Goal: Task Accomplishment & Management: Complete application form

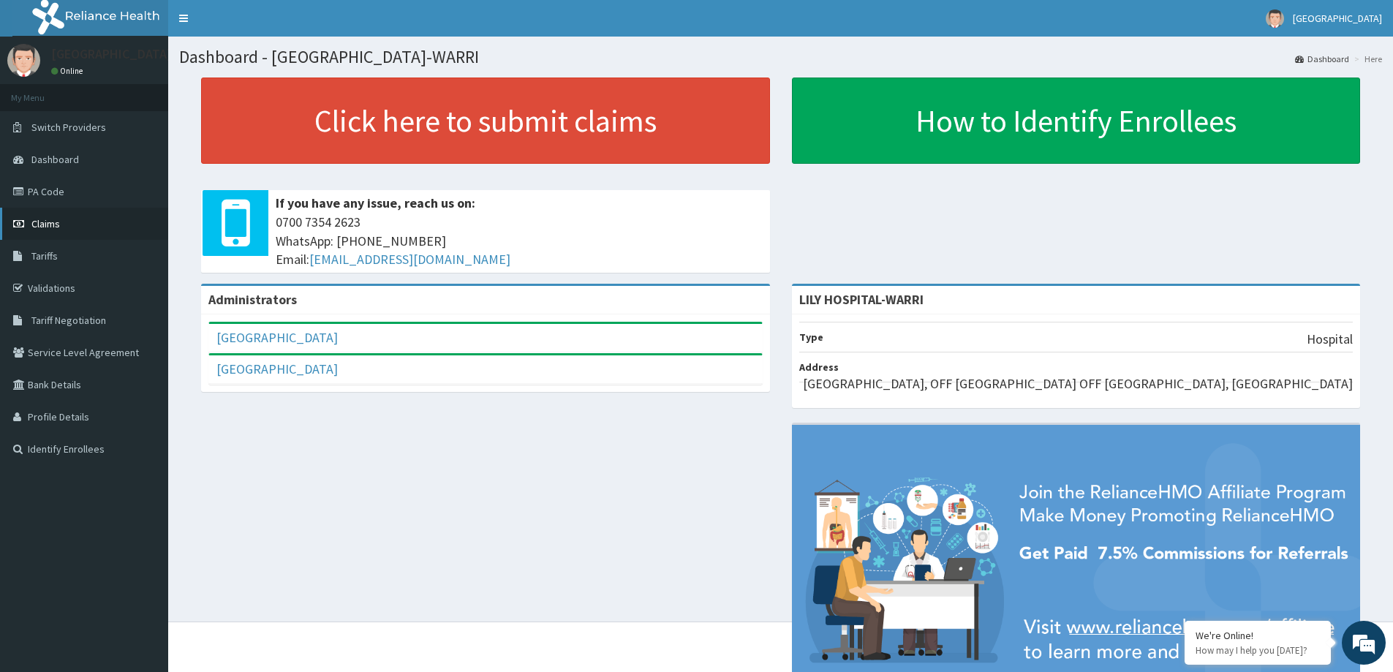
click at [78, 224] on link "Claims" at bounding box center [84, 224] width 168 height 32
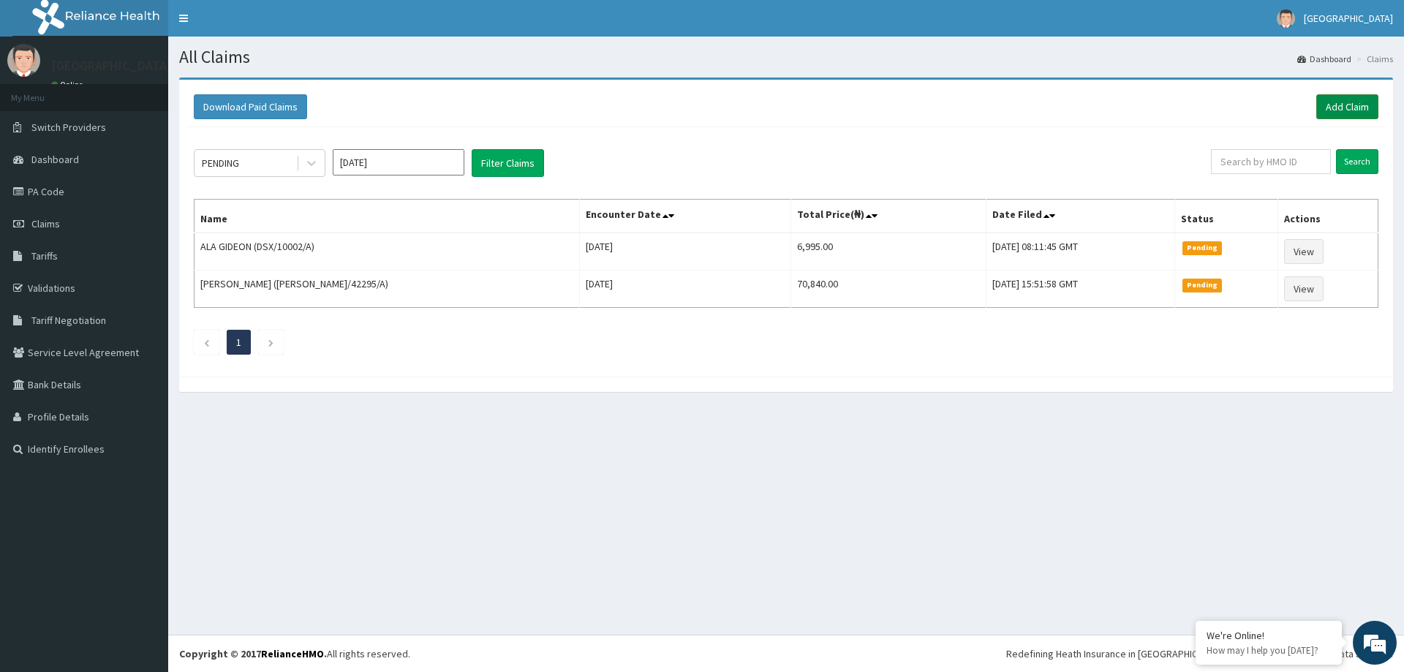
click at [1329, 106] on link "Add Claim" at bounding box center [1347, 106] width 62 height 25
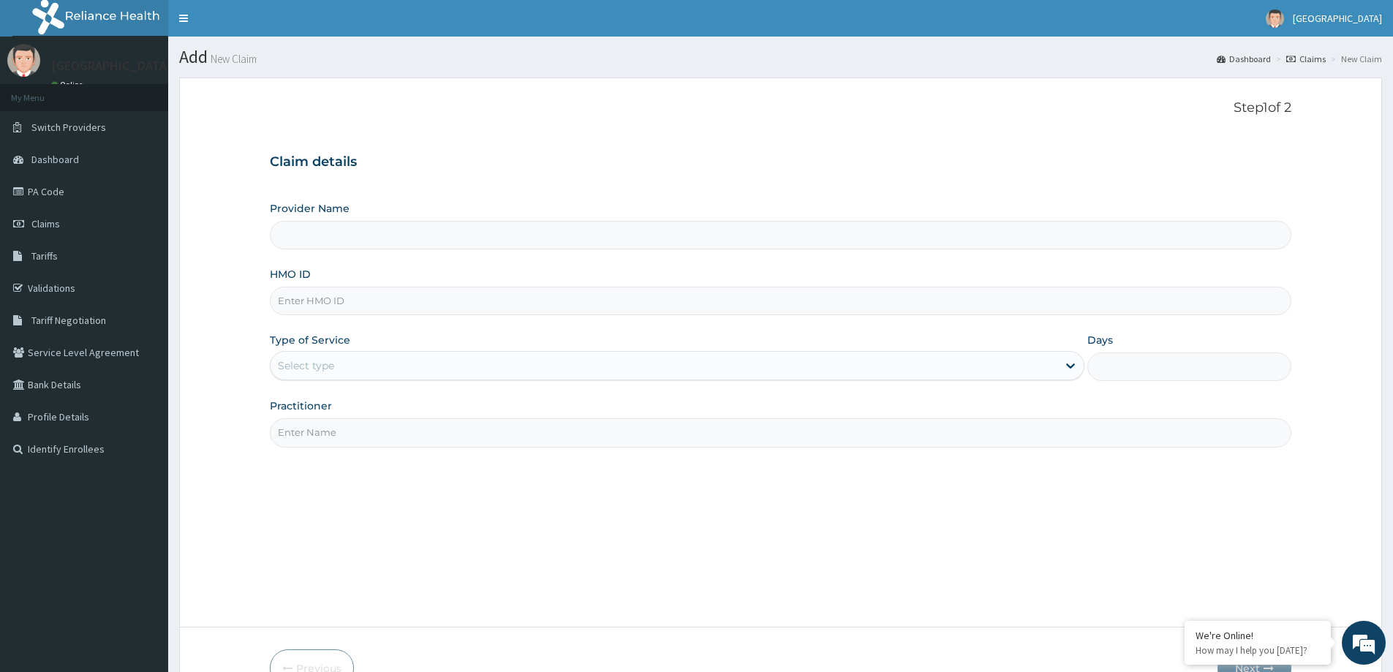
type input "LILY HOSPITAL-WARRI"
click at [339, 238] on input "LILY HOSPITAL-WARRI" at bounding box center [781, 235] width 1022 height 29
click at [310, 304] on input "HMO ID" at bounding box center [781, 301] width 1022 height 29
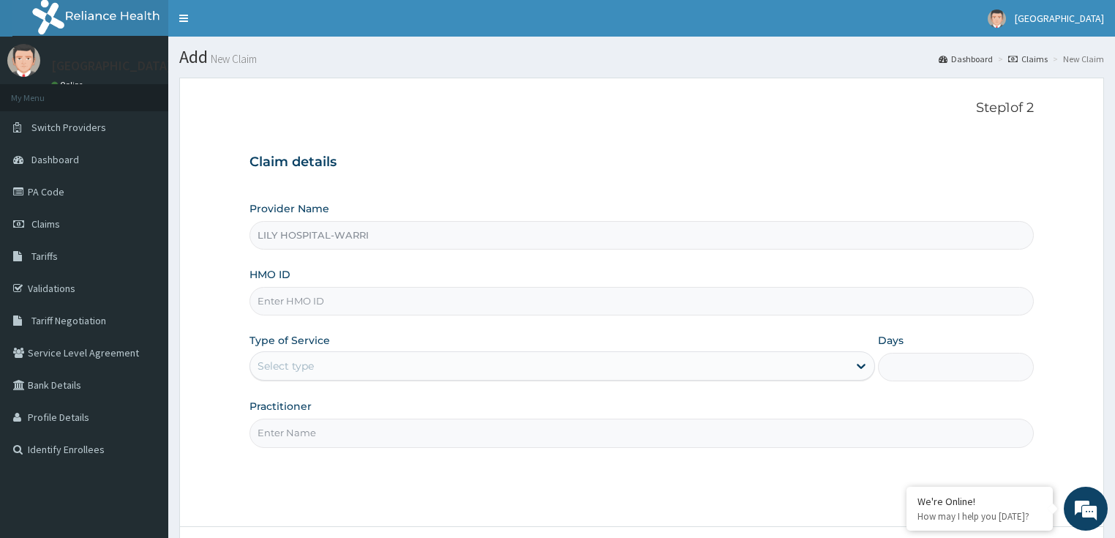
paste input "PPI/10010/D"
type input "PPI/10010/D"
click at [285, 372] on div "Select type" at bounding box center [285, 365] width 56 height 15
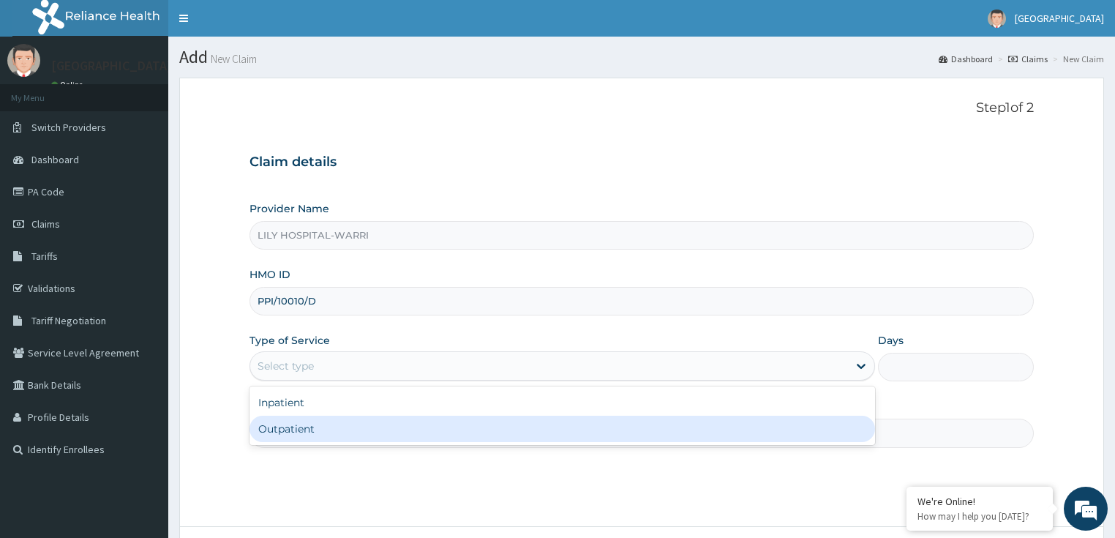
click at [279, 424] on div "Outpatient" at bounding box center [561, 428] width 625 height 26
type input "1"
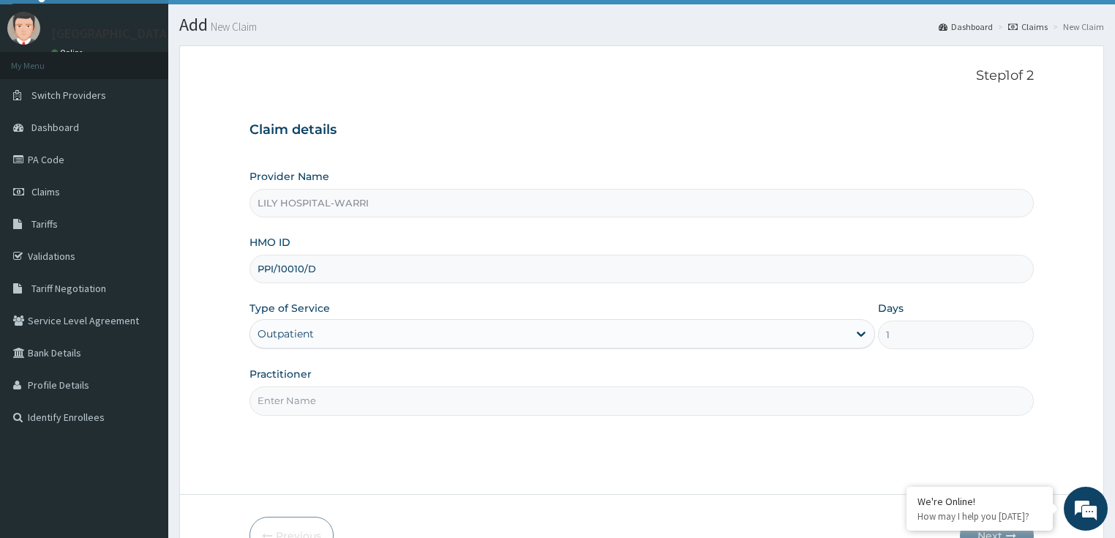
scroll to position [119, 0]
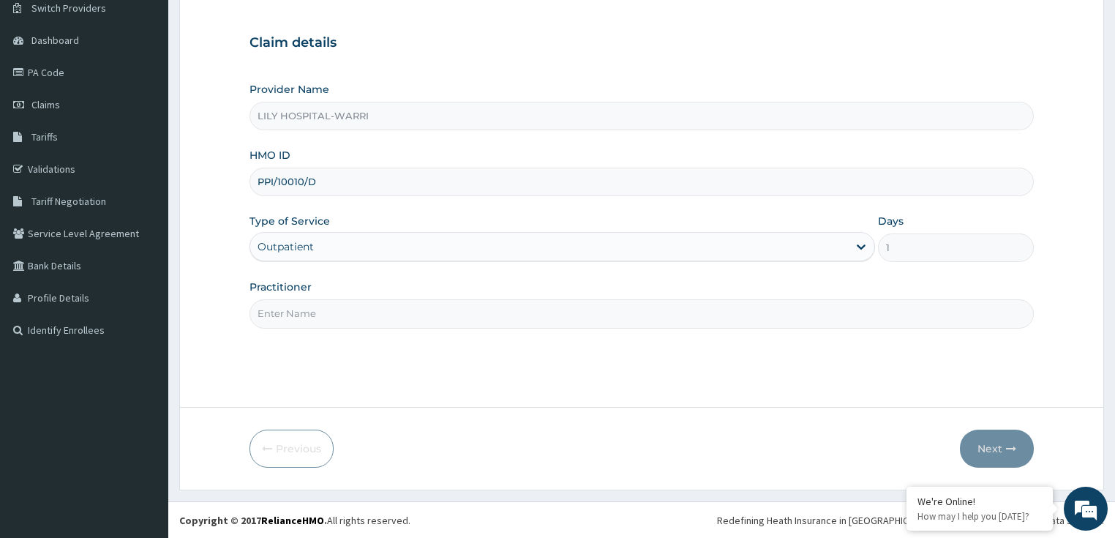
click at [303, 310] on input "Practitioner" at bounding box center [641, 313] width 785 height 29
type input "General practitioner"
click at [986, 448] on button "Next" at bounding box center [996, 448] width 74 height 38
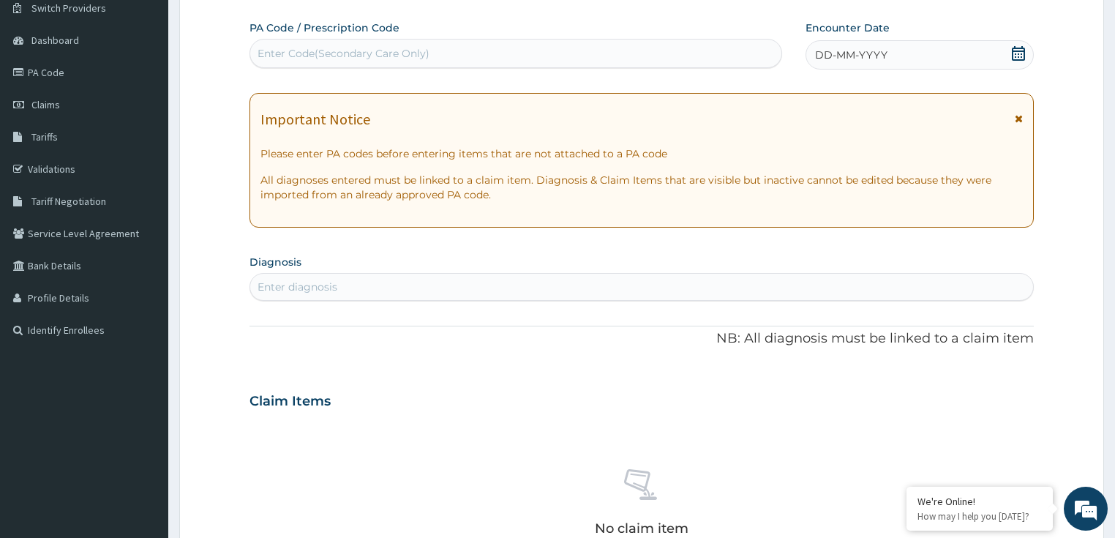
click at [279, 44] on div "Enter Code(Secondary Care Only)" at bounding box center [515, 53] width 531 height 23
paste input "PA/97164D"
type input "PA/97164D"
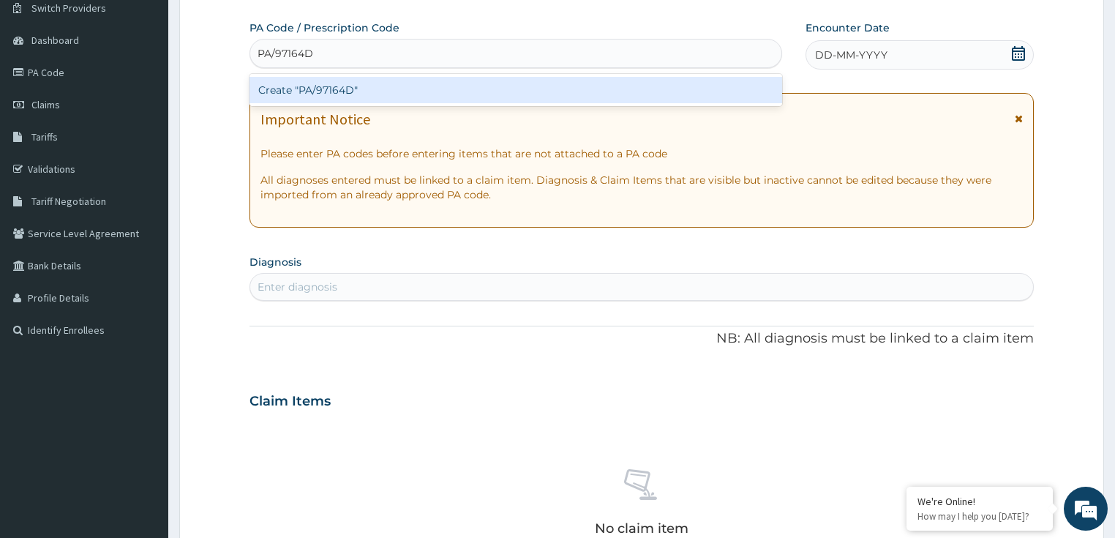
click at [292, 87] on div "Create "PA/97164D"" at bounding box center [515, 90] width 532 height 26
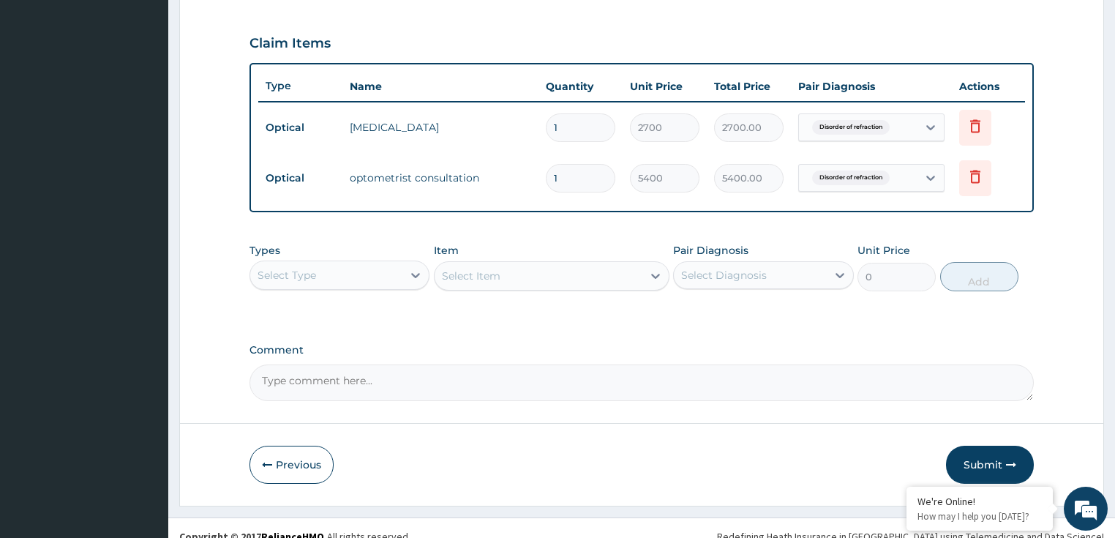
scroll to position [495, 0]
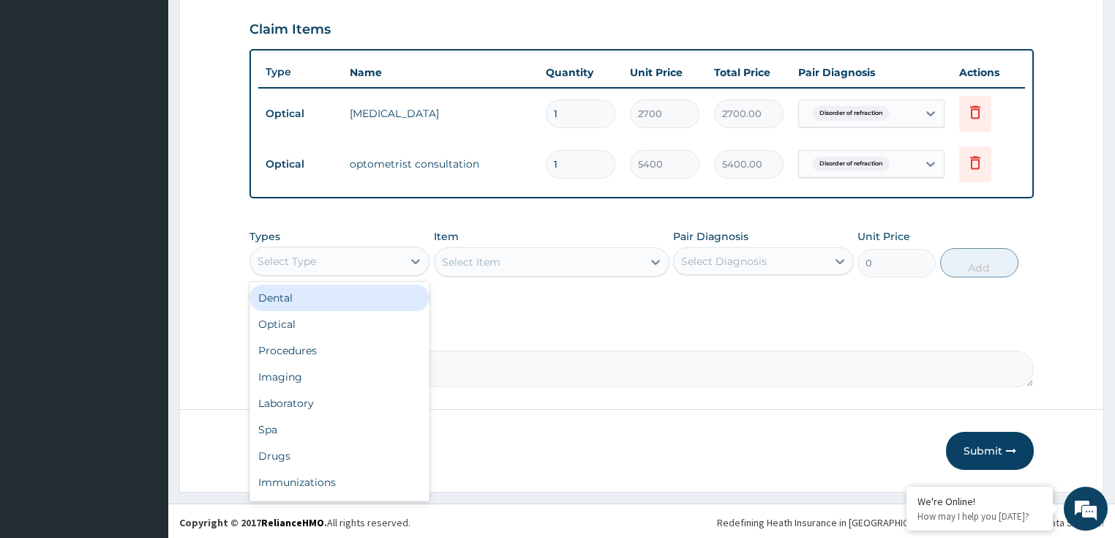
click at [363, 268] on div "Select Type" at bounding box center [326, 260] width 153 height 23
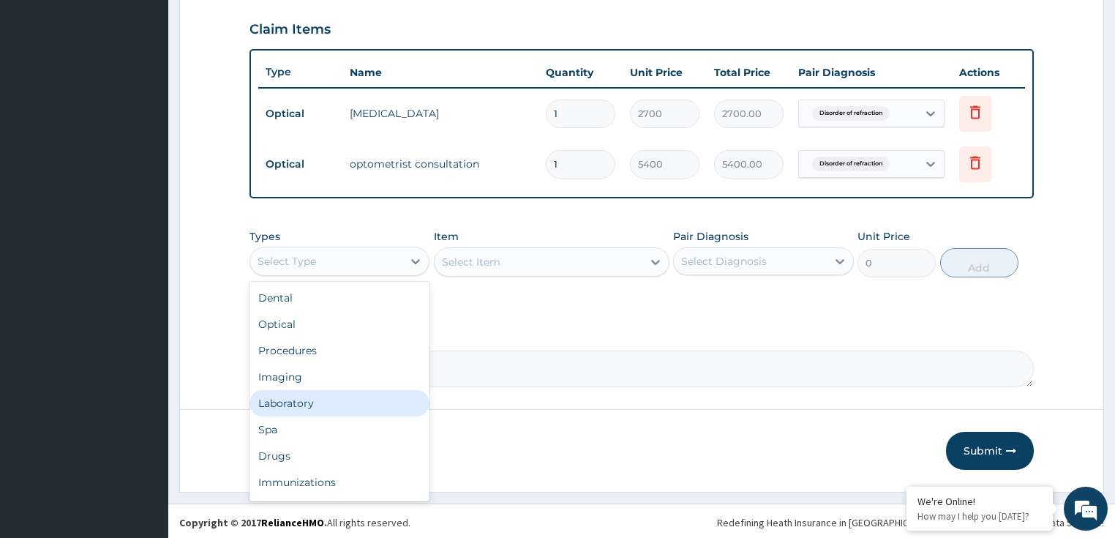
click at [308, 396] on div "Laboratory" at bounding box center [339, 403] width 181 height 26
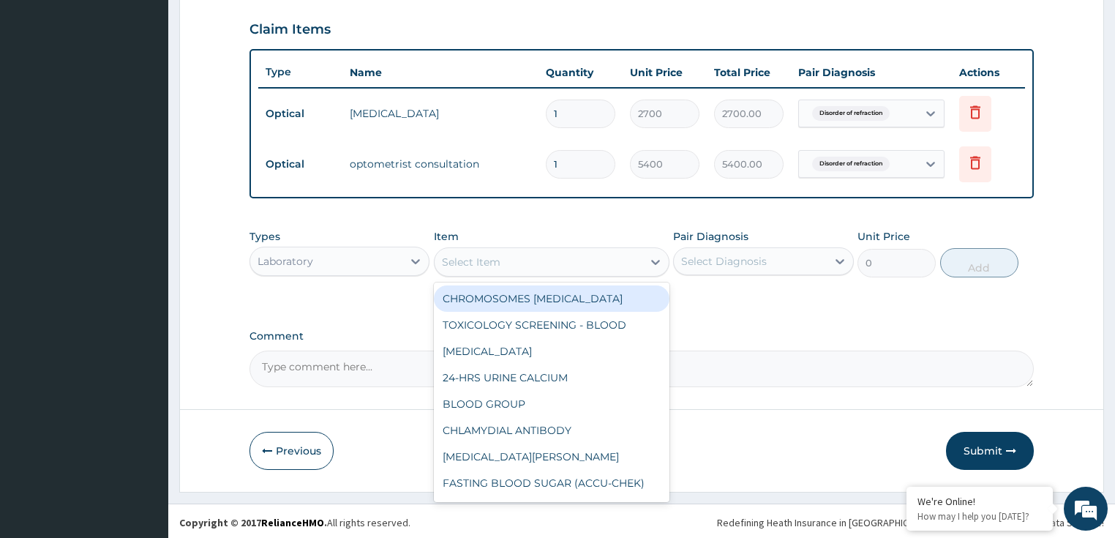
click at [472, 263] on div "Select Item" at bounding box center [471, 261] width 59 height 15
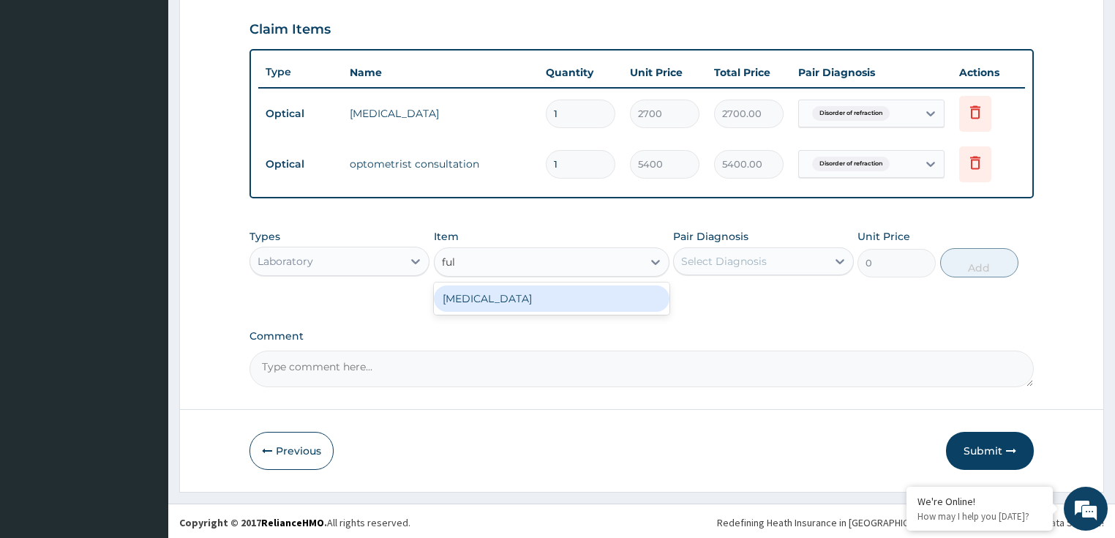
type input "full"
click at [543, 298] on div "FULL BLOOD COUNT" at bounding box center [551, 298] width 235 height 26
type input "3375"
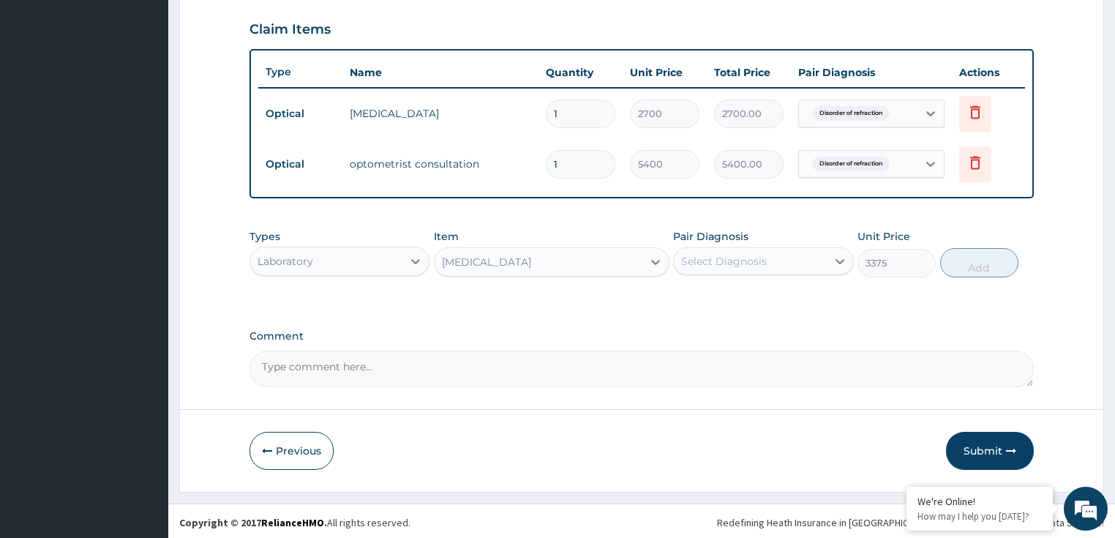
click at [730, 260] on div "Select Diagnosis" at bounding box center [724, 261] width 86 height 15
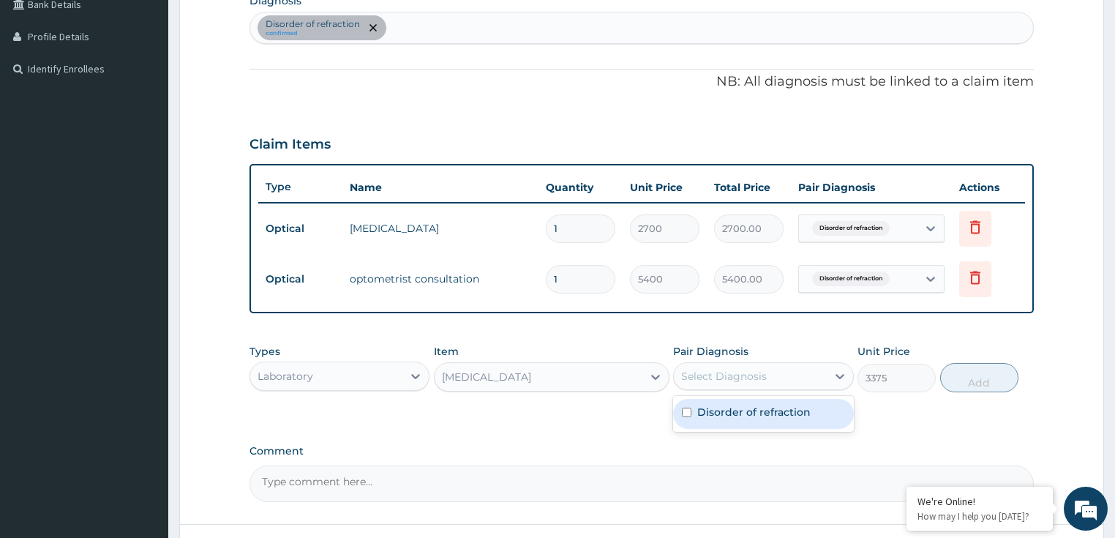
scroll to position [378, 0]
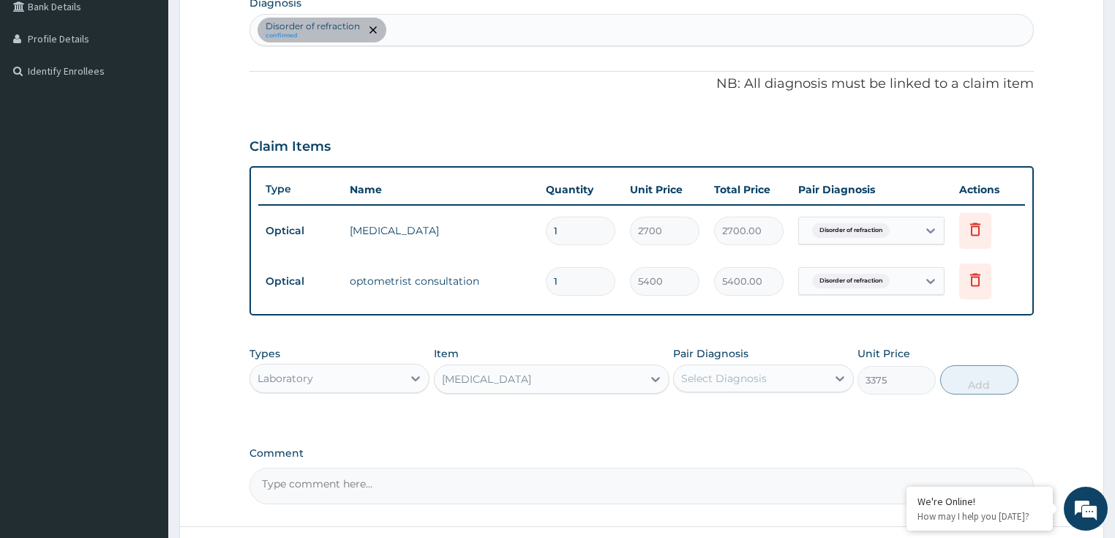
click at [444, 31] on div "Disorder of refraction confirmed" at bounding box center [641, 30] width 783 height 31
type input "bacterial"
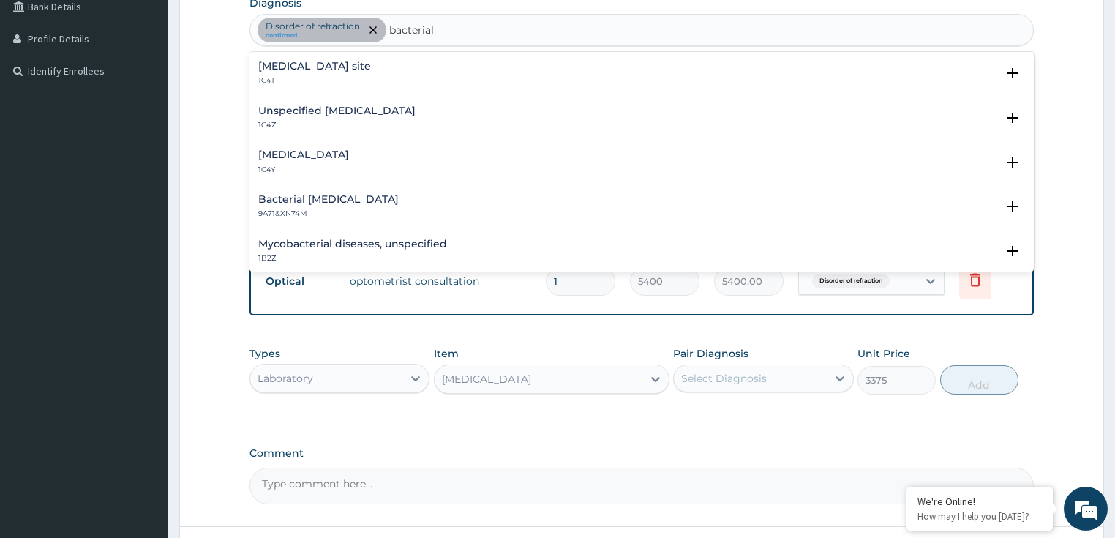
click at [340, 118] on div "Unspecified bacterial disease 1C4Z" at bounding box center [336, 118] width 157 height 26
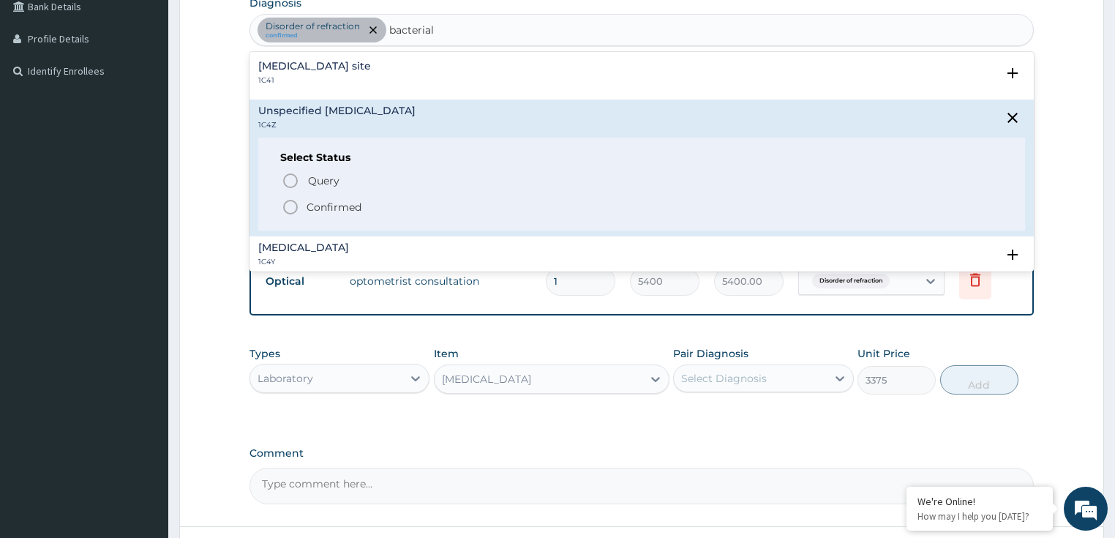
click at [314, 205] on p "Confirmed" at bounding box center [333, 207] width 55 height 15
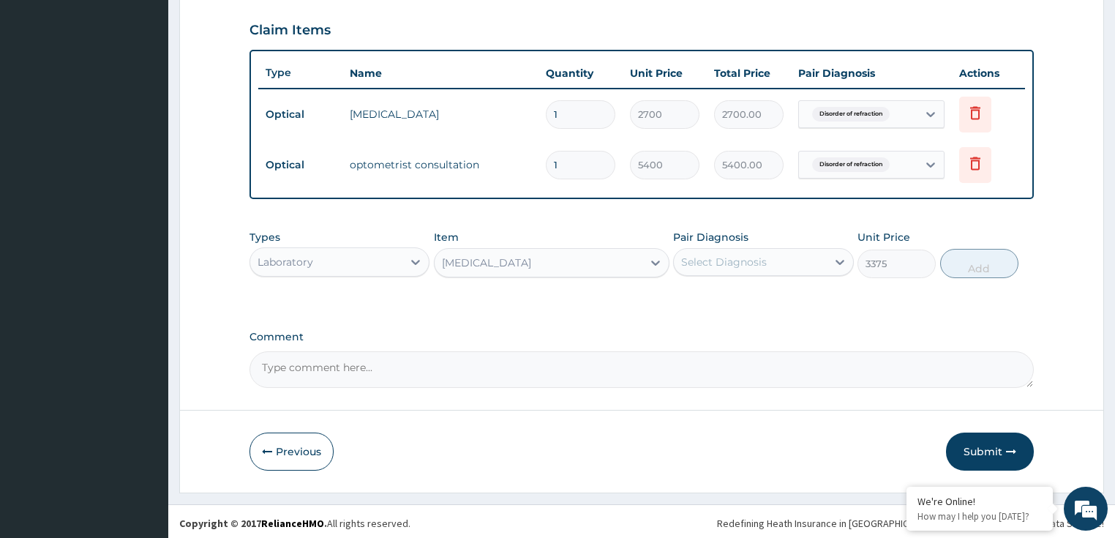
scroll to position [495, 0]
click at [743, 261] on div "Select Diagnosis" at bounding box center [724, 261] width 86 height 15
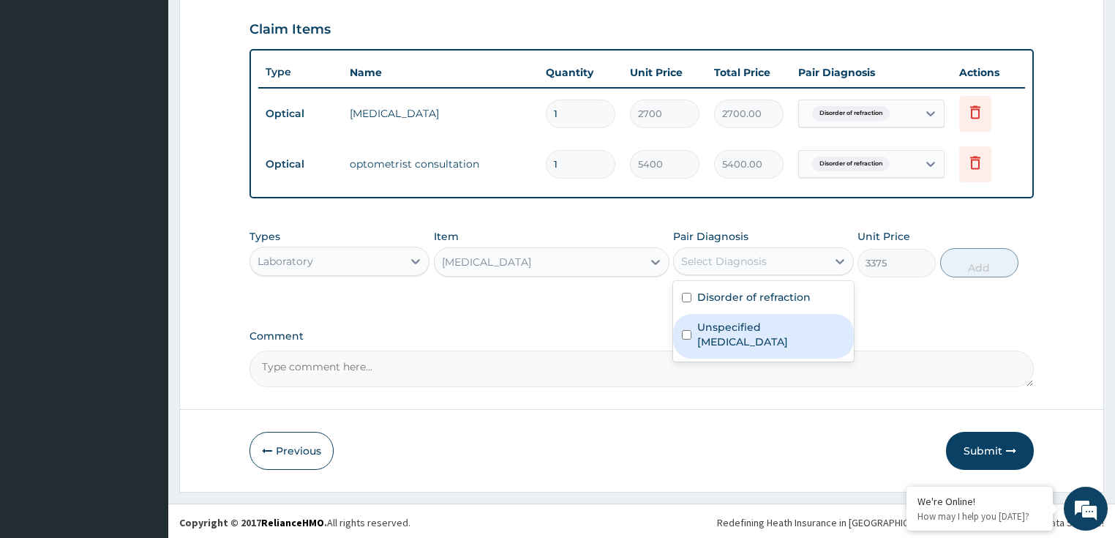
click at [714, 336] on label "Unspecified bacterial disease" at bounding box center [771, 334] width 148 height 29
checkbox input "true"
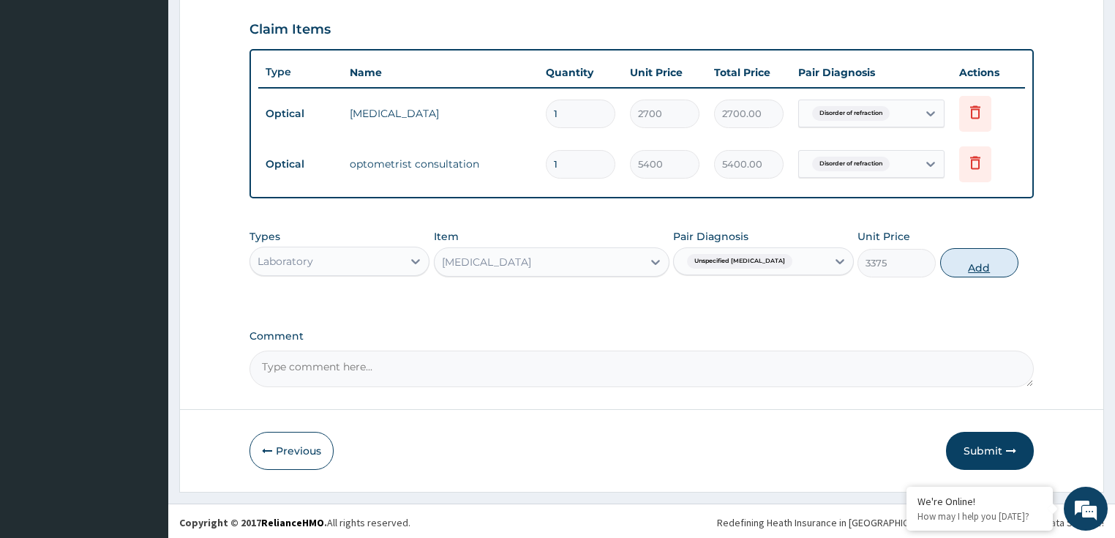
click at [992, 258] on button "Add" at bounding box center [979, 262] width 78 height 29
type input "0"
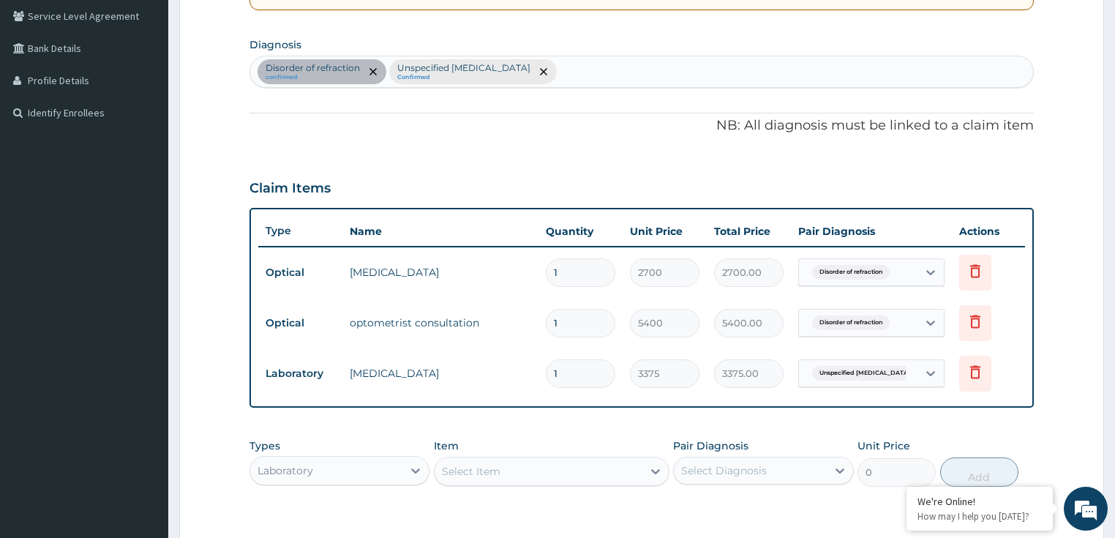
scroll to position [261, 0]
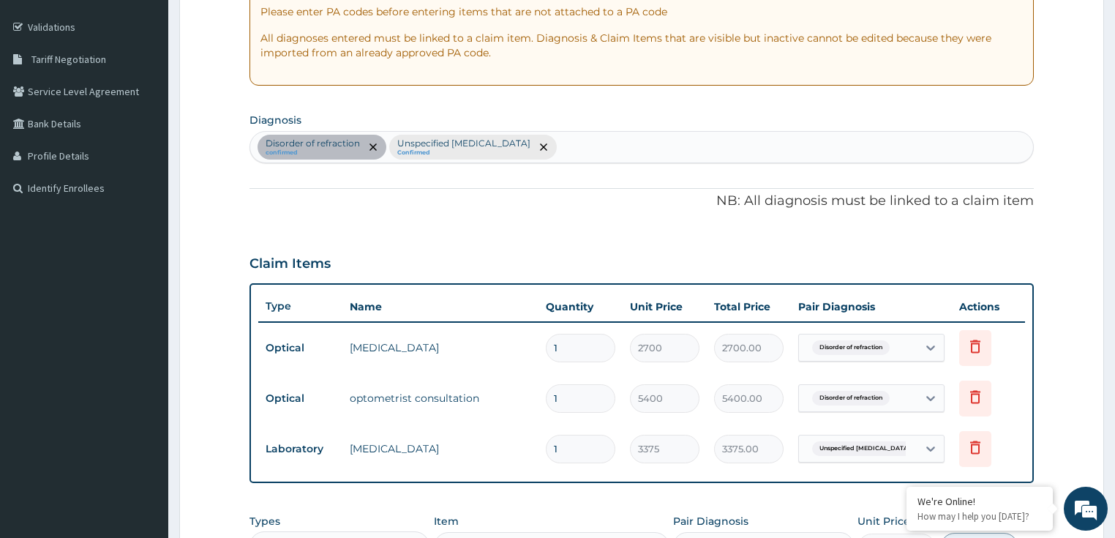
click at [567, 153] on div "Disorder of refraction confirmed Unspecified bacterial disease Confirmed" at bounding box center [641, 147] width 783 height 31
type input "malaria"
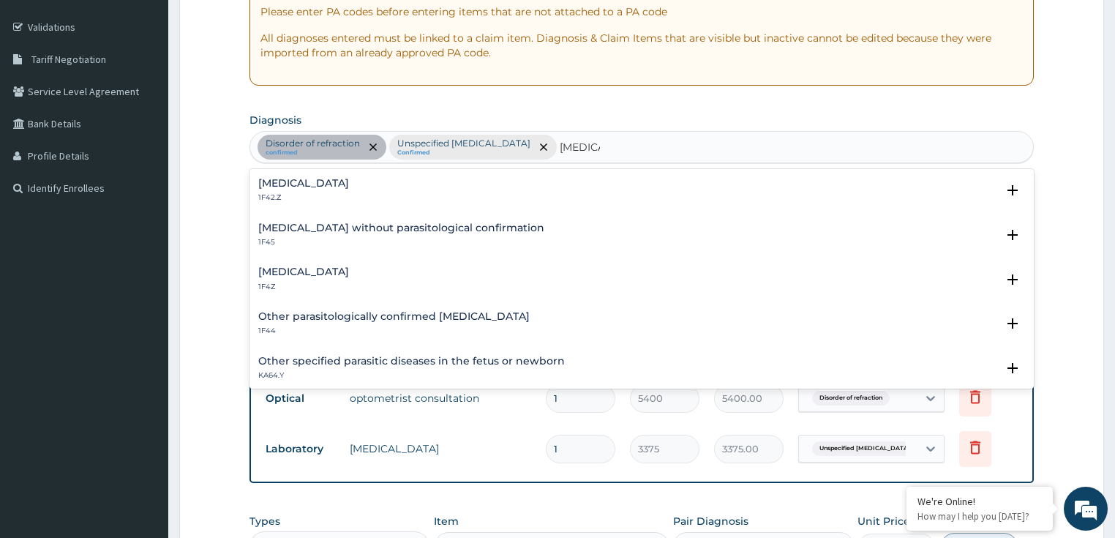
click at [311, 271] on h4 "Malaria, unspecified" at bounding box center [303, 271] width 91 height 11
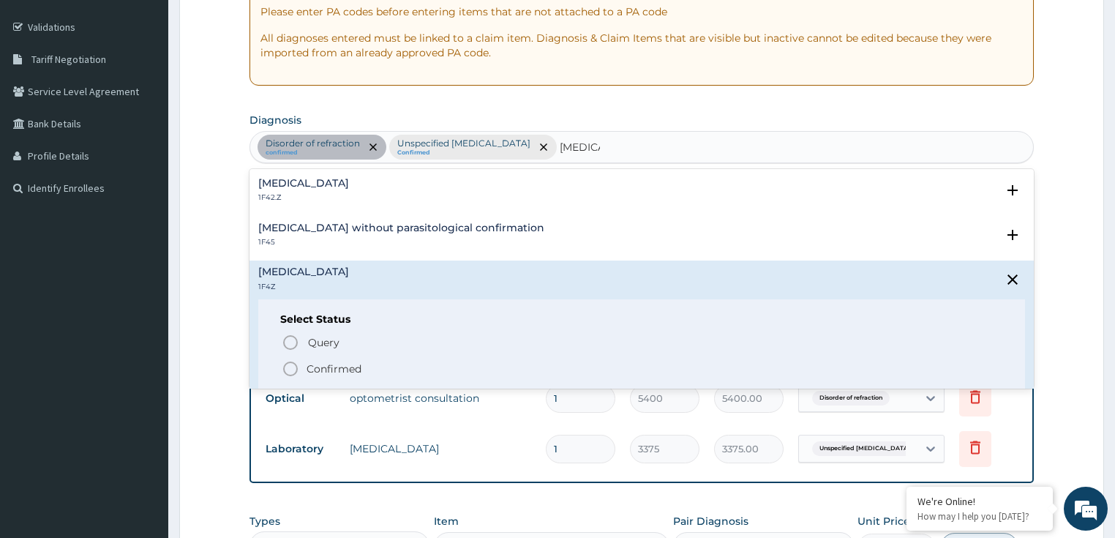
click at [328, 369] on p "Confirmed" at bounding box center [333, 368] width 55 height 15
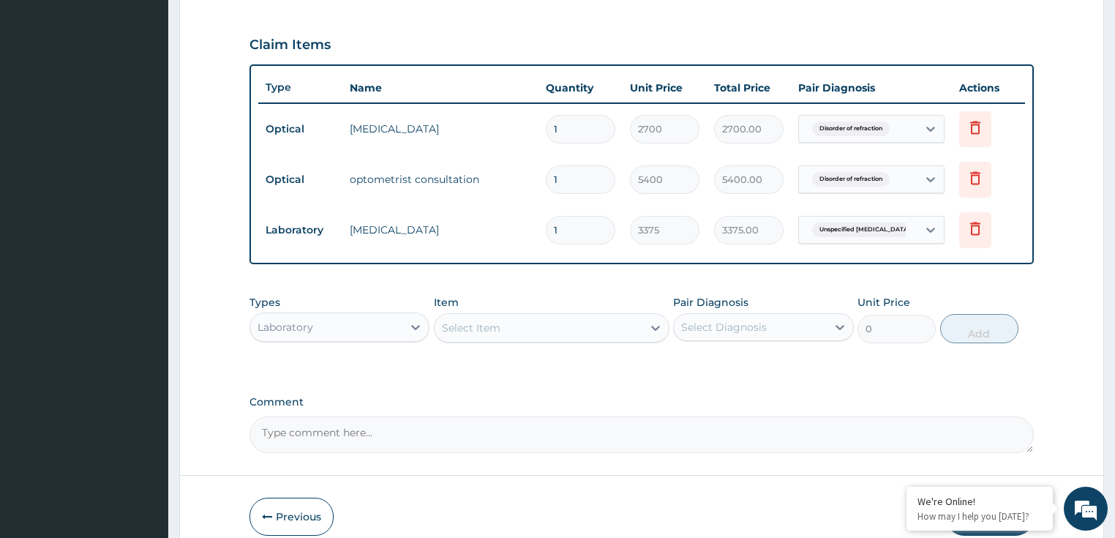
scroll to position [495, 0]
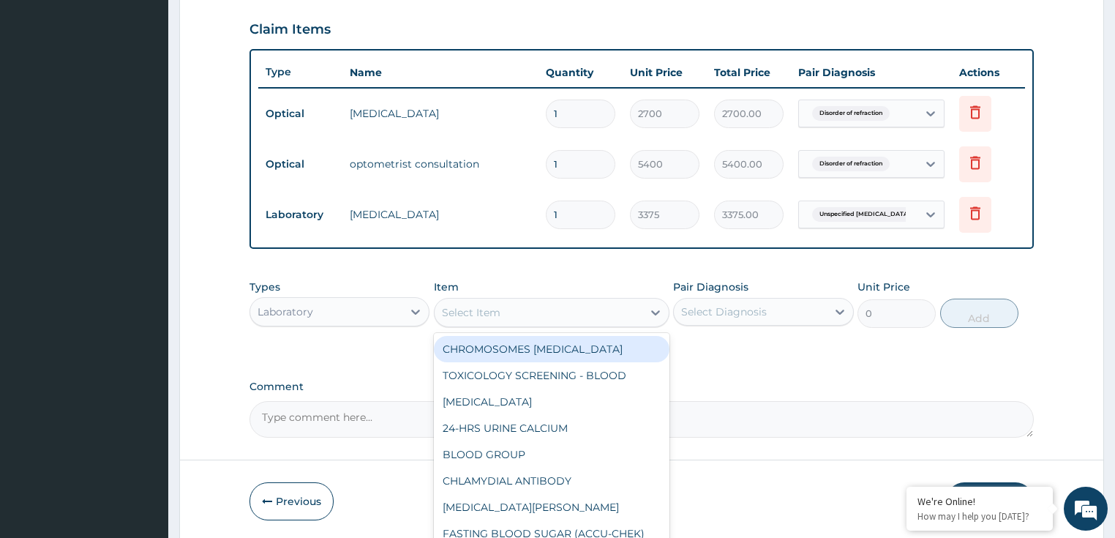
click at [563, 311] on div "Select Item" at bounding box center [538, 312] width 208 height 23
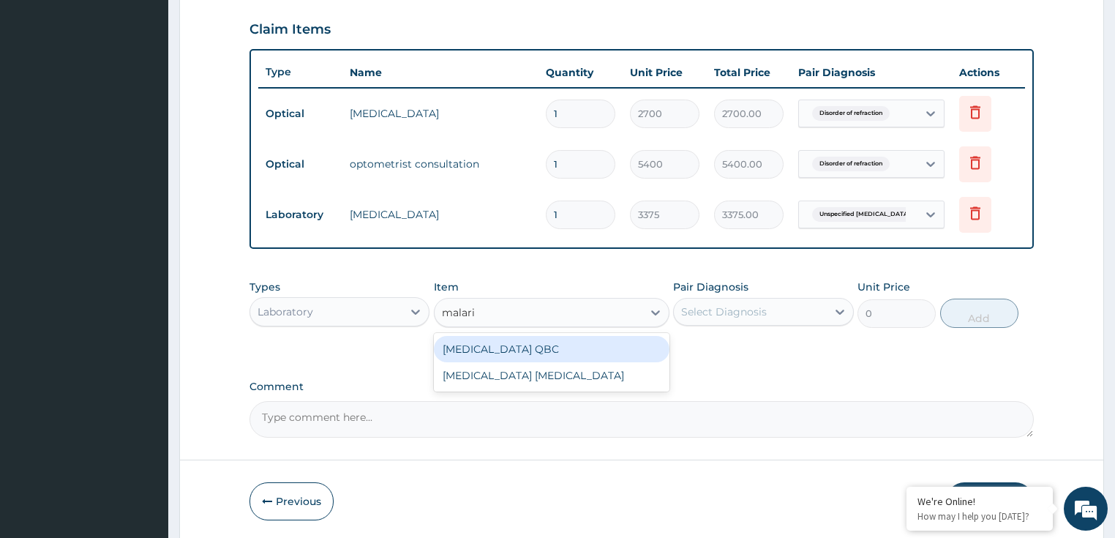
type input "malaria"
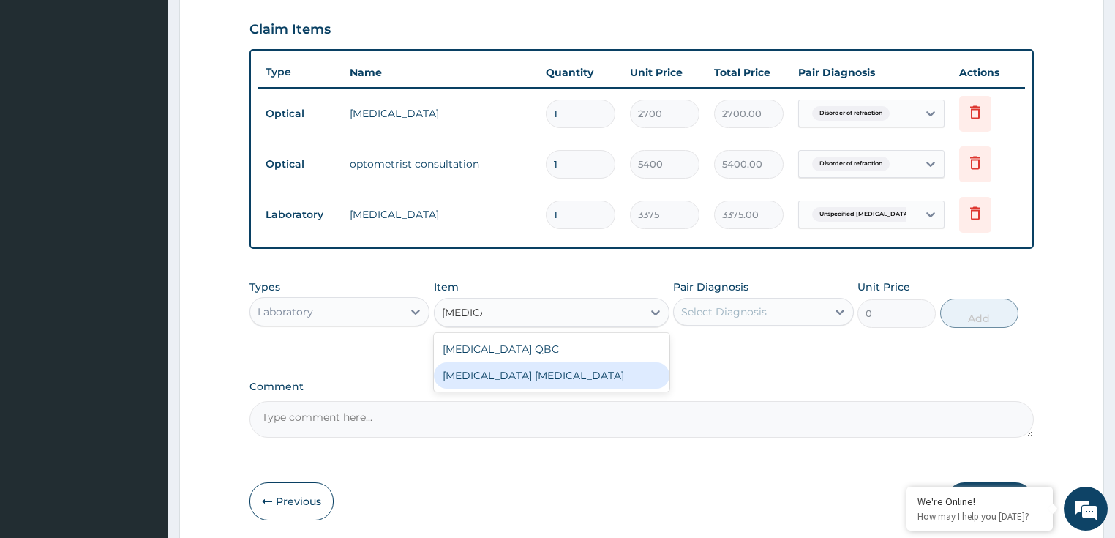
click at [541, 374] on div "[MEDICAL_DATA] [MEDICAL_DATA]" at bounding box center [551, 375] width 235 height 26
type input "2025"
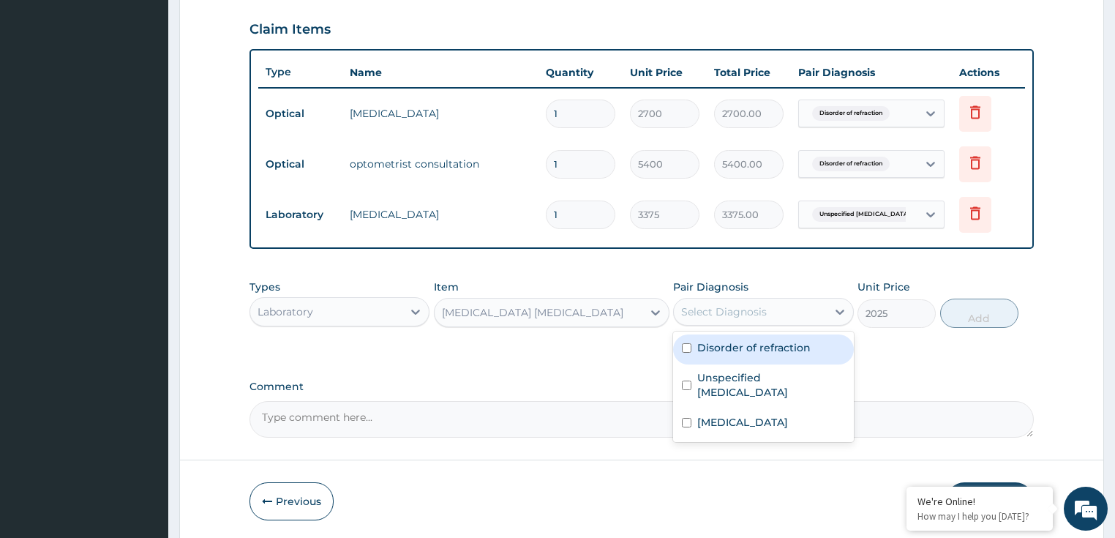
click at [759, 310] on div "Select Diagnosis" at bounding box center [724, 311] width 86 height 15
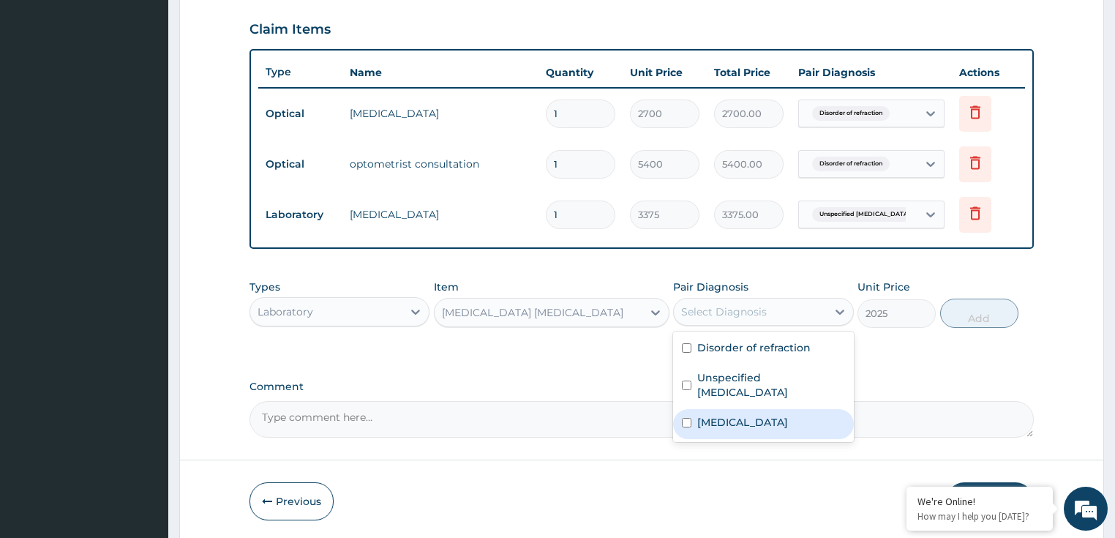
click at [734, 428] on div "Malaria, unspecified" at bounding box center [763, 424] width 181 height 30
checkbox input "true"
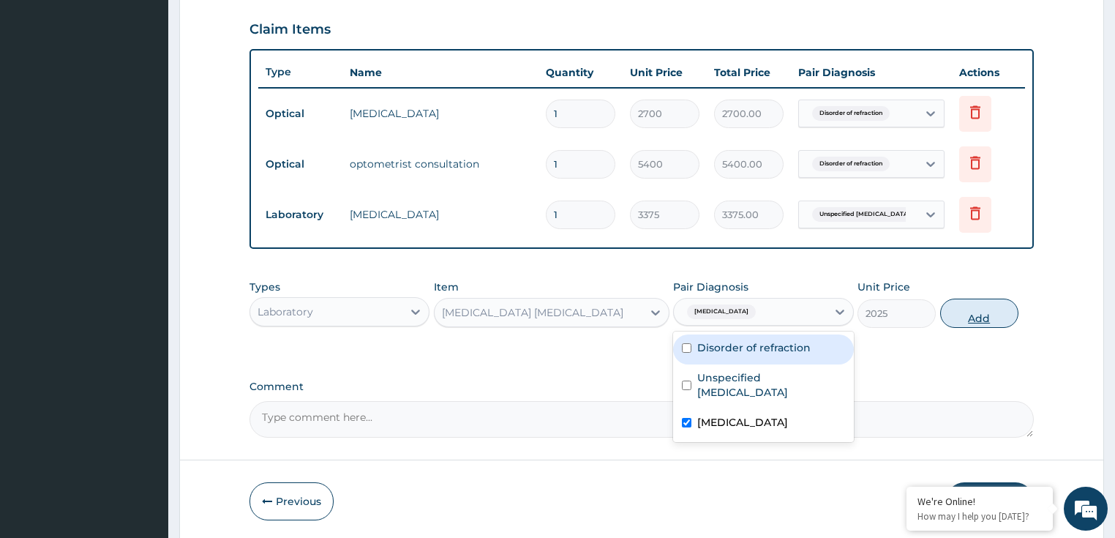
click at [984, 316] on button "Add" at bounding box center [979, 312] width 78 height 29
type input "0"
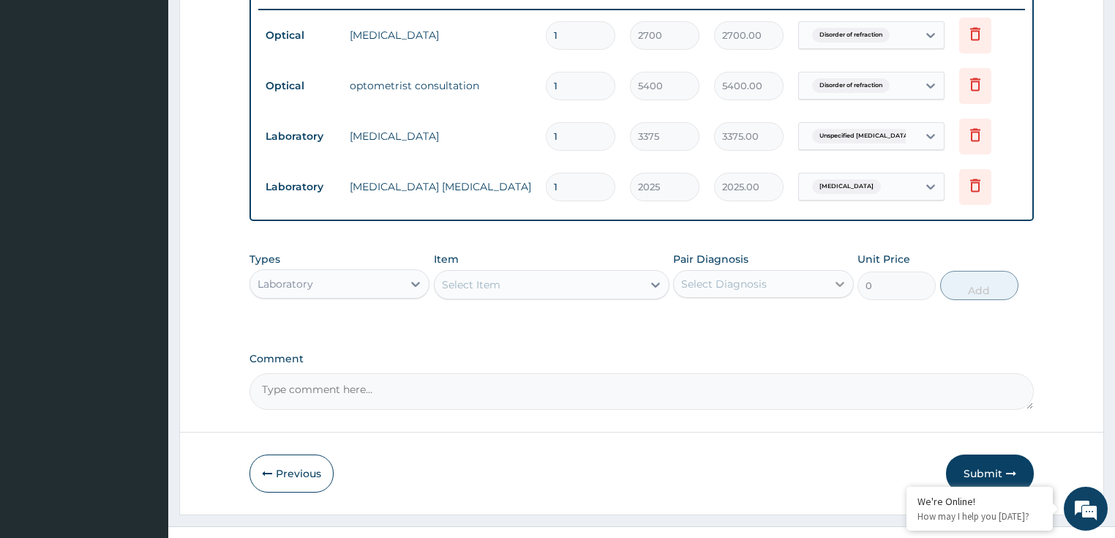
scroll to position [596, 0]
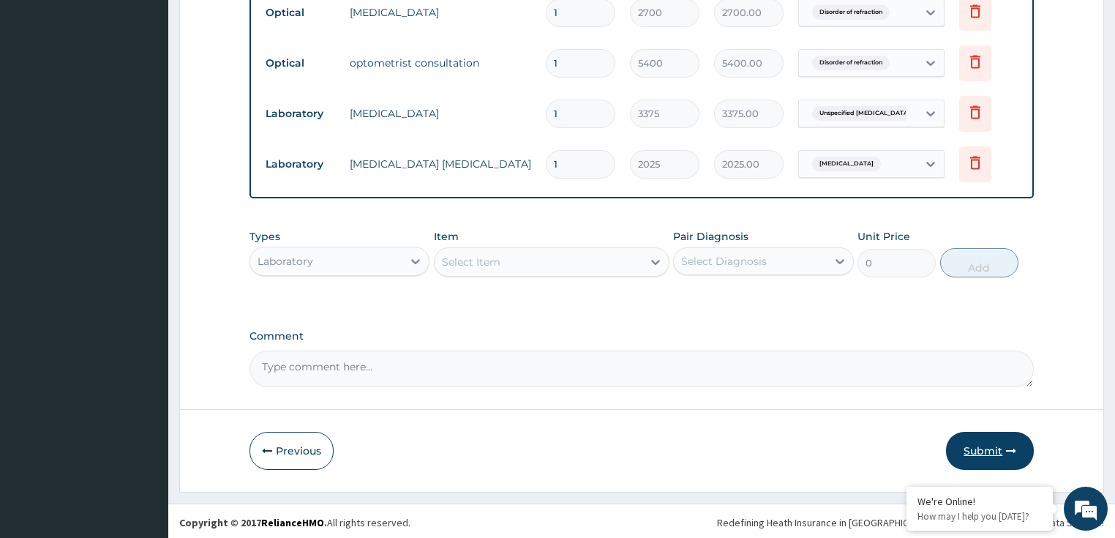
click at [973, 453] on button "Submit" at bounding box center [990, 450] width 88 height 38
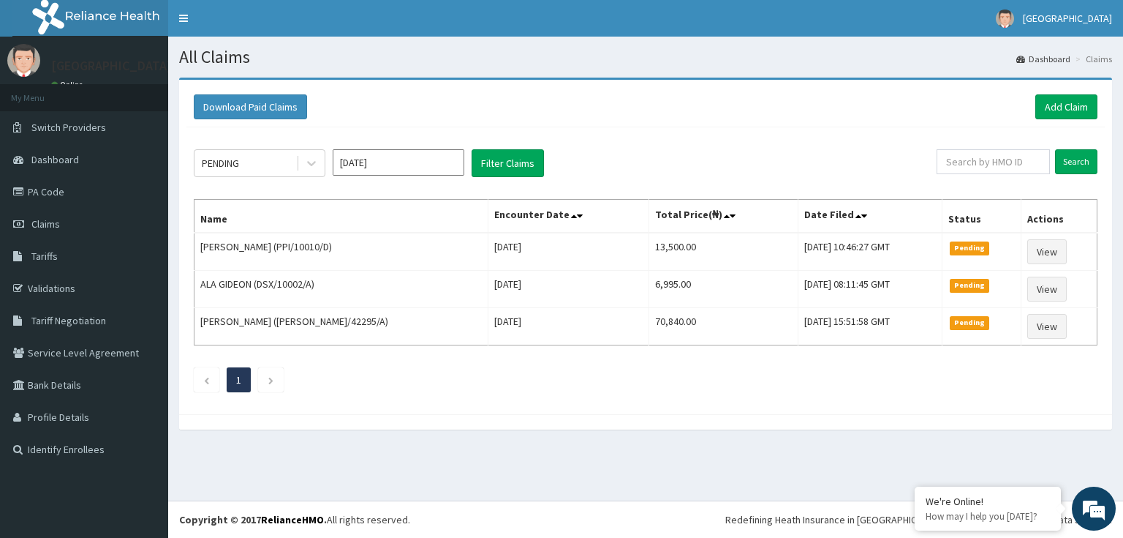
click at [657, 436] on div "Download Paid Claims Add Claim × Note you can only download claims within a max…" at bounding box center [645, 261] width 955 height 366
click at [1067, 112] on link "Add Claim" at bounding box center [1067, 106] width 62 height 25
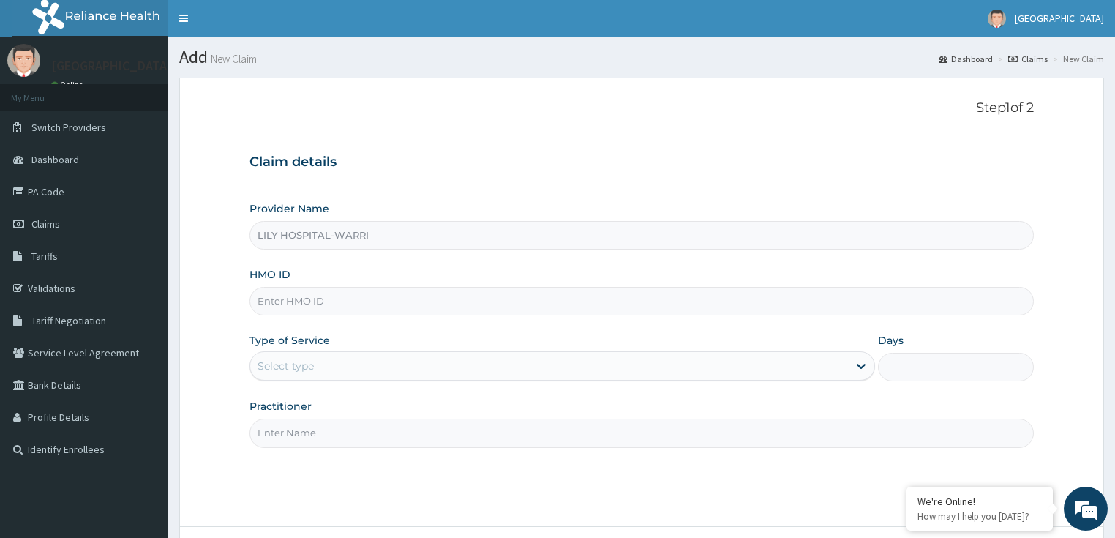
click at [281, 290] on input "HMO ID" at bounding box center [641, 301] width 785 height 29
paste input "PPI/10010/E"
type input "PPI/10010/E"
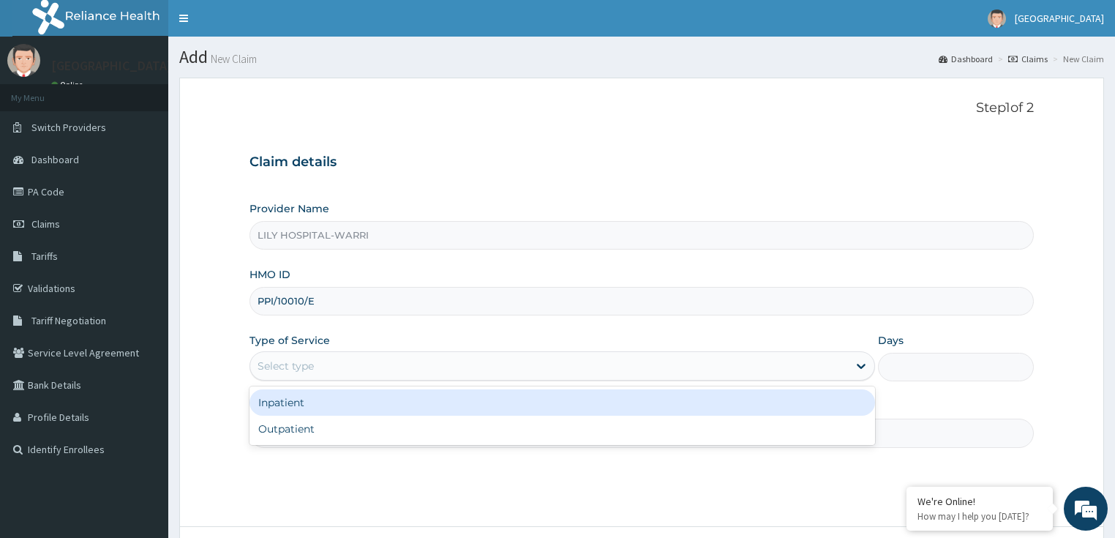
click at [274, 362] on div "Select type" at bounding box center [285, 365] width 56 height 15
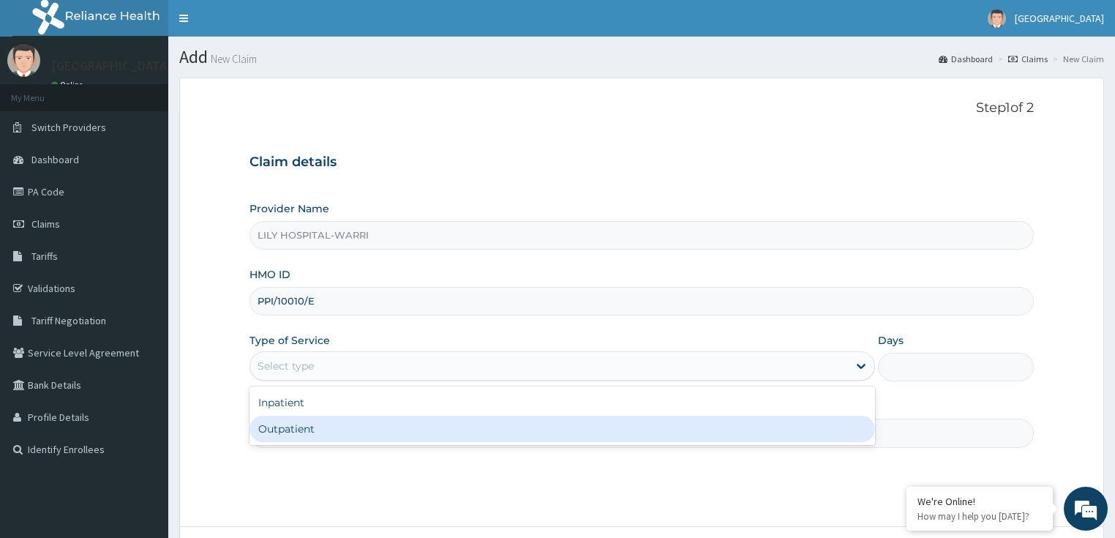
click at [293, 429] on div "Outpatient" at bounding box center [561, 428] width 625 height 26
type input "1"
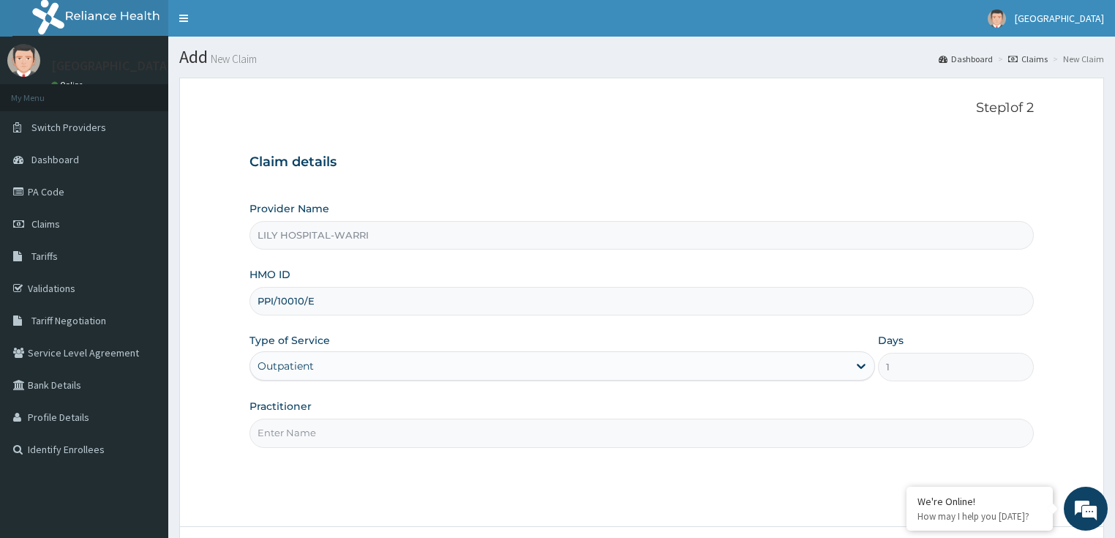
click at [278, 438] on input "Practitioner" at bounding box center [641, 432] width 785 height 29
type input "General practitioner"
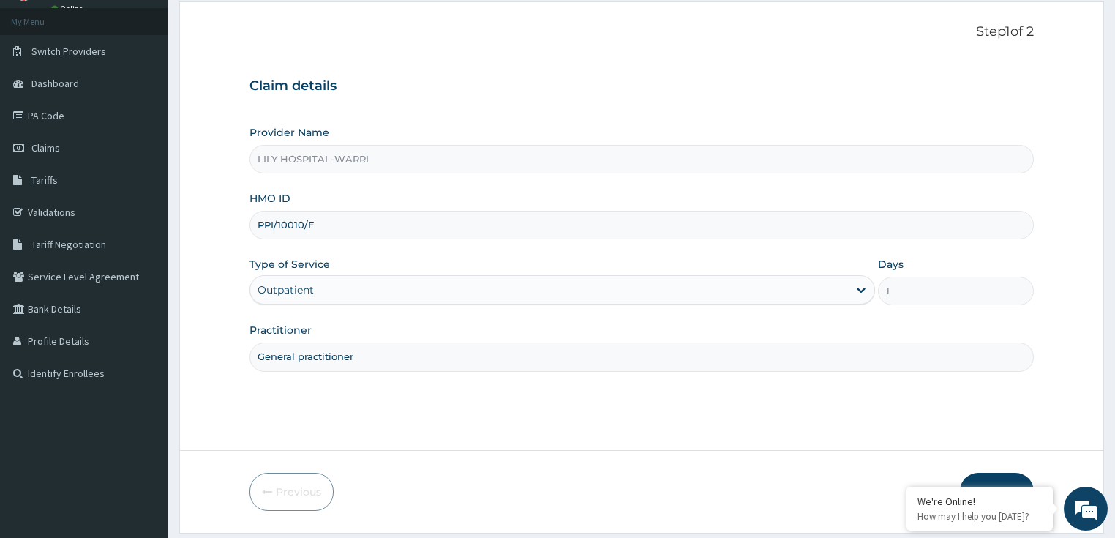
scroll to position [119, 0]
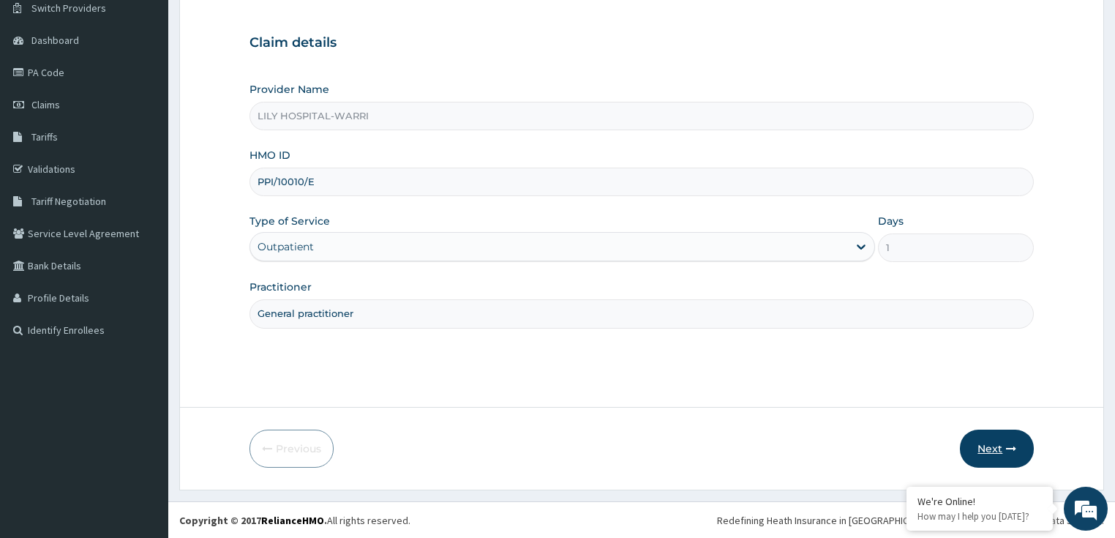
click at [971, 453] on button "Next" at bounding box center [996, 448] width 74 height 38
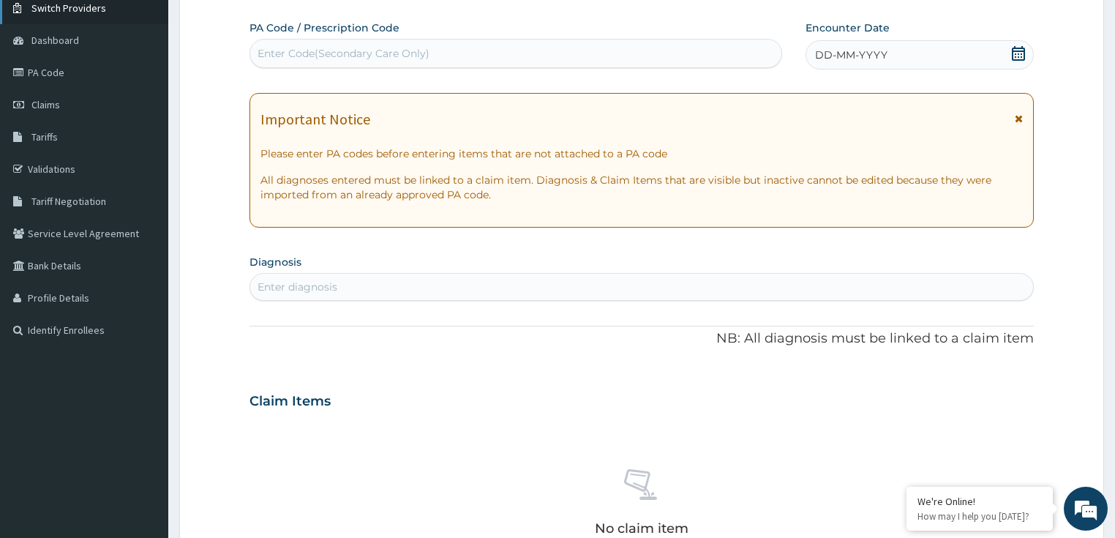
scroll to position [0, 0]
click at [906, 58] on div "DD-MM-YYYY" at bounding box center [919, 54] width 228 height 29
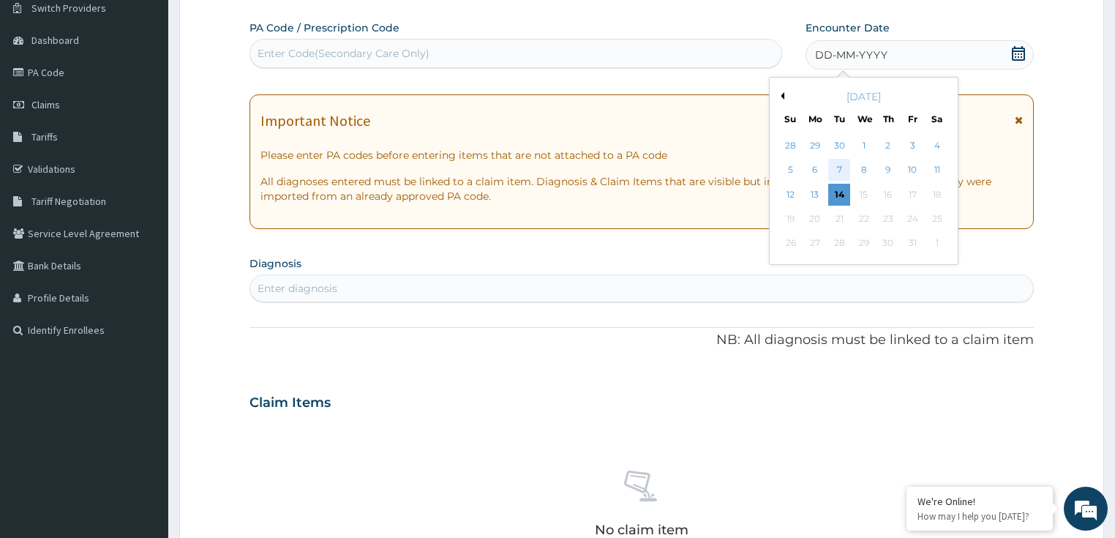
click at [837, 167] on div "7" at bounding box center [839, 170] width 22 height 22
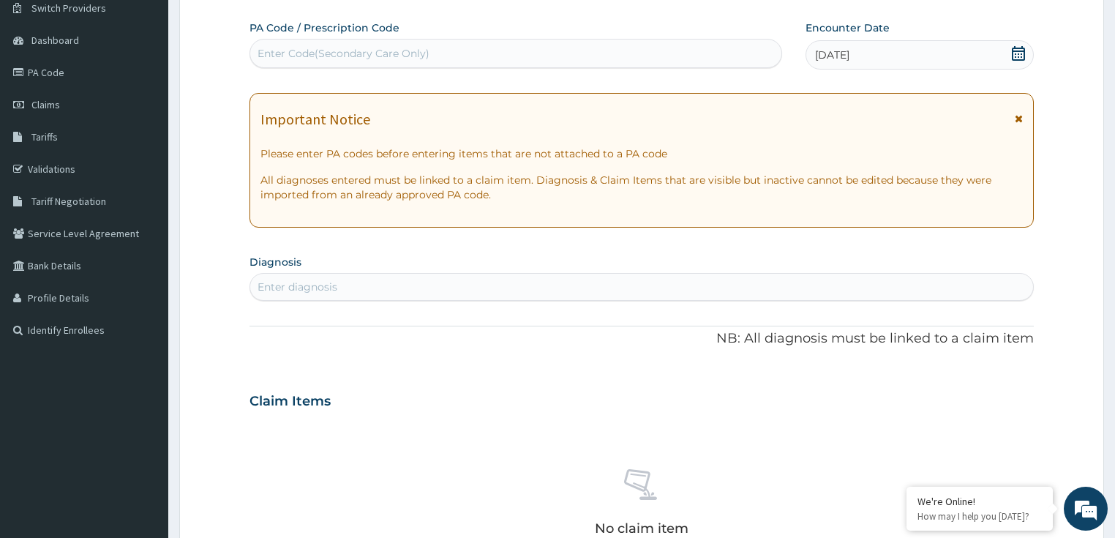
click at [300, 279] on div "Enter diagnosis" at bounding box center [297, 286] width 80 height 15
type input "bacterial"
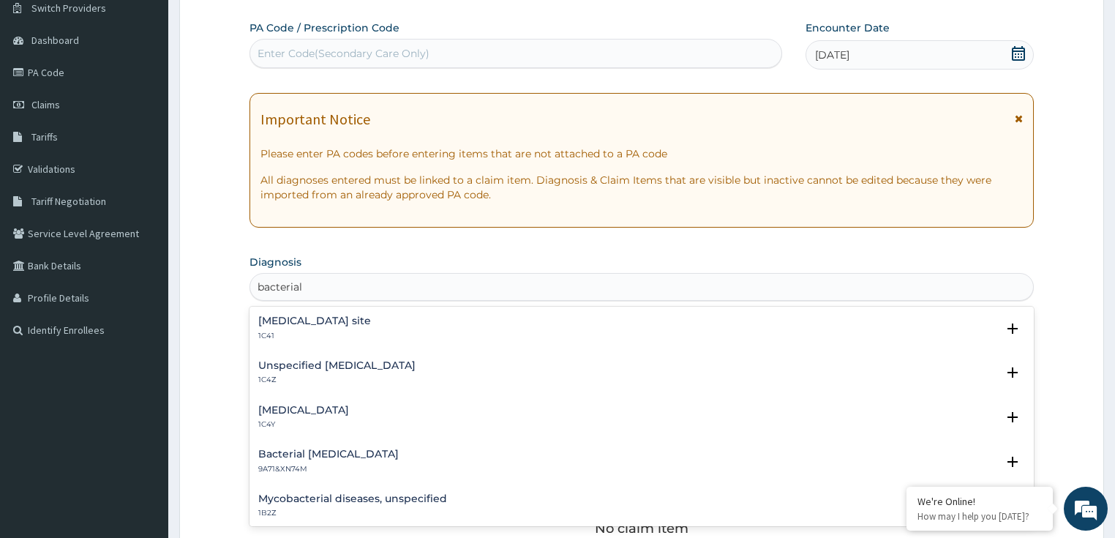
click at [303, 367] on h4 "Unspecified bacterial disease" at bounding box center [336, 365] width 157 height 11
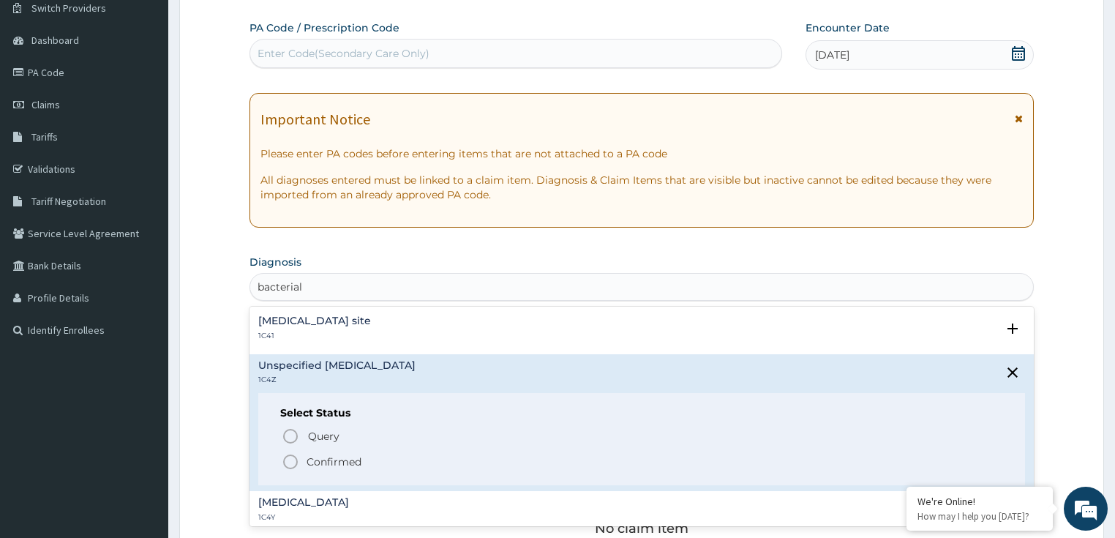
click at [312, 462] on p "Confirmed" at bounding box center [333, 461] width 55 height 15
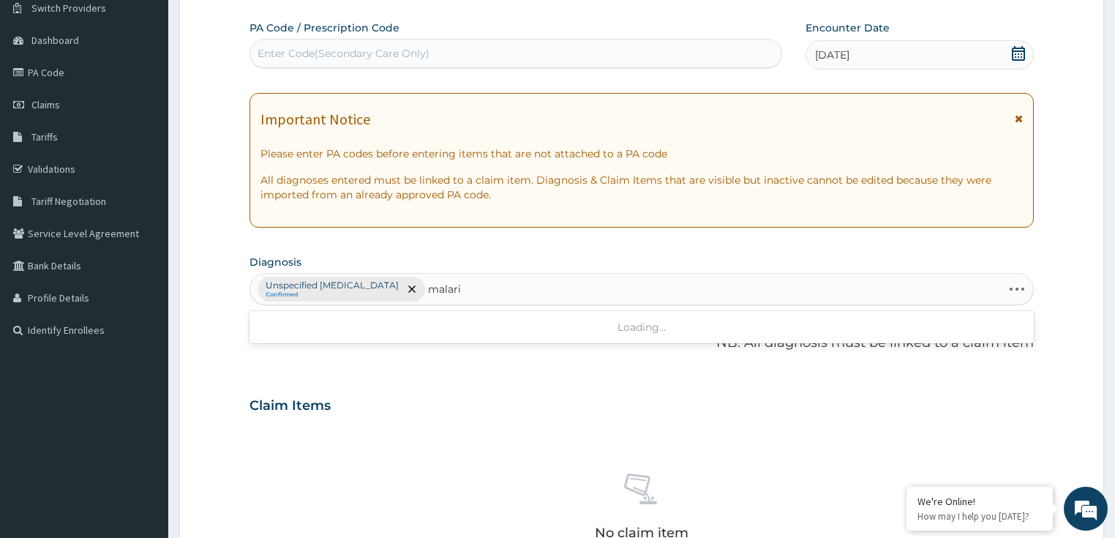
type input "malaria"
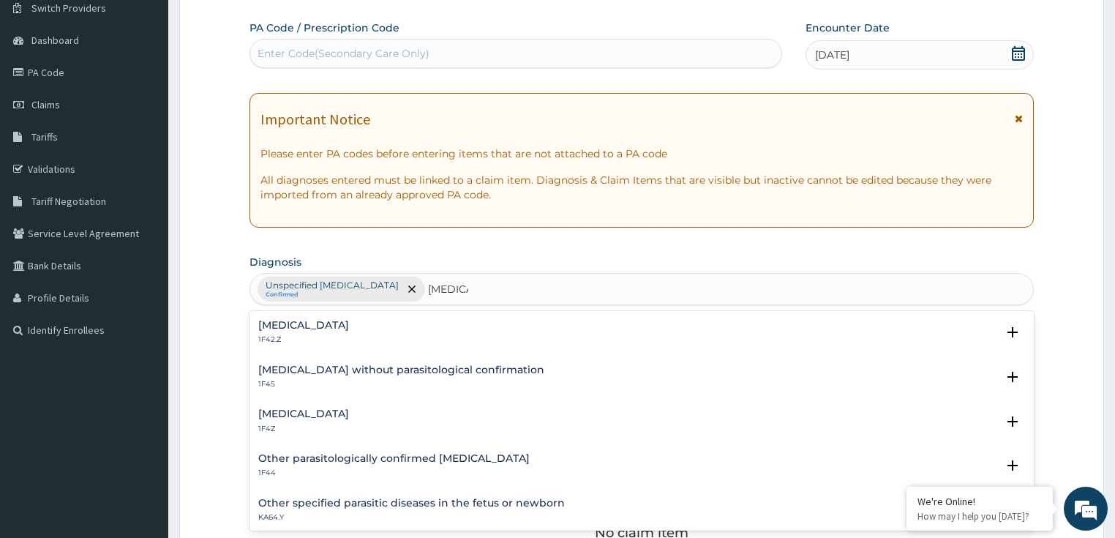
click at [315, 415] on h4 "Malaria, unspecified" at bounding box center [303, 413] width 91 height 11
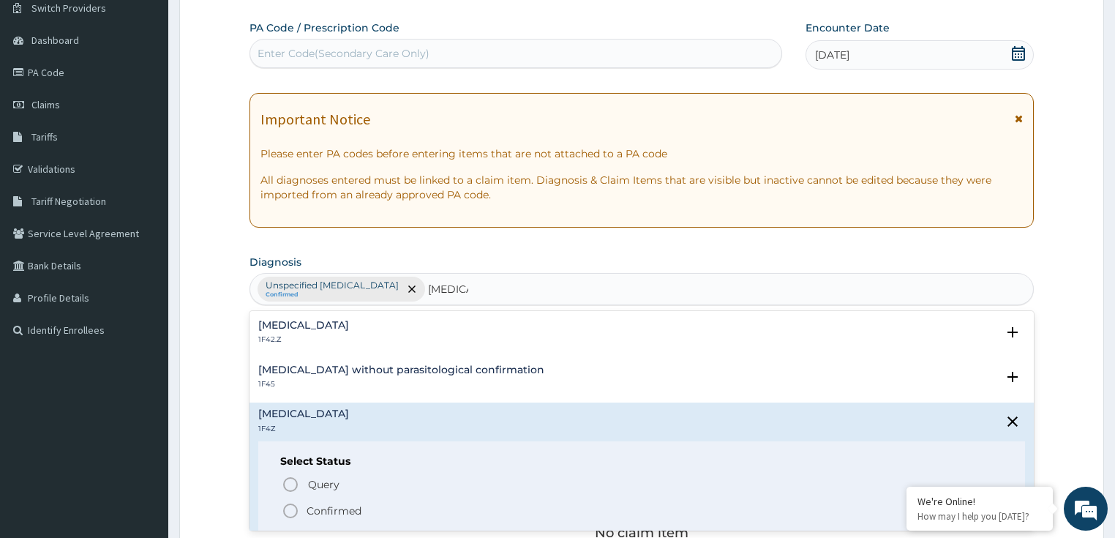
click at [319, 510] on p "Confirmed" at bounding box center [333, 510] width 55 height 15
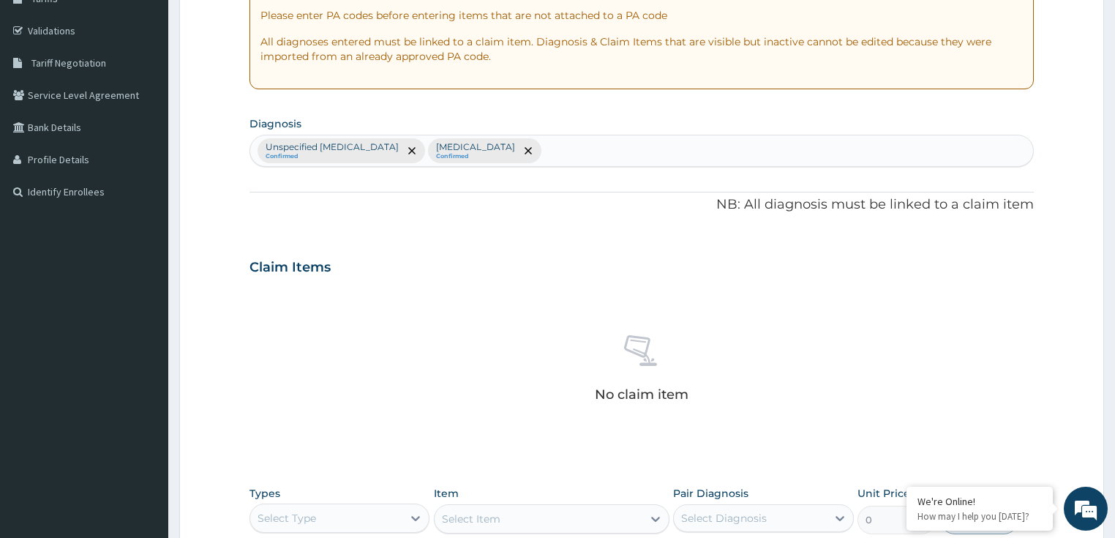
scroll to position [295, 0]
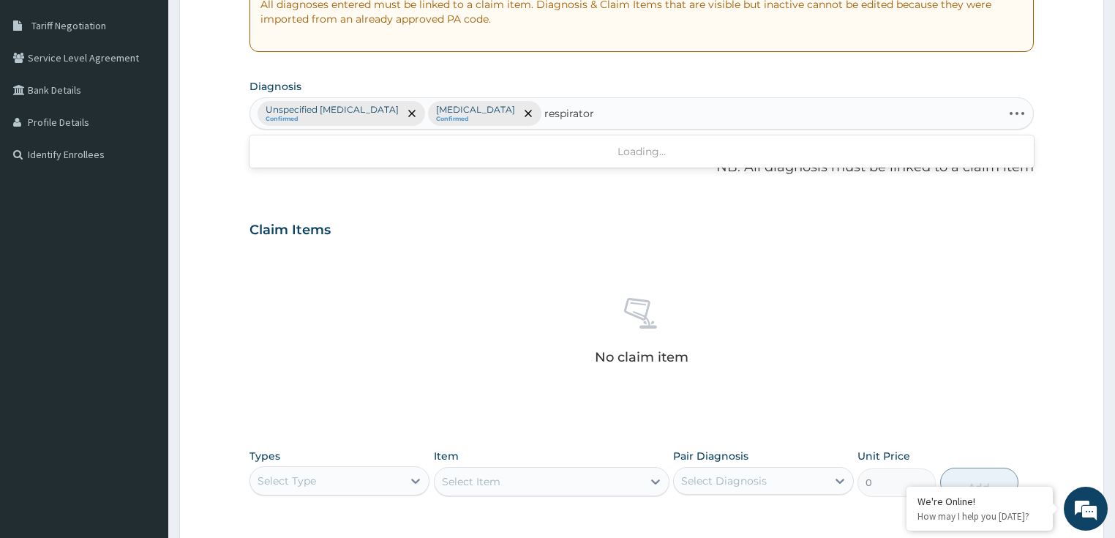
type input "respiratory"
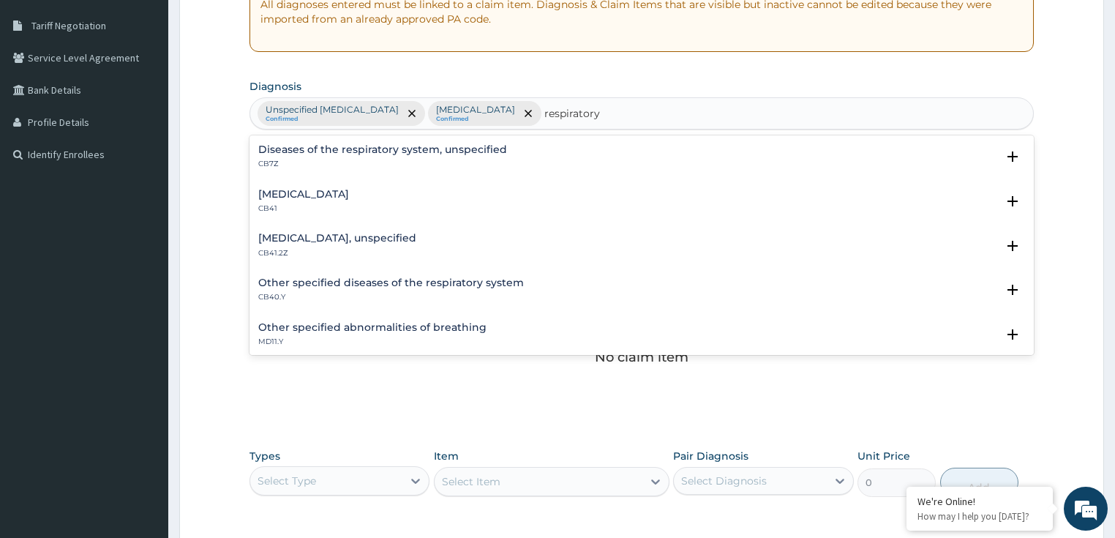
click at [396, 146] on h4 "Diseases of the respiratory system, unspecified" at bounding box center [382, 149] width 249 height 11
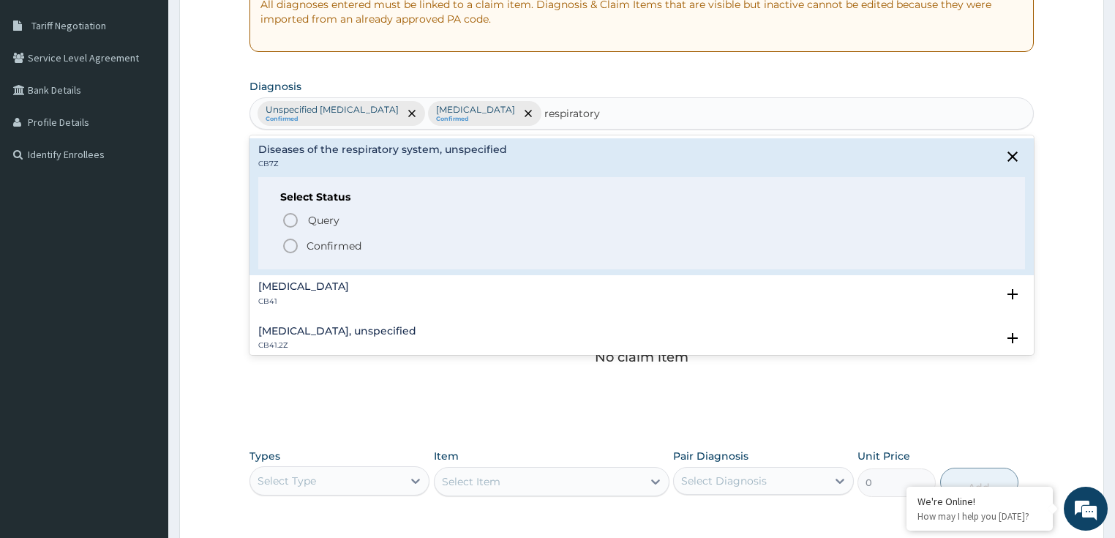
click at [336, 243] on p "Confirmed" at bounding box center [333, 245] width 55 height 15
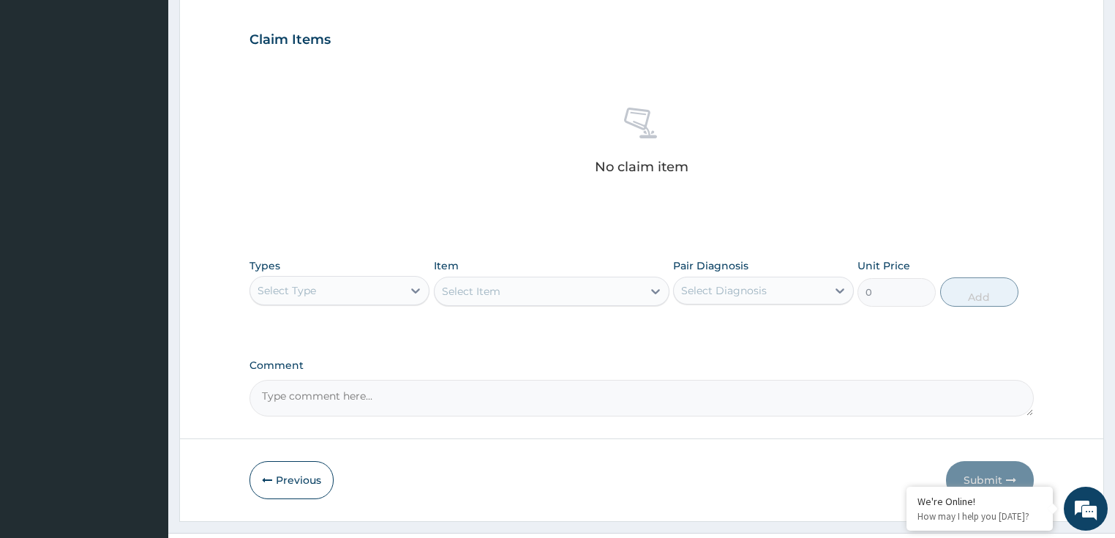
scroll to position [515, 0]
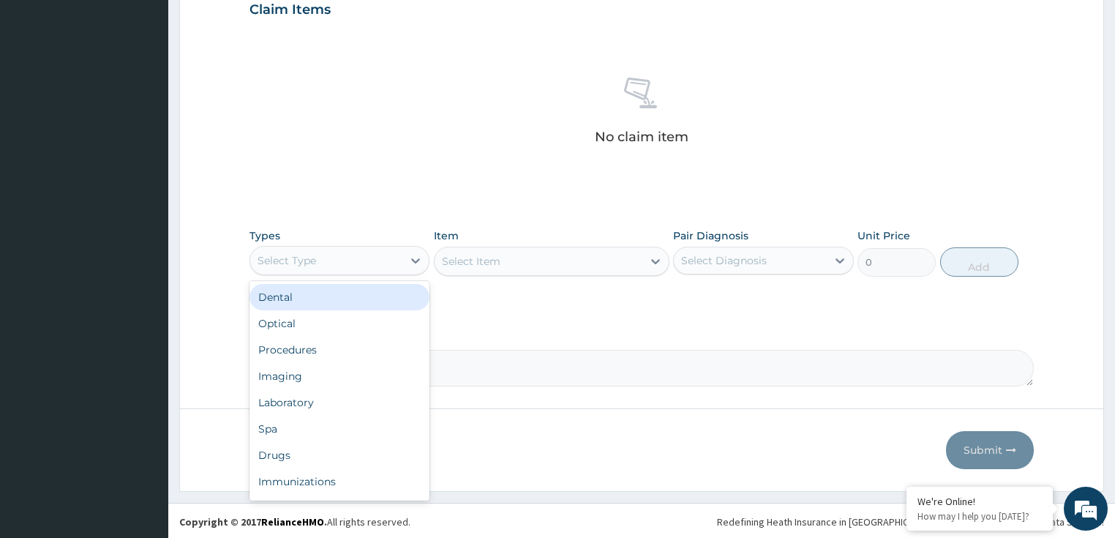
click at [303, 259] on div "Select Type" at bounding box center [286, 260] width 59 height 15
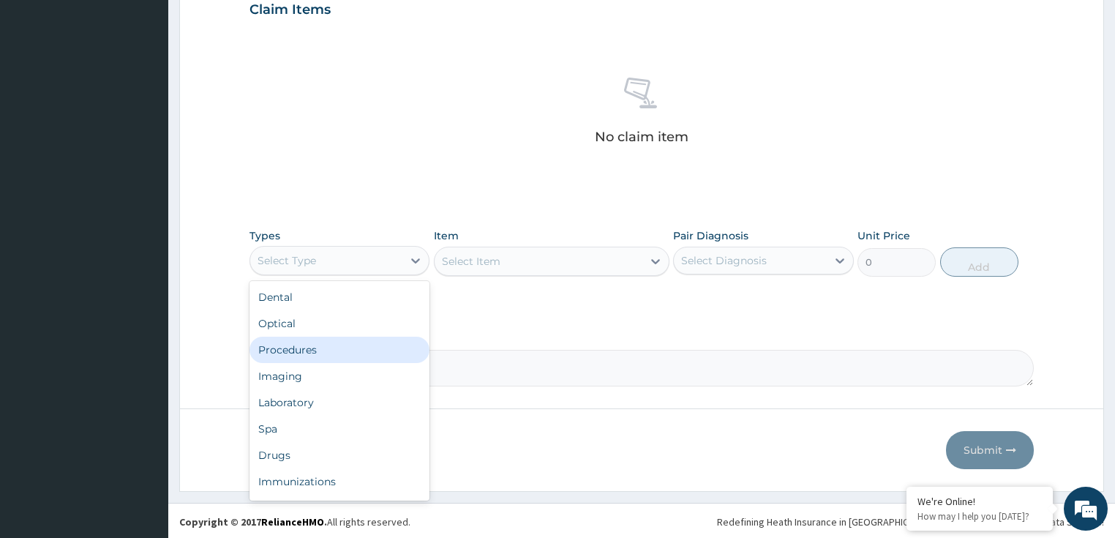
click at [336, 357] on div "Procedures" at bounding box center [339, 349] width 181 height 26
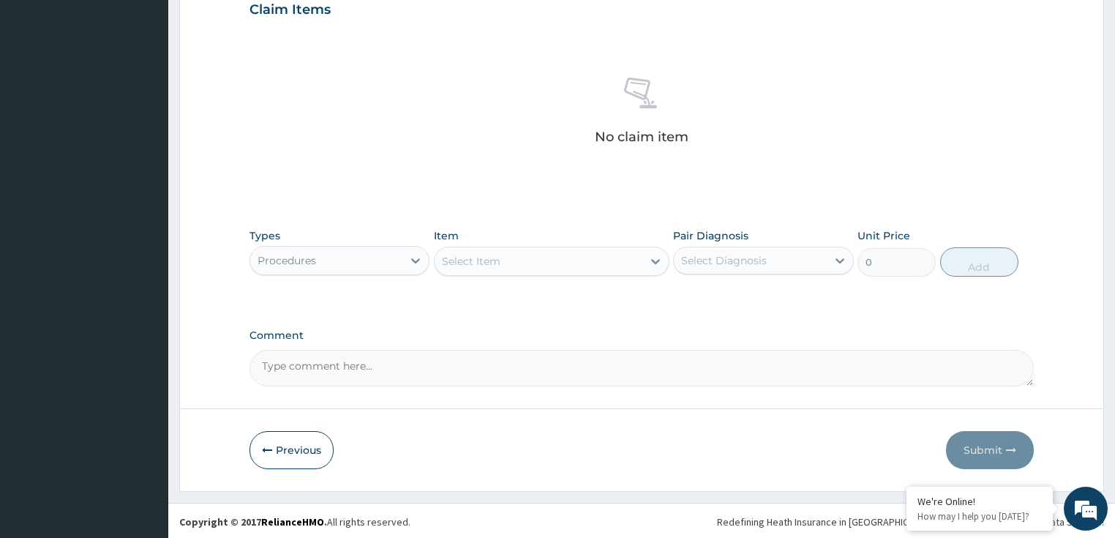
click at [554, 269] on div "Select Item" at bounding box center [538, 260] width 208 height 23
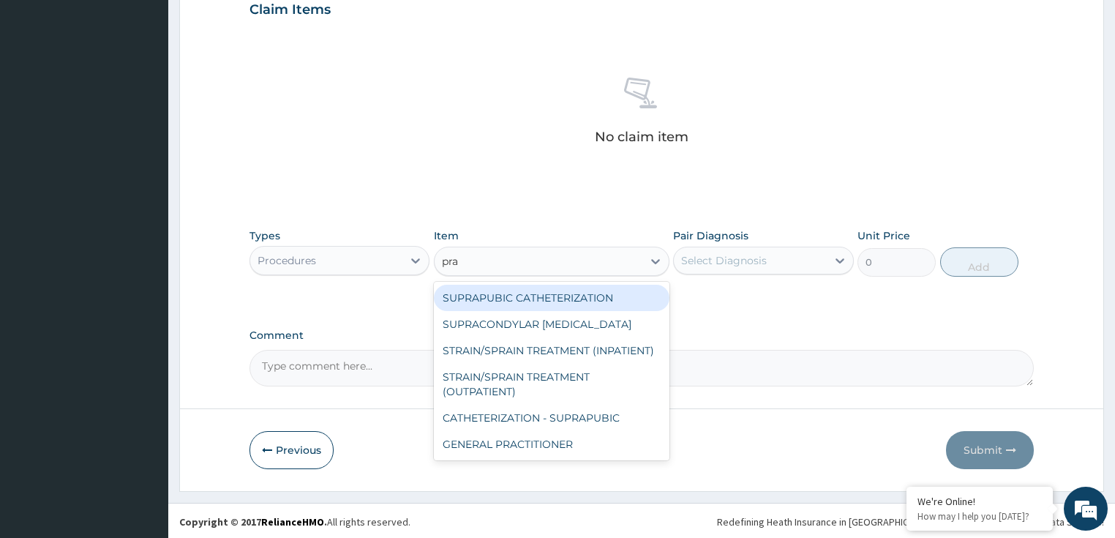
type input "prac"
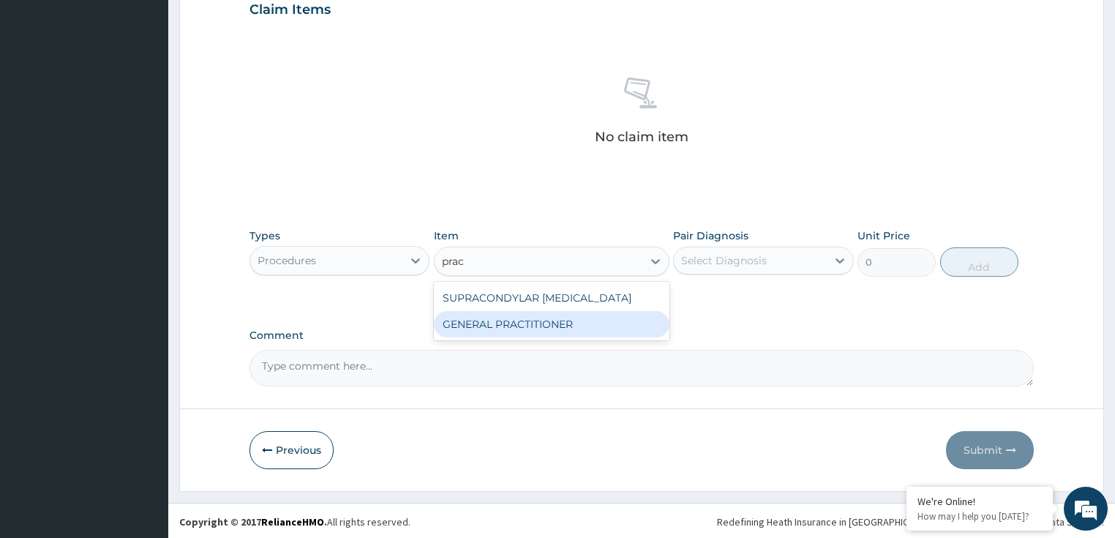
click at [552, 322] on div "GENERAL PRACTITIONER" at bounding box center [551, 324] width 235 height 26
type input "3125"
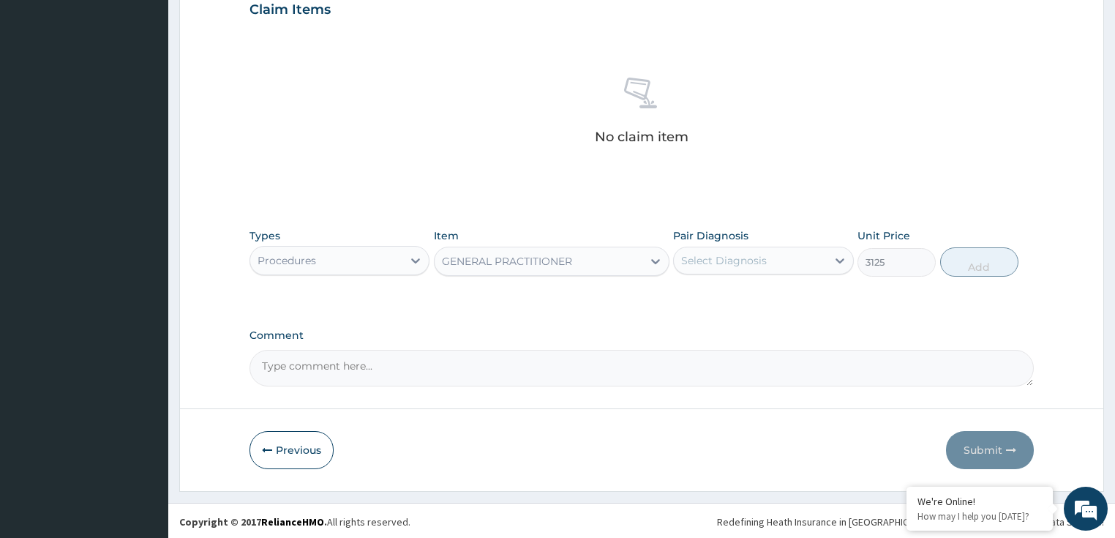
click at [724, 266] on div "Select Diagnosis" at bounding box center [750, 260] width 153 height 23
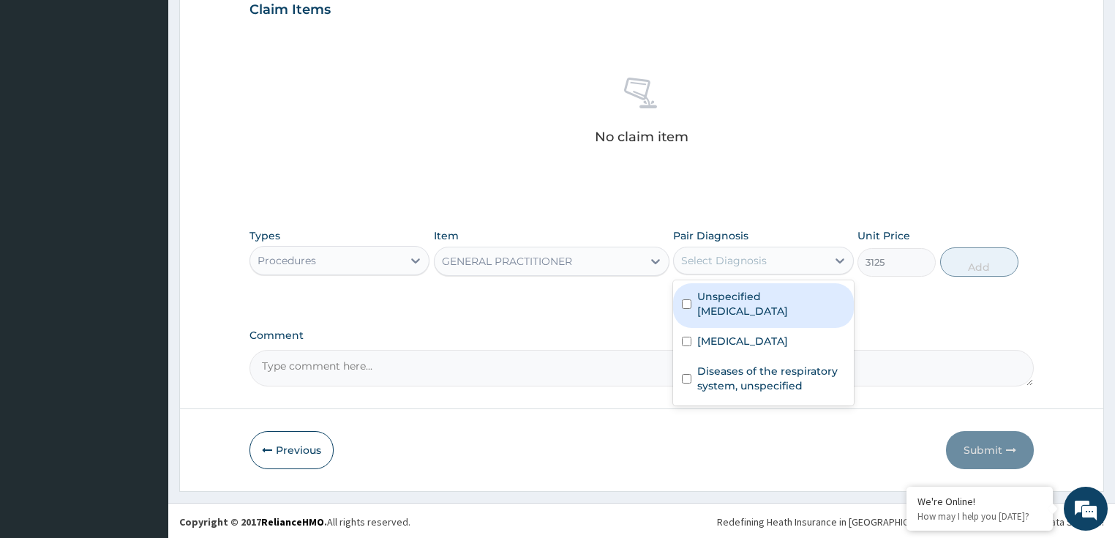
click at [731, 301] on label "Unspecified bacterial disease" at bounding box center [771, 303] width 148 height 29
checkbox input "true"
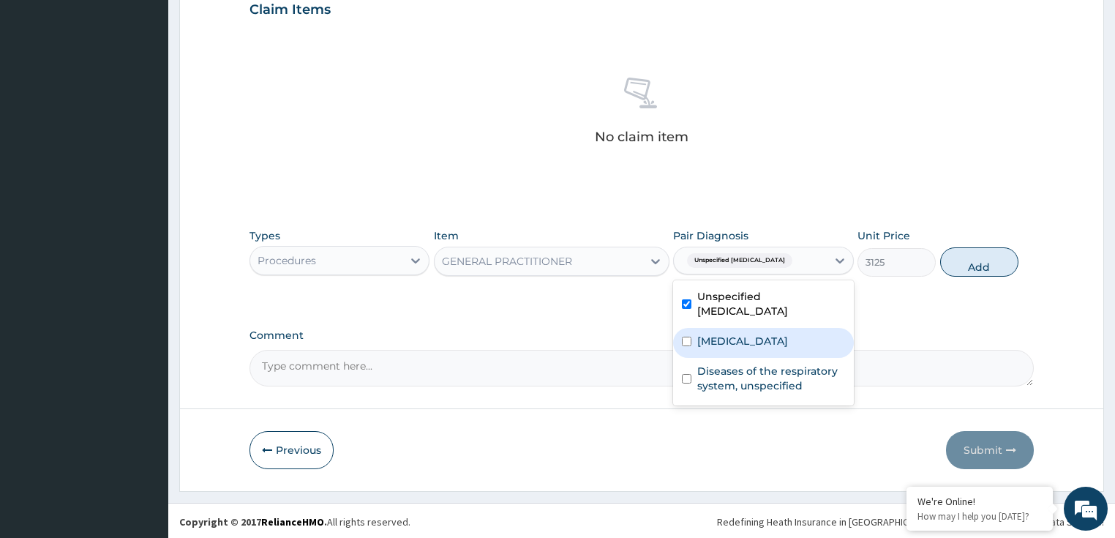
click at [734, 341] on label "Malaria, unspecified" at bounding box center [742, 340] width 91 height 15
checkbox input "true"
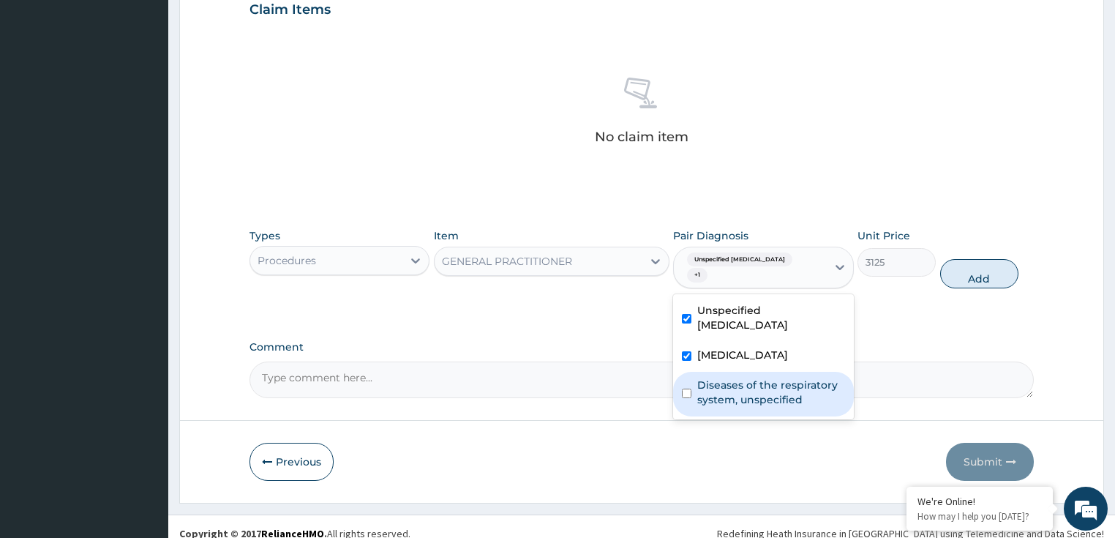
click at [729, 377] on label "Diseases of the respiratory system, unspecified" at bounding box center [771, 391] width 148 height 29
checkbox input "true"
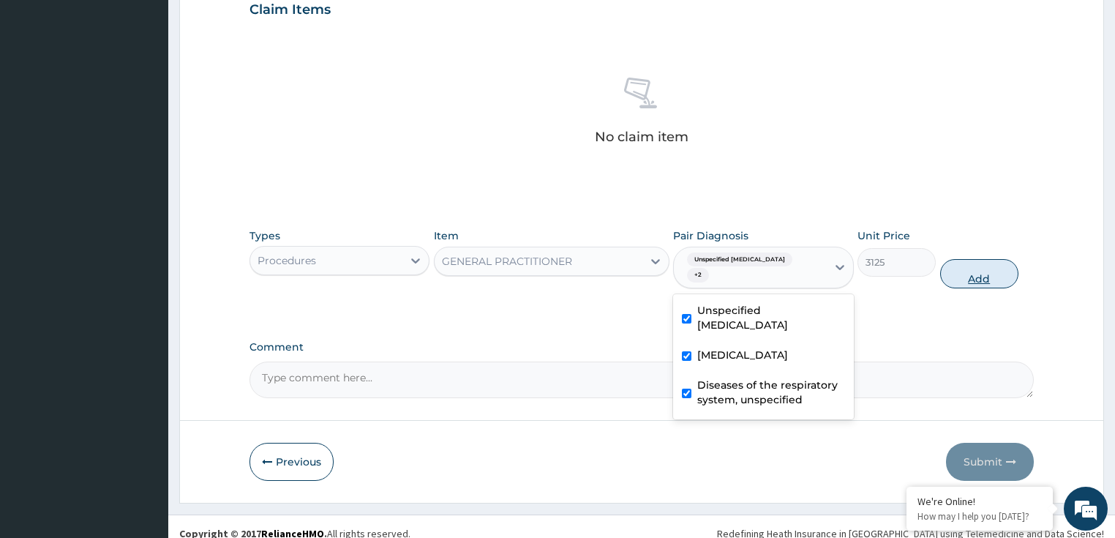
click at [977, 279] on button "Add" at bounding box center [979, 273] width 78 height 29
click at [977, 279] on div "Types Procedures Item GENERAL PRACTITIONER Pair Diagnosis option Diseases of th…" at bounding box center [641, 258] width 785 height 75
type input "0"
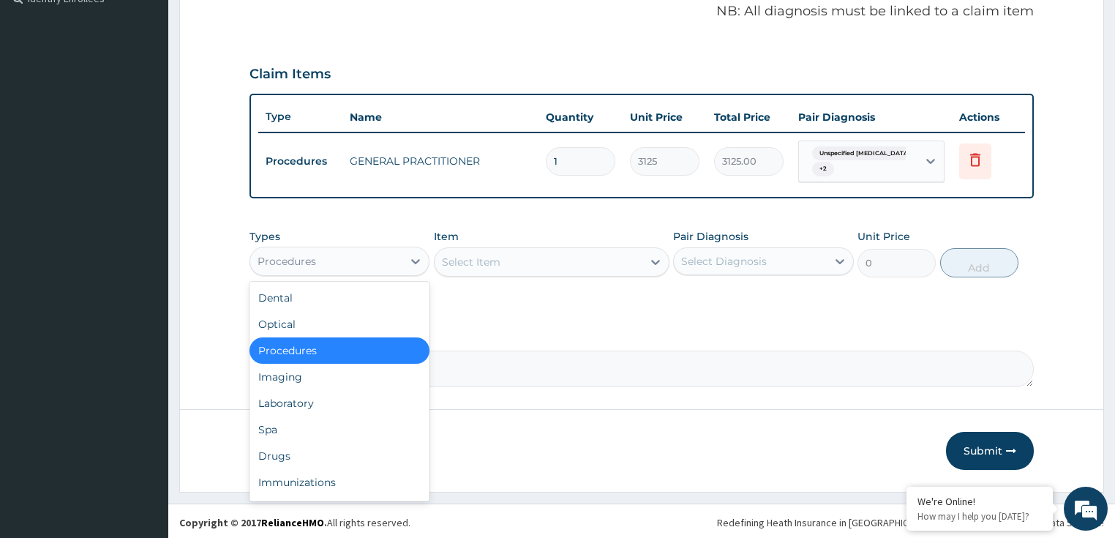
click at [361, 259] on div "Procedures" at bounding box center [326, 260] width 153 height 23
click at [319, 404] on div "Laboratory" at bounding box center [339, 403] width 181 height 26
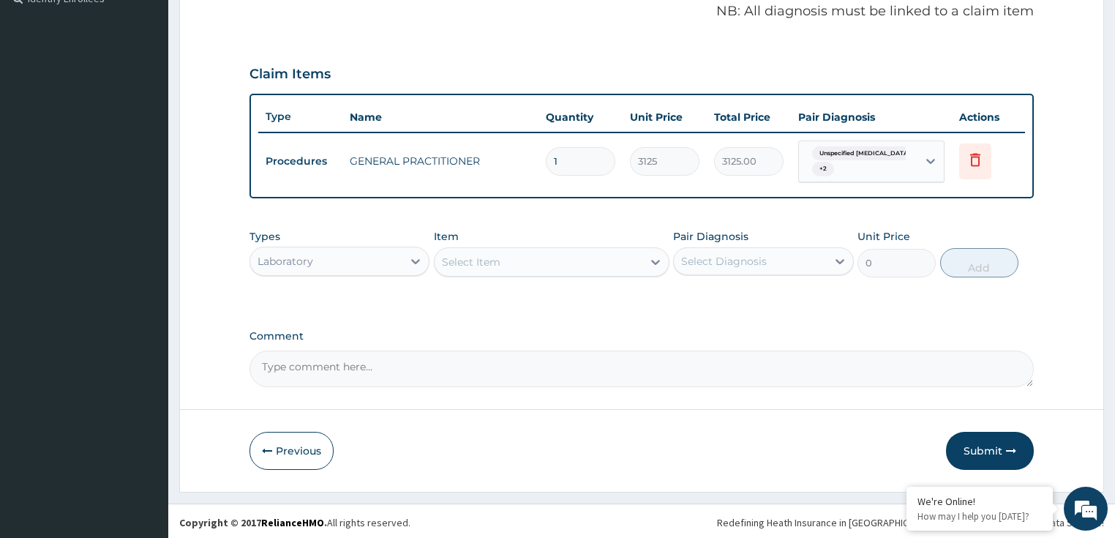
click at [603, 310] on div "PA Code / Prescription Code Enter Code(Secondary Care Only) Encounter Date 07-1…" at bounding box center [641, 38] width 785 height 698
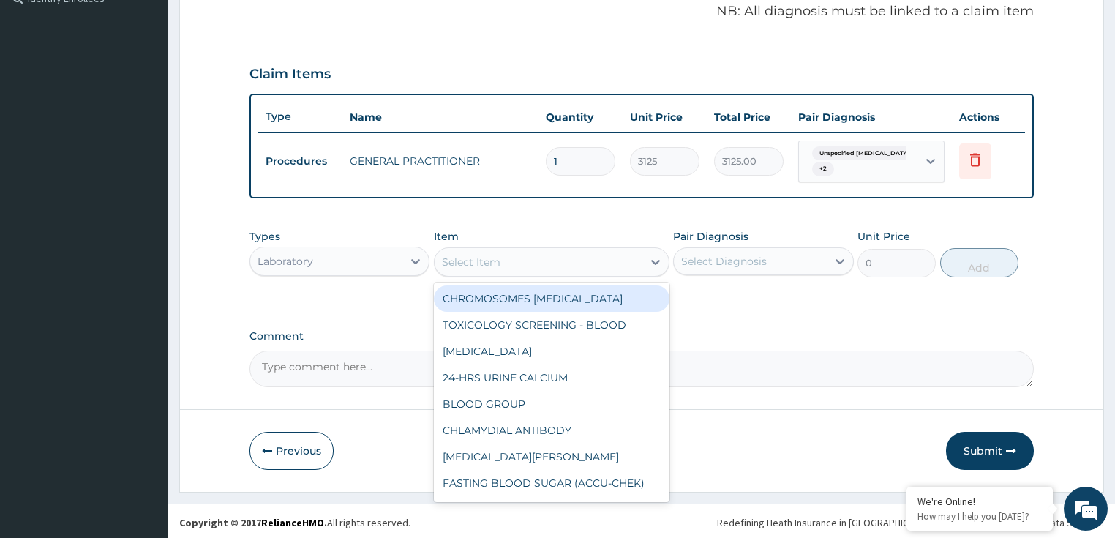
click at [502, 260] on div "Select Item" at bounding box center [538, 261] width 208 height 23
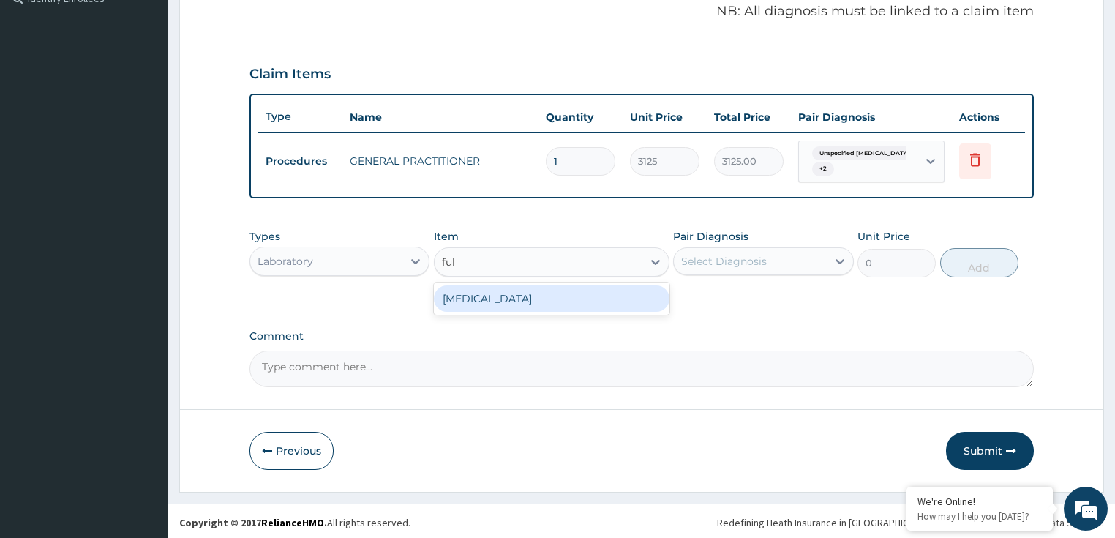
type input "full"
click at [527, 300] on div "FULL BLOOD COUNT" at bounding box center [551, 298] width 235 height 26
type input "3375"
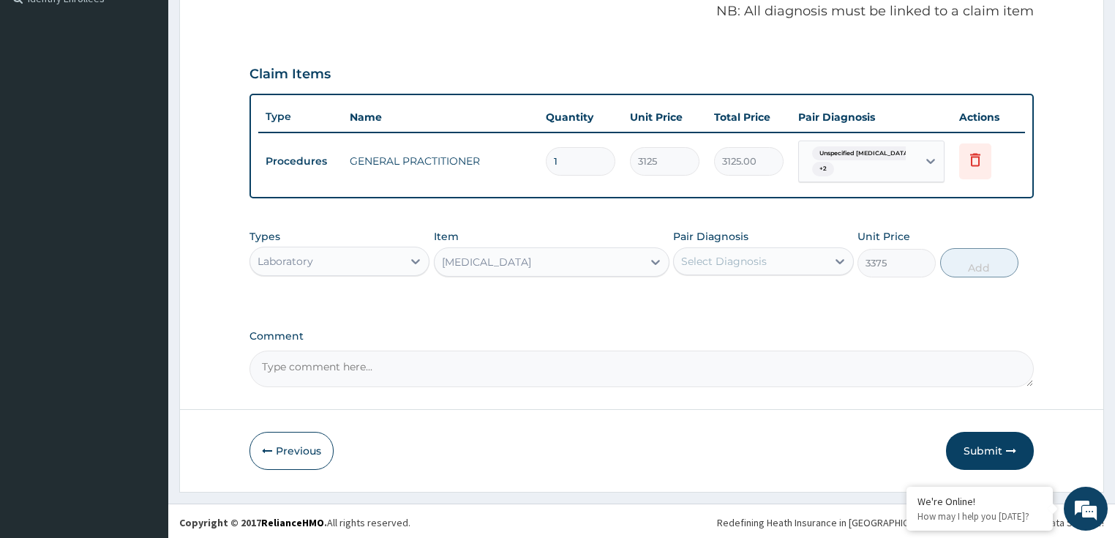
click at [743, 266] on div "Select Diagnosis" at bounding box center [750, 260] width 153 height 23
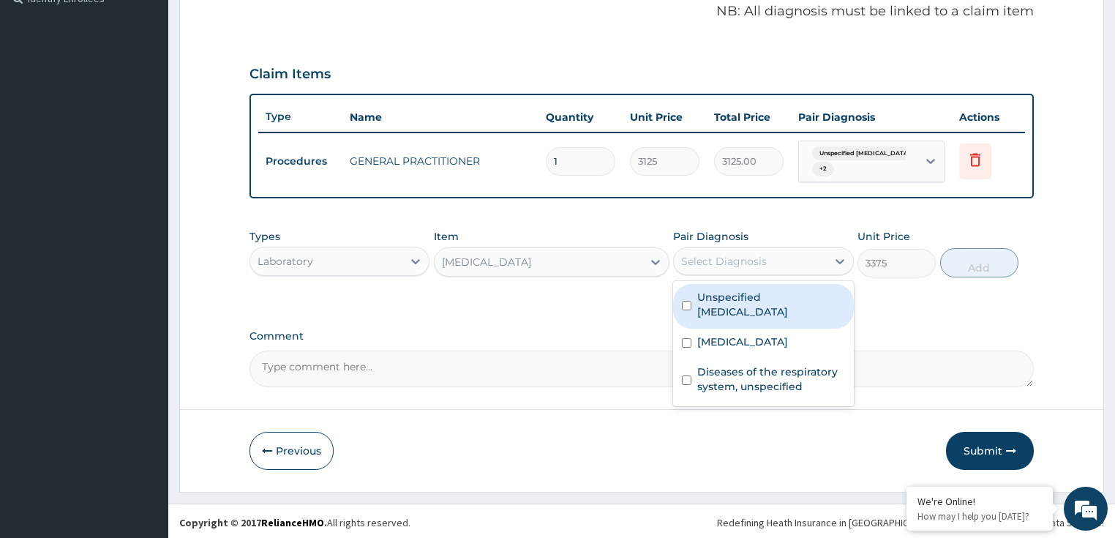
click at [757, 298] on label "Unspecified bacterial disease" at bounding box center [771, 304] width 148 height 29
checkbox input "true"
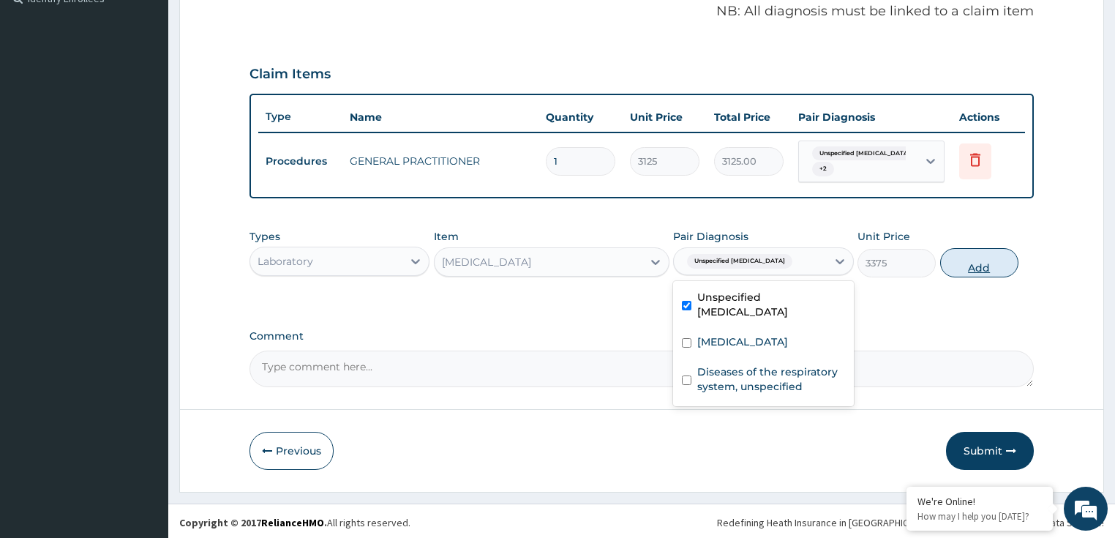
click at [962, 264] on button "Add" at bounding box center [979, 262] width 78 height 29
type input "0"
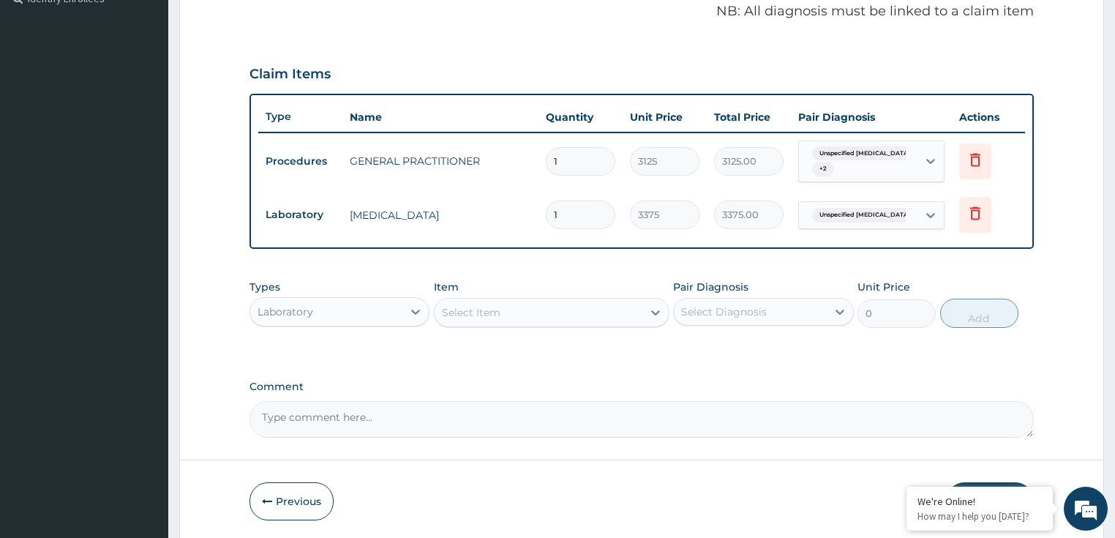
drag, startPoint x: 504, startPoint y: 293, endPoint x: 497, endPoint y: 310, distance: 18.7
click at [503, 301] on div "Item Select Item" at bounding box center [551, 303] width 235 height 48
click at [497, 311] on div "Select Item" at bounding box center [471, 312] width 59 height 15
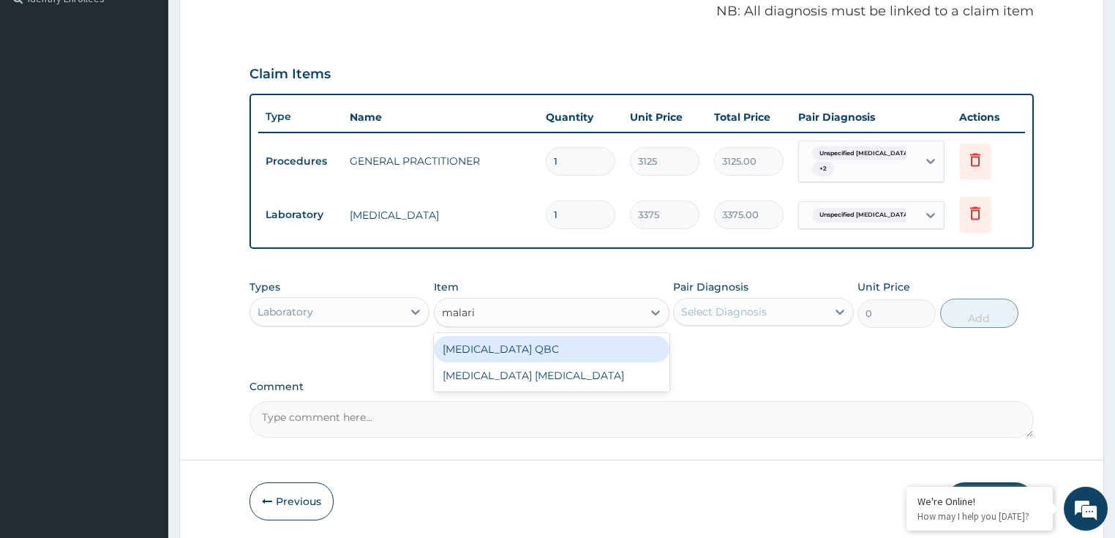
type input "malaria"
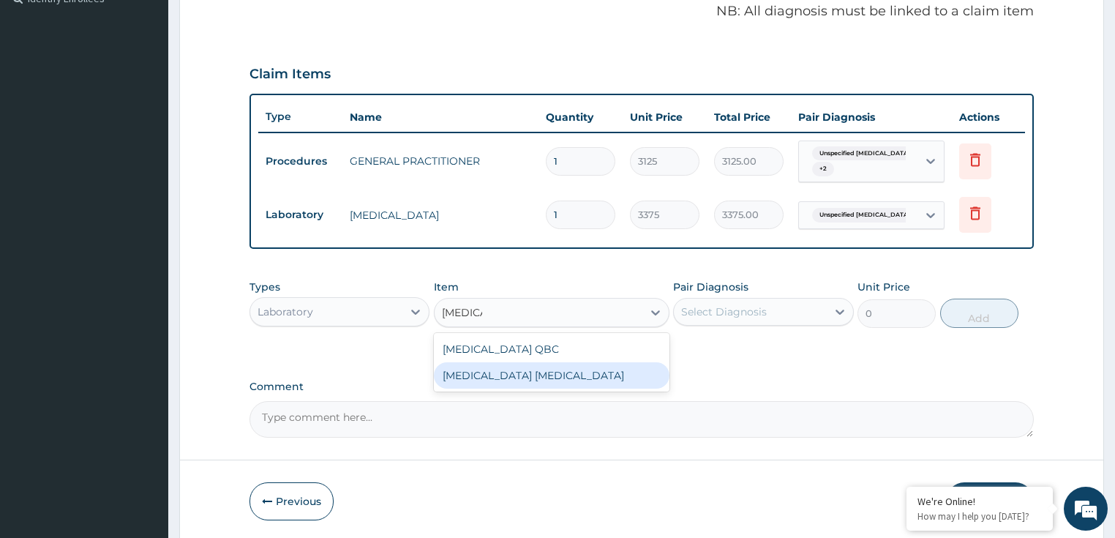
click at [510, 367] on div "MALARIA PARASITE" at bounding box center [551, 375] width 235 height 26
type input "2025"
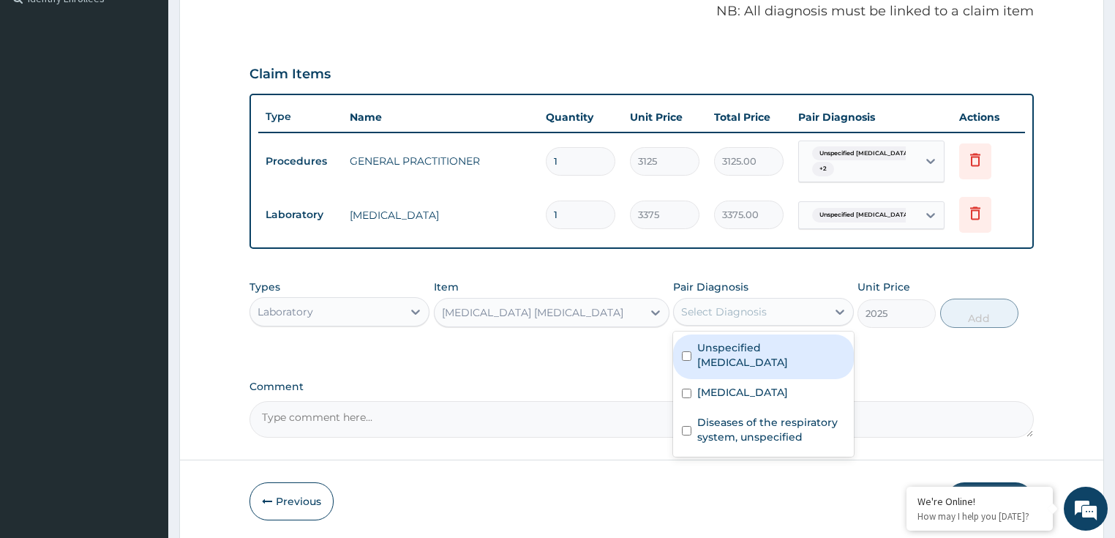
click at [719, 321] on div "Select Diagnosis" at bounding box center [763, 312] width 181 height 28
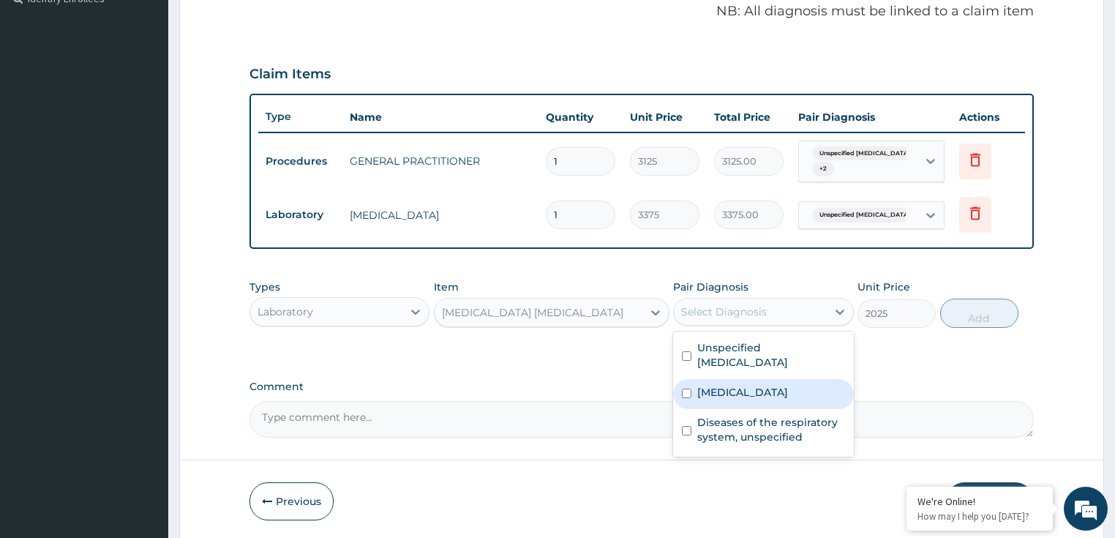
click at [721, 393] on label "Malaria, unspecified" at bounding box center [742, 392] width 91 height 15
checkbox input "true"
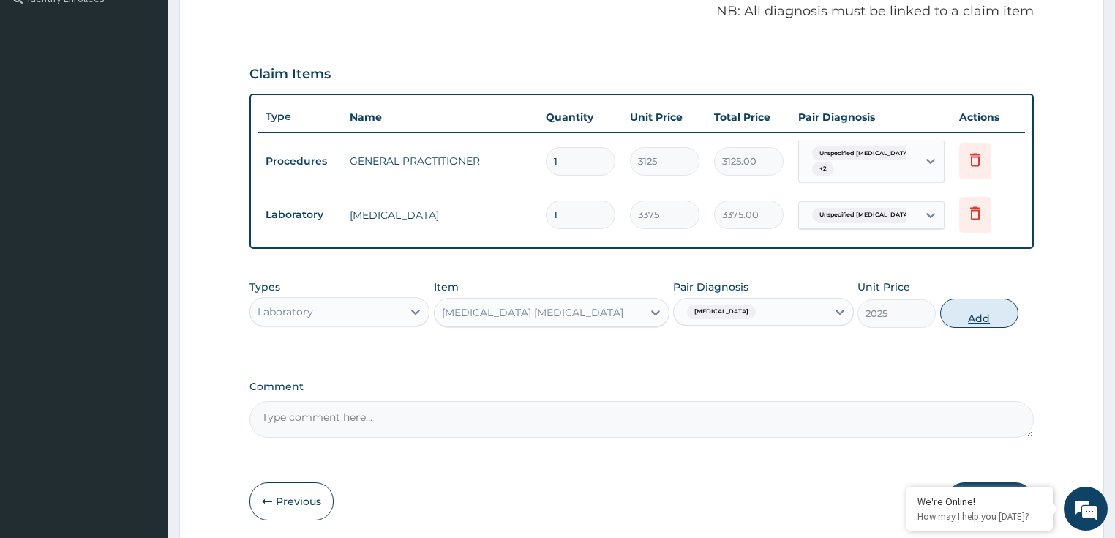
click at [989, 308] on button "Add" at bounding box center [979, 312] width 78 height 29
type input "0"
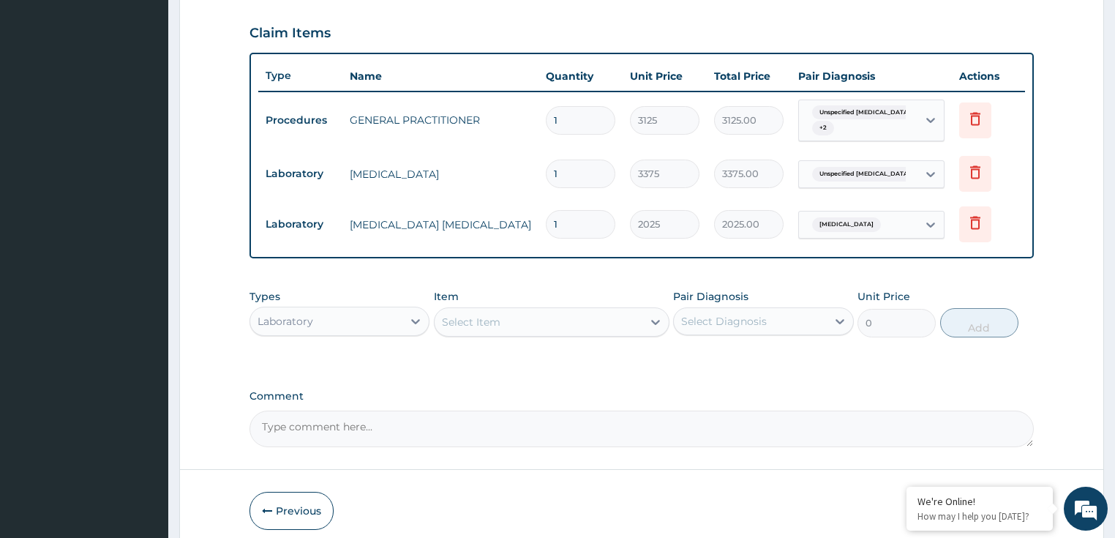
scroll to position [551, 0]
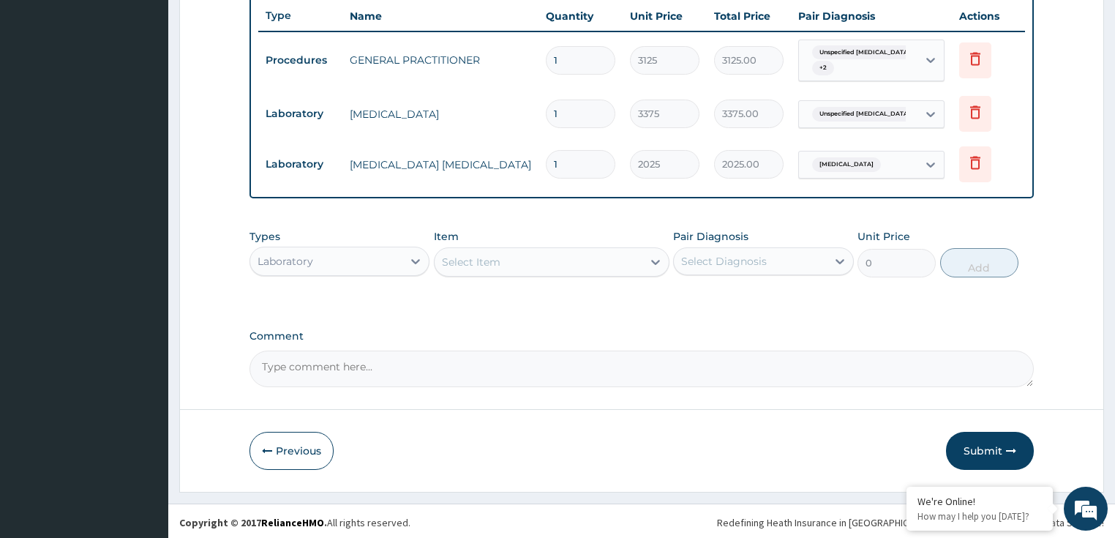
click at [320, 256] on div "Laboratory" at bounding box center [326, 260] width 153 height 23
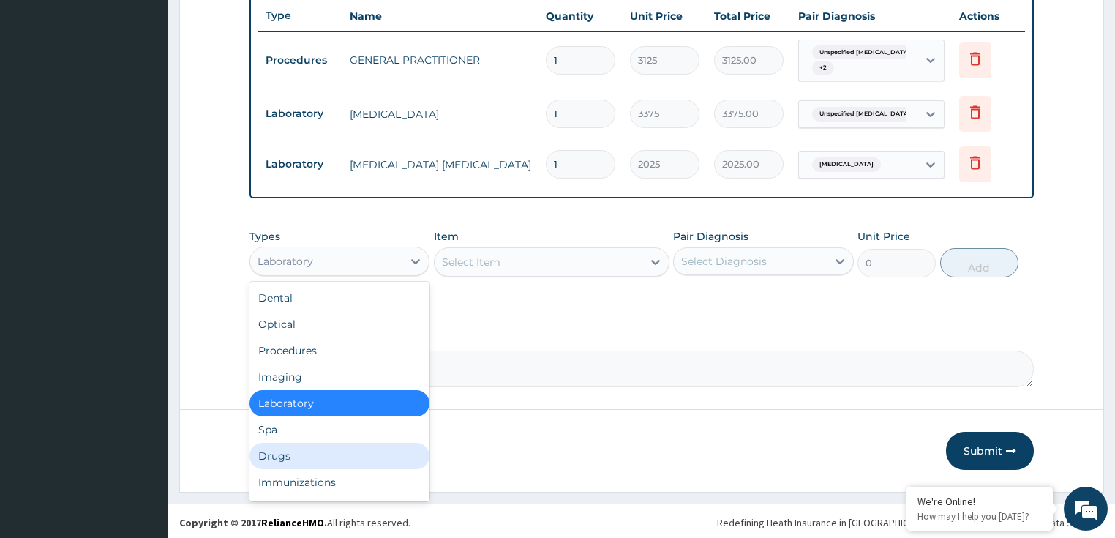
click at [323, 459] on div "Drugs" at bounding box center [339, 455] width 181 height 26
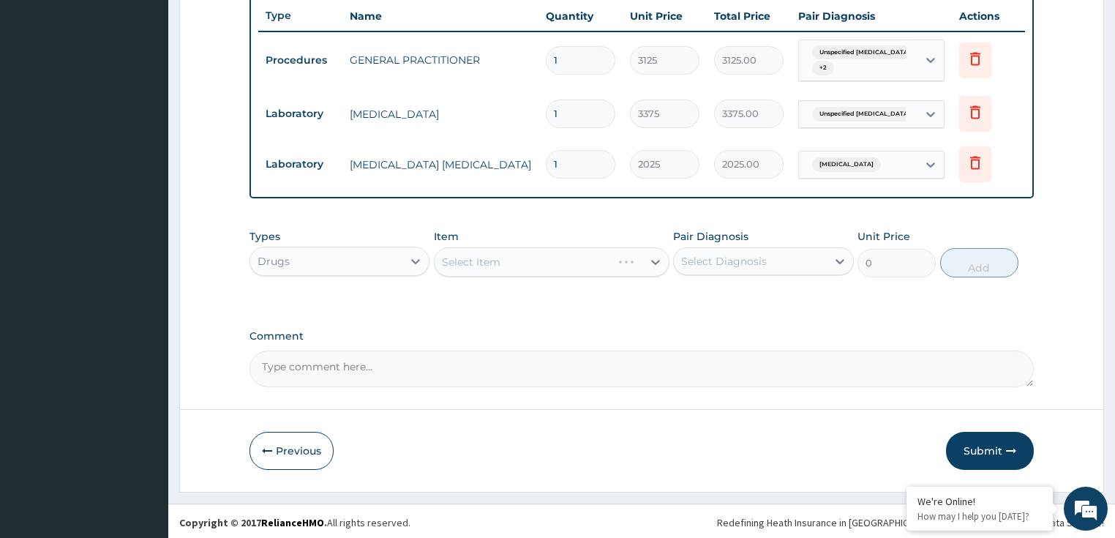
click at [323, 459] on button "Previous" at bounding box center [291, 450] width 84 height 38
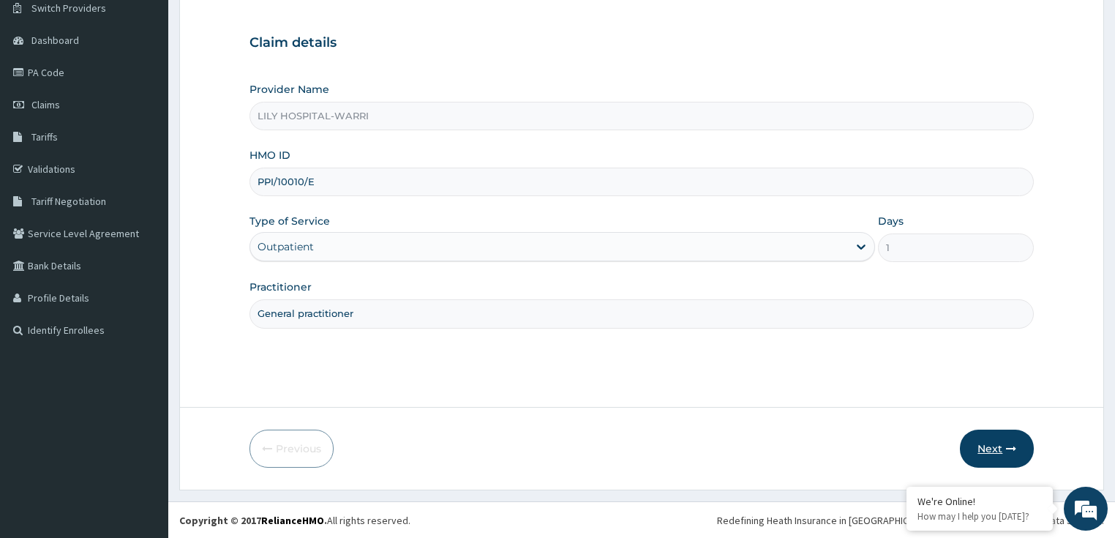
click at [988, 443] on button "Next" at bounding box center [996, 448] width 74 height 38
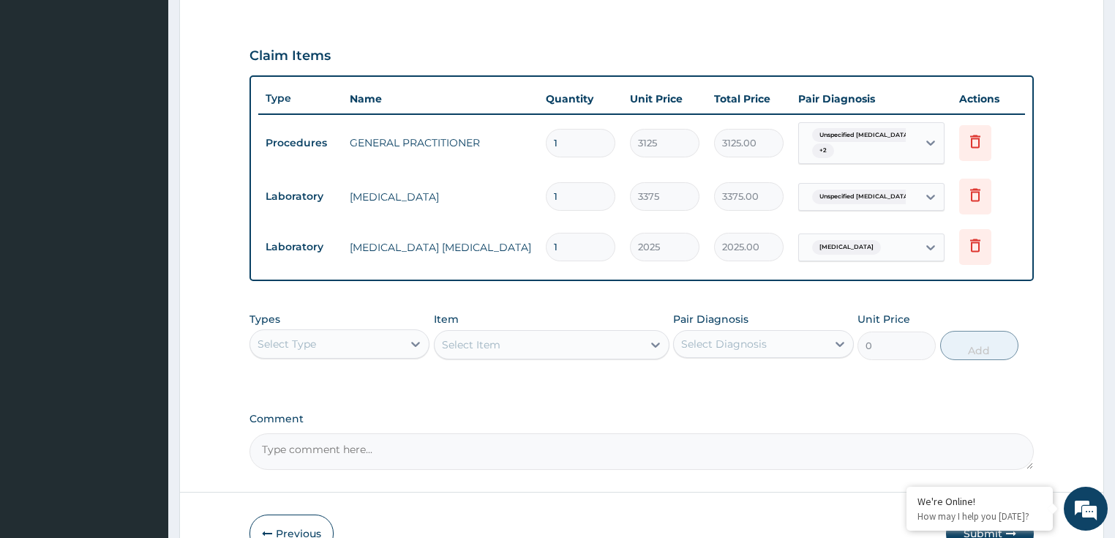
scroll to position [551, 0]
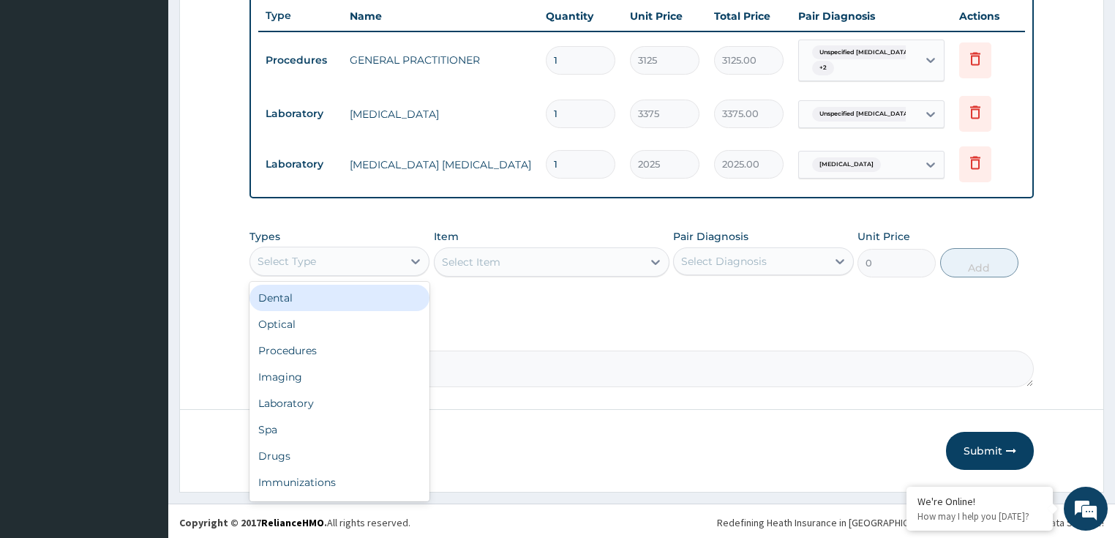
click at [325, 263] on div "Select Type" at bounding box center [326, 260] width 153 height 23
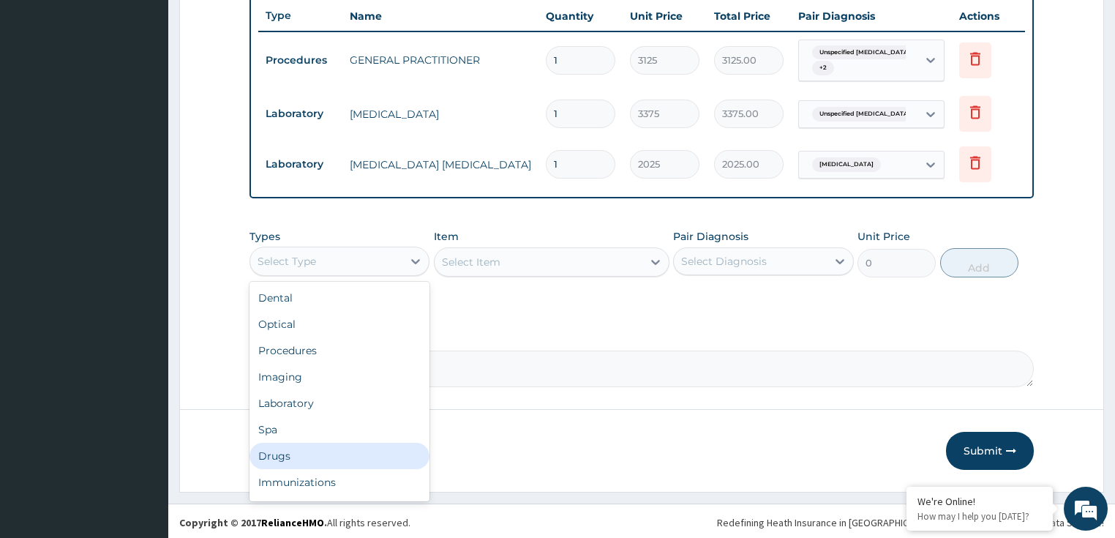
click at [303, 445] on div "Drugs" at bounding box center [339, 455] width 181 height 26
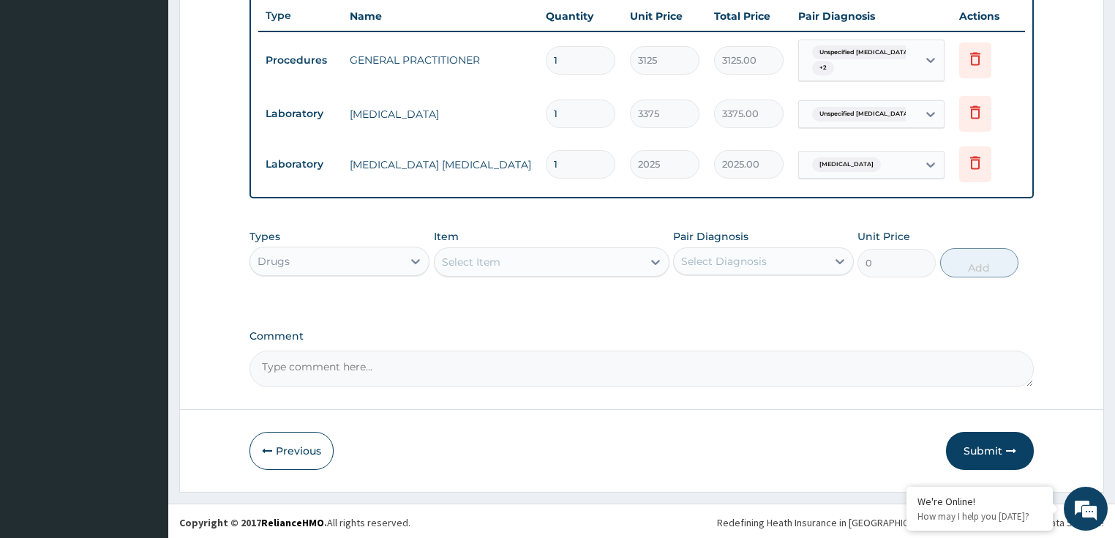
click at [535, 254] on div "Select Item" at bounding box center [538, 261] width 208 height 23
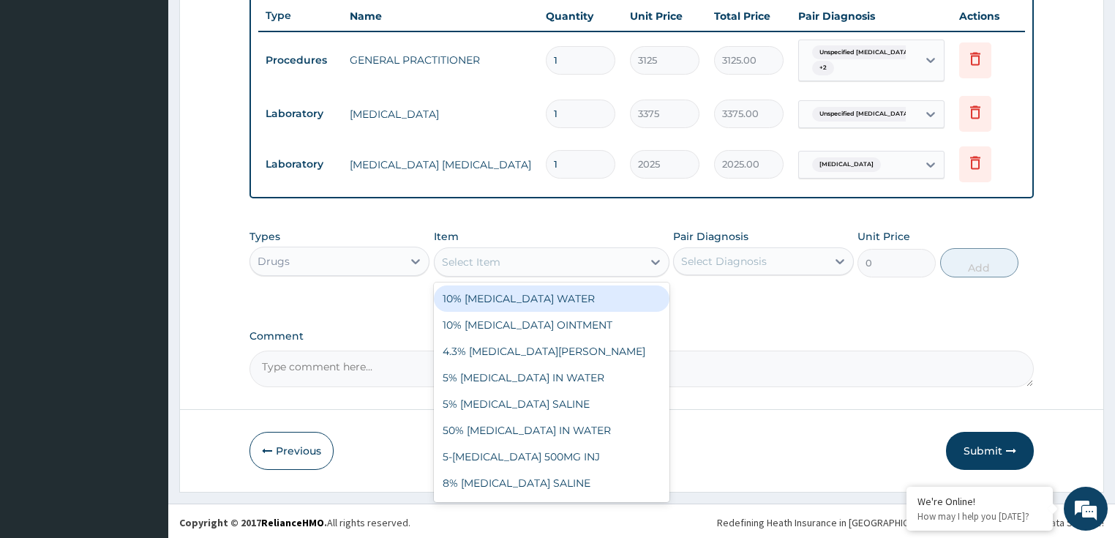
paste input "COUGH SYR WITH CETIRIZINE (CHILD)"
type input "COUGH SYR WITH CETIRIZINE (CHILD)"
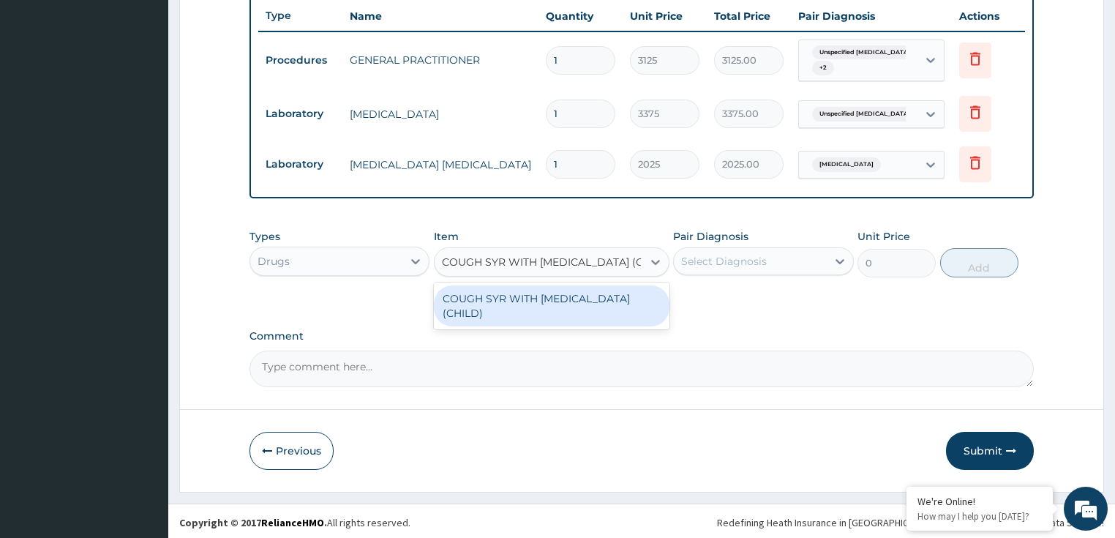
click at [544, 295] on div "COUGH SYR WITH CETIRIZINE (CHILD)" at bounding box center [551, 305] width 235 height 41
type input "900"
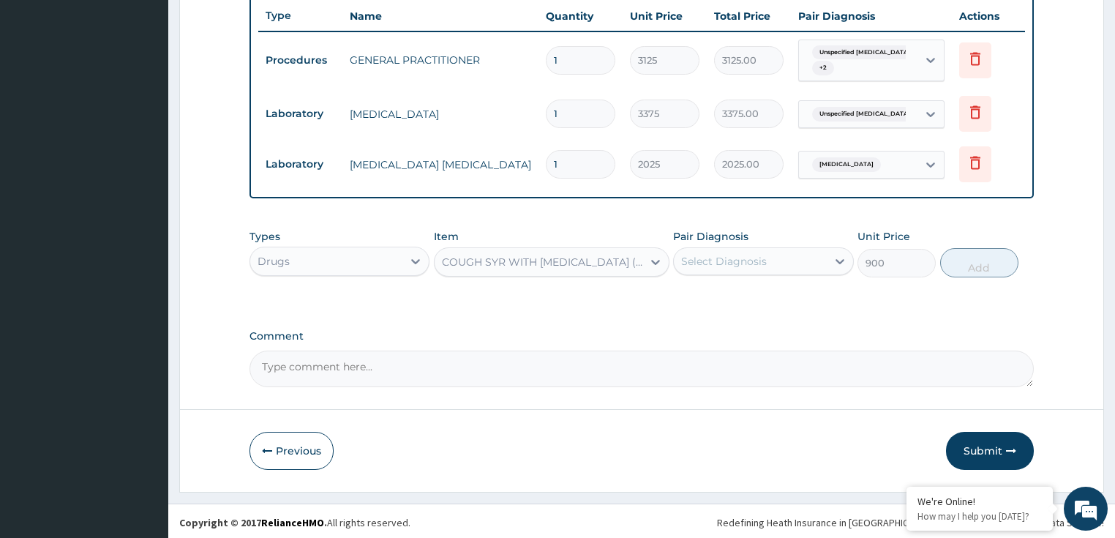
click at [723, 258] on div "Select Diagnosis" at bounding box center [724, 261] width 86 height 15
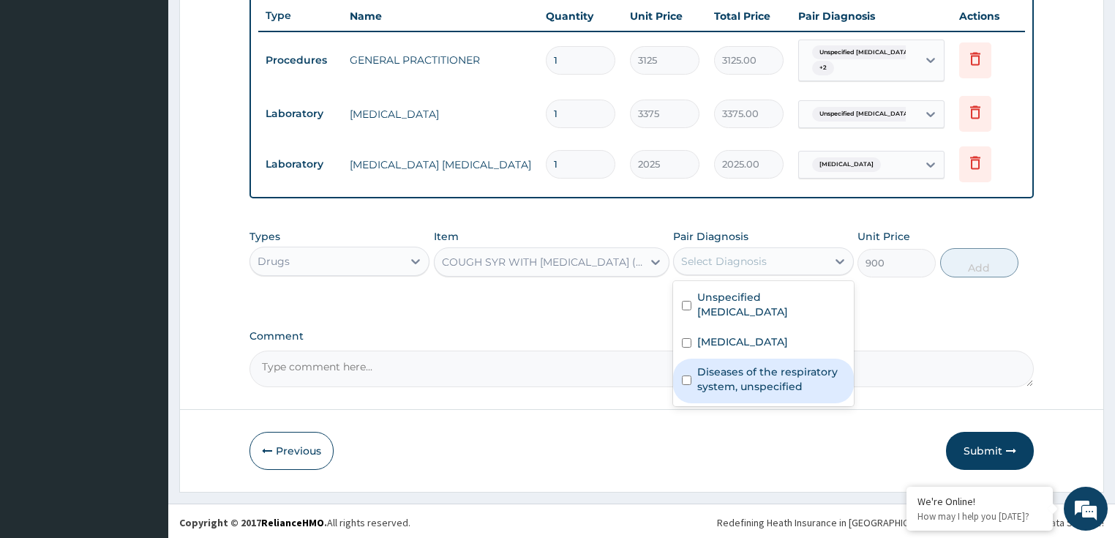
click at [737, 388] on label "Diseases of the respiratory system, unspecified" at bounding box center [771, 378] width 148 height 29
checkbox input "true"
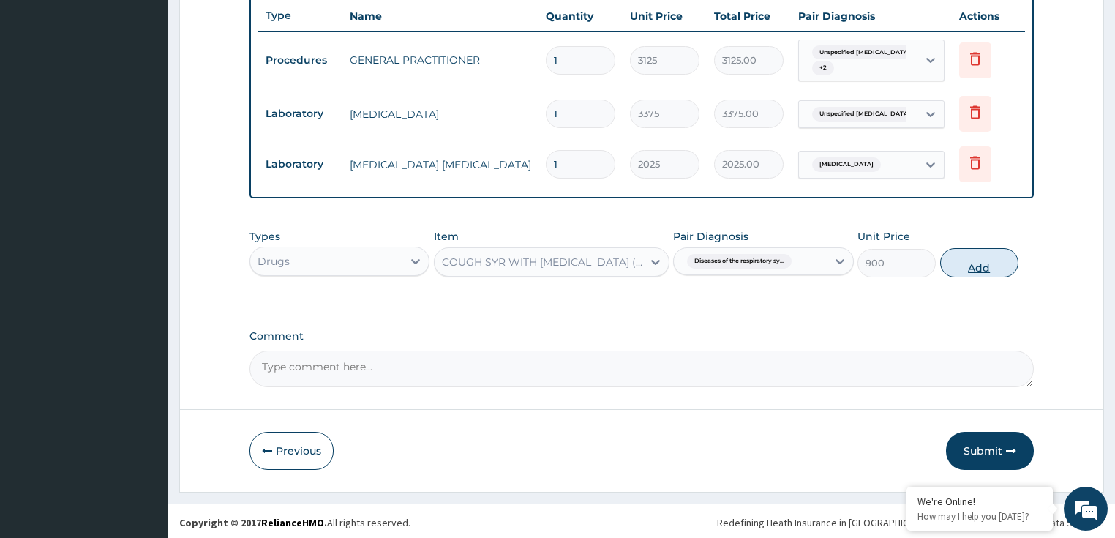
click at [971, 260] on button "Add" at bounding box center [979, 262] width 78 height 29
type input "0"
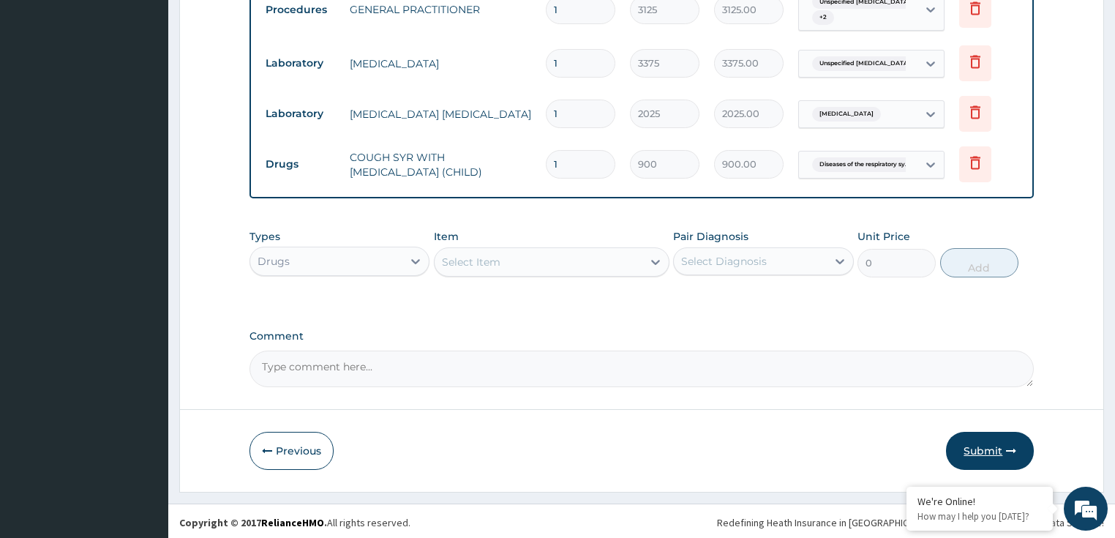
click at [1011, 448] on icon "button" at bounding box center [1011, 450] width 10 height 10
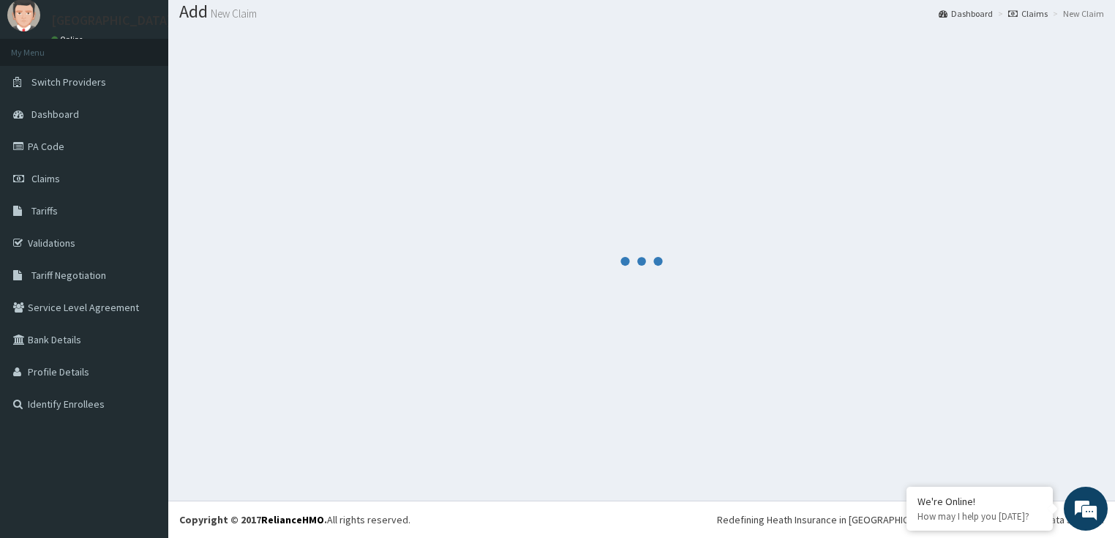
scroll to position [45, 0]
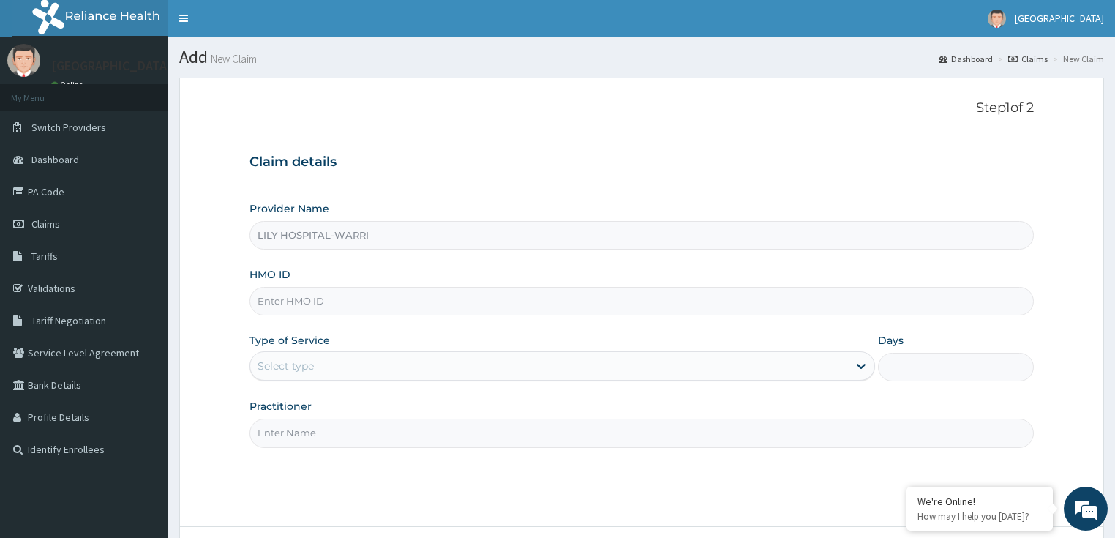
click at [256, 83] on form "Step 1 of 2 Claim details Provider Name LILY HOSPITAL-WARRI HMO ID Type of Serv…" at bounding box center [641, 343] width 924 height 531
click at [271, 301] on input "HMO ID" at bounding box center [641, 301] width 785 height 29
paste input "COUGH SYR WITH CETIRIZINE (CHILD)"
type input "COUGH SYR WITH CETIRIZINE (CHILD)"
drag, startPoint x: 461, startPoint y: 297, endPoint x: 139, endPoint y: 312, distance: 322.9
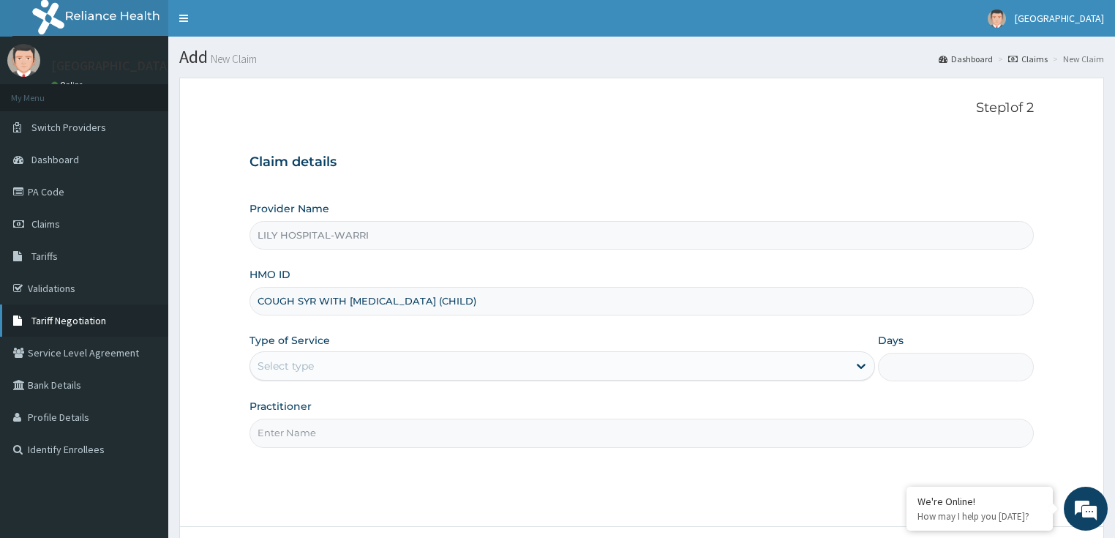
click at [139, 312] on div "R EL Toggle navigation Lily Hospital Lily Hospital - casemanager@lilyhospitals.…" at bounding box center [557, 328] width 1115 height 657
click at [269, 110] on p "Step 1 of 2" at bounding box center [641, 108] width 785 height 16
click at [284, 298] on input "HMO ID" at bounding box center [641, 301] width 785 height 29
paste input "PPI/10010/B"
type input "PPI/10010/B"
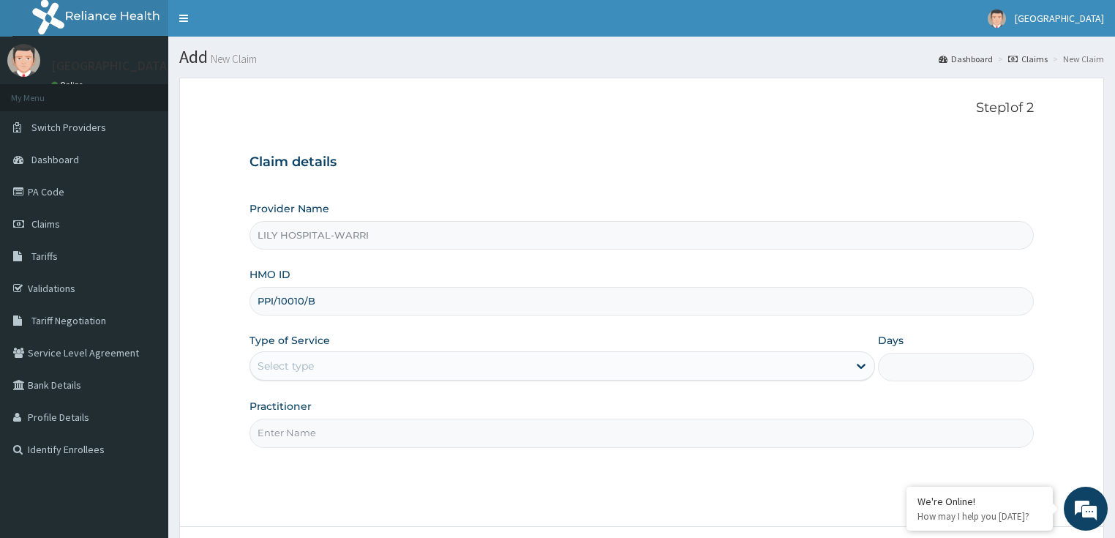
click at [325, 367] on div "Select type" at bounding box center [548, 365] width 597 height 23
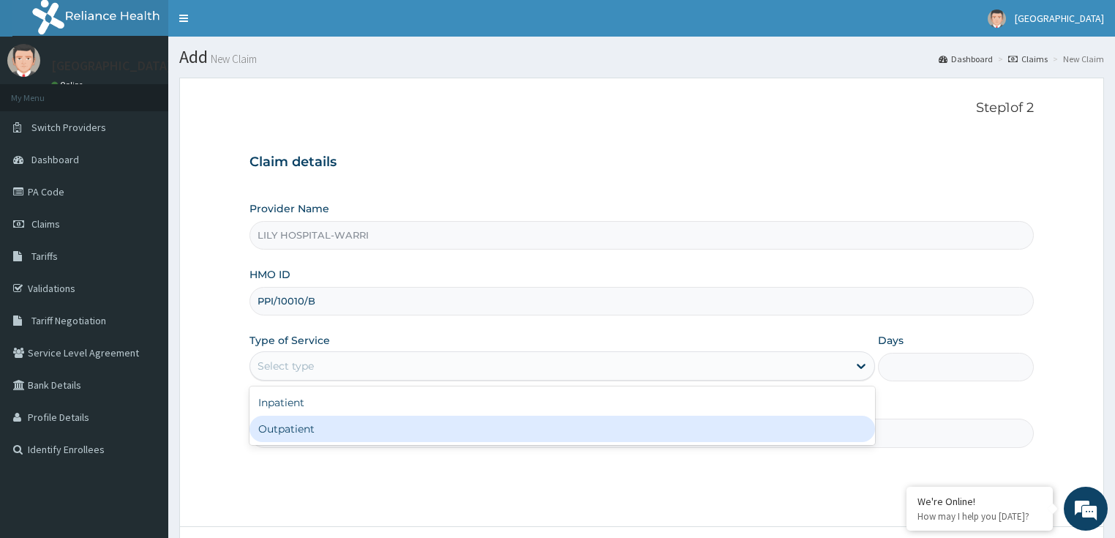
click at [297, 424] on div "Outpatient" at bounding box center [561, 428] width 625 height 26
type input "1"
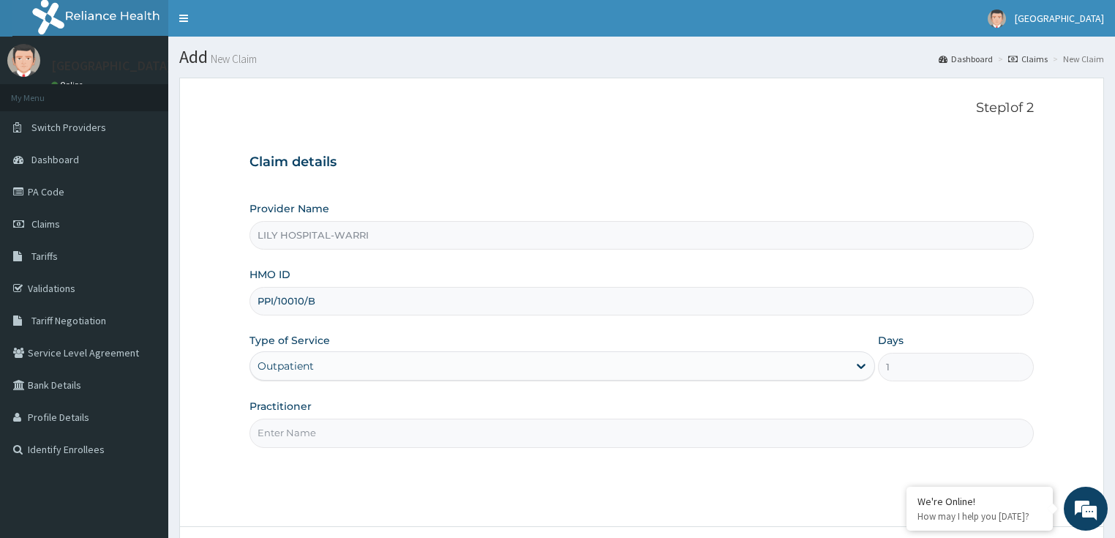
click at [284, 429] on input "Practitioner" at bounding box center [641, 432] width 785 height 29
type input "General practitioner"
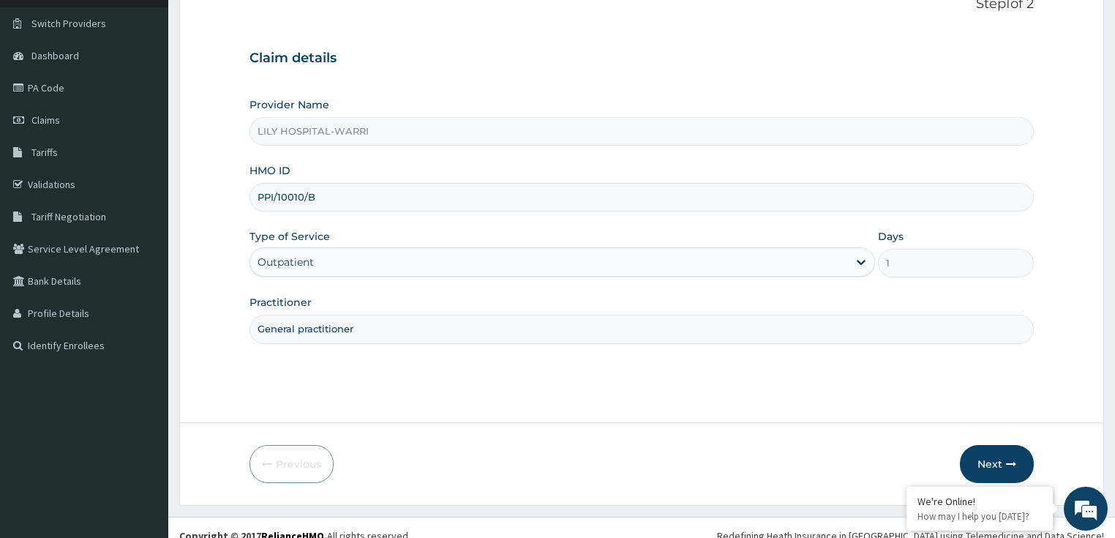
scroll to position [119, 0]
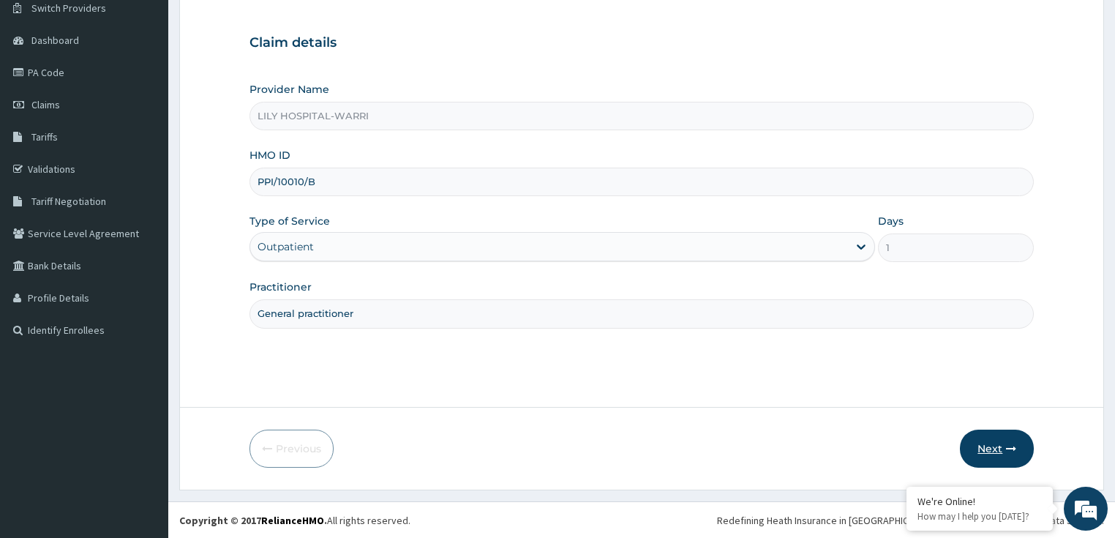
click at [984, 453] on button "Next" at bounding box center [996, 448] width 74 height 38
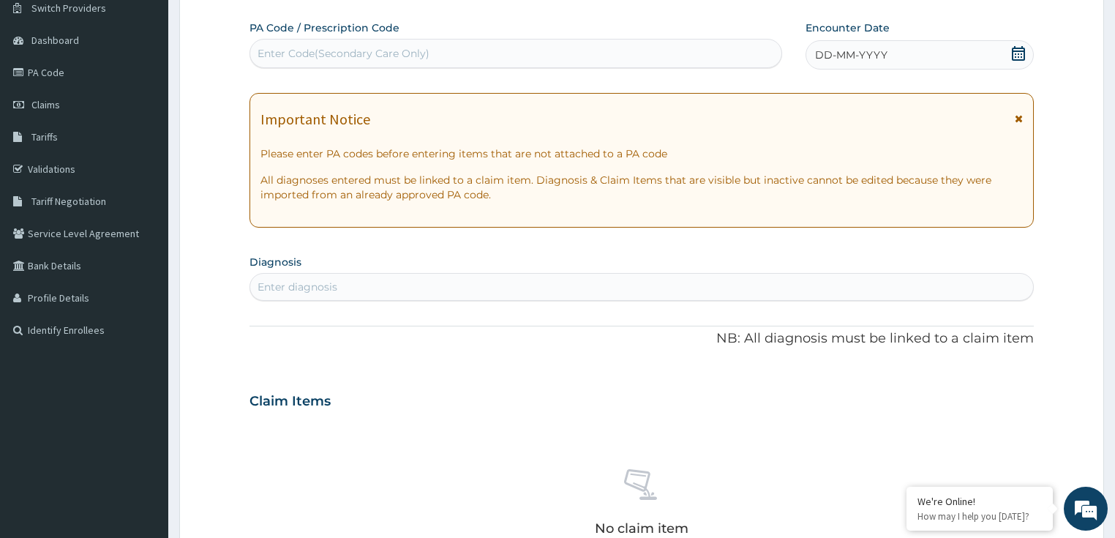
click at [316, 56] on div "Enter Code(Secondary Care Only)" at bounding box center [343, 53] width 172 height 15
paste input "PA/87EC4C"
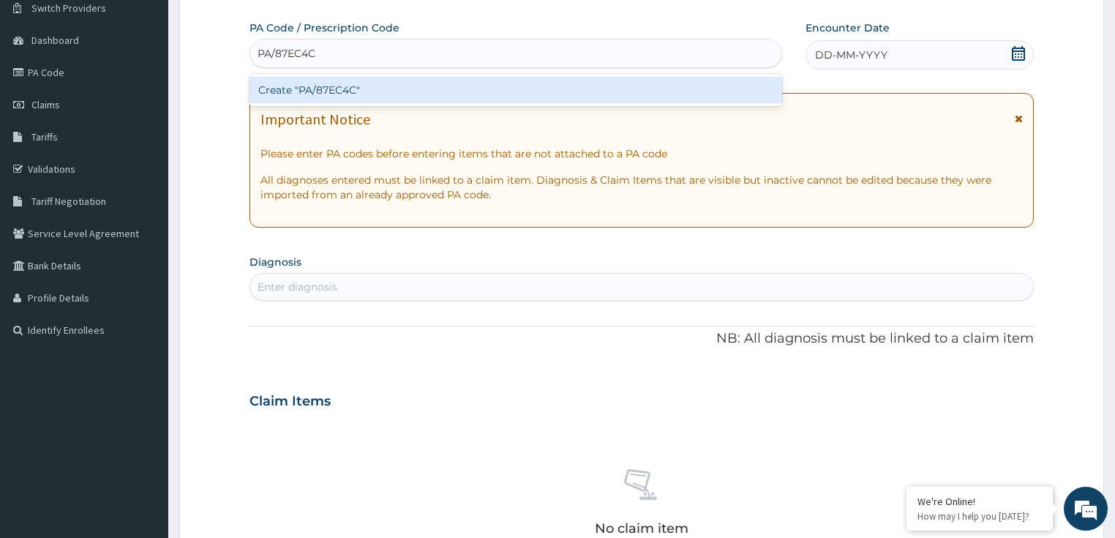
type input "PA/87EC4C"
click at [325, 94] on div "Create "PA/87EC4C"" at bounding box center [515, 90] width 532 height 26
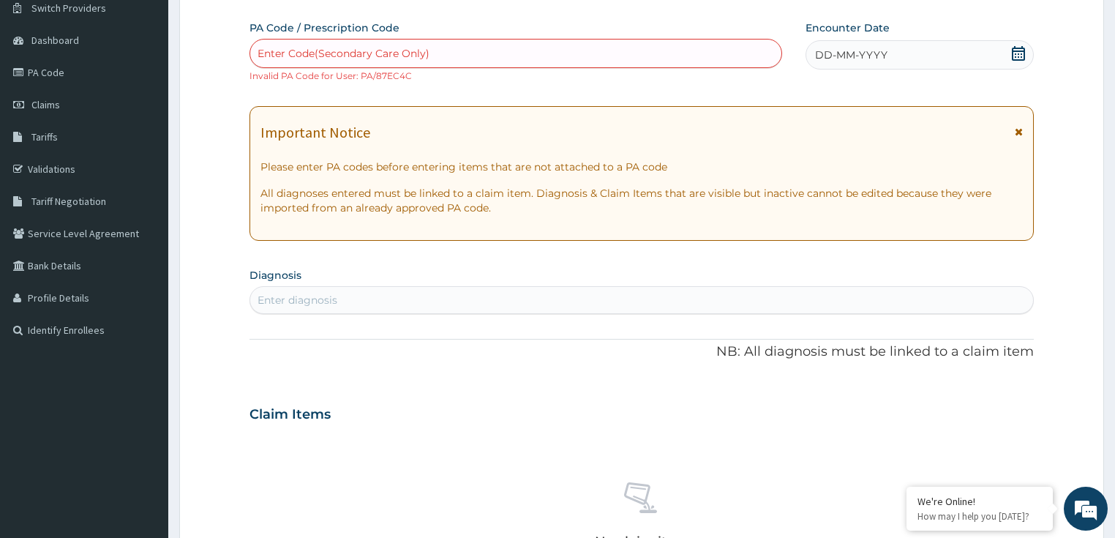
paste input "PA/846DA0"
type input "PA/846DA0"
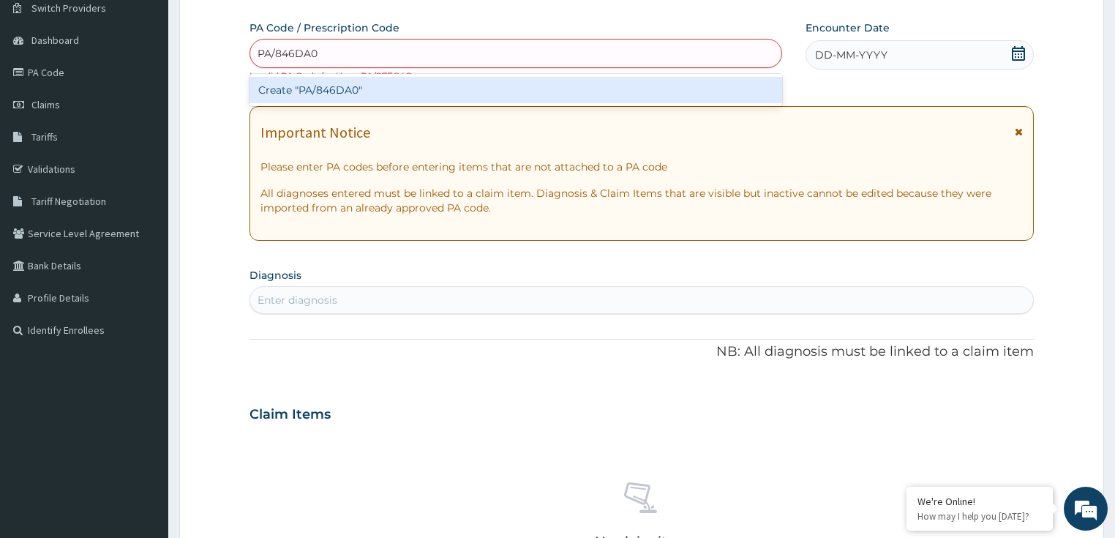
click at [278, 90] on div "Create "PA/846DA0"" at bounding box center [515, 90] width 532 height 26
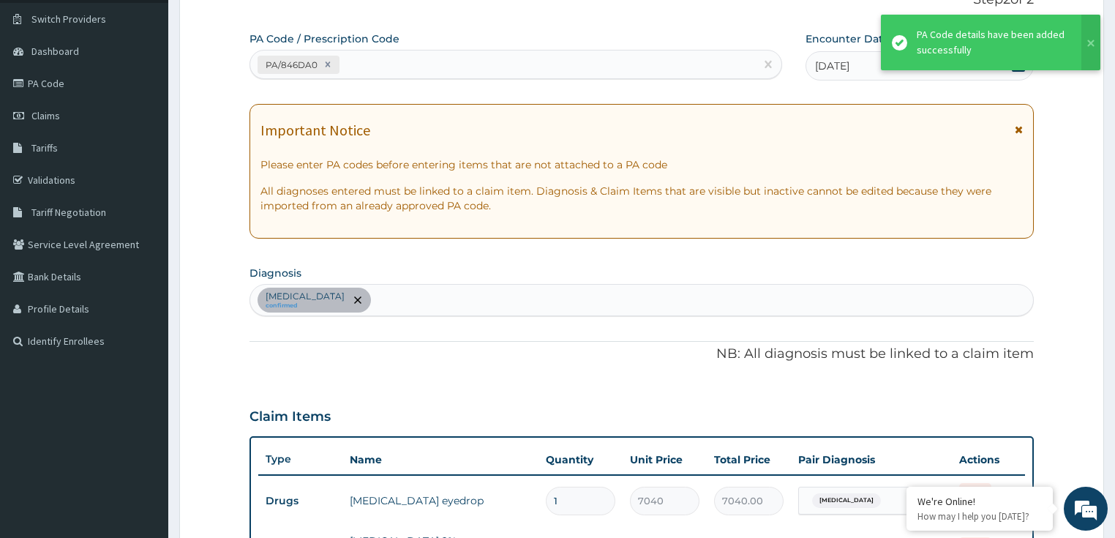
scroll to position [79, 0]
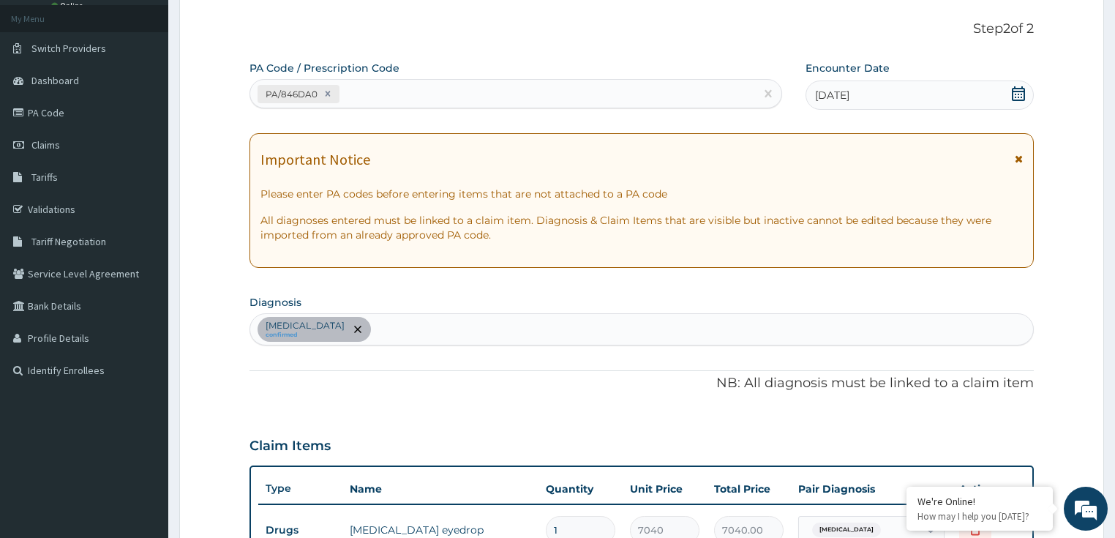
click at [357, 98] on div "PA/846DA0" at bounding box center [502, 94] width 505 height 24
paste input "PA/87EC4C"
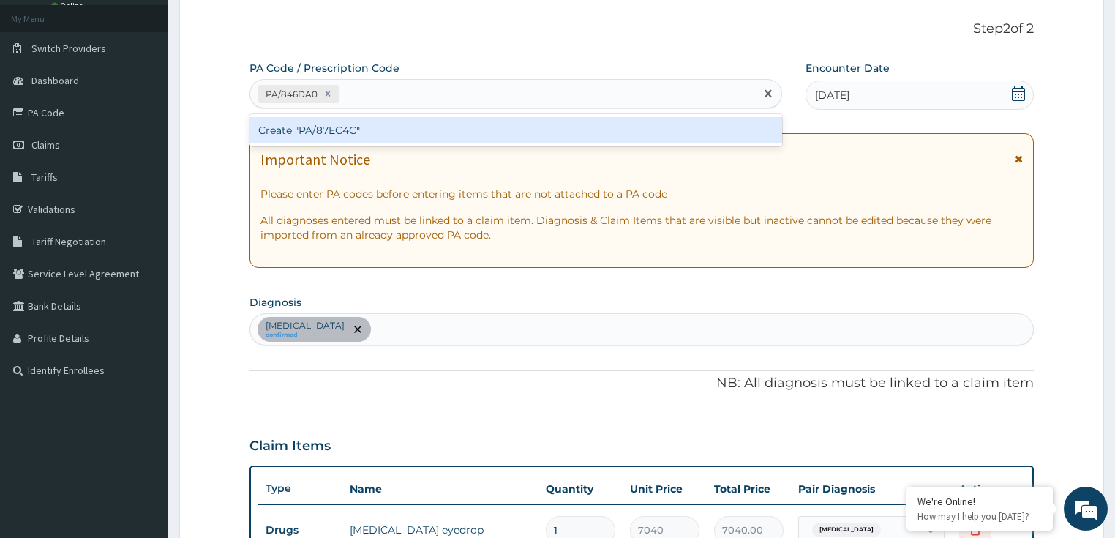
type input "PA/87EC4C"
click at [339, 136] on div "Create "PA/87EC4C"" at bounding box center [515, 130] width 532 height 26
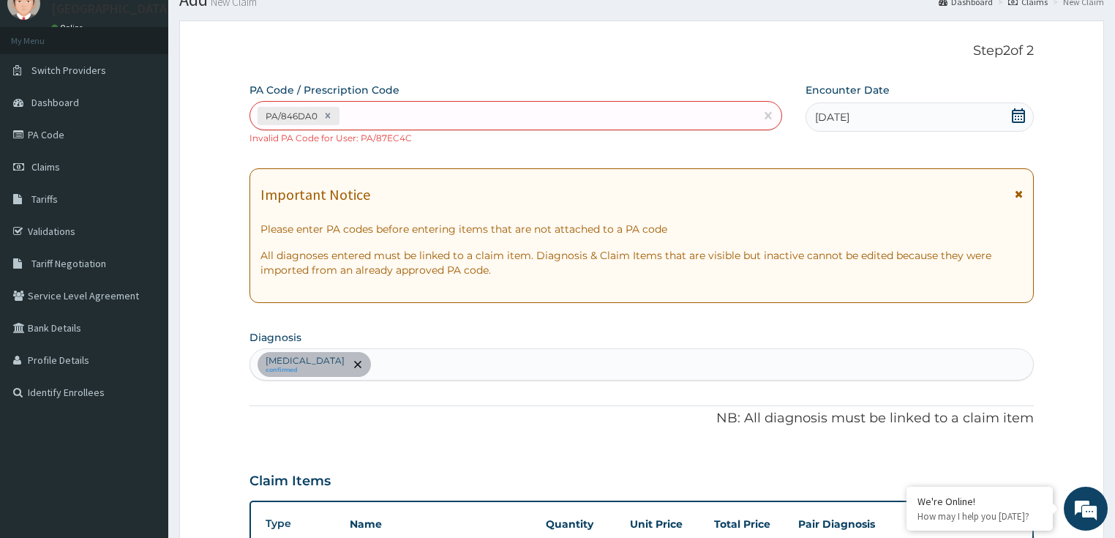
scroll to position [0, 0]
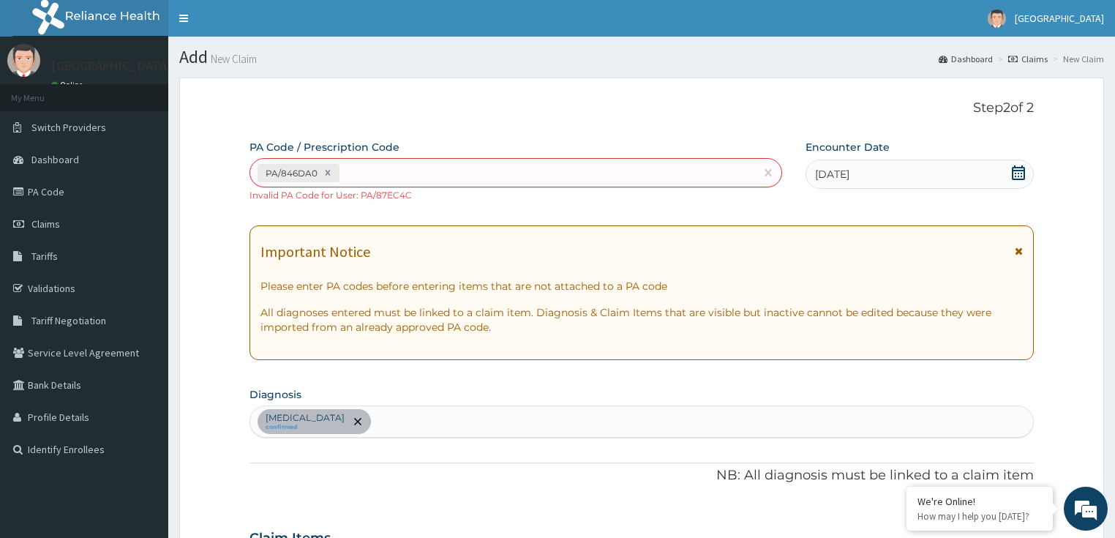
click at [657, 197] on div "PA/846DA0 Invalid PA Code for User: PA/87EC4C" at bounding box center [515, 180] width 532 height 44
click at [381, 176] on div "PA/846DA0" at bounding box center [502, 173] width 505 height 24
paste input "PA/08E4D6"
type input "PA/08E4D6"
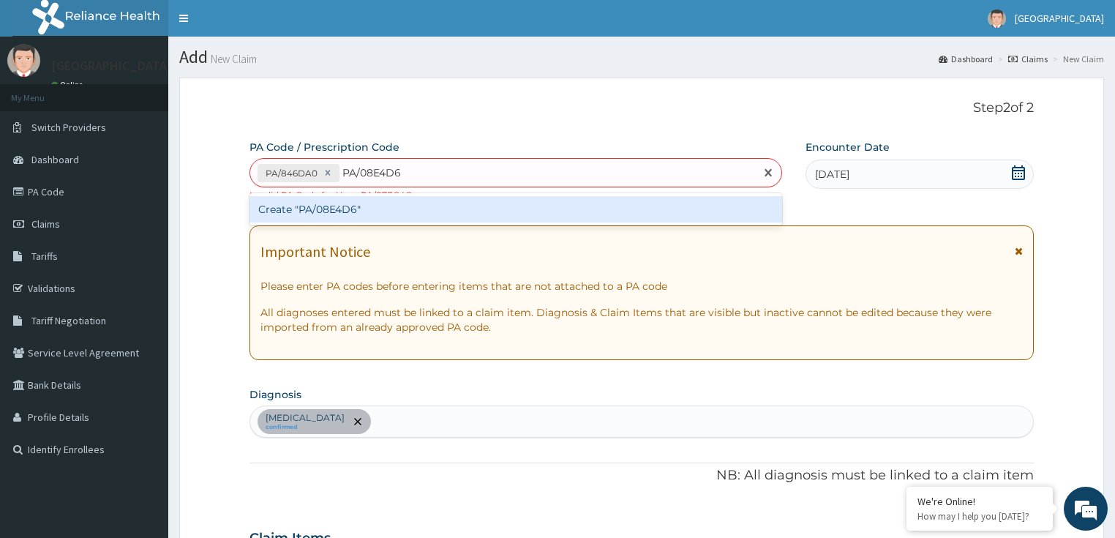
click at [344, 210] on div "Create "PA/08E4D6"" at bounding box center [515, 209] width 532 height 26
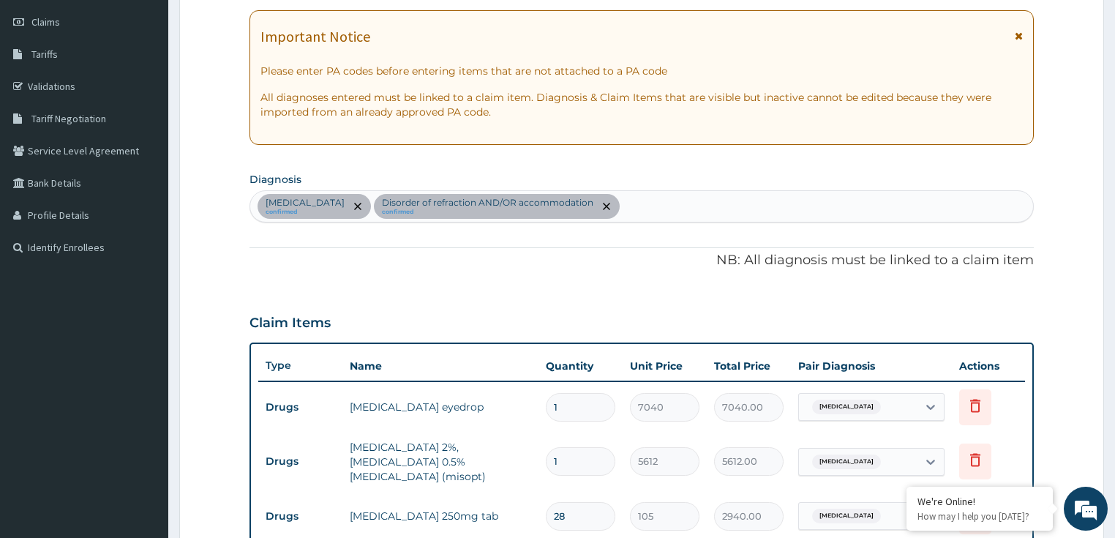
scroll to position [172, 0]
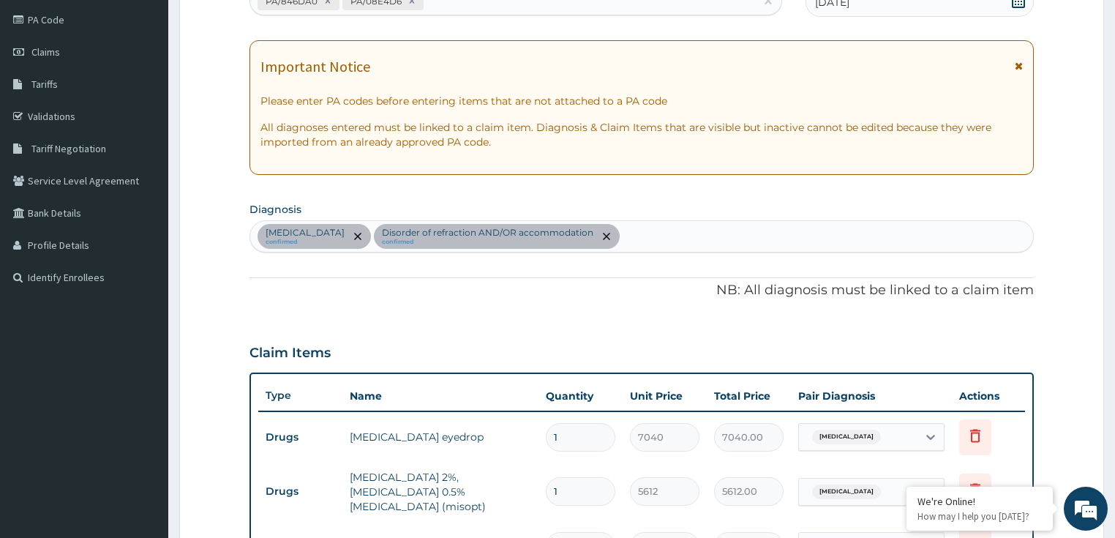
click at [675, 235] on div "Ocular hypertension confirmed Disorder of refraction AND/OR accommodation confi…" at bounding box center [641, 236] width 783 height 31
type input "bacterial"
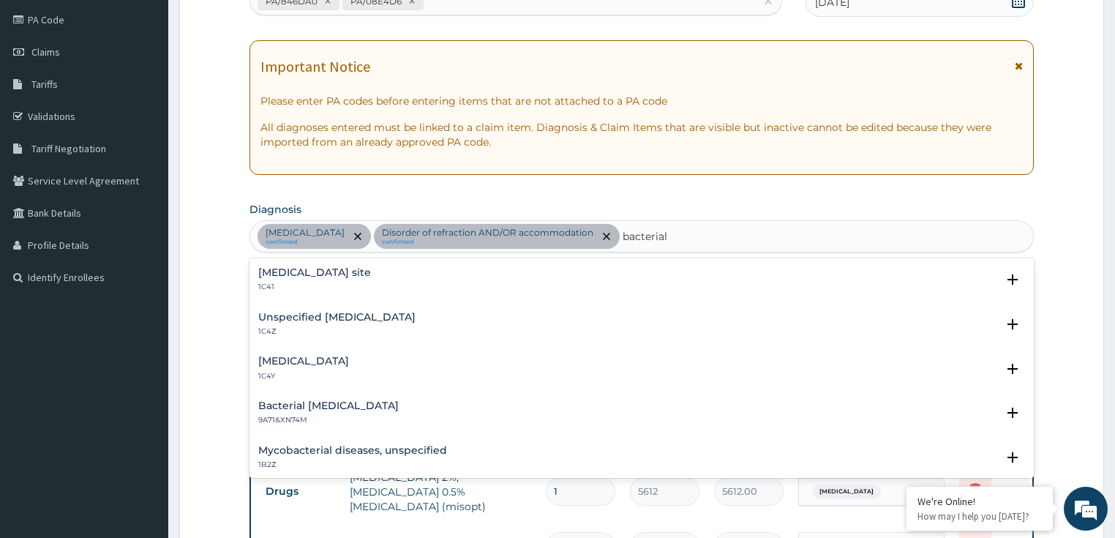
click at [316, 325] on div "Unspecified bacterial disease 1C4Z" at bounding box center [336, 325] width 157 height 26
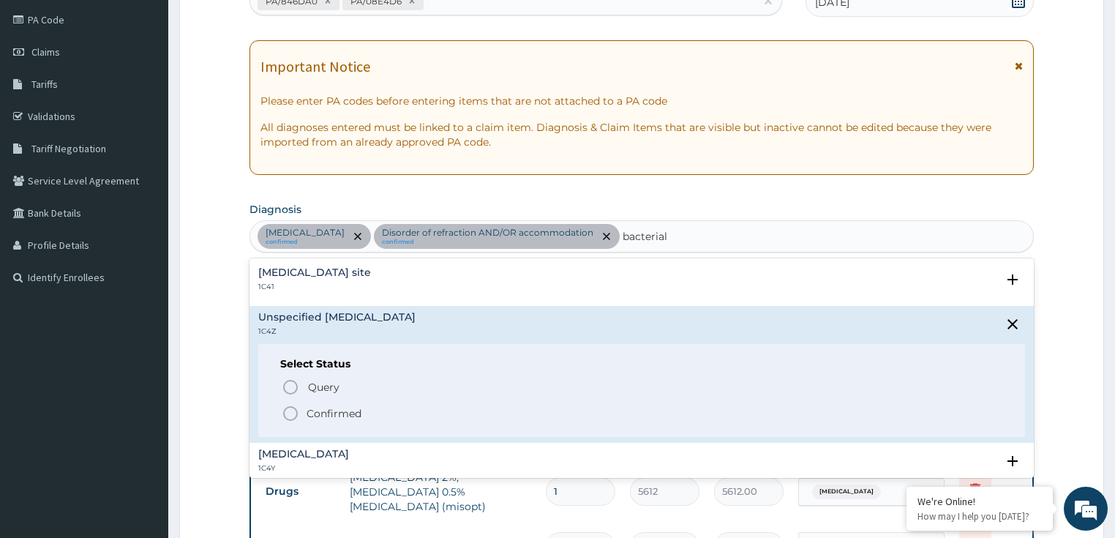
click at [331, 414] on p "Confirmed" at bounding box center [333, 413] width 55 height 15
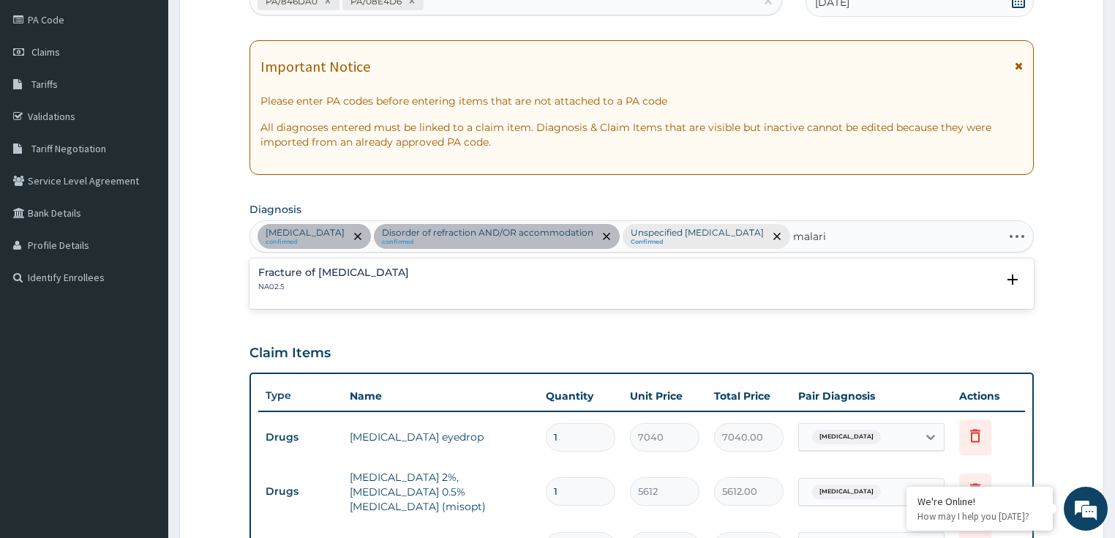
type input "malaria"
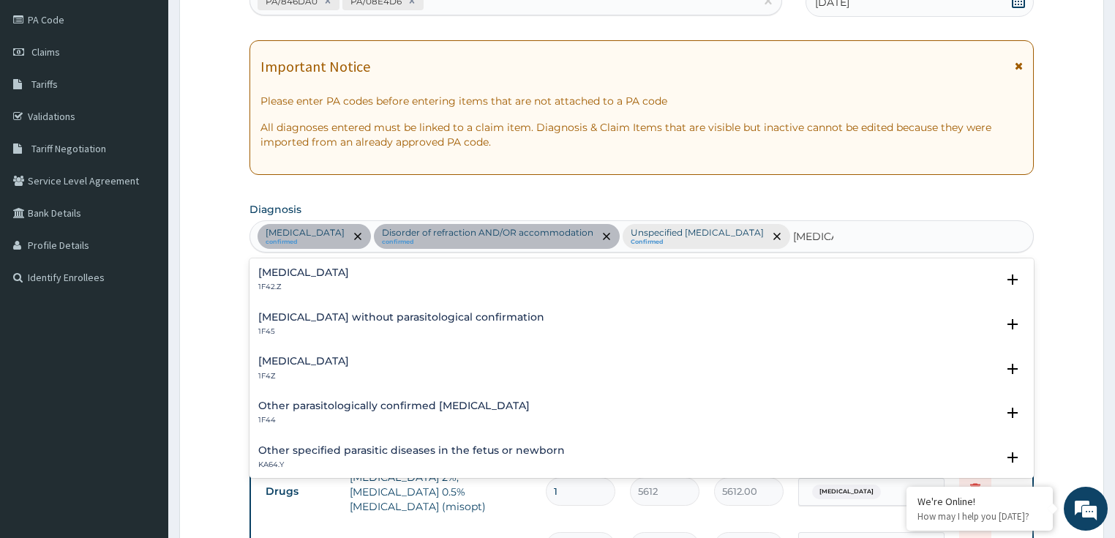
click at [330, 355] on h4 "Malaria, unspecified" at bounding box center [303, 360] width 91 height 11
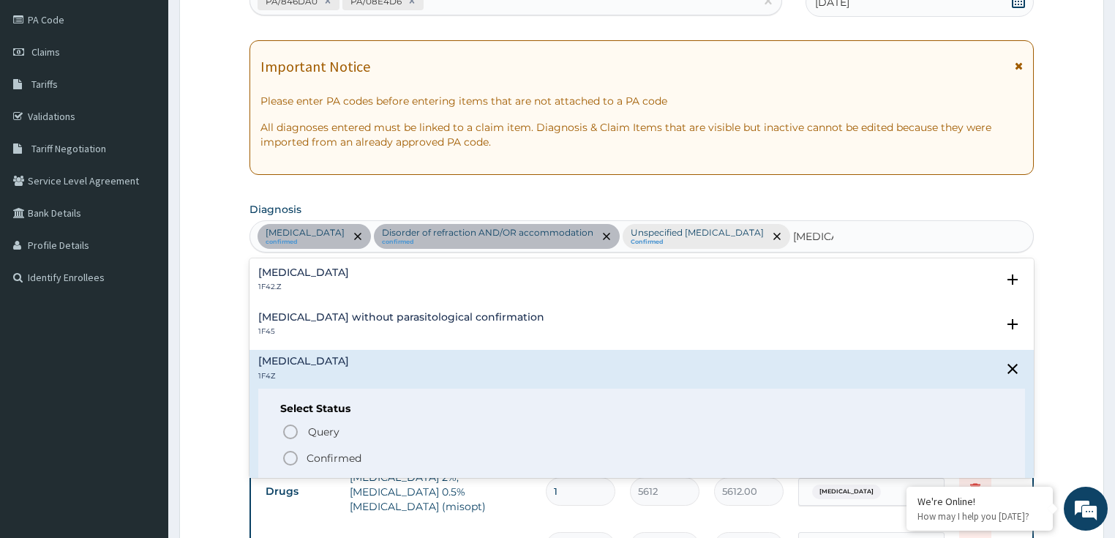
click at [333, 456] on p "Confirmed" at bounding box center [333, 457] width 55 height 15
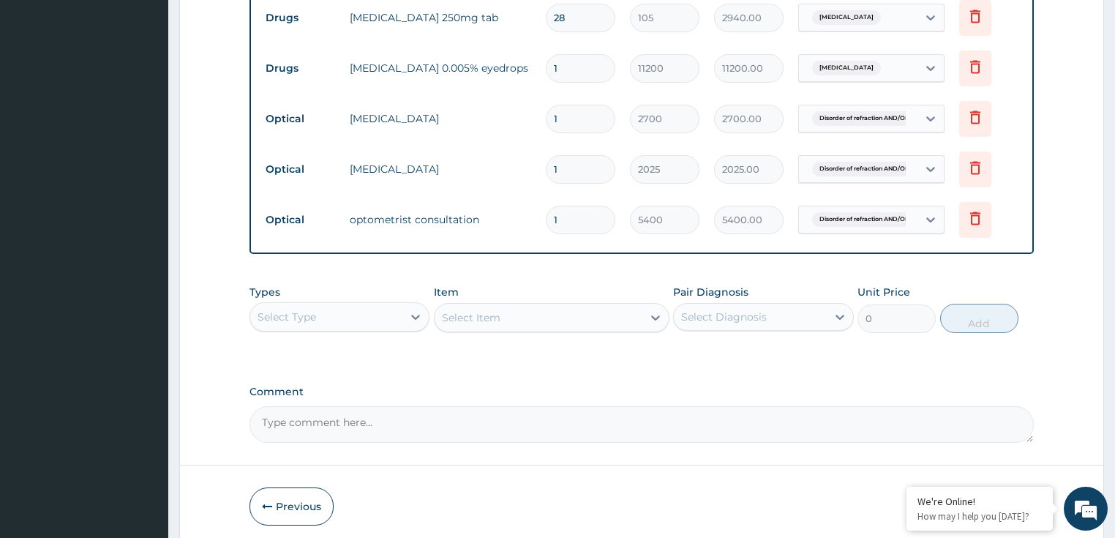
scroll to position [747, 0]
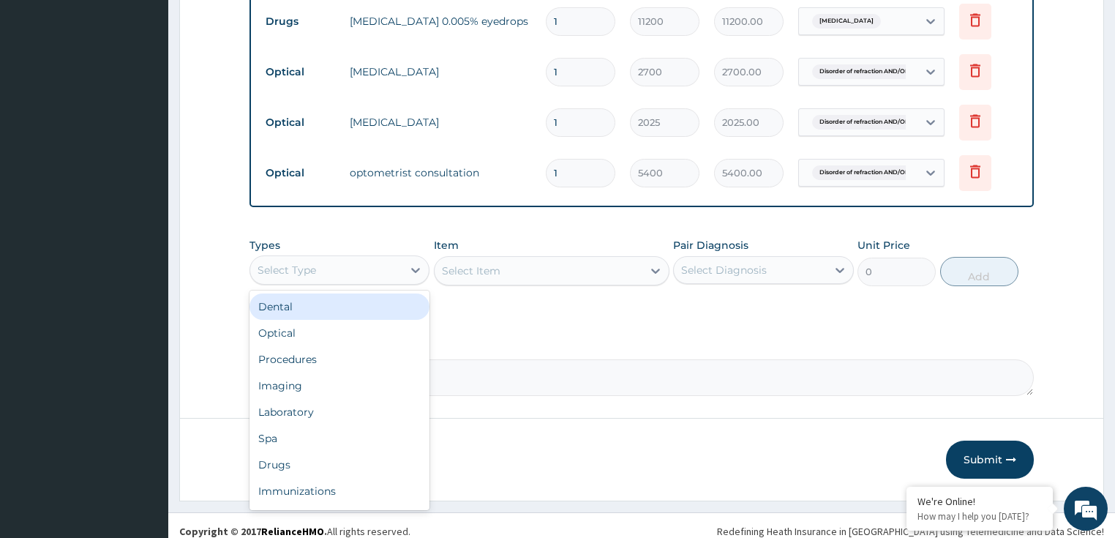
click at [345, 259] on div "Select Type" at bounding box center [326, 269] width 153 height 23
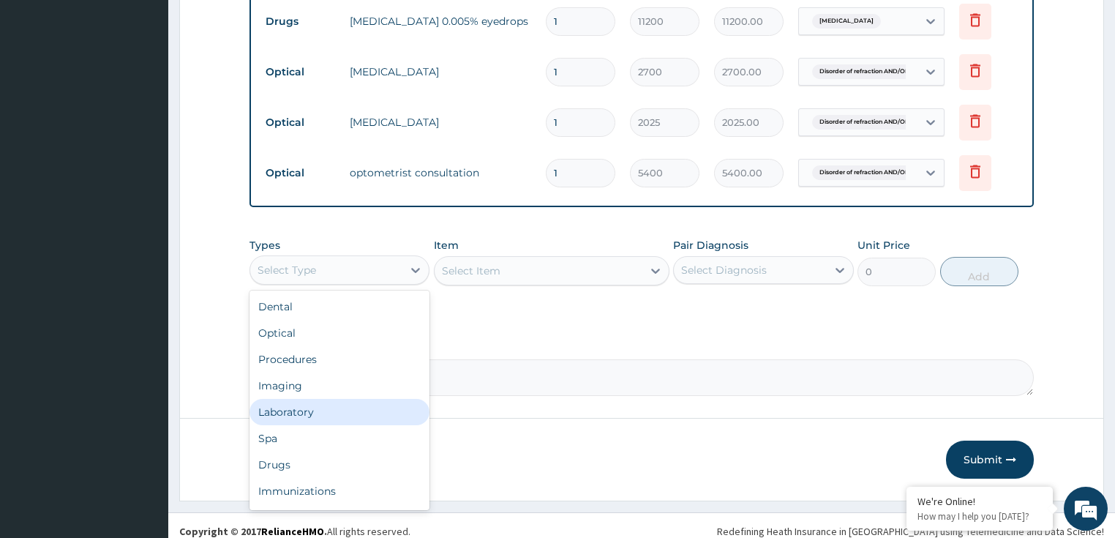
click at [296, 401] on div "Laboratory" at bounding box center [339, 412] width 181 height 26
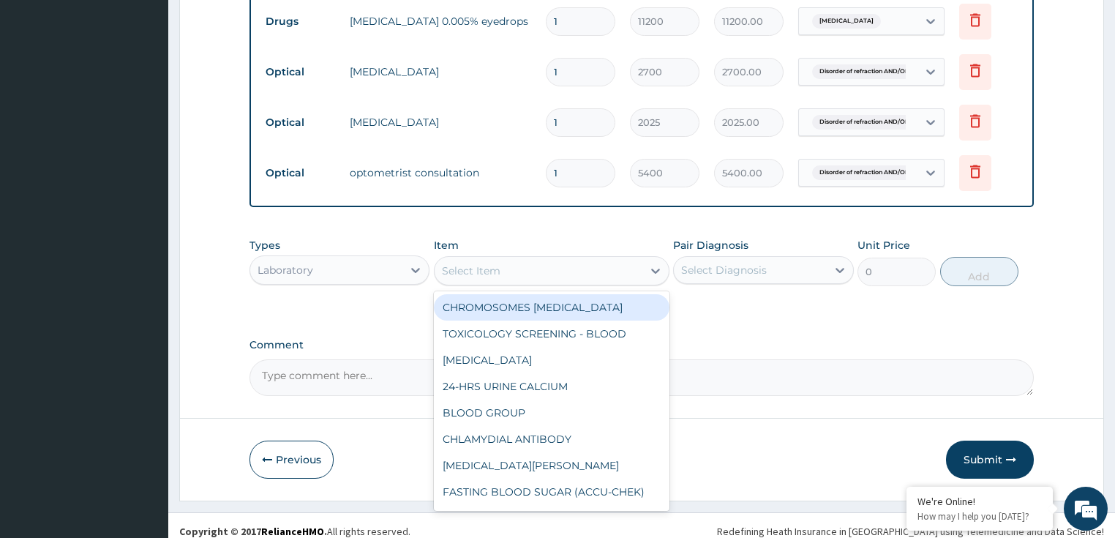
click at [470, 263] on div "Select Item" at bounding box center [471, 270] width 59 height 15
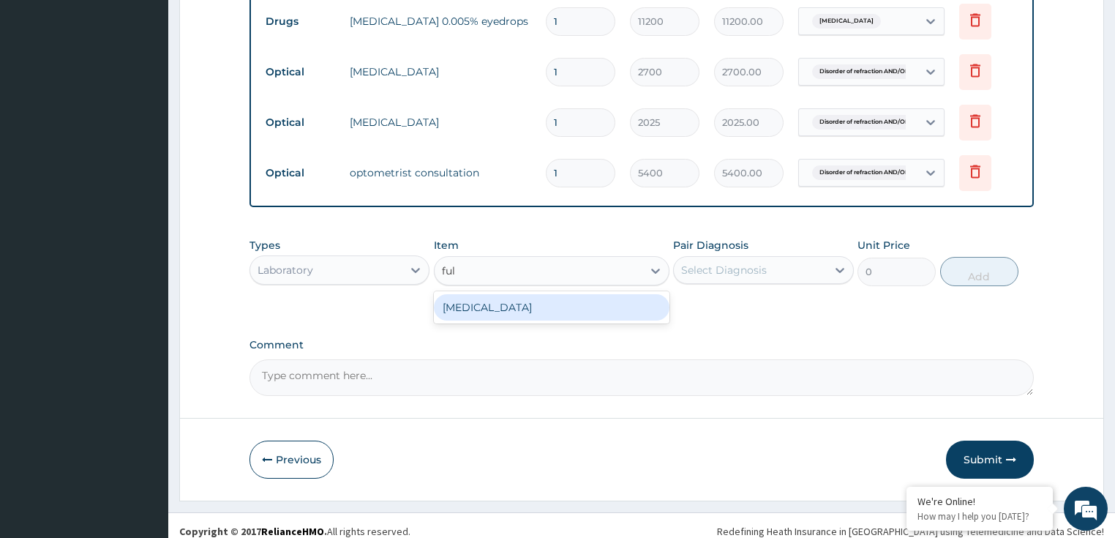
type input "full"
click at [459, 298] on div "FULL BLOOD COUNT" at bounding box center [551, 307] width 235 height 26
type input "3375"
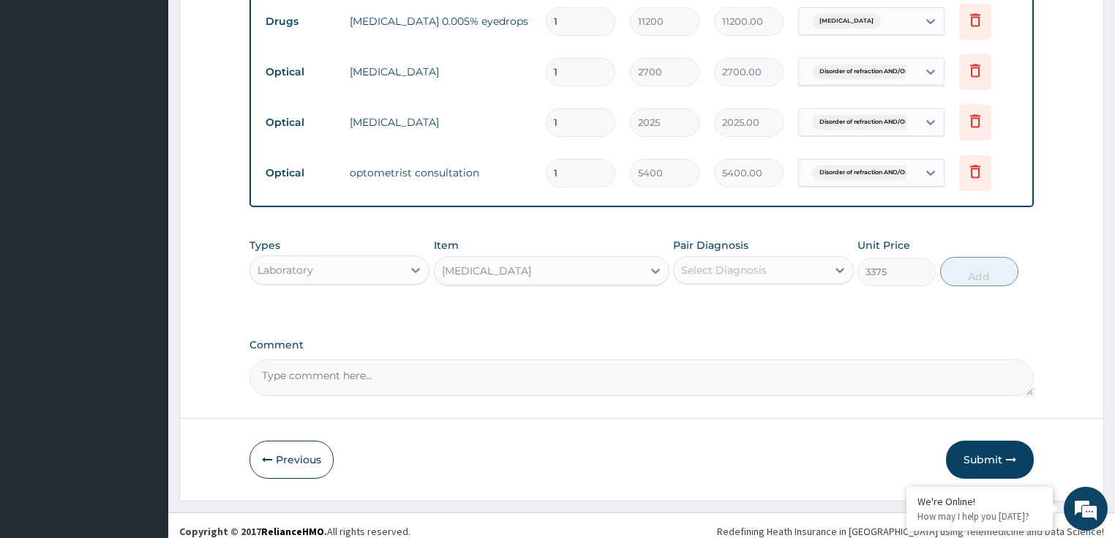
click at [723, 263] on div "Select Diagnosis" at bounding box center [724, 270] width 86 height 15
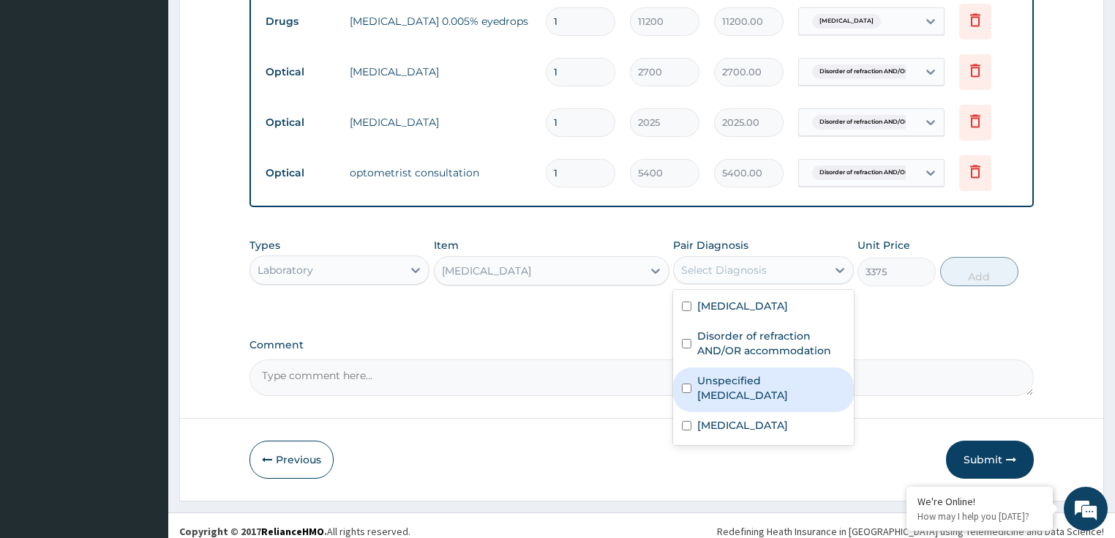
click at [743, 373] on label "Unspecified bacterial disease" at bounding box center [771, 387] width 148 height 29
checkbox input "true"
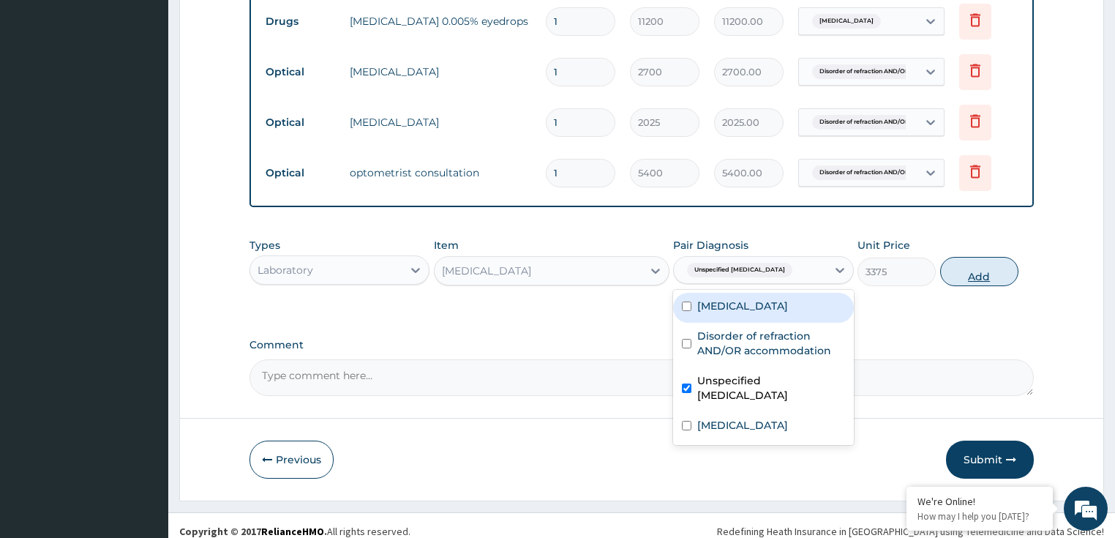
click at [954, 263] on button "Add" at bounding box center [979, 271] width 78 height 29
type input "0"
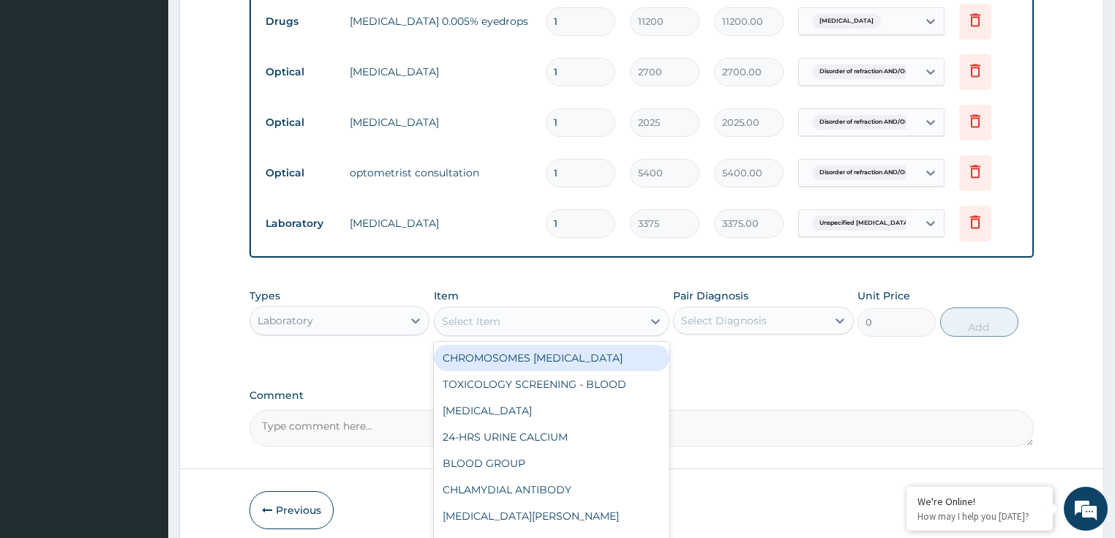
click at [494, 314] on div "Select Item" at bounding box center [471, 321] width 59 height 15
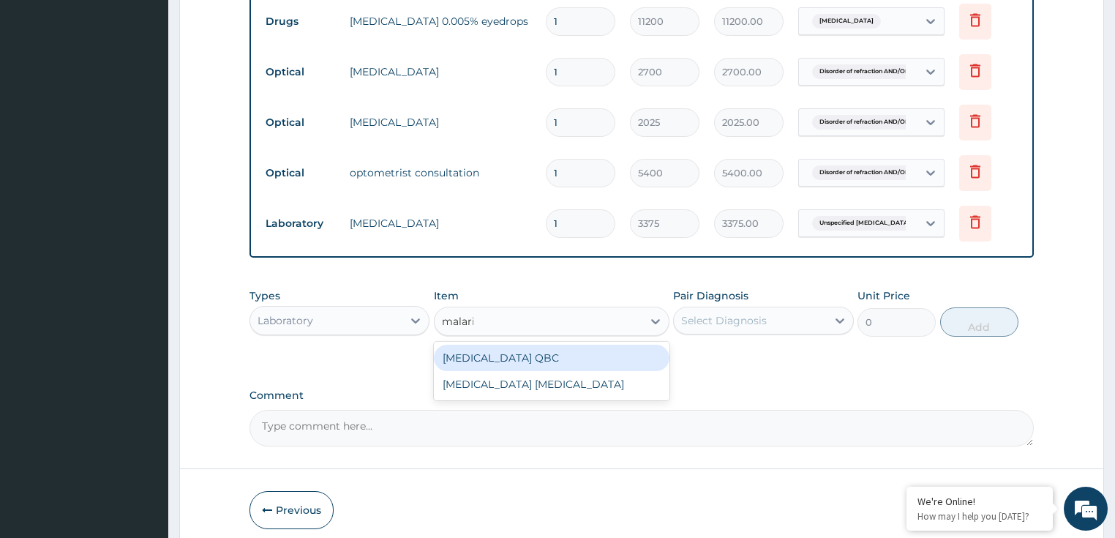
type input "malaria"
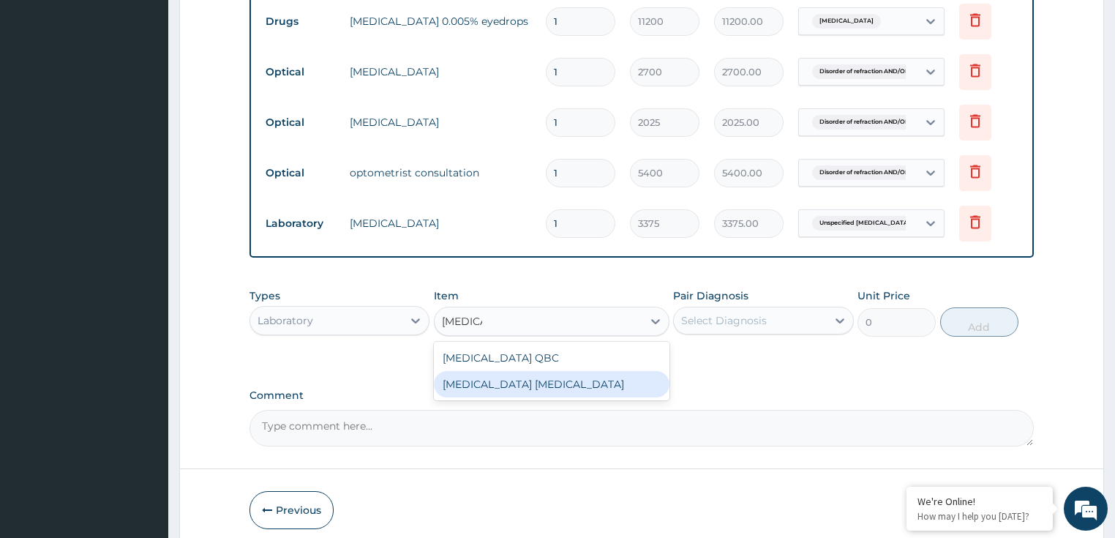
click at [516, 372] on div "MALARIA PARASITE" at bounding box center [551, 384] width 235 height 26
type input "2025"
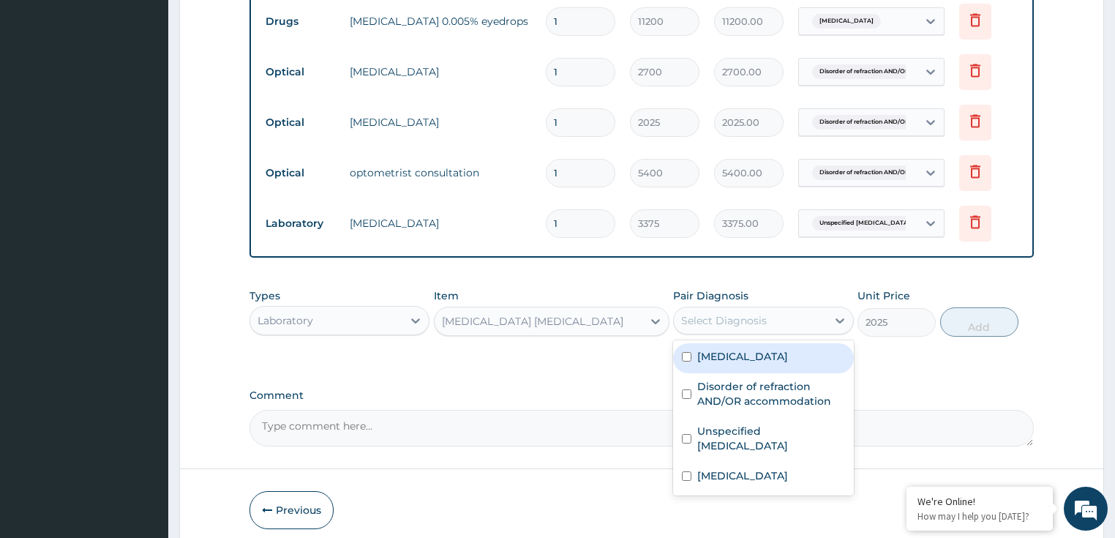
click at [766, 310] on div "Select Diagnosis" at bounding box center [750, 320] width 153 height 23
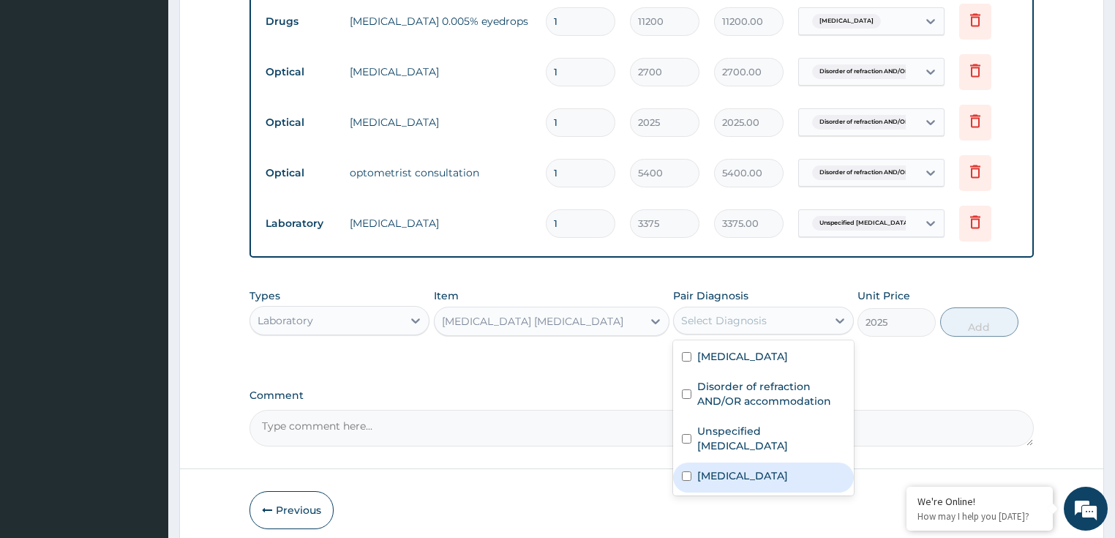
click at [756, 468] on label "Malaria, unspecified" at bounding box center [742, 475] width 91 height 15
checkbox input "true"
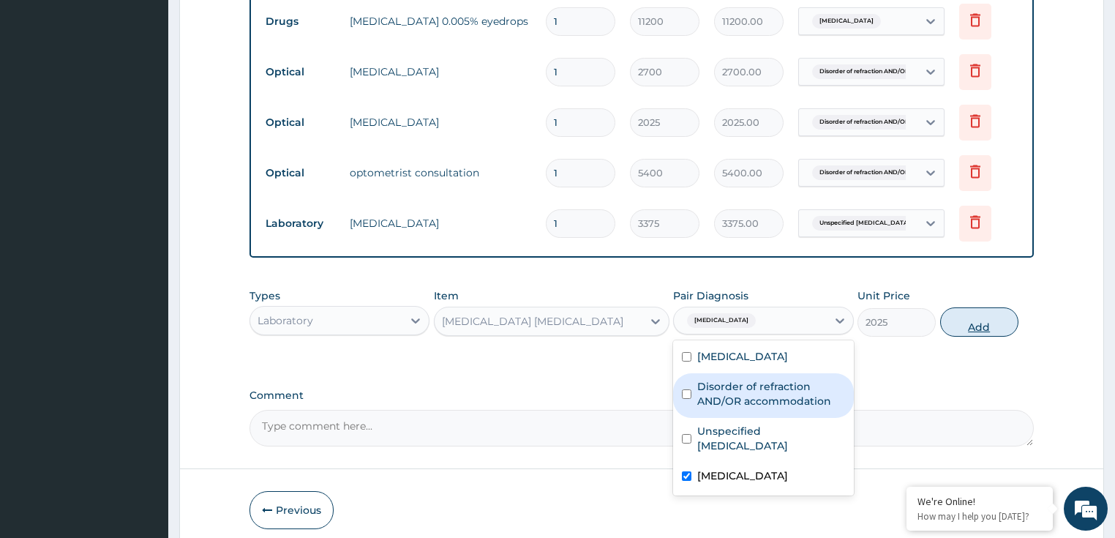
click at [977, 319] on button "Add" at bounding box center [979, 321] width 78 height 29
type input "0"
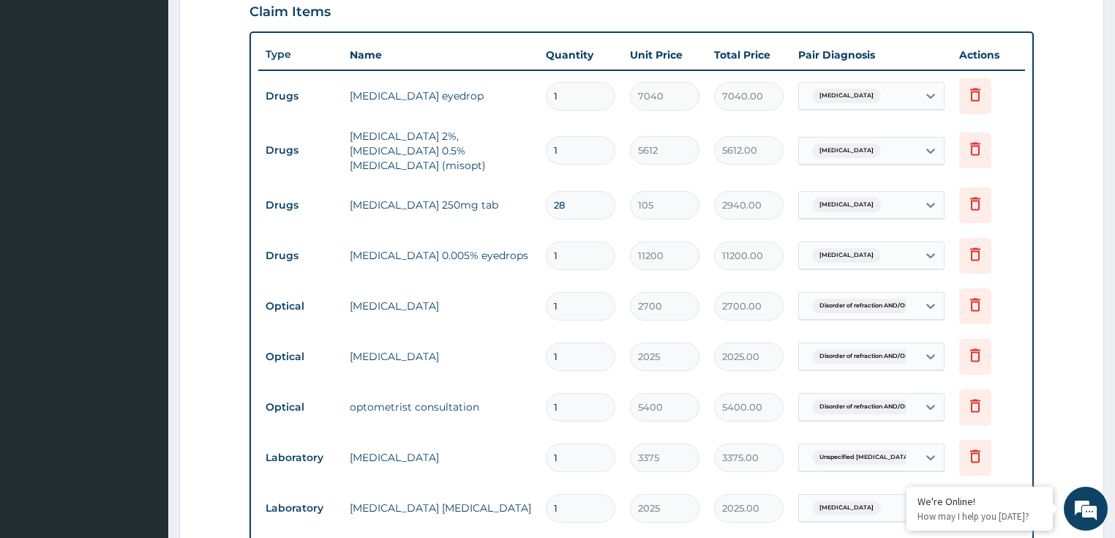
scroll to position [571, 0]
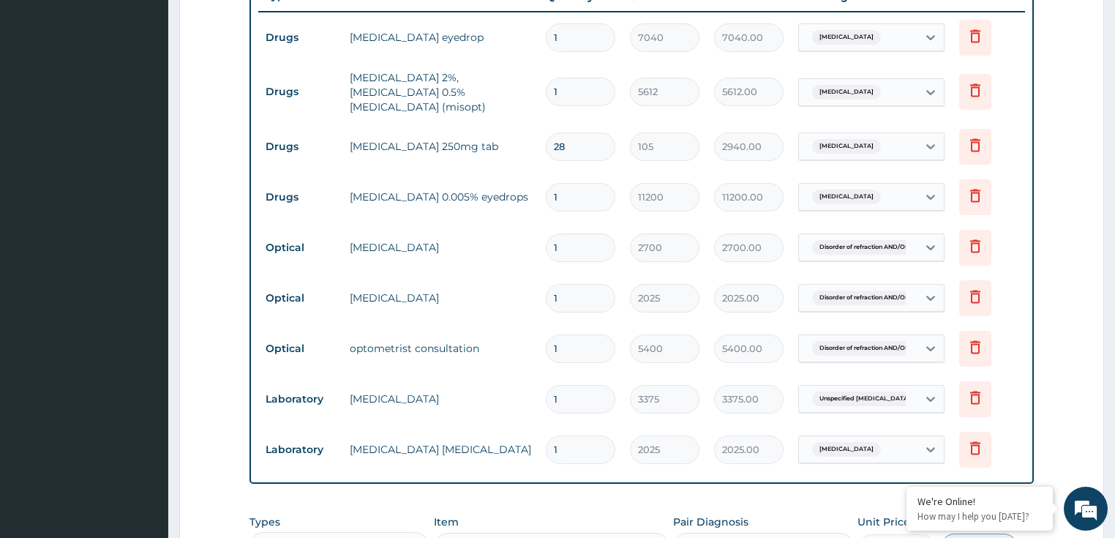
type input "2"
type input "4050.00"
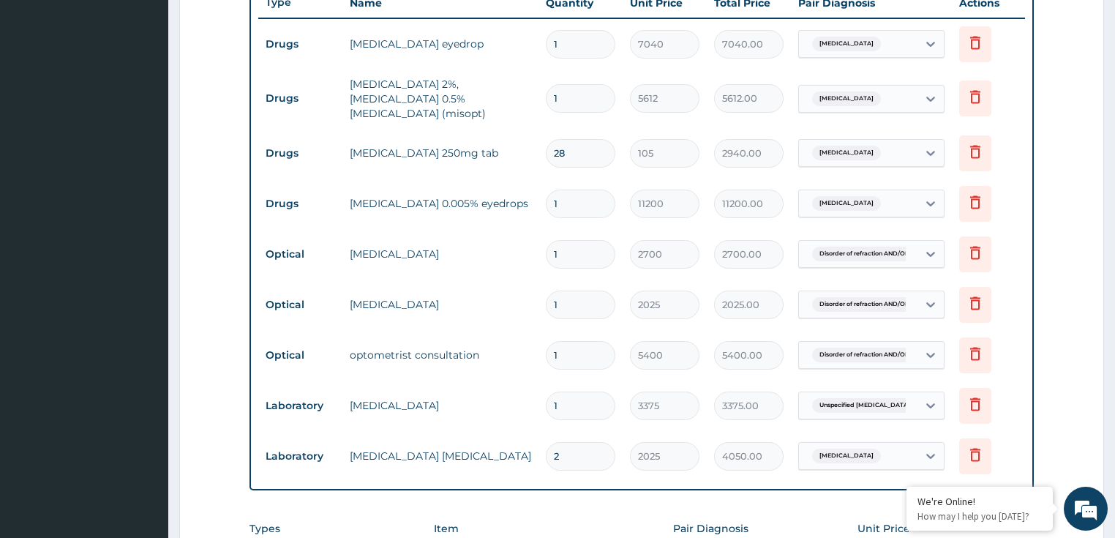
type input "1"
type input "2025.00"
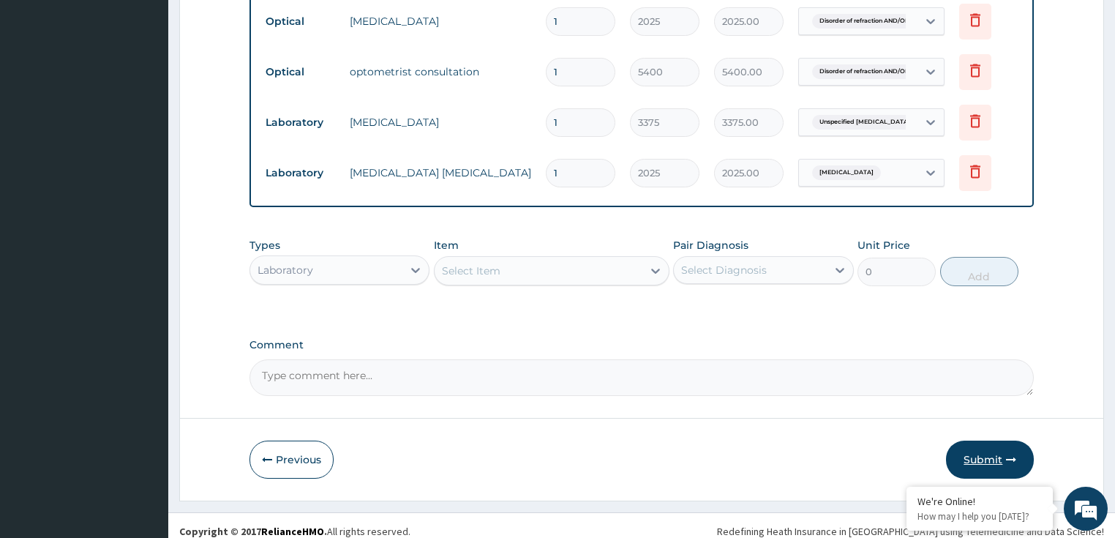
click at [977, 442] on button "Submit" at bounding box center [990, 459] width 88 height 38
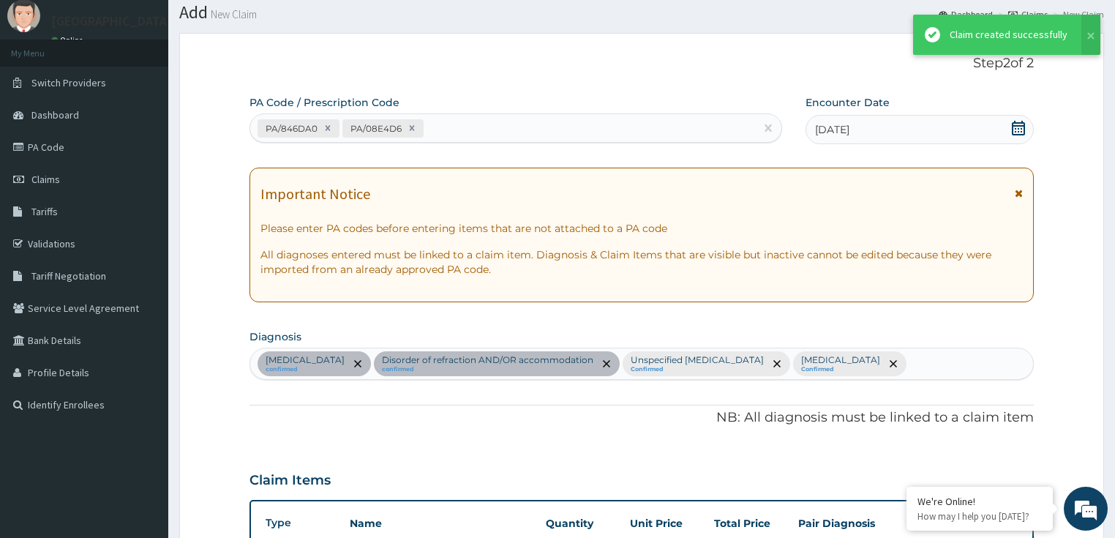
scroll to position [848, 0]
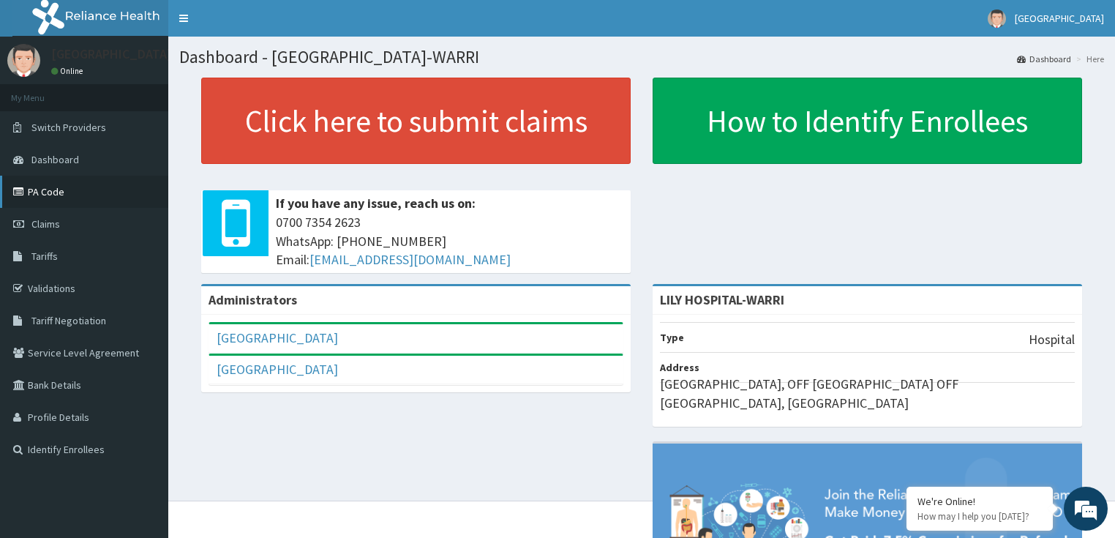
click at [100, 198] on link "PA Code" at bounding box center [84, 192] width 168 height 32
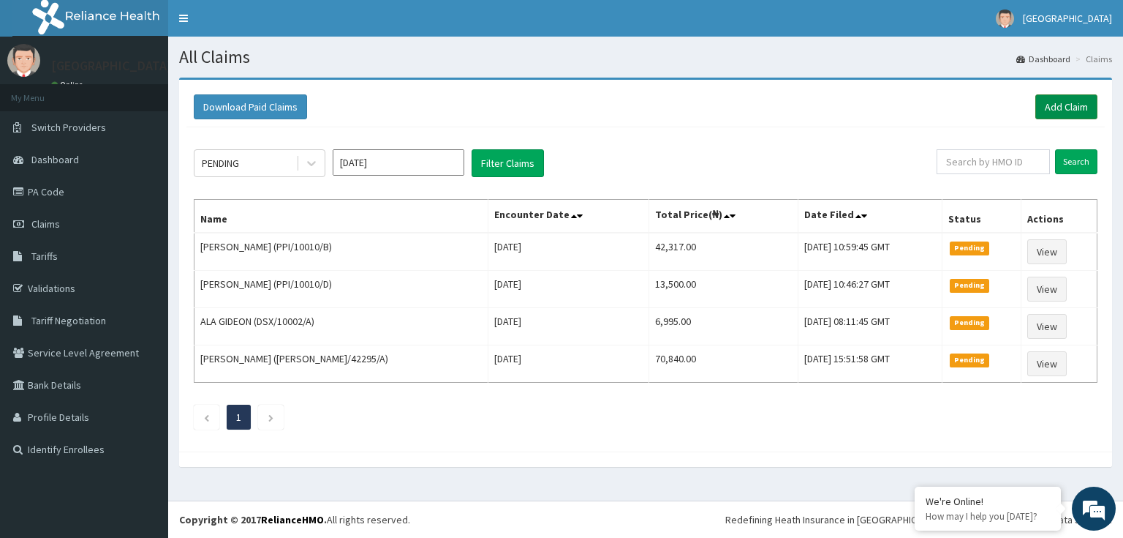
click at [1052, 103] on link "Add Claim" at bounding box center [1067, 106] width 62 height 25
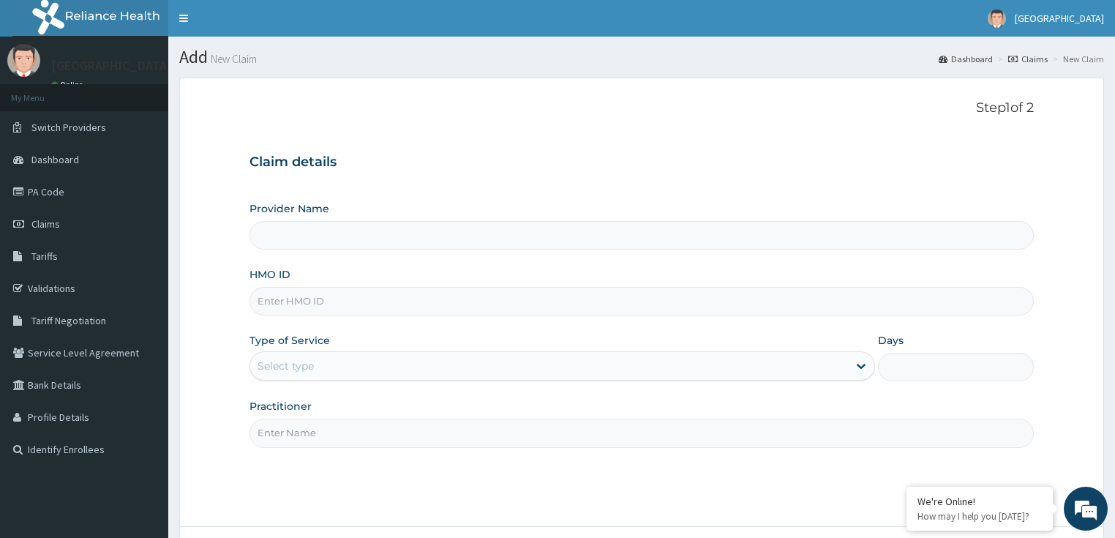
type input "LILY HOSPITAL-WARRI"
click at [299, 293] on input "HMO ID" at bounding box center [641, 301] width 785 height 29
paste input "ELK/10019/A"
type input "ELK/10019/A"
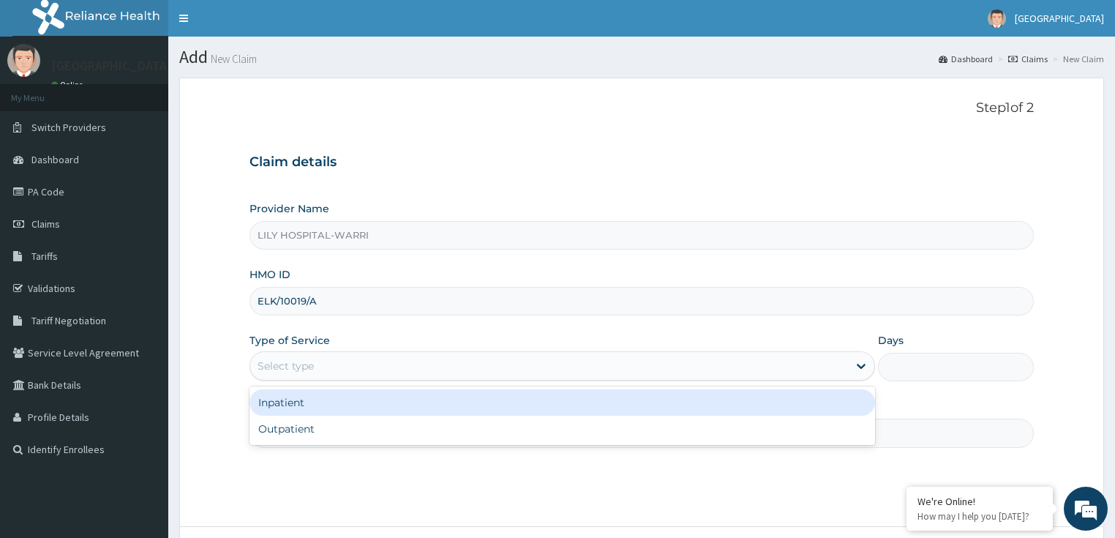
click at [277, 360] on div "Select type" at bounding box center [285, 365] width 56 height 15
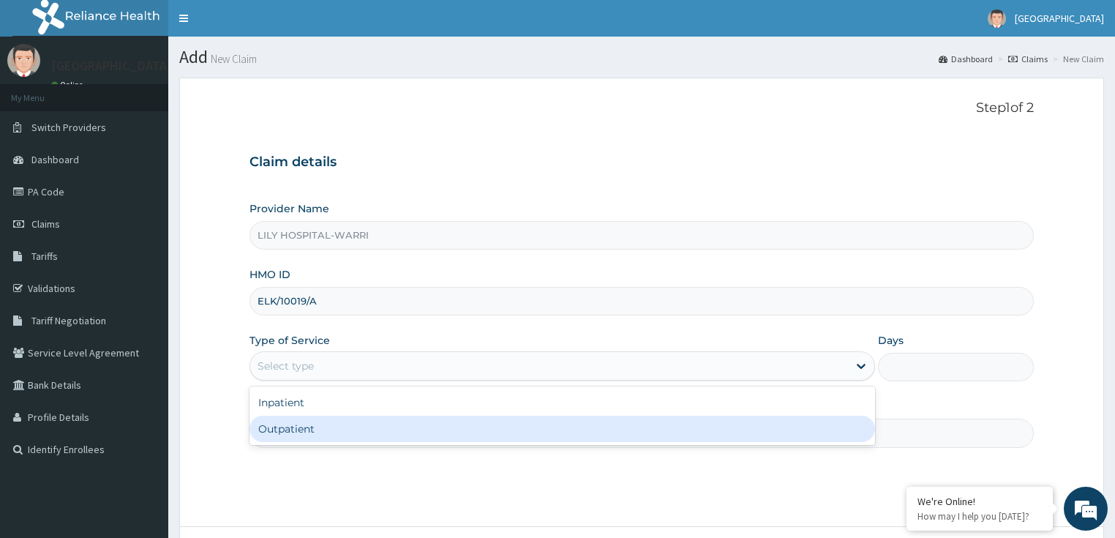
click at [268, 433] on div "Outpatient" at bounding box center [561, 428] width 625 height 26
type input "1"
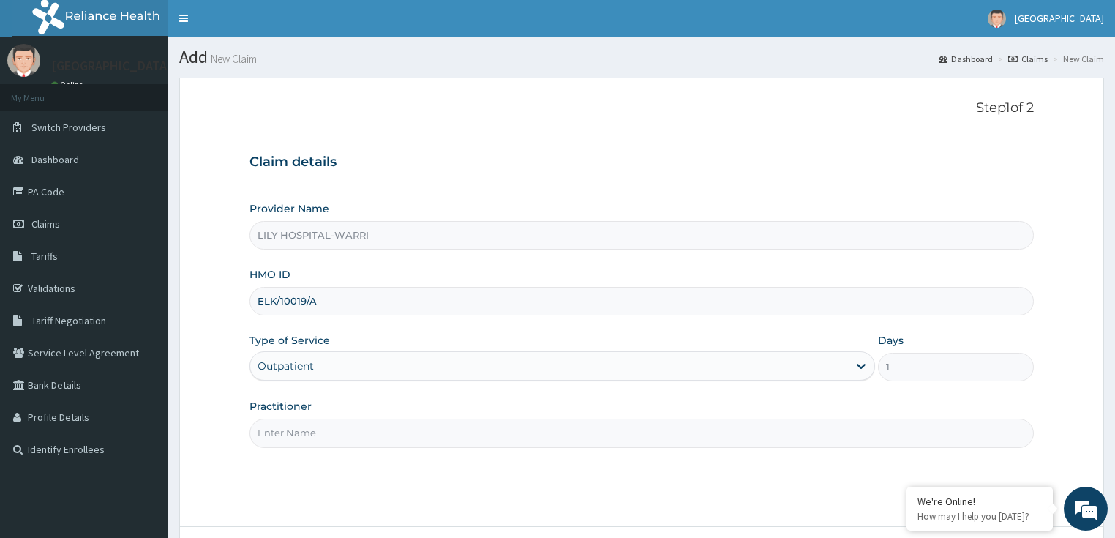
click at [286, 434] on input "Practitioner" at bounding box center [641, 432] width 785 height 29
type input "General practitioner"
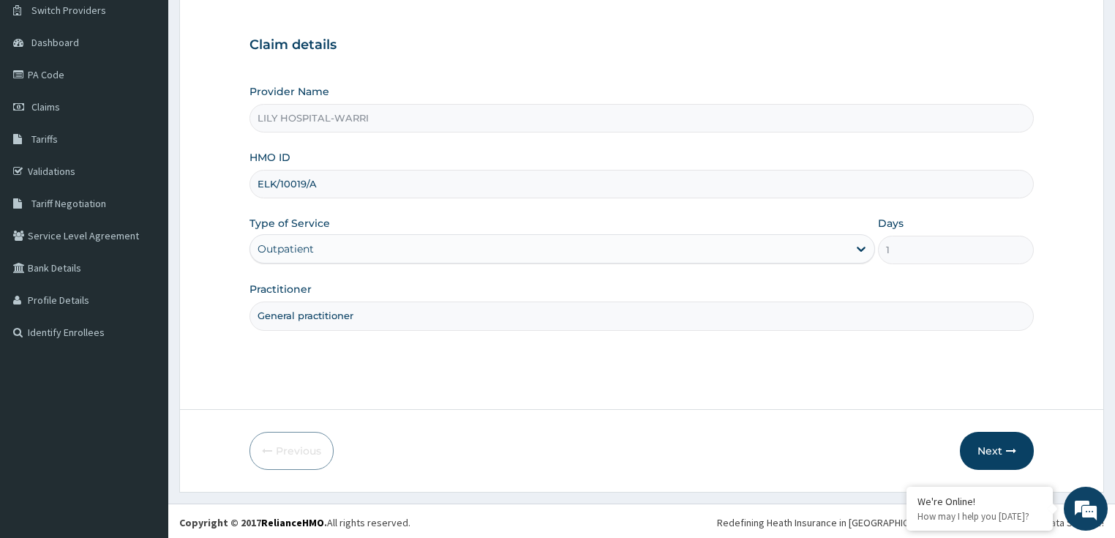
scroll to position [119, 0]
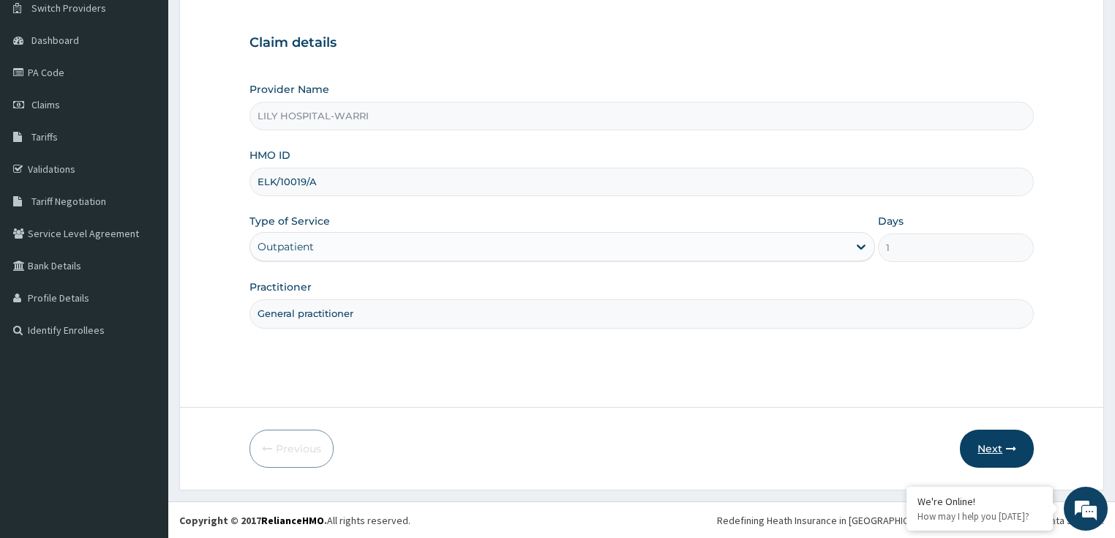
click at [984, 451] on button "Next" at bounding box center [996, 448] width 74 height 38
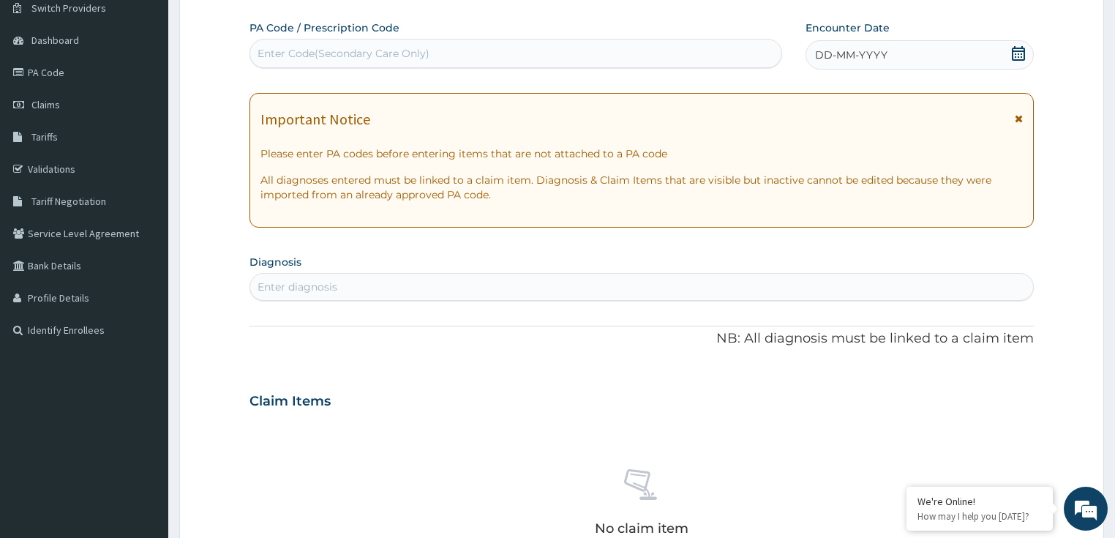
click at [330, 58] on div "Enter Code(Secondary Care Only)" at bounding box center [343, 53] width 172 height 15
paste input "PA/4B1C22"
type input "PA/4B1C22"
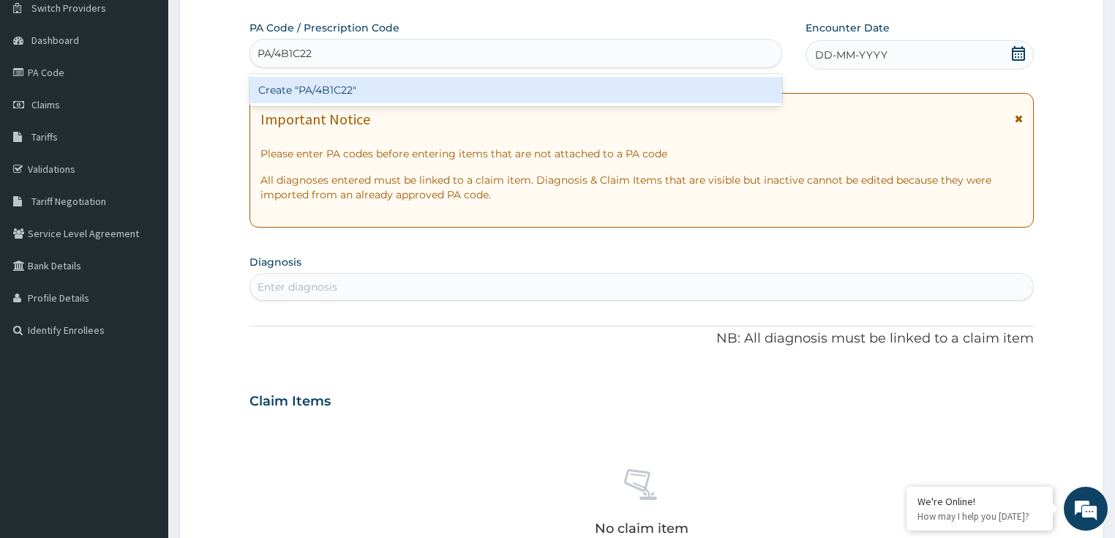
click at [322, 80] on div "Create "PA/4B1C22"" at bounding box center [515, 90] width 532 height 26
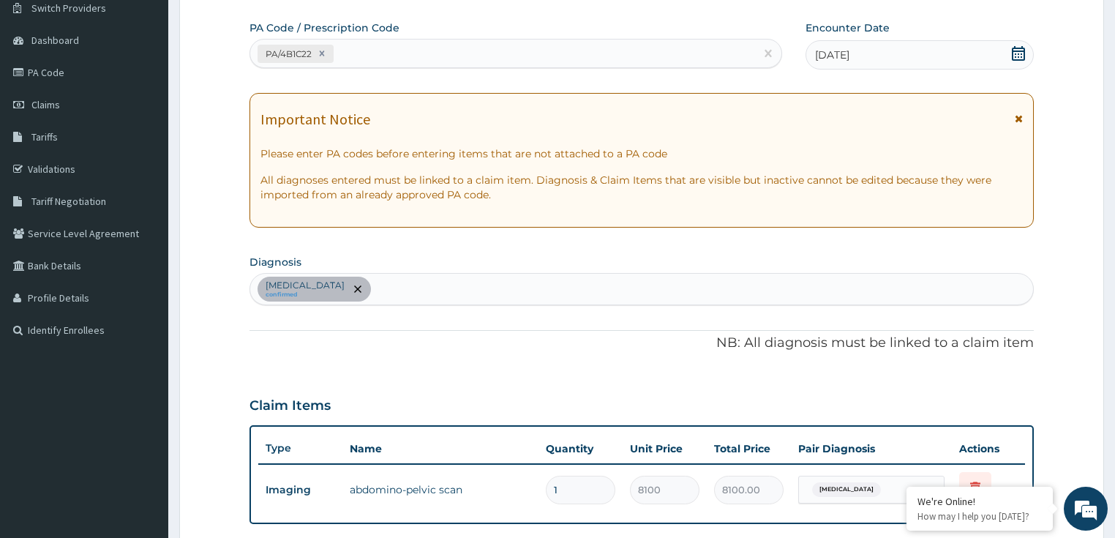
click at [625, 249] on div "PA Code / Prescription Code PA/4B1C22 Encounter Date 07-10-2025 Important Notic…" at bounding box center [641, 366] width 785 height 692
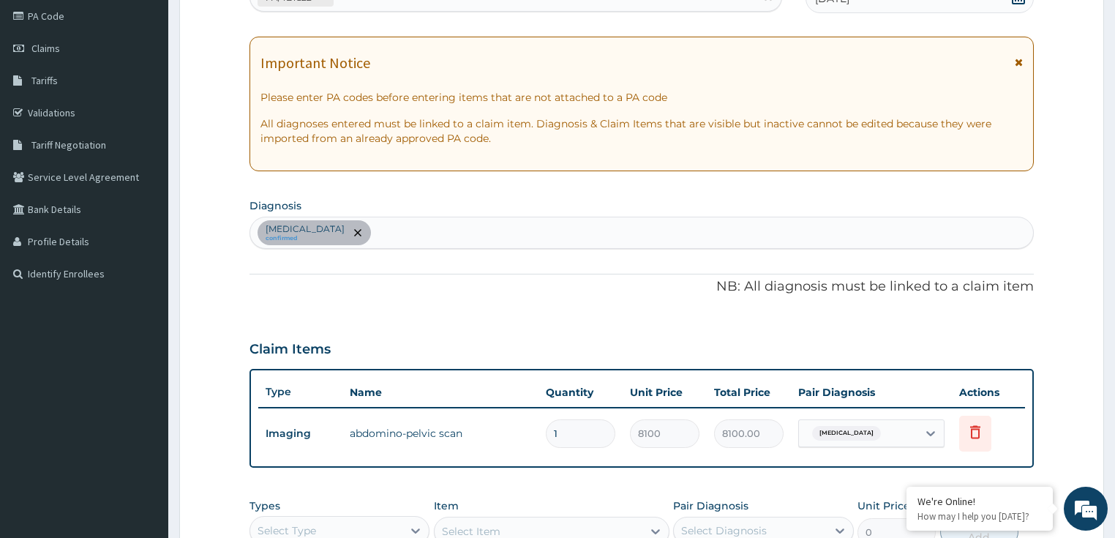
scroll to position [178, 0]
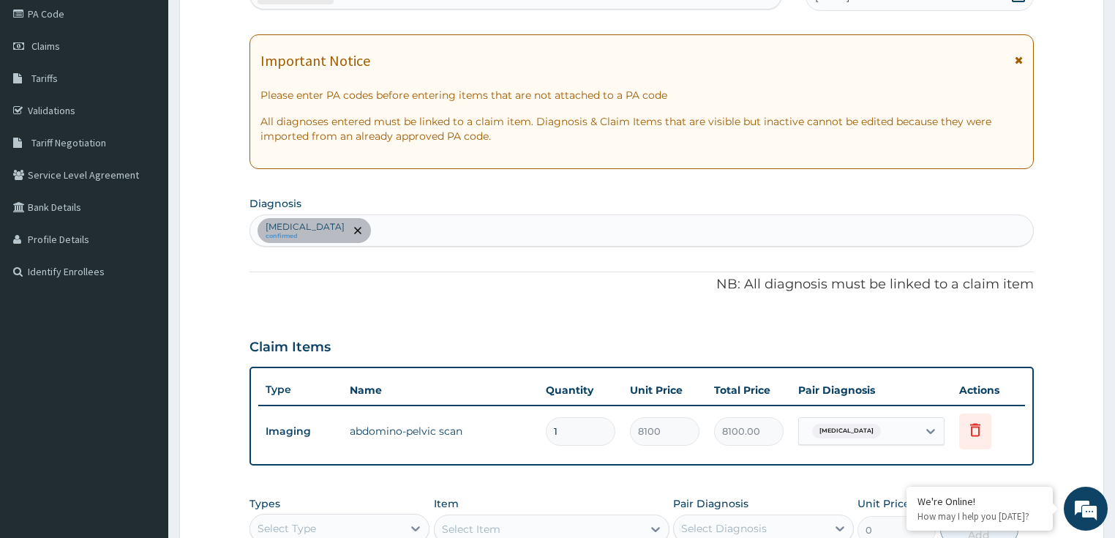
click at [399, 232] on div "Acute abdomen confirmed" at bounding box center [641, 230] width 783 height 31
type input "pyl"
type input "pyelo"
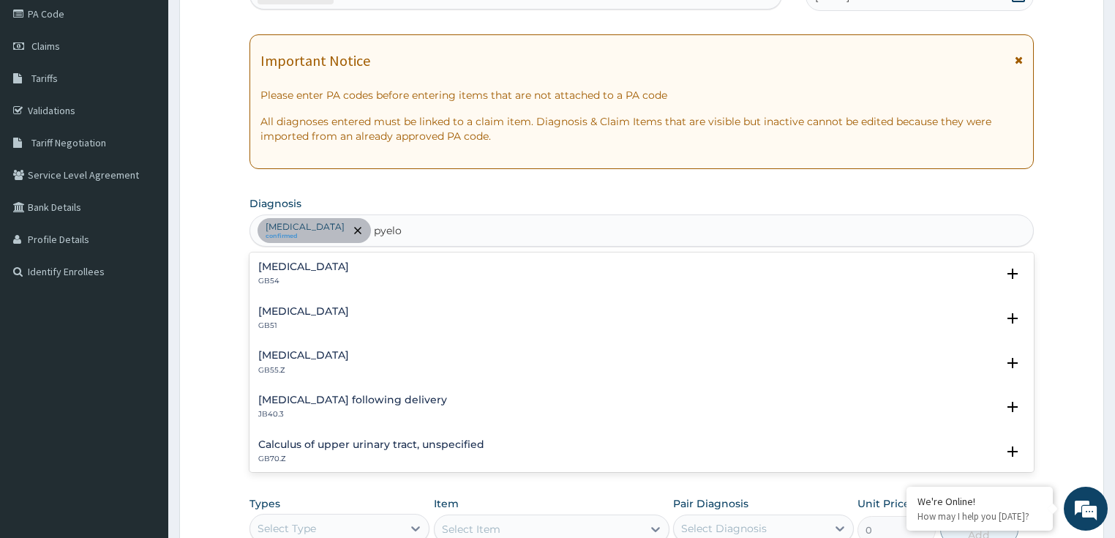
click at [343, 320] on p "GB51" at bounding box center [303, 325] width 91 height 10
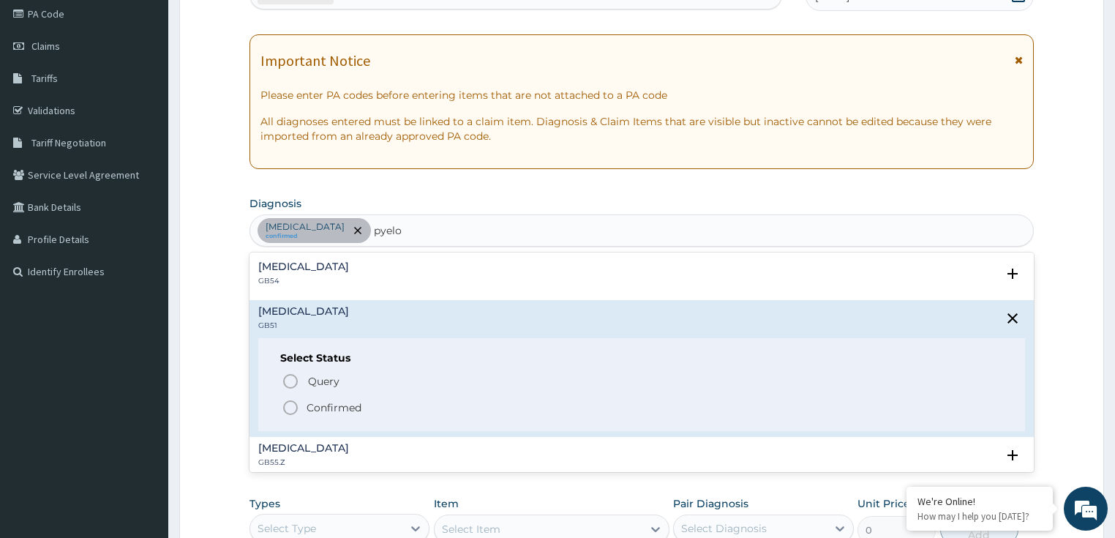
click at [344, 409] on p "Confirmed" at bounding box center [333, 407] width 55 height 15
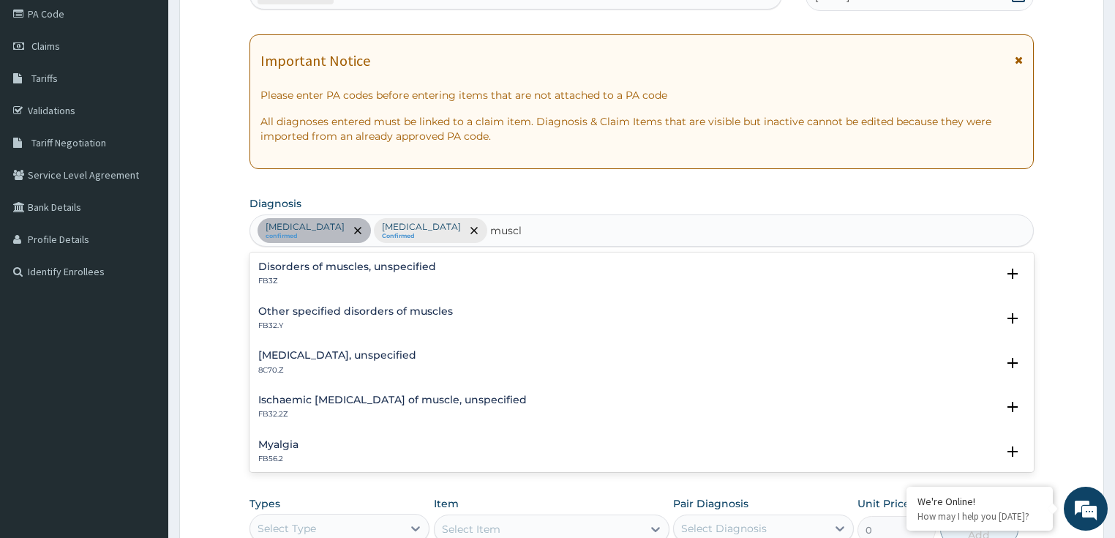
type input "muscle"
click at [366, 265] on h4 "Disorders of muscles, unspecified" at bounding box center [347, 266] width 178 height 11
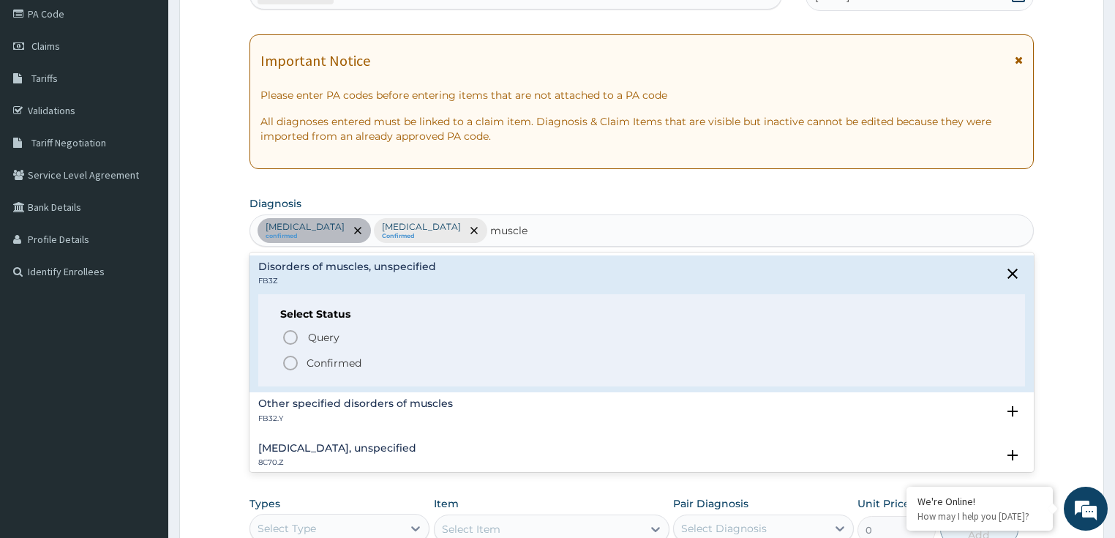
click at [325, 361] on p "Confirmed" at bounding box center [333, 362] width 55 height 15
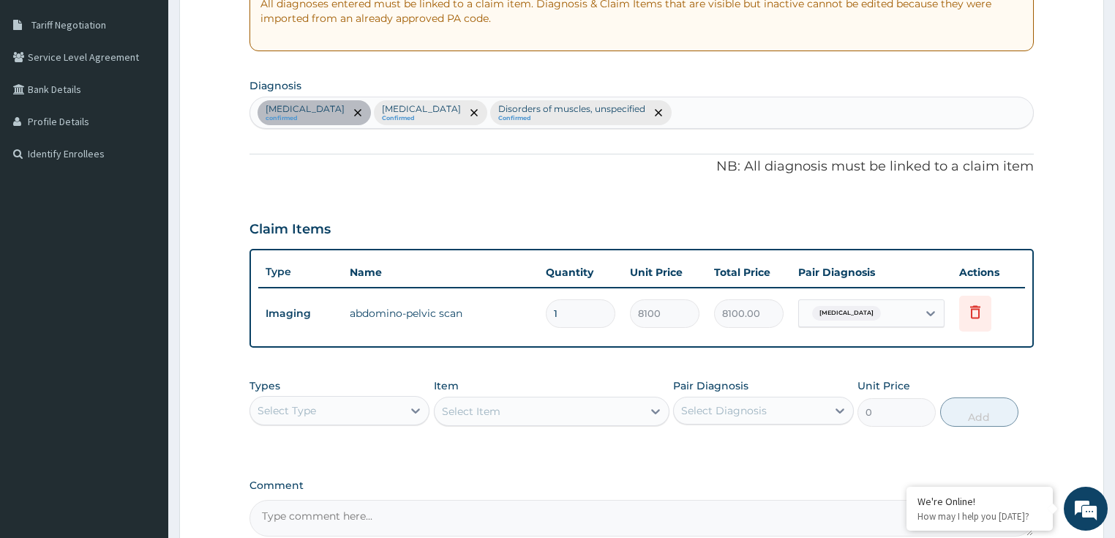
scroll to position [353, 0]
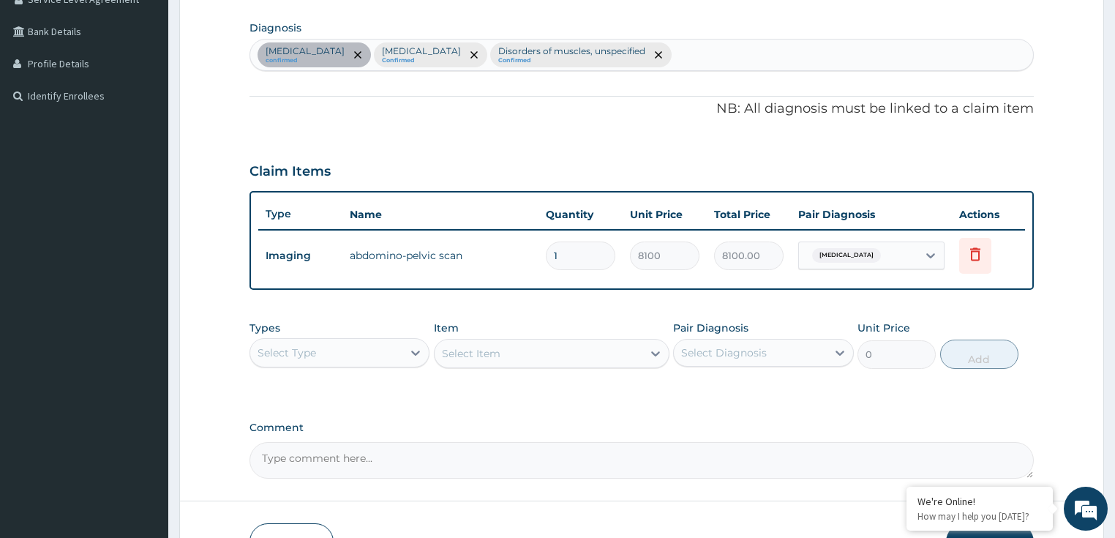
click at [328, 352] on div "Select Type" at bounding box center [326, 352] width 153 height 23
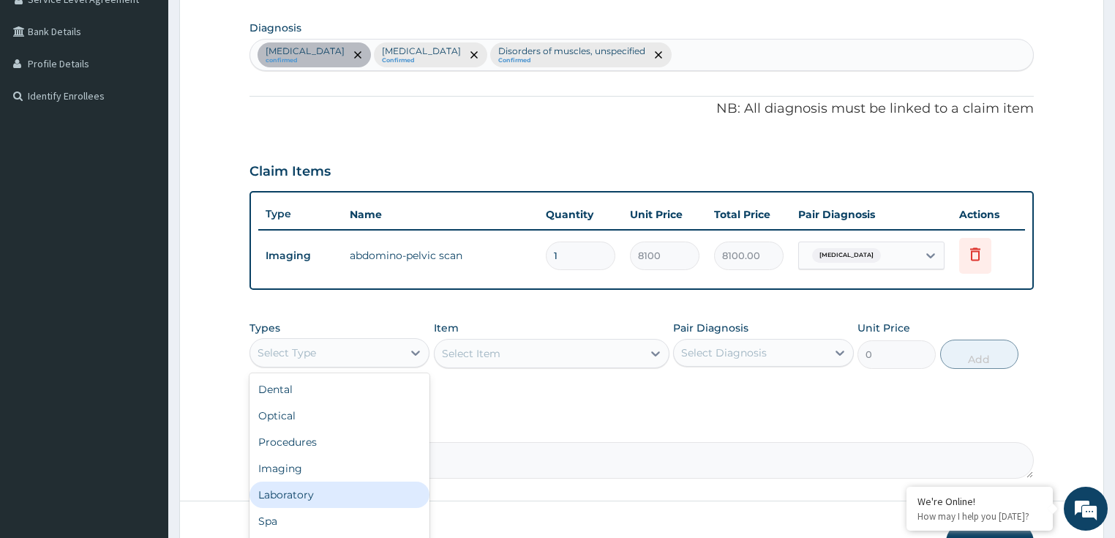
click at [296, 493] on div "Laboratory" at bounding box center [339, 494] width 181 height 26
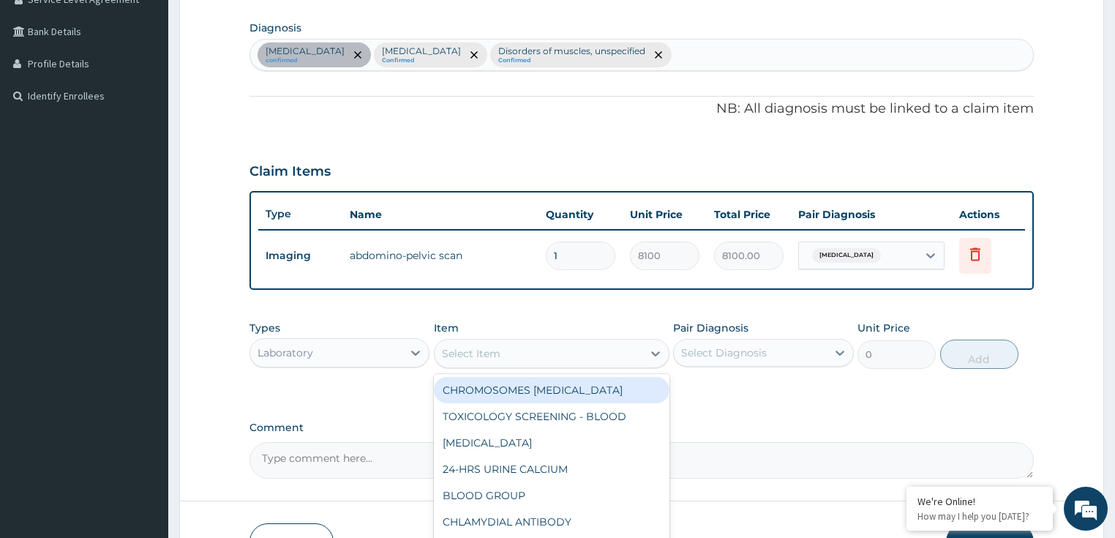
click at [494, 354] on div "Select Item" at bounding box center [471, 353] width 59 height 15
paste input "URINALYSIS"
type input "URINALYSIS"
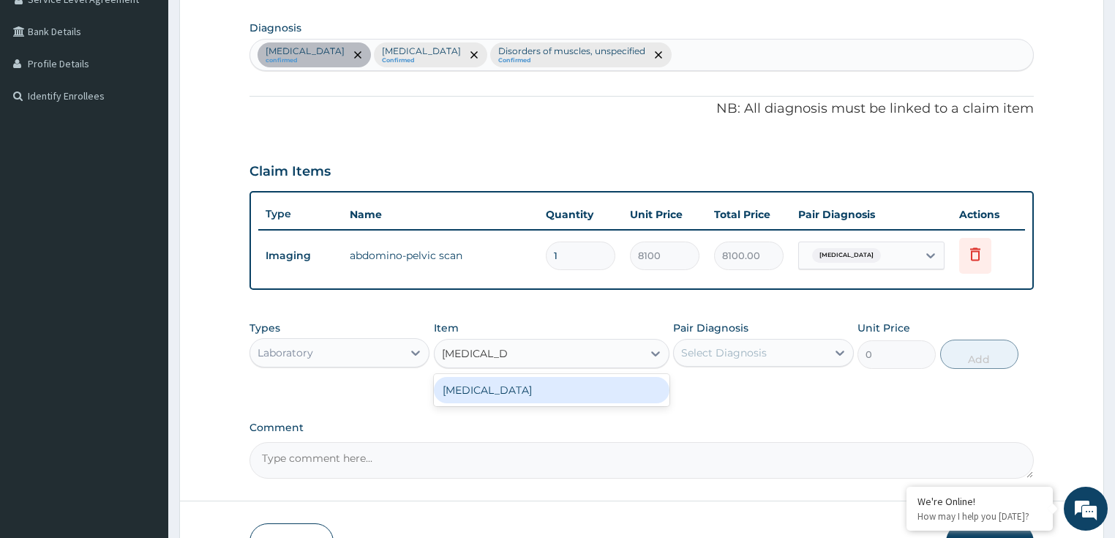
click at [491, 381] on div "[MEDICAL_DATA]" at bounding box center [551, 390] width 235 height 26
type input "1215"
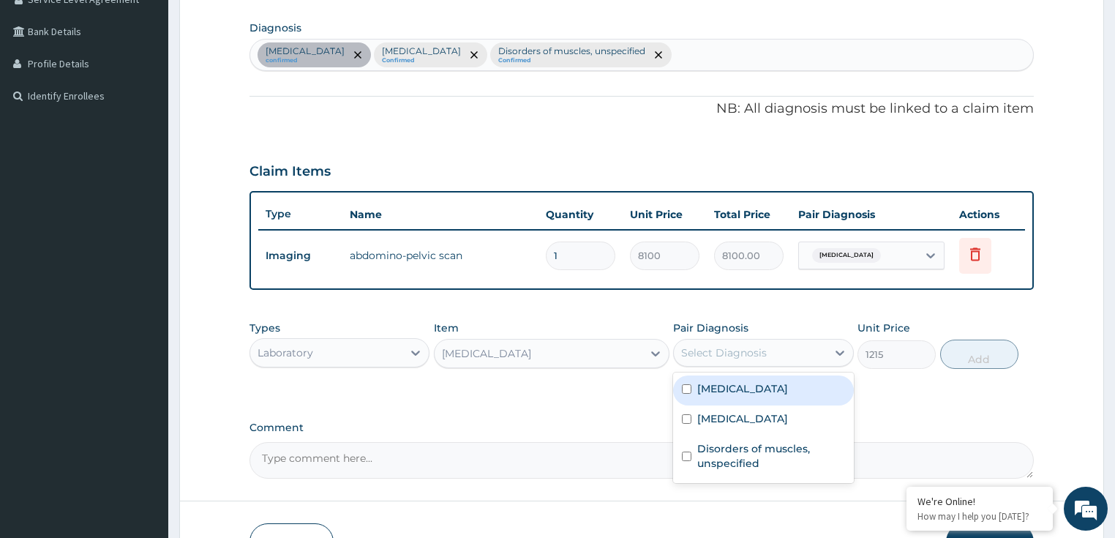
click at [748, 351] on div "Select Diagnosis" at bounding box center [724, 352] width 86 height 15
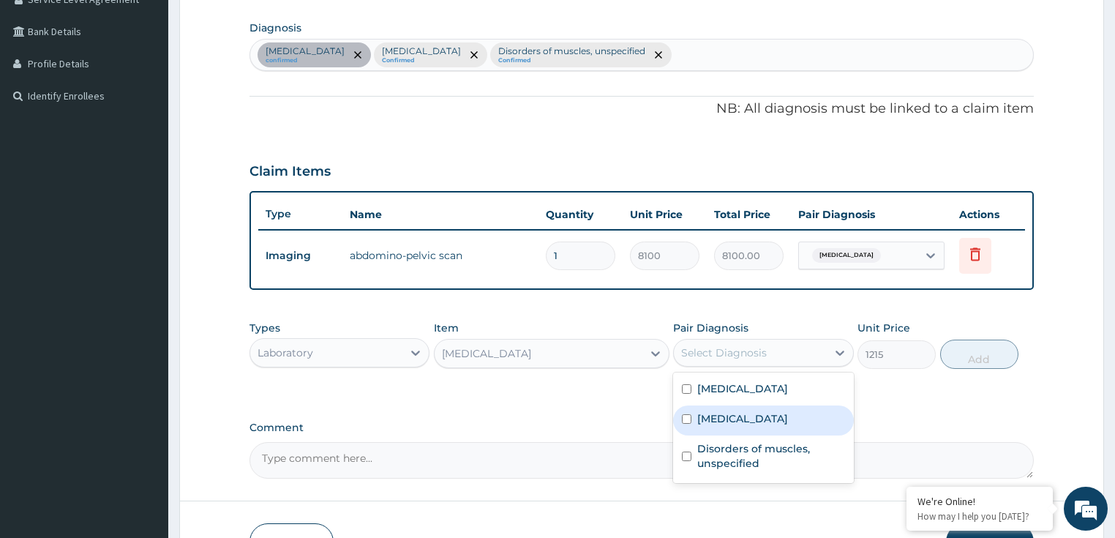
click at [731, 422] on label "Acute pyelonephritis" at bounding box center [742, 418] width 91 height 15
checkbox input "true"
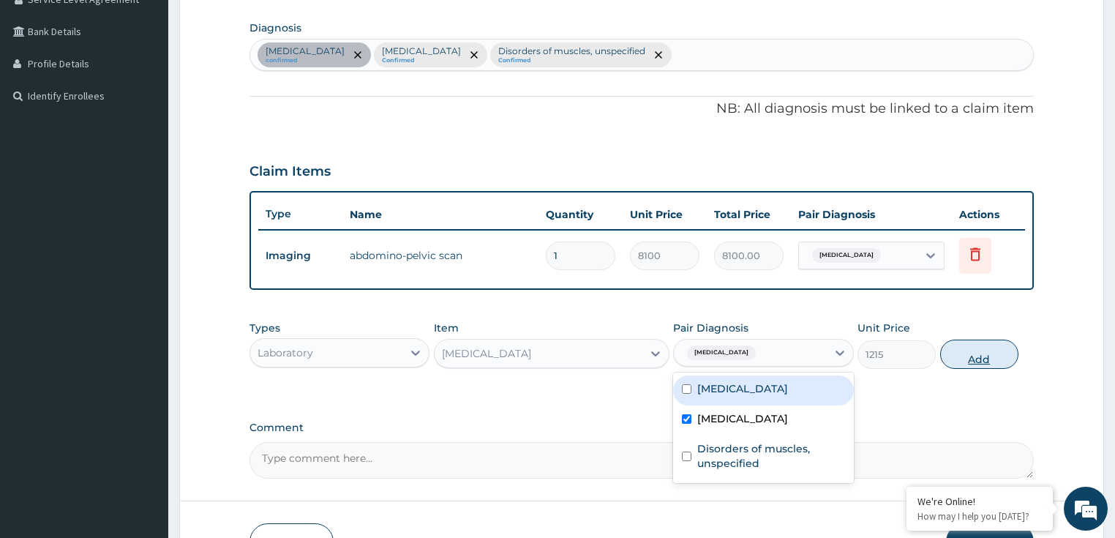
click at [977, 363] on button "Add" at bounding box center [979, 353] width 78 height 29
type input "0"
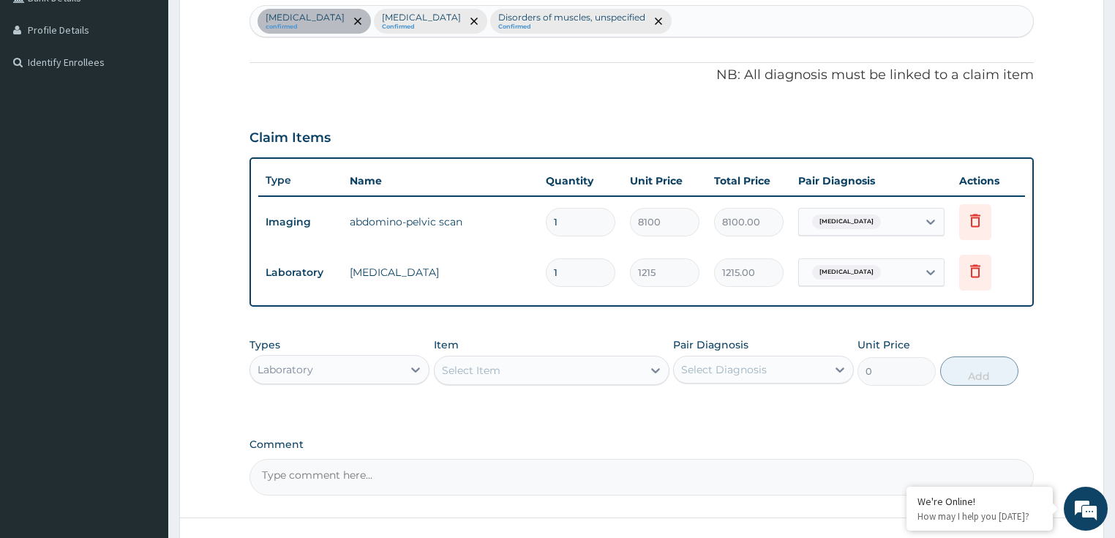
scroll to position [495, 0]
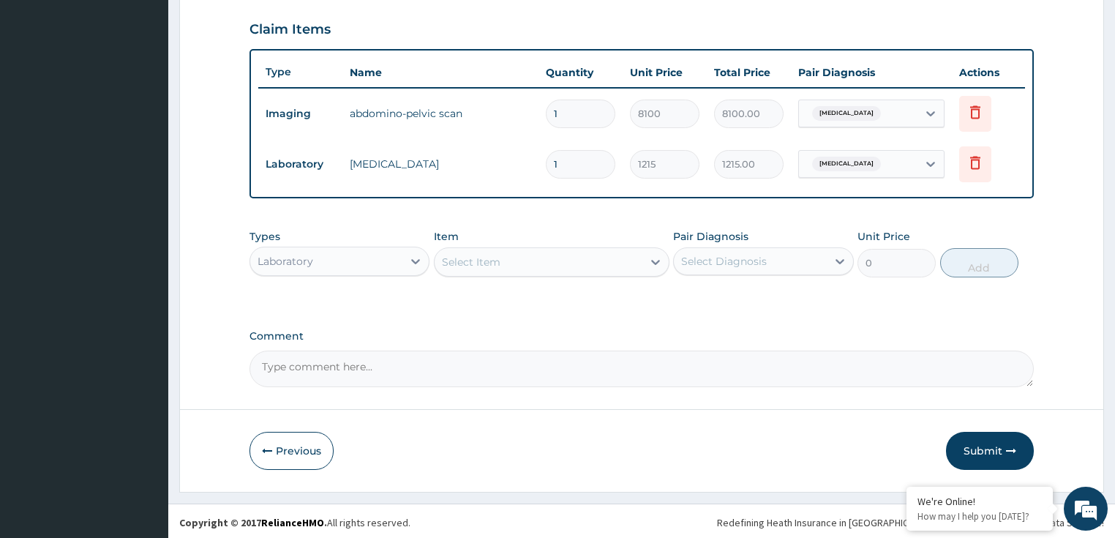
click at [331, 257] on div "Laboratory" at bounding box center [326, 260] width 153 height 23
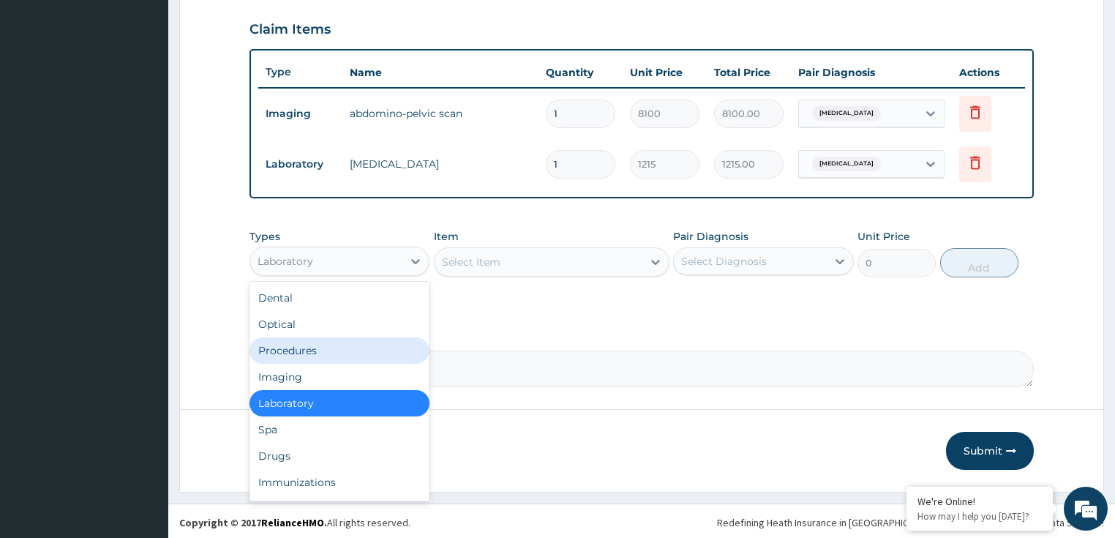
click at [347, 346] on div "Procedures" at bounding box center [339, 350] width 181 height 26
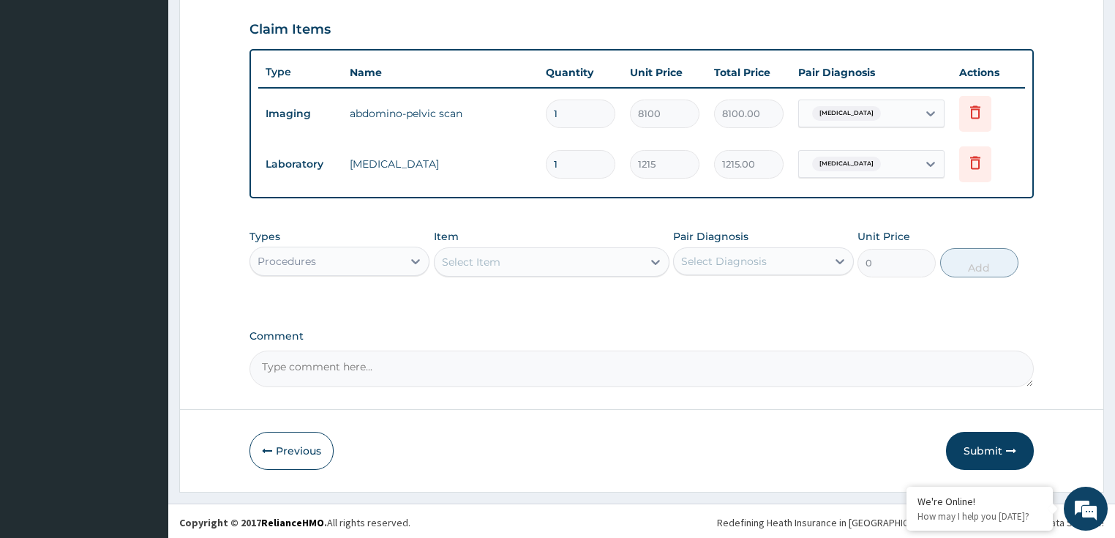
click at [652, 303] on div "Types Procedures Item Select Item Pair Diagnosis Select Diagnosis Unit Price 0 …" at bounding box center [641, 264] width 785 height 85
click at [521, 258] on div "Select Item" at bounding box center [538, 261] width 208 height 23
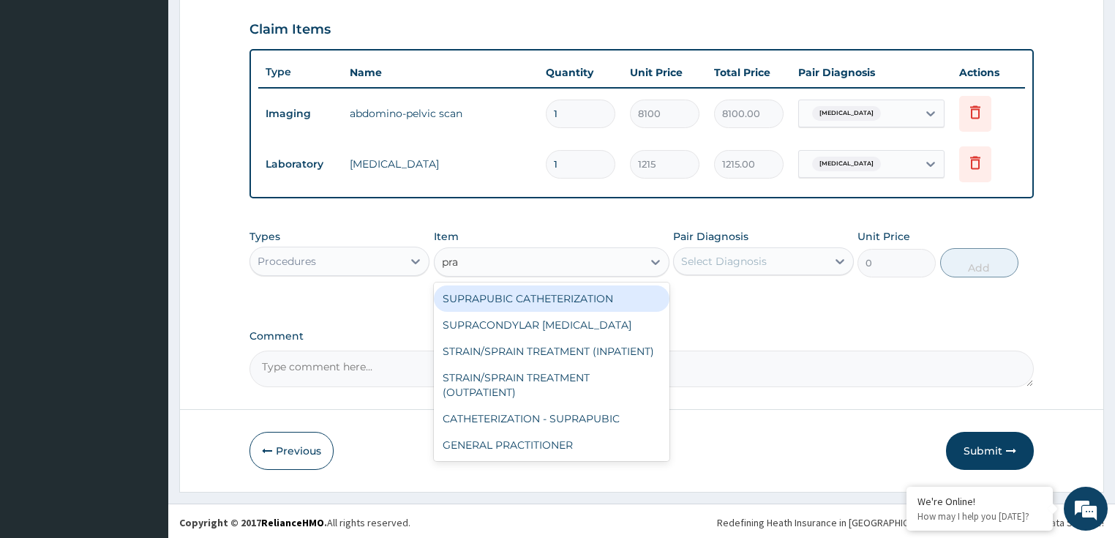
type input "prac"
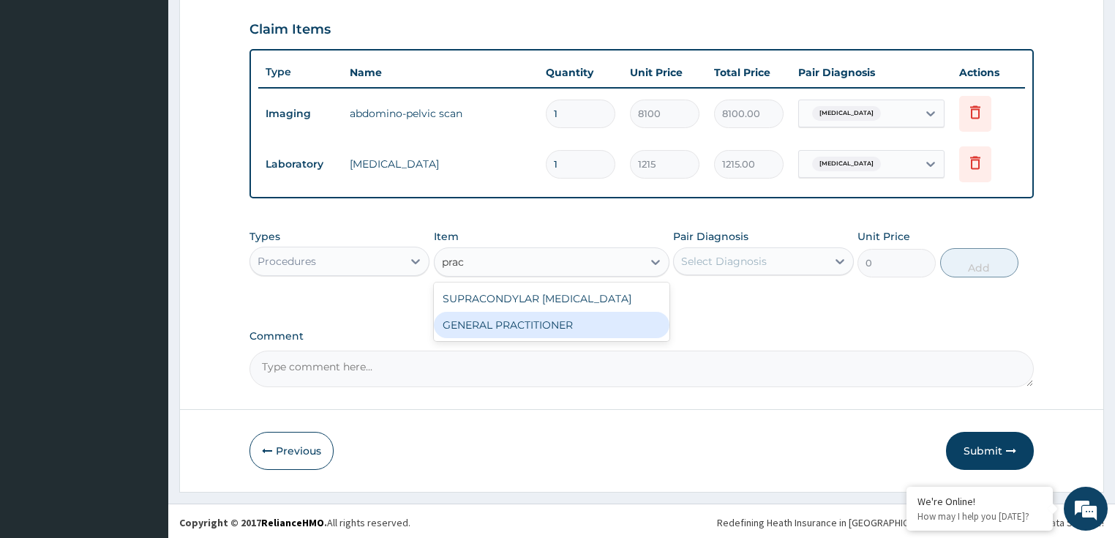
click at [528, 332] on div "GENERAL PRACTITIONER" at bounding box center [551, 325] width 235 height 26
type input "3125"
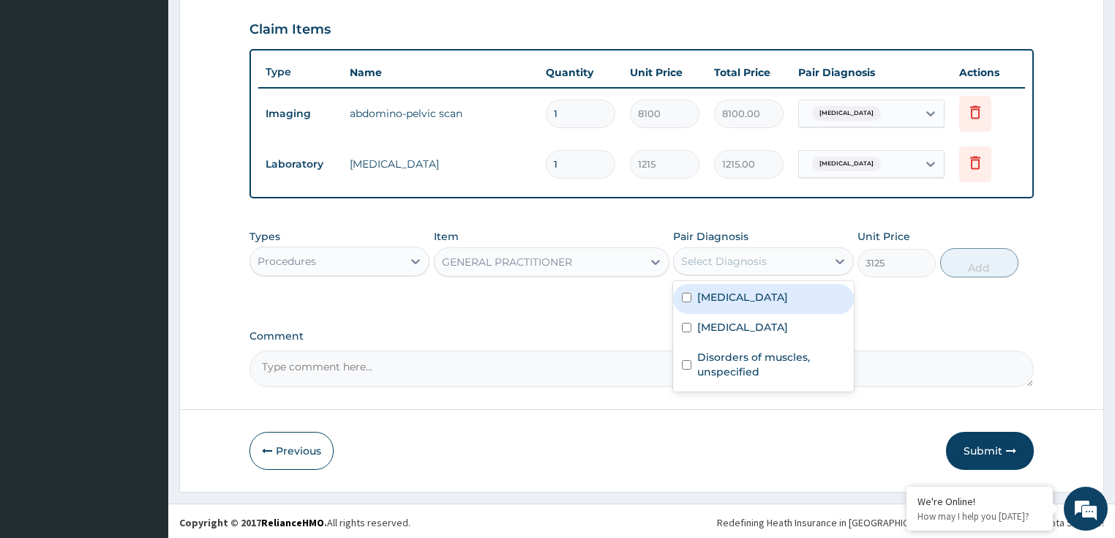
click at [755, 265] on div "Select Diagnosis" at bounding box center [724, 261] width 86 height 15
click at [745, 295] on label "Acute abdomen" at bounding box center [742, 297] width 91 height 15
checkbox input "true"
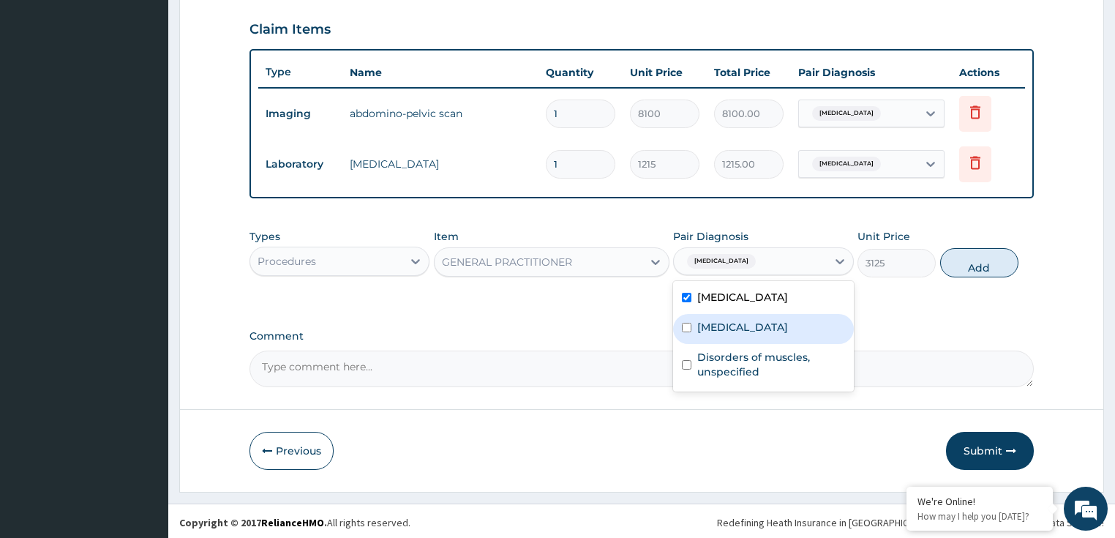
click at [738, 321] on label "Acute pyelonephritis" at bounding box center [742, 327] width 91 height 15
checkbox input "true"
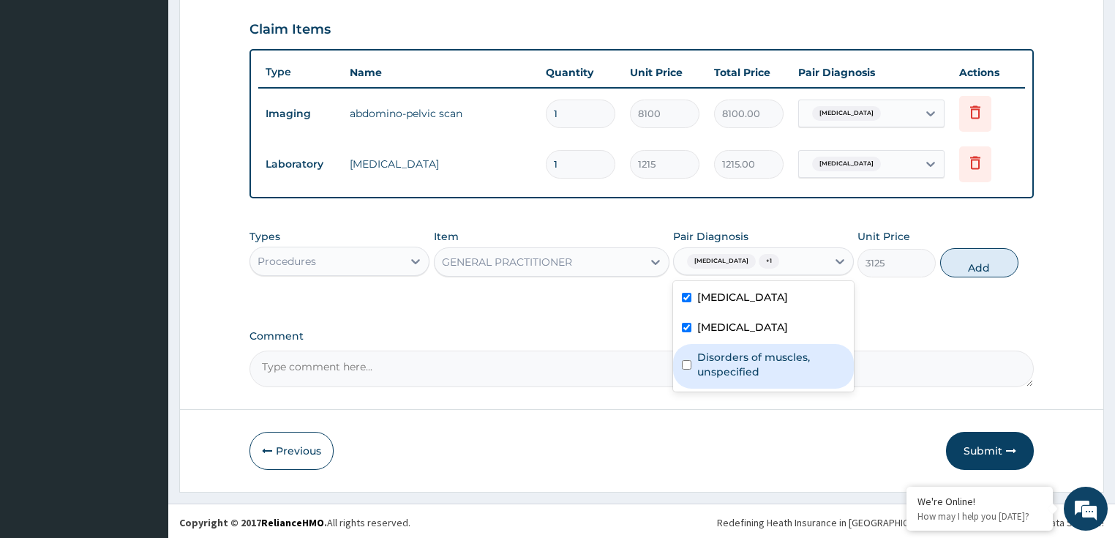
click at [731, 352] on label "Disorders of muscles, unspecified" at bounding box center [771, 364] width 148 height 29
checkbox input "true"
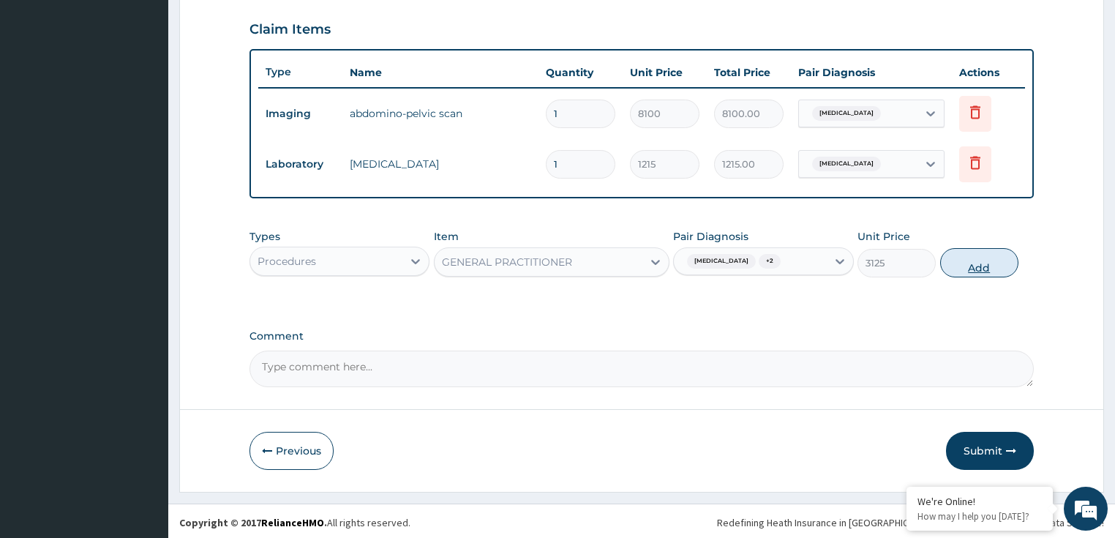
click at [968, 261] on button "Add" at bounding box center [979, 262] width 78 height 29
type input "0"
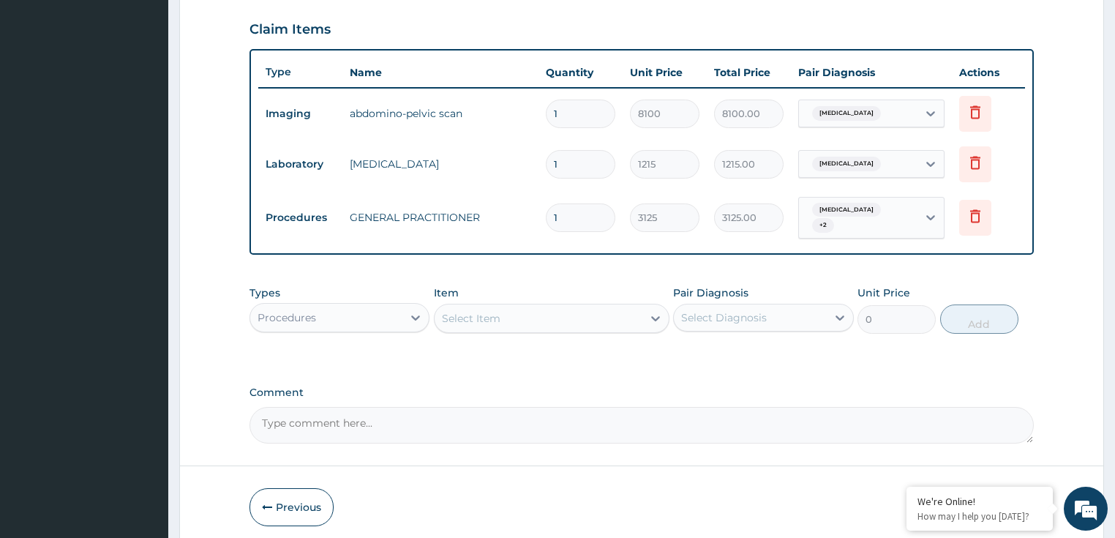
click at [287, 310] on div "Procedures" at bounding box center [286, 317] width 59 height 15
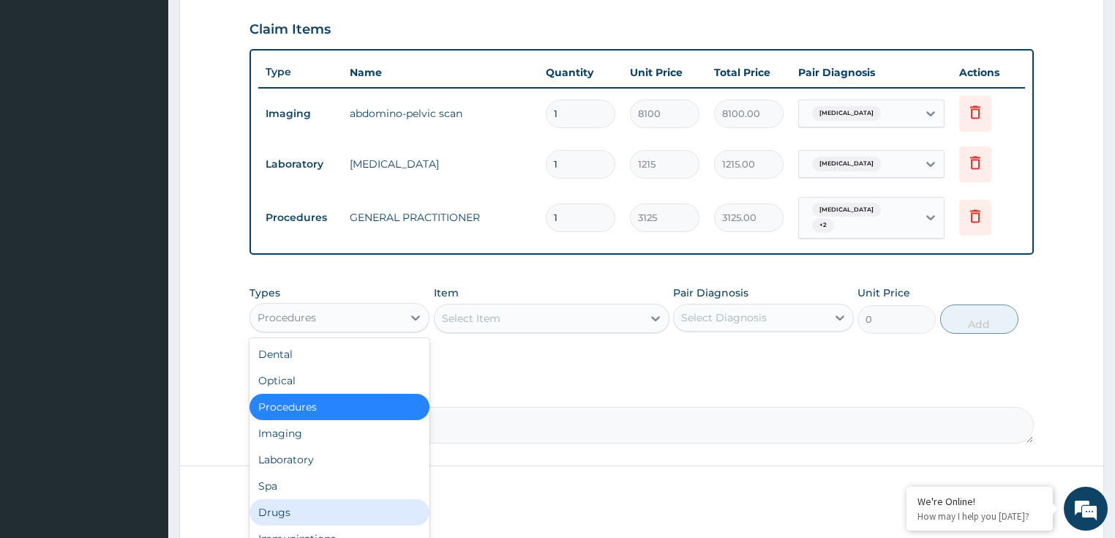
click at [301, 504] on div "Drugs" at bounding box center [339, 512] width 181 height 26
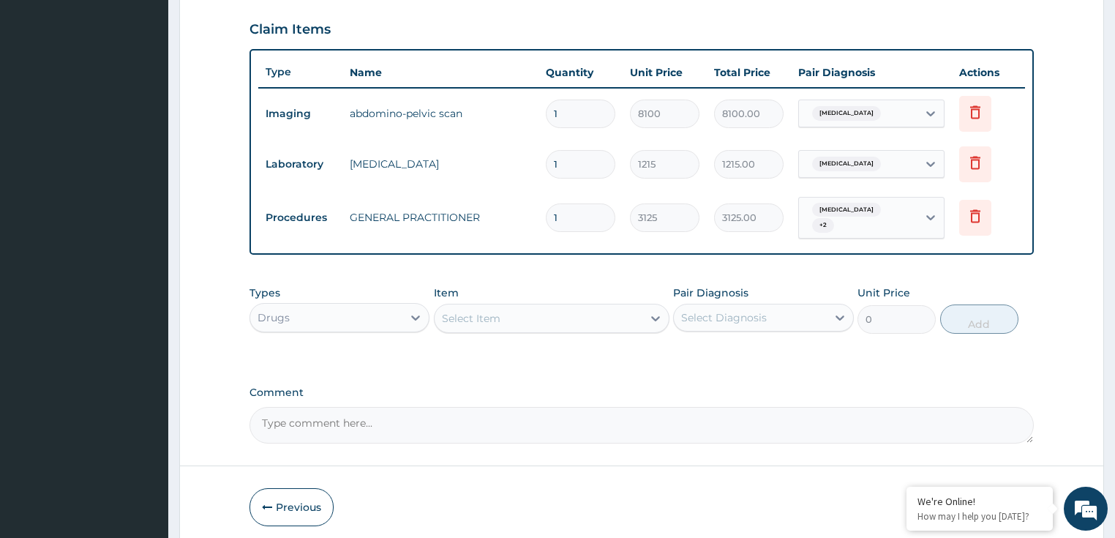
click at [520, 306] on div "Select Item" at bounding box center [538, 317] width 208 height 23
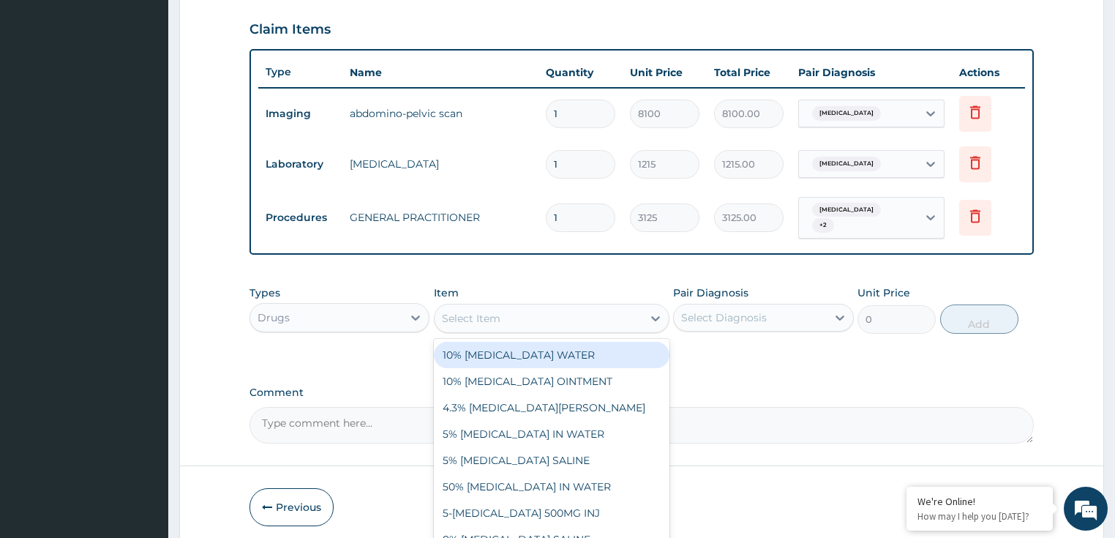
paste input "ORPHENADRINE/PARACETAMOL 35/450MG TAB ([MEDICAL_DATA])"
type input "ORPHENADRINE/PARACETAMOL 35/450MG TAB (NORGESIC)"
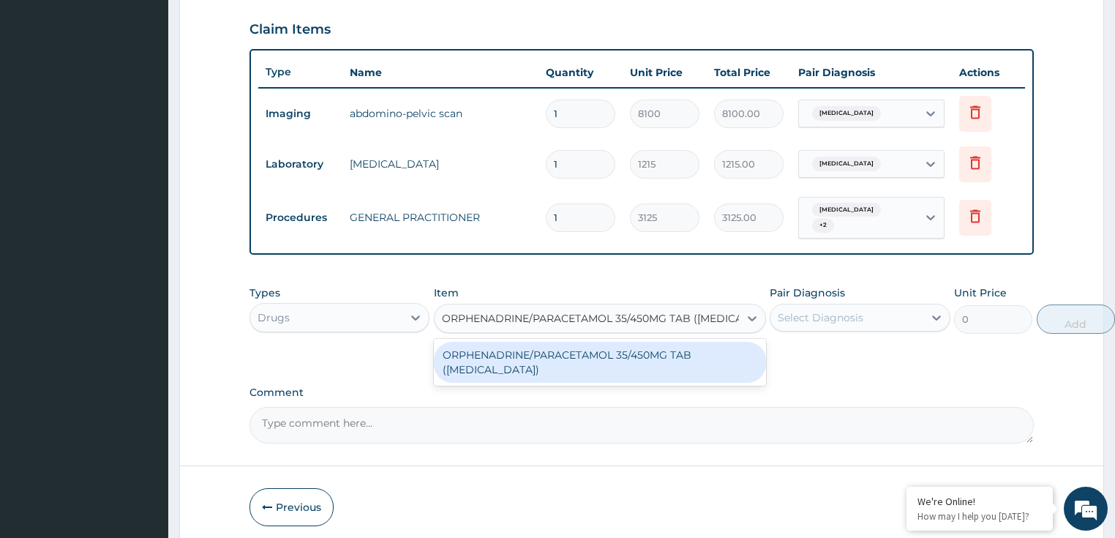
scroll to position [0, 18]
click at [582, 344] on div "ORPHENADRINE/PARACETAMOL 35/450MG TAB (NORGESIC)" at bounding box center [600, 362] width 332 height 41
type input "90"
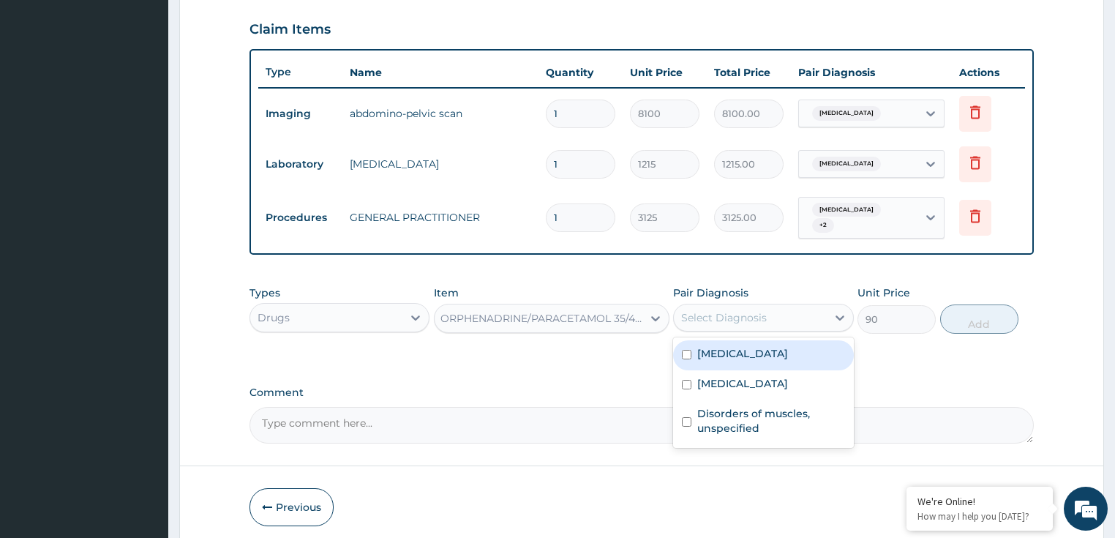
click at [736, 316] on div "Select Diagnosis" at bounding box center [724, 317] width 86 height 15
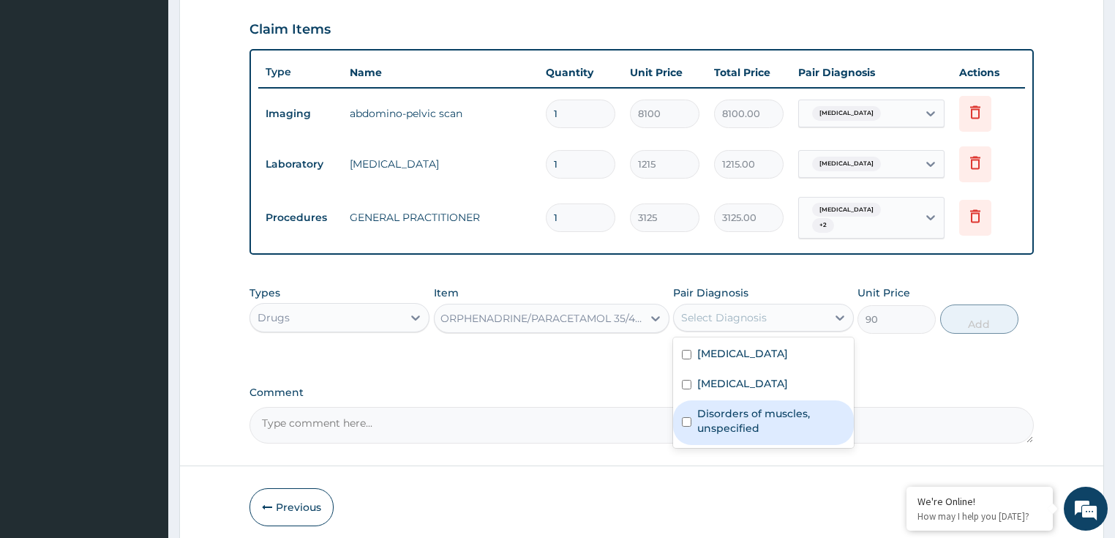
click at [736, 419] on label "Disorders of muscles, unspecified" at bounding box center [771, 420] width 148 height 29
click at [720, 412] on label "Disorders of muscles, unspecified" at bounding box center [771, 420] width 148 height 29
checkbox input "true"
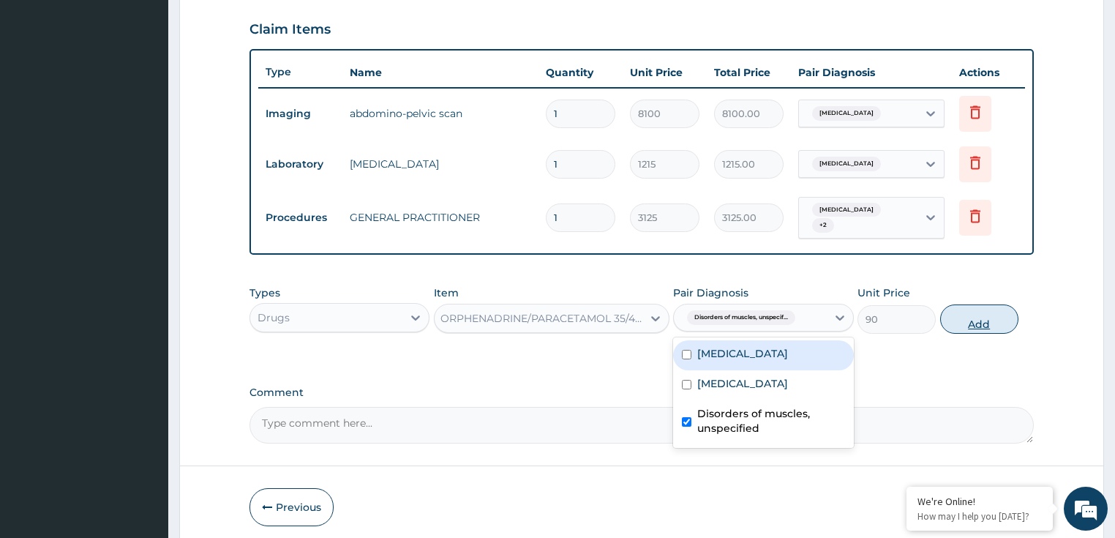
click at [986, 307] on button "Add" at bounding box center [979, 318] width 78 height 29
type input "0"
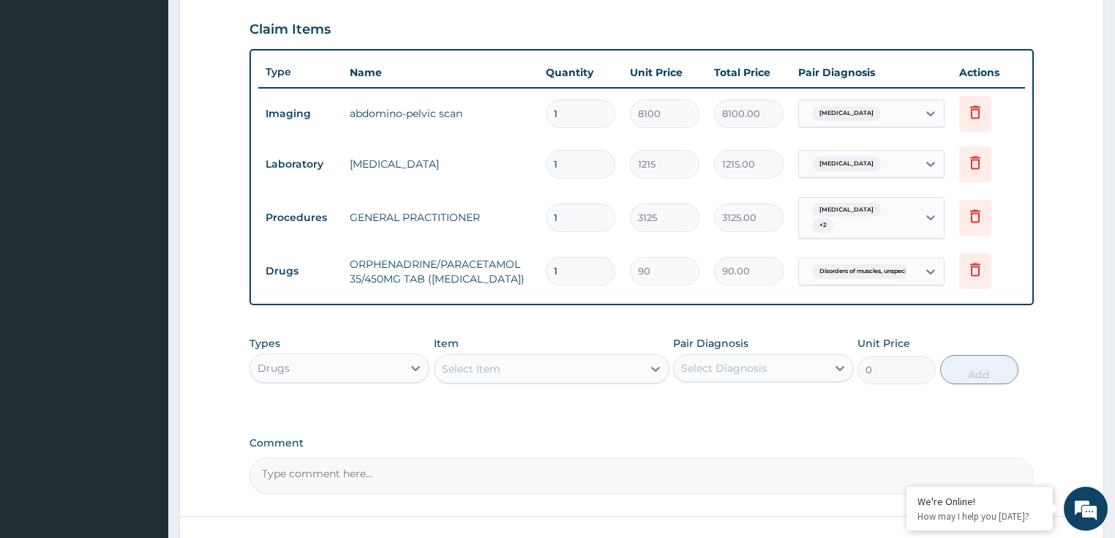
scroll to position [0, 0]
type input "0.00"
type input "3"
type input "270.00"
type input "30"
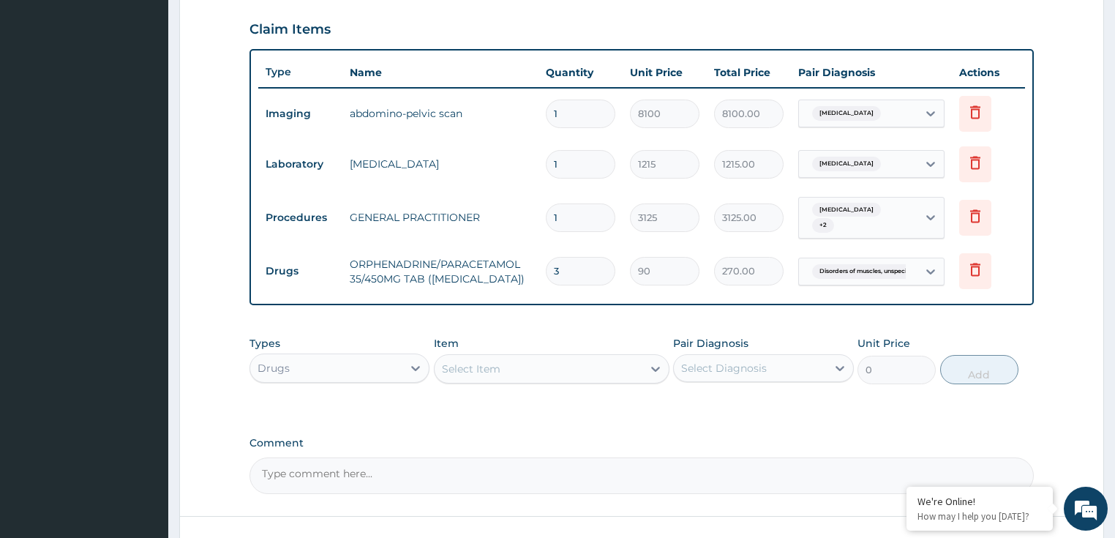
type input "2700.00"
type input "30"
click at [462, 361] on div "Select Item" at bounding box center [471, 368] width 59 height 15
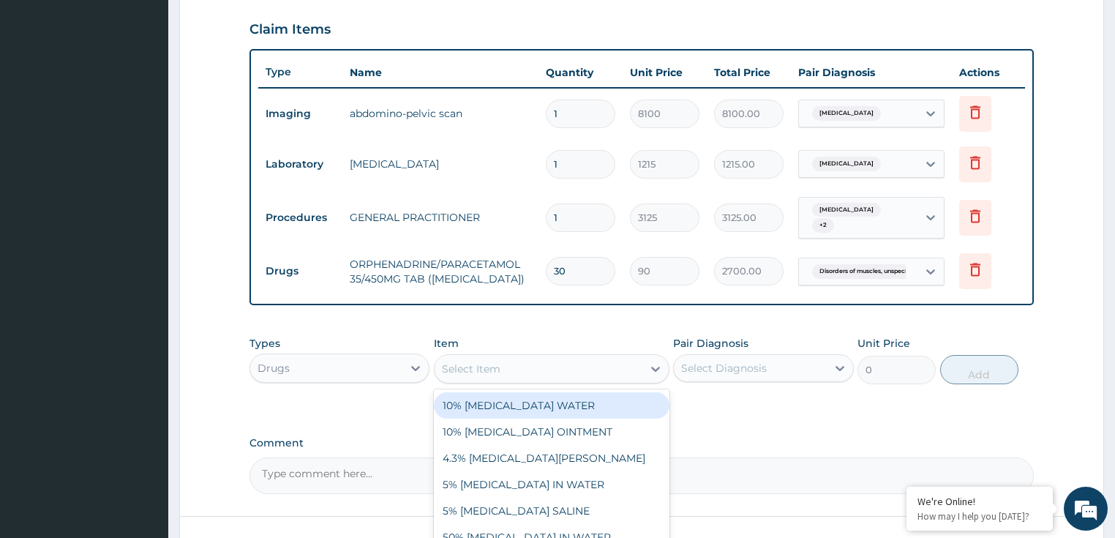
paste input "NEUROGESIC OINTMENT (BIG)"
type input "NEUROGESIC OINTMENT (BIG)"
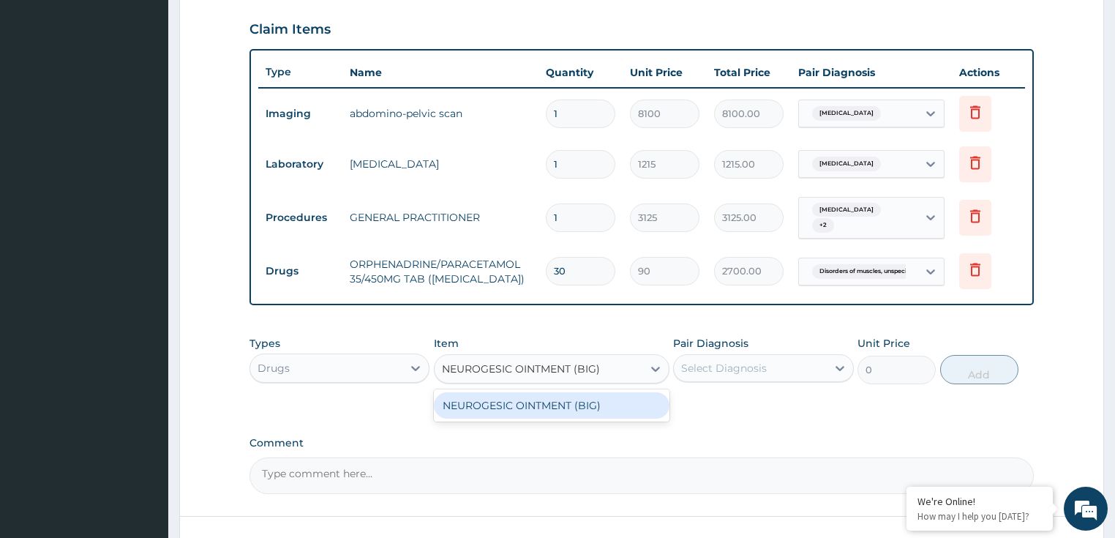
click at [486, 397] on div "NEUROGESIC OINTMENT (BIG)" at bounding box center [551, 405] width 235 height 26
type input "2470"
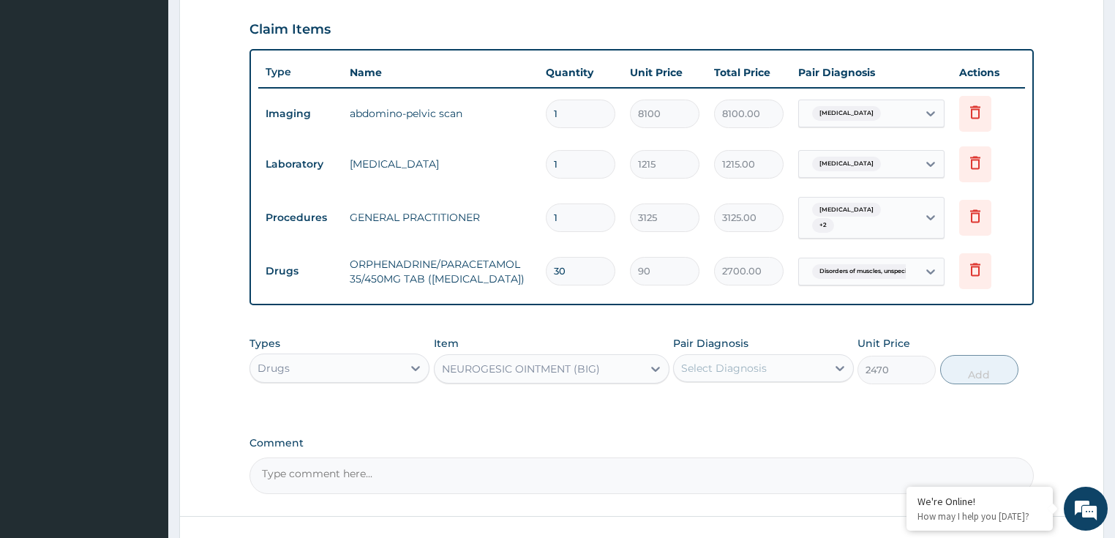
click at [719, 361] on div "Select Diagnosis" at bounding box center [724, 368] width 86 height 15
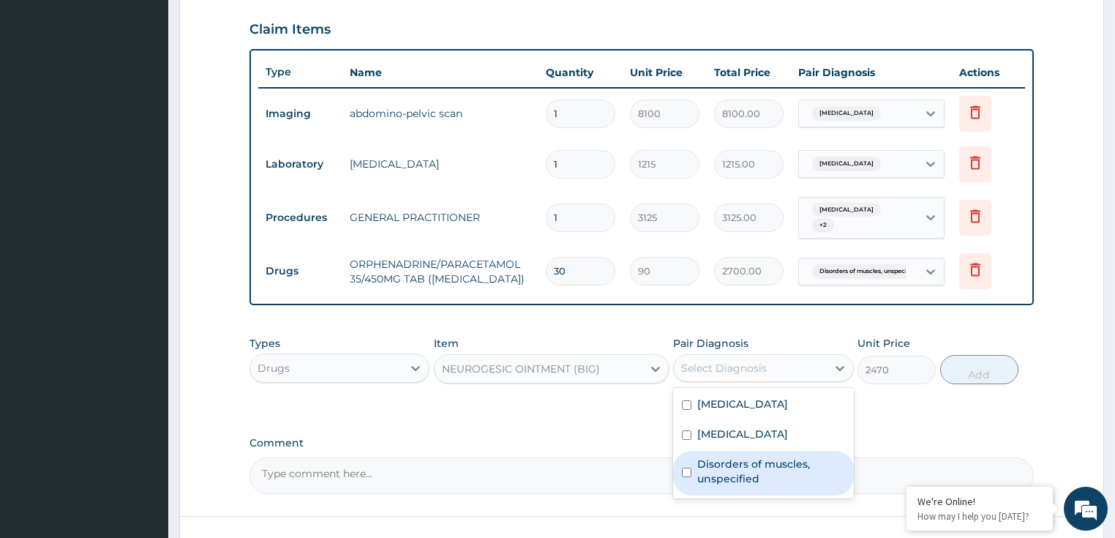
click at [730, 471] on label "Disorders of muscles, unspecified" at bounding box center [771, 470] width 148 height 29
checkbox input "true"
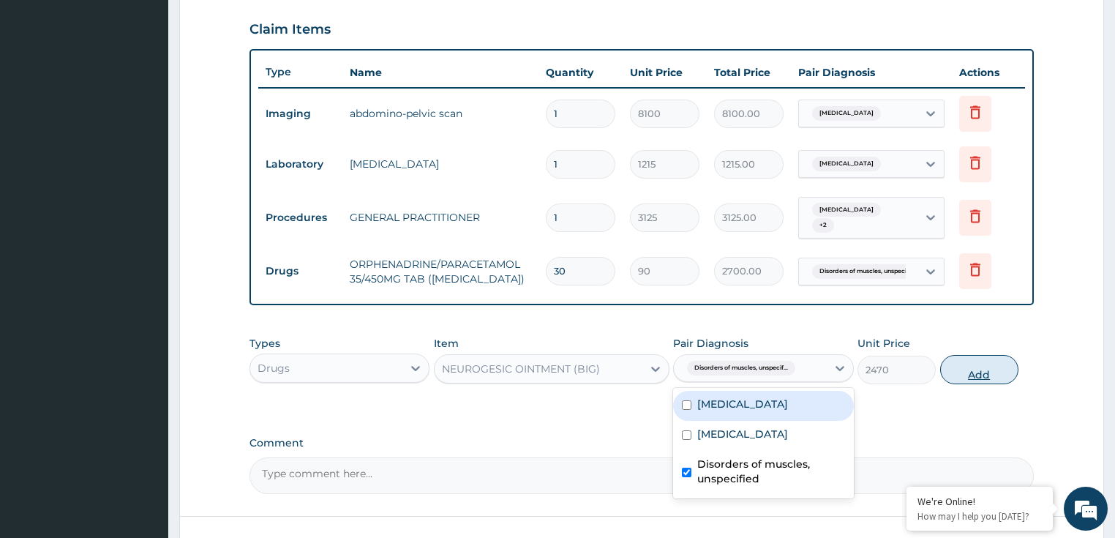
click at [973, 372] on button "Add" at bounding box center [979, 369] width 78 height 29
type input "0"
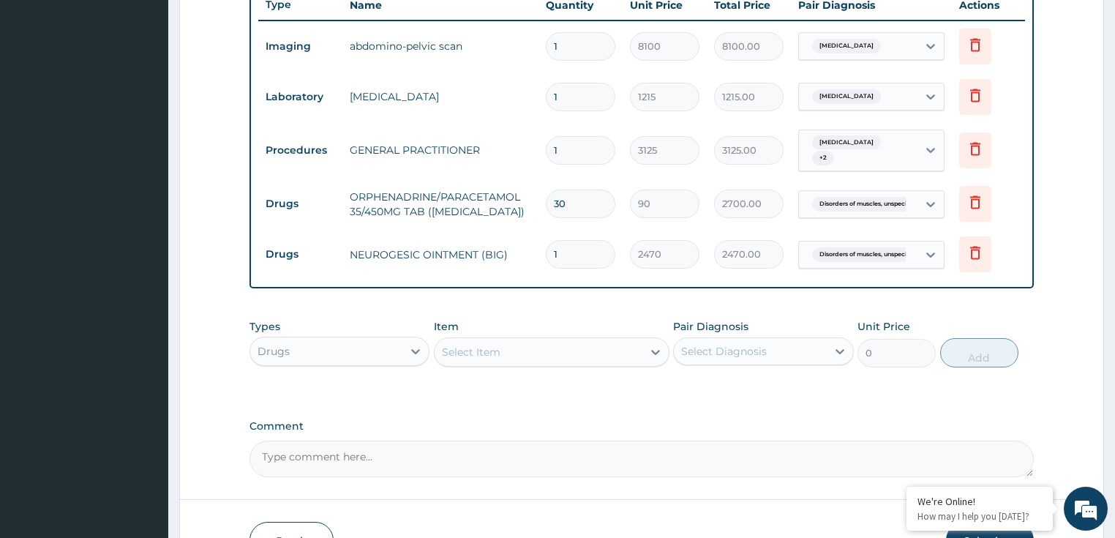
scroll to position [644, 0]
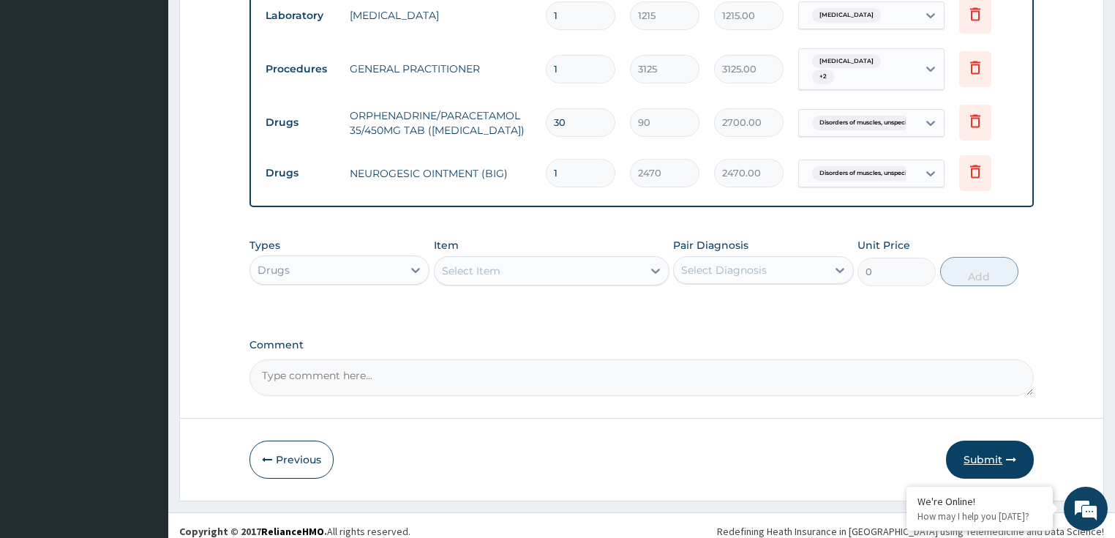
click at [992, 453] on button "Submit" at bounding box center [990, 459] width 88 height 38
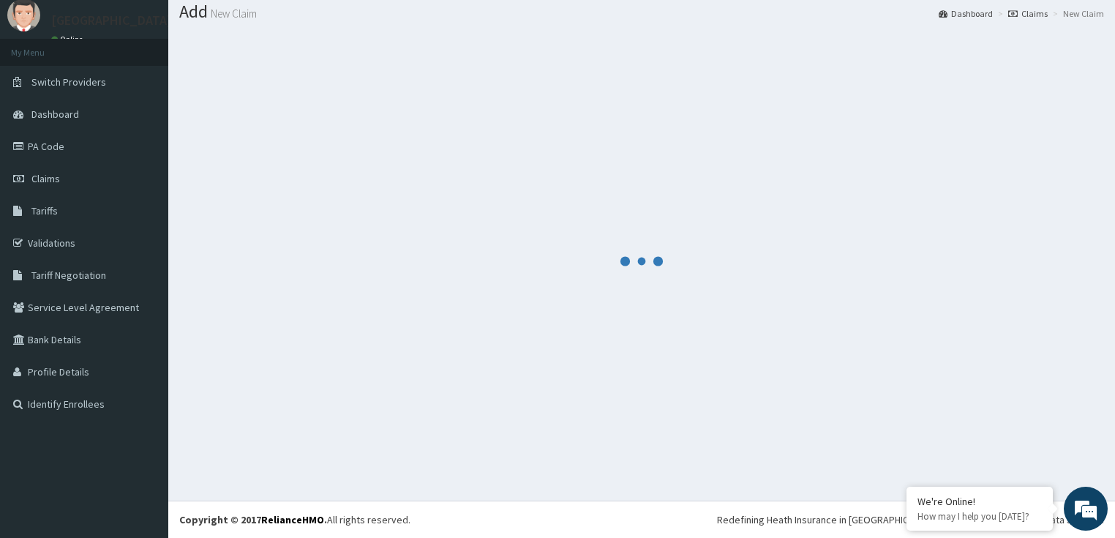
scroll to position [45, 0]
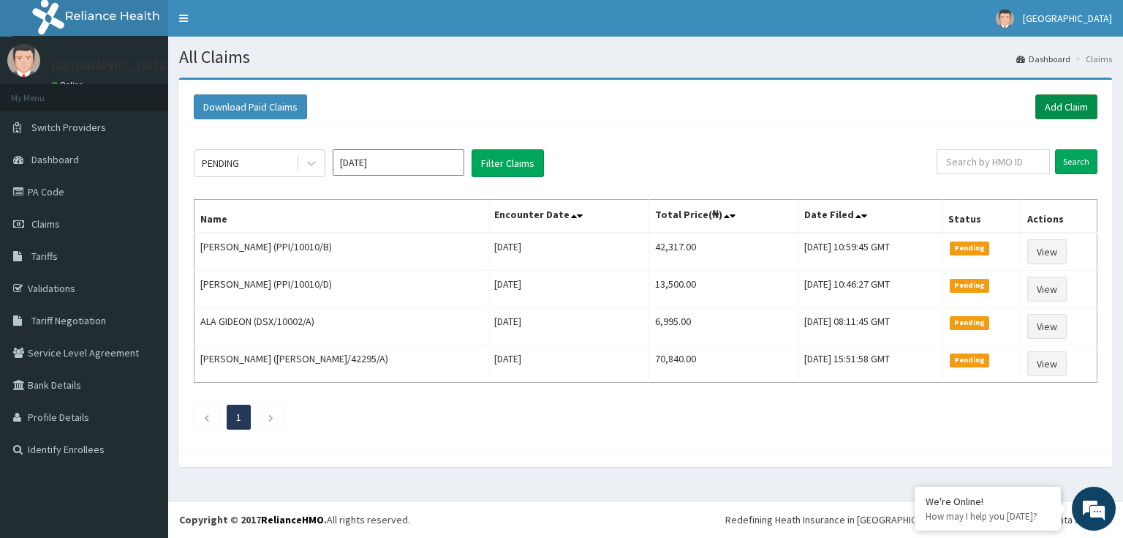
click at [1055, 97] on link "Add Claim" at bounding box center [1067, 106] width 62 height 25
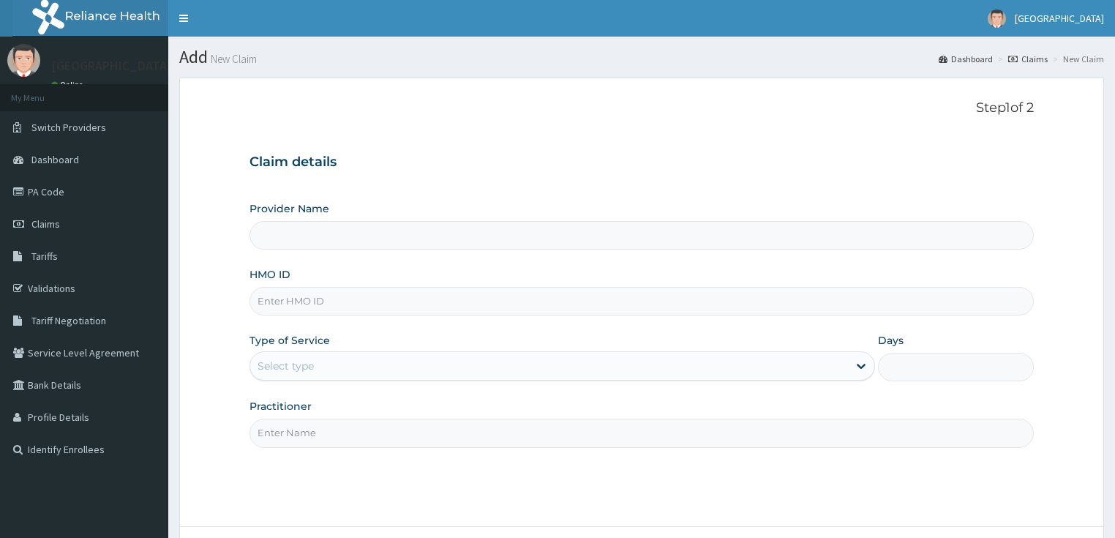
type input "LILY HOSPITAL-WARRI"
click at [287, 307] on input "HMO ID" at bounding box center [641, 301] width 785 height 29
paste input "ELI/10094/B"
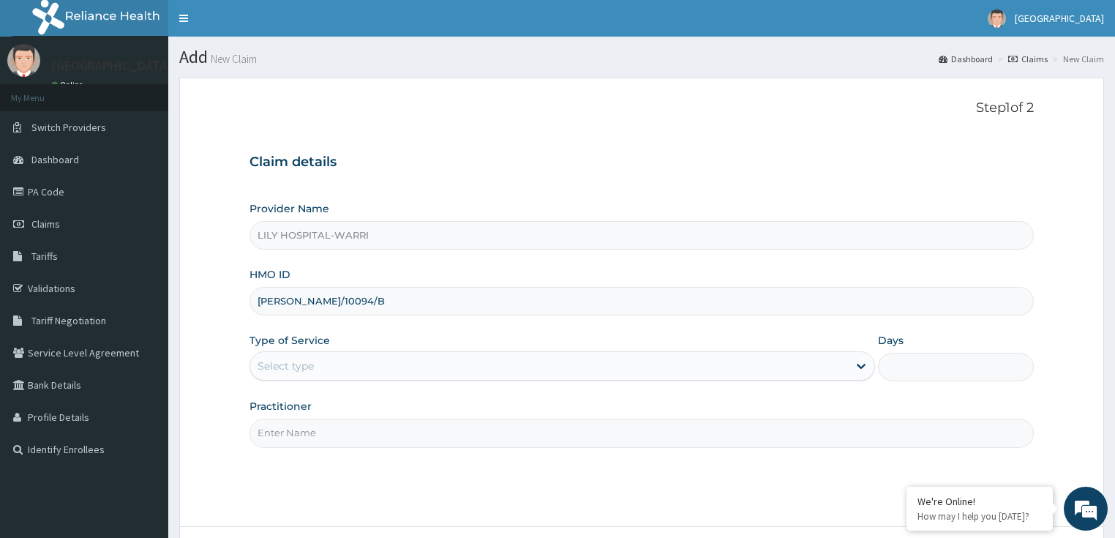
type input "ELI/10094/B"
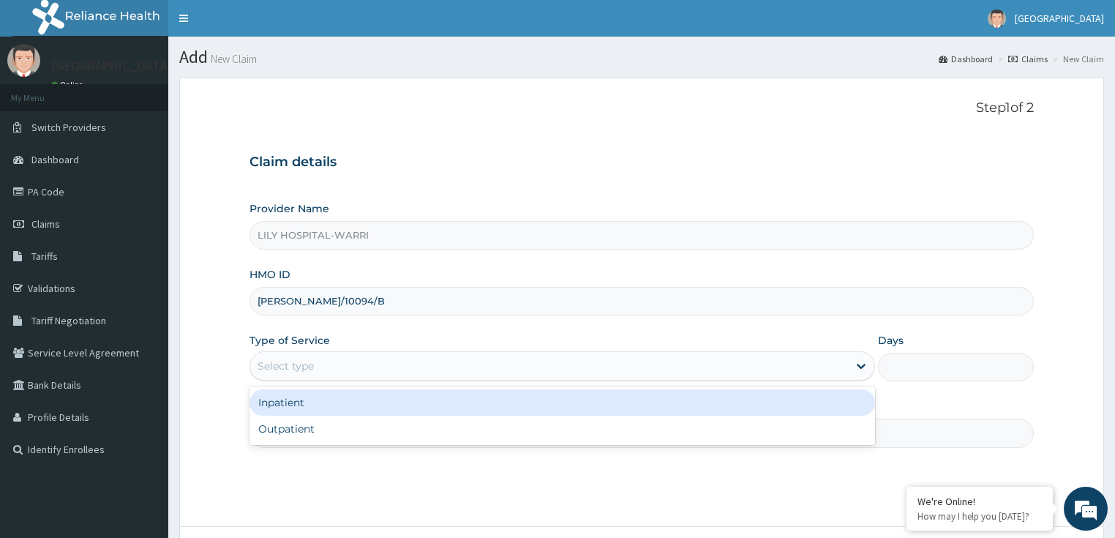
click at [298, 370] on div "Select type" at bounding box center [285, 365] width 56 height 15
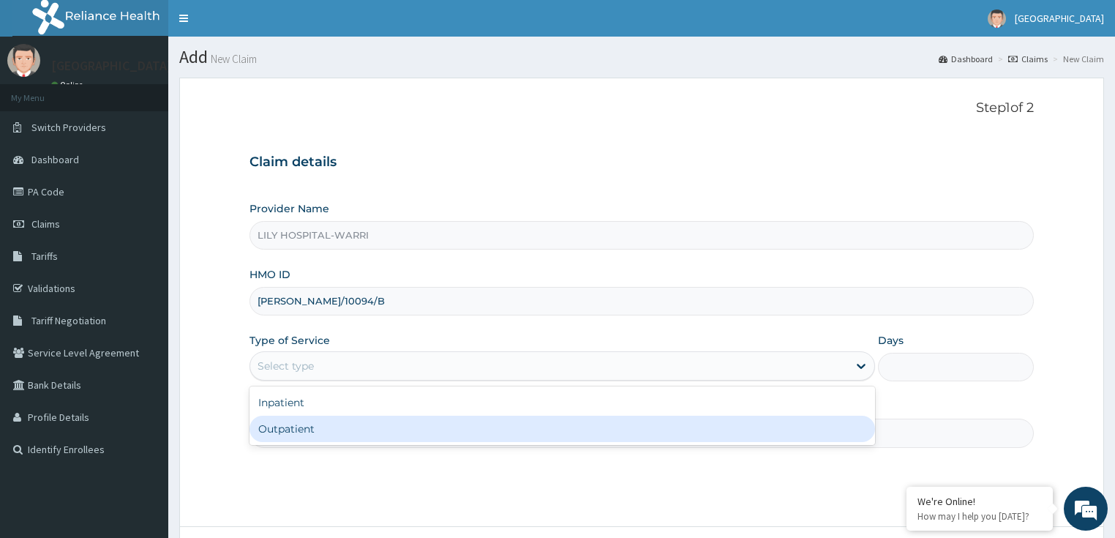
click at [267, 439] on div "Outpatient" at bounding box center [561, 428] width 625 height 26
type input "1"
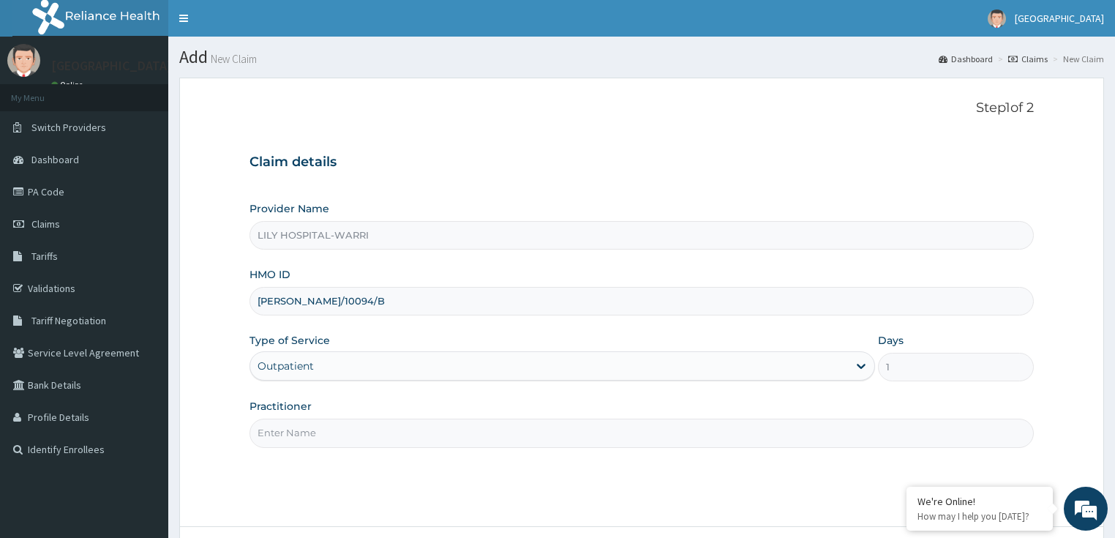
click at [298, 431] on input "Practitioner" at bounding box center [641, 432] width 785 height 29
type input "General practitioner"
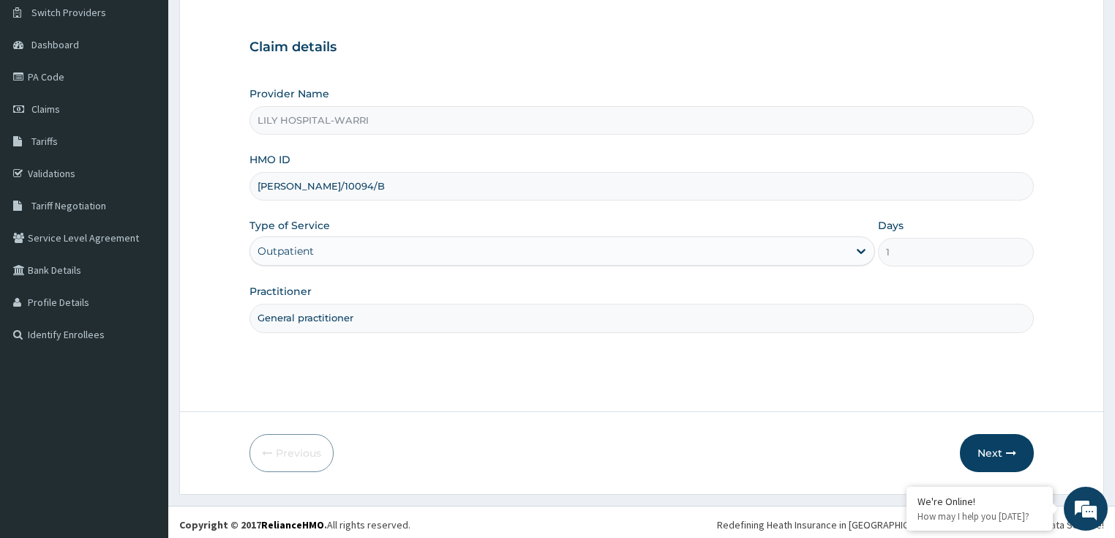
scroll to position [119, 0]
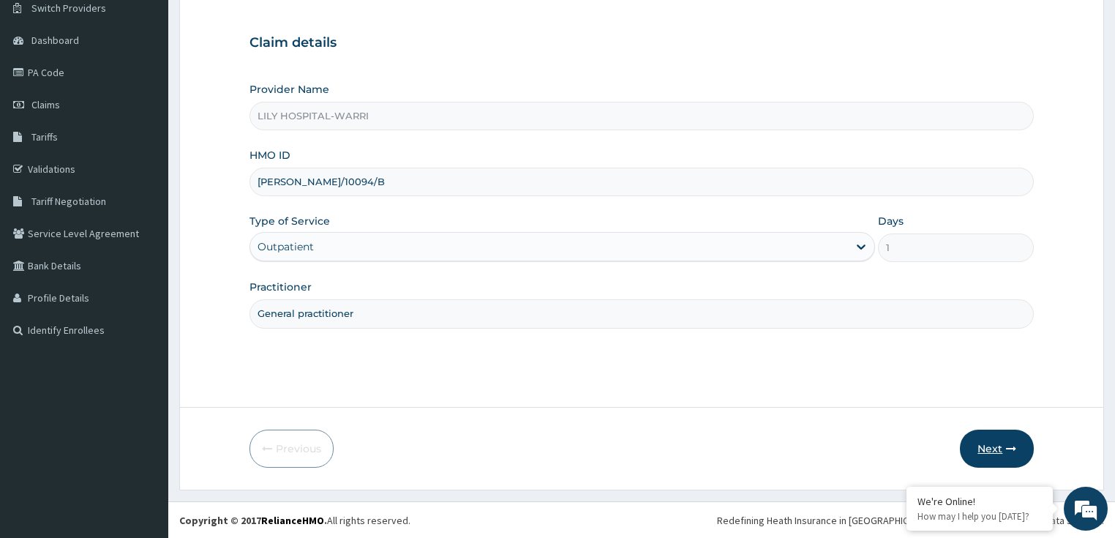
click at [977, 443] on button "Next" at bounding box center [996, 448] width 74 height 38
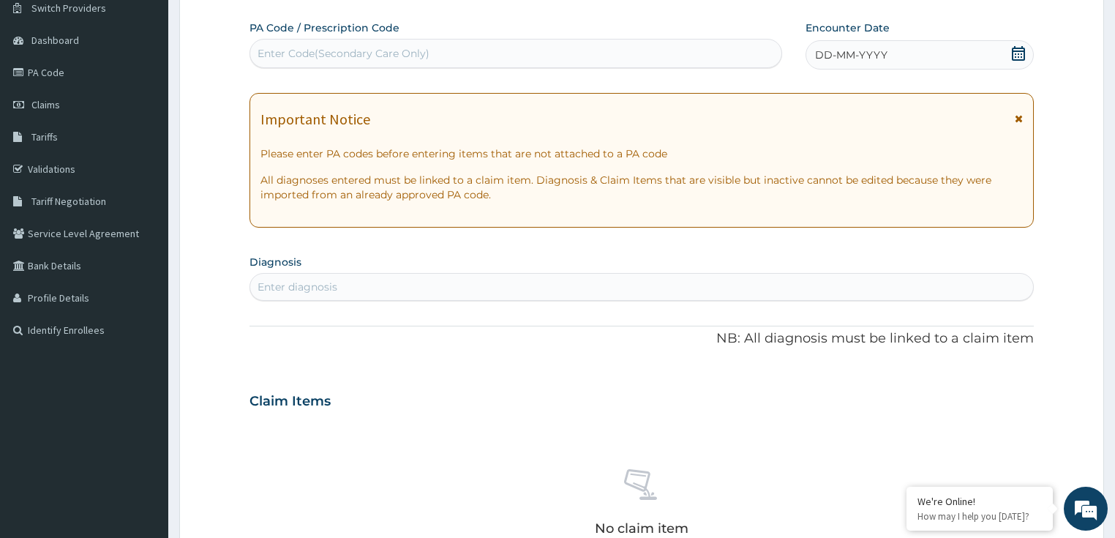
click at [304, 59] on div "Enter Code(Secondary Care Only)" at bounding box center [343, 53] width 172 height 15
paste input "PA/D7BAA5"
type input "PA/D7BAA5"
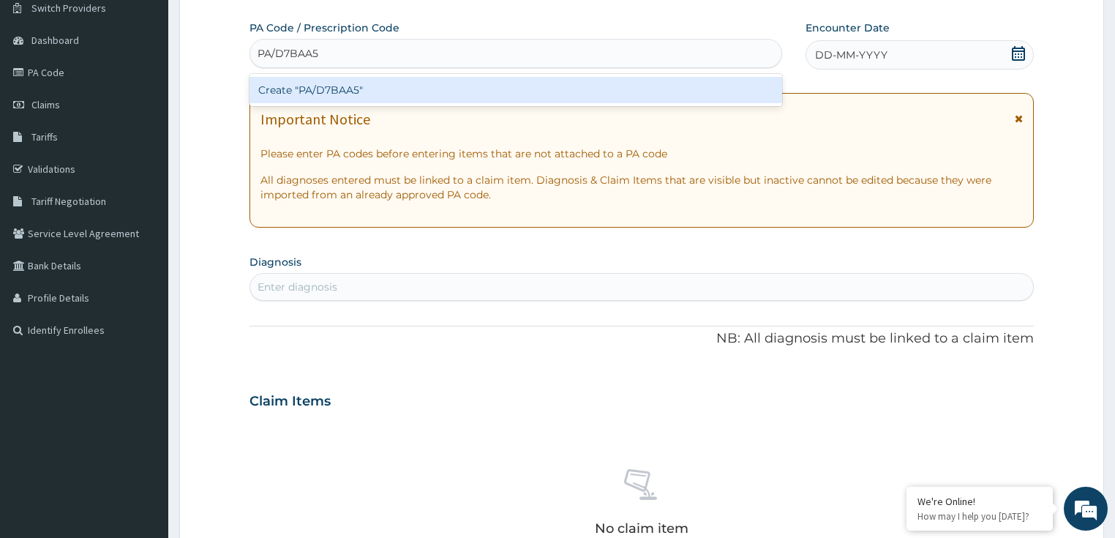
click at [307, 92] on div "Create "PA/D7BAA5"" at bounding box center [515, 90] width 532 height 26
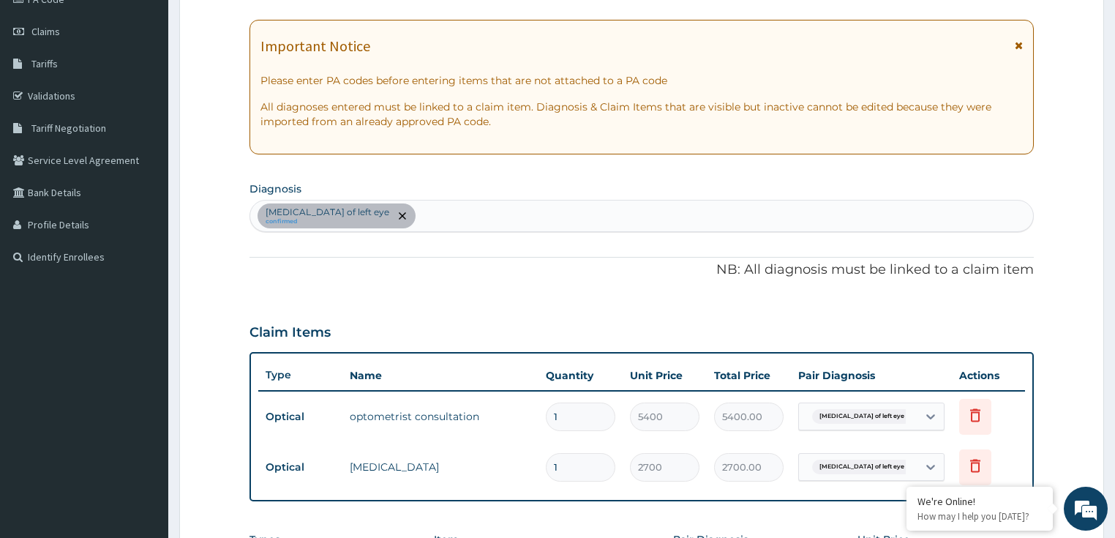
scroll to position [251, 0]
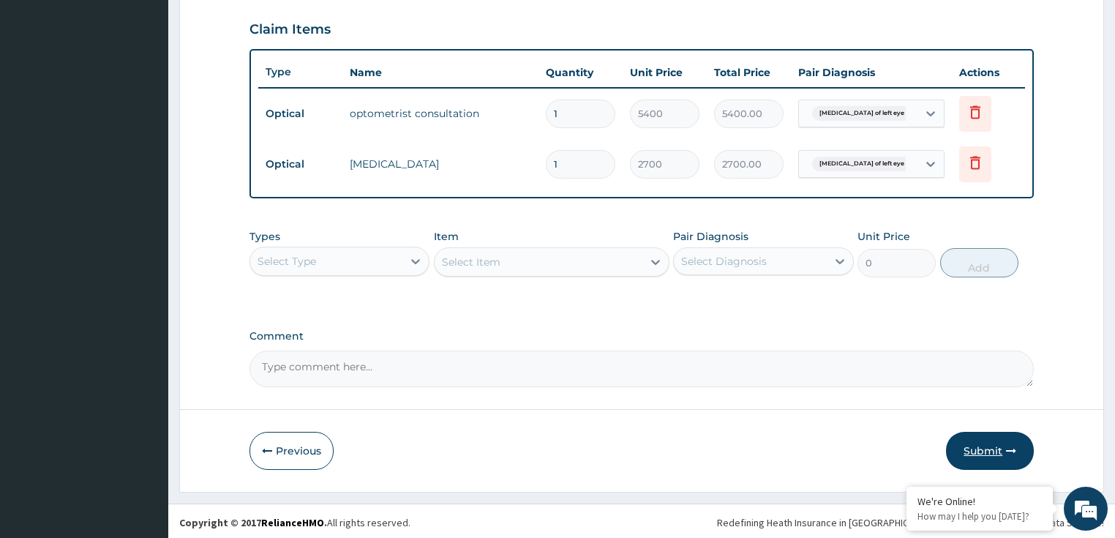
click at [980, 448] on button "Submit" at bounding box center [990, 450] width 88 height 38
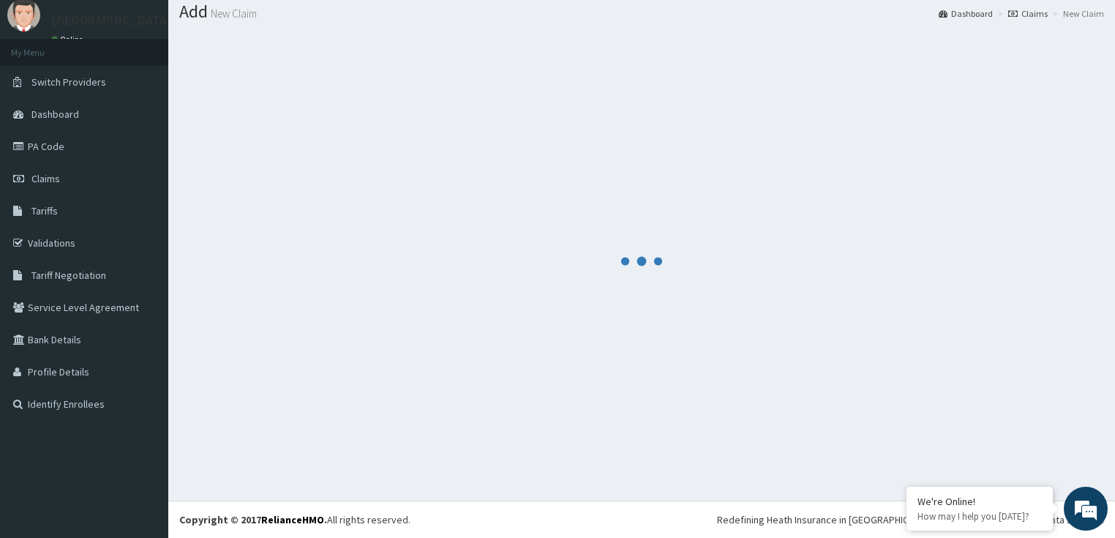
scroll to position [45, 0]
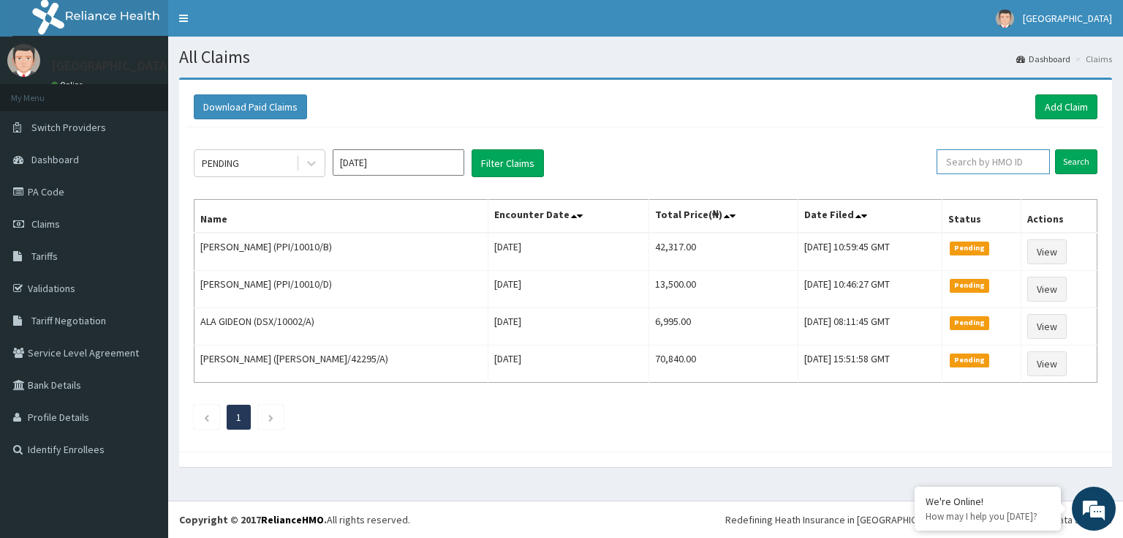
click at [1008, 163] on input "text" at bounding box center [993, 161] width 113 height 25
paste input "PES/10060/B"
type input "PES/10060/B"
click at [1068, 165] on input "Search" at bounding box center [1076, 161] width 42 height 25
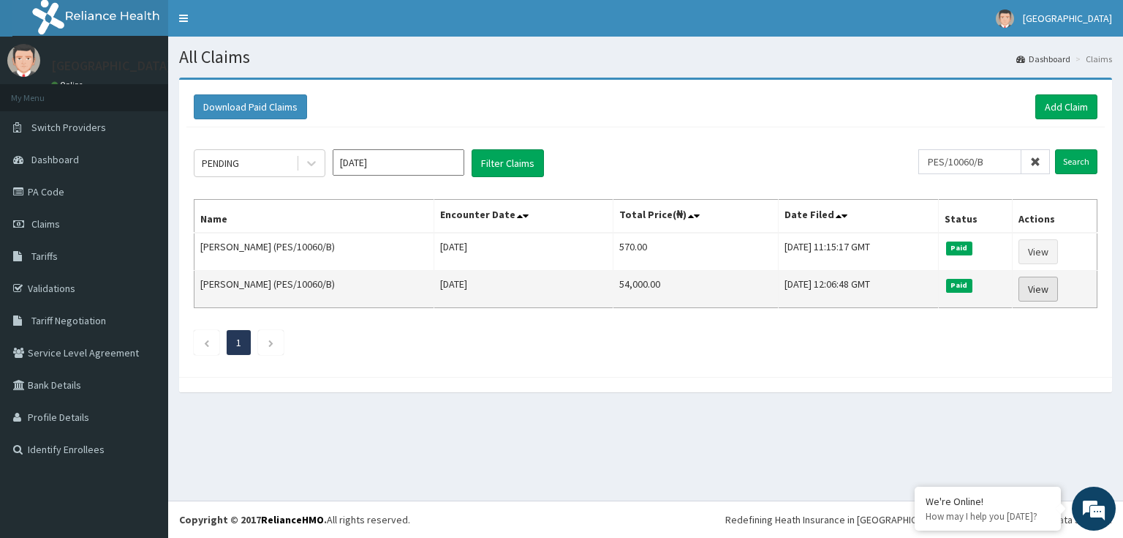
click at [1049, 289] on link "View" at bounding box center [1038, 288] width 39 height 25
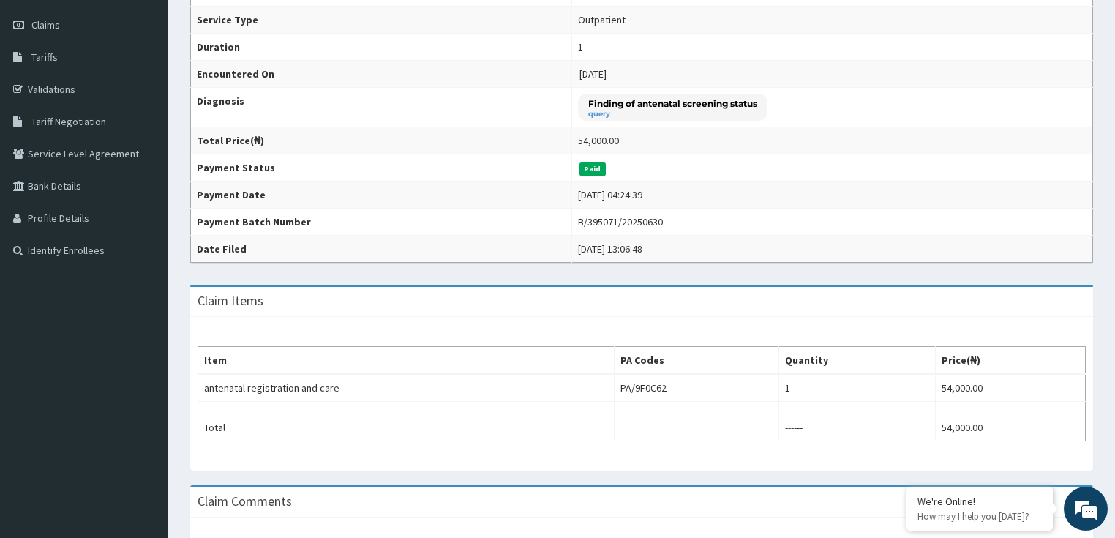
scroll to position [117, 0]
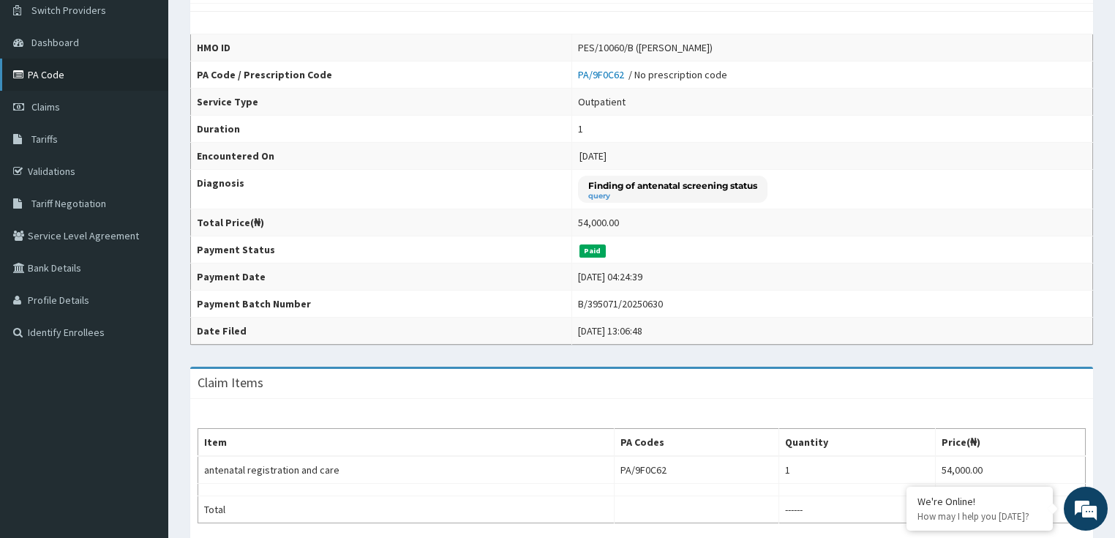
click at [91, 75] on link "PA Code" at bounding box center [84, 75] width 168 height 32
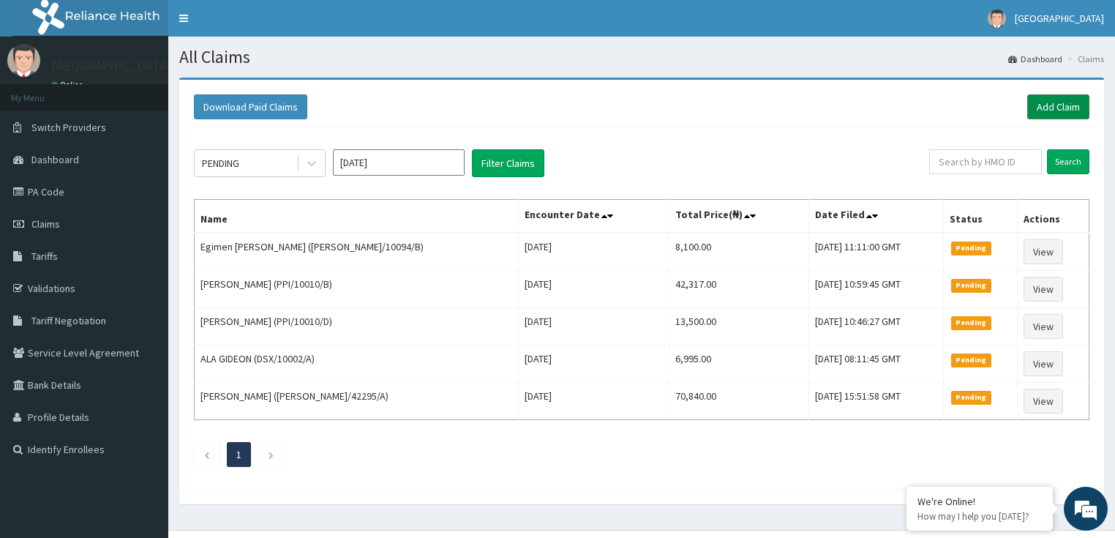
click at [1050, 111] on link "Add Claim" at bounding box center [1058, 106] width 62 height 25
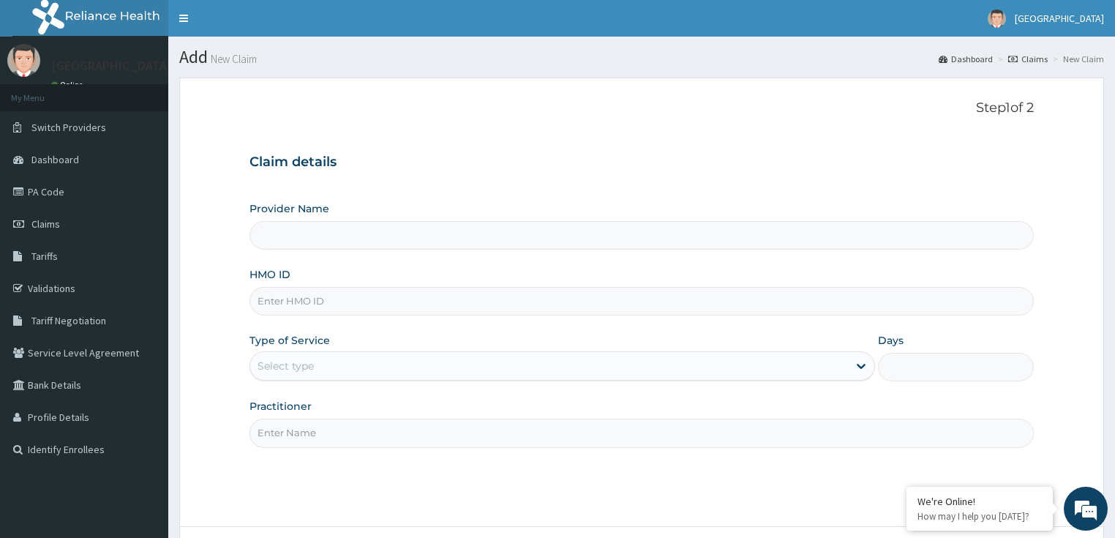
click at [269, 298] on input "HMO ID" at bounding box center [641, 301] width 785 height 29
paste input "UMUKORO [PERSON_NAME] EMA BABY"
type input "UMUKORO [PERSON_NAME] EMA BABY"
type input "LILY HOSPITAL-WARRI"
drag, startPoint x: 438, startPoint y: 301, endPoint x: 175, endPoint y: 295, distance: 263.4
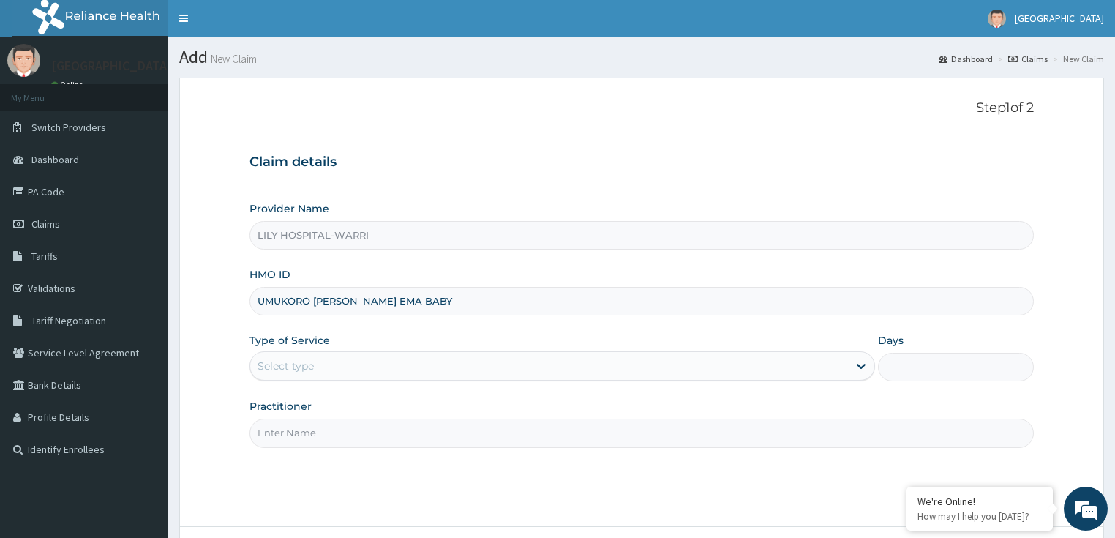
click at [175, 295] on section "Step 1 of 2 Claim details Provider Name LILY HOSPITAL-WARRI HMO ID UMUKORO ELOH…" at bounding box center [641, 343] width 946 height 553
drag, startPoint x: 412, startPoint y: 159, endPoint x: 276, endPoint y: 129, distance: 139.3
click at [395, 157] on h3 "Claim details" at bounding box center [641, 162] width 785 height 16
click at [279, 293] on input "HMO ID" at bounding box center [641, 301] width 785 height 29
paste input "ELI/10015/B"
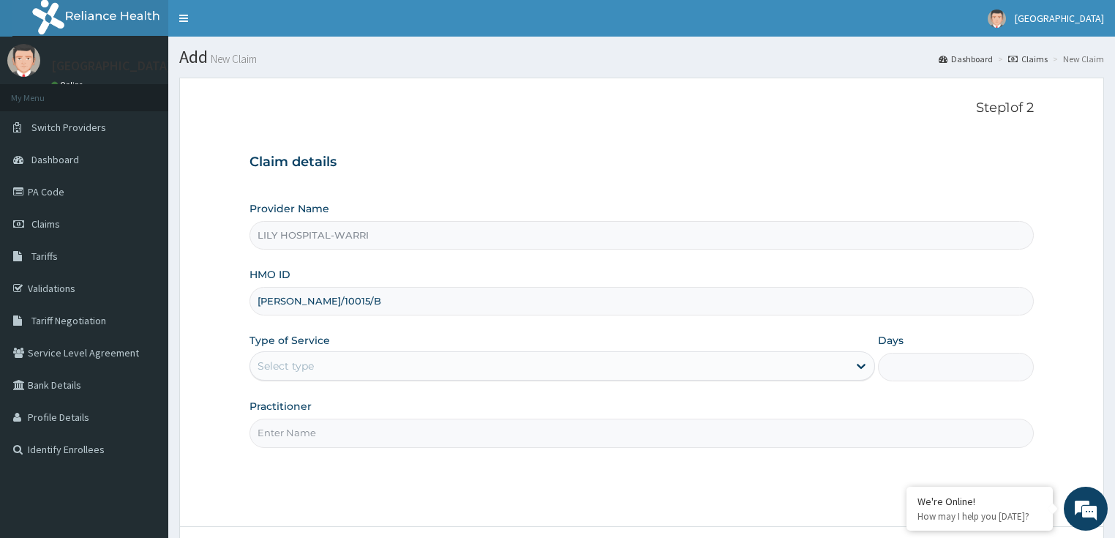
type input "ELI/10015/B"
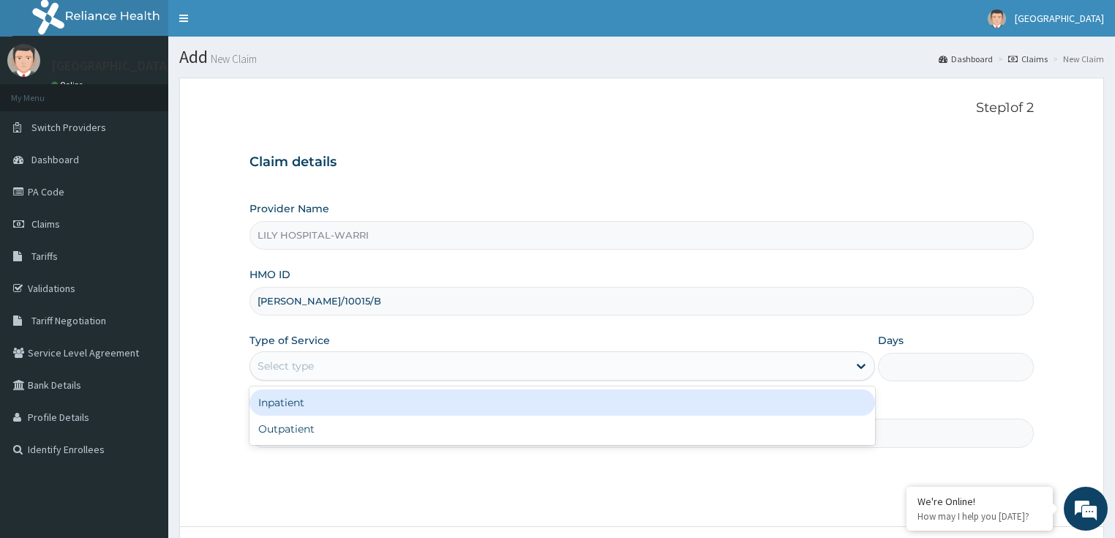
click at [290, 374] on div "Select type" at bounding box center [548, 365] width 597 height 23
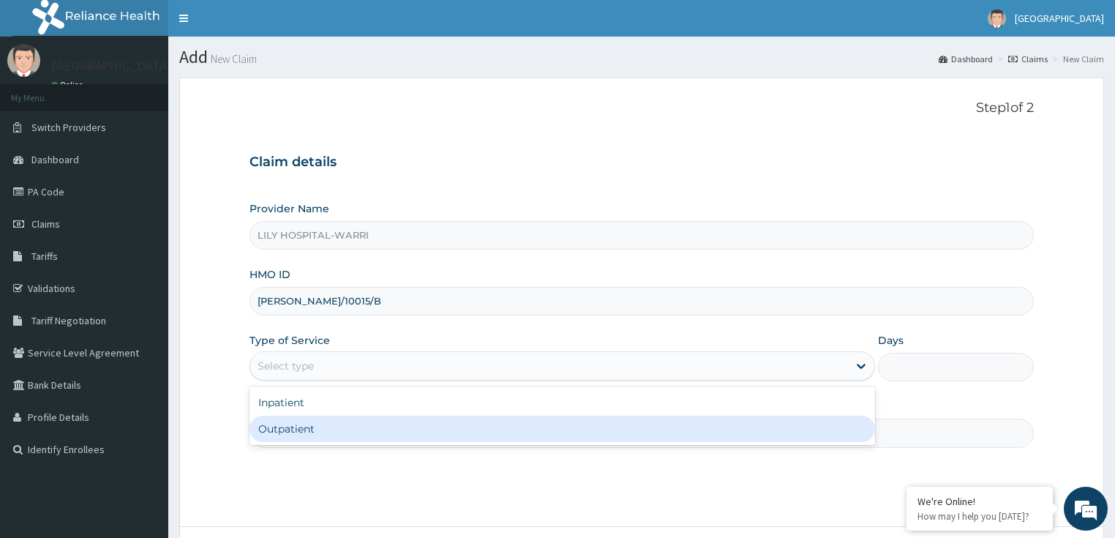
click at [282, 427] on div "Outpatient" at bounding box center [561, 428] width 625 height 26
type input "1"
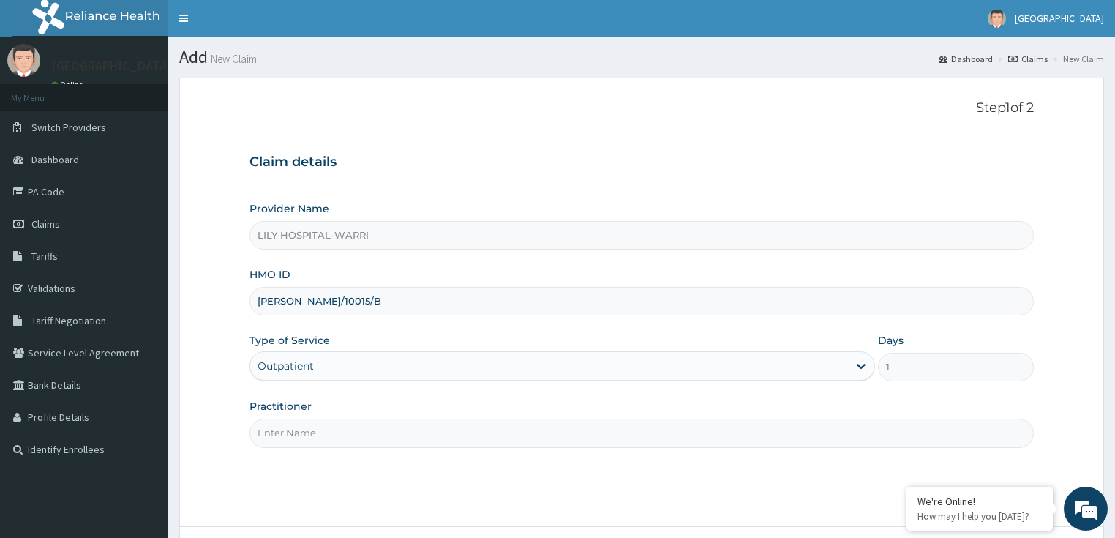
click at [278, 433] on input "Practitioner" at bounding box center [641, 432] width 785 height 29
type input "General practitioner"
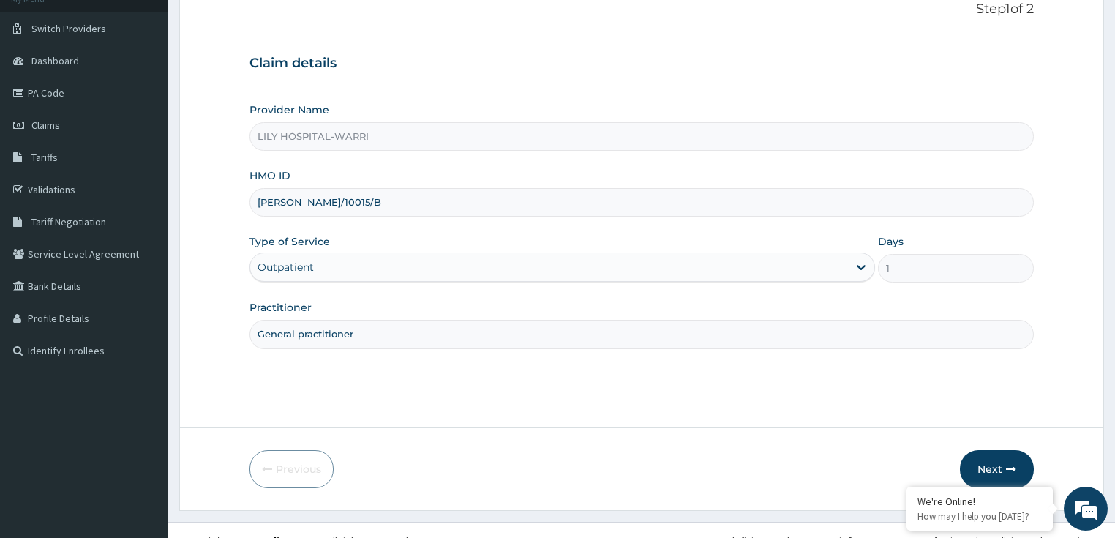
scroll to position [119, 0]
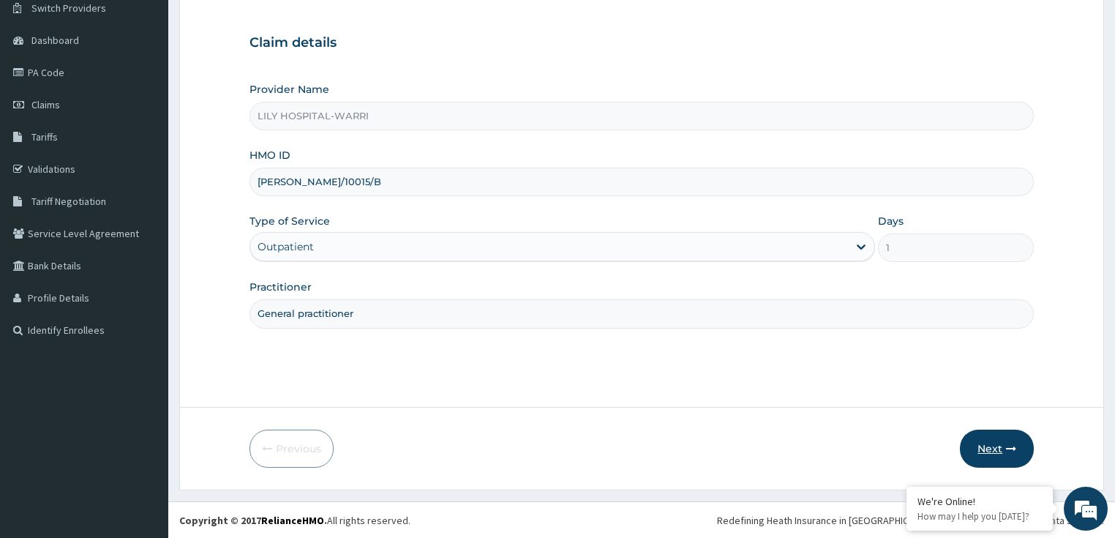
click at [989, 450] on button "Next" at bounding box center [996, 448] width 74 height 38
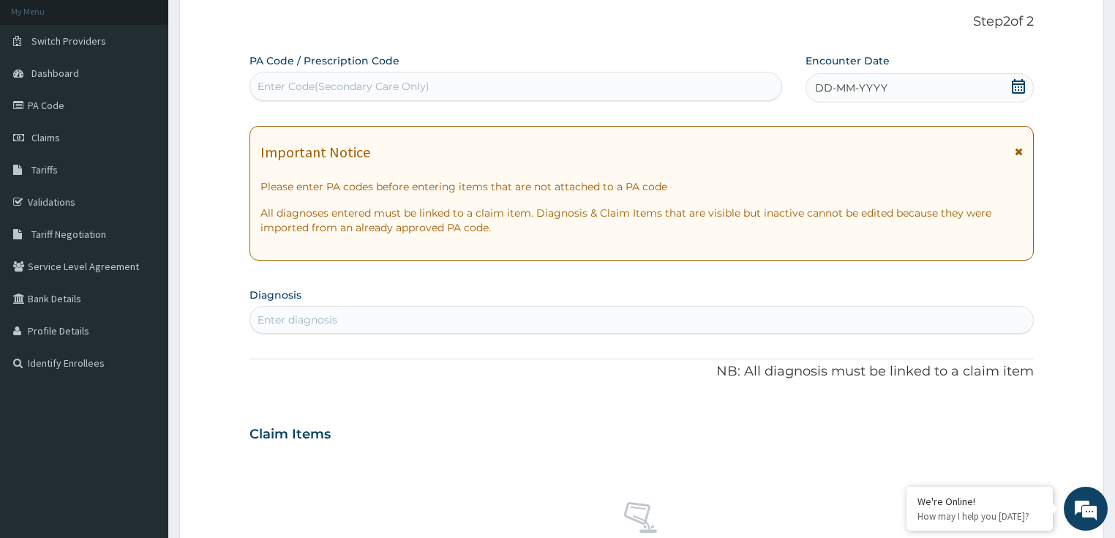
scroll to position [61, 0]
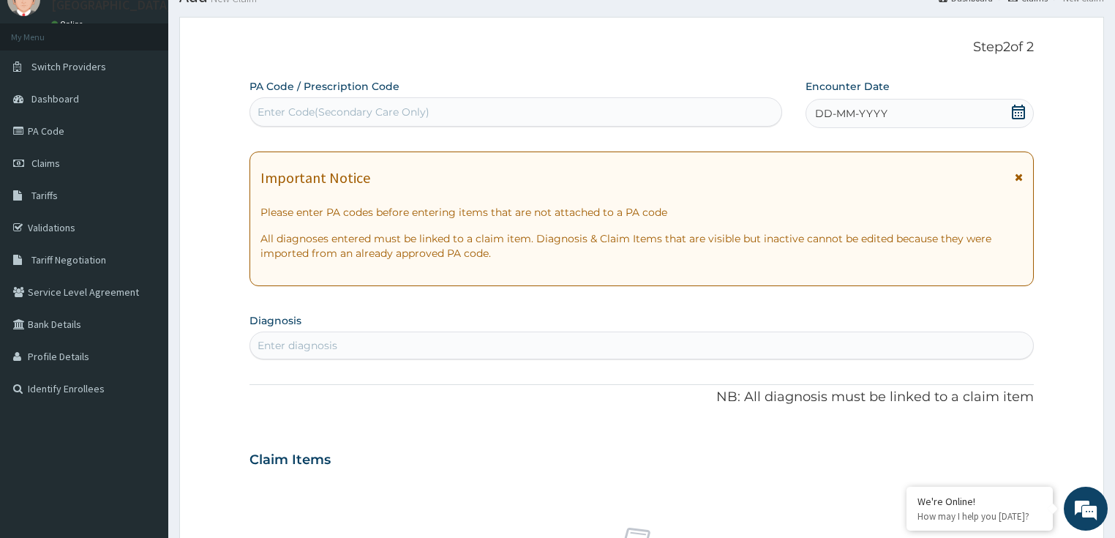
click at [312, 114] on div "Enter Code(Secondary Care Only)" at bounding box center [343, 112] width 172 height 15
paste input "PA/CD4932"
type input "PA/CD4932"
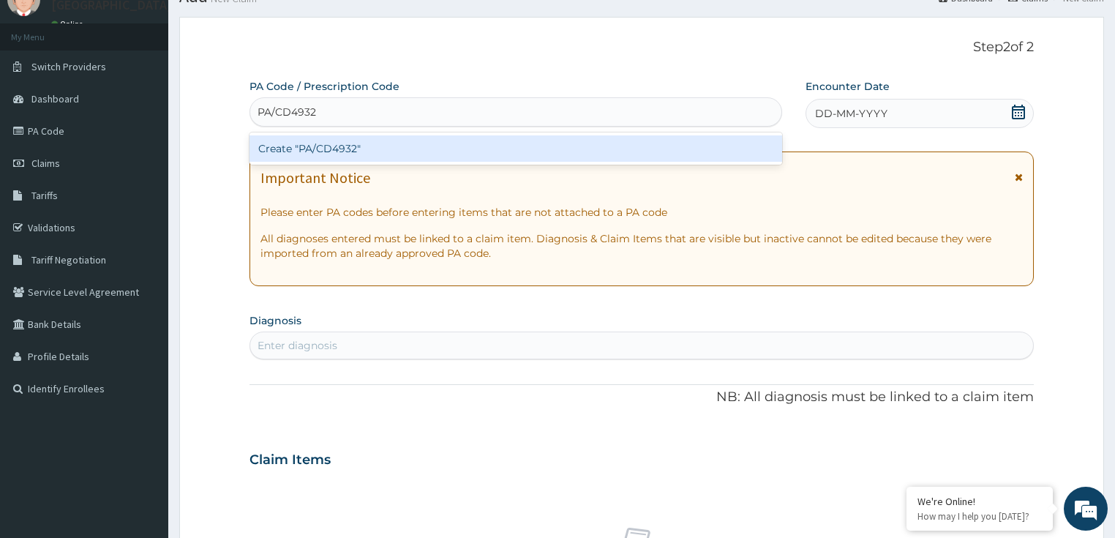
click at [306, 150] on div "Create "PA/CD4932"" at bounding box center [515, 148] width 532 height 26
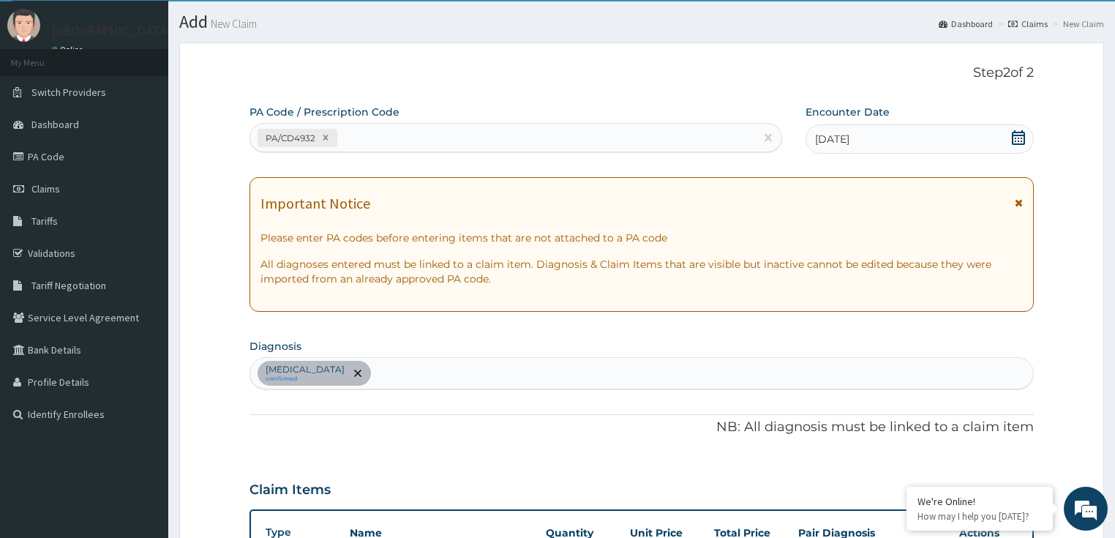
scroll to position [0, 0]
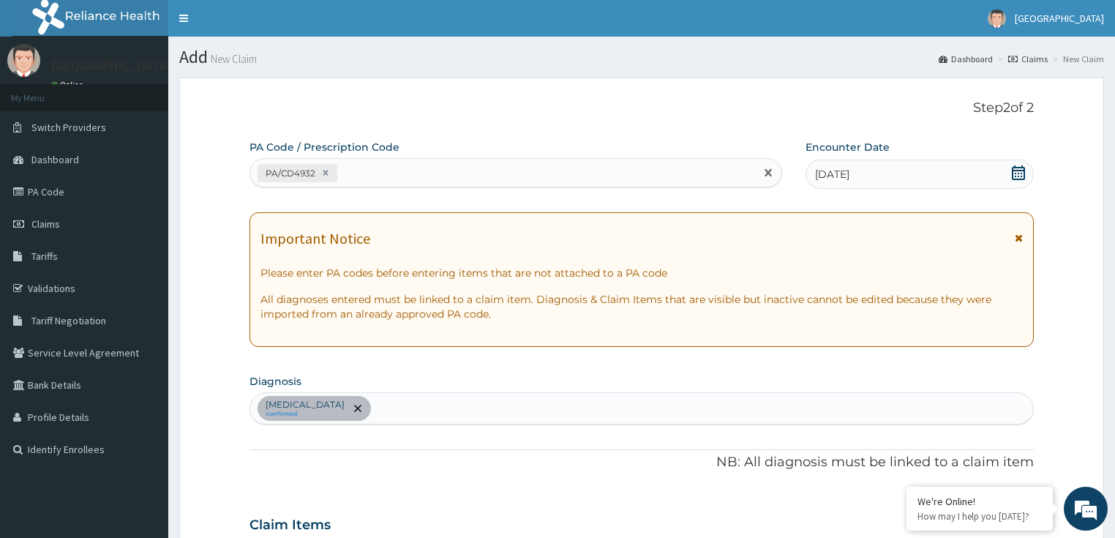
click at [363, 178] on div "PA/CD4932" at bounding box center [502, 173] width 505 height 24
paste input "PA/E10816"
type input "PA/E10816"
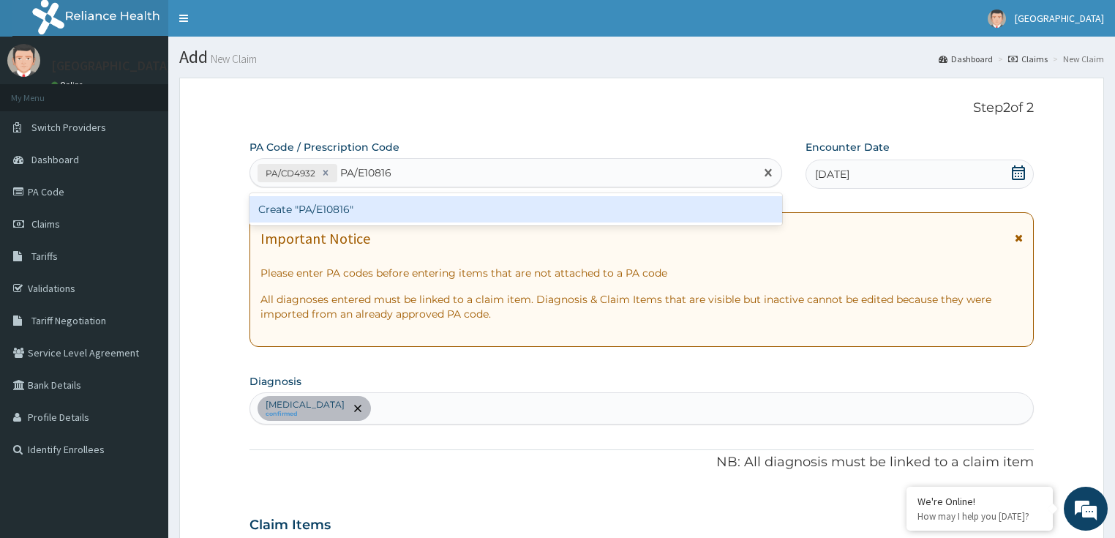
click at [373, 210] on div "Create "PA/E10816"" at bounding box center [515, 209] width 532 height 26
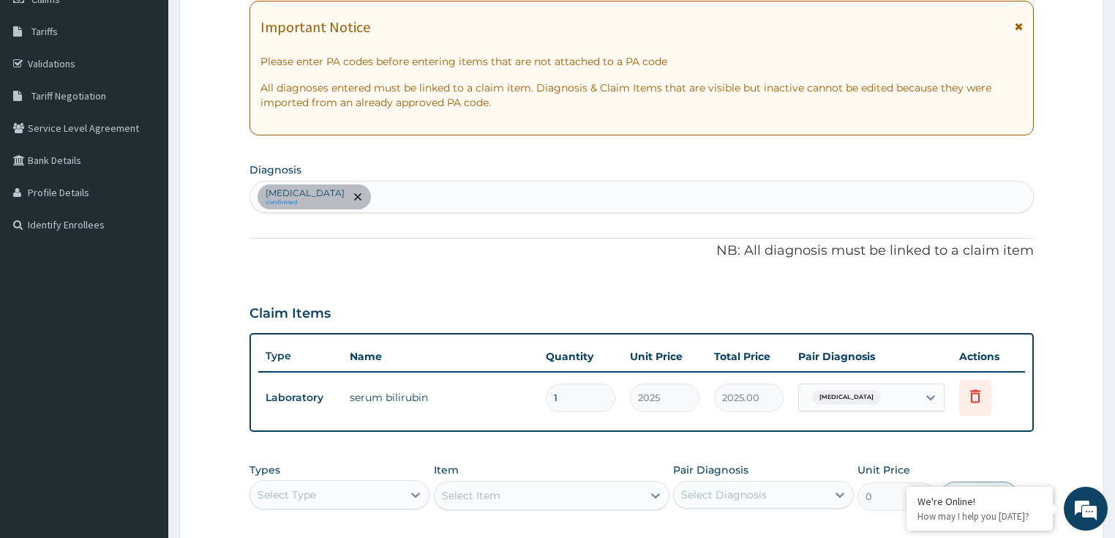
scroll to position [234, 0]
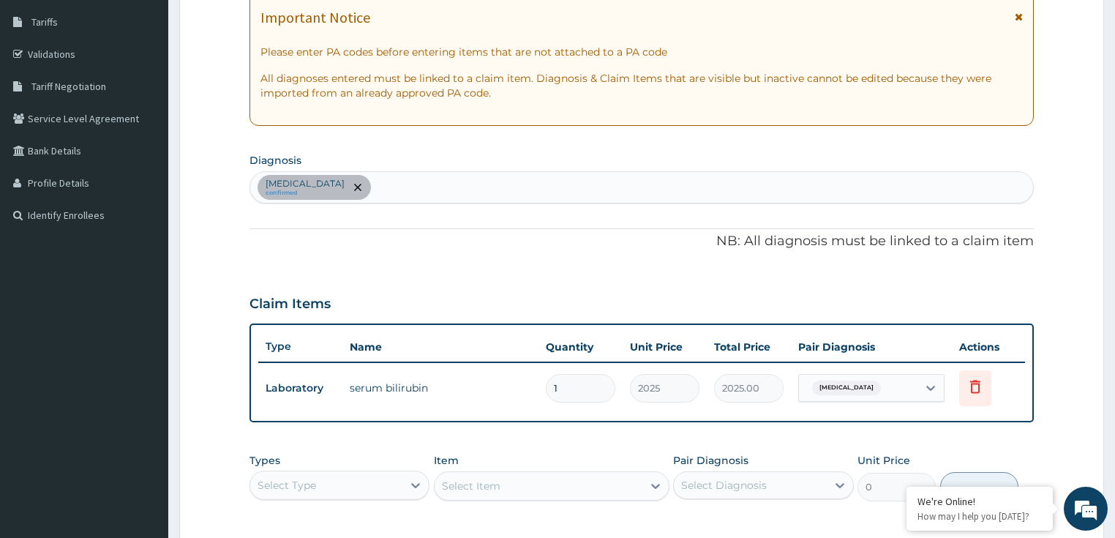
click at [319, 480] on div "Select Type" at bounding box center [326, 484] width 153 height 23
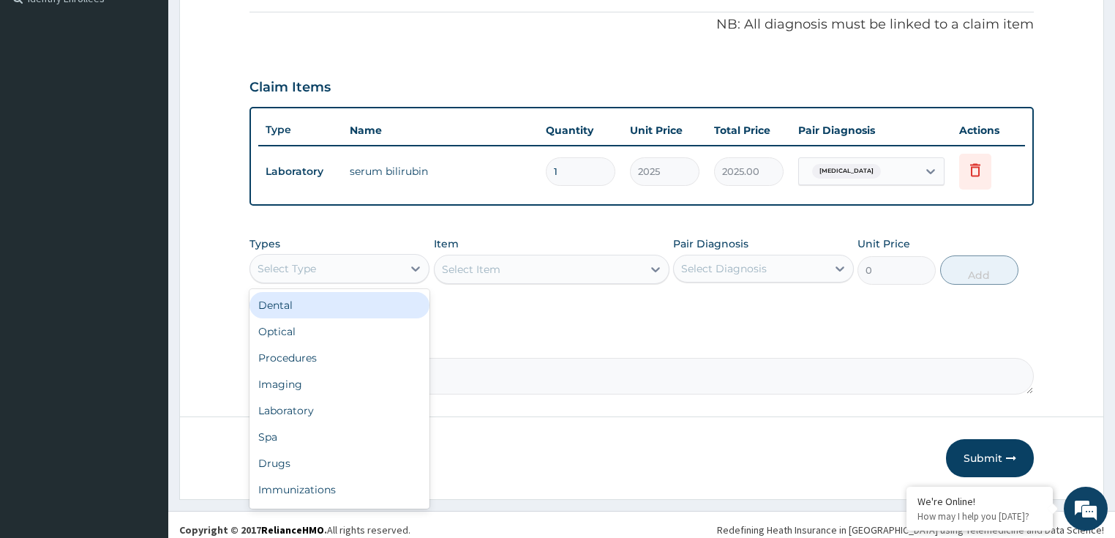
scroll to position [458, 0]
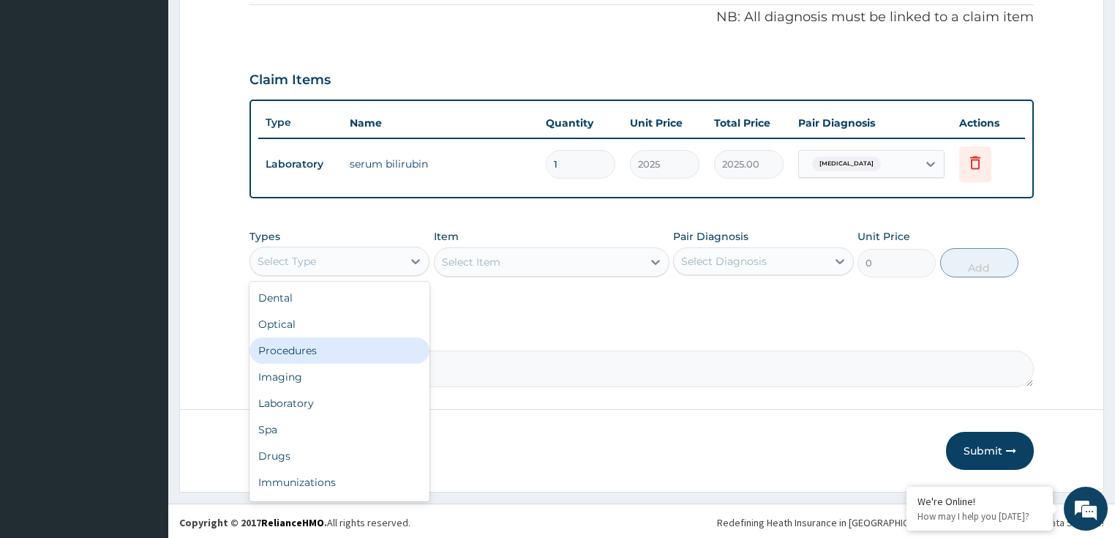
click at [313, 357] on div "Procedures" at bounding box center [339, 350] width 181 height 26
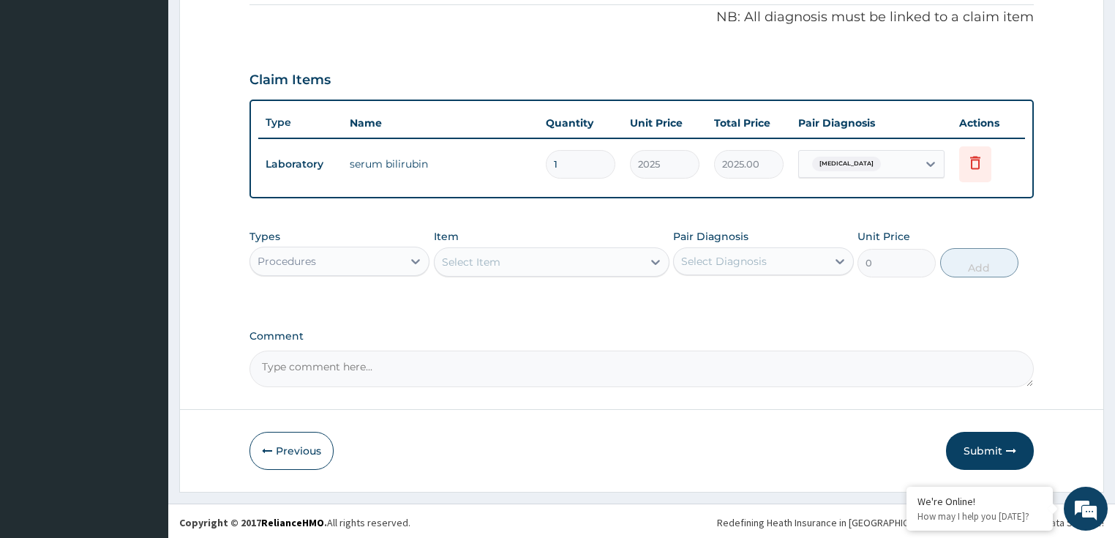
click at [556, 263] on div "Select Item" at bounding box center [538, 261] width 208 height 23
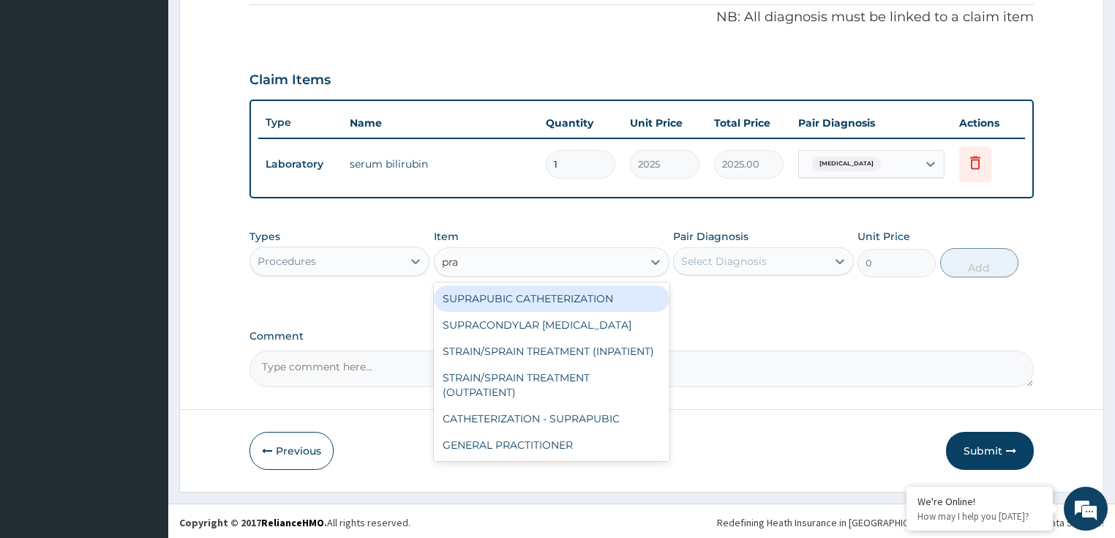
type input "prac"
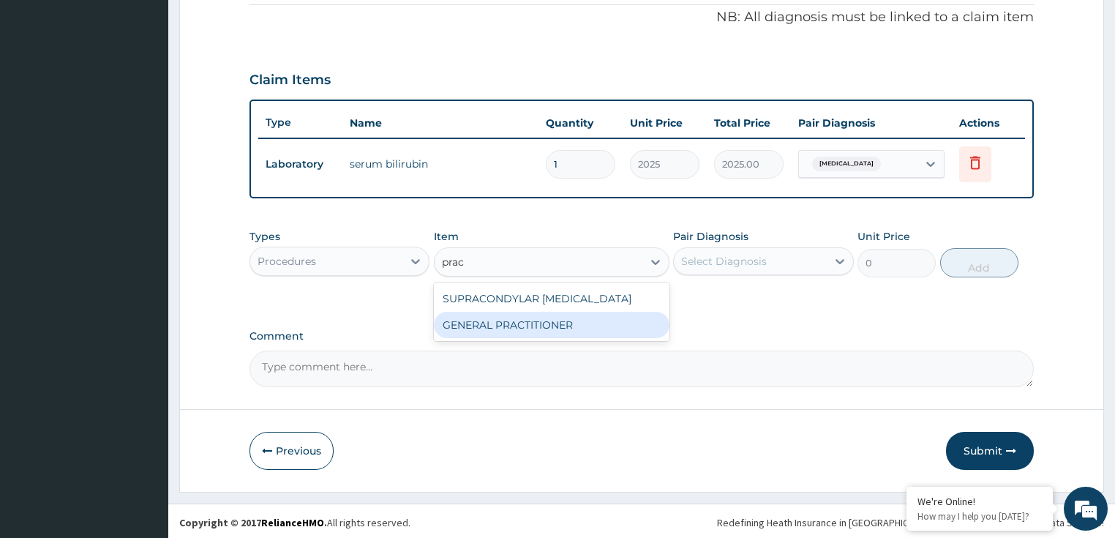
click at [576, 333] on div "GENERAL PRACTITIONER" at bounding box center [551, 325] width 235 height 26
type input "3125"
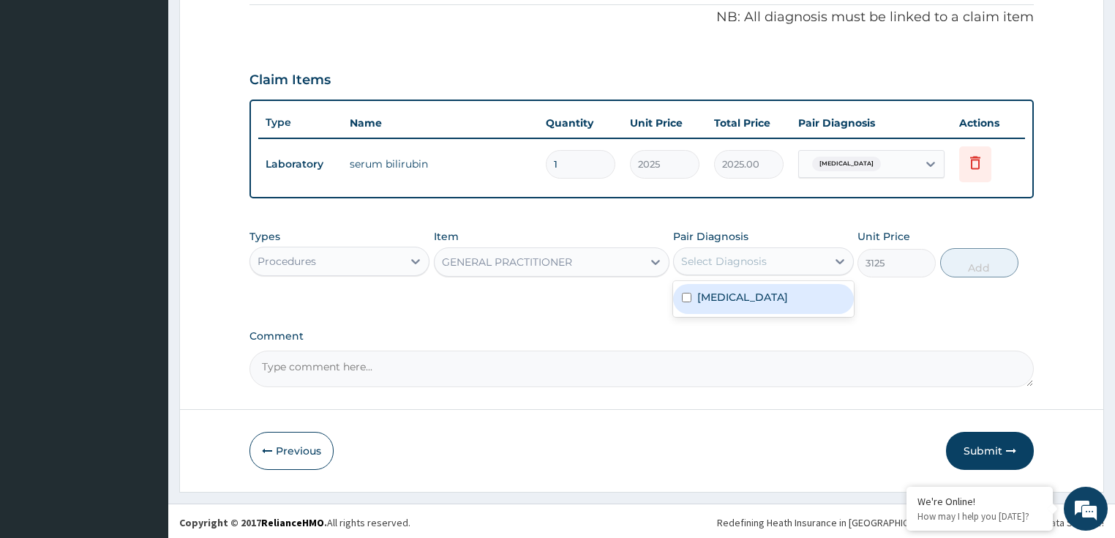
click at [758, 257] on div "Select Diagnosis" at bounding box center [724, 261] width 86 height 15
click at [758, 297] on label "Neonatal jaundice" at bounding box center [742, 297] width 91 height 15
checkbox input "true"
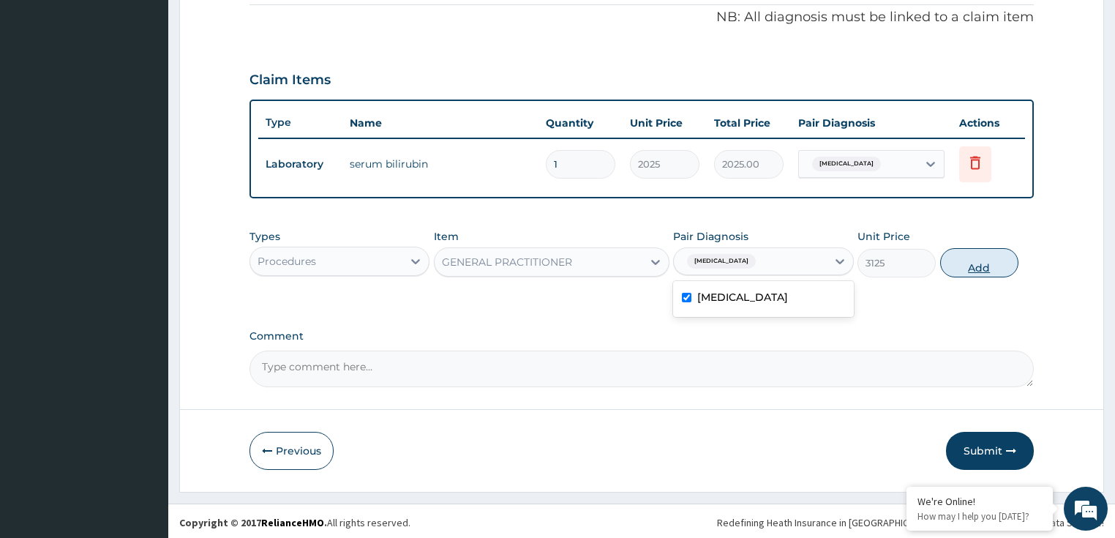
click at [945, 264] on button "Add" at bounding box center [979, 262] width 78 height 29
type input "0"
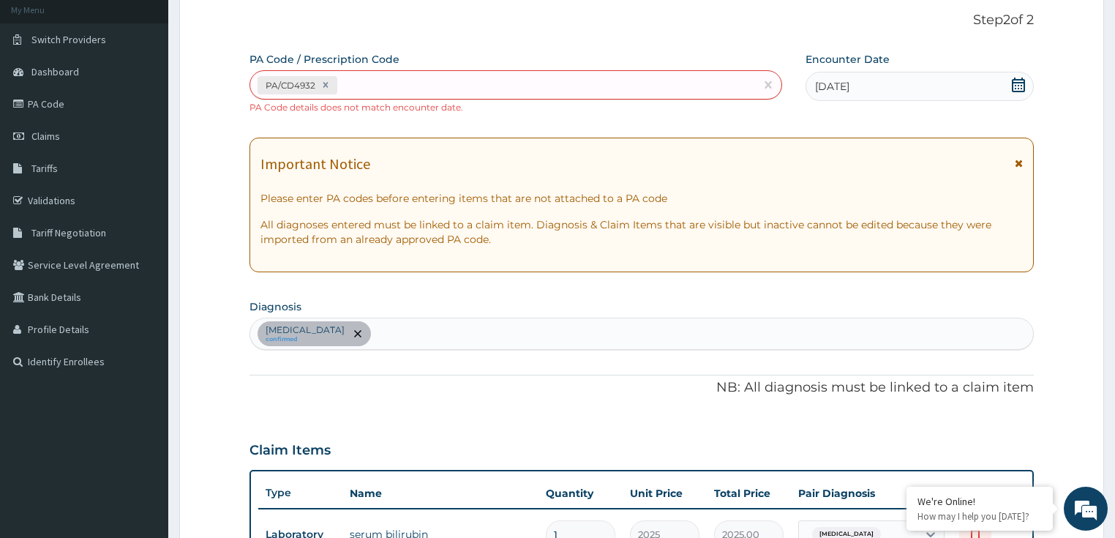
scroll to position [0, 0]
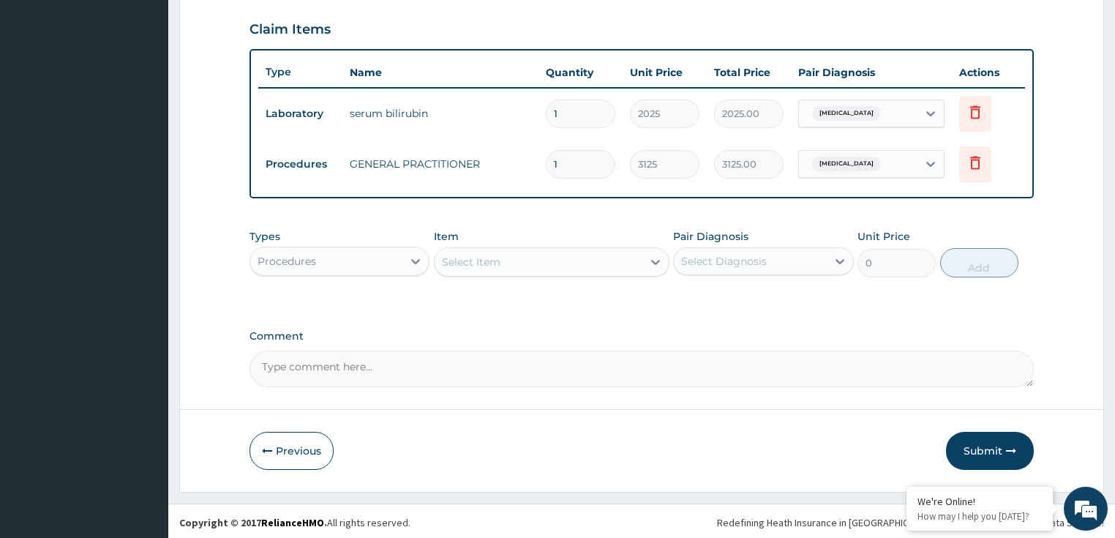
click at [971, 448] on button "Submit" at bounding box center [990, 450] width 88 height 38
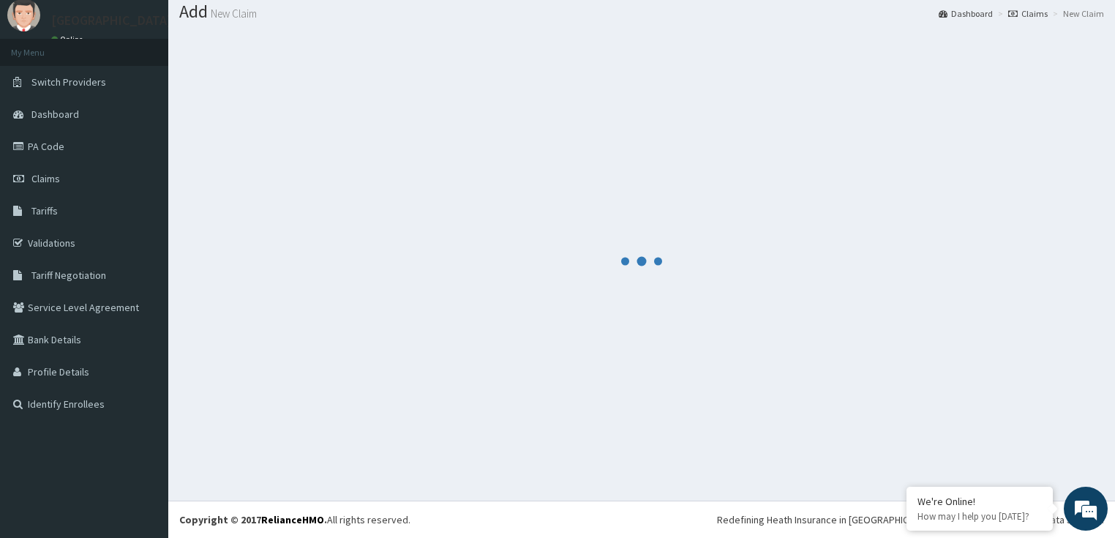
scroll to position [45, 0]
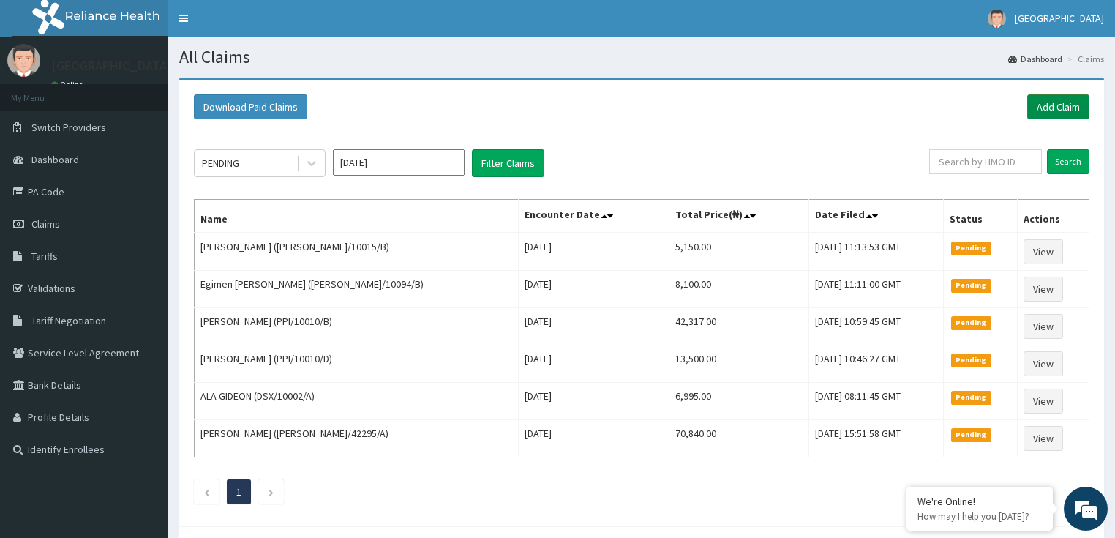
click at [1056, 106] on link "Add Claim" at bounding box center [1058, 106] width 62 height 25
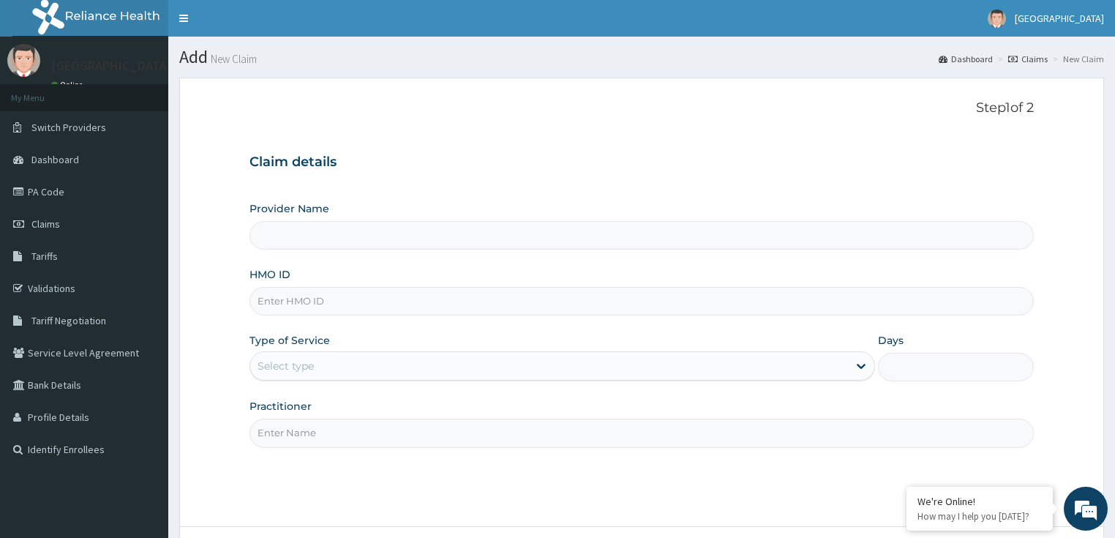
click at [290, 303] on input "HMO ID" at bounding box center [641, 301] width 785 height 29
paste input "[PERSON_NAME]/10015/B)"
type input "[PERSON_NAME]/10015/B)"
click at [270, 359] on div "Select type" at bounding box center [285, 365] width 56 height 15
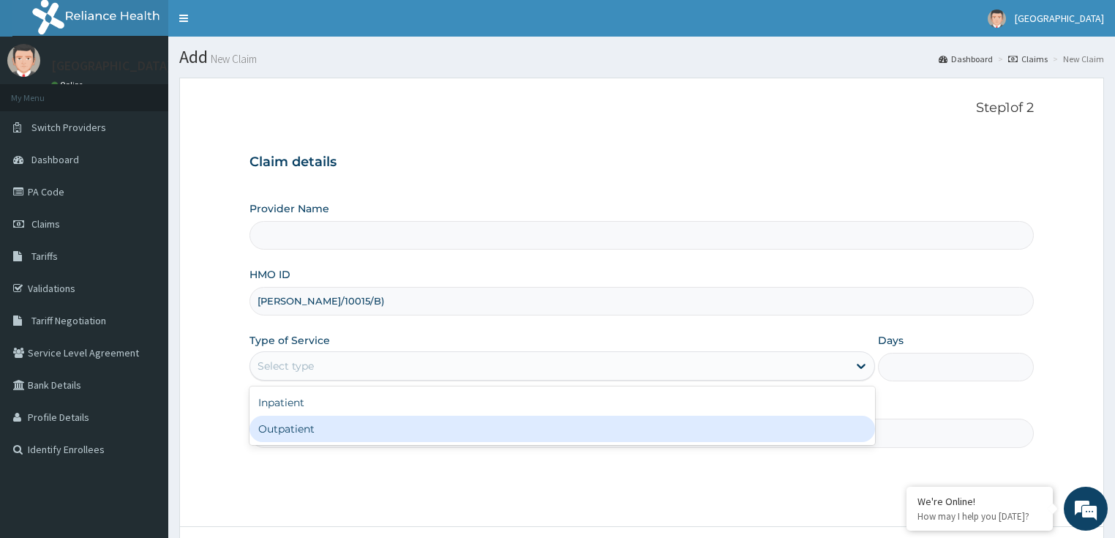
click at [279, 434] on div "Outpatient" at bounding box center [561, 428] width 625 height 26
type input "1"
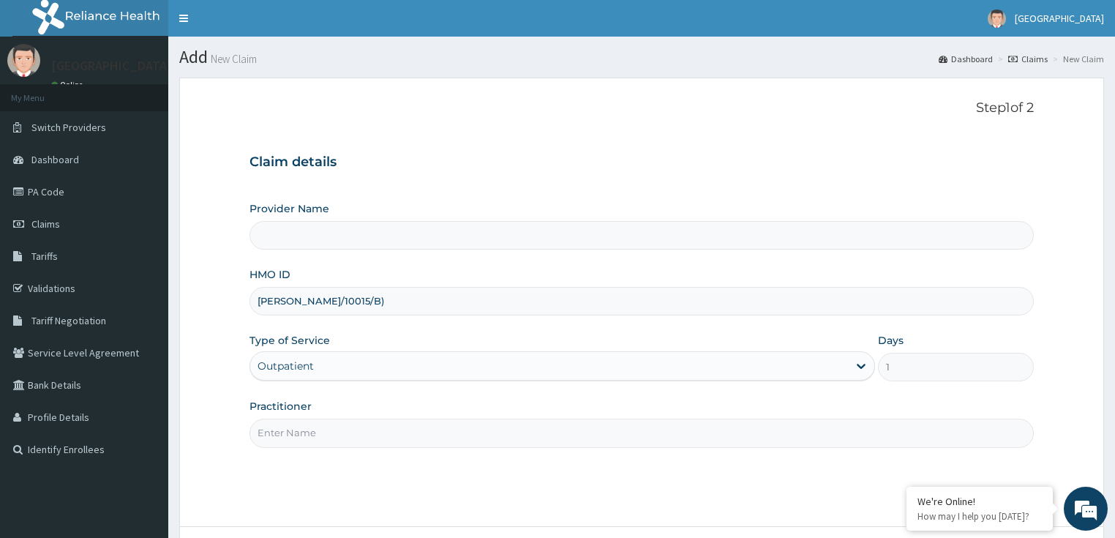
click at [275, 438] on input "Practitioner" at bounding box center [641, 432] width 785 height 29
type input "General practitioner"
type input "LILY HOSPITAL-WARRI"
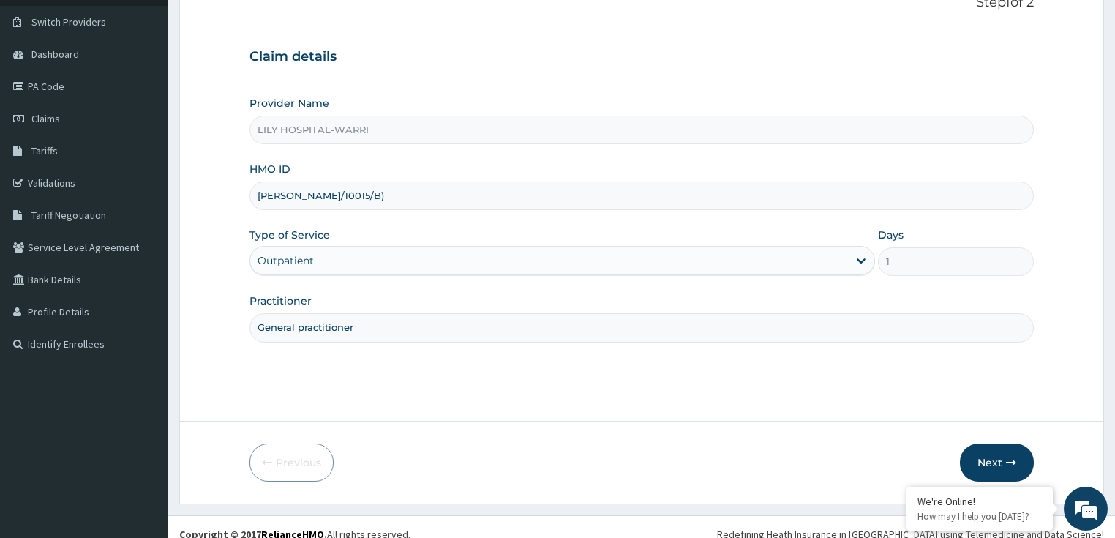
scroll to position [119, 0]
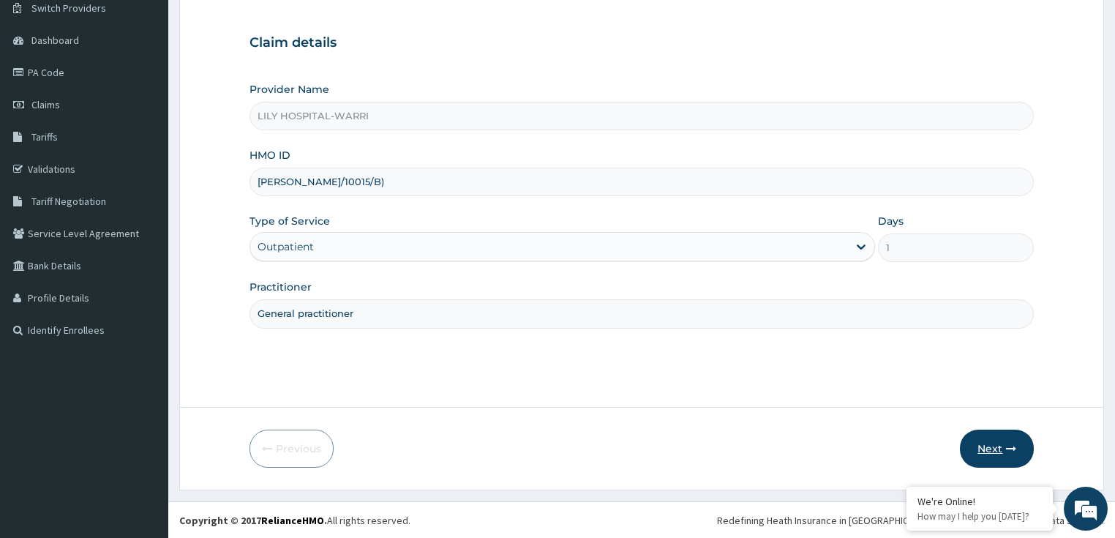
click at [971, 450] on button "Next" at bounding box center [996, 448] width 74 height 38
type input "[PERSON_NAME]/10015/B"
click at [998, 448] on button "Next" at bounding box center [996, 448] width 74 height 38
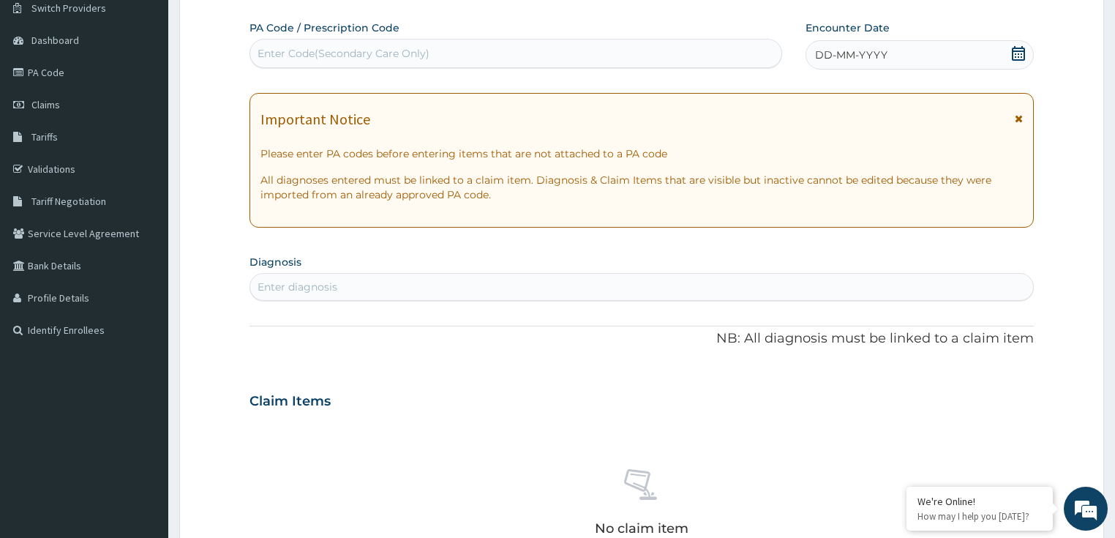
click at [295, 50] on div "Enter Code(Secondary Care Only)" at bounding box center [343, 53] width 172 height 15
paste input "PA/E10816"
type input "PA/E10816"
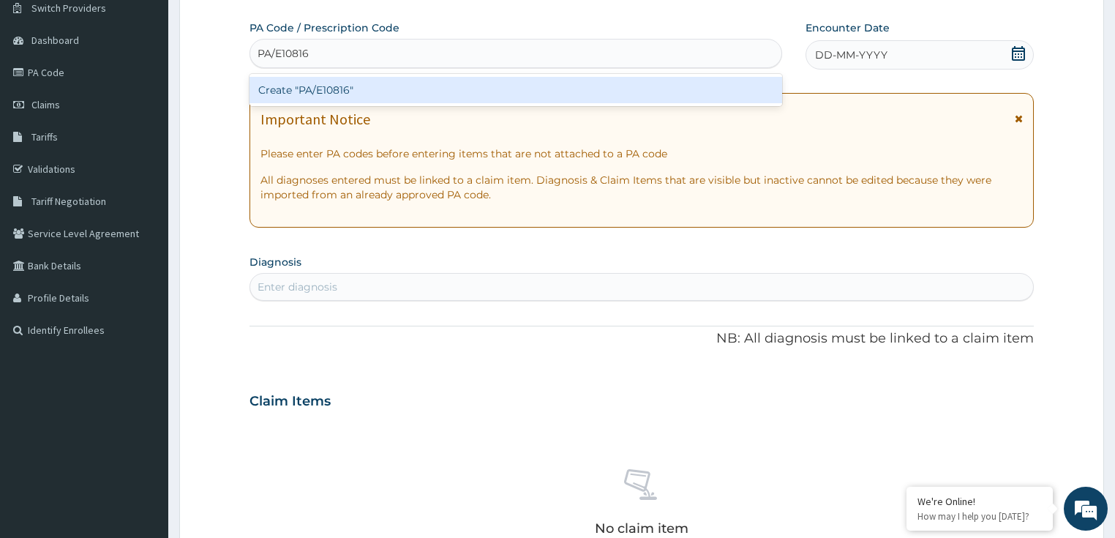
click at [288, 96] on div "Create "PA/E10816"" at bounding box center [515, 90] width 532 height 26
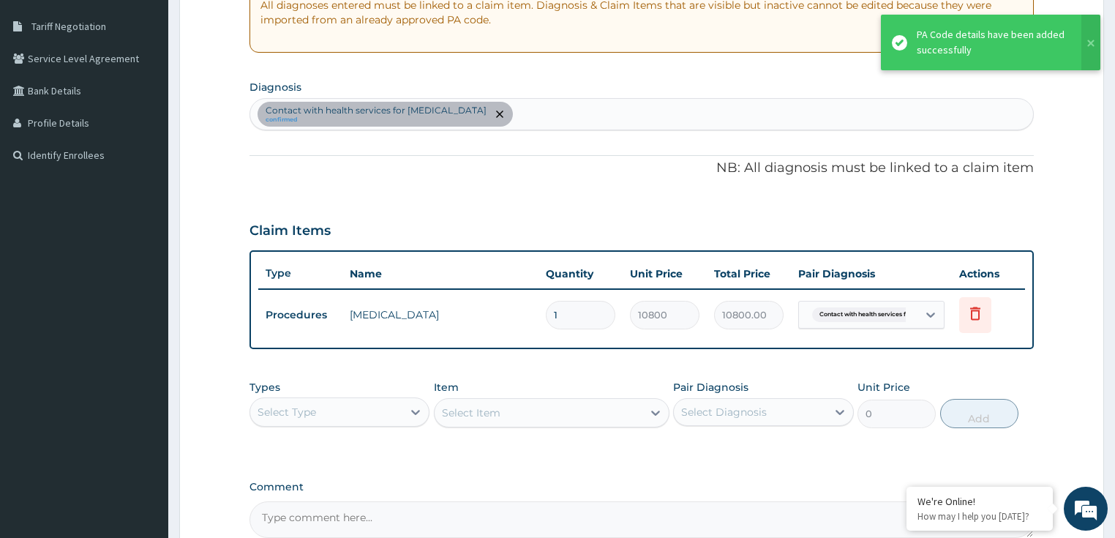
scroll to position [295, 0]
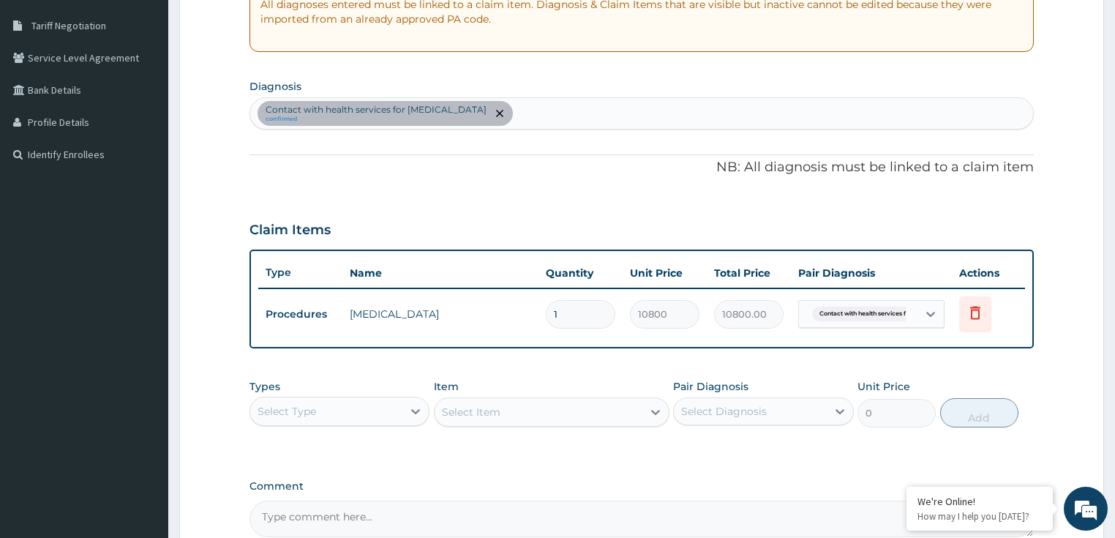
click at [338, 414] on div "Select Type" at bounding box center [326, 410] width 153 height 23
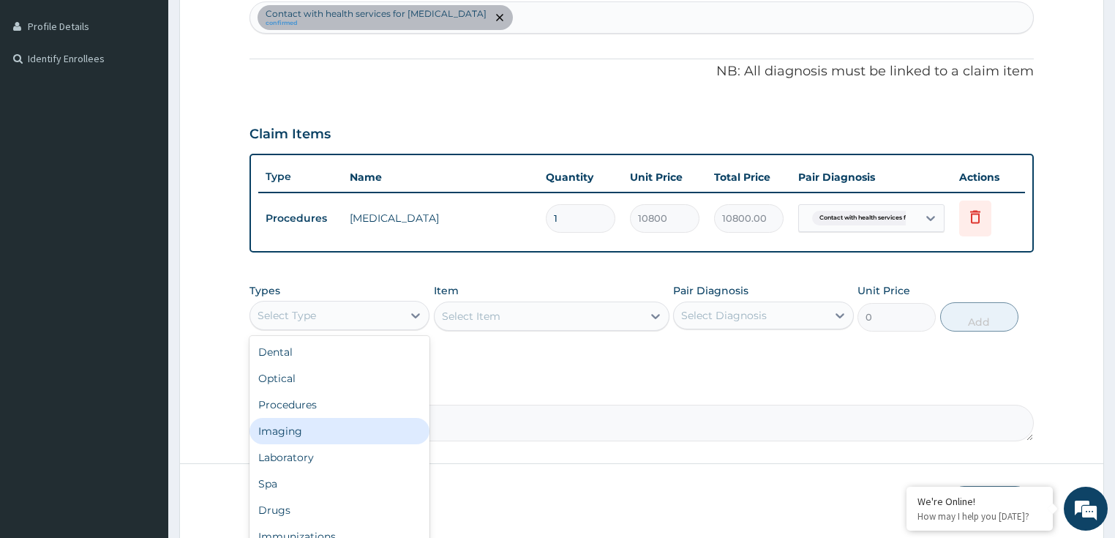
scroll to position [412, 0]
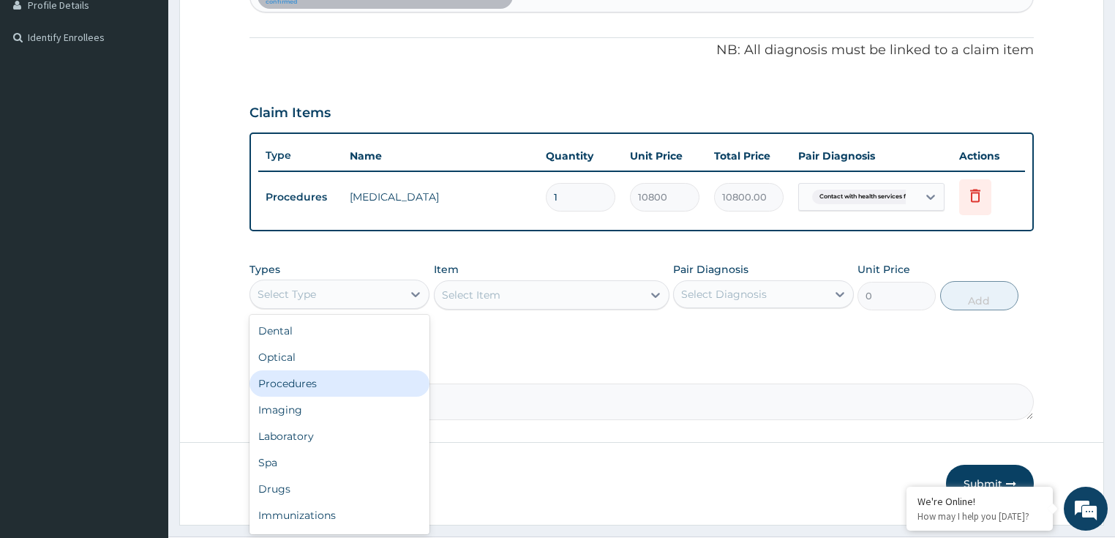
click at [294, 389] on div "Procedures" at bounding box center [339, 383] width 181 height 26
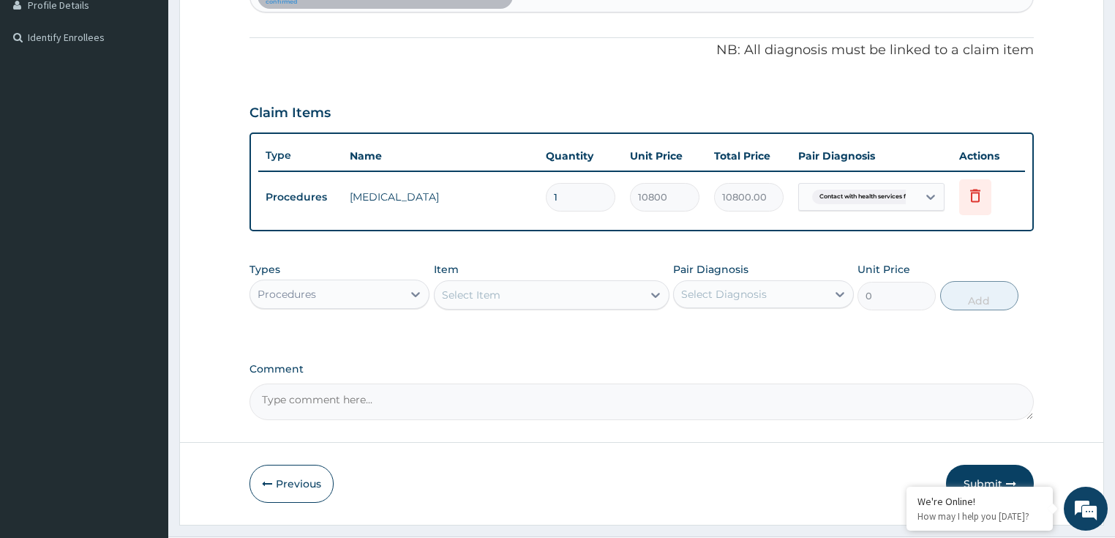
click at [590, 298] on div "Select Item" at bounding box center [538, 294] width 208 height 23
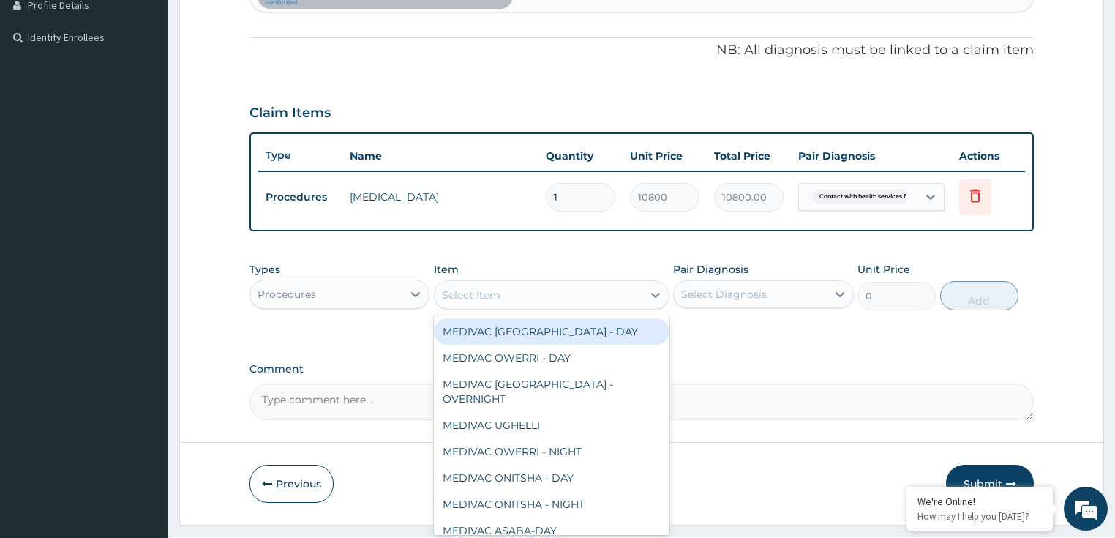
paste input "PAEDIATRICS [MEDICAL_DATA]"
type input "PAEDIATRICS [MEDICAL_DATA]"
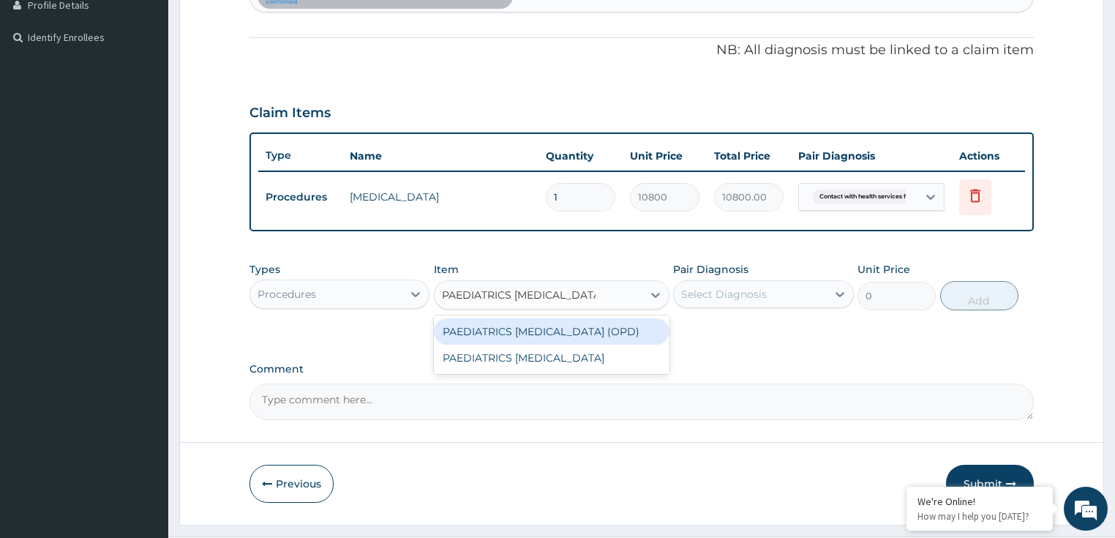
click at [557, 340] on div "PAEDIATRICS [MEDICAL_DATA] (OPD)" at bounding box center [551, 331] width 235 height 26
type input "13500"
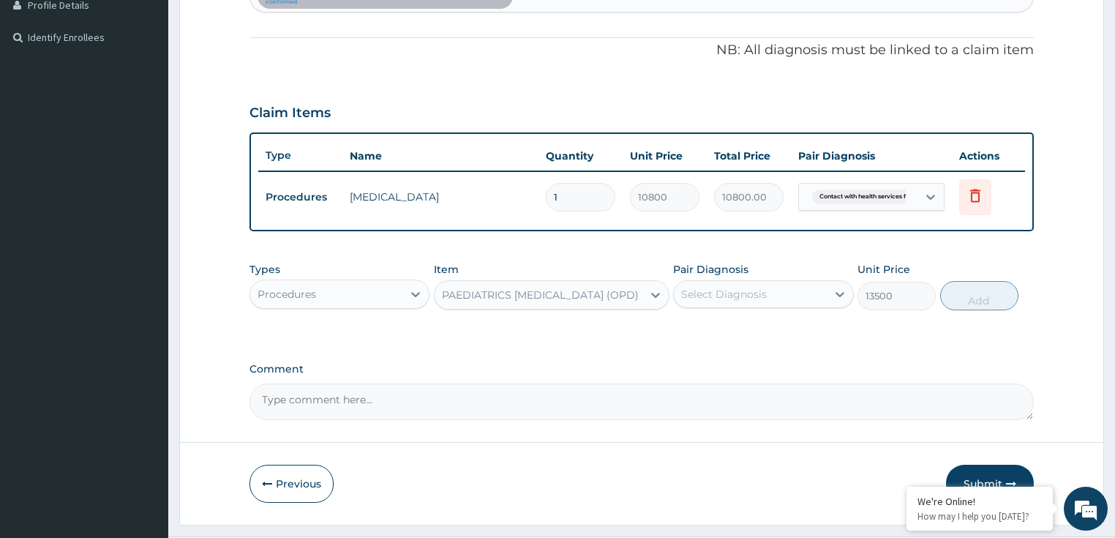
click at [743, 291] on div "Select Diagnosis" at bounding box center [724, 294] width 86 height 15
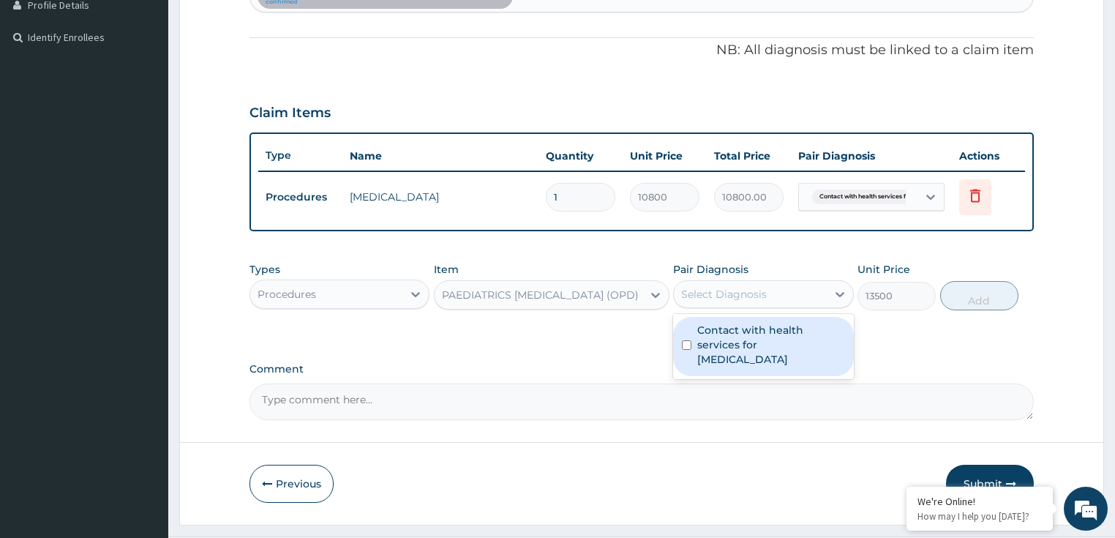
click at [728, 345] on label "Contact with health services for [MEDICAL_DATA]" at bounding box center [771, 345] width 148 height 44
checkbox input "true"
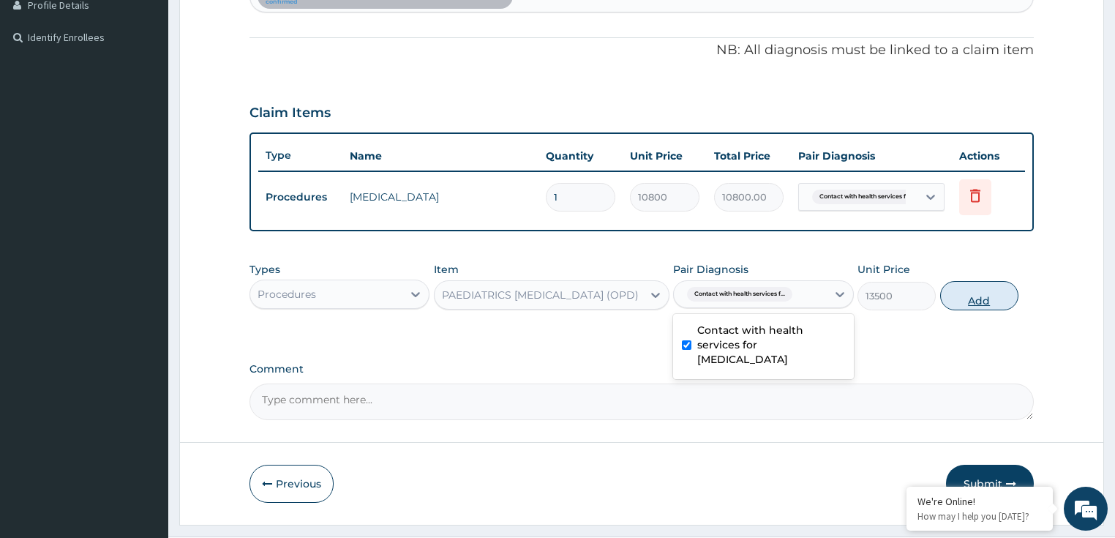
click at [968, 300] on button "Add" at bounding box center [979, 295] width 78 height 29
type input "0"
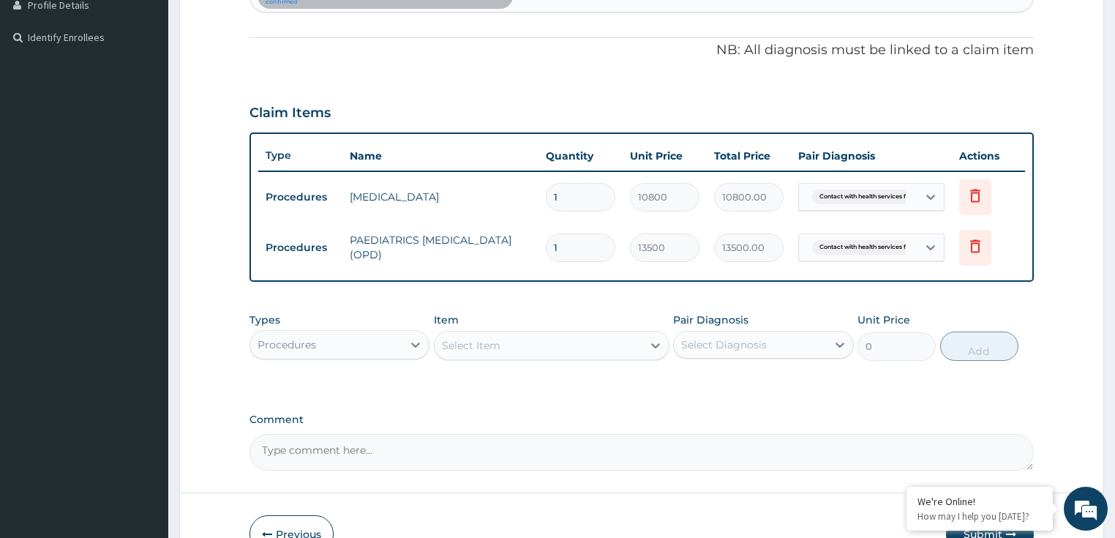
click at [331, 94] on div "Claim Items" at bounding box center [641, 110] width 785 height 38
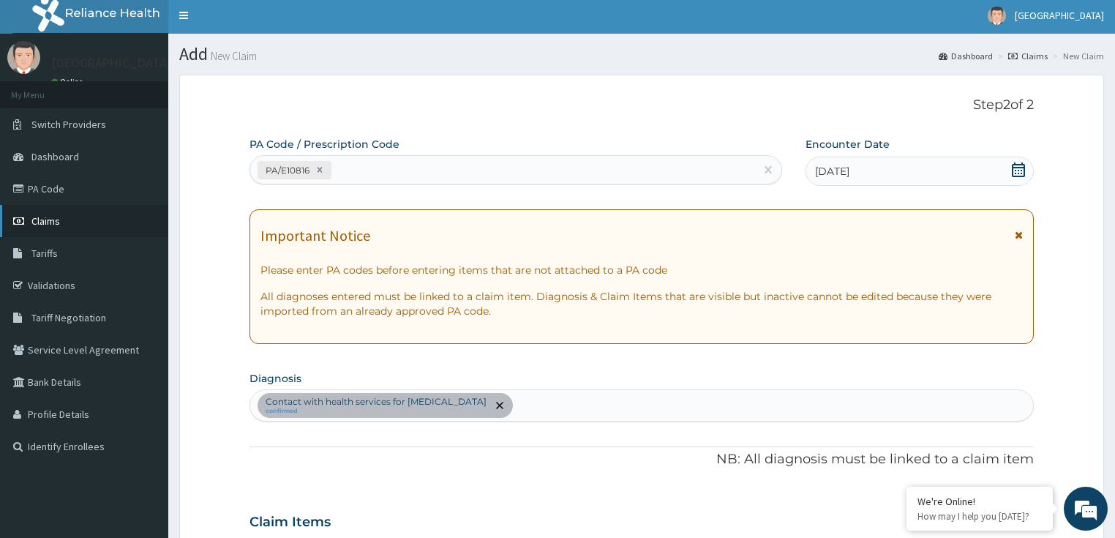
scroll to position [2, 0]
click at [56, 228] on link "Claims" at bounding box center [84, 222] width 168 height 32
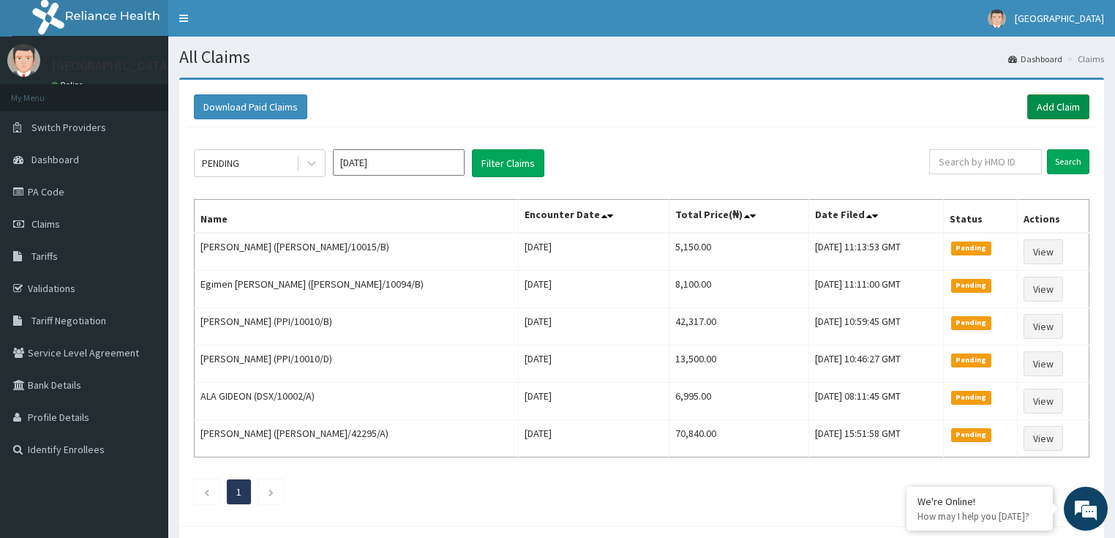
click at [1065, 105] on link "Add Claim" at bounding box center [1058, 106] width 62 height 25
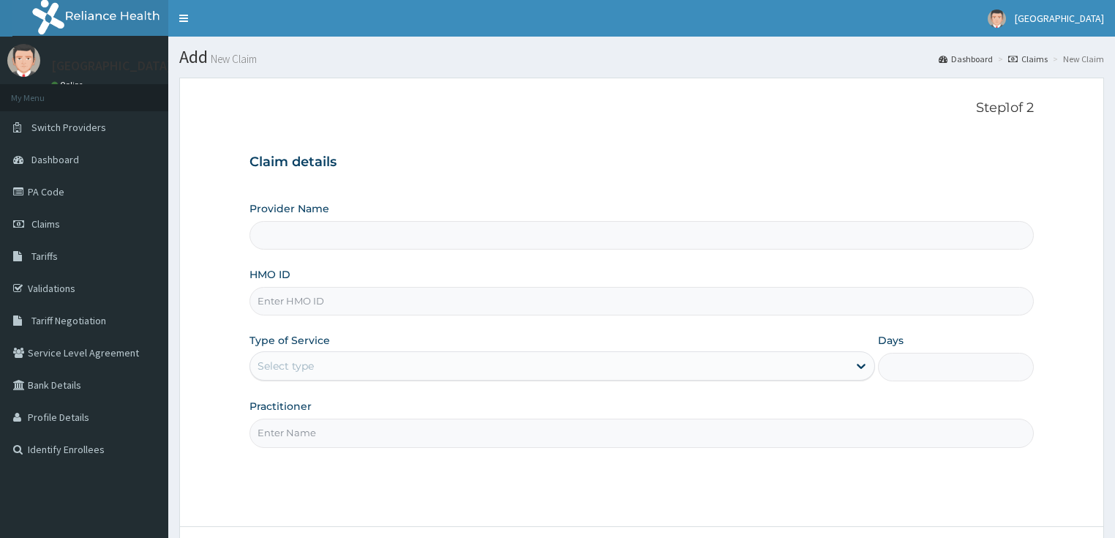
click at [290, 307] on input "HMO ID" at bounding box center [641, 301] width 785 height 29
paste input "CAO/10013/A"
type input "CAO/10013/A"
click at [282, 366] on div "Select type" at bounding box center [285, 365] width 56 height 15
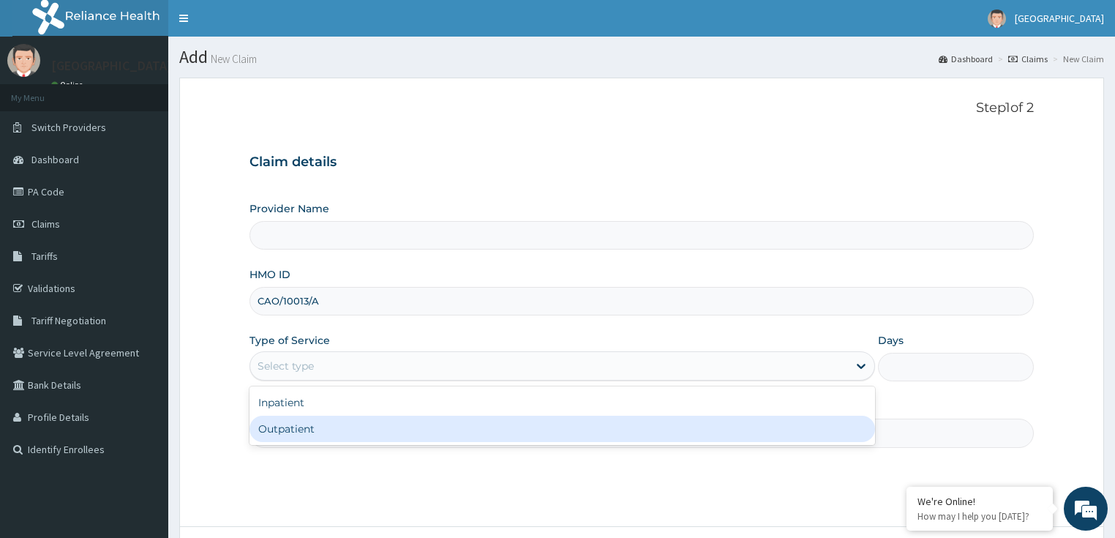
type input "LILY HOSPITAL-WARRI"
click at [284, 433] on div "Outpatient" at bounding box center [561, 428] width 625 height 26
type input "1"
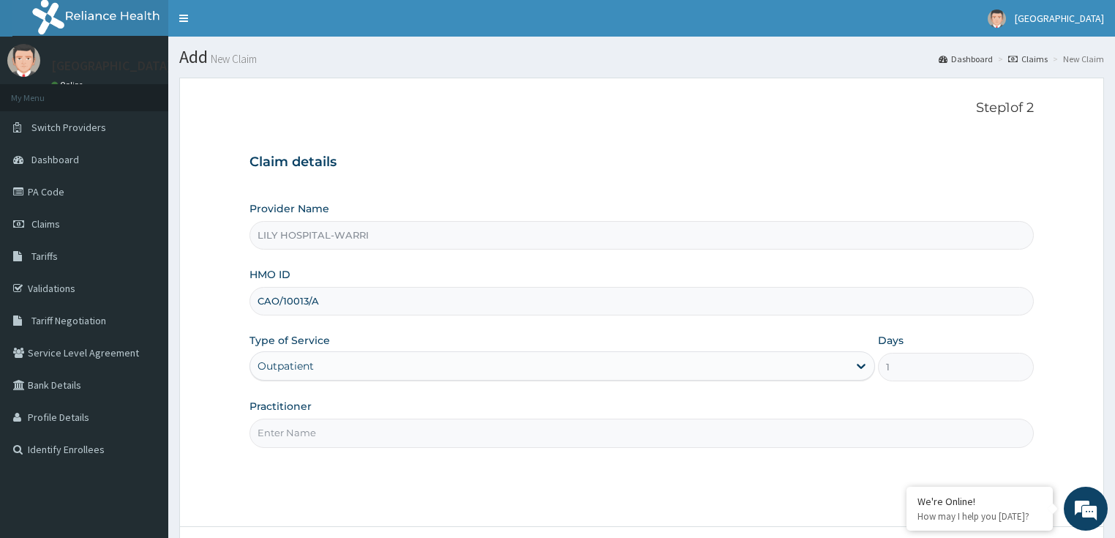
click at [265, 432] on input "Practitioner" at bounding box center [641, 432] width 785 height 29
type input "General practitioner"
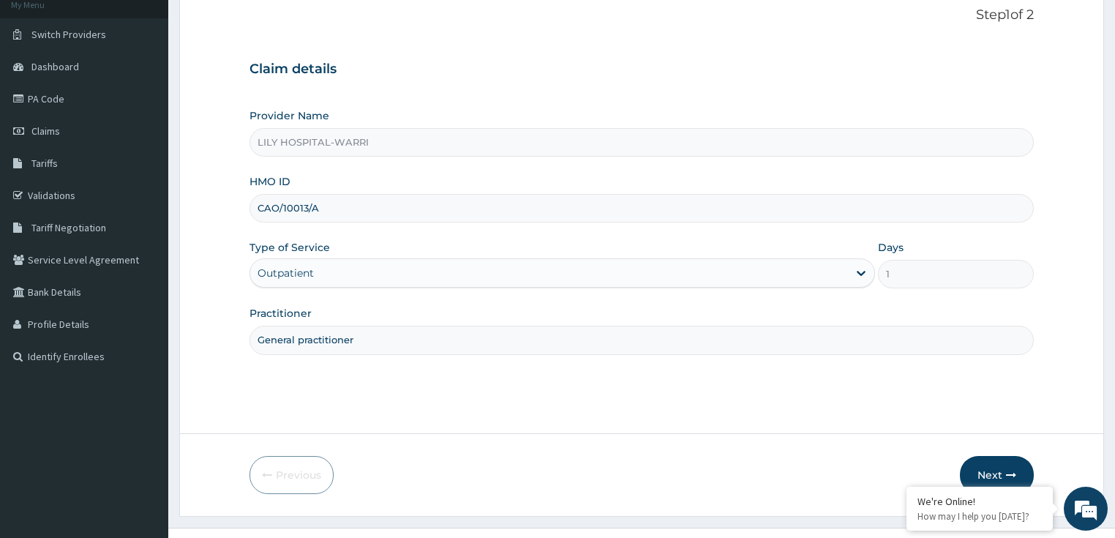
scroll to position [119, 0]
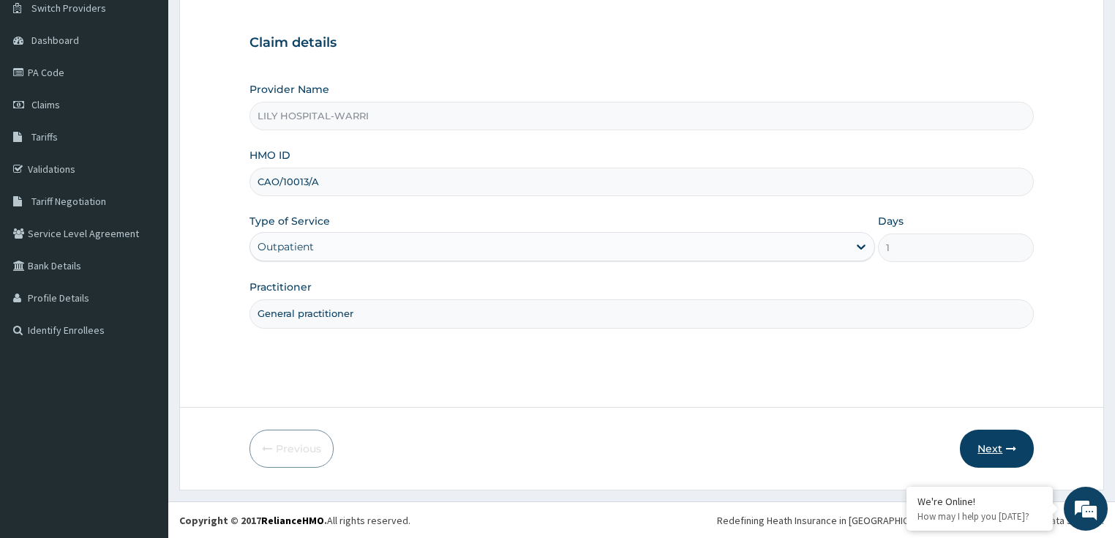
click at [987, 448] on button "Next" at bounding box center [996, 448] width 74 height 38
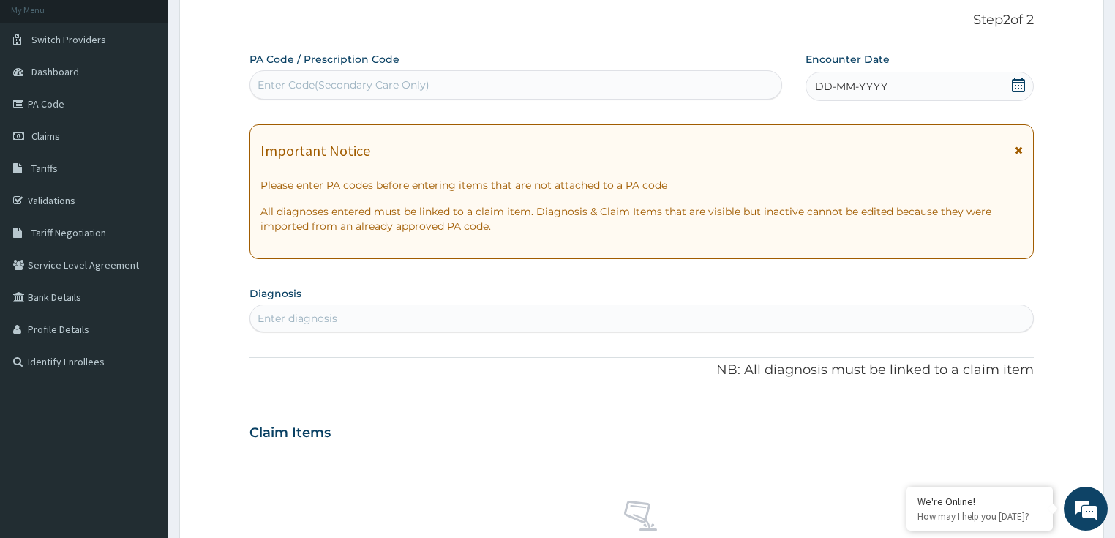
scroll to position [61, 0]
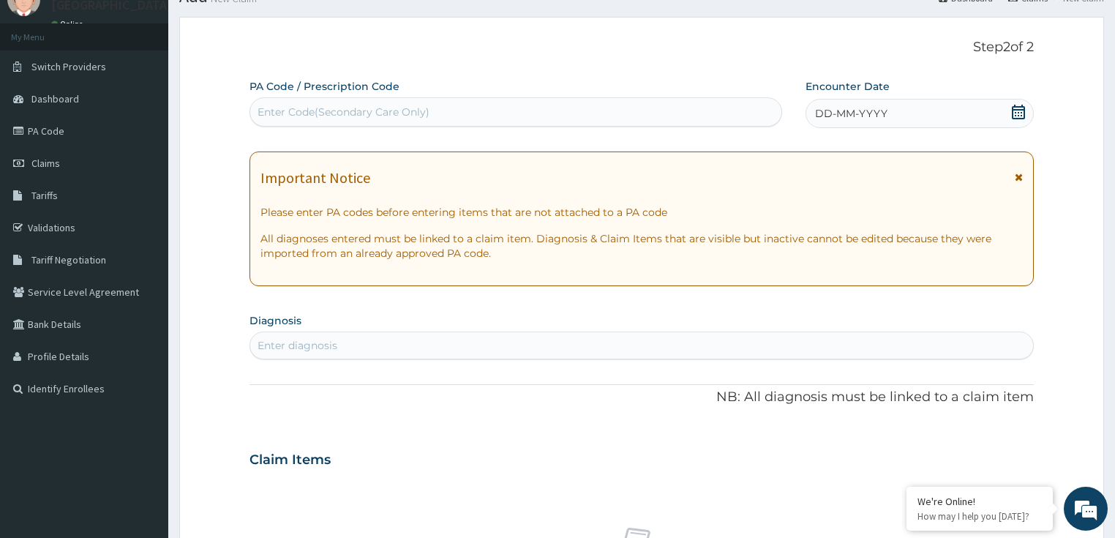
click at [847, 108] on span "DD-MM-YYYY" at bounding box center [851, 113] width 72 height 15
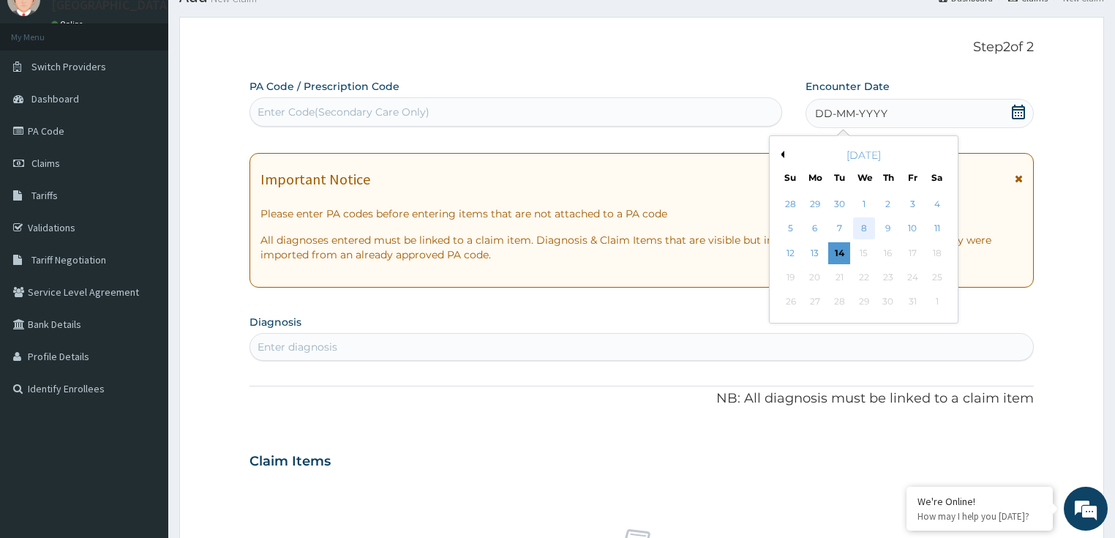
click at [864, 230] on div "8" at bounding box center [864, 229] width 22 height 22
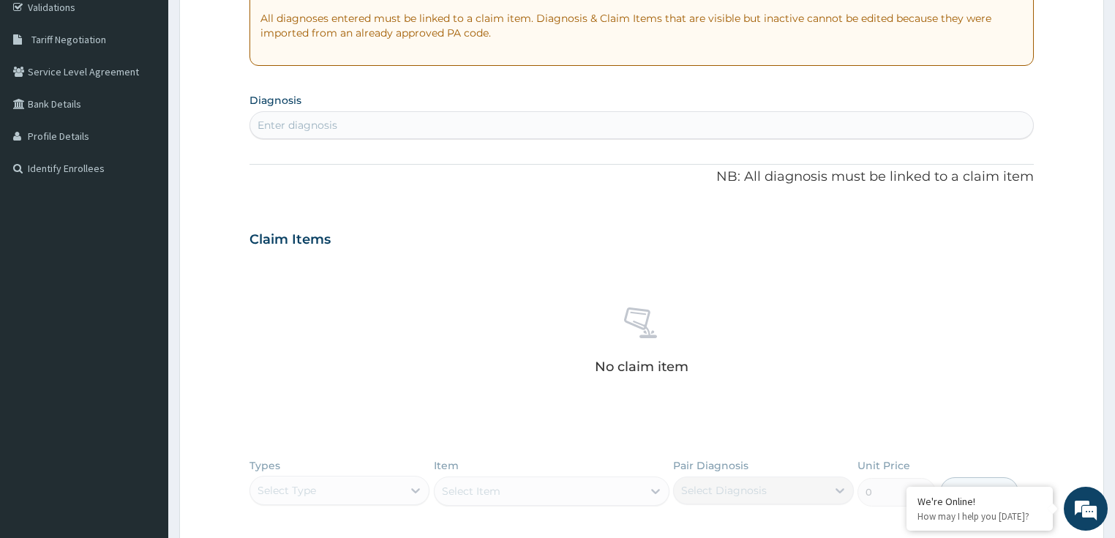
scroll to position [295, 0]
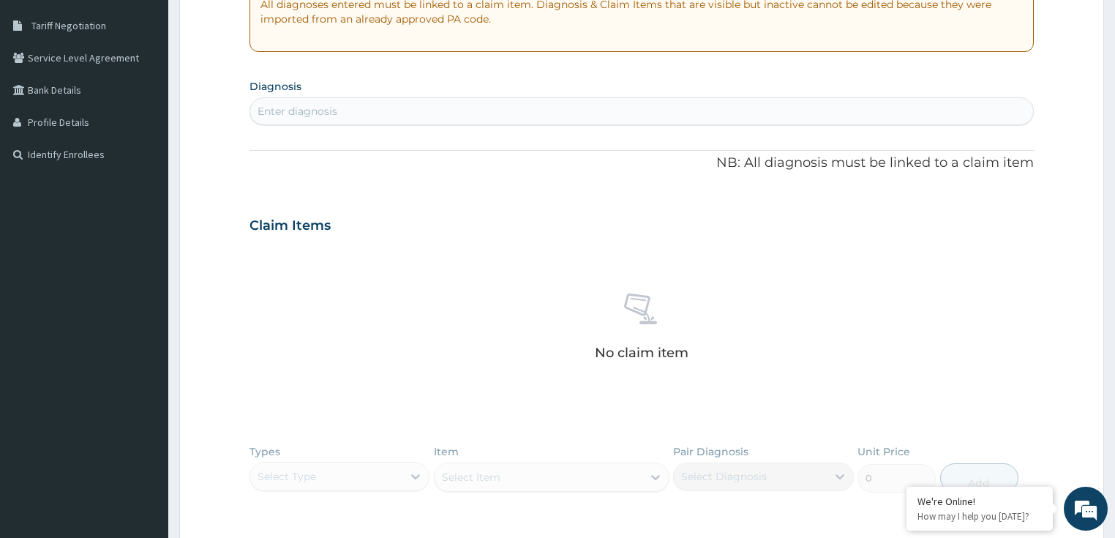
click at [312, 116] on div "Enter diagnosis" at bounding box center [297, 111] width 80 height 15
type input "BACTERIAL"
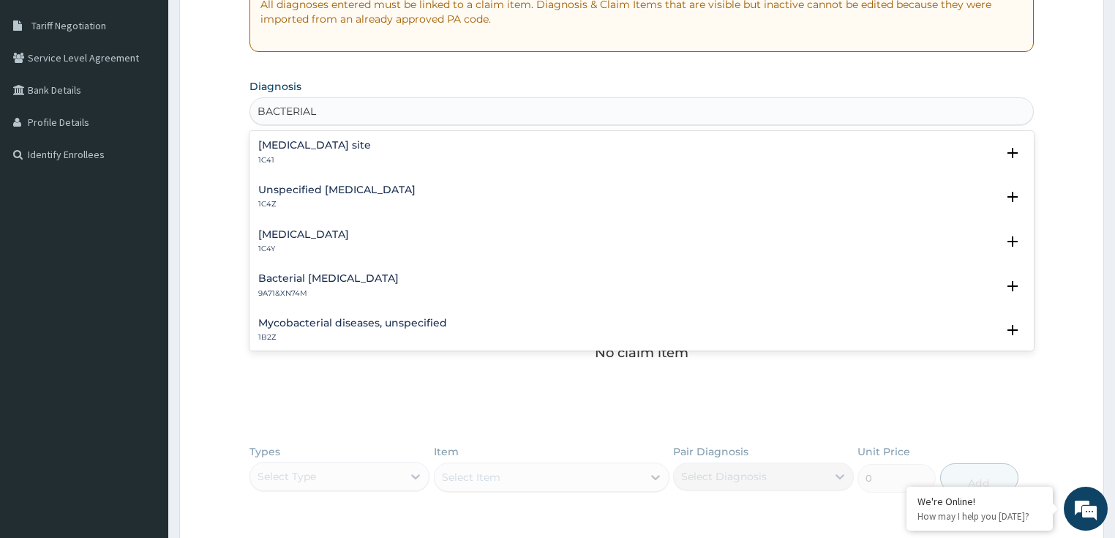
click at [324, 195] on h4 "Unspecified [MEDICAL_DATA]" at bounding box center [336, 189] width 157 height 11
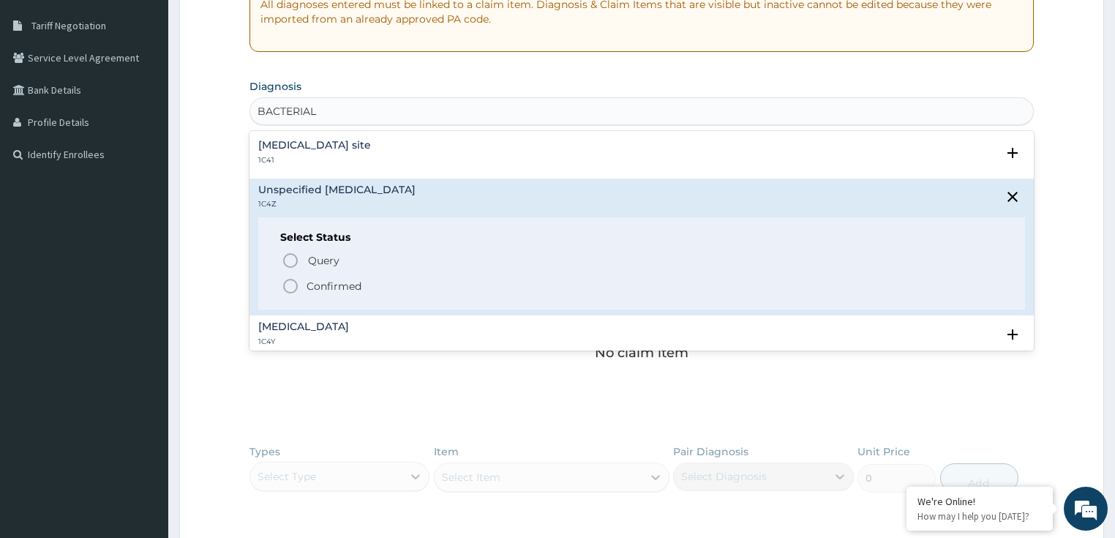
click at [331, 287] on p "Confirmed" at bounding box center [333, 286] width 55 height 15
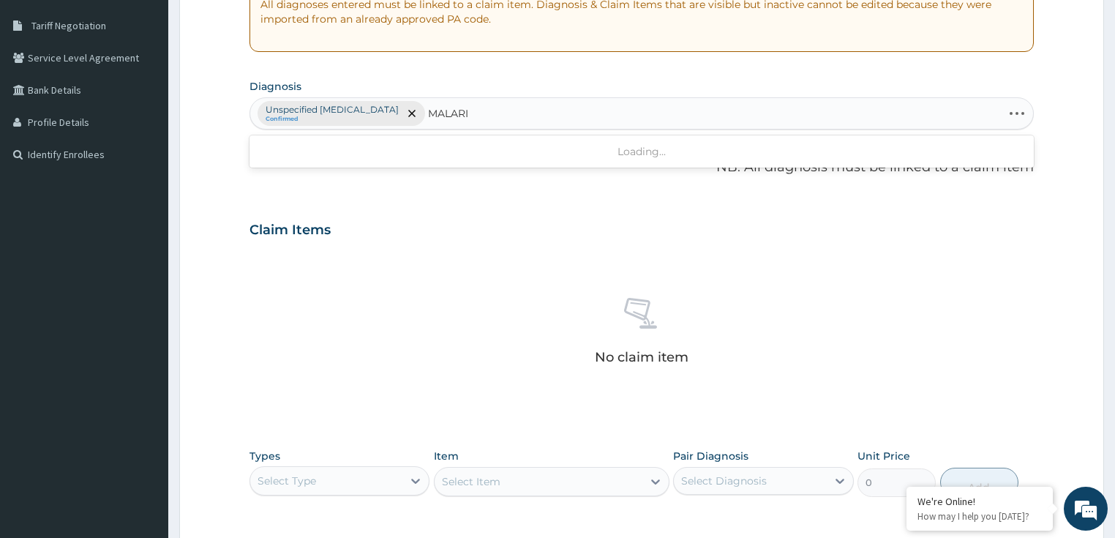
type input "[MEDICAL_DATA]"
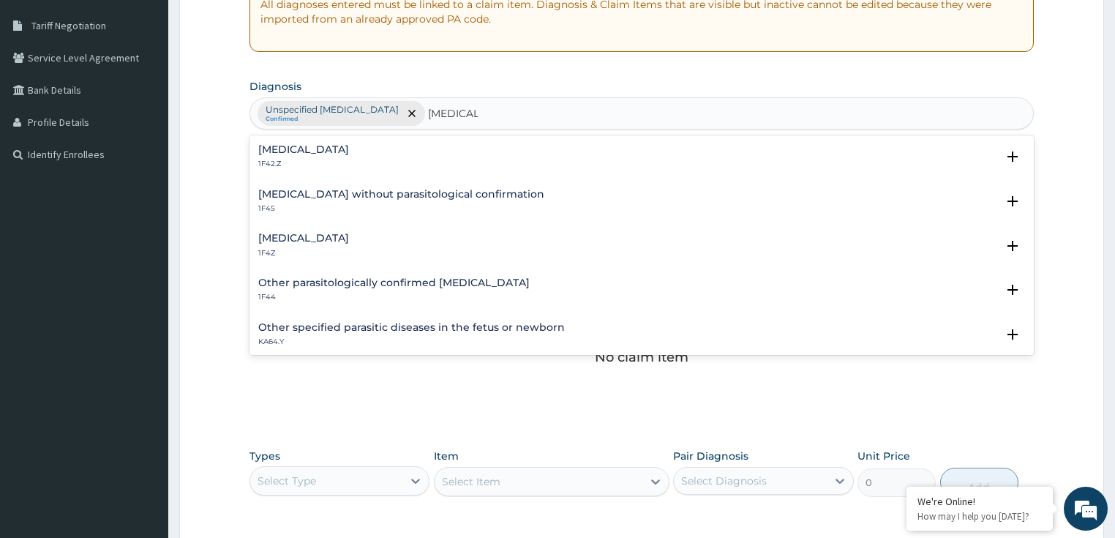
click at [328, 241] on h4 "[MEDICAL_DATA]" at bounding box center [303, 238] width 91 height 11
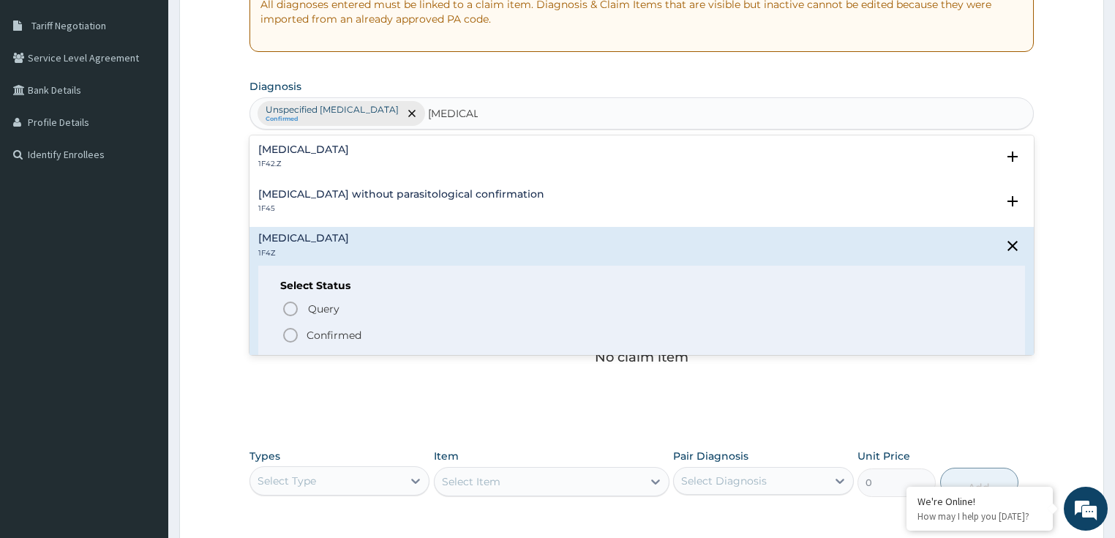
click at [312, 336] on p "Confirmed" at bounding box center [333, 335] width 55 height 15
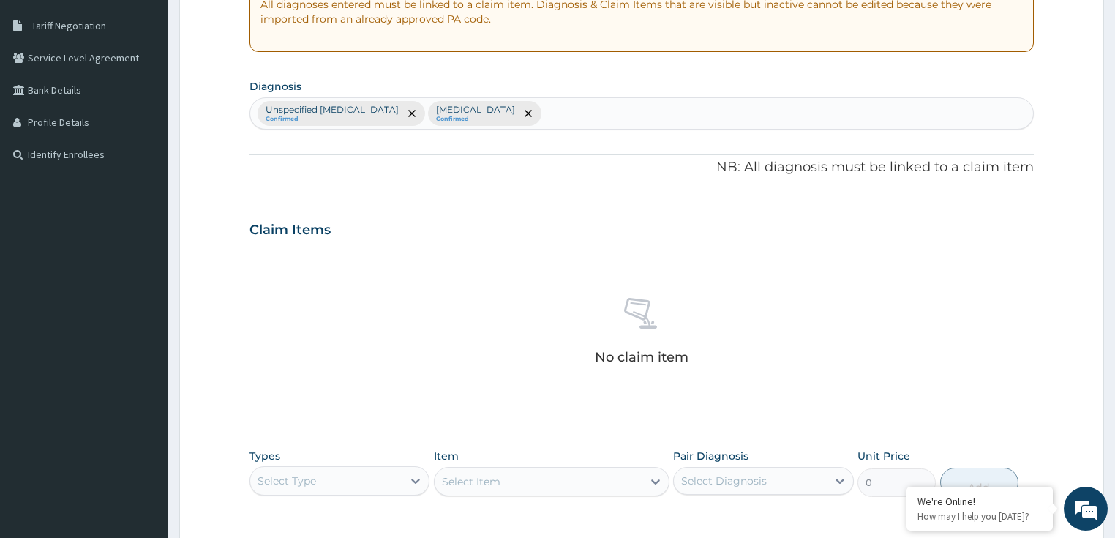
click at [667, 225] on div "Claim Items" at bounding box center [641, 227] width 785 height 38
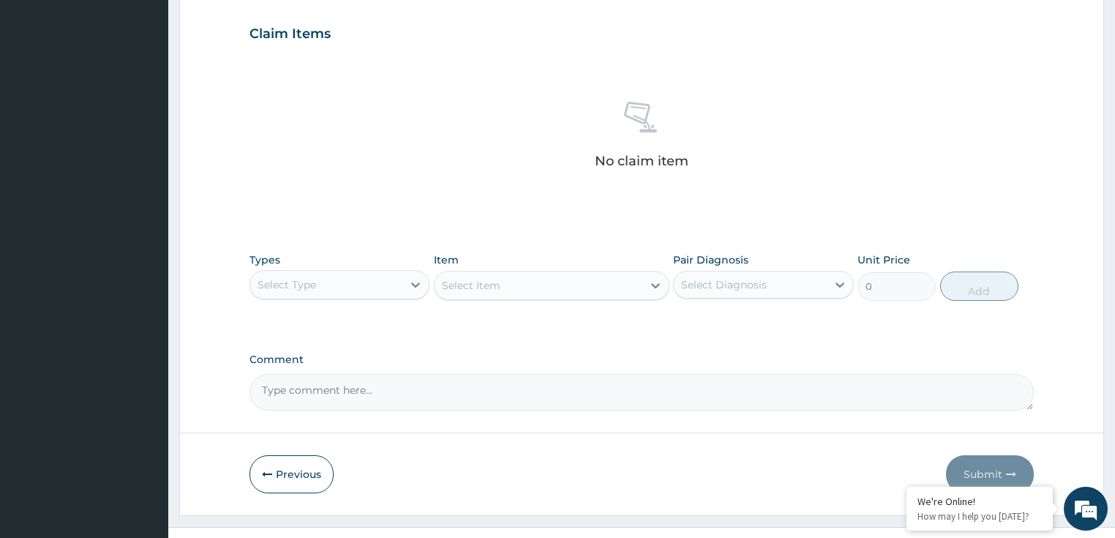
scroll to position [515, 0]
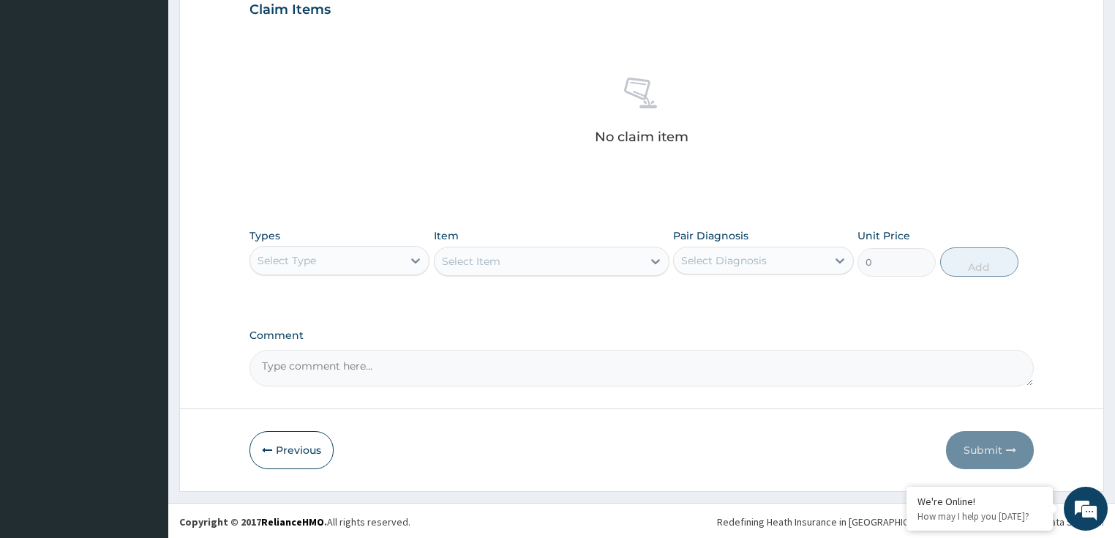
click at [333, 254] on div "Select Type" at bounding box center [326, 260] width 153 height 23
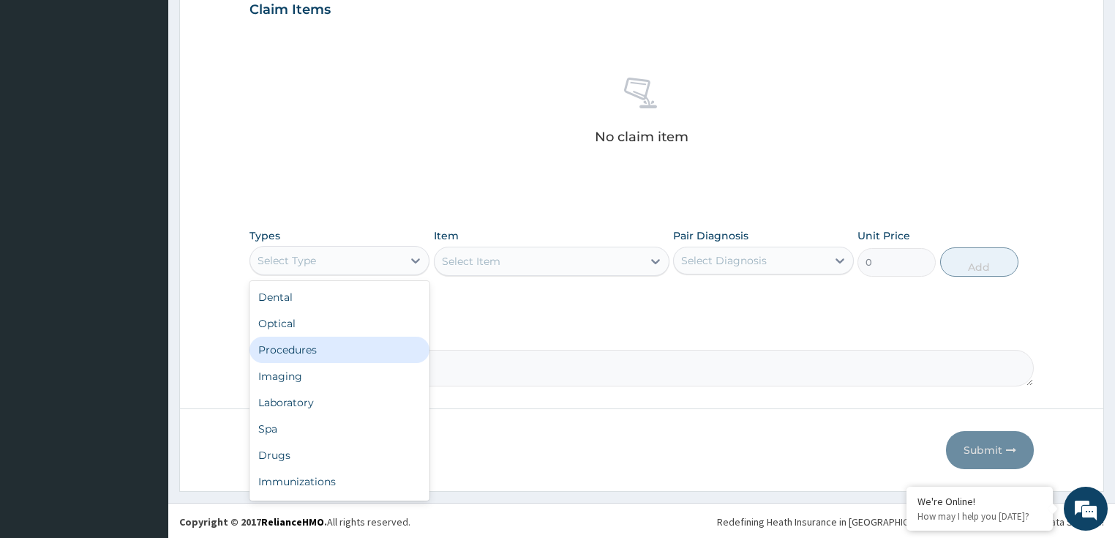
click at [298, 353] on div "Procedures" at bounding box center [339, 349] width 181 height 26
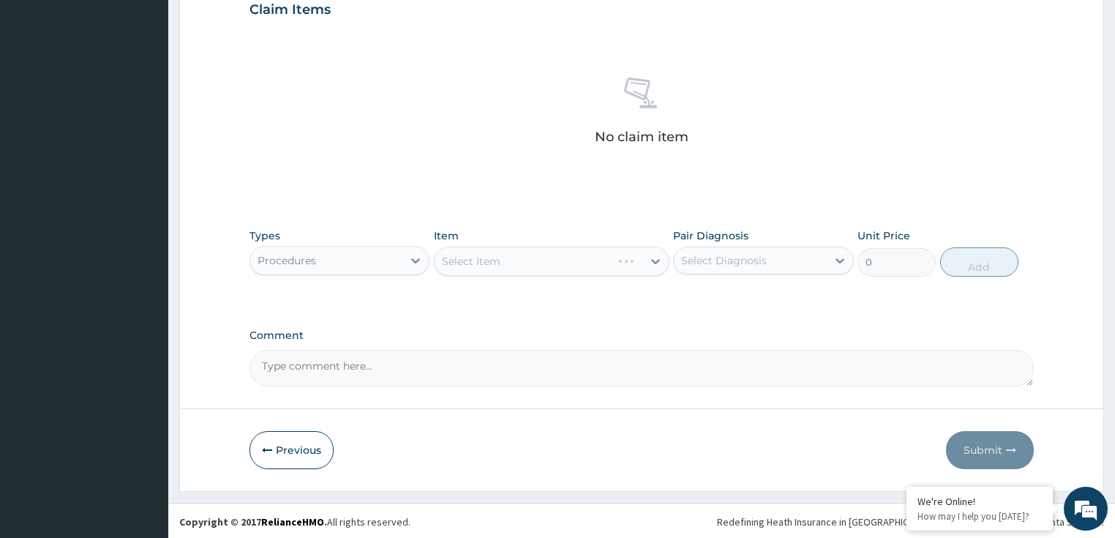
click at [510, 266] on div "Select Item" at bounding box center [551, 260] width 235 height 29
click at [349, 105] on div "No claim item" at bounding box center [641, 113] width 785 height 168
click at [588, 258] on div "Select Item" at bounding box center [538, 260] width 208 height 23
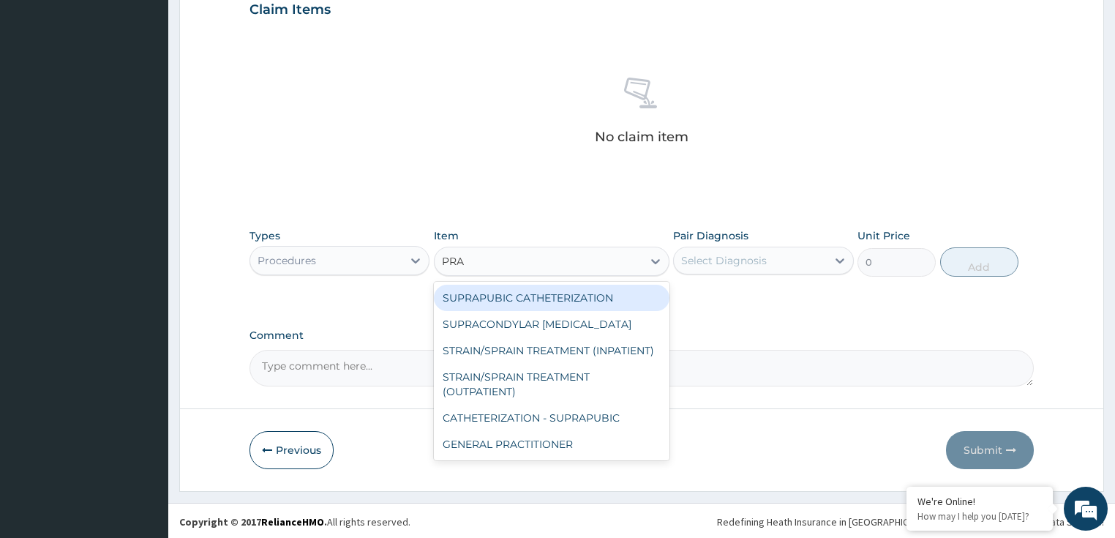
type input "PRAC"
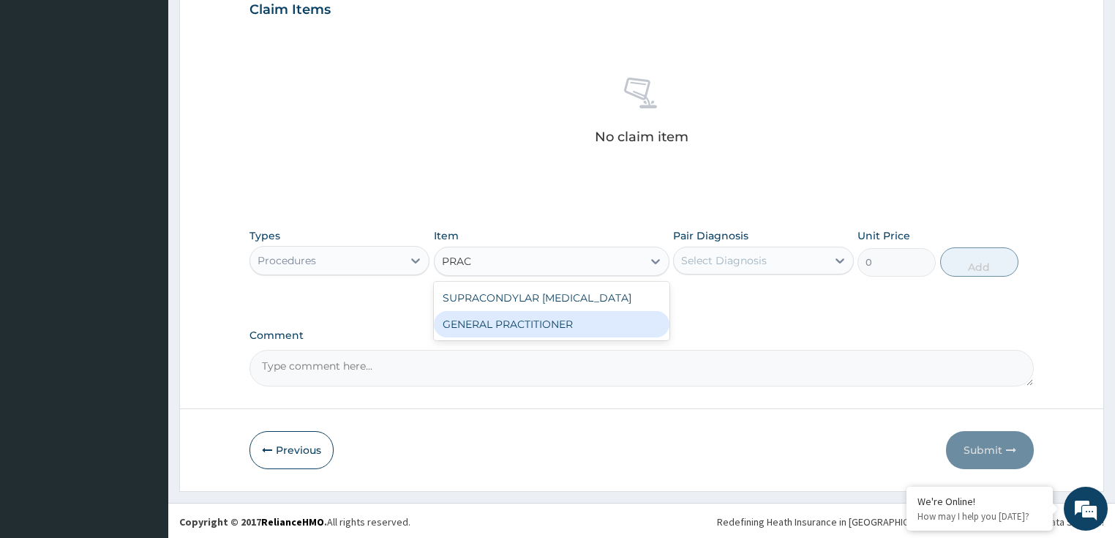
click at [570, 320] on div "GENERAL PRACTITIONER" at bounding box center [551, 324] width 235 height 26
type input "3125"
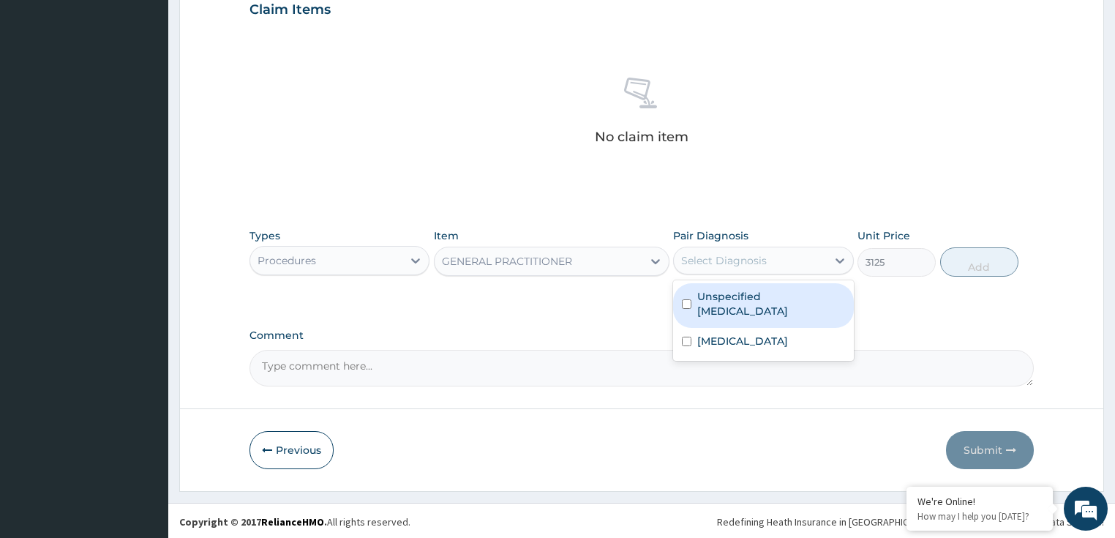
click at [728, 249] on div "Select Diagnosis" at bounding box center [750, 260] width 153 height 23
click at [747, 315] on label "Unspecified bacterial disease" at bounding box center [771, 303] width 148 height 29
checkbox input "true"
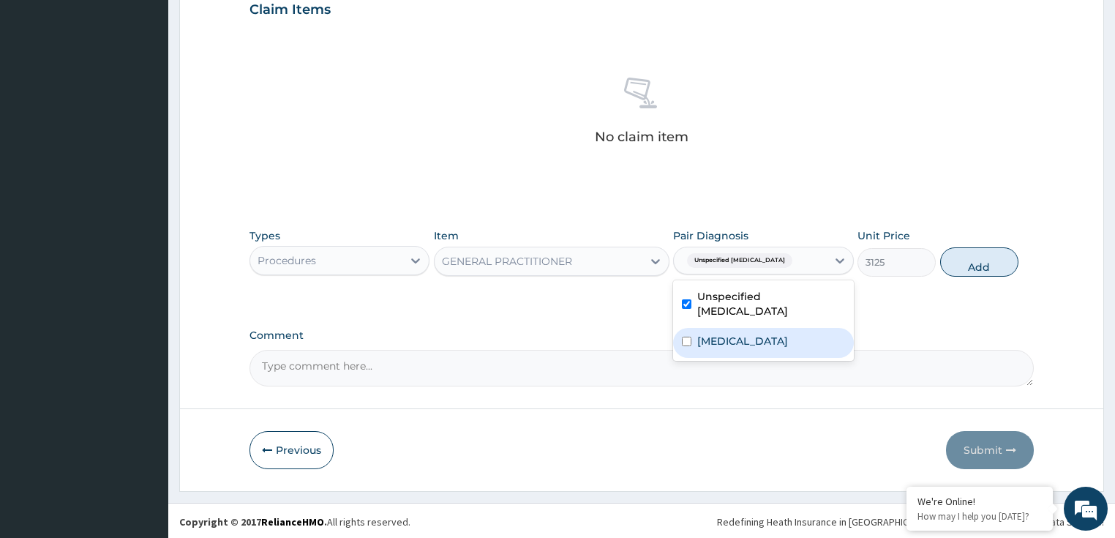
click at [755, 343] on label "Malaria, unspecified" at bounding box center [742, 340] width 91 height 15
checkbox input "true"
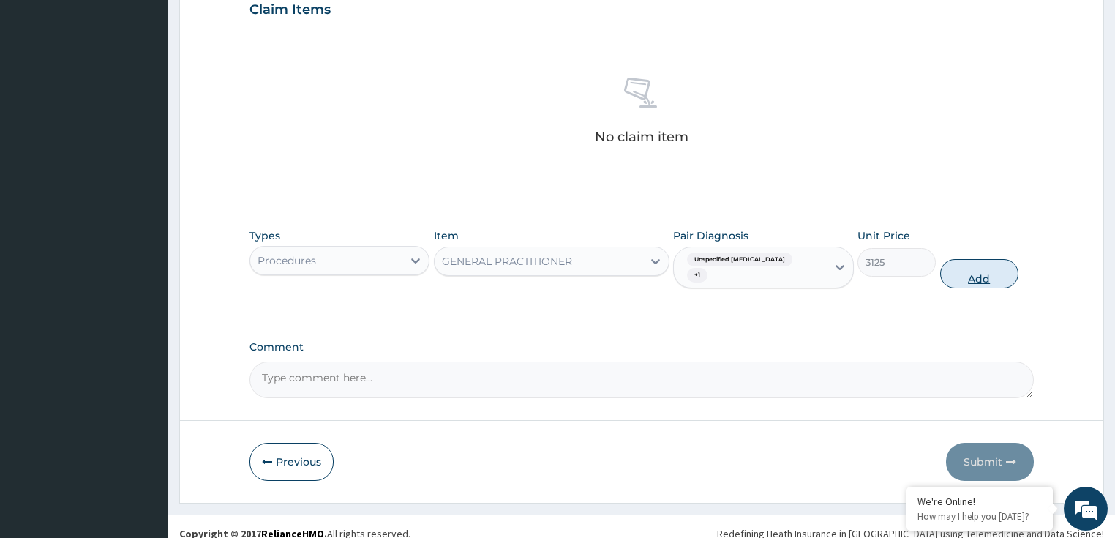
click at [987, 259] on button "Add" at bounding box center [979, 273] width 78 height 29
type input "0"
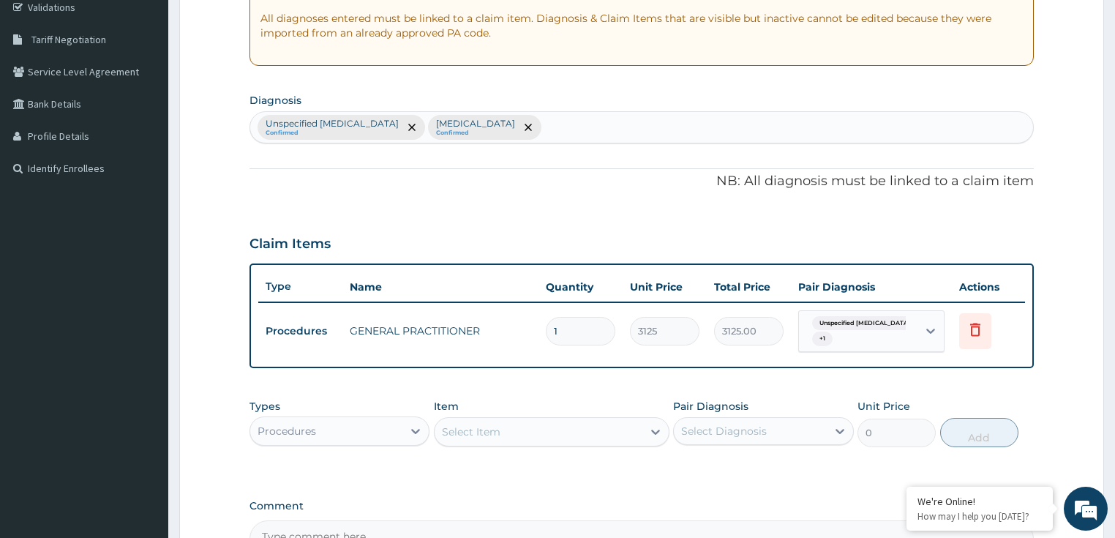
scroll to position [275, 0]
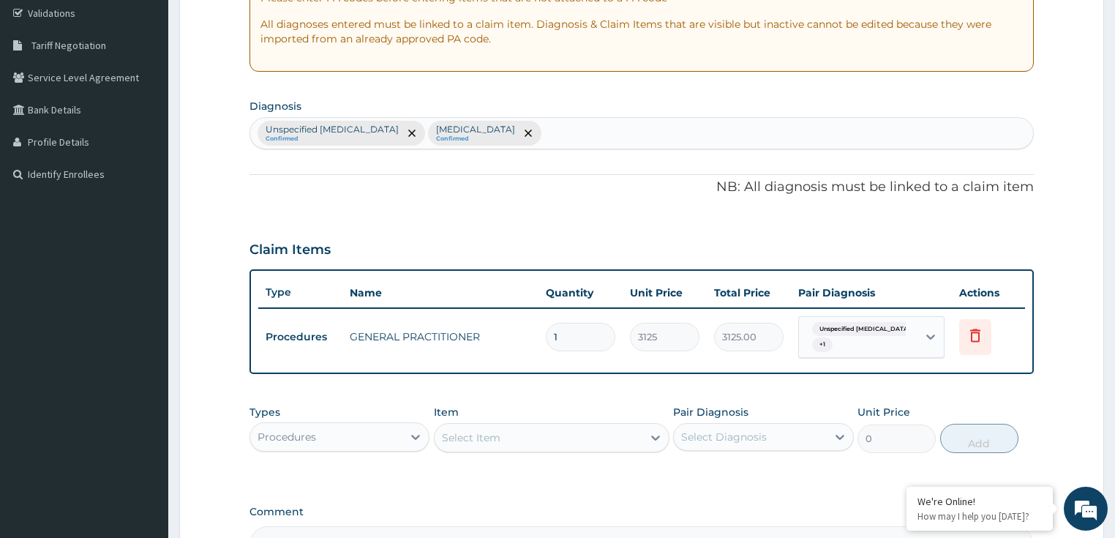
click at [587, 130] on div "Unspecified bacterial disease Confirmed Malaria, unspecified Confirmed" at bounding box center [641, 133] width 783 height 31
type input "RESPIRATORY"
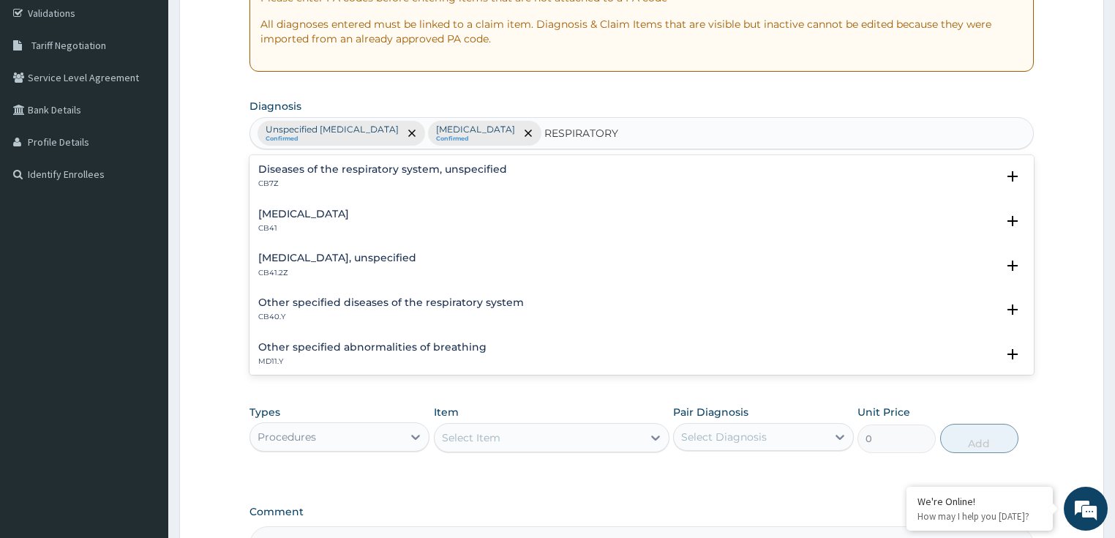
click at [301, 175] on div "Diseases of the respiratory system, unspecified CB7Z" at bounding box center [382, 177] width 249 height 26
click at [307, 186] on p "CB7Z" at bounding box center [382, 183] width 249 height 10
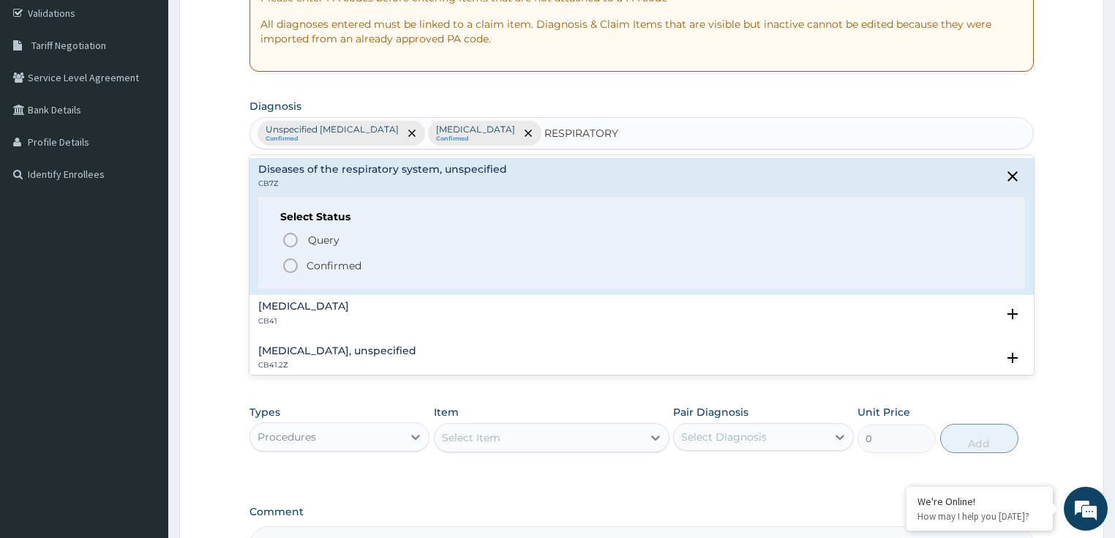
click at [313, 259] on p "Confirmed" at bounding box center [333, 265] width 55 height 15
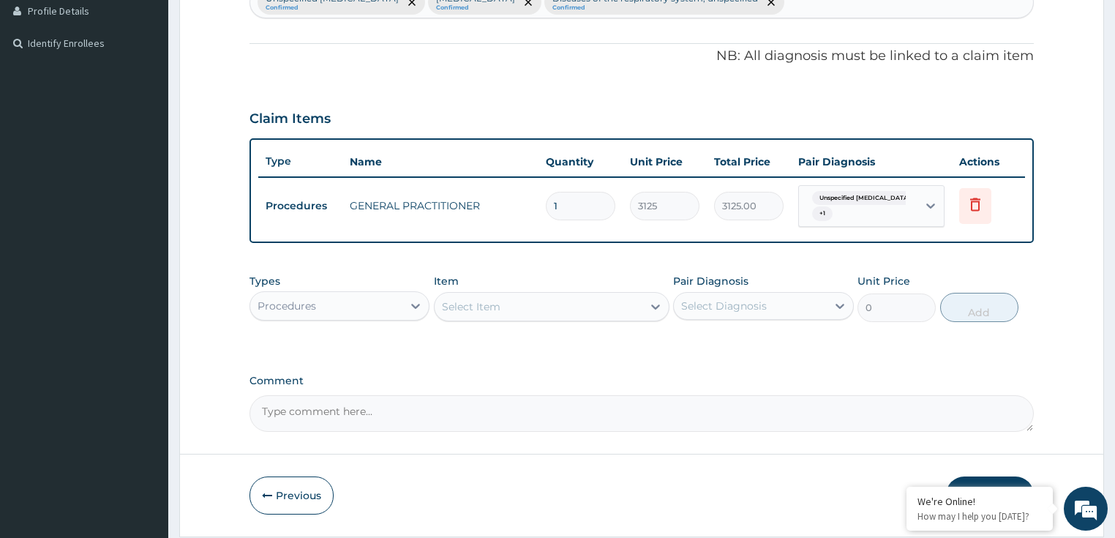
scroll to position [392, 0]
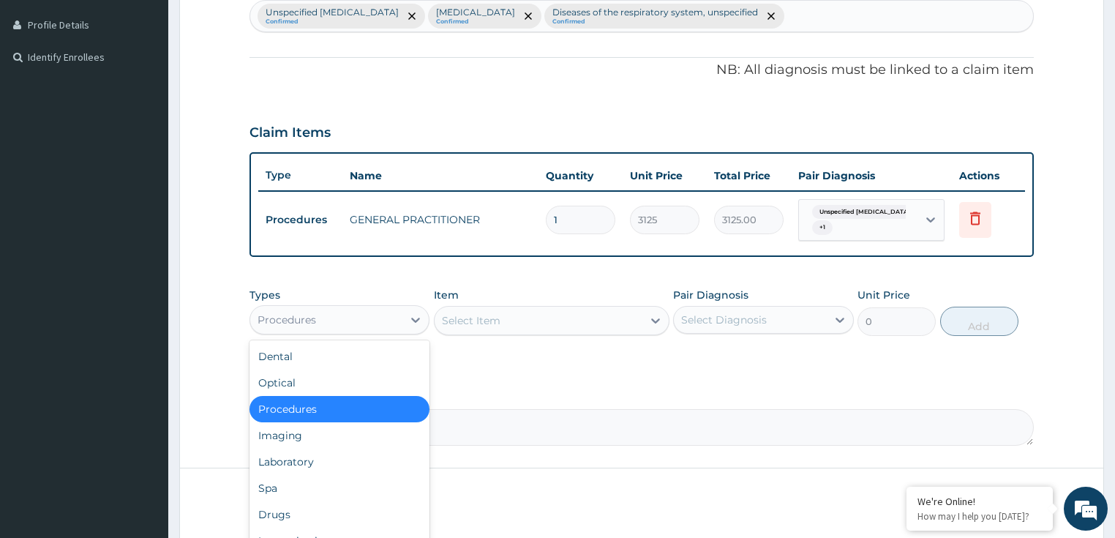
click at [311, 317] on div "Procedures" at bounding box center [286, 319] width 59 height 15
click at [298, 456] on div "Laboratory" at bounding box center [339, 461] width 181 height 26
click at [298, 456] on form "Step 2 of 2 PA Code / Prescription Code Enter Code(Secondary Care Only) Encount…" at bounding box center [641, 118] width 924 height 865
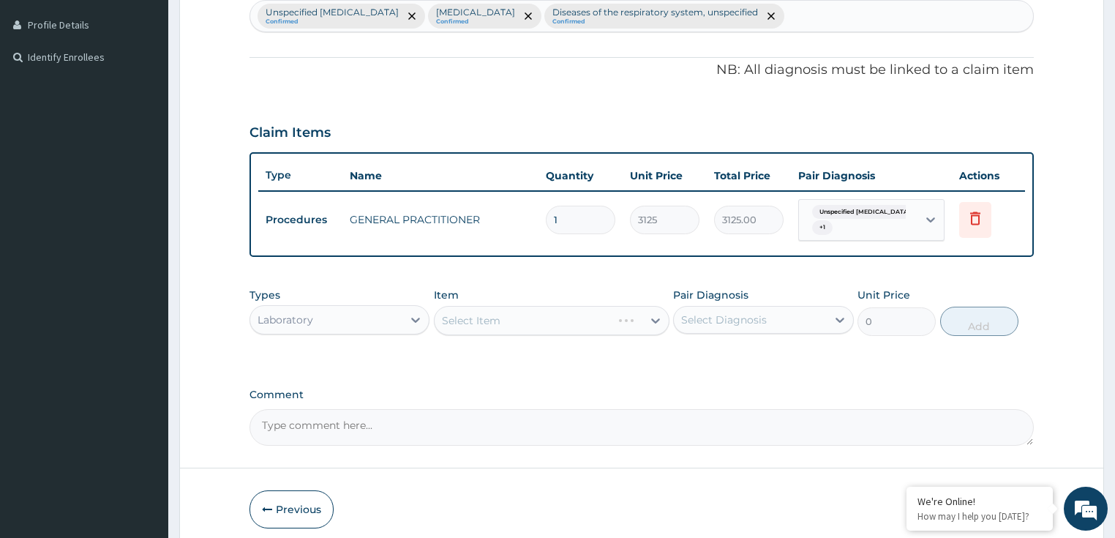
click at [396, 393] on label "Comment" at bounding box center [641, 394] width 785 height 12
click at [396, 409] on textarea "Comment" at bounding box center [641, 427] width 785 height 37
click at [396, 393] on label "Comment" at bounding box center [641, 394] width 785 height 12
click at [396, 409] on textarea "Comment" at bounding box center [641, 427] width 785 height 37
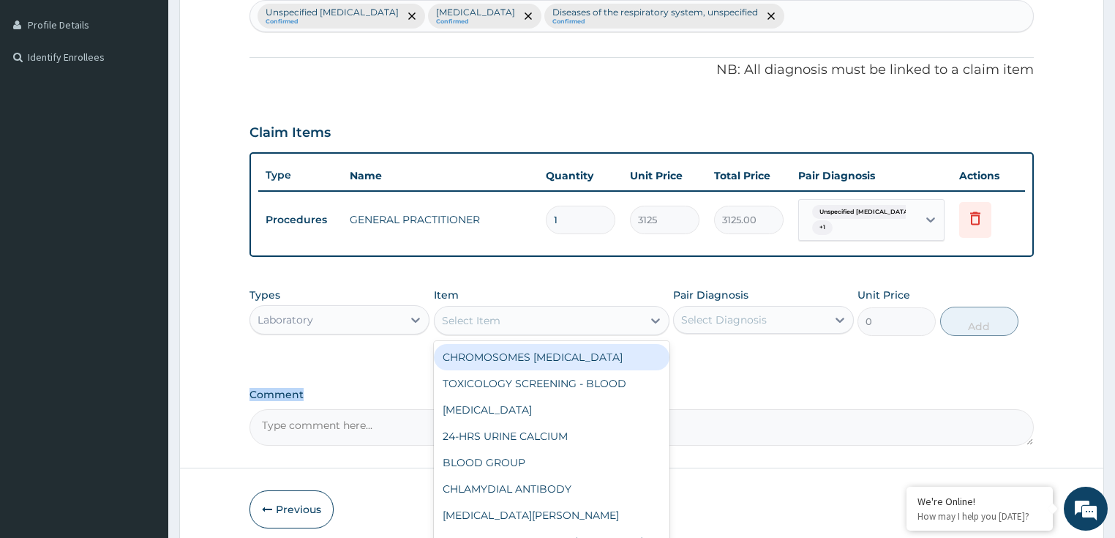
click at [568, 314] on div "Select Item" at bounding box center [538, 320] width 208 height 23
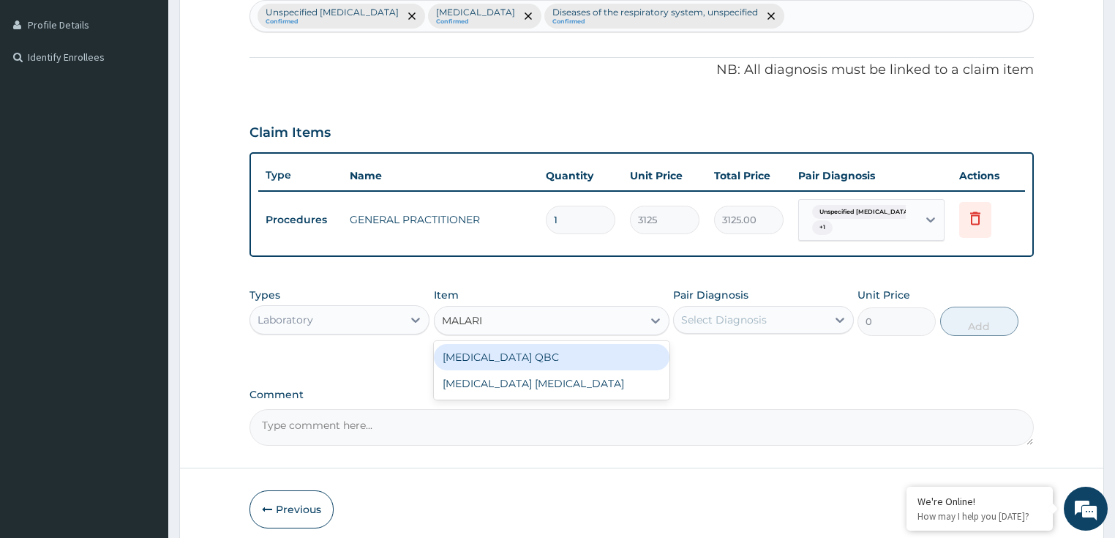
type input "MALARIA"
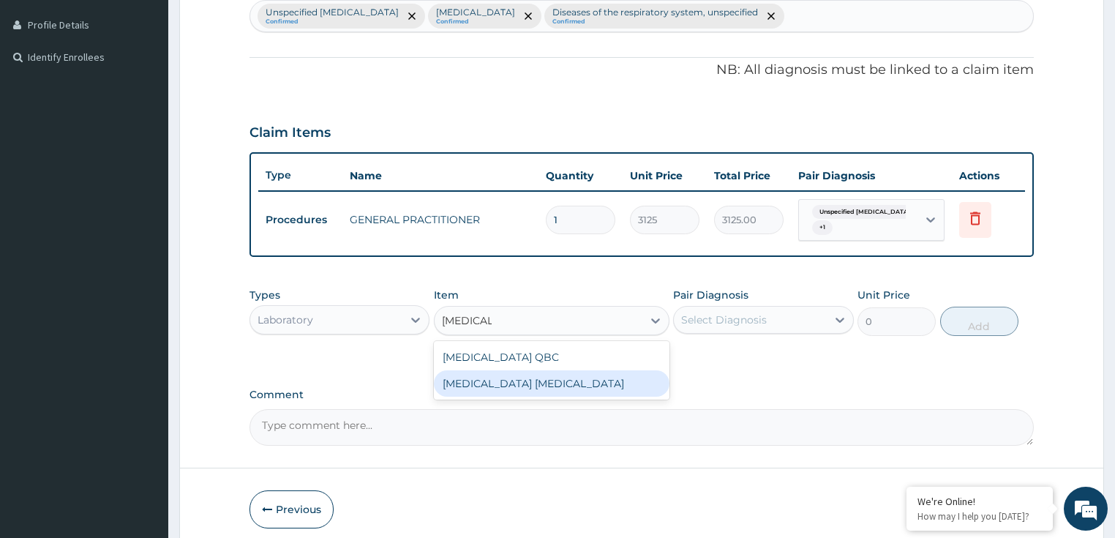
click at [521, 385] on div "MALARIA PARASITE" at bounding box center [551, 383] width 235 height 26
type input "2025"
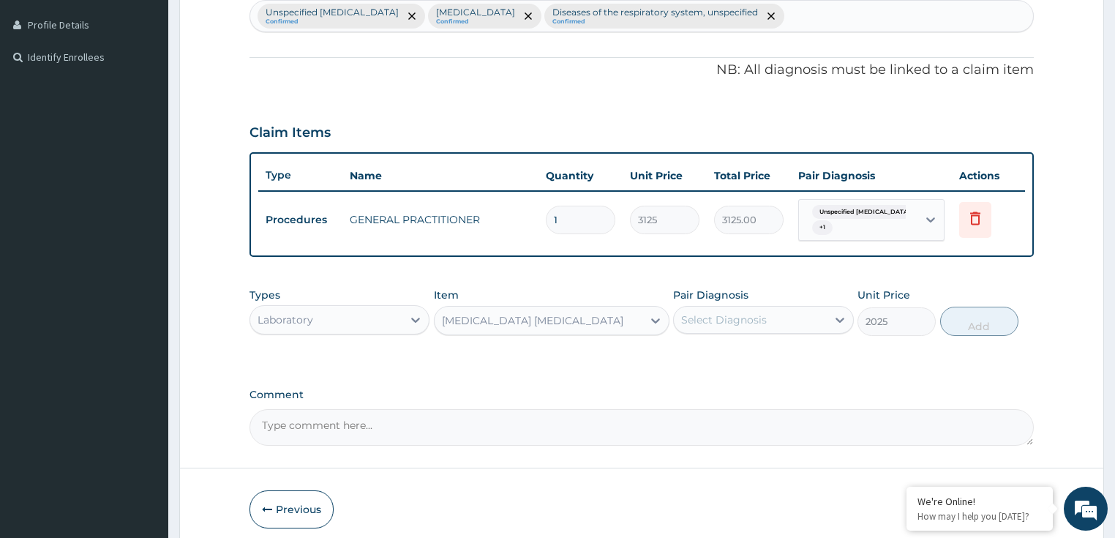
click at [753, 317] on div "Select Diagnosis" at bounding box center [724, 319] width 86 height 15
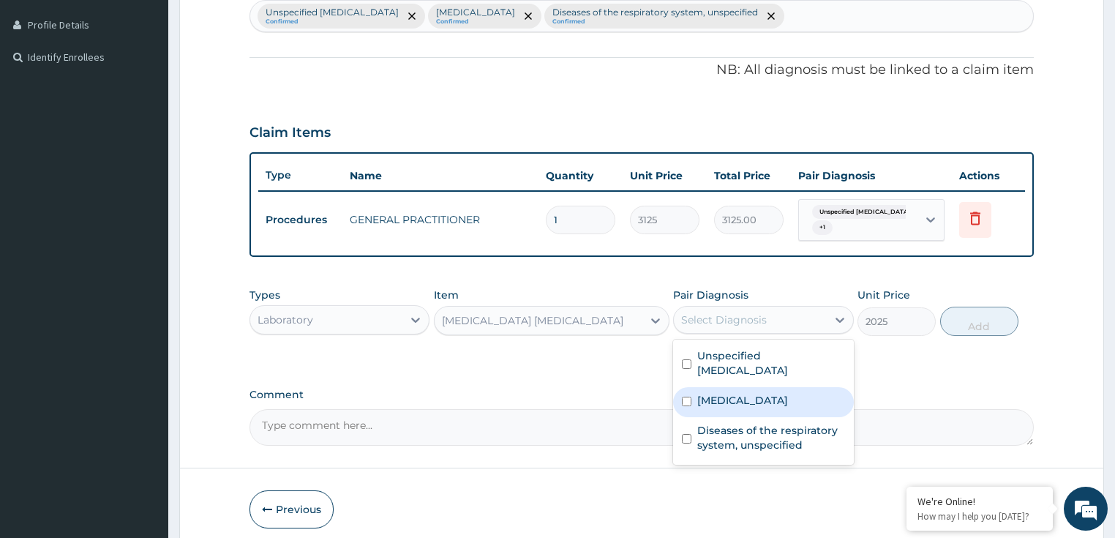
click at [778, 399] on label "Malaria, unspecified" at bounding box center [742, 400] width 91 height 15
click at [807, 394] on div "Malaria, unspecified" at bounding box center [763, 402] width 181 height 30
click at [815, 396] on div "Malaria, unspecified" at bounding box center [763, 402] width 181 height 30
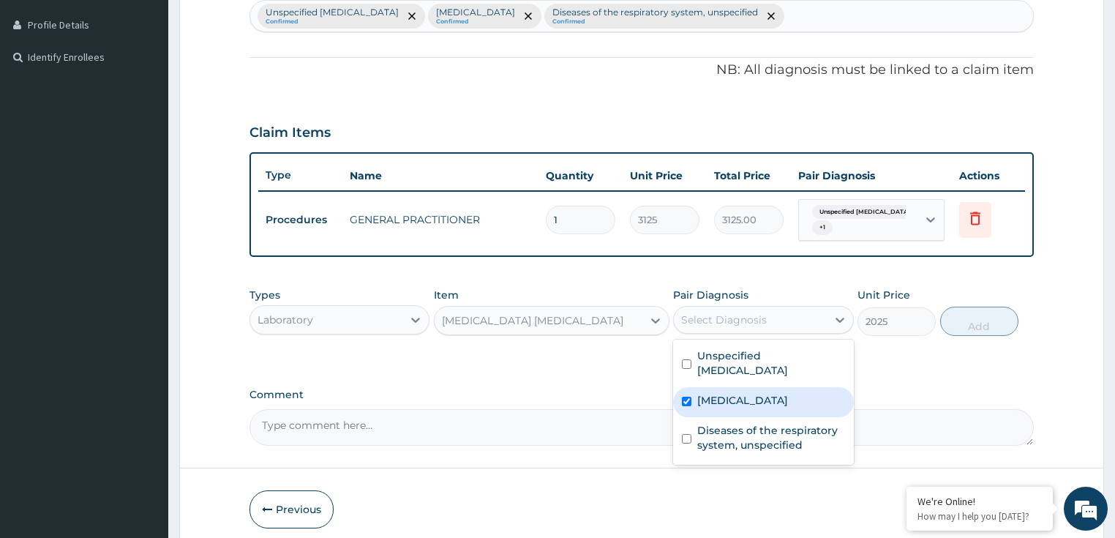
checkbox input "true"
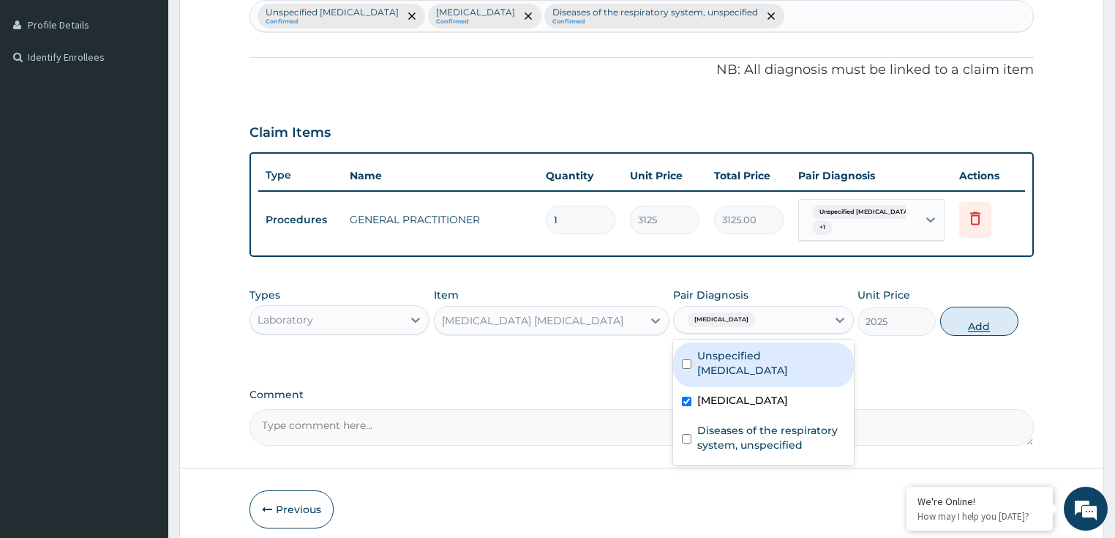
click at [971, 314] on button "Add" at bounding box center [979, 320] width 78 height 29
type input "0"
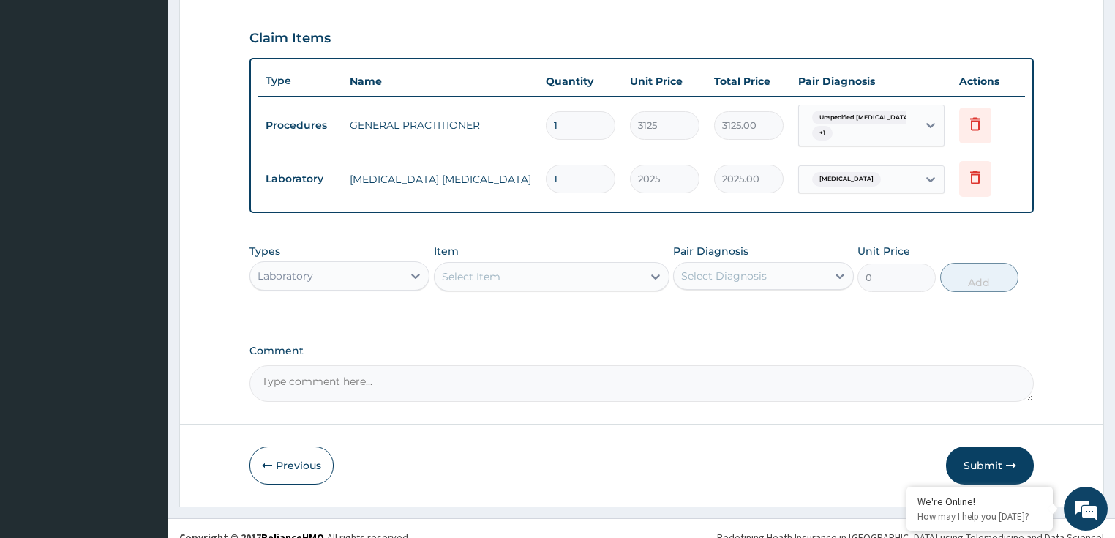
scroll to position [501, 0]
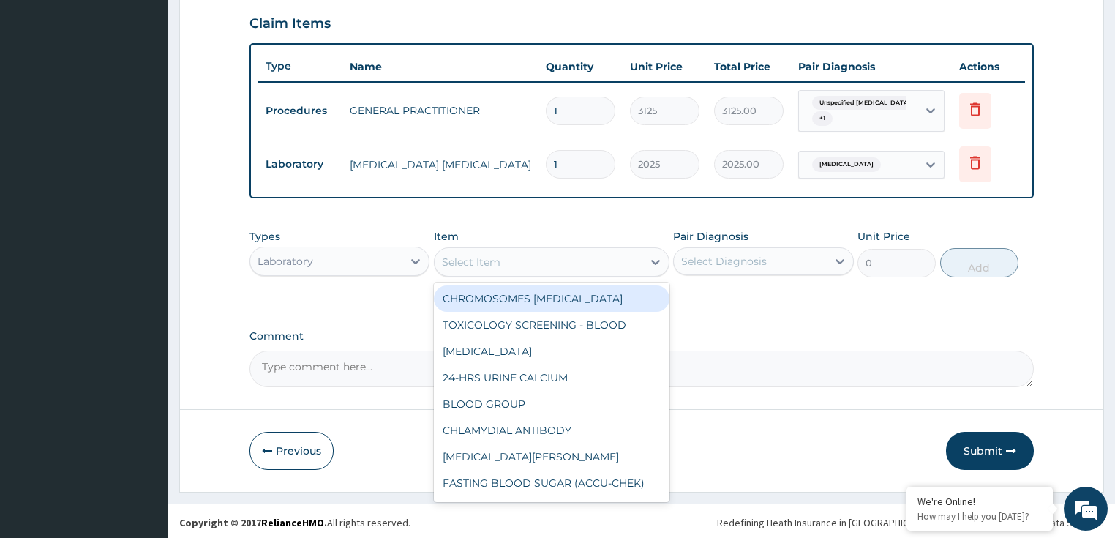
click at [486, 267] on div "Select Item" at bounding box center [538, 261] width 208 height 23
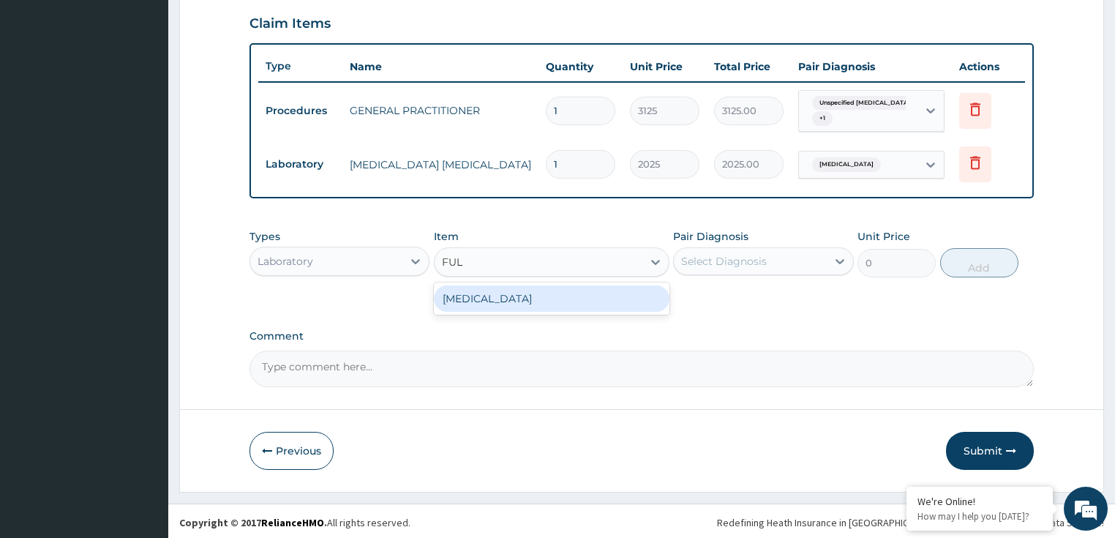
type input "FULL"
click at [525, 297] on div "FULL BLOOD COUNT" at bounding box center [551, 298] width 235 height 26
type input "3375"
click at [525, 297] on div "Types Laboratory Item option MALARIA PARASITE, selected. option FULL BLOOD COUN…" at bounding box center [641, 264] width 785 height 85
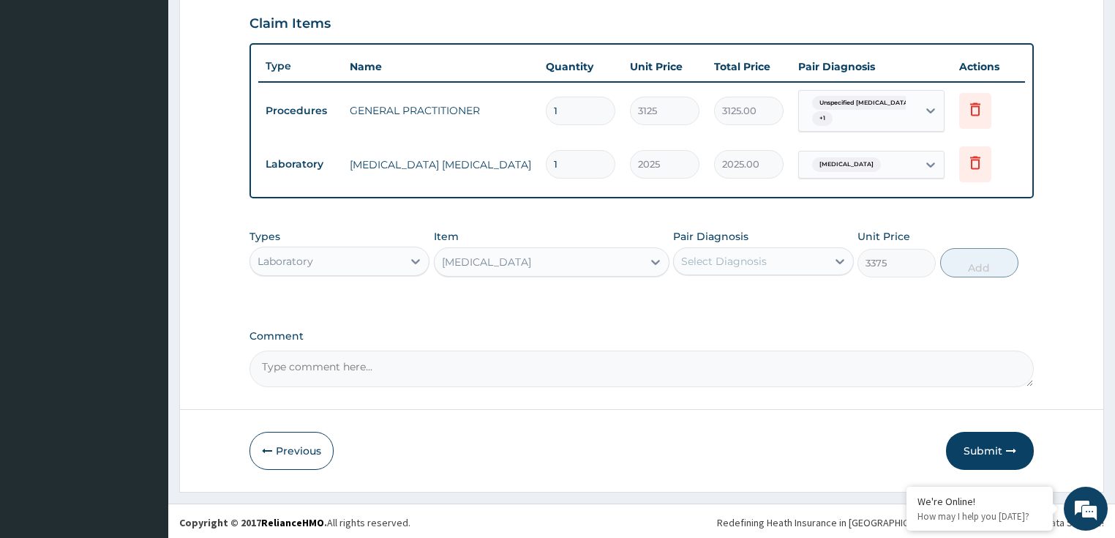
click at [723, 268] on div "Select Diagnosis" at bounding box center [750, 260] width 153 height 23
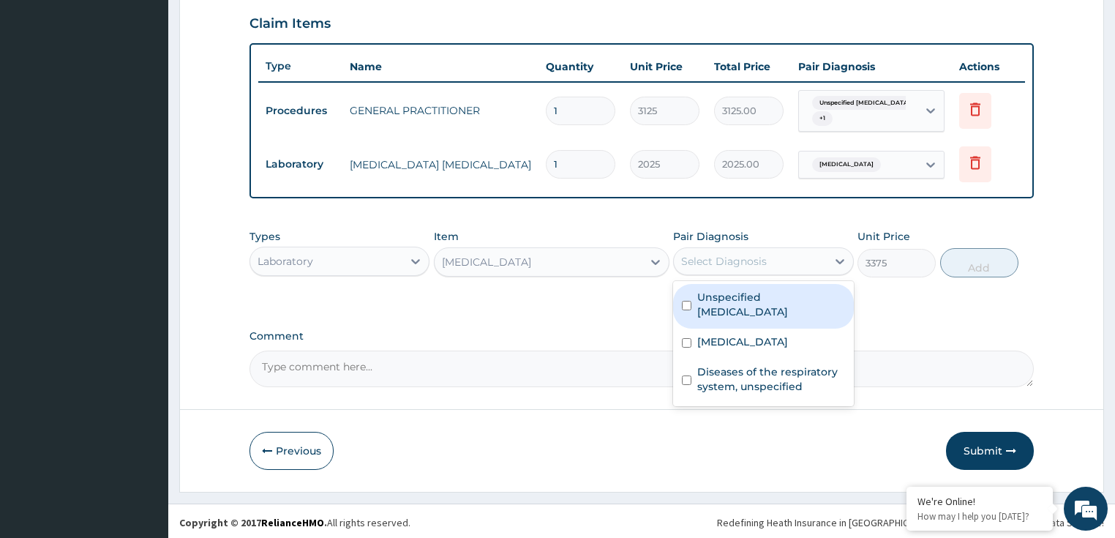
click at [780, 304] on label "Unspecified bacterial disease" at bounding box center [771, 304] width 148 height 29
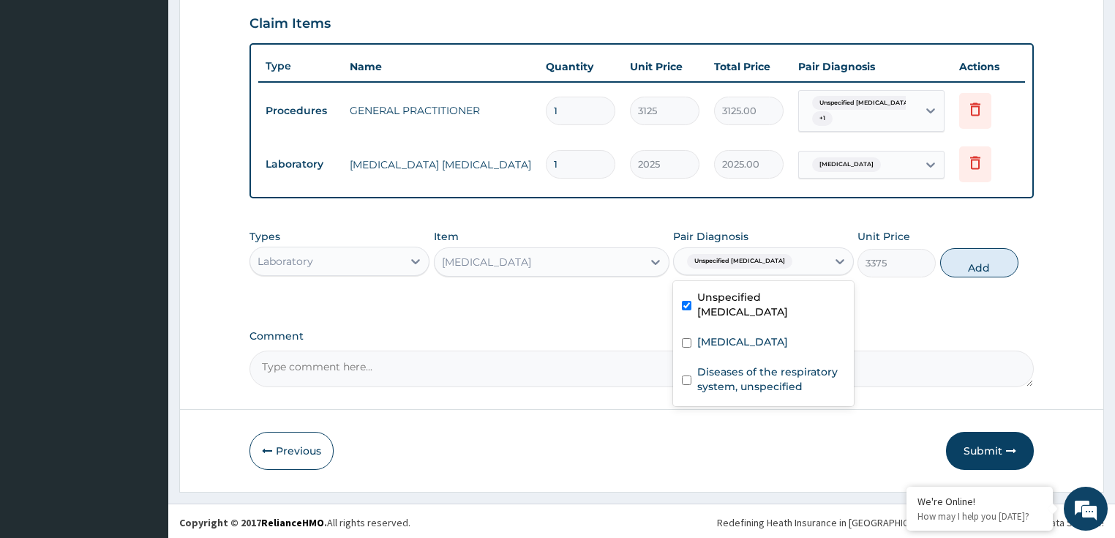
click at [780, 304] on label "Unspecified bacterial disease" at bounding box center [771, 304] width 148 height 29
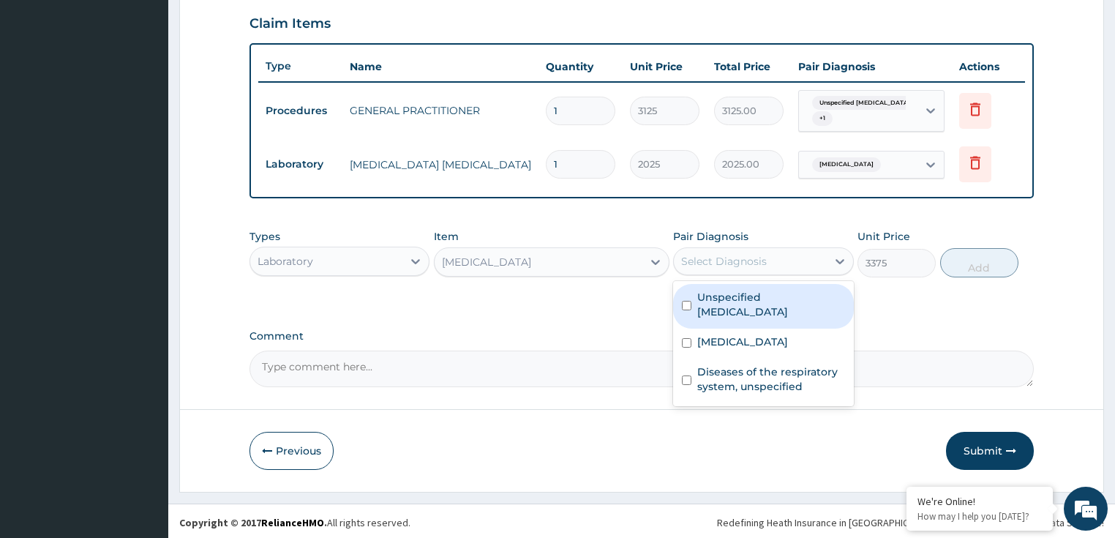
click at [790, 311] on label "Unspecified bacterial disease" at bounding box center [771, 304] width 148 height 29
checkbox input "true"
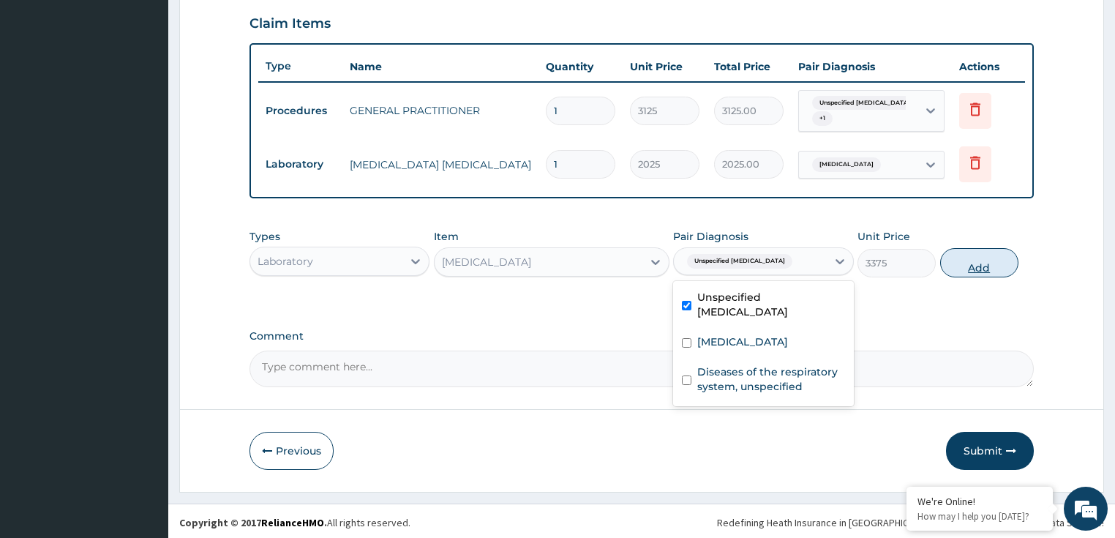
click at [988, 268] on button "Add" at bounding box center [979, 262] width 78 height 29
type input "0"
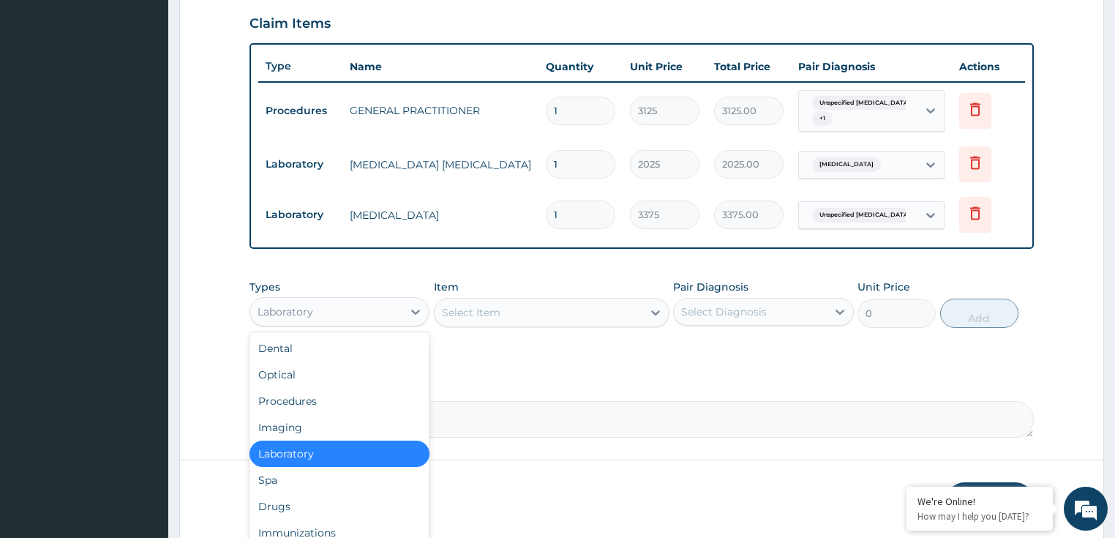
click at [373, 319] on div "Laboratory" at bounding box center [326, 311] width 153 height 23
click at [341, 297] on div "Laboratory" at bounding box center [339, 311] width 181 height 29
click at [291, 501] on div "Drugs" at bounding box center [339, 506] width 181 height 26
click at [291, 501] on button "Previous" at bounding box center [291, 501] width 84 height 38
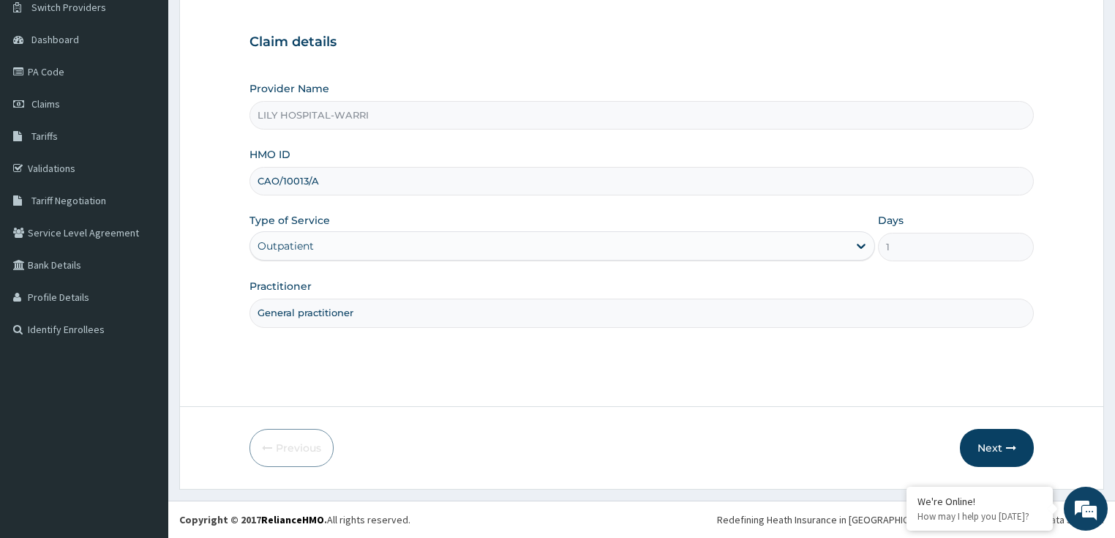
scroll to position [119, 0]
click at [971, 446] on button "Next" at bounding box center [996, 448] width 74 height 38
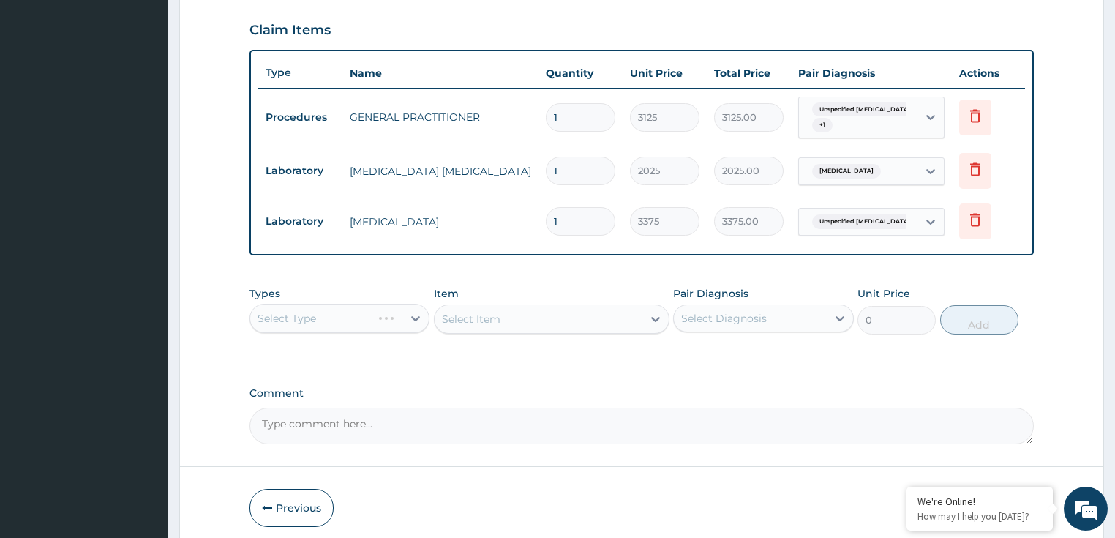
scroll to position [493, 0]
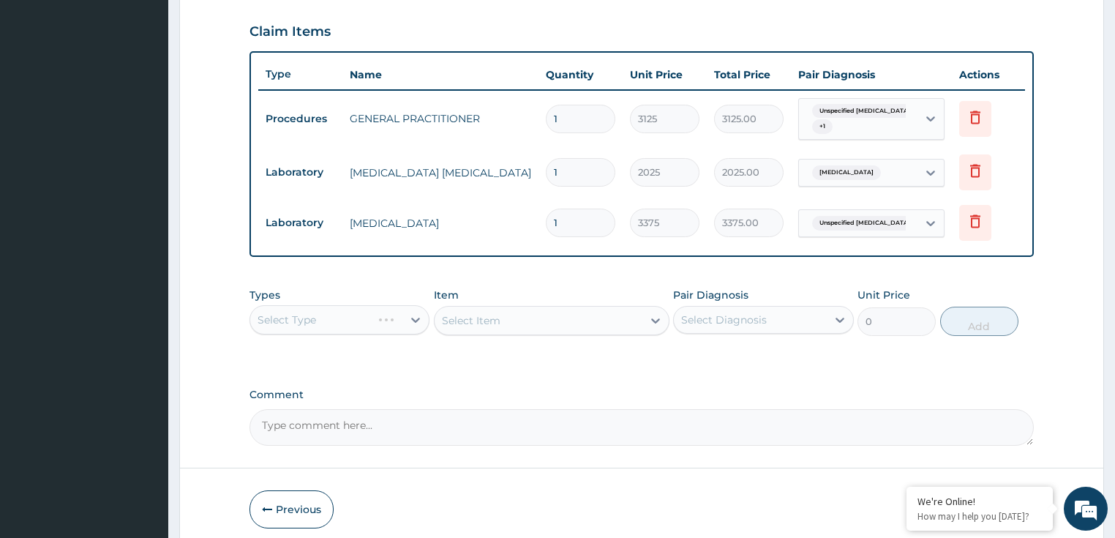
click at [313, 320] on div "Select Type" at bounding box center [339, 319] width 181 height 29
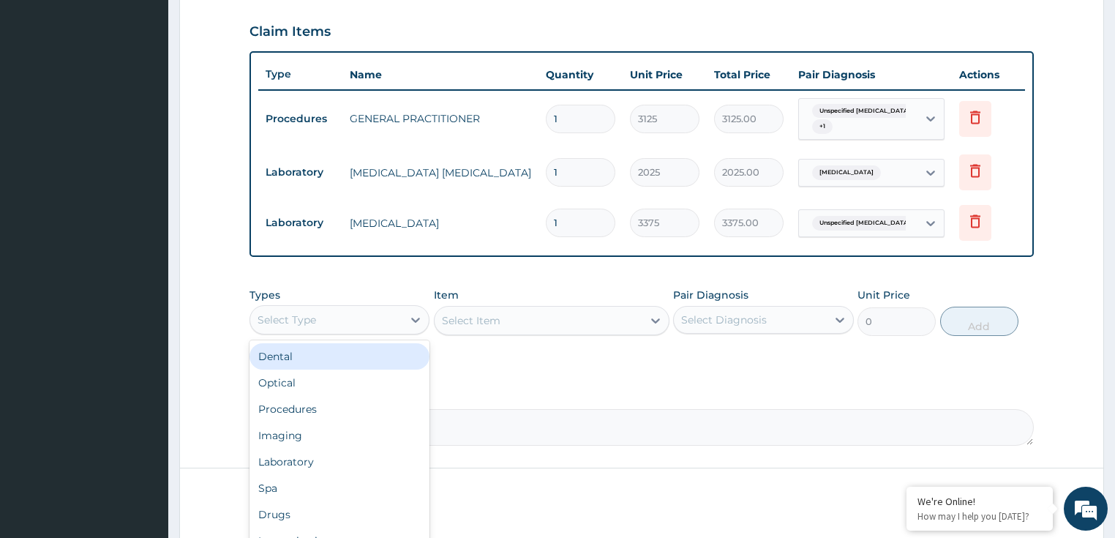
click at [352, 331] on div "Select Type" at bounding box center [339, 319] width 181 height 29
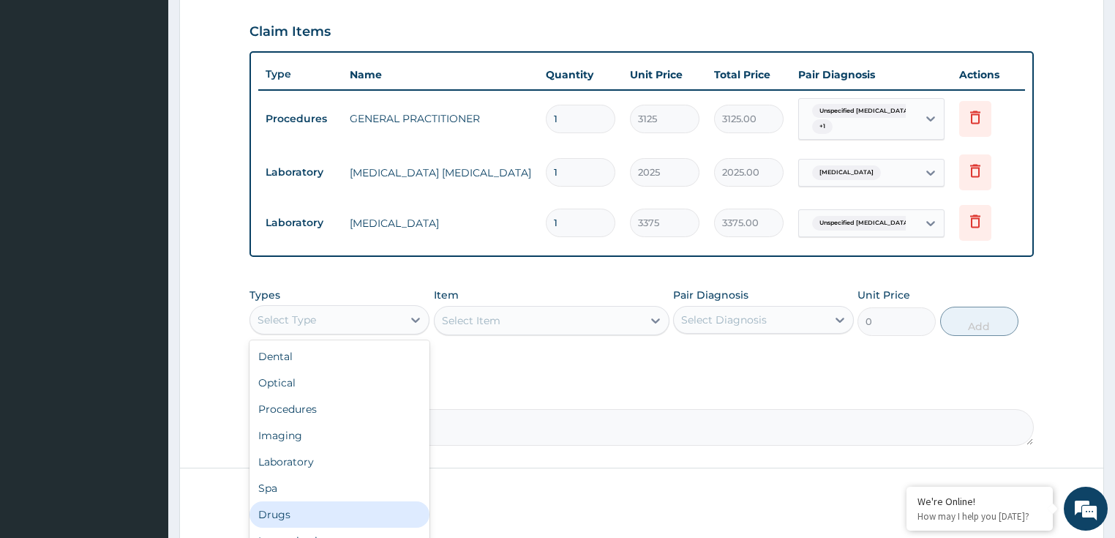
click at [312, 519] on div "Drugs" at bounding box center [339, 514] width 181 height 26
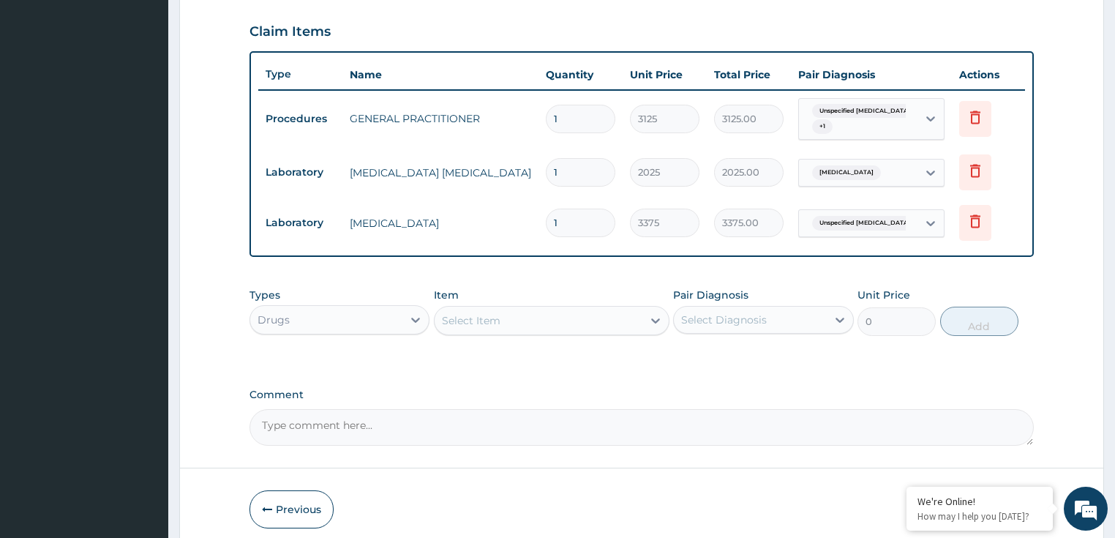
click at [517, 321] on div "Select Item" at bounding box center [538, 320] width 208 height 23
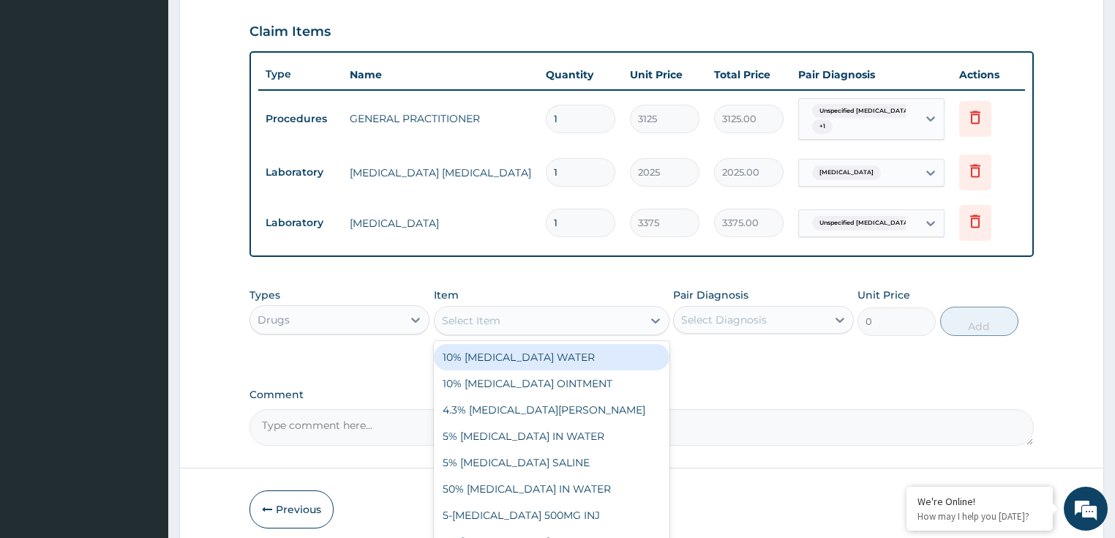
paste input "[MEDICAL_DATA] 10MG TAB"
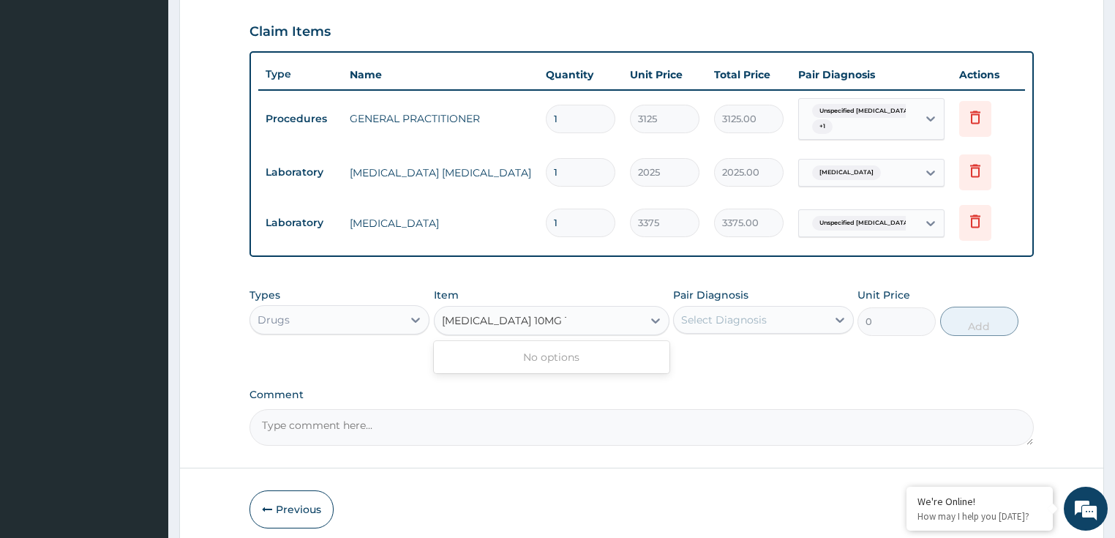
click at [486, 315] on input "[MEDICAL_DATA] 10MG TAB" at bounding box center [504, 320] width 124 height 15
type input "LORATIDINE 10MG TAB"
click at [506, 359] on div "LORATIDINE 10MG TAB" at bounding box center [551, 357] width 235 height 26
type input "30"
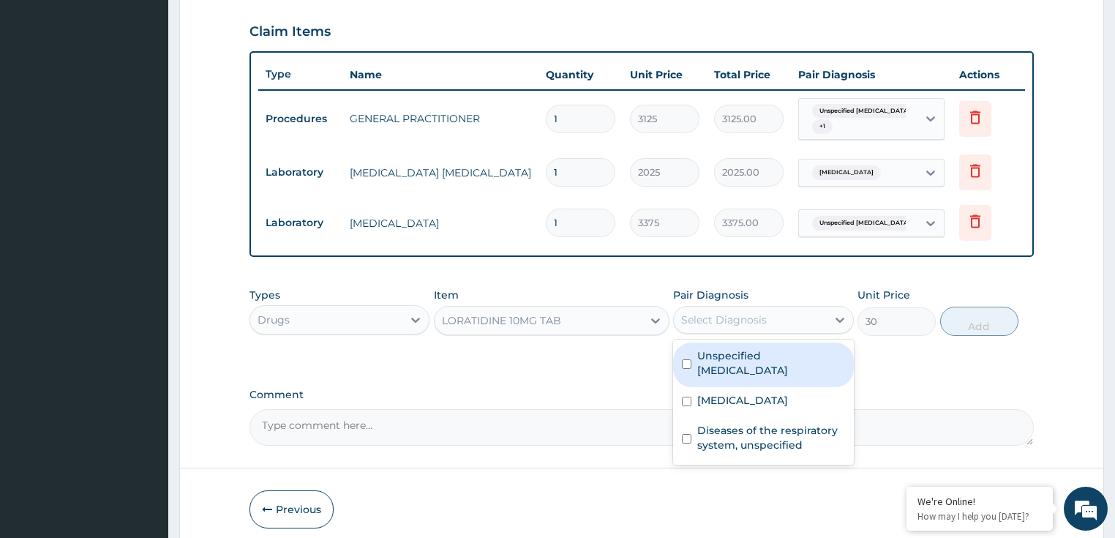
click at [705, 326] on div "Select Diagnosis" at bounding box center [750, 319] width 153 height 23
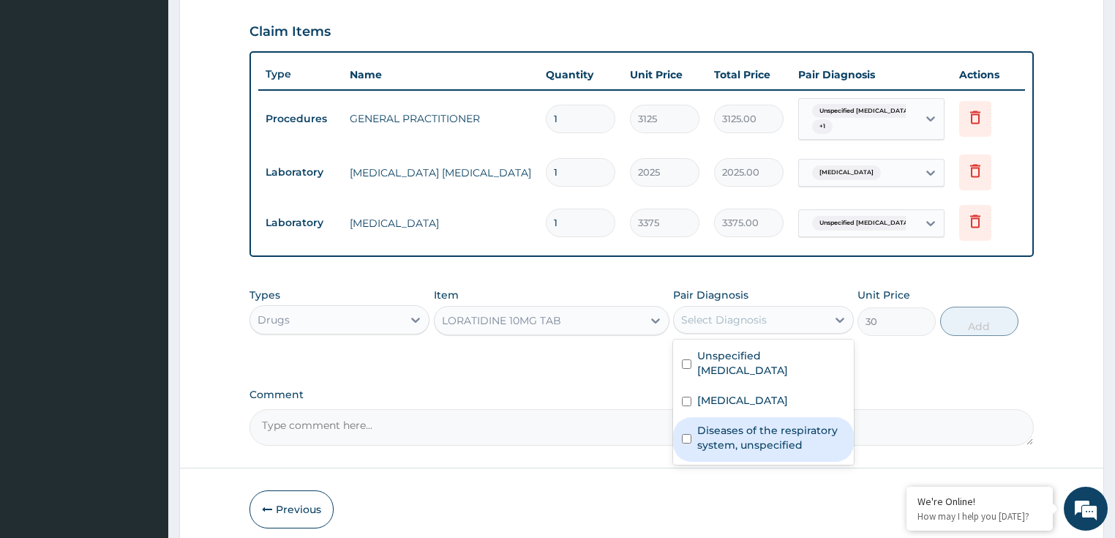
click at [737, 447] on label "Diseases of the respiratory system, unspecified" at bounding box center [771, 437] width 148 height 29
checkbox input "true"
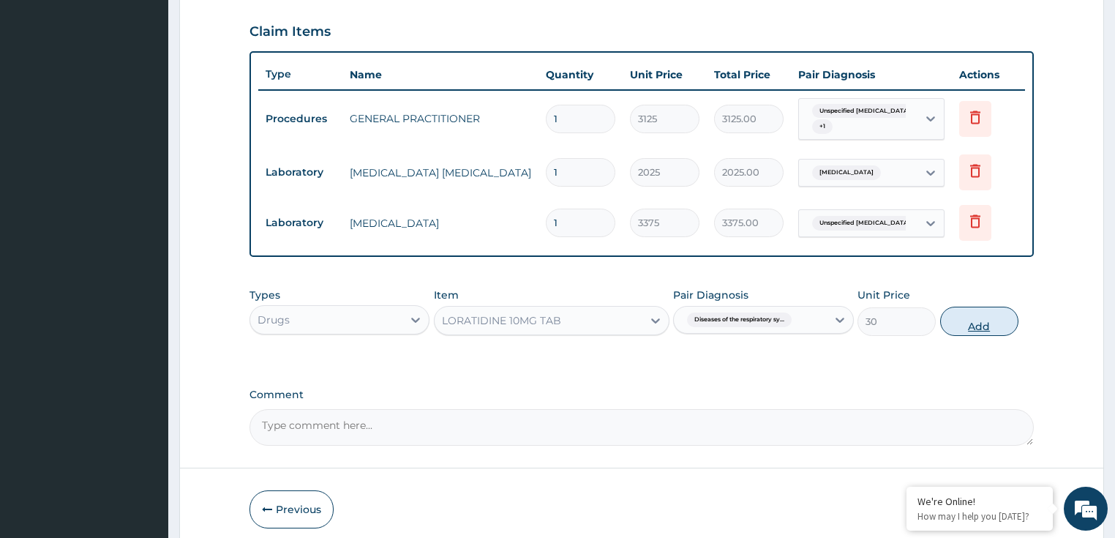
click at [995, 316] on button "Add" at bounding box center [979, 320] width 78 height 29
type input "0"
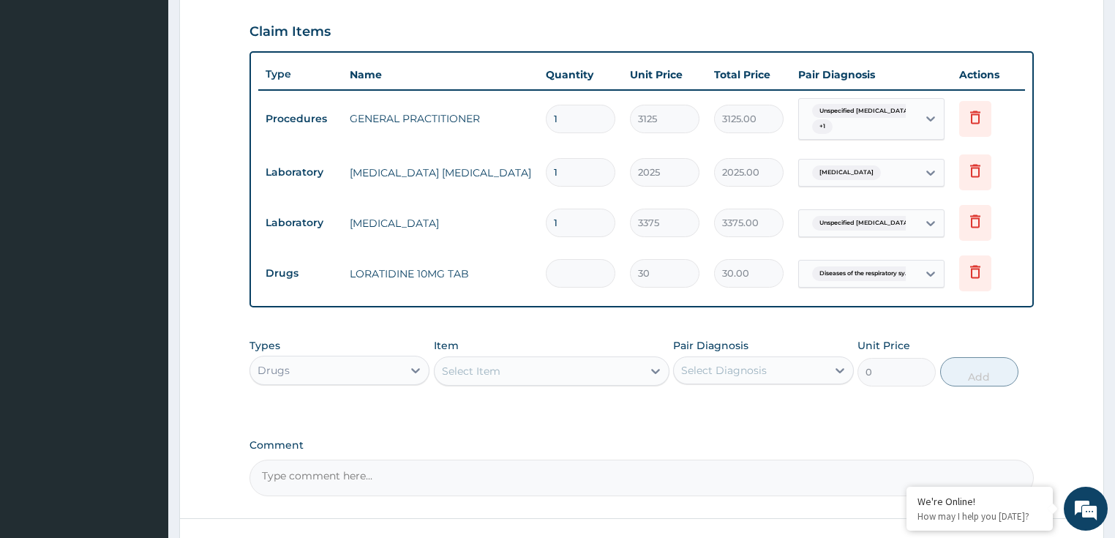
type input "0.00"
type input "5"
type input "150.00"
type input "5"
click at [637, 429] on div "PA Code / Prescription Code Enter Code(Secondary Care Only) Encounter Date 08-1…" at bounding box center [641, 71] width 785 height 849
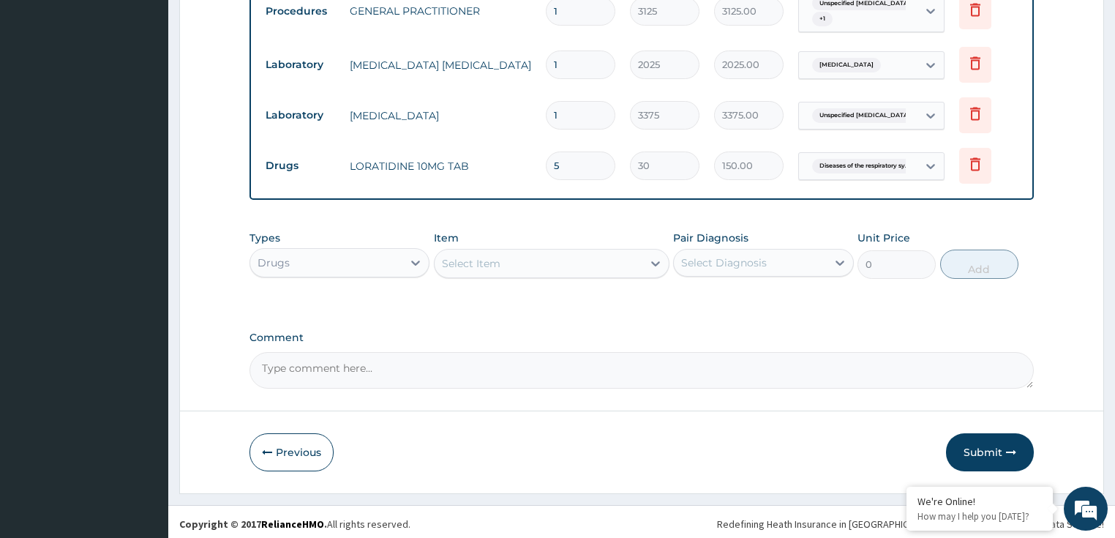
scroll to position [602, 0]
click at [477, 257] on div "Select Item" at bounding box center [471, 261] width 59 height 15
paste input "COUGH SYR (ADULT)"
type input "COUGH SYR (ADULT)"
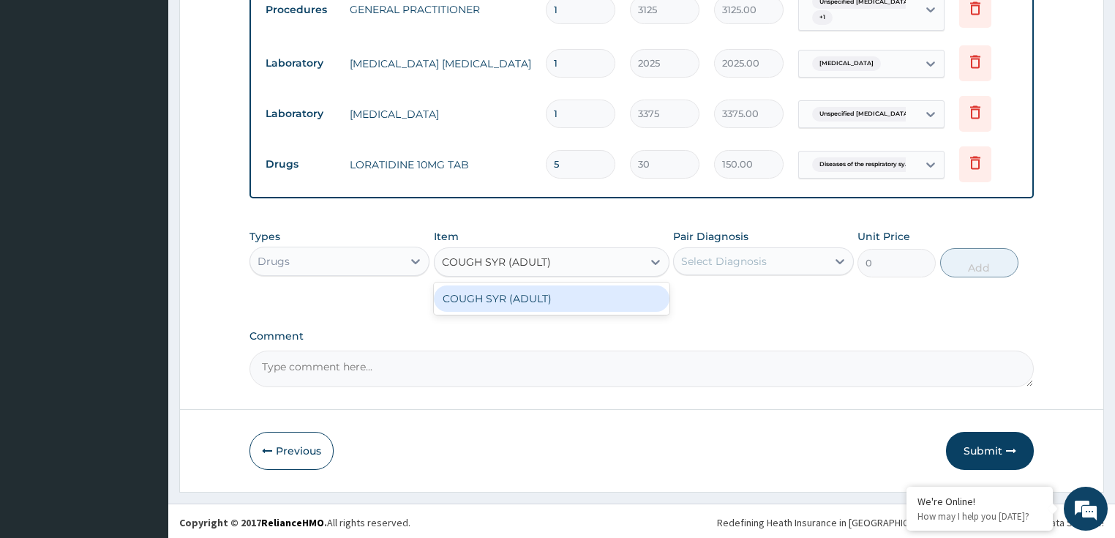
click at [503, 301] on div "COUGH SYR (ADULT)" at bounding box center [551, 298] width 235 height 26
type input "700"
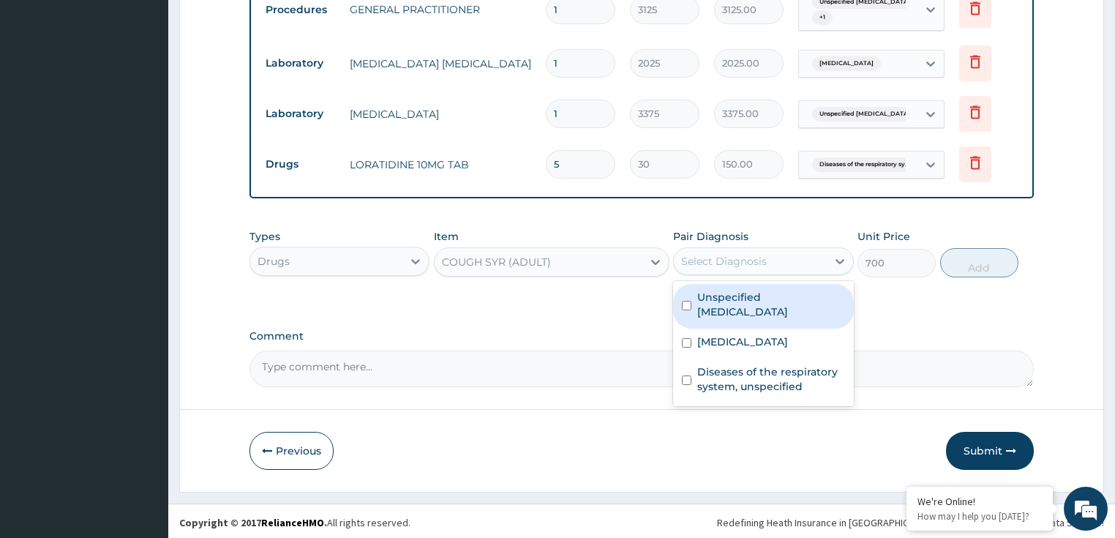
click at [716, 264] on div "Select Diagnosis" at bounding box center [724, 261] width 86 height 15
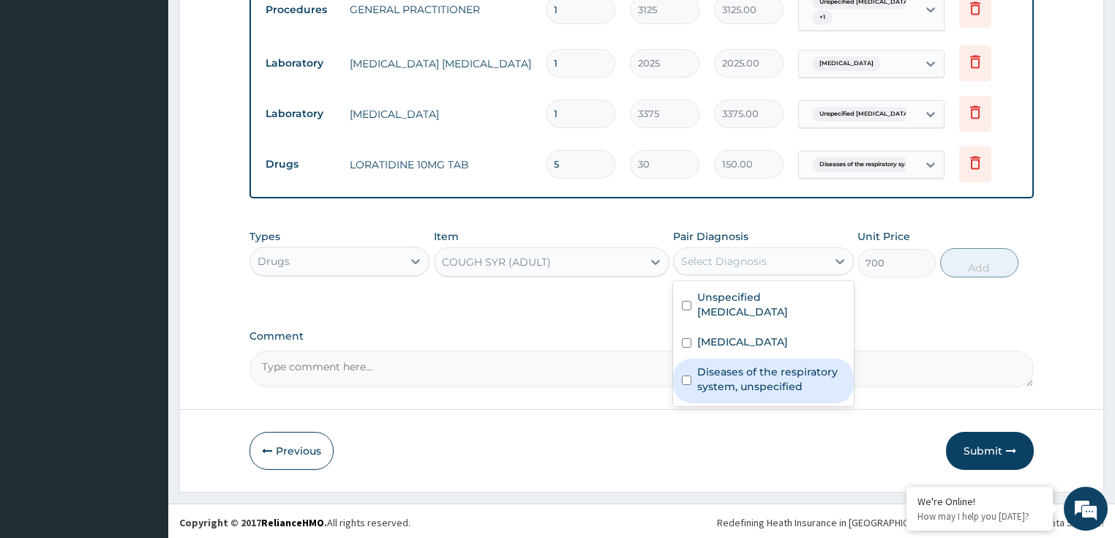
click at [727, 372] on label "Diseases of the respiratory system, unspecified" at bounding box center [771, 378] width 148 height 29
checkbox input "true"
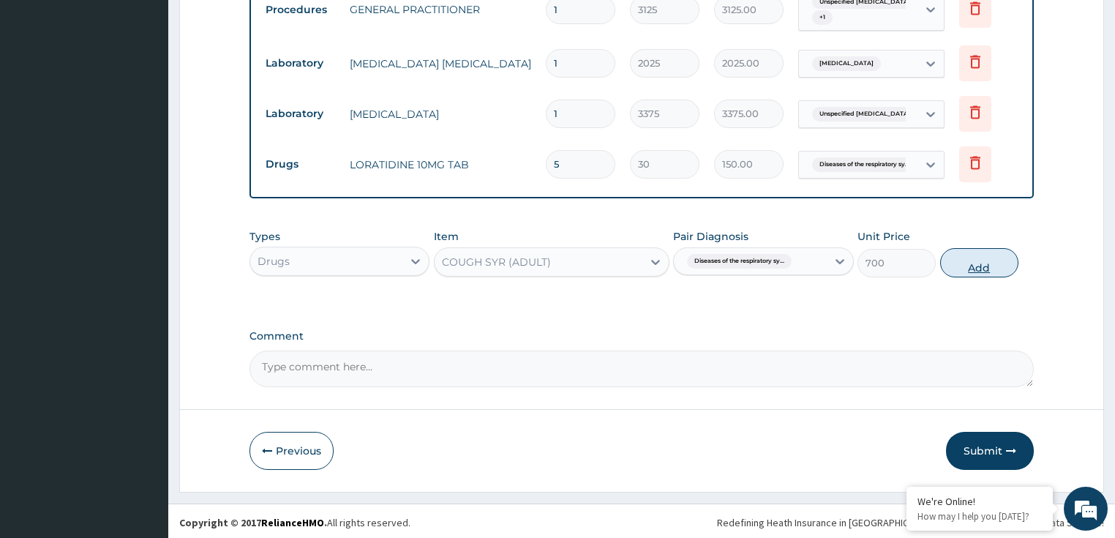
click at [992, 268] on button "Add" at bounding box center [979, 262] width 78 height 29
type input "0"
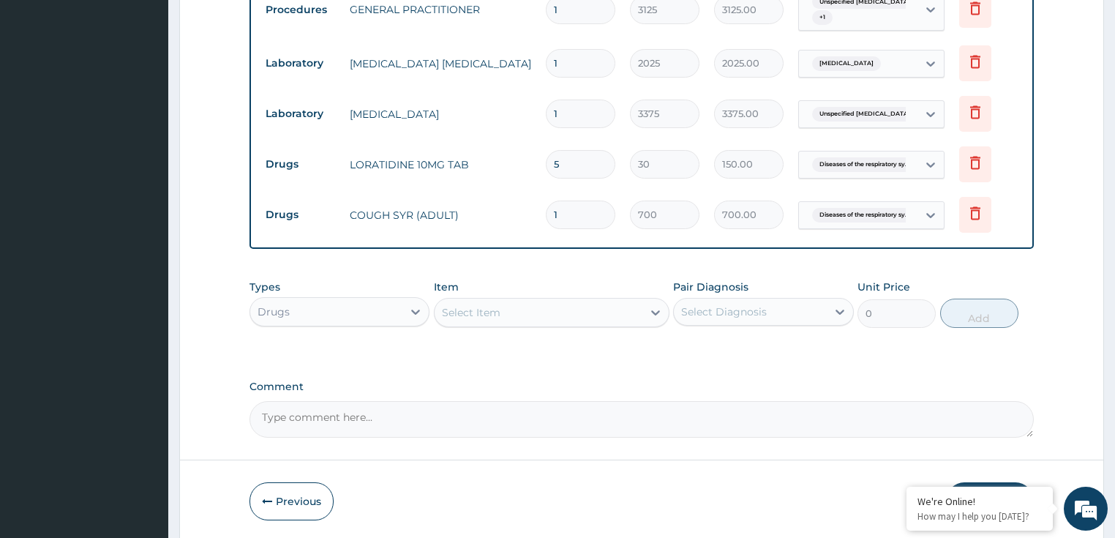
click at [486, 311] on div "Select Item" at bounding box center [471, 312] width 59 height 15
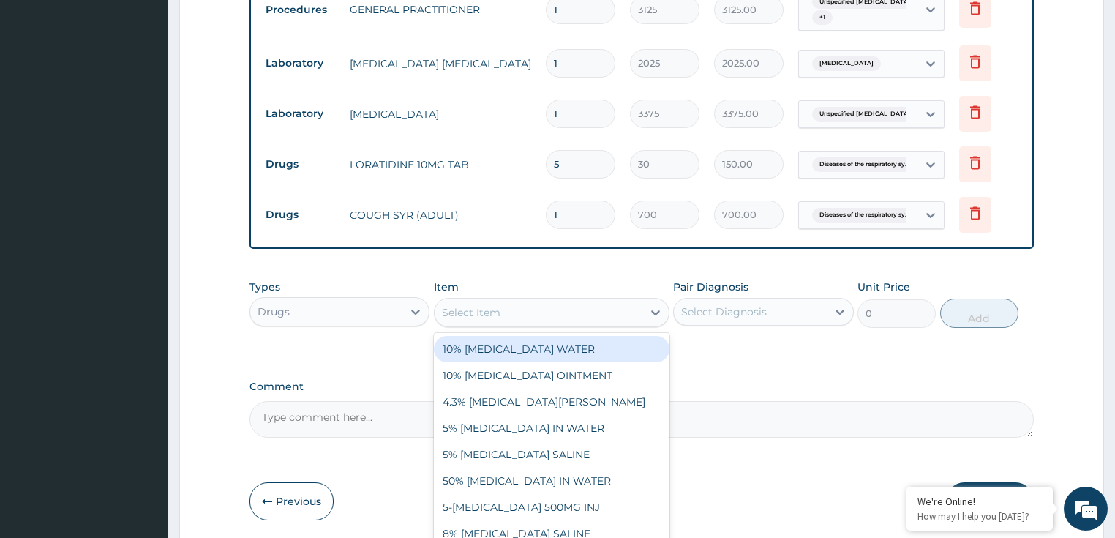
paste input "[MEDICAL_DATA] AND [MEDICAL_DATA] 80/480MG TAB (GENERIC)"
type input "[MEDICAL_DATA] AND [MEDICAL_DATA] 80/480MG TAB (GENERIC)"
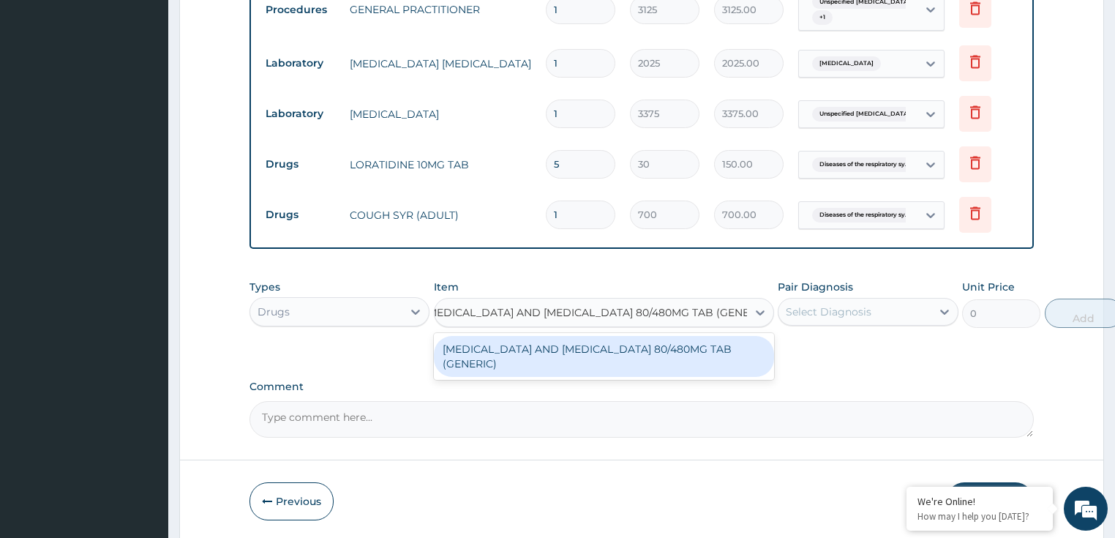
click at [529, 352] on div "[MEDICAL_DATA] AND [MEDICAL_DATA] 80/480MG TAB (GENERIC)" at bounding box center [604, 356] width 340 height 41
type input "210"
click at [529, 352] on div "Types Drugs Item option COUGH SYR (ADULT), selected. option ARTEMETHER AND LUME…" at bounding box center [641, 314] width 785 height 85
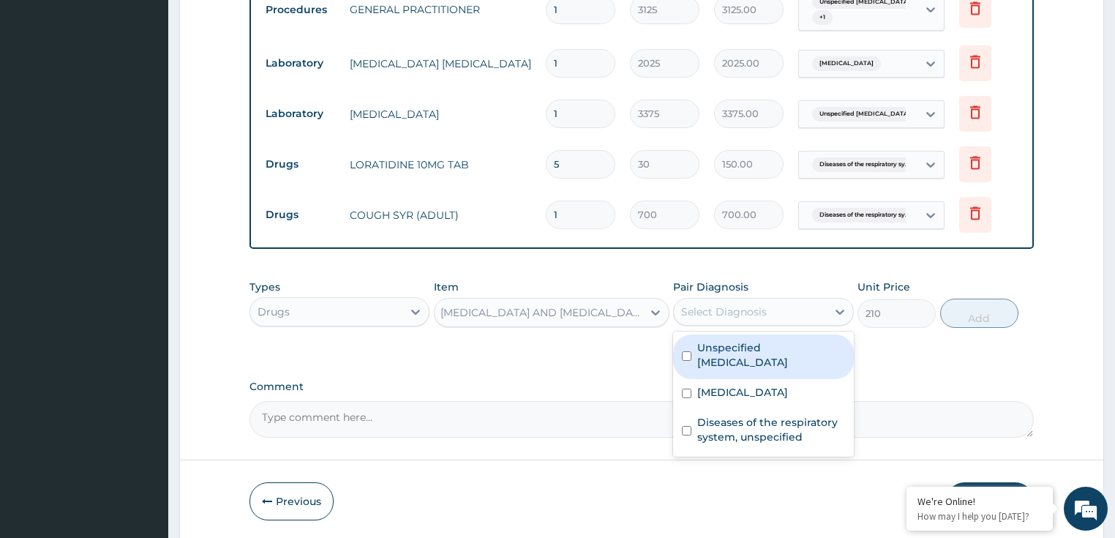
click at [714, 310] on div "Select Diagnosis" at bounding box center [724, 311] width 86 height 15
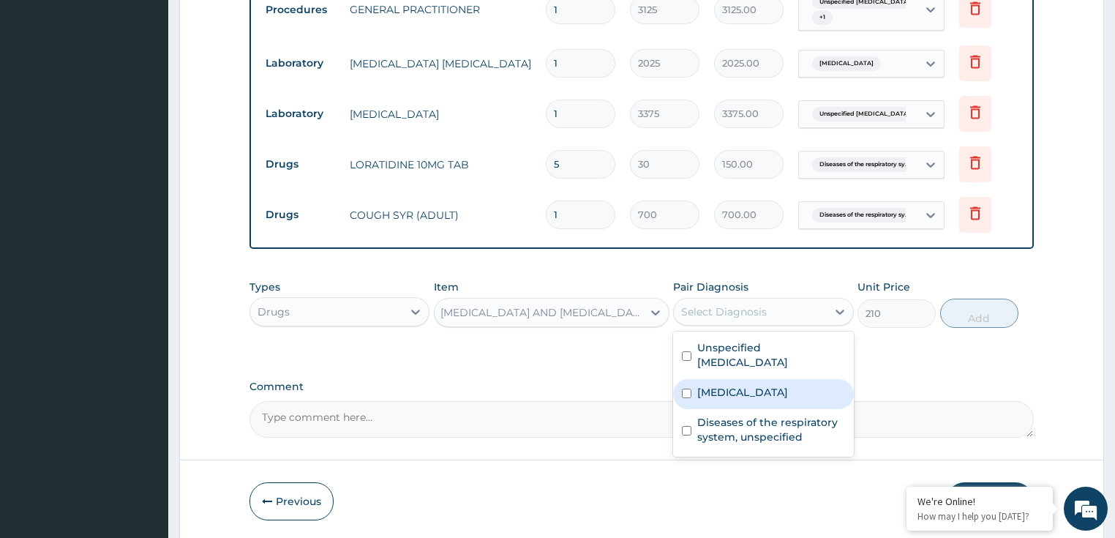
click at [726, 389] on label "[MEDICAL_DATA]" at bounding box center [742, 392] width 91 height 15
click at [709, 388] on label "[MEDICAL_DATA]" at bounding box center [742, 392] width 91 height 15
checkbox input "true"
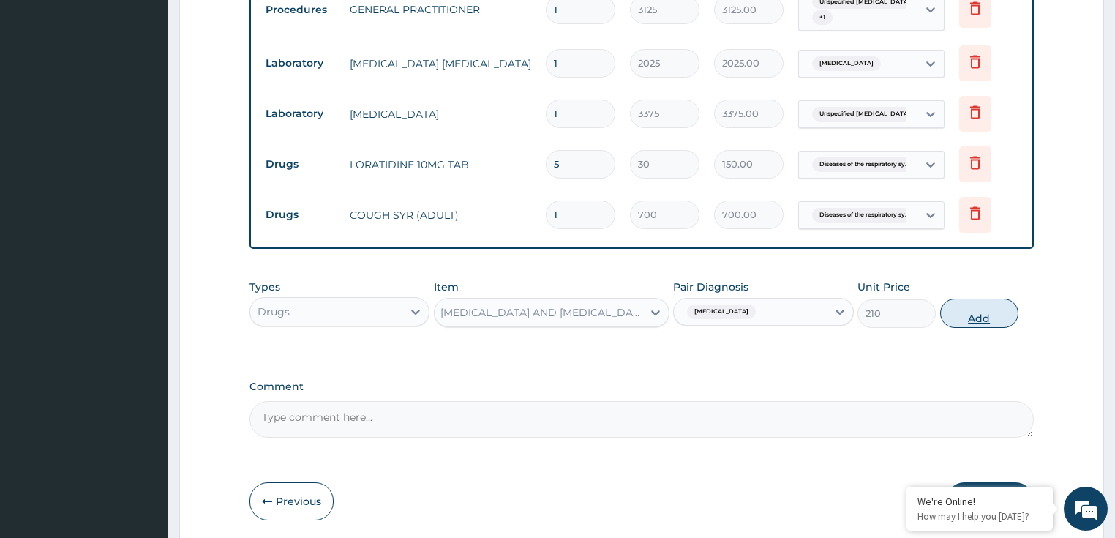
click at [959, 313] on button "Add" at bounding box center [979, 312] width 78 height 29
type input "0"
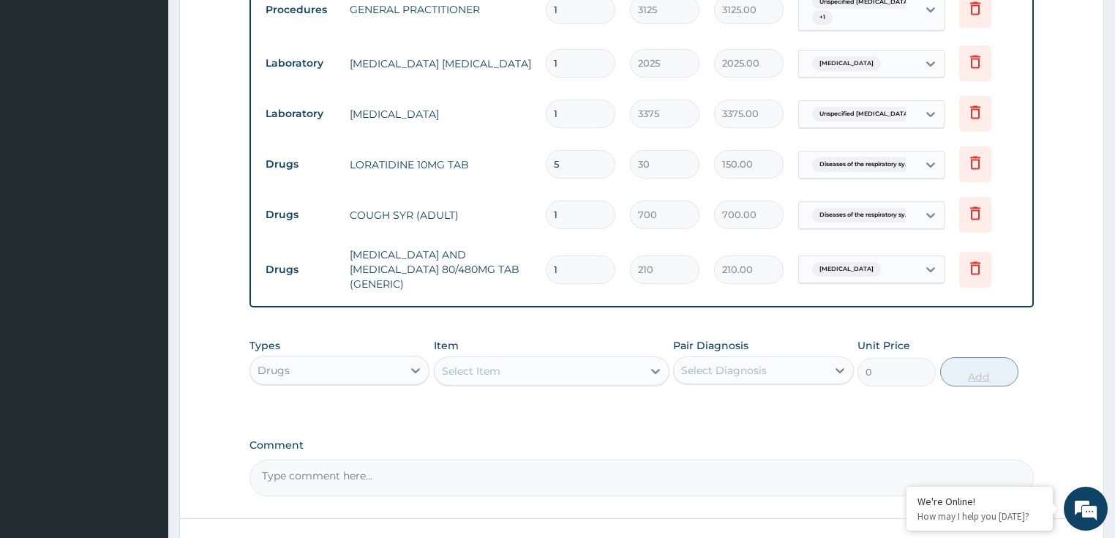
type input "0.00"
type input "6"
type input "1260.00"
type input "6"
click at [408, 439] on label "Comment" at bounding box center [641, 445] width 785 height 12
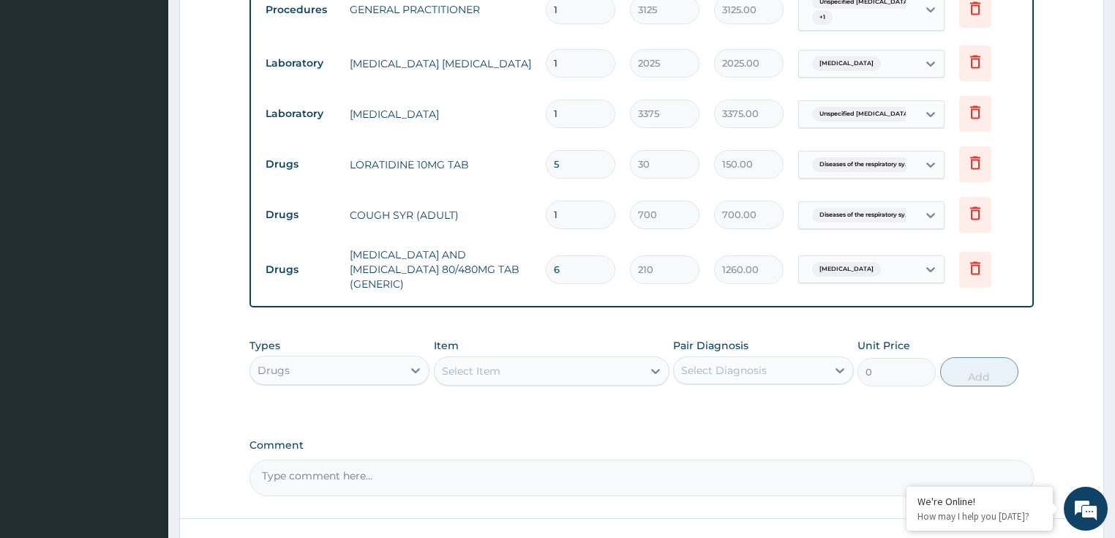
click at [408, 459] on textarea "Comment" at bounding box center [641, 477] width 785 height 37
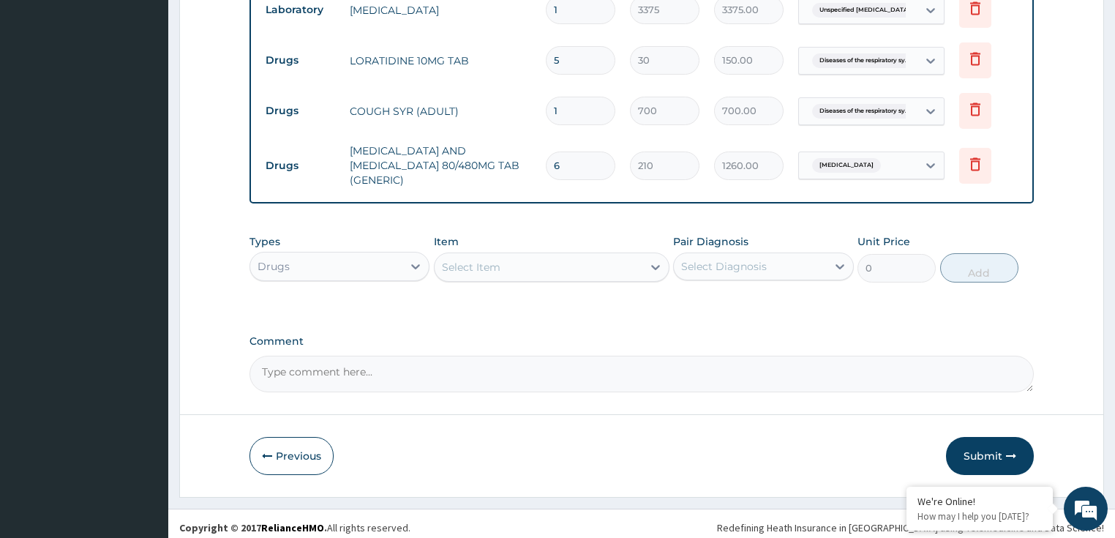
scroll to position [711, 0]
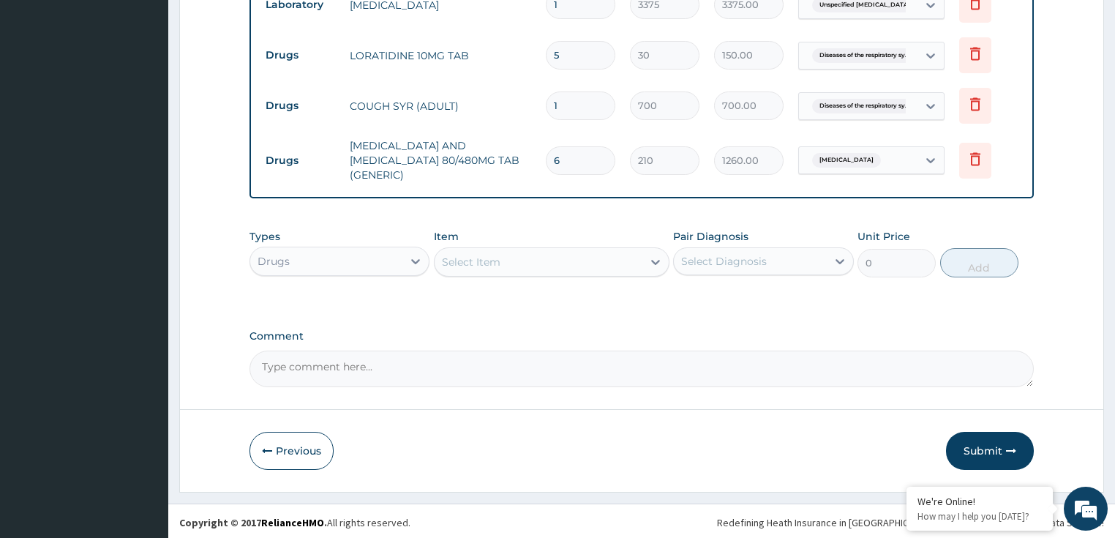
click at [491, 257] on div "Select Item" at bounding box center [471, 261] width 59 height 15
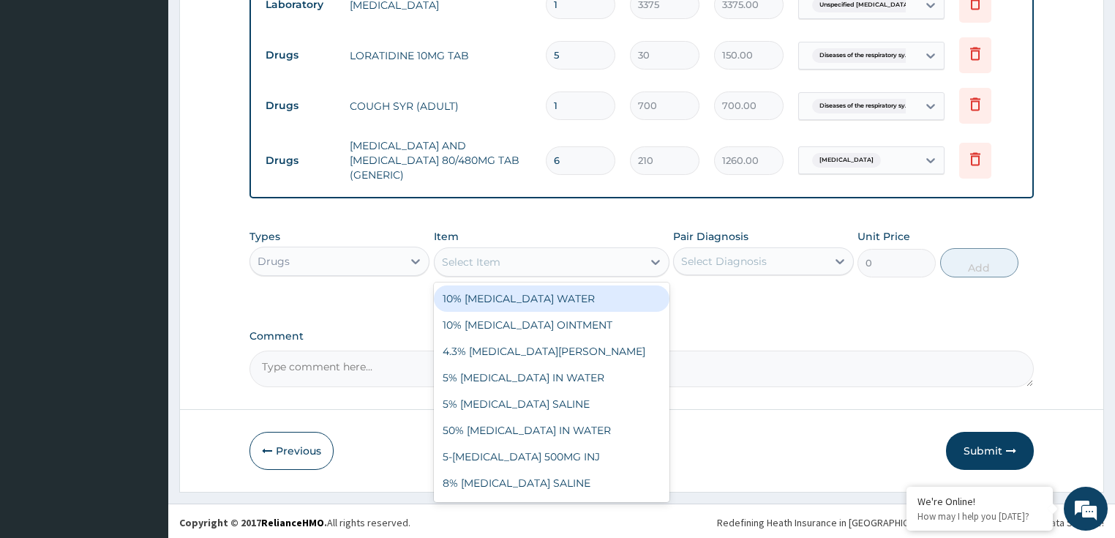
paste input "[MEDICAL_DATA] 500MG TAB"
type input "[MEDICAL_DATA] 500MG TAB"
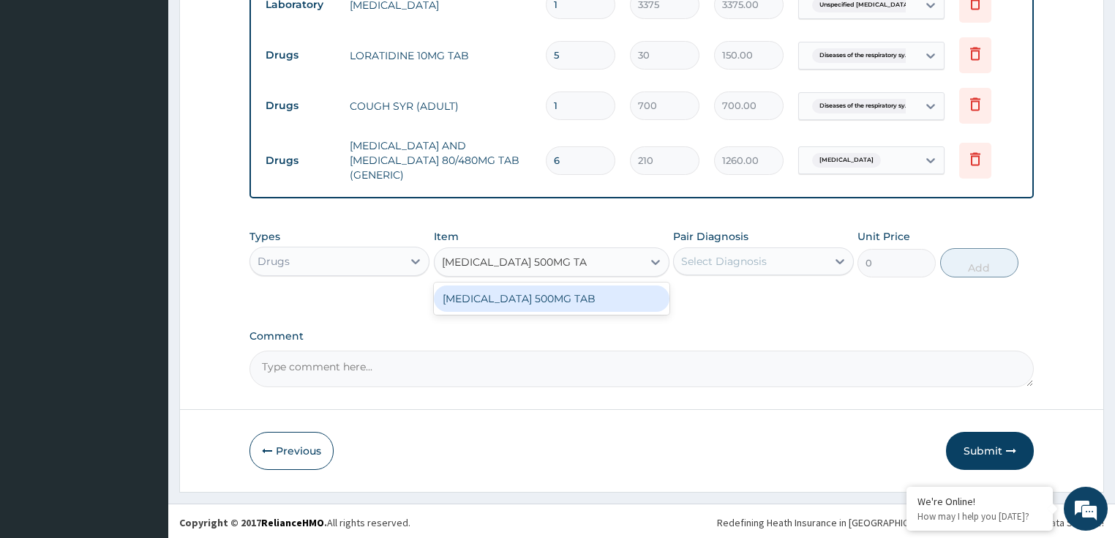
click at [540, 306] on div "[MEDICAL_DATA] 500MG TAB" at bounding box center [551, 298] width 235 height 26
type input "20"
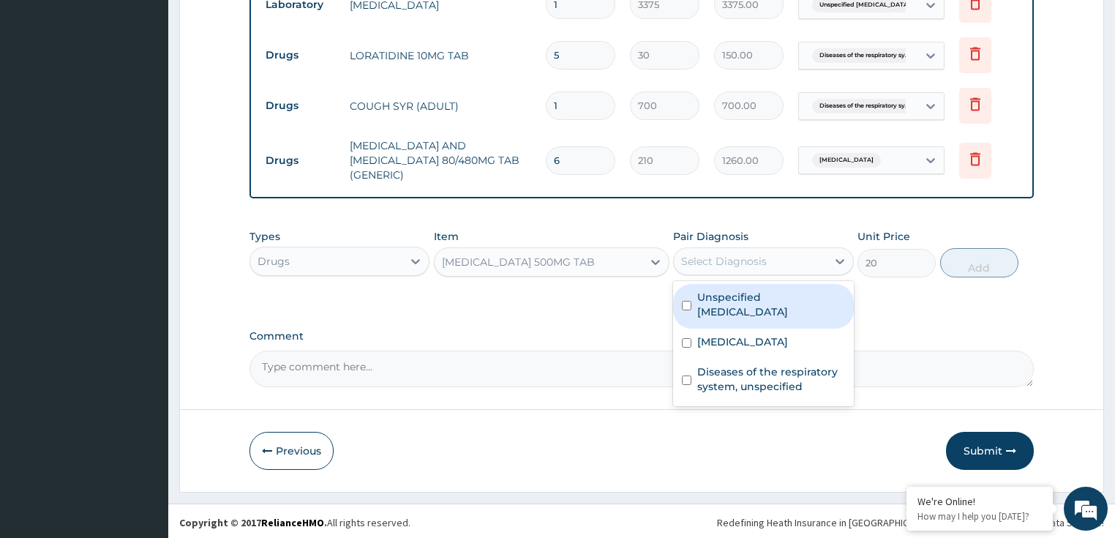
click at [749, 254] on div "Select Diagnosis" at bounding box center [724, 261] width 86 height 15
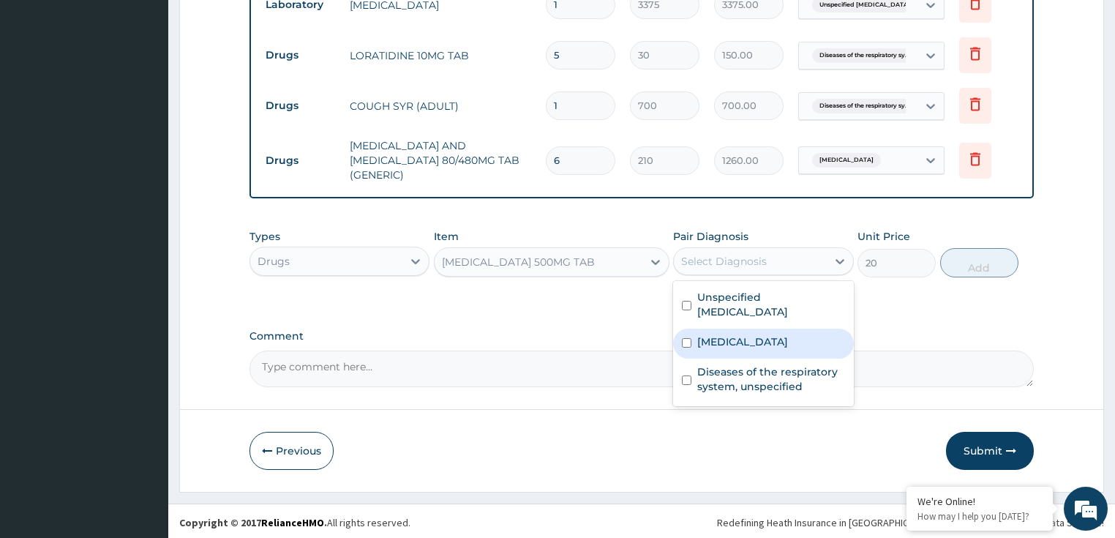
click at [726, 345] on label "[MEDICAL_DATA]" at bounding box center [742, 341] width 91 height 15
checkbox input "true"
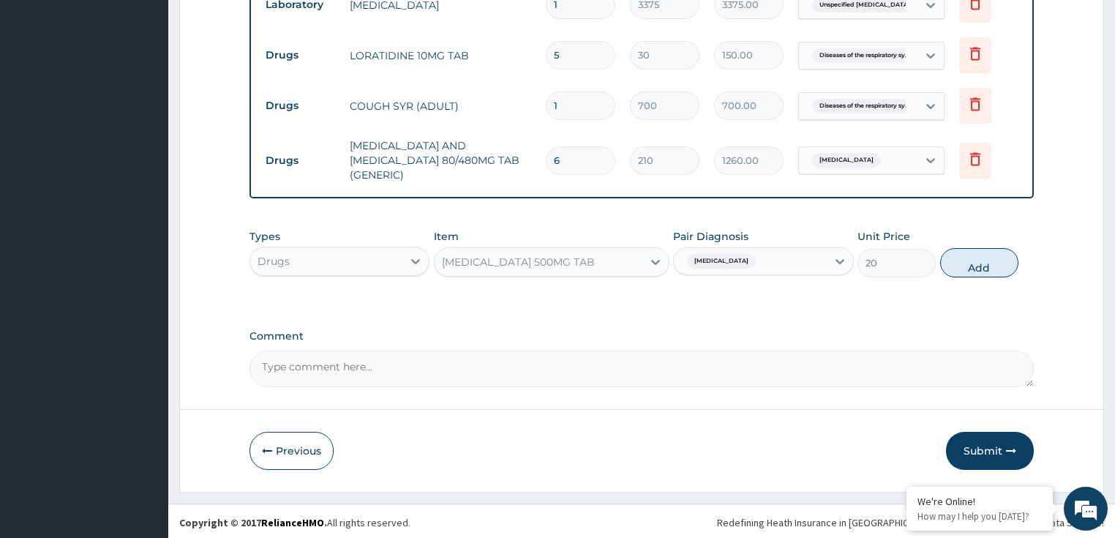
click at [970, 268] on button "Add" at bounding box center [979, 262] width 78 height 29
type input "0"
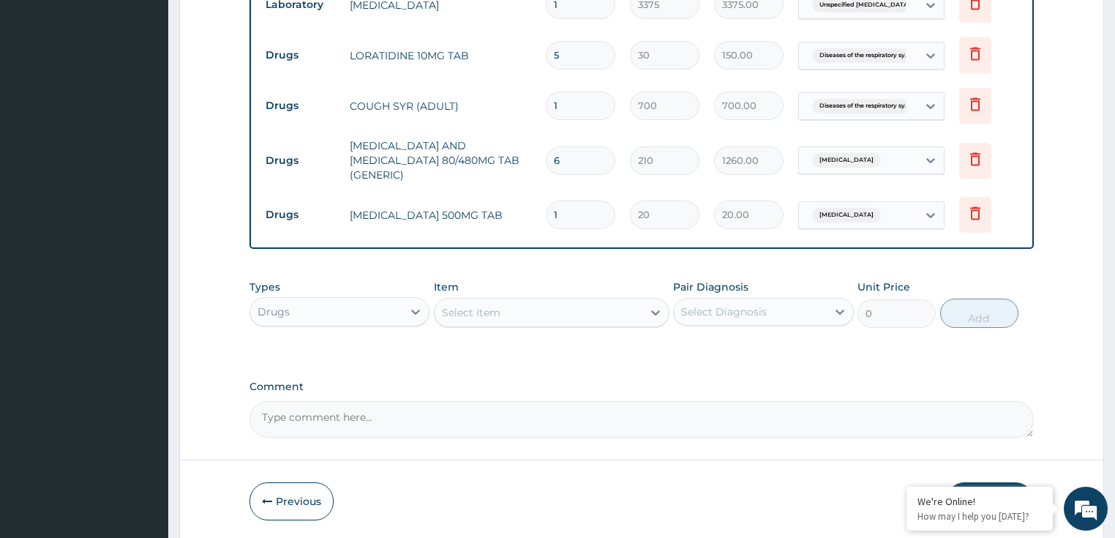
type input "18"
type input "360.00"
type input "18"
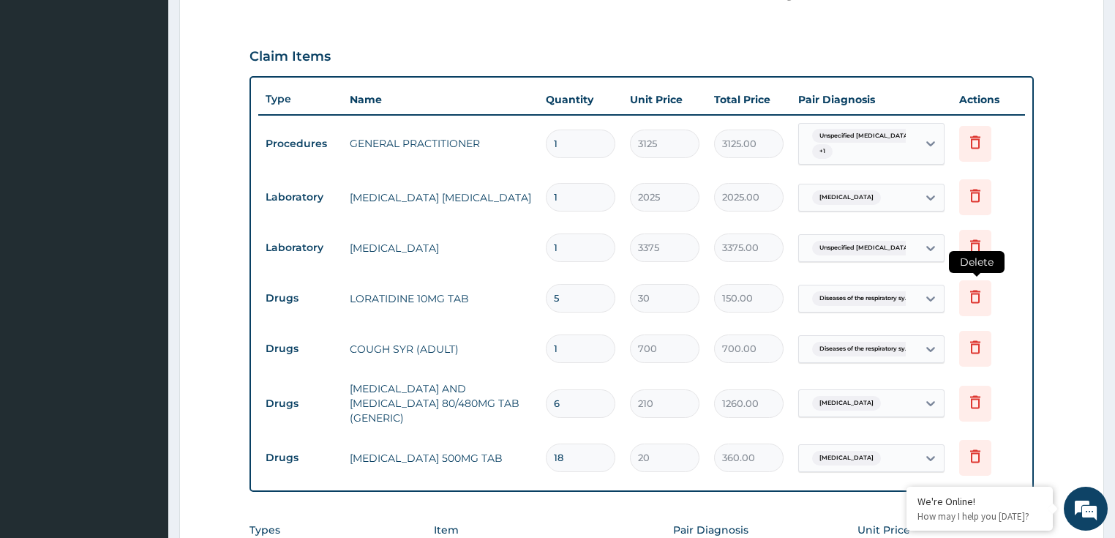
scroll to position [761, 0]
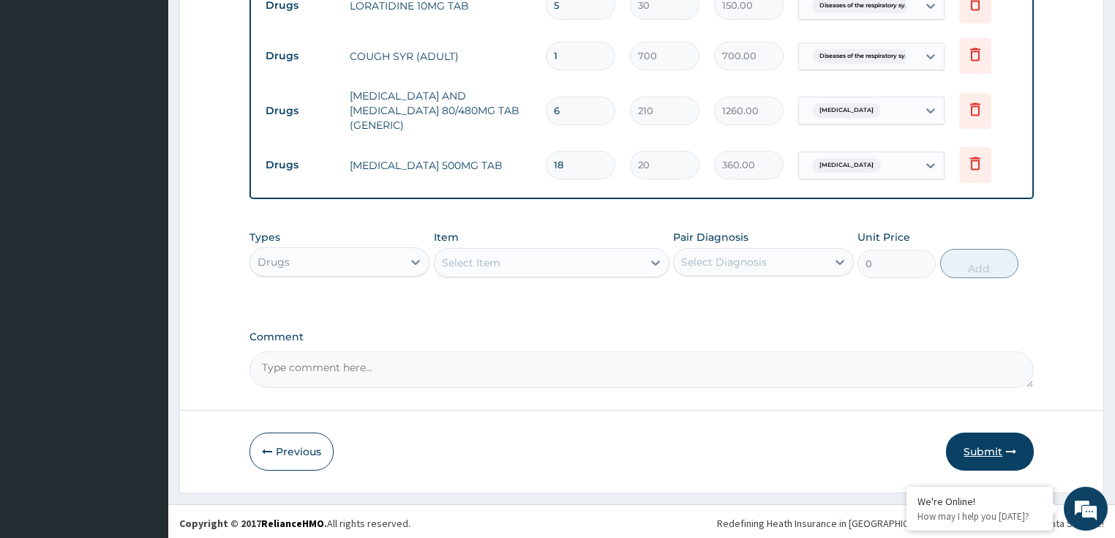
click at [974, 440] on button "Submit" at bounding box center [990, 451] width 88 height 38
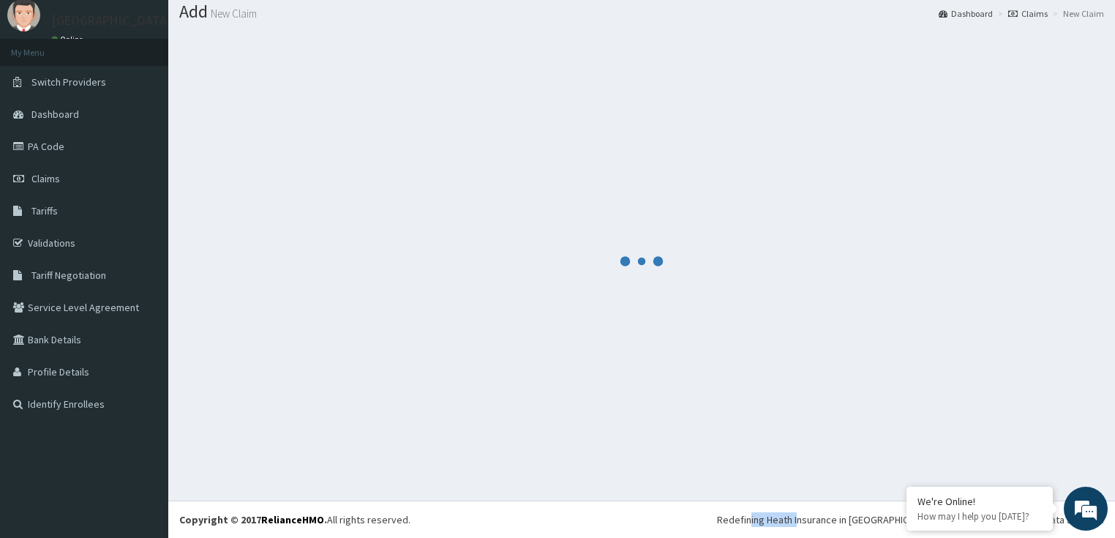
scroll to position [45, 0]
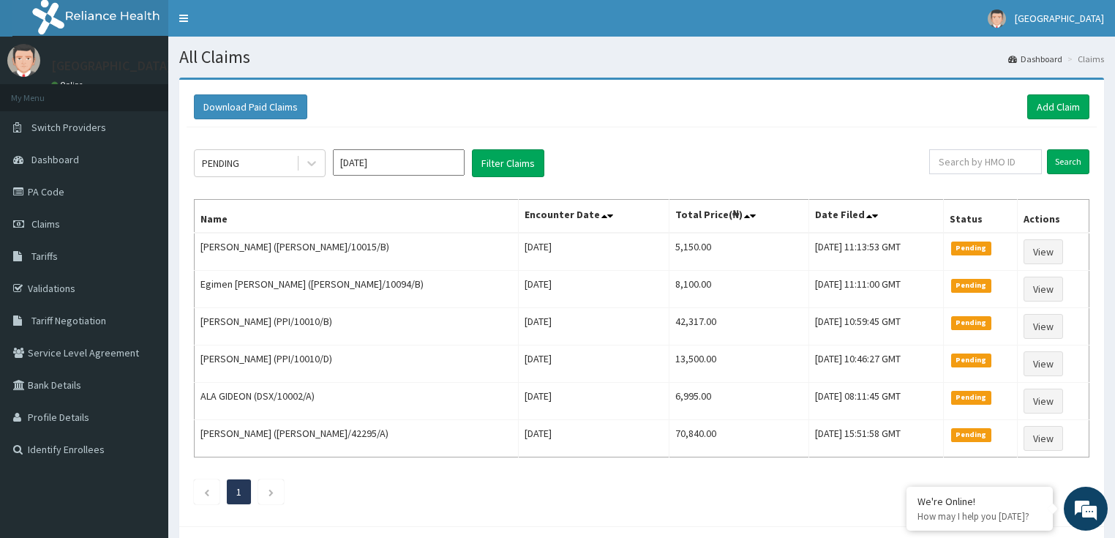
click at [509, 85] on div "Download Paid Claims Add Claim × Note you can only download claims within a max…" at bounding box center [641, 303] width 924 height 446
click at [1053, 99] on link "Add Claim" at bounding box center [1058, 106] width 62 height 25
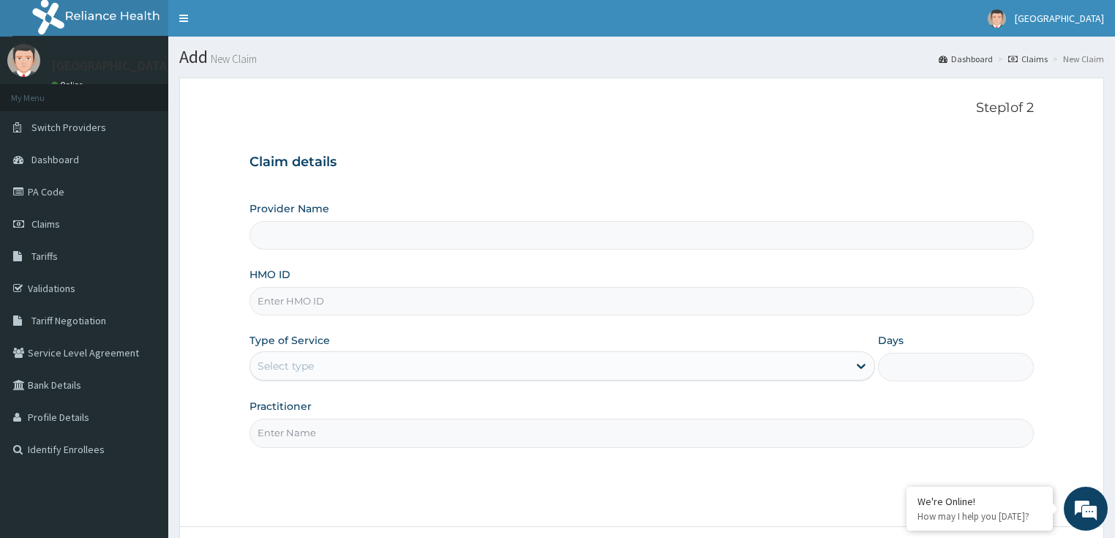
type input "LILY HOSPITAL-WARRI"
click at [278, 311] on input "HMO ID" at bounding box center [641, 301] width 785 height 29
paste input "ATF/10014/A"
type input "ATF/10014/A"
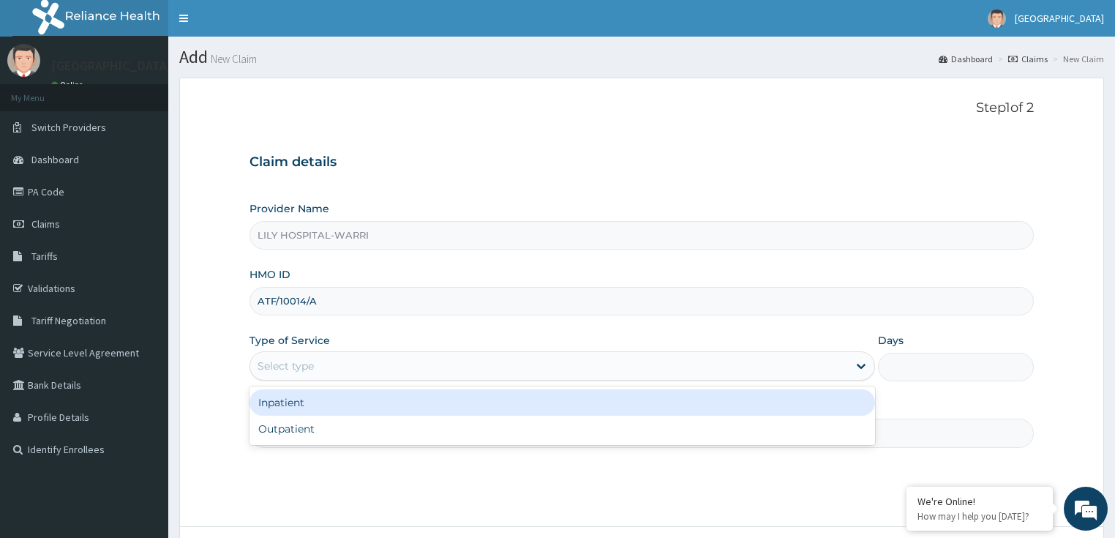
click at [280, 363] on div "Select type" at bounding box center [285, 365] width 56 height 15
click at [281, 374] on div "Select type" at bounding box center [548, 365] width 597 height 23
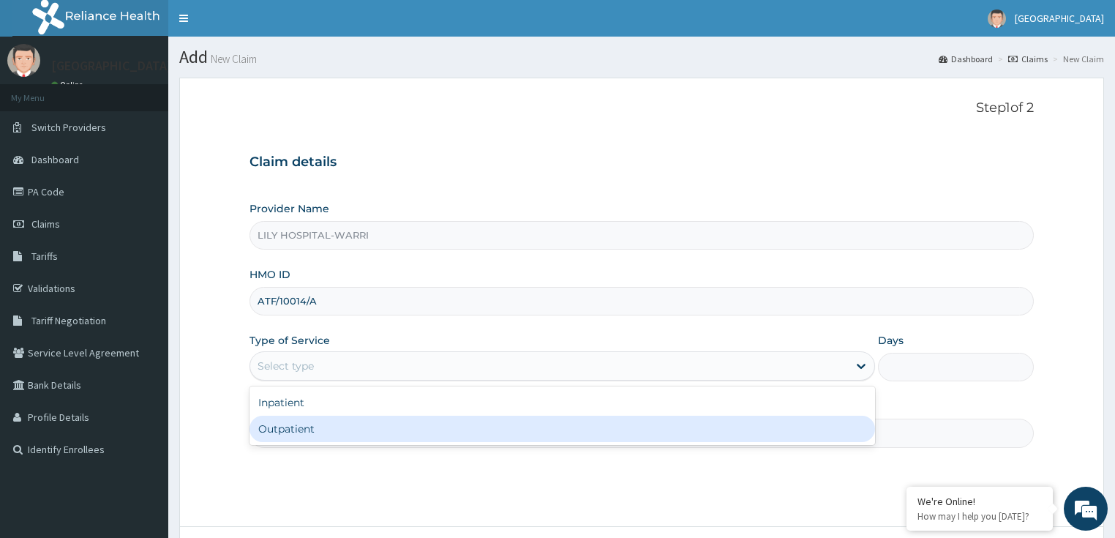
click at [274, 420] on div "Outpatient" at bounding box center [561, 428] width 625 height 26
type input "1"
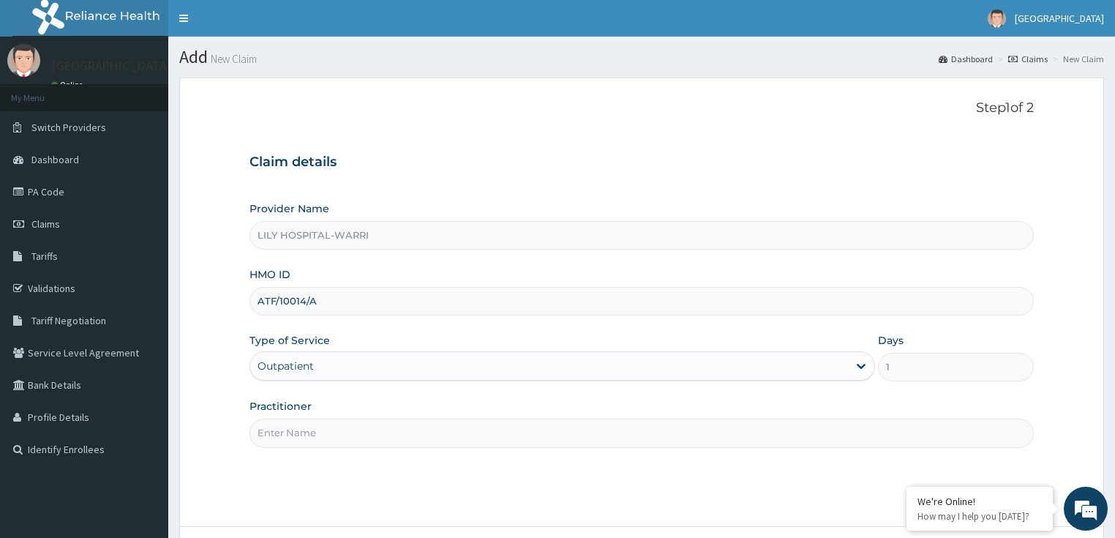
click at [275, 429] on input "Practitioner" at bounding box center [641, 432] width 785 height 29
type input "General practitioner"
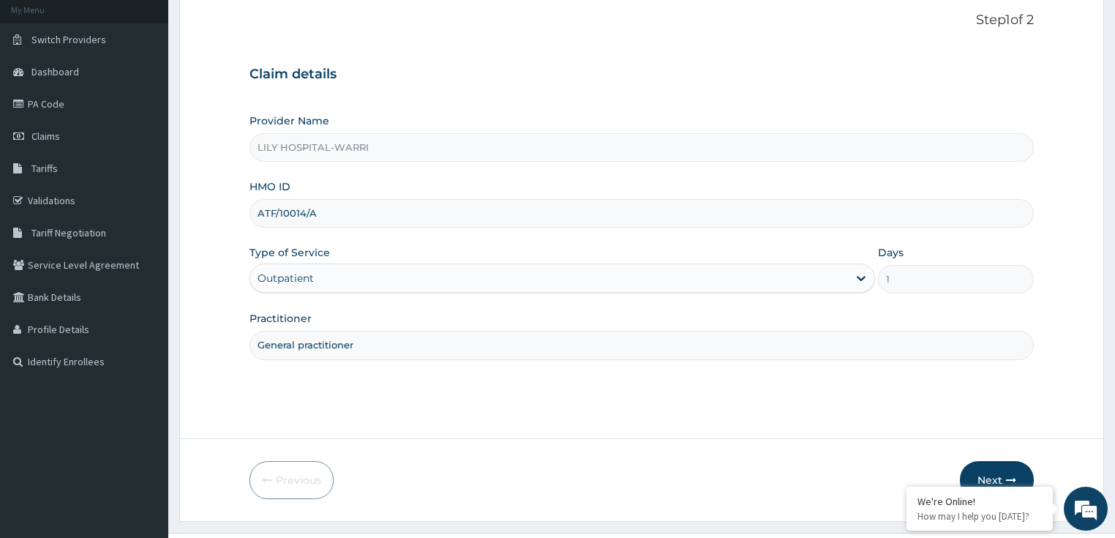
scroll to position [119, 0]
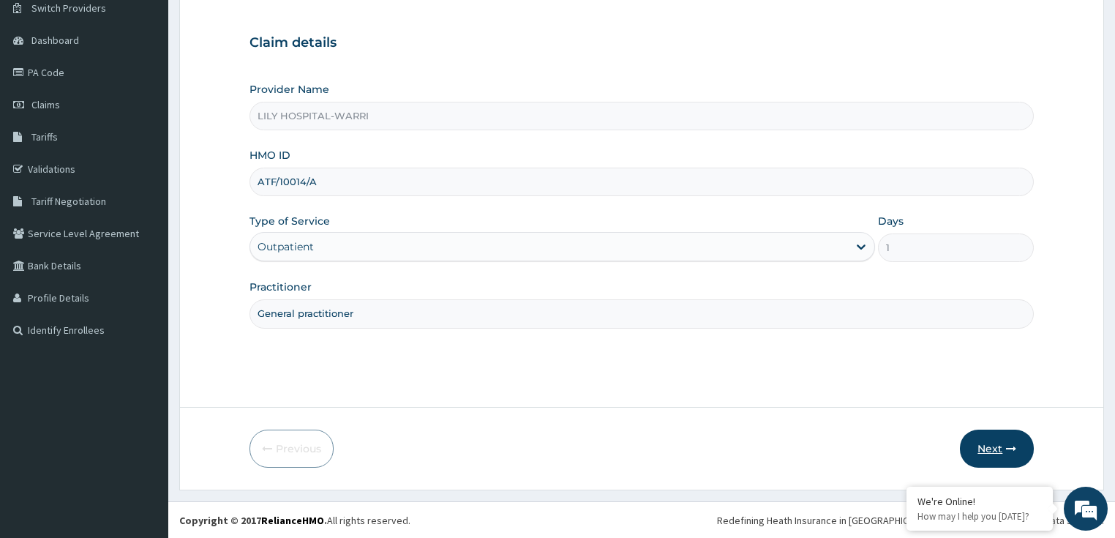
click at [995, 447] on button "Next" at bounding box center [996, 448] width 74 height 38
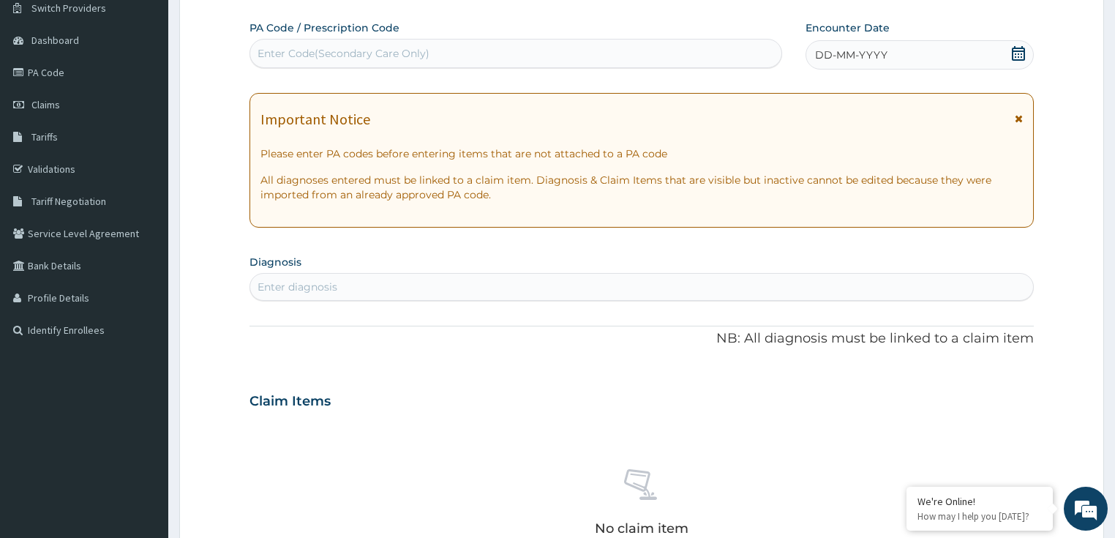
scroll to position [0, 0]
click at [310, 64] on div "Enter Code(Secondary Care Only)" at bounding box center [515, 53] width 531 height 23
paste input "PA/5ADD96"
type input "PA/5ADD96"
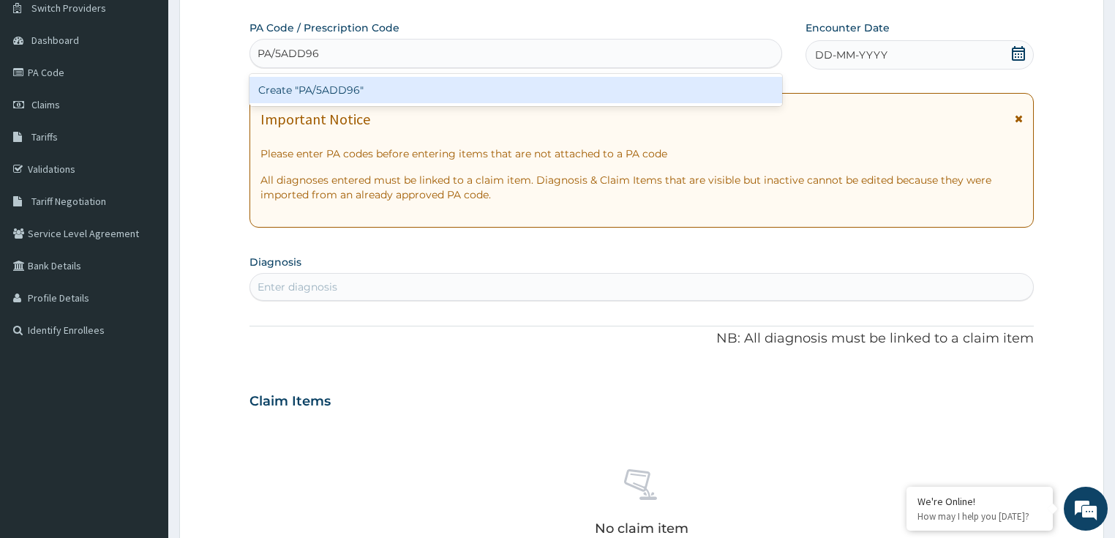
click at [323, 95] on div "Create "PA/5ADD96"" at bounding box center [515, 90] width 532 height 26
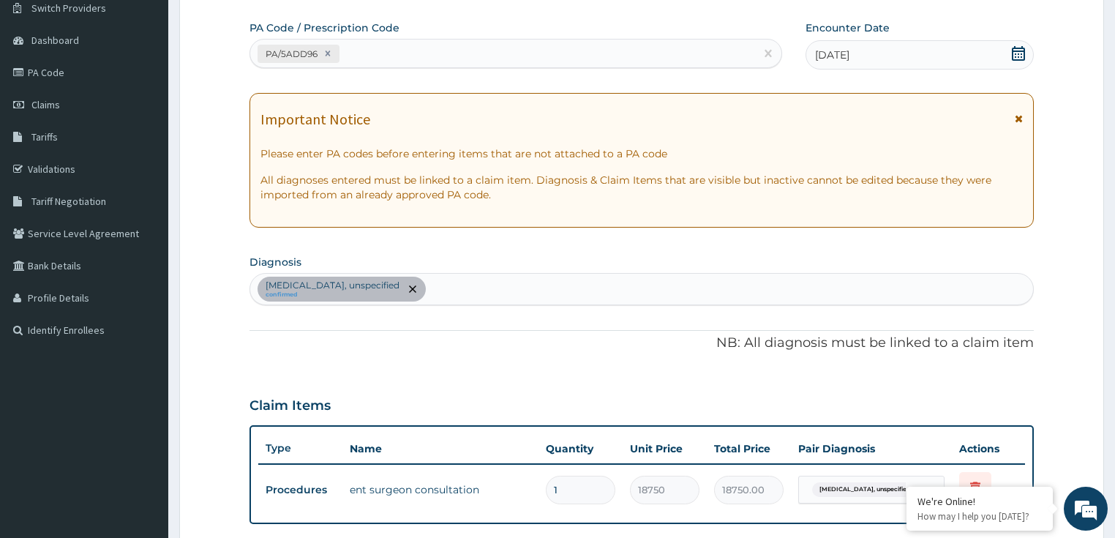
click at [222, 98] on form "Step 2 of 2 PA Code / Prescription Code PA/5ADD96 Encounter Date 09-10-2025 Imp…" at bounding box center [641, 387] width 924 height 859
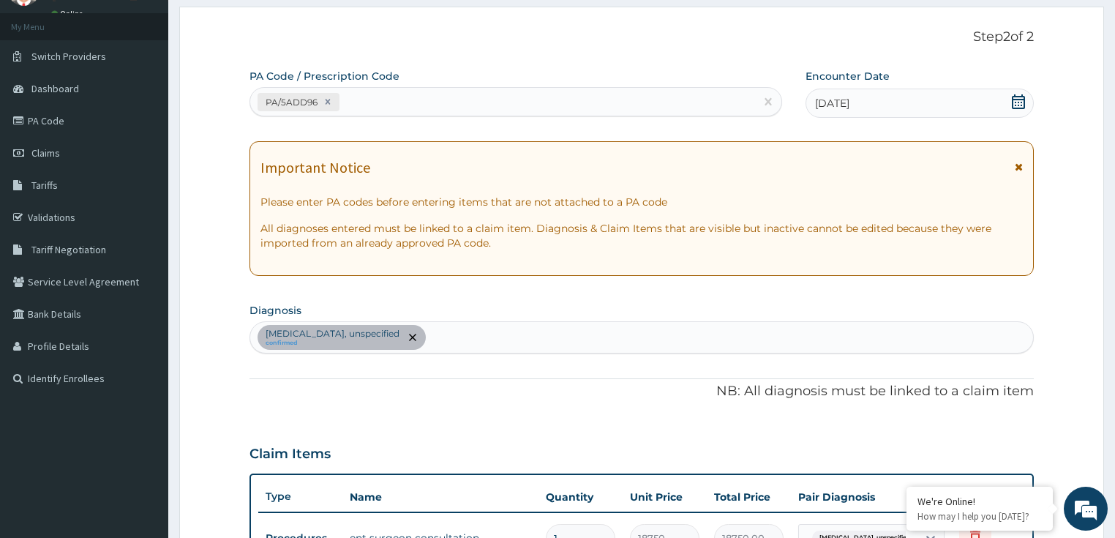
scroll to position [61, 0]
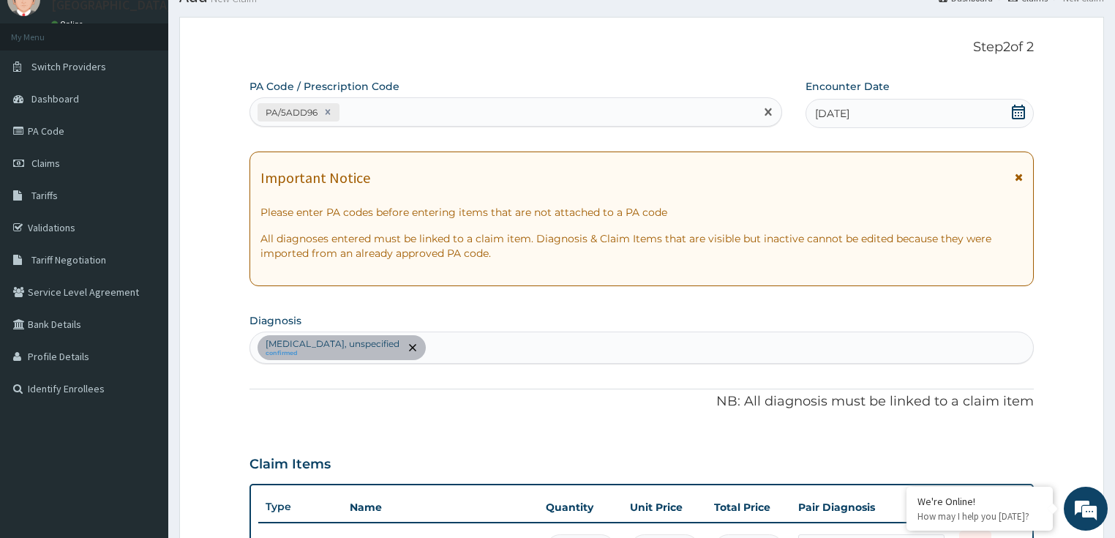
click at [360, 108] on div "PA/5ADD96" at bounding box center [502, 112] width 505 height 24
paste input "PA/D5F961"
type input "PA/D5F961"
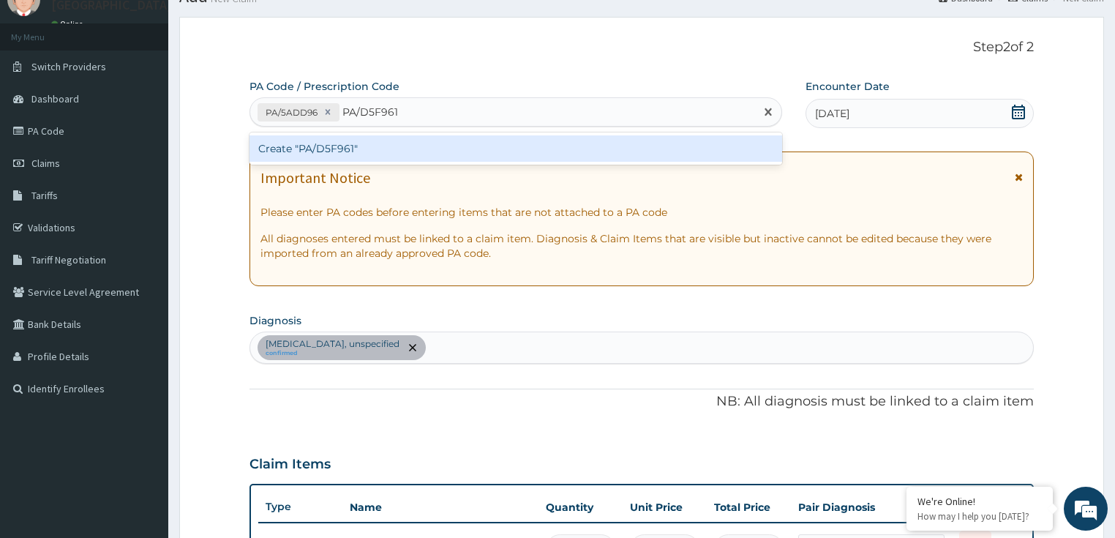
click at [400, 148] on div "Create "PA/D5F961"" at bounding box center [515, 148] width 532 height 26
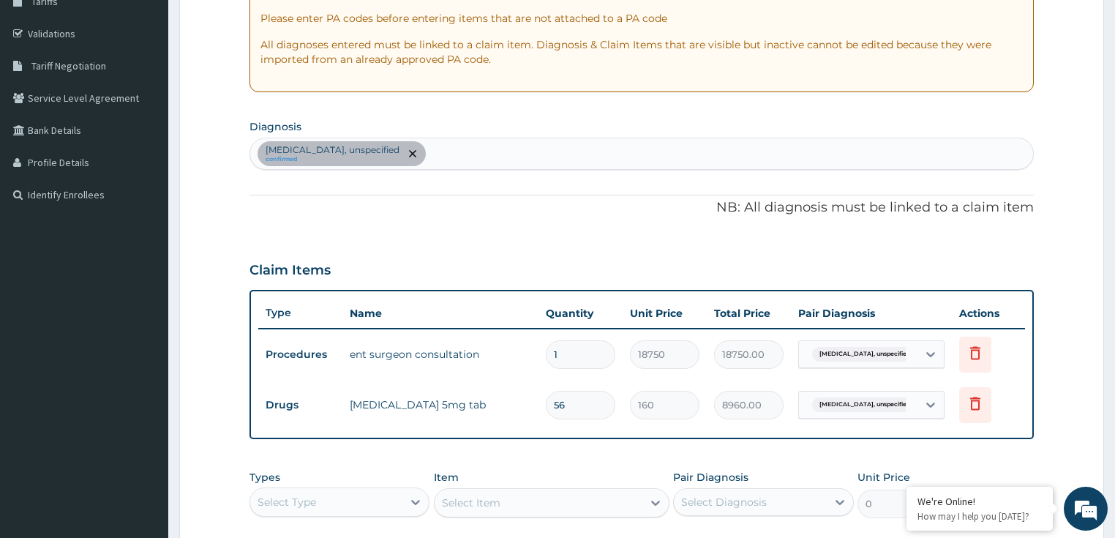
scroll to position [59, 0]
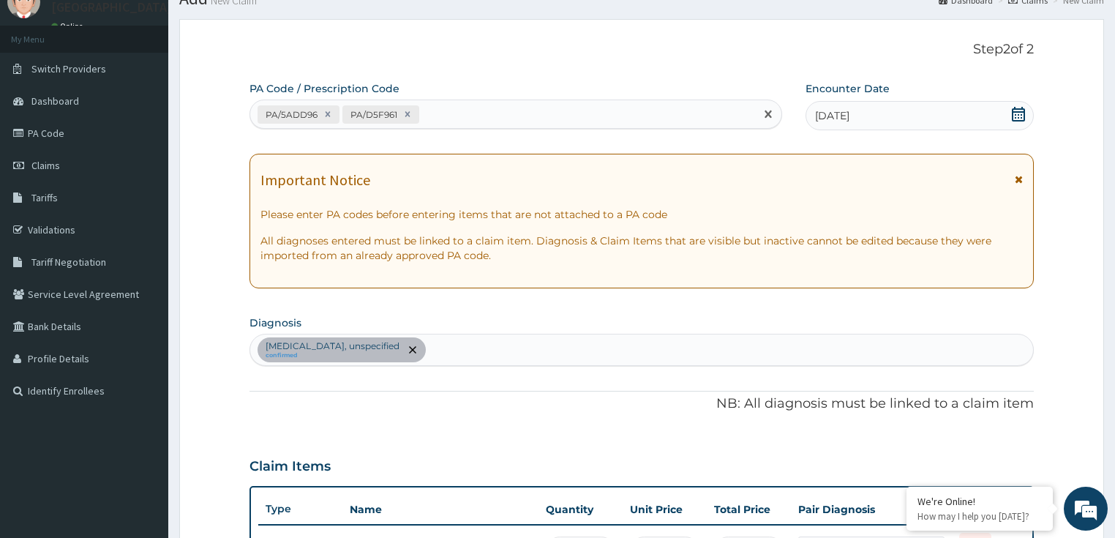
click at [432, 113] on div "PA/5ADD96 PA/D5F961" at bounding box center [502, 114] width 505 height 24
paste input "PA/736E28"
type input "PA/736E28"
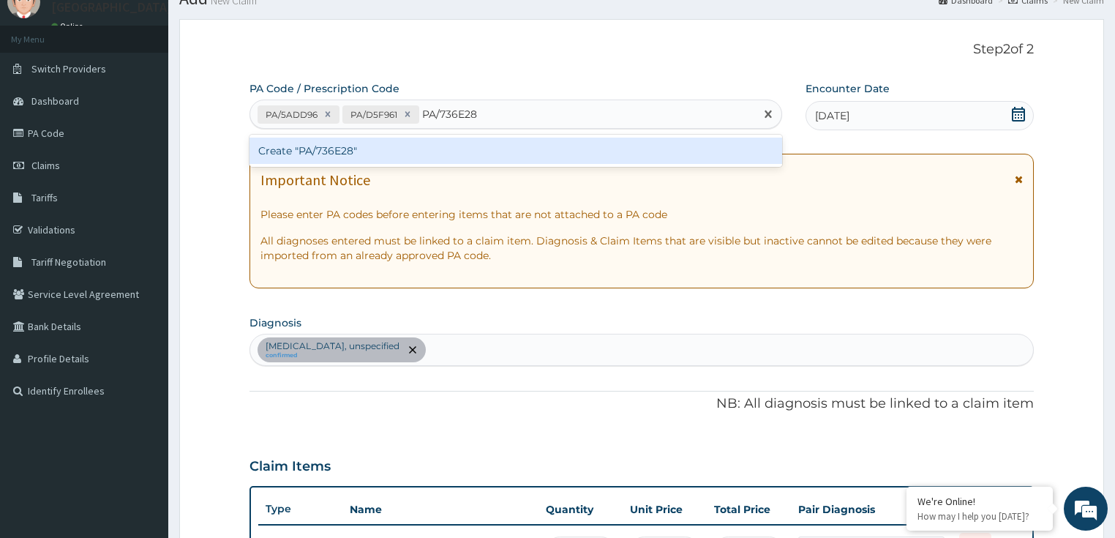
click at [445, 152] on div "Create "PA/736E28"" at bounding box center [515, 150] width 532 height 26
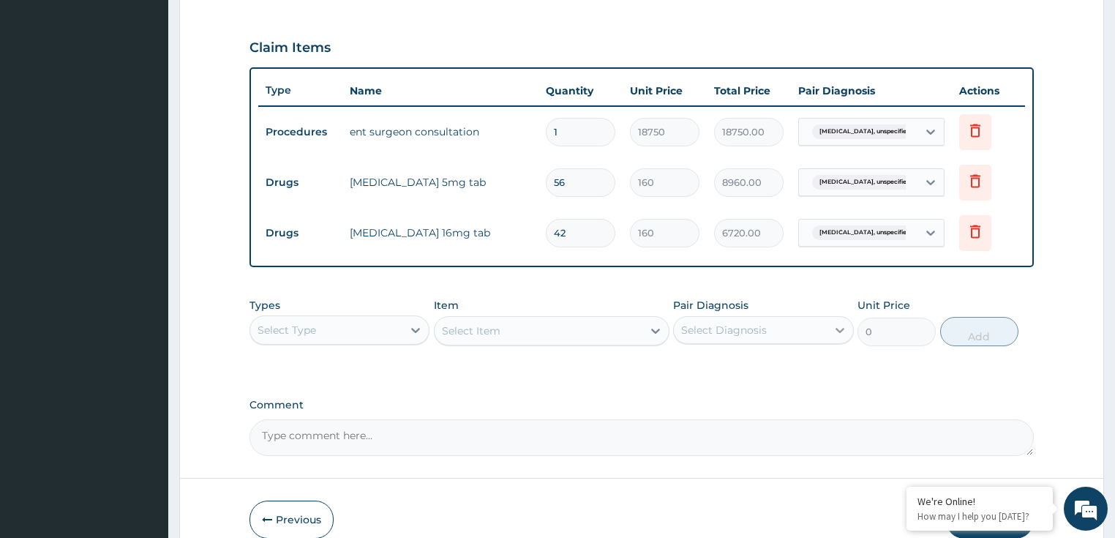
scroll to position [497, 0]
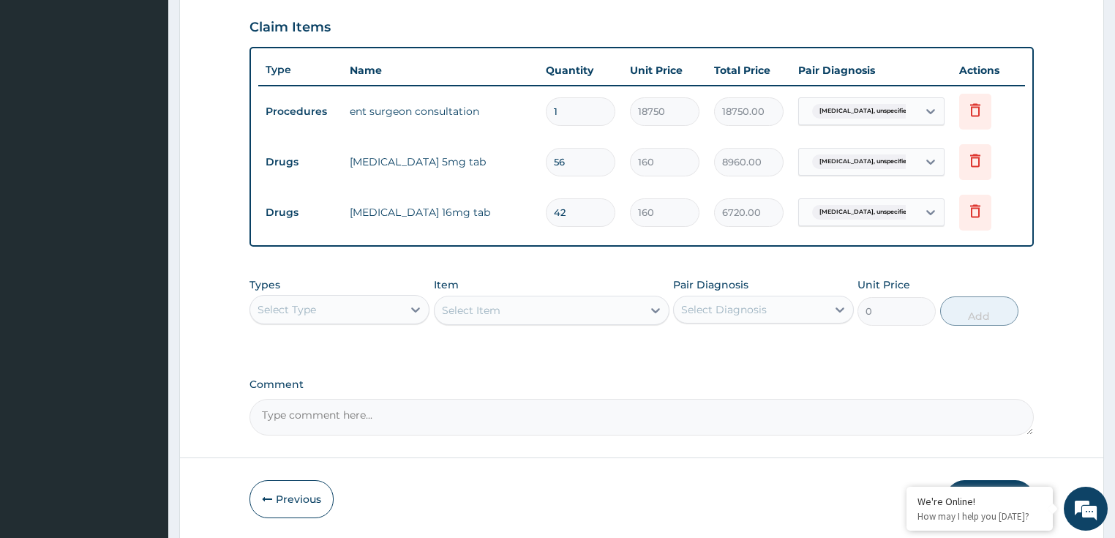
click at [965, 480] on button "Submit" at bounding box center [990, 499] width 88 height 38
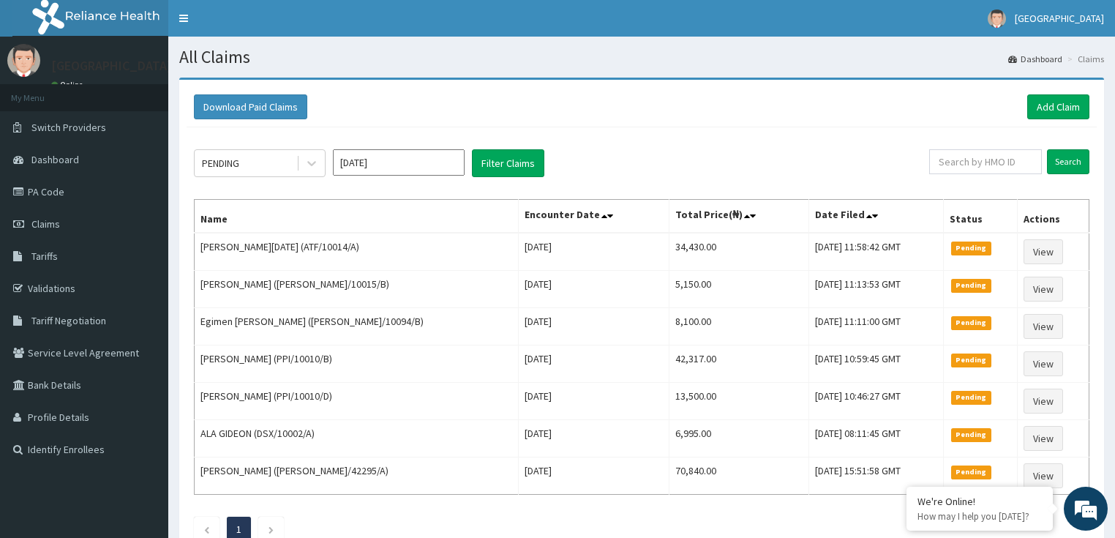
click at [647, 129] on div "PENDING [DATE] Filter Claims Search Name Encounter Date Total Price(₦) Date Fil…" at bounding box center [641, 341] width 910 height 429
click at [953, 158] on input "text" at bounding box center [985, 161] width 113 height 25
paste input "CAO/10013/A"
type input "CAO/10013/A"
click at [1061, 160] on input "Search" at bounding box center [1068, 161] width 42 height 25
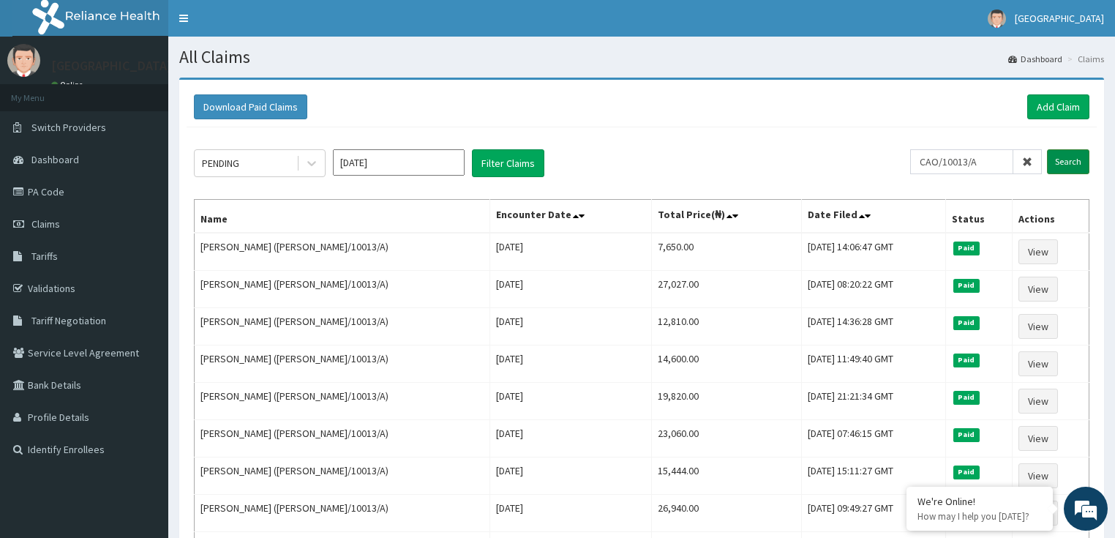
click at [1082, 157] on input "Search" at bounding box center [1068, 161] width 42 height 25
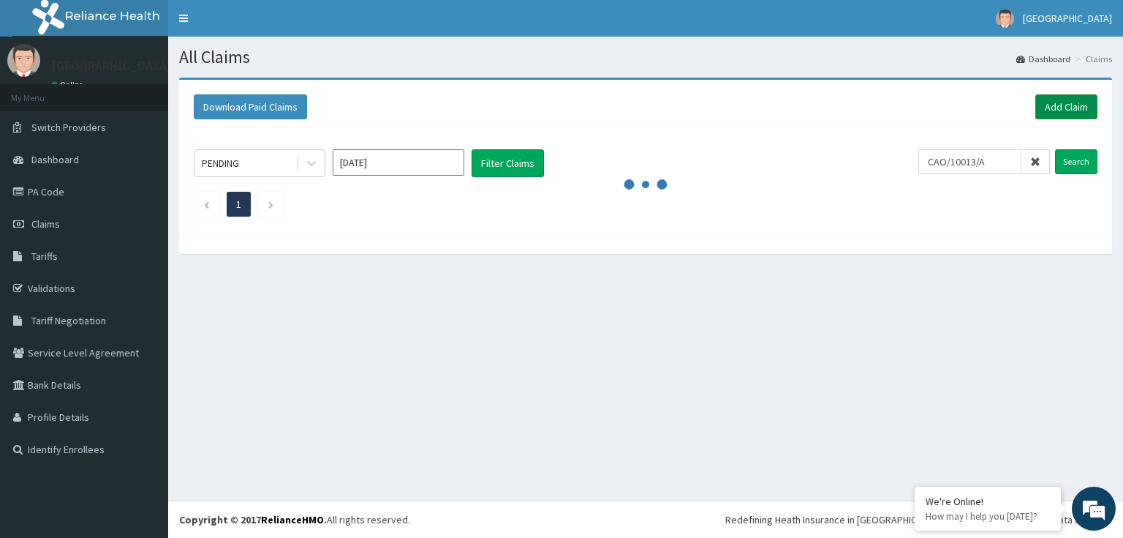
click at [1049, 113] on link "Add Claim" at bounding box center [1067, 106] width 62 height 25
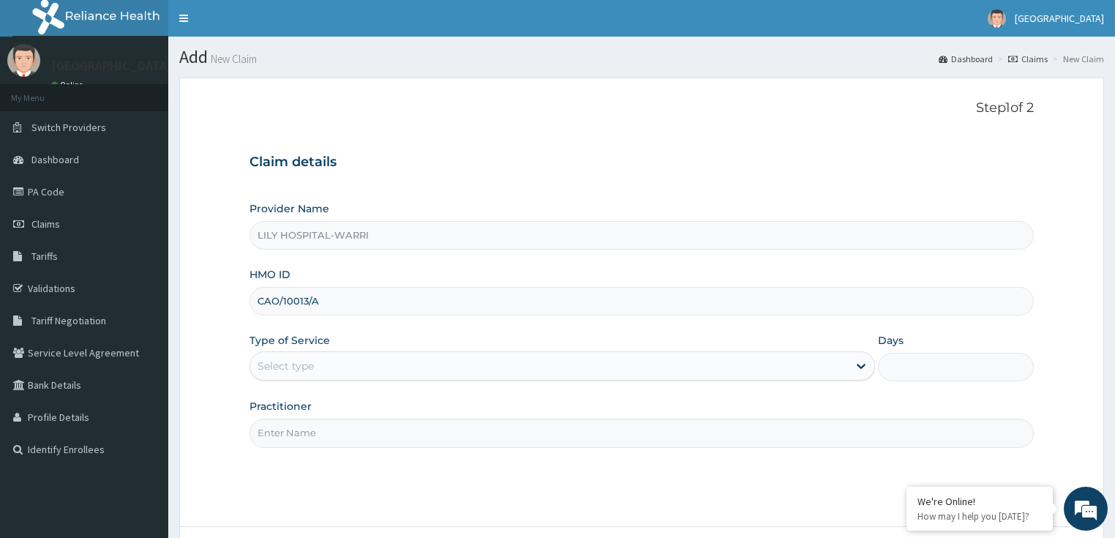
click at [287, 360] on div "Select type" at bounding box center [285, 365] width 56 height 15
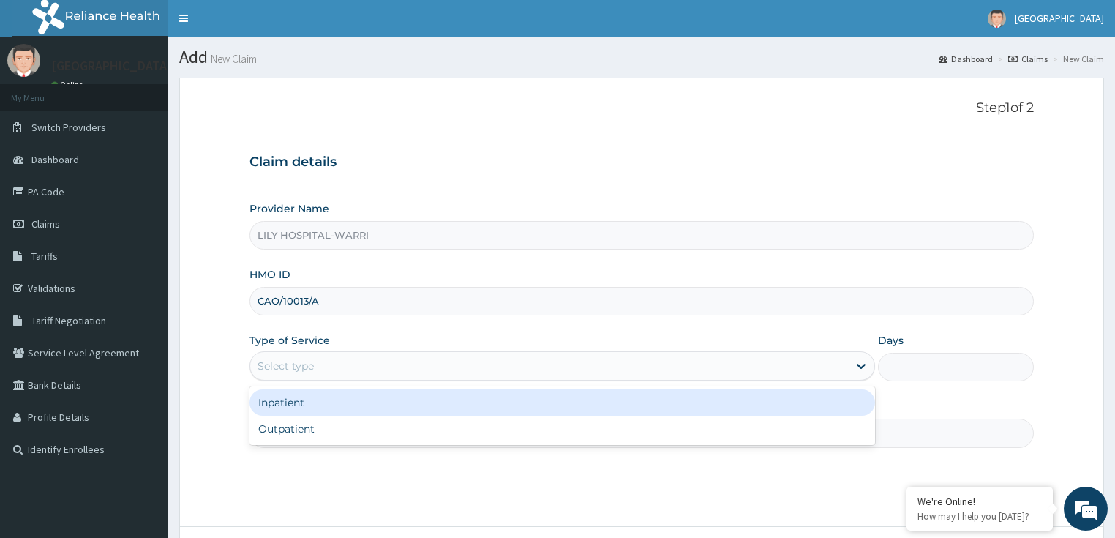
click at [287, 360] on div "Select type" at bounding box center [285, 365] width 56 height 15
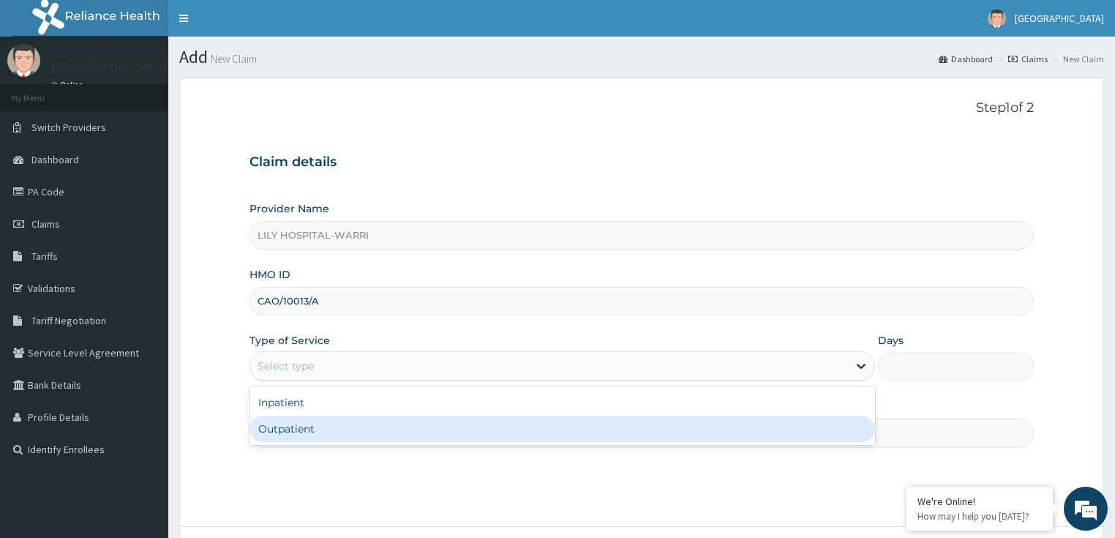
click at [282, 427] on div "Outpatient" at bounding box center [561, 428] width 625 height 26
type input "1"
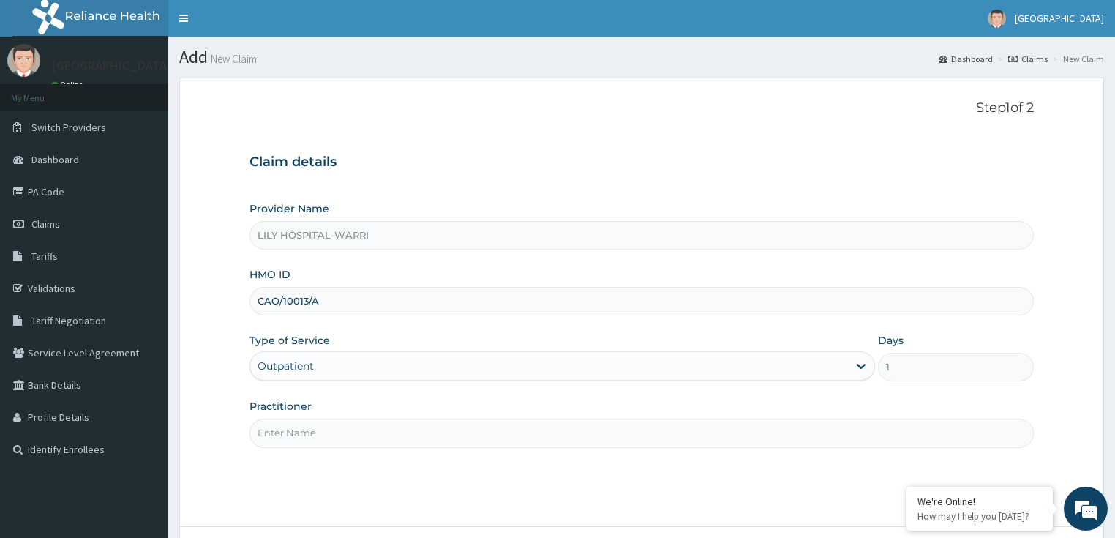
click at [270, 427] on input "Practitioner" at bounding box center [641, 432] width 785 height 29
type input "General practitioner"
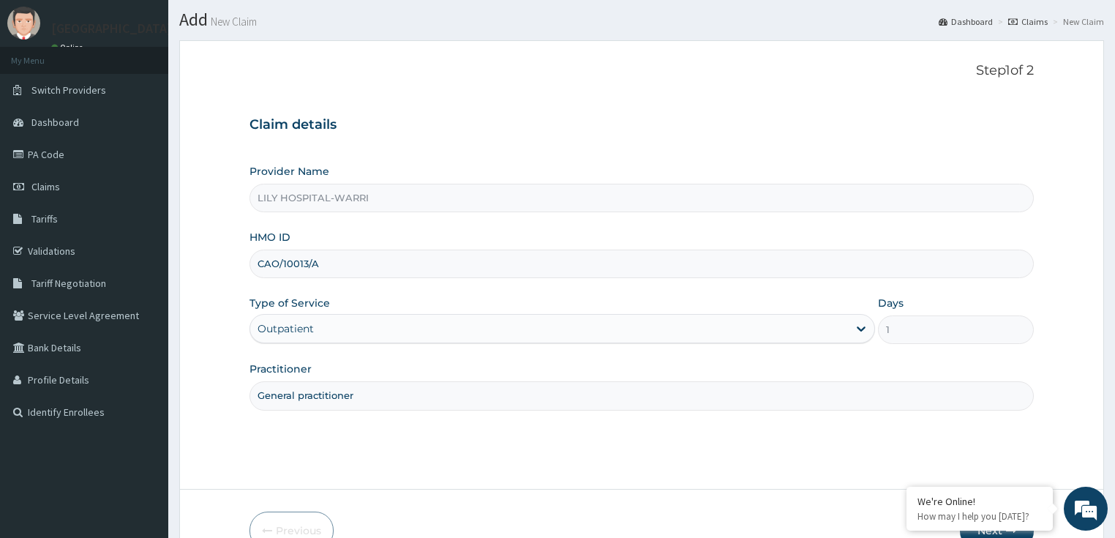
scroll to position [119, 0]
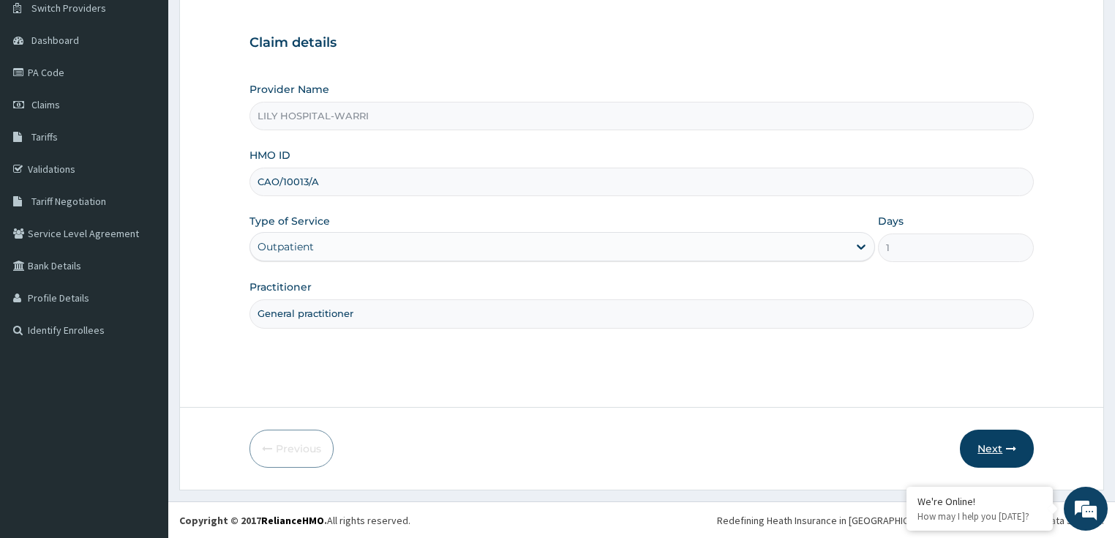
click at [984, 450] on button "Next" at bounding box center [996, 448] width 74 height 38
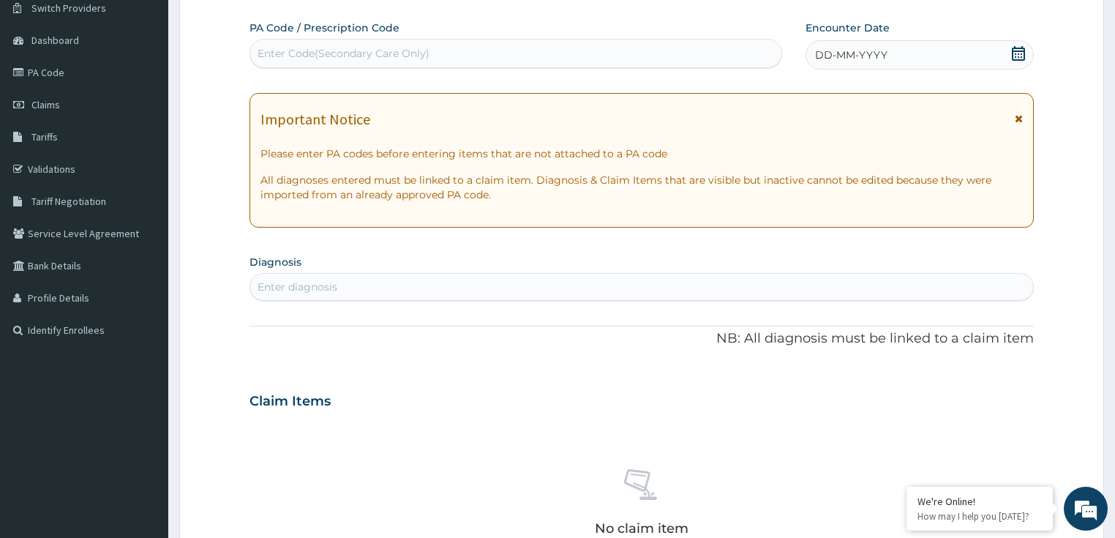
scroll to position [0, 0]
click at [850, 61] on span "DD-MM-YYYY" at bounding box center [851, 55] width 72 height 15
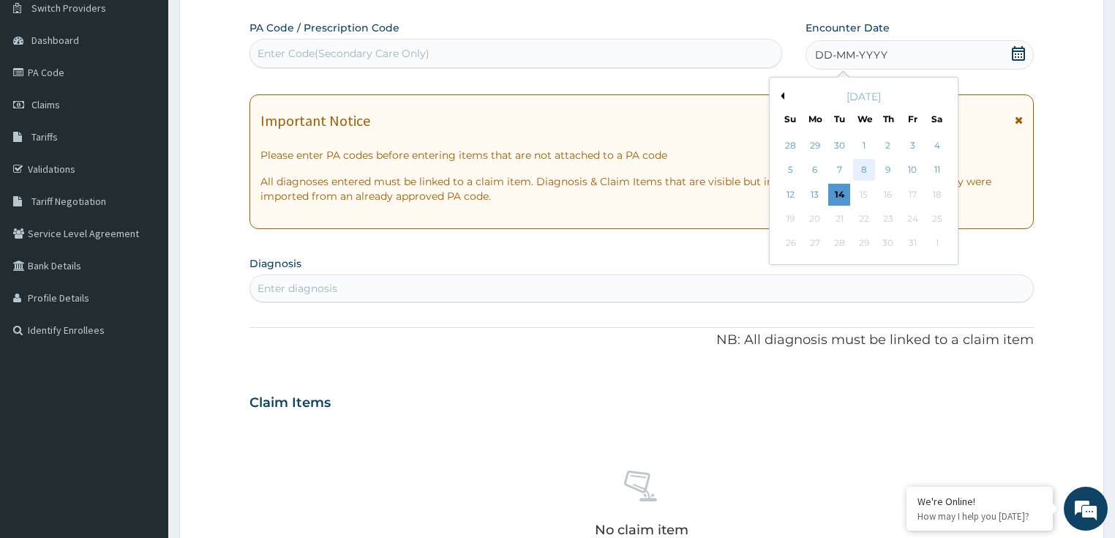
click at [862, 171] on div "8" at bounding box center [864, 170] width 22 height 22
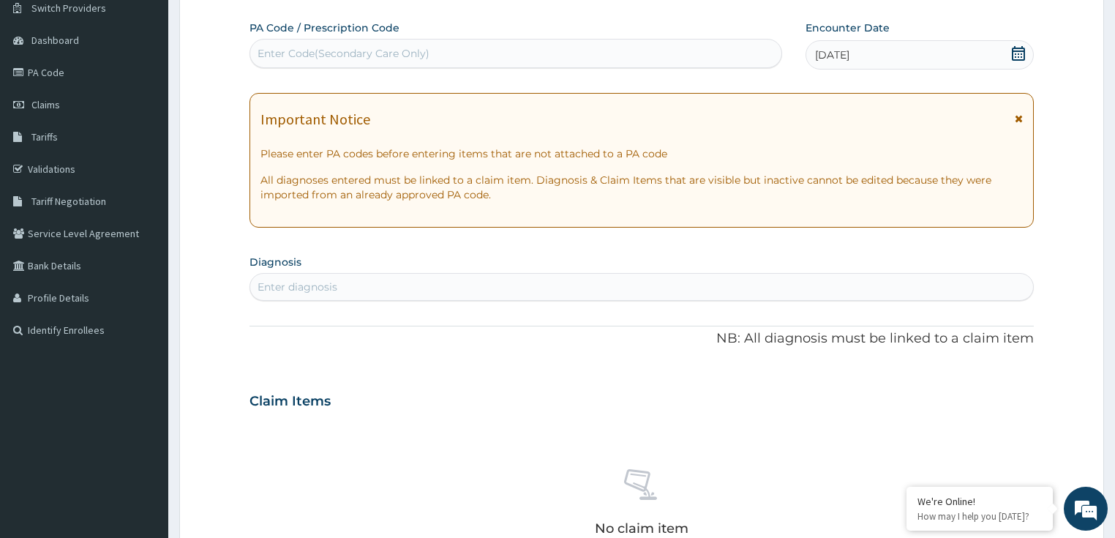
click at [363, 285] on div "Enter diagnosis" at bounding box center [641, 286] width 783 height 23
type input "RESPIRATORY"
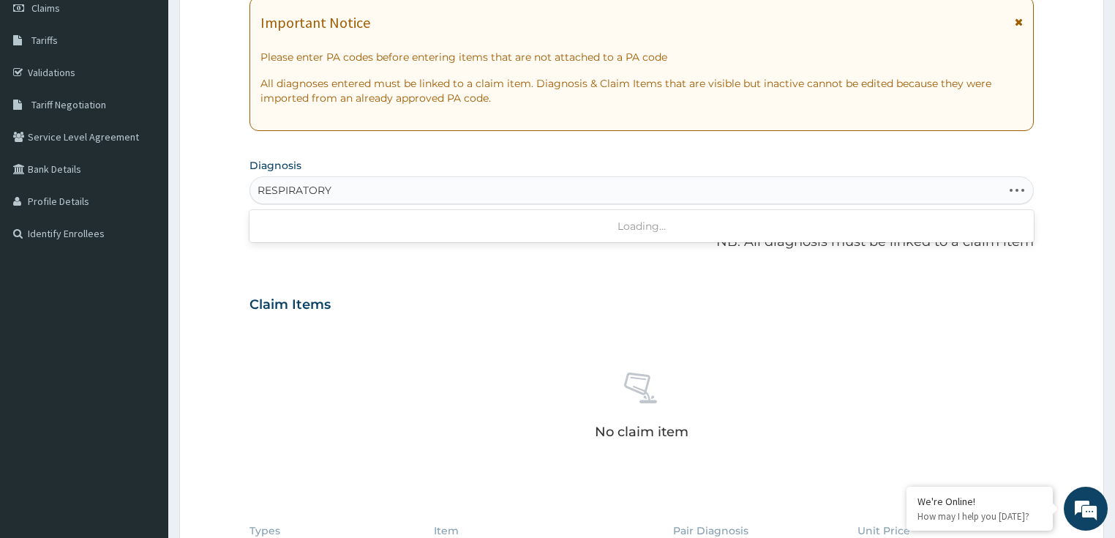
scroll to position [236, 0]
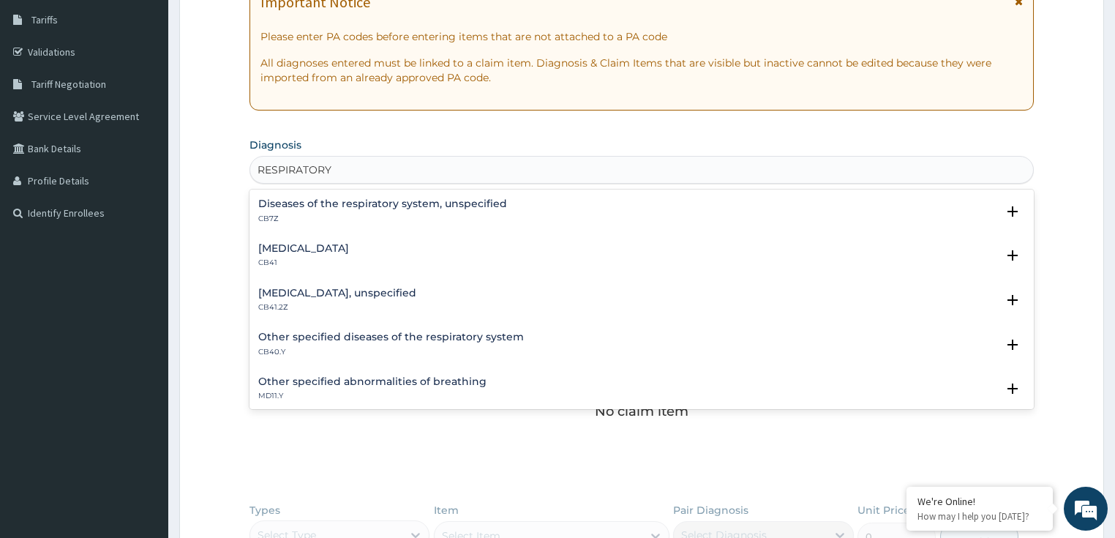
click at [310, 223] on div "Diseases of the respiratory system, unspecified CB7Z Select Status Query Query …" at bounding box center [641, 214] width 767 height 33
click at [299, 211] on div "Diseases of the respiratory system, unspecified CB7Z" at bounding box center [382, 211] width 249 height 26
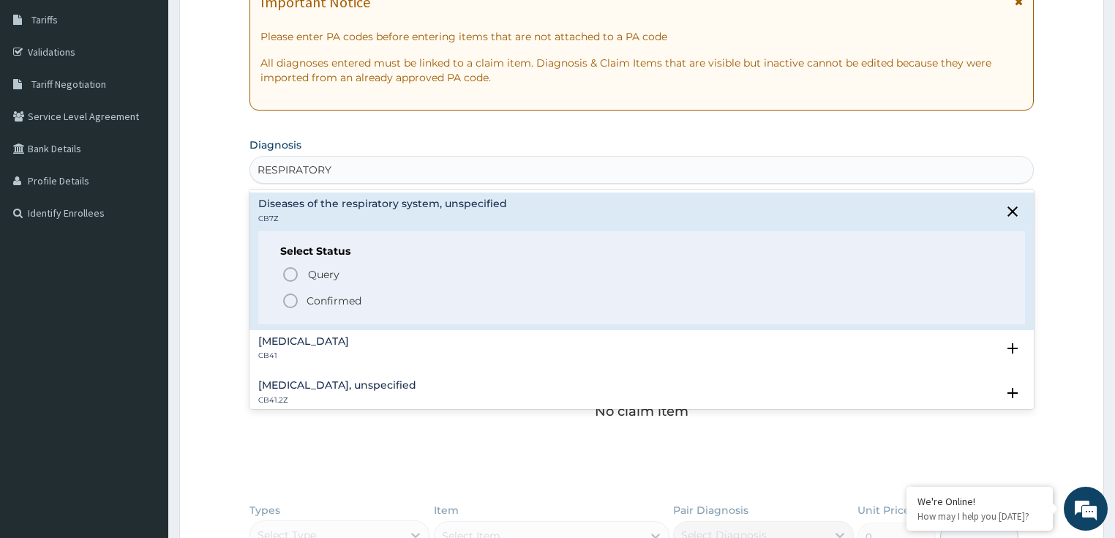
click at [342, 295] on p "Confirmed" at bounding box center [333, 300] width 55 height 15
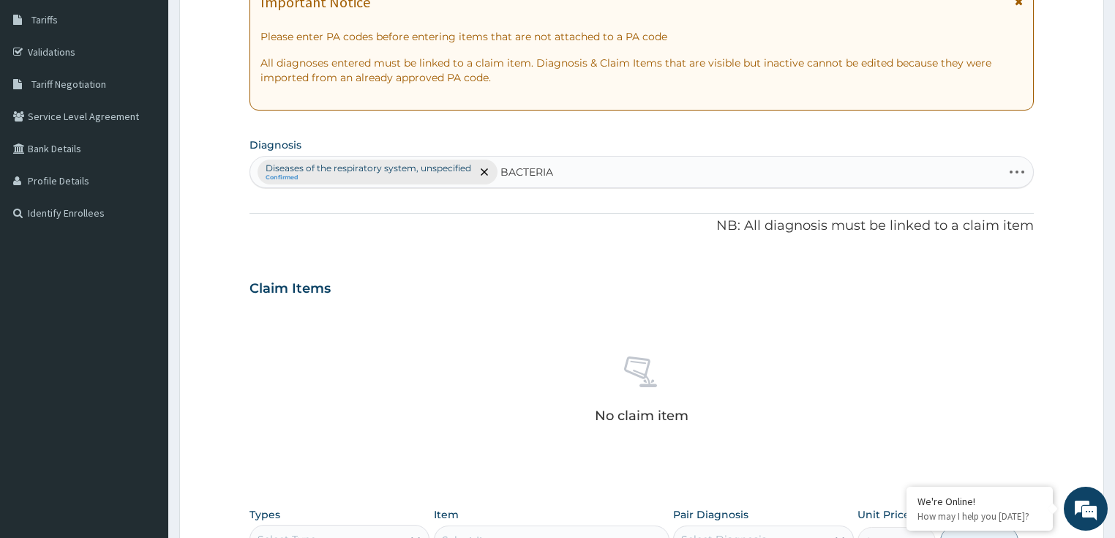
type input "BACTERIAL"
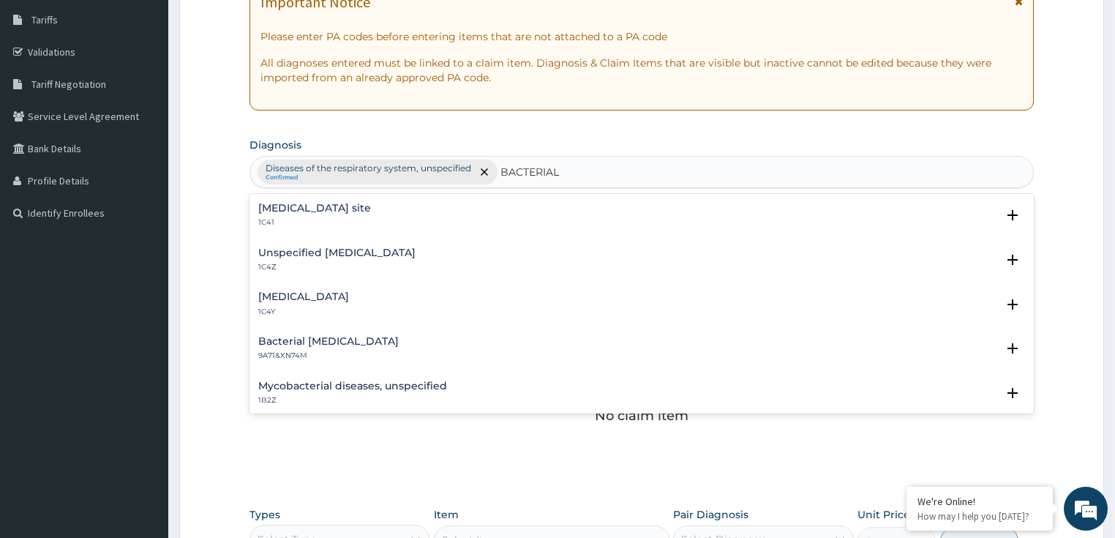
click at [314, 254] on h4 "Unspecified [MEDICAL_DATA]" at bounding box center [336, 252] width 157 height 11
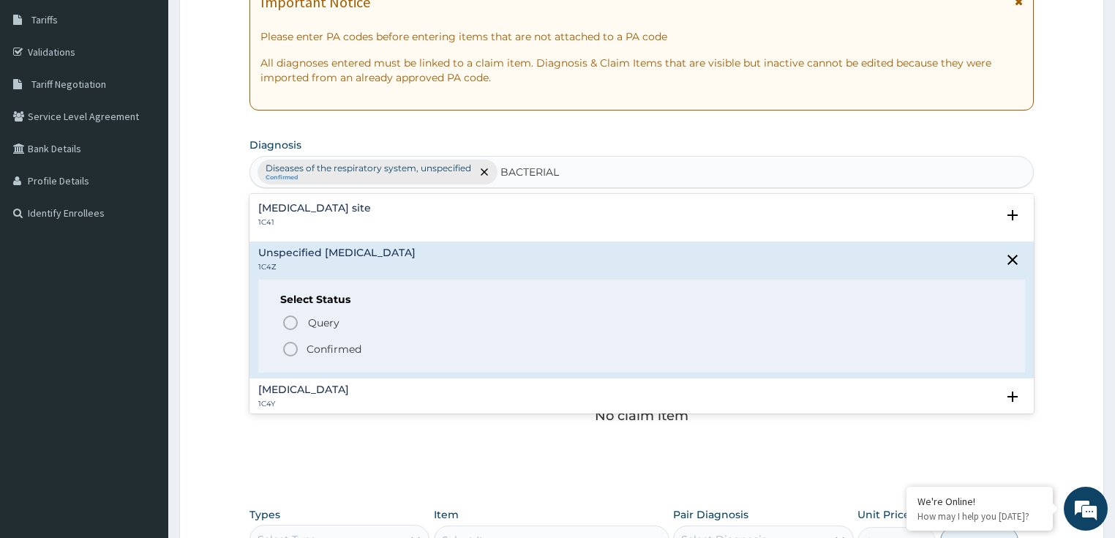
click at [338, 349] on p "Confirmed" at bounding box center [333, 349] width 55 height 15
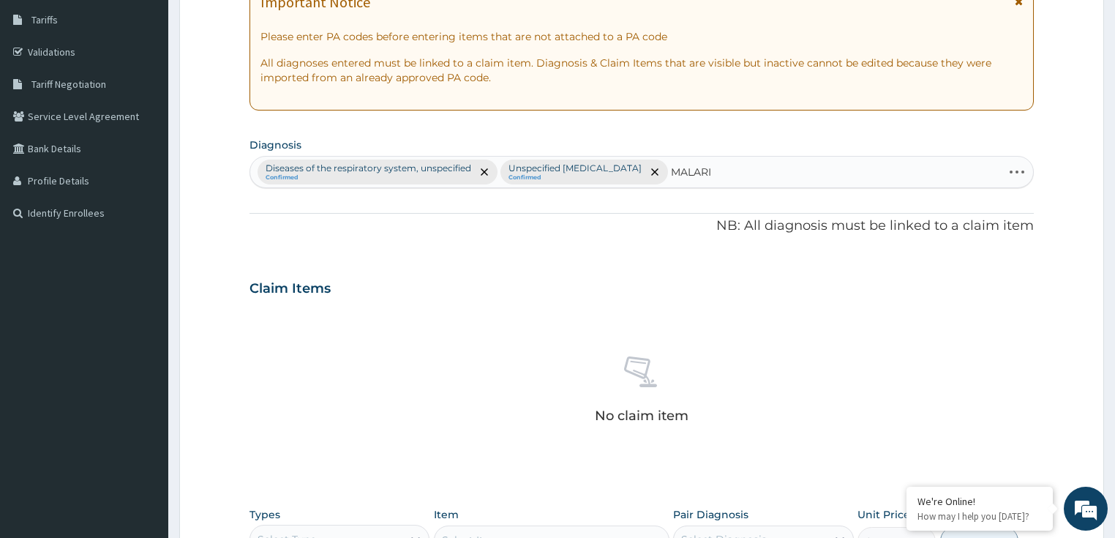
type input "[MEDICAL_DATA]"
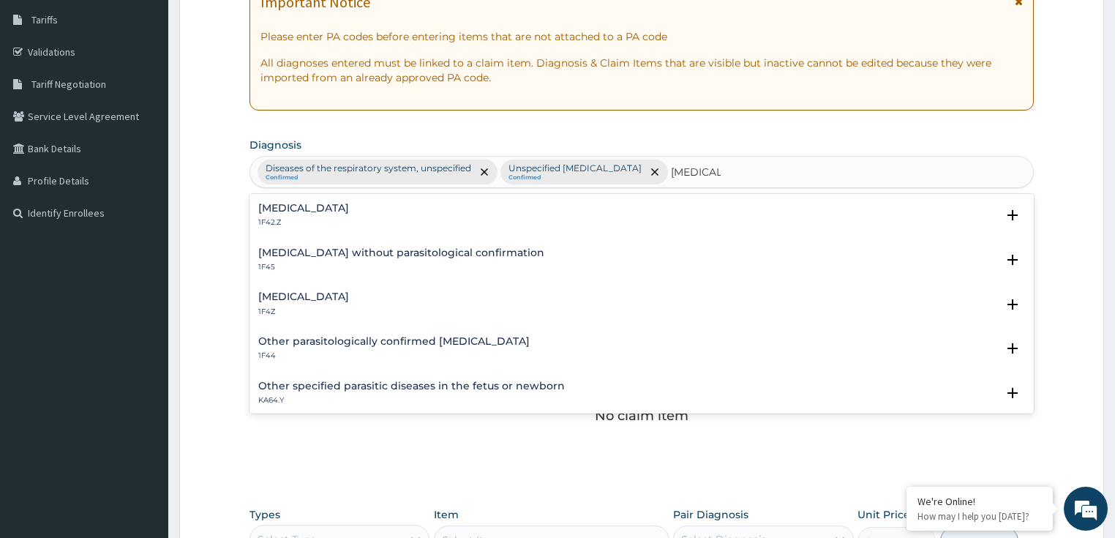
click at [309, 301] on h4 "[MEDICAL_DATA]" at bounding box center [303, 296] width 91 height 11
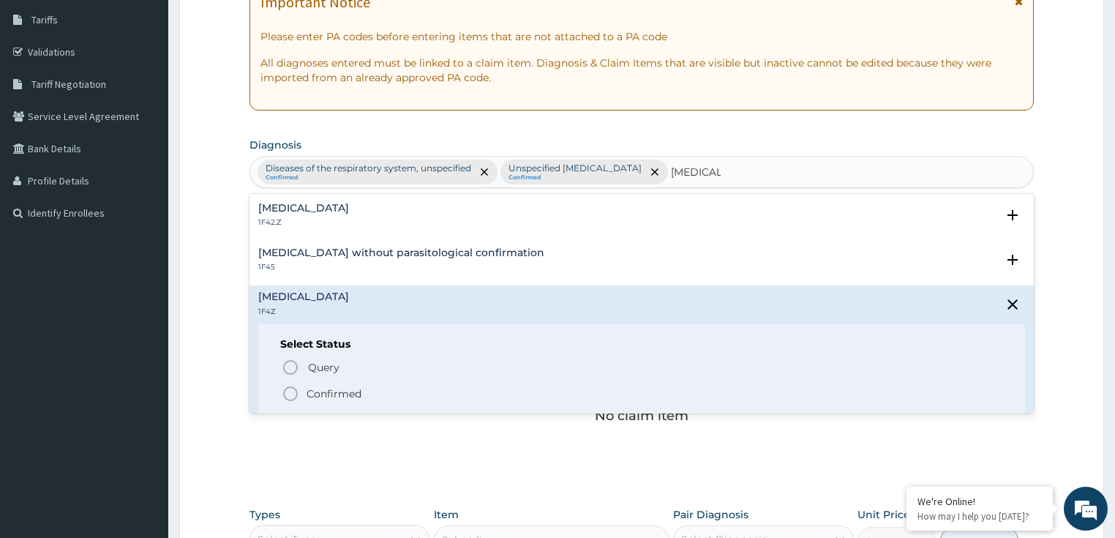
click at [327, 390] on p "Confirmed" at bounding box center [333, 393] width 55 height 15
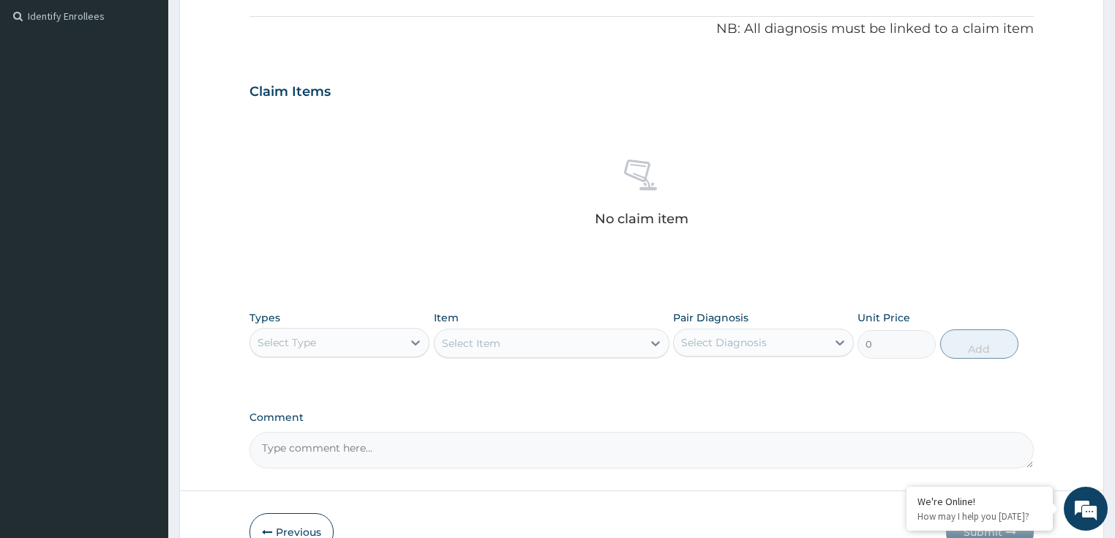
scroll to position [470, 0]
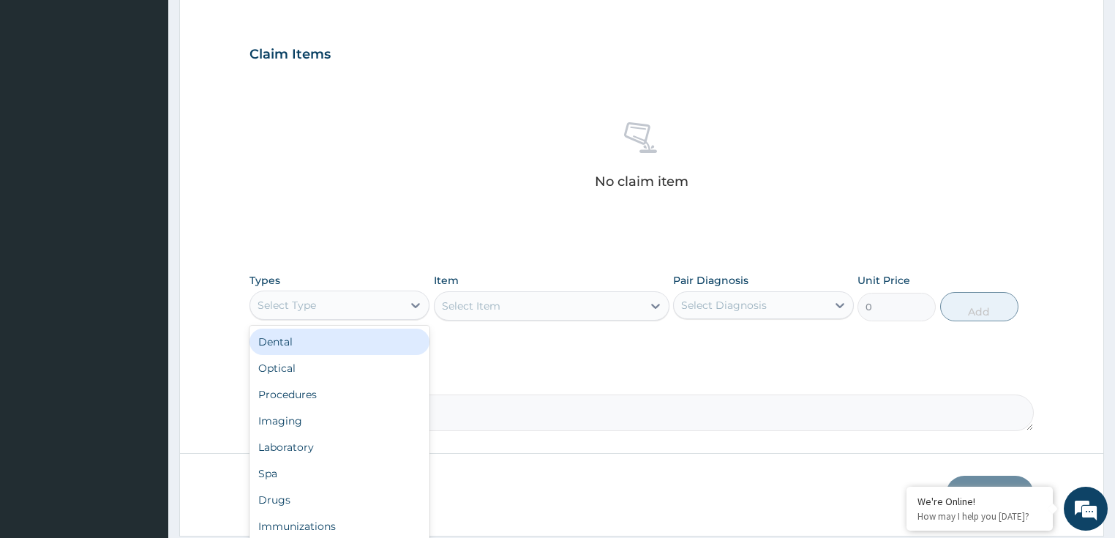
click at [319, 290] on div "Select Type" at bounding box center [339, 304] width 181 height 29
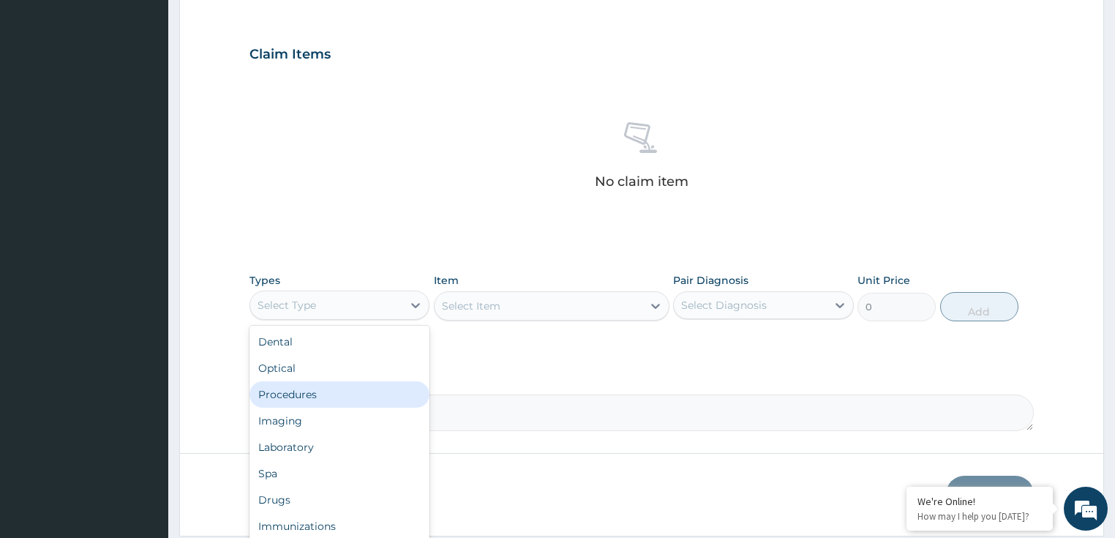
click at [300, 389] on div "Procedures" at bounding box center [339, 394] width 181 height 26
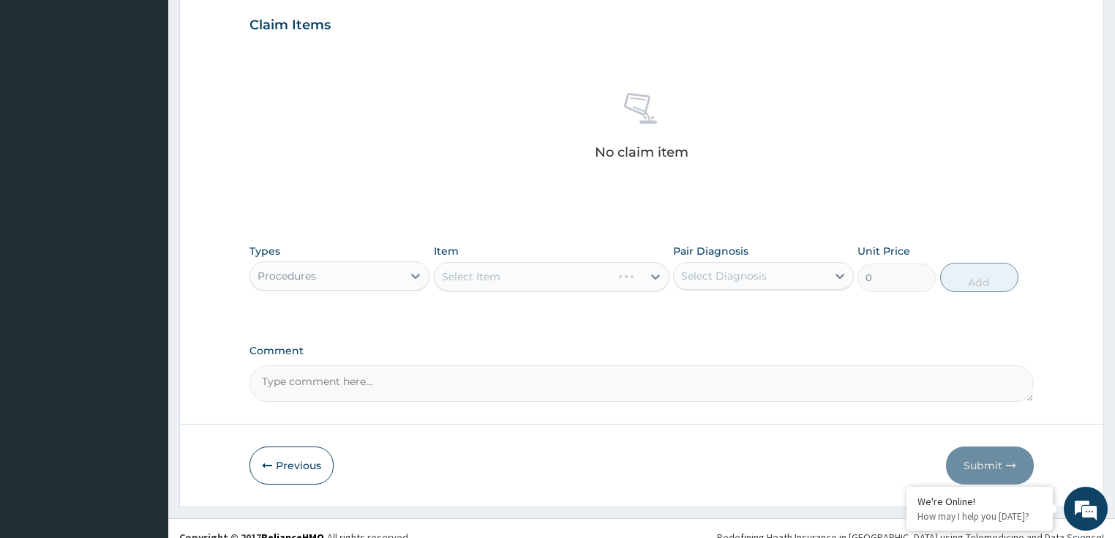
scroll to position [515, 0]
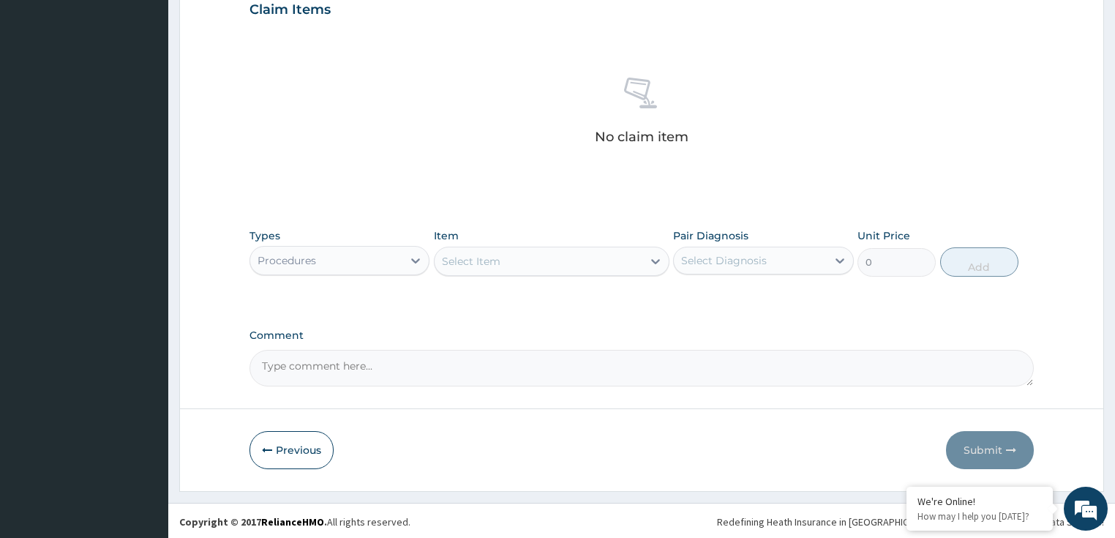
click at [594, 316] on div "PA Code / Prescription Code Enter Code(Secondary Care Only) Encounter Date 08-1…" at bounding box center [641, 5] width 785 height 761
click at [535, 257] on div "Select Item" at bounding box center [538, 260] width 208 height 23
click at [623, 254] on div "Select Item" at bounding box center [538, 260] width 208 height 23
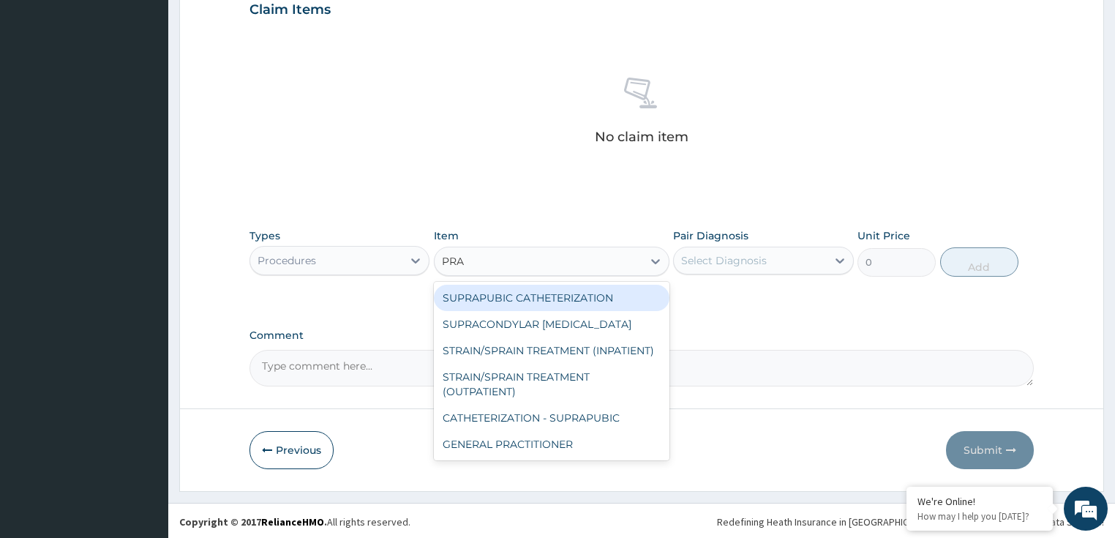
type input "PRAC"
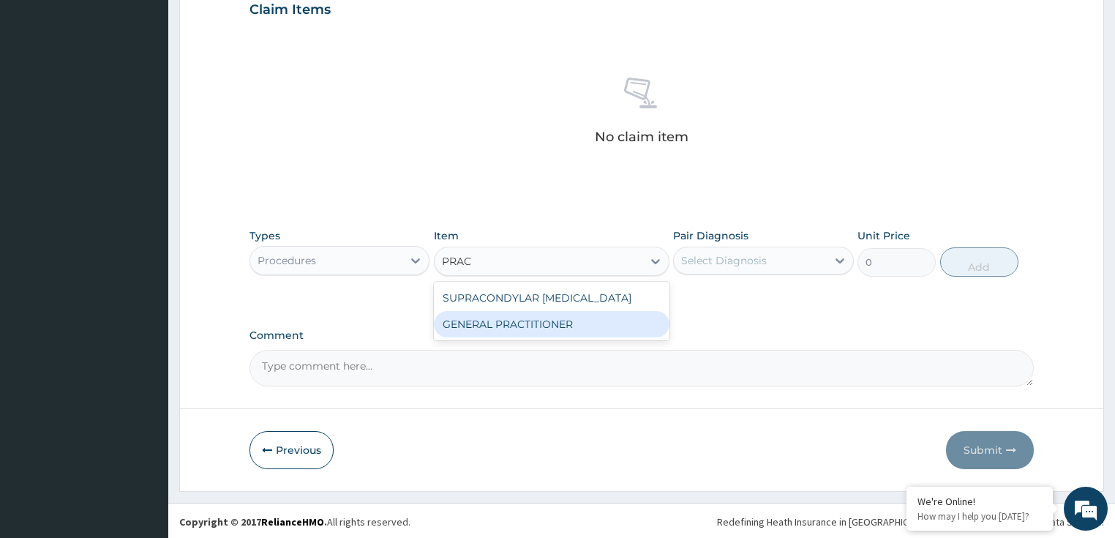
click at [633, 321] on div "GENERAL PRACTITIONER" at bounding box center [551, 324] width 235 height 26
type input "3125"
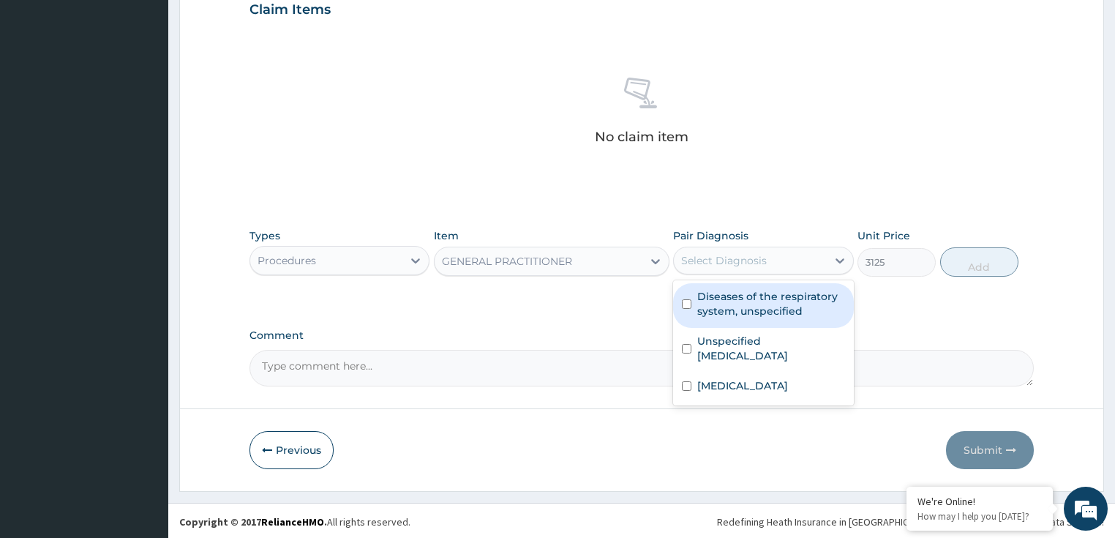
click at [717, 254] on div "Select Diagnosis" at bounding box center [724, 260] width 86 height 15
click at [732, 314] on label "Diseases of the respiratory system, unspecified" at bounding box center [771, 303] width 148 height 29
checkbox input "true"
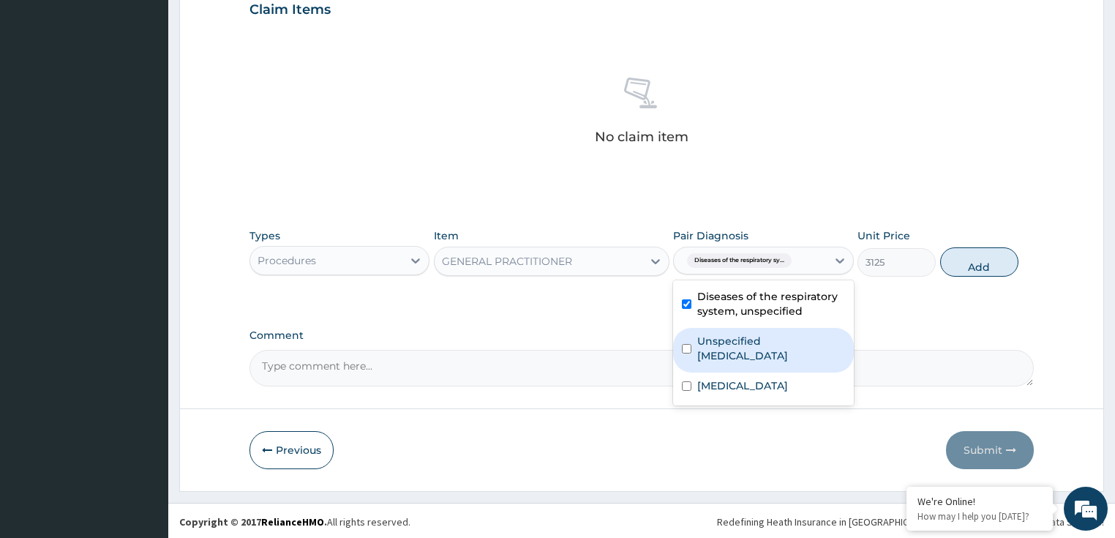
click at [723, 350] on label "Unspecified [MEDICAL_DATA]" at bounding box center [771, 347] width 148 height 29
checkbox input "true"
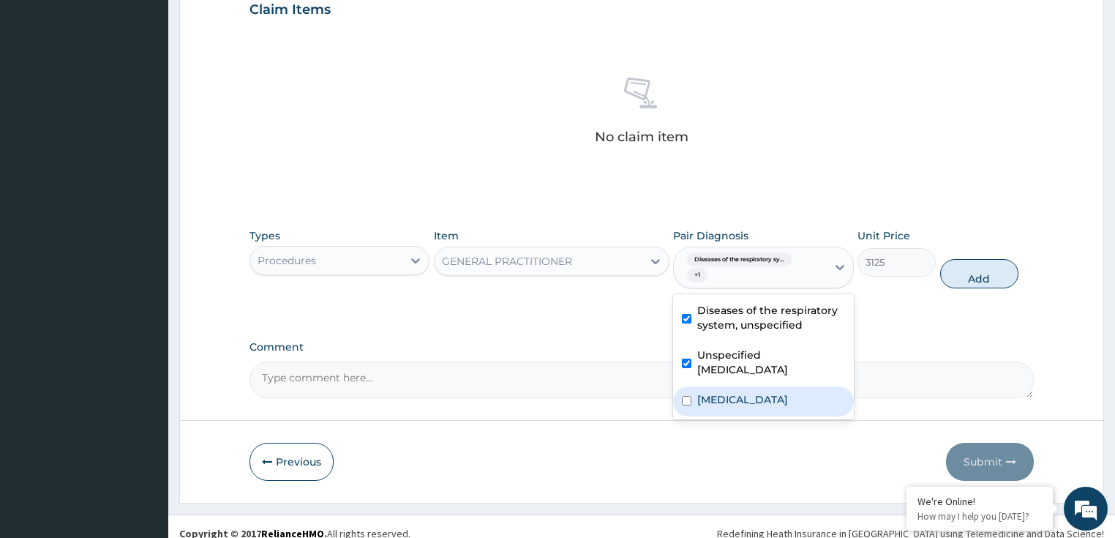
click at [714, 393] on label "[MEDICAL_DATA]" at bounding box center [742, 399] width 91 height 15
checkbox input "true"
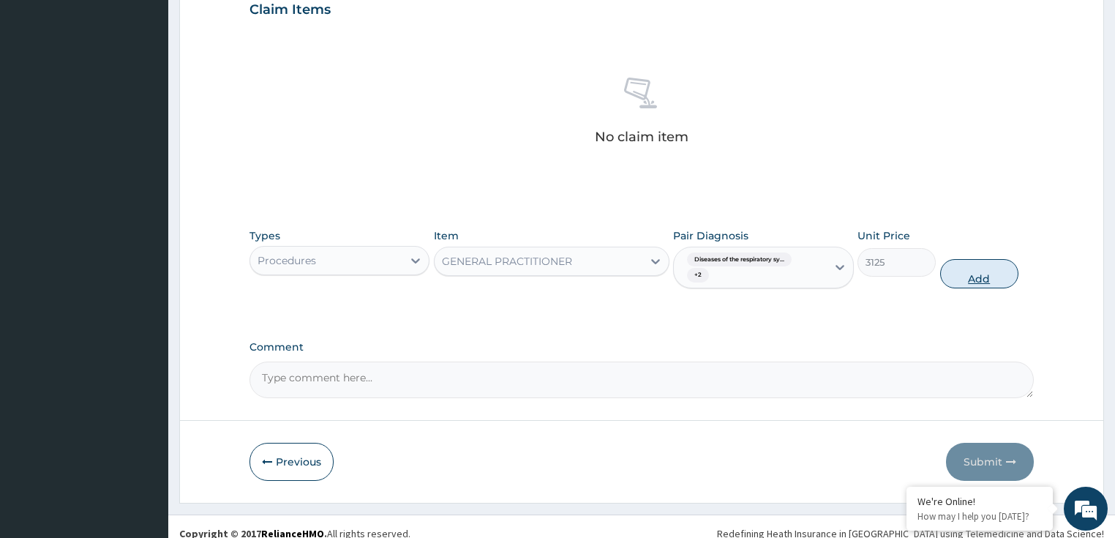
click at [965, 276] on button "Add" at bounding box center [979, 273] width 78 height 29
type input "0"
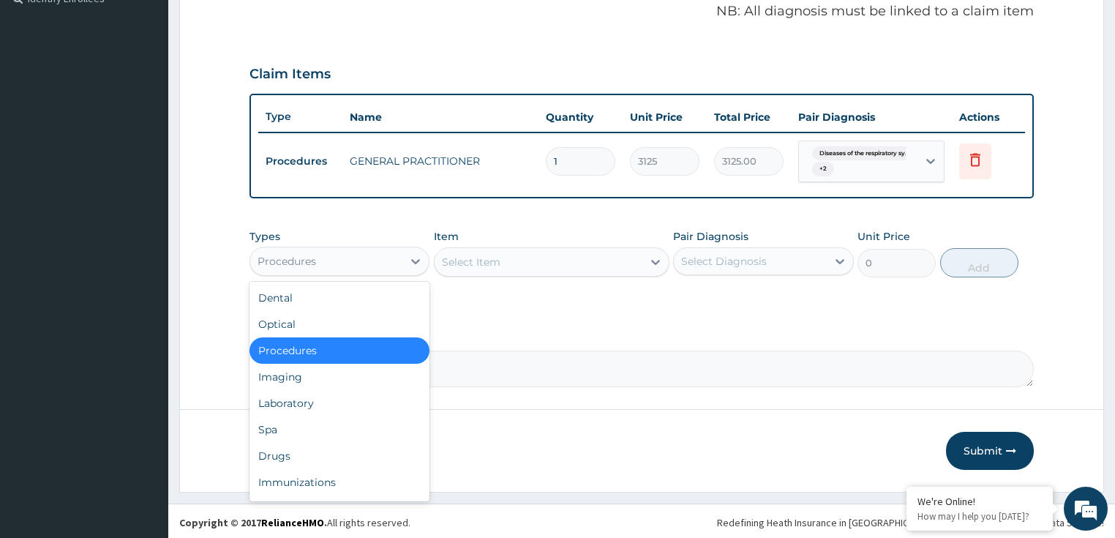
click at [281, 257] on div "Procedures" at bounding box center [286, 261] width 59 height 15
click at [303, 409] on div "Laboratory" at bounding box center [339, 403] width 181 height 26
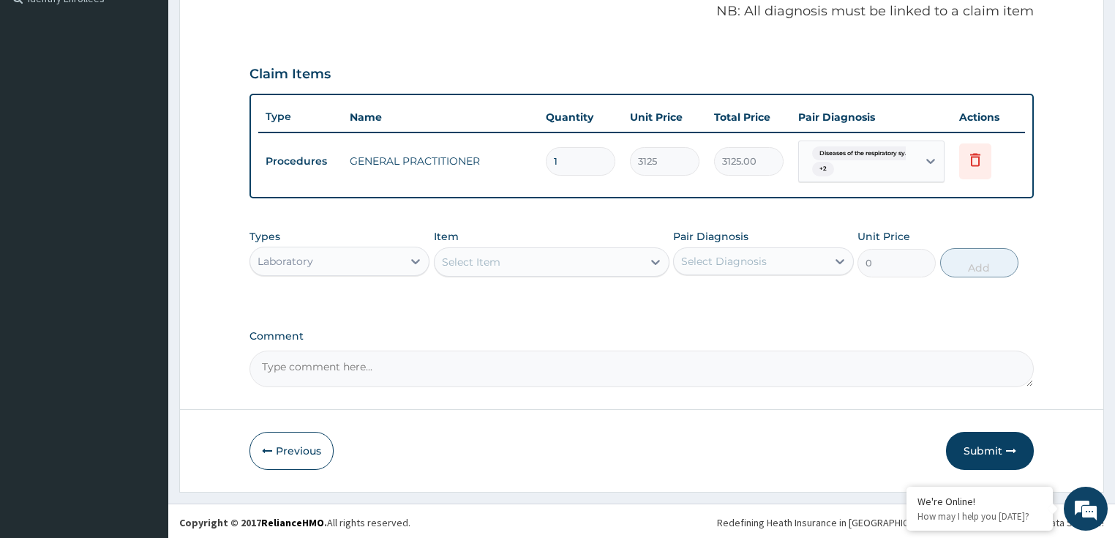
click at [339, 91] on div "Claim Items Type Name Quantity Unit Price Total Price Pair Diagnosis Actions Pr…" at bounding box center [641, 125] width 785 height 146
click at [479, 268] on div "Select Item" at bounding box center [538, 261] width 208 height 23
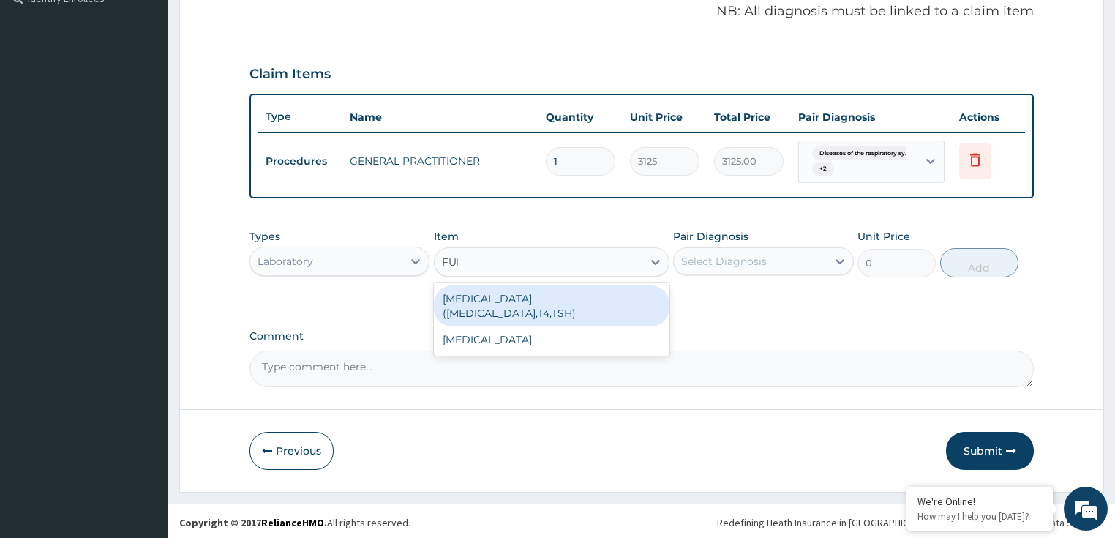
type input "FULL"
click at [489, 297] on div "FULL BLOOD COUNT" at bounding box center [551, 298] width 235 height 26
type input "3375"
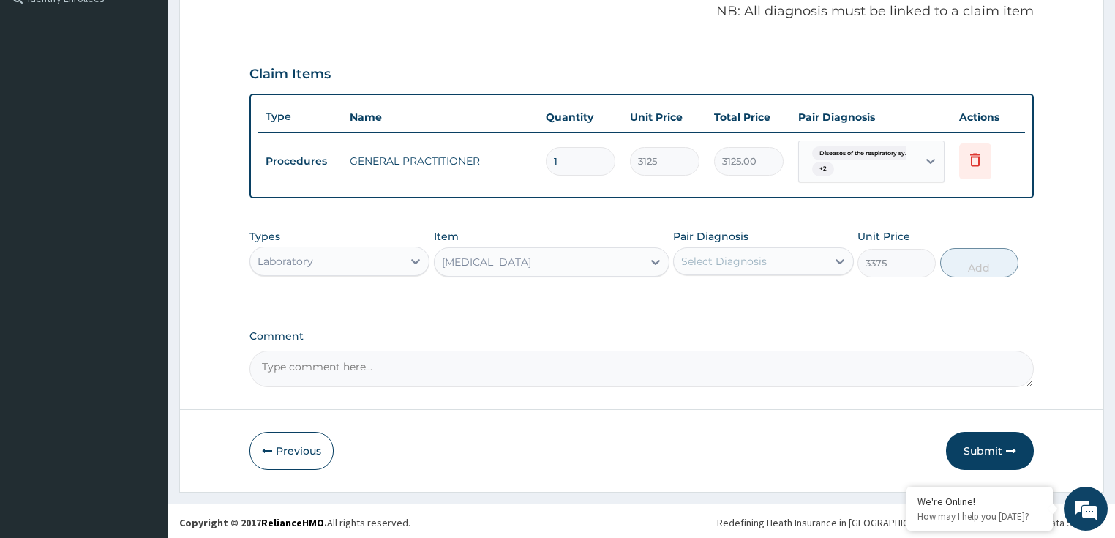
click at [740, 266] on div "Select Diagnosis" at bounding box center [750, 260] width 153 height 23
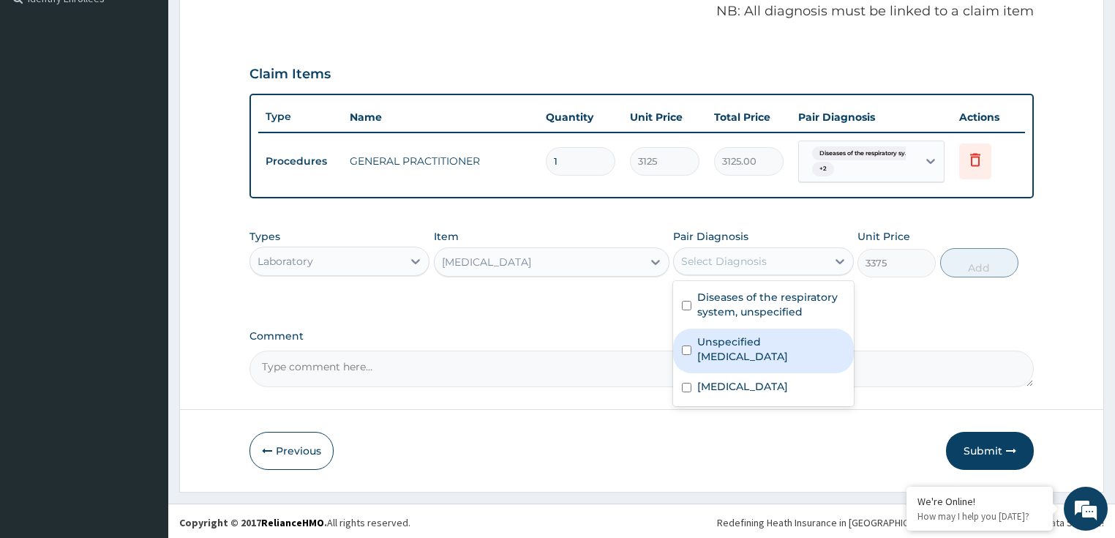
click at [749, 341] on label "Unspecified bacterial disease" at bounding box center [771, 348] width 148 height 29
checkbox input "true"
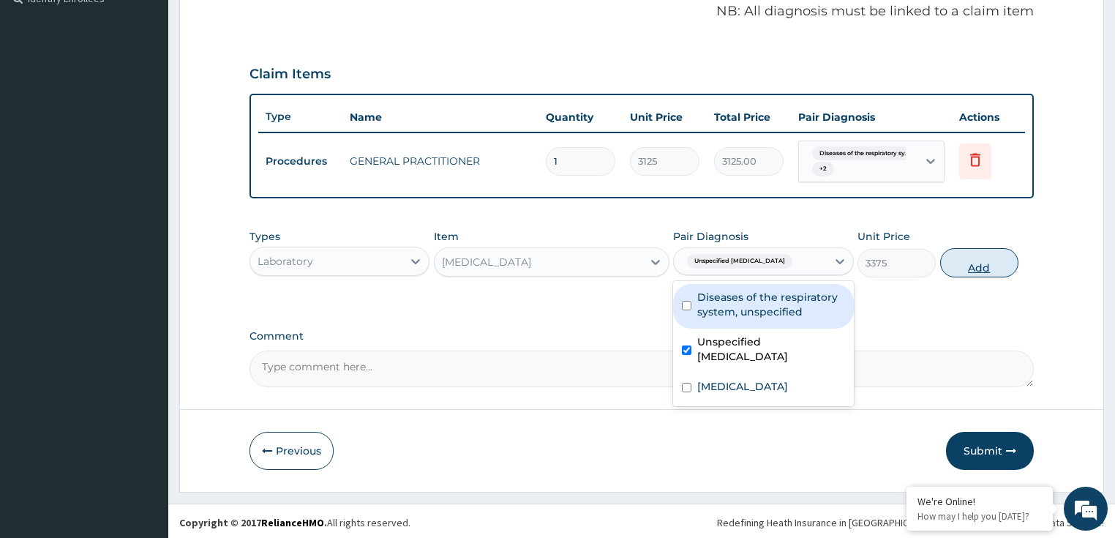
click at [986, 252] on button "Add" at bounding box center [979, 262] width 78 height 29
type input "0"
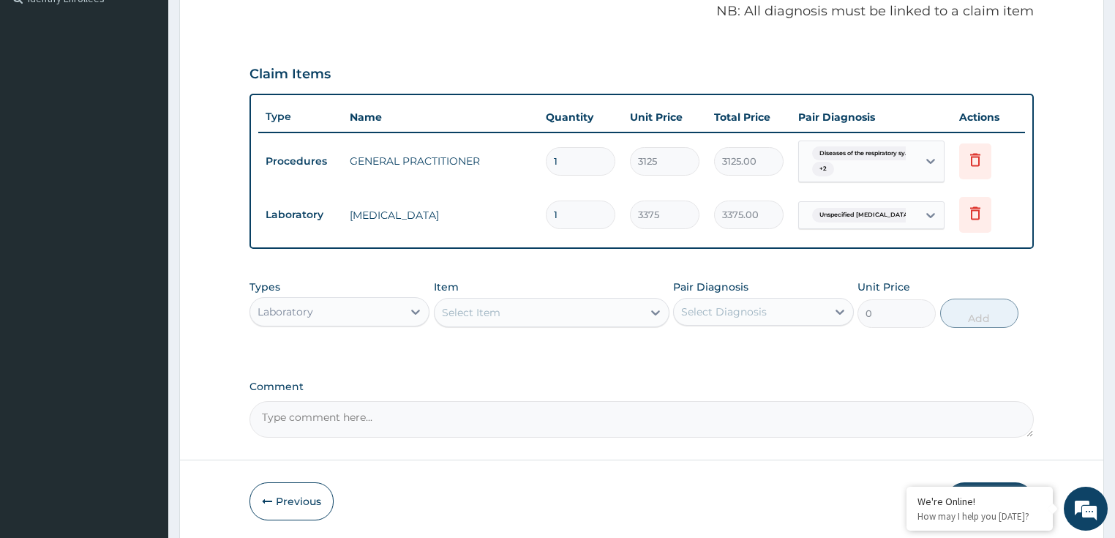
click at [503, 314] on div "Select Item" at bounding box center [538, 312] width 208 height 23
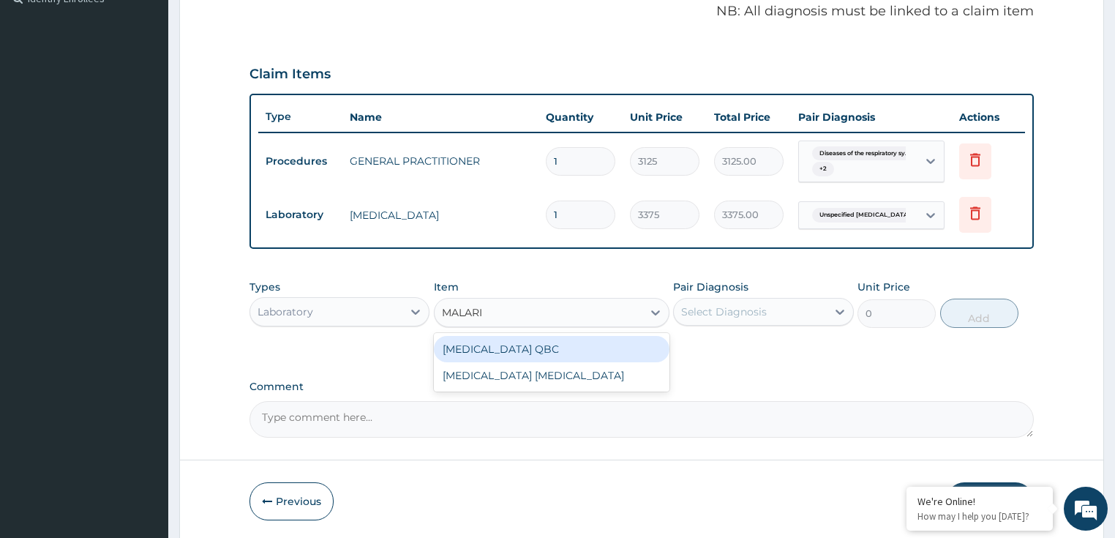
type input "MALARIA"
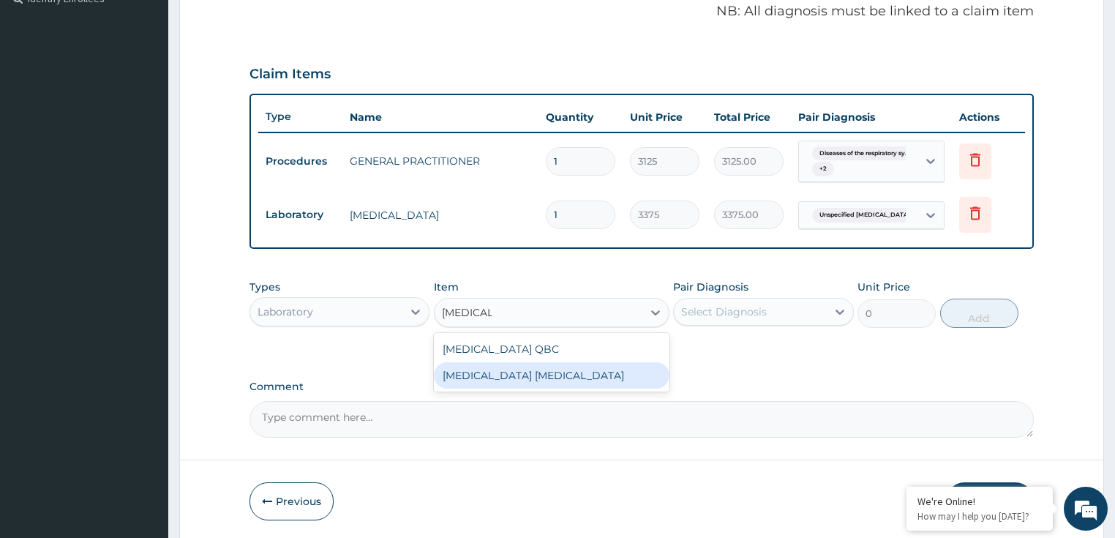
click at [513, 370] on div "MALARIA PARASITE" at bounding box center [551, 375] width 235 height 26
type input "2025"
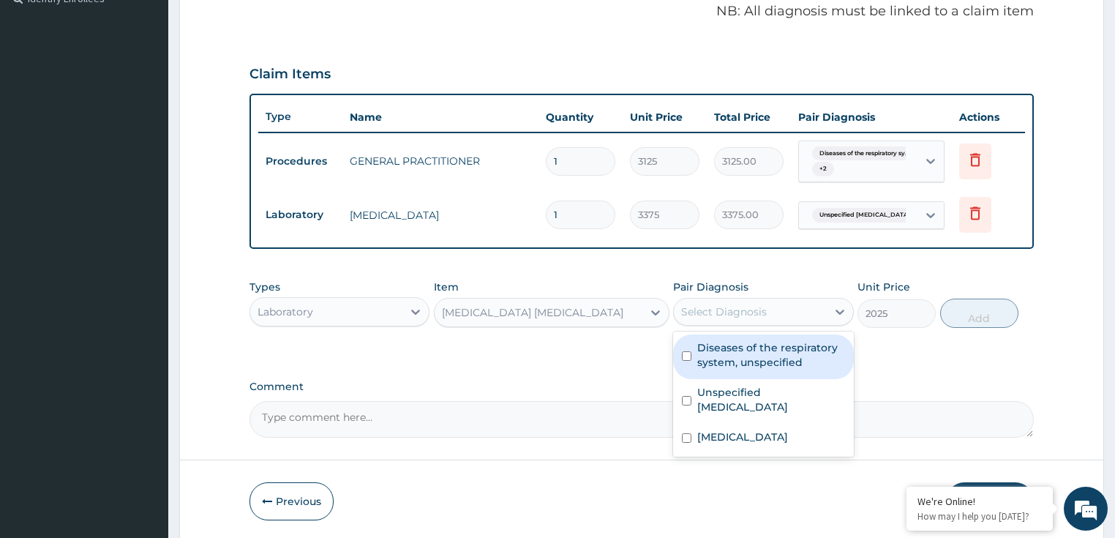
click at [738, 298] on div "Select Diagnosis" at bounding box center [763, 312] width 181 height 28
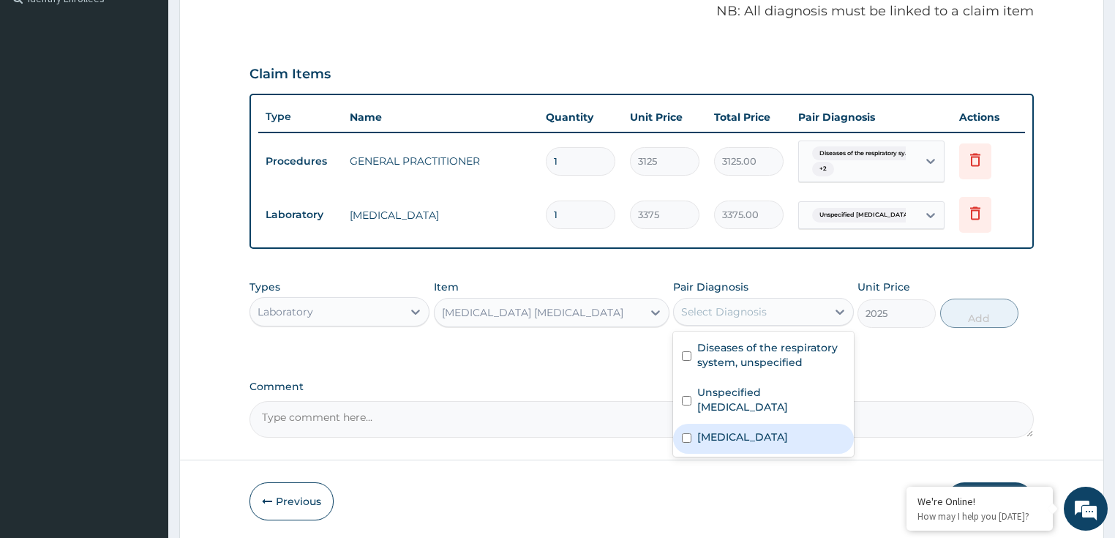
click at [744, 437] on label "Malaria, unspecified" at bounding box center [742, 436] width 91 height 15
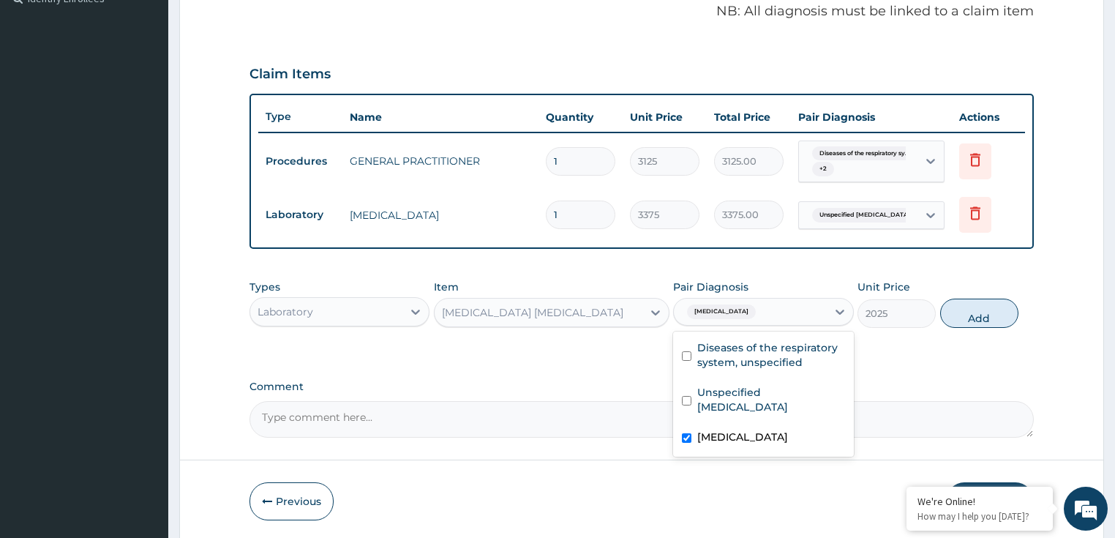
checkbox input "true"
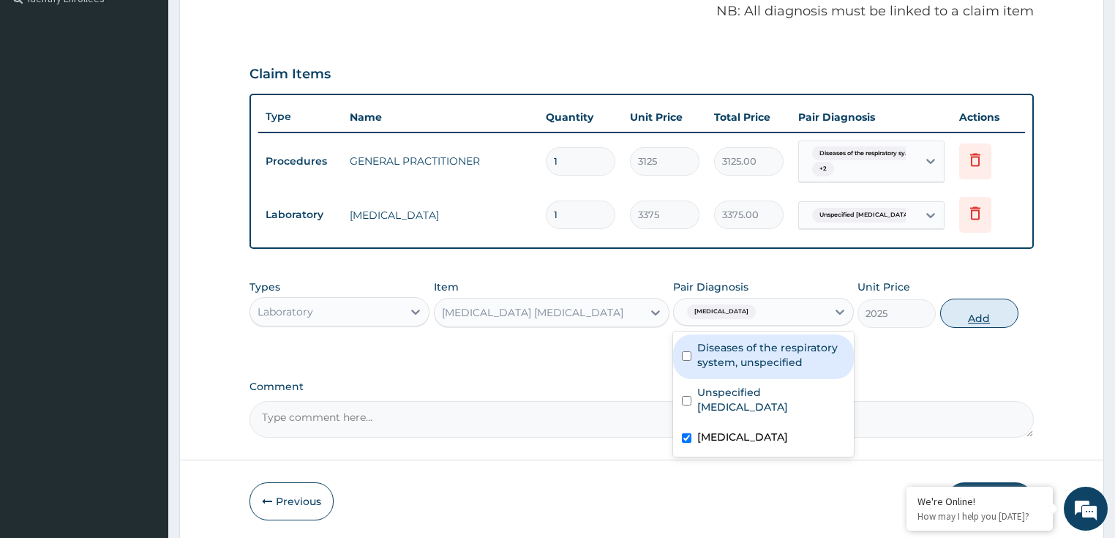
click at [984, 317] on button "Add" at bounding box center [979, 312] width 78 height 29
type input "0"
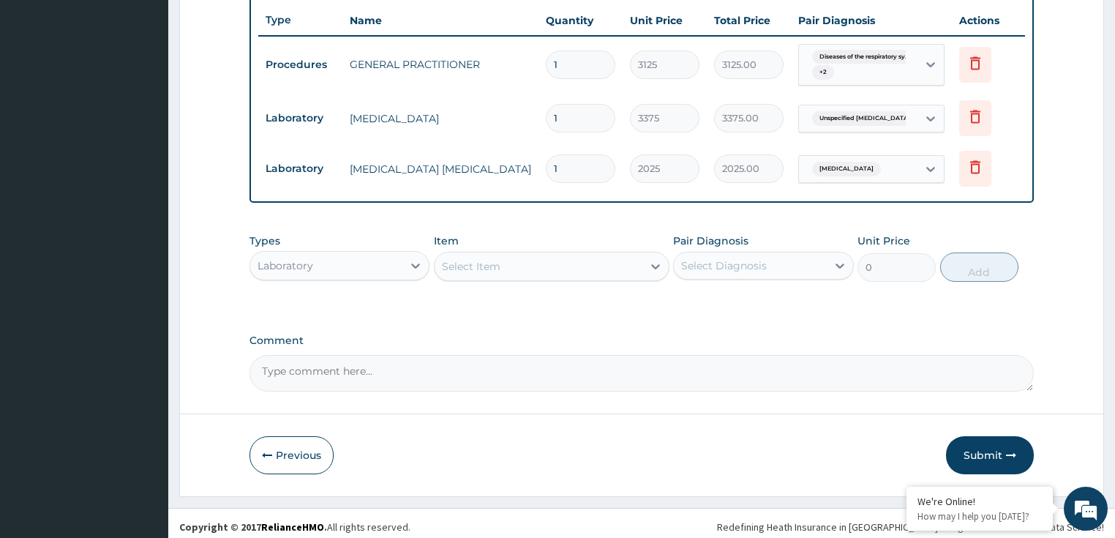
scroll to position [551, 0]
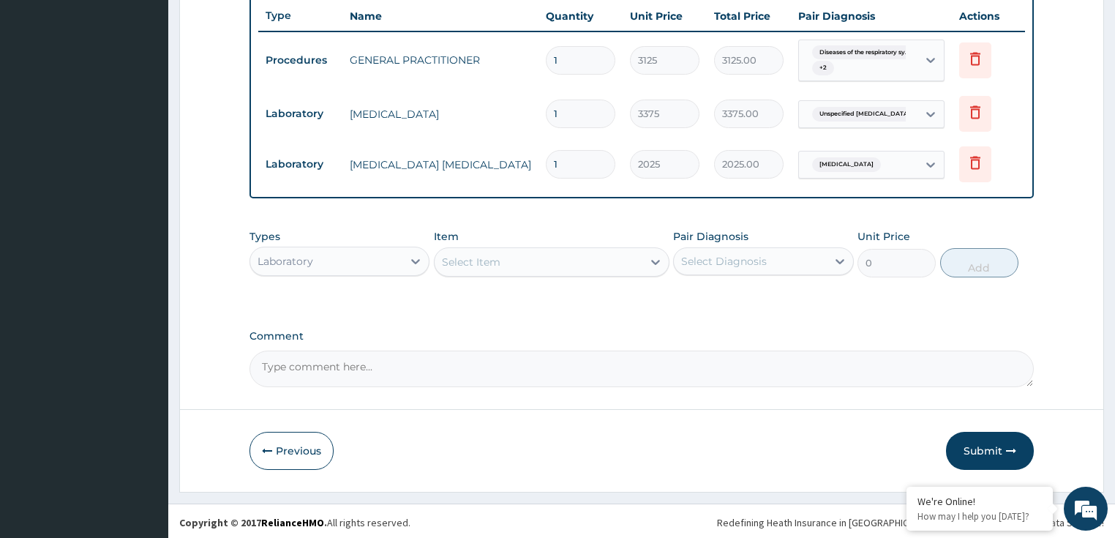
click at [290, 262] on div "Laboratory" at bounding box center [285, 261] width 56 height 15
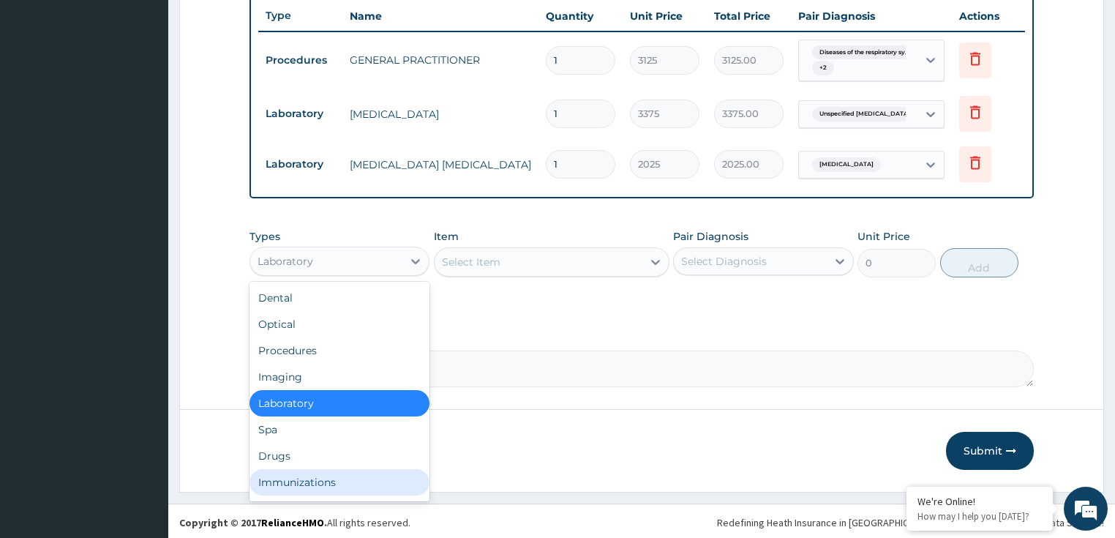
click at [312, 469] on div "Immunizations" at bounding box center [339, 482] width 181 height 26
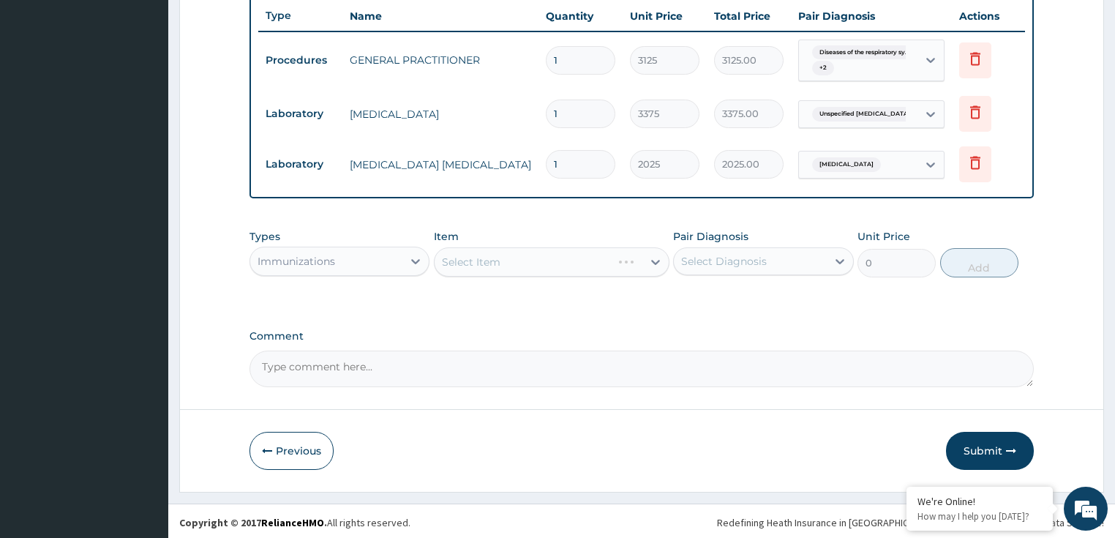
click at [344, 269] on div "Immunizations" at bounding box center [326, 260] width 153 height 23
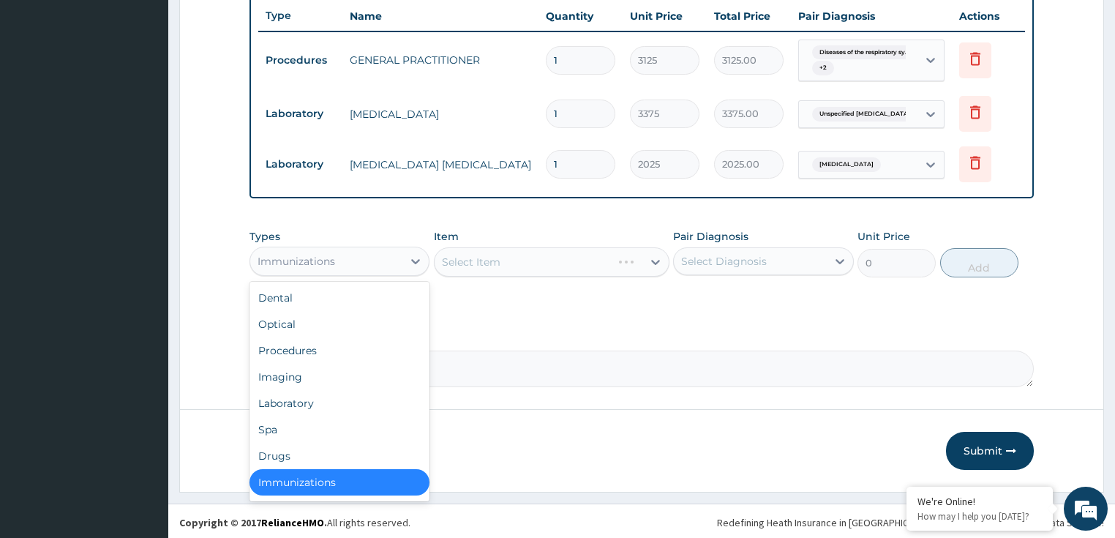
scroll to position [3, 0]
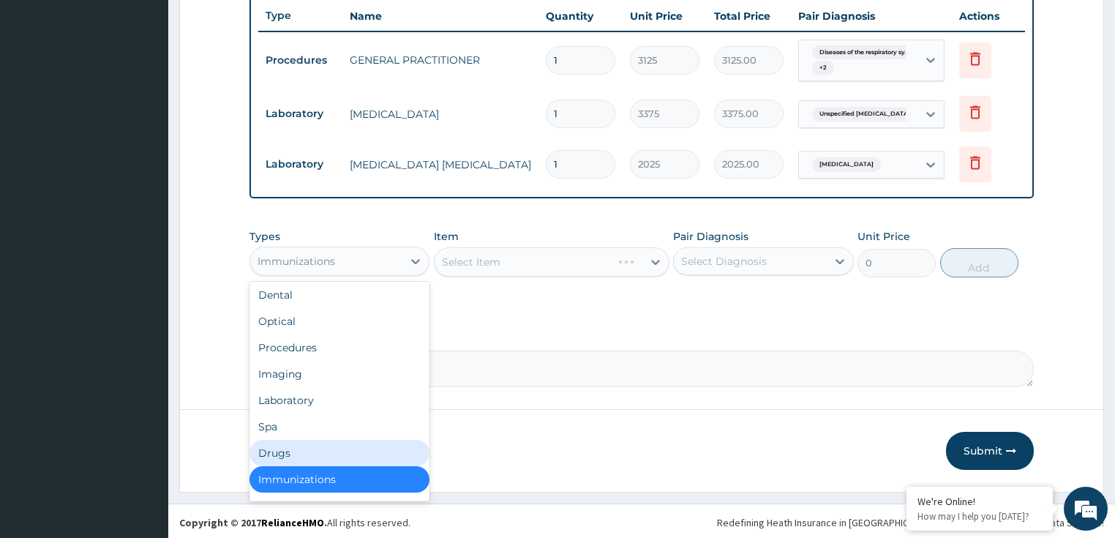
click at [307, 450] on div "Drugs" at bounding box center [339, 453] width 181 height 26
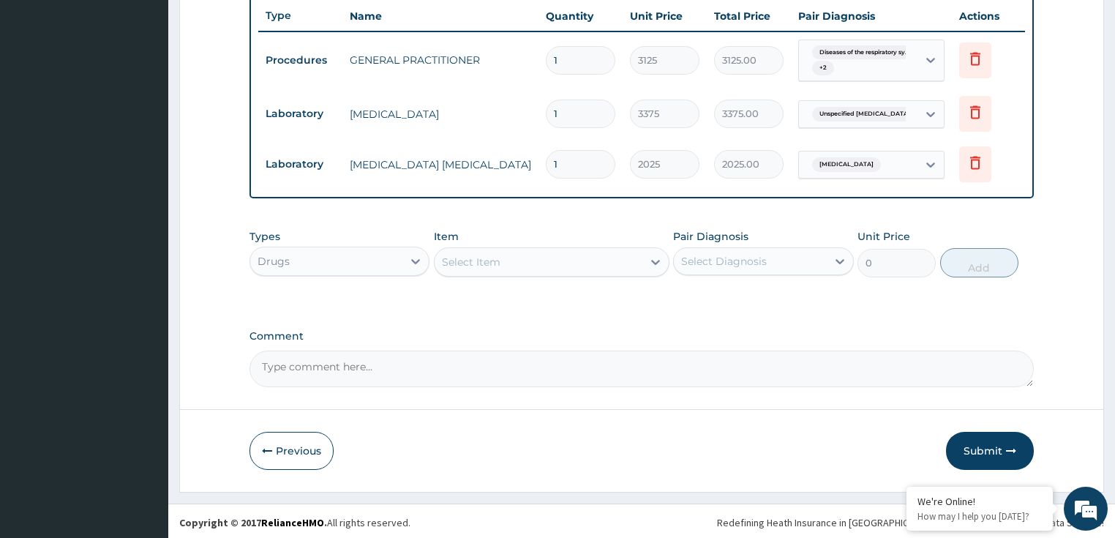
click at [550, 251] on div "Select Item" at bounding box center [538, 261] width 208 height 23
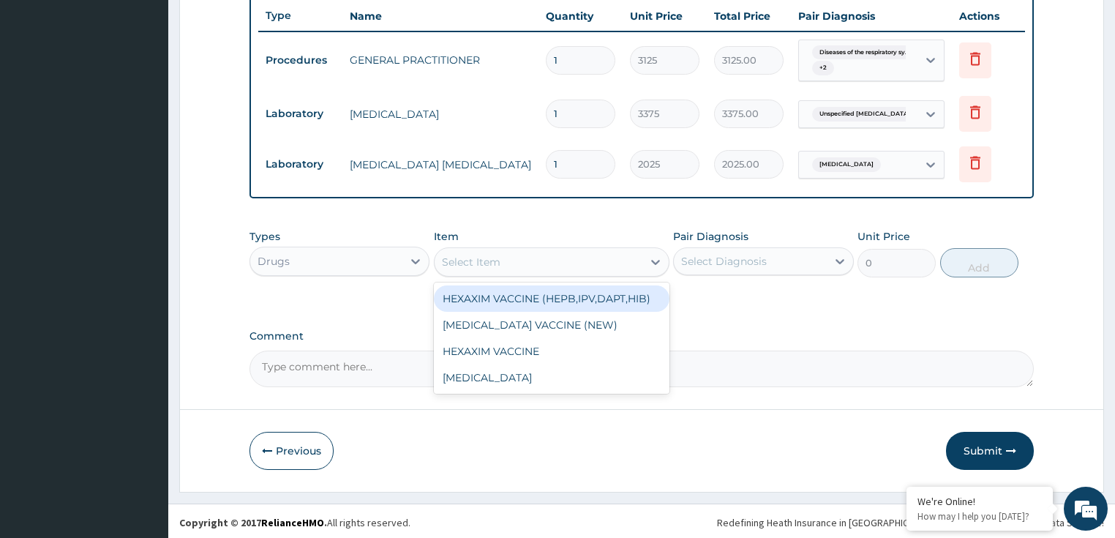
paste input "COUGH SYR (ADULT)"
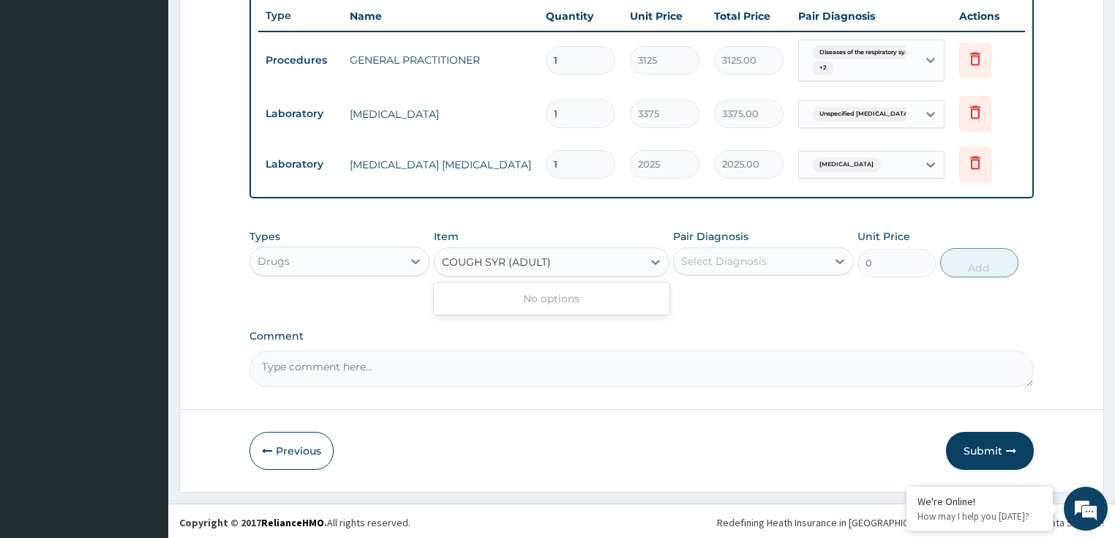
type input "COUGH SYR (ADULT)"
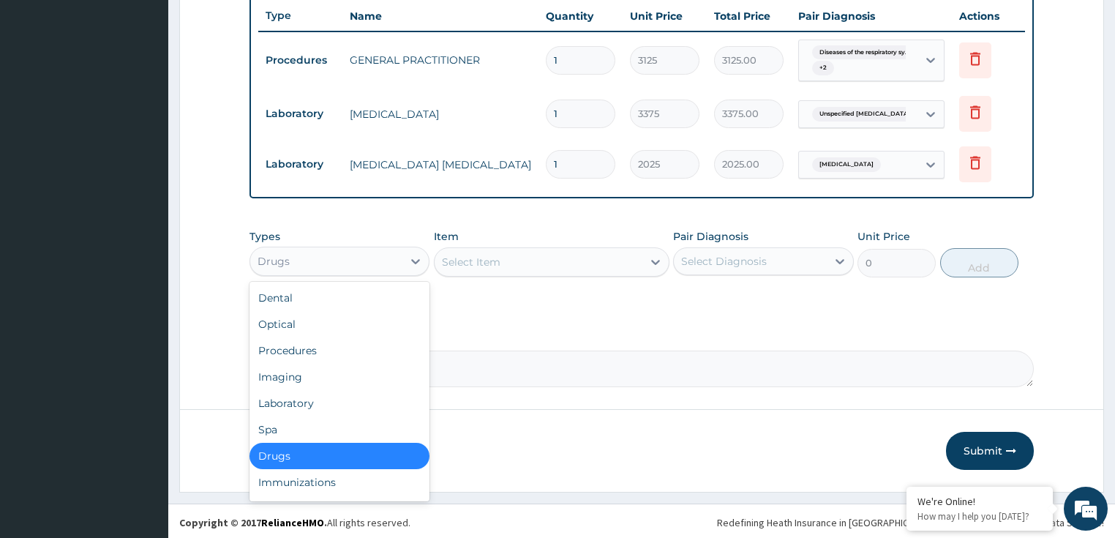
click at [327, 252] on div "Drugs" at bounding box center [326, 260] width 153 height 23
click at [316, 453] on div "Drugs" at bounding box center [339, 455] width 181 height 26
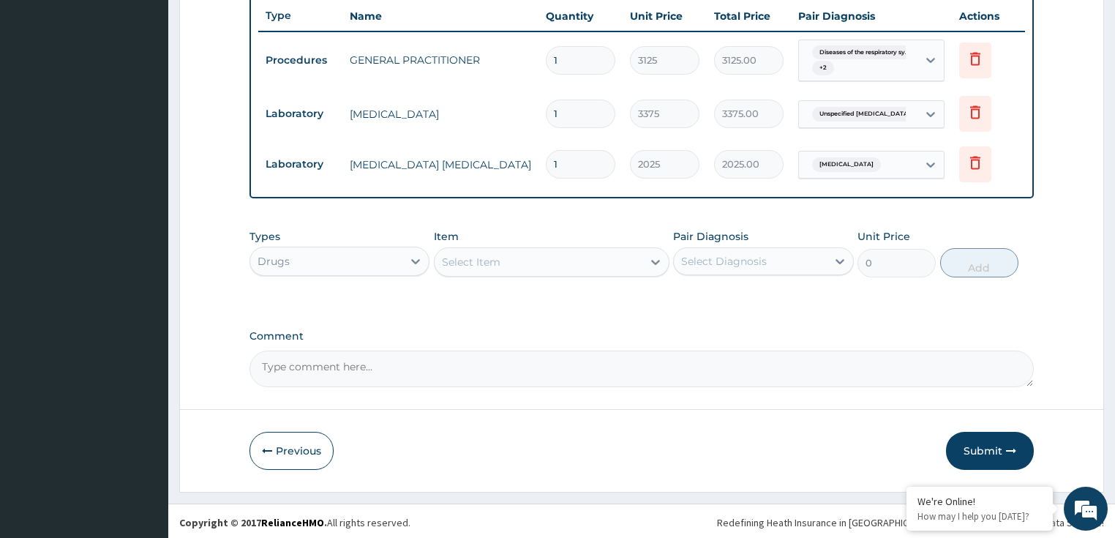
click at [368, 249] on div "Drugs" at bounding box center [326, 260] width 153 height 23
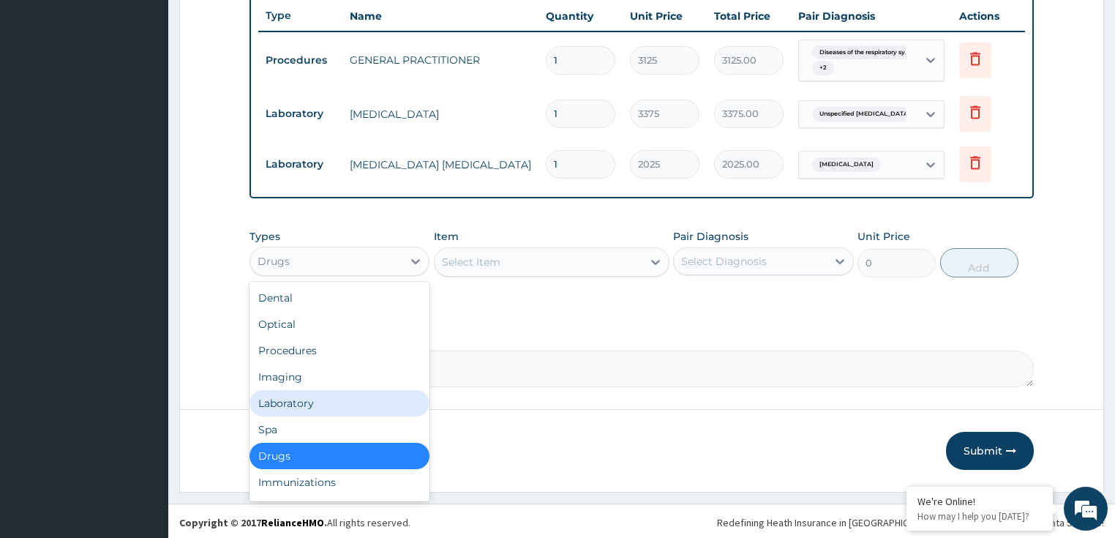
click at [306, 402] on div "Laboratory" at bounding box center [339, 403] width 181 height 26
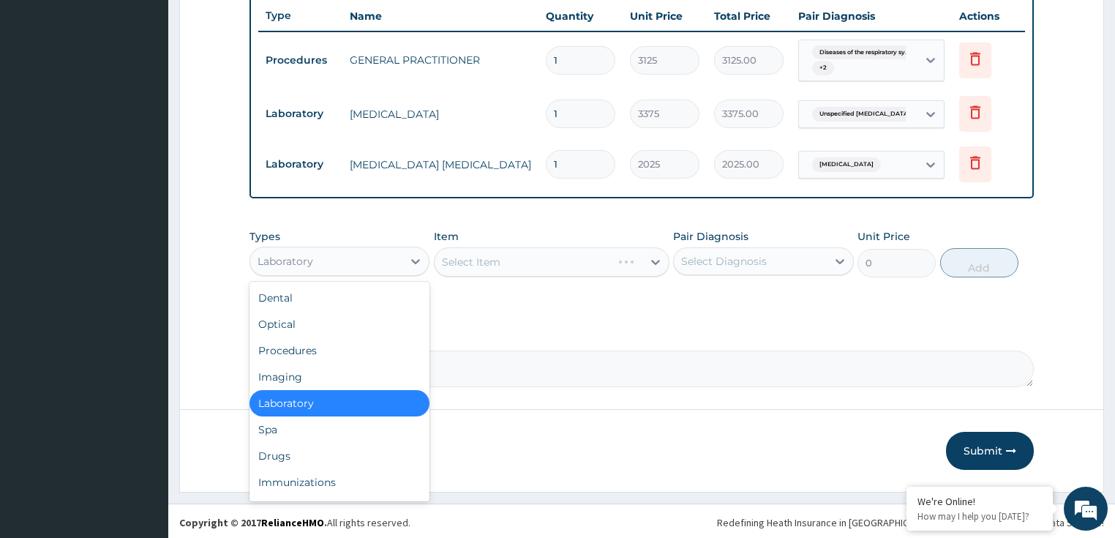
drag, startPoint x: 305, startPoint y: 248, endPoint x: 321, endPoint y: 351, distance: 104.4
click at [306, 249] on div "Laboratory" at bounding box center [326, 260] width 153 height 23
click at [292, 455] on div "Drugs" at bounding box center [339, 455] width 181 height 26
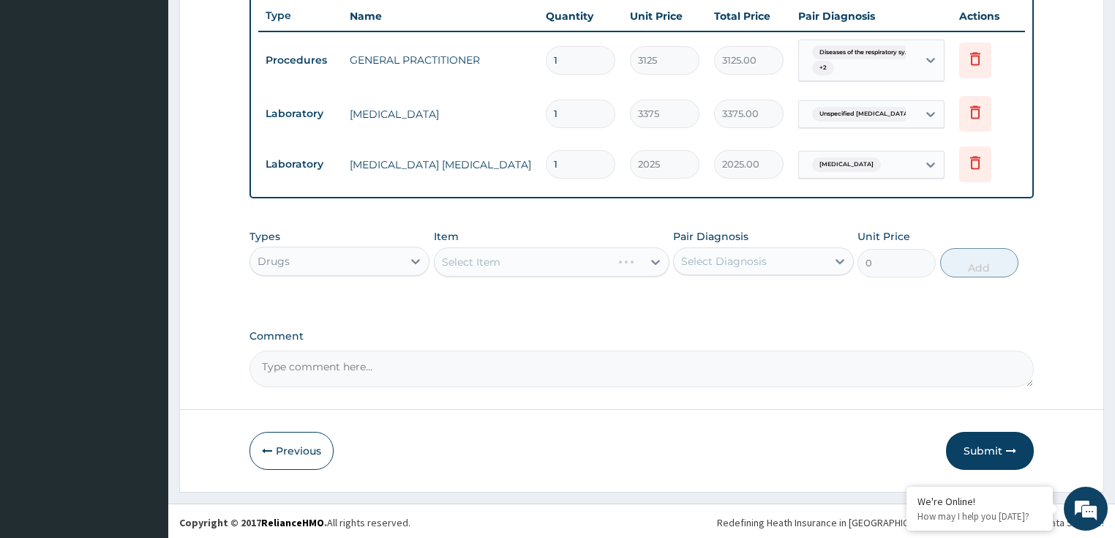
click at [491, 260] on div "Select Item" at bounding box center [551, 261] width 235 height 29
click at [453, 255] on div "Select Item" at bounding box center [471, 261] width 59 height 15
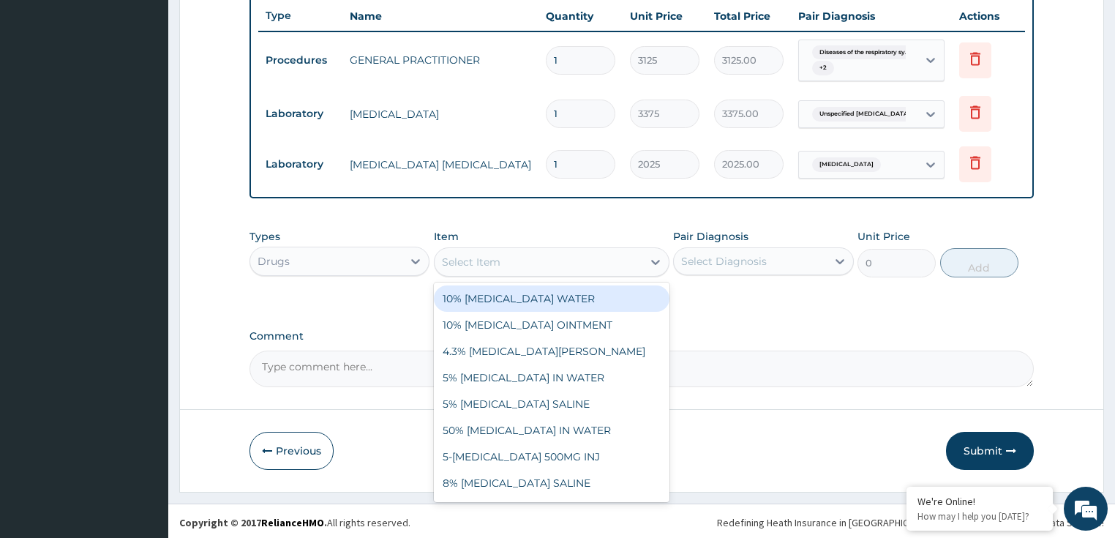
paste input "COUGH SYR (ADULT)"
type input "COUGH SYR (ADULT)"
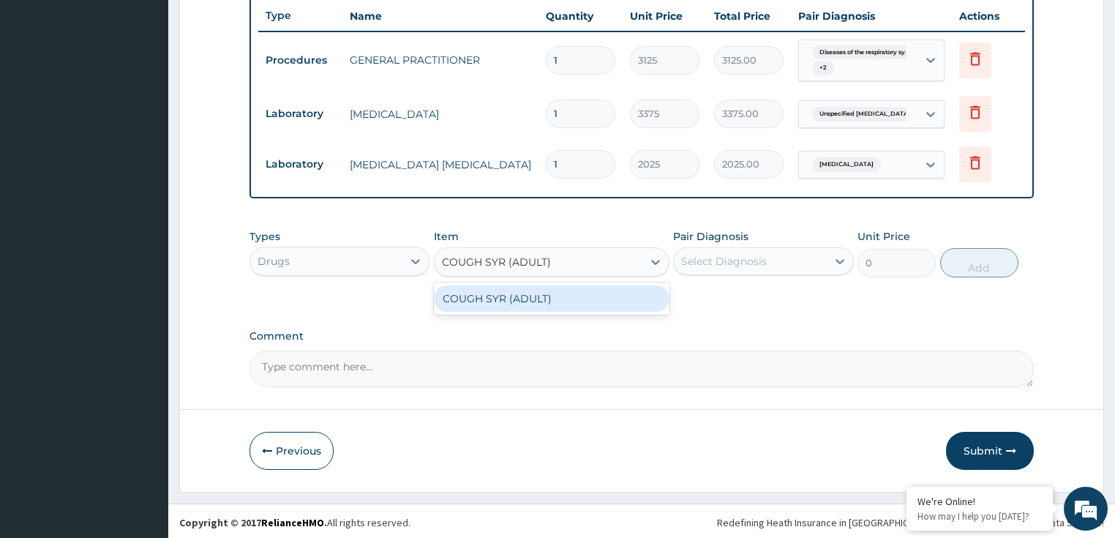
click at [490, 295] on div "COUGH SYR (ADULT)" at bounding box center [551, 298] width 235 height 26
type input "700"
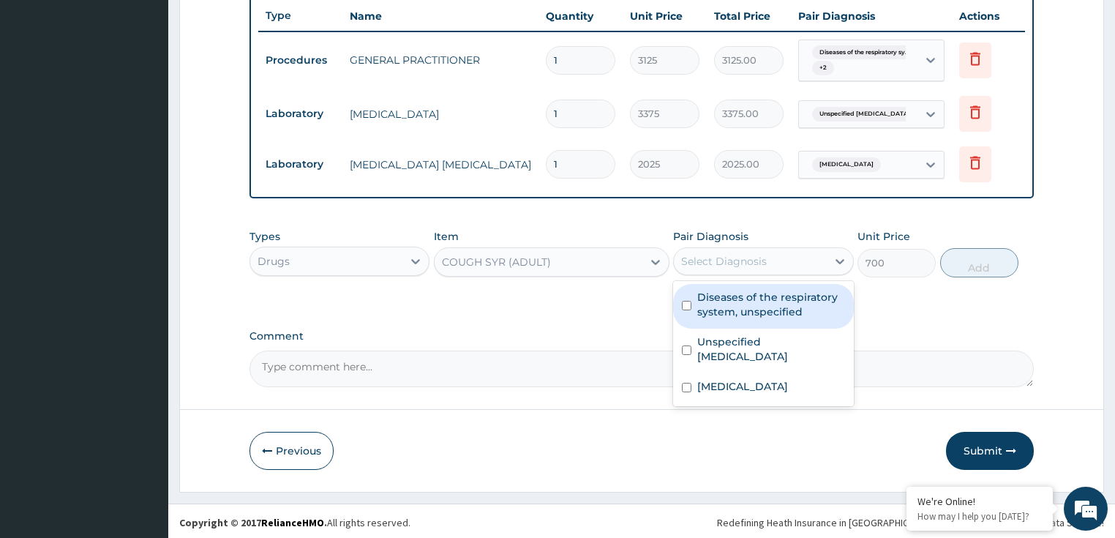
click at [720, 262] on div "Select Diagnosis" at bounding box center [724, 261] width 86 height 15
click at [746, 325] on div "Diseases of the respiratory system, unspecified" at bounding box center [763, 306] width 181 height 45
checkbox input "true"
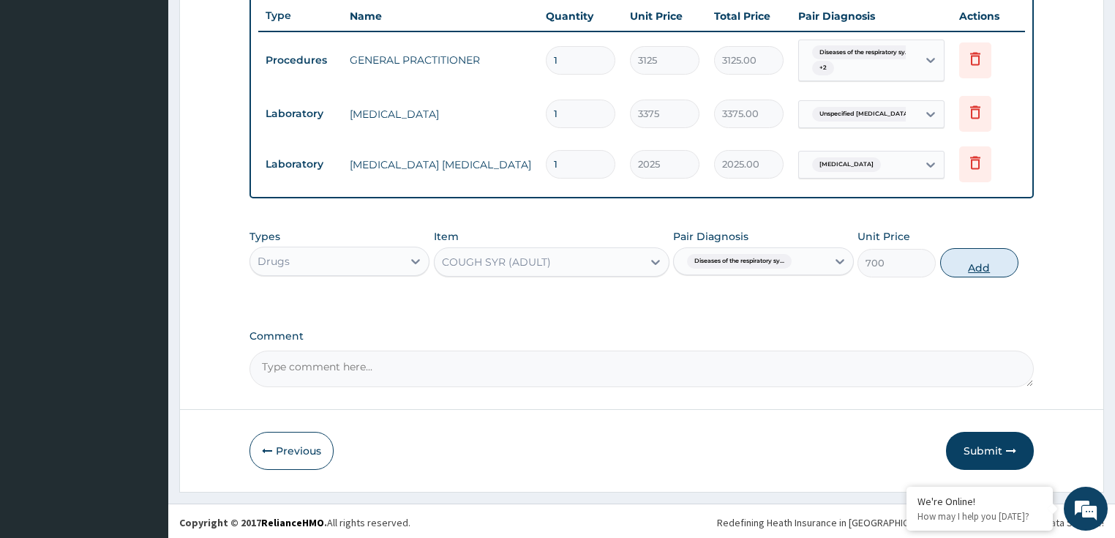
click at [976, 259] on button "Add" at bounding box center [979, 262] width 78 height 29
type input "0"
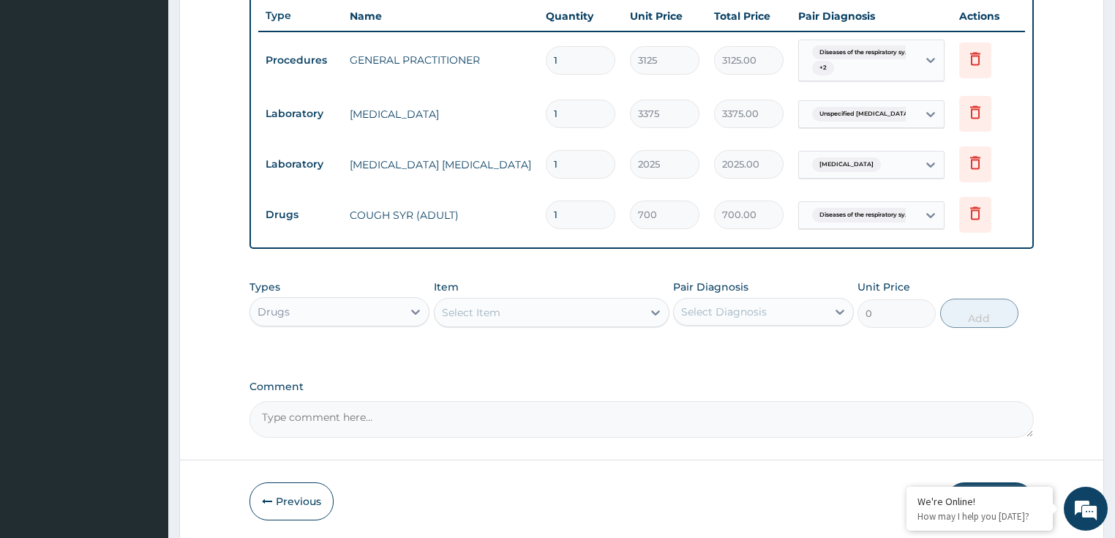
click at [497, 301] on div "Select Item" at bounding box center [538, 312] width 208 height 23
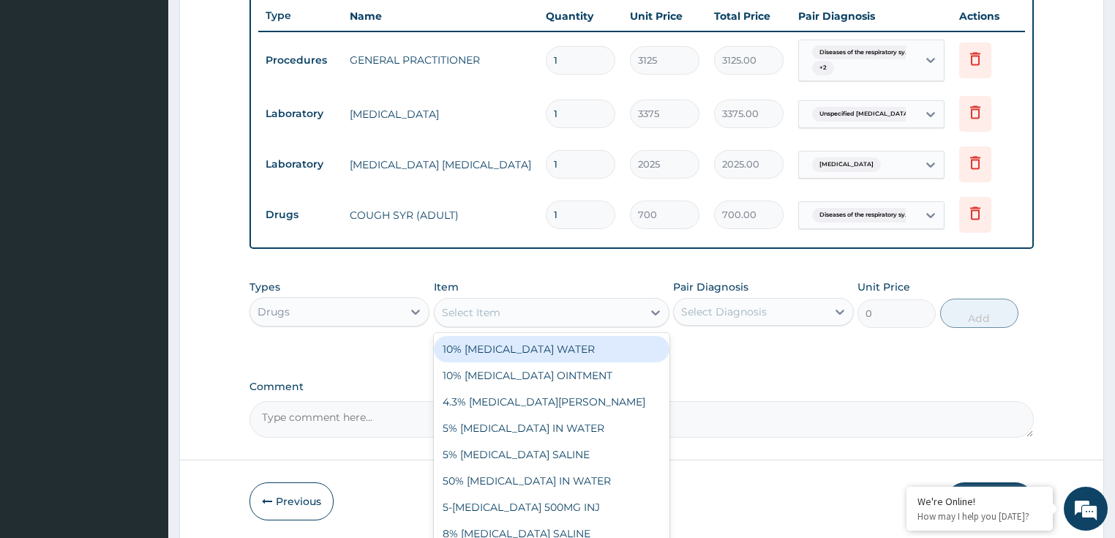
paste input "LORATADINE 10MG TAB"
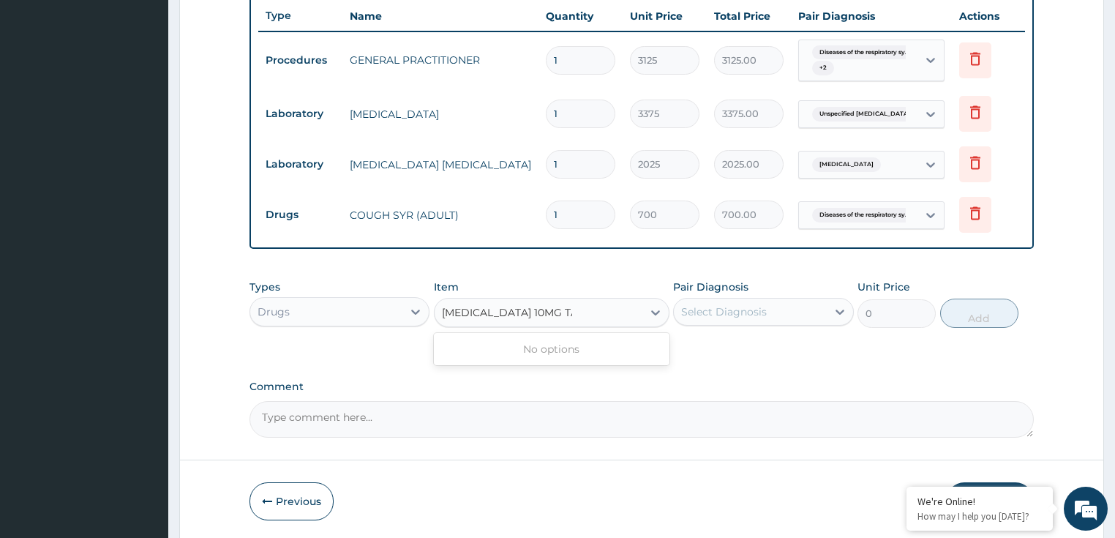
click at [483, 310] on input "LORATADINE 10MG TAB" at bounding box center [507, 312] width 130 height 15
type input "LORATIDINE 10MG TAB"
click at [563, 347] on div "LORATIDINE 10MG TAB" at bounding box center [551, 349] width 235 height 26
type input "30"
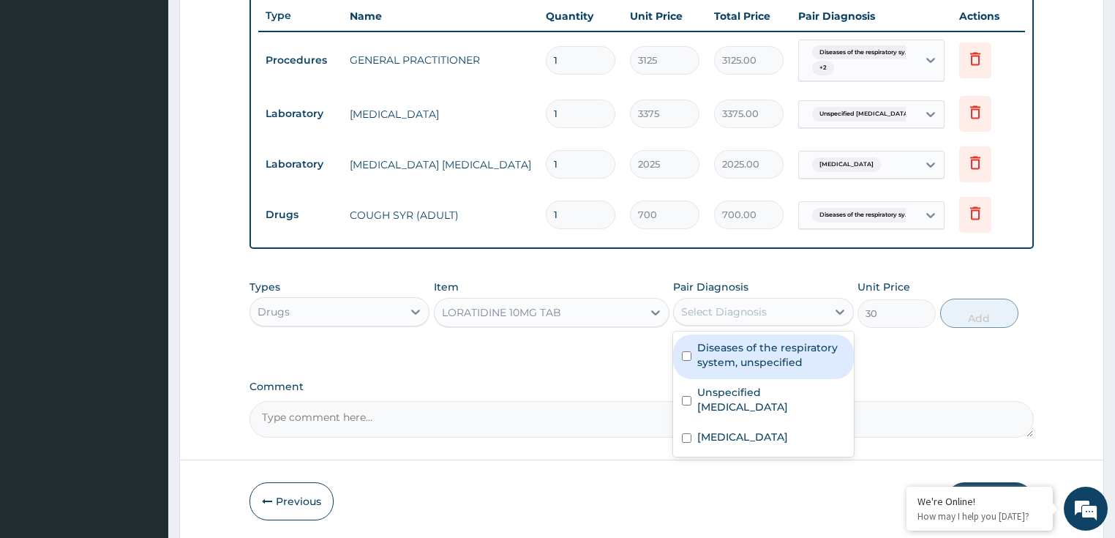
click at [715, 312] on div "Select Diagnosis" at bounding box center [724, 311] width 86 height 15
click at [735, 349] on label "Diseases of the respiratory system, unspecified" at bounding box center [771, 354] width 148 height 29
checkbox input "true"
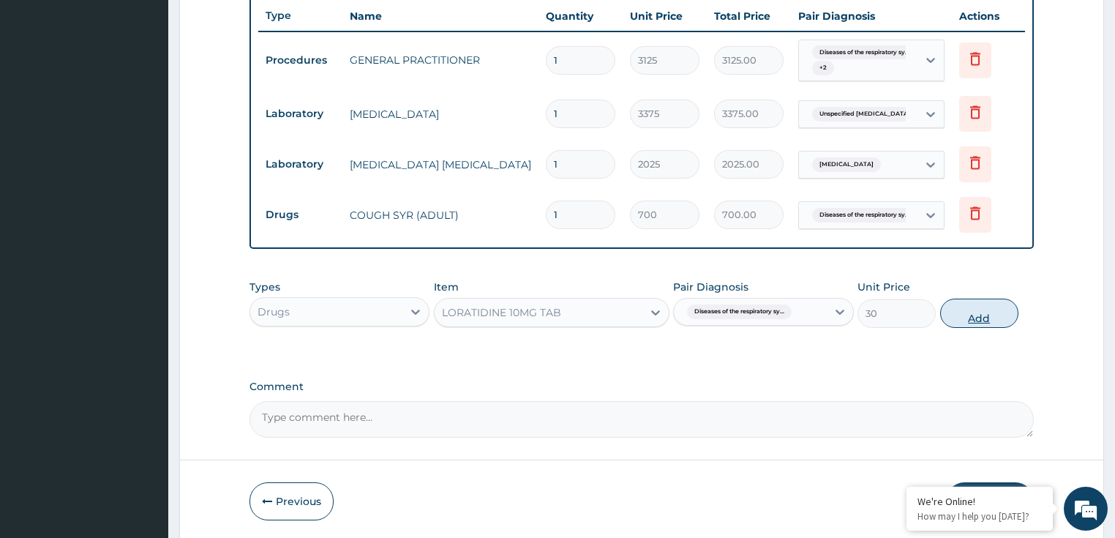
click at [967, 307] on button "Add" at bounding box center [979, 312] width 78 height 29
type input "0"
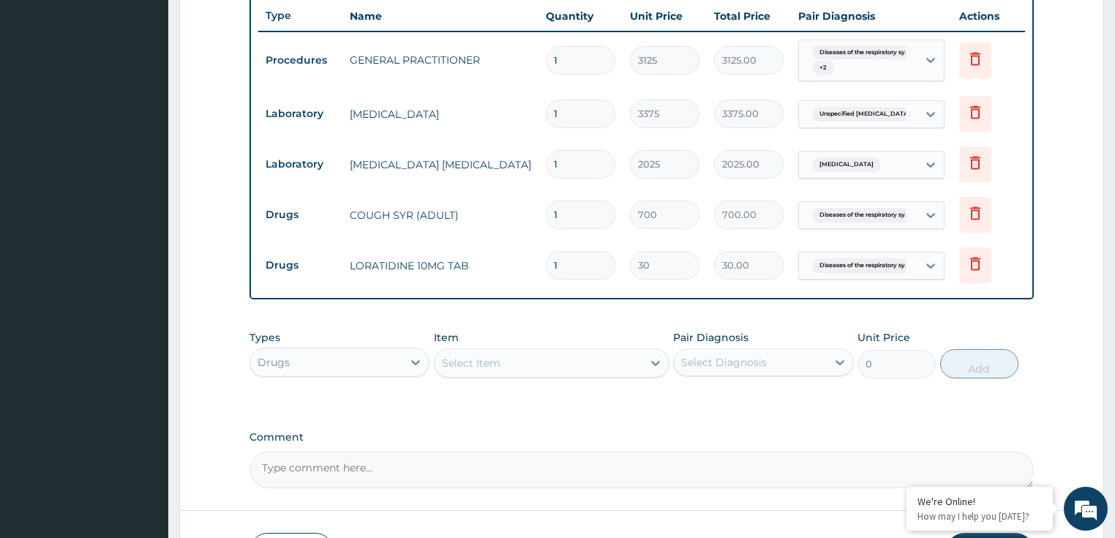
type input "0.00"
type input "5"
type input "150.00"
type input "5"
click at [614, 434] on label "Comment" at bounding box center [641, 437] width 785 height 12
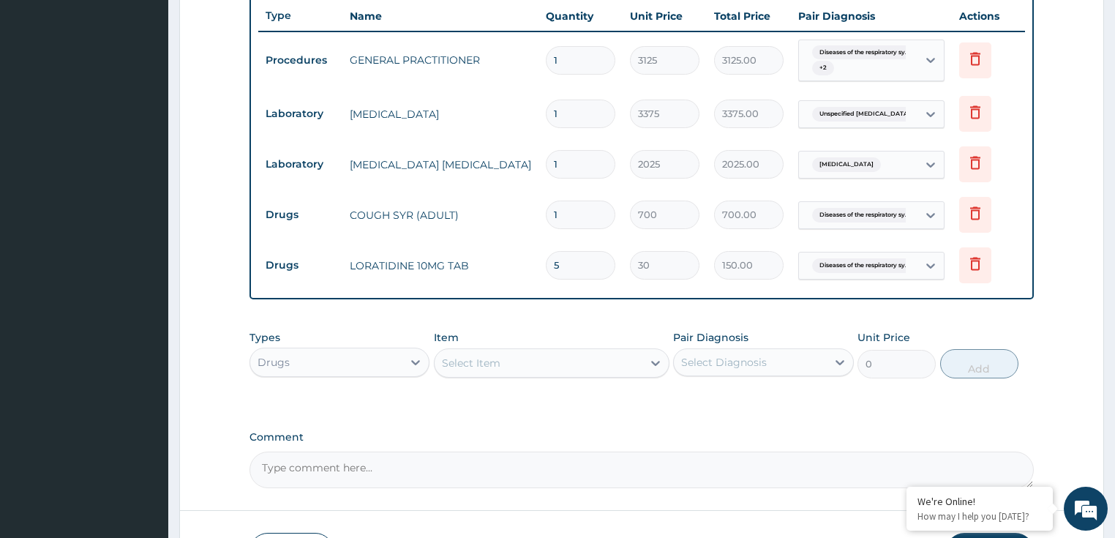
click at [614, 451] on textarea "Comment" at bounding box center [641, 469] width 785 height 37
click at [491, 361] on div "Select Item" at bounding box center [471, 362] width 59 height 15
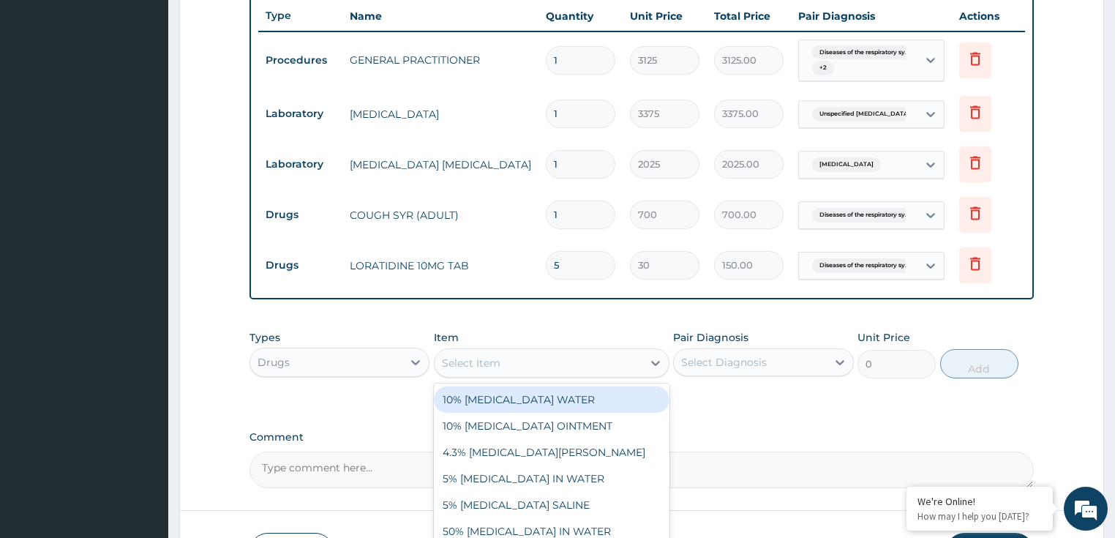
paste input "[MEDICAL_DATA] AND [MEDICAL_DATA] 80/480MG TAB (GENERIC)"
type input "[MEDICAL_DATA] AND [MEDICAL_DATA] 80/480MG TAB (GENERIC)"
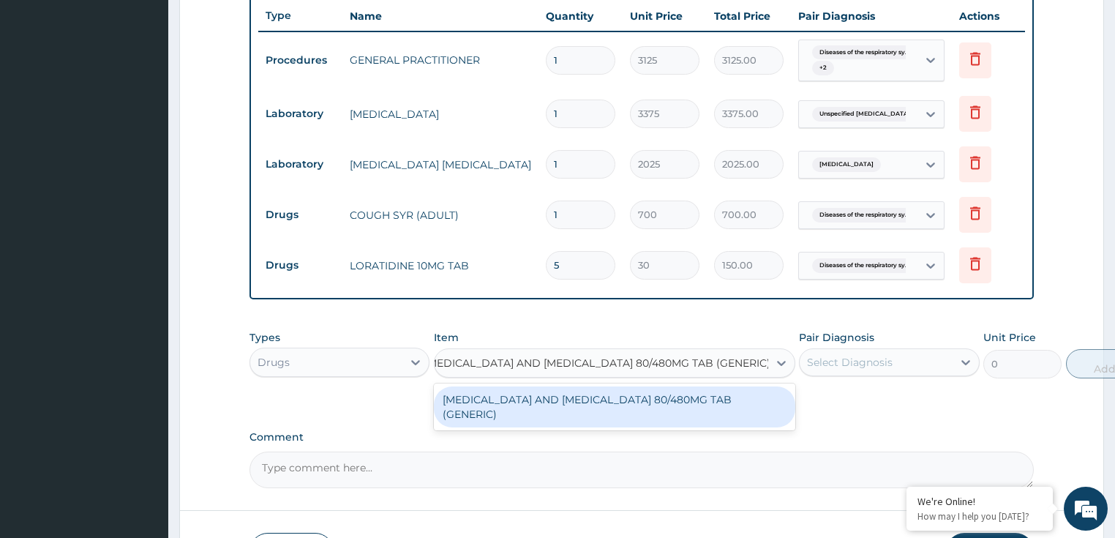
click at [541, 397] on div "[MEDICAL_DATA] AND [MEDICAL_DATA] 80/480MG TAB (GENERIC)" at bounding box center [614, 406] width 361 height 41
type input "210"
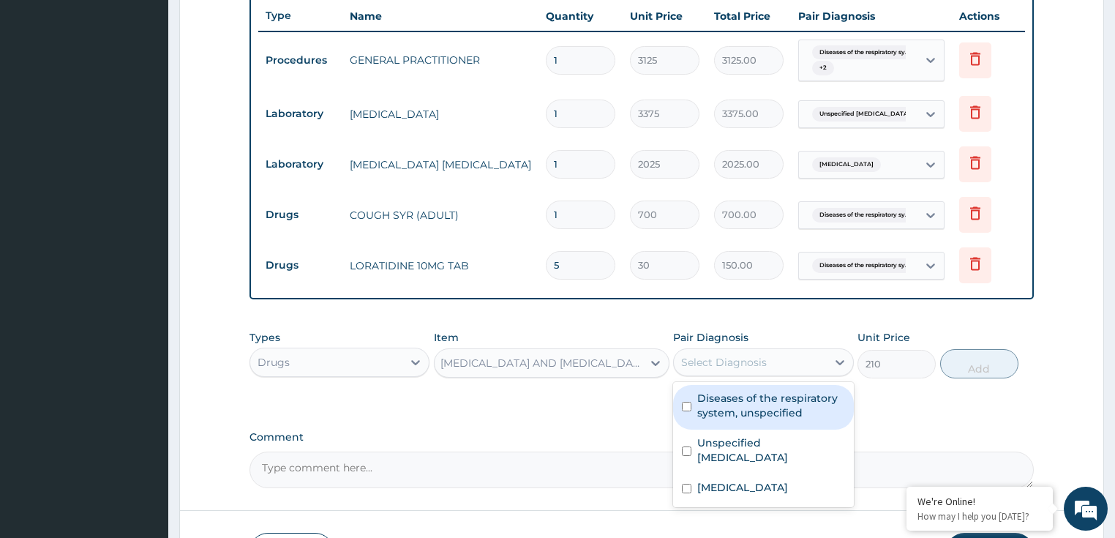
click at [744, 355] on div "Select Diagnosis" at bounding box center [724, 362] width 86 height 15
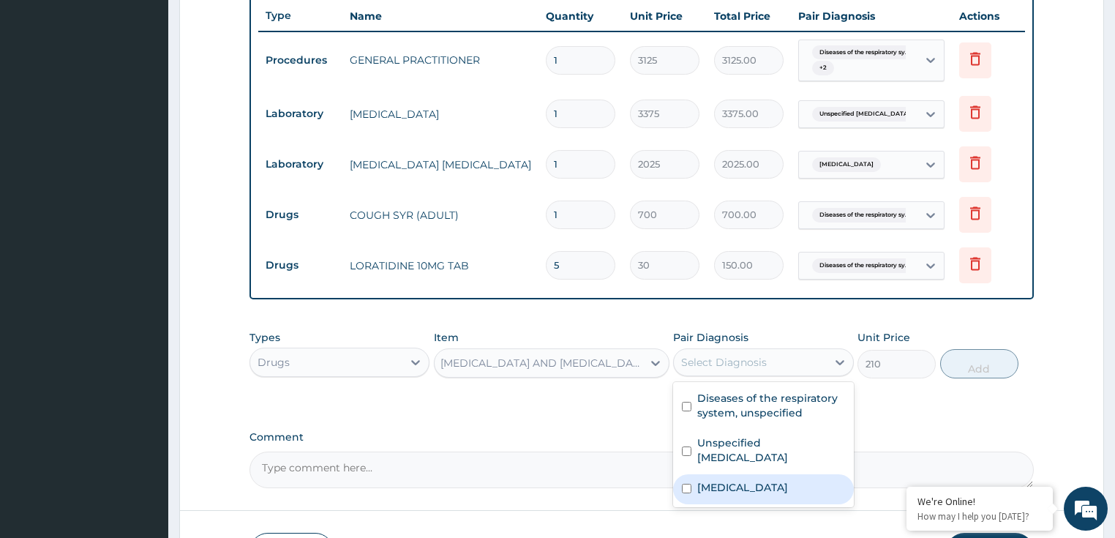
click at [735, 491] on div "[MEDICAL_DATA]" at bounding box center [763, 489] width 181 height 30
checkbox input "true"
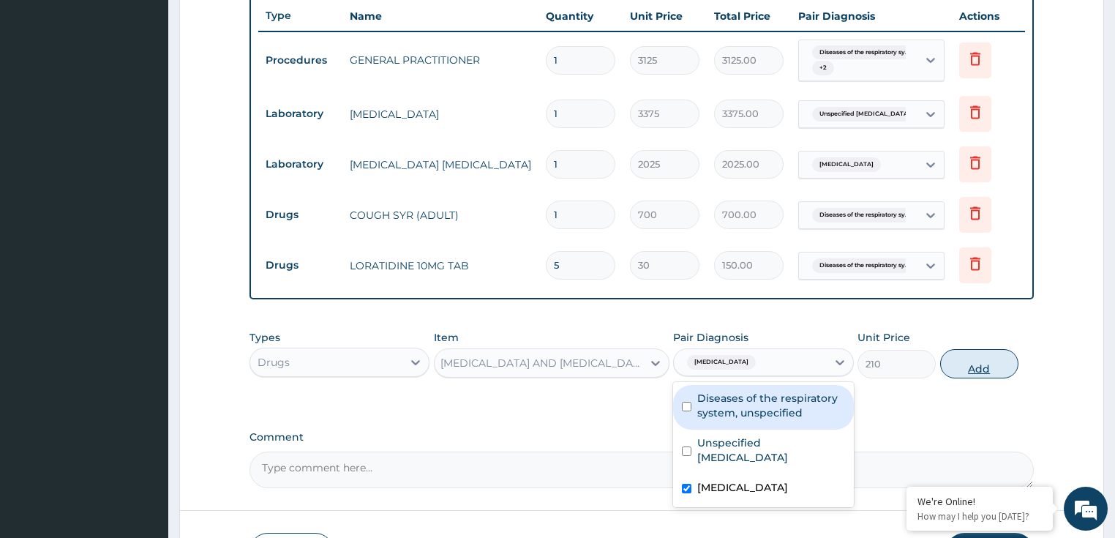
click at [975, 358] on button "Add" at bounding box center [979, 363] width 78 height 29
type input "0"
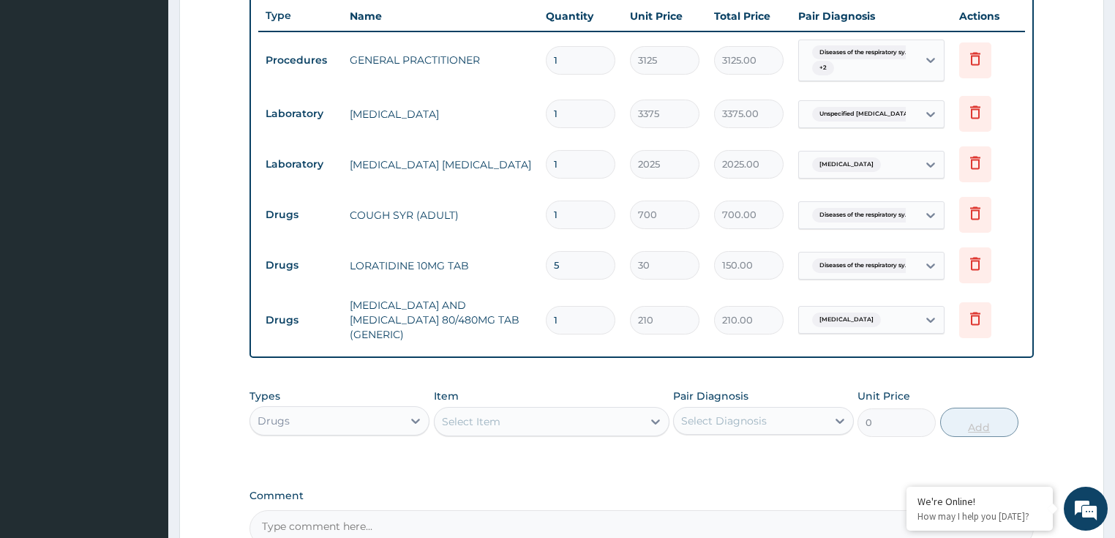
scroll to position [0, 0]
type input "0.00"
type input "6"
type input "1260.00"
type input "6"
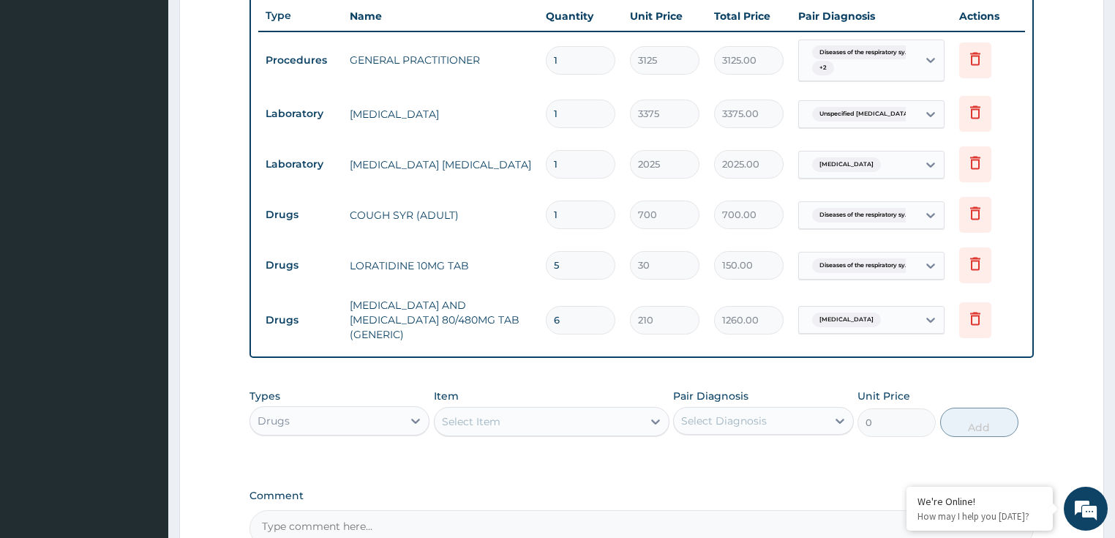
click at [472, 414] on div "Select Item" at bounding box center [471, 421] width 59 height 15
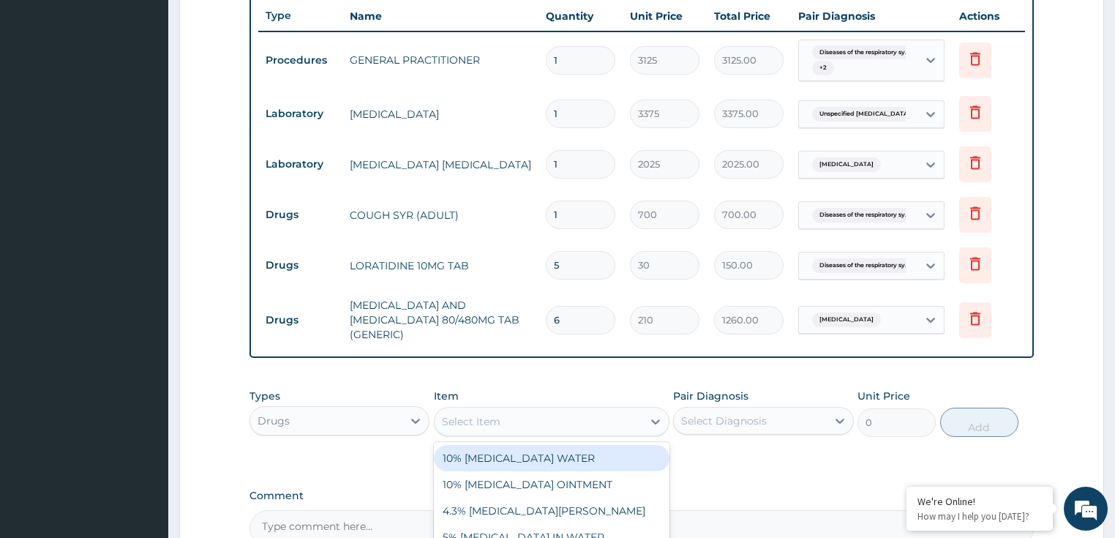
paste input "[MEDICAL_DATA] 500MG TAB"
type input "[MEDICAL_DATA] 500MG TAB"
click at [512, 456] on div "[MEDICAL_DATA] 500MG TAB" at bounding box center [551, 458] width 235 height 26
type input "20"
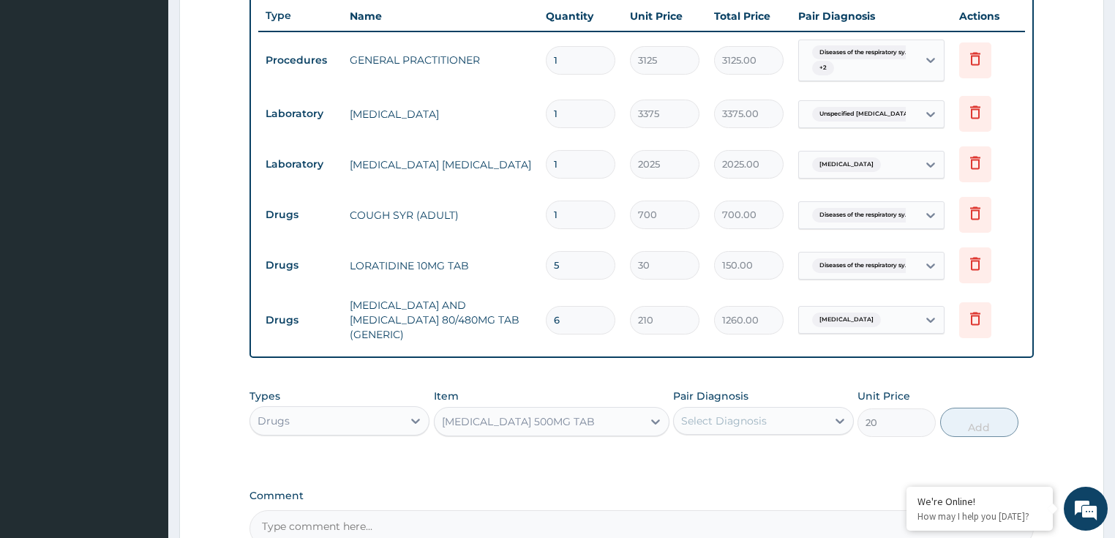
click at [749, 415] on div "Select Diagnosis" at bounding box center [724, 420] width 86 height 15
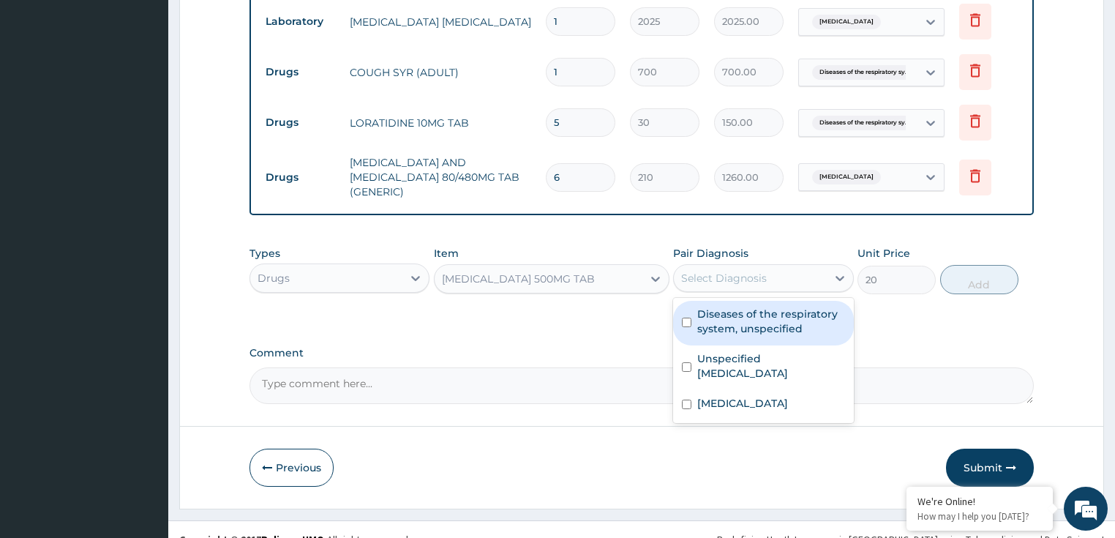
scroll to position [711, 0]
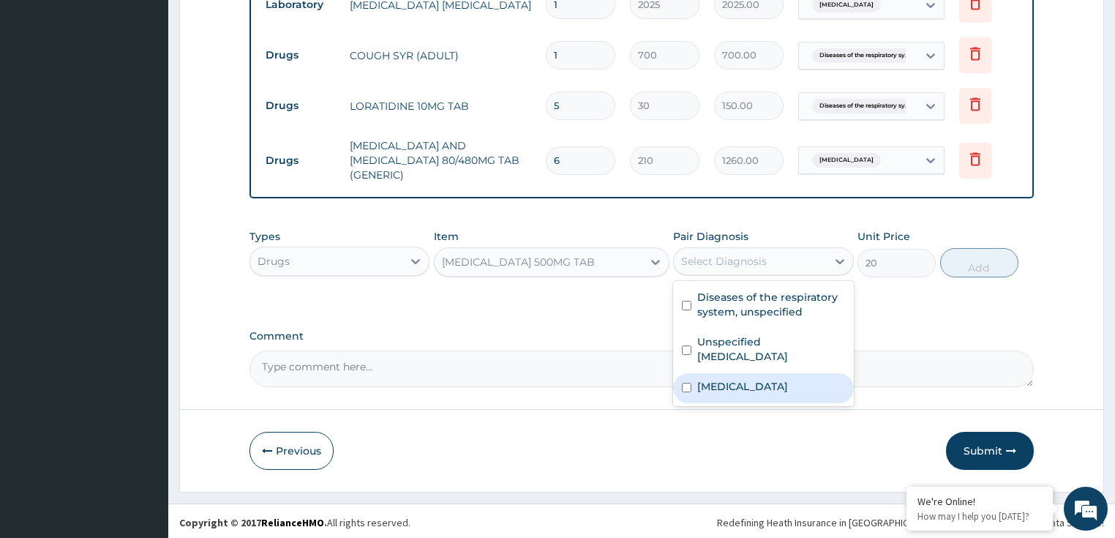
click at [740, 382] on label "Malaria, unspecified" at bounding box center [742, 386] width 91 height 15
checkbox input "true"
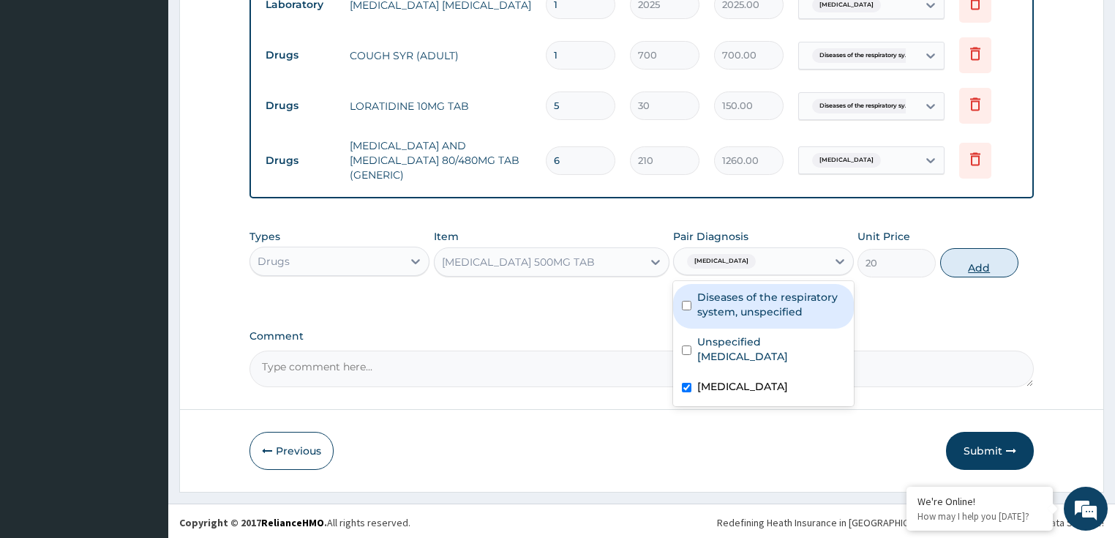
click at [968, 257] on button "Add" at bounding box center [979, 262] width 78 height 29
type input "0"
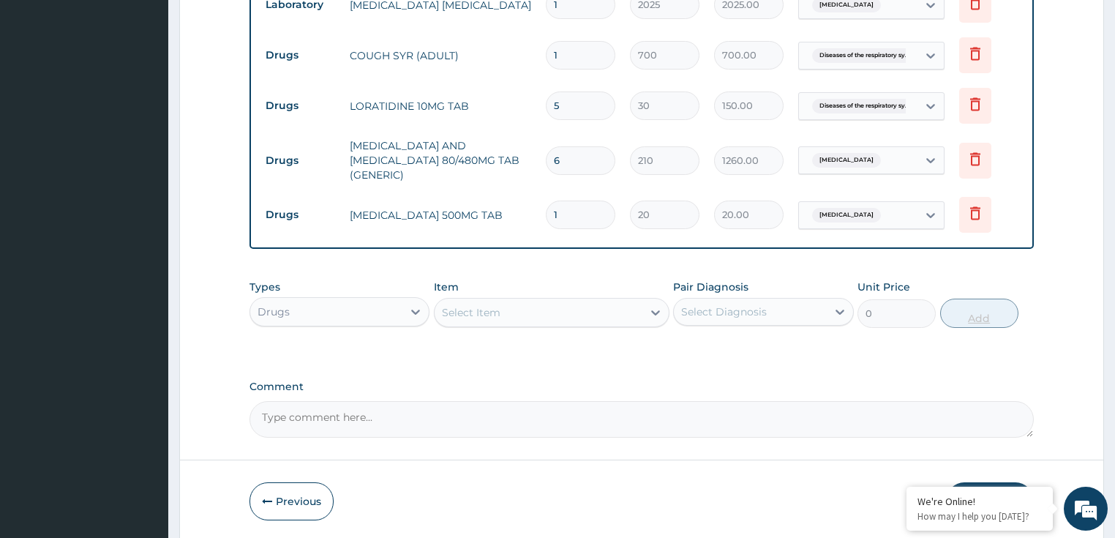
type input "18"
type input "360.00"
type input "18"
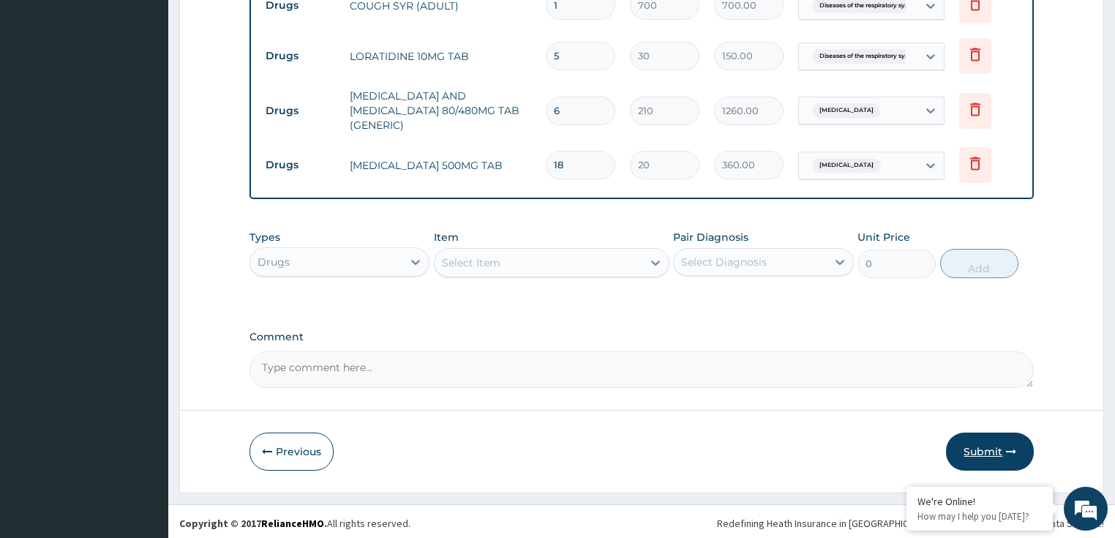
click at [975, 446] on button "Submit" at bounding box center [990, 451] width 88 height 38
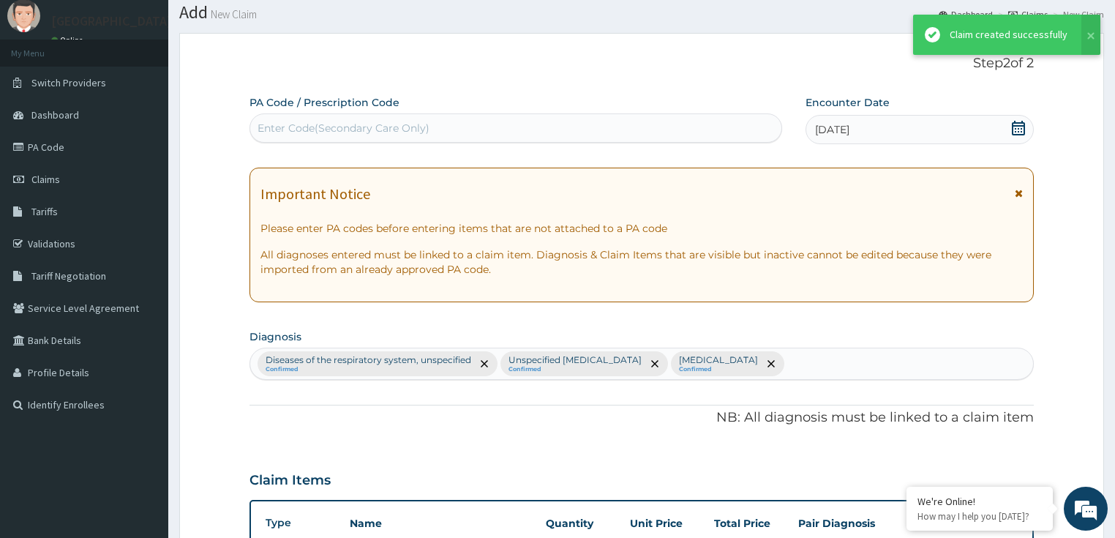
scroll to position [761, 0]
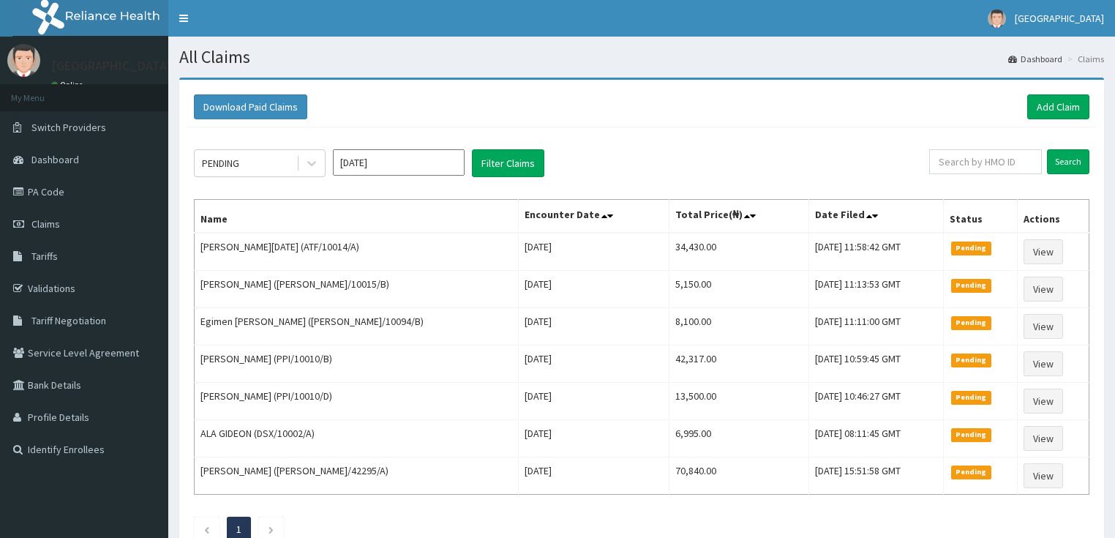
click at [395, 91] on div "Download Paid Claims Add Claim" at bounding box center [641, 107] width 910 height 40
click at [353, 86] on div "Download Paid Claims Add Claim × Note you can only download claims within a max…" at bounding box center [641, 321] width 924 height 483
click at [442, 88] on div "Download Paid Claims Add Claim" at bounding box center [641, 107] width 910 height 40
click at [1034, 115] on link "Add Claim" at bounding box center [1058, 106] width 62 height 25
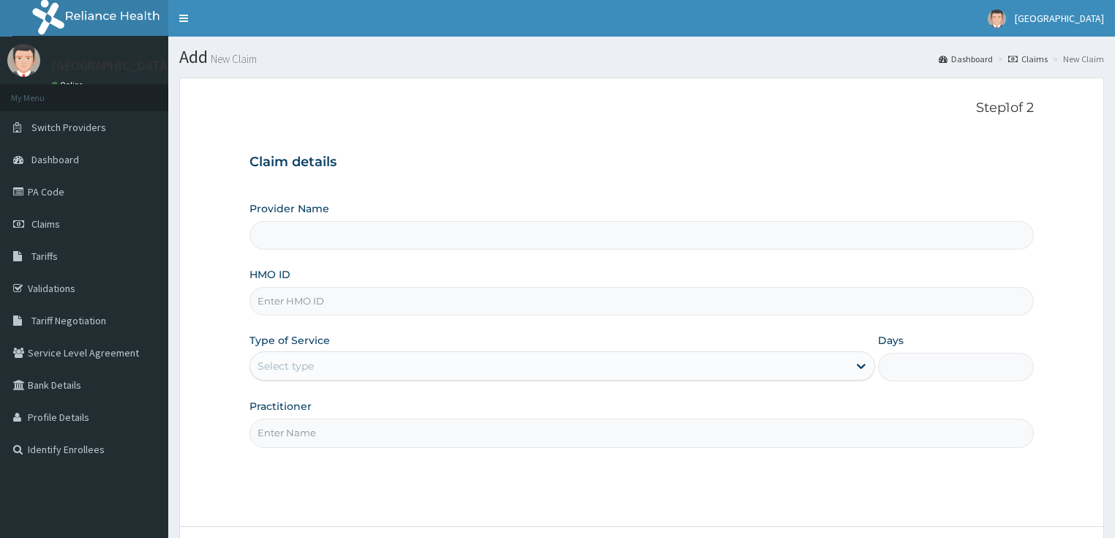
type input "LILY HOSPITAL-WARRI"
click at [274, 303] on input "HMO ID" at bounding box center [641, 301] width 785 height 29
paste input "ANL/10115/E"
type input "ANL/10115/E"
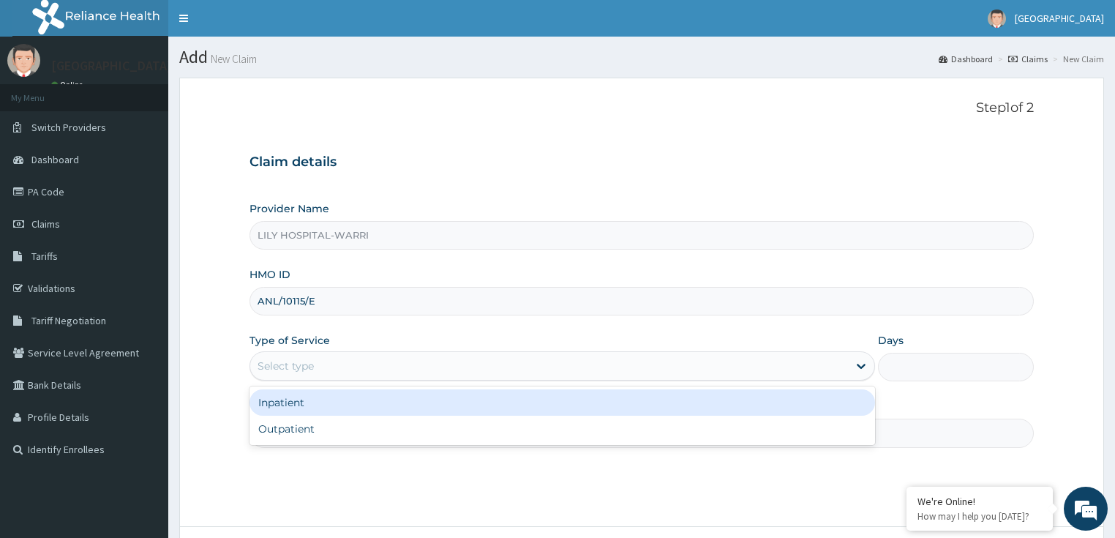
click at [288, 365] on div "Select type" at bounding box center [285, 365] width 56 height 15
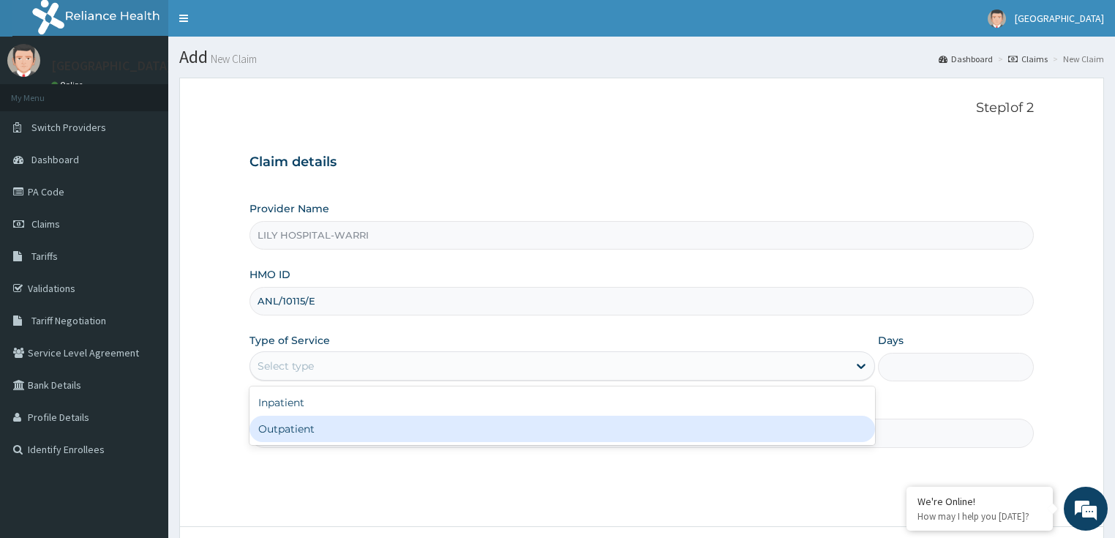
click at [276, 424] on div "Outpatient" at bounding box center [561, 428] width 625 height 26
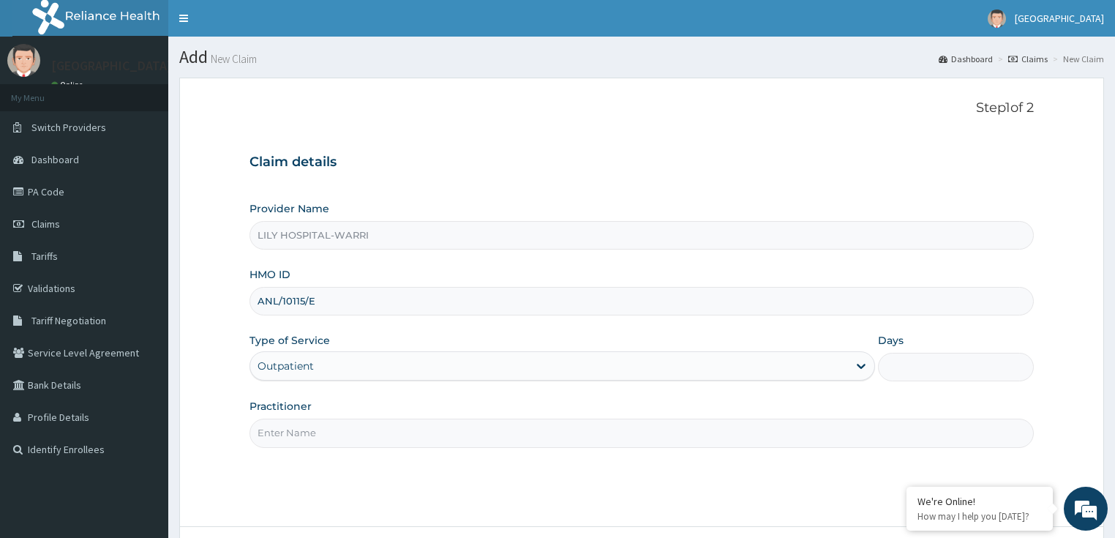
type input "1"
click at [269, 444] on input "Practitioner" at bounding box center [641, 432] width 785 height 29
type input "General practitioner"
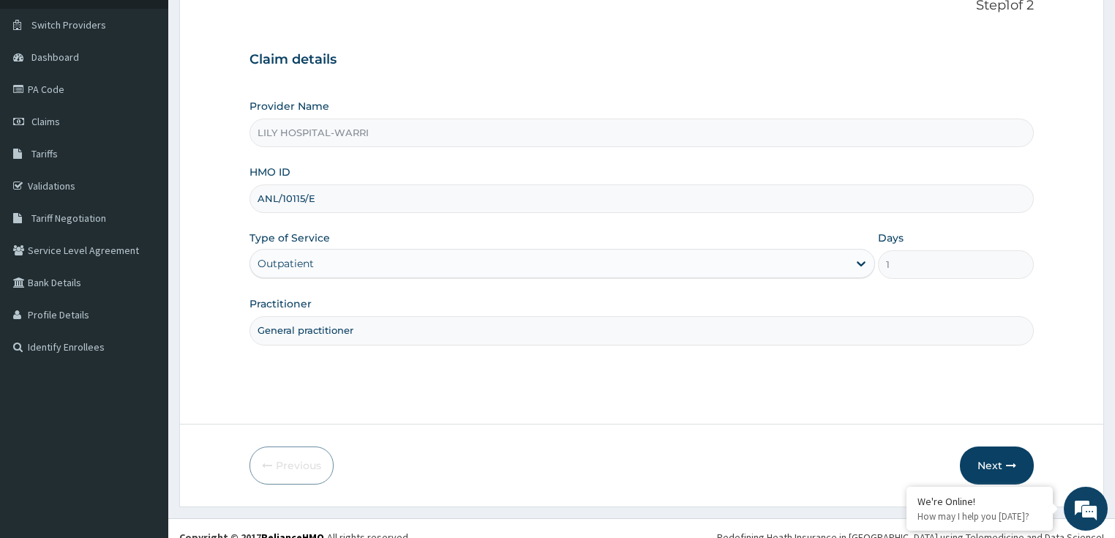
scroll to position [119, 0]
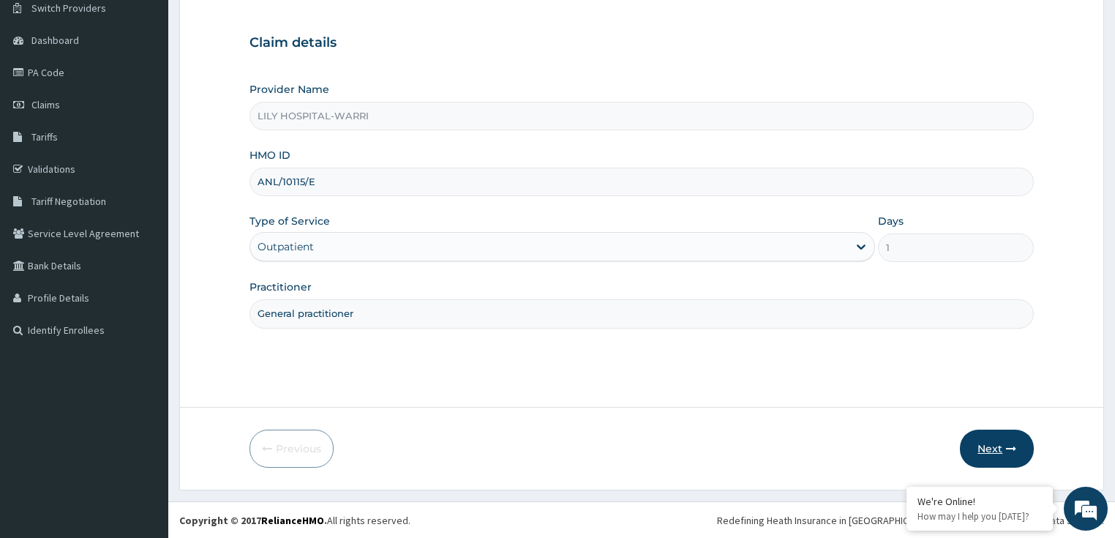
click at [991, 442] on button "Next" at bounding box center [996, 448] width 74 height 38
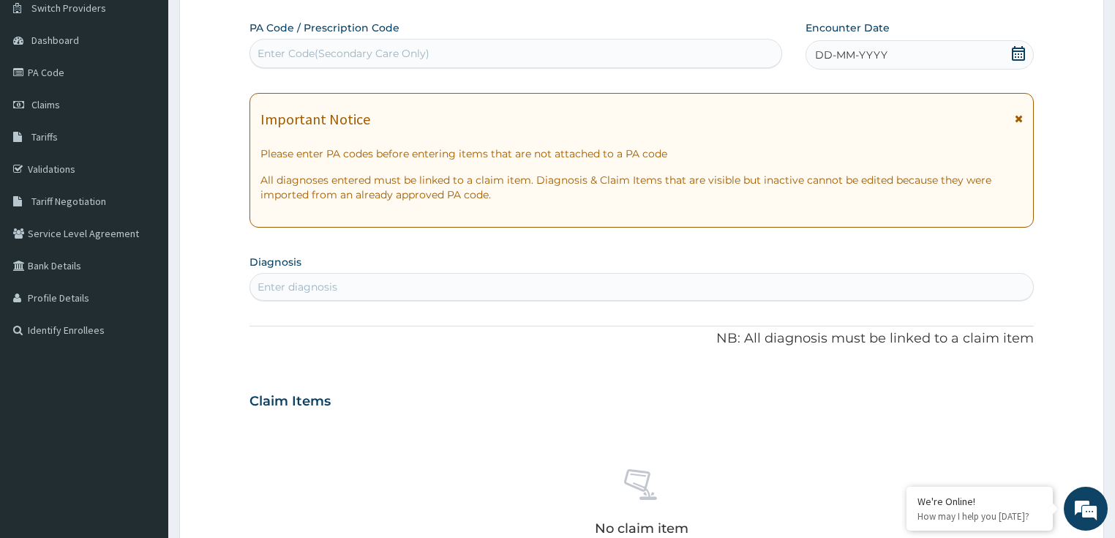
click at [284, 42] on div "Enter Code(Secondary Care Only)" at bounding box center [515, 53] width 531 height 23
paste input "PA/E6613C"
type input "PA/E6613C"
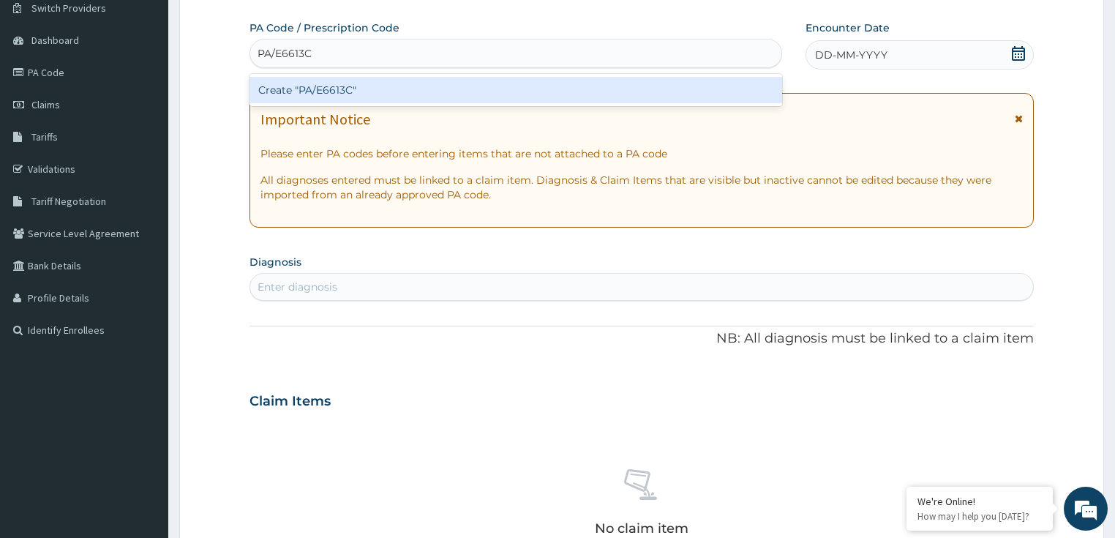
click at [279, 92] on div "Create "PA/E6613C"" at bounding box center [515, 90] width 532 height 26
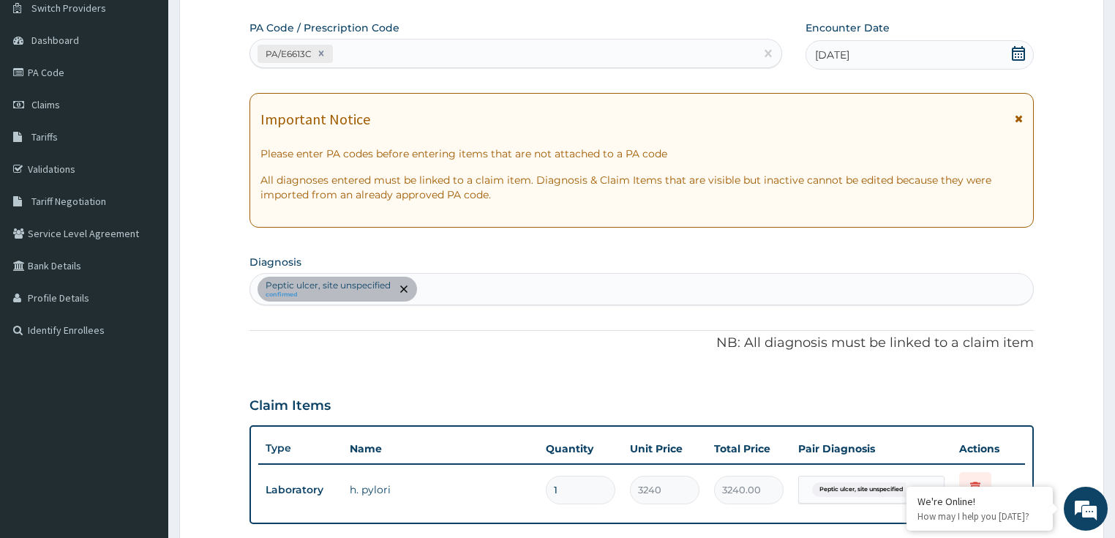
click at [611, 348] on p "NB: All diagnosis must be linked to a claim item" at bounding box center [641, 342] width 785 height 19
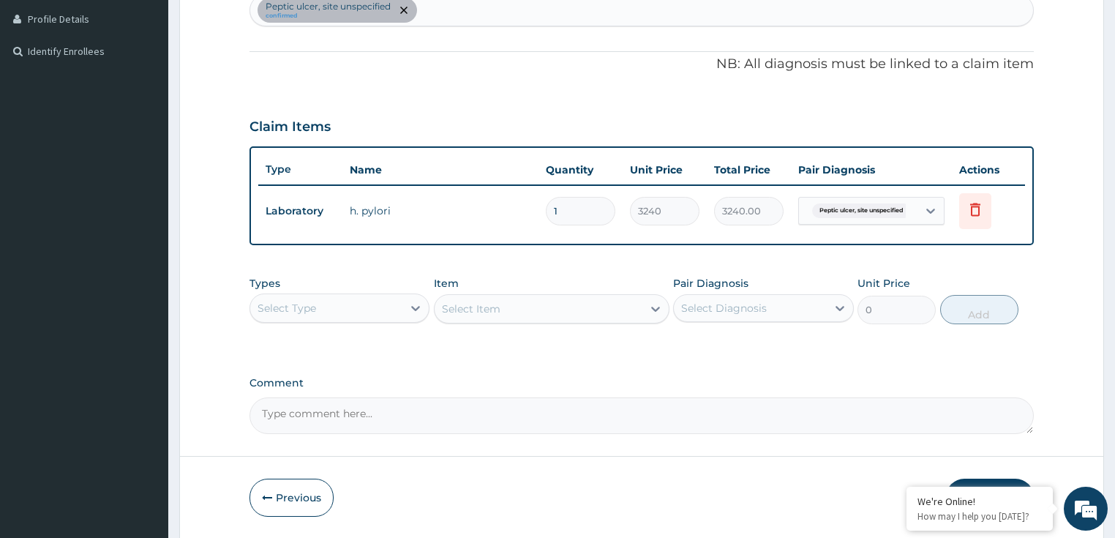
scroll to position [412, 0]
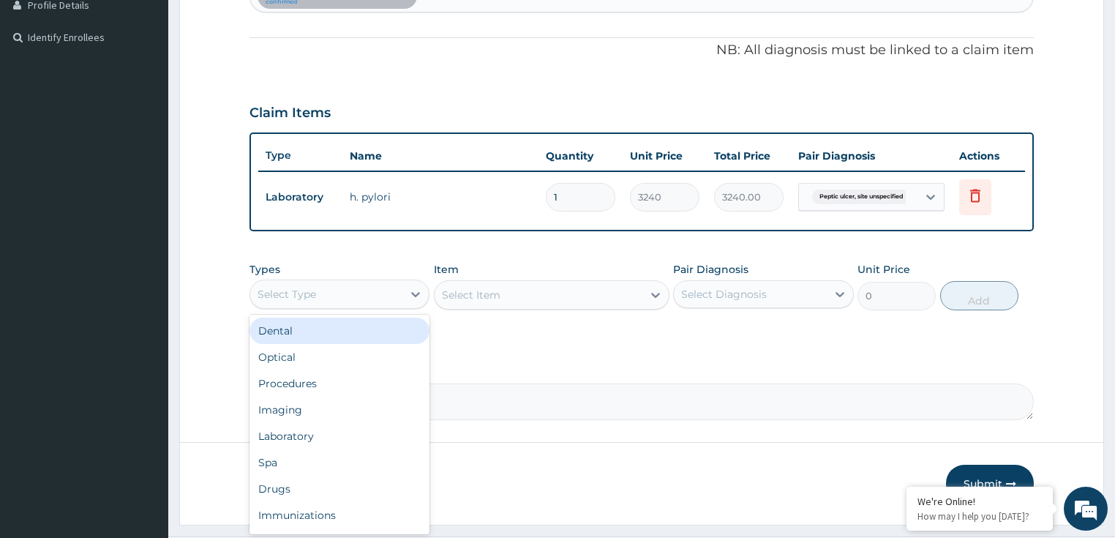
click at [312, 290] on div "Select Type" at bounding box center [286, 294] width 59 height 15
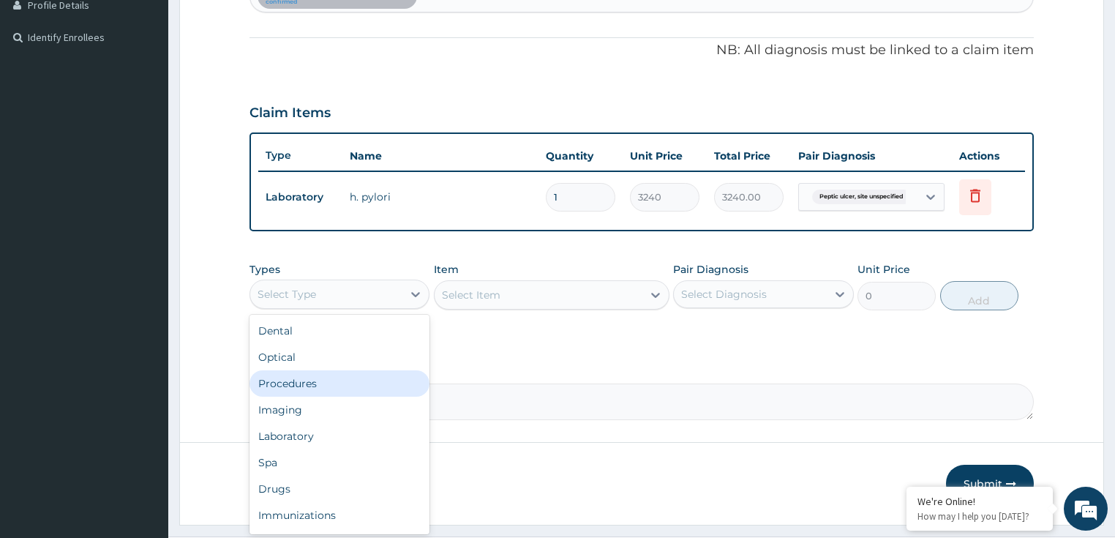
click at [303, 384] on div "Procedures" at bounding box center [339, 383] width 181 height 26
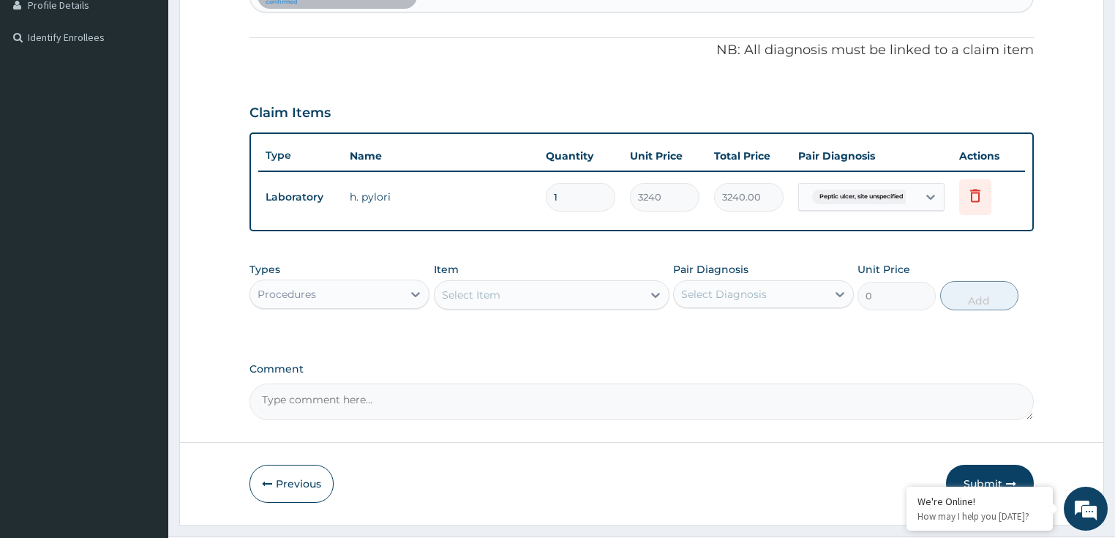
click at [509, 304] on div "Select Item" at bounding box center [551, 294] width 235 height 29
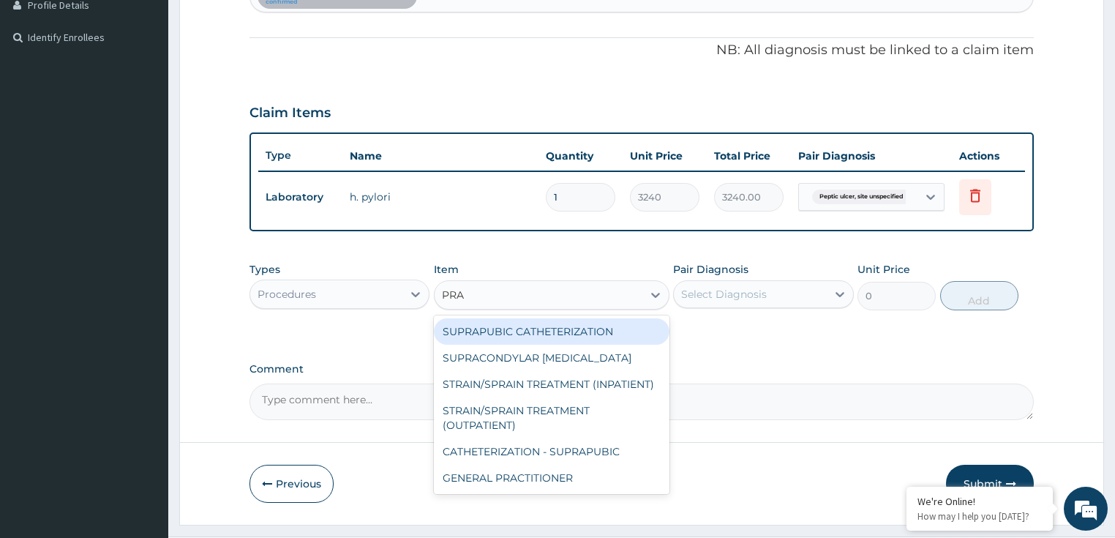
type input "PRAC"
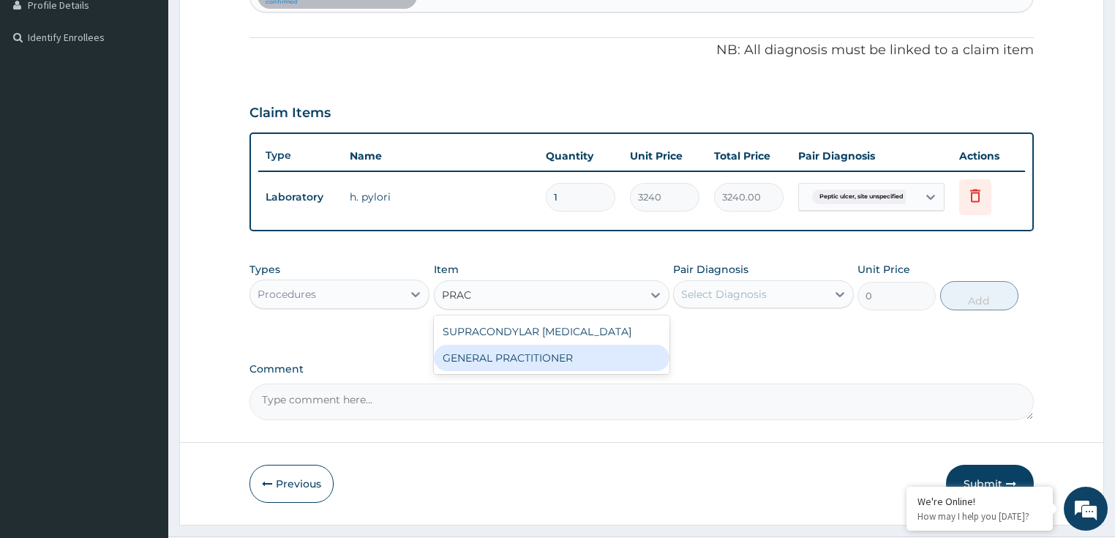
click at [531, 354] on div "GENERAL PRACTITIONER" at bounding box center [551, 357] width 235 height 26
type input "3125"
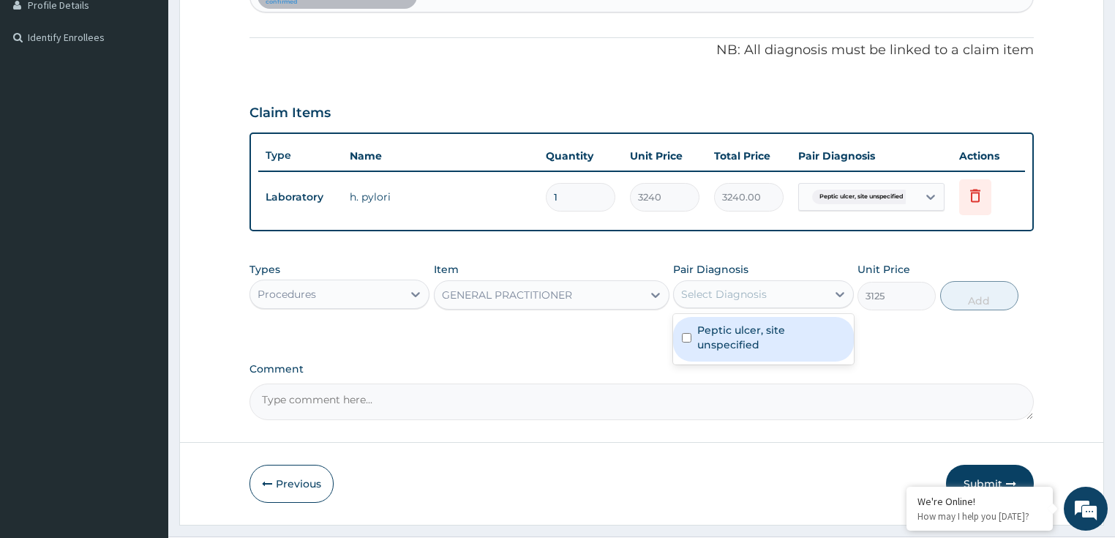
click at [736, 289] on div "Select Diagnosis" at bounding box center [724, 294] width 86 height 15
click at [740, 340] on label "Peptic ulcer, site unspecified" at bounding box center [771, 337] width 148 height 29
checkbox input "true"
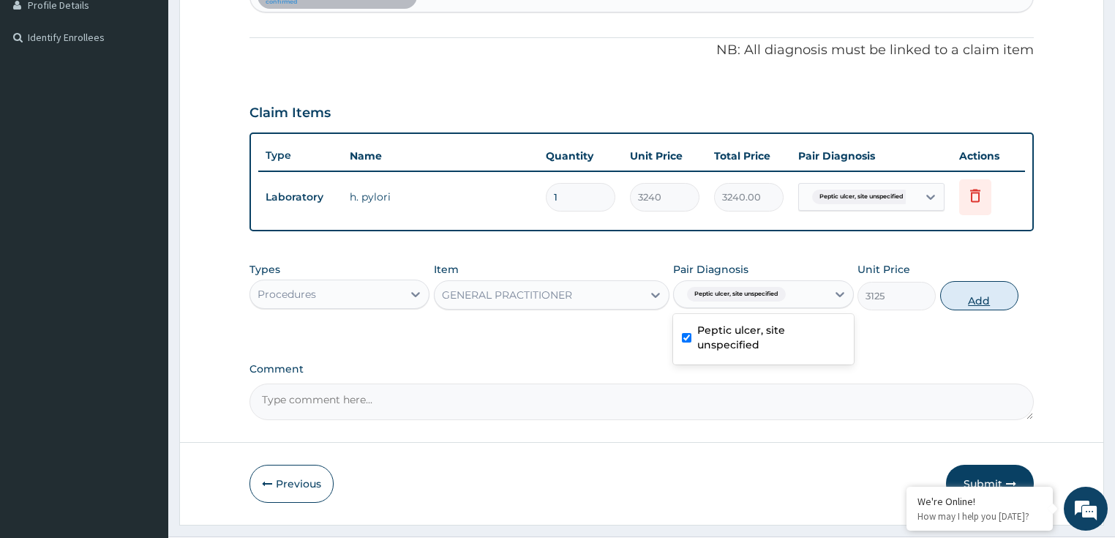
click at [992, 287] on button "Add" at bounding box center [979, 295] width 78 height 29
type input "0"
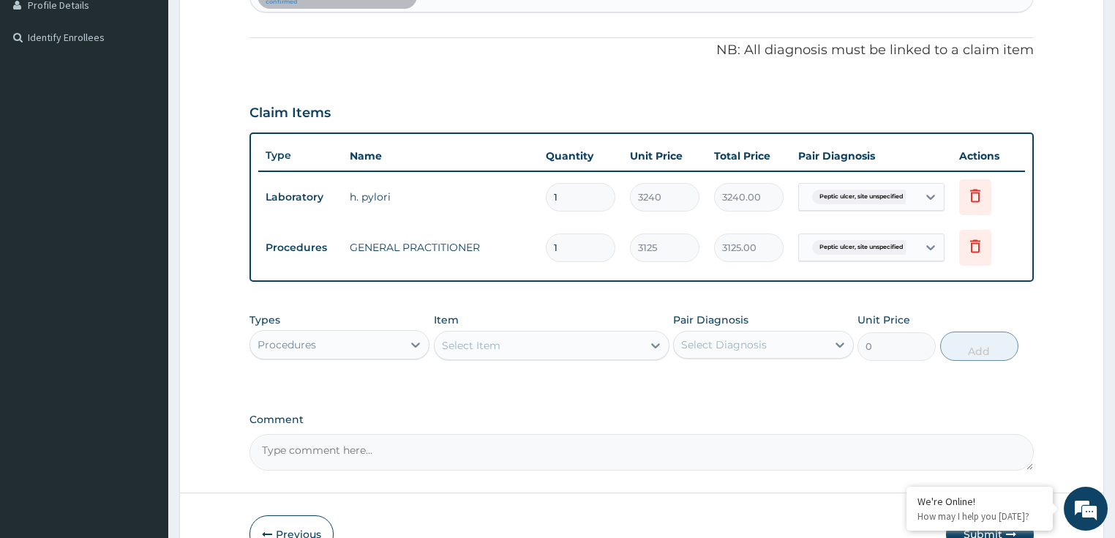
scroll to position [295, 0]
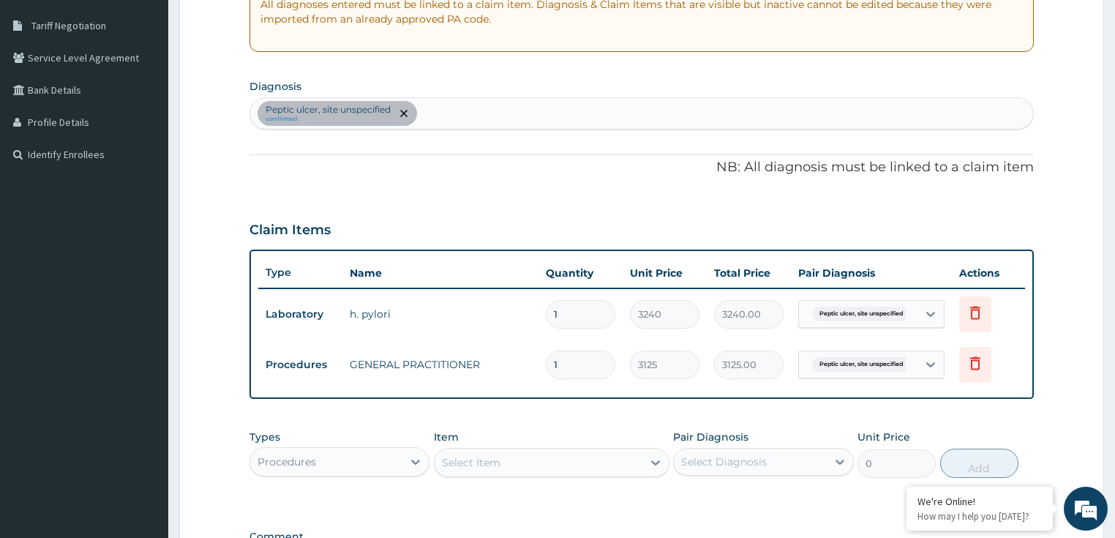
click at [453, 115] on div "Peptic ulcer, site unspecified confirmed" at bounding box center [641, 113] width 783 height 31
type input "MALARIA"
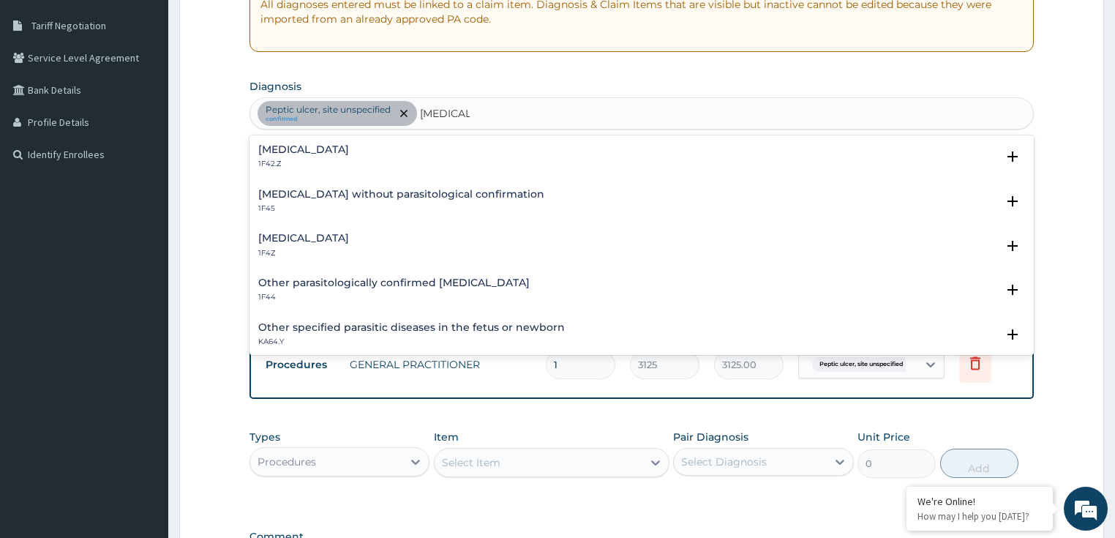
click at [328, 237] on h4 "Malaria, unspecified" at bounding box center [303, 238] width 91 height 11
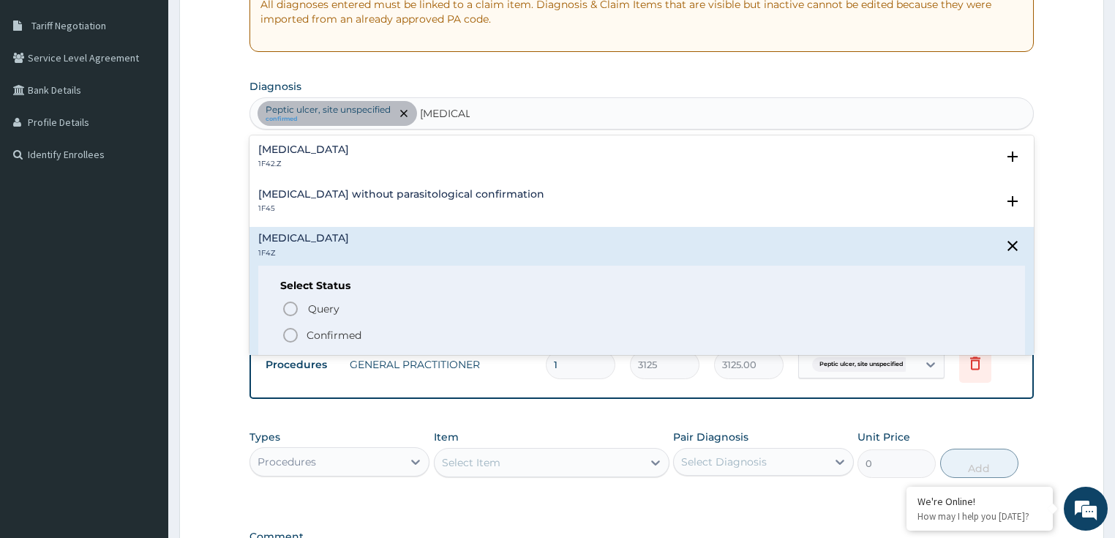
click at [325, 331] on p "Confirmed" at bounding box center [333, 335] width 55 height 15
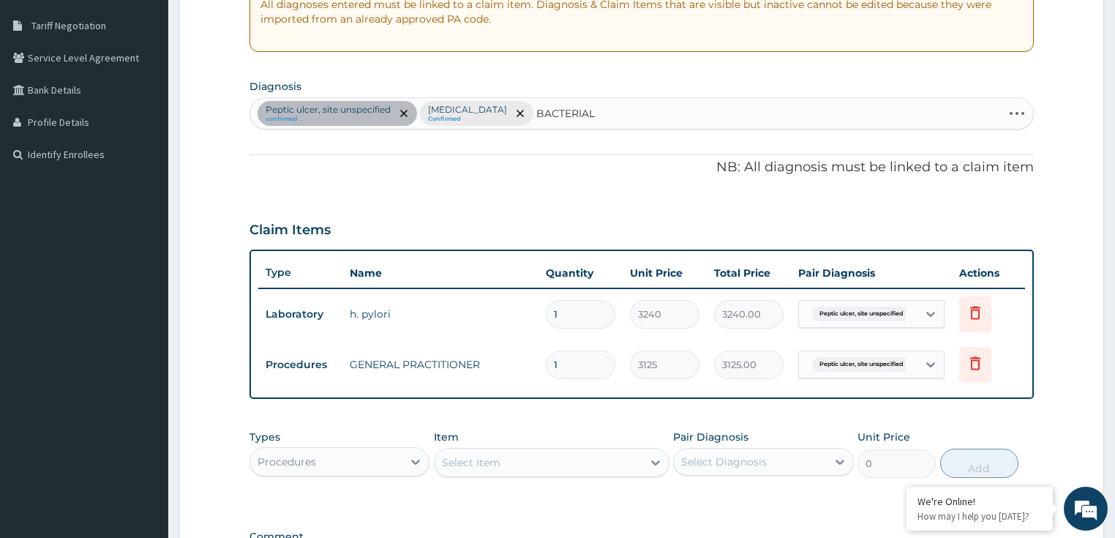
type input "BACTERIAL"
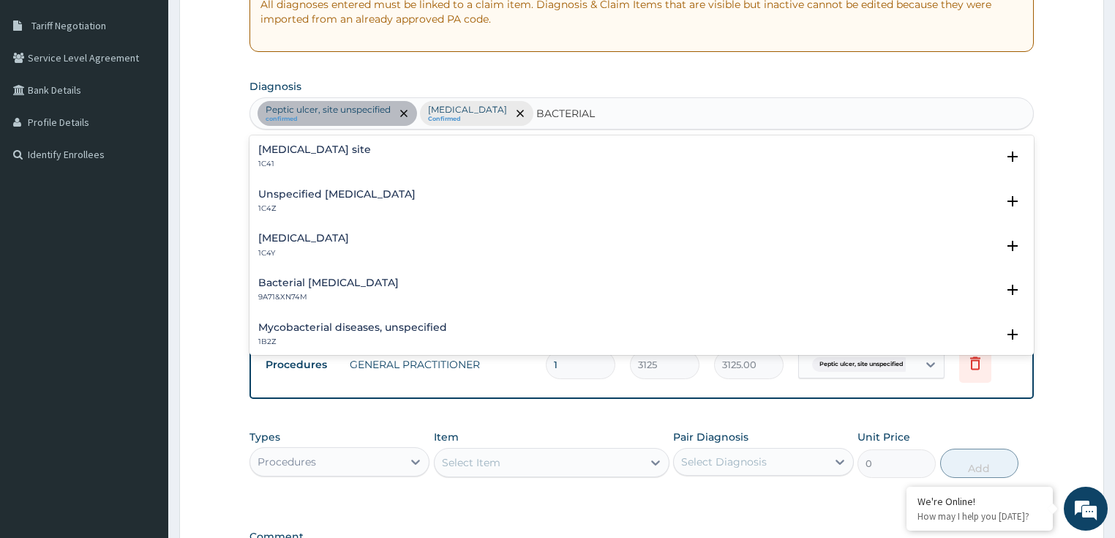
click at [377, 204] on div "Unspecified bacterial disease 1C4Z" at bounding box center [336, 202] width 157 height 26
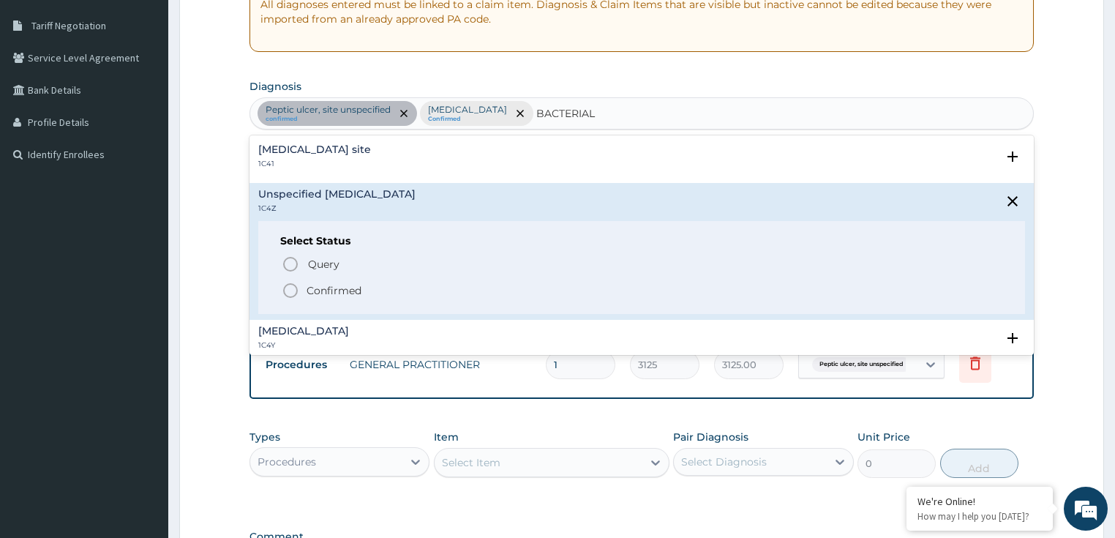
click at [313, 290] on p "Confirmed" at bounding box center [333, 290] width 55 height 15
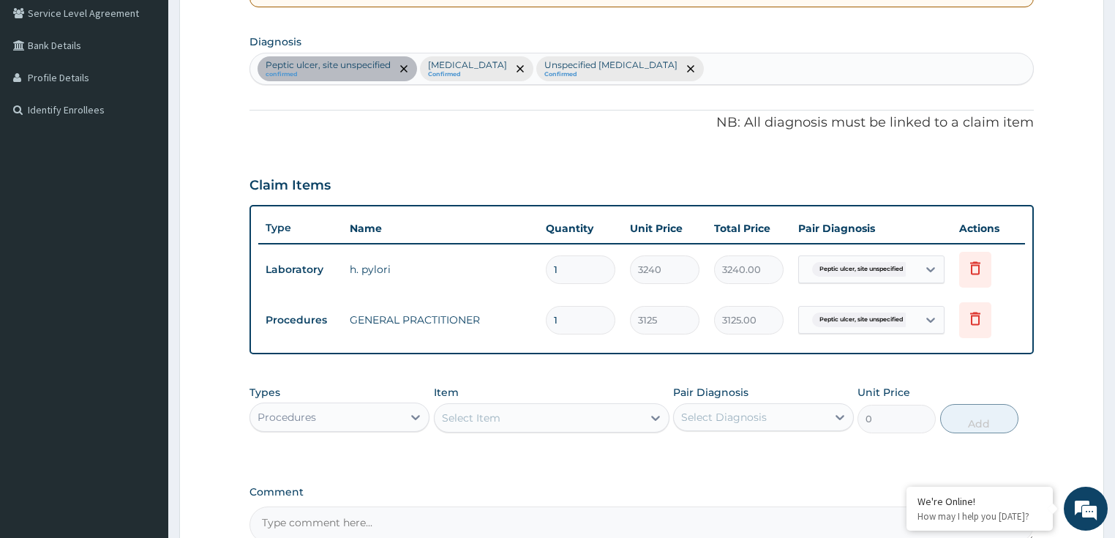
scroll to position [412, 0]
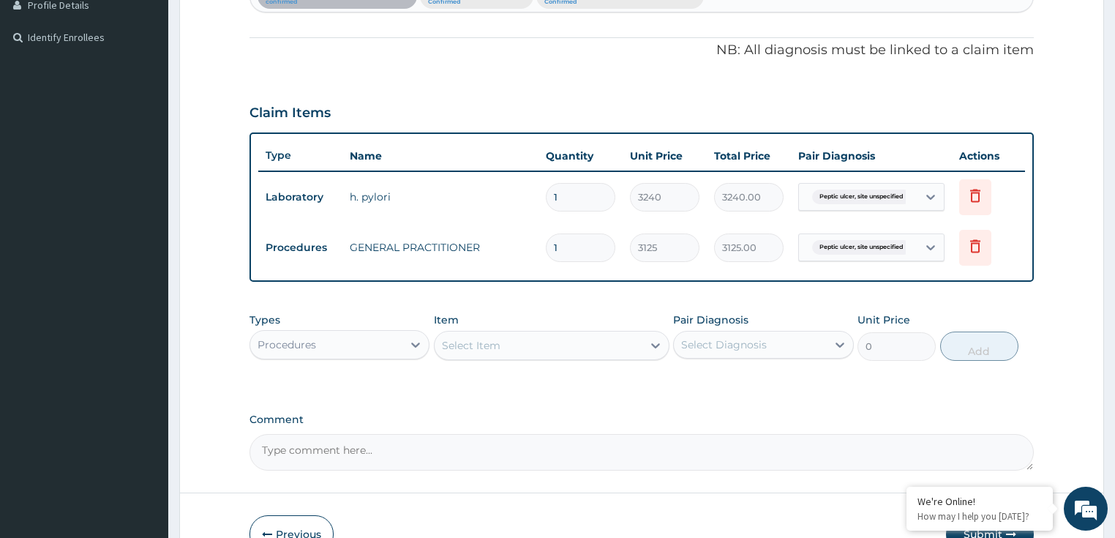
click at [292, 364] on div "Types Procedures Item Select Item Pair Diagnosis Select Diagnosis Unit Price 0 …" at bounding box center [641, 336] width 785 height 63
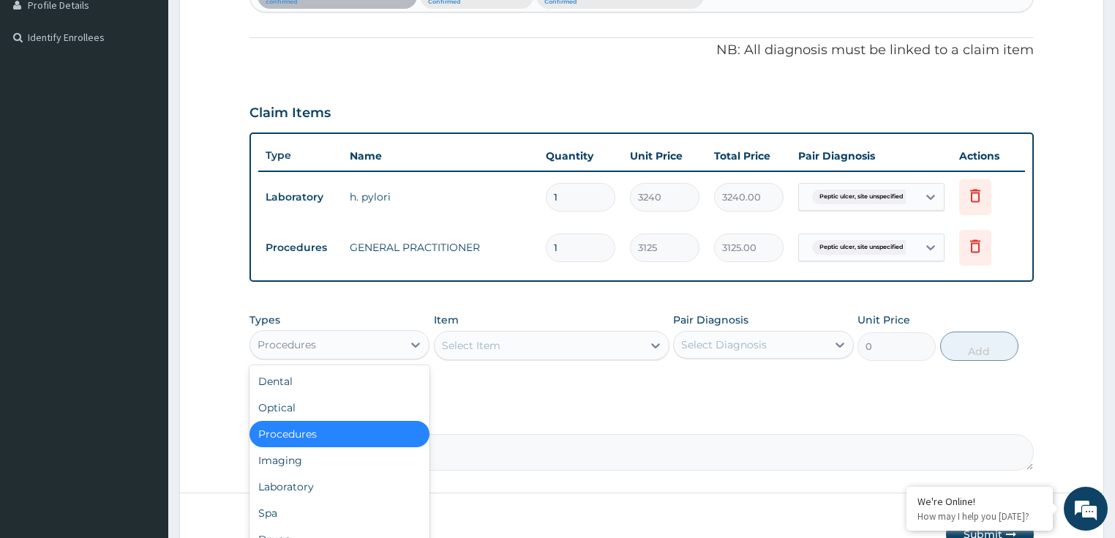
click at [295, 348] on div "Procedures" at bounding box center [286, 344] width 59 height 15
click at [281, 486] on div "Laboratory" at bounding box center [339, 486] width 181 height 26
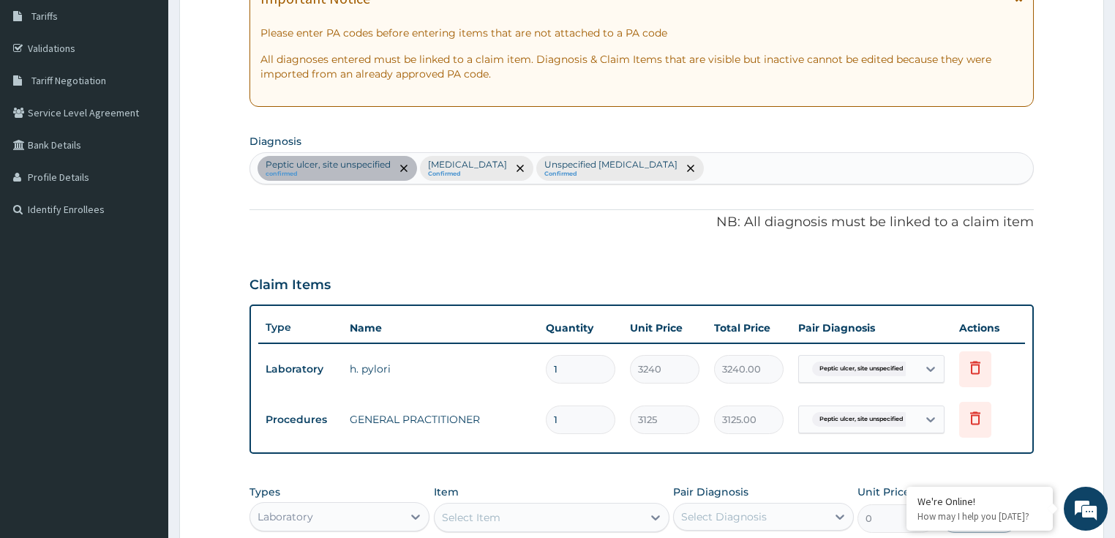
scroll to position [236, 0]
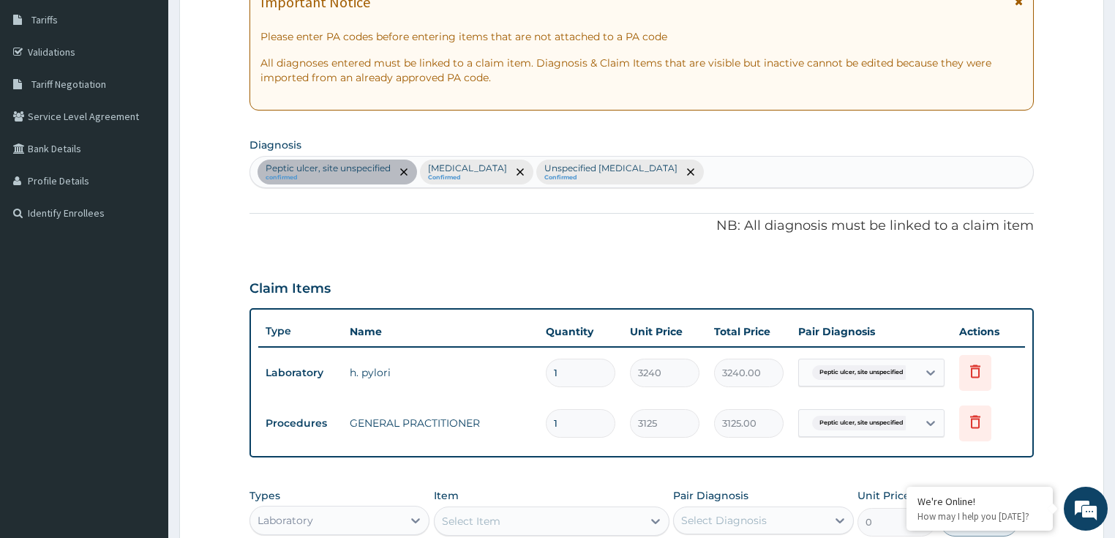
click at [725, 179] on div "Peptic ulcer, site unspecified confirmed Malaria, unspecified Confirmed Unspeci…" at bounding box center [641, 172] width 783 height 31
type input "D"
type input "GASTRO"
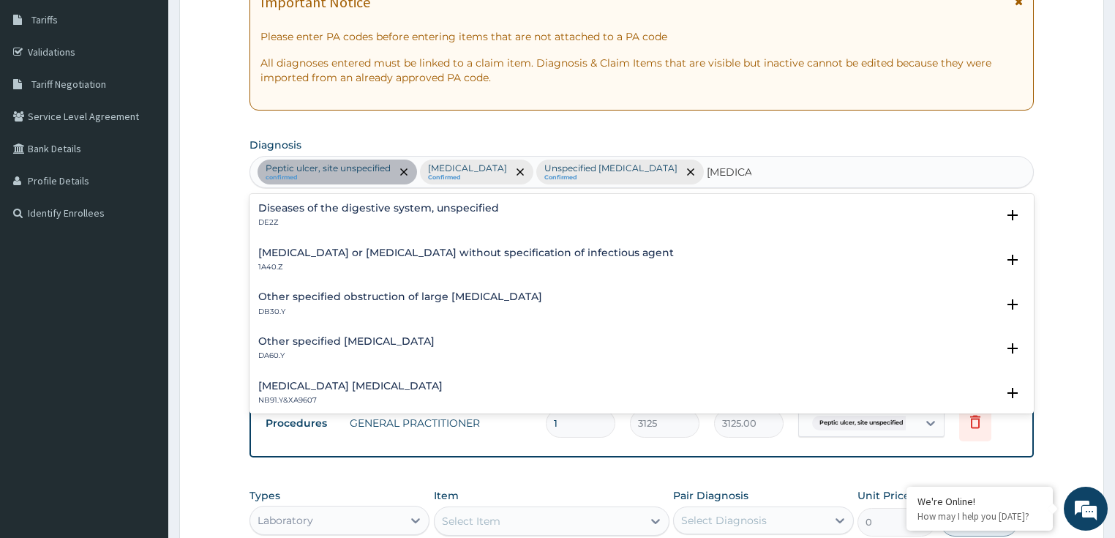
click at [351, 262] on p "1A40.Z" at bounding box center [465, 267] width 415 height 10
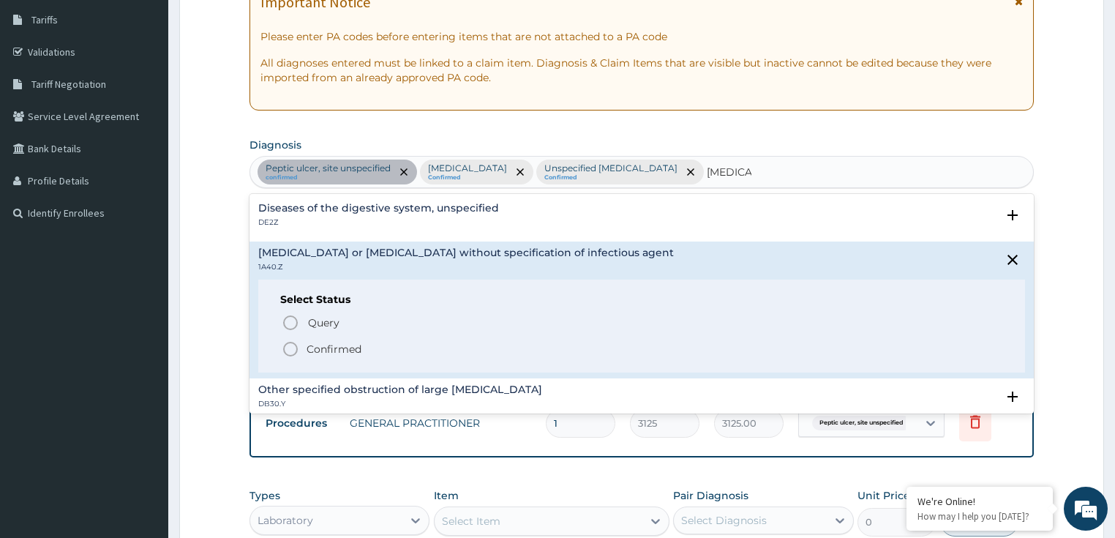
click at [331, 344] on p "Confirmed" at bounding box center [333, 349] width 55 height 15
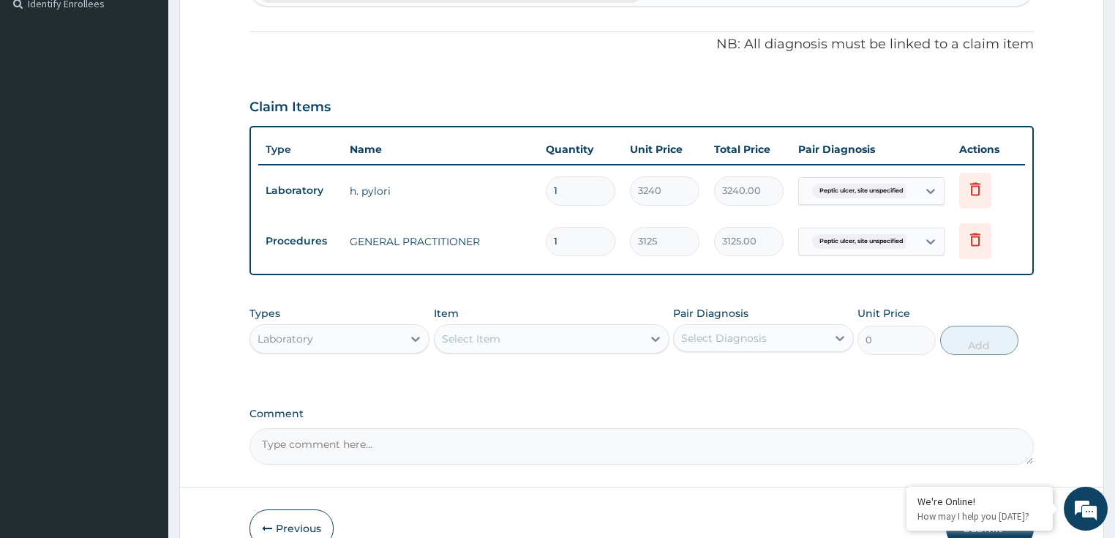
scroll to position [523, 0]
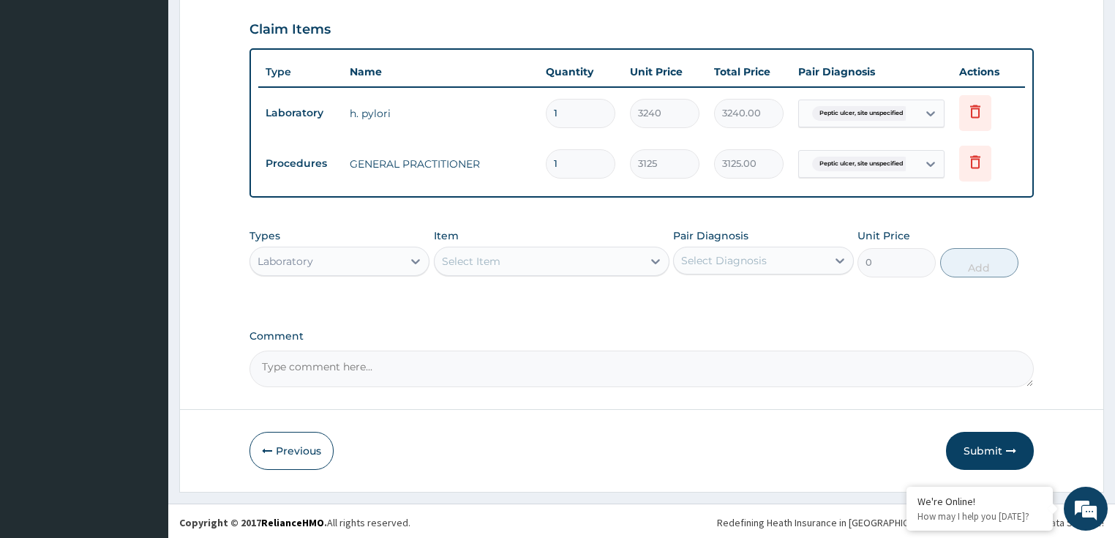
click at [244, 104] on form "Step 2 of 2 PA Code / Prescription Code PA/E6613C Encounter Date 09-10-2025 Imp…" at bounding box center [641, 23] width 924 height 937
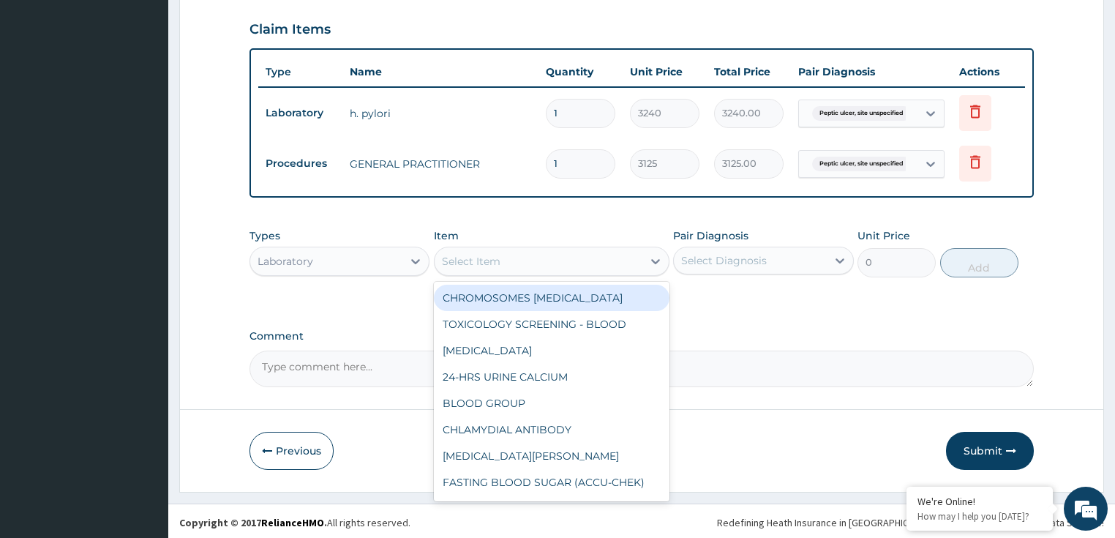
click at [499, 262] on div "Select Item" at bounding box center [538, 260] width 208 height 23
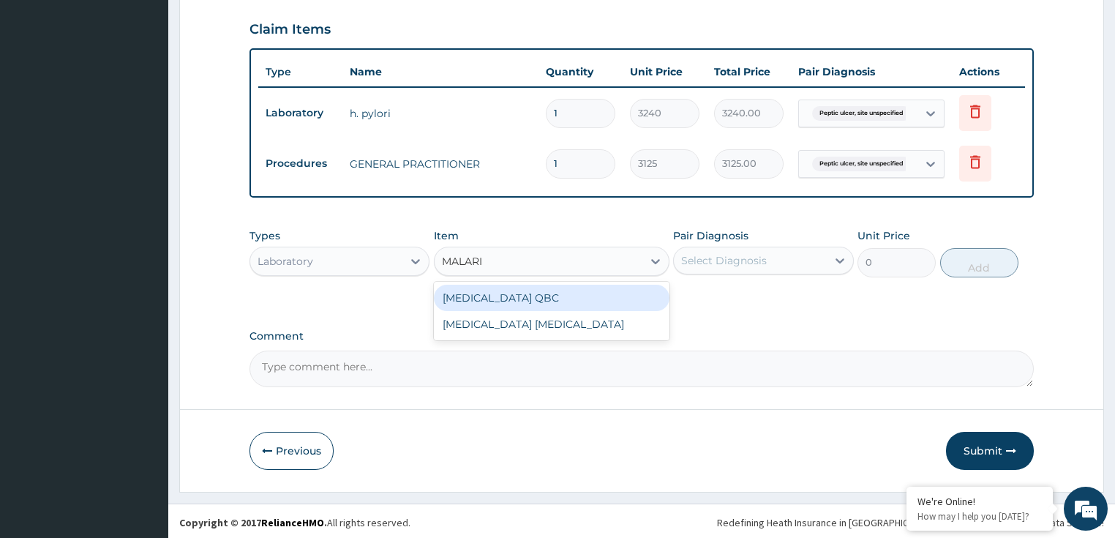
type input "MALARIA"
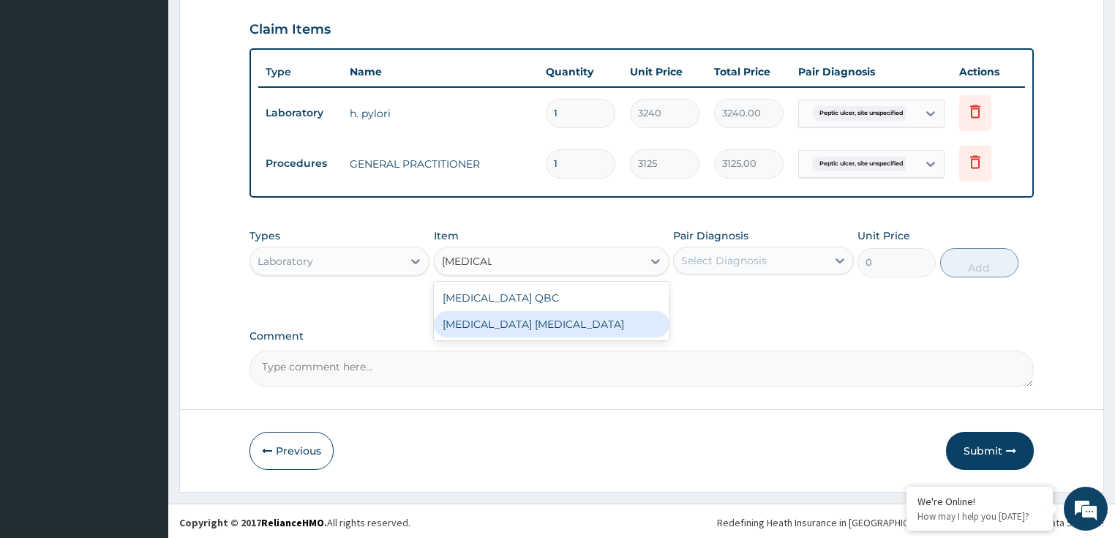
click at [513, 335] on div "MALARIA PARASITE" at bounding box center [551, 324] width 235 height 26
type input "2025"
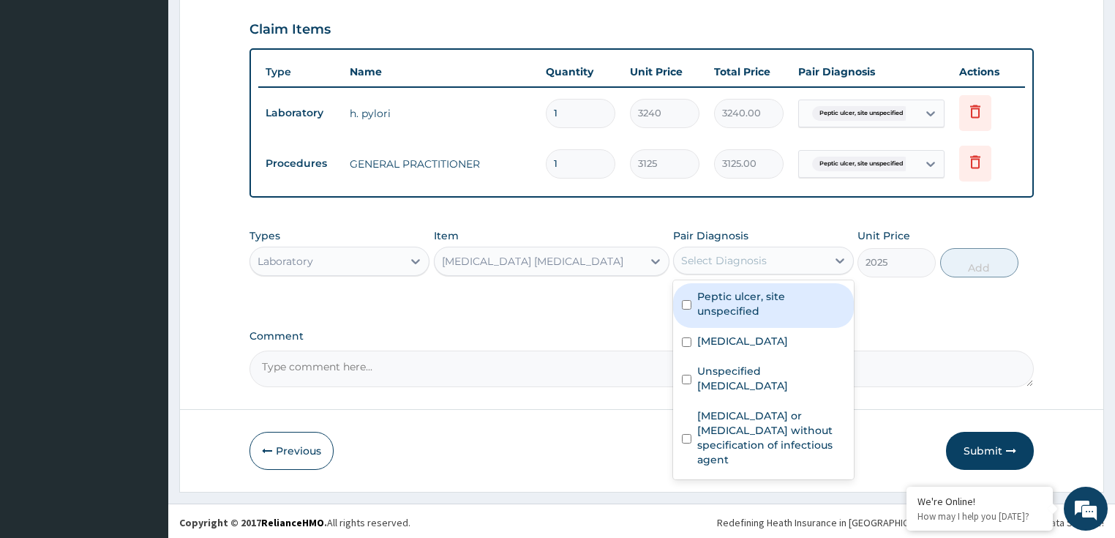
click at [706, 260] on div "Select Diagnosis" at bounding box center [724, 260] width 86 height 15
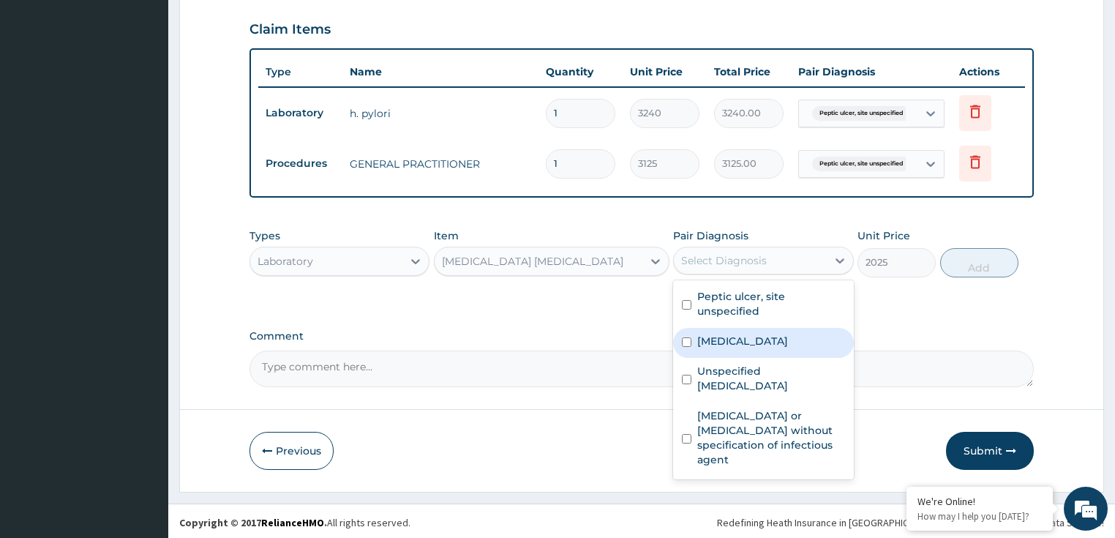
click at [757, 343] on label "Malaria, unspecified" at bounding box center [742, 340] width 91 height 15
checkbox input "true"
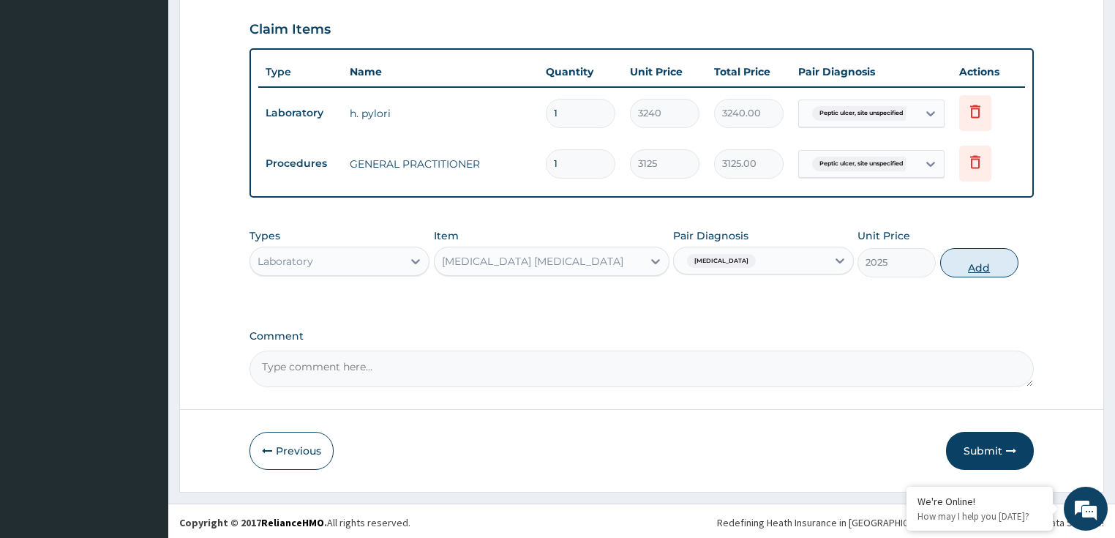
drag, startPoint x: 977, startPoint y: 260, endPoint x: 838, endPoint y: 253, distance: 139.1
click at [977, 260] on button "Add" at bounding box center [979, 262] width 78 height 29
type input "0"
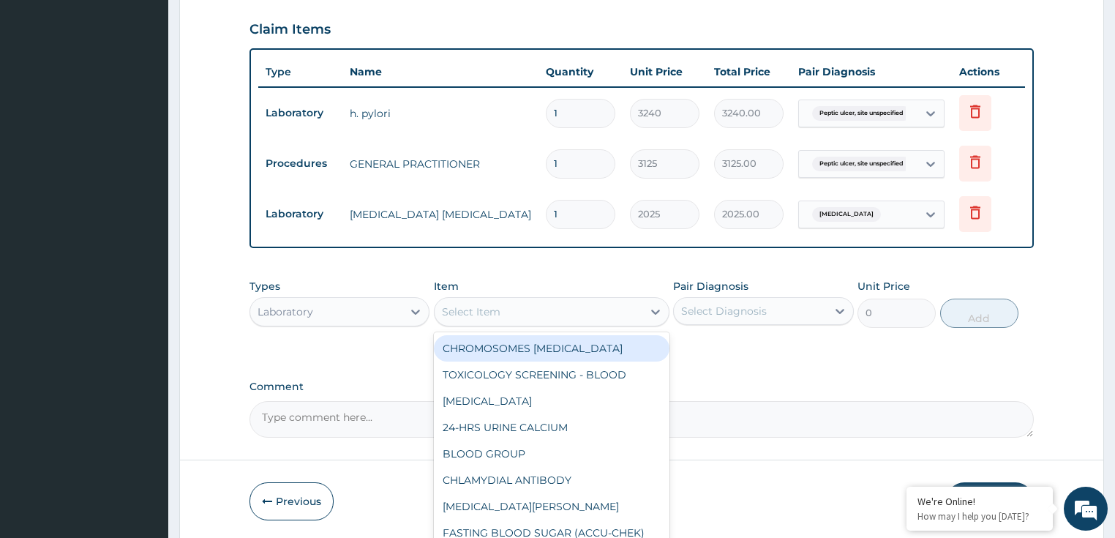
click at [476, 307] on div "Select Item" at bounding box center [471, 311] width 59 height 15
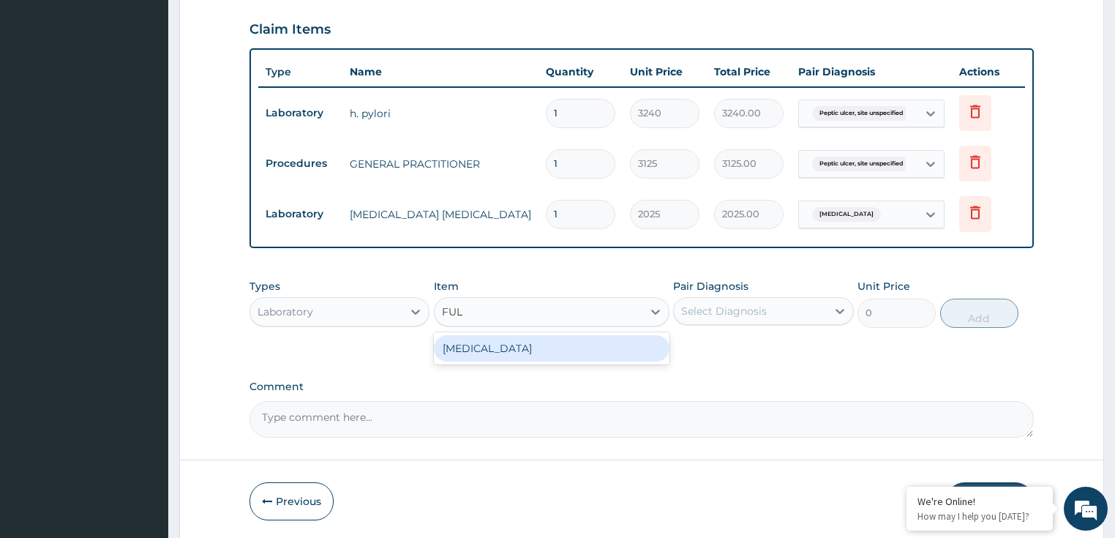
type input "FULL"
click at [477, 336] on div "[MEDICAL_DATA]" at bounding box center [551, 348] width 235 height 26
type input "3375"
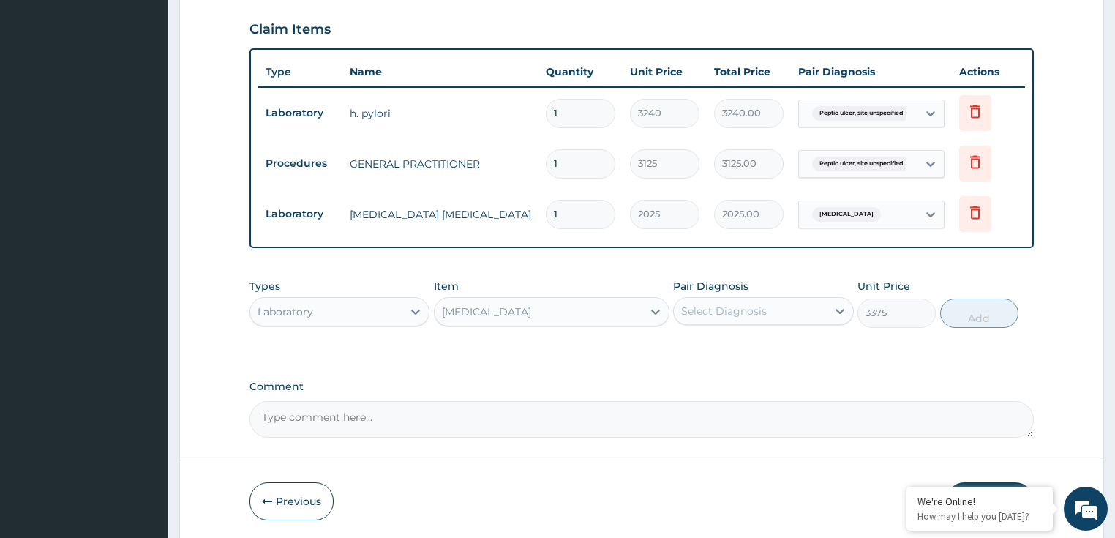
click at [708, 303] on div "Select Diagnosis" at bounding box center [724, 310] width 86 height 15
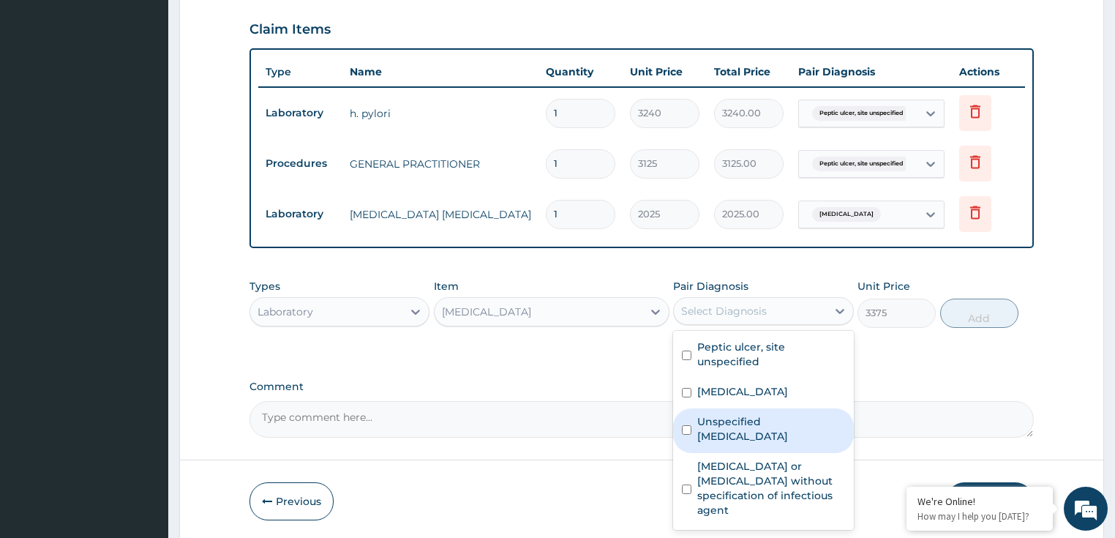
click at [738, 424] on label "Unspecified bacterial disease" at bounding box center [771, 428] width 148 height 29
checkbox input "true"
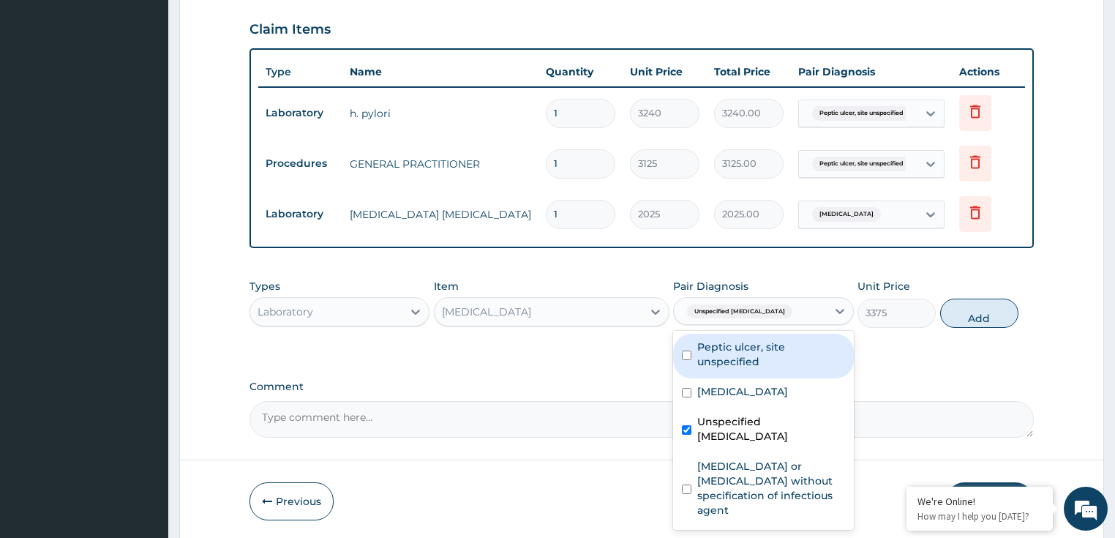
click at [990, 303] on button "Add" at bounding box center [979, 312] width 78 height 29
type input "0"
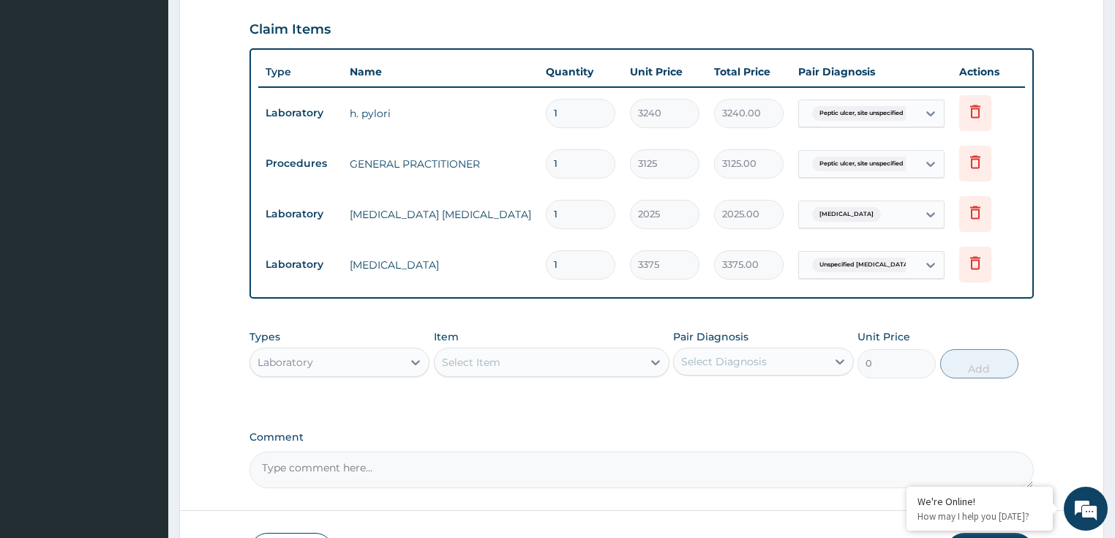
click at [360, 347] on div "Laboratory" at bounding box center [339, 361] width 181 height 29
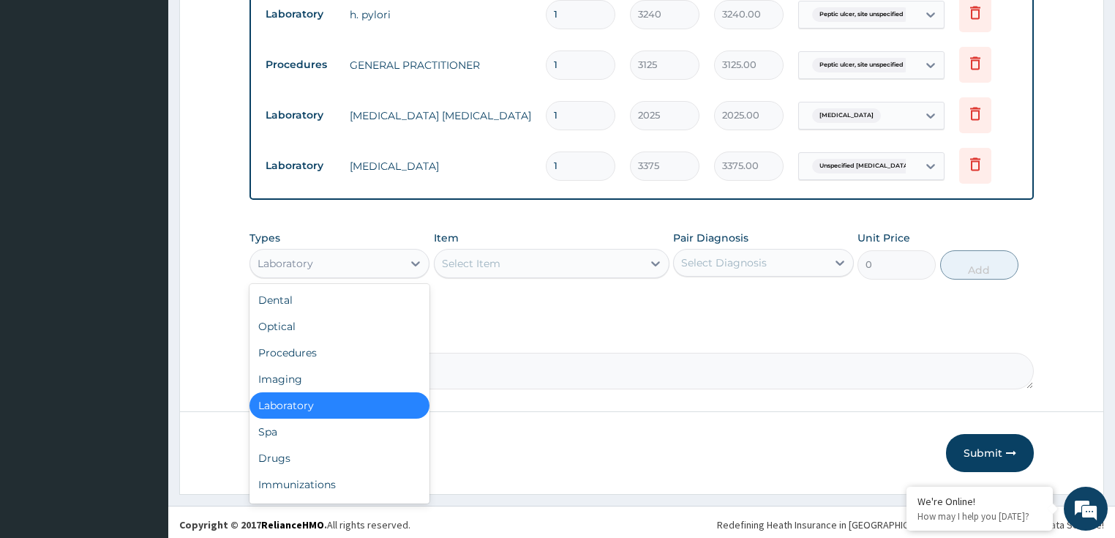
scroll to position [623, 0]
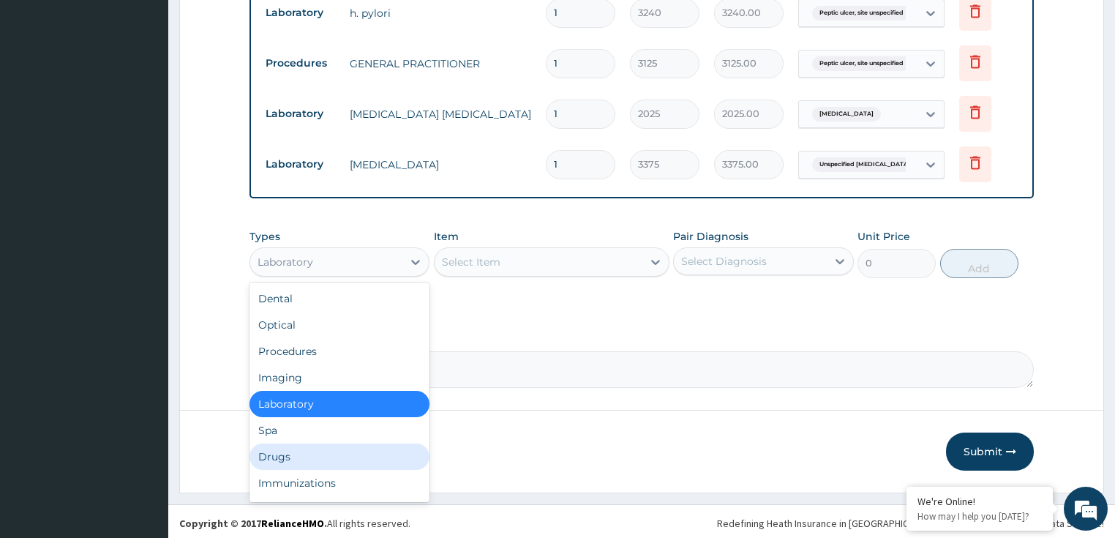
click at [322, 445] on div "Drugs" at bounding box center [339, 456] width 181 height 26
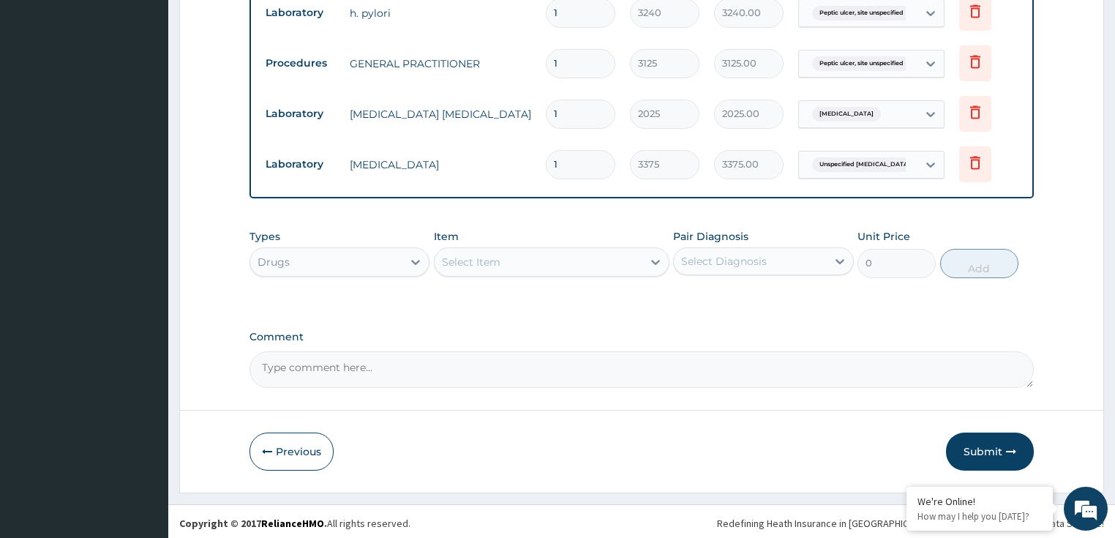
click at [557, 268] on div "Select Item" at bounding box center [538, 261] width 208 height 23
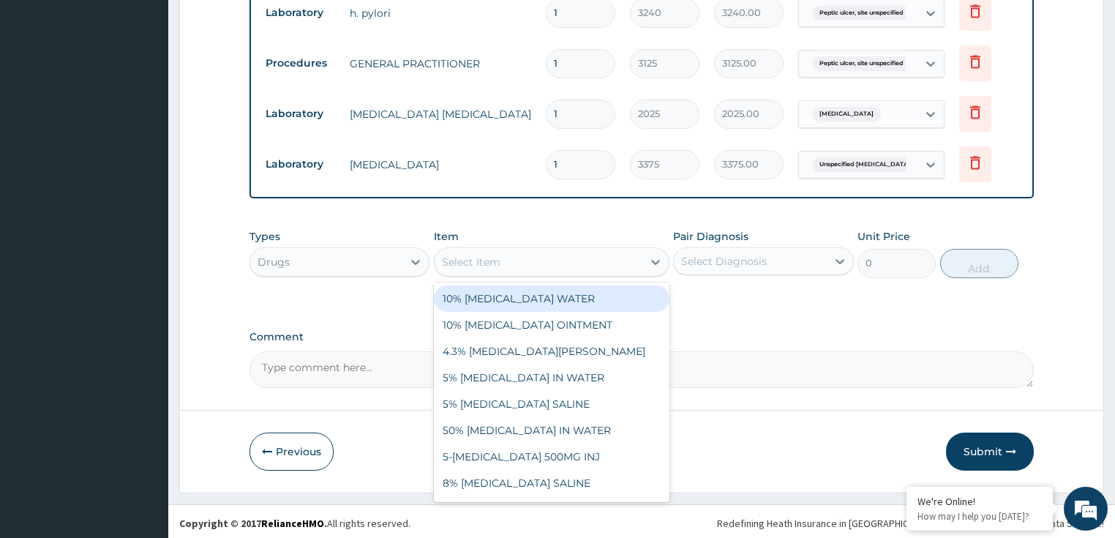
paste input "ZINC 20MG TAB"
type input "ZINC 20MG TAB"
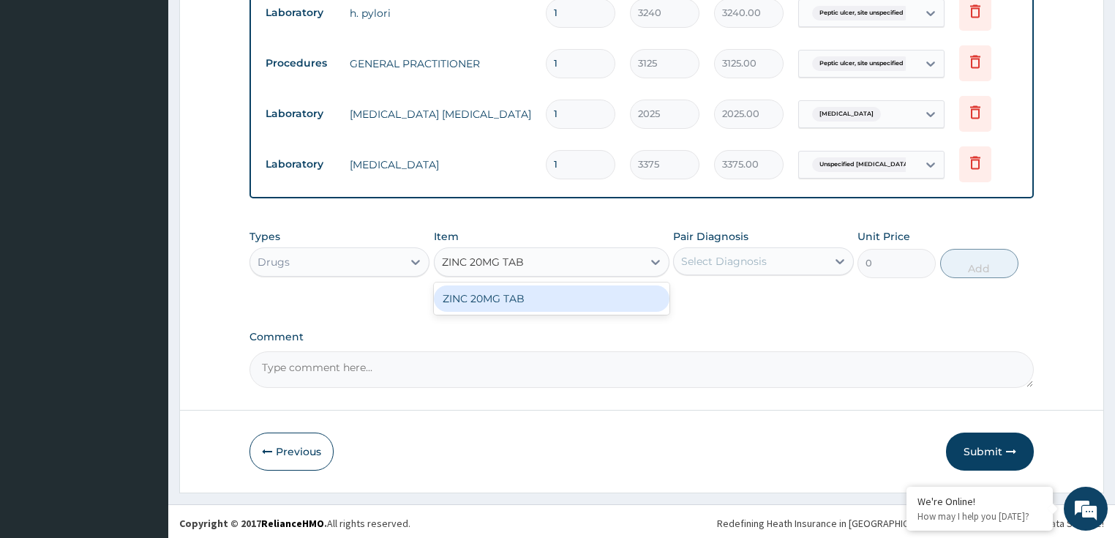
click at [562, 293] on div "ZINC 20MG TAB" at bounding box center [551, 298] width 235 height 26
type input "160"
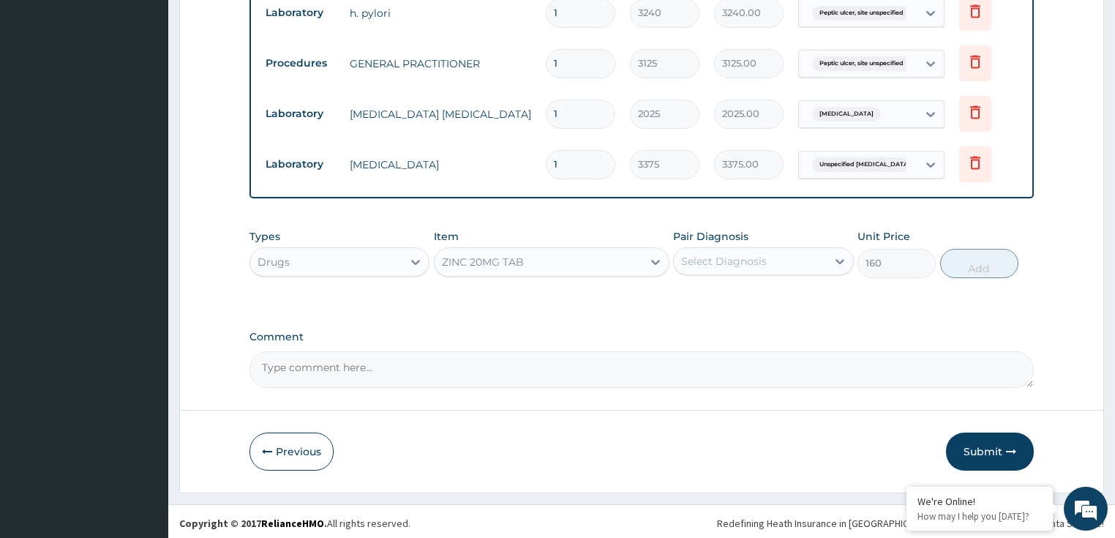
click at [720, 268] on div "Select Diagnosis" at bounding box center [750, 260] width 153 height 23
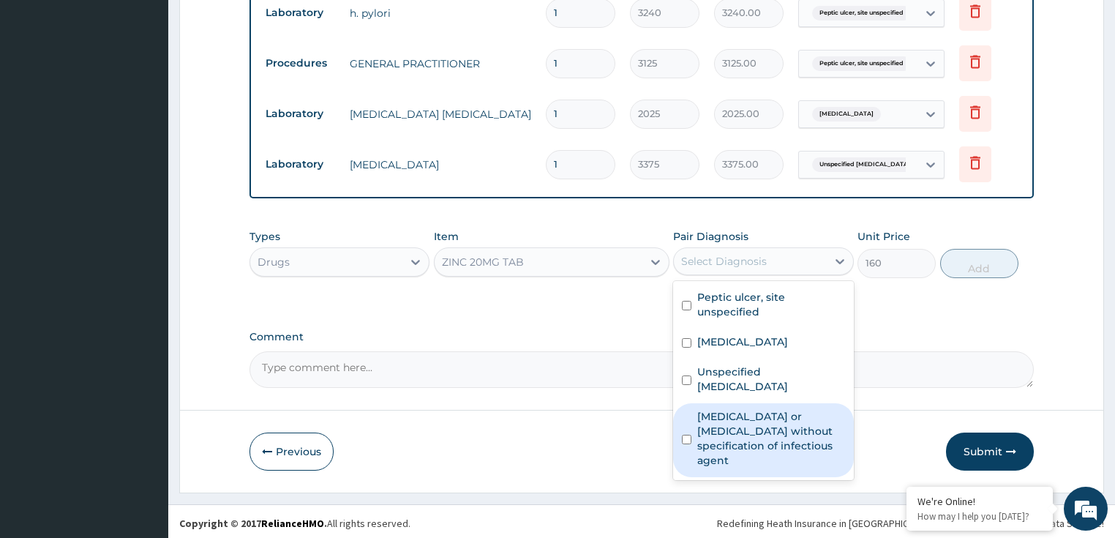
click at [750, 430] on label "Infectious gastroenteritis or colitis without specification of infectious agent" at bounding box center [771, 438] width 148 height 59
checkbox input "true"
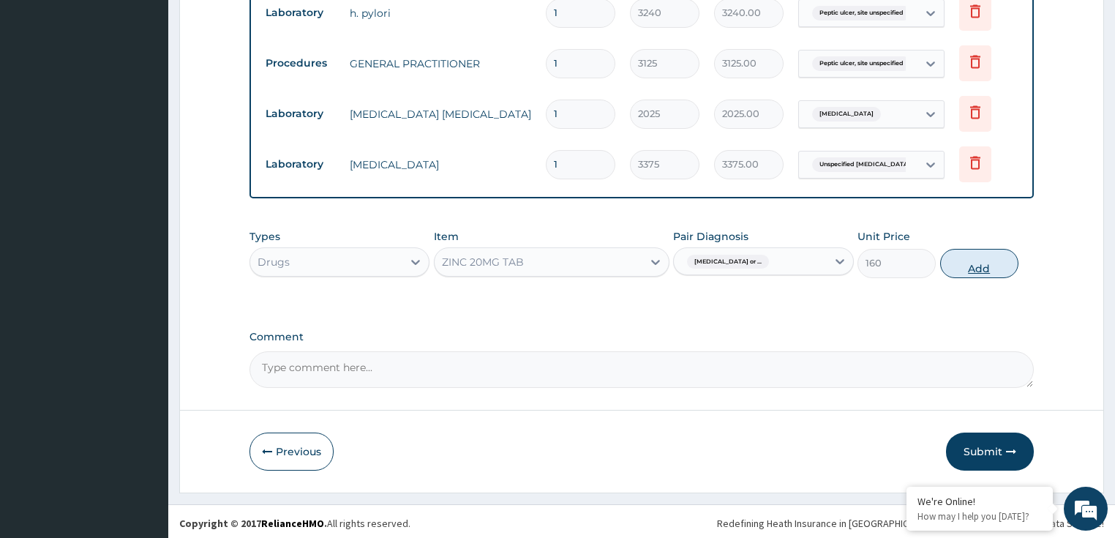
click at [988, 260] on button "Add" at bounding box center [979, 263] width 78 height 29
type input "0"
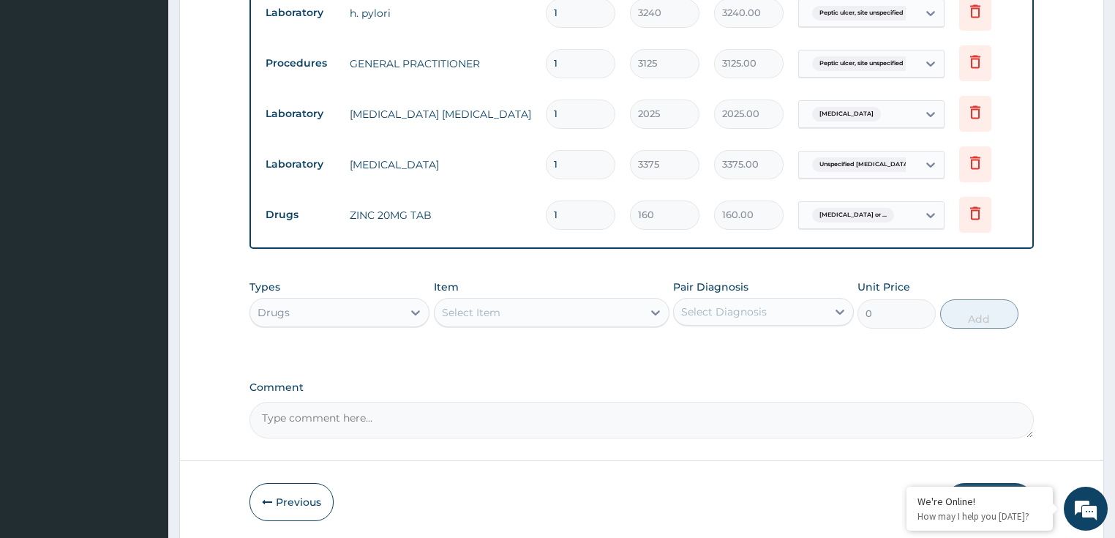
type input "0.00"
type input "5"
type input "800.00"
type input "5"
click at [481, 308] on div "Select Item" at bounding box center [471, 312] width 59 height 15
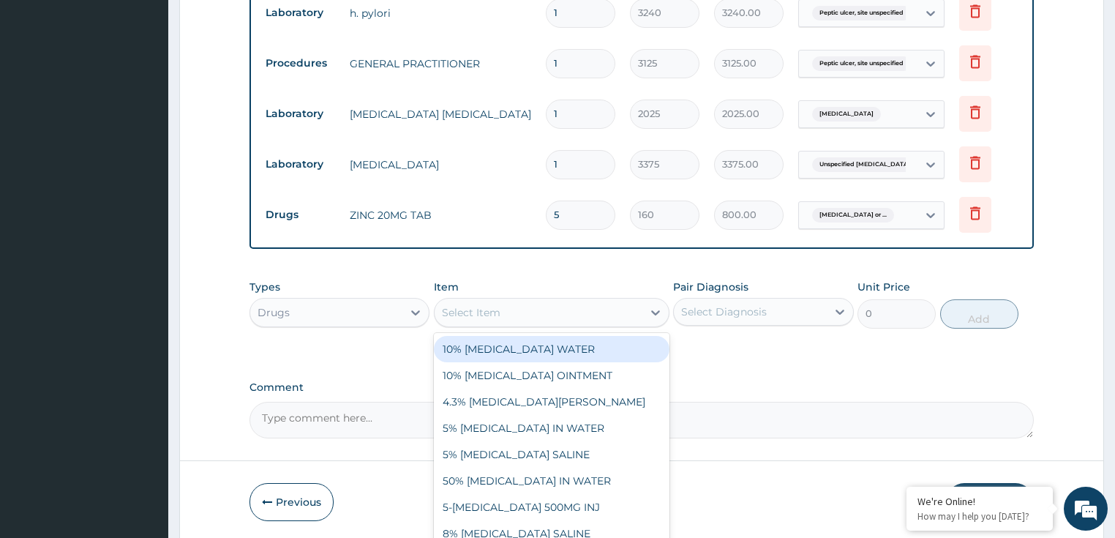
paste input "ARTEMETHER AND LUMEFANTRIN 80/480MG TAB (AMATEM)"
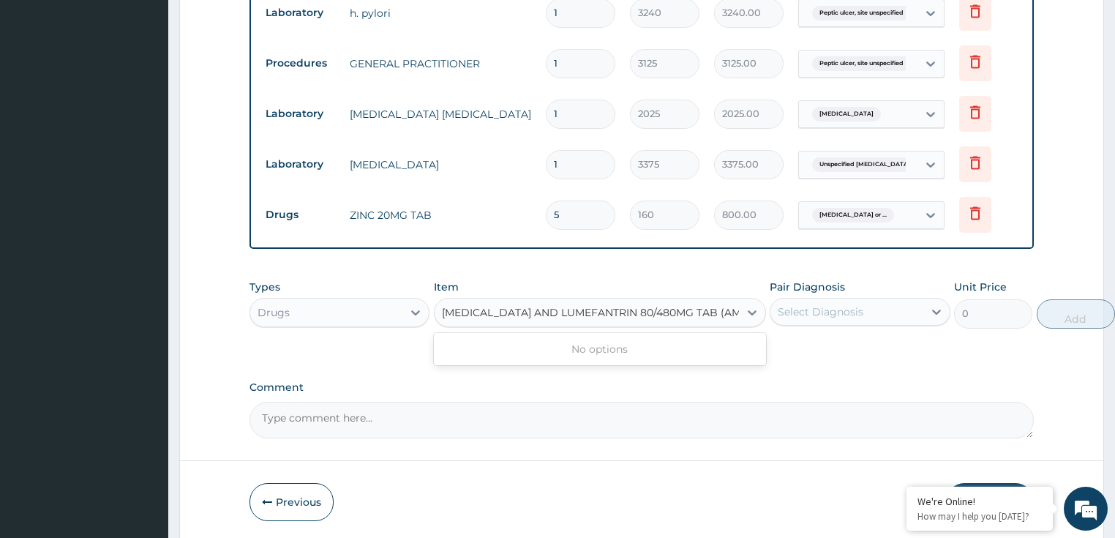
scroll to position [0, 18]
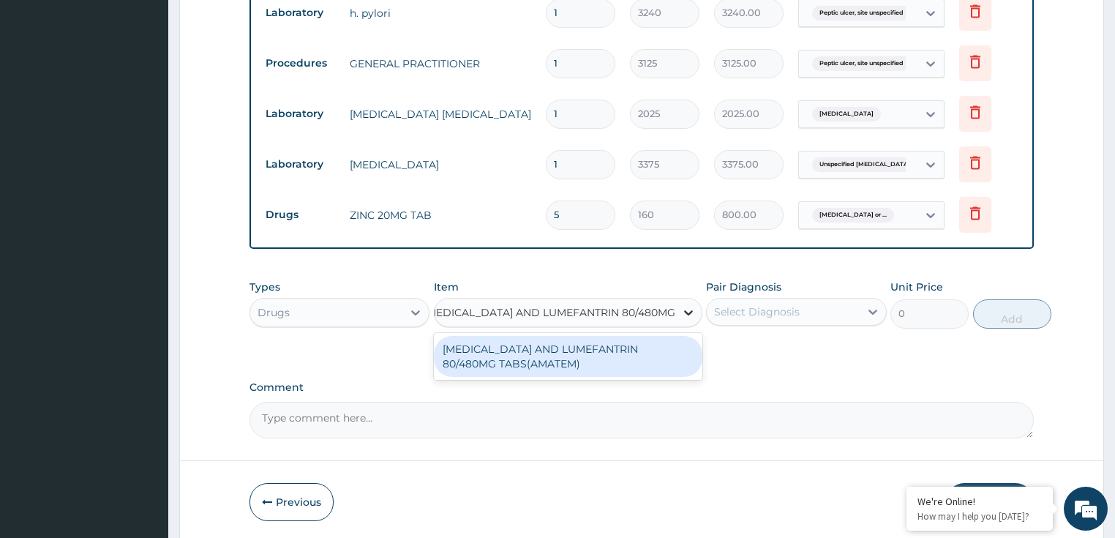
type input "ARTEMETHER AND LUMEFANTRIN 80/480MG"
click at [587, 365] on div "[MEDICAL_DATA] AND LUMEFANTRIN 80/480MG TABS(AMATEM)" at bounding box center [560, 356] width 253 height 41
type input "550"
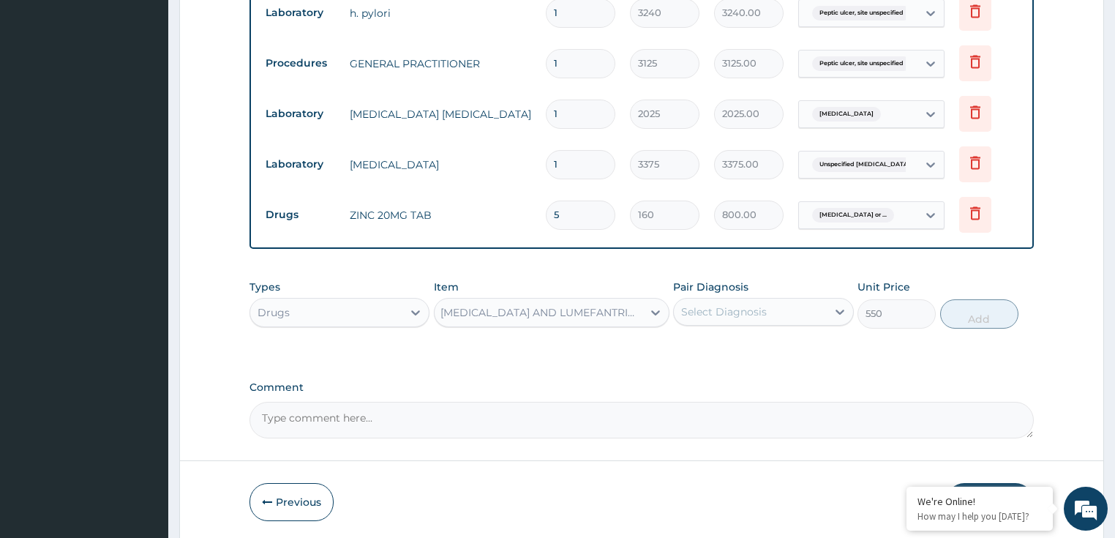
scroll to position [0, 1]
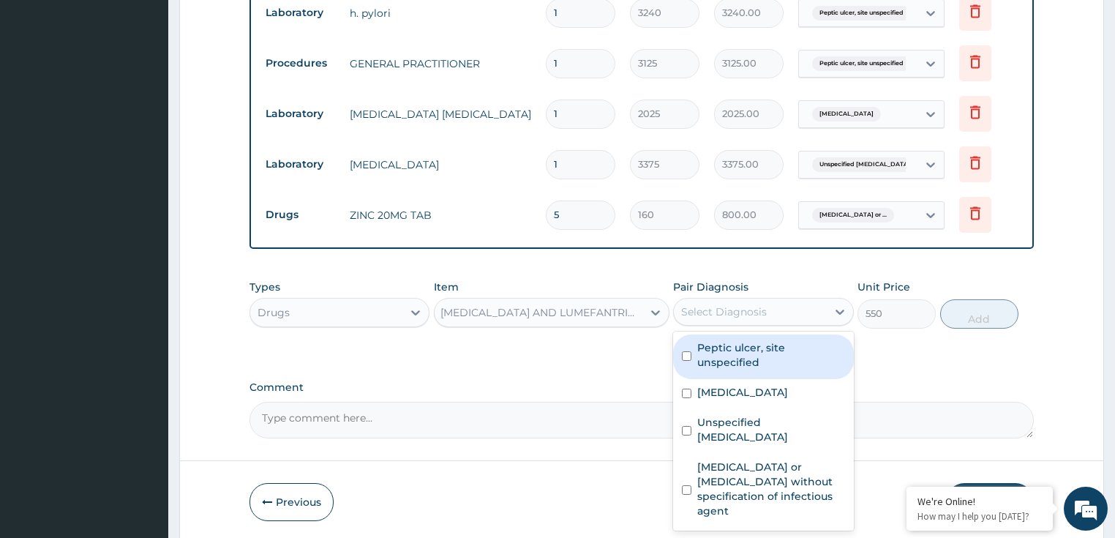
click at [719, 313] on div "Select Diagnosis" at bounding box center [724, 311] width 86 height 15
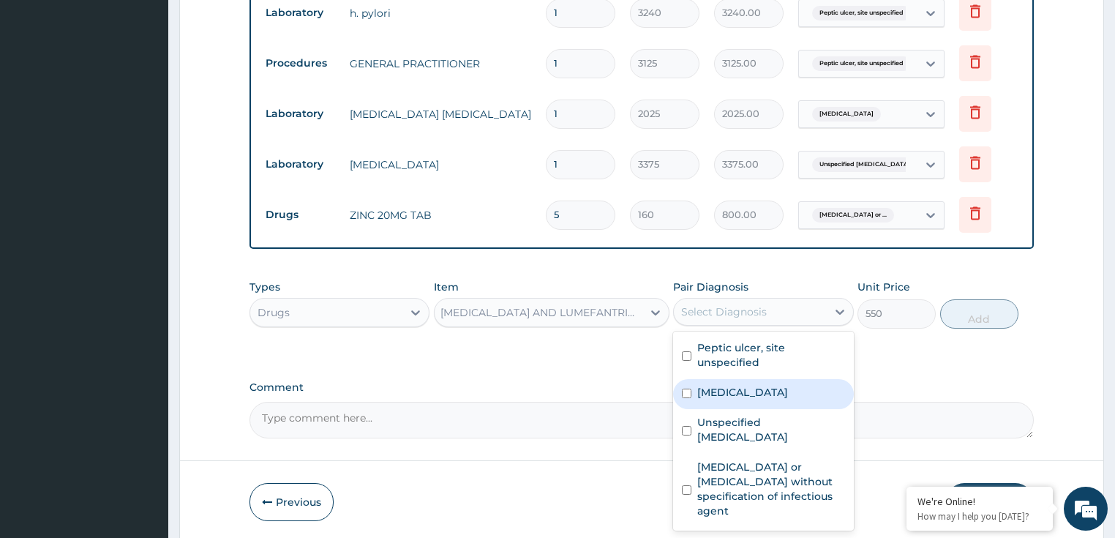
click at [739, 392] on label "[MEDICAL_DATA]" at bounding box center [742, 392] width 91 height 15
checkbox input "true"
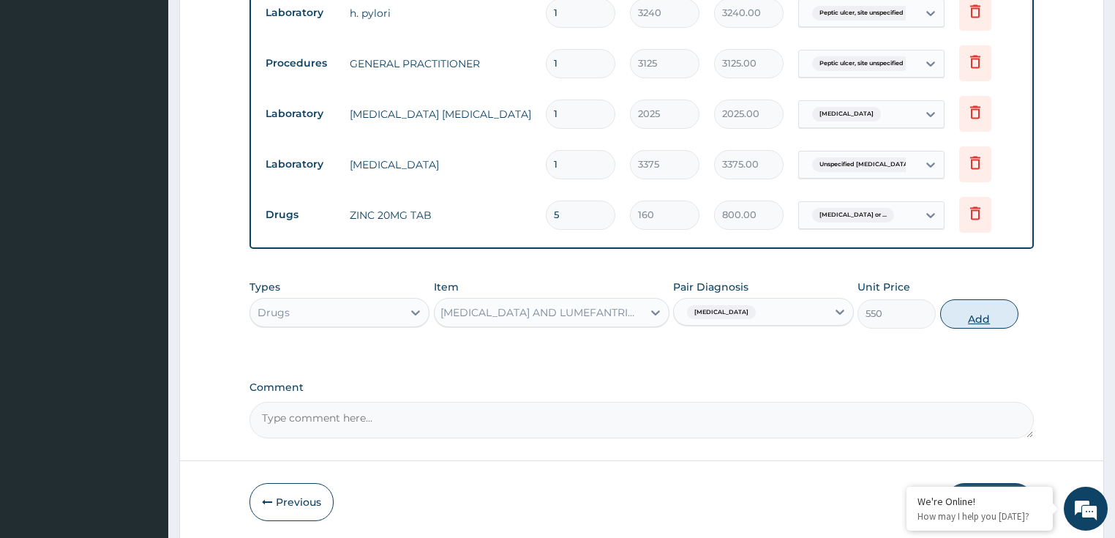
click at [968, 315] on button "Add" at bounding box center [979, 313] width 78 height 29
type input "0"
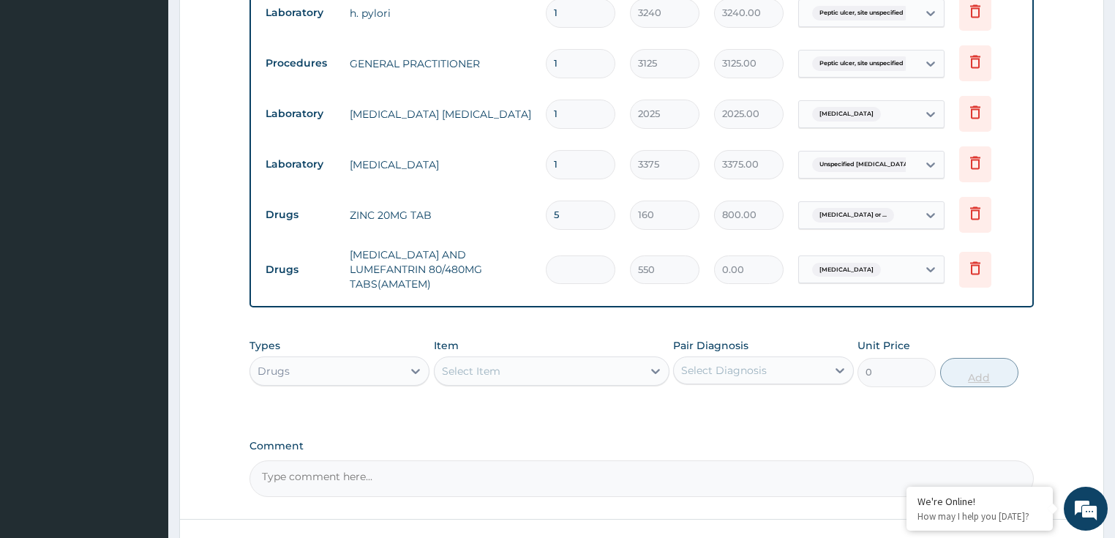
type input "6"
type input "3300.00"
type input "6"
click at [530, 365] on div "Select Item" at bounding box center [538, 370] width 208 height 23
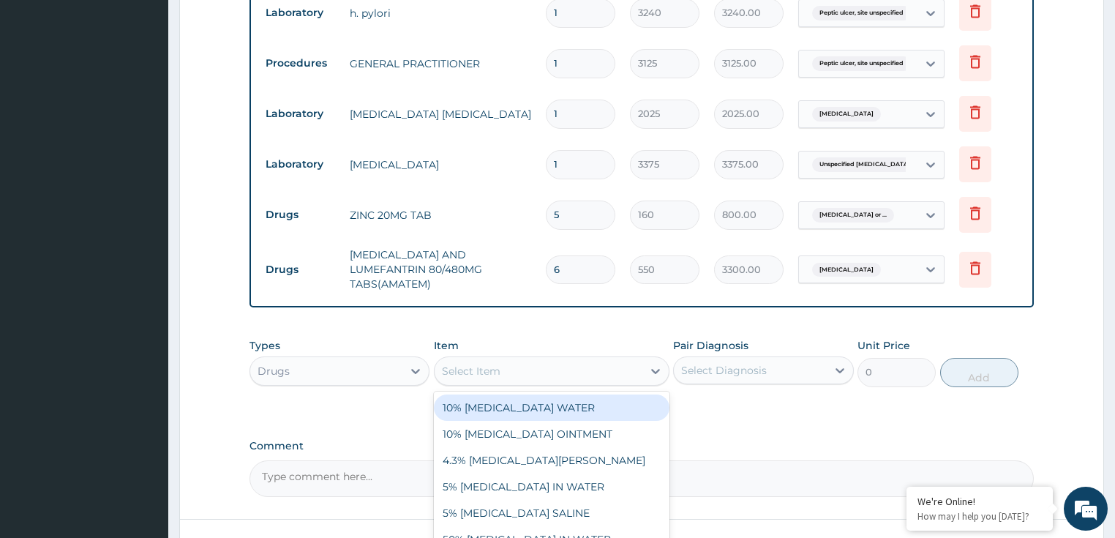
paste input "ORAL REHYDRATION SAL"
type input "ORAL REHYDRATION SAL"
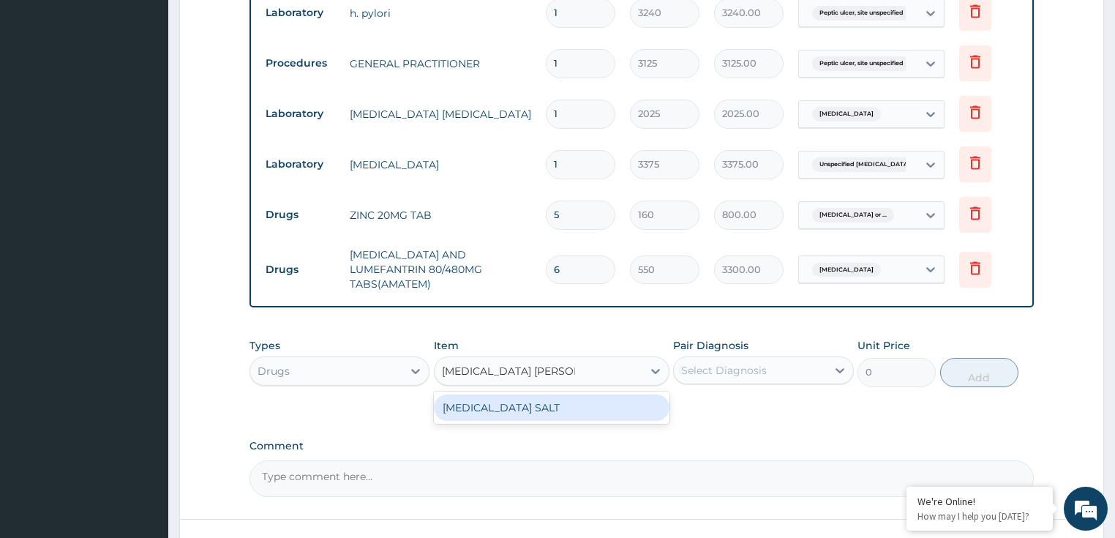
click at [588, 402] on div "ORAL REHYDRATION SALT" at bounding box center [551, 407] width 235 height 26
type input "160"
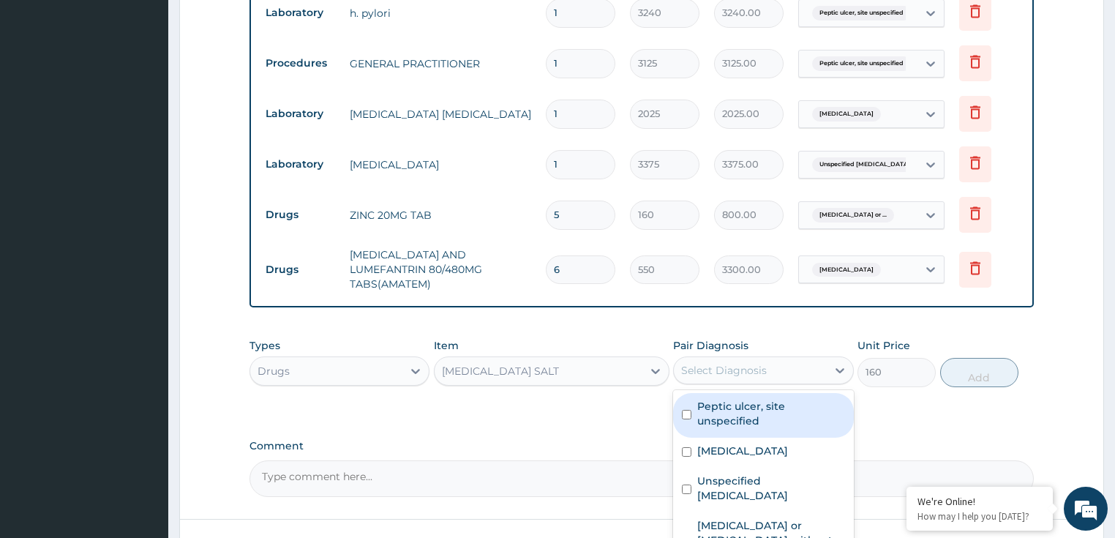
click at [752, 363] on div "Select Diagnosis" at bounding box center [724, 370] width 86 height 15
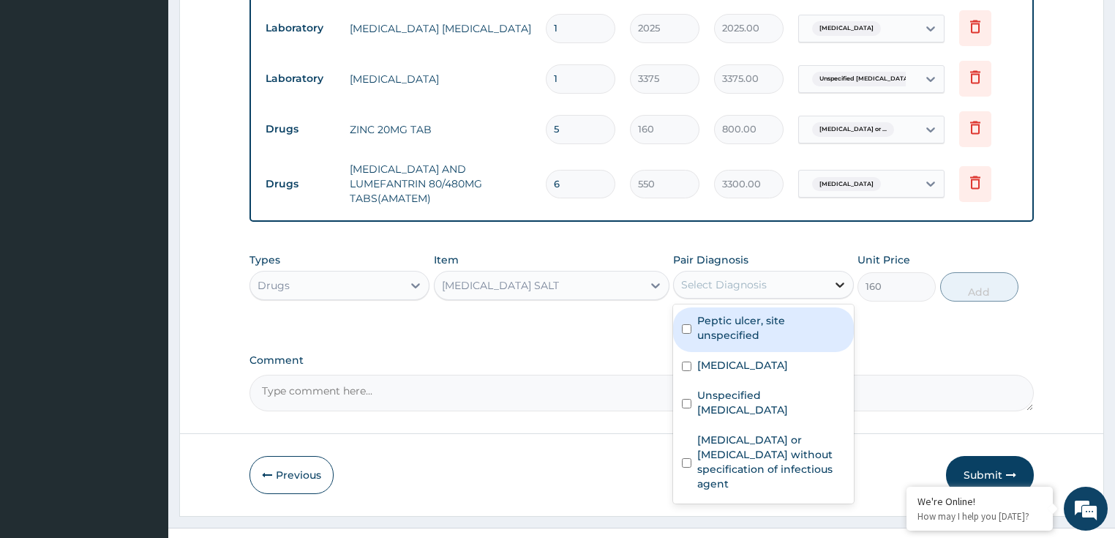
scroll to position [724, 0]
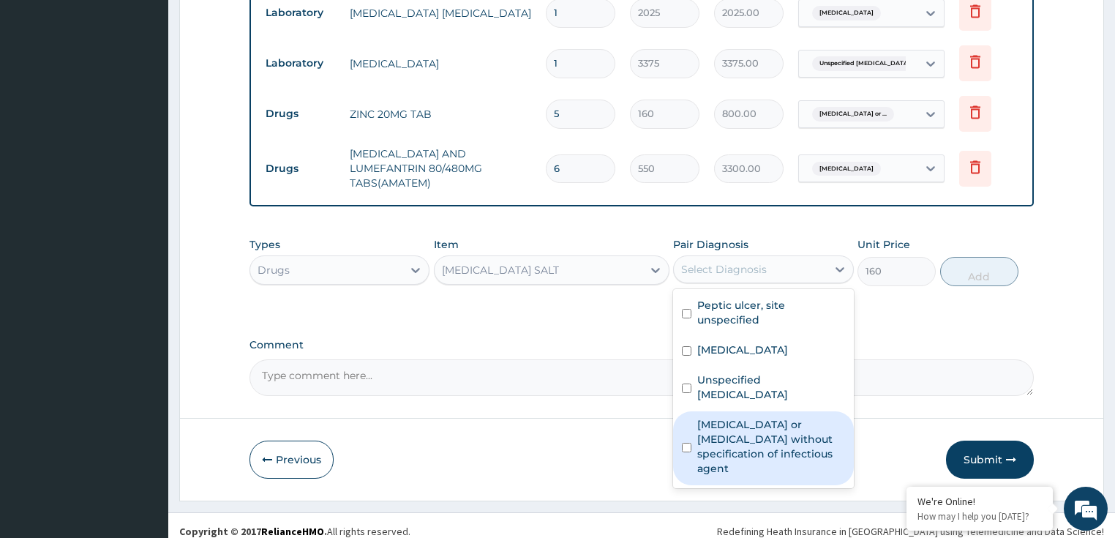
click at [786, 427] on label "Infectious gastroenteritis or colitis without specification of infectious agent" at bounding box center [771, 446] width 148 height 59
checkbox input "true"
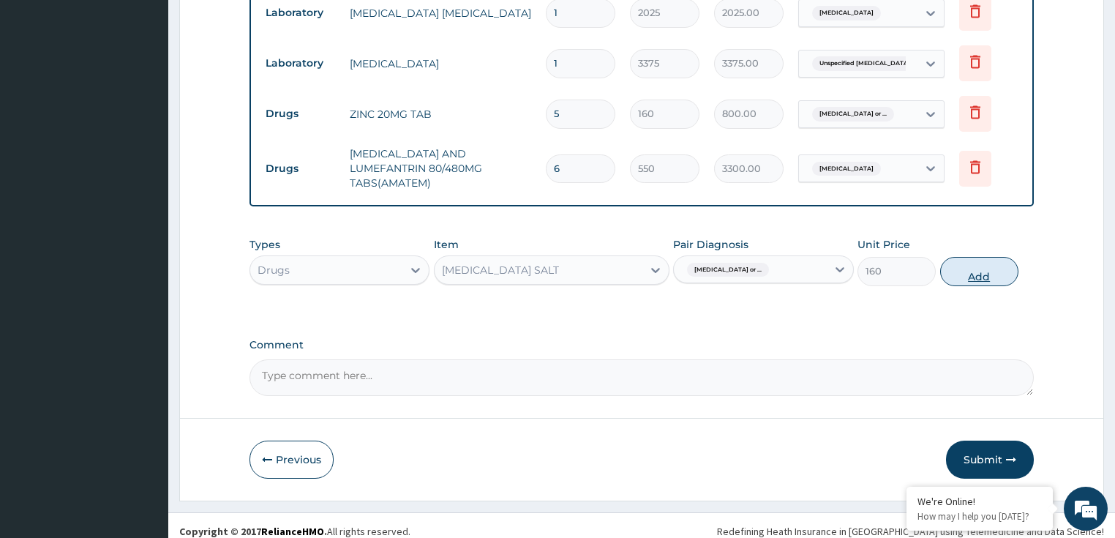
click at [961, 262] on button "Add" at bounding box center [979, 271] width 78 height 29
type input "0"
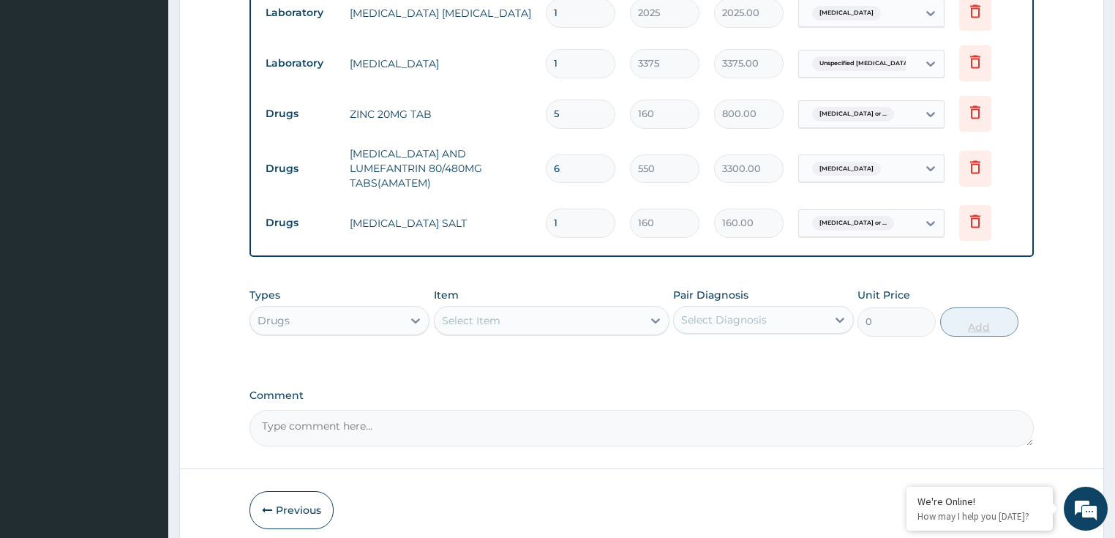
type input "0.00"
type input "3"
type input "480.00"
type input "3"
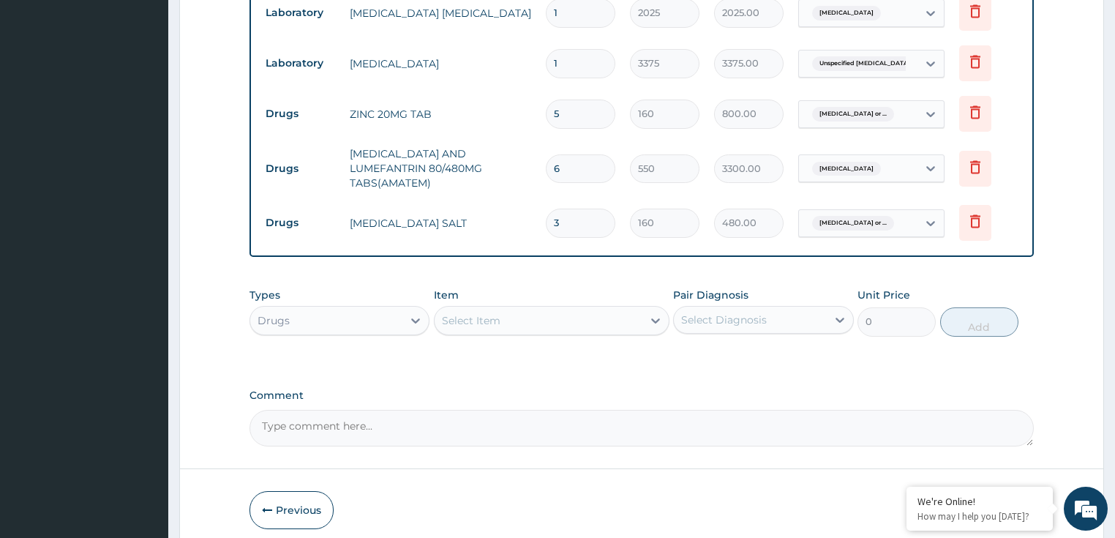
click at [472, 313] on div "Select Item" at bounding box center [471, 320] width 59 height 15
paste input "PARACETAMOL 500MG TAB"
type input "PARACETAMOL 500MG TAB"
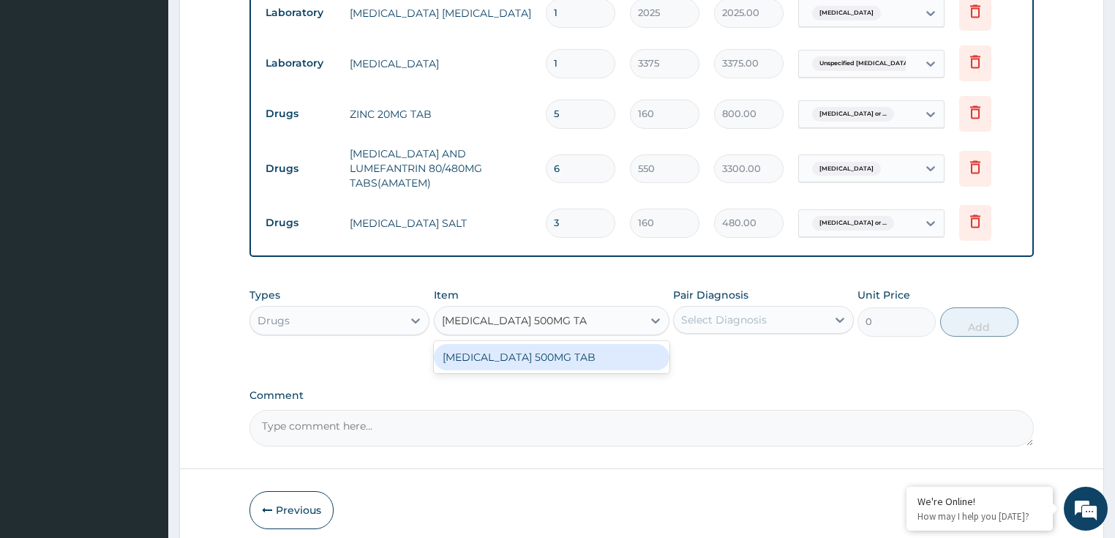
click at [538, 345] on div "PARACETAMOL 500MG TAB" at bounding box center [551, 357] width 235 height 26
type input "20"
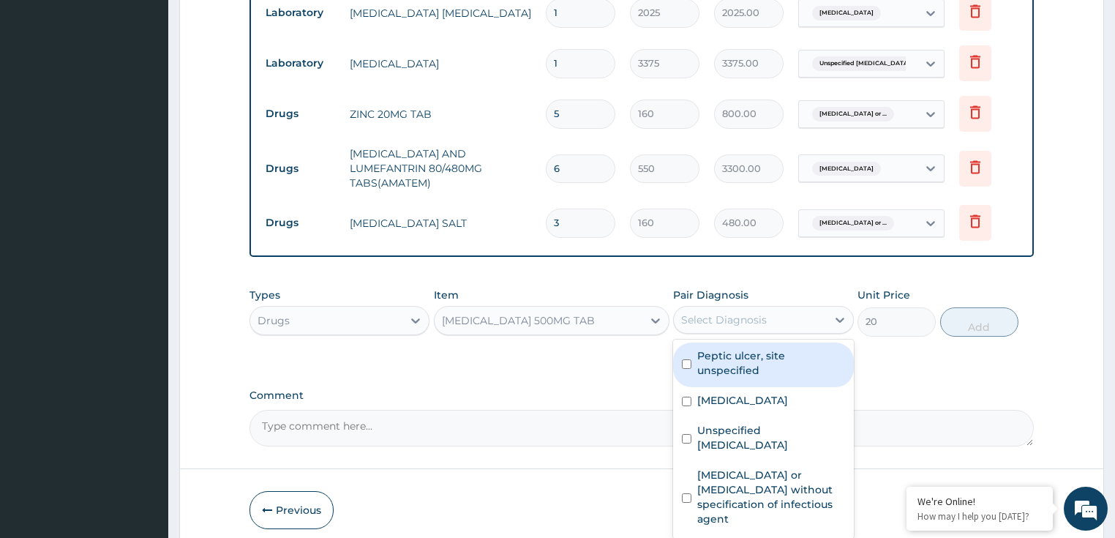
click at [767, 308] on div "Select Diagnosis" at bounding box center [750, 319] width 153 height 23
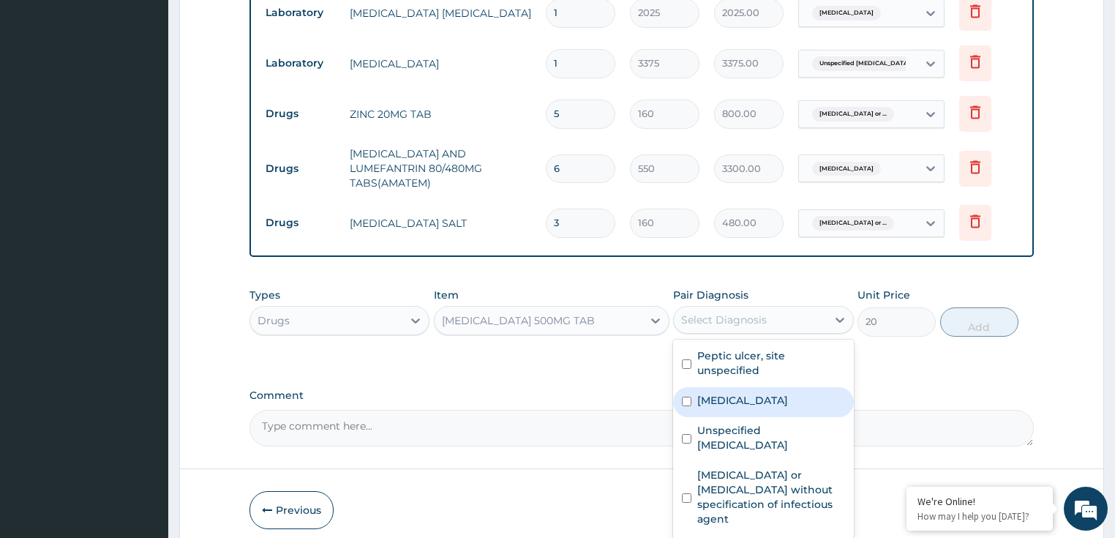
click at [750, 393] on label "Malaria, unspecified" at bounding box center [742, 400] width 91 height 15
checkbox input "true"
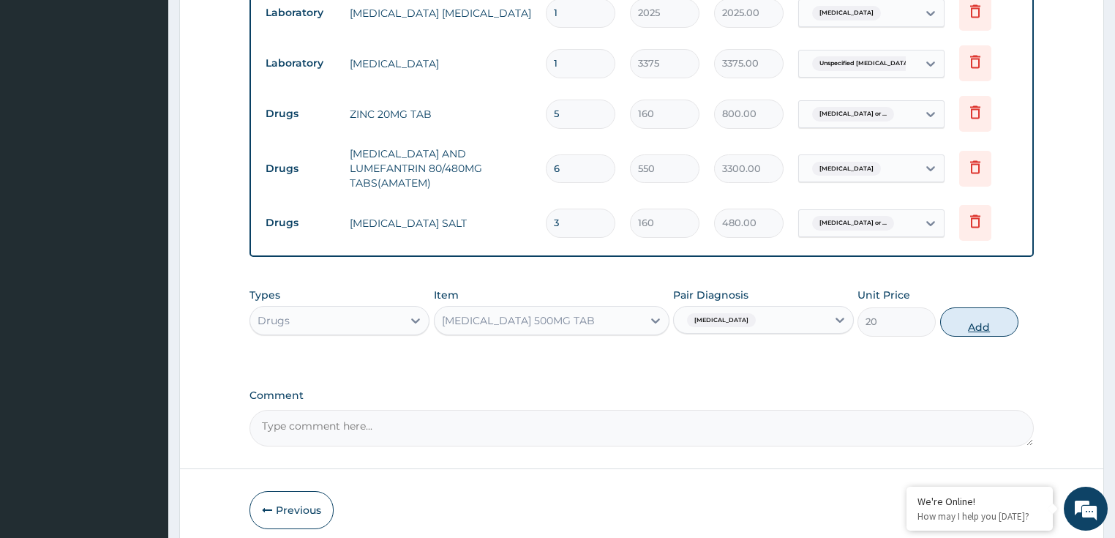
click at [984, 307] on button "Add" at bounding box center [979, 321] width 78 height 29
type input "0"
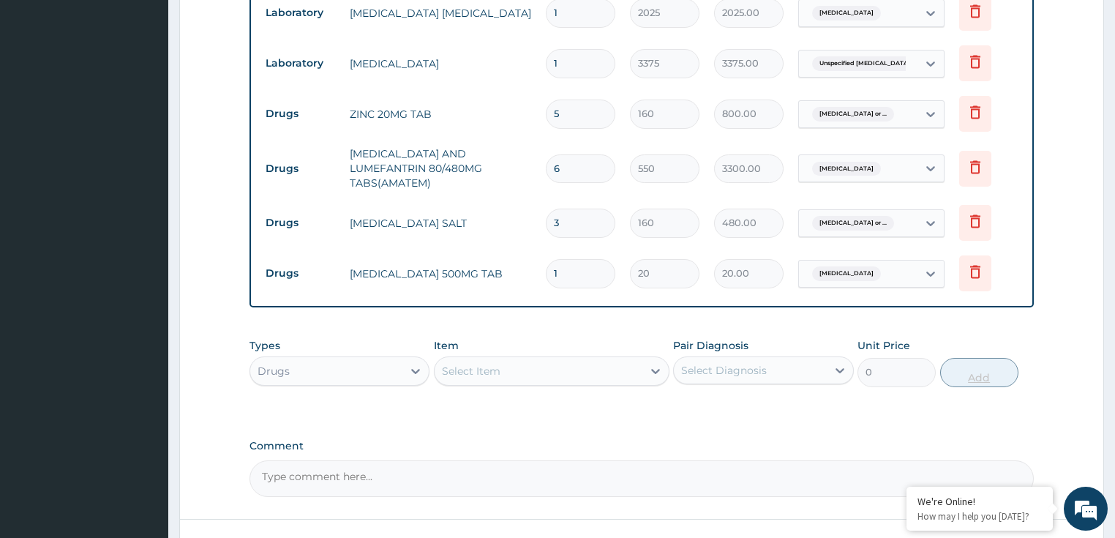
type input "18"
type input "360.00"
type input "18"
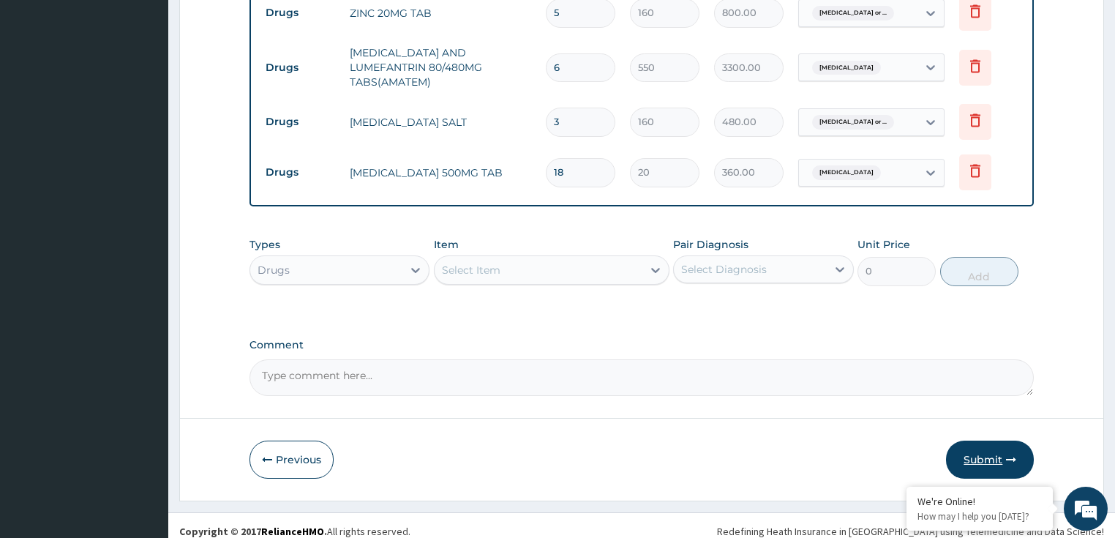
click at [962, 456] on button "Submit" at bounding box center [990, 459] width 88 height 38
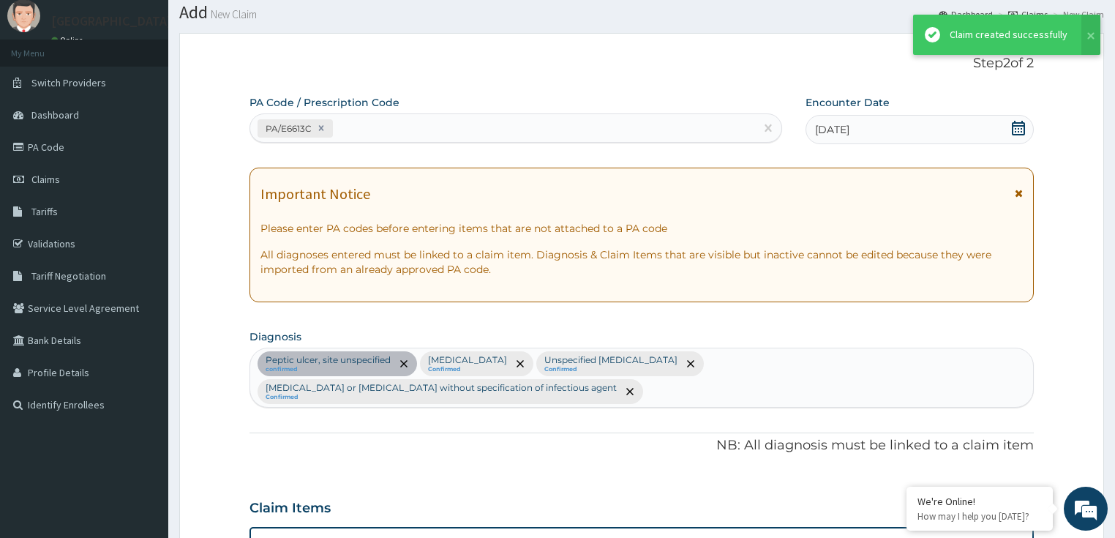
scroll to position [825, 0]
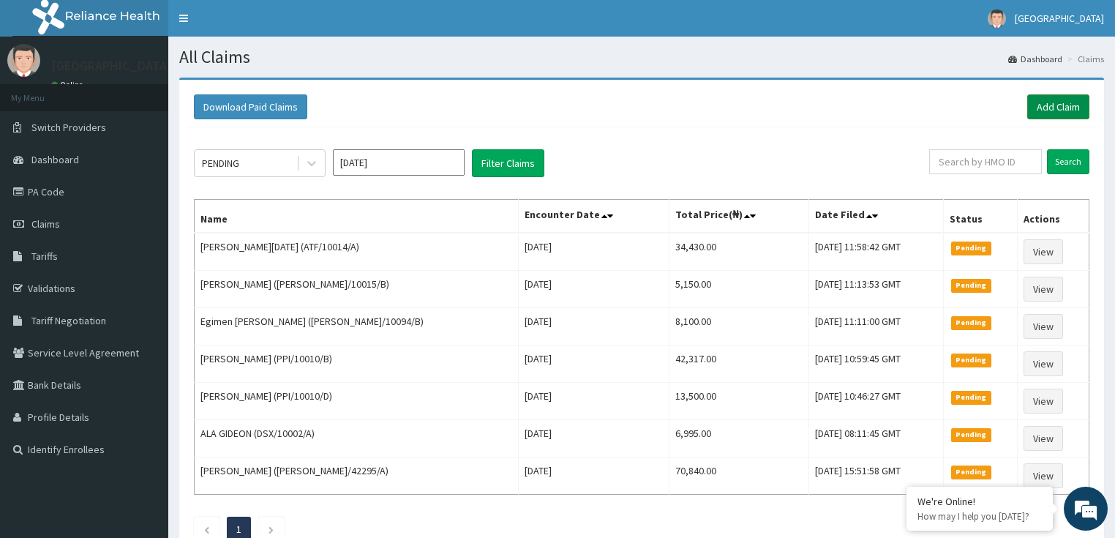
click at [1041, 112] on link "Add Claim" at bounding box center [1058, 106] width 62 height 25
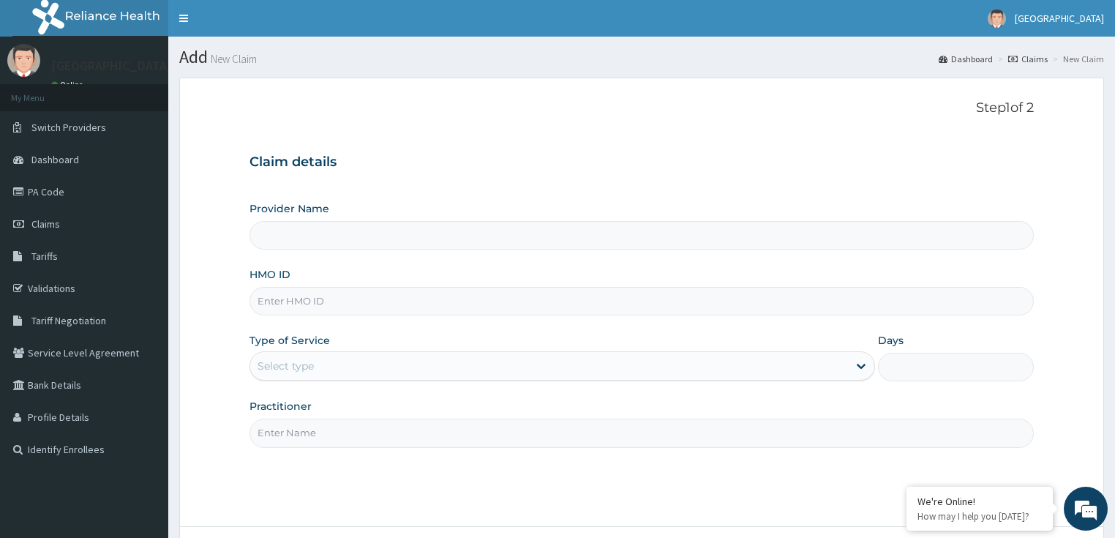
type input "LILY HOSPITAL-WARRI"
click at [237, 95] on form "Step 1 of 2 Claim details Provider Name LILY HOSPITAL-WARRI HMO ID Type of Serv…" at bounding box center [641, 343] width 924 height 531
click at [316, 301] on input "HMO ID" at bounding box center [641, 301] width 785 height 29
paste input "ANL/10115/B"
type input "ANL/10115/B"
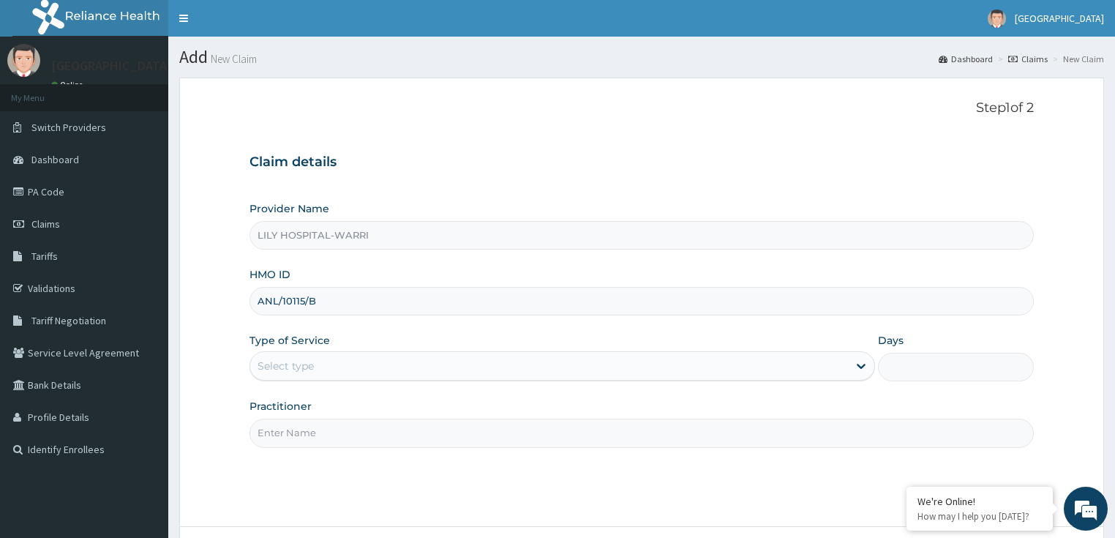
click at [321, 358] on div "Select type" at bounding box center [548, 365] width 597 height 23
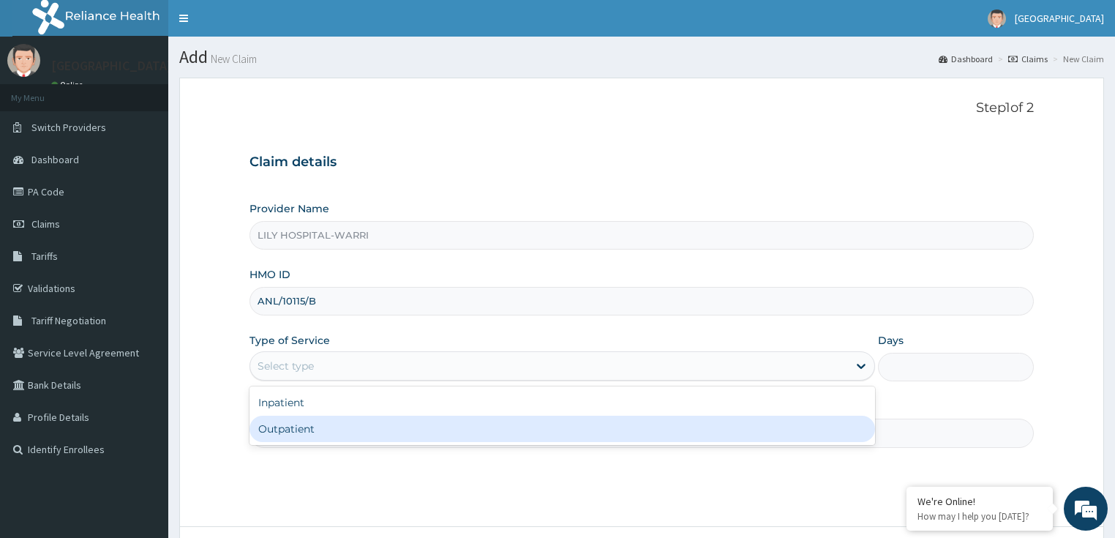
click at [291, 429] on div "Outpatient" at bounding box center [561, 428] width 625 height 26
type input "1"
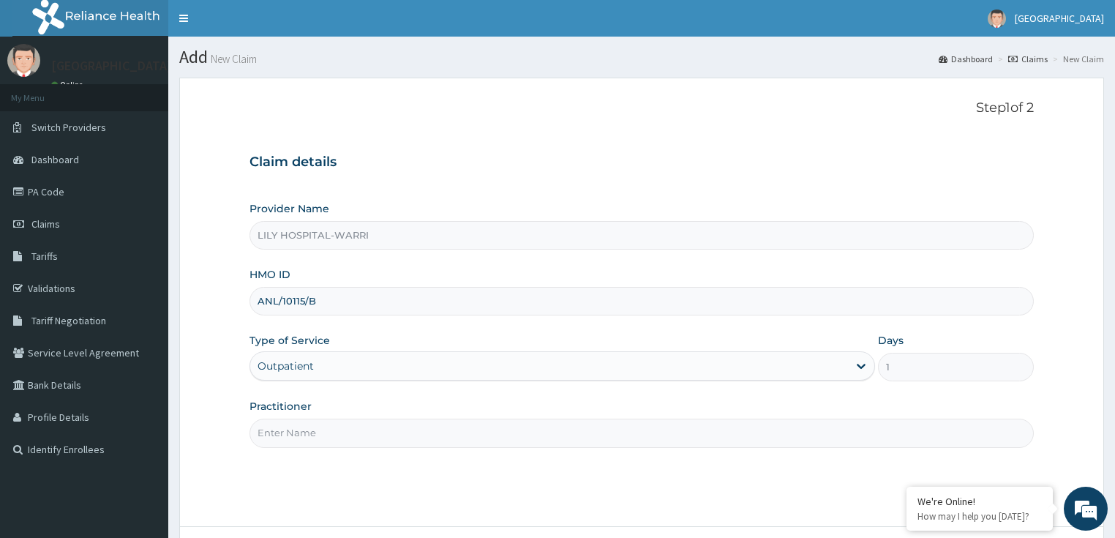
click at [312, 439] on input "Practitioner" at bounding box center [641, 432] width 785 height 29
type input "General practitioner"
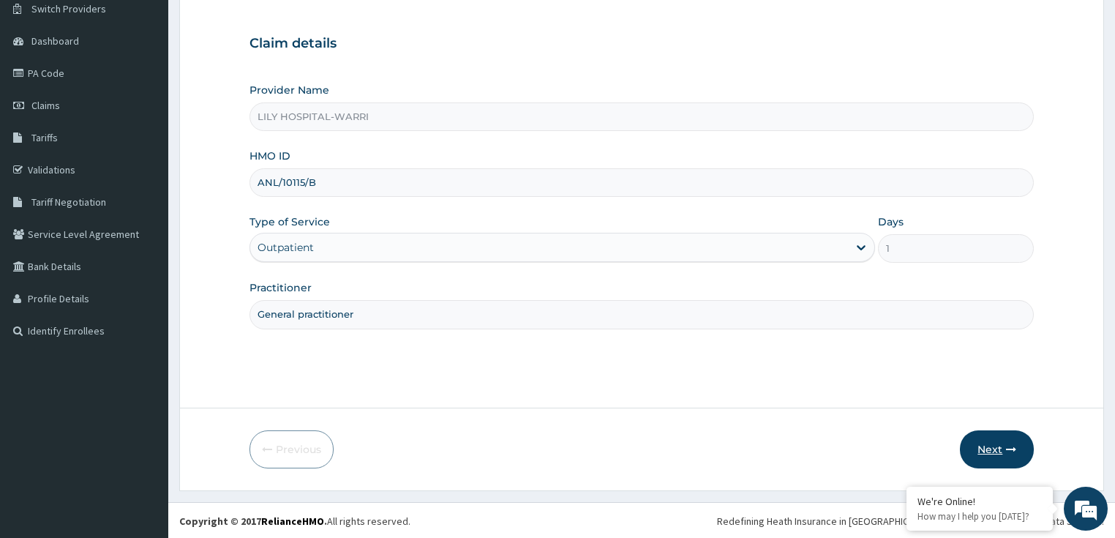
scroll to position [119, 0]
click at [984, 440] on button "Next" at bounding box center [996, 448] width 74 height 38
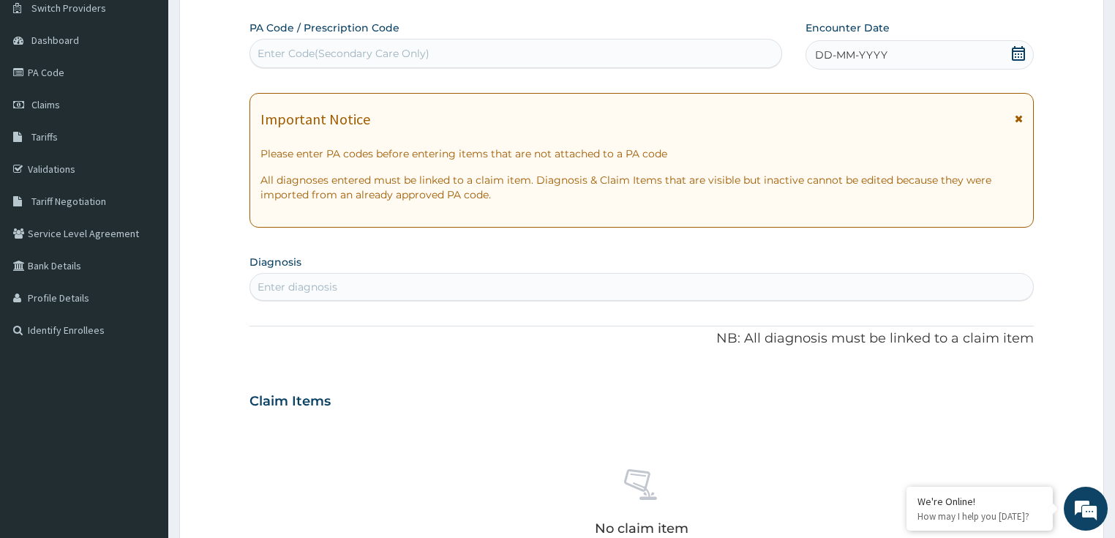
click at [313, 52] on div "Enter Code(Secondary Care Only)" at bounding box center [343, 53] width 172 height 15
paste input "PA/F2093F"
type input "PA/F2093F"
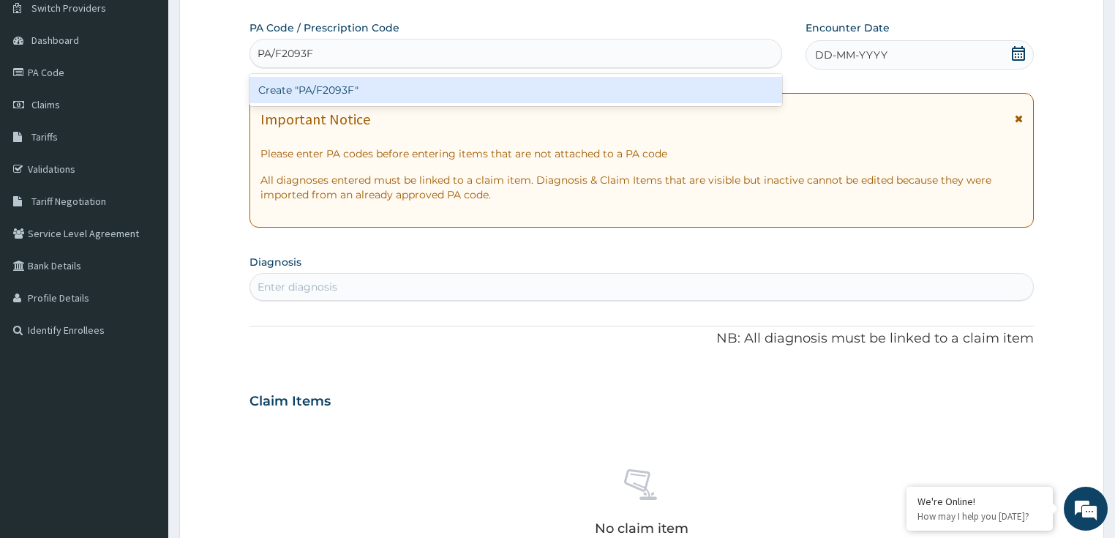
click at [307, 84] on div "Create "PA/F2093F"" at bounding box center [515, 90] width 532 height 26
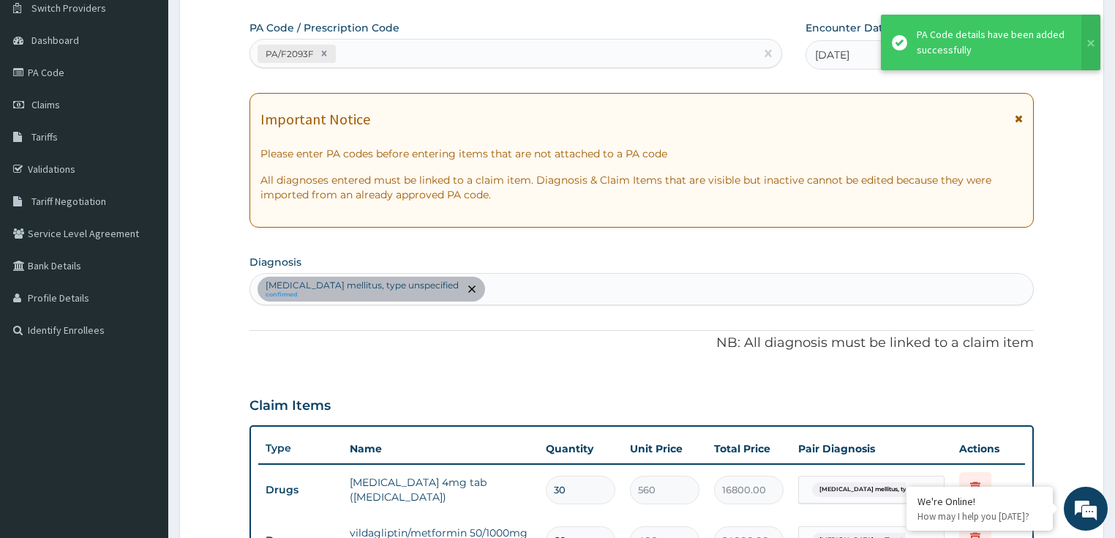
scroll to position [134, 0]
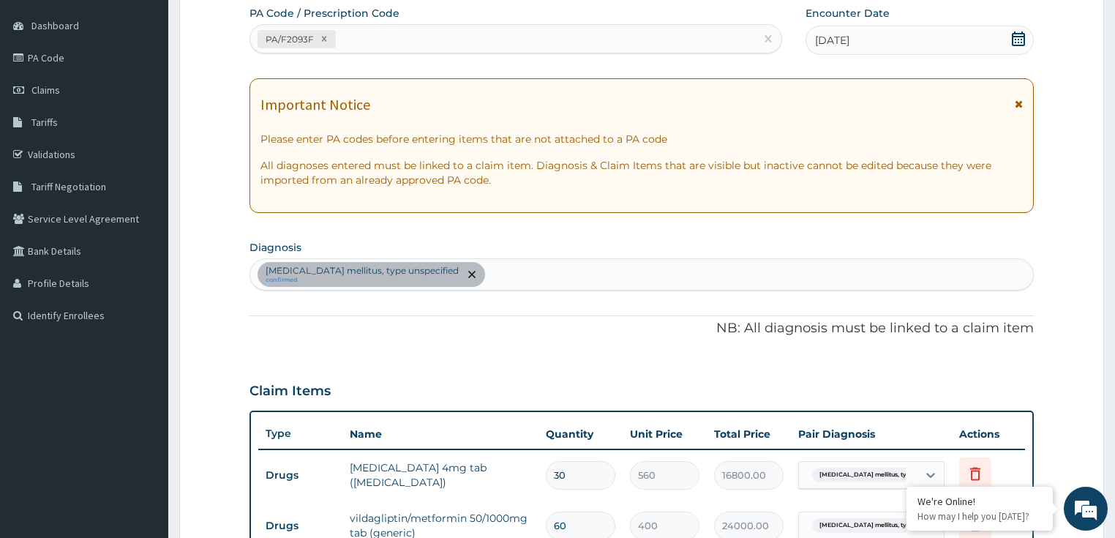
click at [191, 54] on form "Step 2 of 2 PA Code / Prescription Code PA/F2093F Encounter Date [DATE] Importa…" at bounding box center [641, 398] width 924 height 909
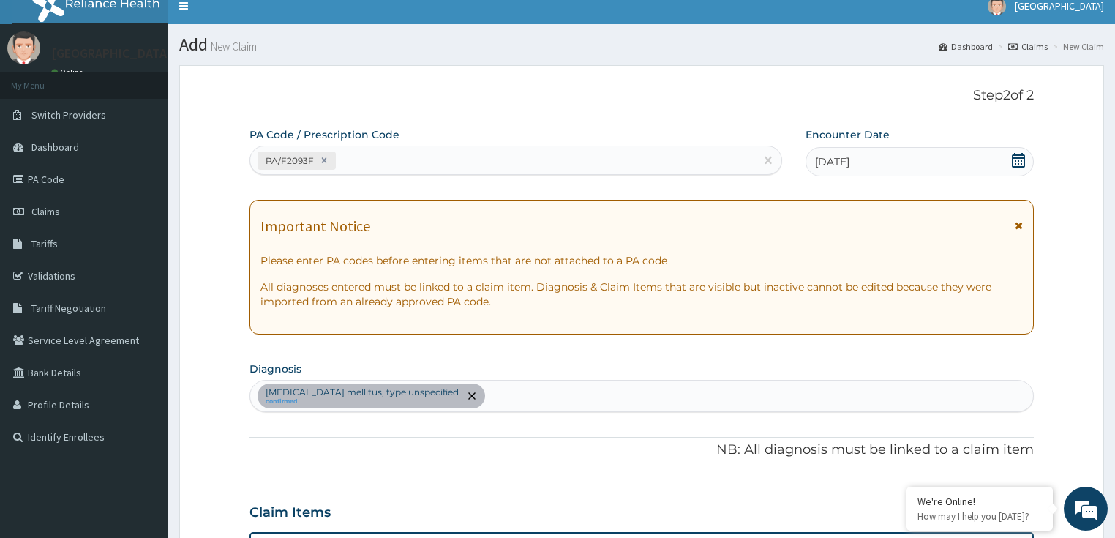
scroll to position [0, 0]
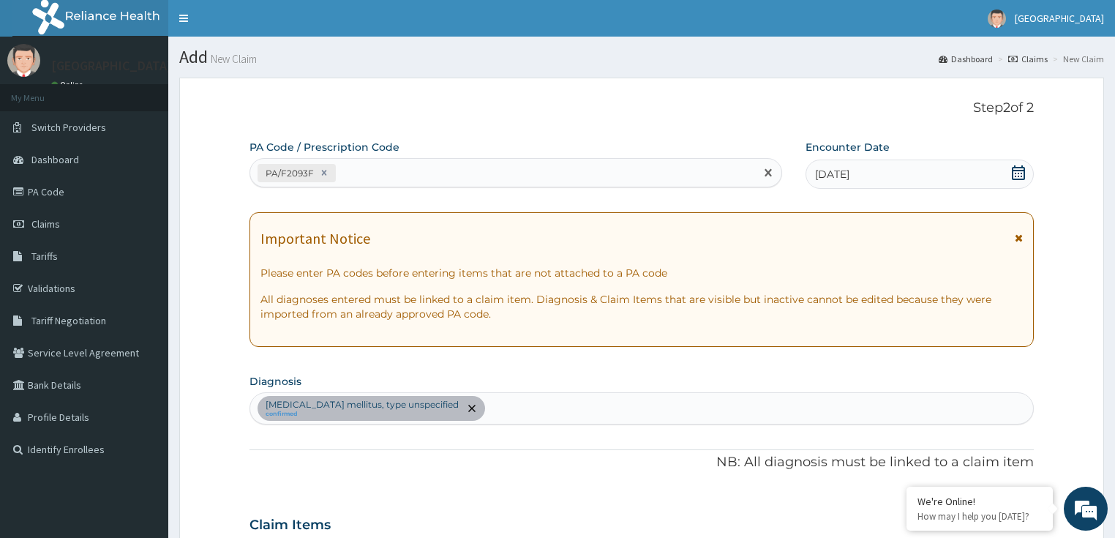
click at [361, 176] on div "PA/F2093F" at bounding box center [502, 173] width 505 height 24
paste input "PA/6FF627"
type input "PA/6FF627"
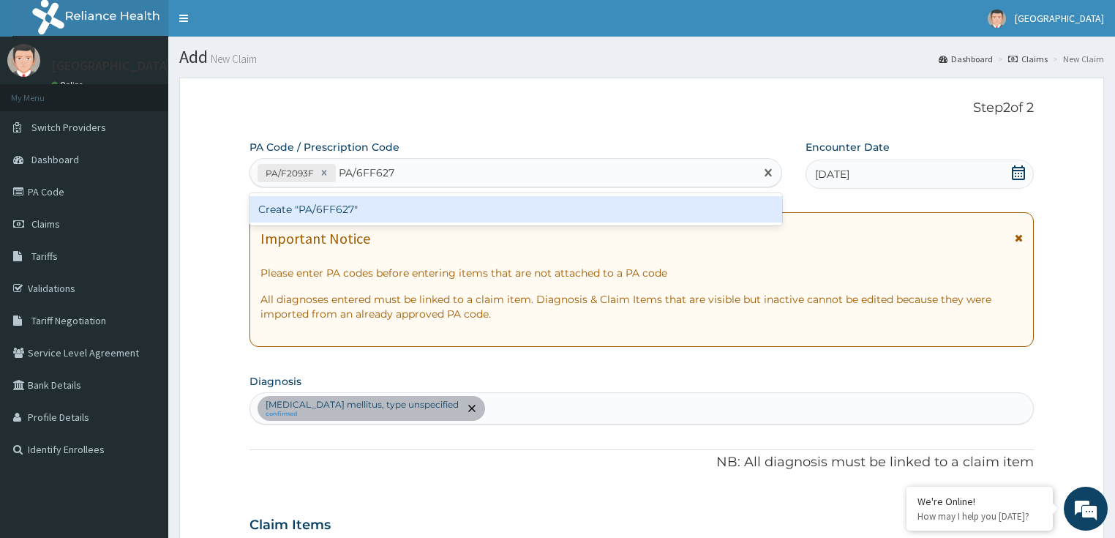
click at [335, 207] on div "Create "PA/6FF627"" at bounding box center [515, 209] width 532 height 26
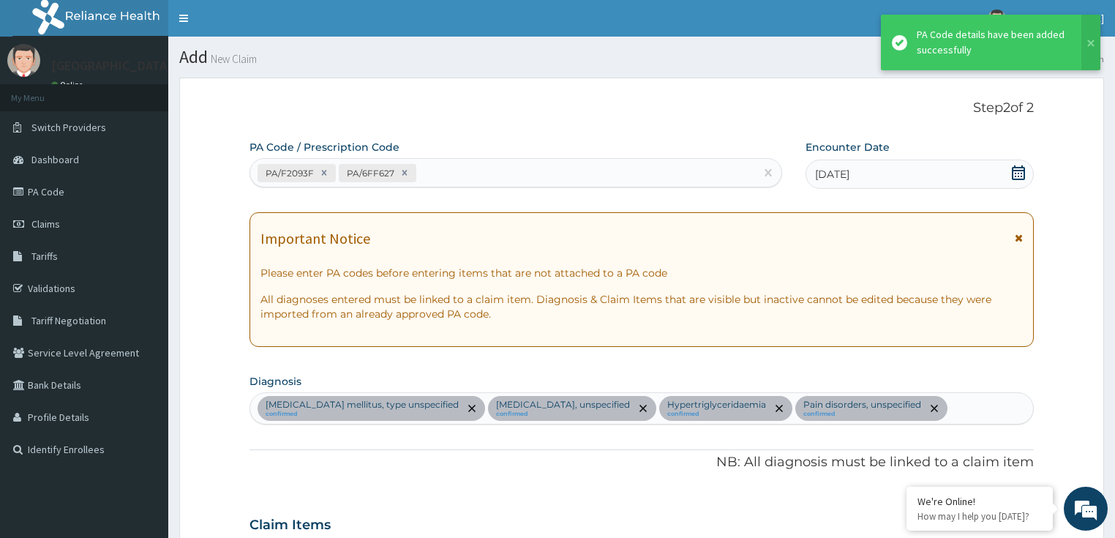
scroll to position [696, 0]
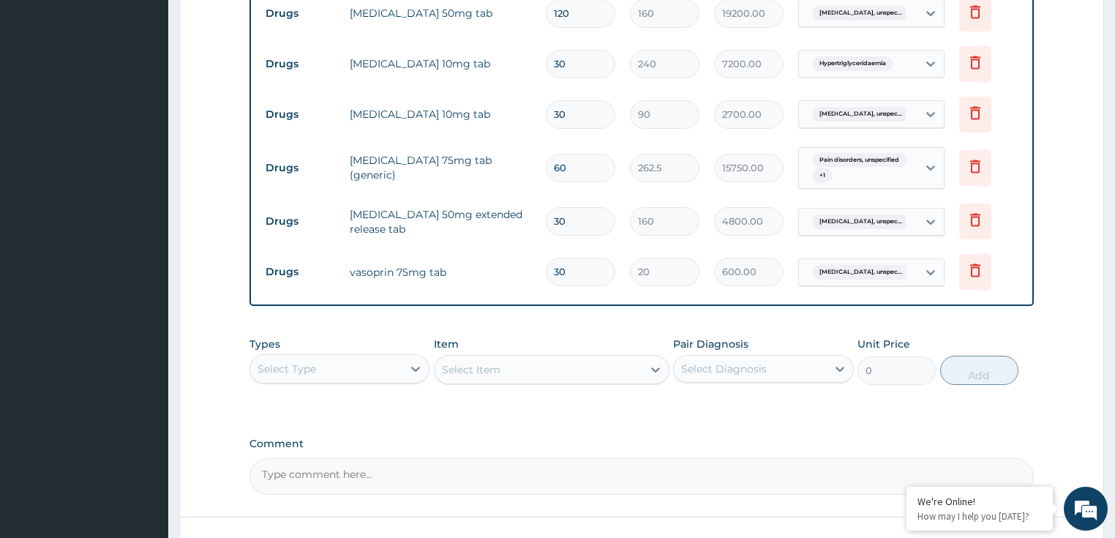
click at [328, 89] on tr "Drugs [MEDICAL_DATA] 10mg tab 30 90 2700.00 [MEDICAL_DATA], unspec... [GEOGRAPH…" at bounding box center [641, 114] width 767 height 50
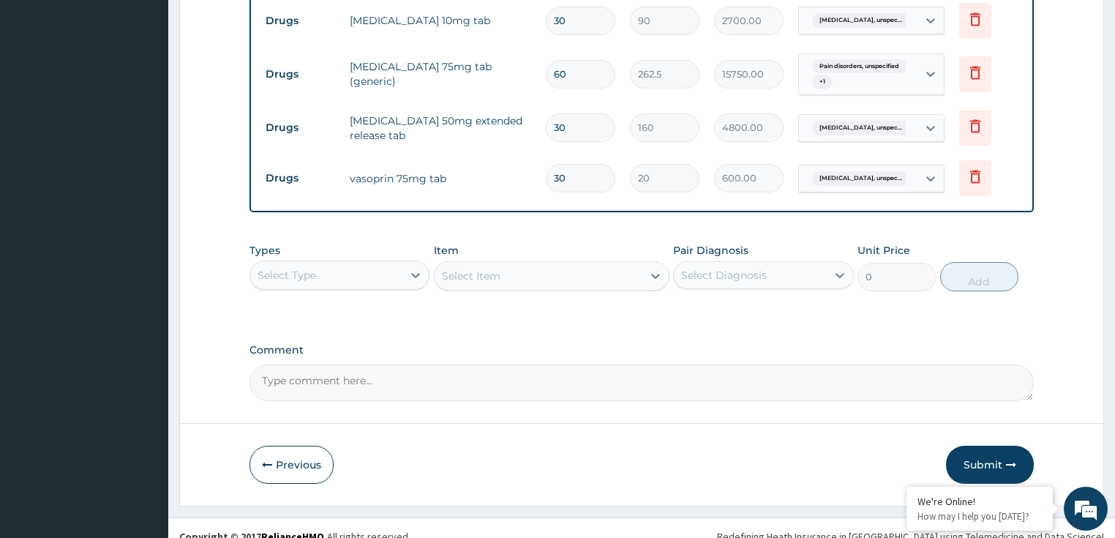
scroll to position [803, 0]
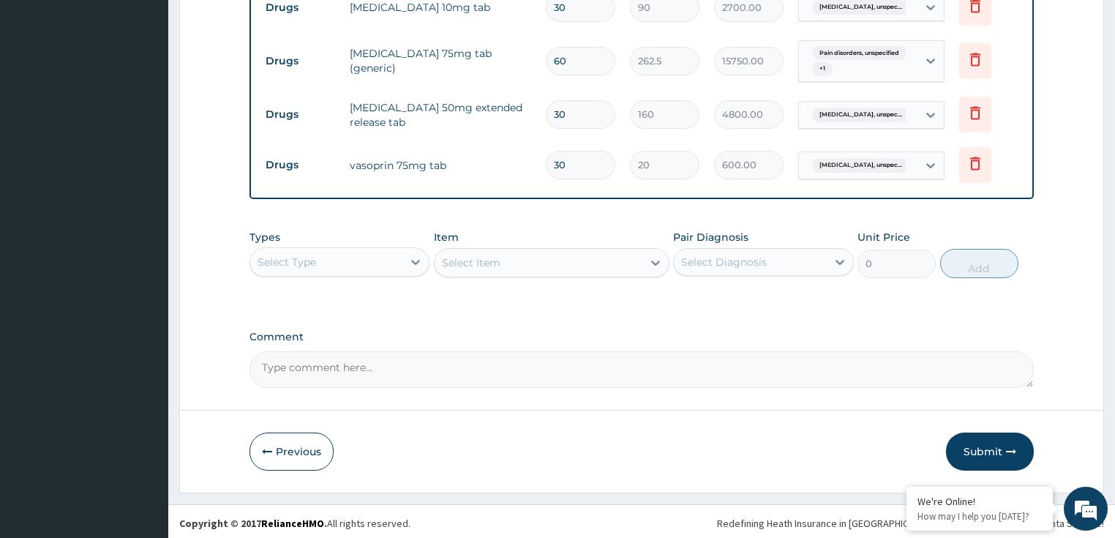
click at [304, 254] on div "Select Type" at bounding box center [286, 261] width 59 height 15
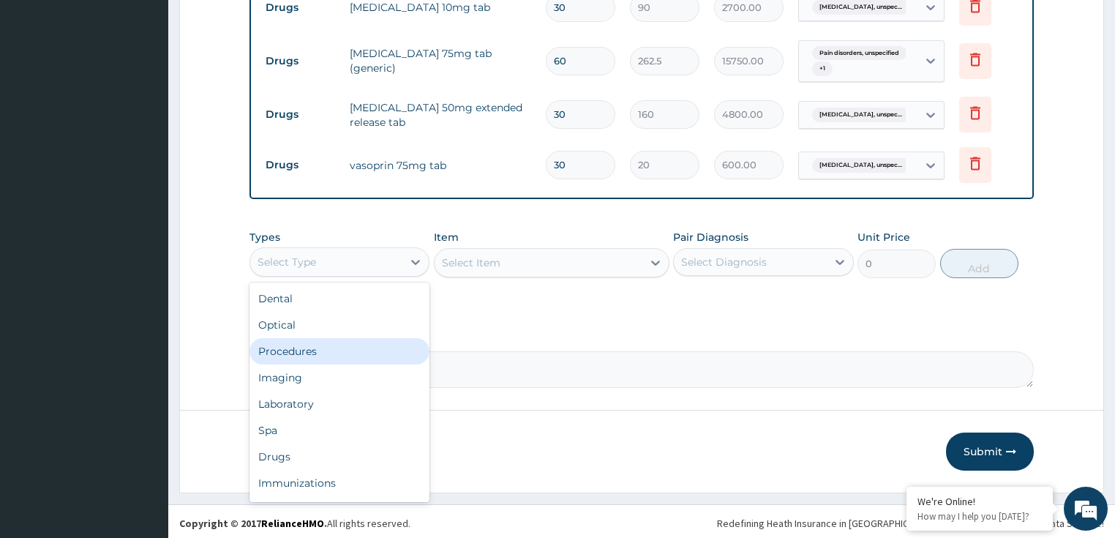
click at [331, 344] on div "Procedures" at bounding box center [339, 351] width 181 height 26
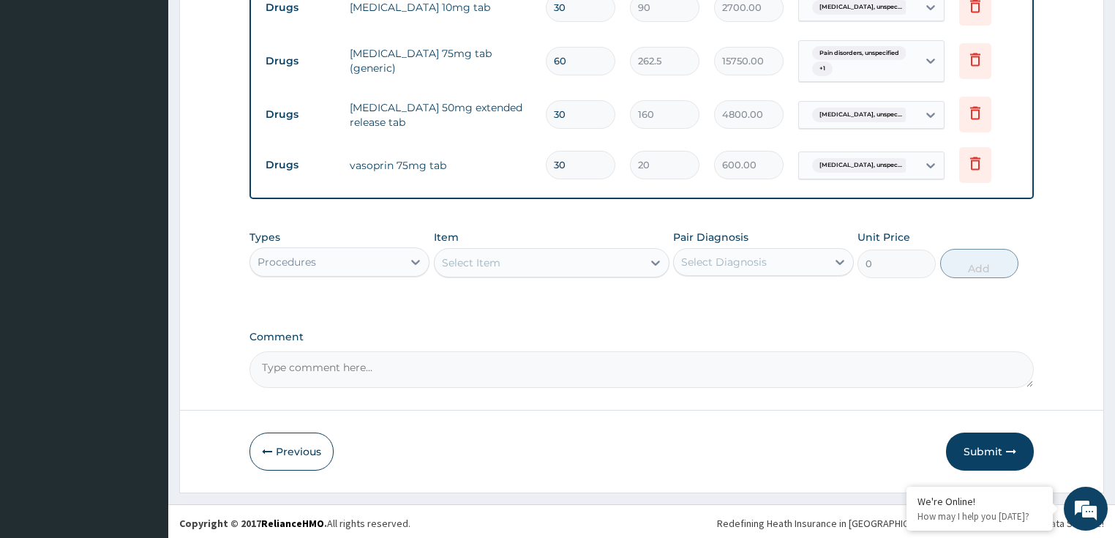
click at [655, 281] on div "Types Procedures Item Select Item Pair Diagnosis Select Diagnosis Unit Price 0 …" at bounding box center [641, 253] width 785 height 63
click at [532, 265] on div "Select Item" at bounding box center [538, 262] width 208 height 23
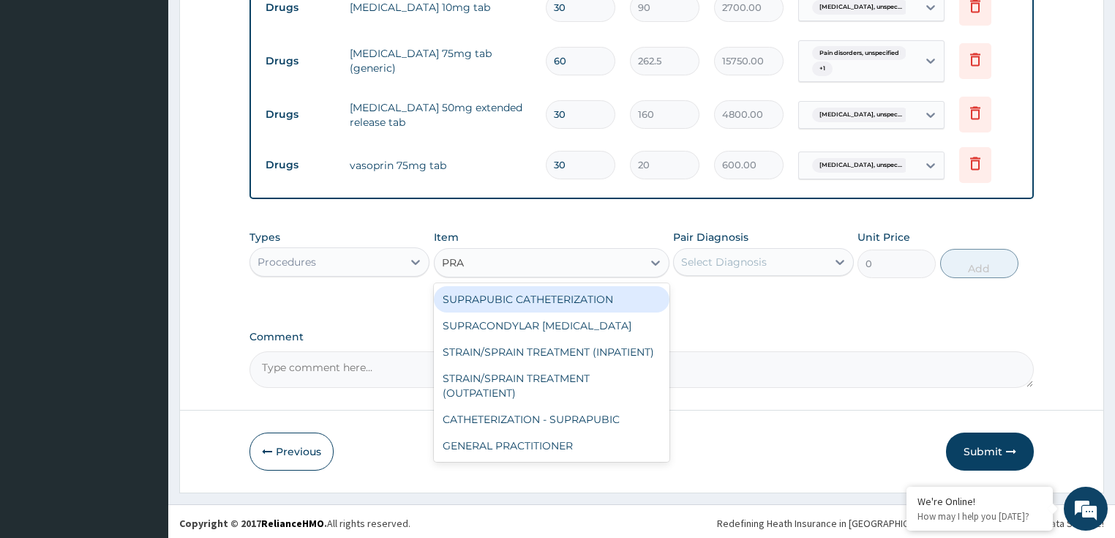
type input "PRAC"
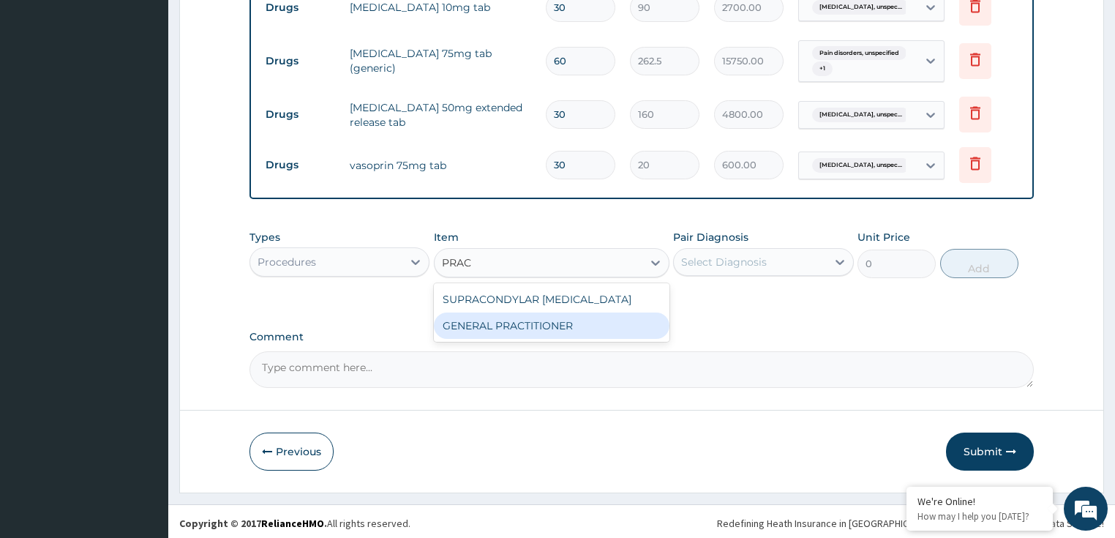
click at [540, 320] on div "GENERAL PRACTITIONER" at bounding box center [551, 325] width 235 height 26
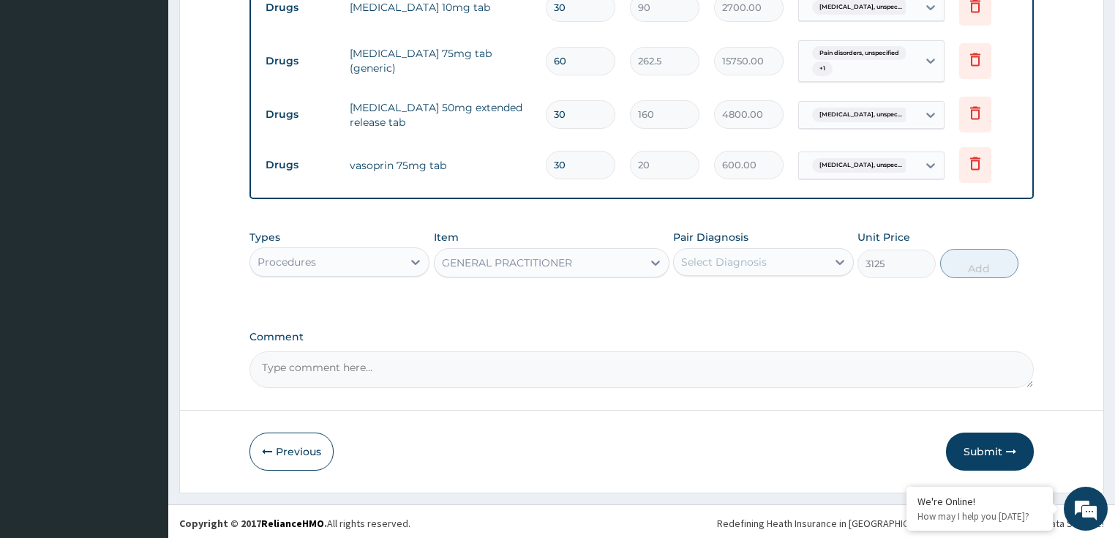
type input "3125"
click at [335, 92] on tr "Drugs [MEDICAL_DATA] 50mg extended release tab 30 160 4800.00 [MEDICAL_DATA], u…" at bounding box center [641, 114] width 767 height 50
click at [703, 257] on div "Select Diagnosis" at bounding box center [724, 261] width 86 height 15
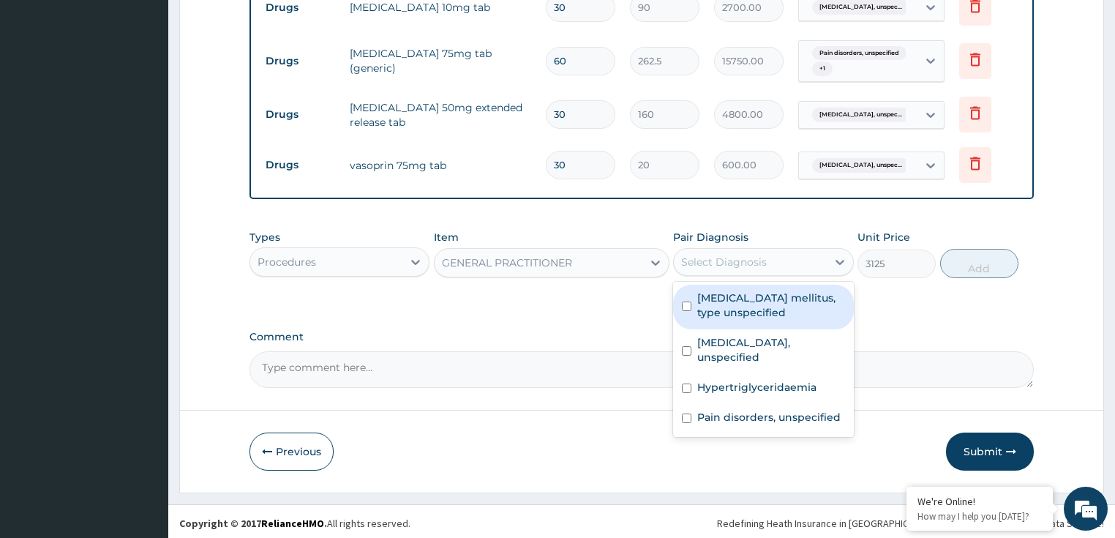
drag, startPoint x: 750, startPoint y: 298, endPoint x: 747, endPoint y: 312, distance: 14.9
click at [750, 298] on label "[MEDICAL_DATA] mellitus, type unspecified" at bounding box center [771, 304] width 148 height 29
checkbox input "true"
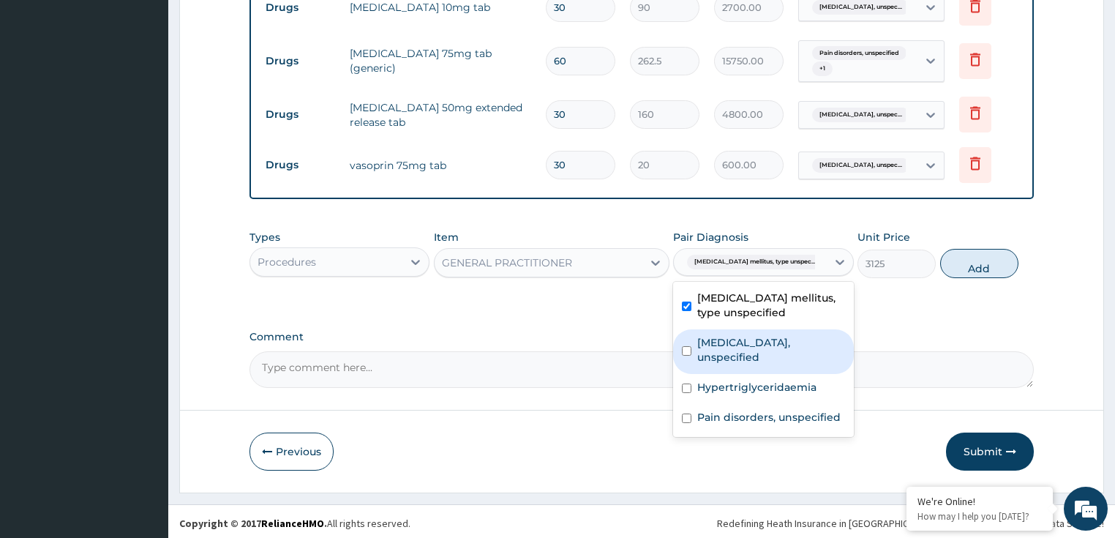
click at [741, 339] on label "[MEDICAL_DATA], unspecified" at bounding box center [771, 349] width 148 height 29
checkbox input "true"
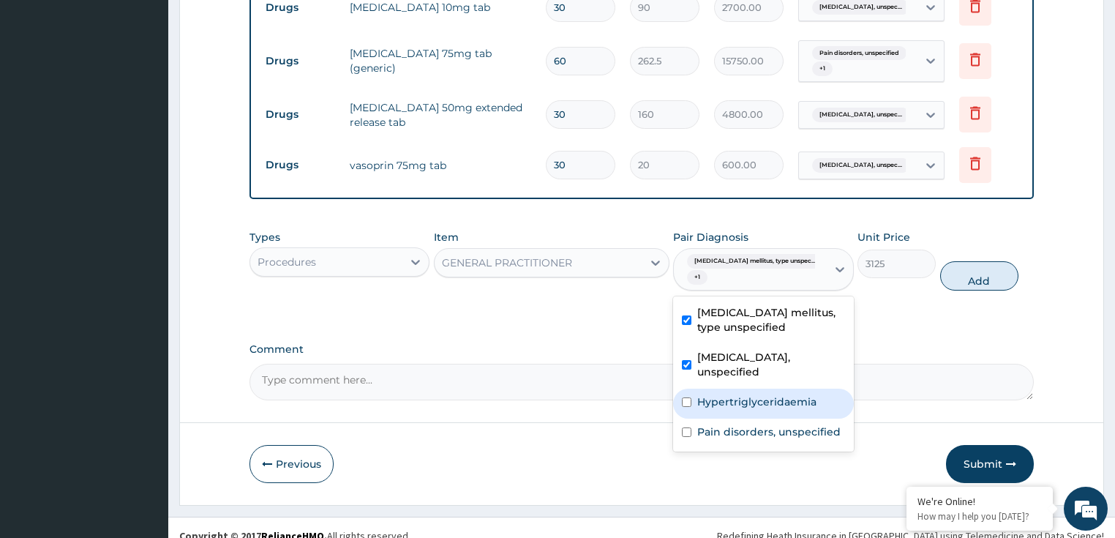
click at [723, 404] on label "Hypertriglyceridaemia" at bounding box center [756, 401] width 119 height 15
checkbox input "true"
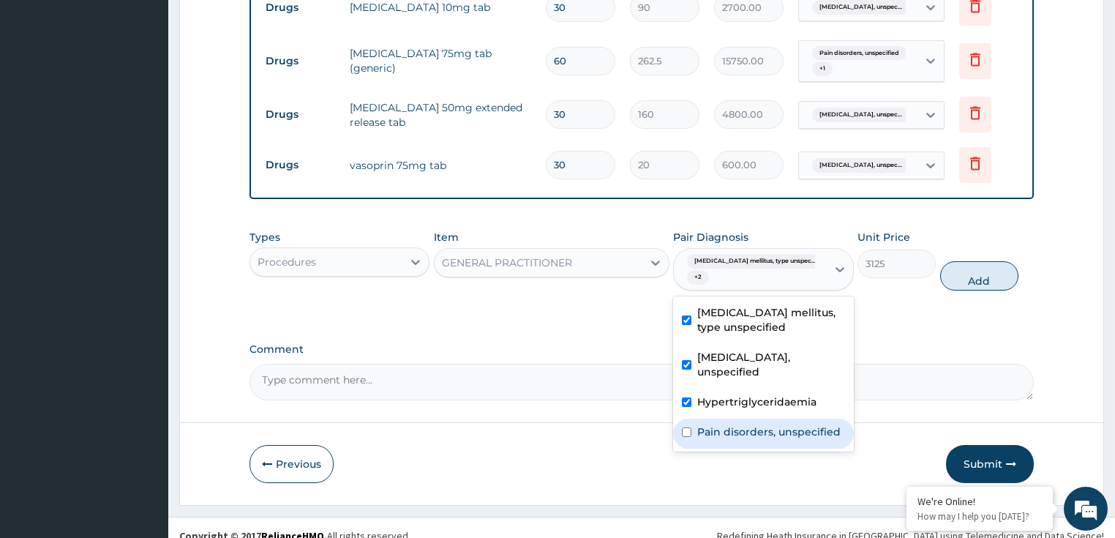
click at [721, 424] on label "Pain disorders, unspecified" at bounding box center [768, 431] width 143 height 15
checkbox input "true"
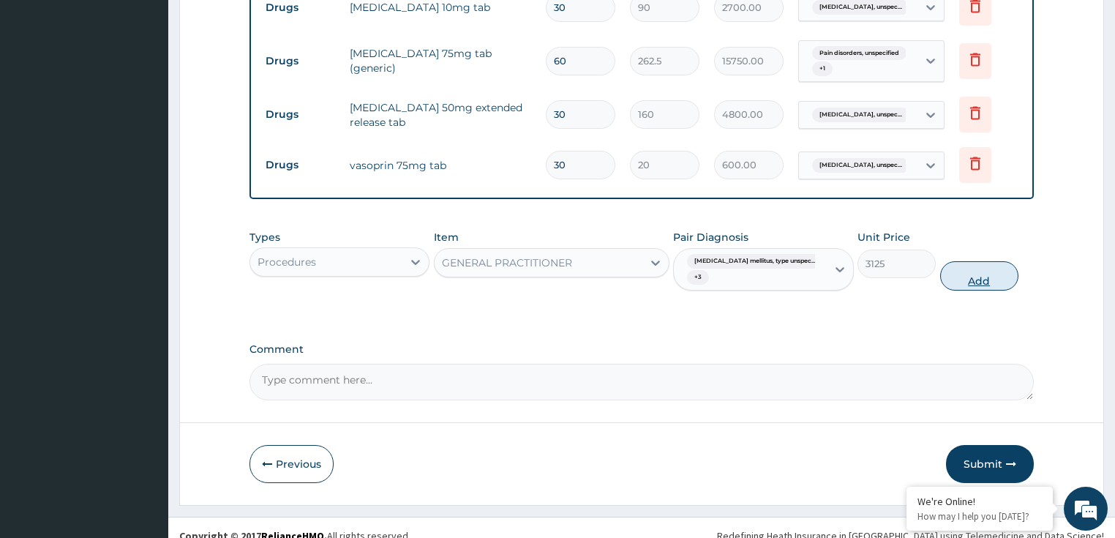
click at [981, 275] on button "Add" at bounding box center [979, 275] width 78 height 29
type input "0"
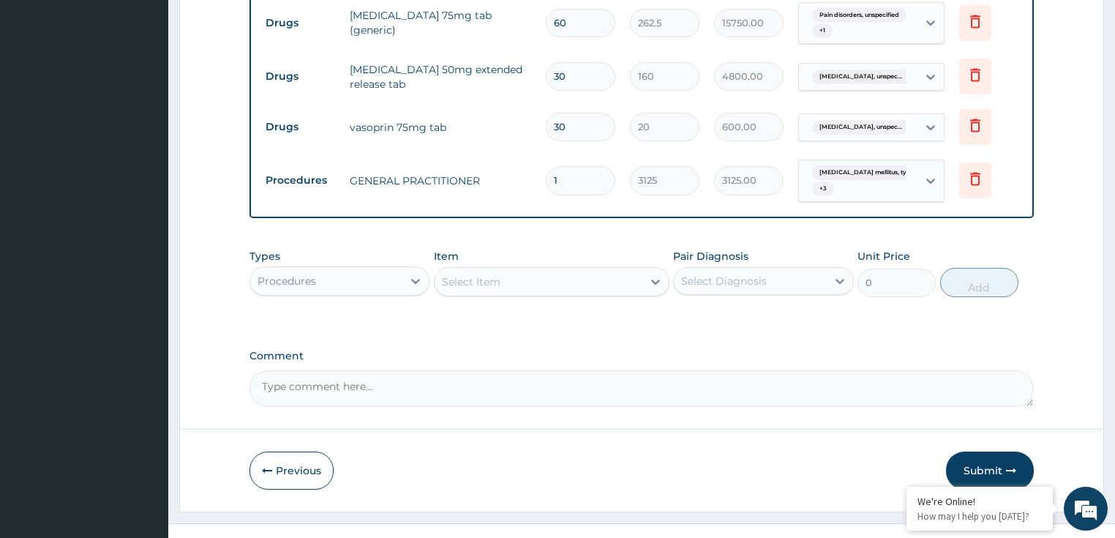
scroll to position [859, 0]
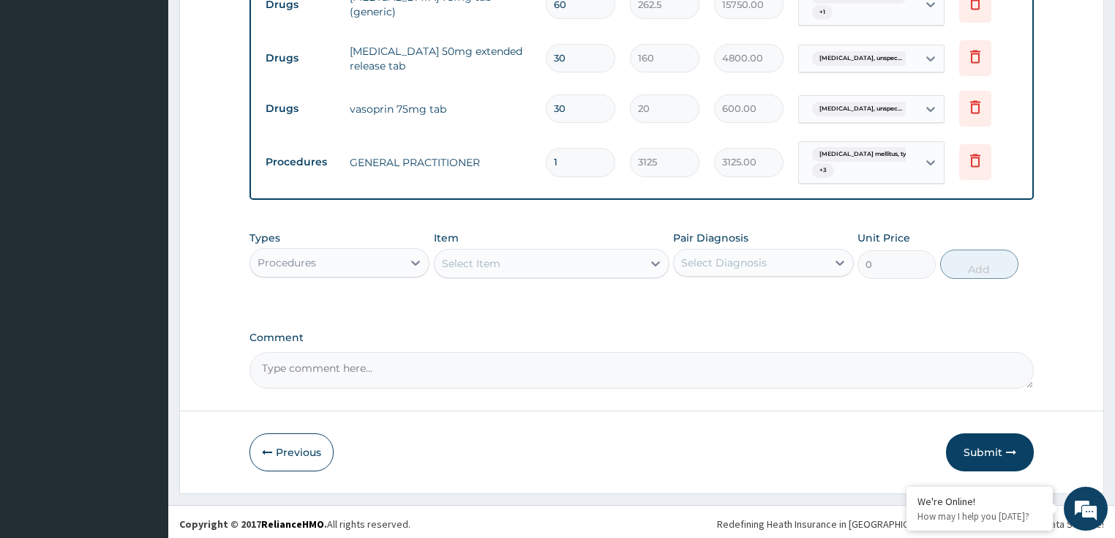
click at [685, 342] on div "Comment" at bounding box center [641, 359] width 785 height 57
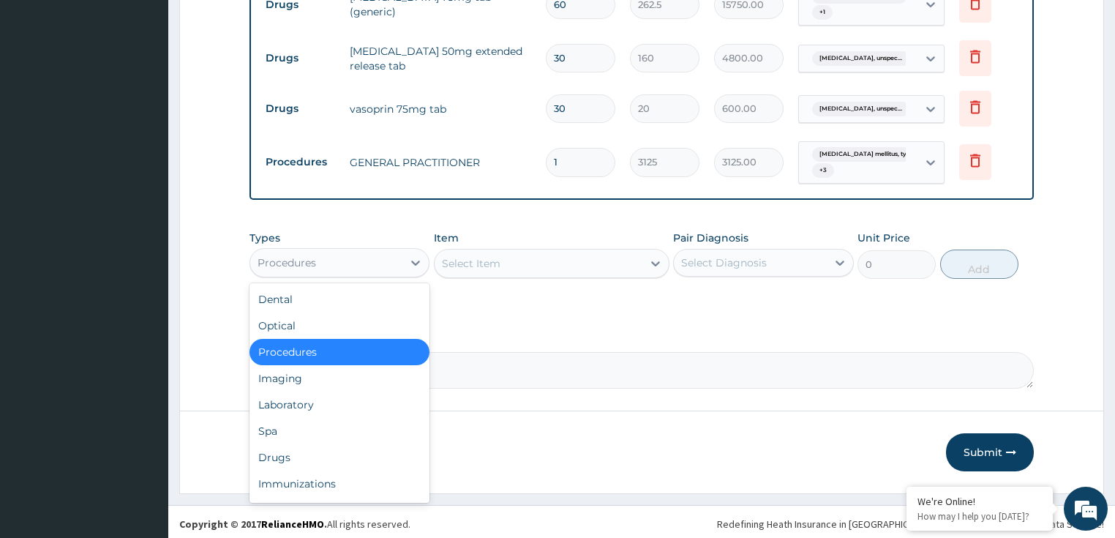
click at [329, 269] on div "Procedures" at bounding box center [326, 262] width 153 height 23
click at [347, 404] on div "Laboratory" at bounding box center [339, 404] width 181 height 26
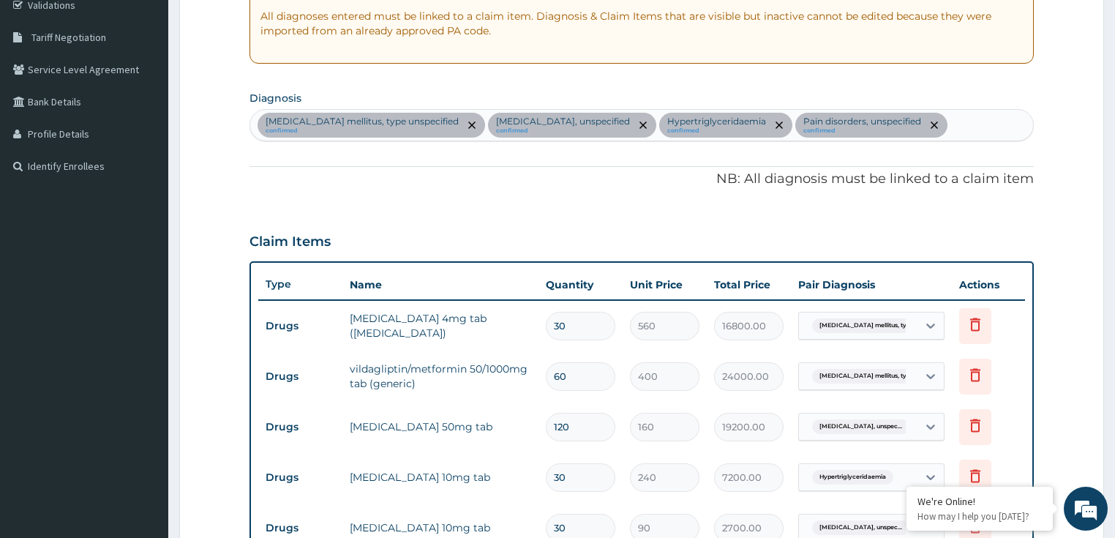
scroll to position [99, 0]
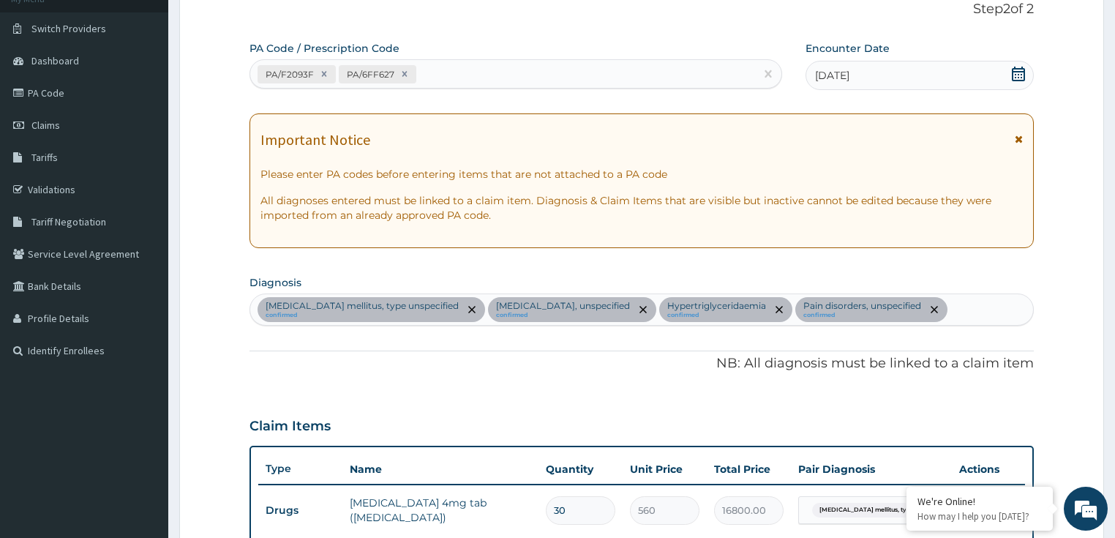
click at [964, 313] on div "[MEDICAL_DATA] mellitus, type unspecified confirmed [MEDICAL_DATA], unspecified…" at bounding box center [641, 309] width 783 height 31
type input "[MEDICAL_DATA]"
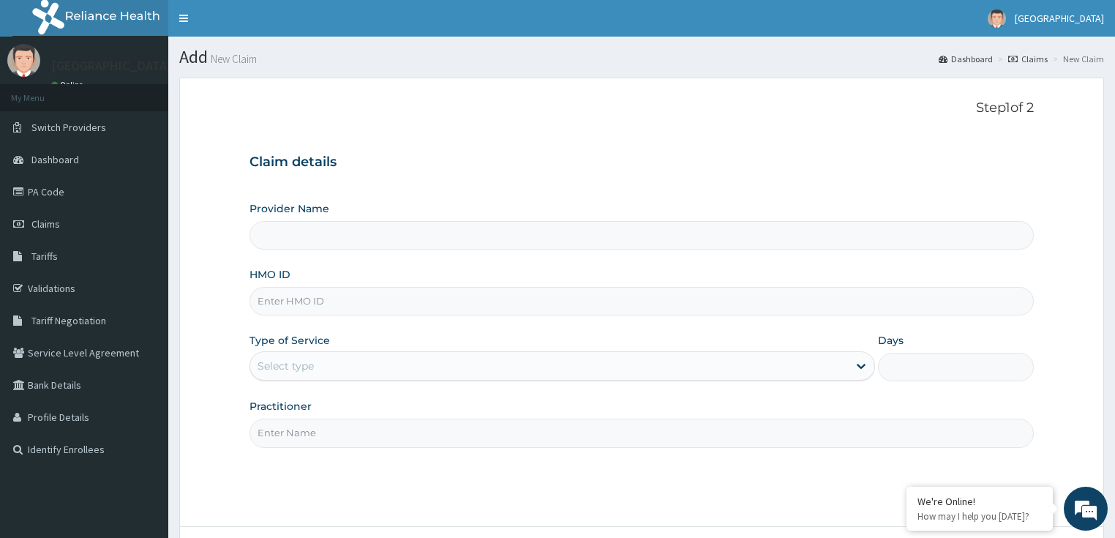
type input "LILY HOSPITAL-WARRI"
click at [272, 310] on input "HMO ID" at bounding box center [641, 301] width 785 height 29
paste input "ANL/10115/B"
type input "ANL/10115/B"
click at [287, 372] on div "Select type" at bounding box center [548, 365] width 597 height 23
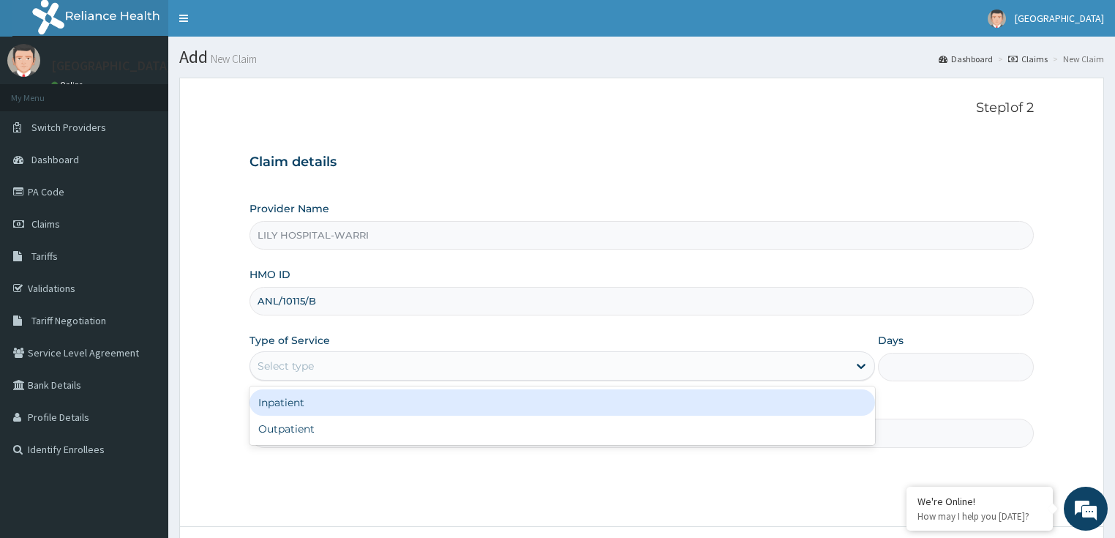
click at [293, 410] on div "Inpatient" at bounding box center [561, 402] width 625 height 26
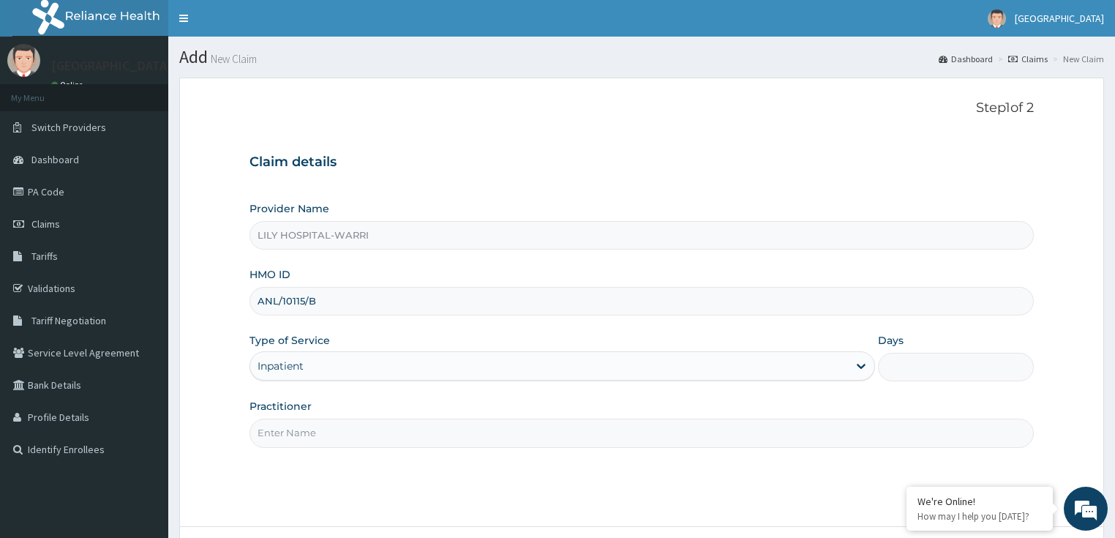
click at [292, 362] on div "Inpatient" at bounding box center [280, 365] width 46 height 15
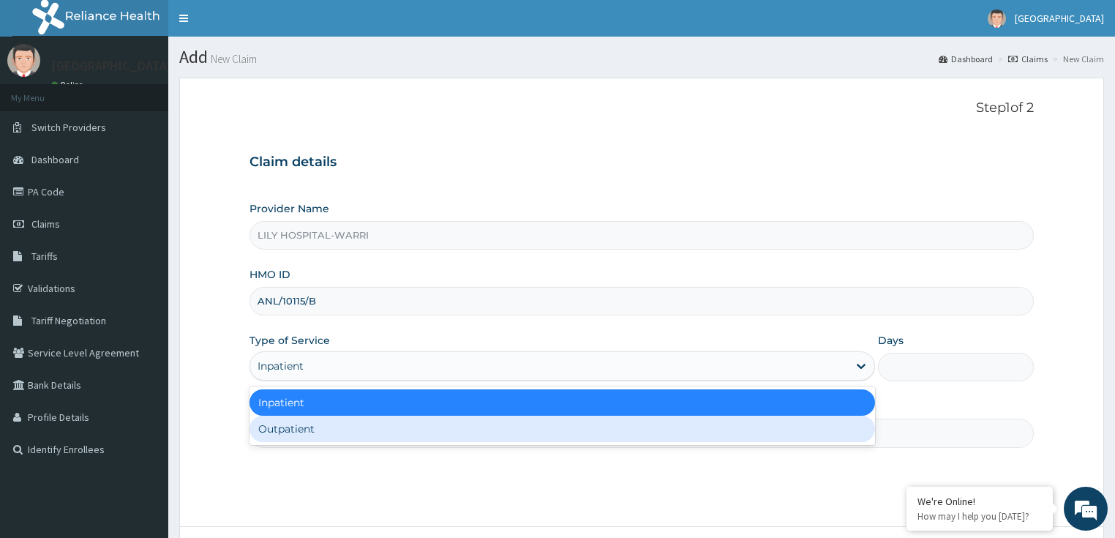
click at [287, 429] on div "Outpatient" at bounding box center [561, 428] width 625 height 26
type input "1"
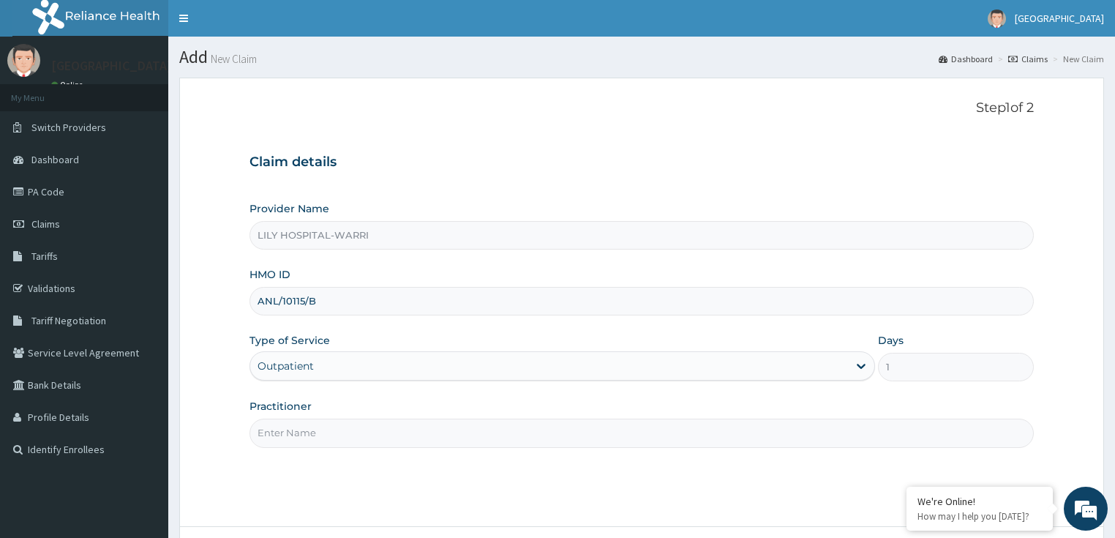
click at [301, 433] on input "Practitioner" at bounding box center [641, 432] width 785 height 29
type input "General practitioner"
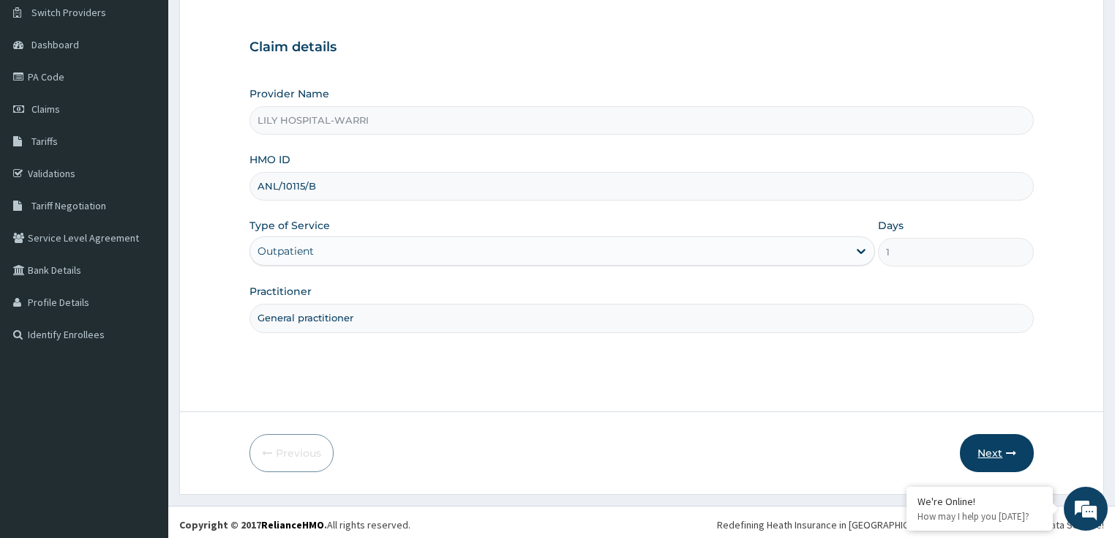
scroll to position [119, 0]
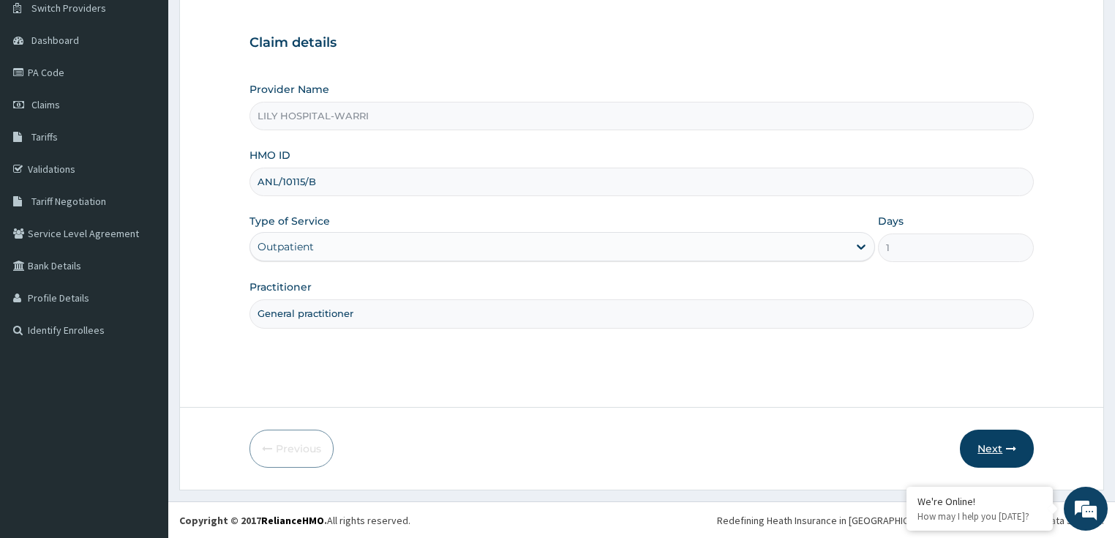
click at [987, 447] on button "Next" at bounding box center [996, 448] width 74 height 38
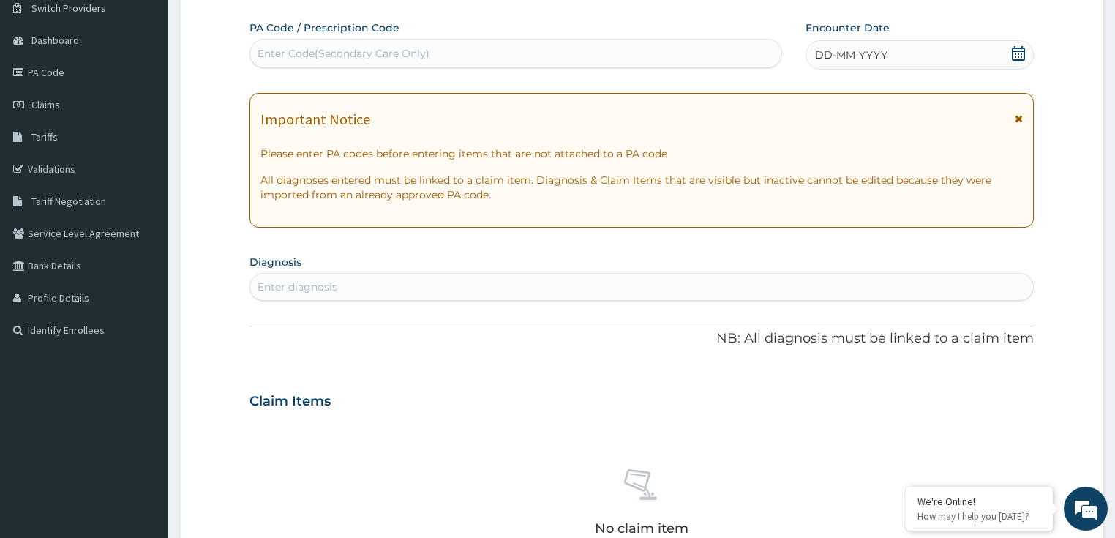
click at [325, 41] on div "Enter Code(Secondary Care Only)" at bounding box center [515, 53] width 532 height 29
paste input "PA/F2093F"
type input "PA/F2093F"
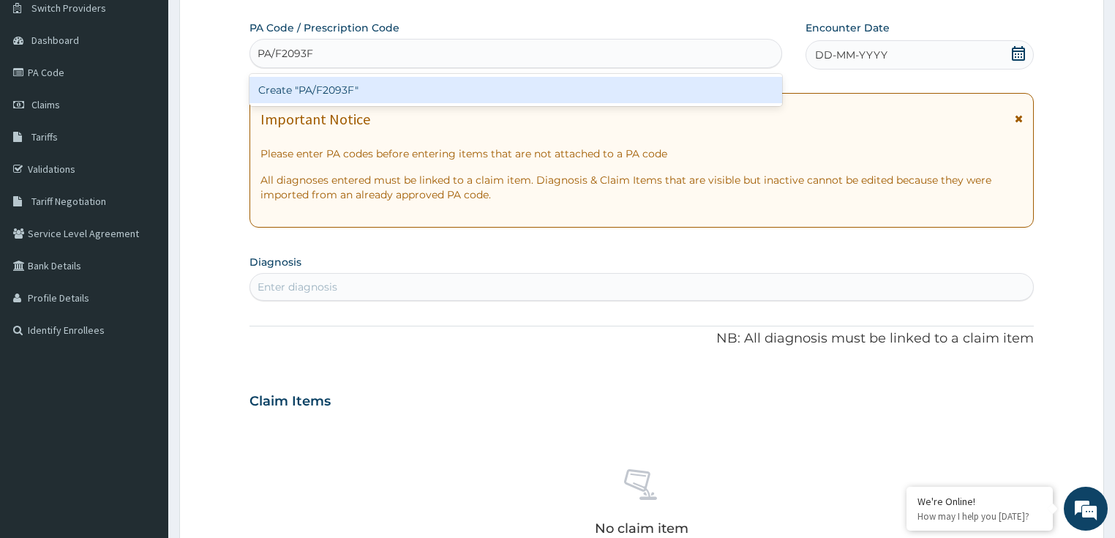
click at [312, 94] on div "Create "PA/F2093F"" at bounding box center [515, 90] width 532 height 26
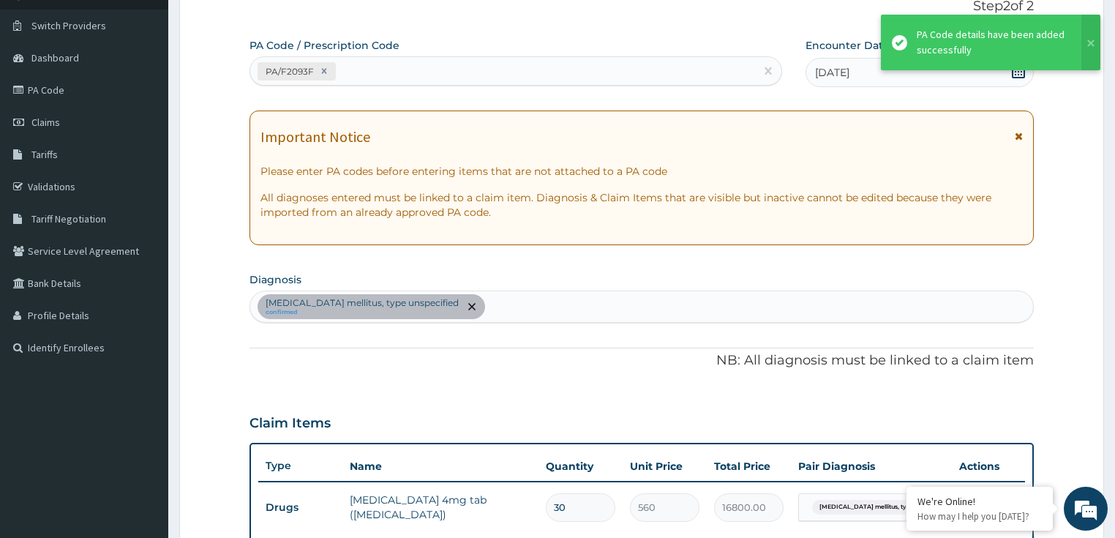
scroll to position [75, 0]
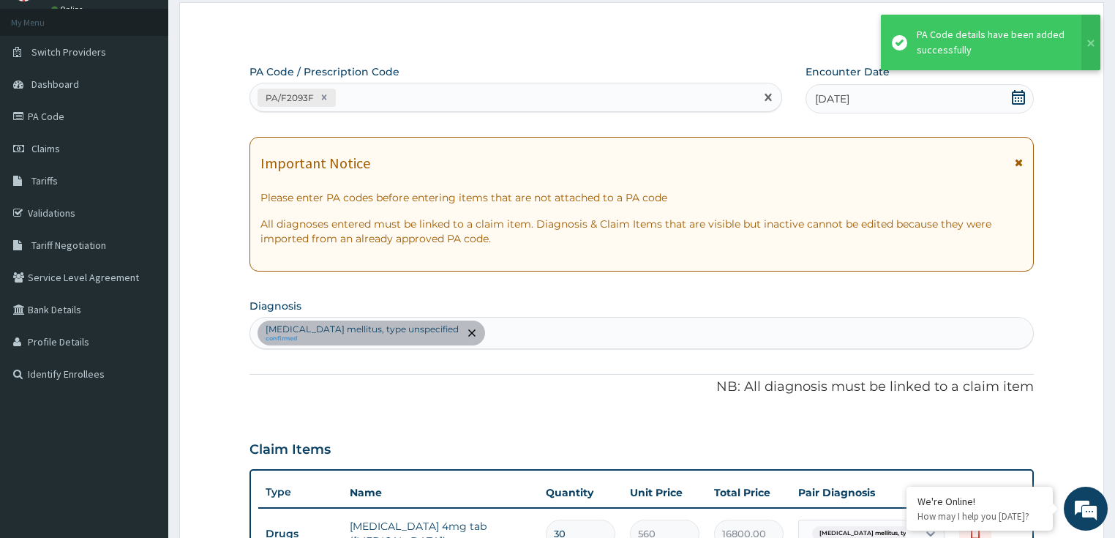
click at [362, 94] on div "PA/F2093F" at bounding box center [502, 98] width 505 height 24
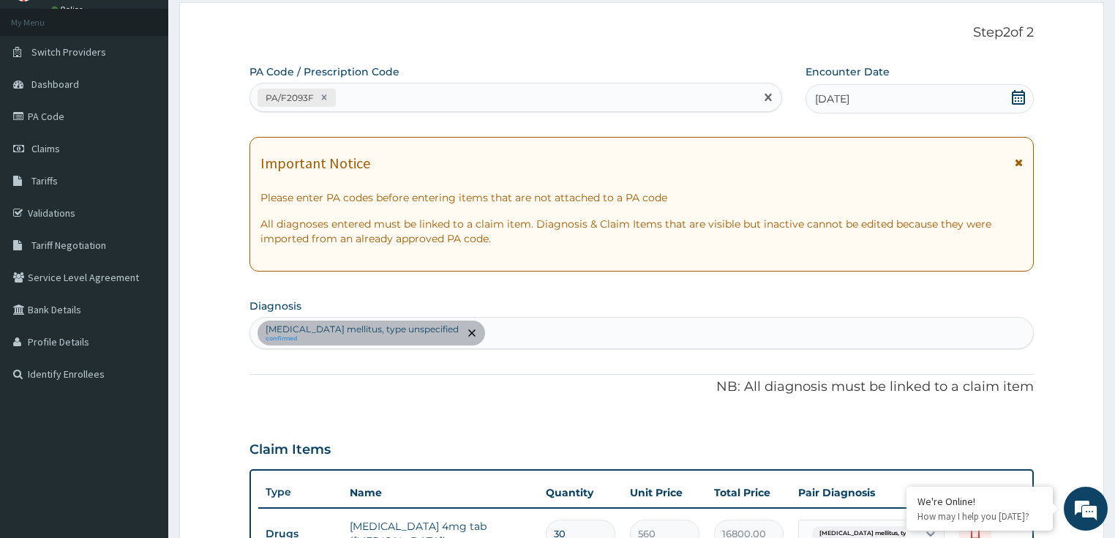
paste input "PA/6FF627"
type input "PA/6FF627"
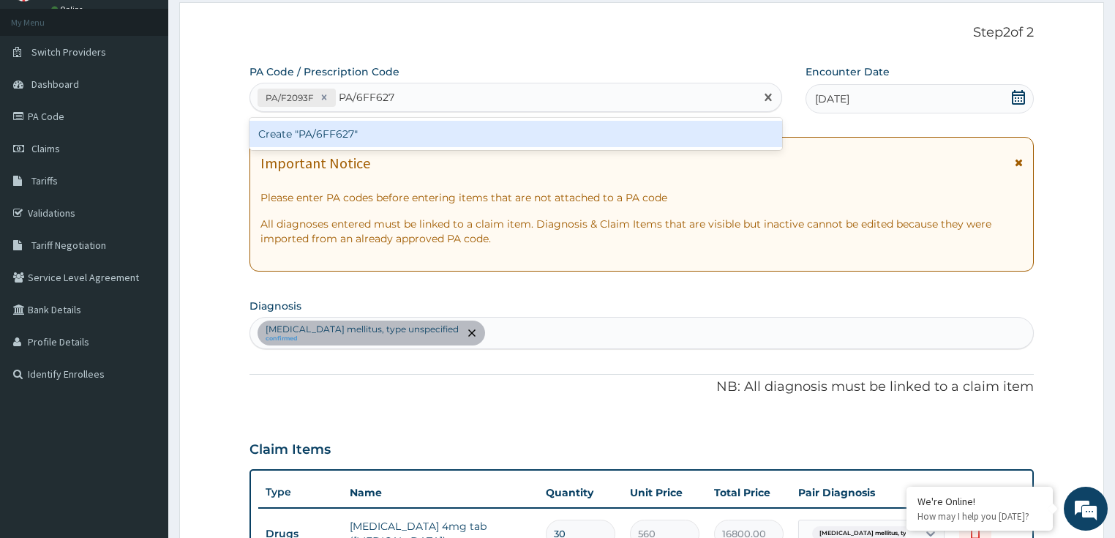
click at [334, 134] on div "Create "PA/6FF627"" at bounding box center [515, 134] width 532 height 26
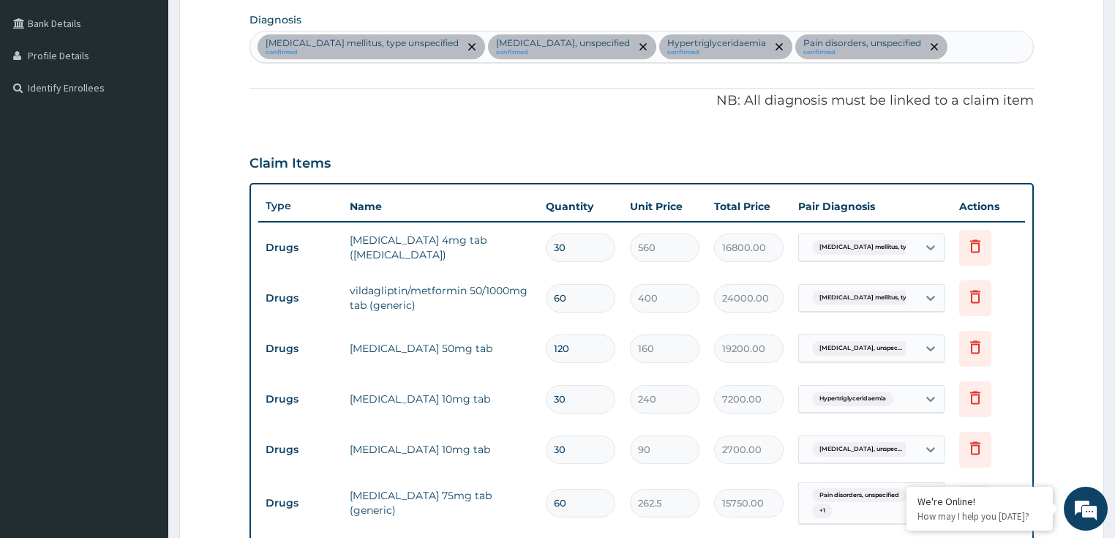
scroll to position [345, 0]
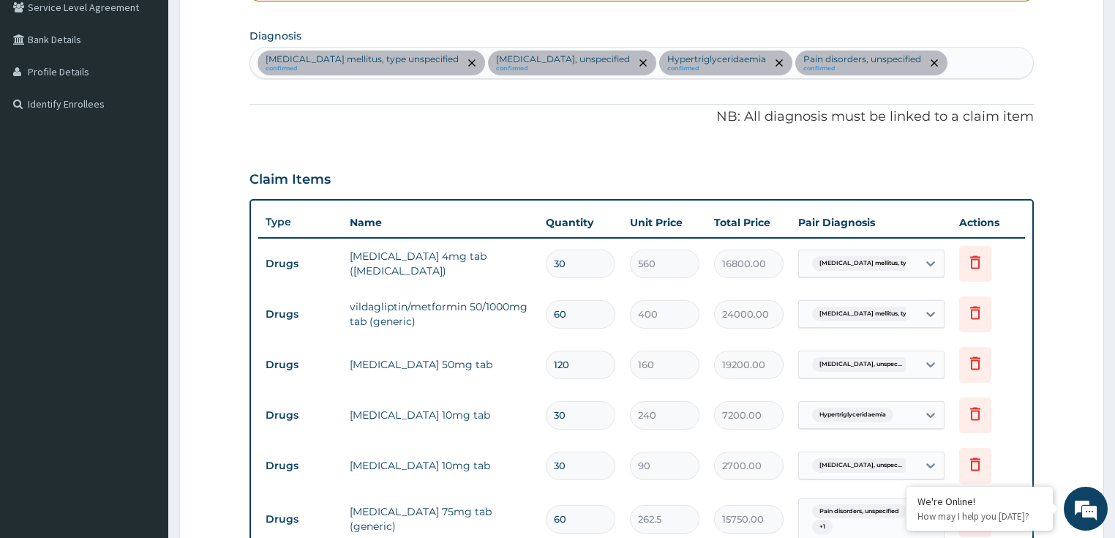
click at [948, 61] on div "[MEDICAL_DATA] mellitus, type unspecified confirmed [MEDICAL_DATA], unspecified…" at bounding box center [641, 63] width 783 height 31
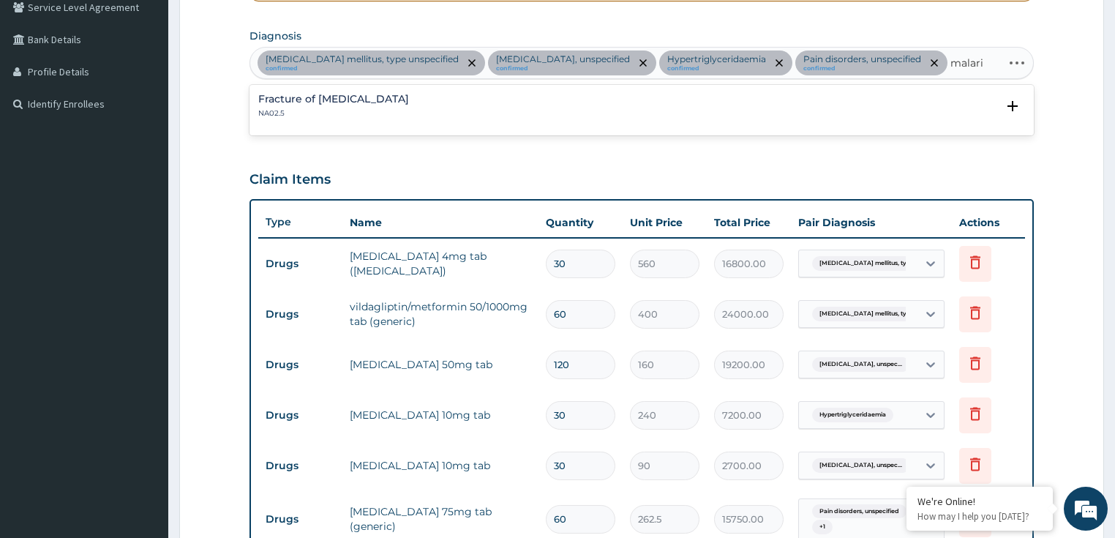
type input "[MEDICAL_DATA]"
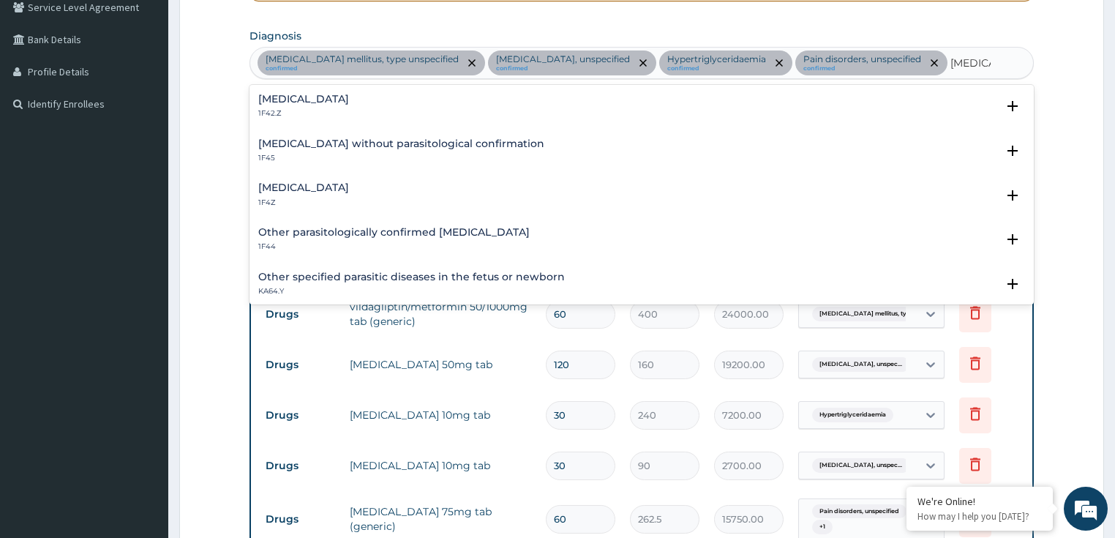
click at [325, 185] on h4 "[MEDICAL_DATA]" at bounding box center [303, 187] width 91 height 11
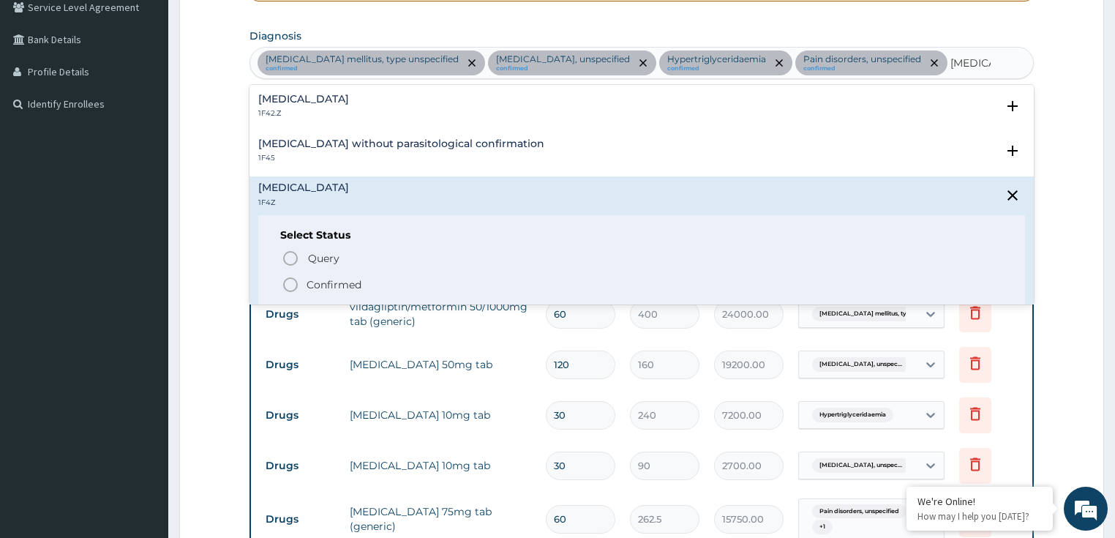
click at [328, 277] on p "Confirmed" at bounding box center [333, 284] width 55 height 15
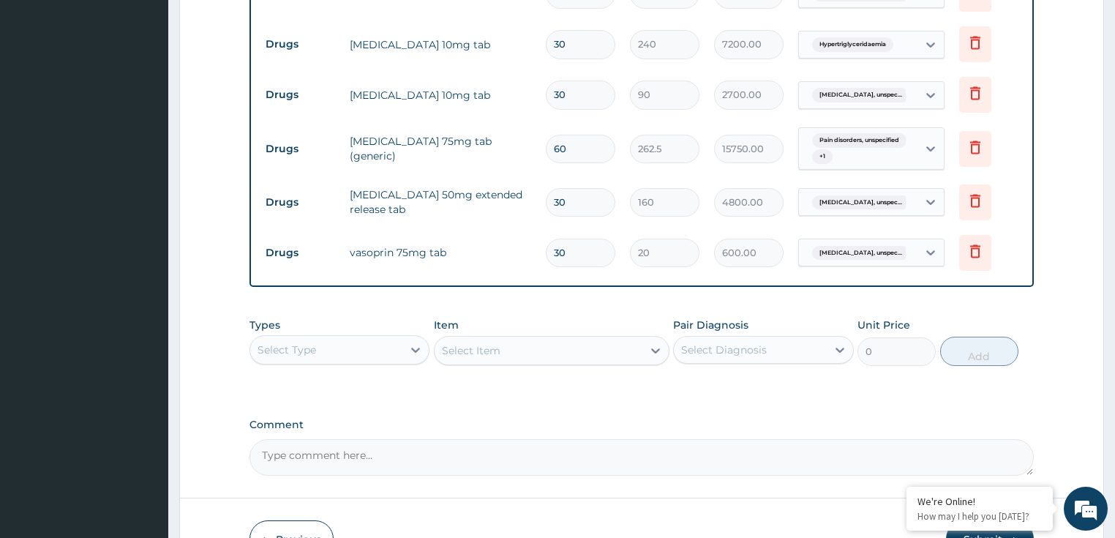
scroll to position [755, 0]
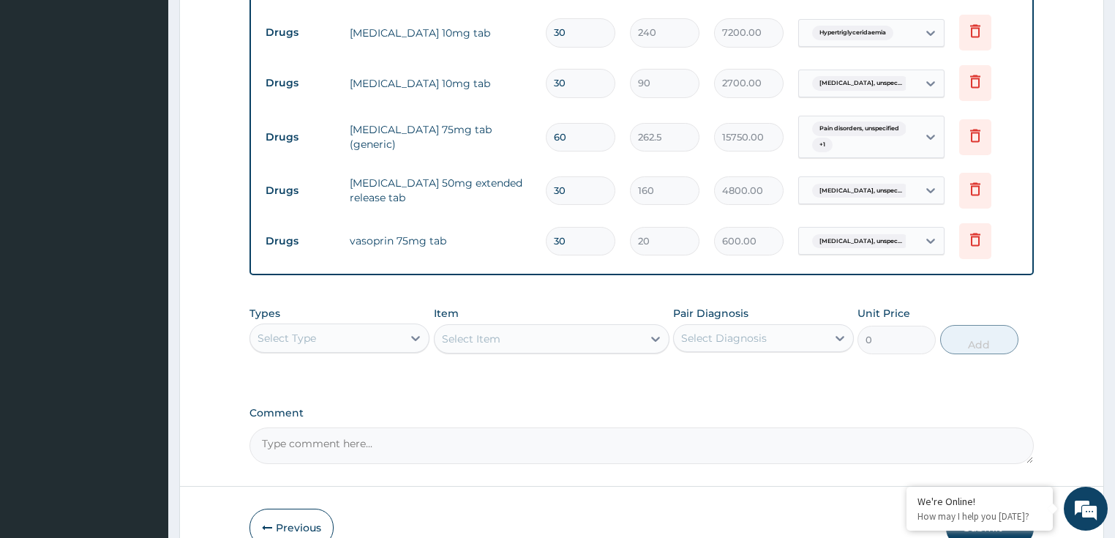
click at [295, 347] on div "Select Type" at bounding box center [339, 337] width 181 height 29
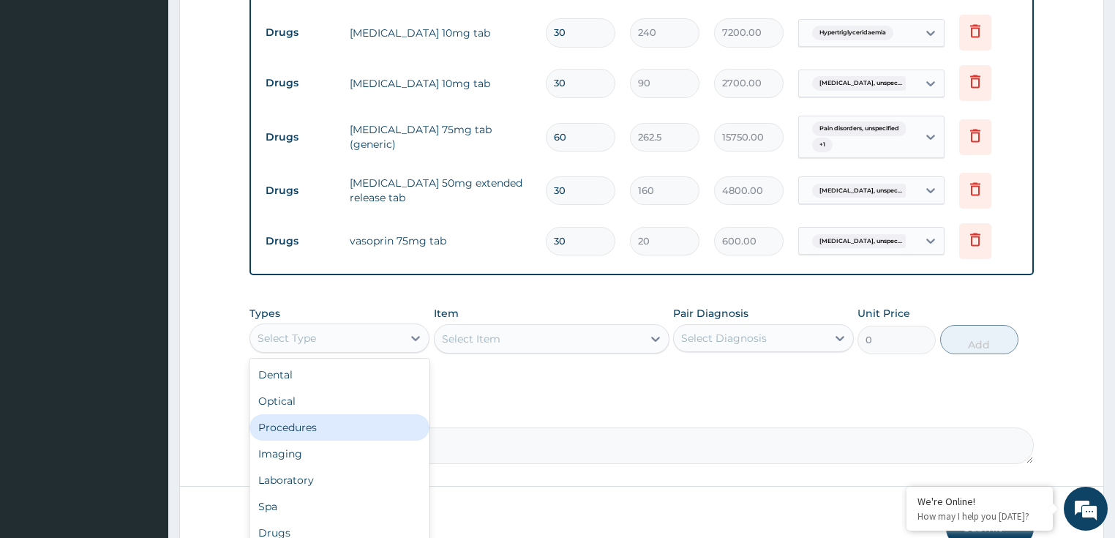
click at [319, 419] on div "Procedures" at bounding box center [339, 427] width 181 height 26
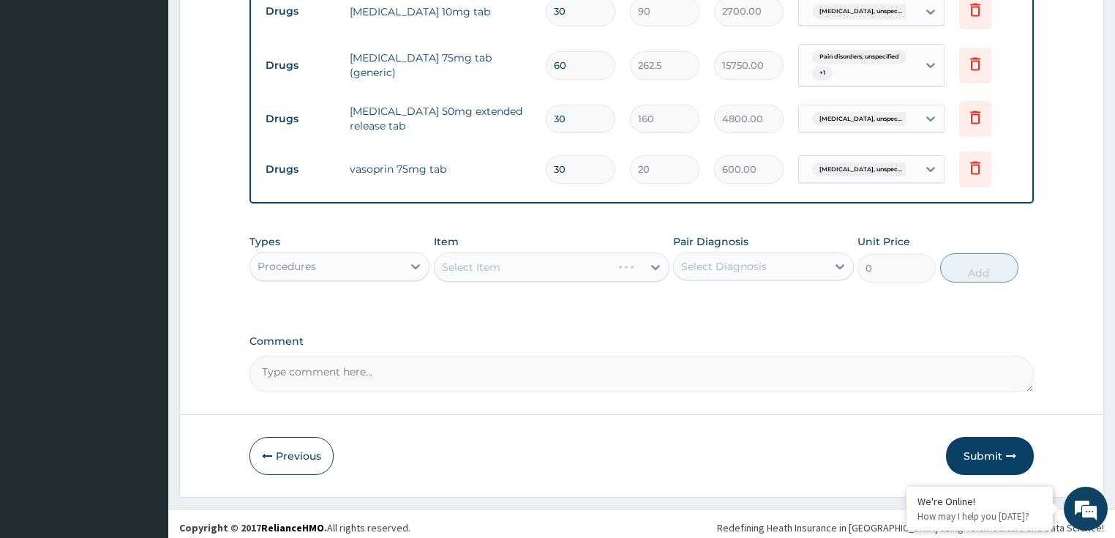
scroll to position [831, 0]
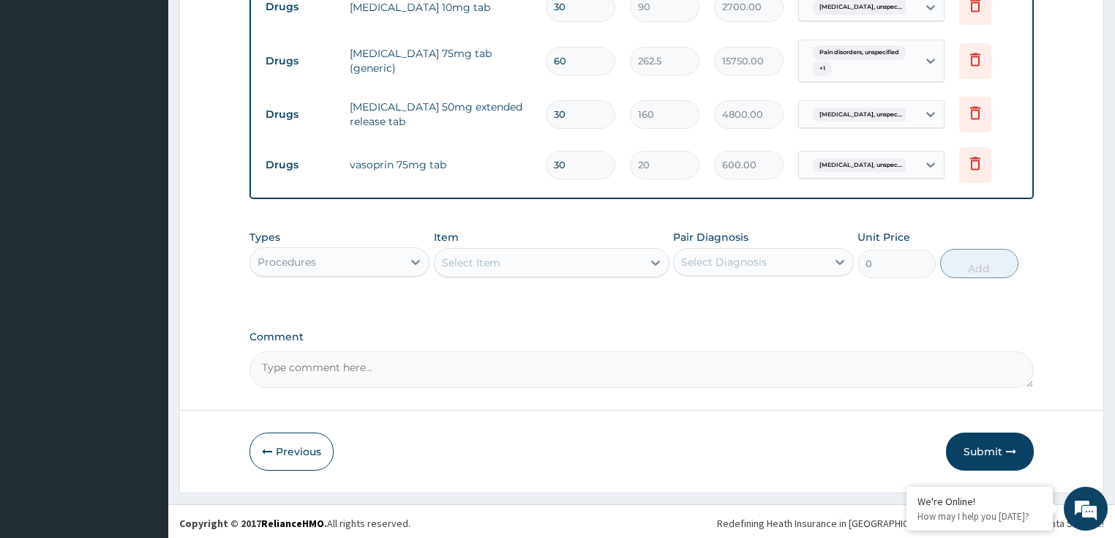
click at [625, 268] on div "Select Item" at bounding box center [538, 262] width 208 height 23
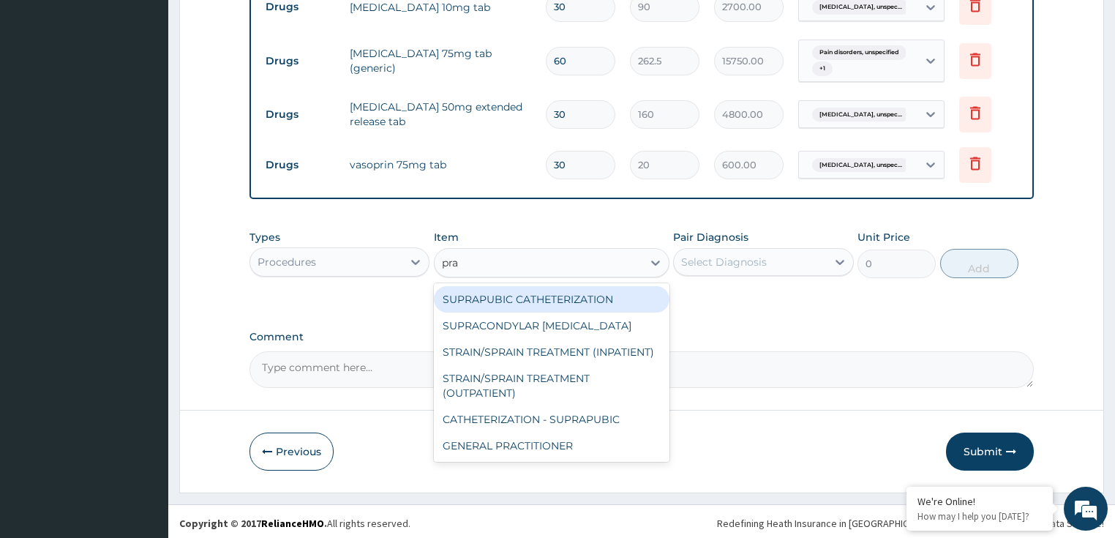
type input "prac"
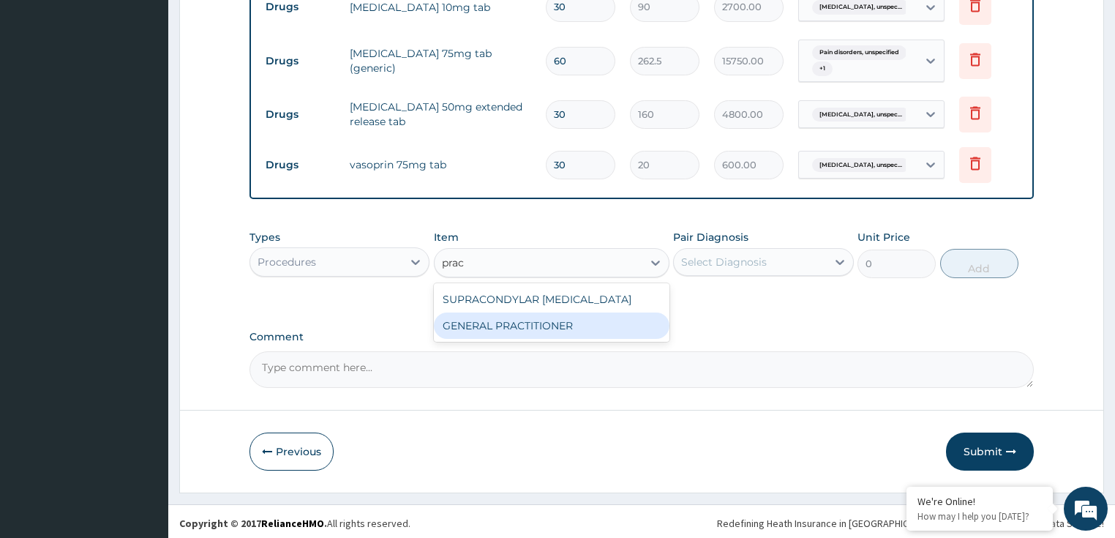
click at [603, 329] on div "GENERAL PRACTITIONER" at bounding box center [551, 325] width 235 height 26
type input "3125"
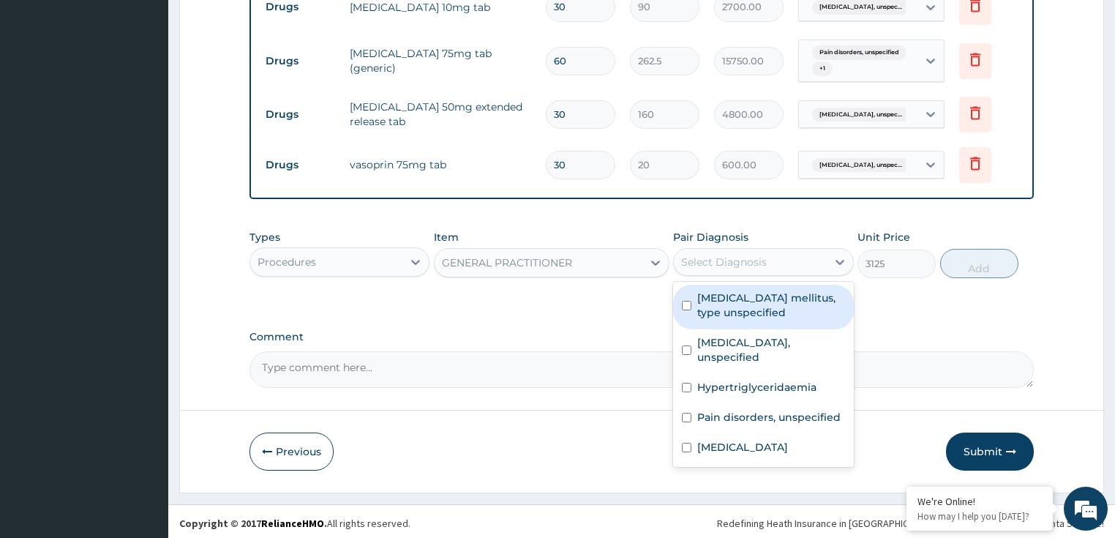
click at [785, 256] on div "Select Diagnosis" at bounding box center [750, 261] width 153 height 23
click at [761, 309] on label "[MEDICAL_DATA] mellitus, type unspecified" at bounding box center [771, 304] width 148 height 29
checkbox input "true"
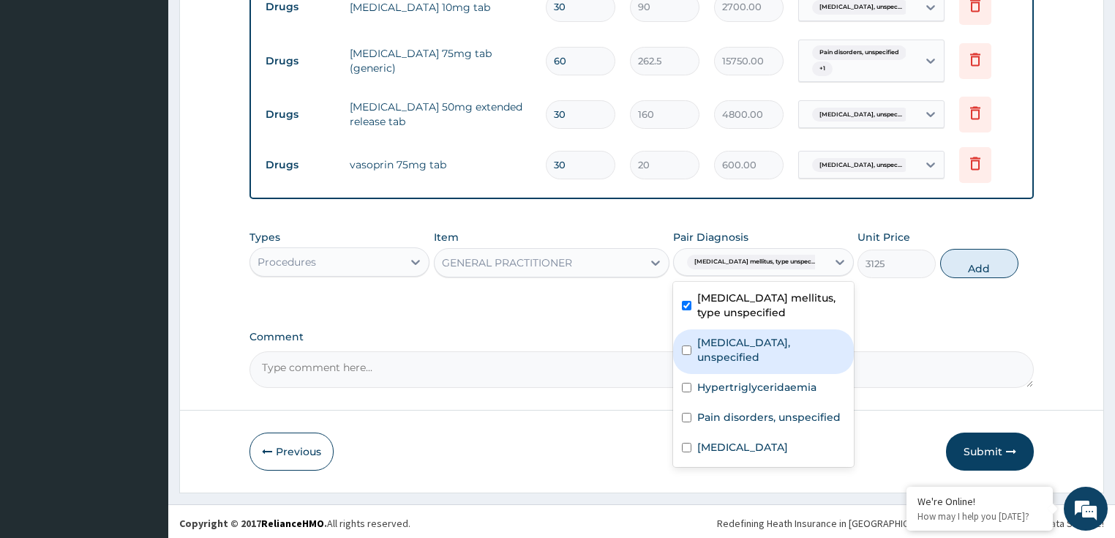
click at [746, 348] on label "[MEDICAL_DATA], unspecified" at bounding box center [771, 349] width 148 height 29
checkbox input "true"
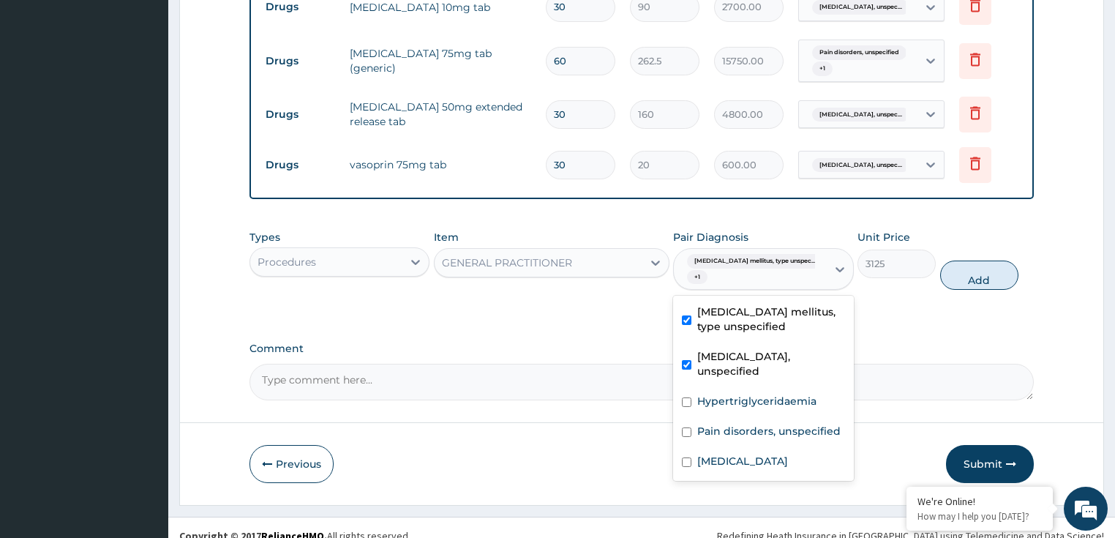
click at [731, 388] on div "Hypertriglyceridaemia" at bounding box center [763, 403] width 181 height 30
checkbox input "true"
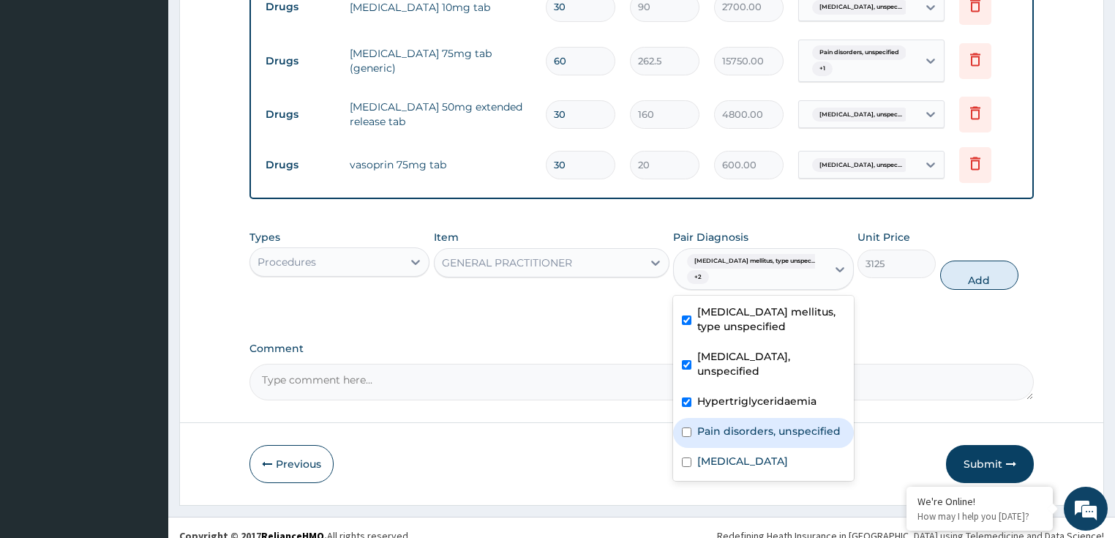
click at [723, 429] on label "Pain disorders, unspecified" at bounding box center [768, 430] width 143 height 15
checkbox input "true"
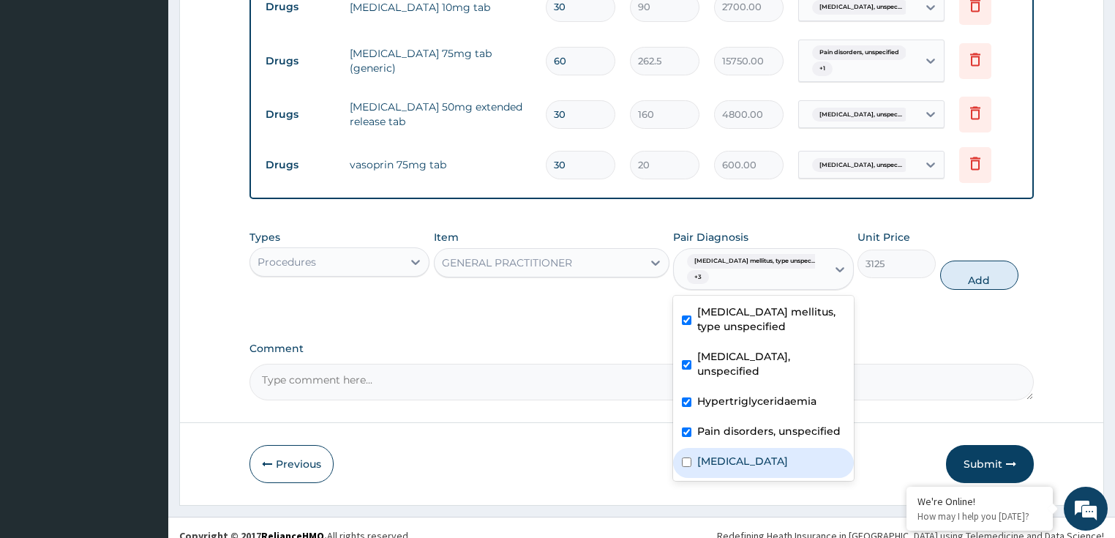
click at [720, 456] on label "[MEDICAL_DATA]" at bounding box center [742, 460] width 91 height 15
checkbox input "true"
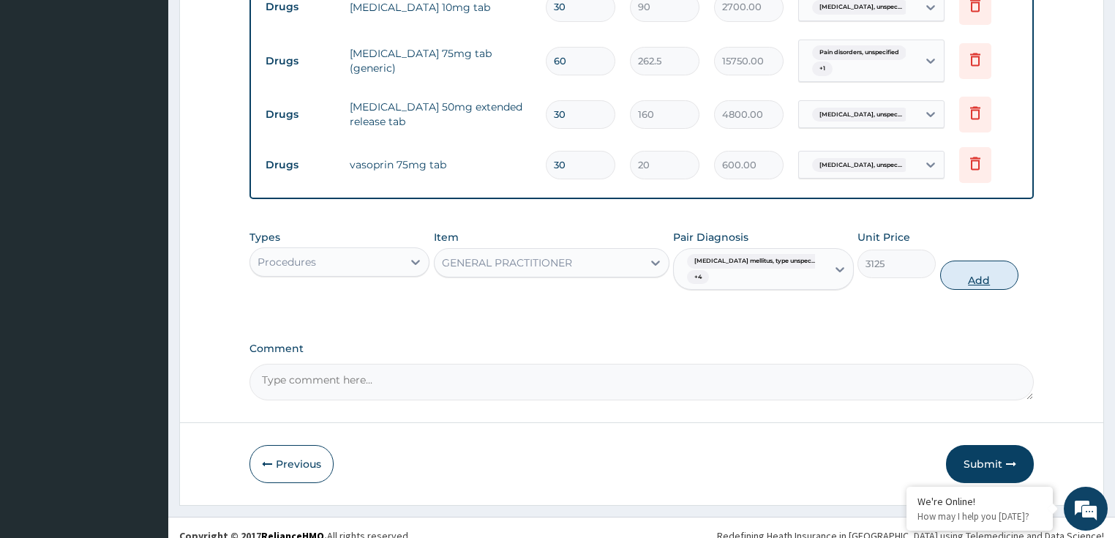
click at [985, 280] on button "Add" at bounding box center [979, 274] width 78 height 29
type input "0"
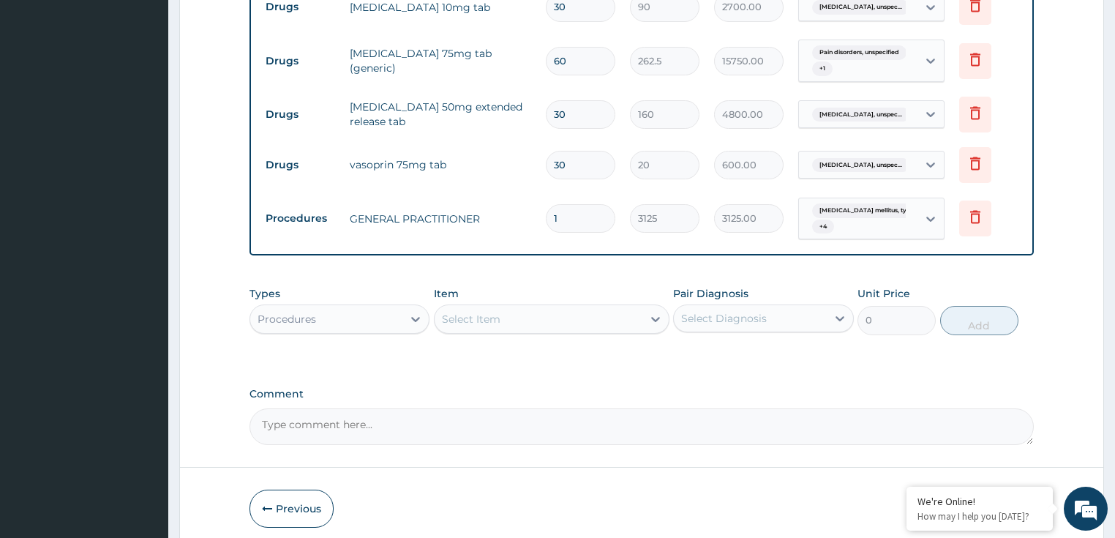
click at [396, 307] on div "Procedures" at bounding box center [326, 318] width 153 height 23
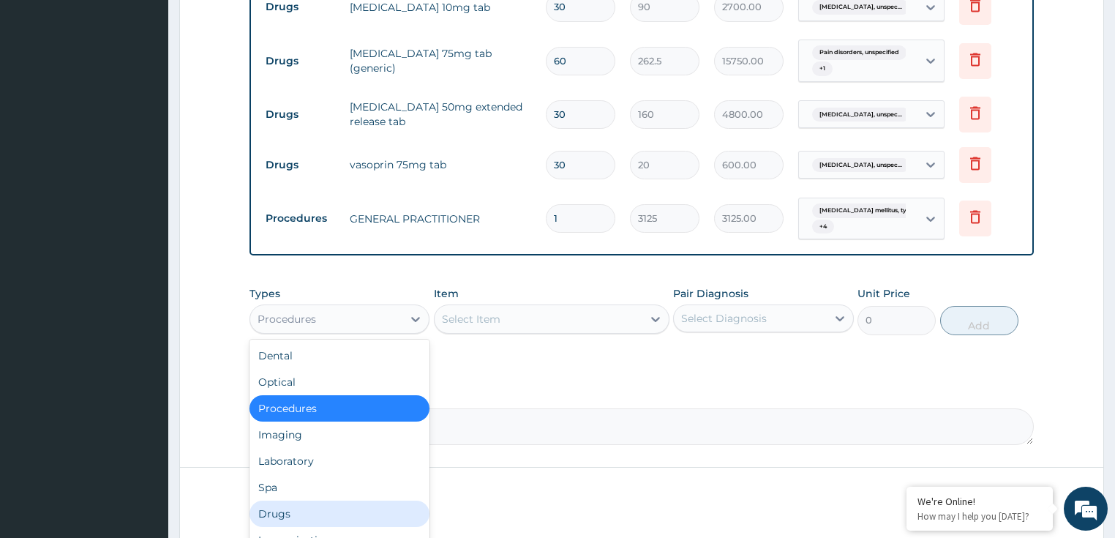
click at [283, 512] on div "Drugs" at bounding box center [339, 513] width 181 height 26
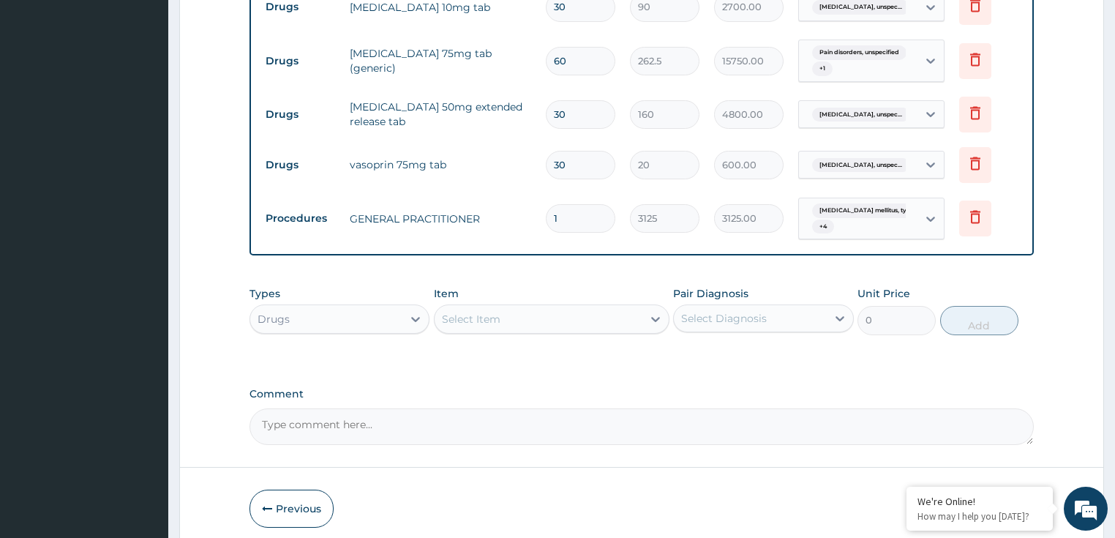
click at [512, 320] on div "Select Item" at bounding box center [538, 318] width 208 height 23
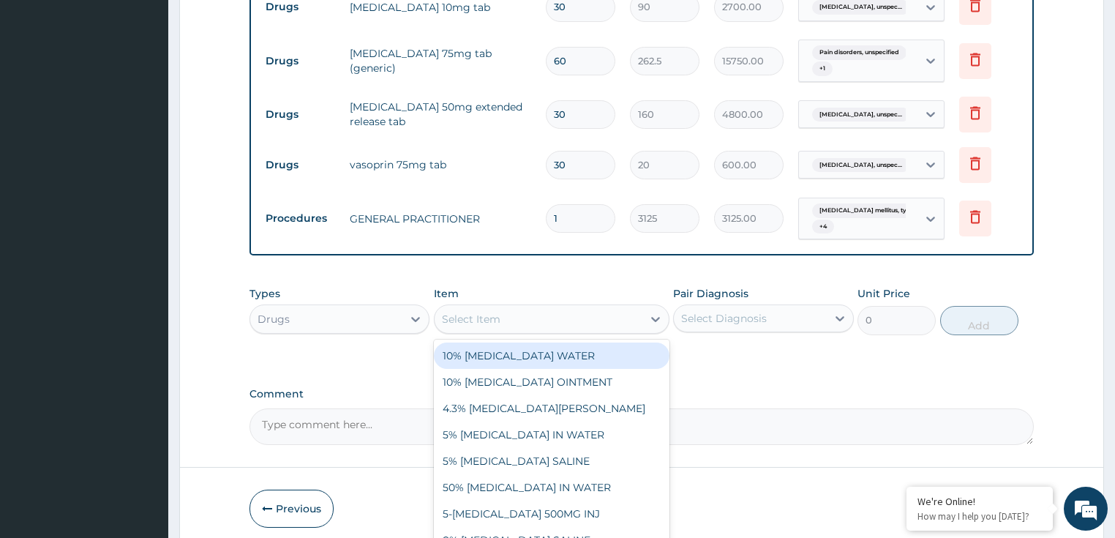
paste input "[MEDICAL_DATA] 500MG TAB"
type input "[MEDICAL_DATA] 500MG TAB"
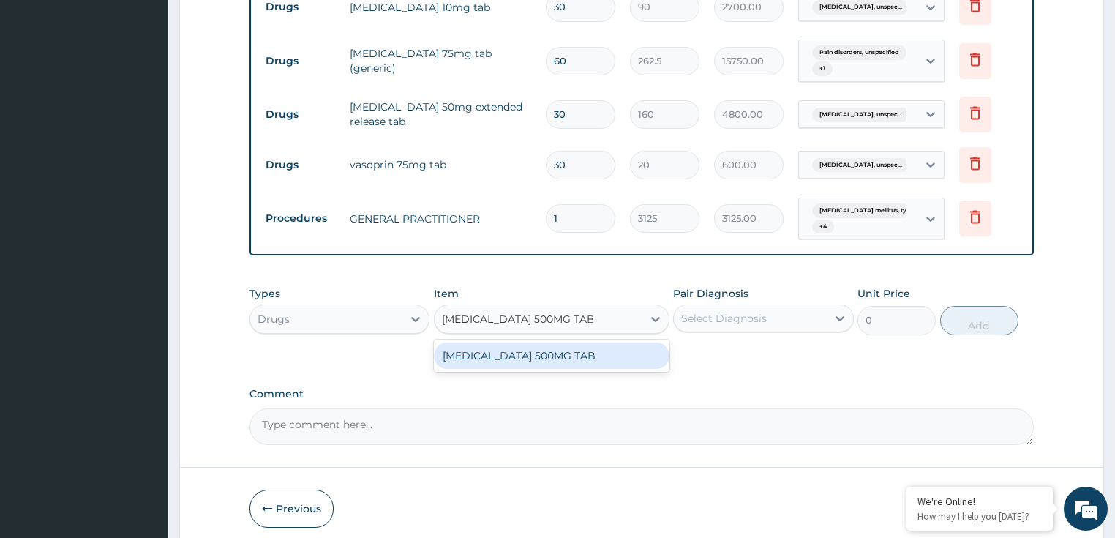
click at [530, 354] on div "[MEDICAL_DATA] 500MG TAB" at bounding box center [551, 355] width 235 height 26
type input "20"
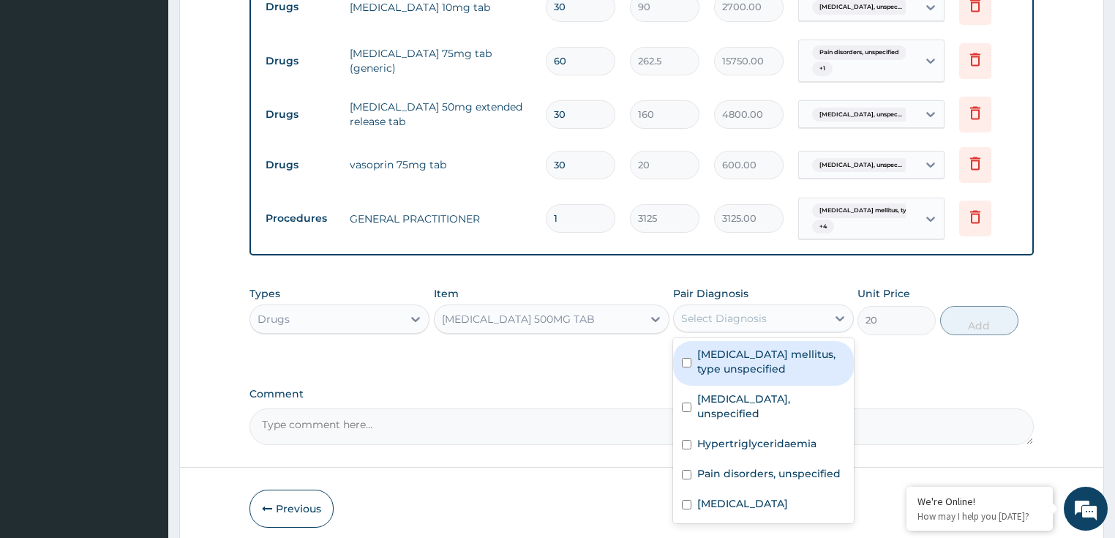
click at [704, 322] on div "Select Diagnosis" at bounding box center [724, 318] width 86 height 15
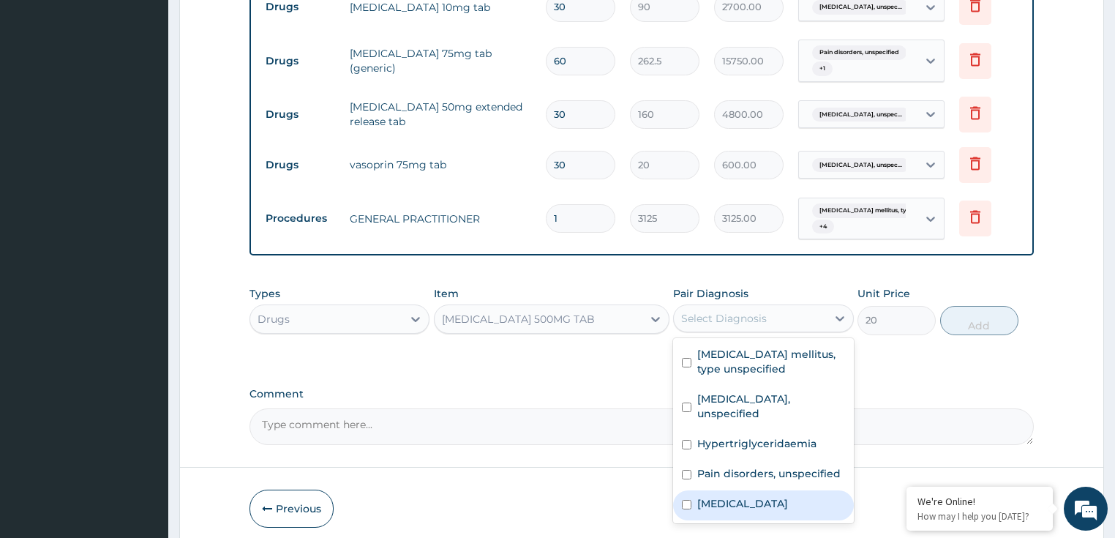
click at [743, 496] on label "[MEDICAL_DATA]" at bounding box center [742, 503] width 91 height 15
checkbox input "true"
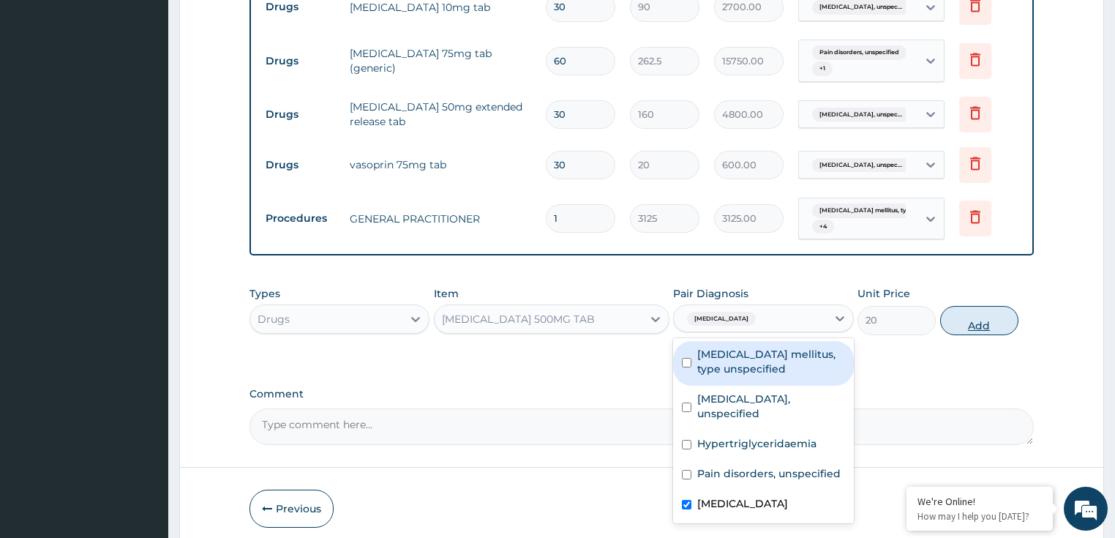
click at [981, 322] on button "Add" at bounding box center [979, 320] width 78 height 29
type input "0"
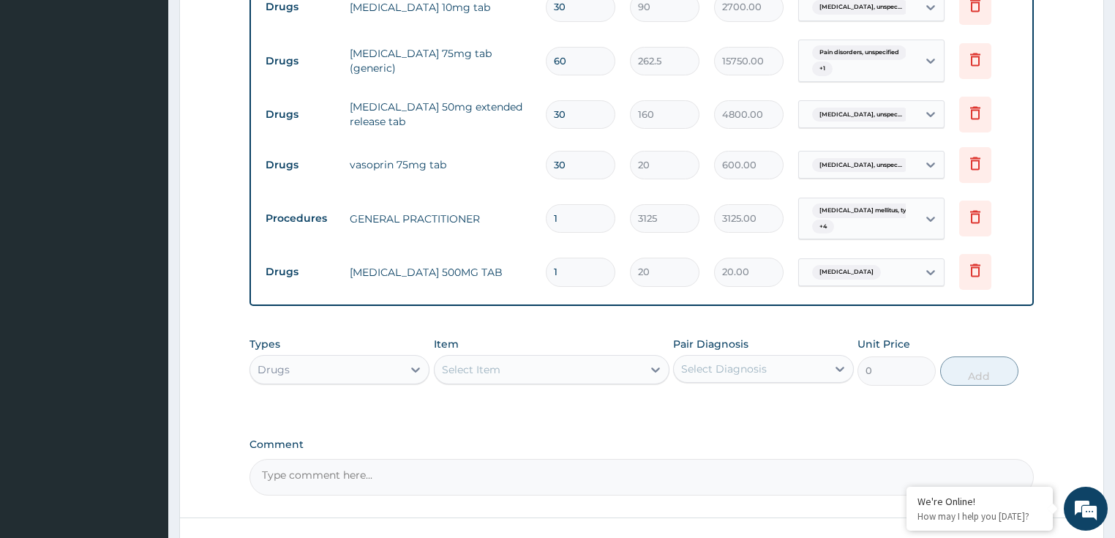
type input "18"
type input "360.00"
type input "18"
click at [471, 363] on div "Select Item" at bounding box center [471, 369] width 59 height 15
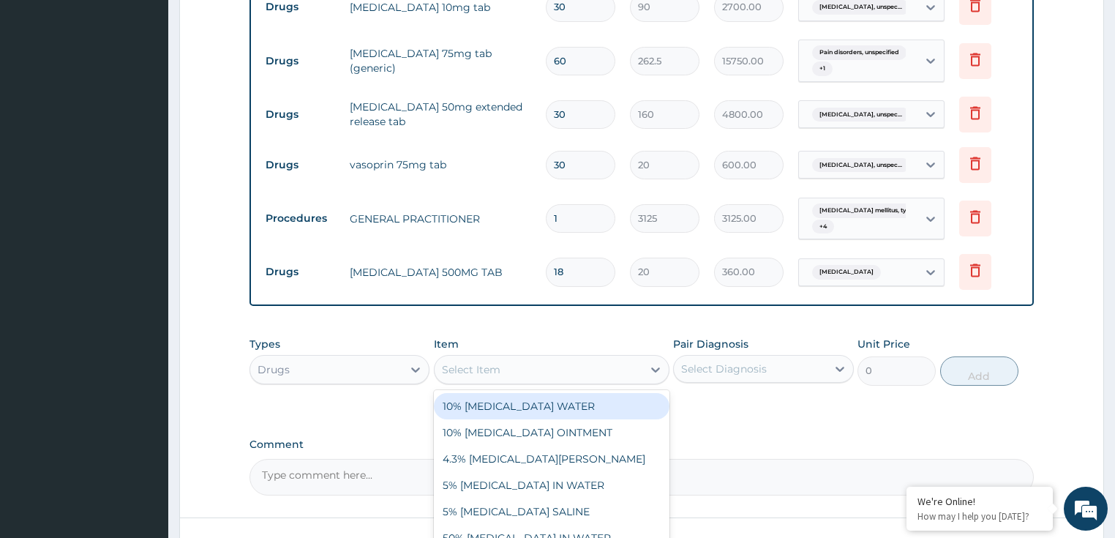
paste input "[MEDICAL_DATA] 200MG CAP"
type input "[MEDICAL_DATA] 200MG CAP"
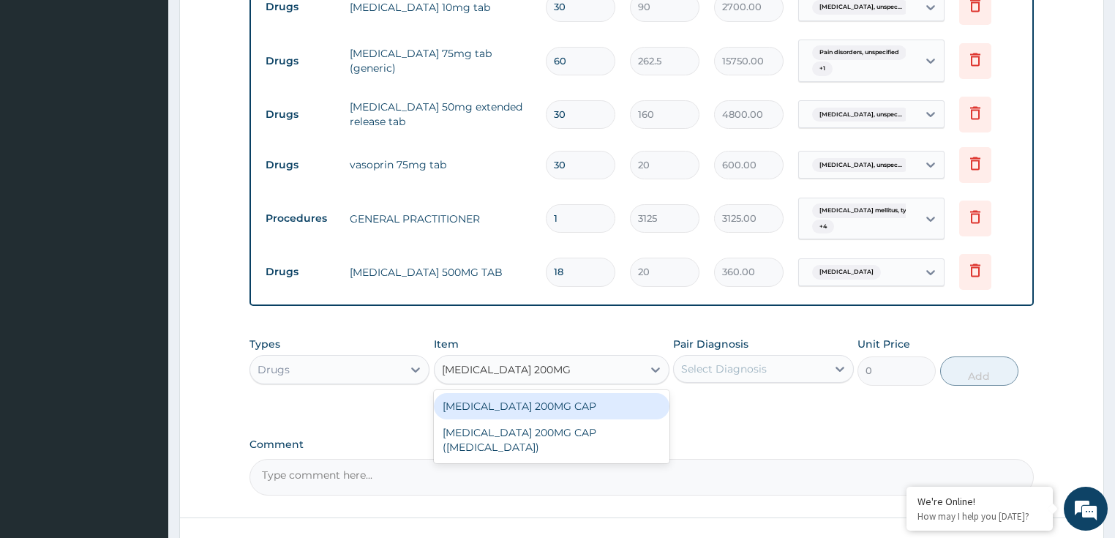
click at [530, 411] on div "[MEDICAL_DATA] 200MG CAP" at bounding box center [551, 406] width 235 height 26
type input "190"
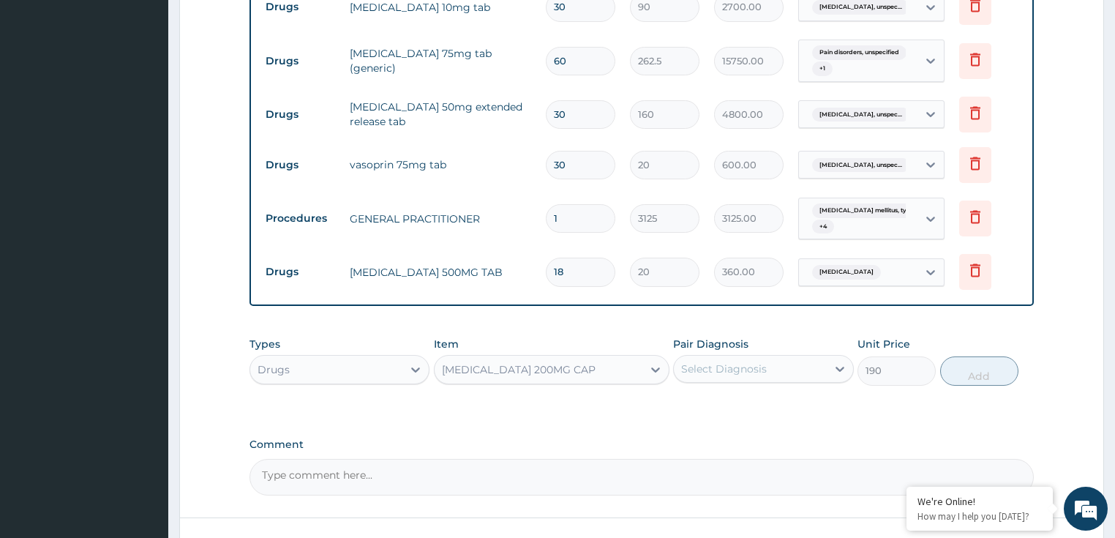
click at [758, 366] on div "Select Diagnosis" at bounding box center [724, 368] width 86 height 15
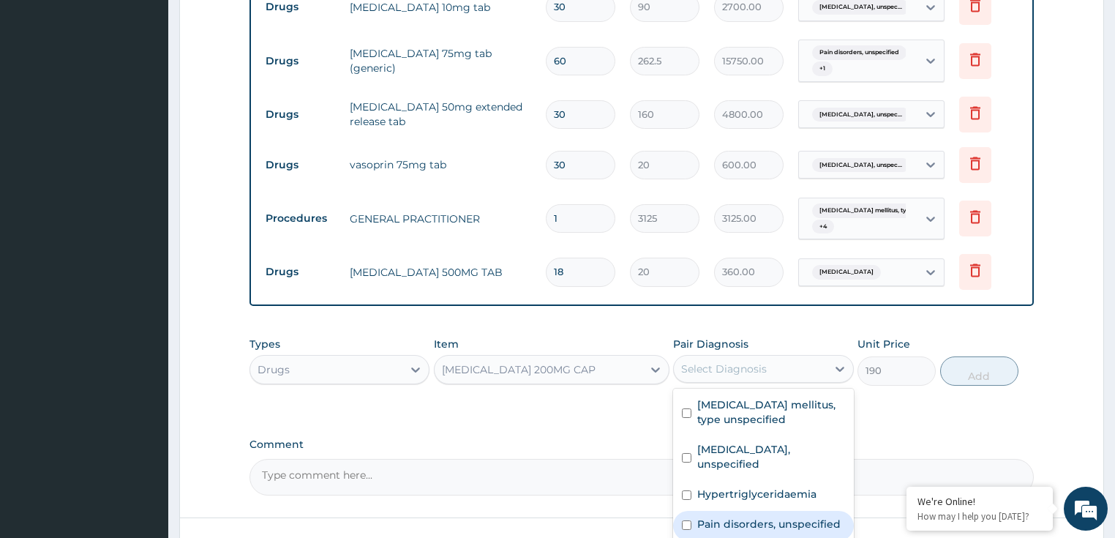
click at [741, 516] on label "Pain disorders, unspecified" at bounding box center [768, 523] width 143 height 15
checkbox input "true"
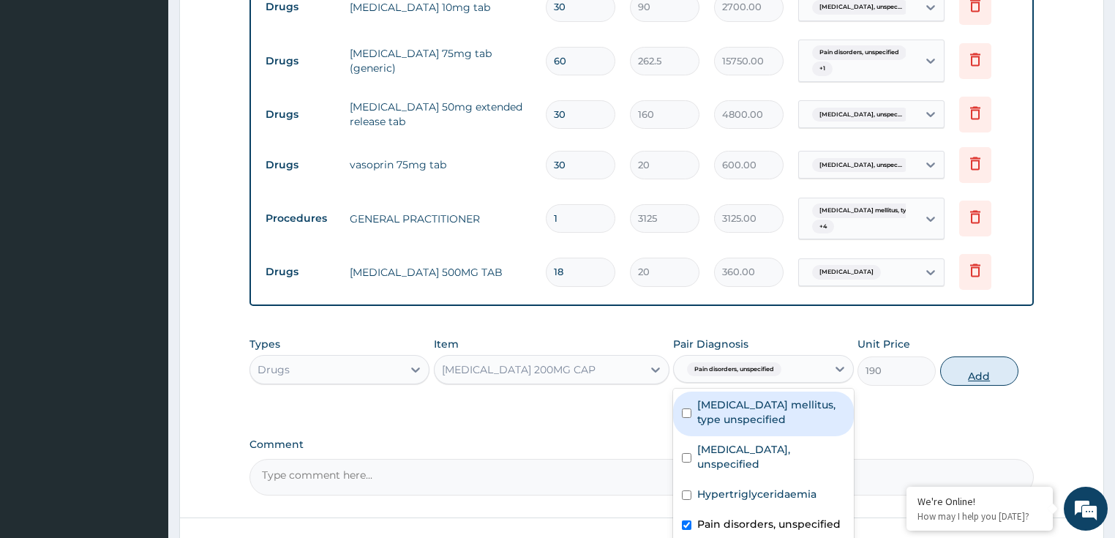
click at [969, 362] on button "Add" at bounding box center [979, 370] width 78 height 29
type input "0"
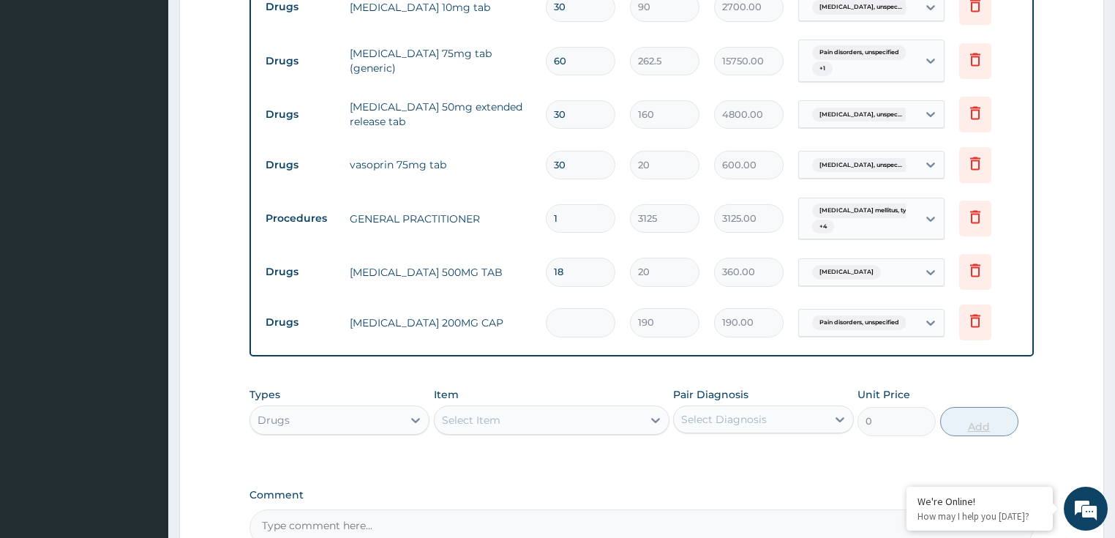
type input "0.00"
type input "2"
type input "380.00"
type input "20"
type input "3800.00"
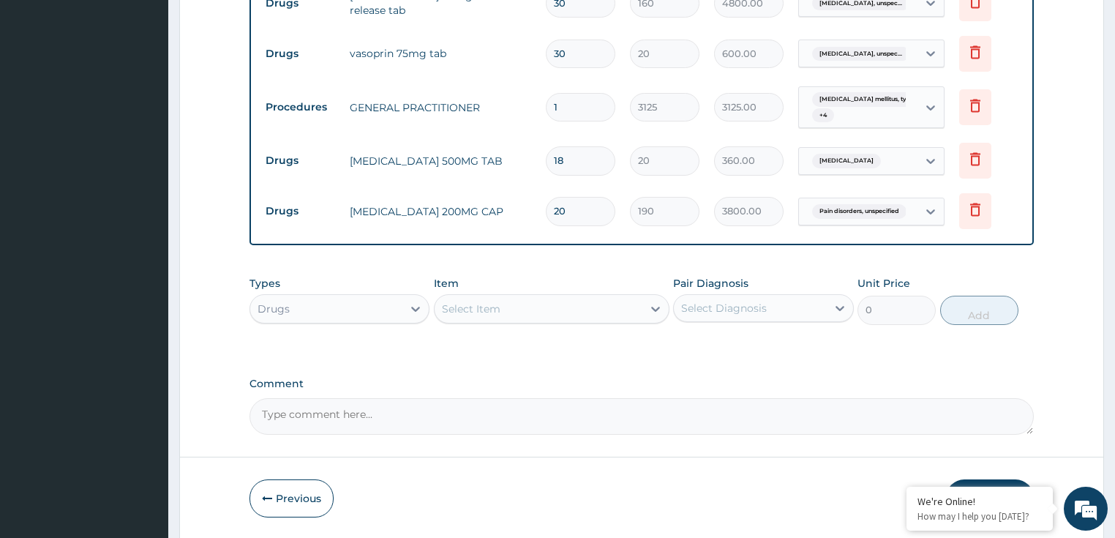
scroll to position [930, 0]
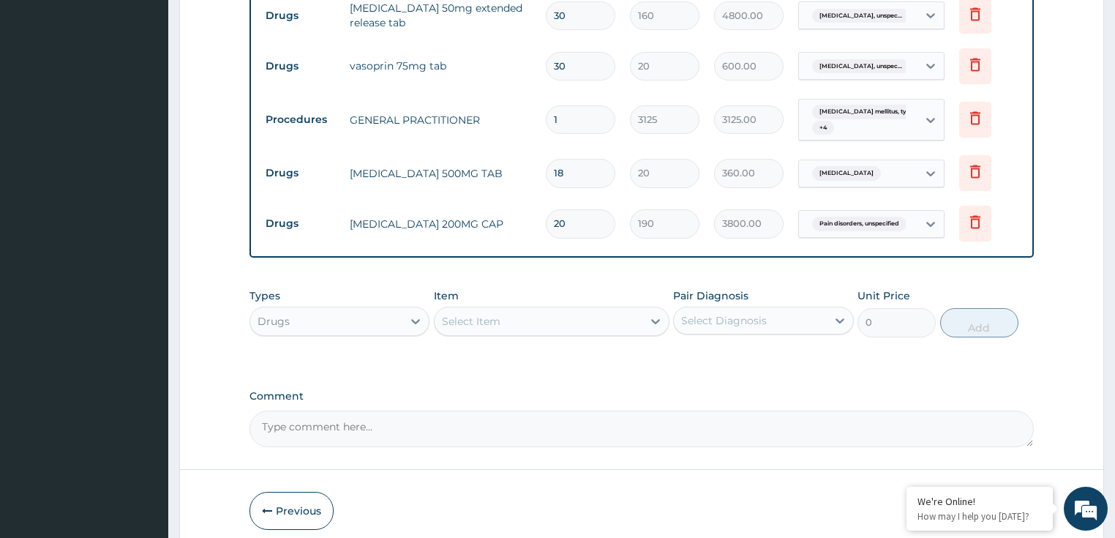
type input "20"
click at [490, 325] on div "Select Item" at bounding box center [471, 321] width 59 height 15
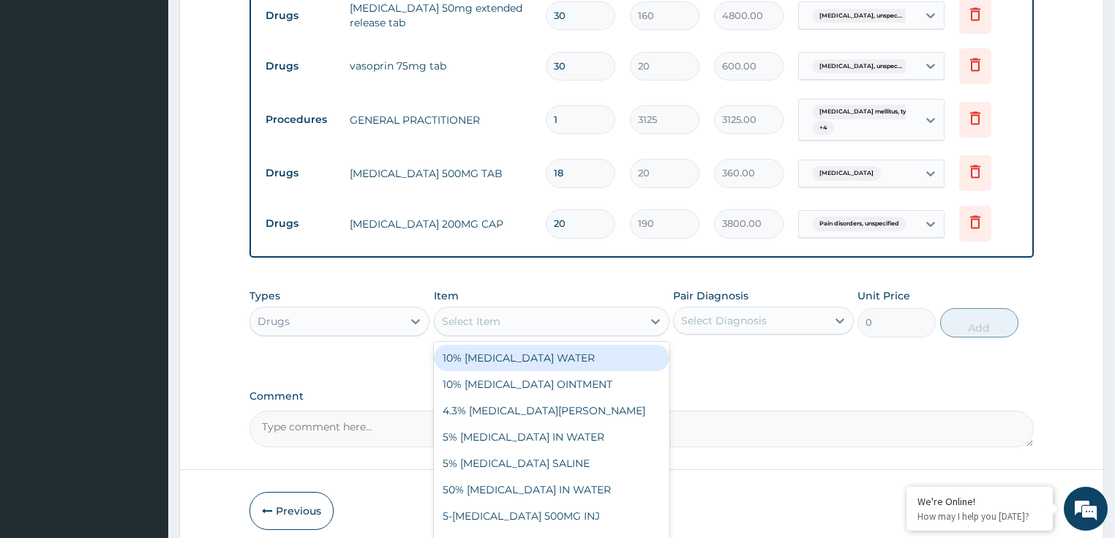
paste input "NEUROGESIC OINTMENT (BIG)"
type input "NEUROGESIC OINTMENT (BIG)"
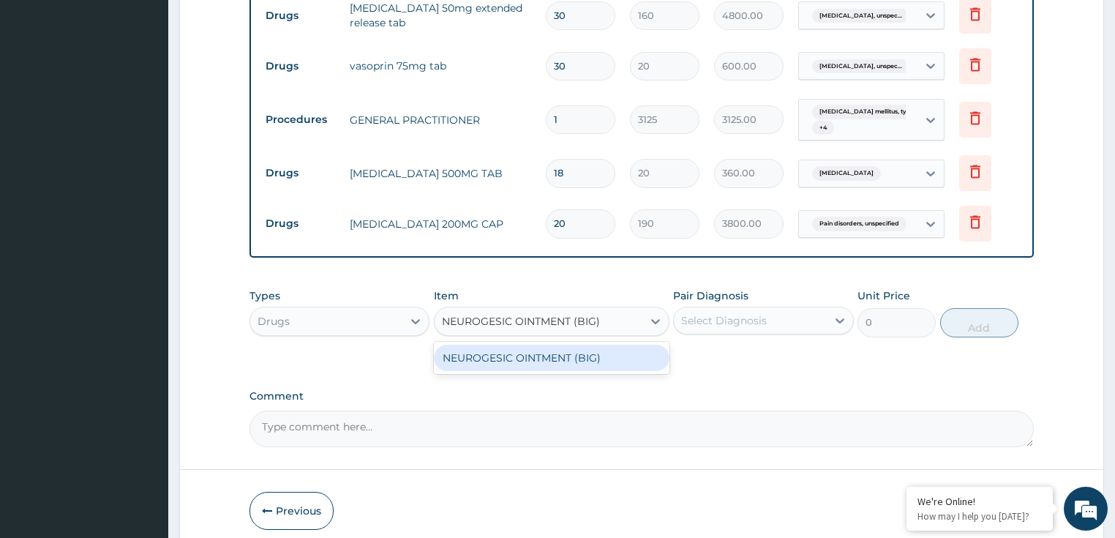
click at [529, 352] on div "NEUROGESIC OINTMENT (BIG)" at bounding box center [551, 357] width 235 height 26
type input "2470"
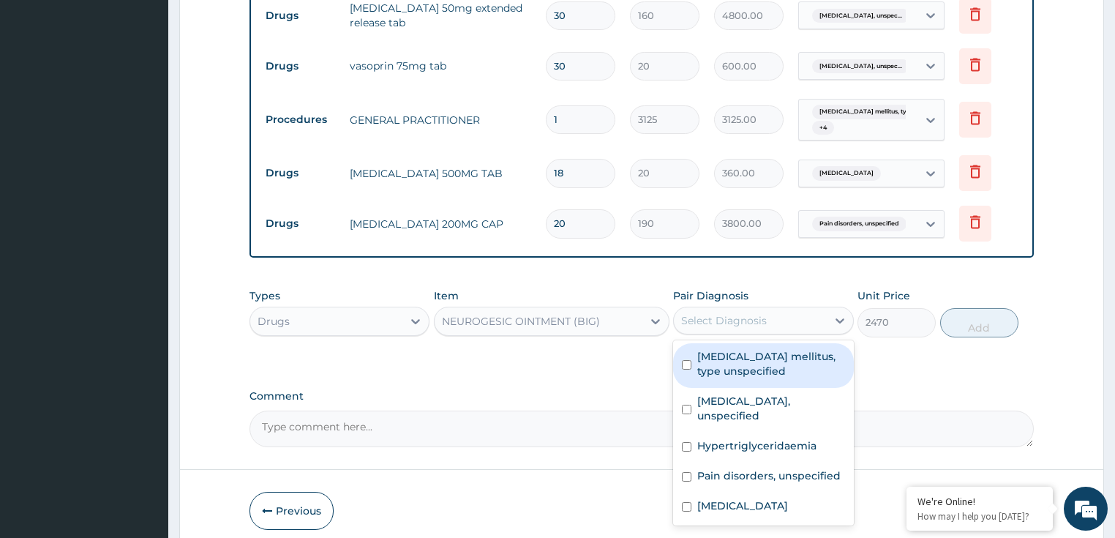
click at [742, 313] on div "Select Diagnosis" at bounding box center [724, 320] width 86 height 15
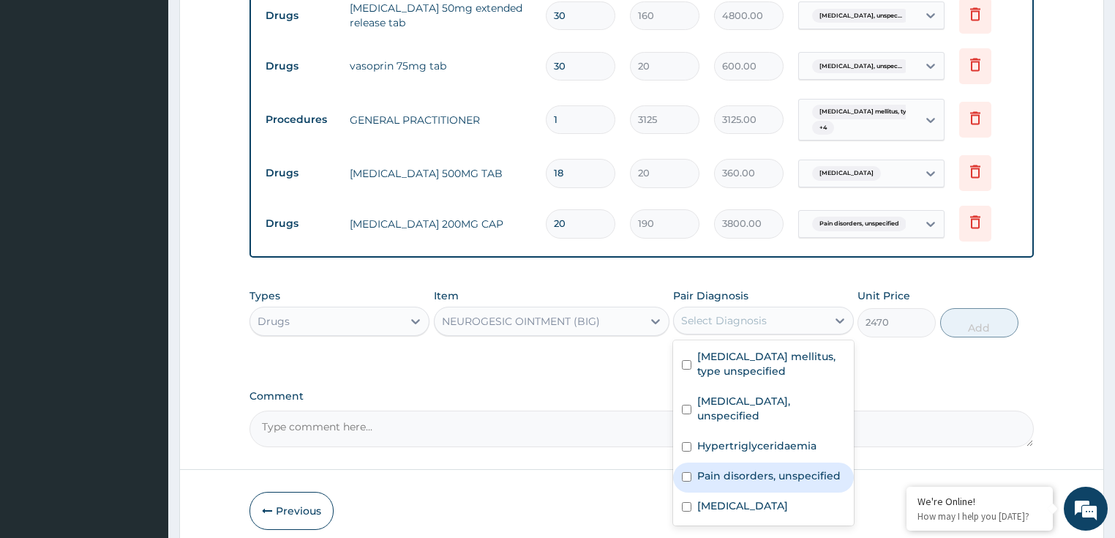
click at [776, 469] on label "Pain disorders, unspecified" at bounding box center [768, 475] width 143 height 15
checkbox input "true"
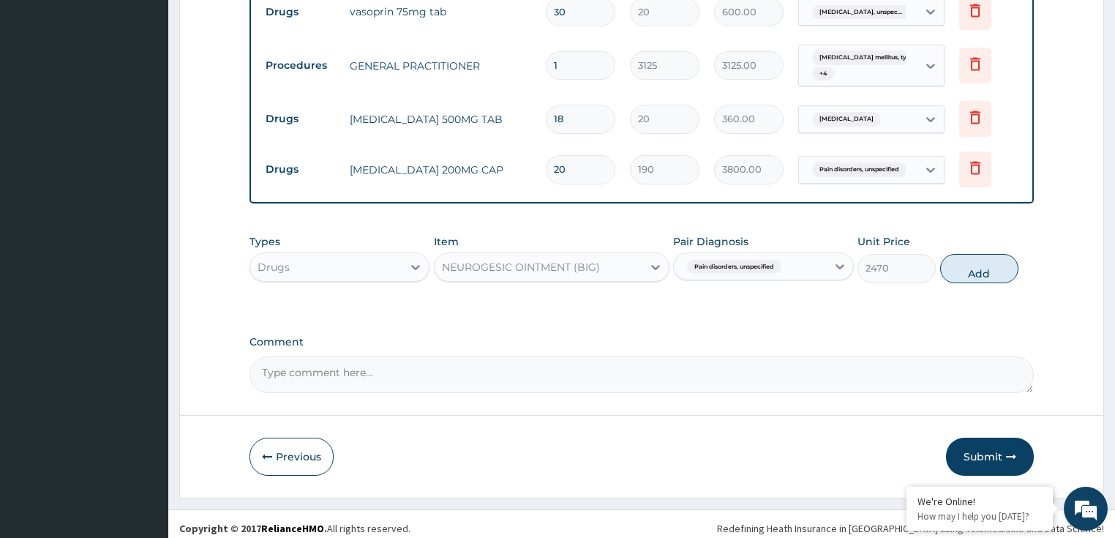
scroll to position [988, 0]
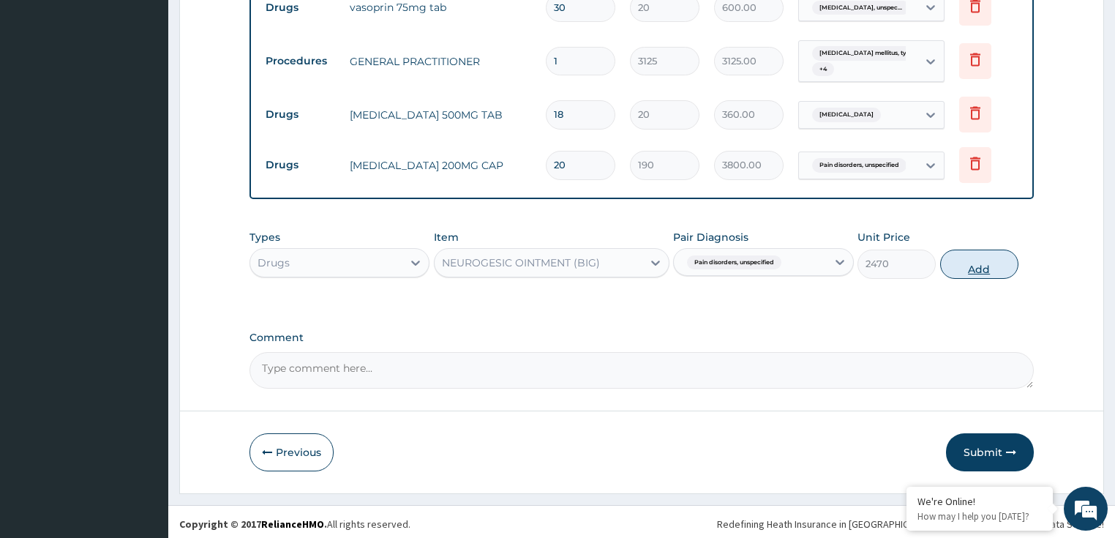
click at [965, 253] on button "Add" at bounding box center [979, 263] width 78 height 29
type input "0"
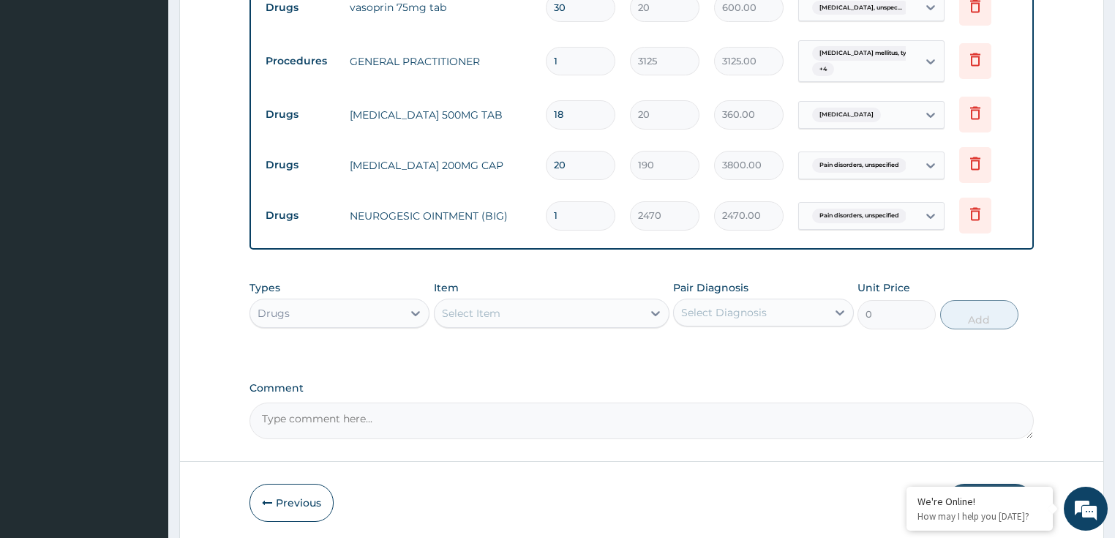
click at [485, 310] on div "Select Item" at bounding box center [471, 313] width 59 height 15
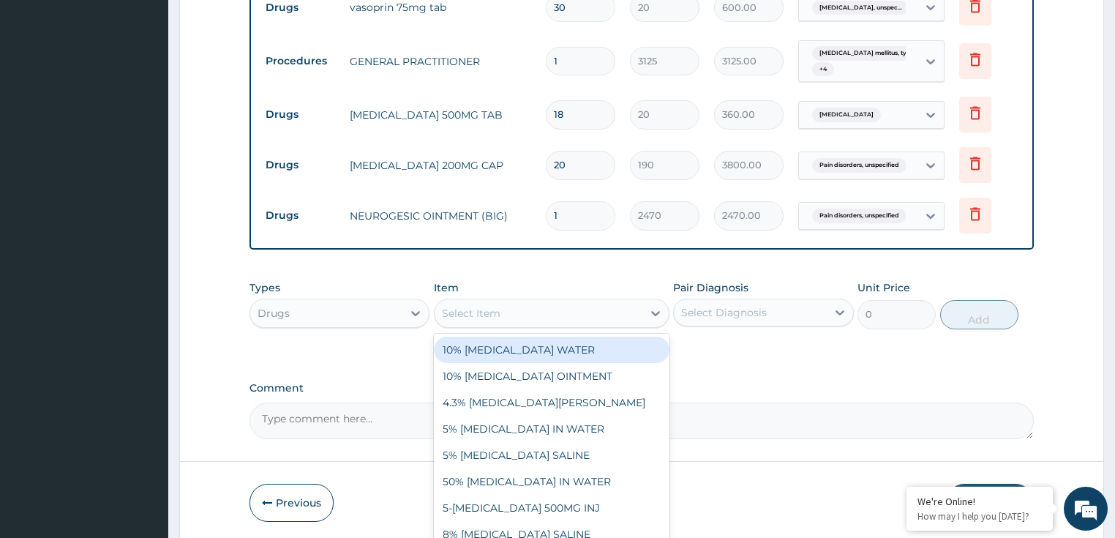
paste input "[MEDICAL_DATA] AND LUMEFANTRIN 80/480MG TAB (AMATEM)"
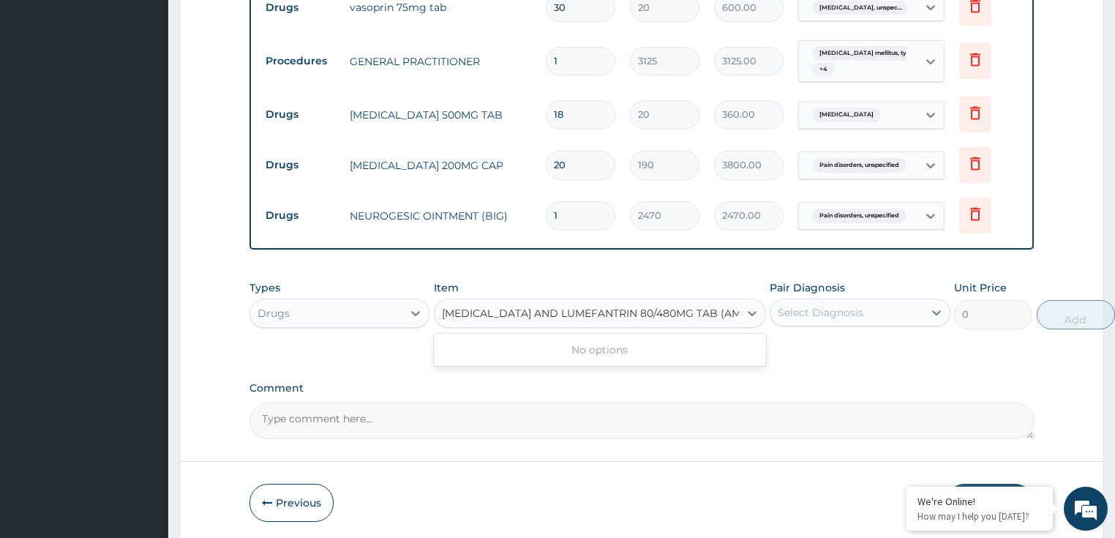
scroll to position [0, 18]
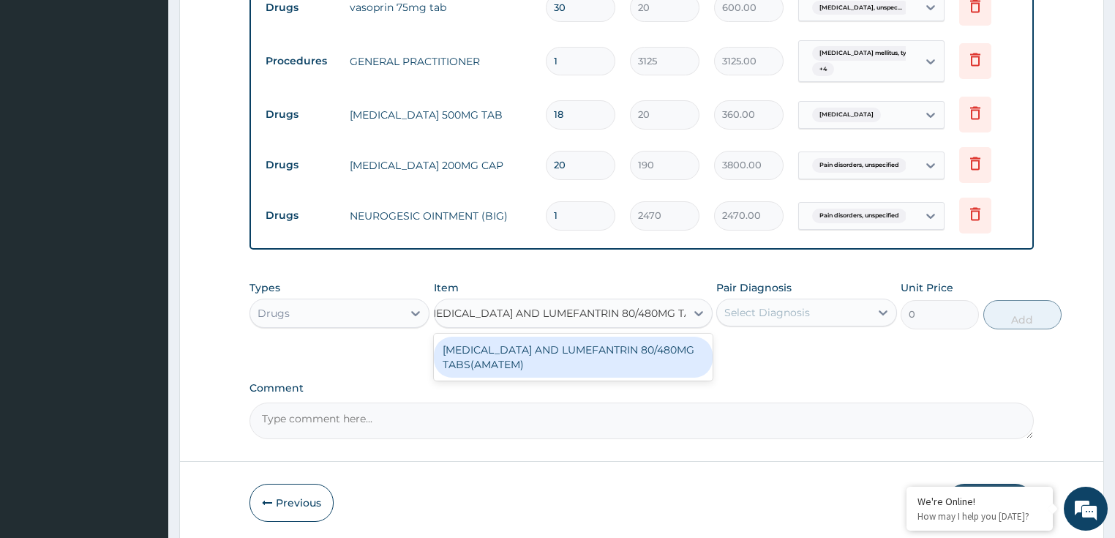
type input "[MEDICAL_DATA] AND LUMEFANTRIN 80/480MG TAB"
click at [643, 339] on div "[MEDICAL_DATA] AND LUMEFANTRIN 80/480MG TABS(AMATEM)" at bounding box center [572, 356] width 276 height 41
type input "550"
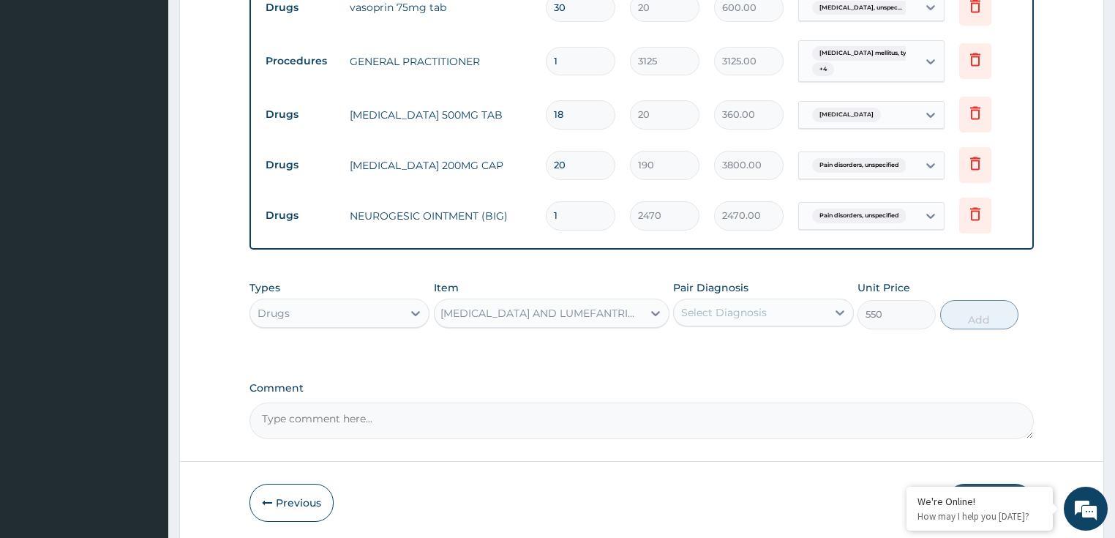
scroll to position [0, 1]
click at [718, 314] on div "Select Diagnosis" at bounding box center [724, 312] width 86 height 15
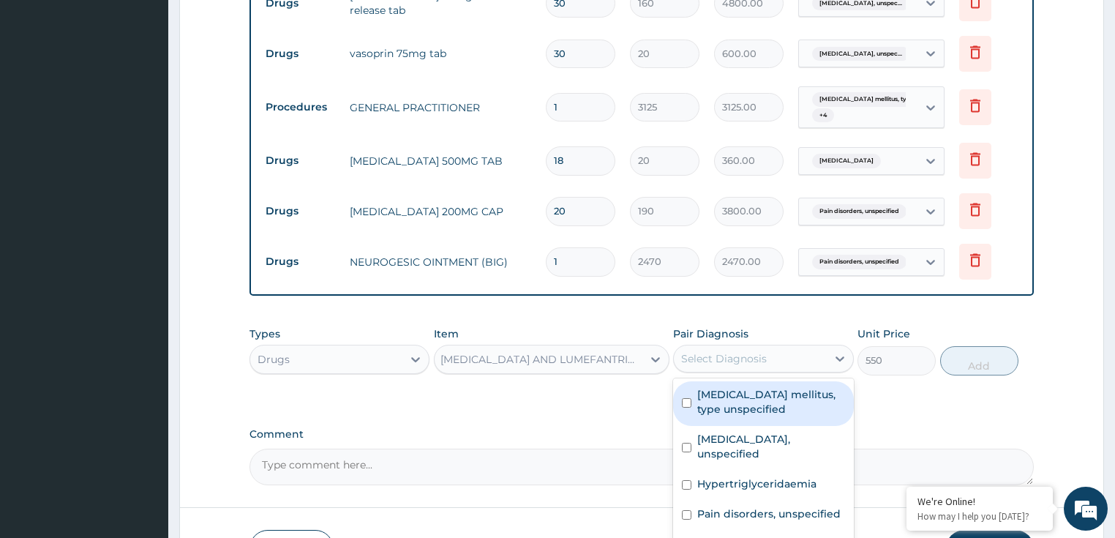
scroll to position [1038, 0]
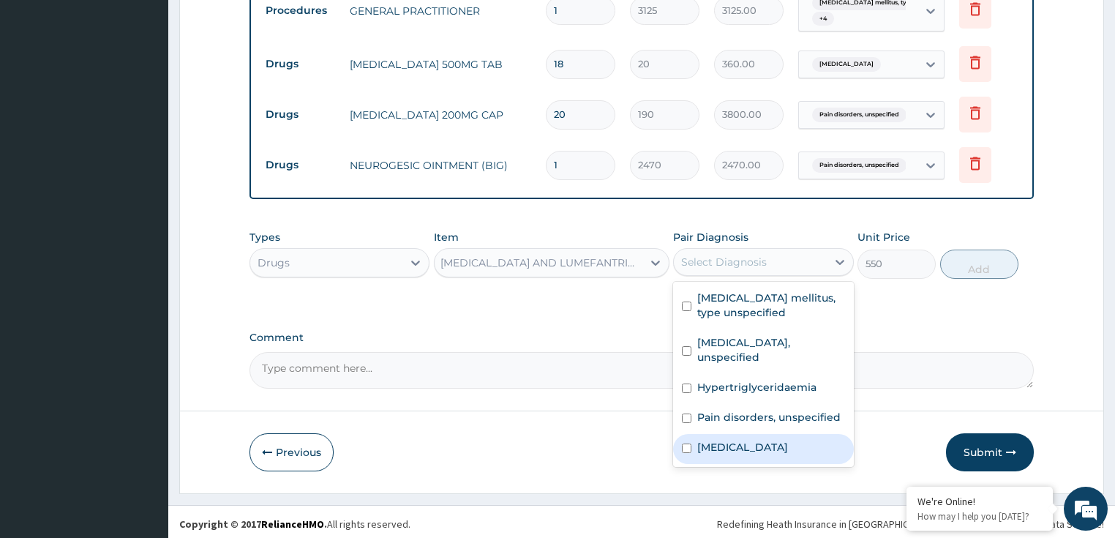
click at [740, 445] on label "[MEDICAL_DATA]" at bounding box center [742, 447] width 91 height 15
checkbox input "true"
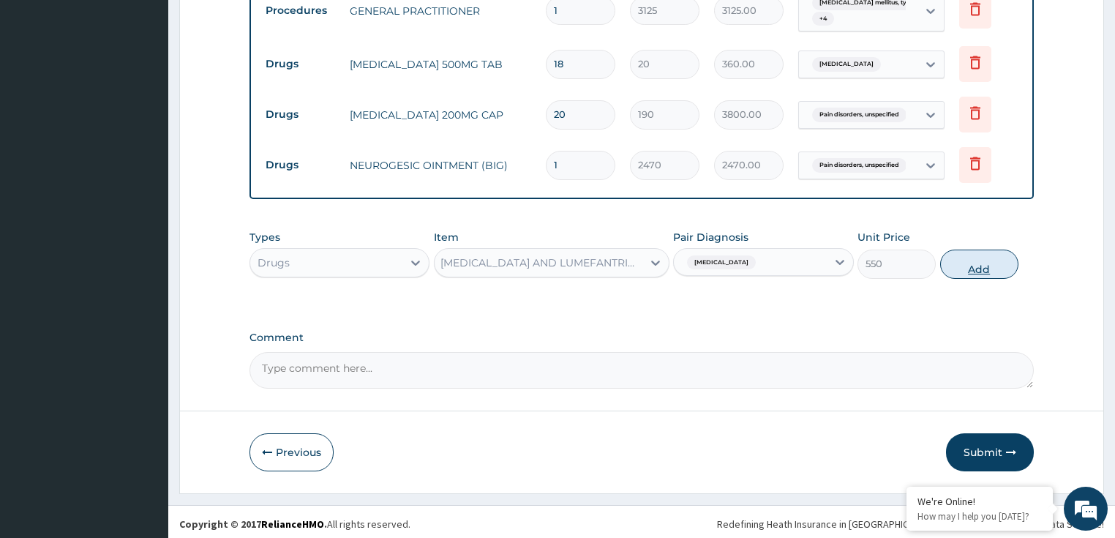
click at [965, 263] on button "Add" at bounding box center [979, 263] width 78 height 29
type input "0"
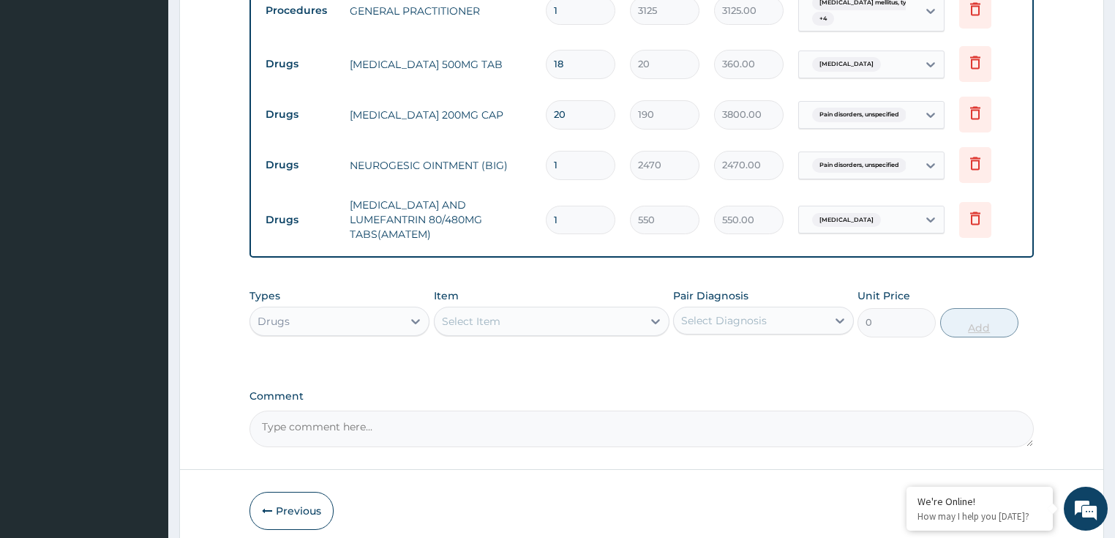
type input "0.00"
type input "6"
type input "3300.00"
type input "6"
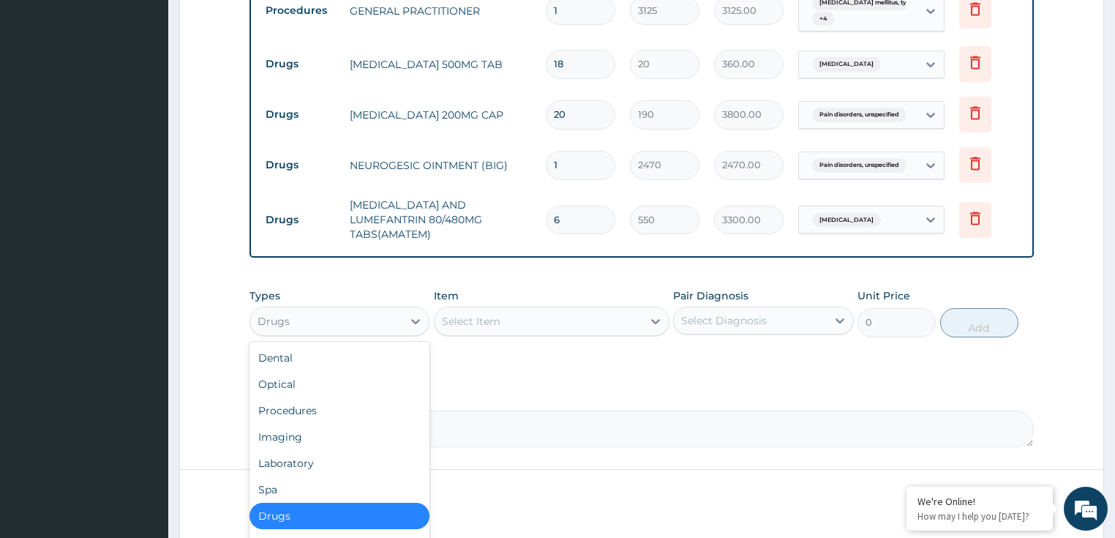
click at [330, 309] on div "Drugs" at bounding box center [326, 320] width 153 height 23
click at [331, 452] on div "Laboratory" at bounding box center [339, 463] width 181 height 26
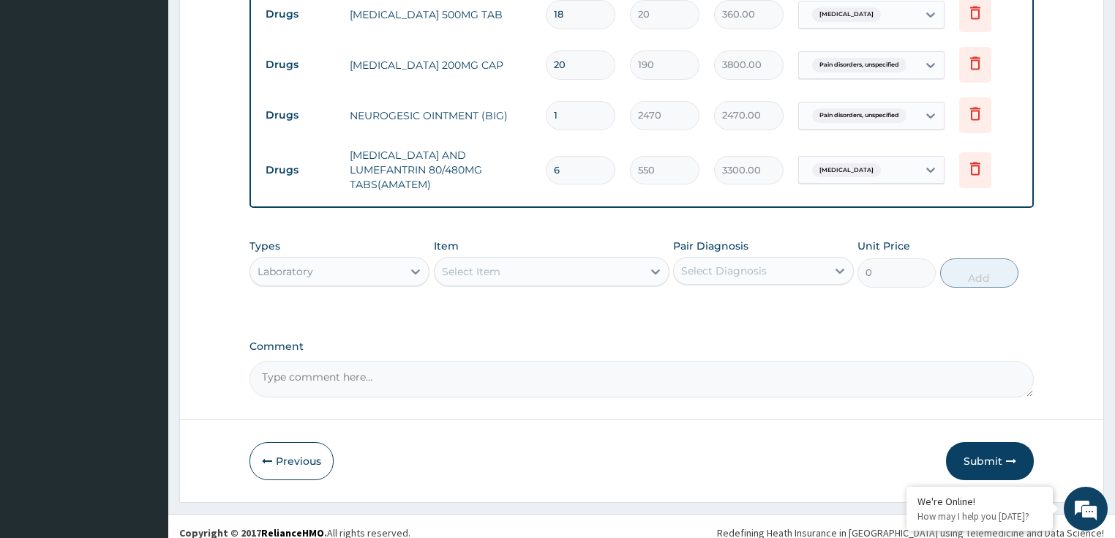
scroll to position [1088, 0]
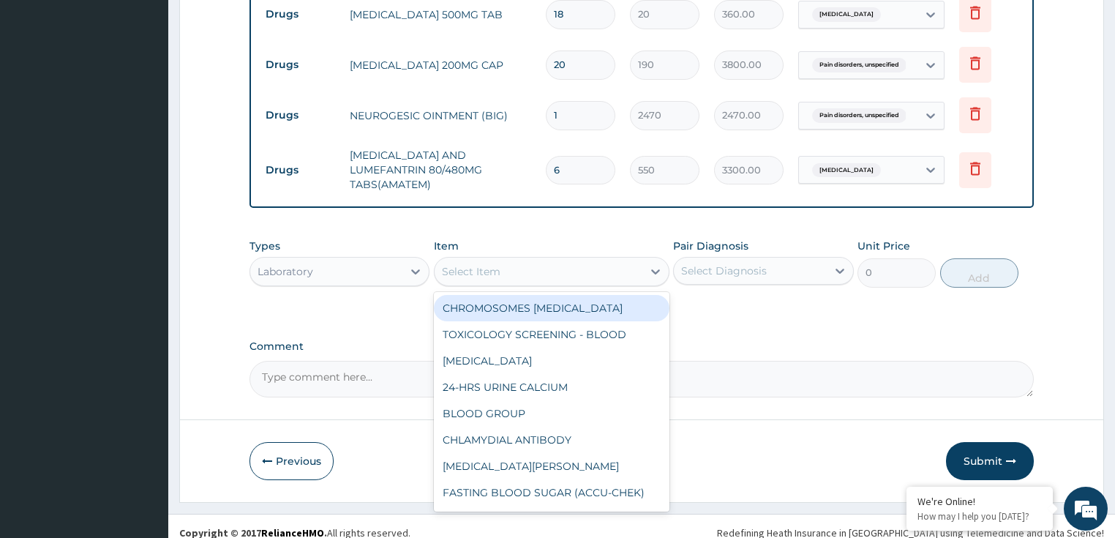
click at [521, 264] on div "Select Item" at bounding box center [538, 271] width 208 height 23
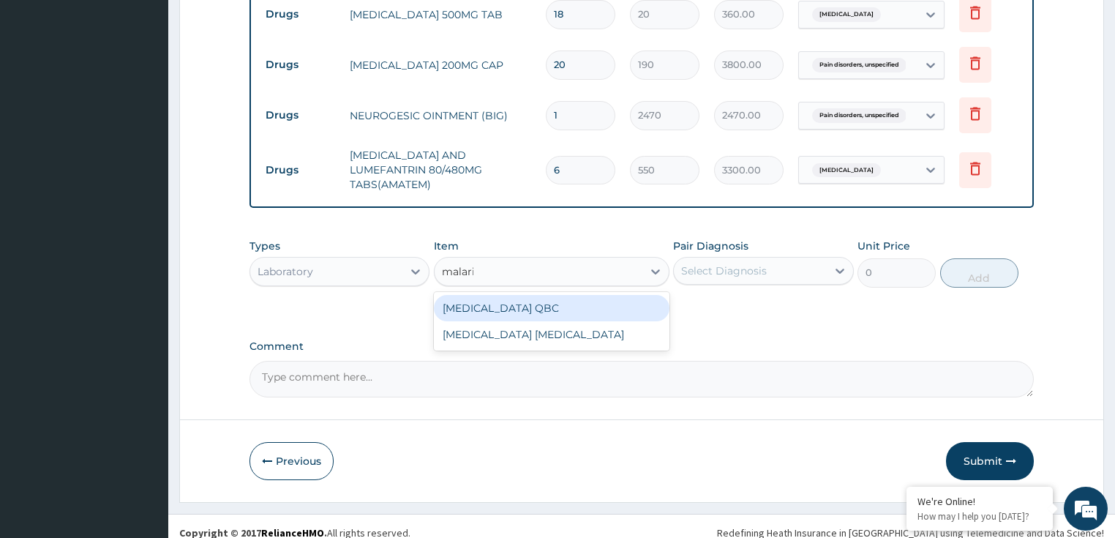
type input "malaria"
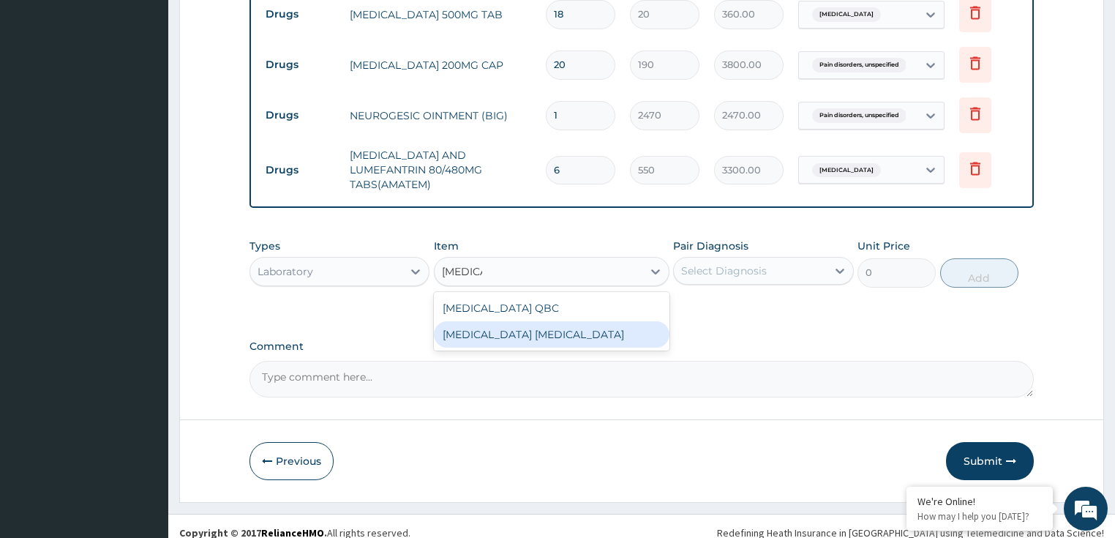
click at [519, 321] on div "MALARIA PARASITE" at bounding box center [551, 334] width 235 height 26
type input "2025"
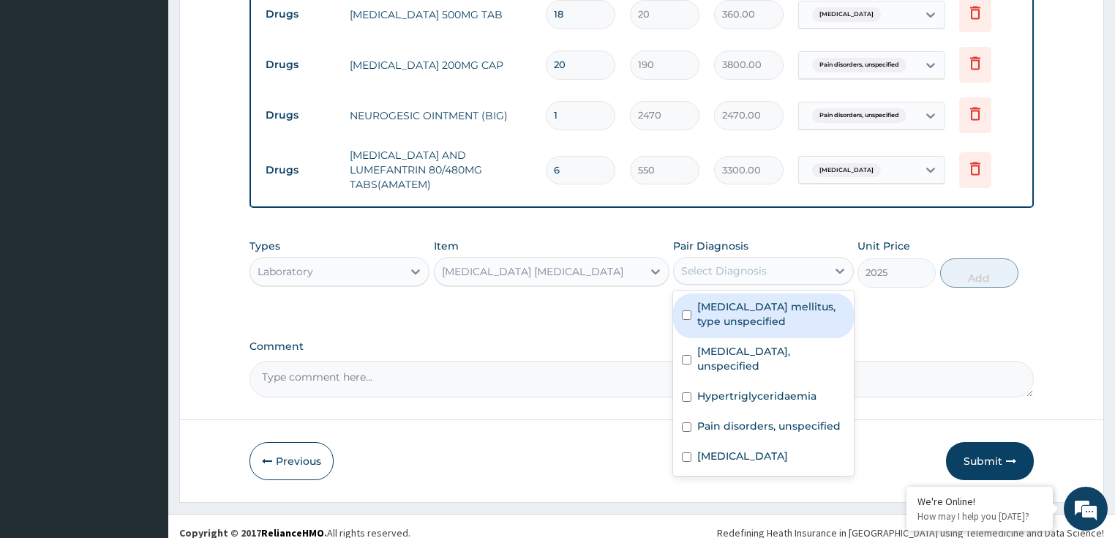
click at [728, 265] on div "Select Diagnosis" at bounding box center [724, 270] width 86 height 15
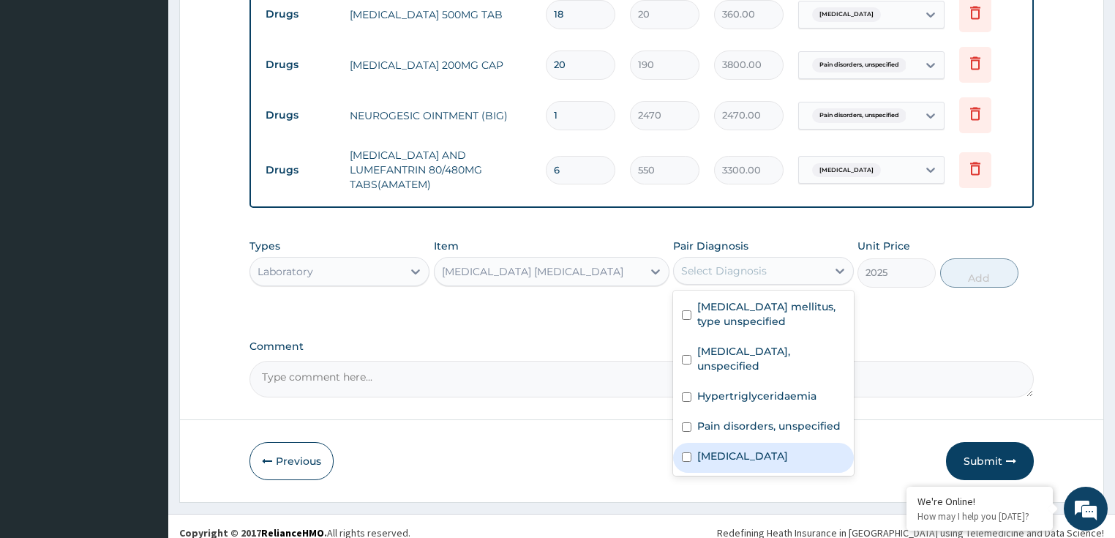
click at [720, 448] on label "Malaria, unspecified" at bounding box center [742, 455] width 91 height 15
checkbox input "true"
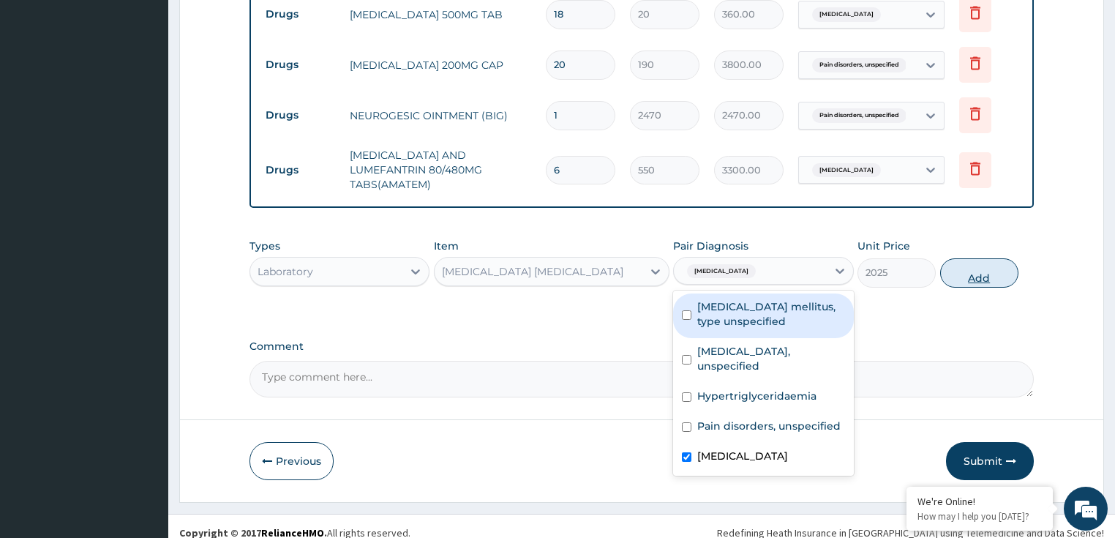
click at [977, 262] on button "Add" at bounding box center [979, 272] width 78 height 29
type input "0"
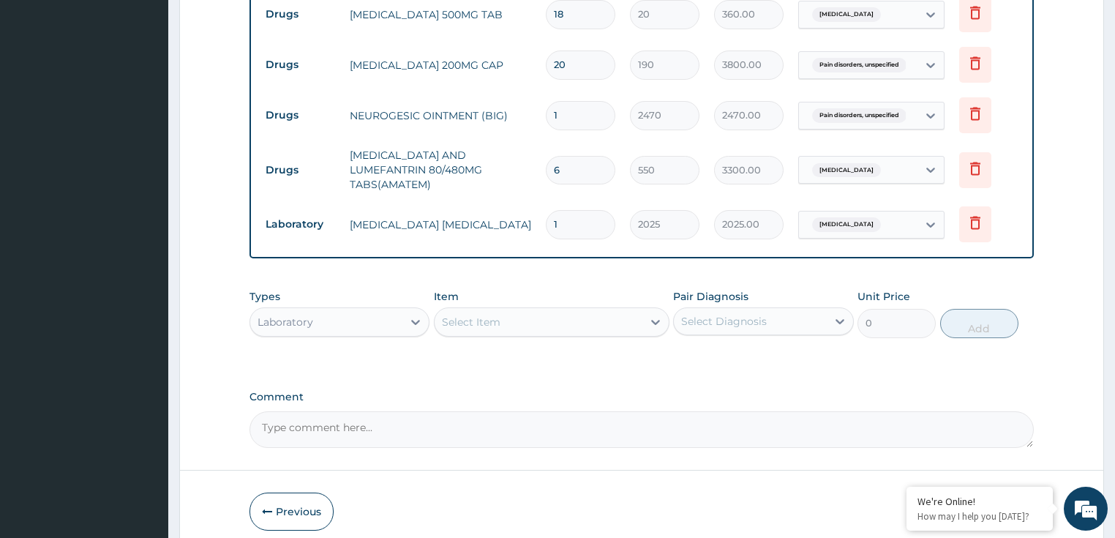
click at [325, 317] on div "Laboratory" at bounding box center [339, 321] width 181 height 29
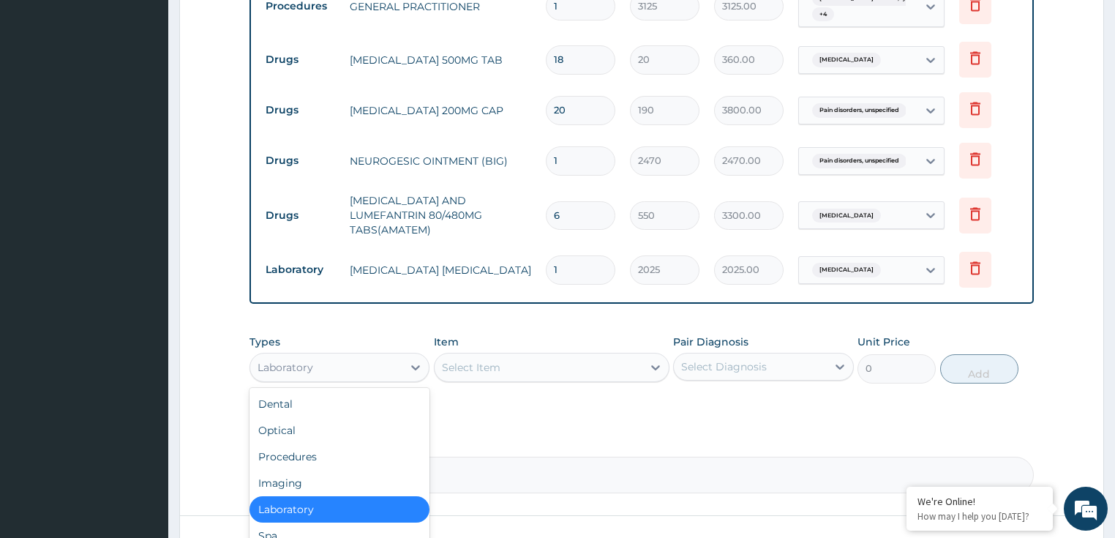
scroll to position [1030, 0]
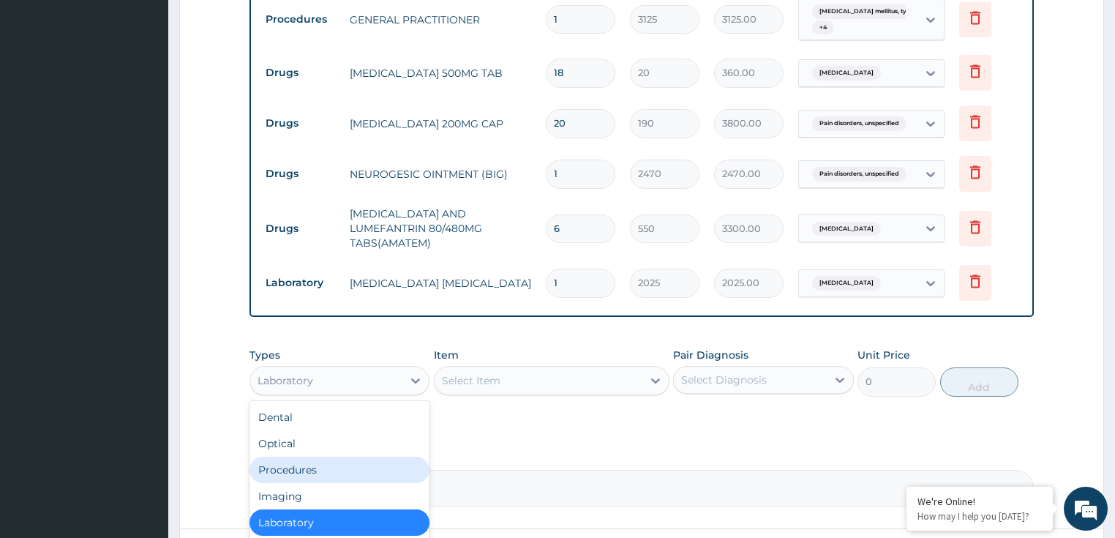
click at [314, 462] on div "Procedures" at bounding box center [339, 469] width 181 height 26
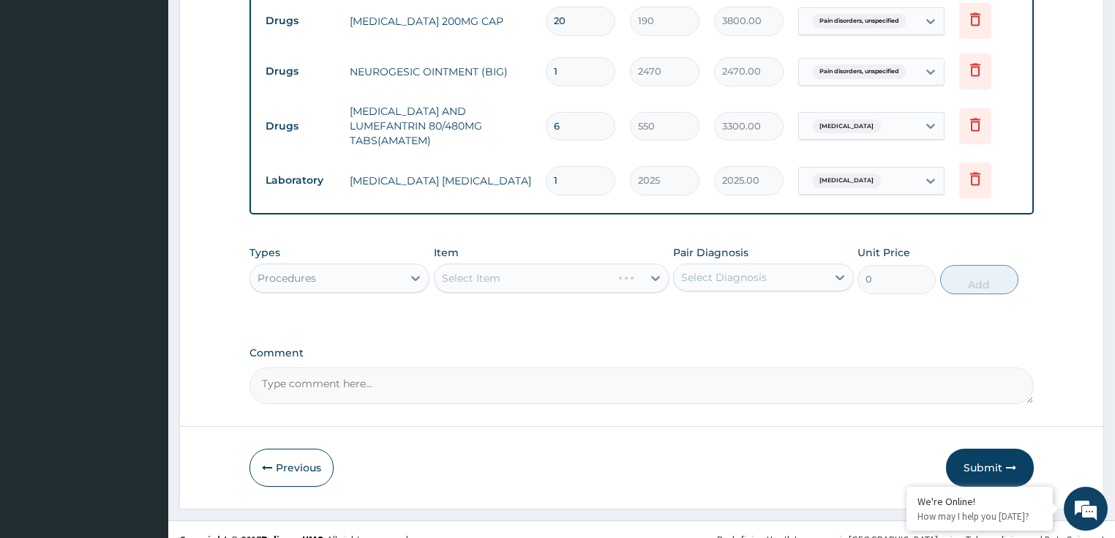
scroll to position [1139, 0]
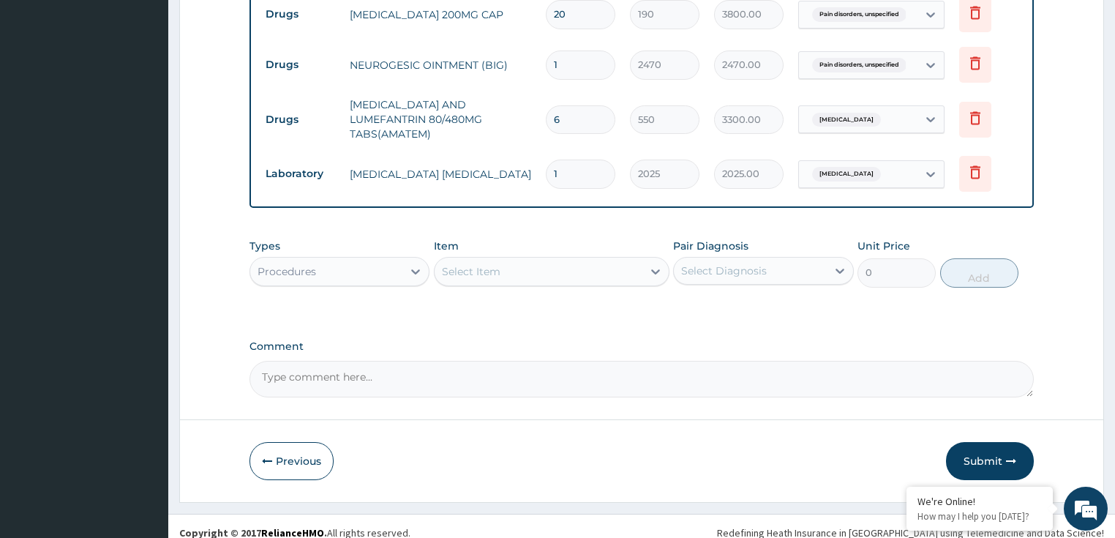
click at [599, 264] on div "Select Item" at bounding box center [538, 271] width 208 height 23
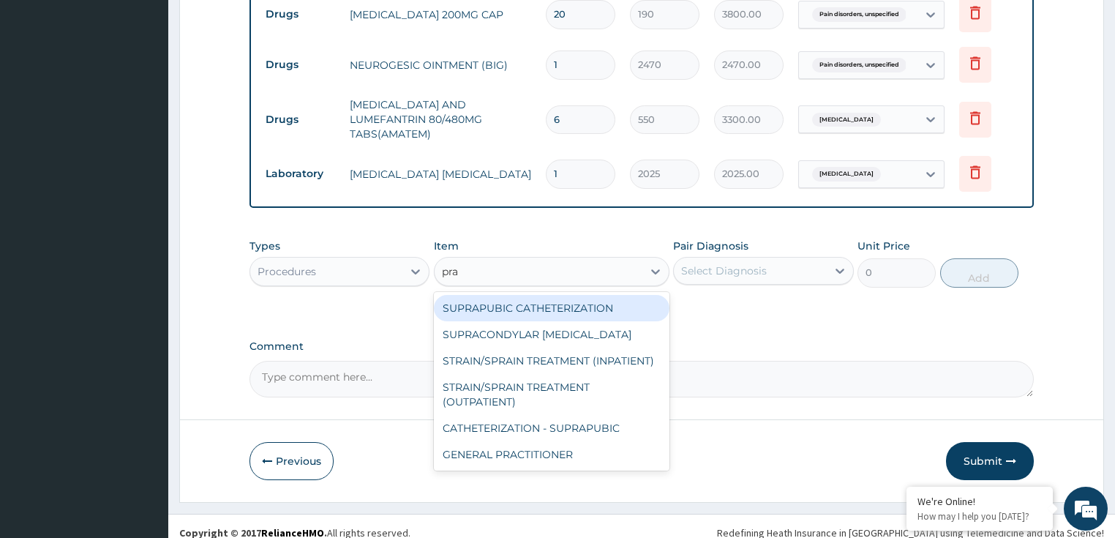
type input "prac"
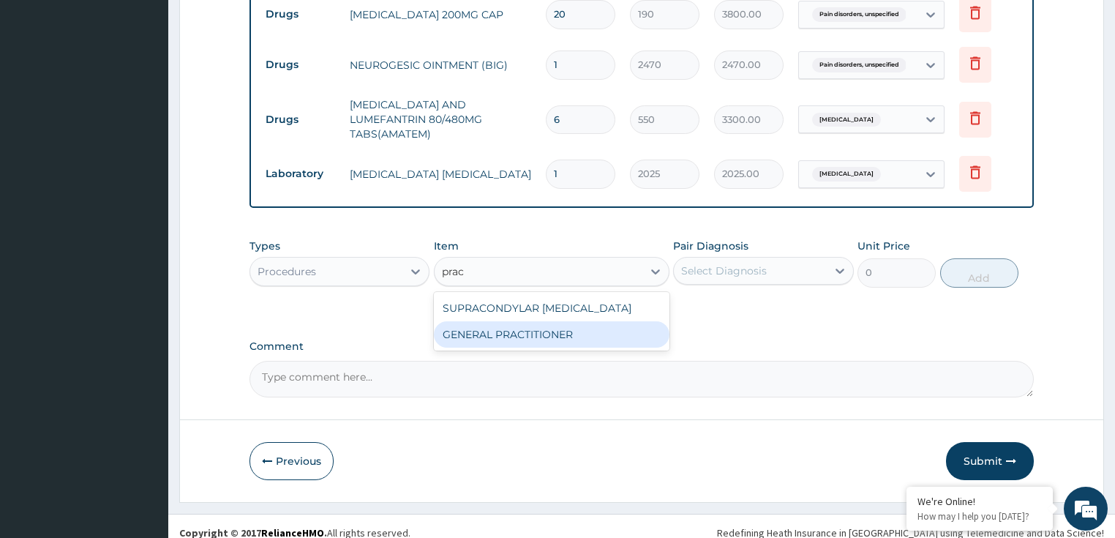
click at [548, 325] on div "GENERAL PRACTITIONER" at bounding box center [551, 334] width 235 height 26
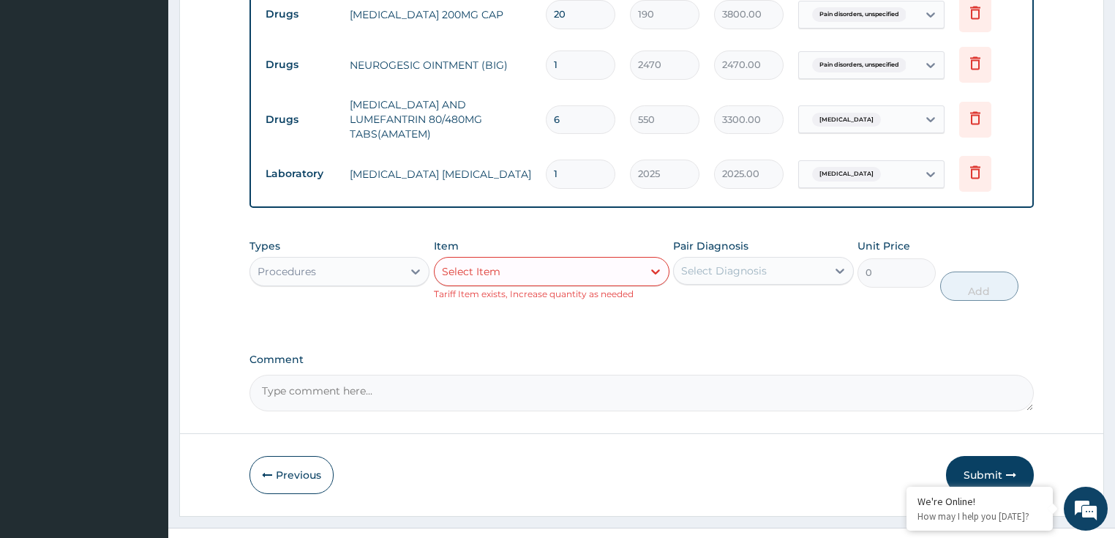
click at [513, 263] on div "Select Item" at bounding box center [538, 271] width 208 height 23
click at [348, 353] on label "Comment" at bounding box center [641, 359] width 785 height 12
click at [348, 374] on textarea "Comment" at bounding box center [641, 392] width 785 height 37
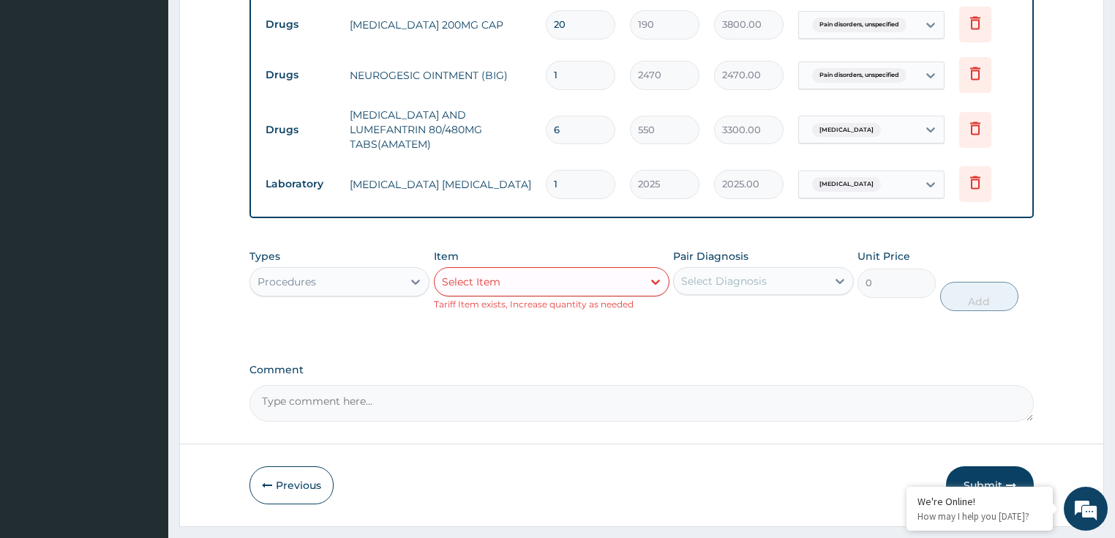
scroll to position [1153, 0]
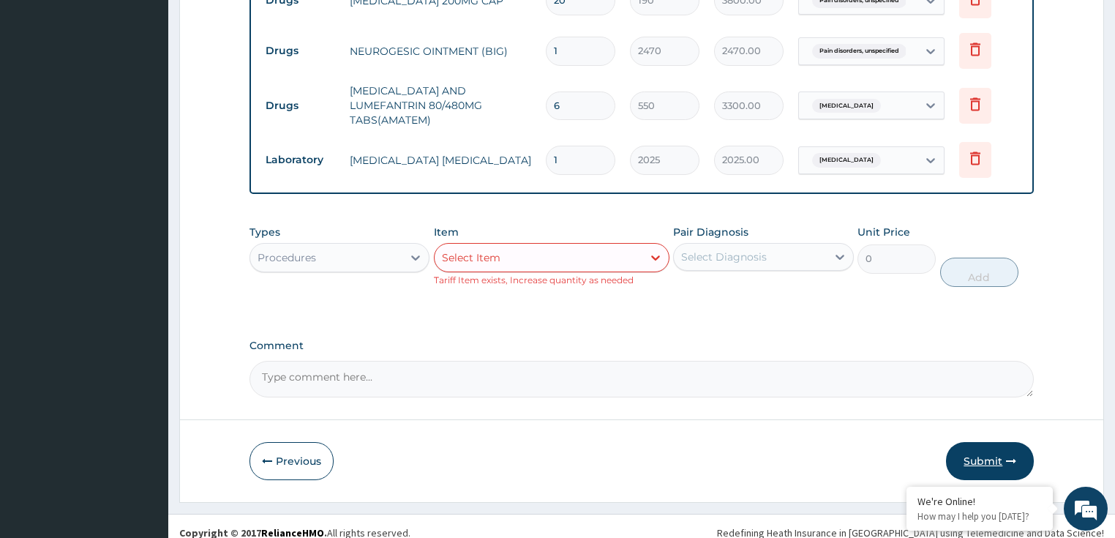
click at [989, 459] on button "Submit" at bounding box center [990, 461] width 88 height 38
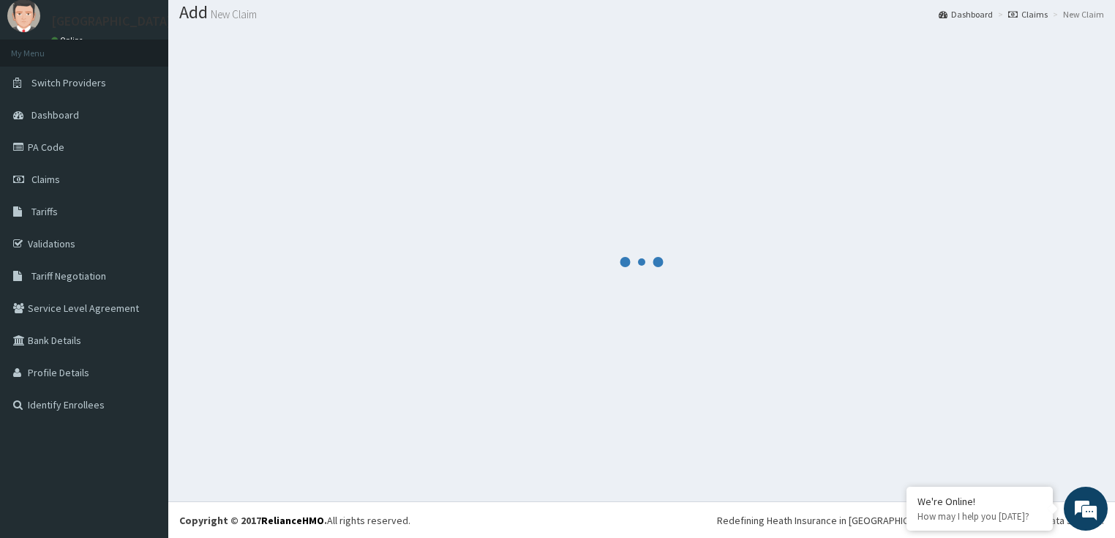
scroll to position [1139, 0]
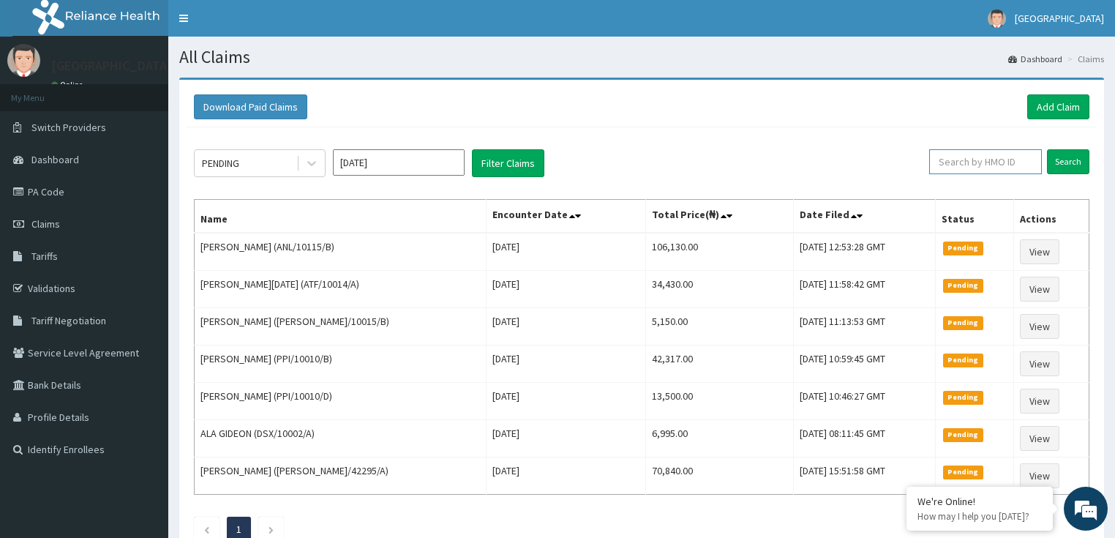
click at [975, 166] on input "text" at bounding box center [985, 161] width 113 height 25
paste input "ANL/10115/B"
type input "ANL/10115/B"
click at [1062, 166] on input "Search" at bounding box center [1068, 161] width 42 height 25
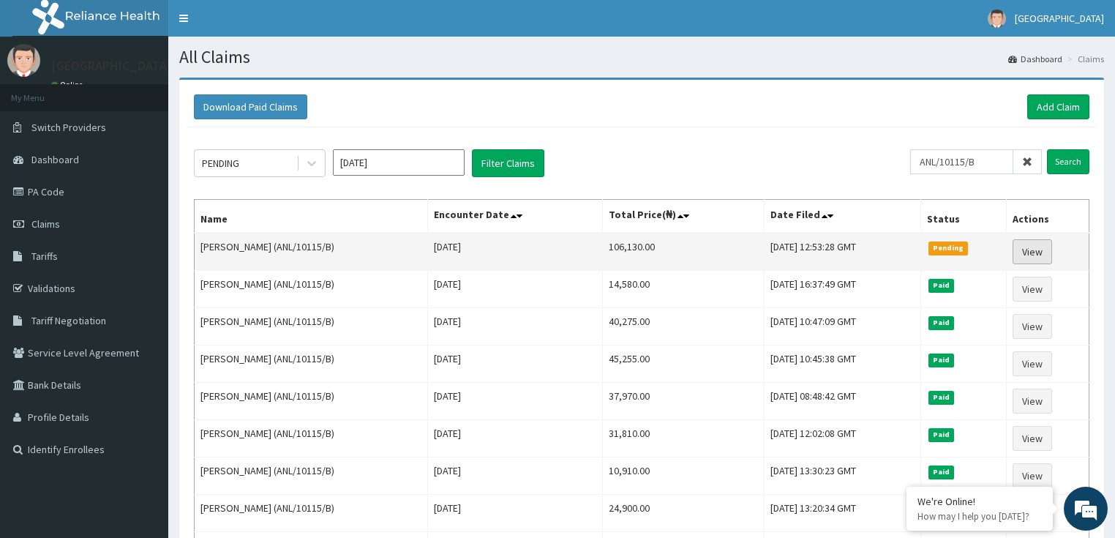
click at [1036, 250] on link "View" at bounding box center [1031, 251] width 39 height 25
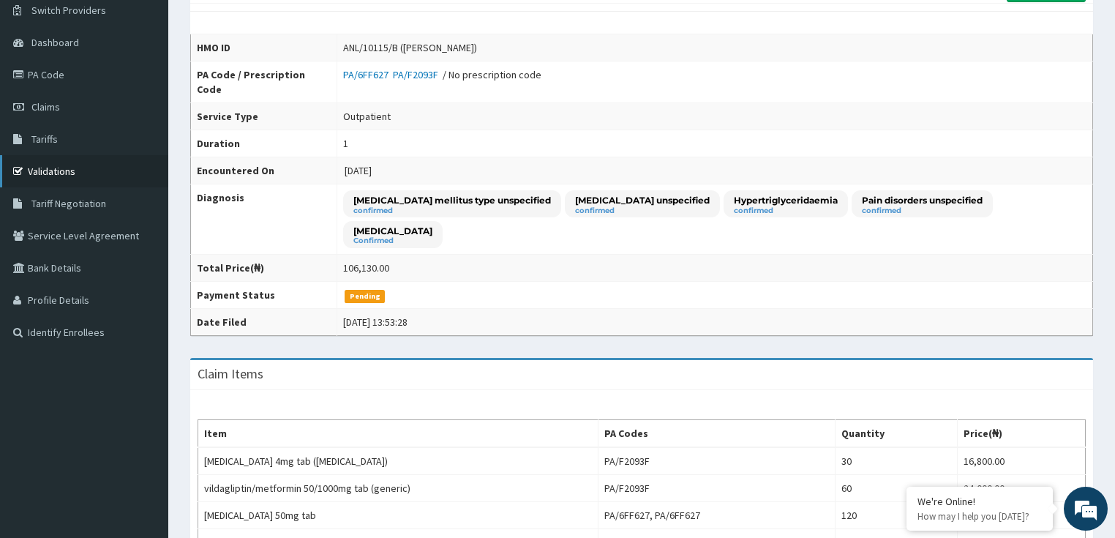
scroll to position [117, 0]
click at [74, 106] on link "Claims" at bounding box center [84, 107] width 168 height 32
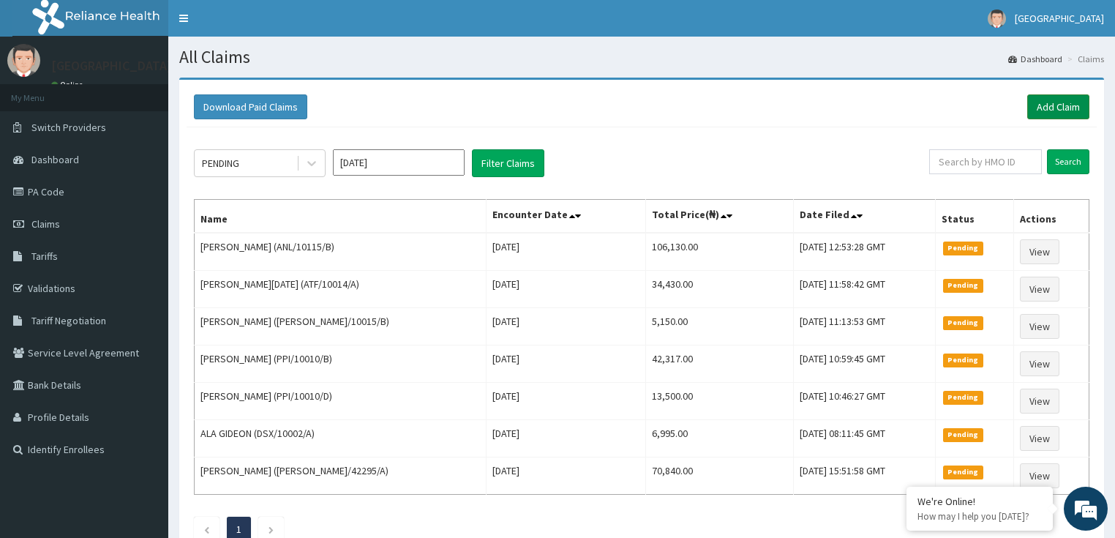
click at [1050, 105] on link "Add Claim" at bounding box center [1058, 106] width 62 height 25
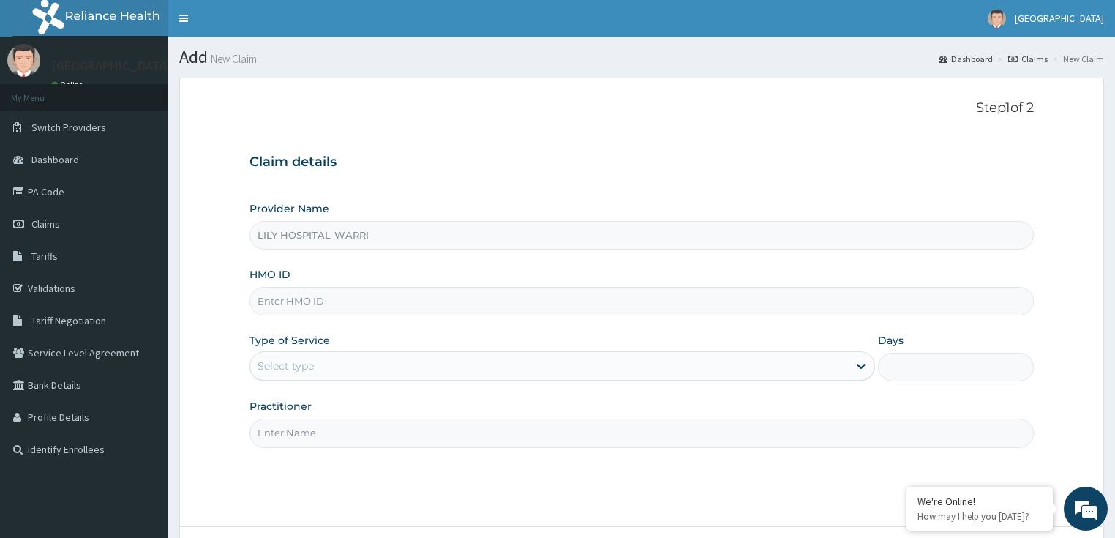
click at [278, 302] on input "HMO ID" at bounding box center [641, 301] width 785 height 29
paste input "[PERSON_NAME]/10013/E"
type input "[PERSON_NAME]/10013/E"
click at [285, 382] on div "Provider Name LILY HOSPITAL-WARRI HMO ID [PERSON_NAME]/10013/E Type of Service …" at bounding box center [641, 324] width 785 height 246
click at [285, 369] on div "Select type" at bounding box center [285, 365] width 56 height 15
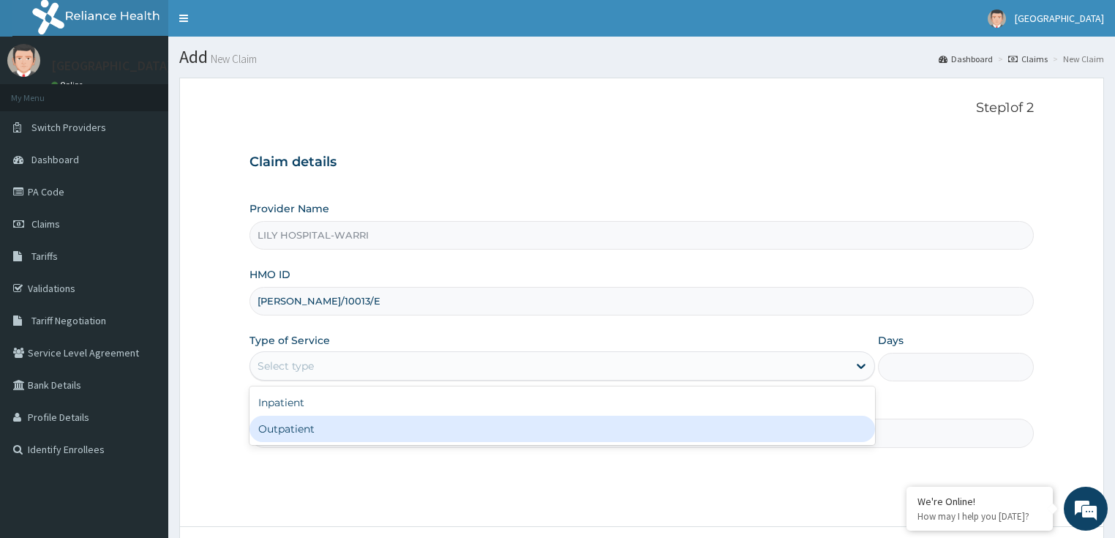
click at [271, 420] on div "Outpatient" at bounding box center [561, 428] width 625 height 26
type input "1"
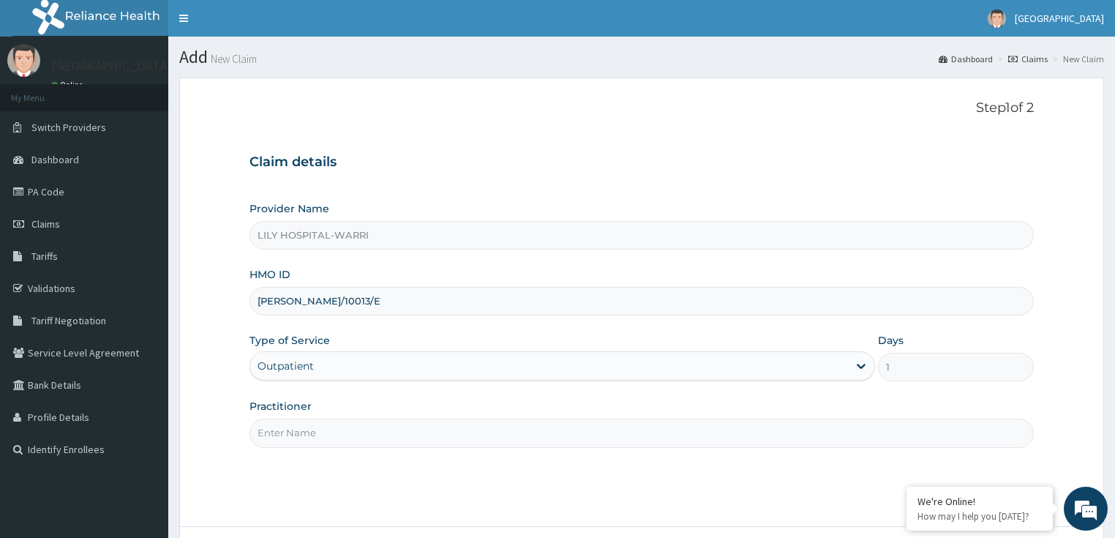
click at [295, 442] on input "Practitioner" at bounding box center [641, 432] width 785 height 29
type input "General practitioner"
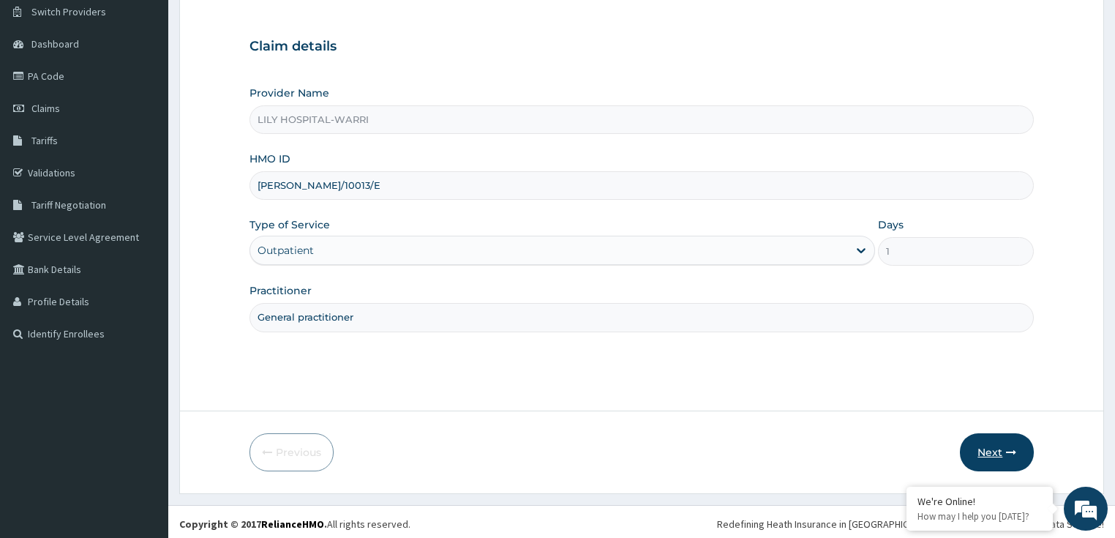
scroll to position [117, 0]
click at [995, 460] on button "Next" at bounding box center [996, 450] width 74 height 38
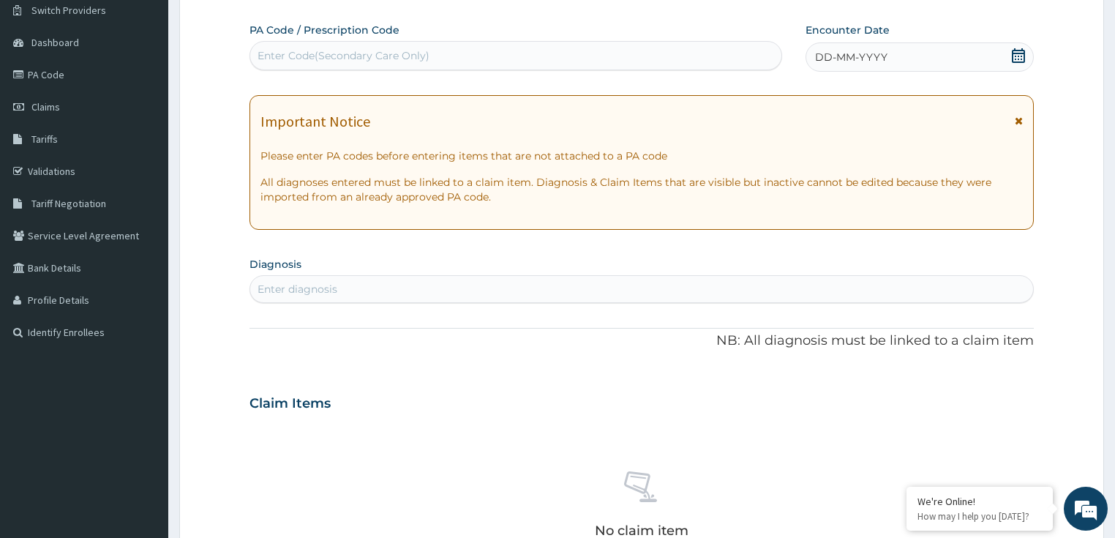
scroll to position [0, 0]
click at [842, 56] on span "DD-MM-YYYY" at bounding box center [851, 57] width 72 height 15
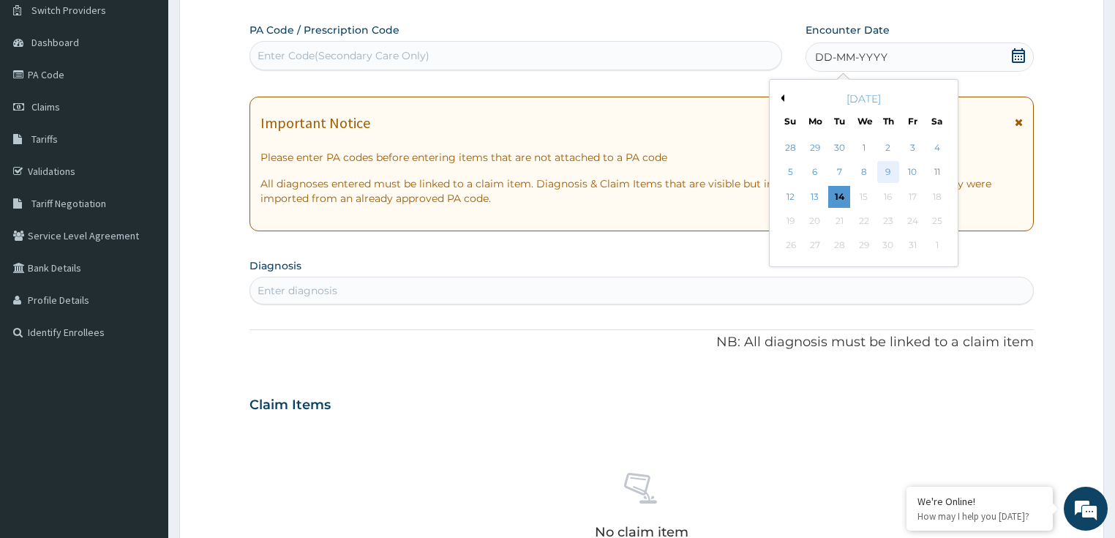
click at [894, 172] on div "9" at bounding box center [888, 173] width 22 height 22
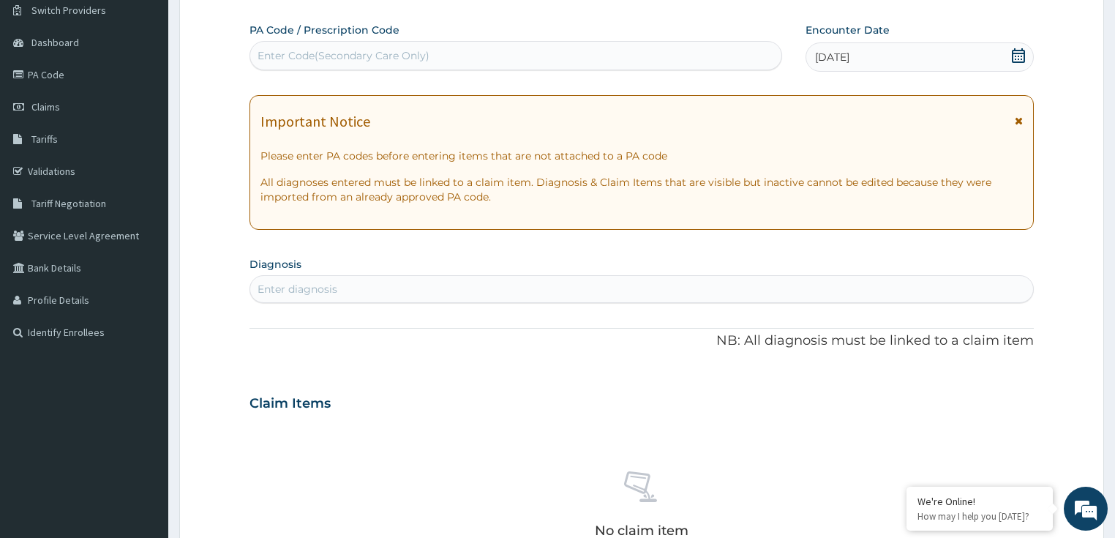
click at [307, 293] on div "Enter diagnosis" at bounding box center [297, 289] width 80 height 15
type input "bacterial"
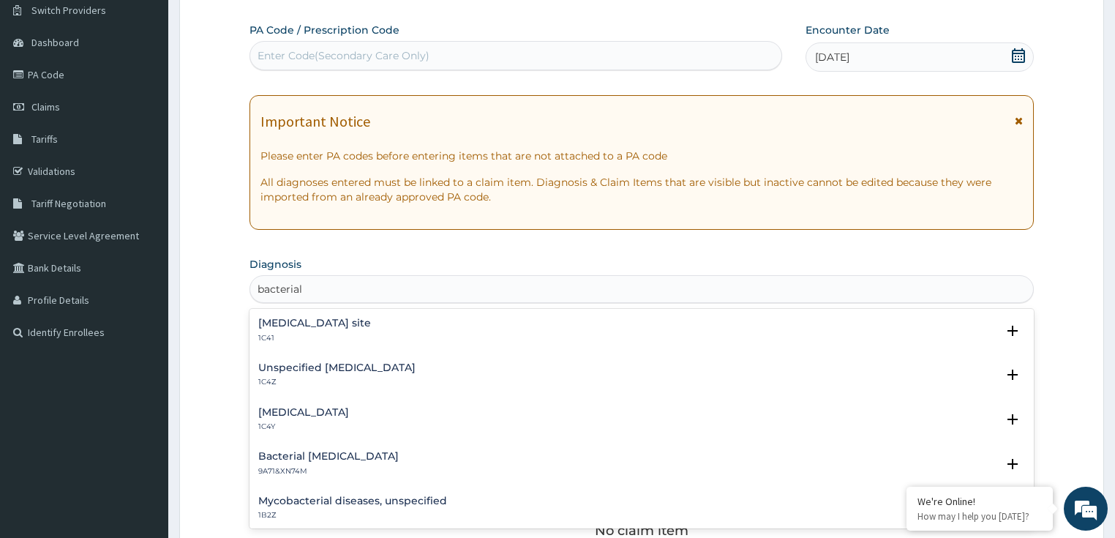
click at [315, 369] on h4 "Unspecified bacterial disease" at bounding box center [336, 367] width 157 height 11
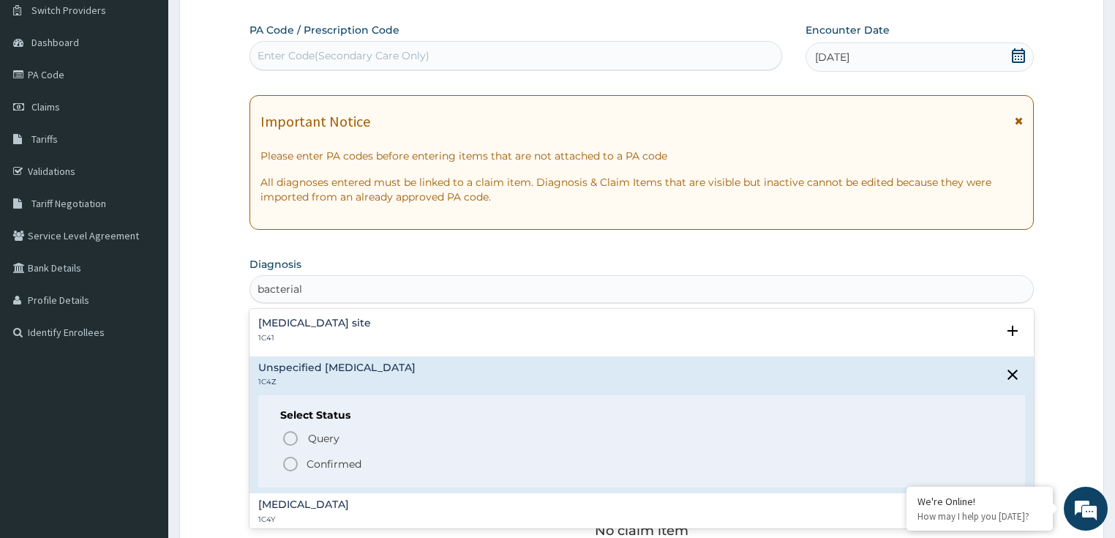
click at [312, 462] on p "Confirmed" at bounding box center [333, 463] width 55 height 15
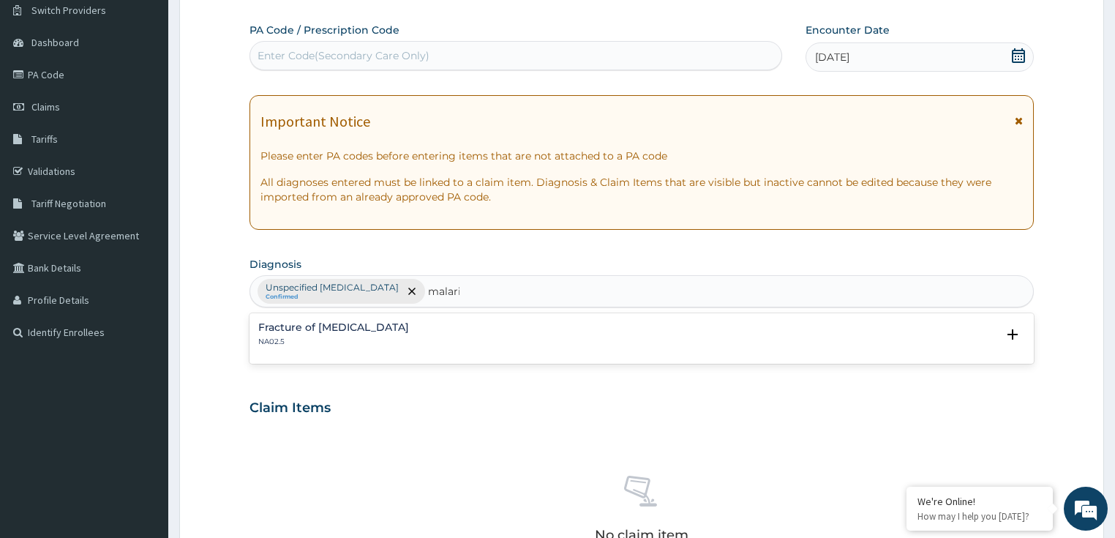
type input "[MEDICAL_DATA]"
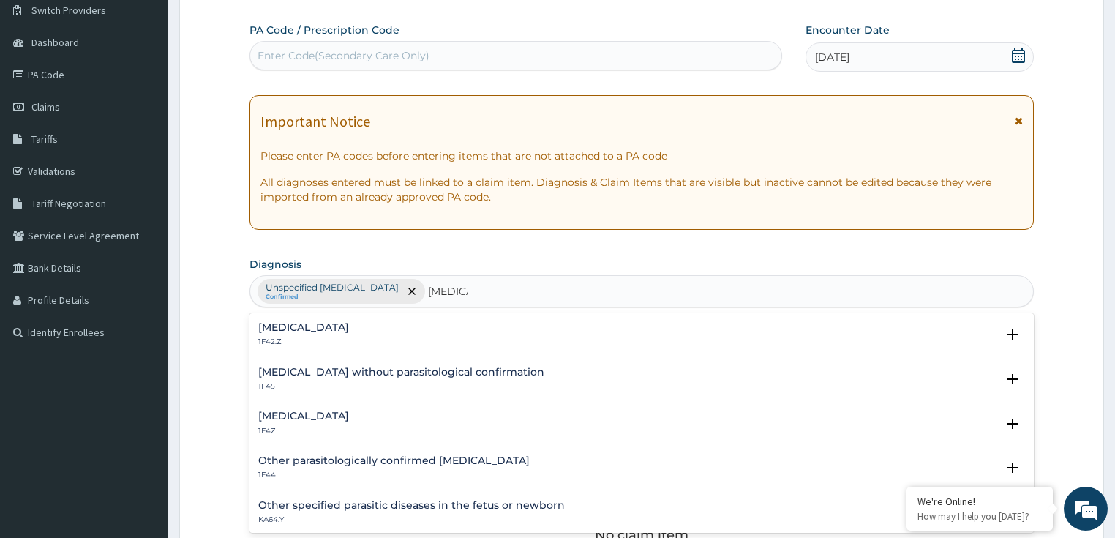
click at [331, 423] on div "Malaria, unspecified 1F4Z" at bounding box center [303, 423] width 91 height 26
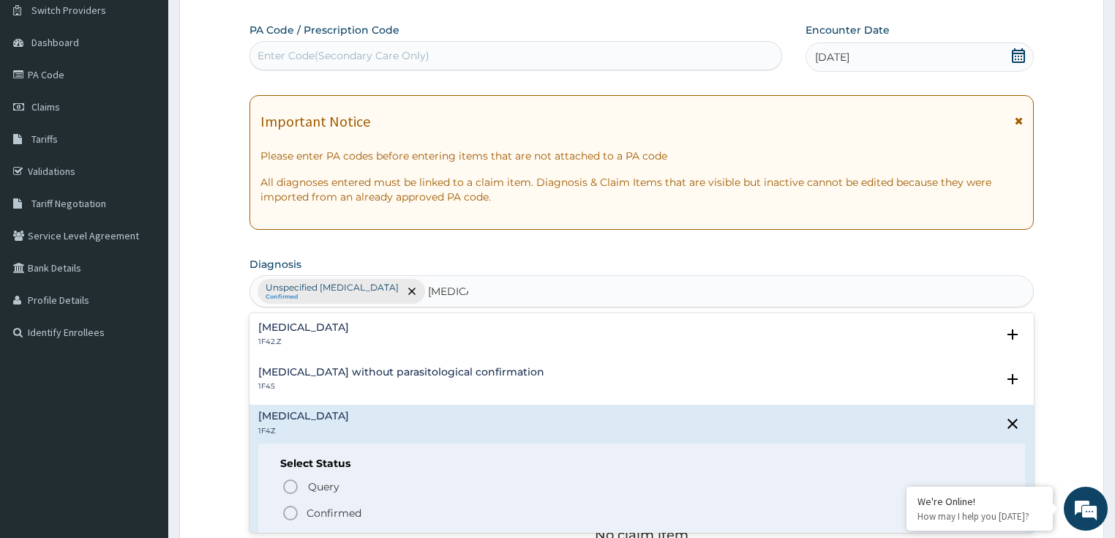
click at [331, 513] on p "Confirmed" at bounding box center [333, 512] width 55 height 15
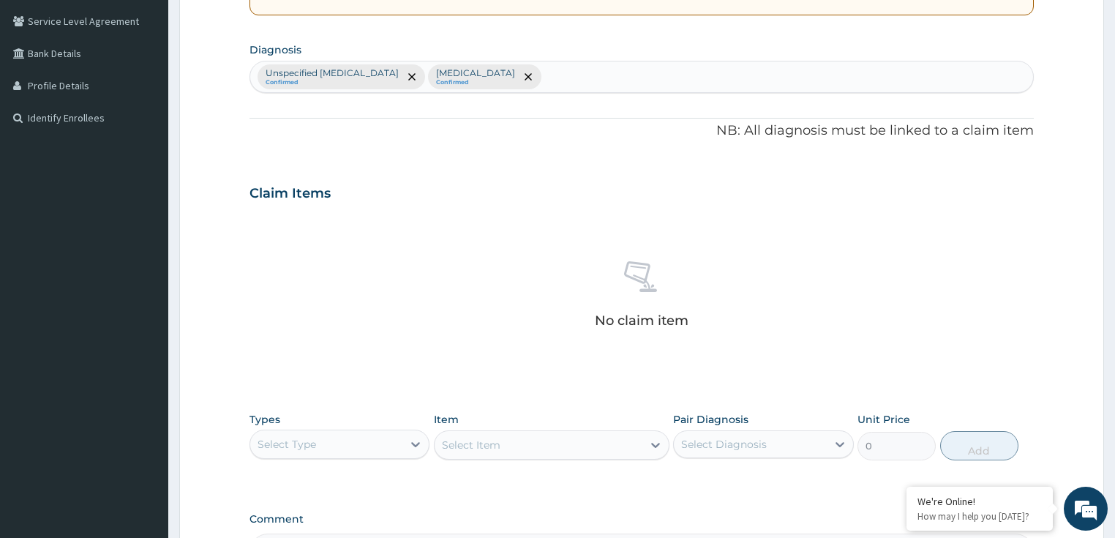
scroll to position [351, 0]
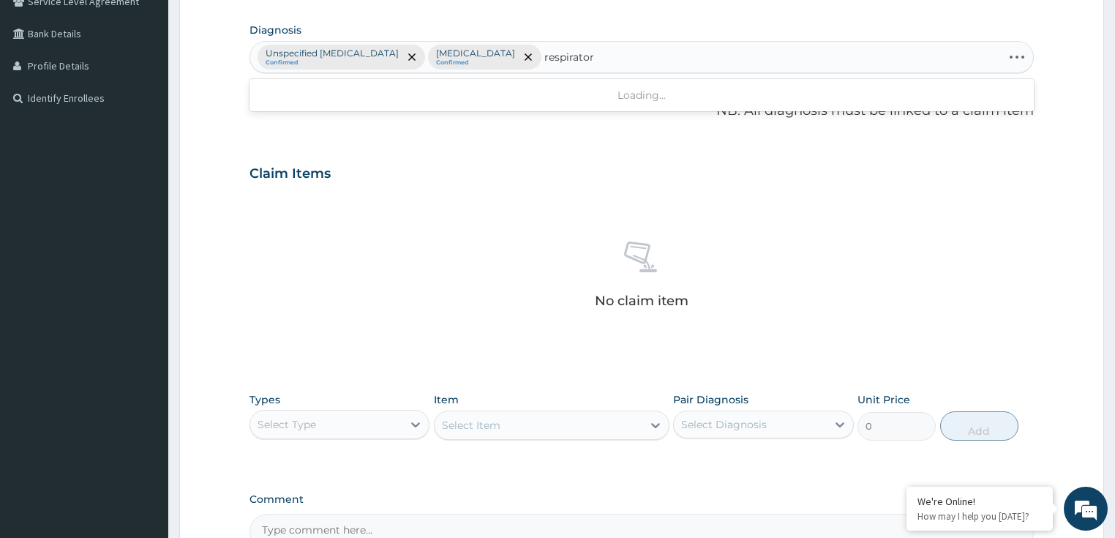
type input "respiratory"
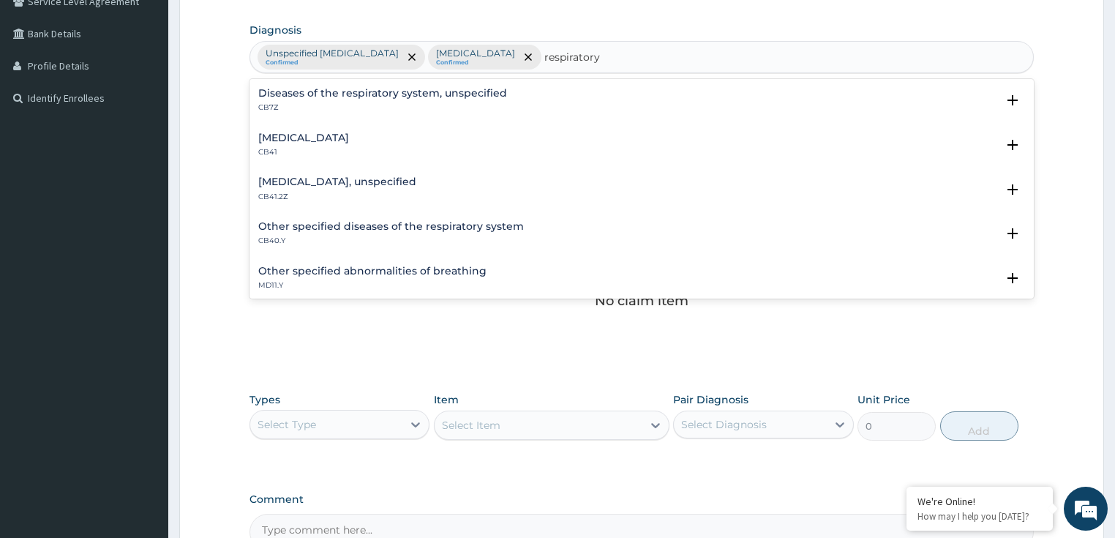
click at [307, 97] on h4 "Diseases of the respiratory system, unspecified" at bounding box center [382, 93] width 249 height 11
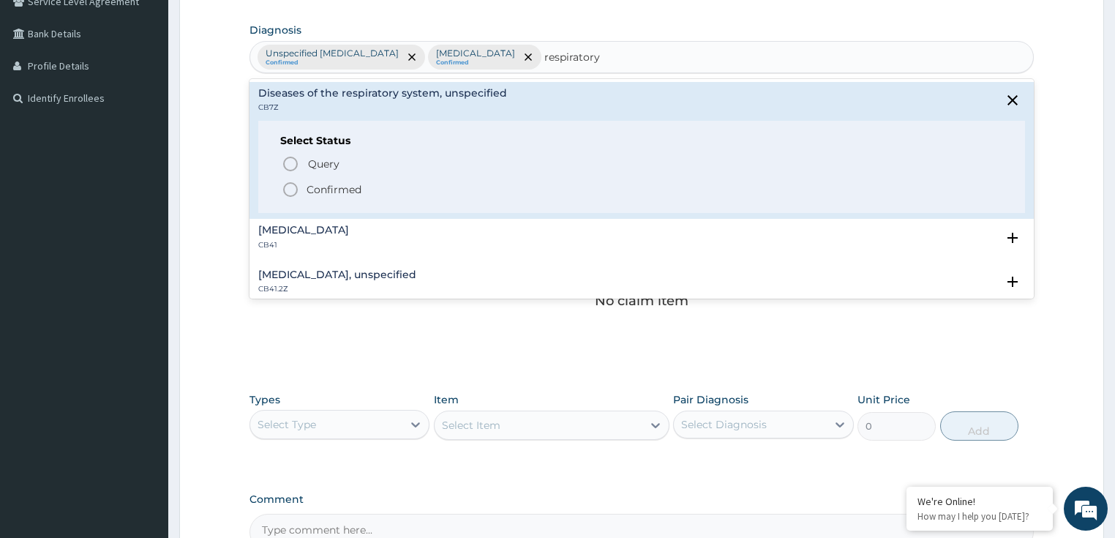
click at [298, 188] on icon "status option filled" at bounding box center [291, 190] width 18 height 18
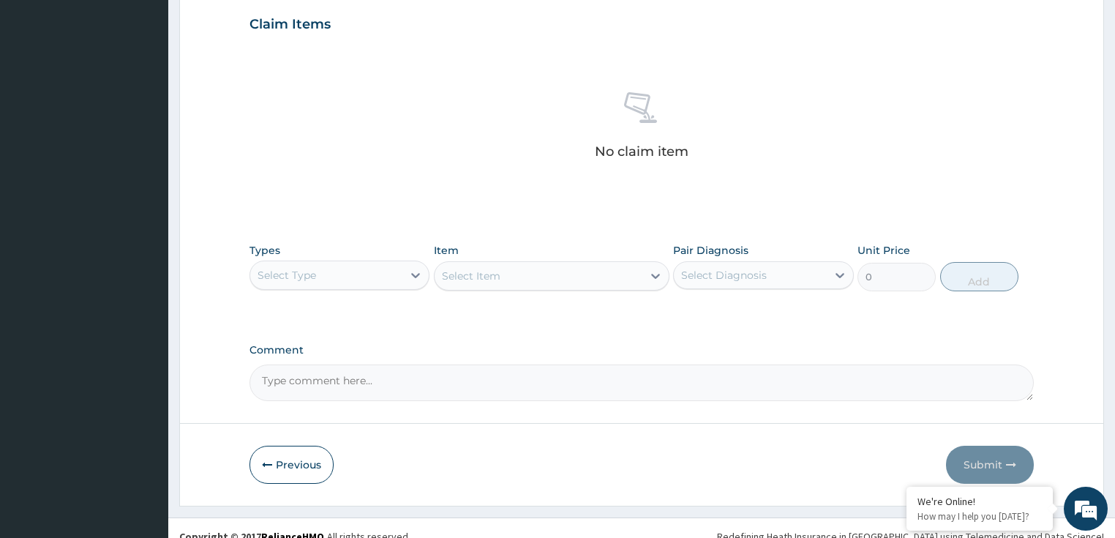
scroll to position [515, 0]
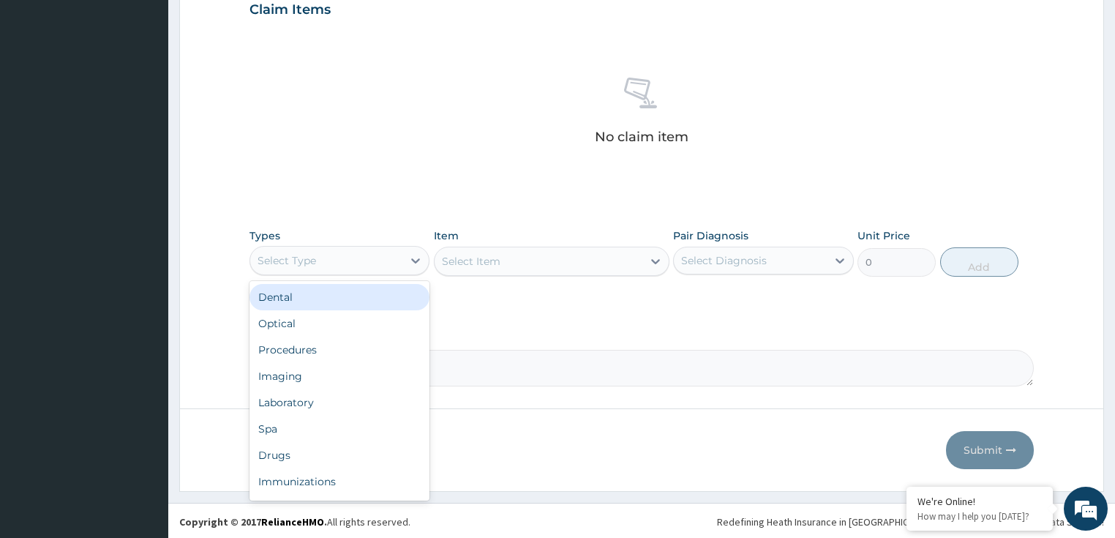
click at [325, 252] on div "Select Type" at bounding box center [326, 260] width 153 height 23
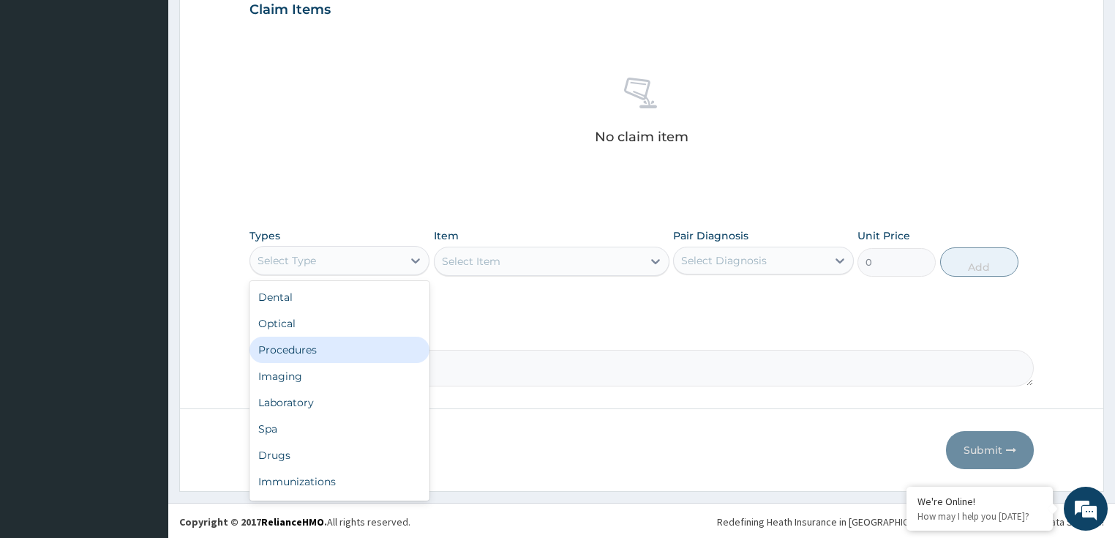
click at [327, 352] on div "Procedures" at bounding box center [339, 349] width 181 height 26
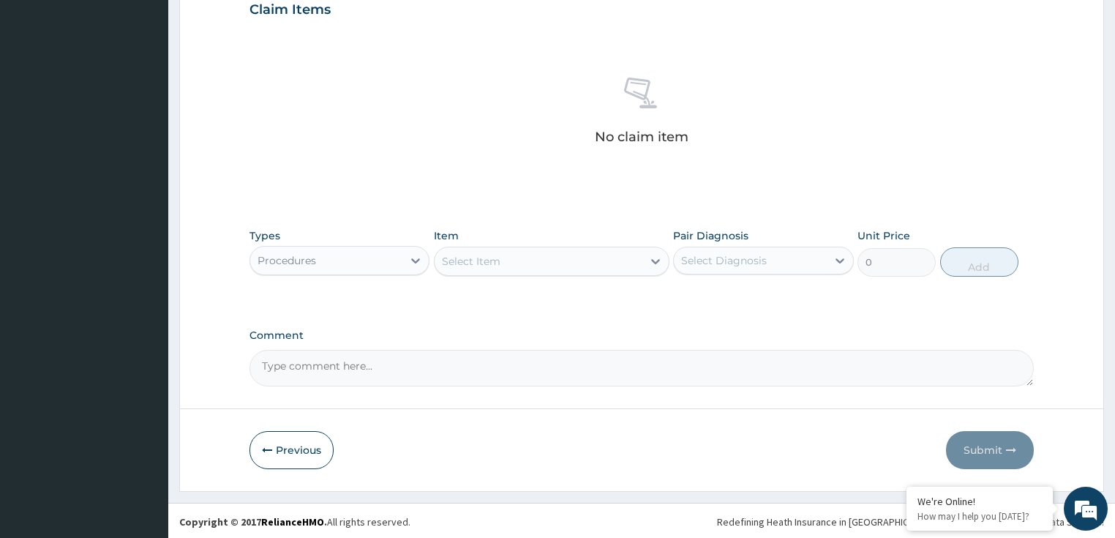
click at [521, 265] on div "Select Item" at bounding box center [538, 260] width 208 height 23
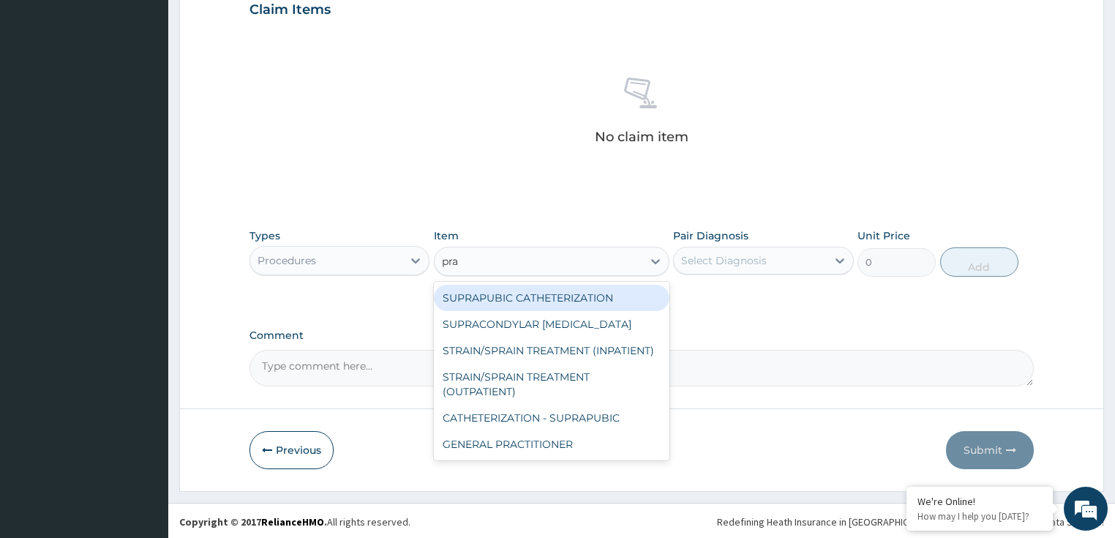
type input "prac"
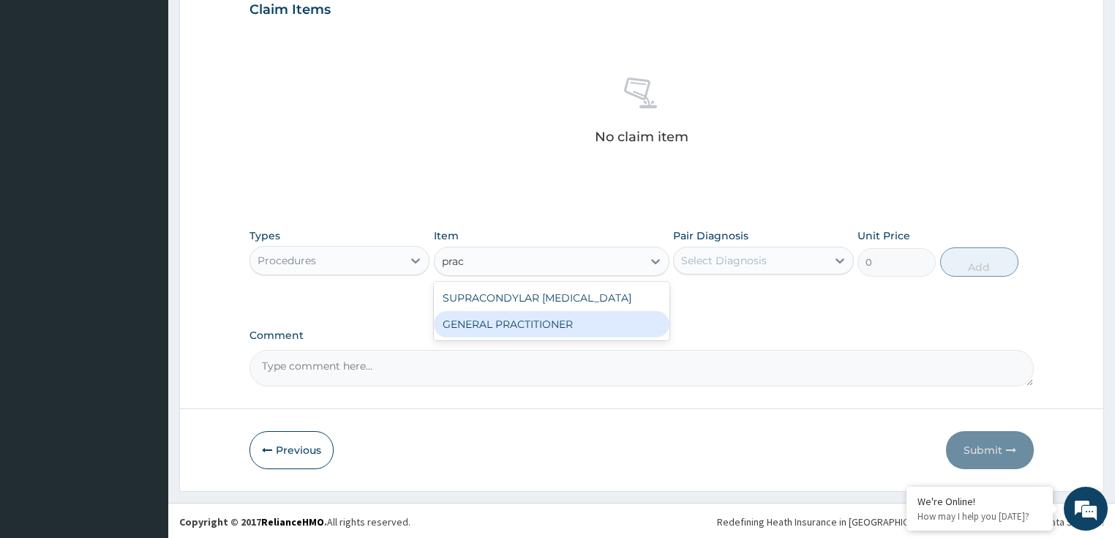
click at [510, 330] on div "GENERAL PRACTITIONER" at bounding box center [551, 324] width 235 height 26
type input "3125"
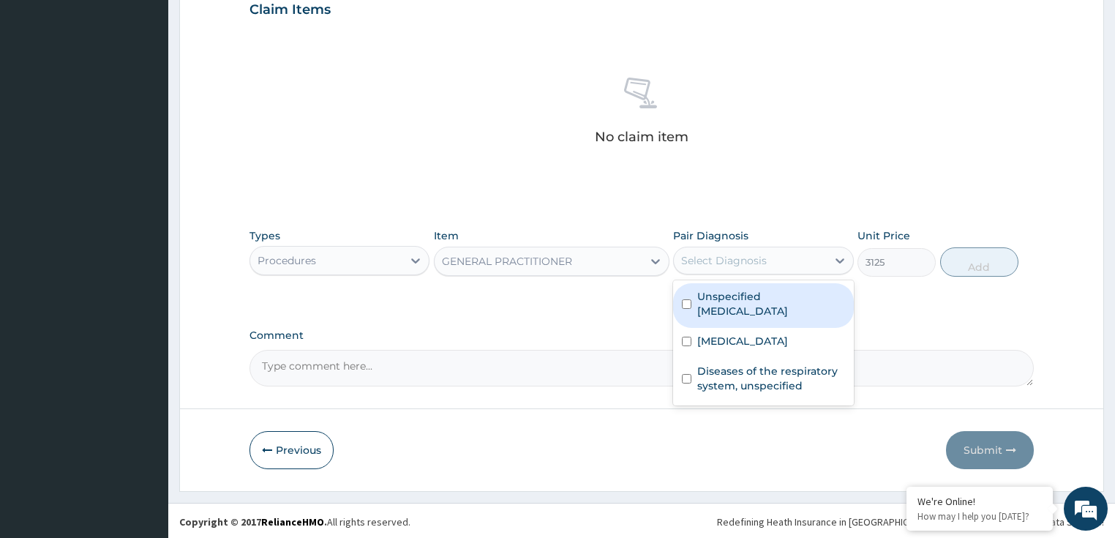
click at [728, 259] on div "Select Diagnosis" at bounding box center [724, 260] width 86 height 15
click at [740, 291] on label "Unspecified [MEDICAL_DATA]" at bounding box center [771, 303] width 148 height 29
checkbox input "true"
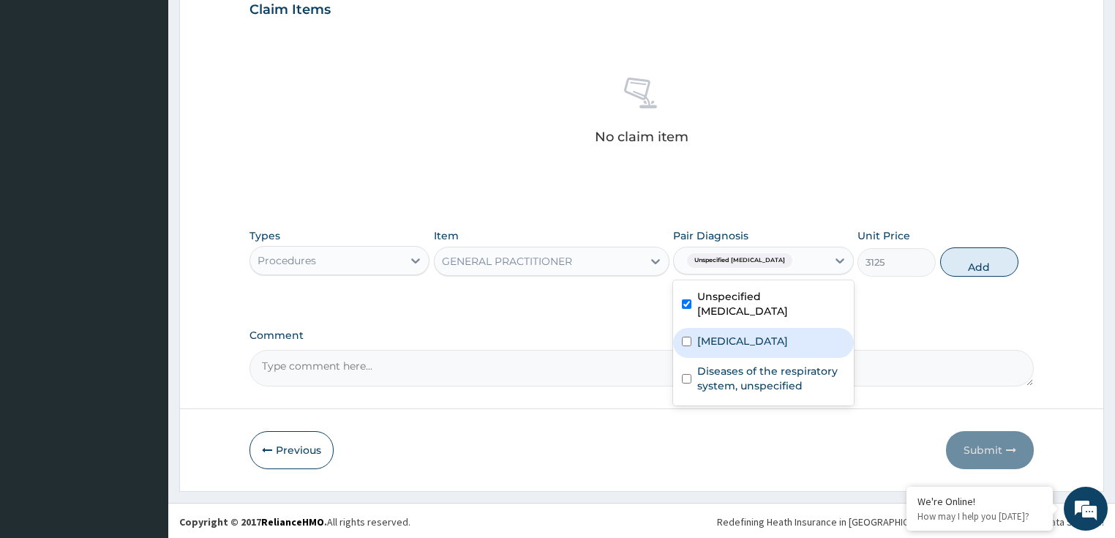
click at [723, 342] on label "Malaria, unspecified" at bounding box center [742, 340] width 91 height 15
checkbox input "true"
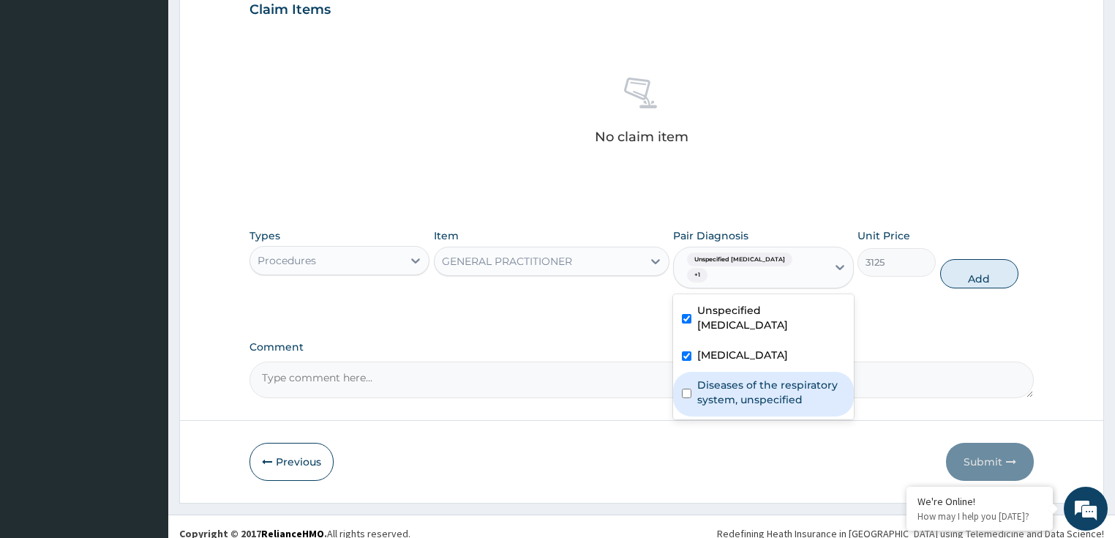
click at [711, 387] on label "Diseases of the respiratory system, unspecified" at bounding box center [771, 391] width 148 height 29
checkbox input "true"
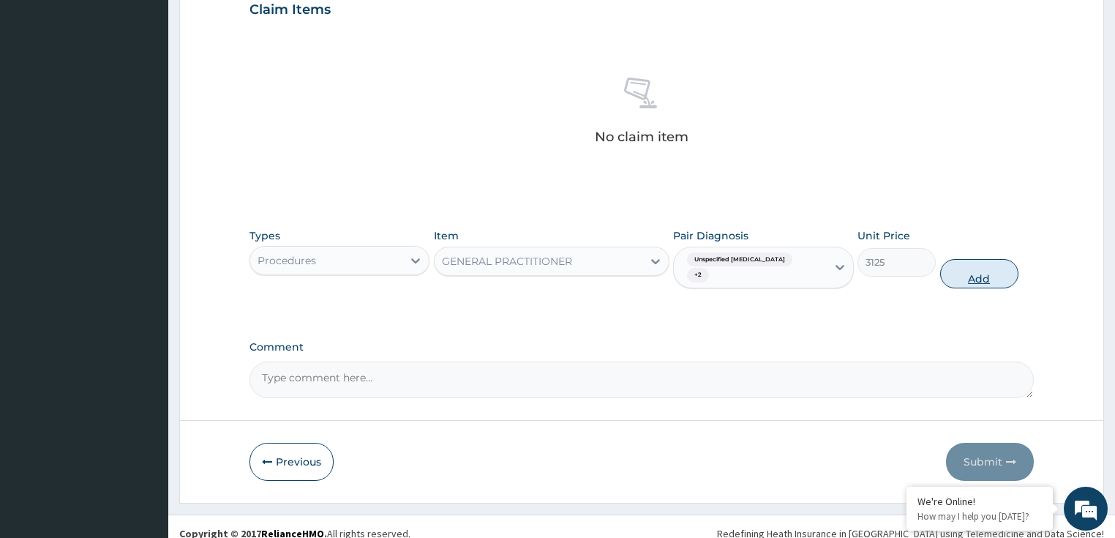
click at [965, 268] on button "Add" at bounding box center [979, 273] width 78 height 29
type input "0"
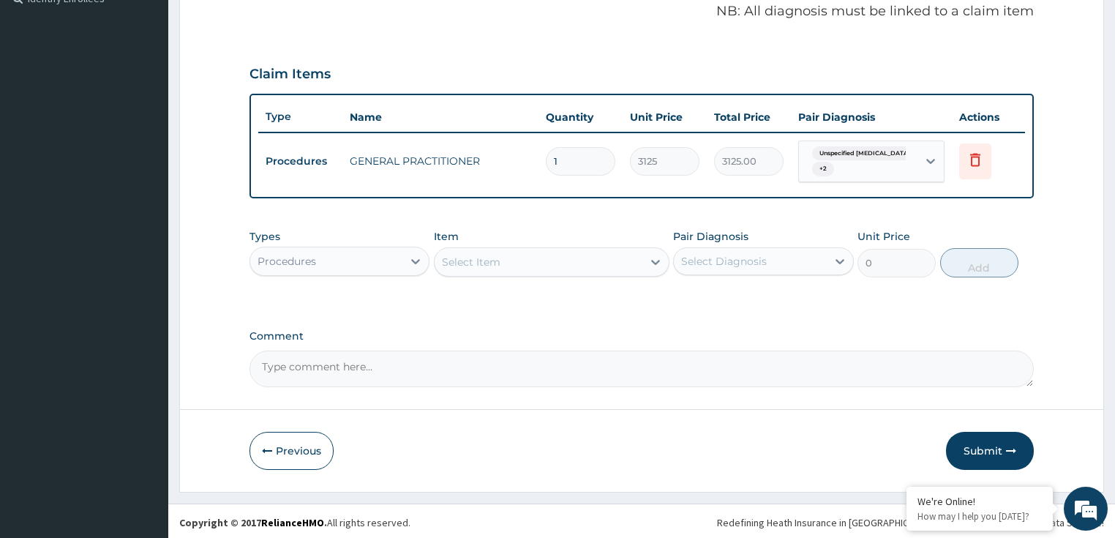
click at [328, 263] on div "Procedures" at bounding box center [326, 260] width 153 height 23
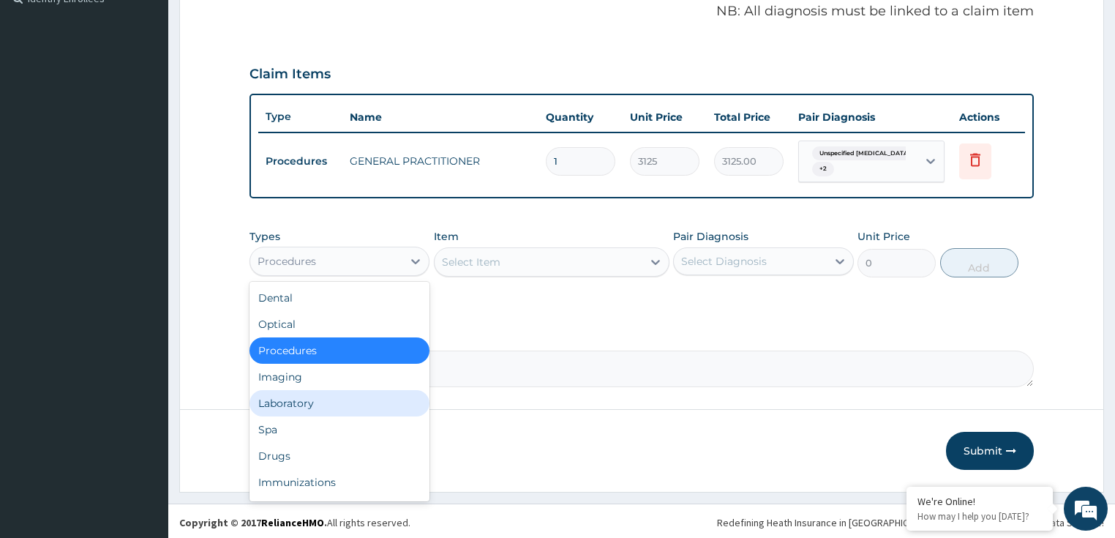
click at [333, 403] on div "Laboratory" at bounding box center [339, 403] width 181 height 26
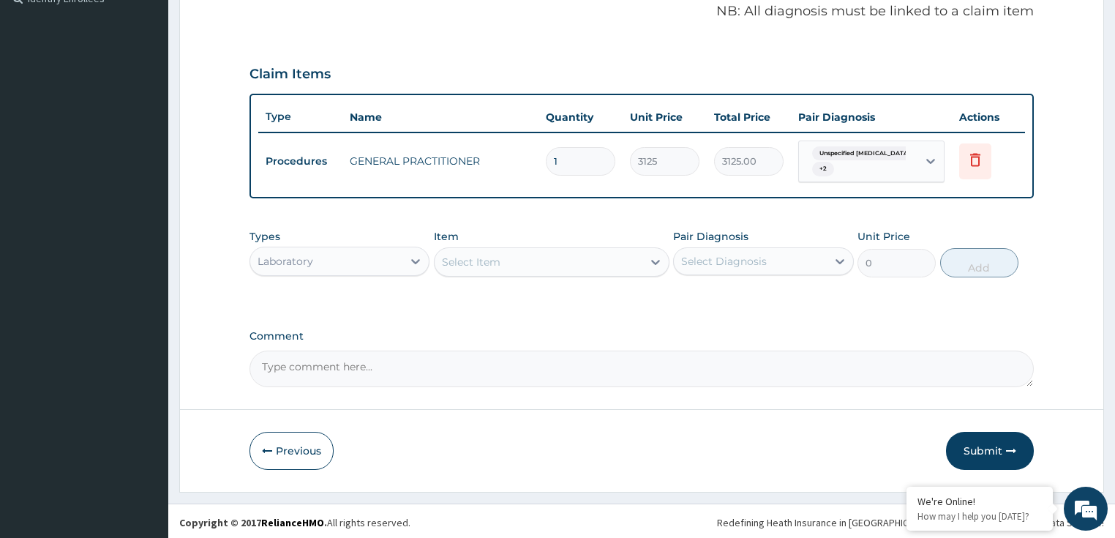
click at [494, 257] on div "Select Item" at bounding box center [471, 261] width 59 height 15
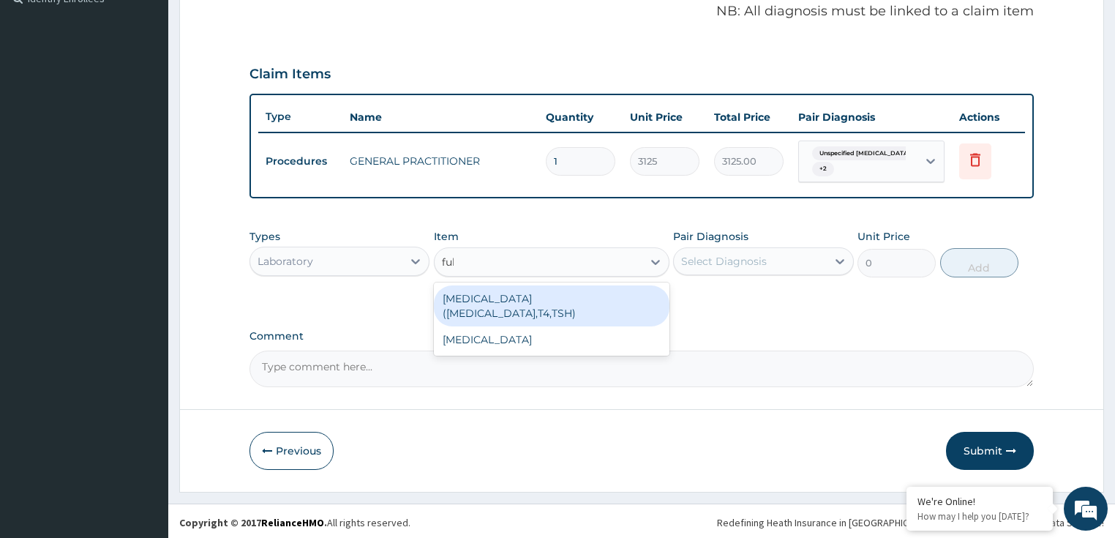
type input "full"
click at [506, 294] on div "[MEDICAL_DATA]" at bounding box center [551, 298] width 235 height 26
type input "3375"
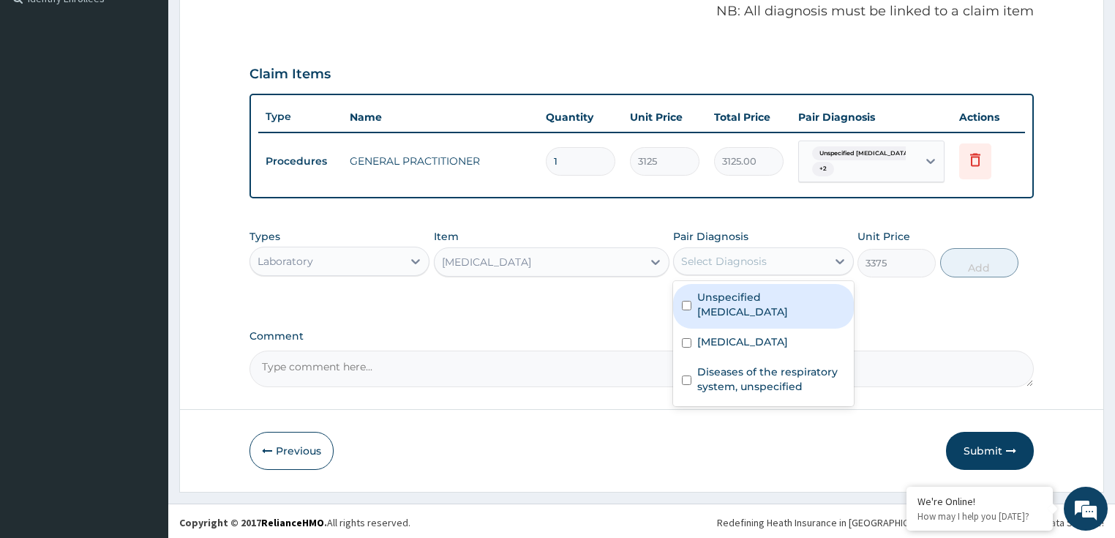
click at [723, 260] on div "Select Diagnosis" at bounding box center [724, 261] width 86 height 15
click at [747, 295] on label "Unspecified [MEDICAL_DATA]" at bounding box center [771, 304] width 148 height 29
checkbox input "true"
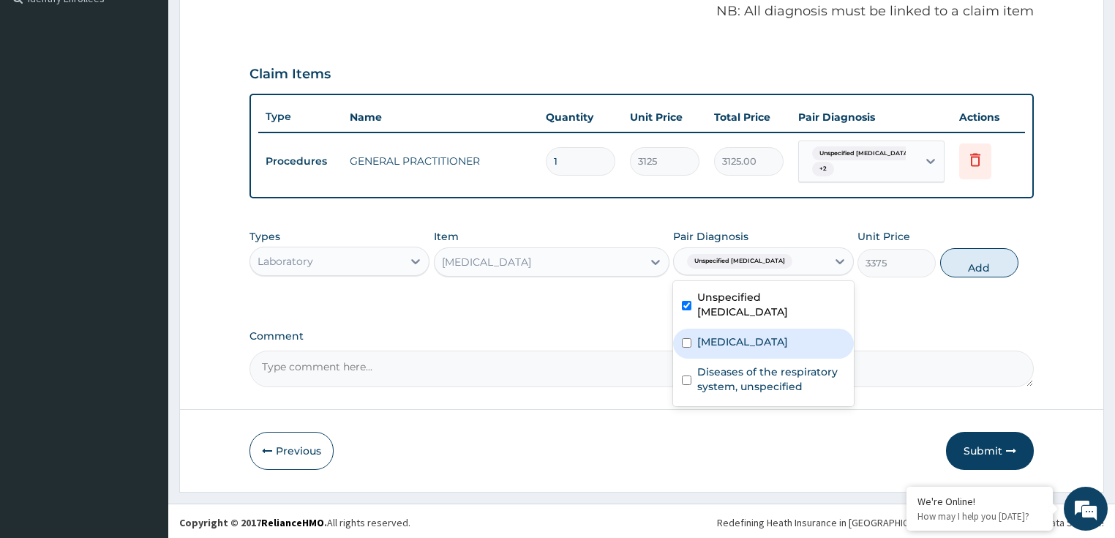
drag, startPoint x: 736, startPoint y: 335, endPoint x: 731, endPoint y: 361, distance: 26.0
click at [735, 335] on label "[MEDICAL_DATA]" at bounding box center [742, 341] width 91 height 15
checkbox input "true"
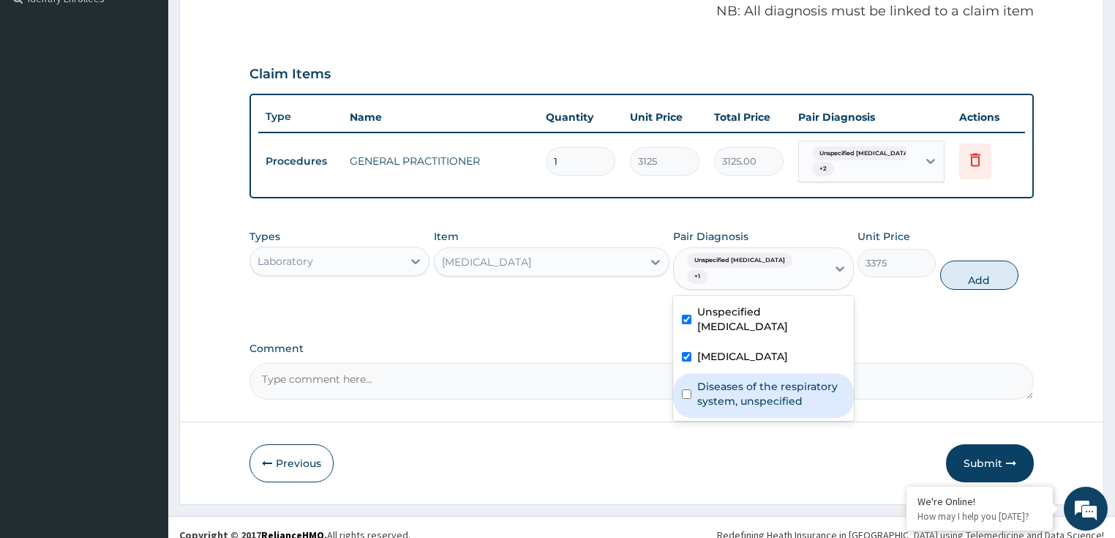
click at [730, 379] on label "Diseases of the respiratory system, unspecified" at bounding box center [771, 393] width 148 height 29
checkbox input "true"
click at [962, 278] on button "Add" at bounding box center [979, 274] width 78 height 29
type input "0"
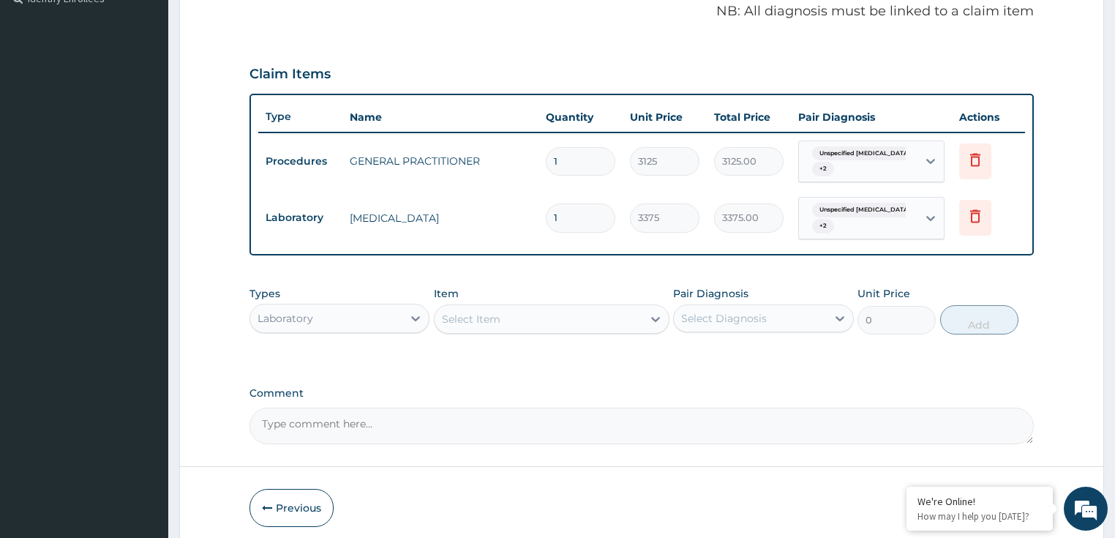
click at [856, 216] on div "Unspecified bacterial disease + 2" at bounding box center [855, 217] width 99 height 35
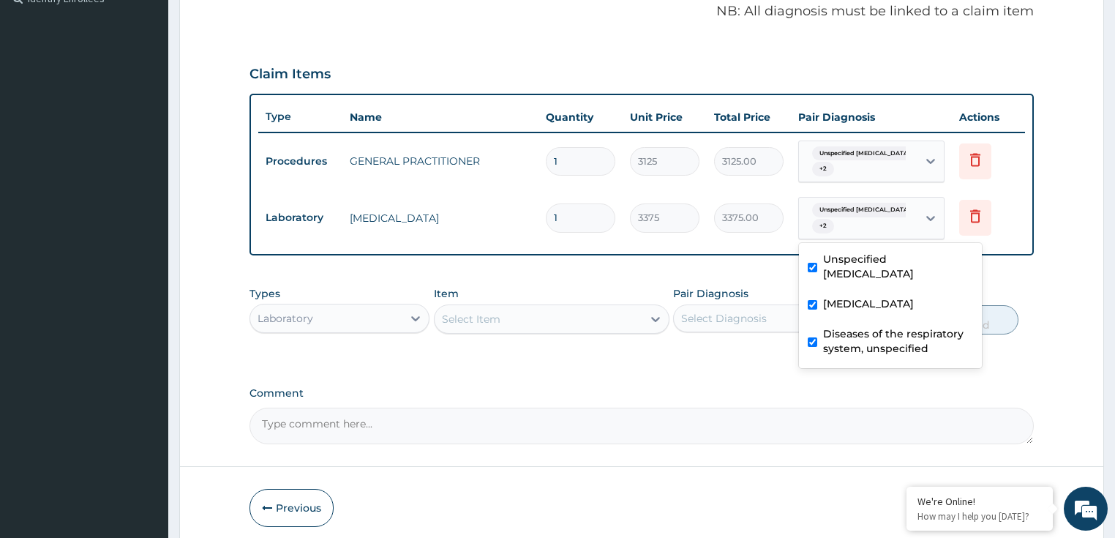
click at [867, 309] on label "[MEDICAL_DATA]" at bounding box center [868, 303] width 91 height 15
checkbox input "false"
click at [852, 341] on label "Diseases of the respiratory system, unspecified" at bounding box center [898, 340] width 150 height 29
checkbox input "false"
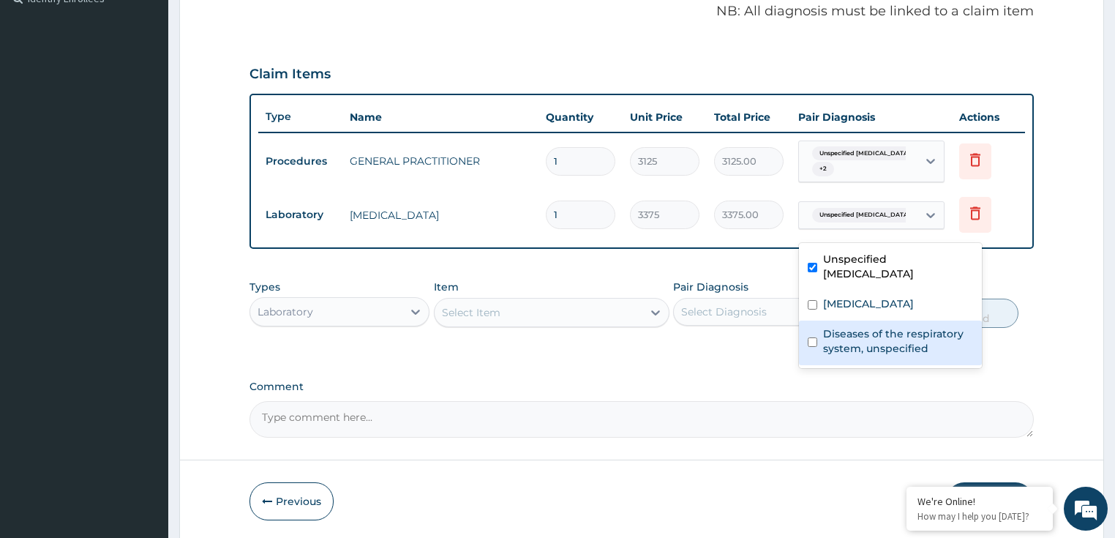
click at [708, 401] on textarea "Comment" at bounding box center [641, 419] width 785 height 37
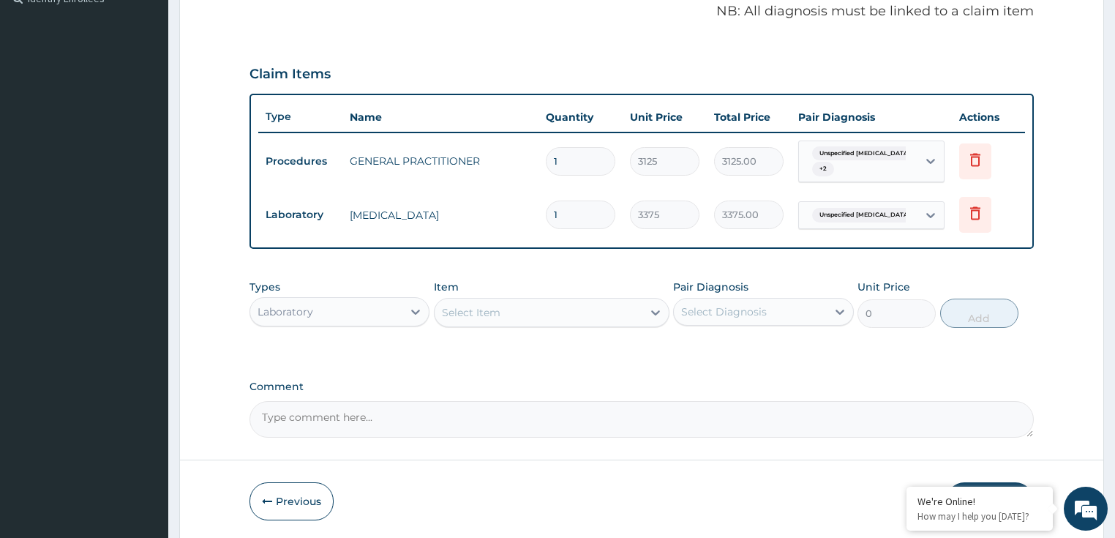
click at [485, 320] on div "Select Item" at bounding box center [538, 312] width 208 height 23
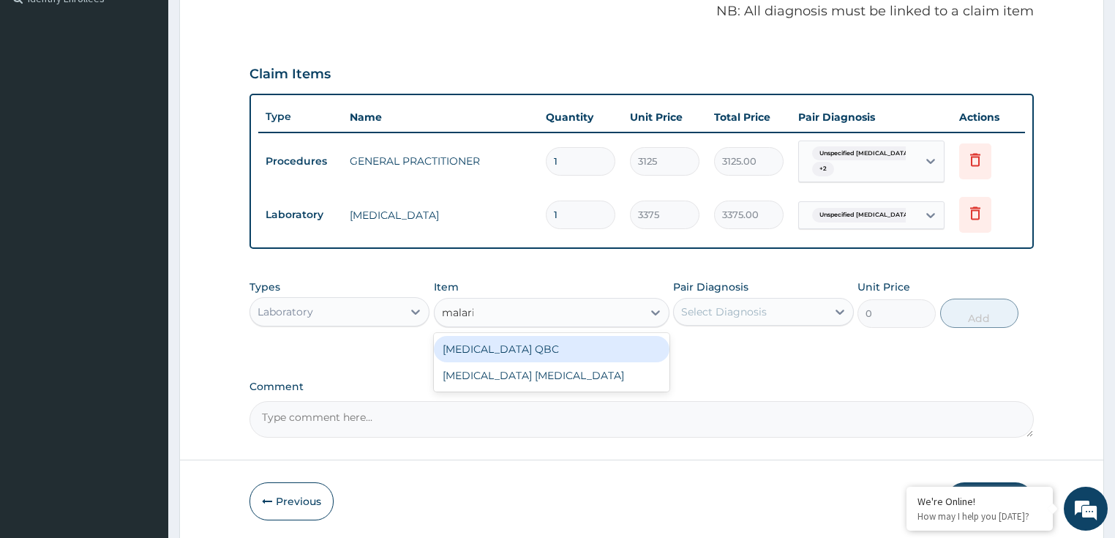
type input "malaria"
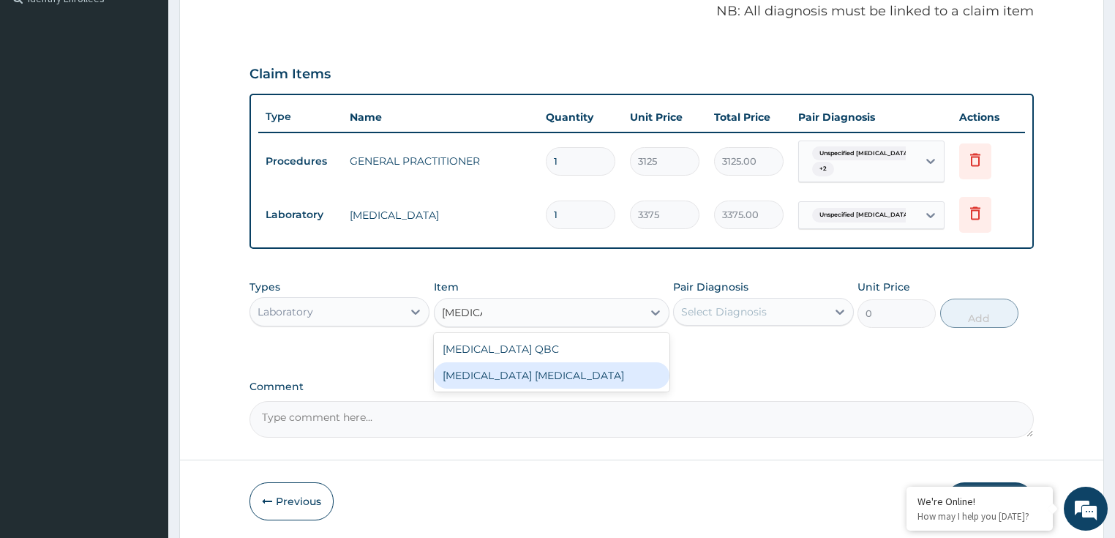
click at [528, 371] on div "MALARIA PARASITE" at bounding box center [551, 375] width 235 height 26
type input "2025"
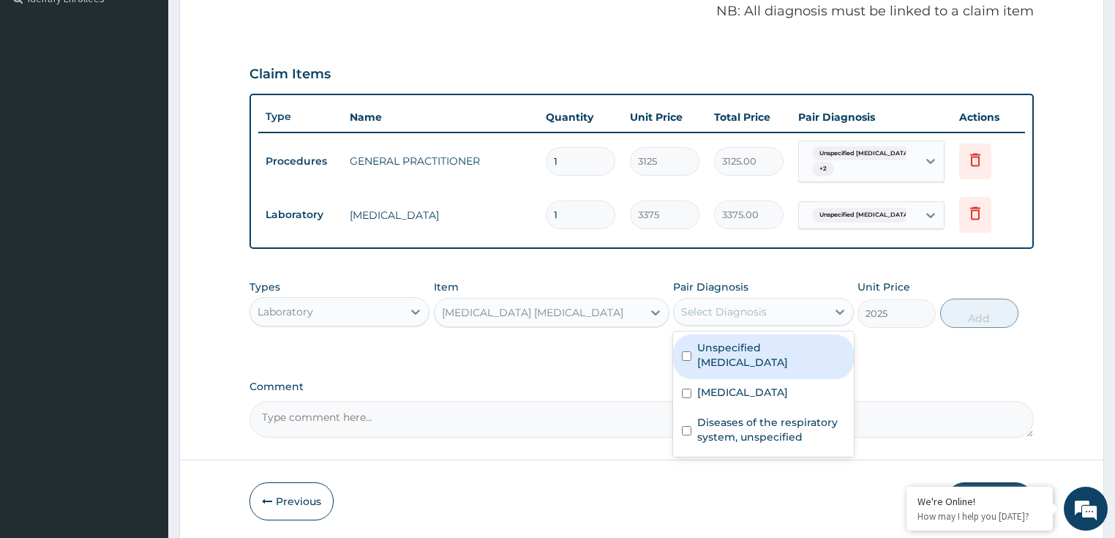
click at [739, 310] on div "Select Diagnosis" at bounding box center [724, 311] width 86 height 15
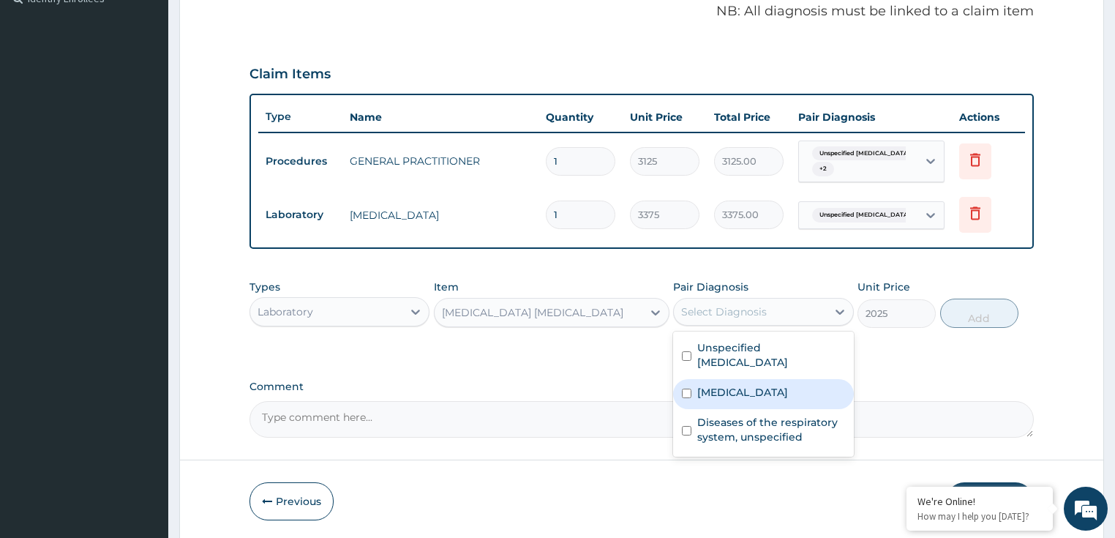
click at [766, 386] on label "Malaria, unspecified" at bounding box center [742, 392] width 91 height 15
checkbox input "true"
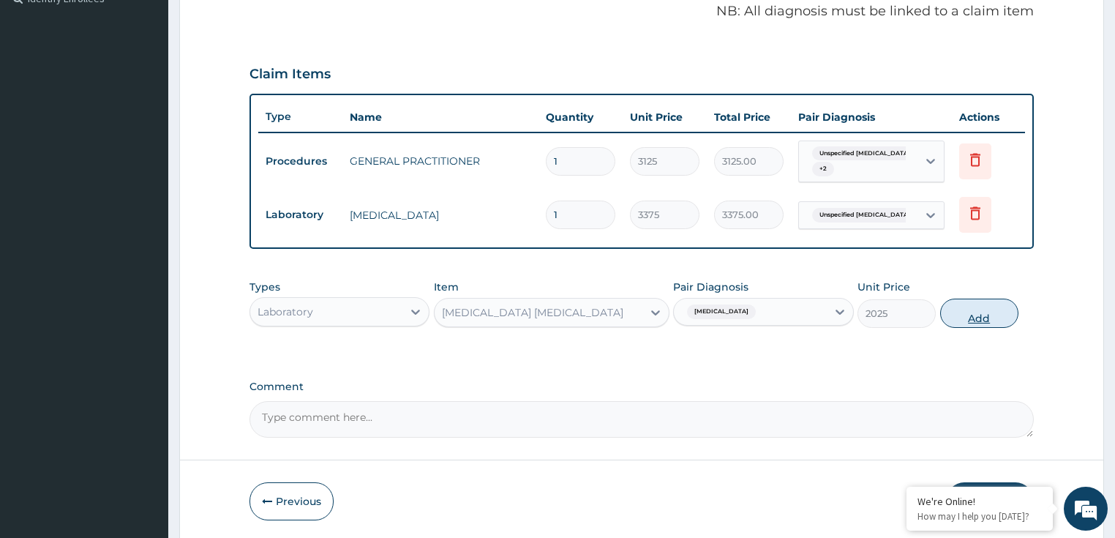
click at [977, 316] on button "Add" at bounding box center [979, 312] width 78 height 29
type input "0"
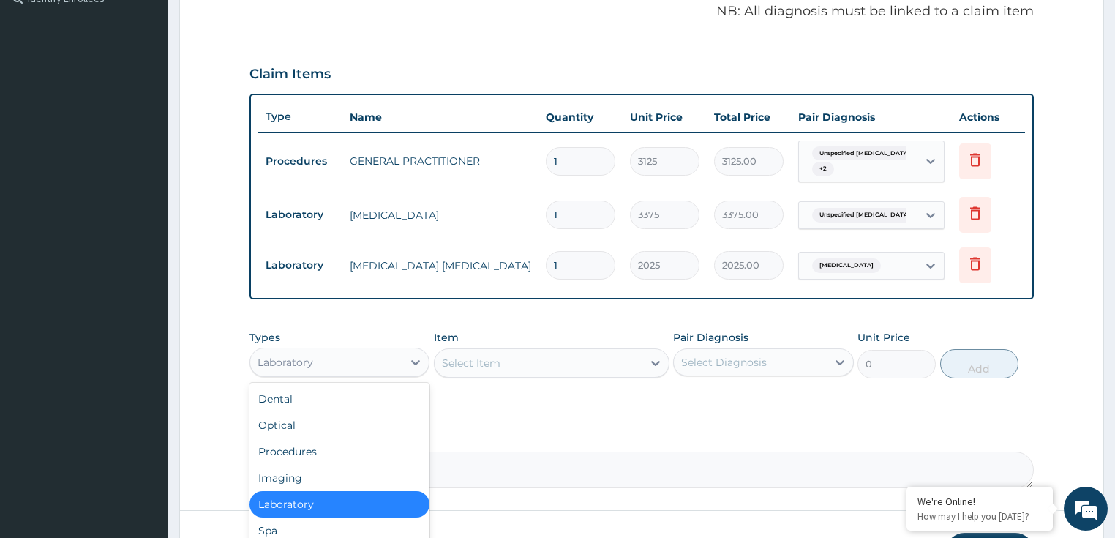
click at [338, 369] on div "Laboratory" at bounding box center [326, 361] width 153 height 23
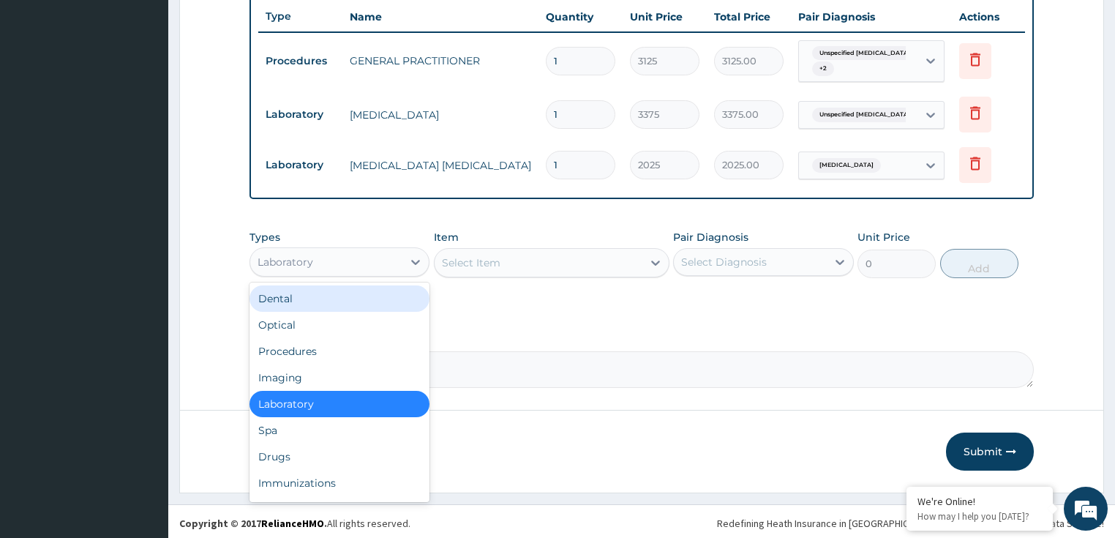
scroll to position [551, 0]
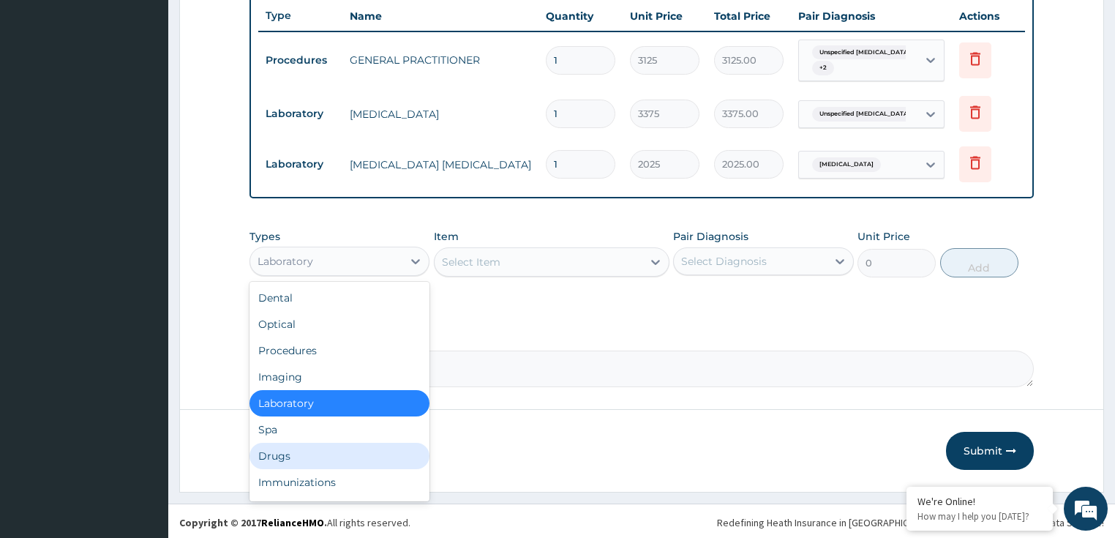
click at [290, 445] on div "Drugs" at bounding box center [339, 455] width 181 height 26
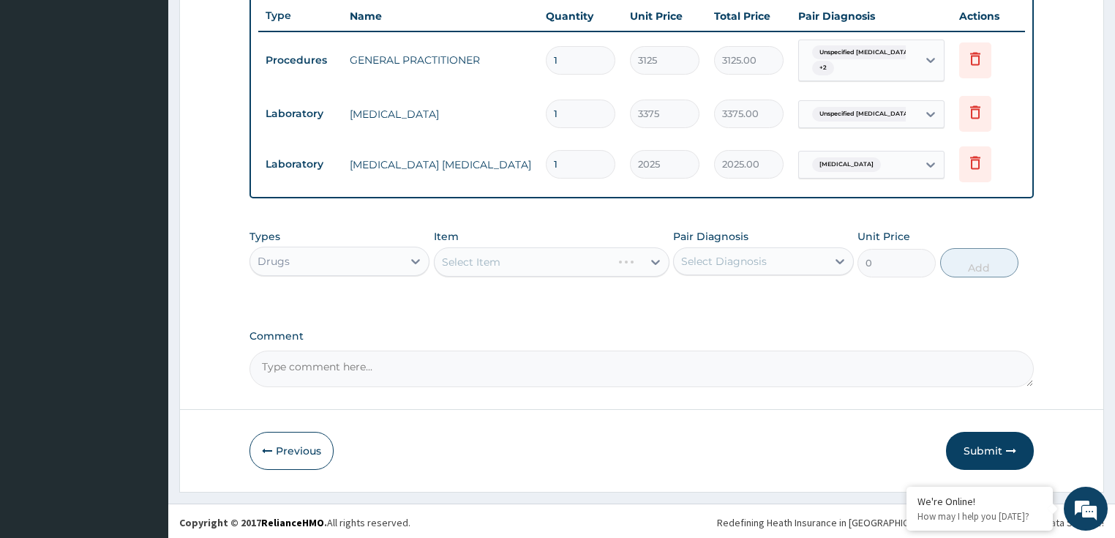
click at [456, 257] on div "Select Item" at bounding box center [551, 261] width 235 height 29
click at [507, 257] on div "Select Item" at bounding box center [551, 261] width 235 height 29
click at [597, 262] on div "Select Item" at bounding box center [538, 261] width 208 height 23
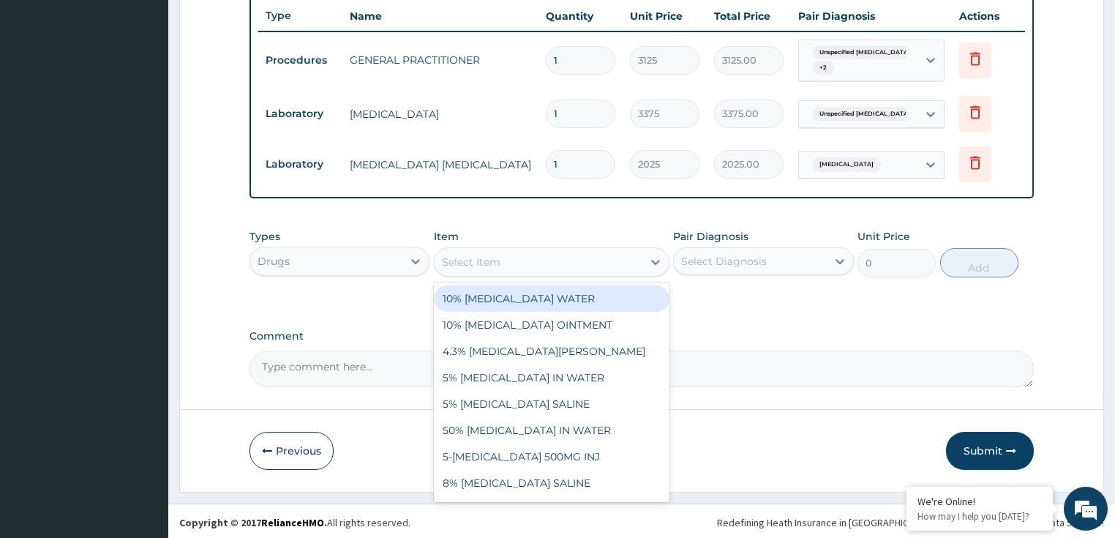
paste input "TRIPROLIDINE/PSEUDOEPHREDINE 2.5/60MG TAB"
type input "TRIPROLIDINE/PSEUDOEPHREDINE 2.5/60MG TAB"
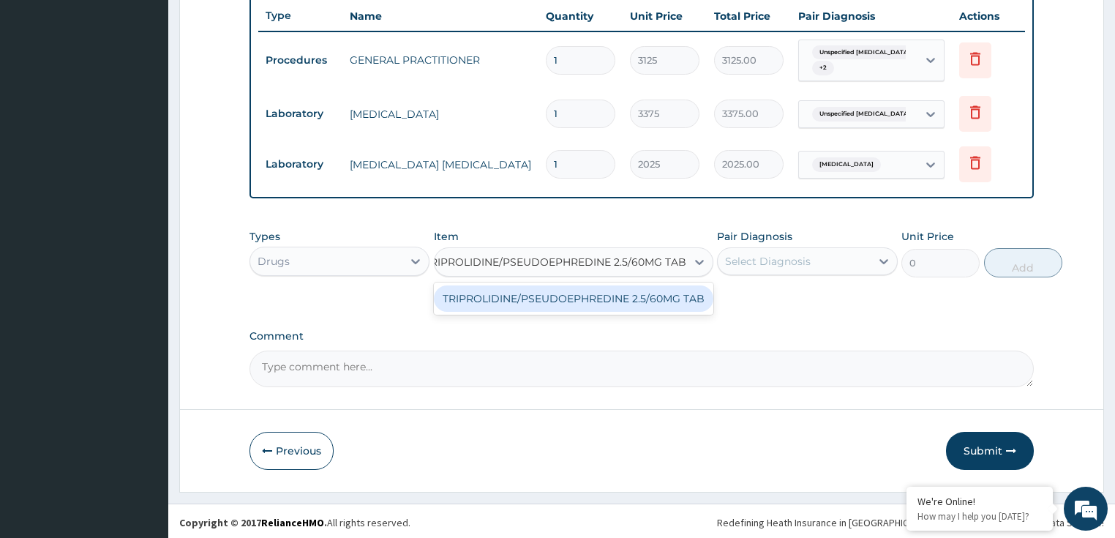
click at [554, 302] on div "TRIPROLIDINE/PSEUDOEPHREDINE 2.5/60MG TAB" at bounding box center [573, 298] width 279 height 26
type input "240"
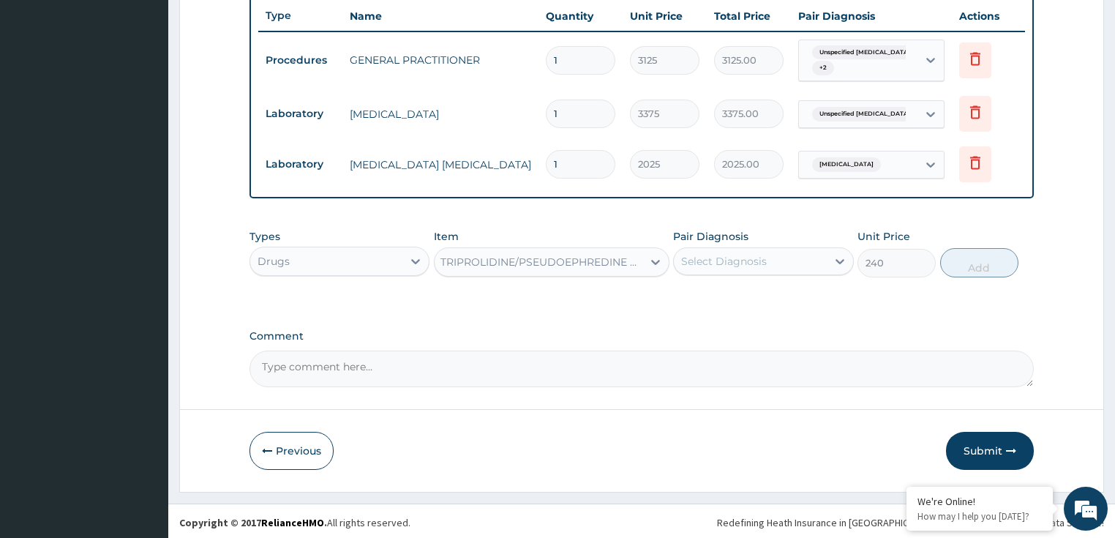
scroll to position [0, 1]
click at [755, 257] on div "Select Diagnosis" at bounding box center [724, 261] width 86 height 15
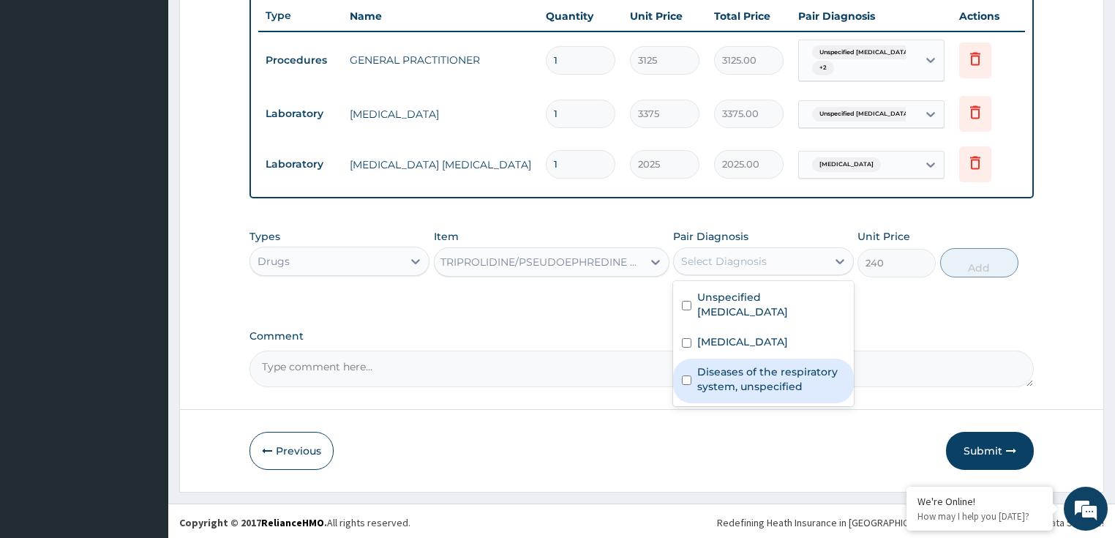
click at [746, 377] on label "Diseases of the respiratory system, unspecified" at bounding box center [771, 378] width 148 height 29
checkbox input "true"
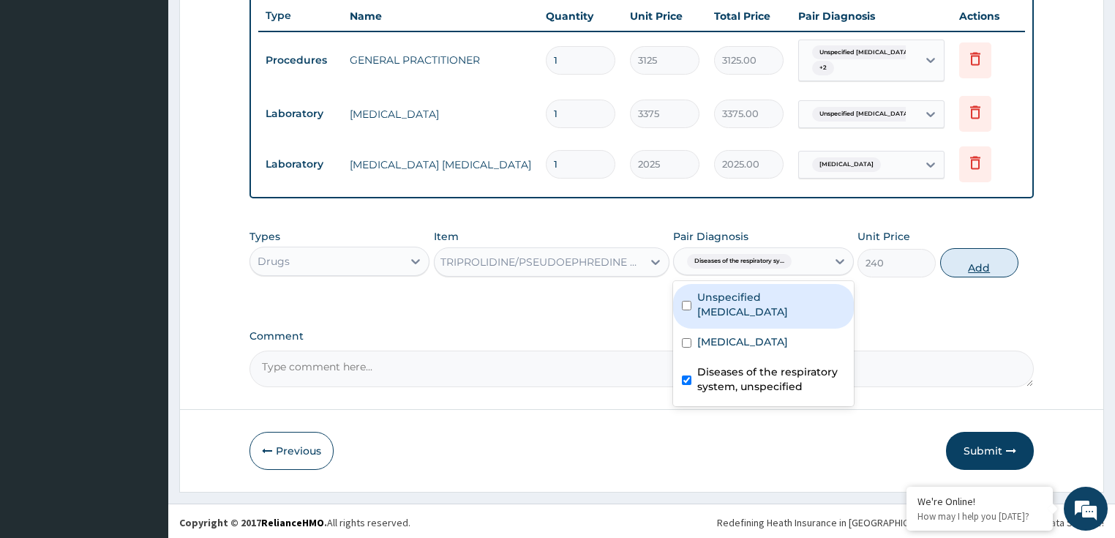
click at [966, 265] on button "Add" at bounding box center [979, 262] width 78 height 29
type input "0"
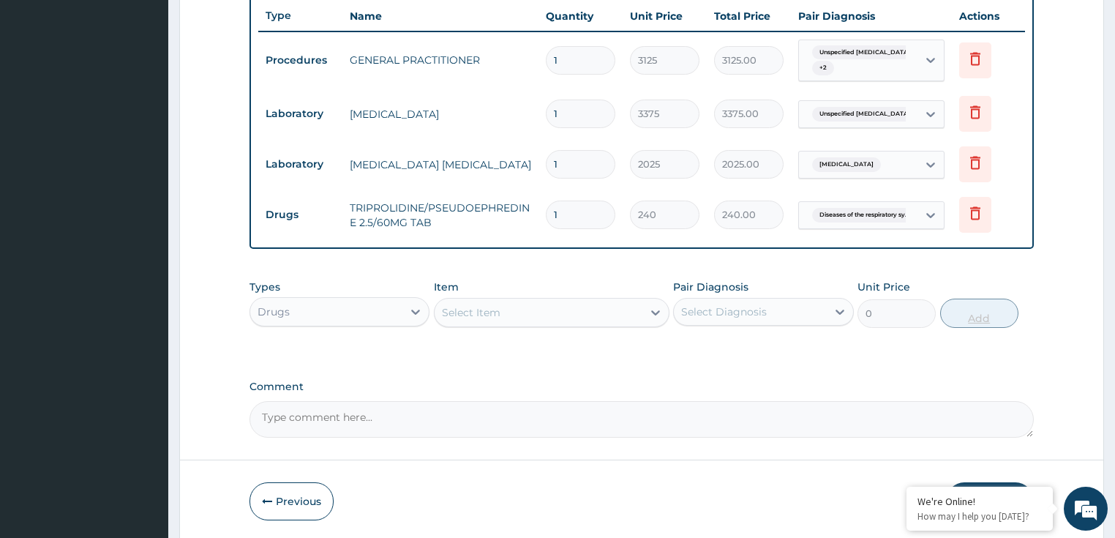
scroll to position [0, 0]
type input "12"
type input "2880.00"
type input "12"
click at [456, 310] on div "Select Item" at bounding box center [471, 312] width 59 height 15
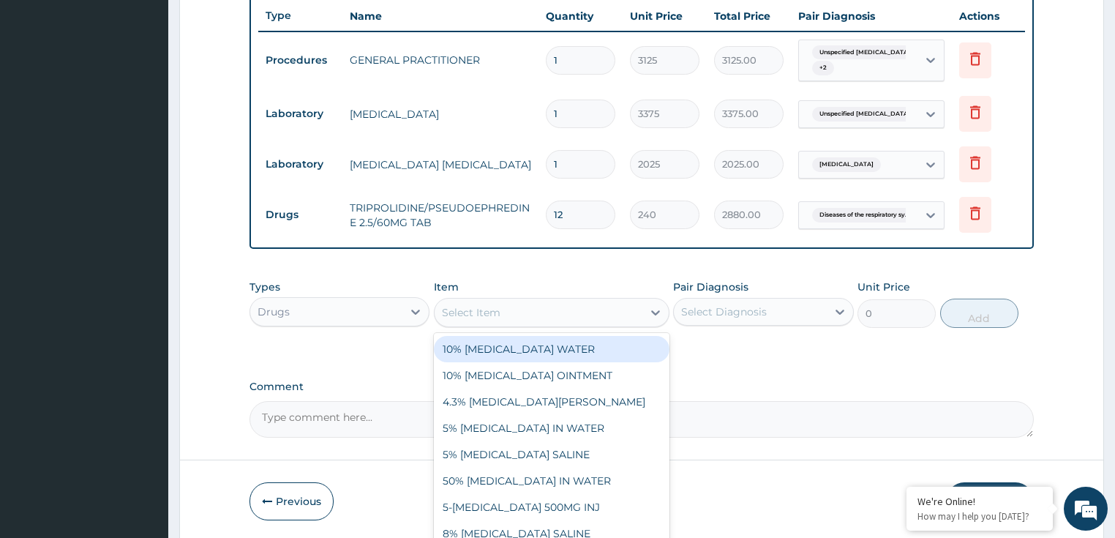
paste input "ARTEMETHER AND LUMEFANTRIN 80/480MG TAB (AMATEM)"
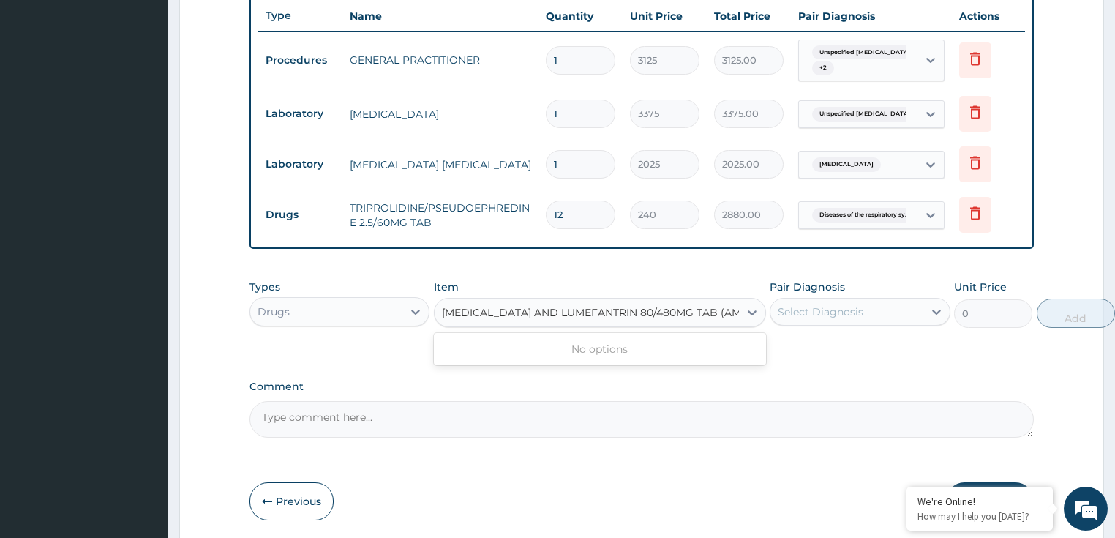
scroll to position [0, 18]
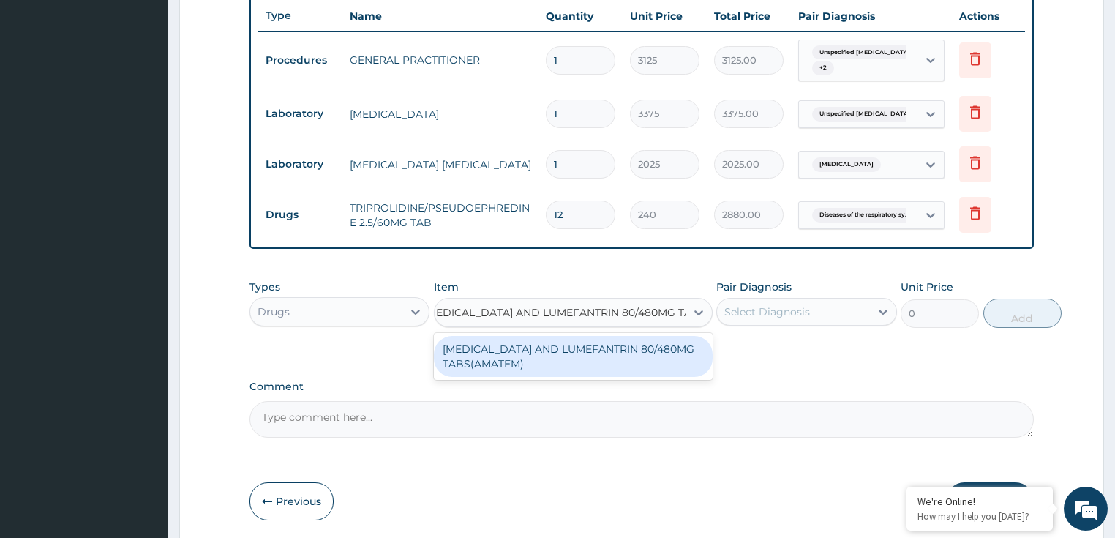
type input "ARTEMETHER AND LUMEFANTRIN 80/480MG TAB"
click at [613, 368] on div "ARTEMETHER AND LUMEFANTRIN 80/480MG TABS(AMATEM)" at bounding box center [572, 356] width 276 height 41
type input "550"
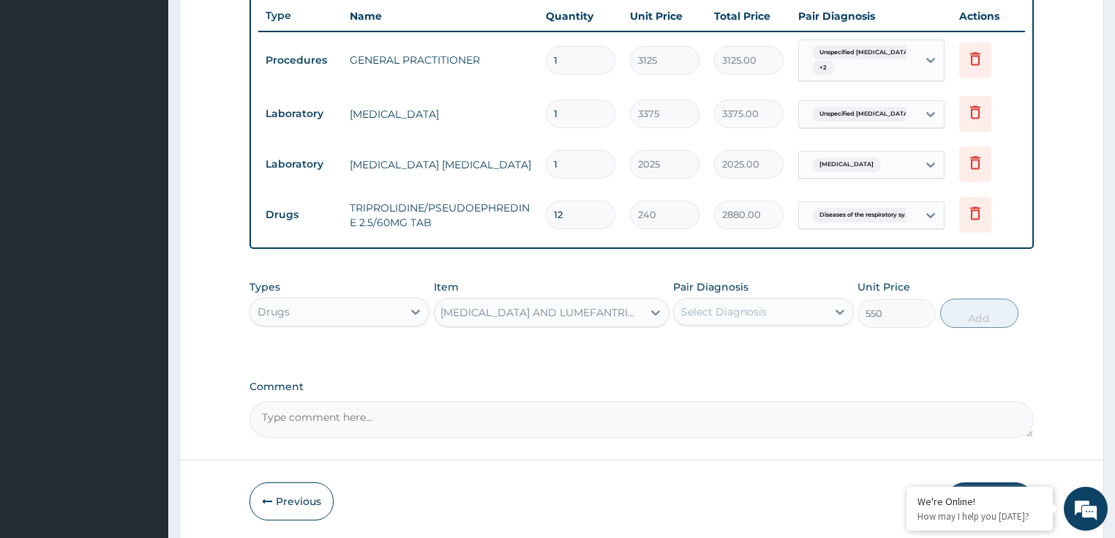
click at [766, 313] on div "Select Diagnosis" at bounding box center [750, 311] width 153 height 23
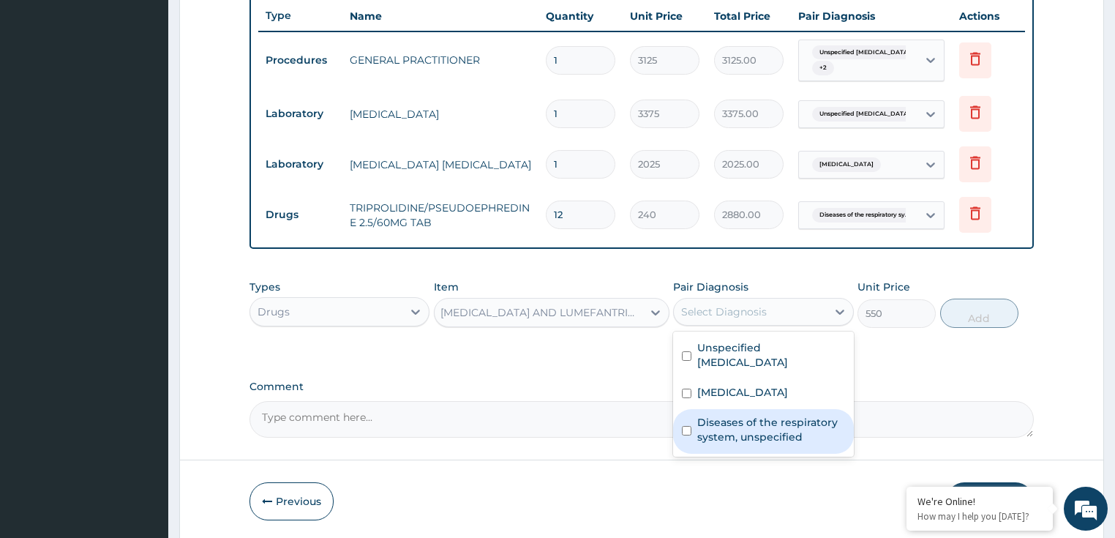
click at [757, 409] on div "Diseases of the respiratory system, unspecified" at bounding box center [763, 431] width 181 height 45
checkbox input "true"
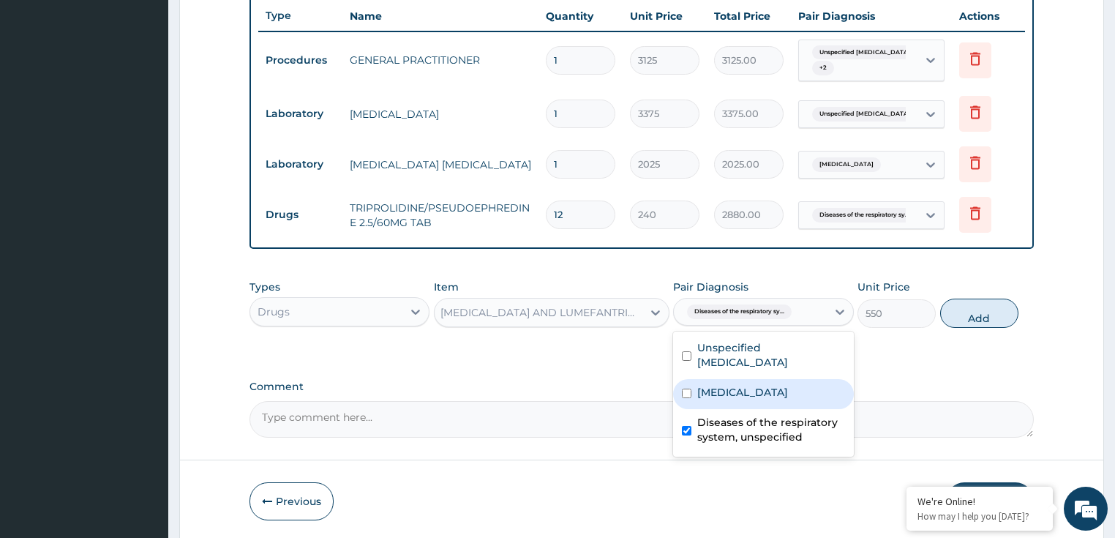
drag, startPoint x: 752, startPoint y: 383, endPoint x: 743, endPoint y: 424, distance: 41.9
click at [752, 387] on label "Malaria, unspecified" at bounding box center [742, 392] width 91 height 15
checkbox input "true"
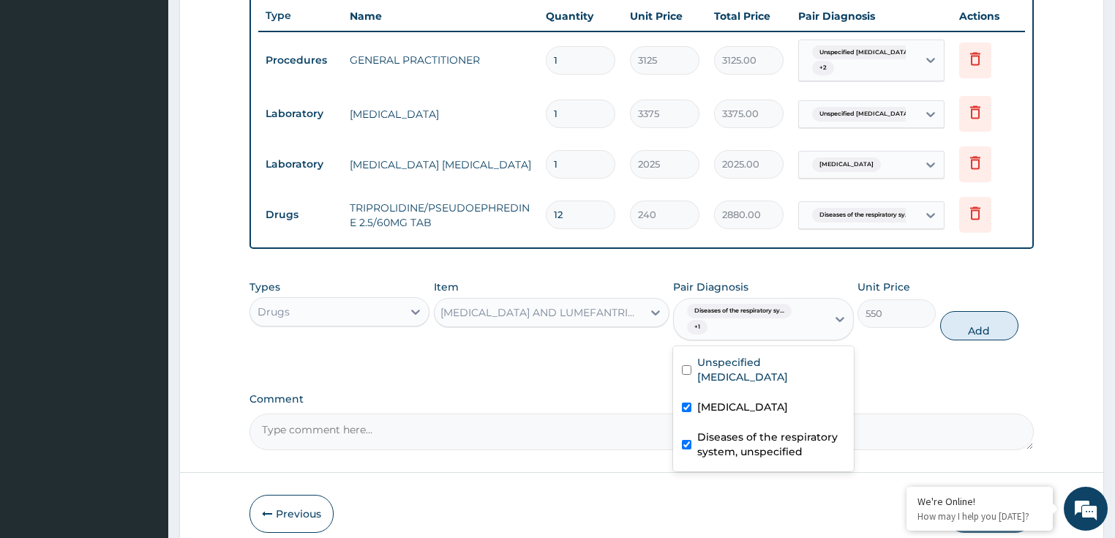
click at [743, 424] on div "Diseases of the respiratory system, unspecified" at bounding box center [763, 445] width 181 height 45
checkbox input "false"
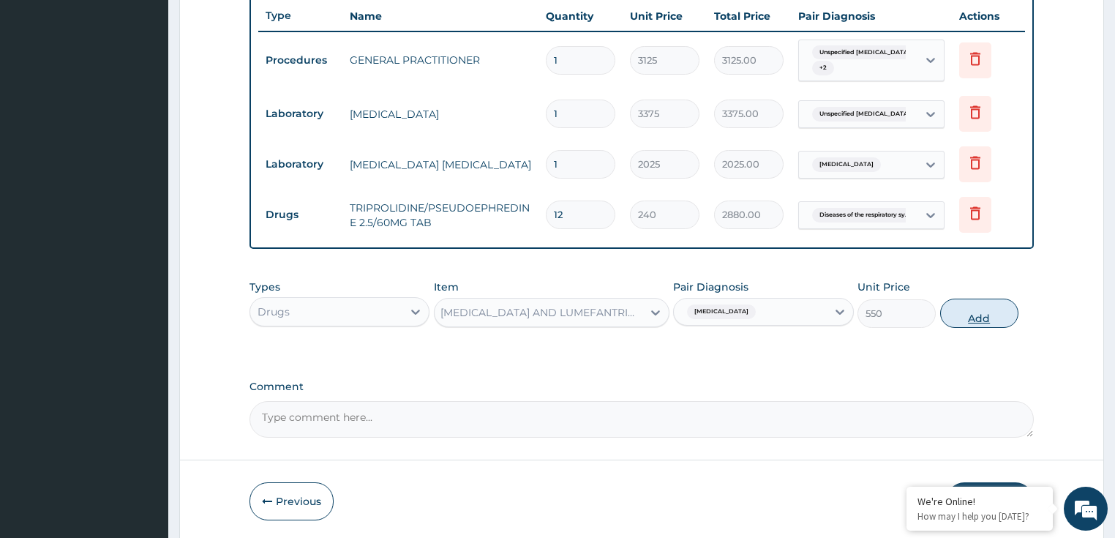
click at [963, 305] on button "Add" at bounding box center [979, 312] width 78 height 29
type input "0"
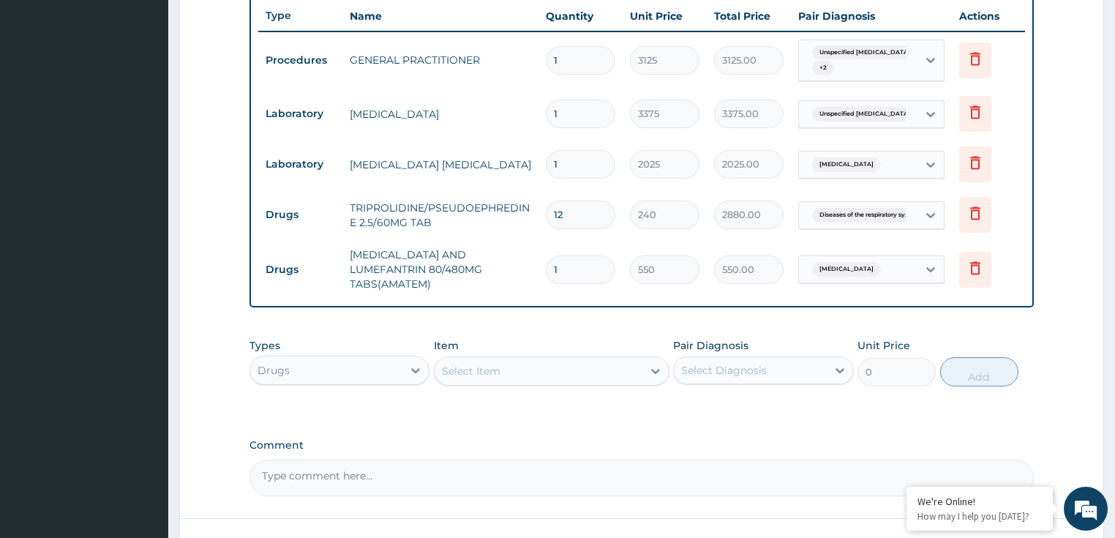
type input "0.00"
type input "6"
type input "3300.00"
type input "6"
click at [506, 338] on div "Item Select Item" at bounding box center [551, 362] width 235 height 48
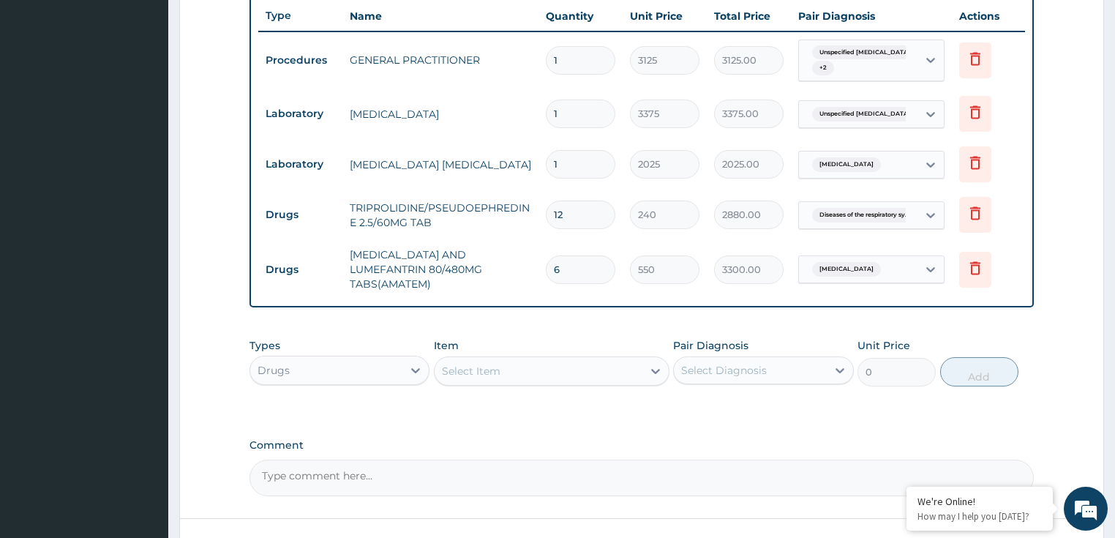
click at [465, 363] on div "Select Item" at bounding box center [471, 370] width 59 height 15
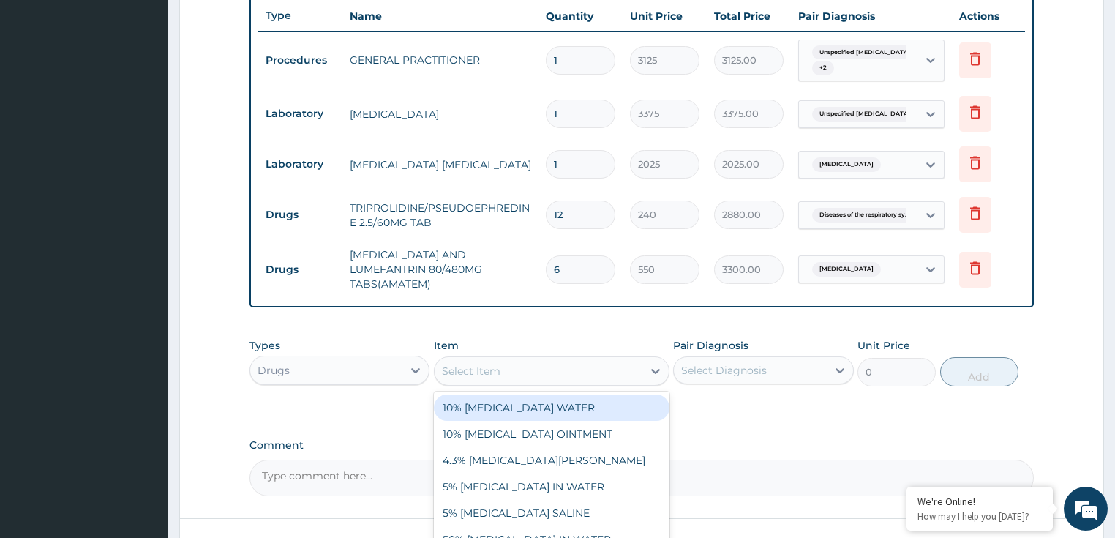
paste input "NEUROGESIC OINTMENT (BIG)"
type input "NEUROGESIC OINTMENT (BIG)"
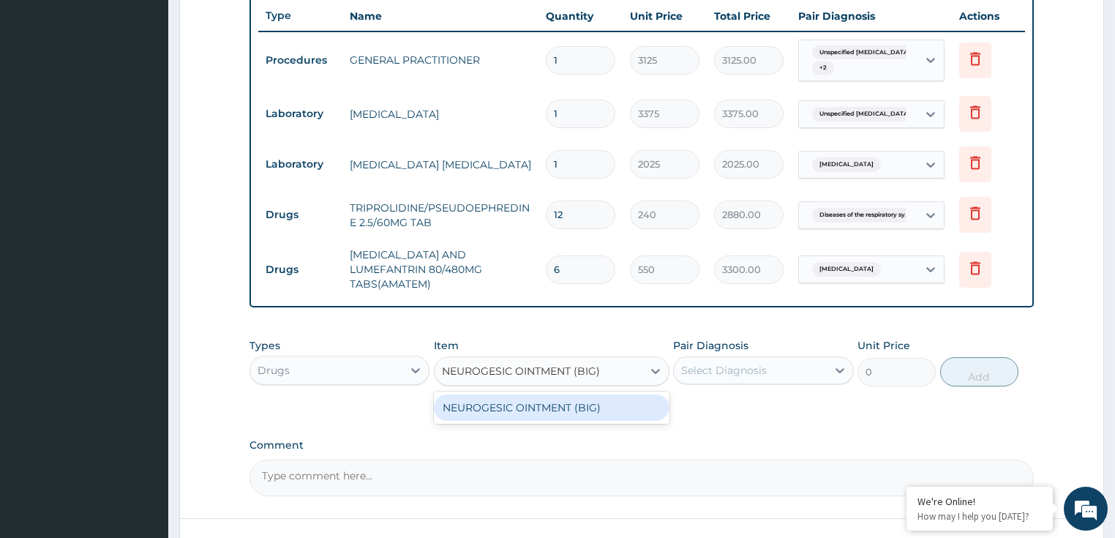
click at [520, 402] on div "NEUROGESIC OINTMENT (BIG)" at bounding box center [551, 407] width 235 height 26
type input "2470"
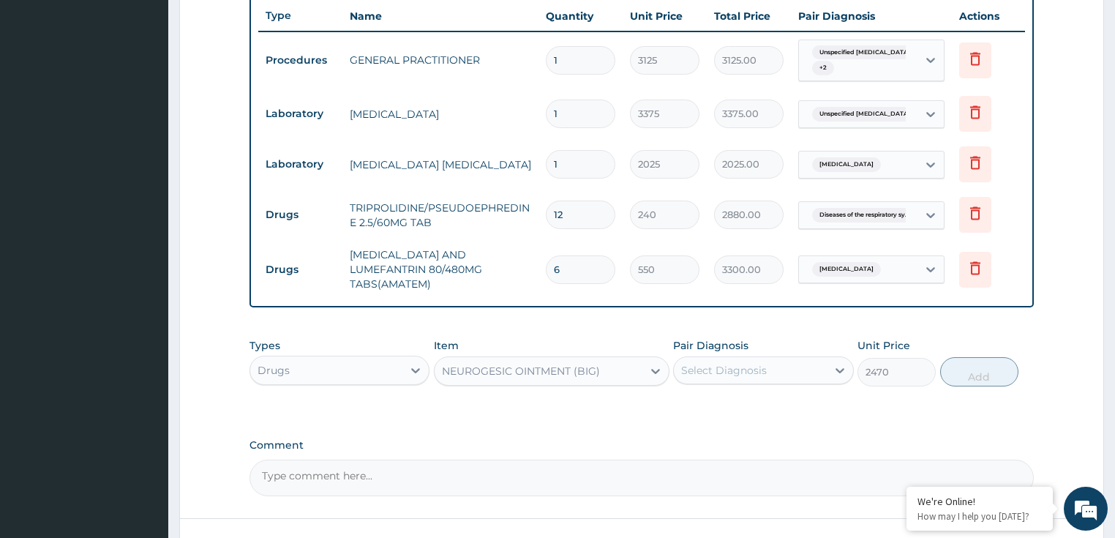
click at [719, 364] on div "Select Diagnosis" at bounding box center [724, 370] width 86 height 15
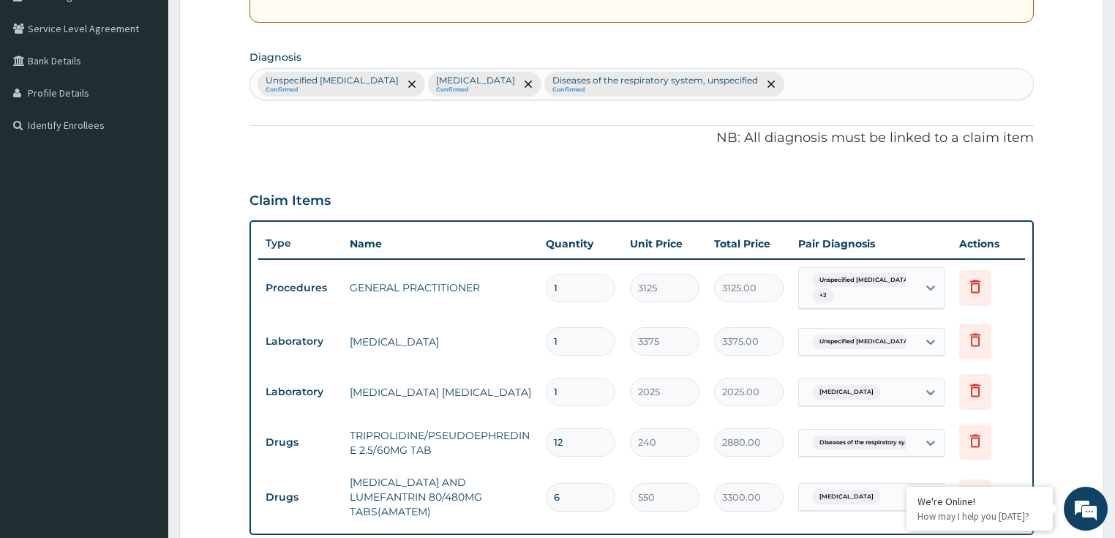
scroll to position [259, 0]
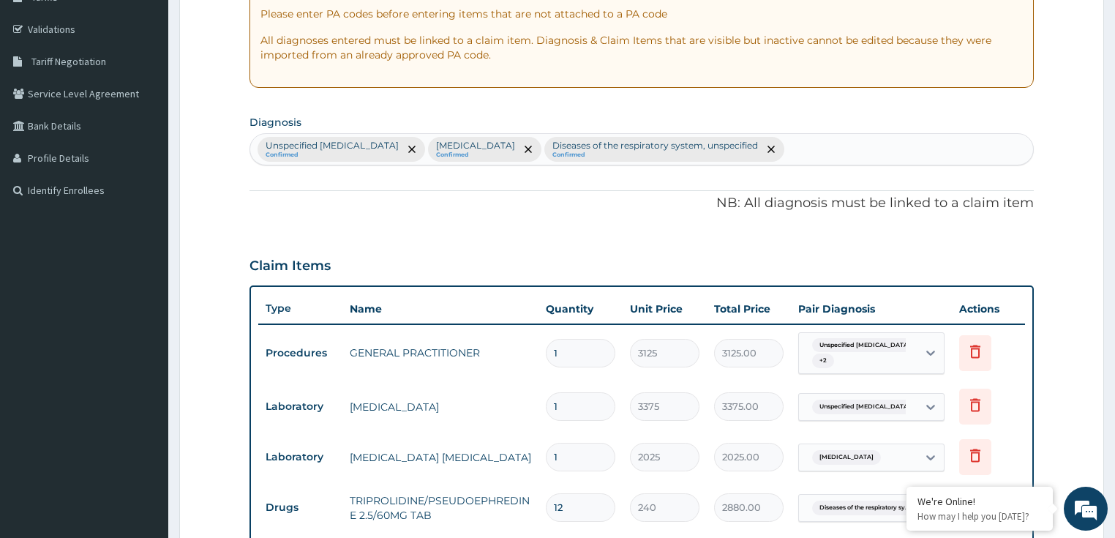
click at [810, 151] on div "Unspecified bacterial disease Confirmed Malaria, unspecified Confirmed Diseases…" at bounding box center [641, 149] width 783 height 31
type input "pain,"
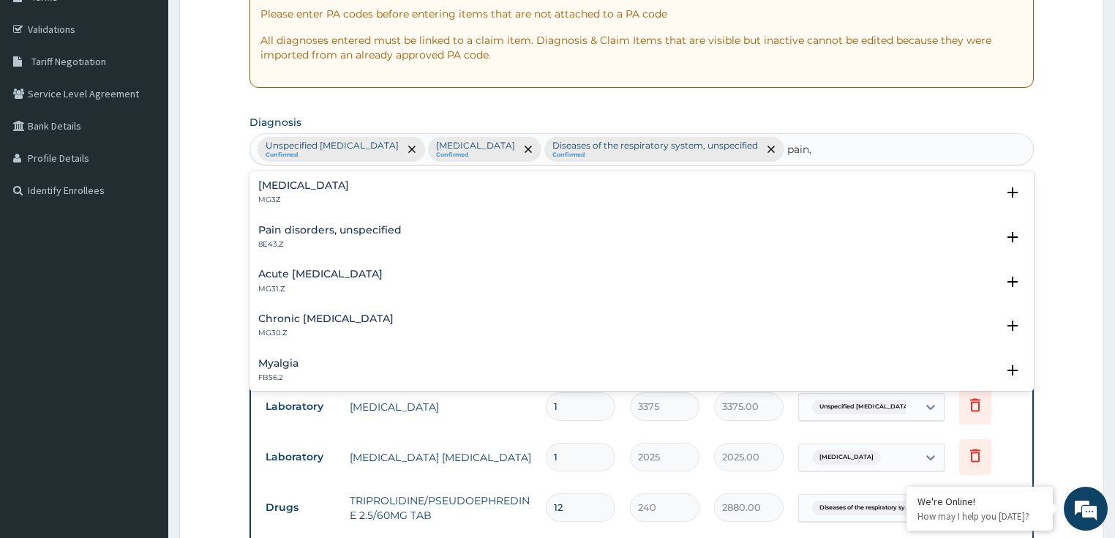
click at [315, 230] on h4 "Pain disorders, unspecified" at bounding box center [329, 230] width 143 height 11
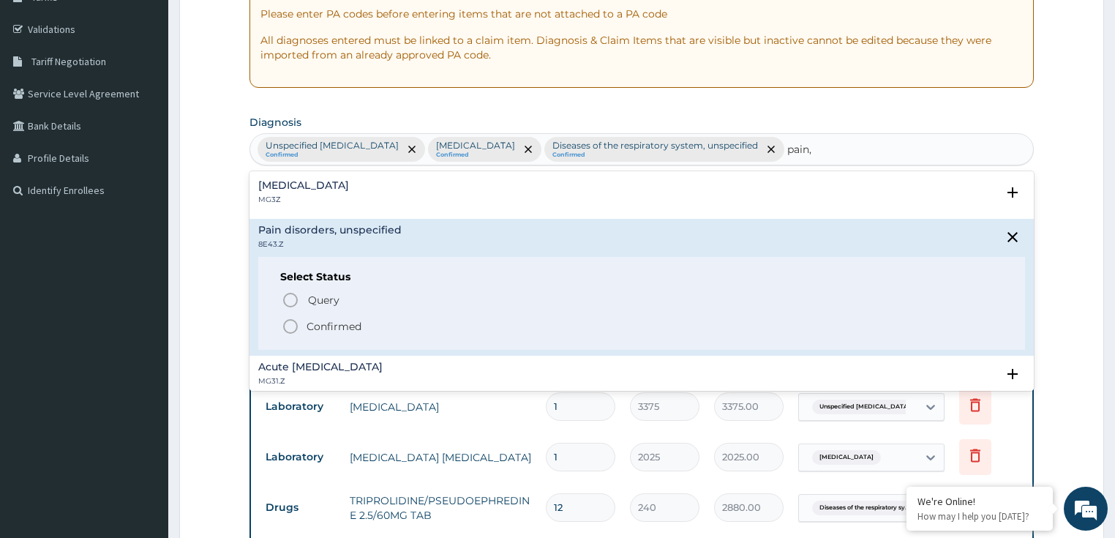
click at [319, 322] on p "Confirmed" at bounding box center [333, 326] width 55 height 15
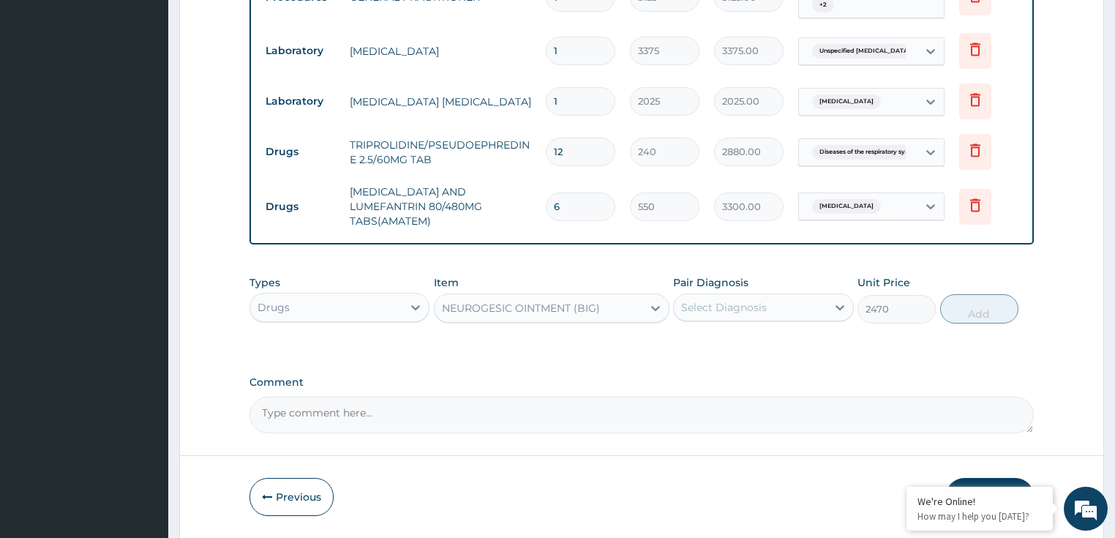
scroll to position [652, 0]
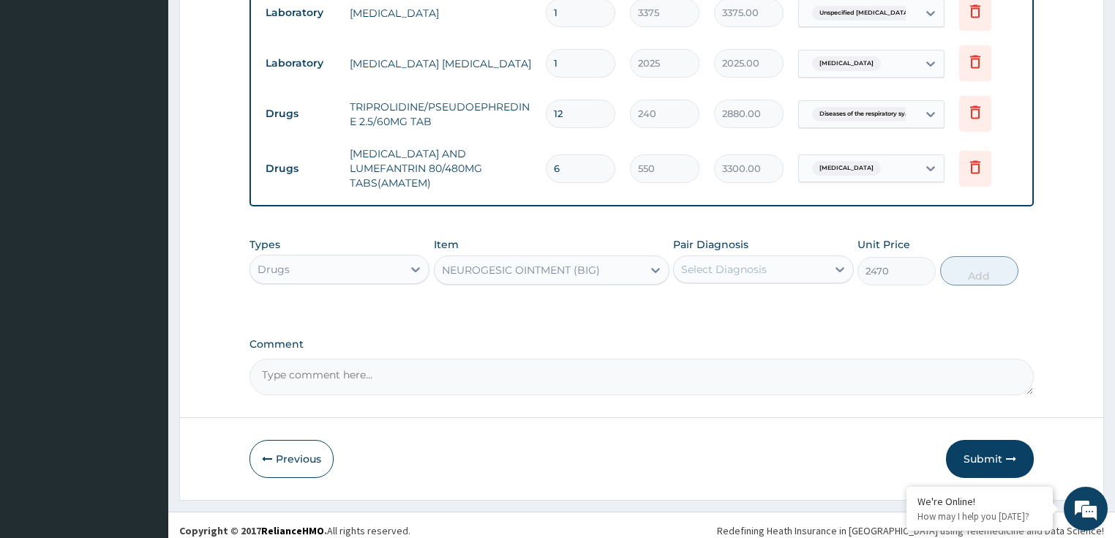
click at [717, 262] on div "Select Diagnosis" at bounding box center [724, 269] width 86 height 15
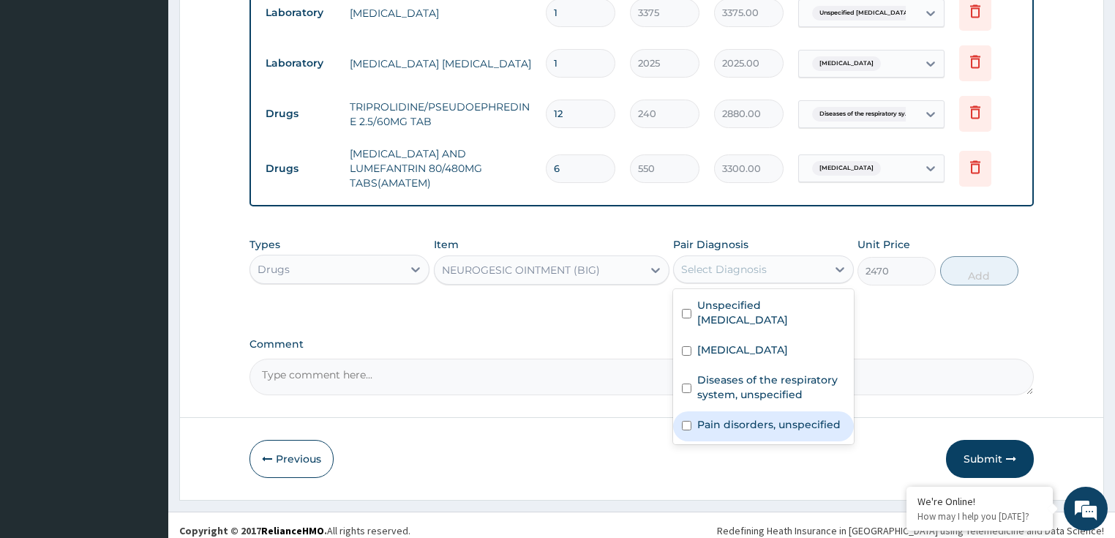
click at [759, 417] on label "Pain disorders, unspecified" at bounding box center [768, 424] width 143 height 15
checkbox input "true"
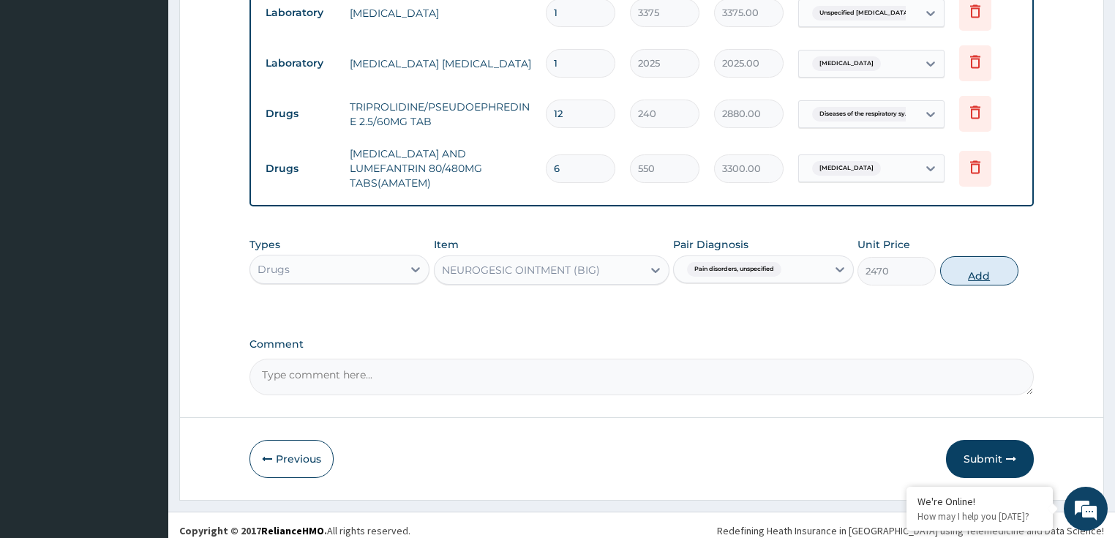
click at [976, 256] on button "Add" at bounding box center [979, 270] width 78 height 29
type input "0"
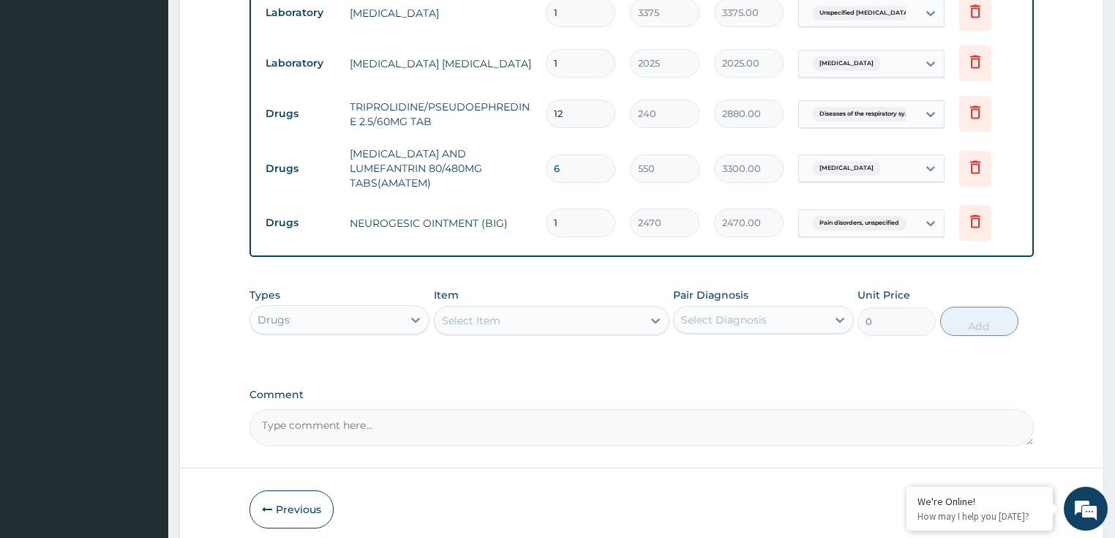
click at [468, 320] on div "Select Item" at bounding box center [538, 320] width 208 height 23
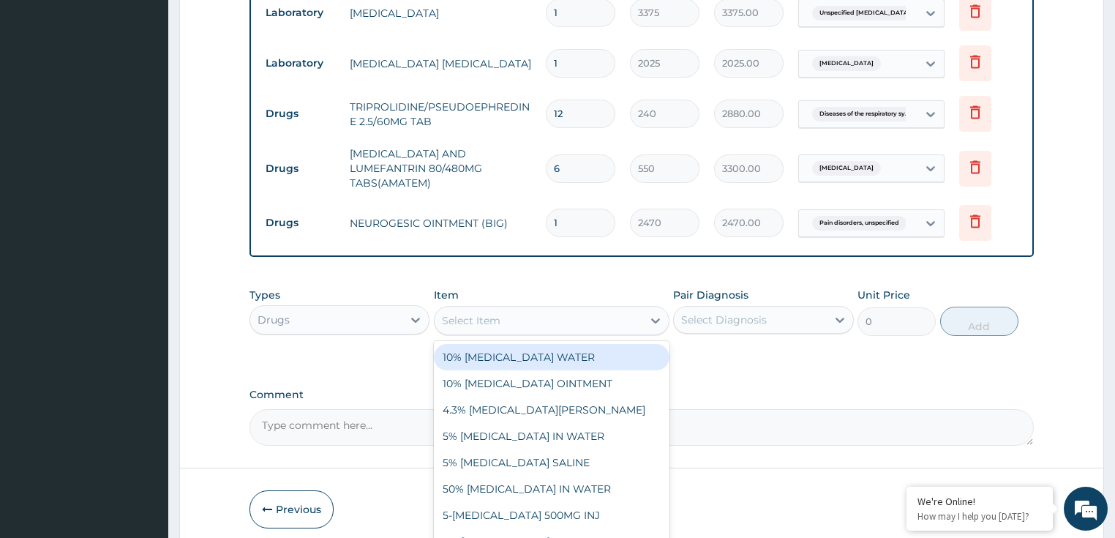
paste input "PARACETAMOL 500MG TAB"
type input "PARACETAMOL 500MG TAB"
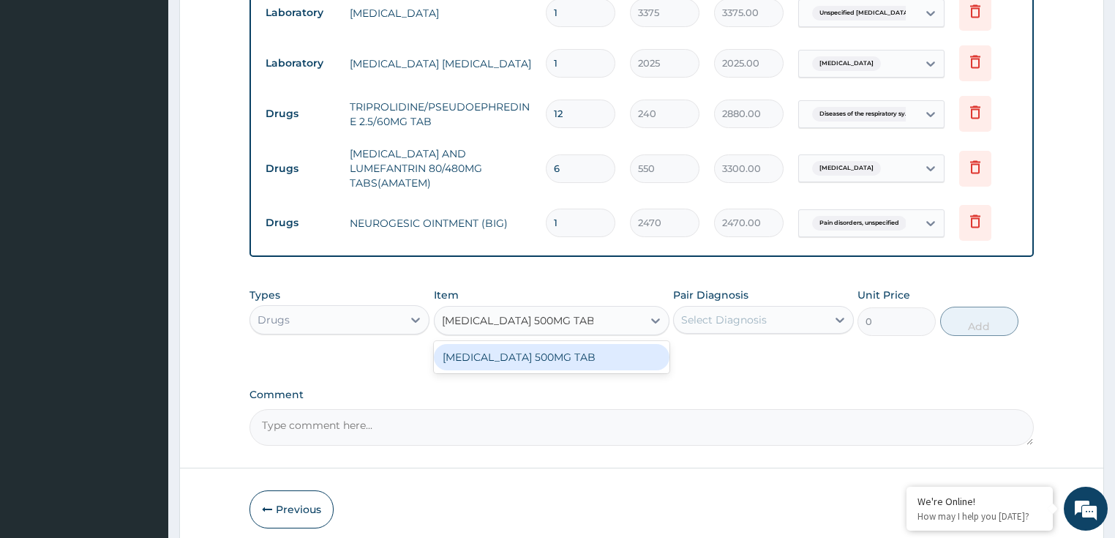
click at [508, 348] on div "PARACETAMOL 500MG TAB" at bounding box center [551, 357] width 235 height 26
type input "20"
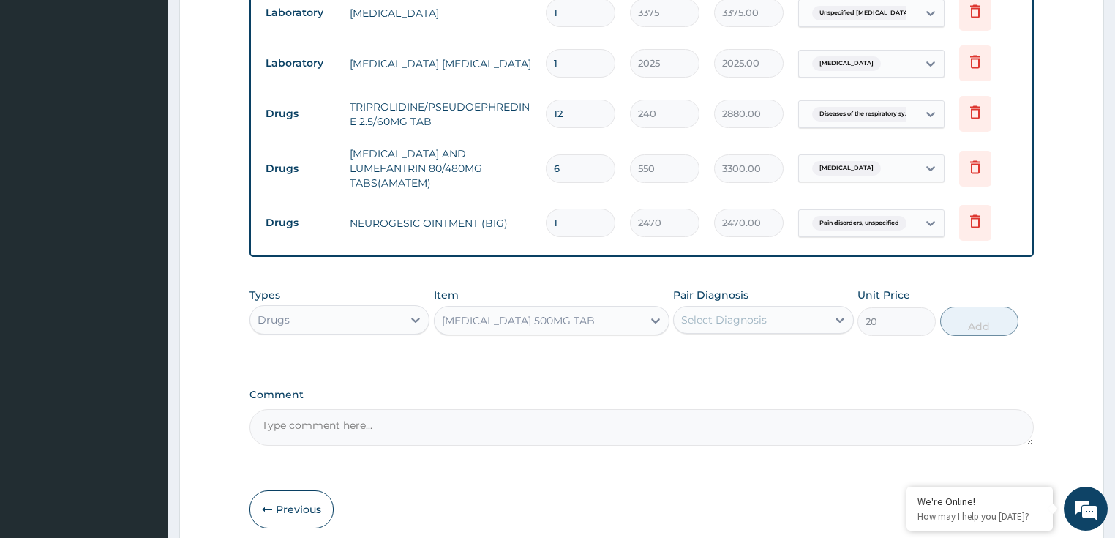
click at [743, 312] on div "Select Diagnosis" at bounding box center [724, 319] width 86 height 15
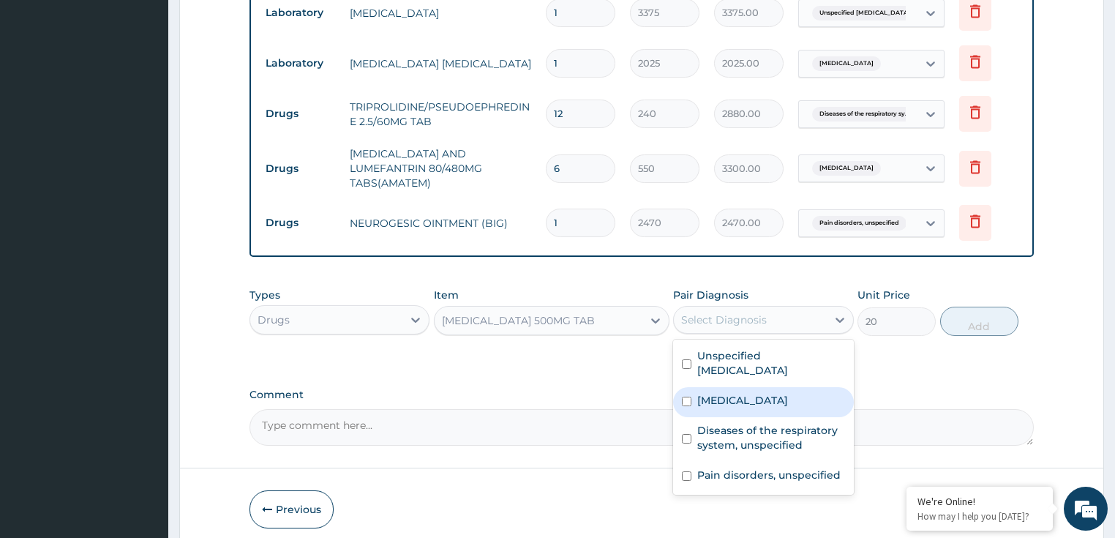
click at [775, 396] on label "[MEDICAL_DATA]" at bounding box center [742, 400] width 91 height 15
checkbox input "true"
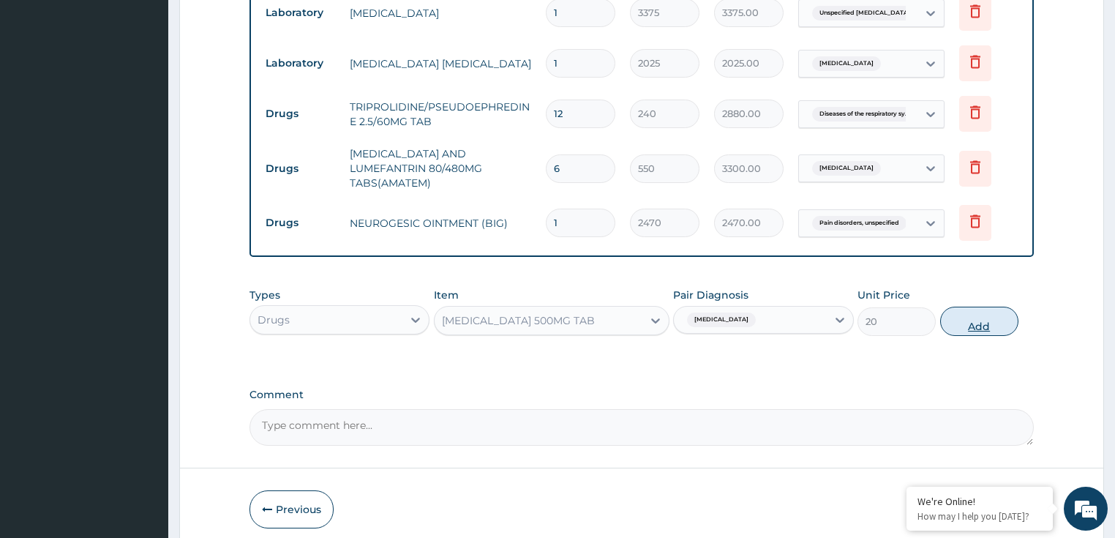
click at [973, 311] on button "Add" at bounding box center [979, 320] width 78 height 29
type input "0"
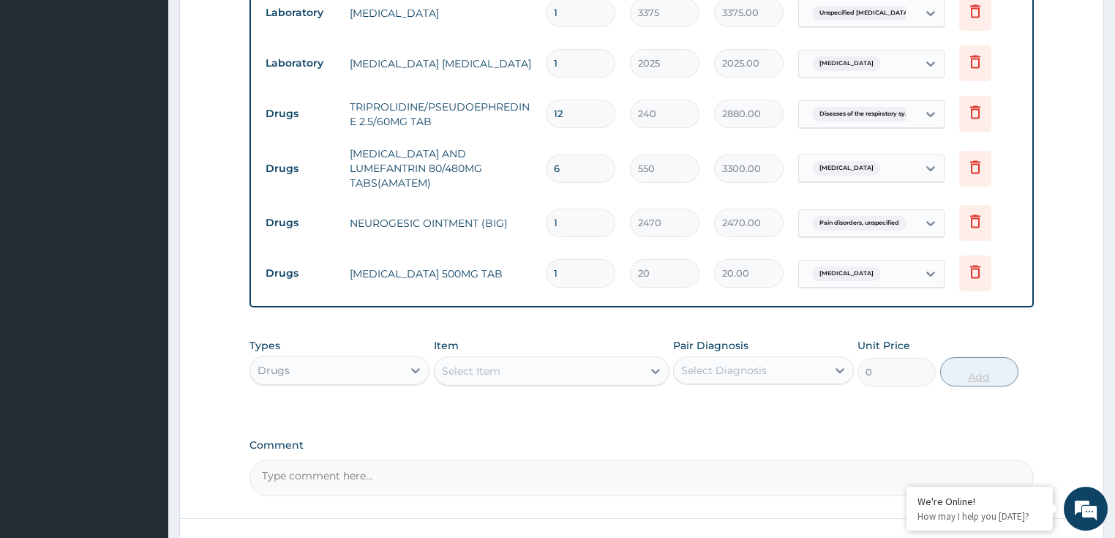
type input "18"
type input "360.00"
type input "18"
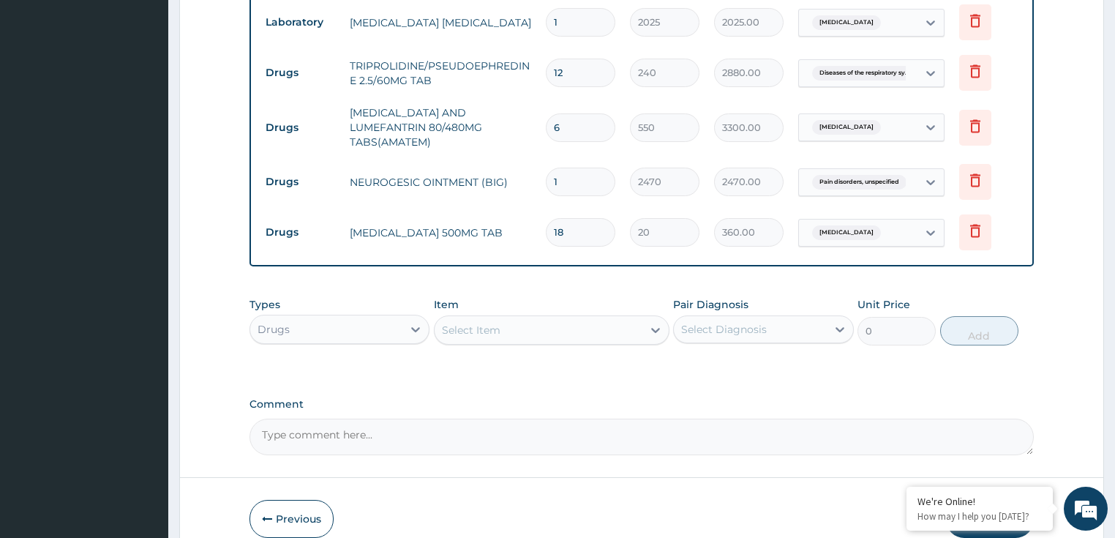
scroll to position [753, 0]
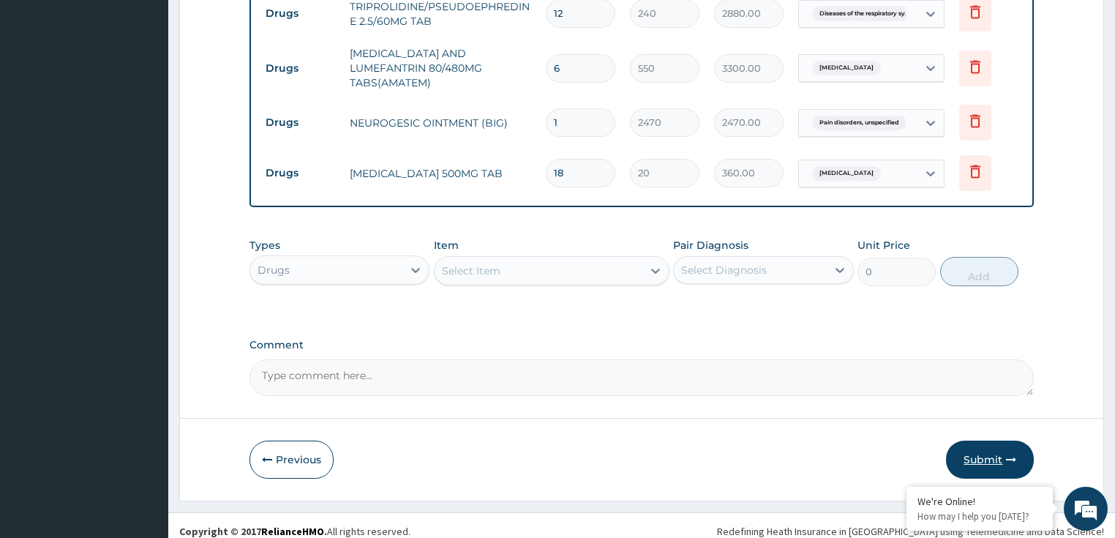
click at [980, 448] on button "Submit" at bounding box center [990, 459] width 88 height 38
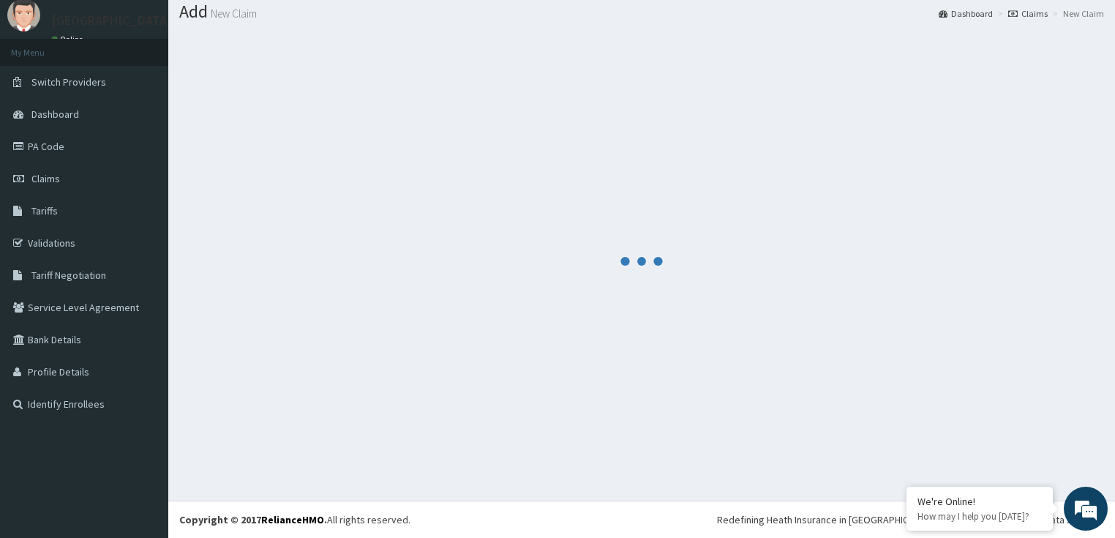
scroll to position [45, 0]
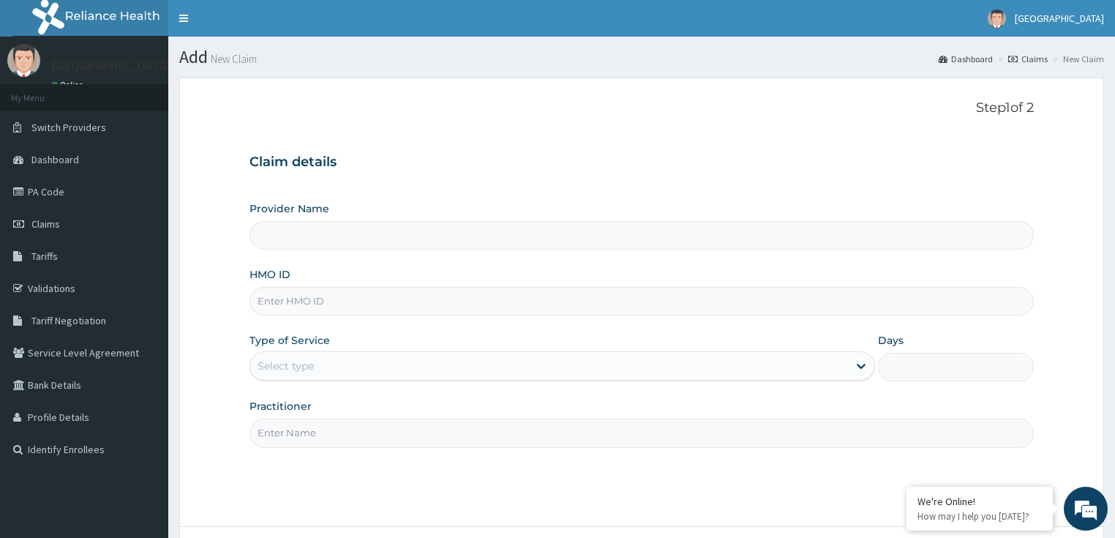
click at [292, 295] on input "HMO ID" at bounding box center [641, 301] width 785 height 29
type input "LILY HOSPITAL-WARRI"
paste input "ANL/10115/C"
type input "ANL/10115/C"
click at [290, 376] on div "Select type" at bounding box center [548, 365] width 597 height 23
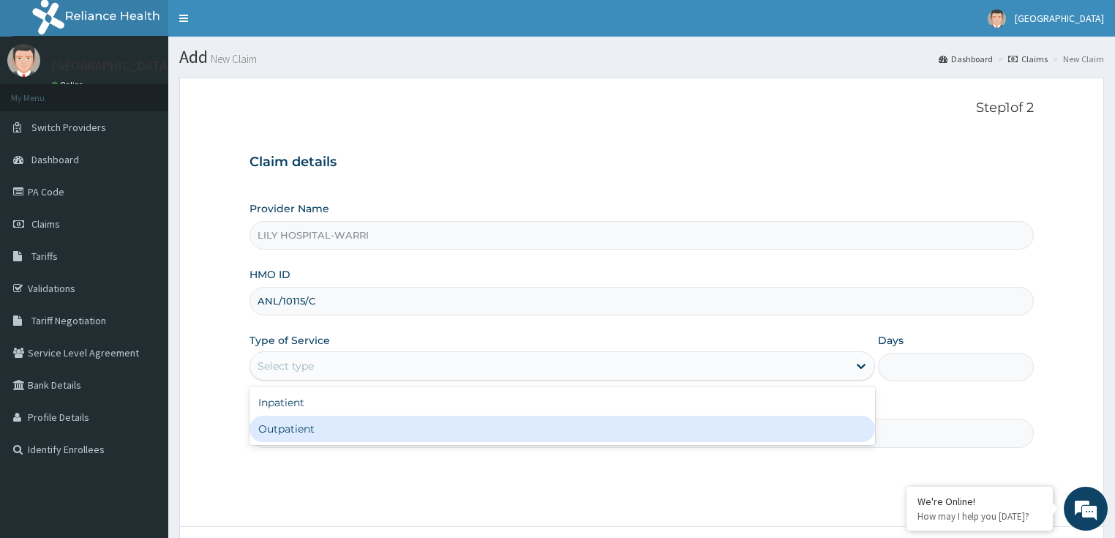
click at [276, 430] on div "Outpatient" at bounding box center [561, 428] width 625 height 26
type input "1"
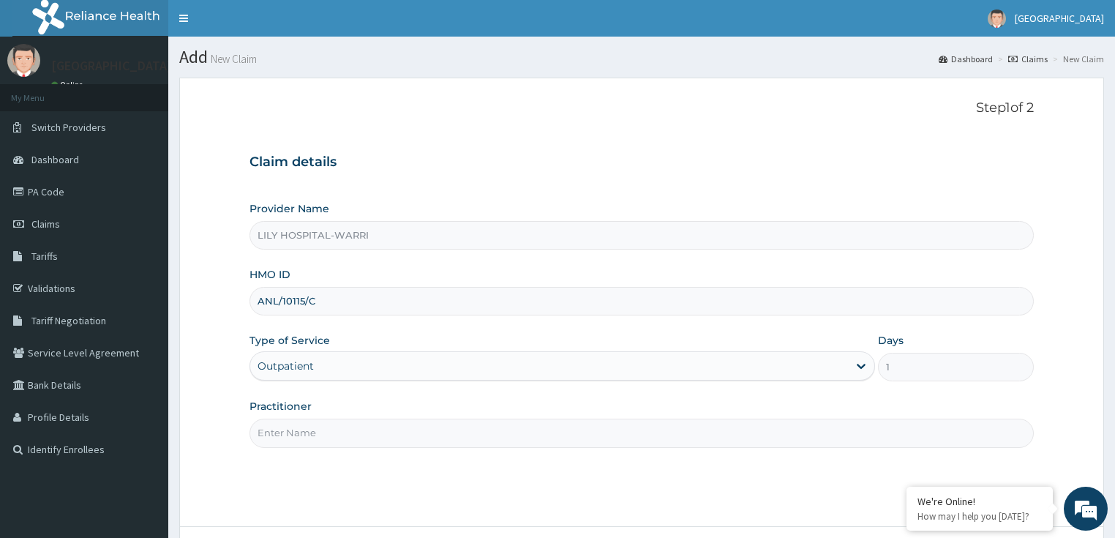
click at [276, 430] on input "Practitioner" at bounding box center [641, 432] width 785 height 29
type input "General practitioner"
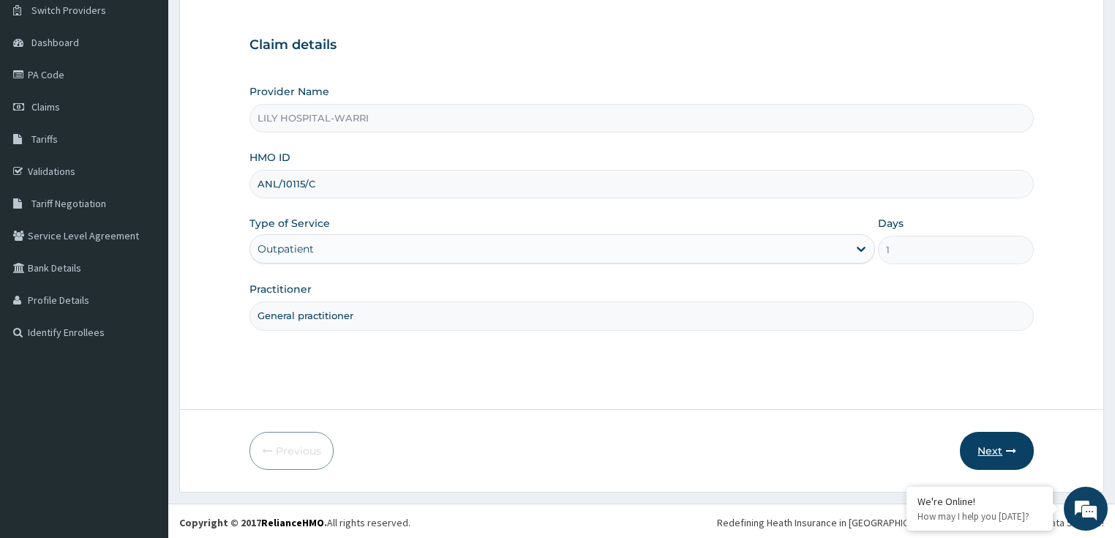
click at [985, 448] on button "Next" at bounding box center [996, 450] width 74 height 38
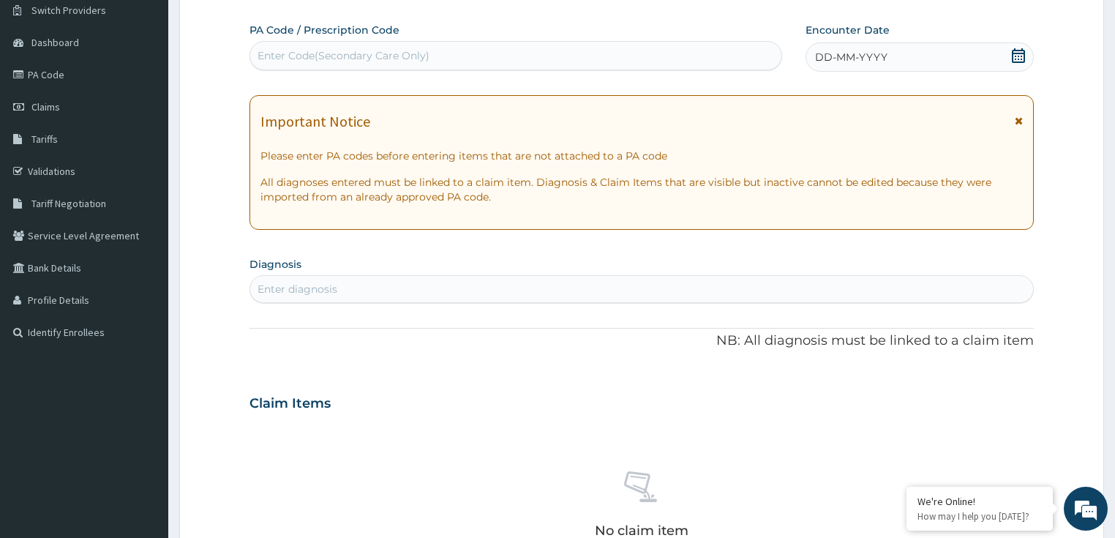
click at [861, 59] on span "DD-MM-YYYY" at bounding box center [851, 57] width 72 height 15
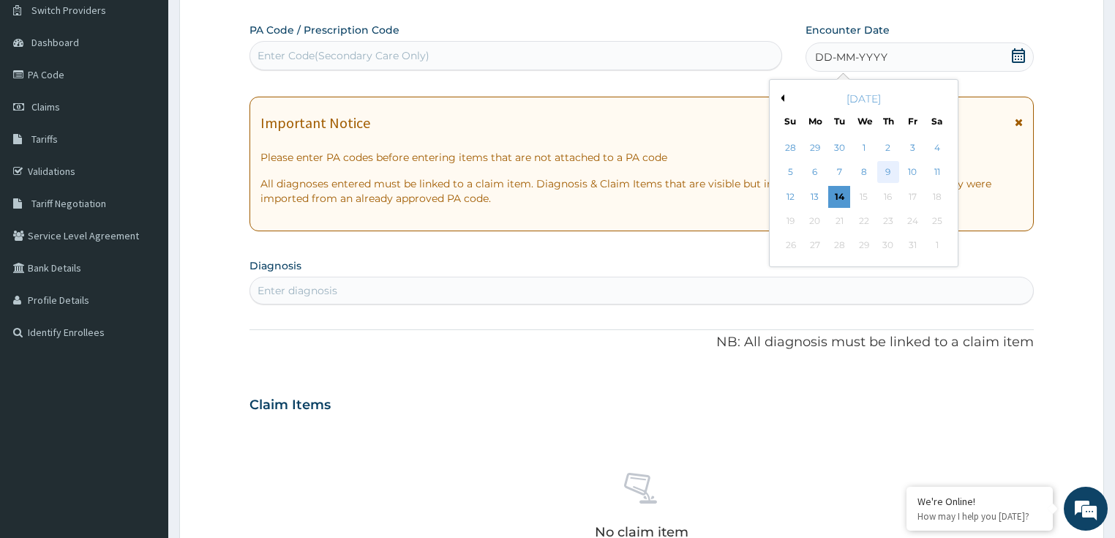
click at [879, 172] on div "9" at bounding box center [888, 173] width 22 height 22
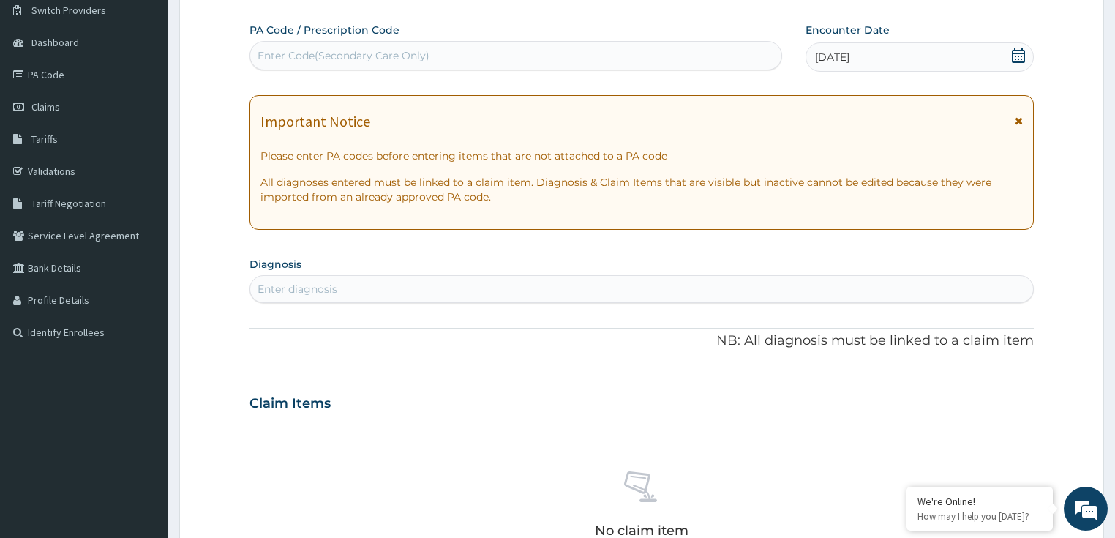
click at [589, 263] on section "Diagnosis Enter diagnosis" at bounding box center [641, 278] width 785 height 50
click at [342, 291] on div "Enter diagnosis" at bounding box center [641, 288] width 783 height 23
type input "respiratory"
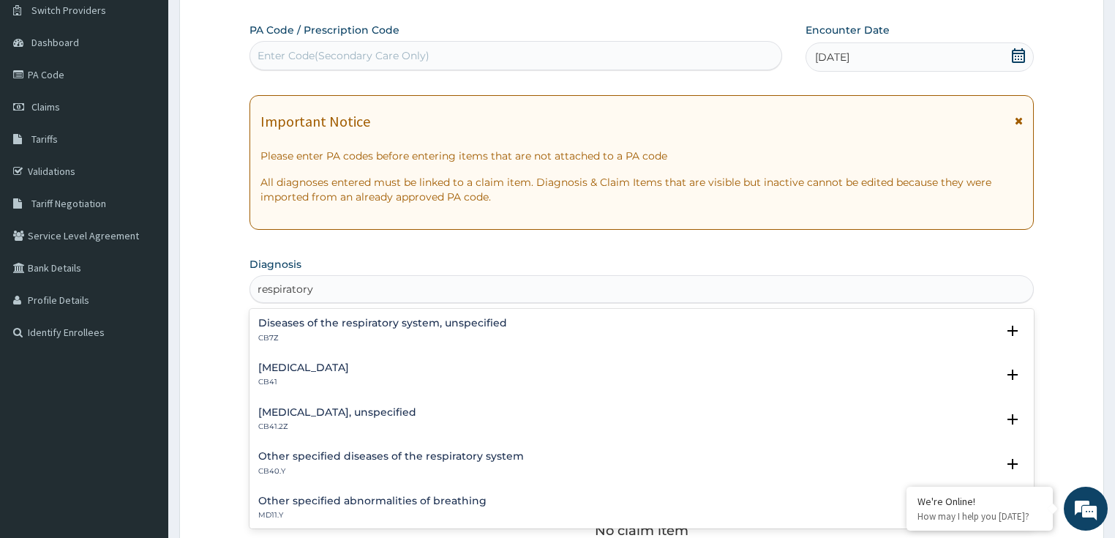
click at [268, 330] on div "Diseases of the respiratory system, unspecified CB7Z" at bounding box center [382, 330] width 249 height 26
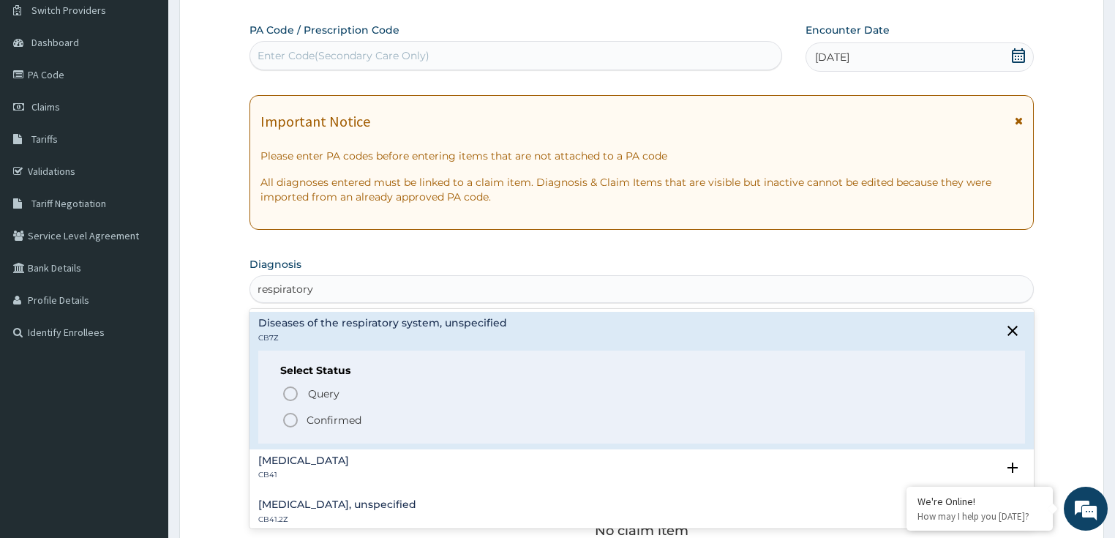
click at [333, 420] on p "Confirmed" at bounding box center [333, 419] width 55 height 15
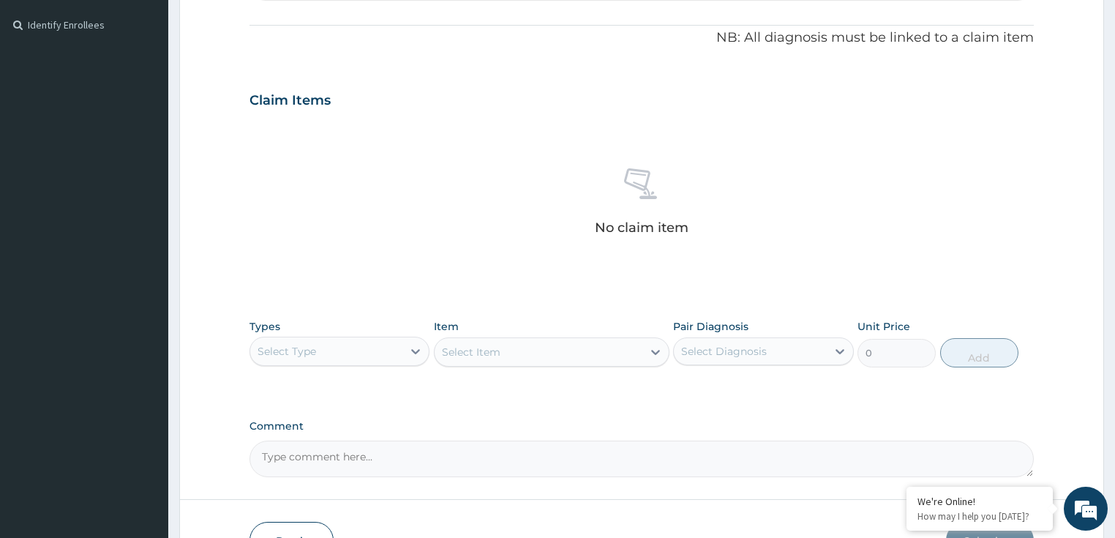
scroll to position [468, 0]
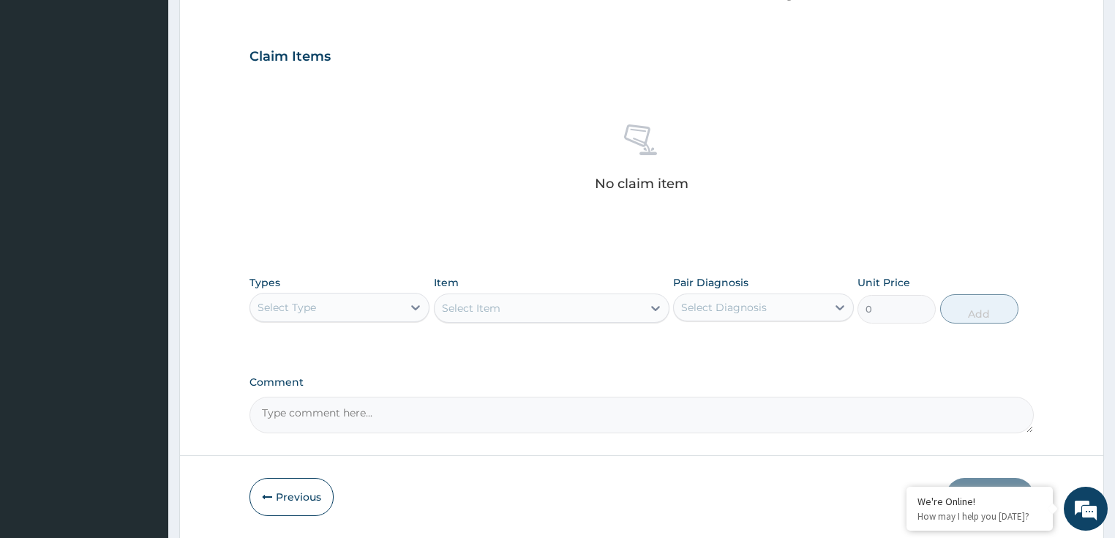
click at [328, 298] on div "Select Type" at bounding box center [326, 306] width 153 height 23
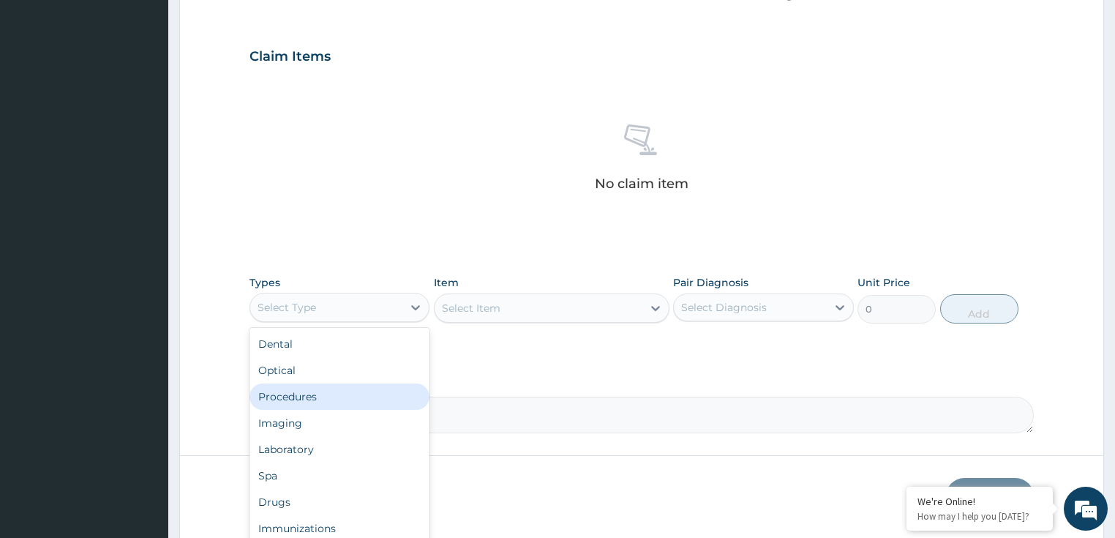
click at [363, 392] on div "Procedures" at bounding box center [339, 396] width 181 height 26
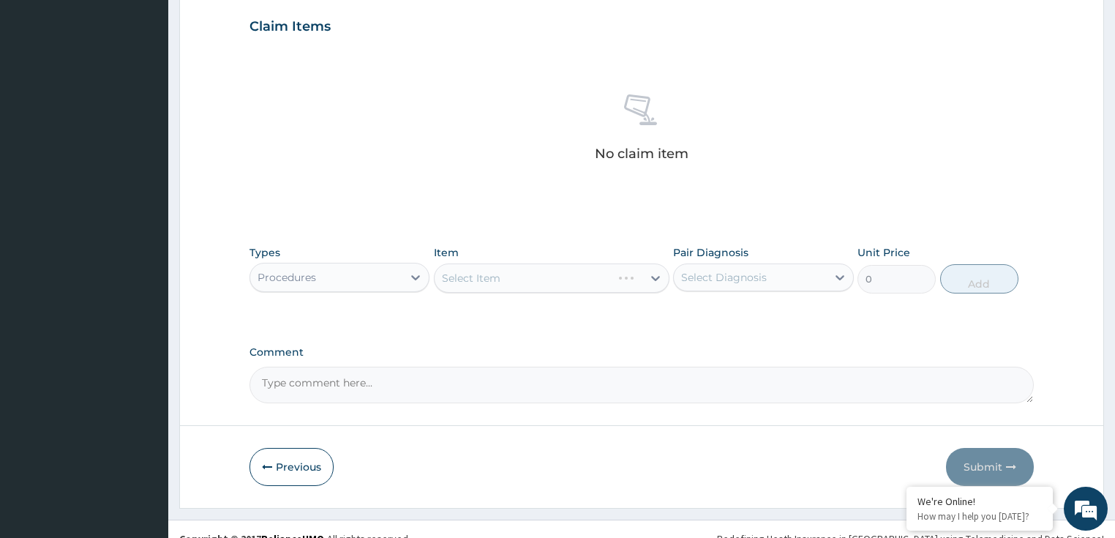
scroll to position [515, 0]
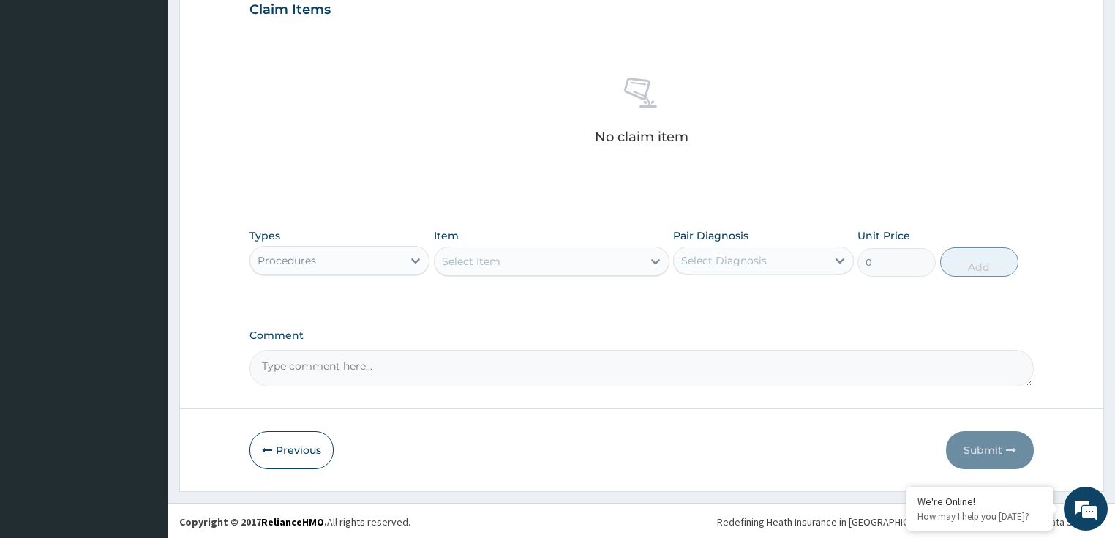
click at [640, 274] on div "Select Item" at bounding box center [551, 260] width 235 height 29
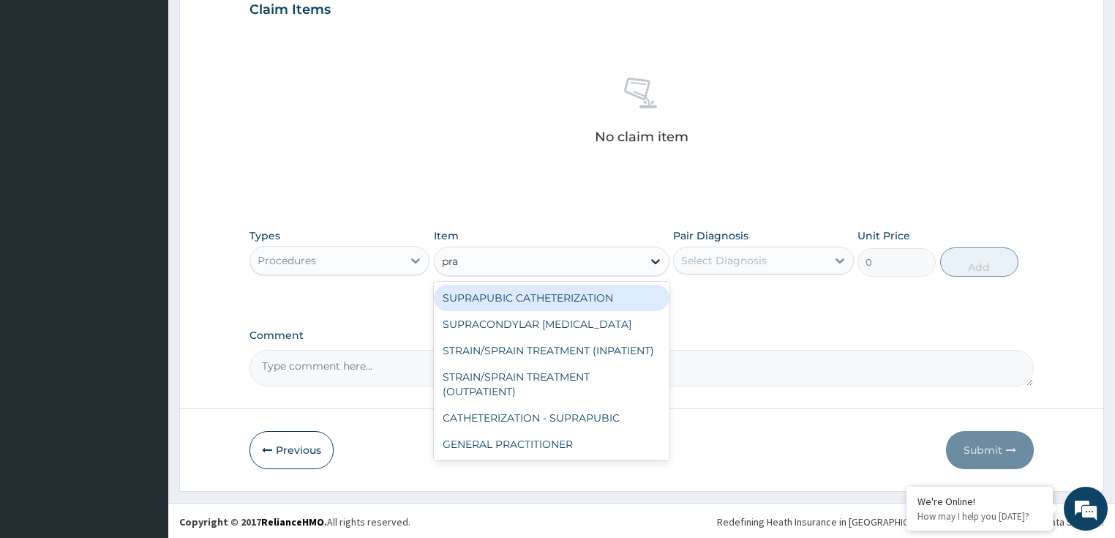
type input "prac"
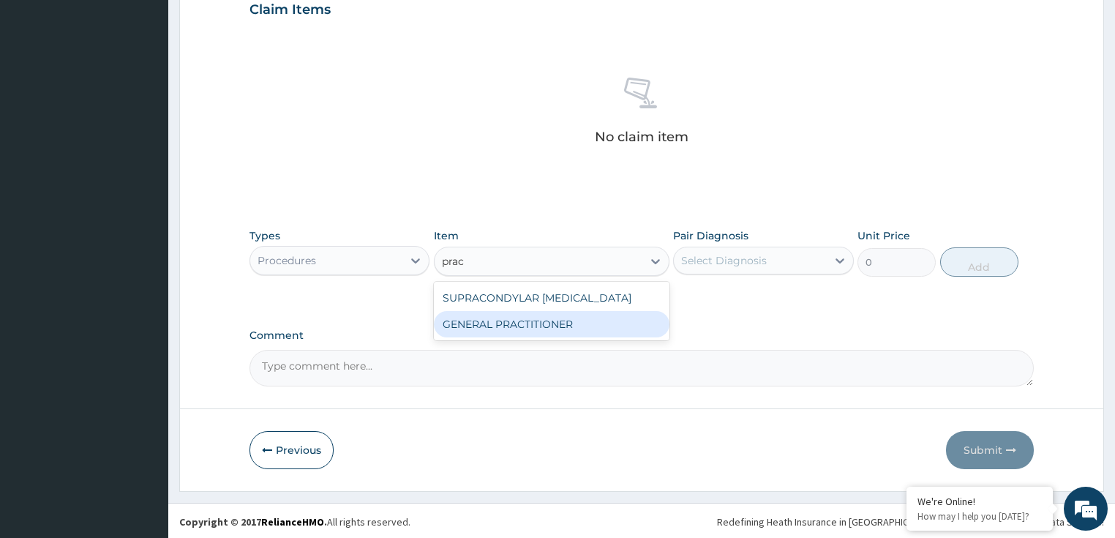
click at [604, 318] on div "GENERAL PRACTITIONER" at bounding box center [551, 324] width 235 height 26
type input "3125"
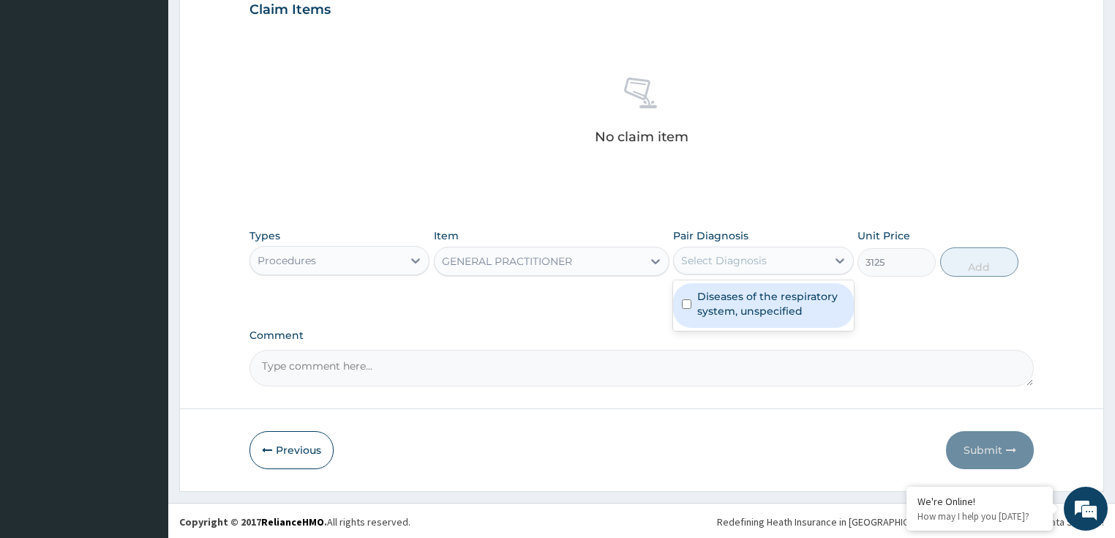
click at [775, 260] on div "Select Diagnosis" at bounding box center [750, 260] width 153 height 23
click at [785, 315] on label "Diseases of the respiratory system, unspecified" at bounding box center [771, 303] width 148 height 29
checkbox input "true"
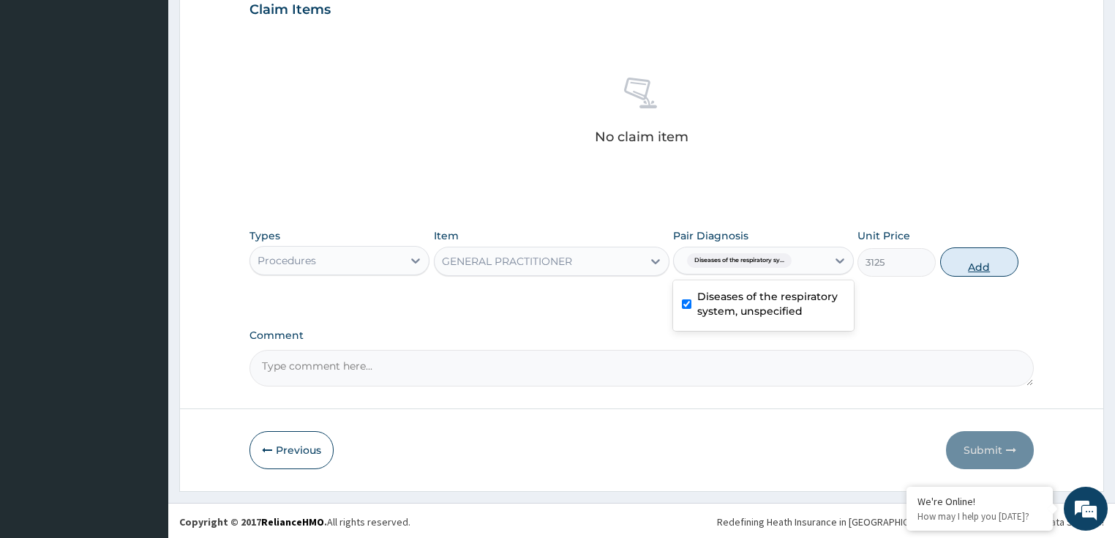
click at [965, 254] on button "Add" at bounding box center [979, 261] width 78 height 29
type input "0"
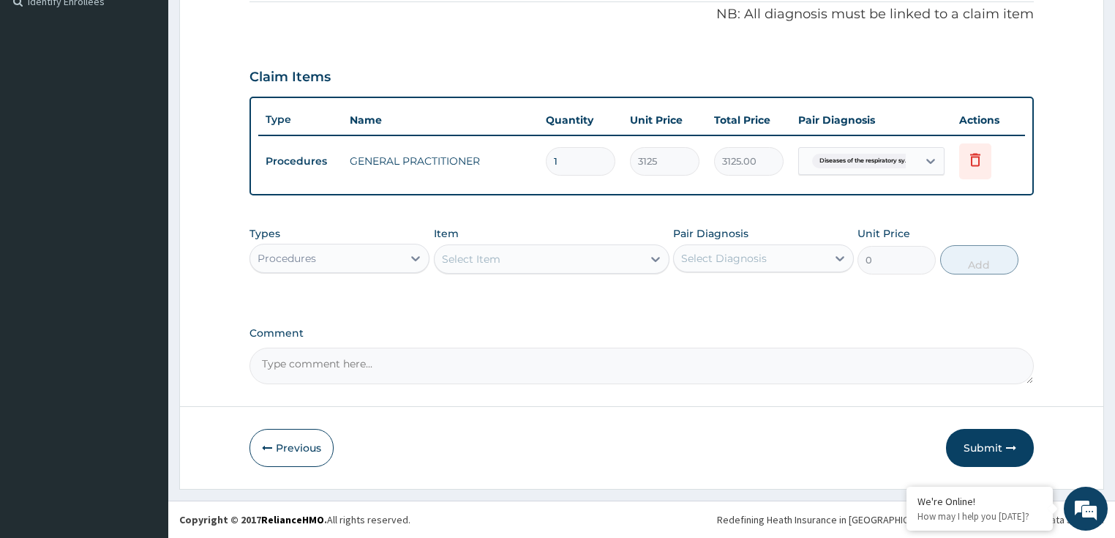
scroll to position [445, 0]
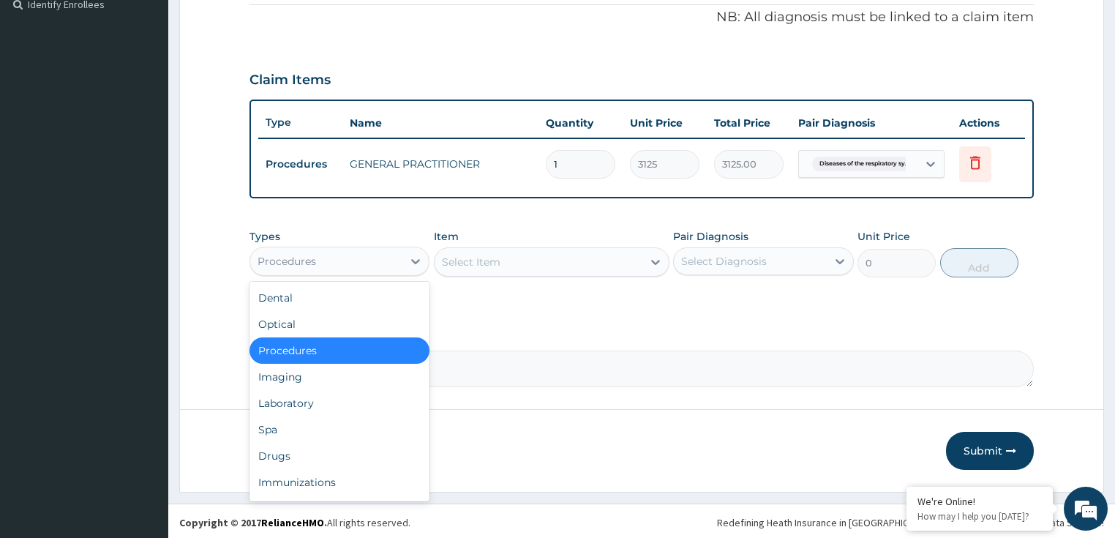
click at [395, 256] on div "Procedures" at bounding box center [326, 260] width 153 height 23
click at [309, 460] on div "Drugs" at bounding box center [339, 455] width 181 height 26
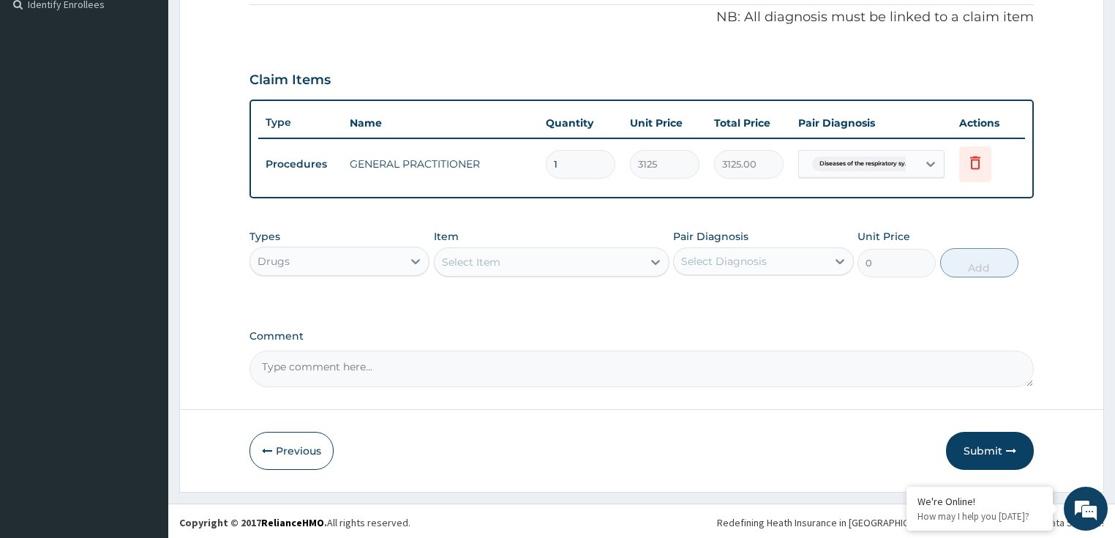
click at [524, 254] on div "Select Item" at bounding box center [538, 261] width 208 height 23
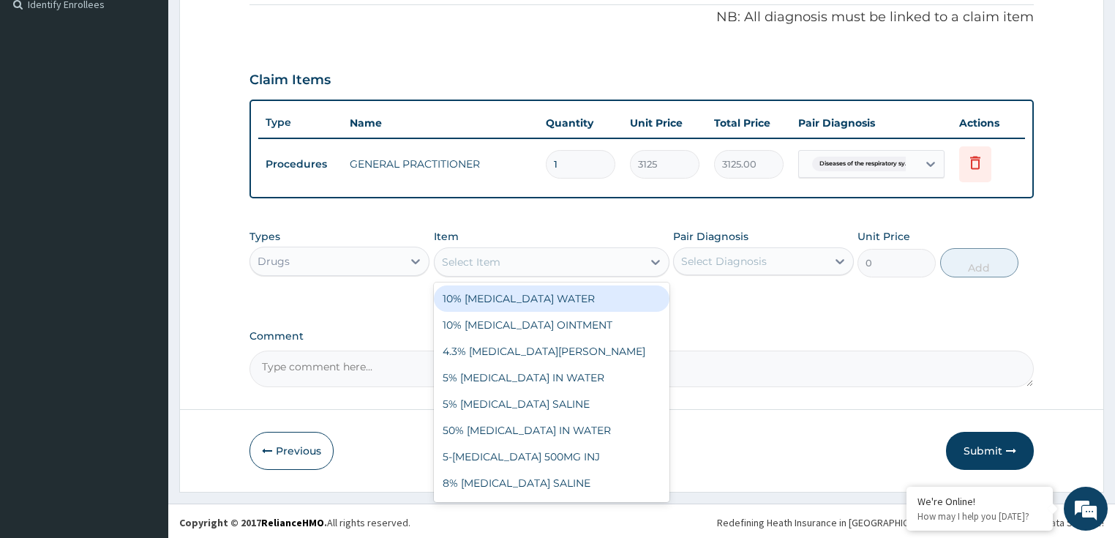
paste input "COUGH SYR WITH [MEDICAL_DATA] (ADULT)"
type input "COUGH SYR WITH [MEDICAL_DATA] (ADULT)"
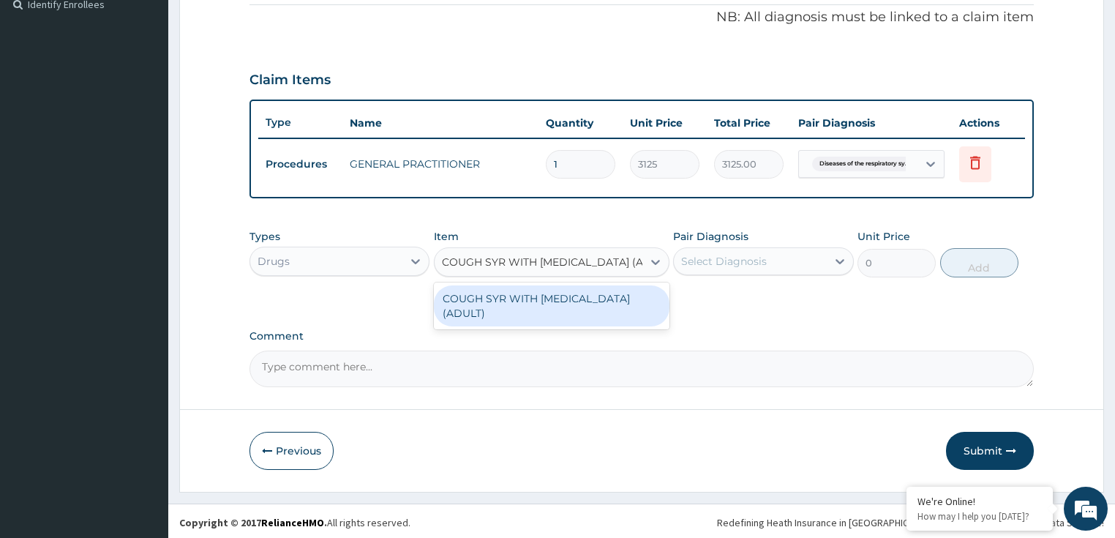
click at [579, 298] on div "COUGH SYR WITH [MEDICAL_DATA] (ADULT)" at bounding box center [551, 305] width 235 height 41
type input "790"
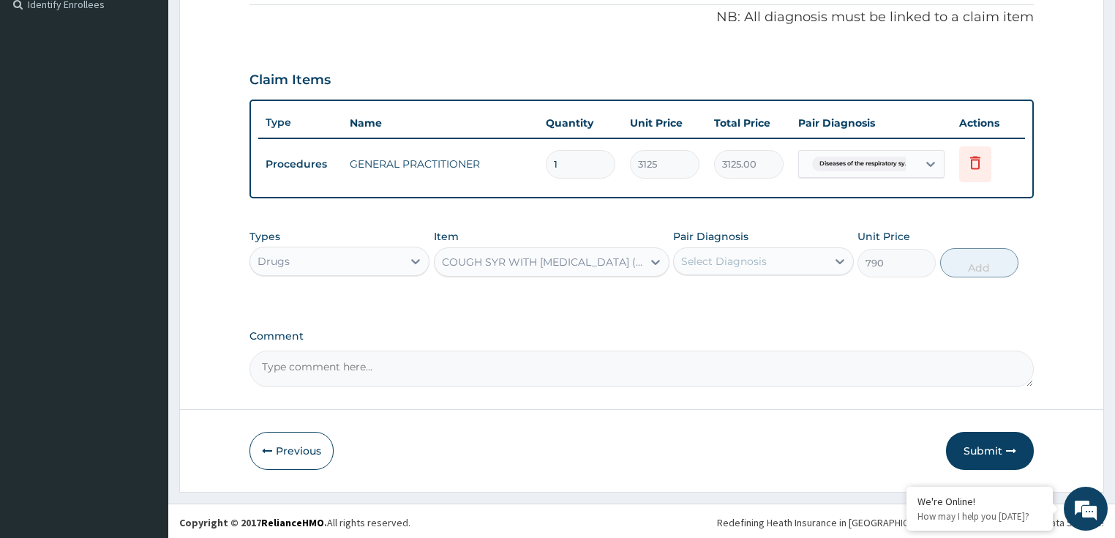
click at [732, 255] on div "Select Diagnosis" at bounding box center [724, 261] width 86 height 15
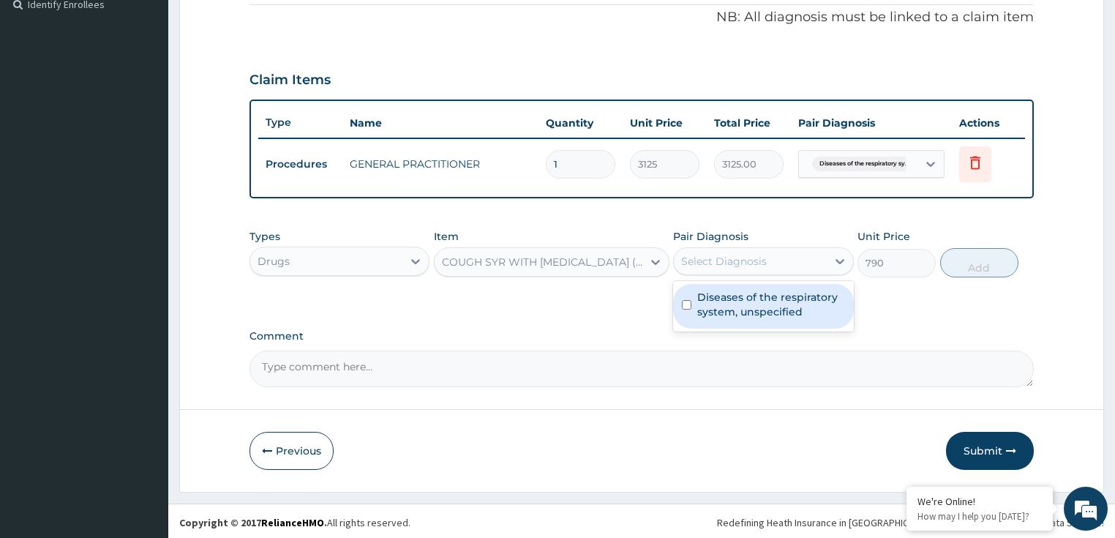
click at [751, 302] on label "Diseases of the respiratory system, unspecified" at bounding box center [771, 304] width 148 height 29
checkbox input "true"
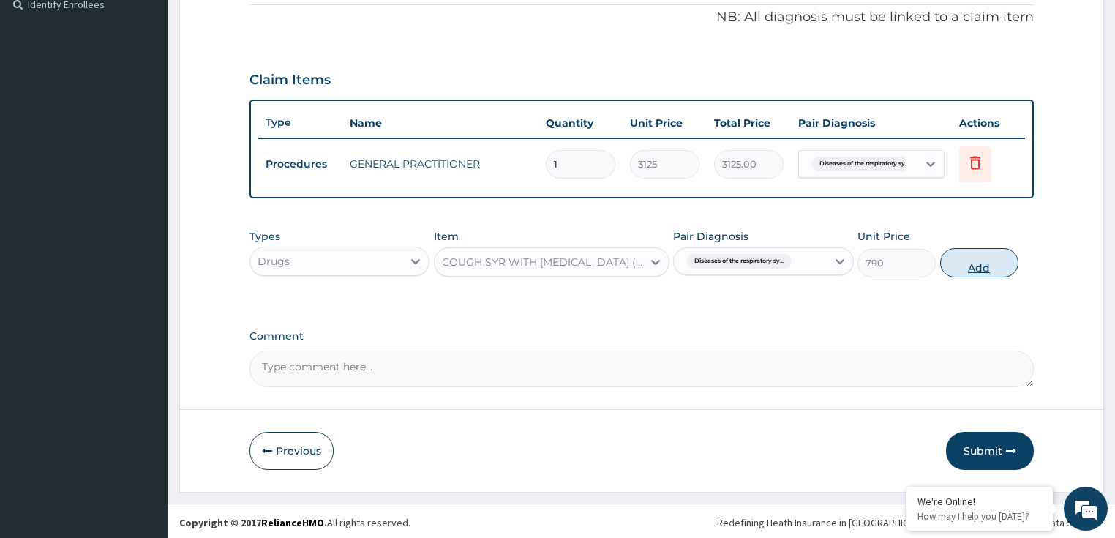
click at [974, 264] on button "Add" at bounding box center [979, 262] width 78 height 29
type input "0"
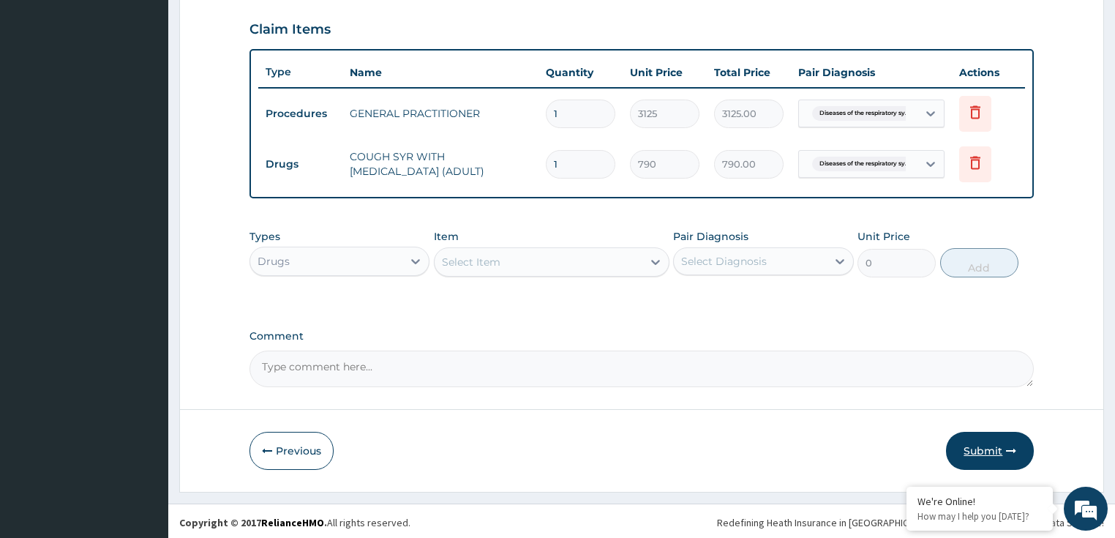
click at [960, 445] on button "Submit" at bounding box center [990, 450] width 88 height 38
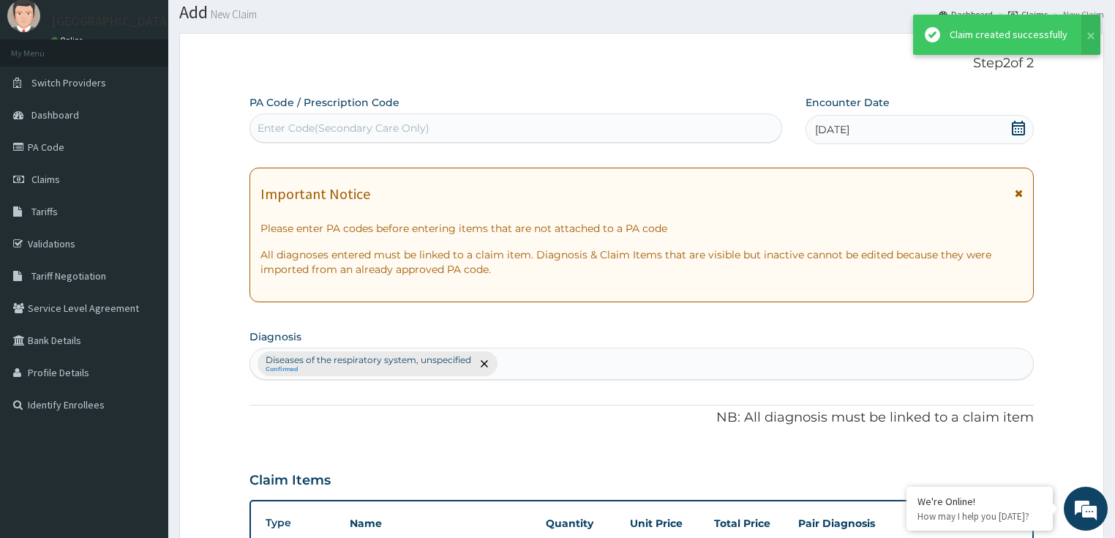
scroll to position [495, 0]
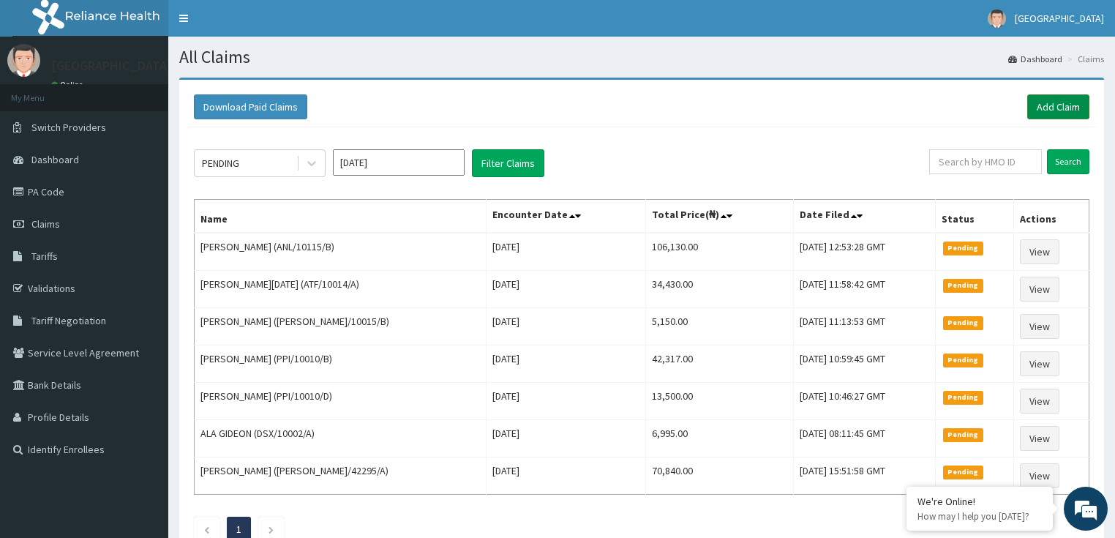
click at [1061, 105] on link "Add Claim" at bounding box center [1058, 106] width 62 height 25
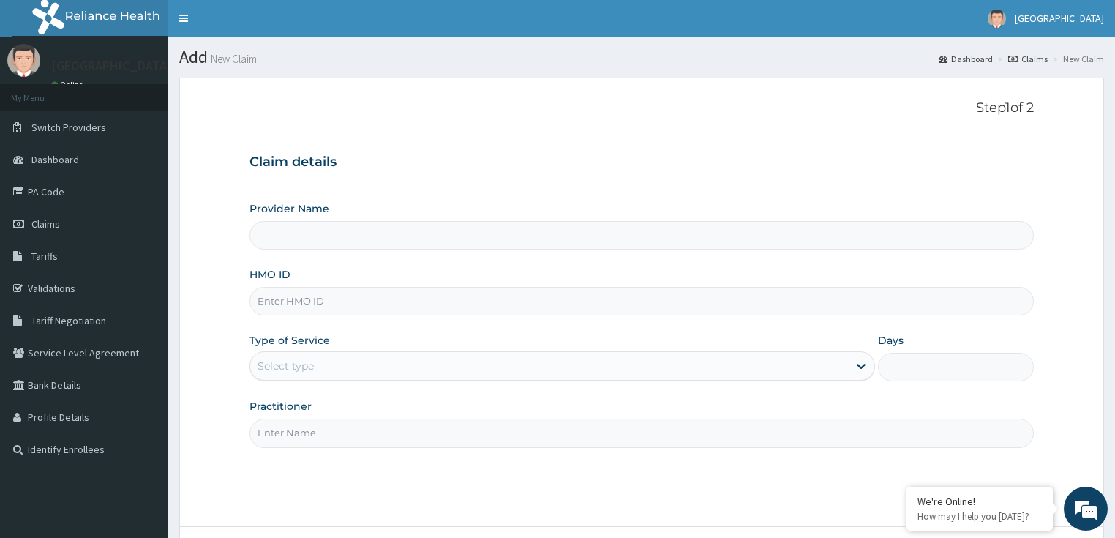
type input "LILY HOSPITAL-WARRI"
click at [66, 225] on link "Claims" at bounding box center [84, 224] width 168 height 32
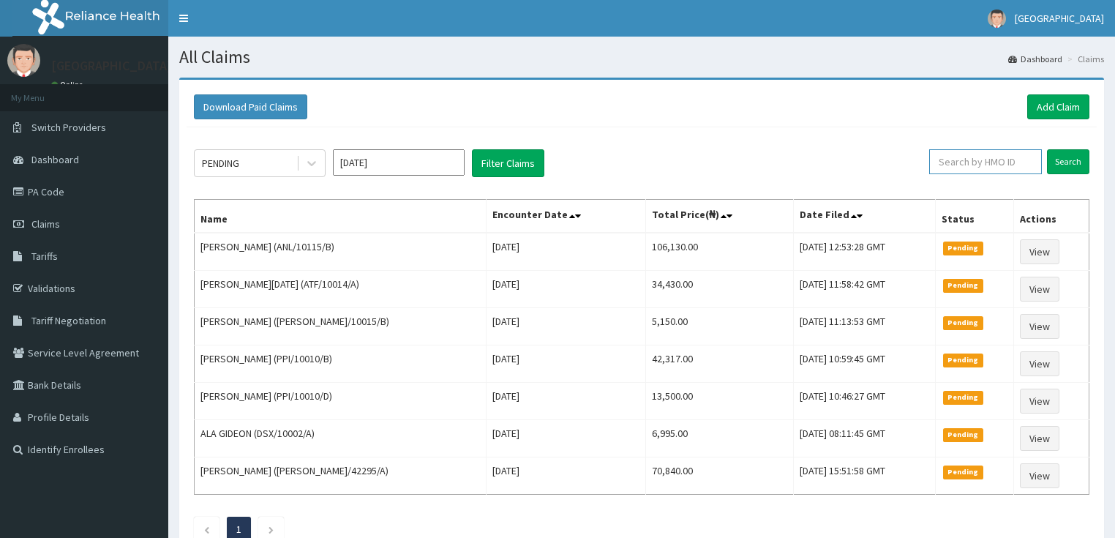
click at [980, 165] on input "text" at bounding box center [985, 161] width 113 height 25
paste input "PES/10062/A"
type input "PES/10062/A"
click at [1059, 159] on input "Search" at bounding box center [1068, 161] width 42 height 25
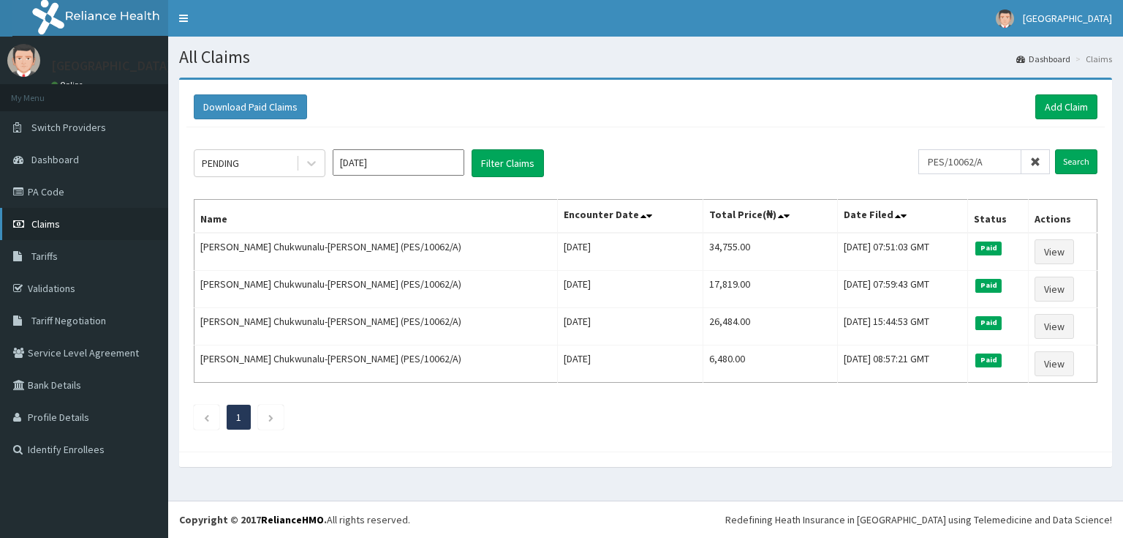
click at [78, 225] on link "Claims" at bounding box center [84, 224] width 168 height 32
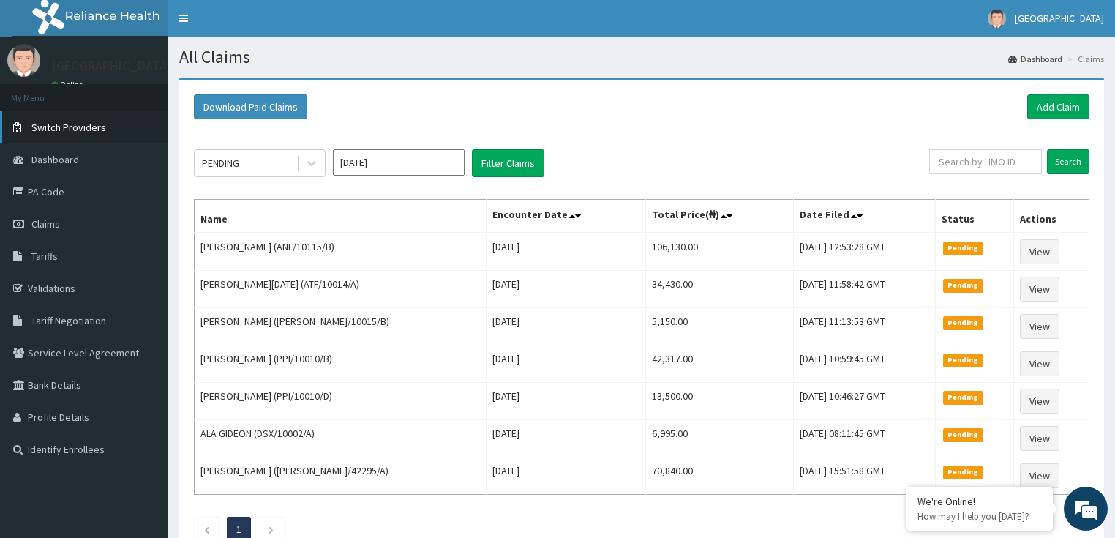
click at [157, 114] on link "Switch Providers" at bounding box center [84, 127] width 168 height 32
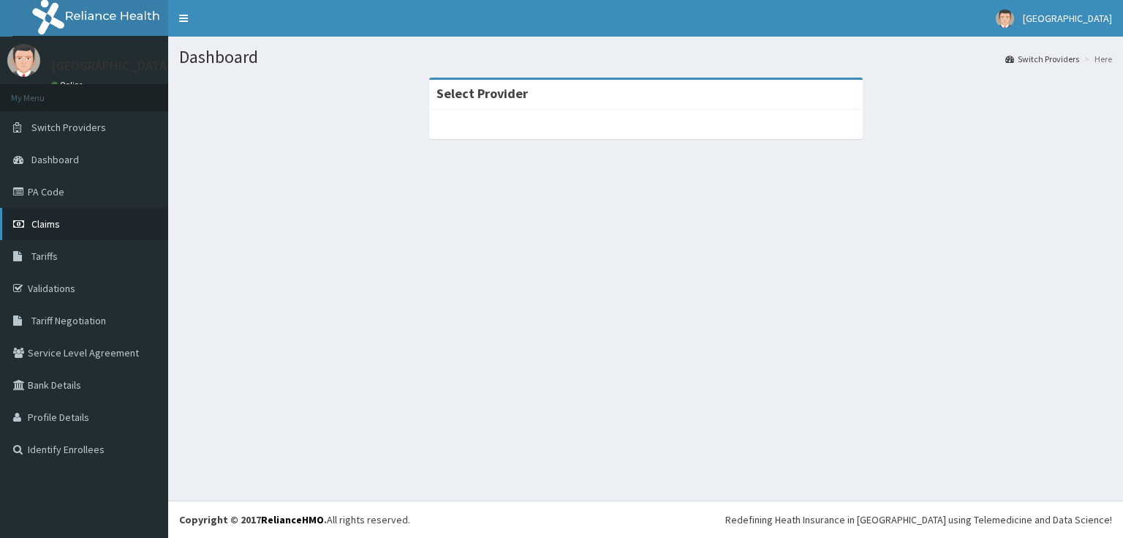
click at [73, 227] on link "Claims" at bounding box center [84, 224] width 168 height 32
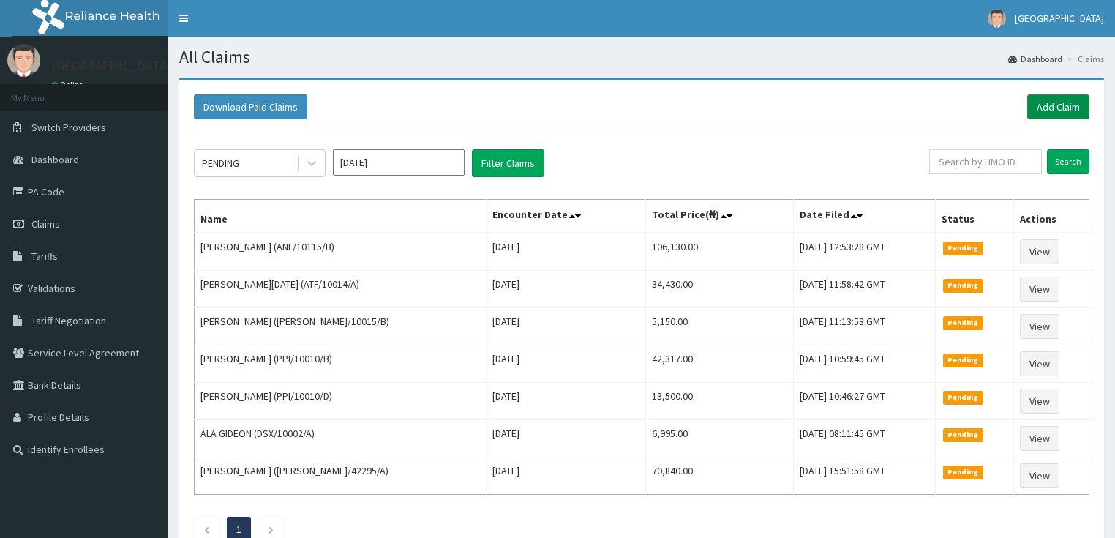
click at [1075, 97] on link "Add Claim" at bounding box center [1058, 106] width 62 height 25
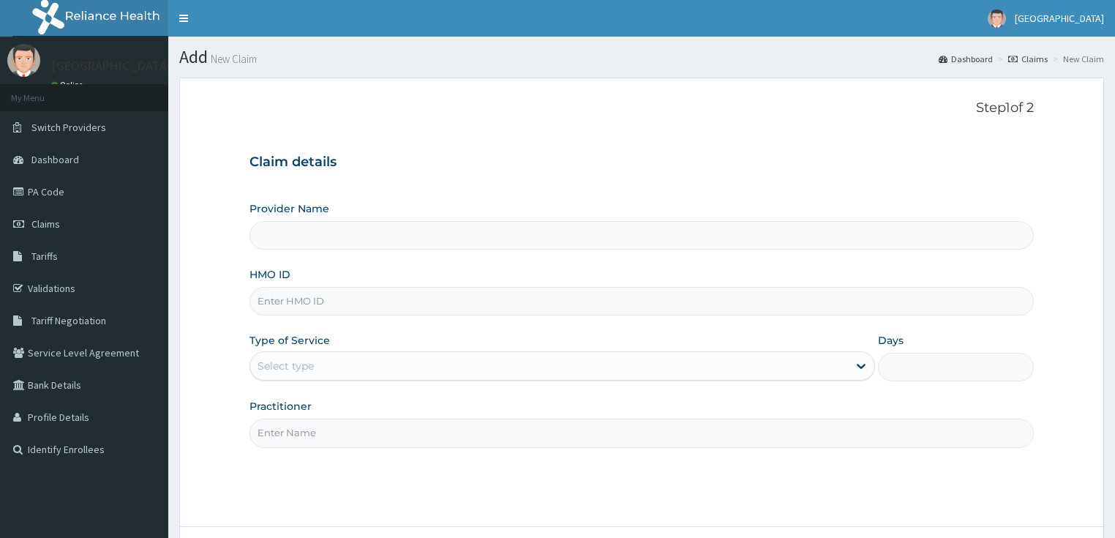
click at [292, 295] on input "HMO ID" at bounding box center [641, 301] width 785 height 29
paste input "PES/10062/A"
type input "PES/10062/A"
type input "LILY HOSPITAL-WARRI"
type input "PES/10062/A"
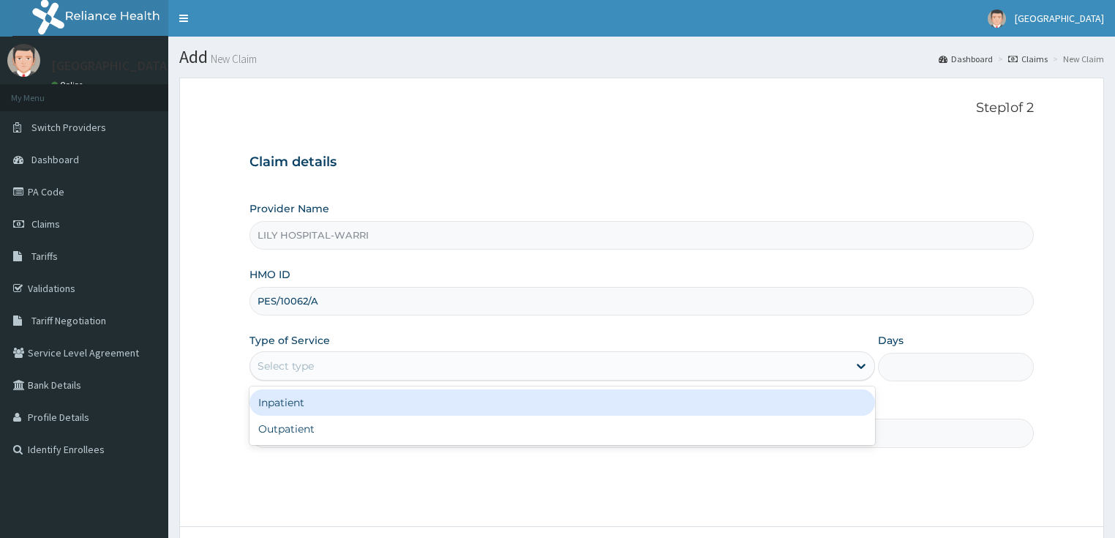
click at [287, 363] on div "Select type" at bounding box center [285, 365] width 56 height 15
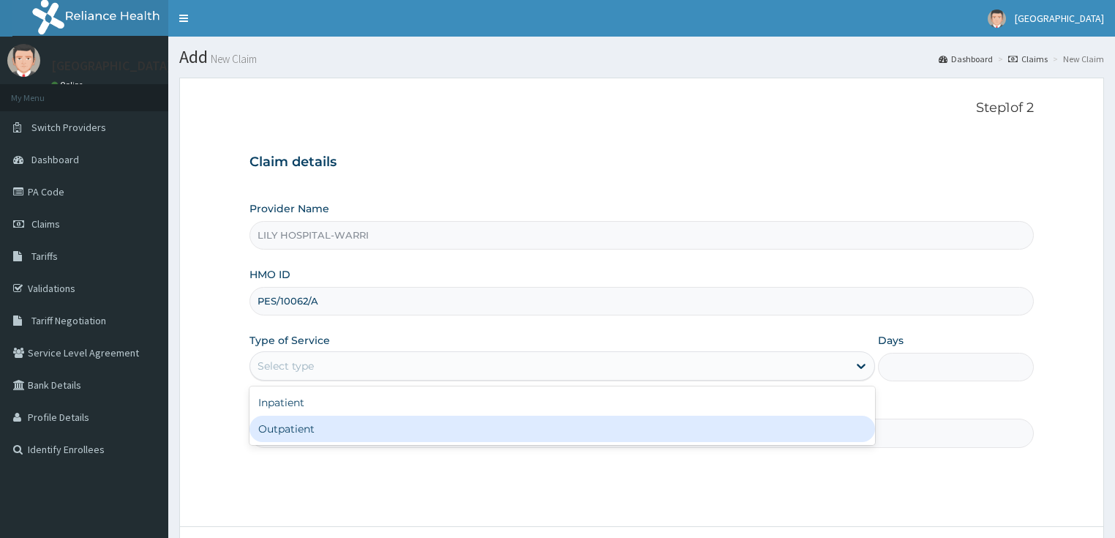
click at [289, 434] on div "Outpatient" at bounding box center [561, 428] width 625 height 26
type input "1"
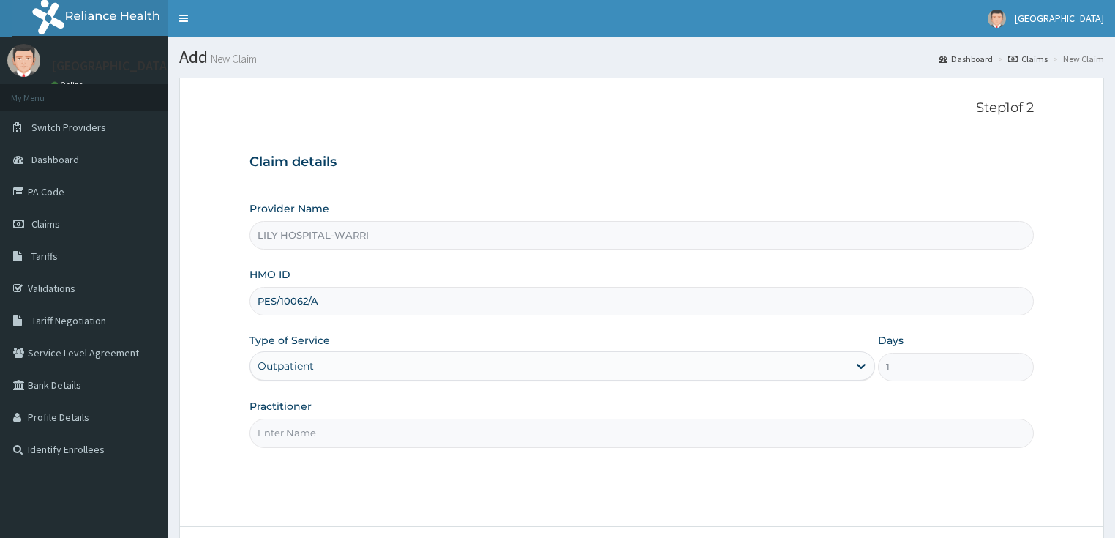
drag, startPoint x: 290, startPoint y: 431, endPoint x: 298, endPoint y: 429, distance: 7.5
click at [290, 431] on input "Practitioner" at bounding box center [641, 432] width 785 height 29
type input "General practitioner"
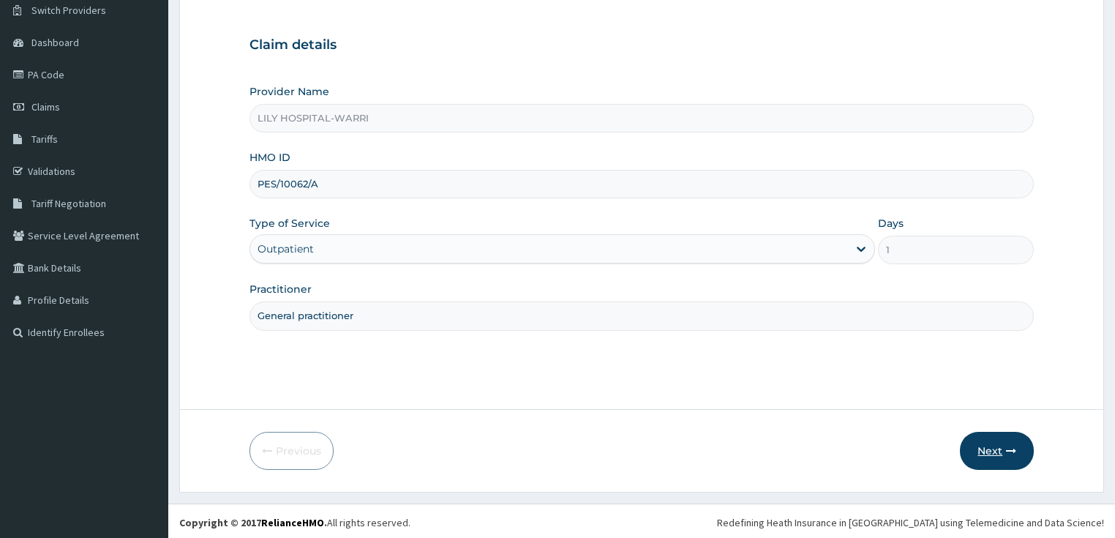
scroll to position [119, 0]
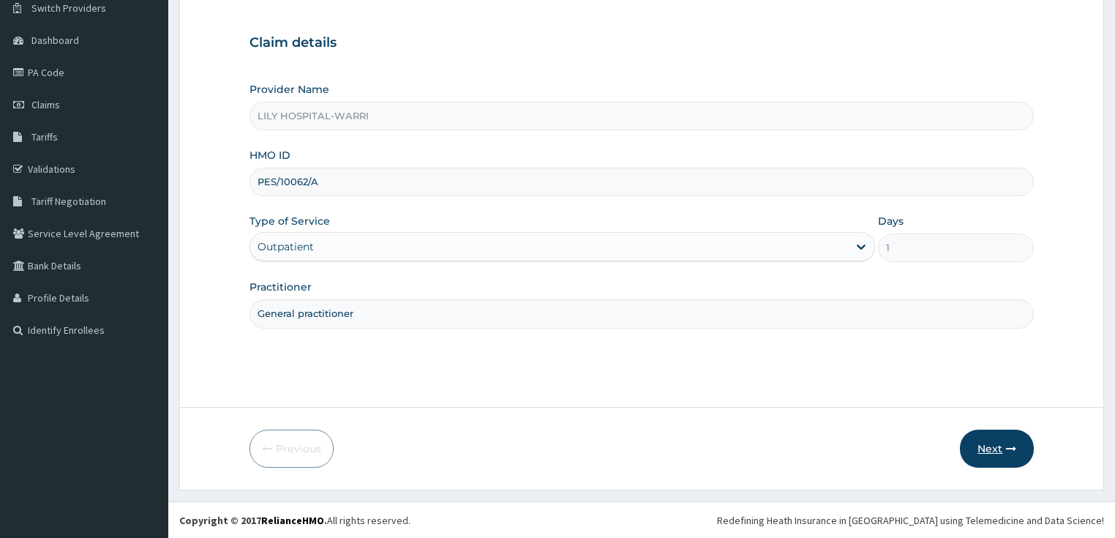
click at [998, 442] on button "Next" at bounding box center [996, 448] width 74 height 38
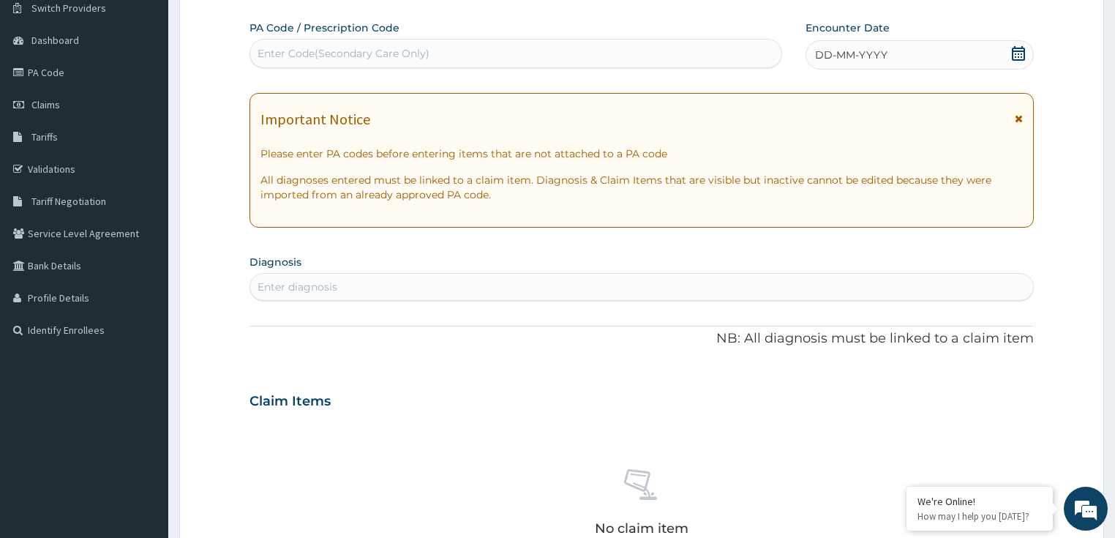
click at [282, 50] on div "Enter Code(Secondary Care Only)" at bounding box center [343, 53] width 172 height 15
paste input "PA/BF4F74"
type input "PA/BF4F74"
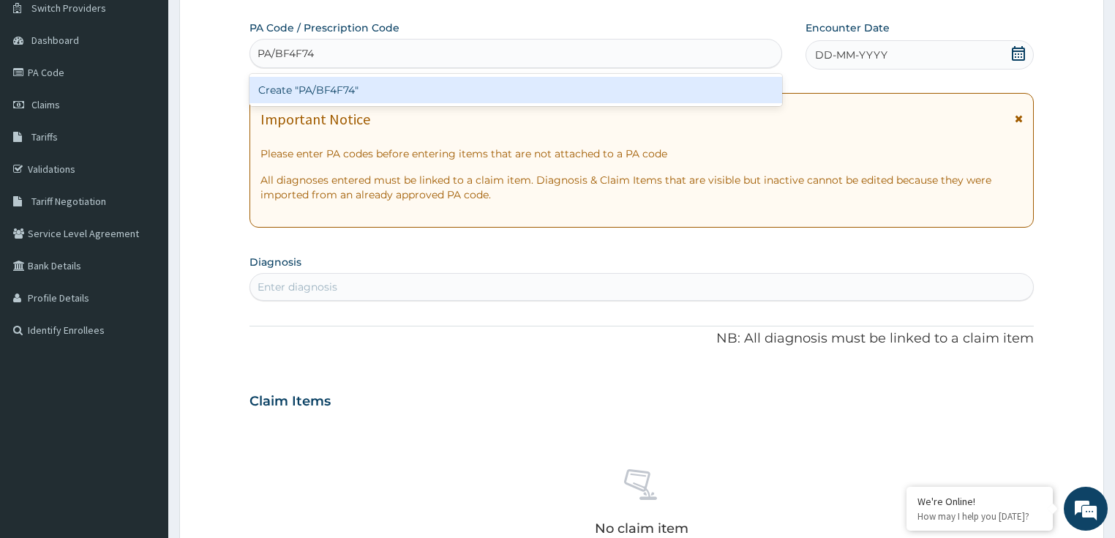
click at [309, 87] on div "Create "PA/BF4F74"" at bounding box center [515, 90] width 532 height 26
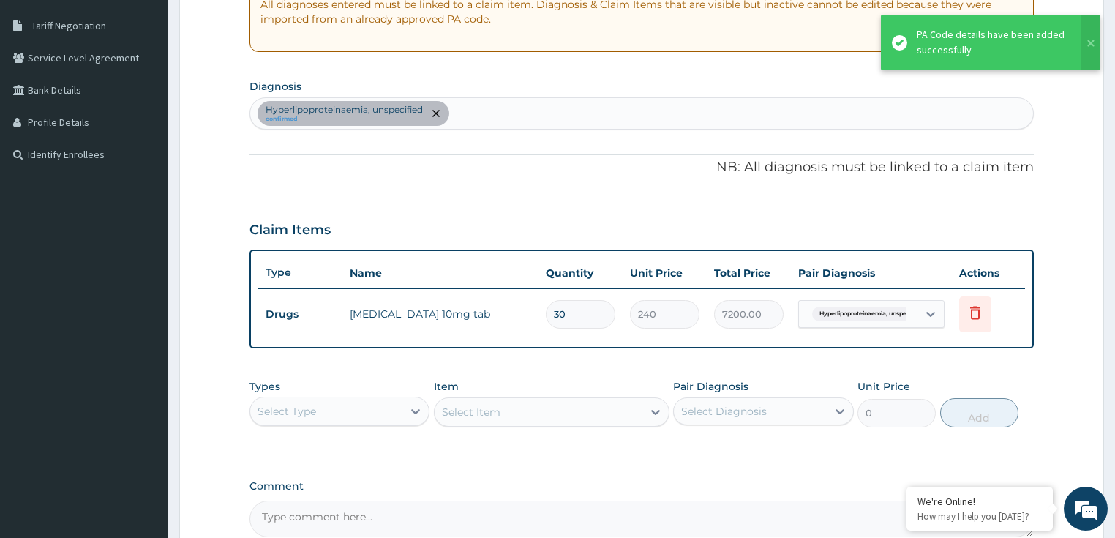
scroll to position [0, 0]
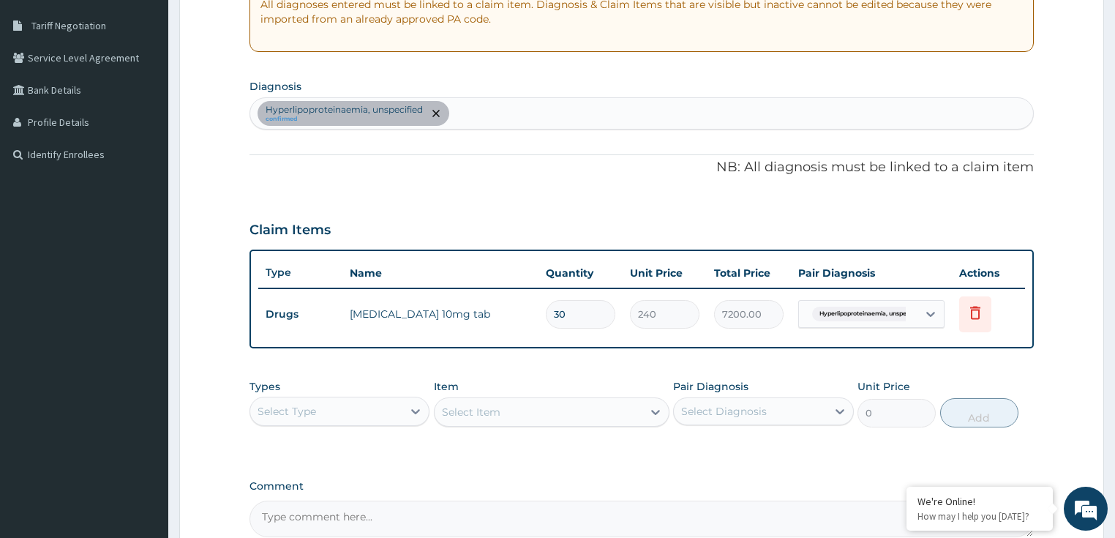
click at [322, 400] on div "Select Type" at bounding box center [326, 410] width 153 height 23
click at [336, 491] on div "Procedures" at bounding box center [339, 500] width 181 height 26
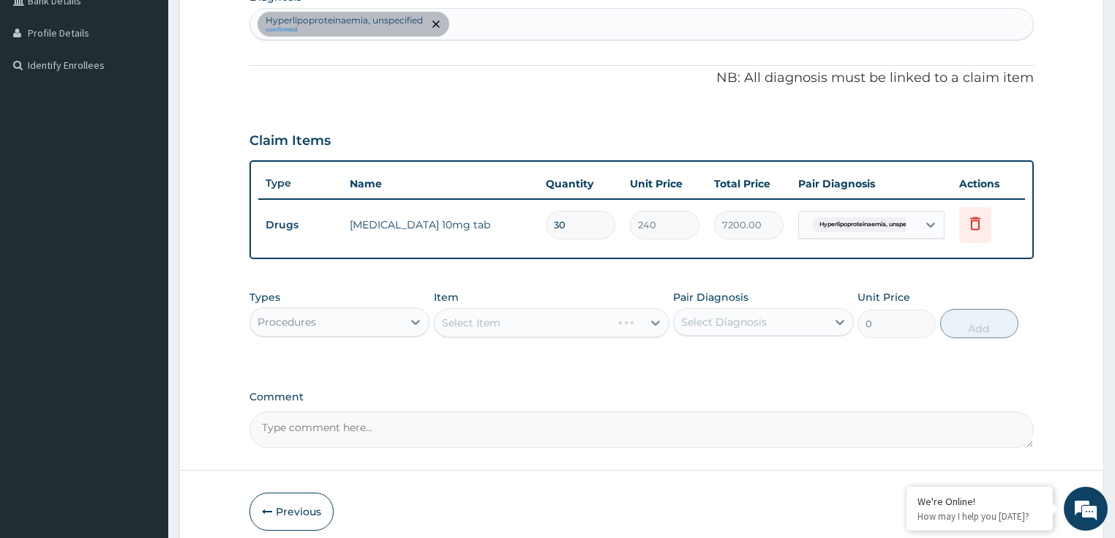
scroll to position [412, 0]
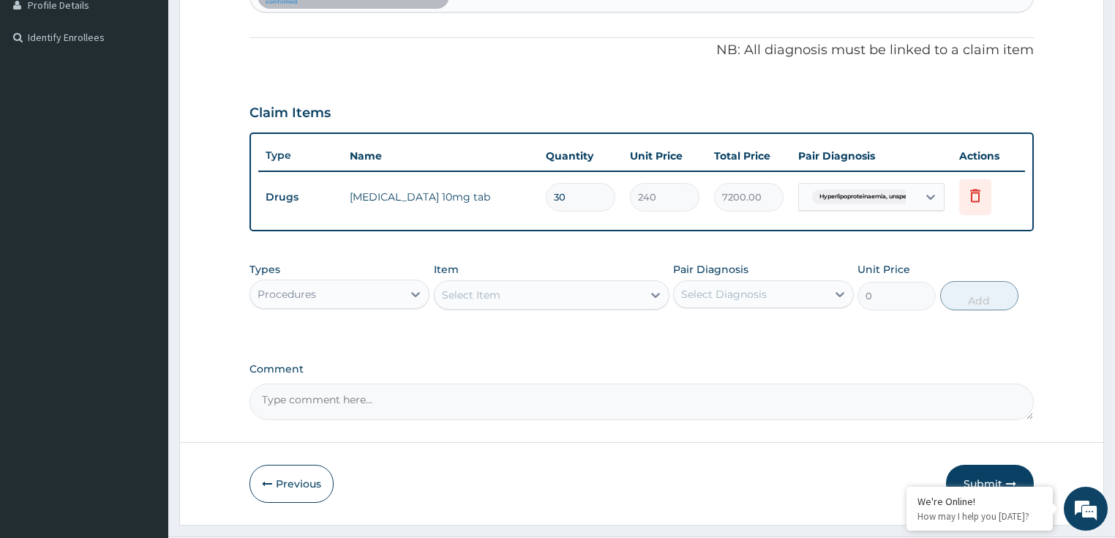
click at [453, 292] on div "Select Item" at bounding box center [471, 294] width 59 height 15
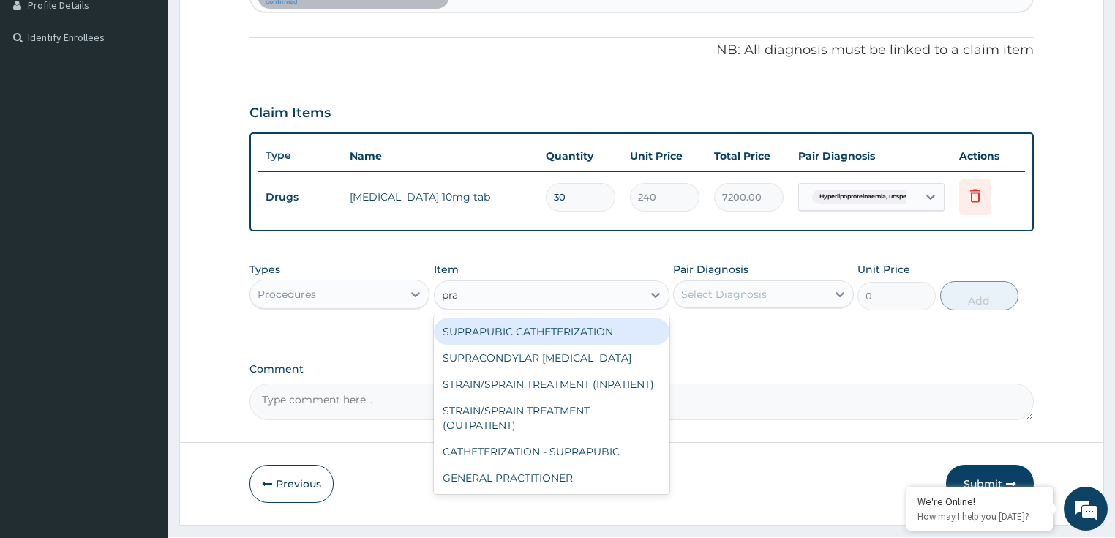
type input "prac"
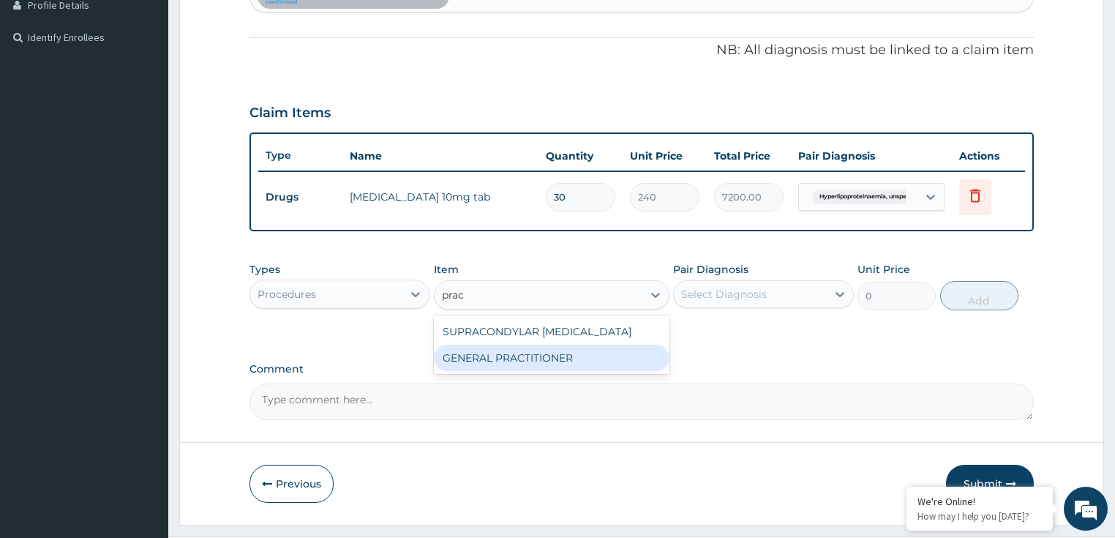
click at [516, 363] on div "GENERAL PRACTITIONER" at bounding box center [551, 357] width 235 height 26
type input "3125"
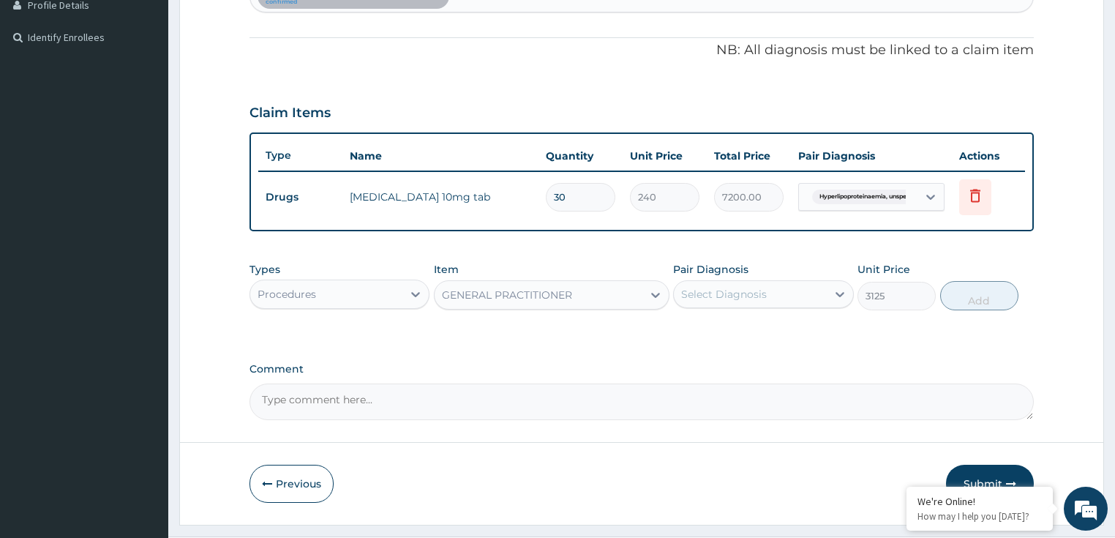
click at [714, 295] on div "Select Diagnosis" at bounding box center [724, 294] width 86 height 15
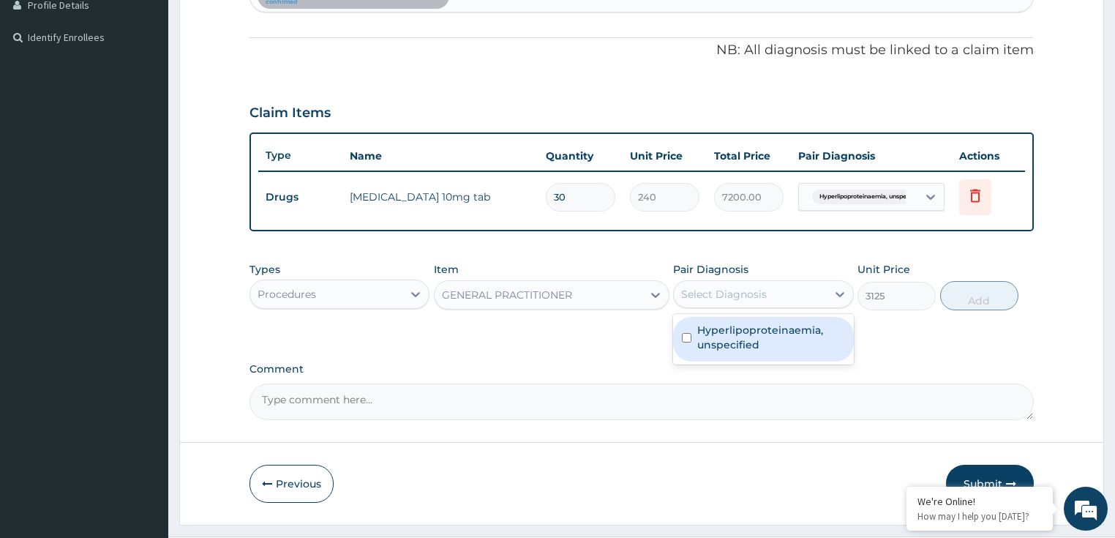
click at [737, 333] on label "Hyperlipoproteinaemia, unspecified" at bounding box center [771, 337] width 148 height 29
checkbox input "true"
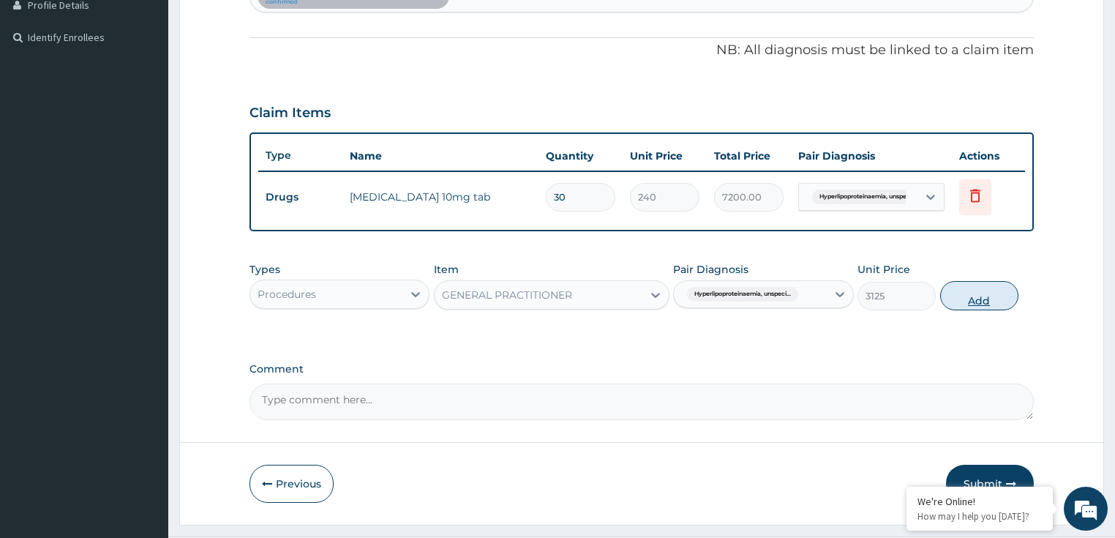
click at [970, 290] on button "Add" at bounding box center [979, 295] width 78 height 29
type input "0"
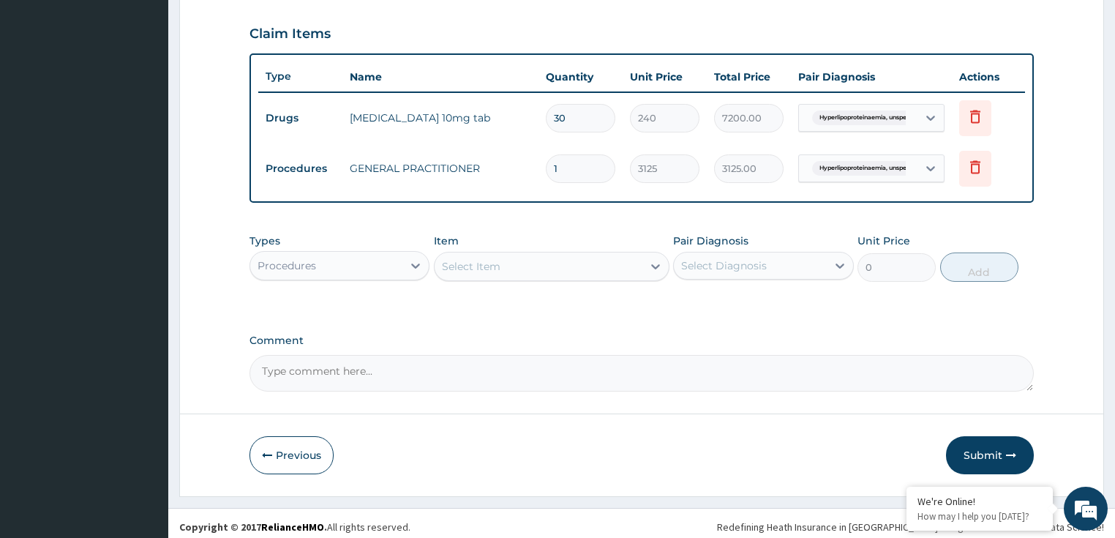
scroll to position [495, 0]
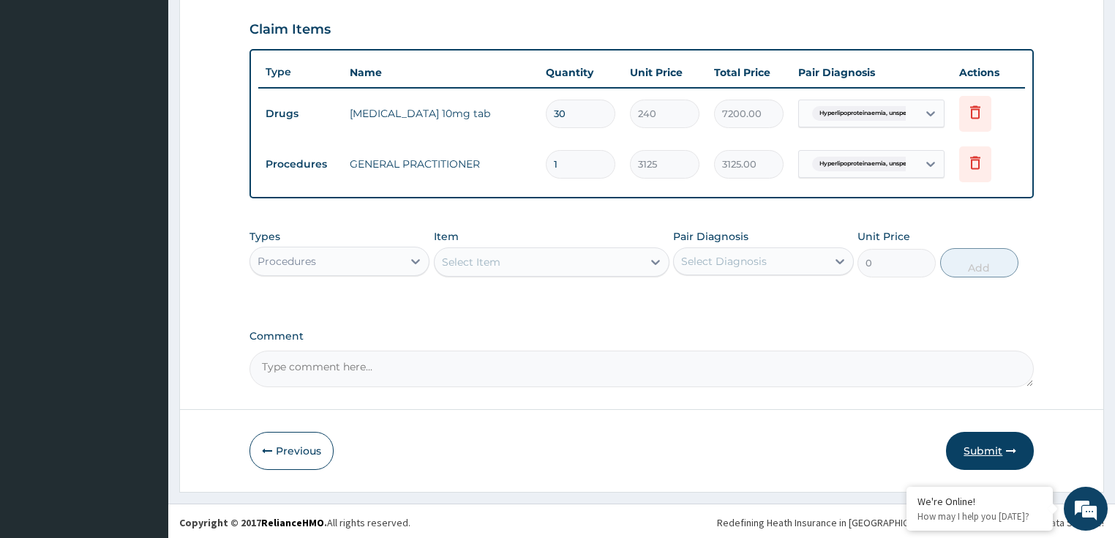
click at [965, 445] on button "Submit" at bounding box center [990, 450] width 88 height 38
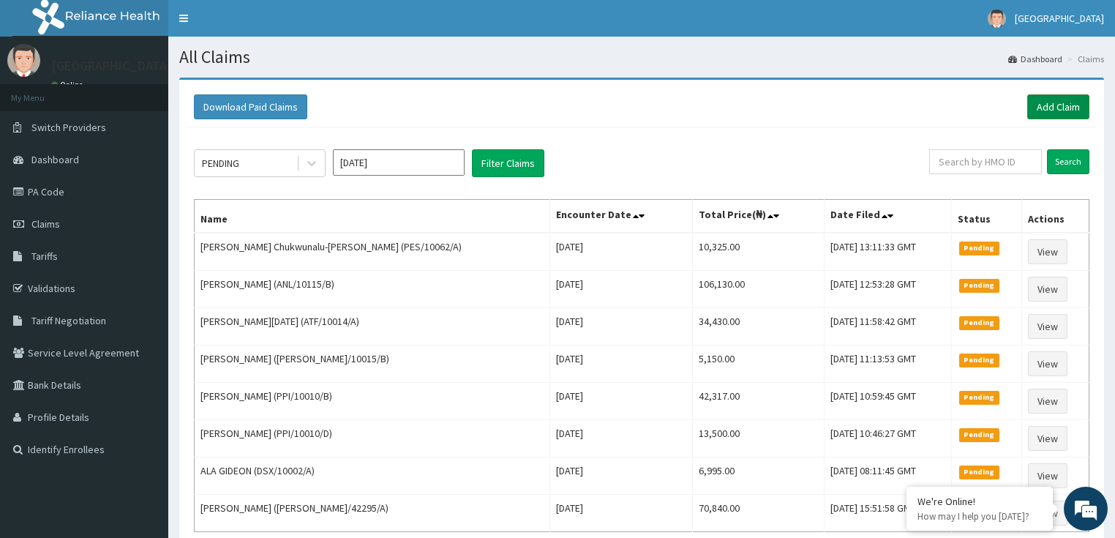
click at [1037, 106] on link "Add Claim" at bounding box center [1058, 106] width 62 height 25
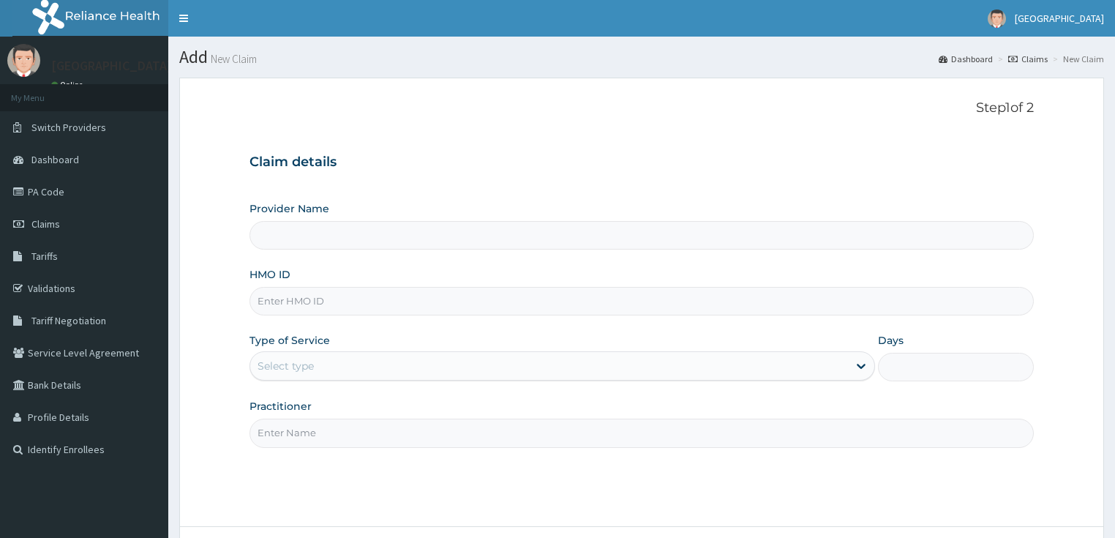
type input "LILY HOSPITAL-WARRI"
drag, startPoint x: 283, startPoint y: 305, endPoint x: 211, endPoint y: 183, distance: 142.0
click at [283, 305] on input "HMO ID" at bounding box center [641, 301] width 785 height 29
paste input "MCM/10019/D"
type input "MCM/10019/D"
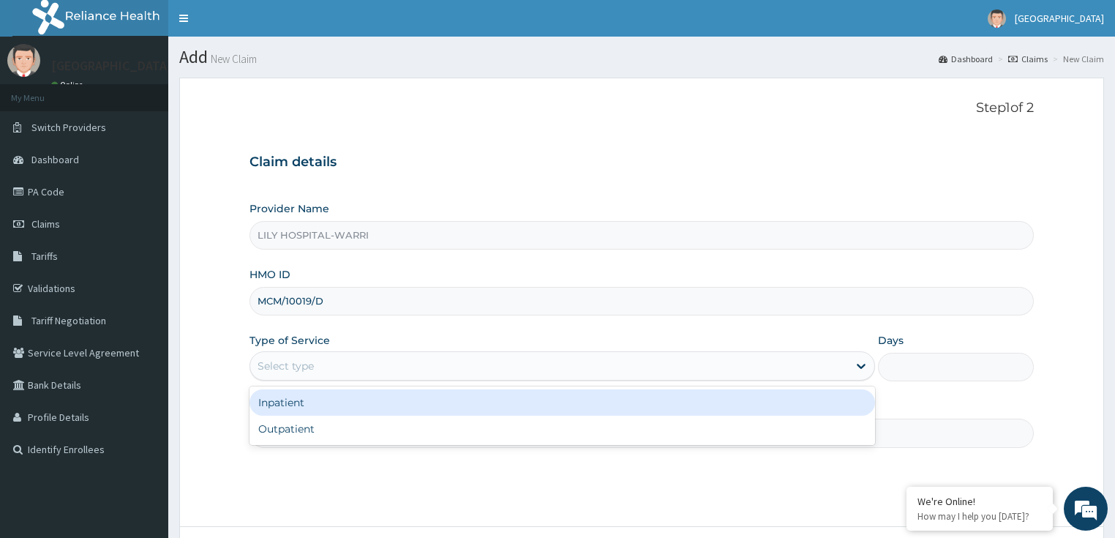
click at [286, 369] on div "Select type" at bounding box center [285, 365] width 56 height 15
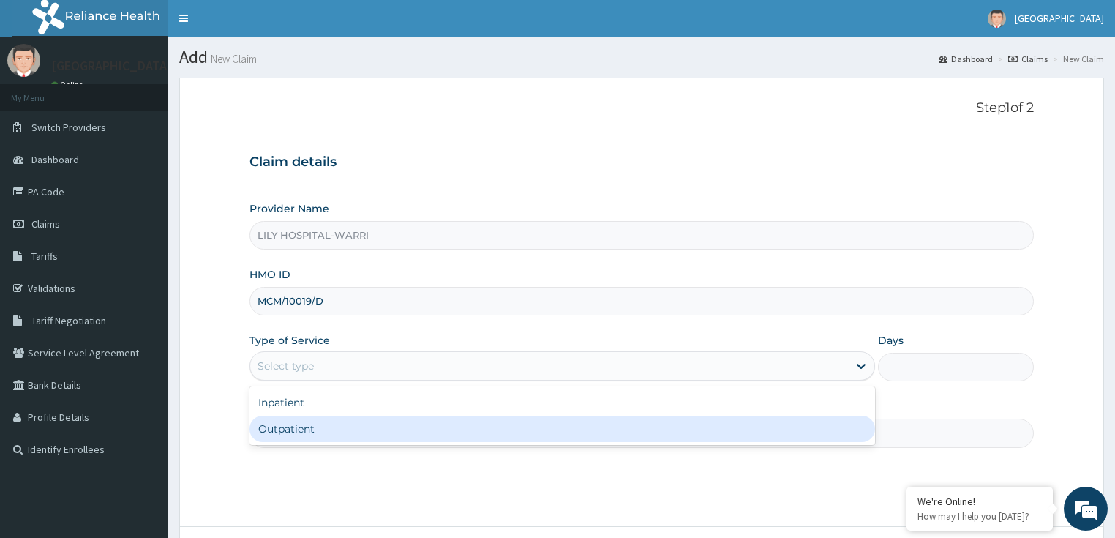
click at [301, 430] on div "Outpatient" at bounding box center [561, 428] width 625 height 26
type input "1"
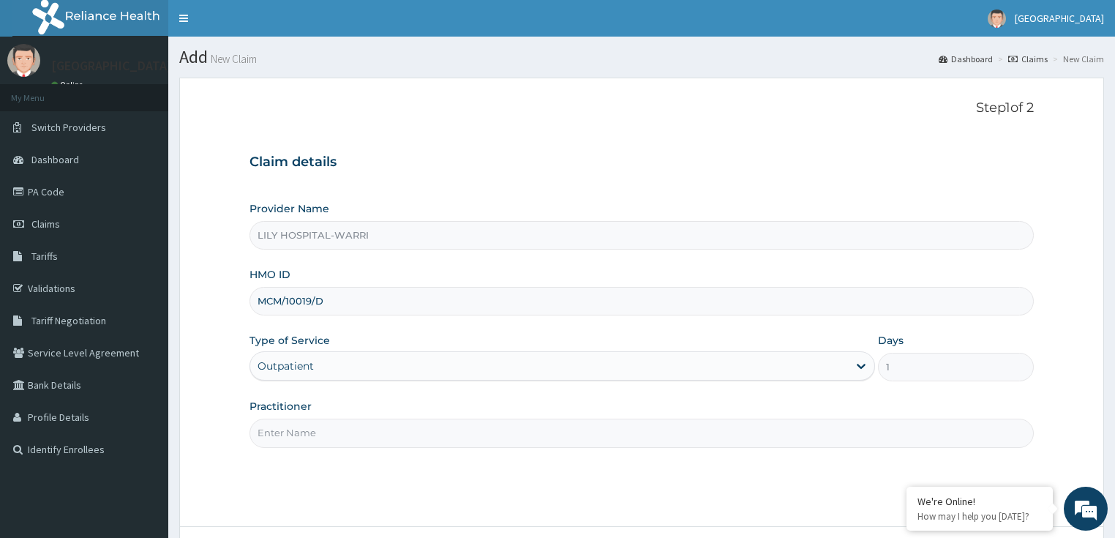
click at [275, 430] on input "Practitioner" at bounding box center [641, 432] width 785 height 29
type input "General practitioner"
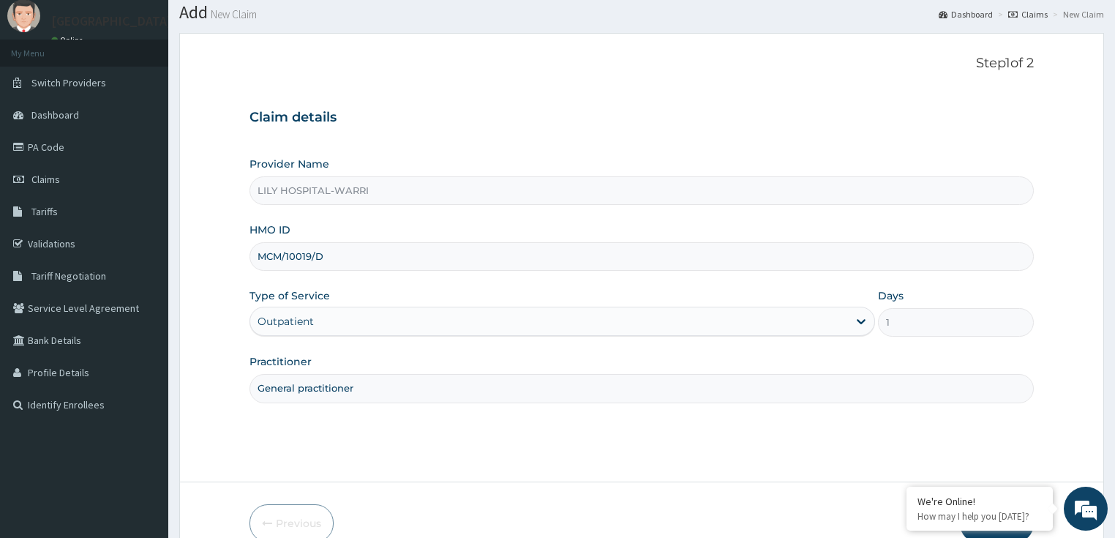
scroll to position [117, 0]
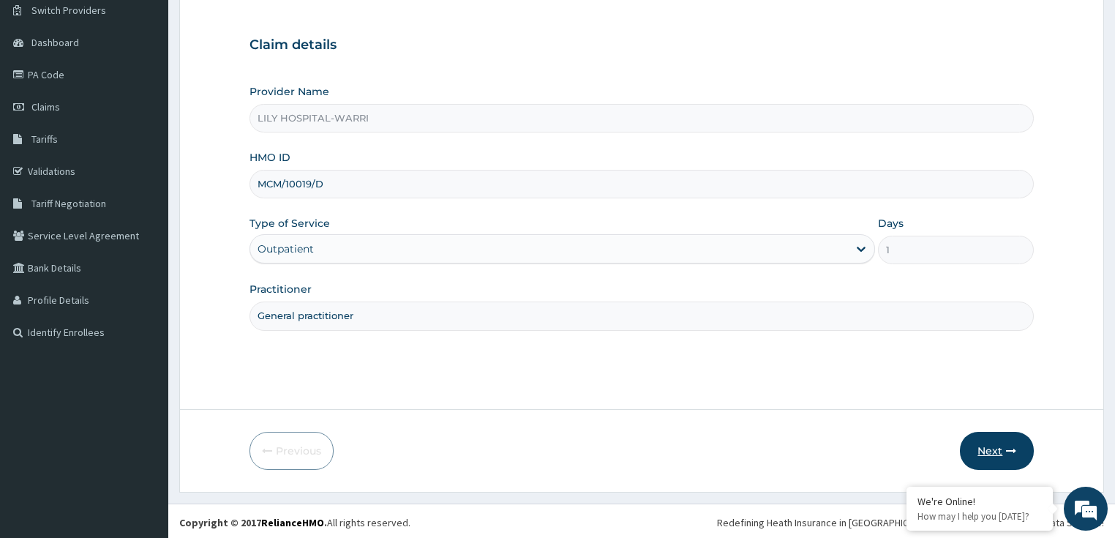
click at [989, 450] on button "Next" at bounding box center [996, 450] width 74 height 38
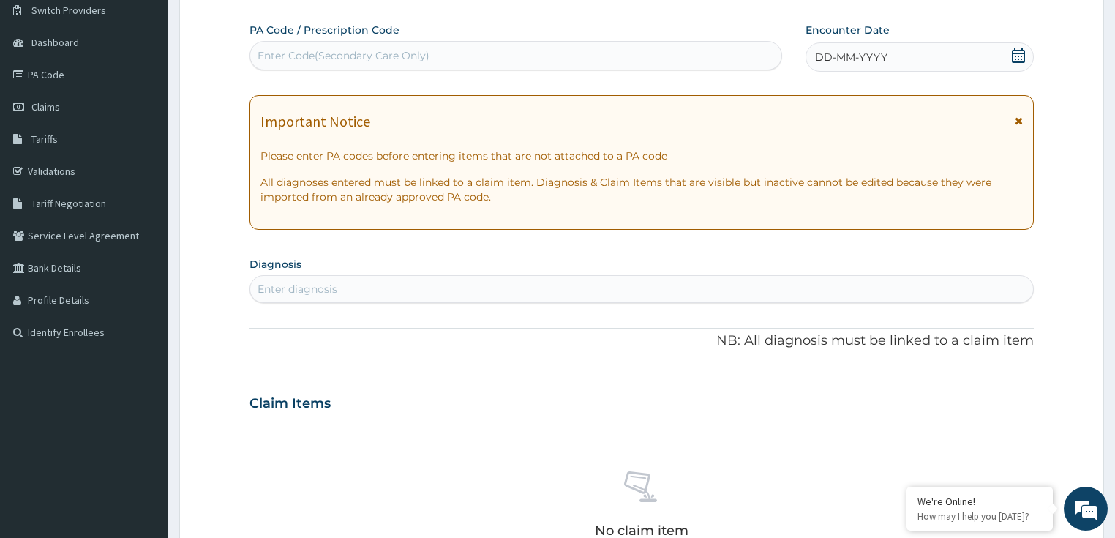
click at [274, 56] on div "Enter Code(Secondary Care Only)" at bounding box center [343, 55] width 172 height 15
paste input "PA/6F6E35"
type input "PA/6F6E35"
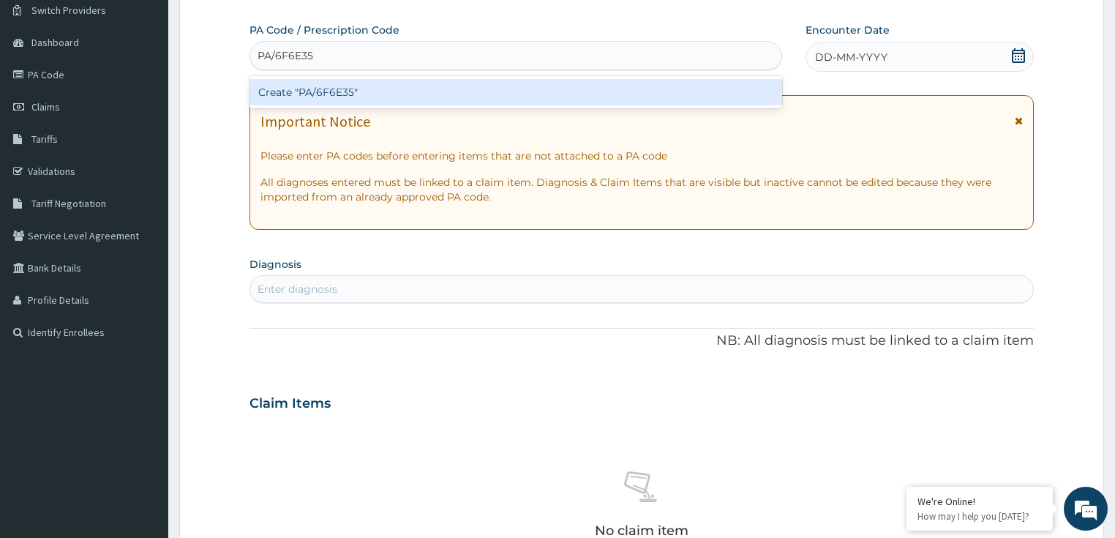
click at [298, 101] on div "Create "PA/6F6E35"" at bounding box center [515, 92] width 532 height 26
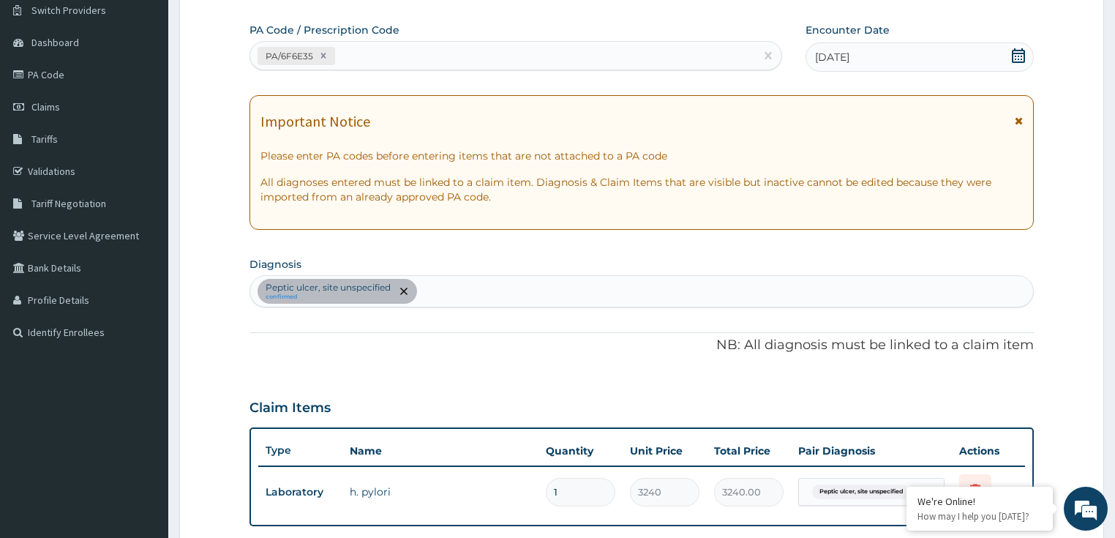
click at [346, 60] on div "PA/6F6E35" at bounding box center [502, 56] width 505 height 24
paste input "PA/5F9491"
type input "PA/5F9491"
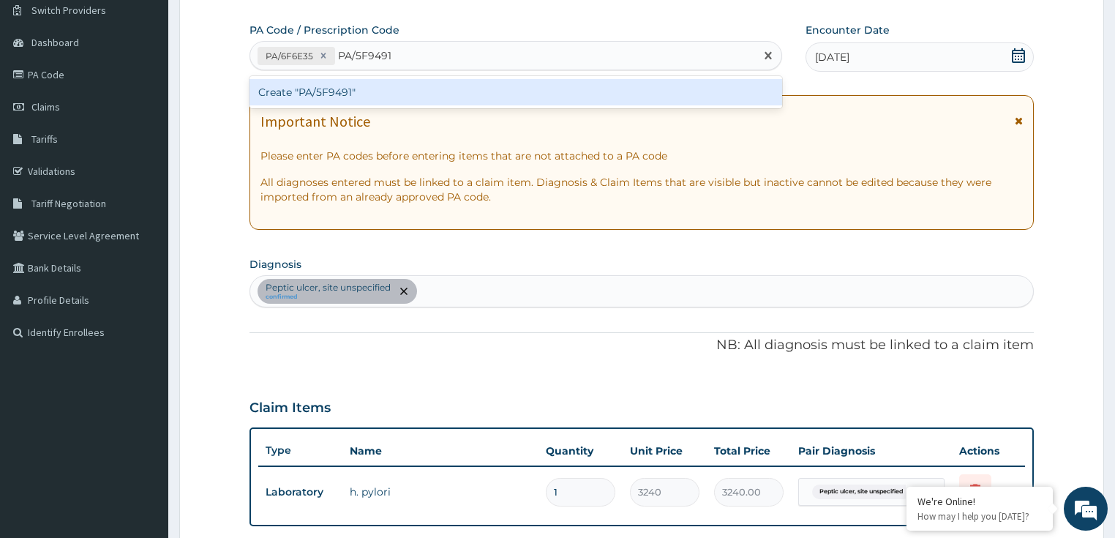
click at [370, 88] on div "Create "PA/5F9491"" at bounding box center [515, 92] width 532 height 26
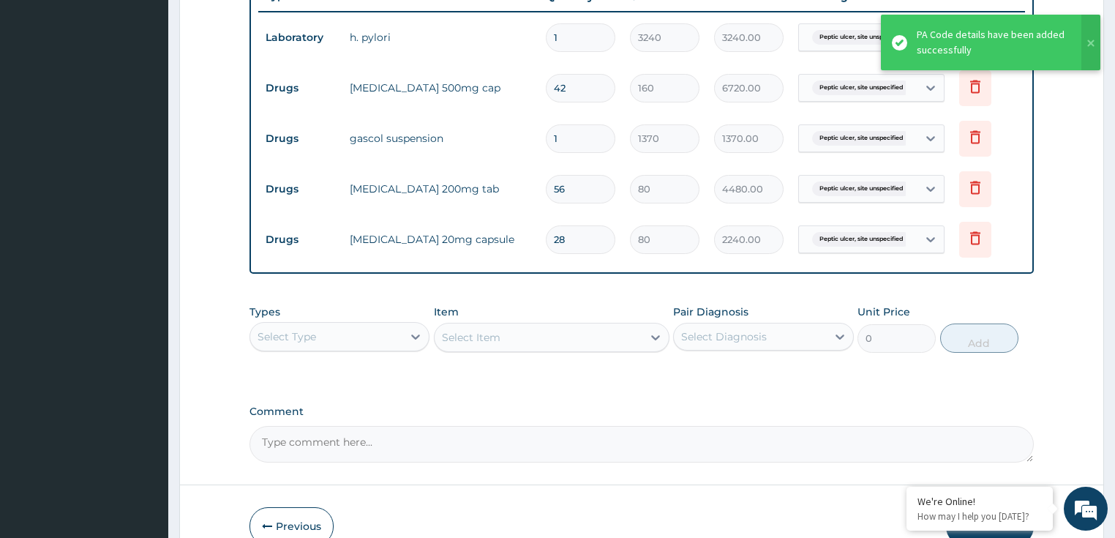
scroll to position [597, 0]
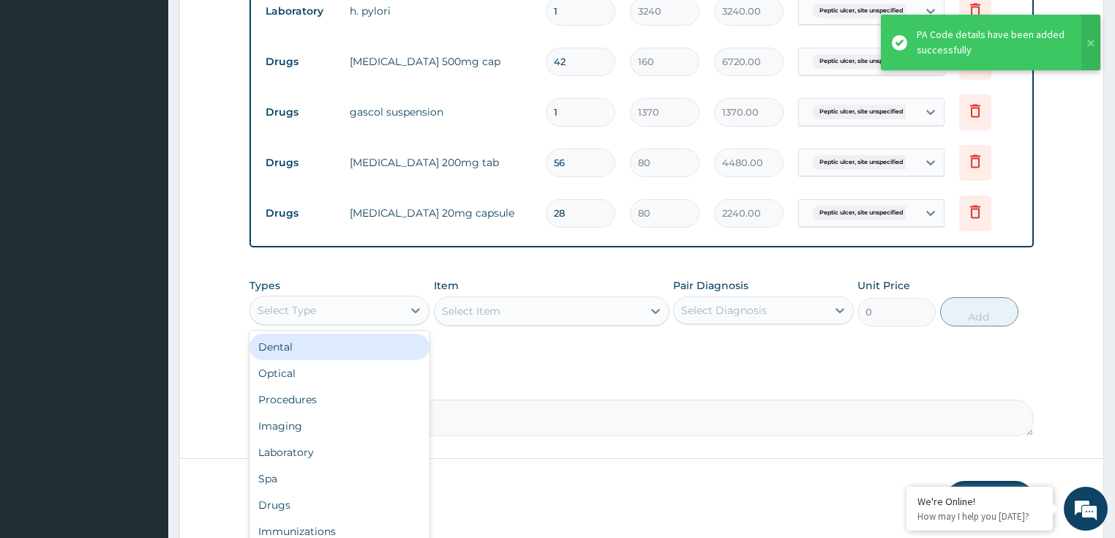
click at [300, 314] on div "Select Type" at bounding box center [326, 309] width 153 height 23
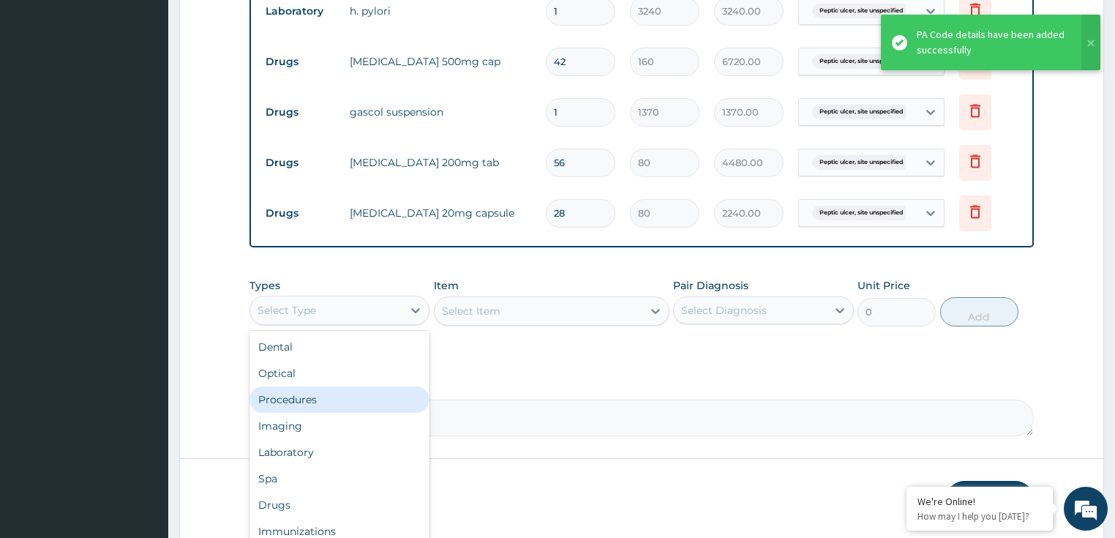
click at [303, 396] on div "Procedures" at bounding box center [339, 399] width 181 height 26
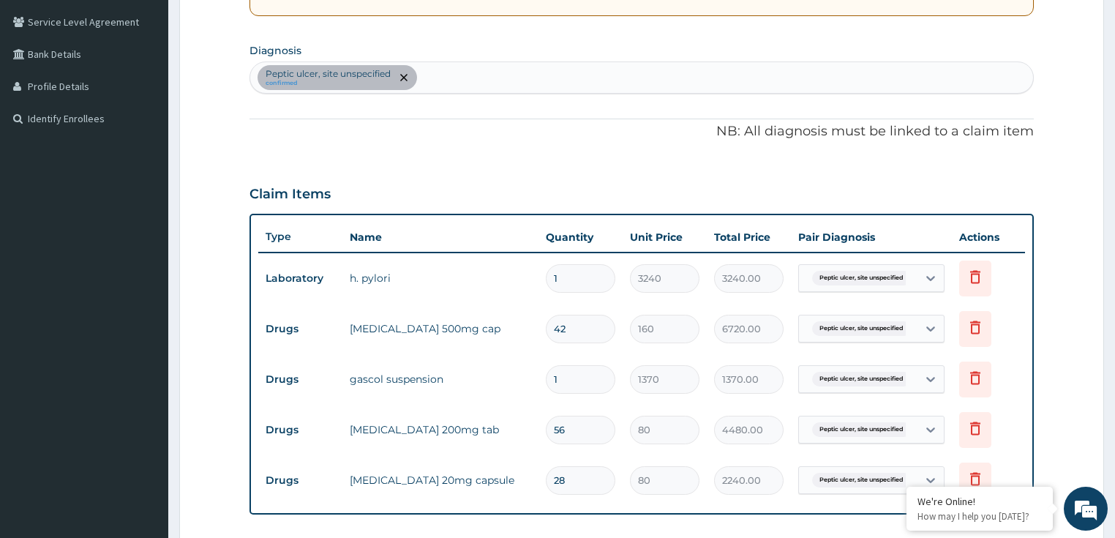
scroll to position [246, 0]
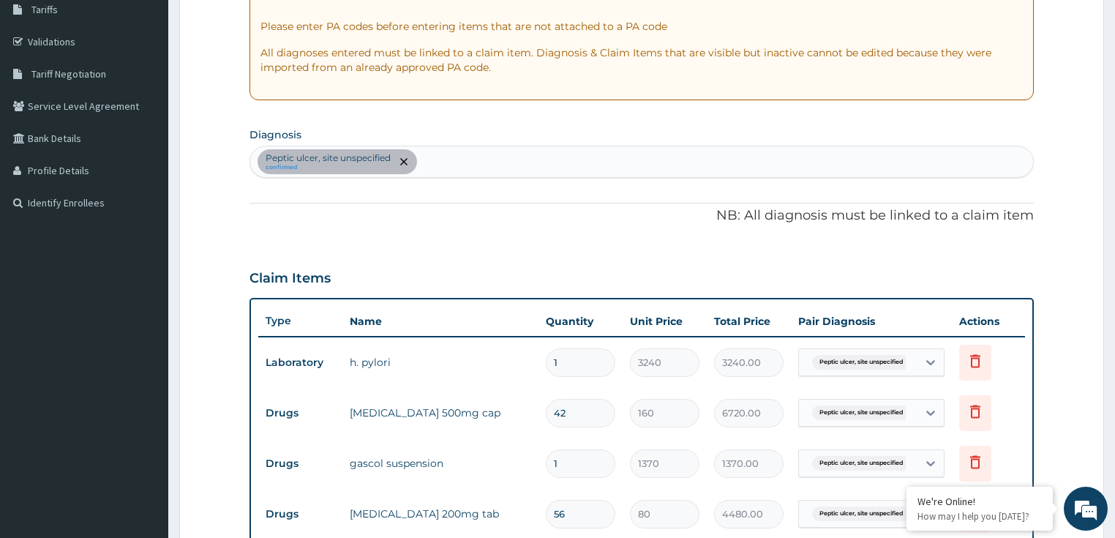
click at [450, 162] on div "[MEDICAL_DATA], site unspecified confirmed" at bounding box center [641, 161] width 783 height 31
type input "[MEDICAL_DATA]"
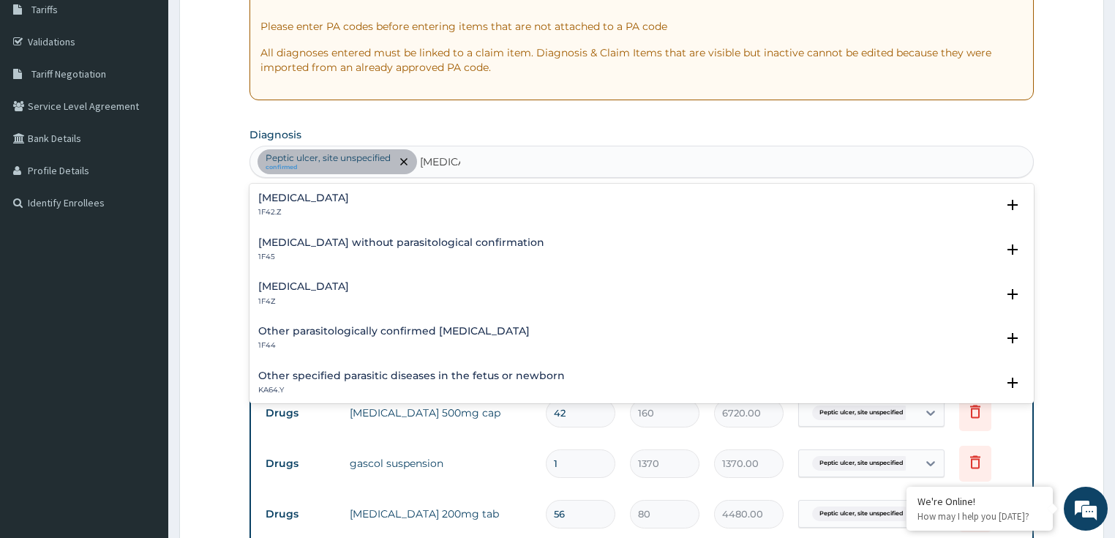
click at [284, 296] on p "1F4Z" at bounding box center [303, 301] width 91 height 10
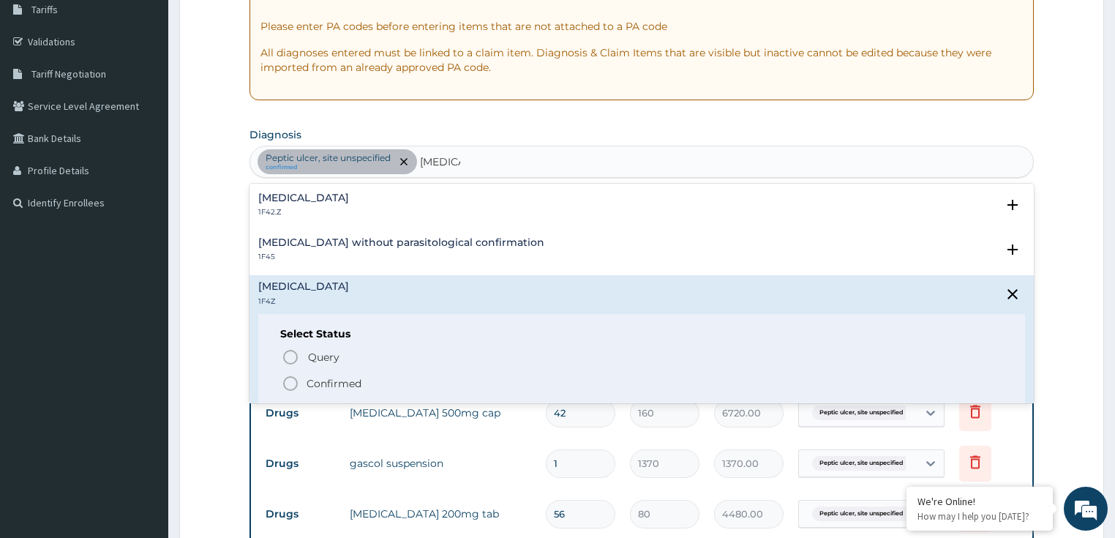
click at [338, 384] on p "Confirmed" at bounding box center [333, 383] width 55 height 15
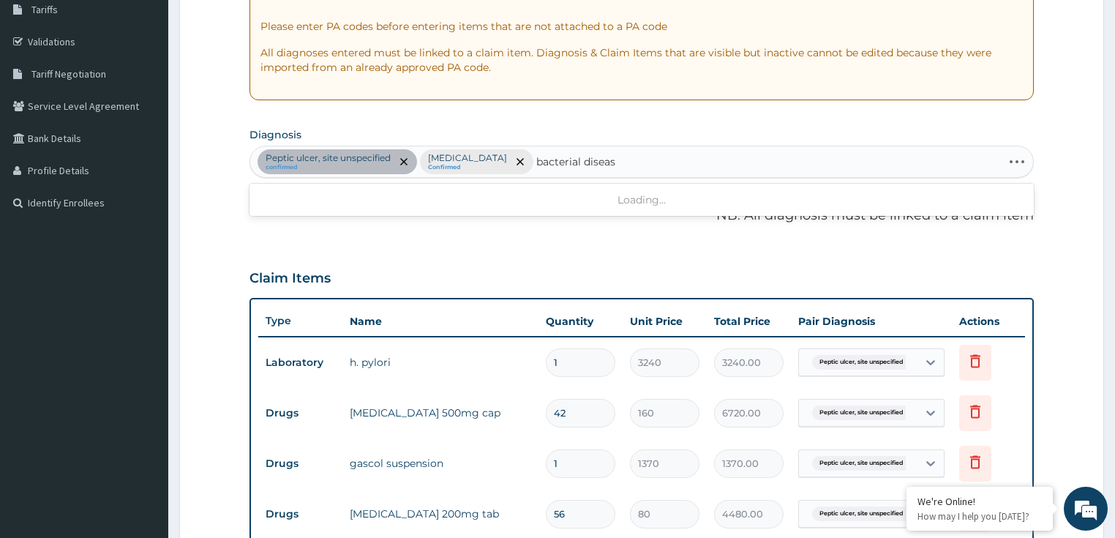
type input "[MEDICAL_DATA]"
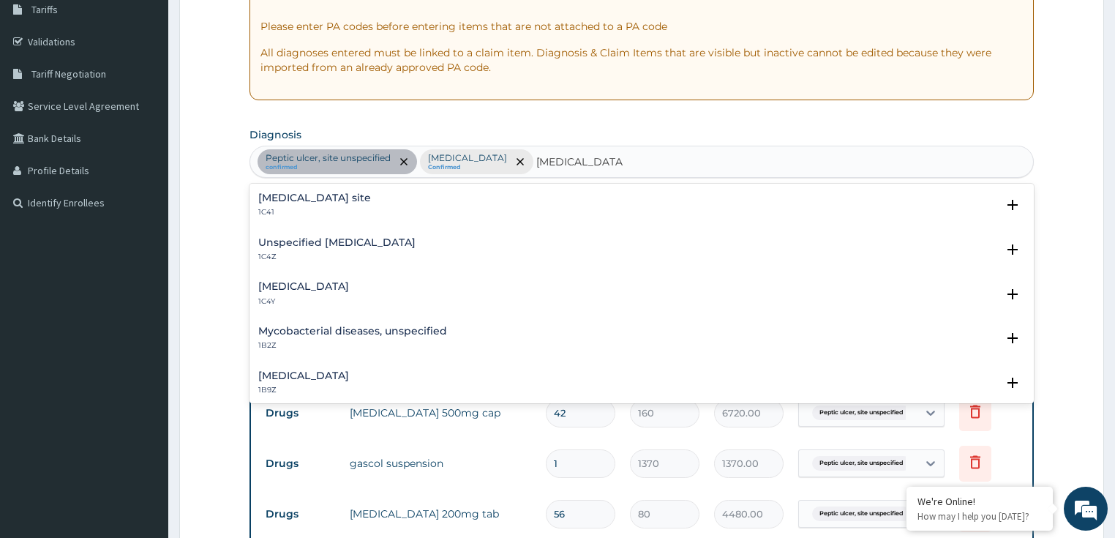
click at [386, 246] on h4 "Unspecified [MEDICAL_DATA]" at bounding box center [336, 242] width 157 height 11
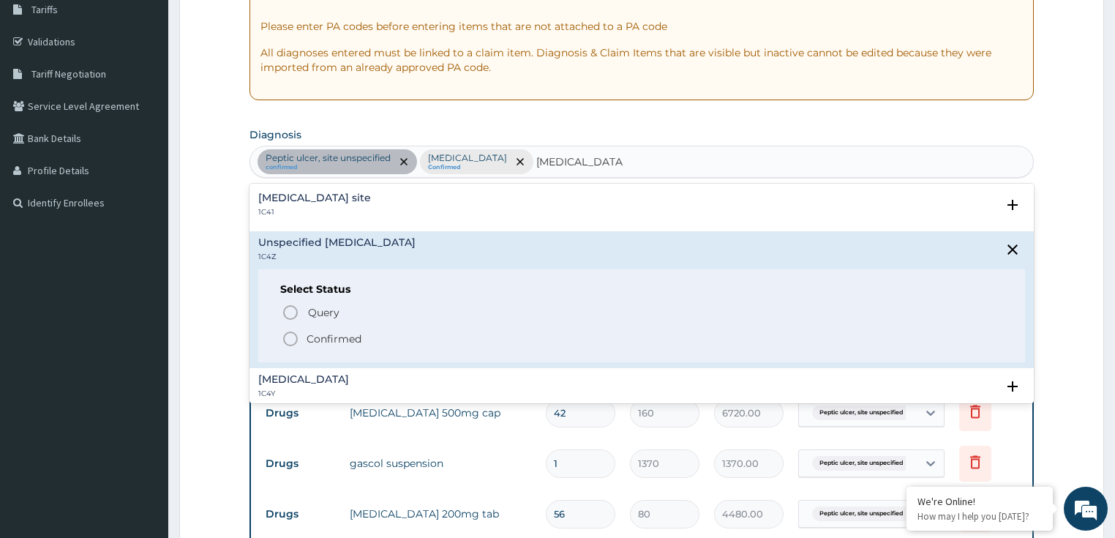
click at [358, 336] on p "Confirmed" at bounding box center [333, 338] width 55 height 15
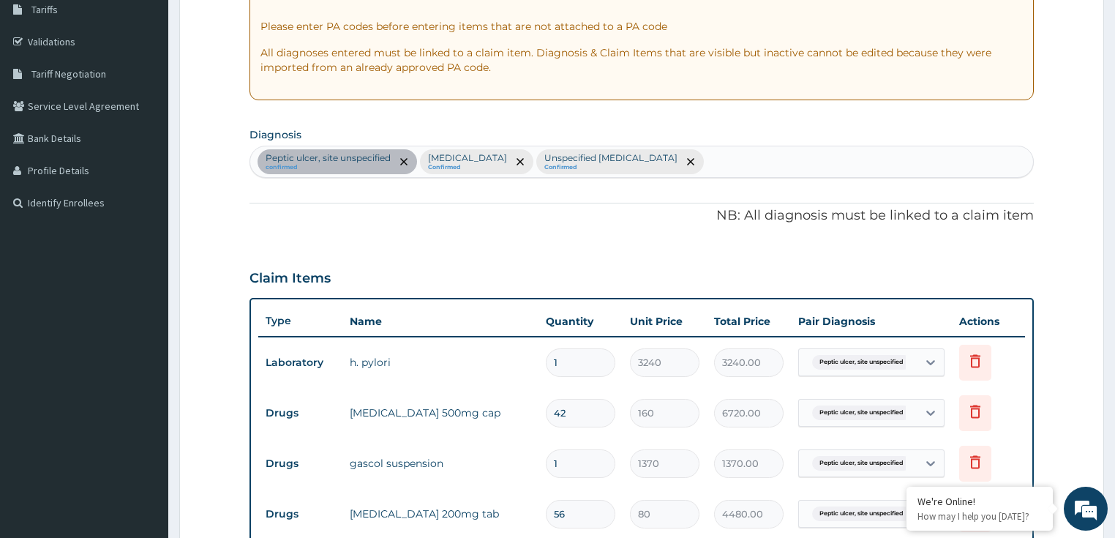
click at [609, 208] on p "NB: All diagnosis must be linked to a claim item" at bounding box center [641, 215] width 785 height 19
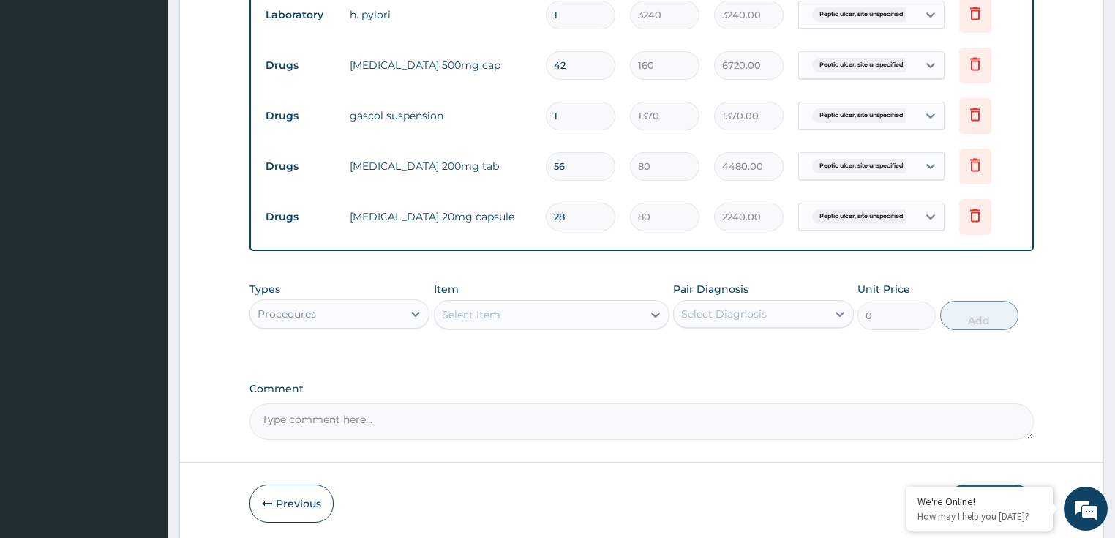
scroll to position [597, 0]
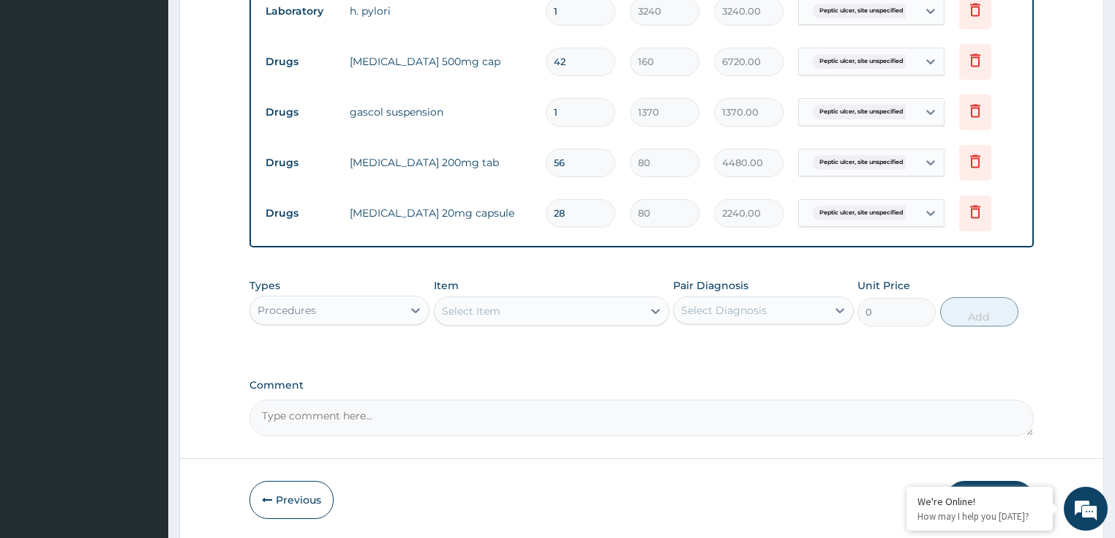
click at [505, 312] on div "Select Item" at bounding box center [538, 310] width 208 height 23
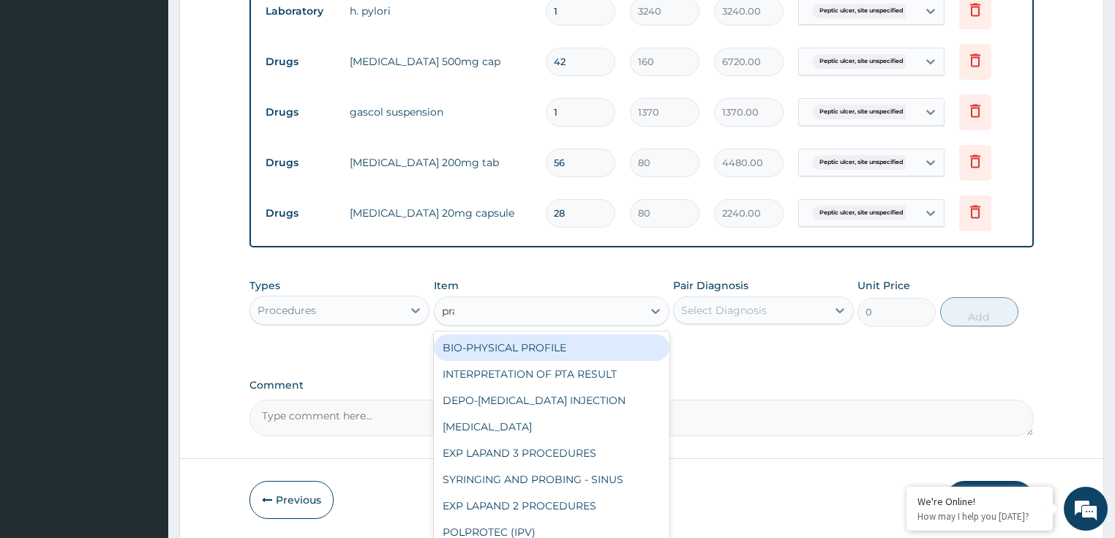
type input "prac"
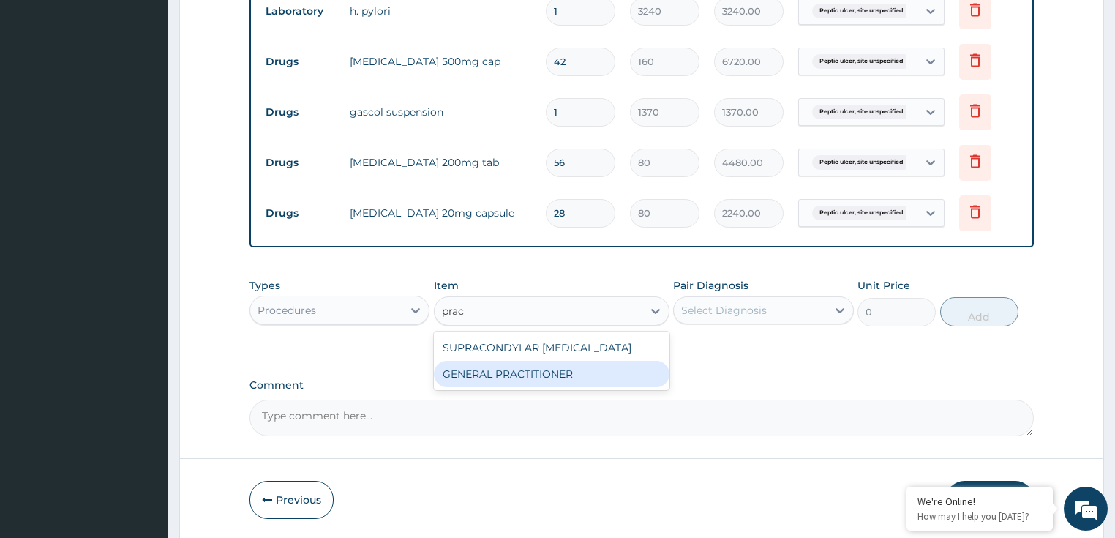
click at [515, 377] on div "GENERAL PRACTITIONER" at bounding box center [551, 374] width 235 height 26
type input "3125"
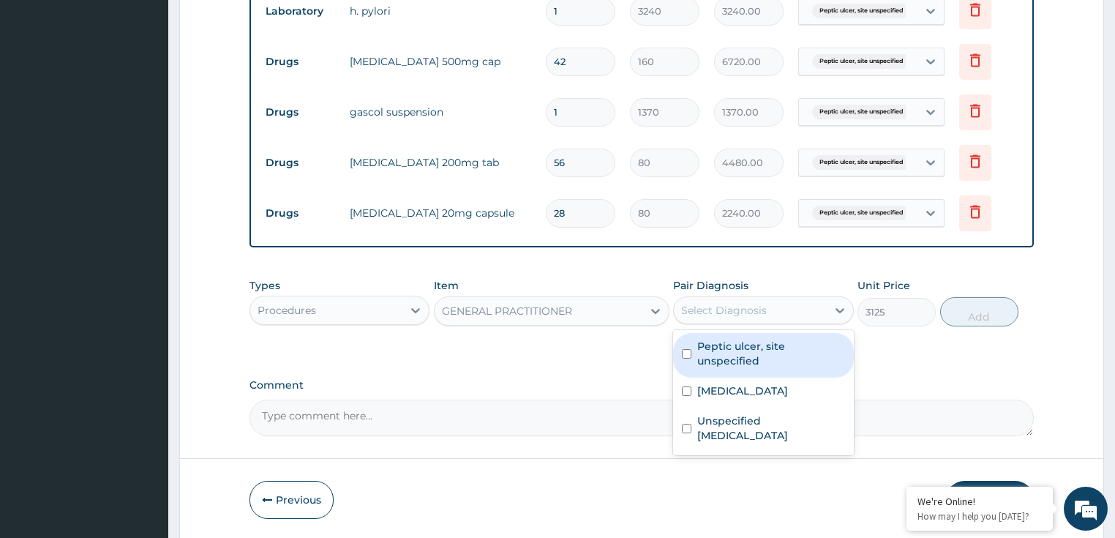
click at [748, 298] on div "Select Diagnosis" at bounding box center [750, 309] width 153 height 23
click at [747, 358] on label "Peptic ulcer, site unspecified" at bounding box center [771, 353] width 148 height 29
checkbox input "true"
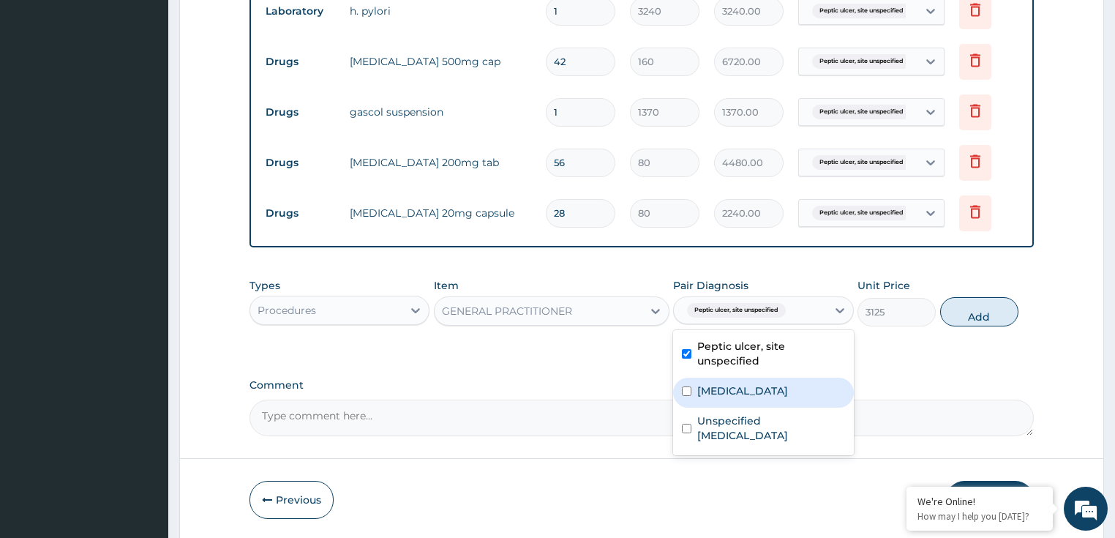
click at [738, 391] on label "[MEDICAL_DATA]" at bounding box center [742, 390] width 91 height 15
checkbox input "true"
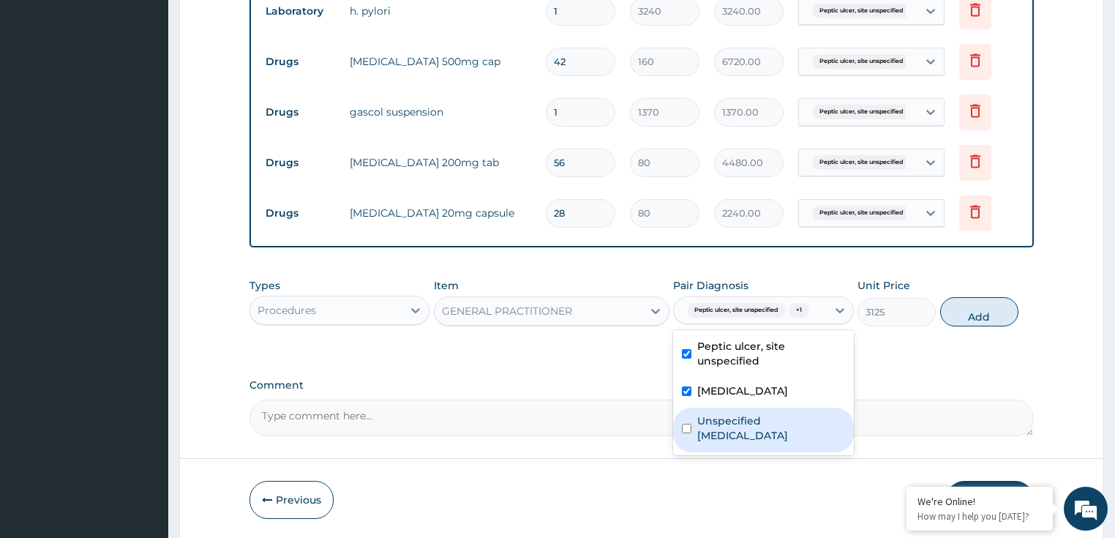
click at [725, 434] on label "Unspecified [MEDICAL_DATA]" at bounding box center [771, 427] width 148 height 29
checkbox input "true"
click at [965, 313] on button "Add" at bounding box center [979, 311] width 78 height 29
type input "0"
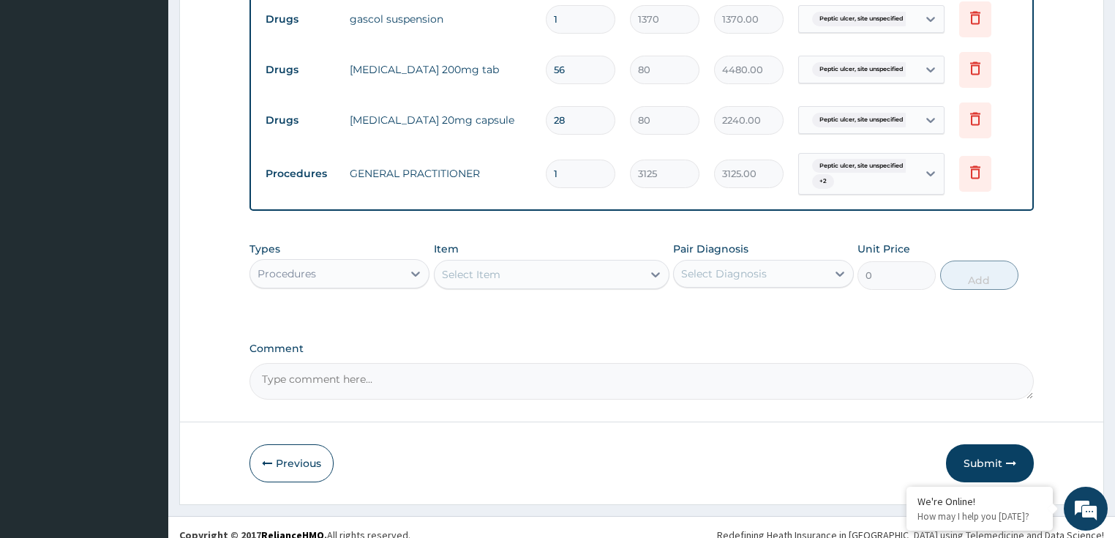
scroll to position [702, 0]
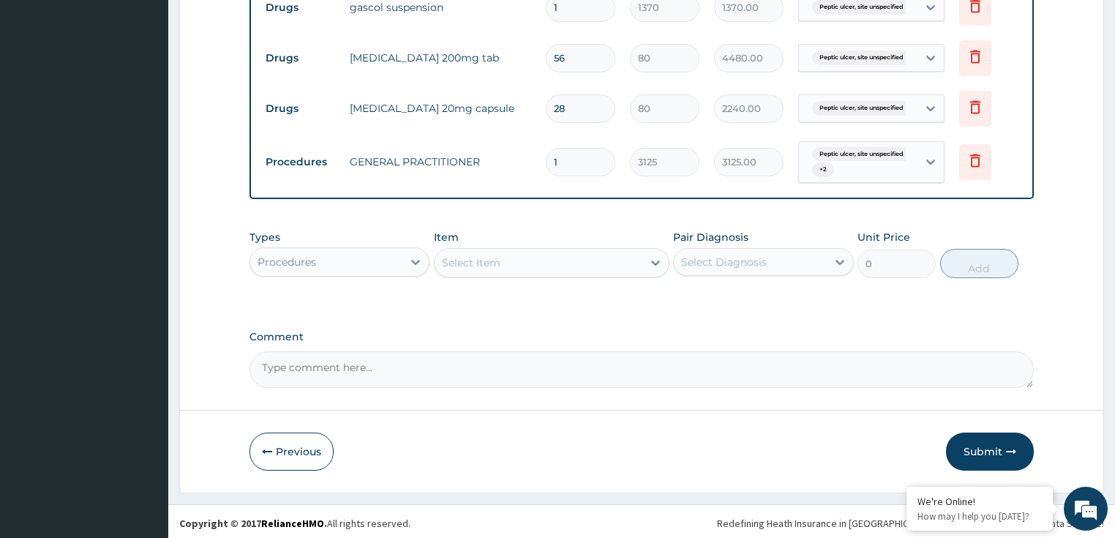
click at [360, 254] on div "Procedures" at bounding box center [326, 261] width 153 height 23
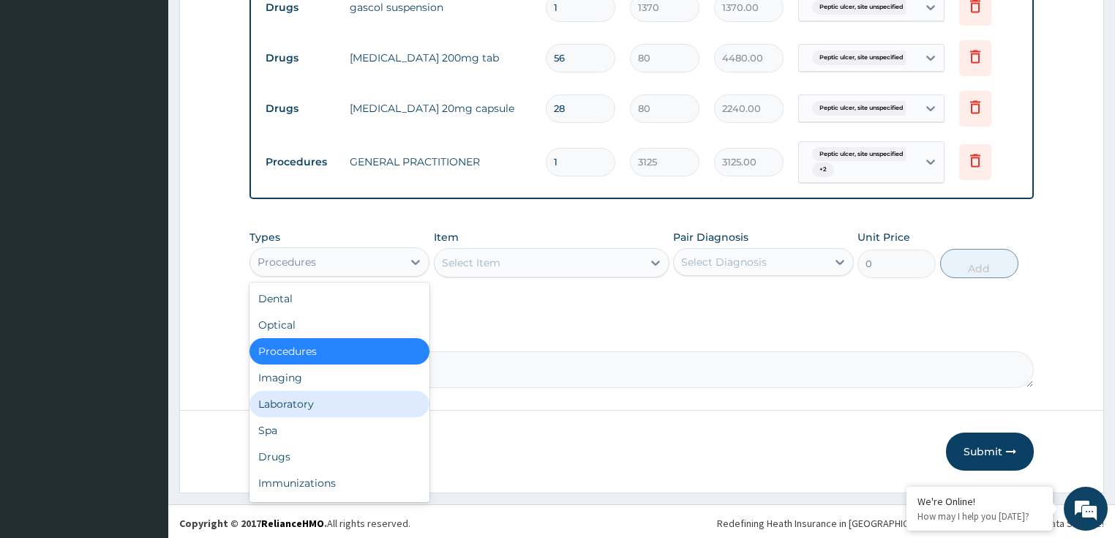
click at [318, 402] on div "Laboratory" at bounding box center [339, 404] width 181 height 26
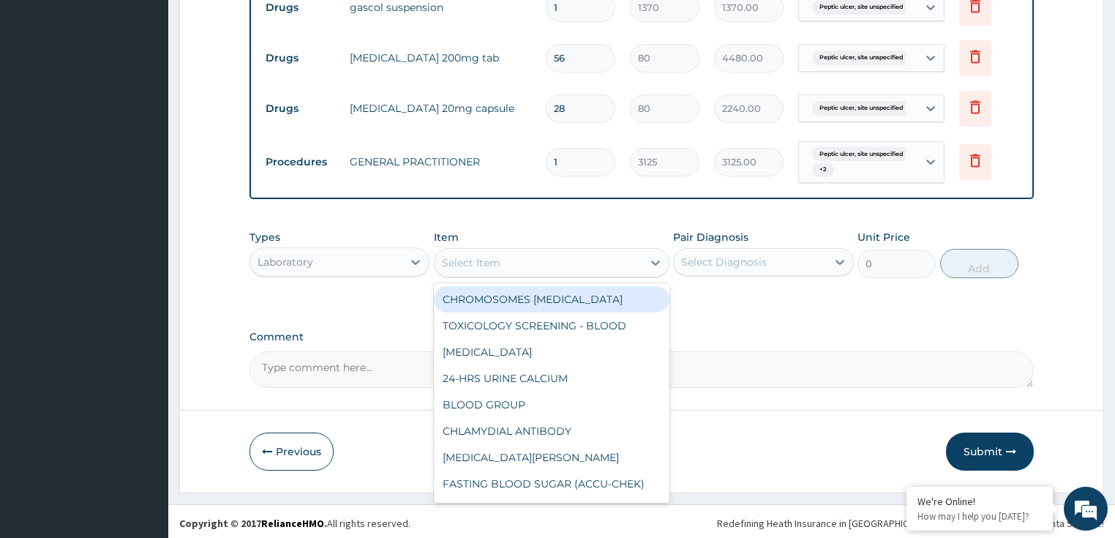
click at [527, 255] on div "Select Item" at bounding box center [538, 262] width 208 height 23
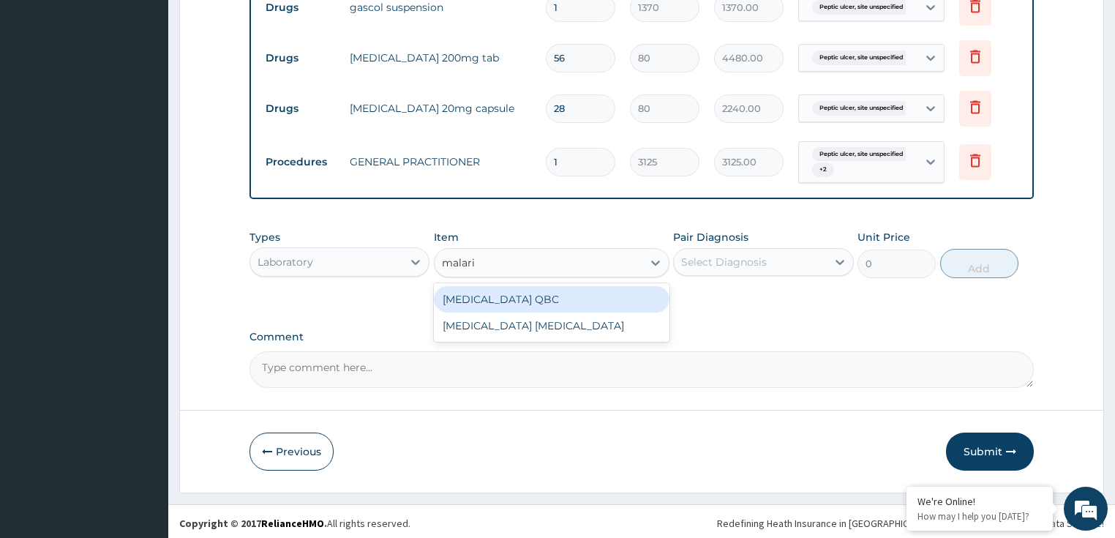
type input "[MEDICAL_DATA]"
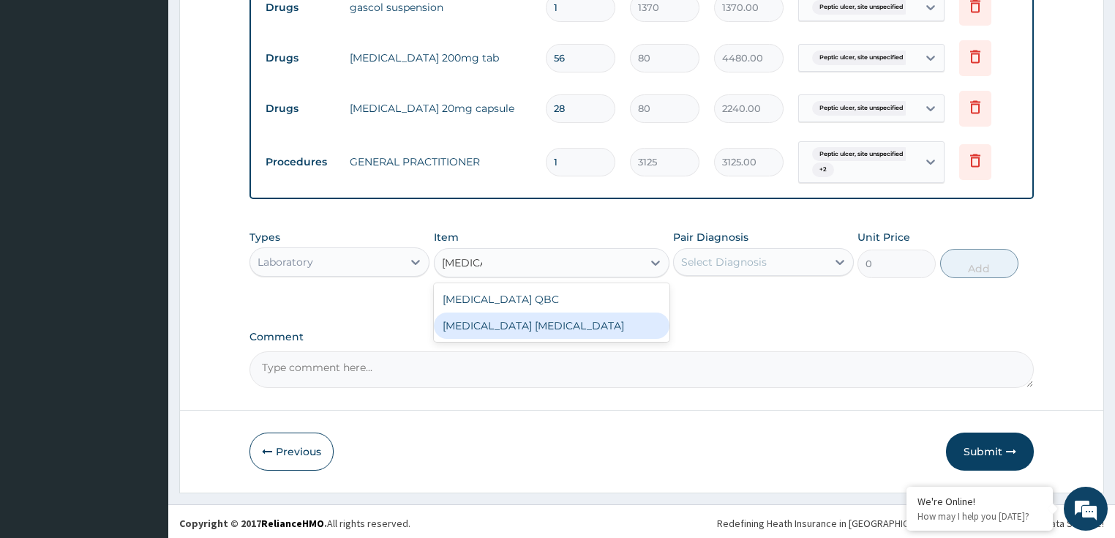
click at [540, 326] on div "[MEDICAL_DATA] [MEDICAL_DATA]" at bounding box center [551, 325] width 235 height 26
type input "2025"
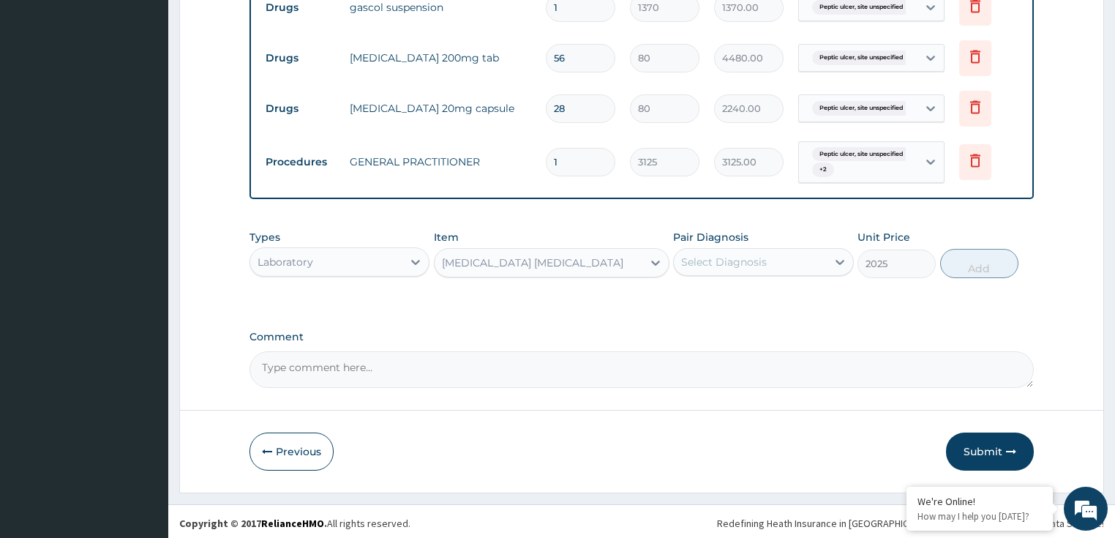
click at [728, 257] on div "Select Diagnosis" at bounding box center [724, 261] width 86 height 15
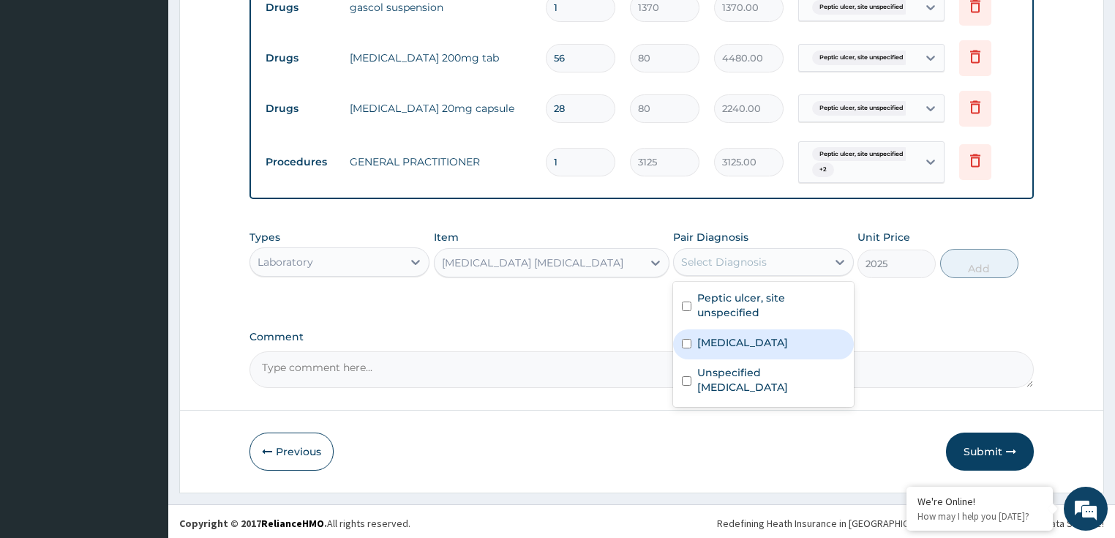
click at [772, 338] on label "[MEDICAL_DATA]" at bounding box center [742, 342] width 91 height 15
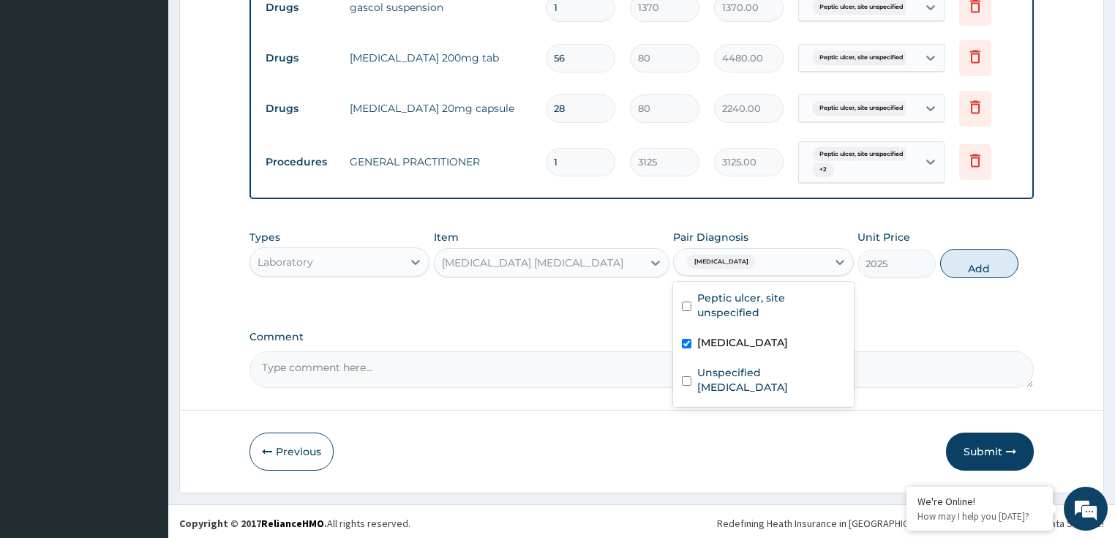
checkbox input "true"
click at [986, 259] on button "Add" at bounding box center [979, 263] width 78 height 29
type input "0"
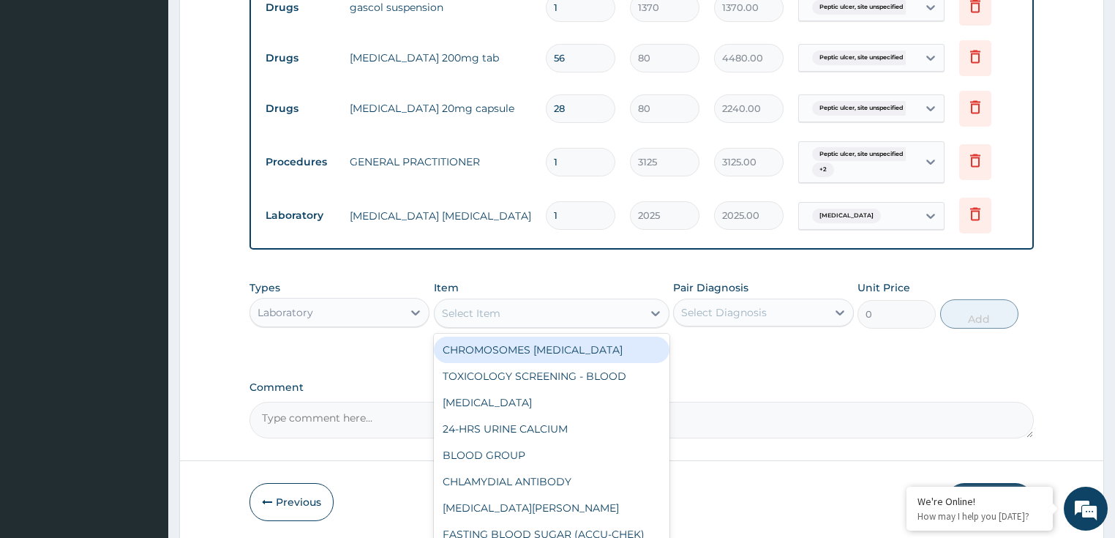
click at [506, 314] on div "Select Item" at bounding box center [538, 312] width 208 height 23
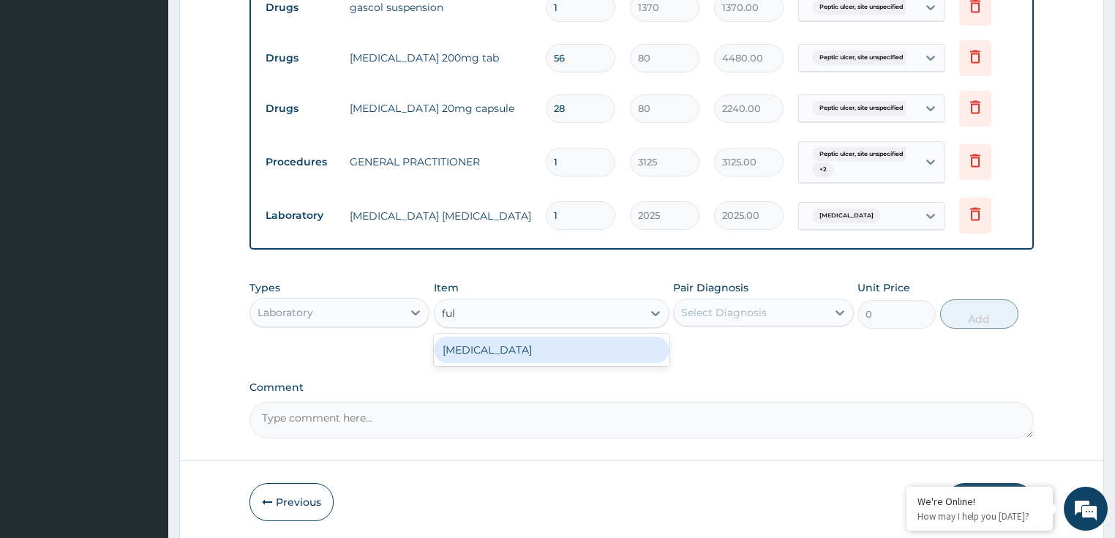
type input "full"
click at [508, 347] on div "[MEDICAL_DATA]" at bounding box center [551, 349] width 235 height 26
type input "3375"
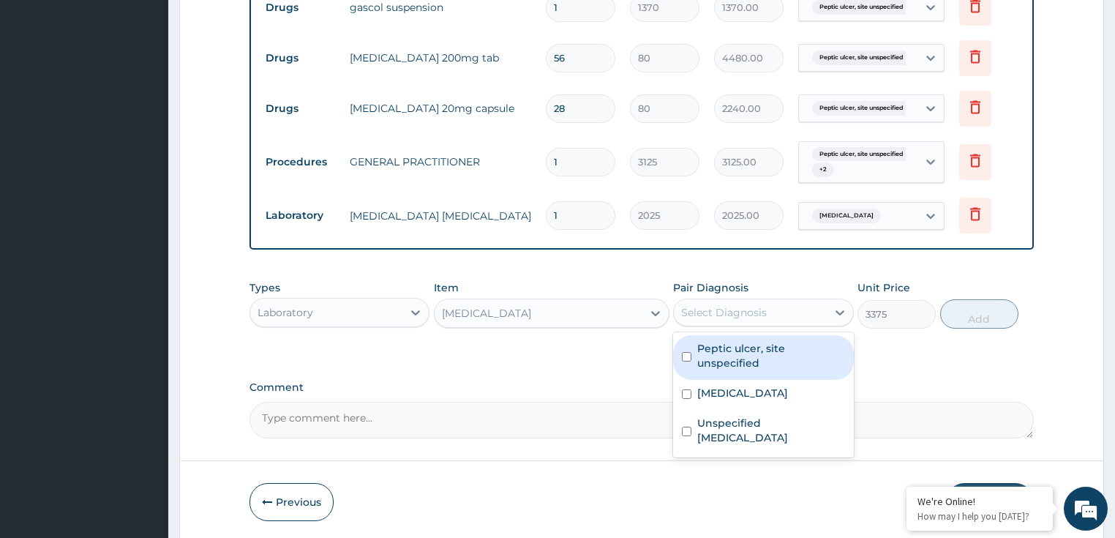
click at [706, 308] on div "Select Diagnosis" at bounding box center [724, 312] width 86 height 15
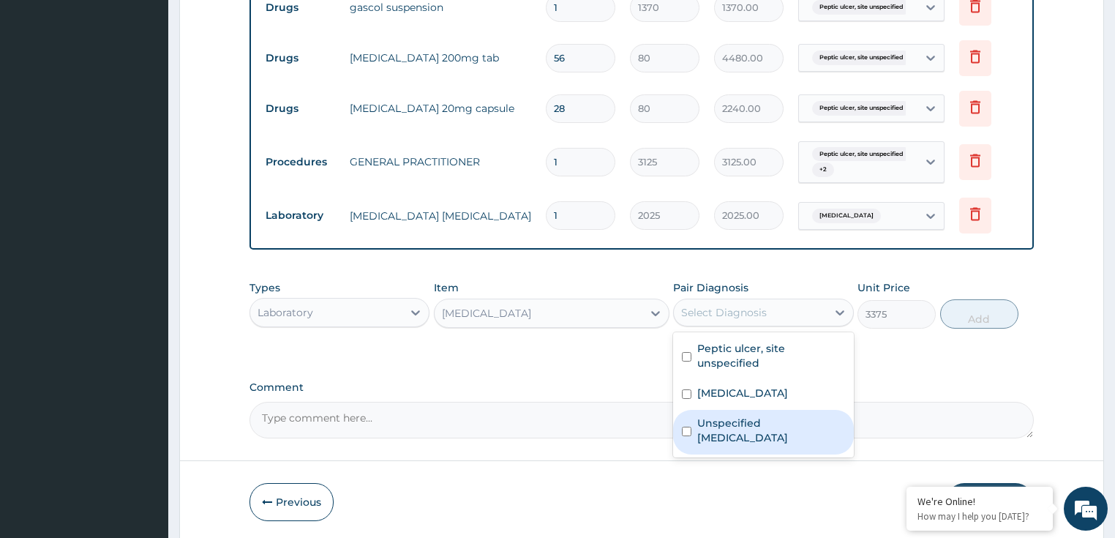
click at [744, 434] on label "Unspecified [MEDICAL_DATA]" at bounding box center [771, 429] width 148 height 29
checkbox input "true"
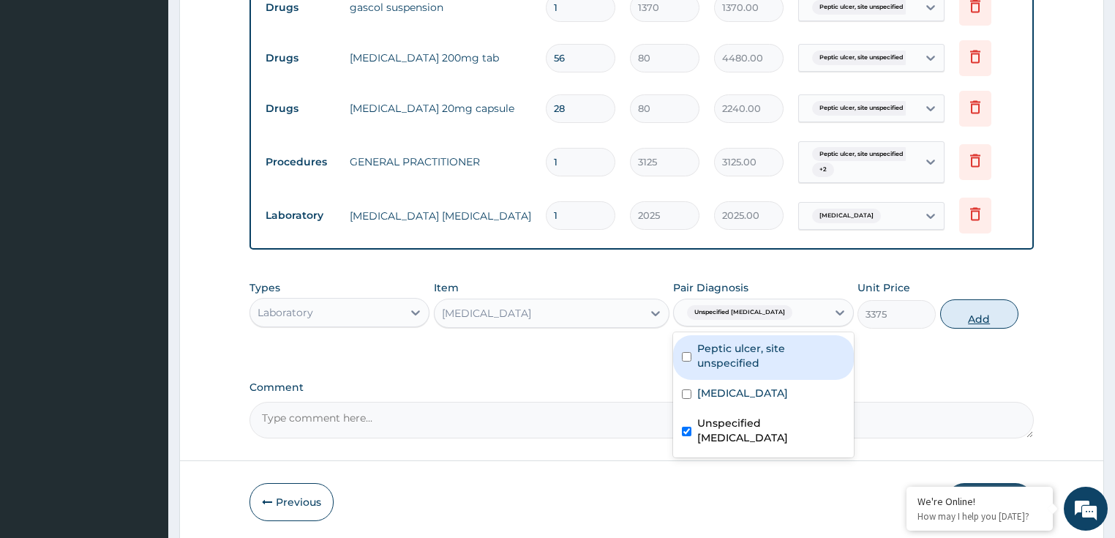
click at [962, 310] on button "Add" at bounding box center [979, 313] width 78 height 29
type input "0"
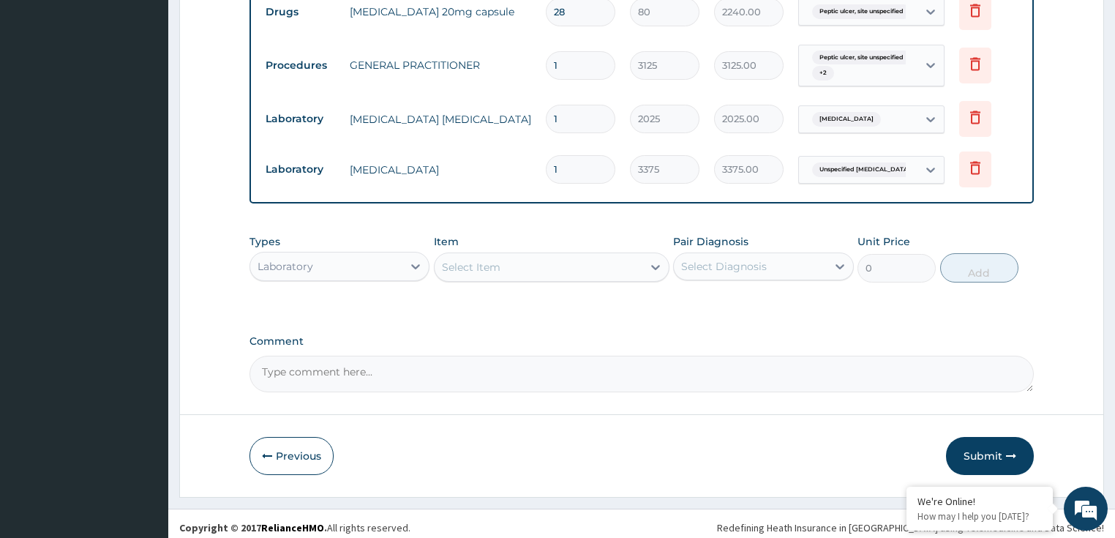
scroll to position [803, 0]
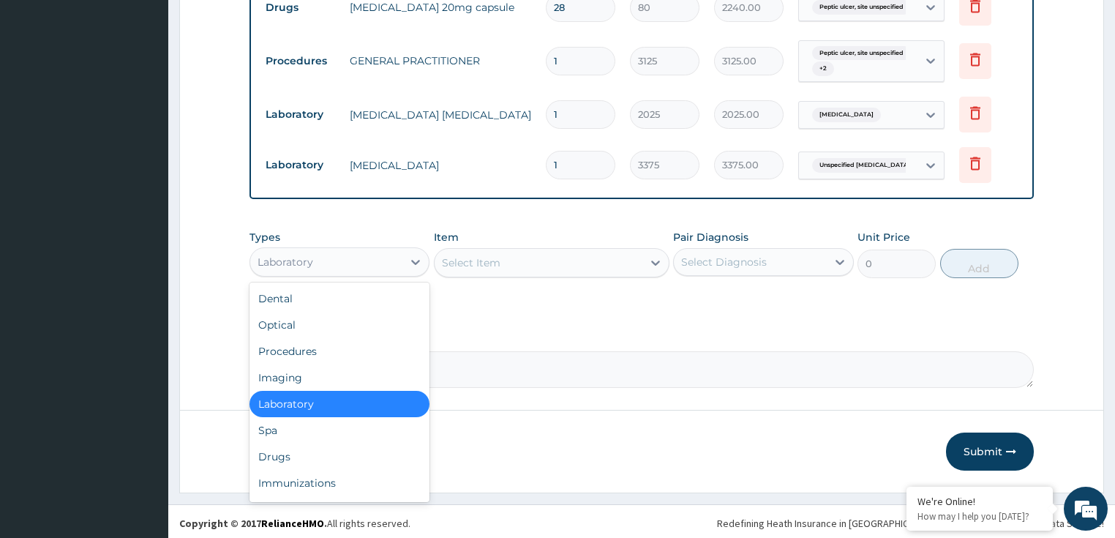
click at [370, 260] on div "Laboratory" at bounding box center [326, 261] width 153 height 23
click at [336, 448] on div "Drugs" at bounding box center [339, 456] width 181 height 26
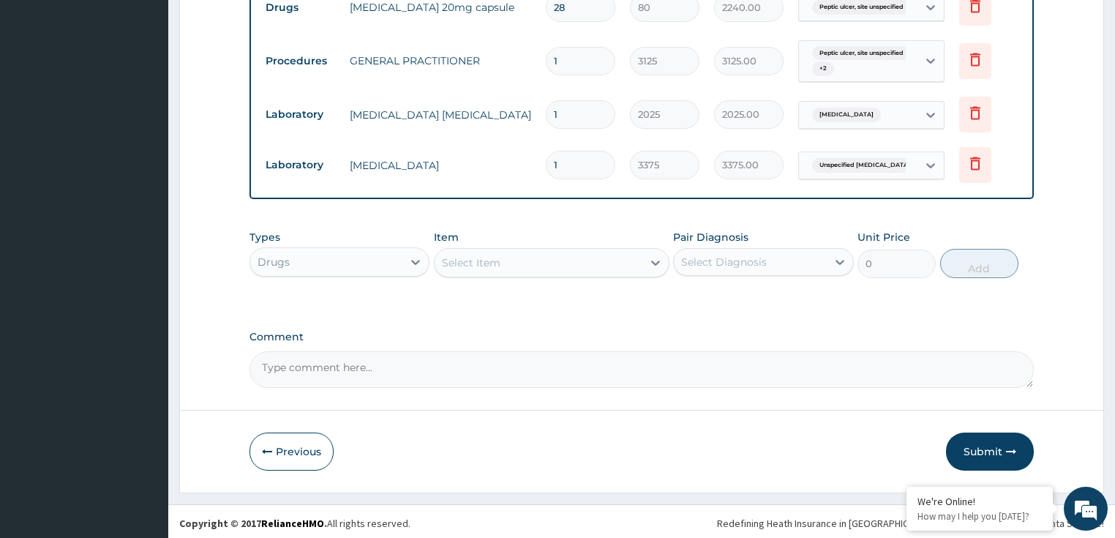
click at [494, 263] on div "Select Item" at bounding box center [471, 262] width 59 height 15
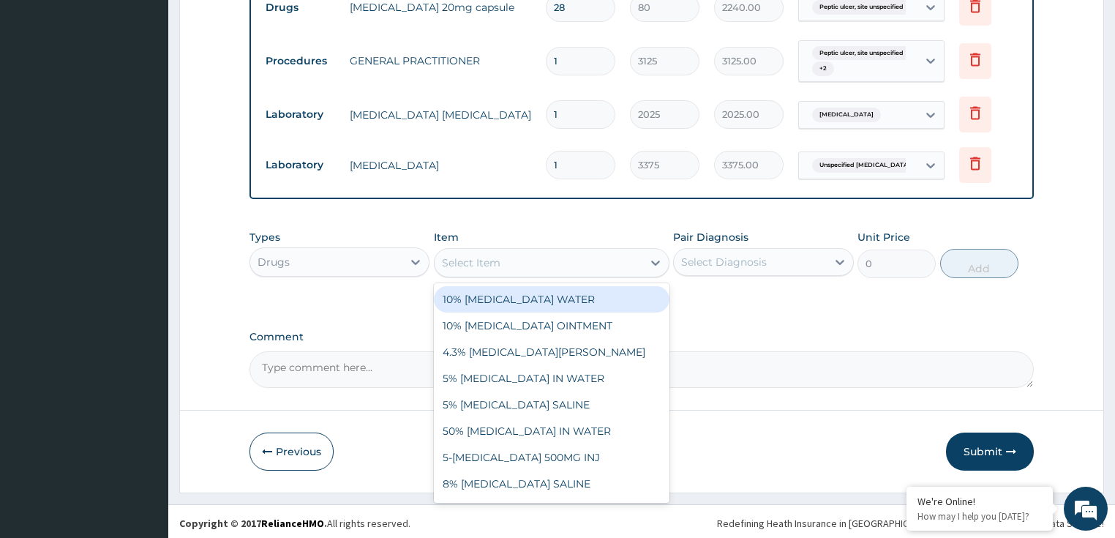
paste input "[MEDICAL_DATA] 500MG TAB"
type input "[MEDICAL_DATA] 500MG TAB"
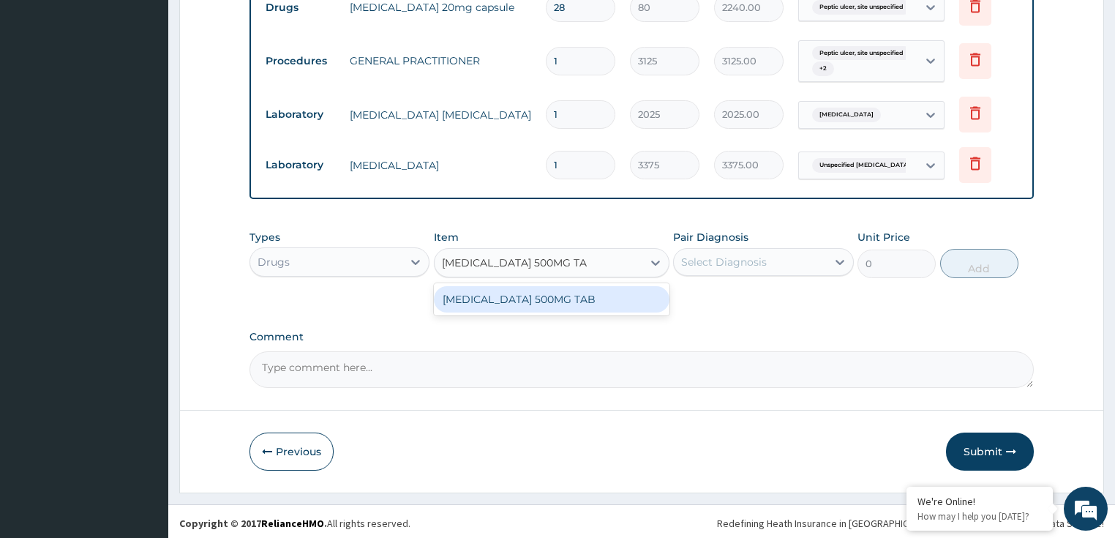
click at [565, 298] on div "[MEDICAL_DATA] 500MG TAB" at bounding box center [551, 299] width 235 height 26
type input "20"
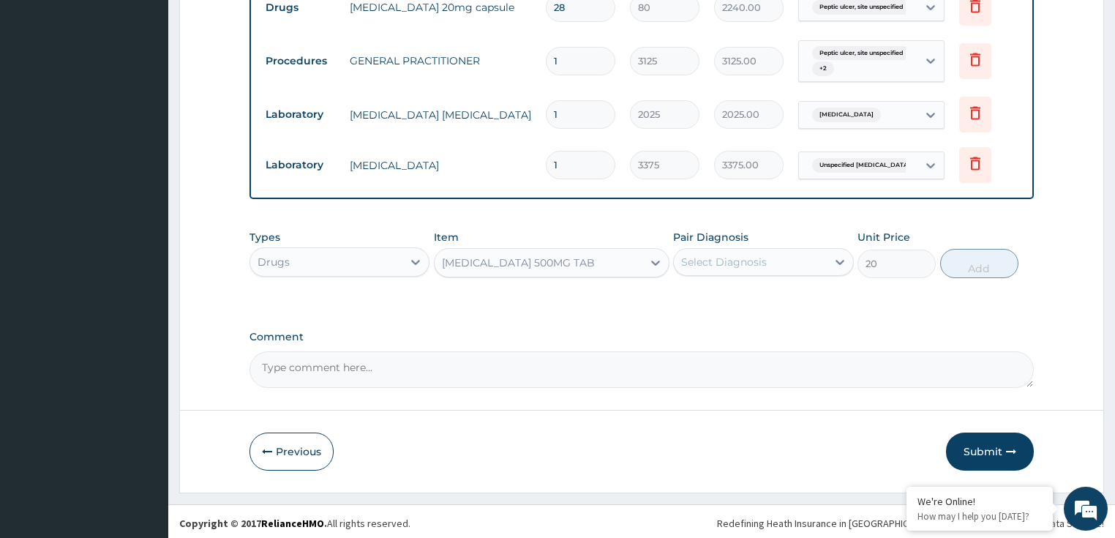
click at [754, 260] on div "Select Diagnosis" at bounding box center [724, 261] width 86 height 15
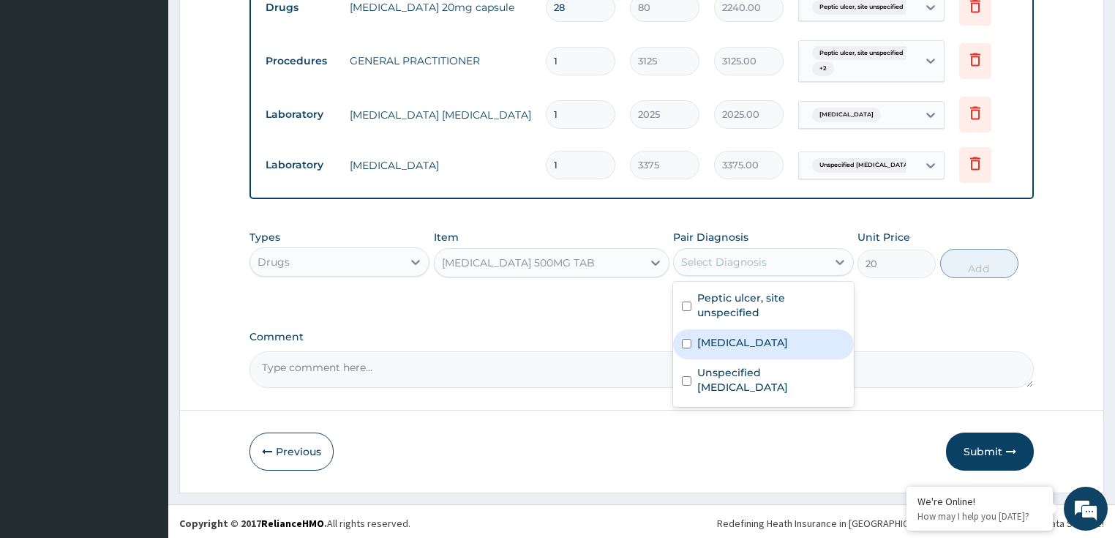
click at [769, 344] on label "[MEDICAL_DATA]" at bounding box center [742, 342] width 91 height 15
checkbox input "true"
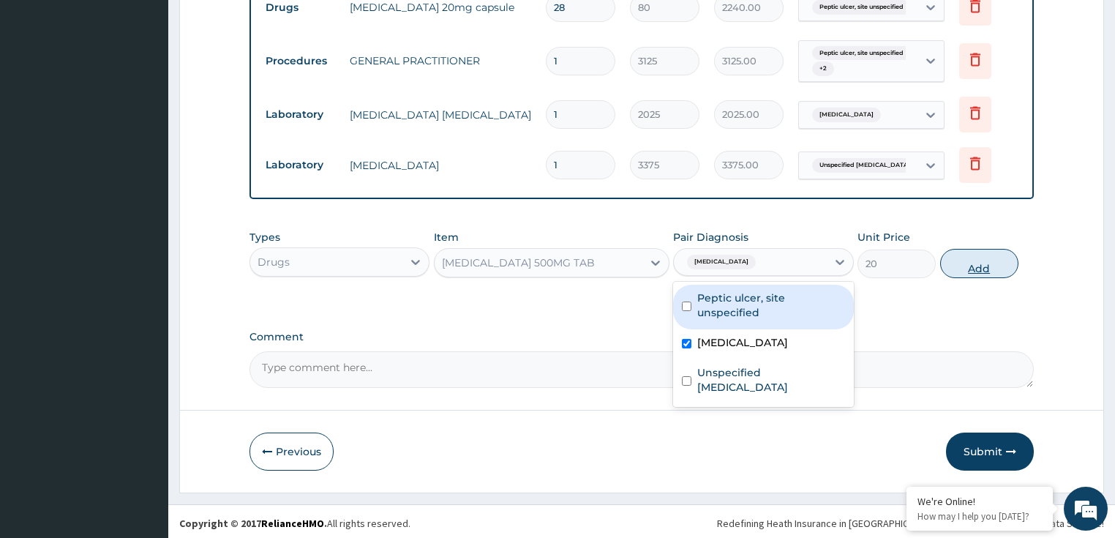
click at [957, 254] on button "Add" at bounding box center [979, 263] width 78 height 29
type input "0"
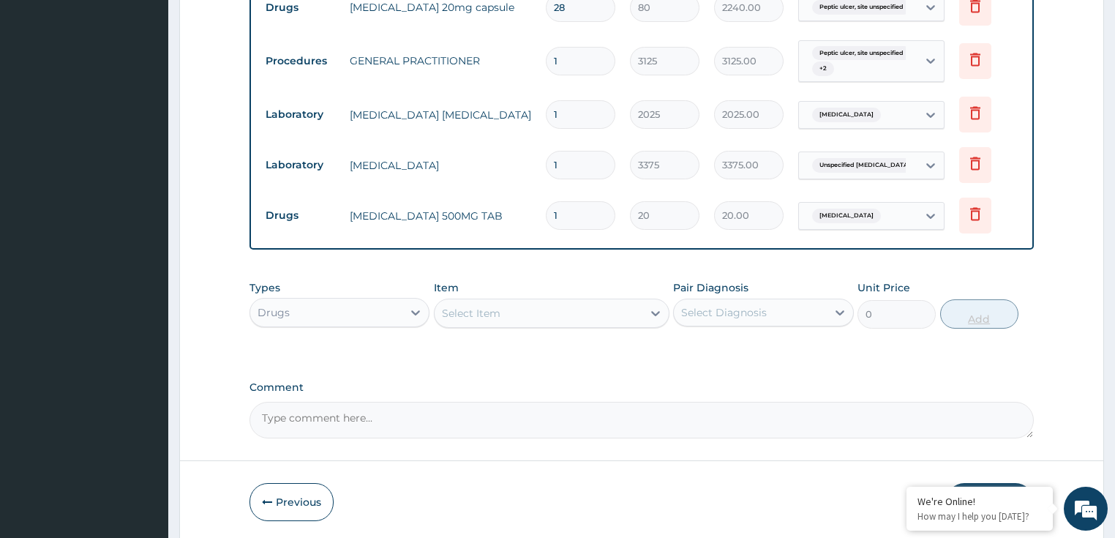
type input "18"
type input "360.00"
type input "18"
click at [477, 316] on div "Select Item" at bounding box center [471, 313] width 59 height 15
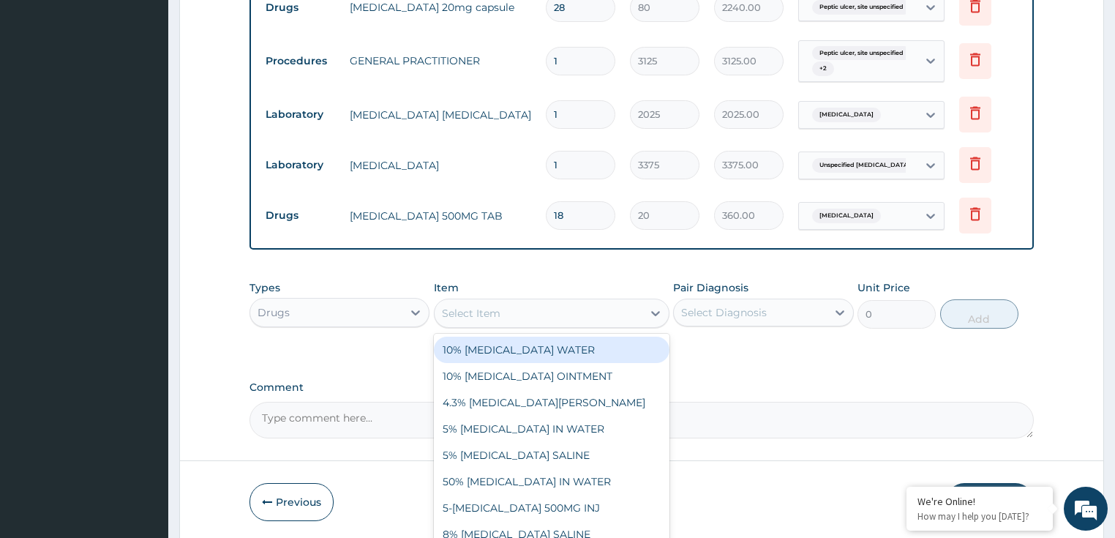
paste input "ARTEMETHER AND LUMEFANTRINE 80/480MG TAB (GENERIC)"
type input "ARTEMETHER AND LUMEFANTRINE 80/480MG TAB (GENERIC)"
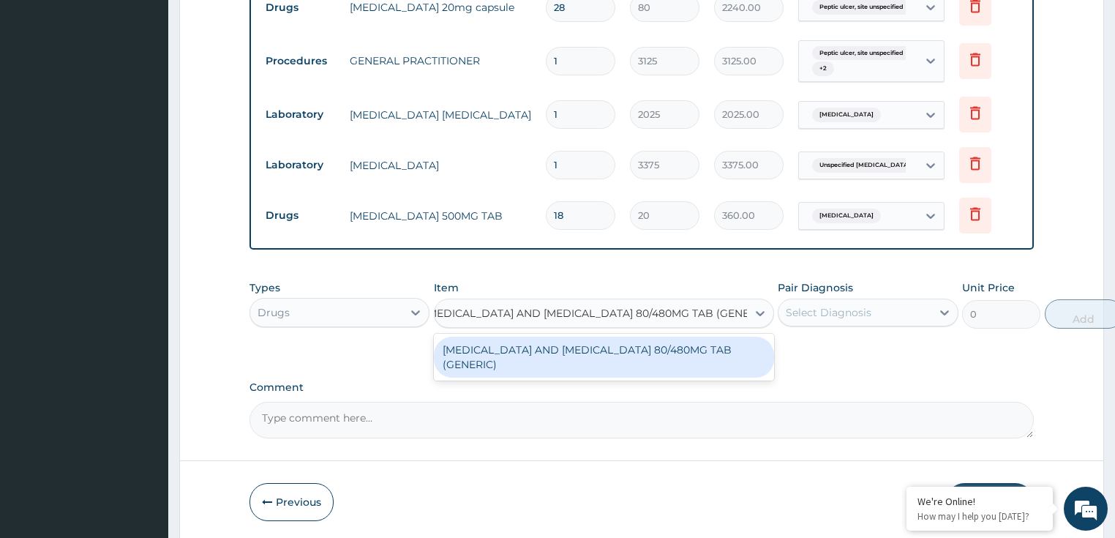
click at [503, 348] on div "ARTEMETHER AND LUMEFANTRINE 80/480MG TAB (GENERIC)" at bounding box center [604, 356] width 340 height 41
type input "210"
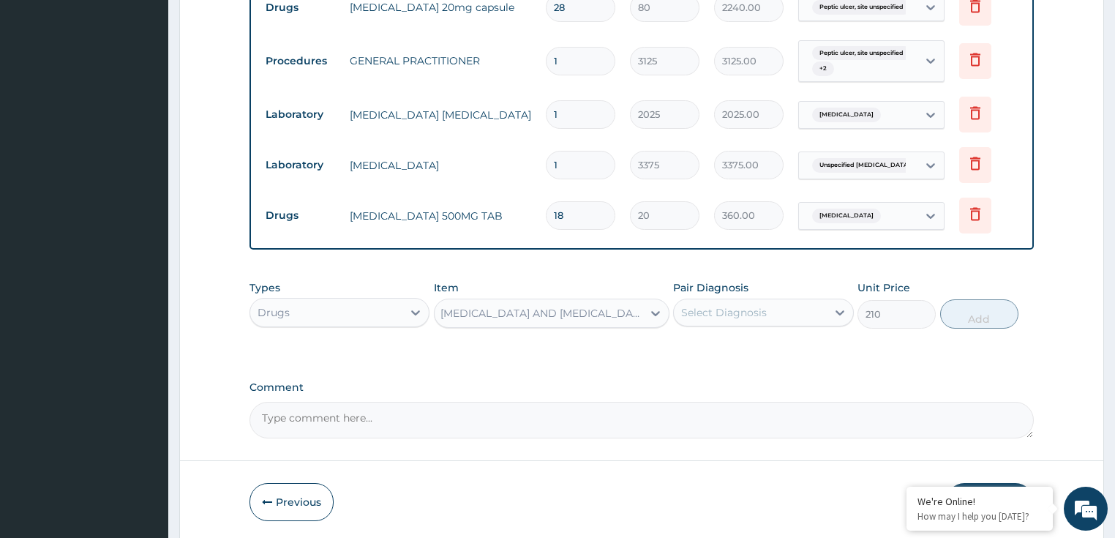
scroll to position [0, 1]
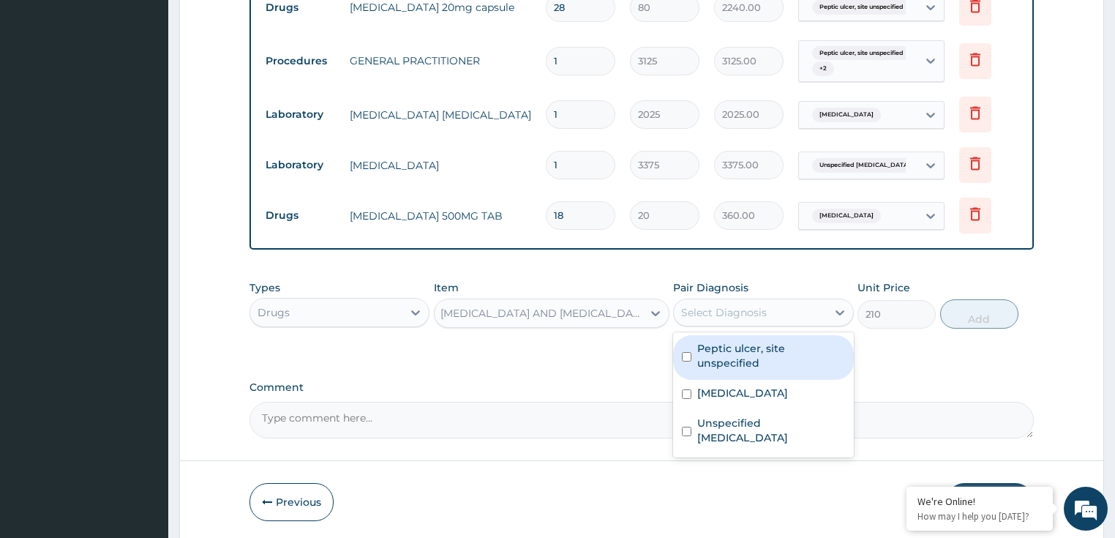
click at [740, 301] on div "Select Diagnosis" at bounding box center [750, 312] width 153 height 23
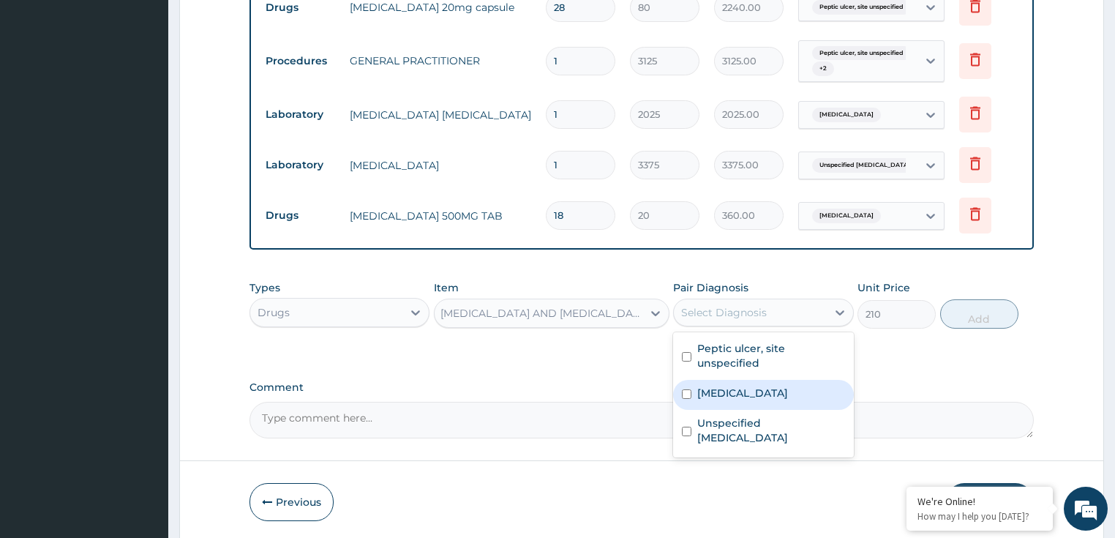
click at [749, 387] on label "Malaria, unspecified" at bounding box center [742, 392] width 91 height 15
checkbox input "true"
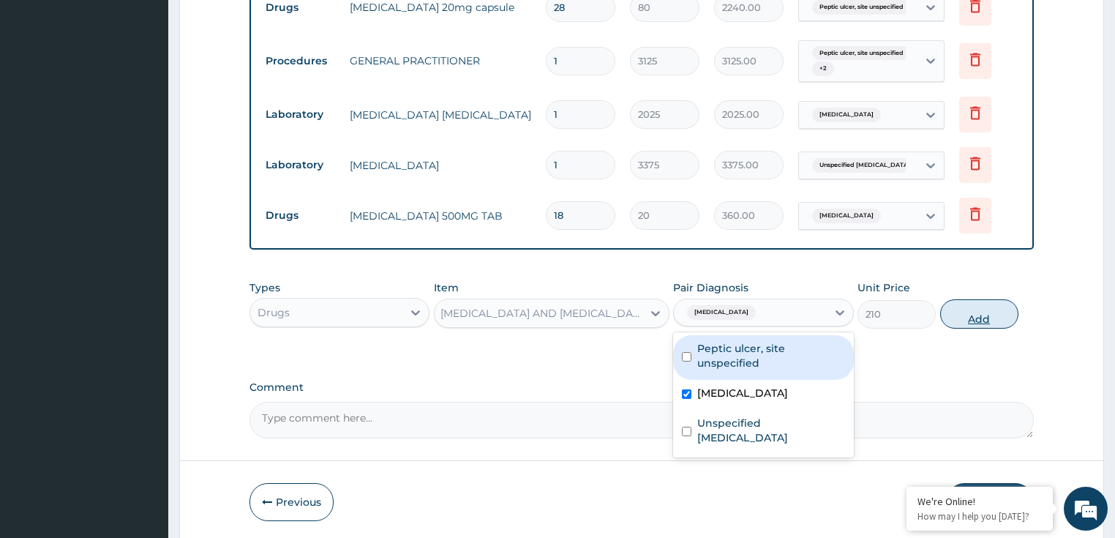
click at [980, 301] on button "Add" at bounding box center [979, 313] width 78 height 29
type input "0"
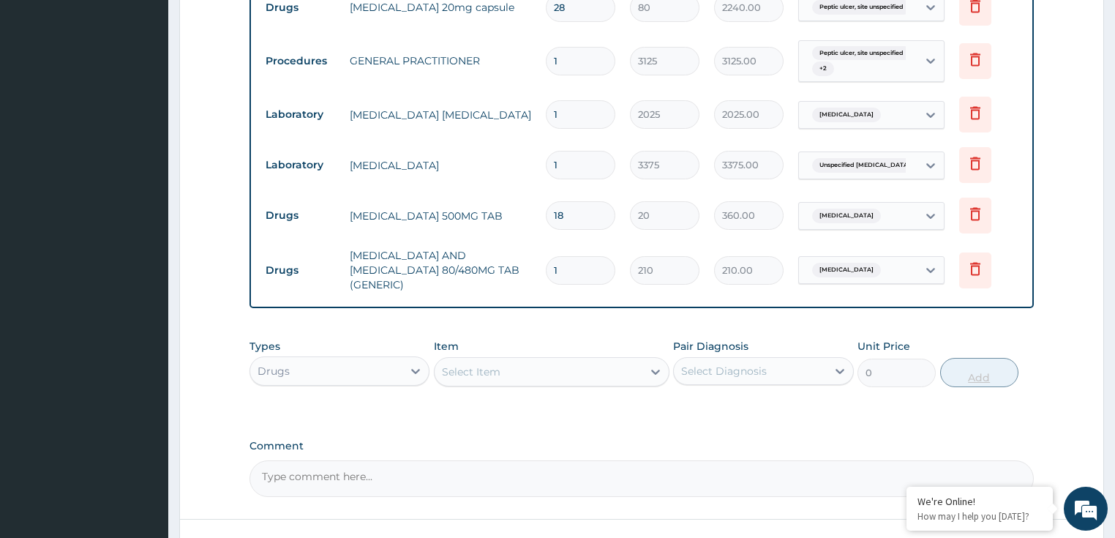
scroll to position [0, 0]
type input "0.00"
type input "6"
type input "1260.00"
type input "6"
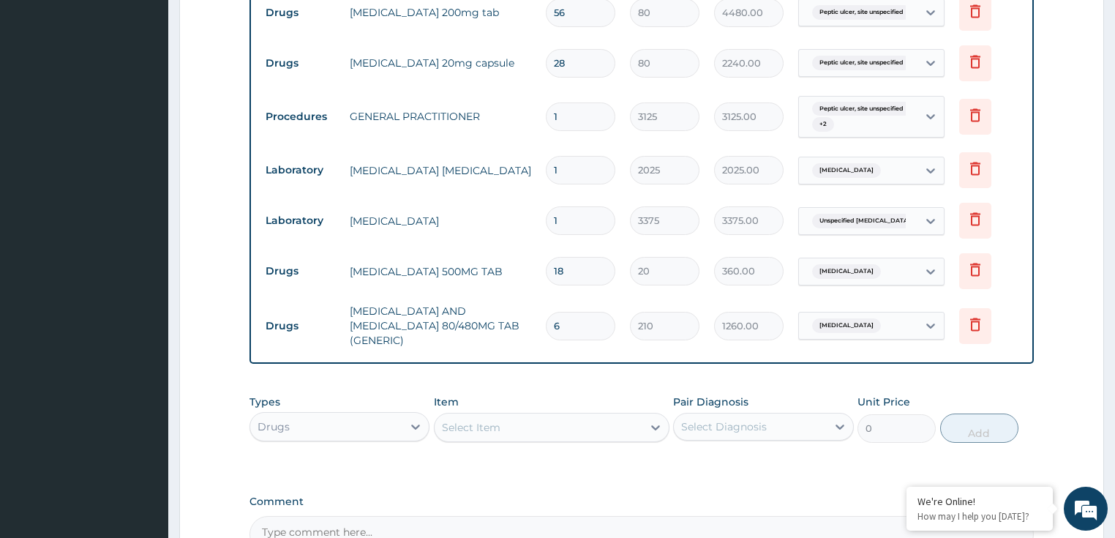
scroll to position [912, 0]
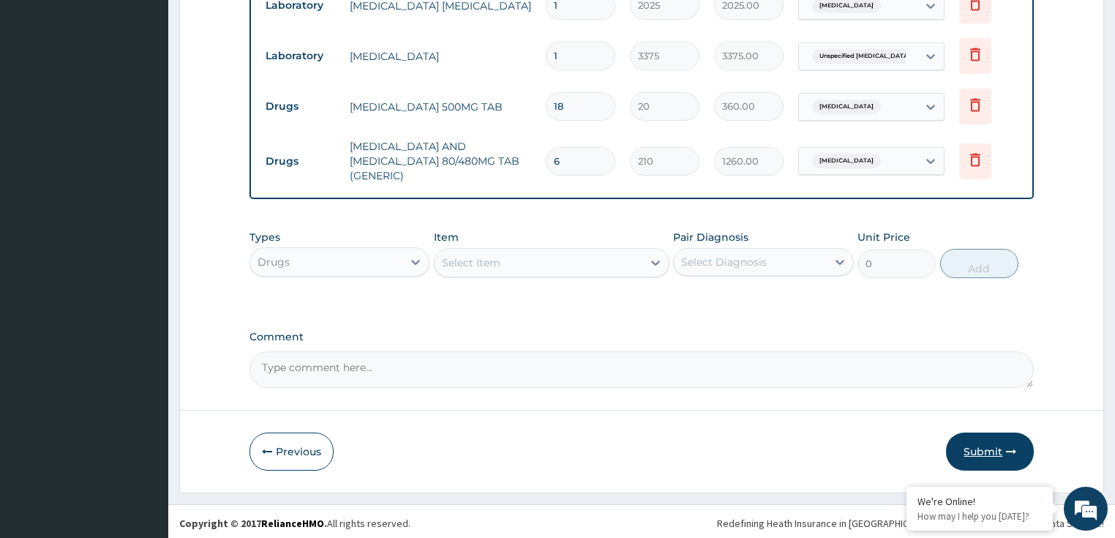
click at [977, 450] on button "Submit" at bounding box center [990, 451] width 88 height 38
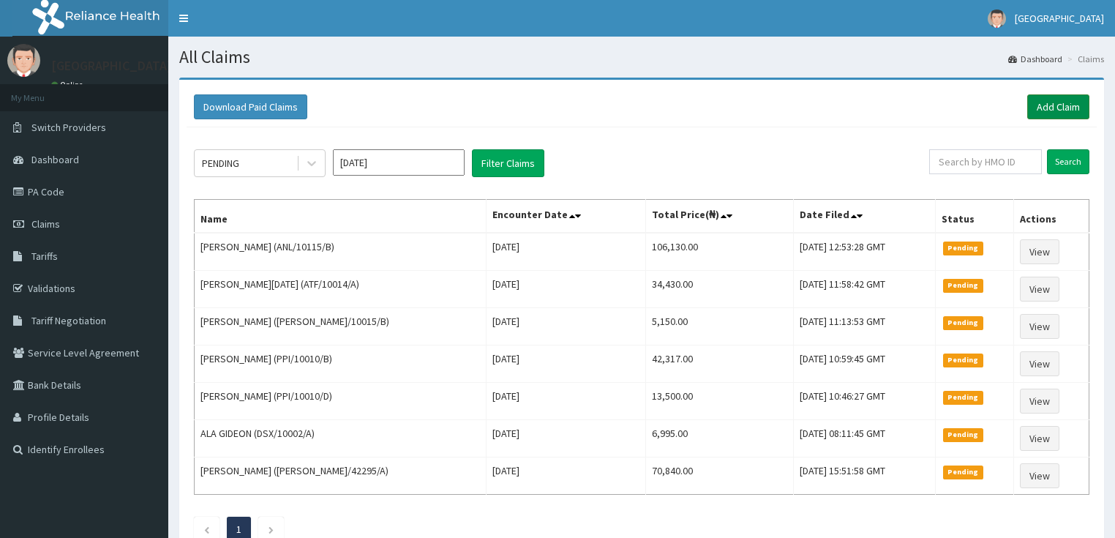
click at [1079, 106] on link "Add Claim" at bounding box center [1058, 106] width 62 height 25
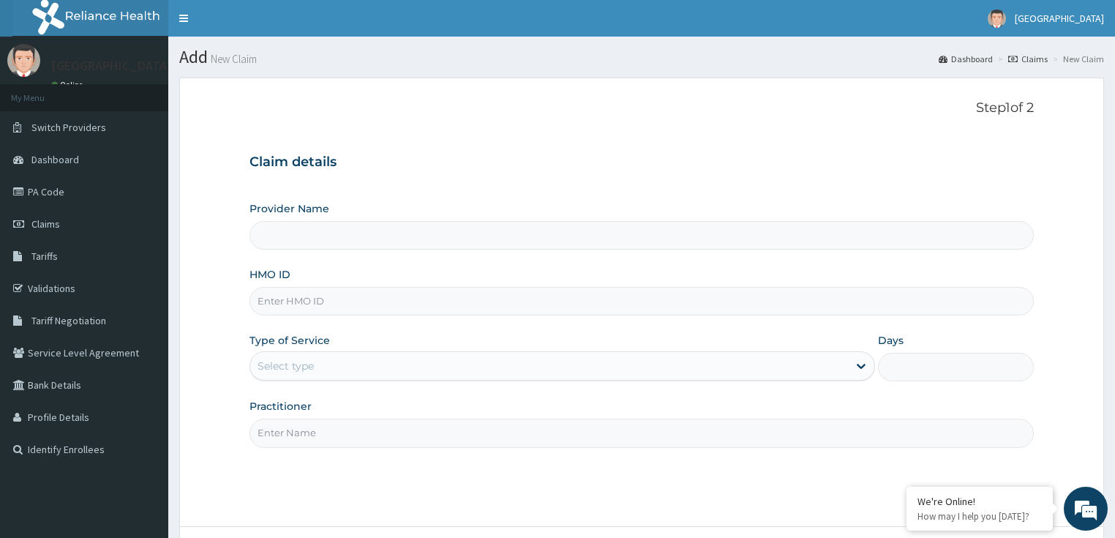
type input "LILY HOSPITAL-WARRI"
click at [275, 304] on input "HMO ID" at bounding box center [641, 301] width 785 height 29
paste input "MCM/10019/C"
type input "MCM/10019/C"
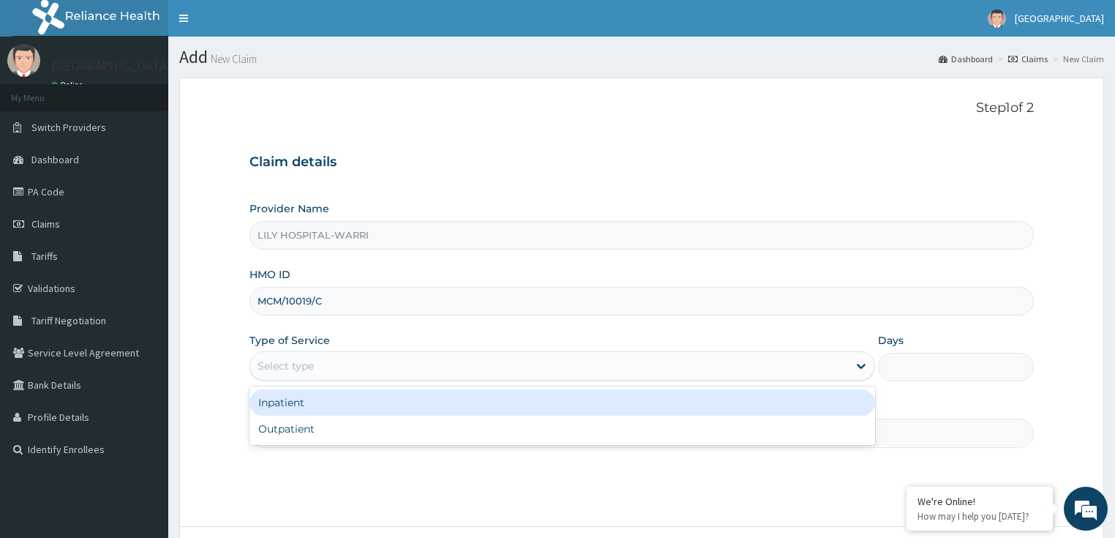
click at [291, 366] on div "Select type" at bounding box center [285, 365] width 56 height 15
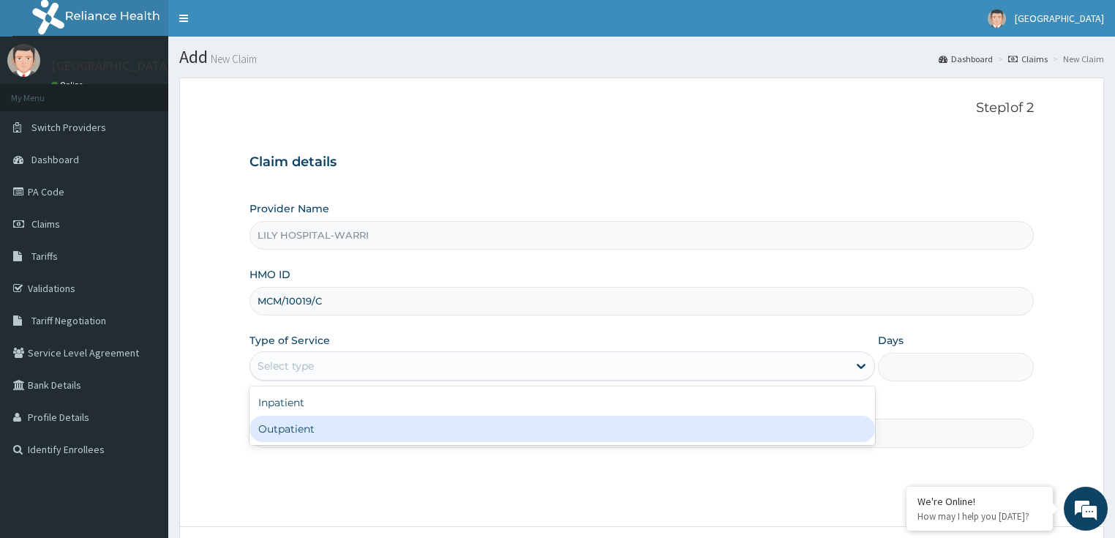
click at [279, 427] on div "Outpatient" at bounding box center [561, 428] width 625 height 26
type input "1"
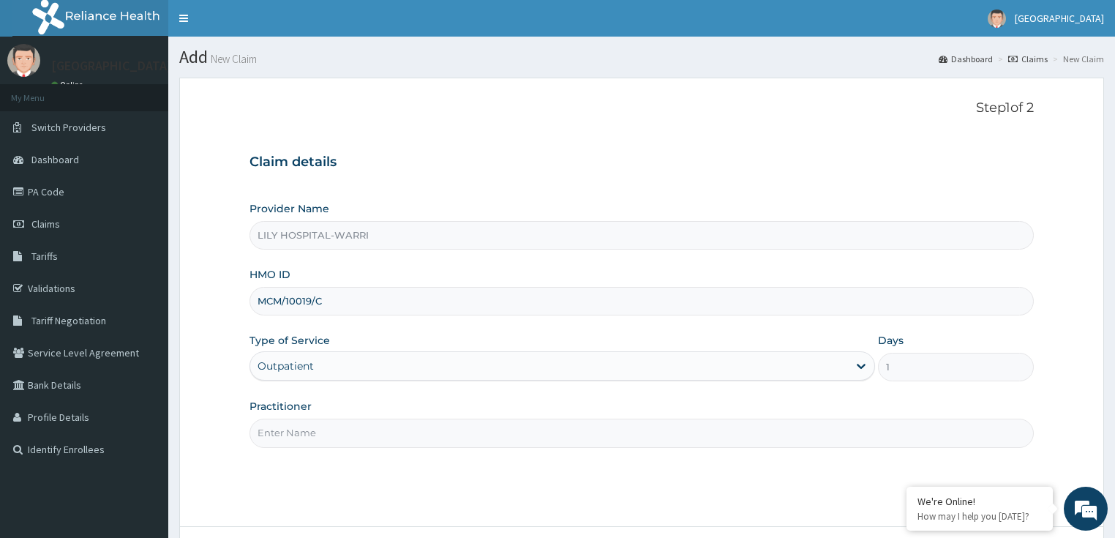
click at [272, 435] on input "Practitioner" at bounding box center [641, 432] width 785 height 29
type input "General practitioner"
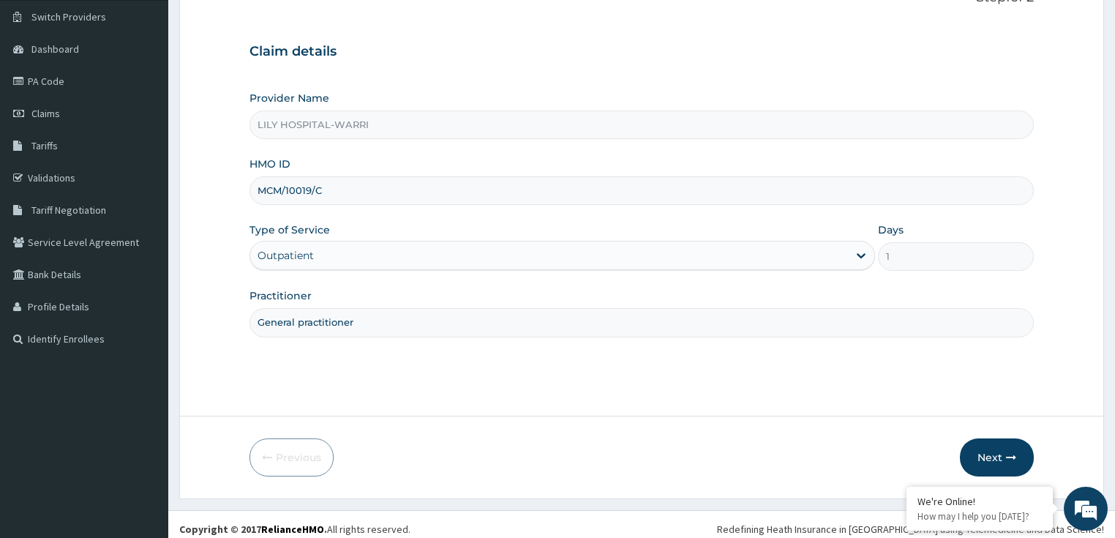
scroll to position [119, 0]
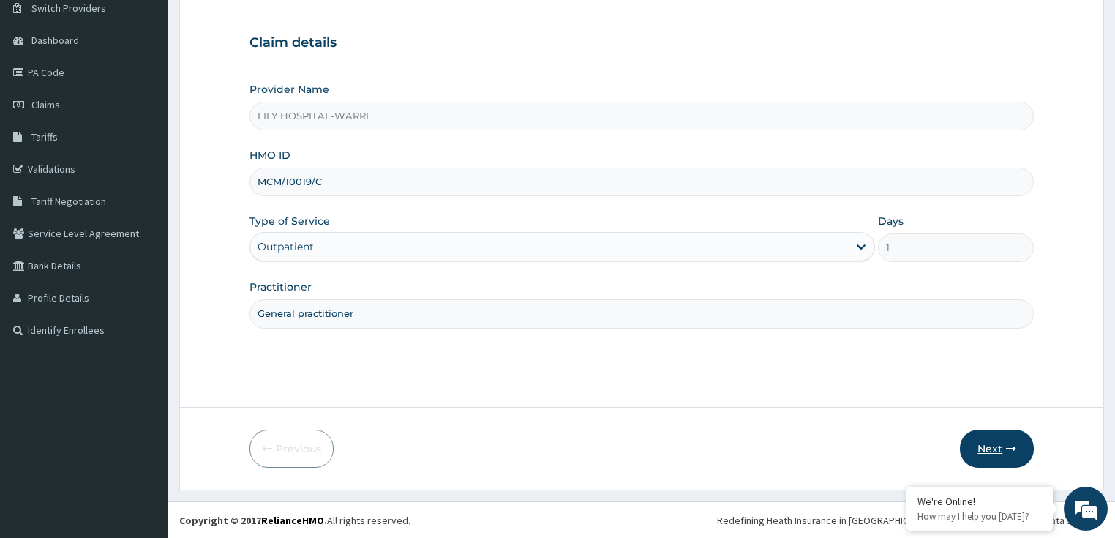
click at [986, 447] on button "Next" at bounding box center [996, 448] width 74 height 38
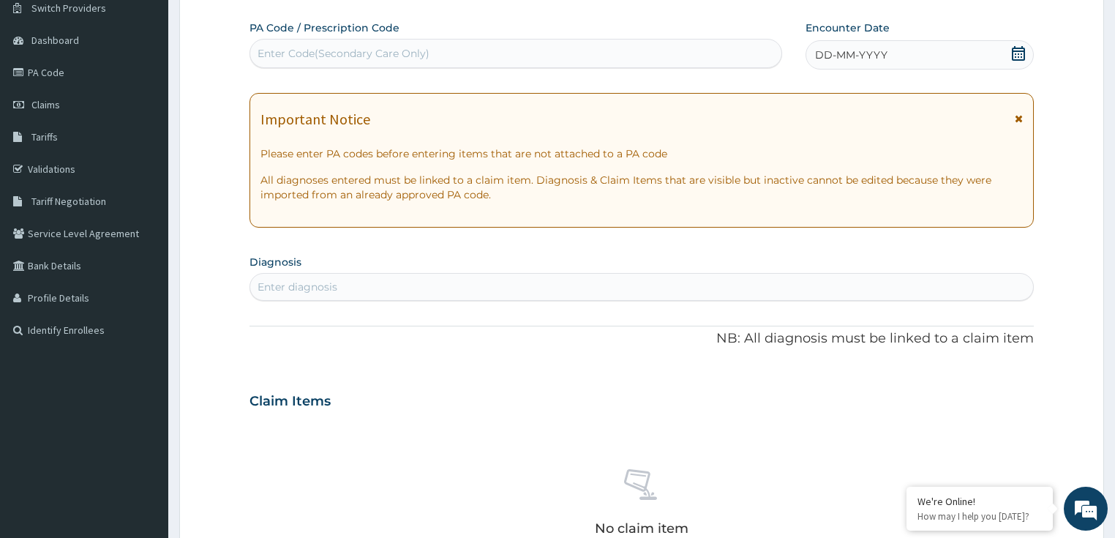
click at [825, 56] on span "DD-MM-YYYY" at bounding box center [851, 55] width 72 height 15
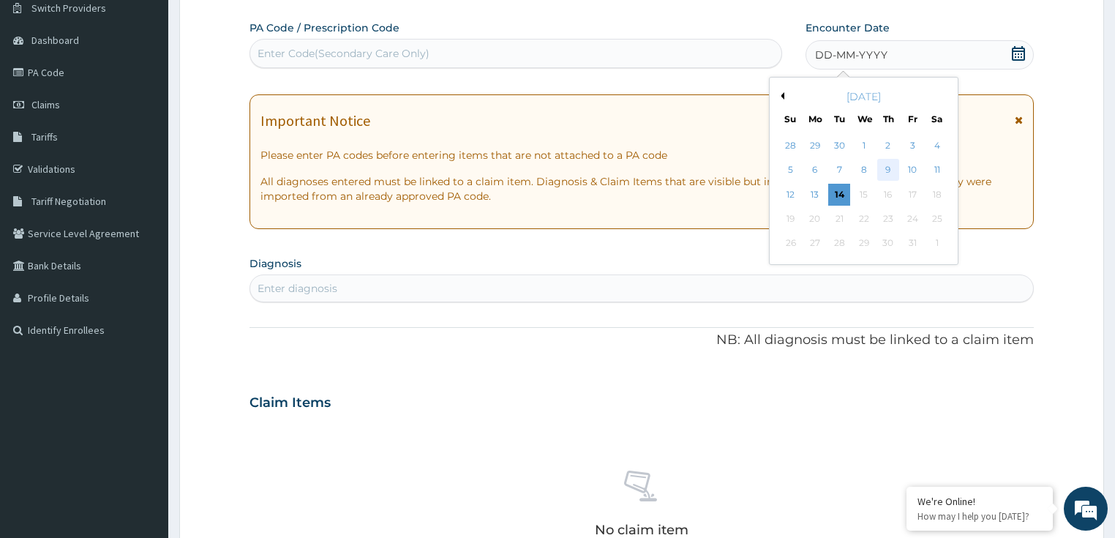
click at [889, 170] on div "9" at bounding box center [888, 170] width 22 height 22
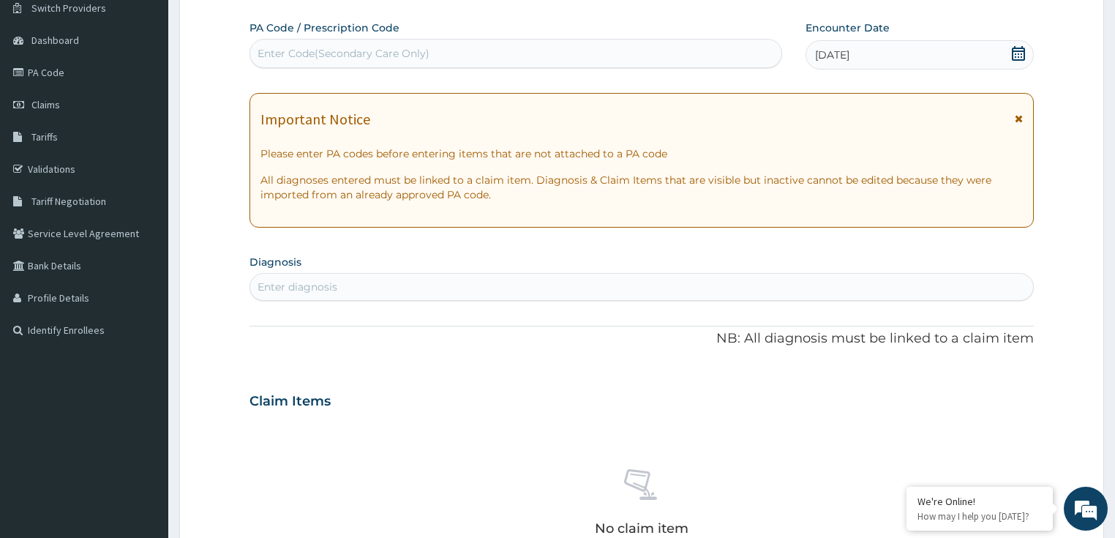
click at [290, 281] on div "Enter diagnosis" at bounding box center [297, 286] width 80 height 15
type input "bacterial"
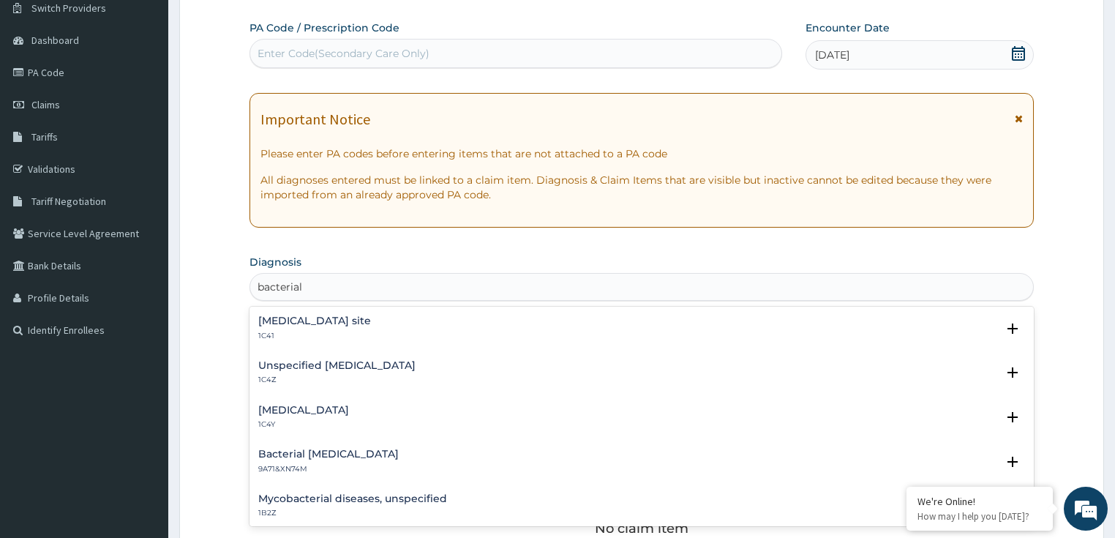
click at [338, 371] on div "Unspecified bacterial disease 1C4Z" at bounding box center [336, 373] width 157 height 26
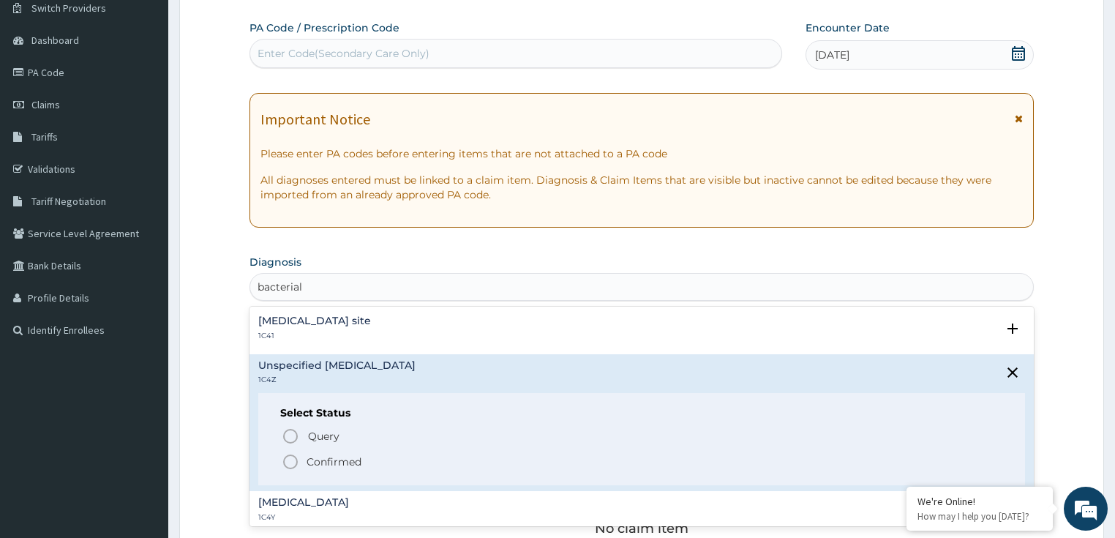
click at [338, 457] on p "Confirmed" at bounding box center [333, 461] width 55 height 15
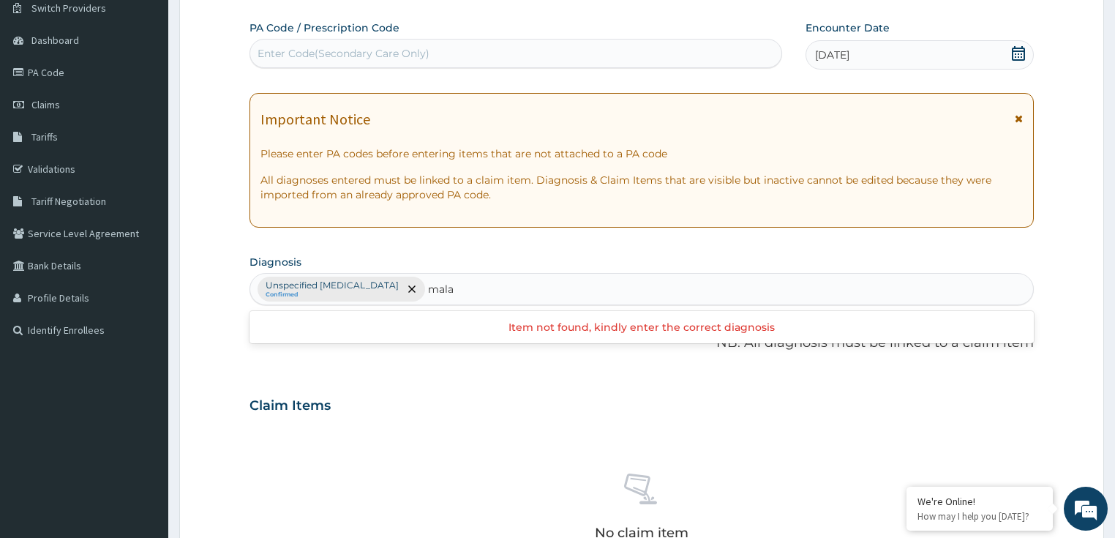
type input "mal"
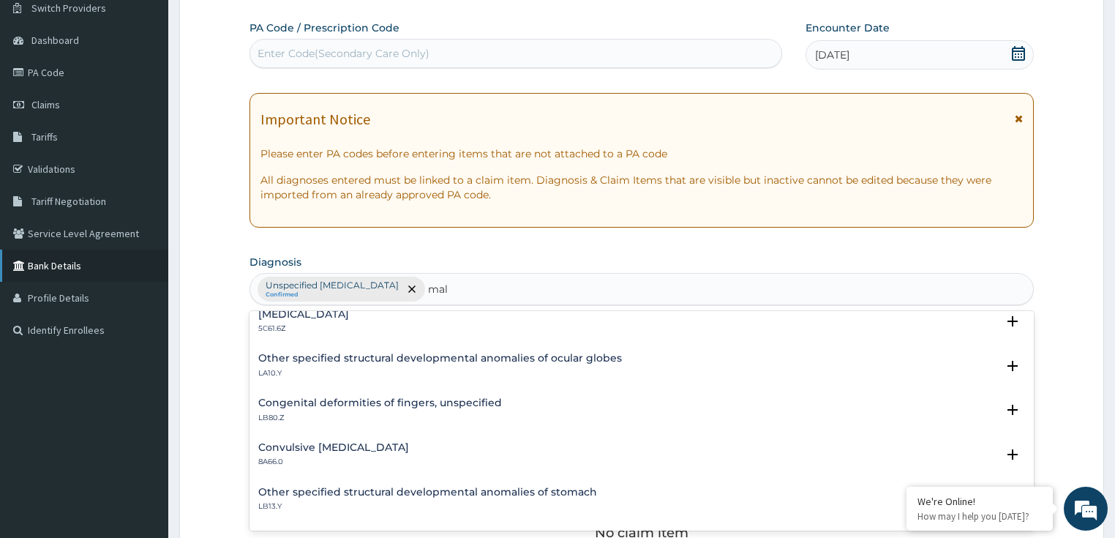
scroll to position [644, 0]
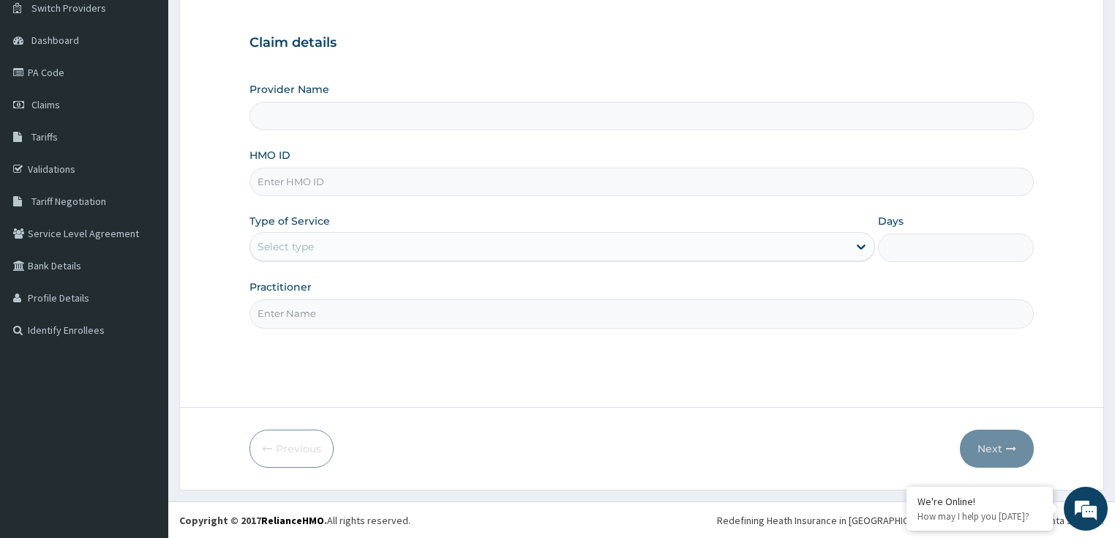
type input "LILY HOSPITAL-WARRI"
click at [181, 45] on form "Step 1 of 2 Claim details Provider Name LILY HOSPITAL-WARRI HMO ID Type of Serv…" at bounding box center [641, 223] width 924 height 531
click at [293, 189] on input "HMO ID" at bounding box center [641, 181] width 785 height 29
paste input "MCM/10019/C"
type input "MCM/10019/C"
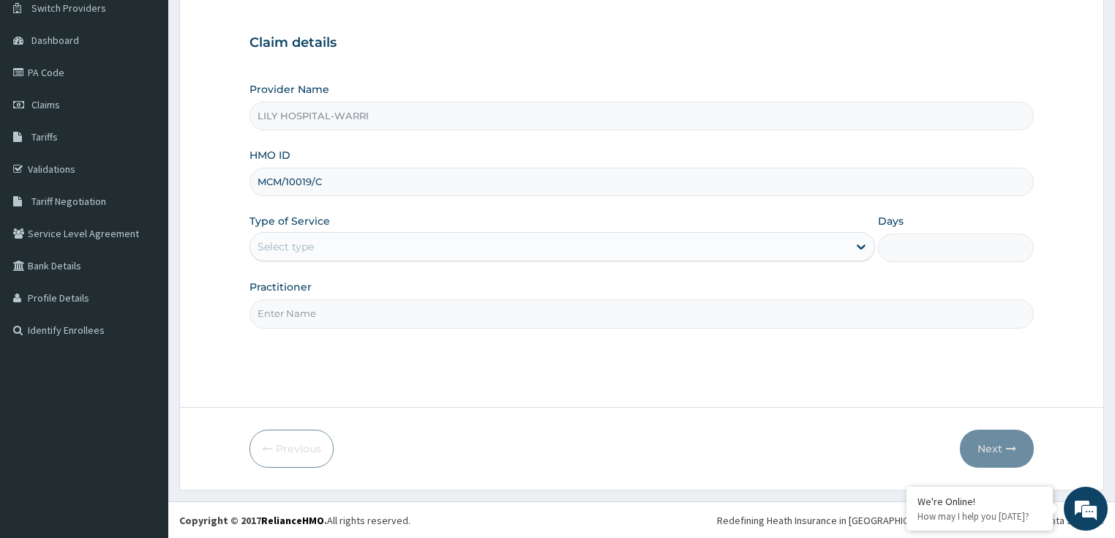
click at [300, 239] on div "Select type" at bounding box center [285, 246] width 56 height 15
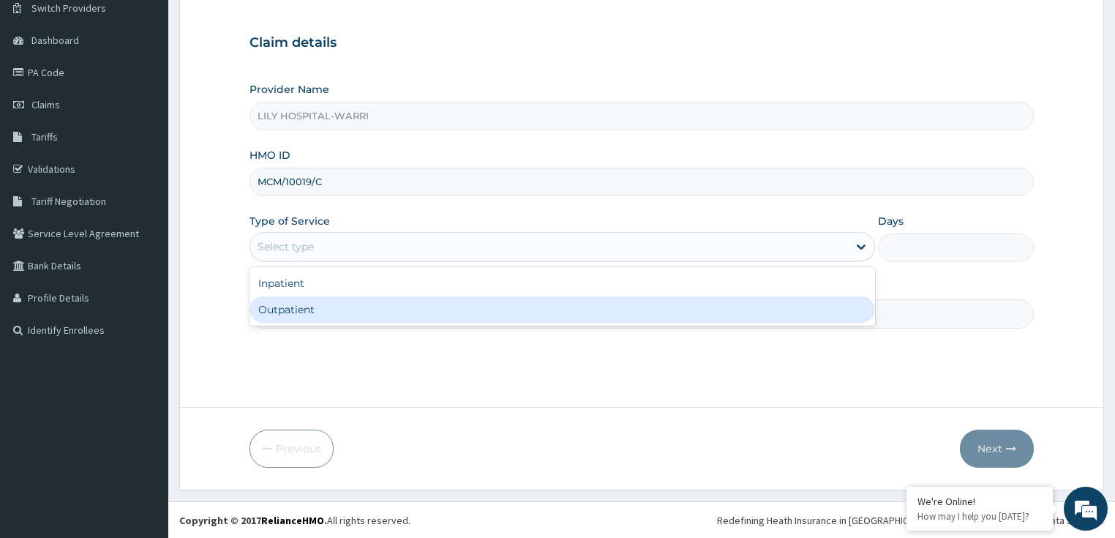
click at [304, 310] on div "Outpatient" at bounding box center [561, 309] width 625 height 26
type input "1"
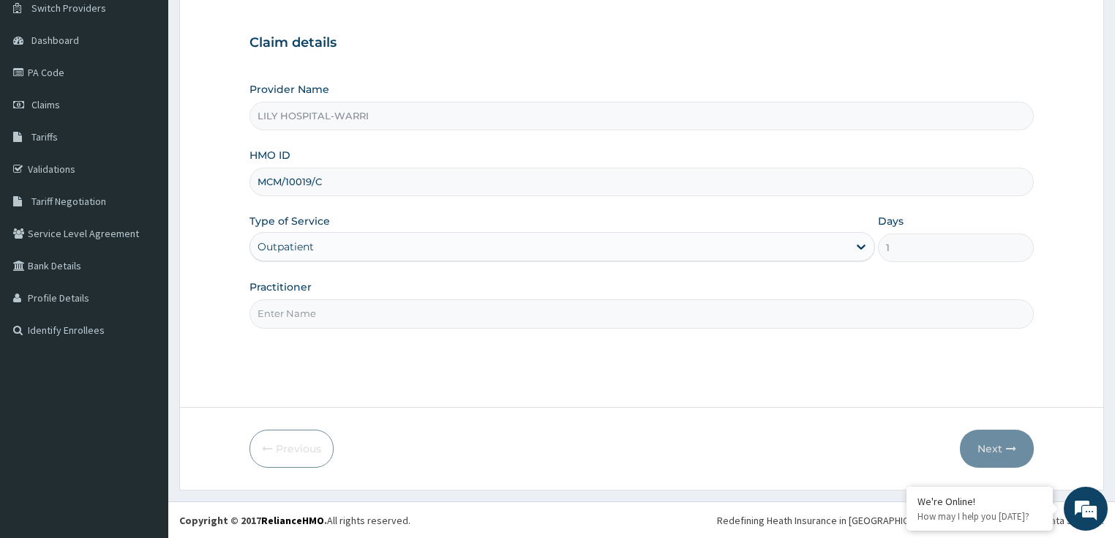
click at [264, 320] on input "Practitioner" at bounding box center [641, 313] width 785 height 29
type input "General practitioner"
click at [984, 445] on button "Next" at bounding box center [996, 448] width 74 height 38
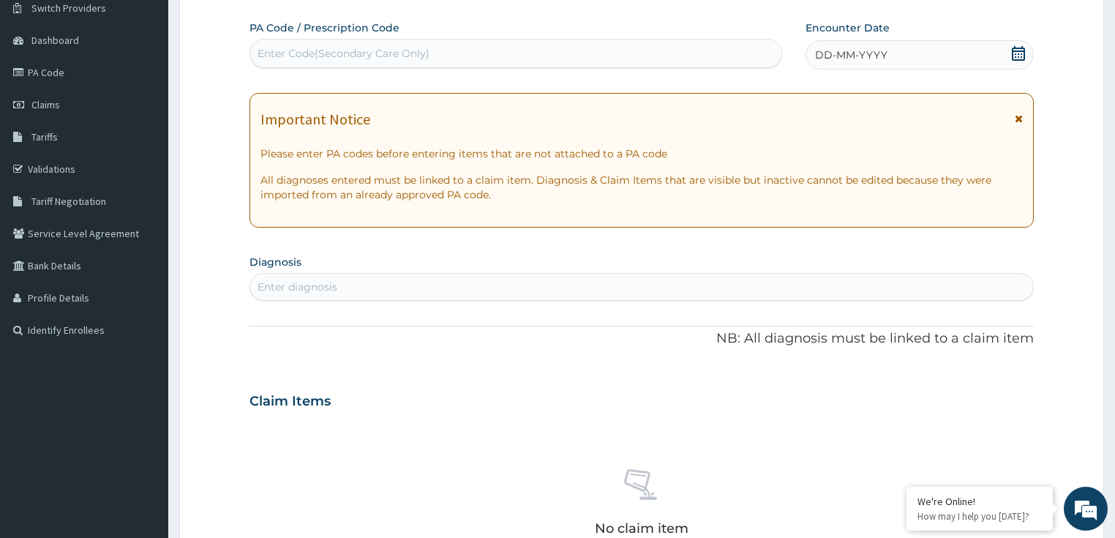
click at [809, 50] on div "DD-MM-YYYY" at bounding box center [919, 54] width 228 height 29
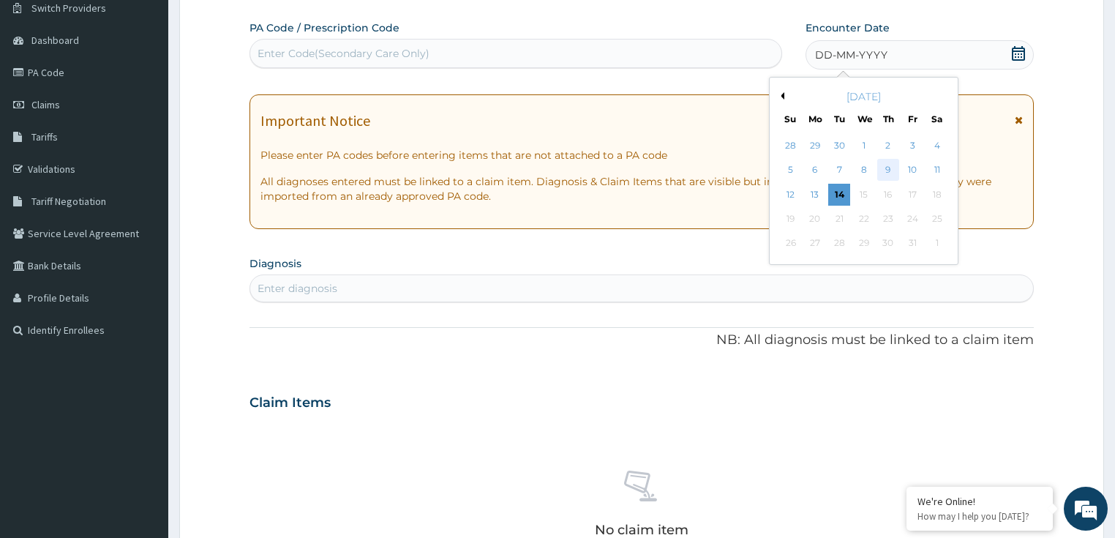
click at [888, 172] on div "9" at bounding box center [888, 170] width 22 height 22
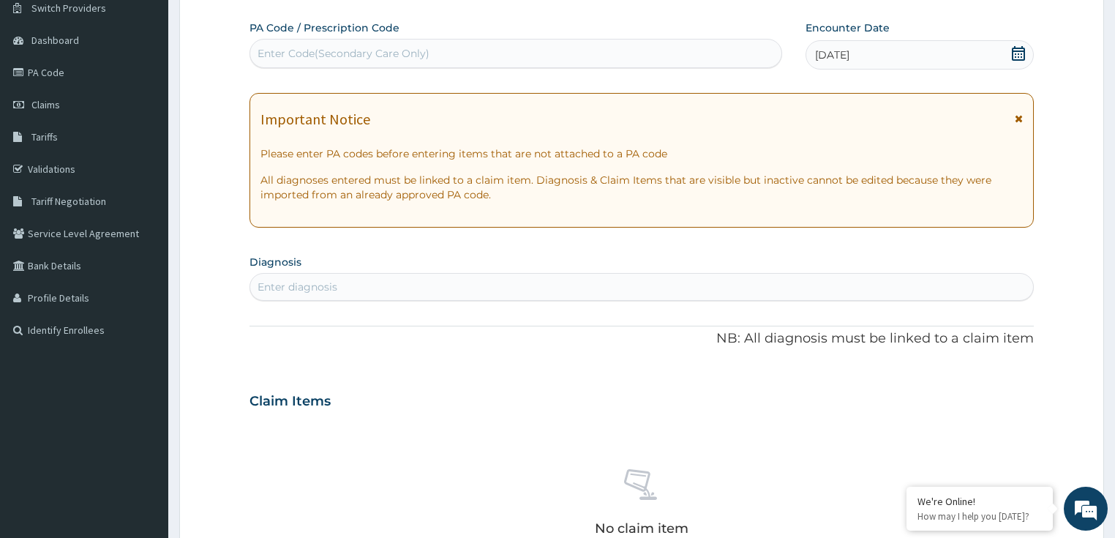
click at [313, 290] on div "Enter diagnosis" at bounding box center [297, 286] width 80 height 15
type input "bacterial"
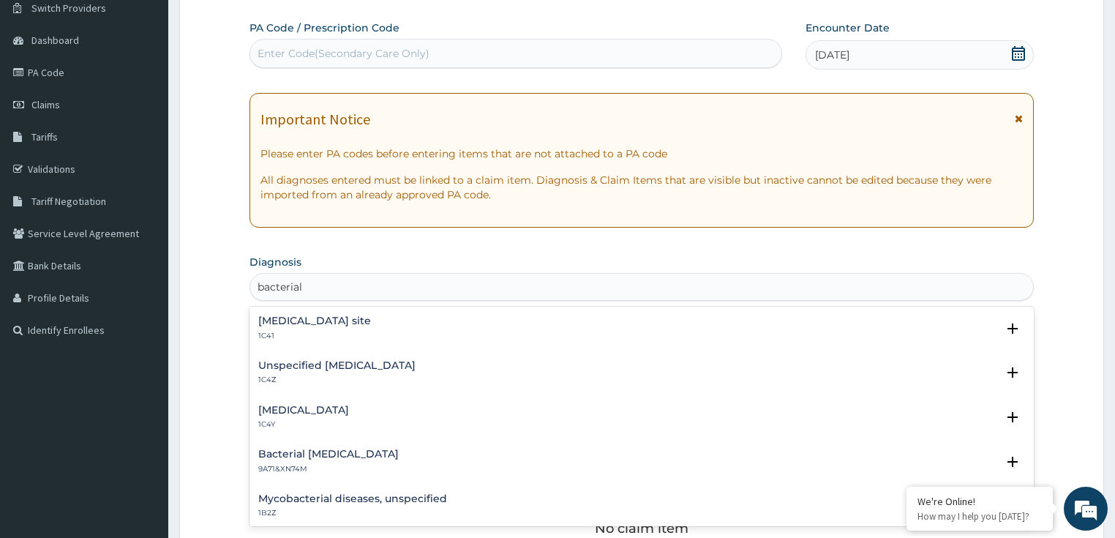
click at [317, 369] on h4 "Unspecified [MEDICAL_DATA]" at bounding box center [336, 365] width 157 height 11
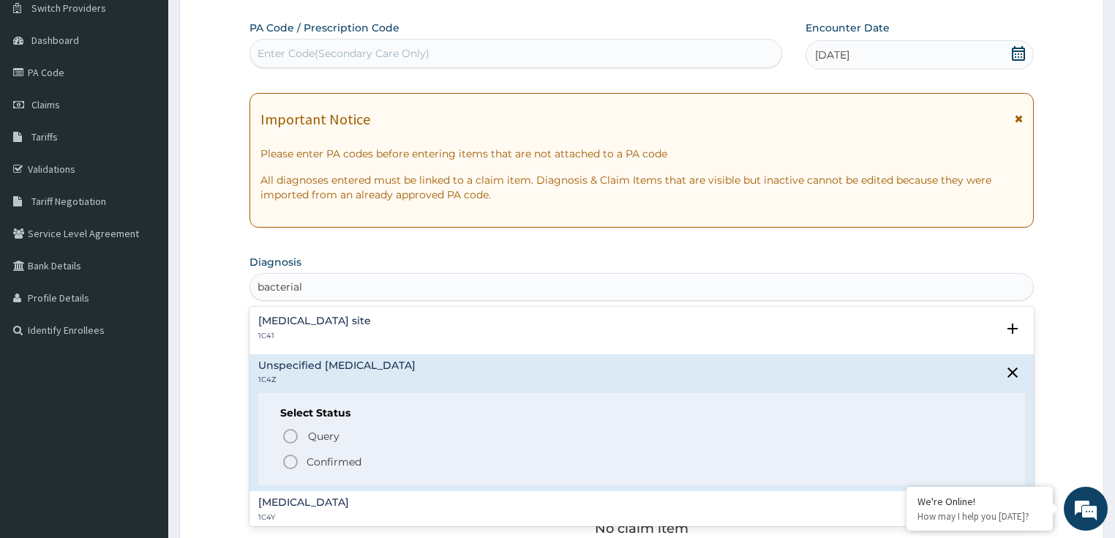
click at [336, 458] on p "Confirmed" at bounding box center [333, 461] width 55 height 15
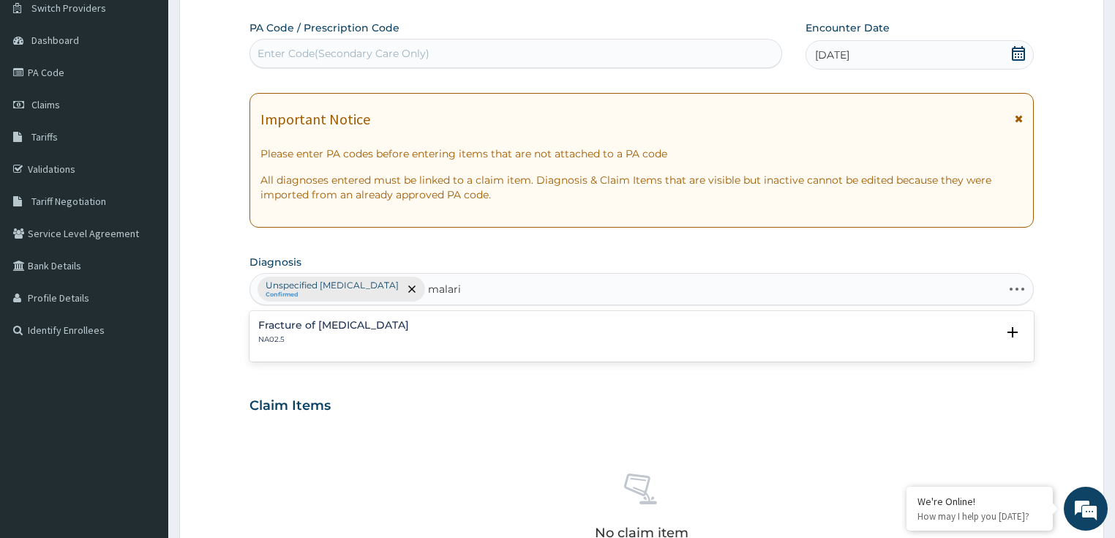
type input "[MEDICAL_DATA]"
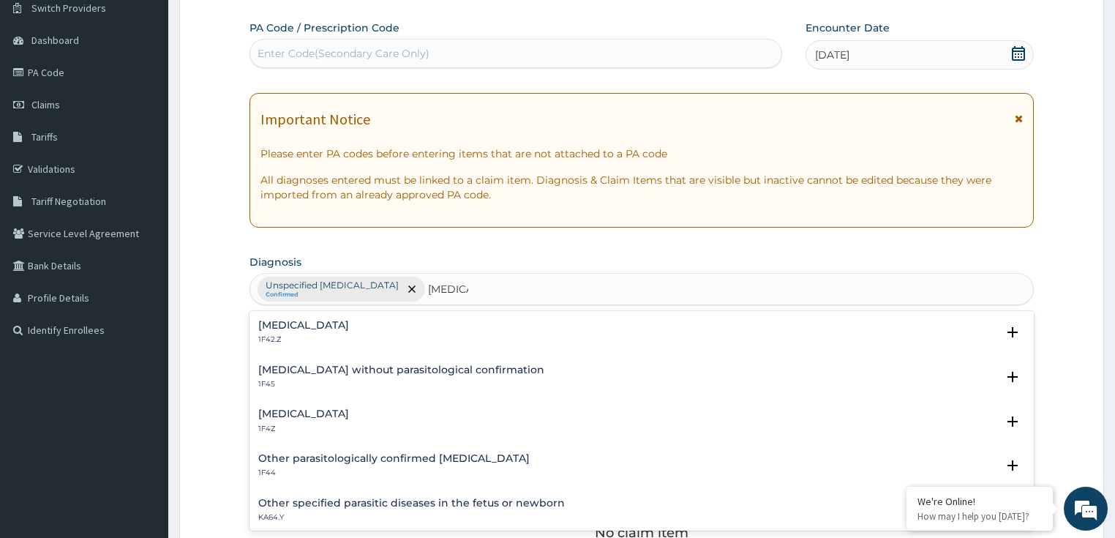
click at [316, 420] on div "[MEDICAL_DATA] 1F4Z" at bounding box center [303, 421] width 91 height 26
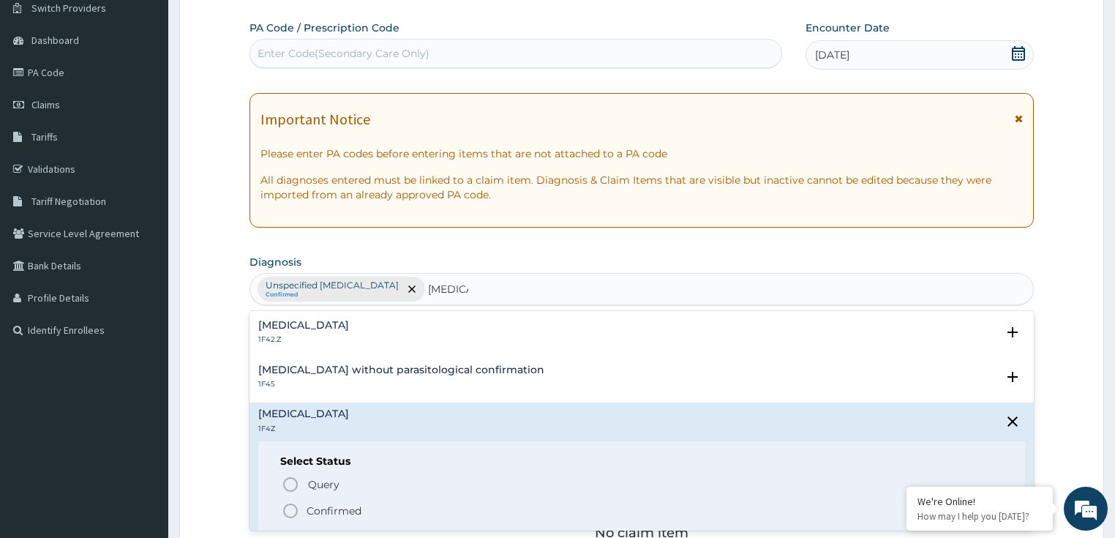
click at [339, 503] on p "Confirmed" at bounding box center [333, 510] width 55 height 15
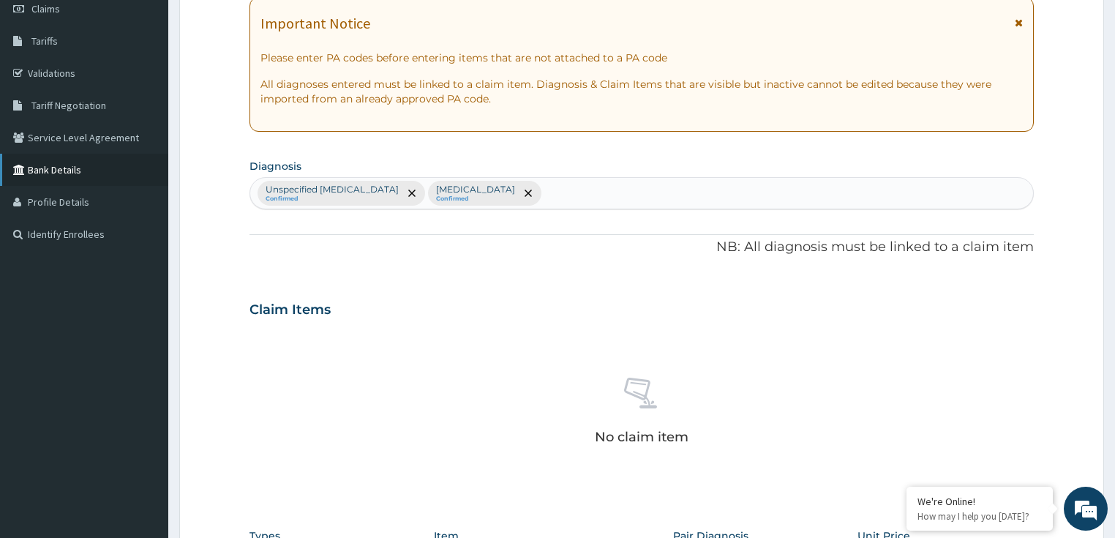
scroll to position [236, 0]
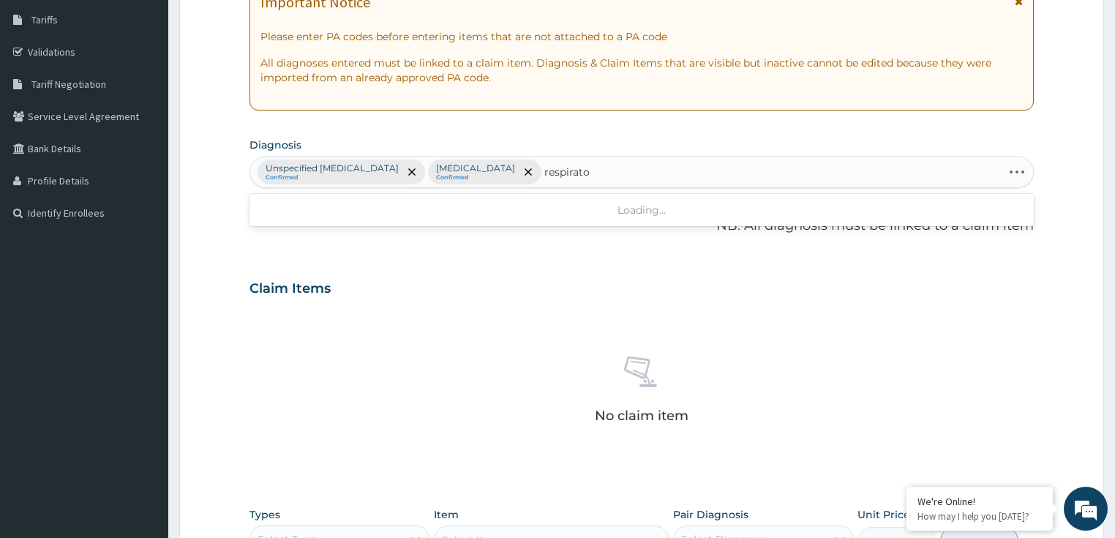
type input "respiratory"
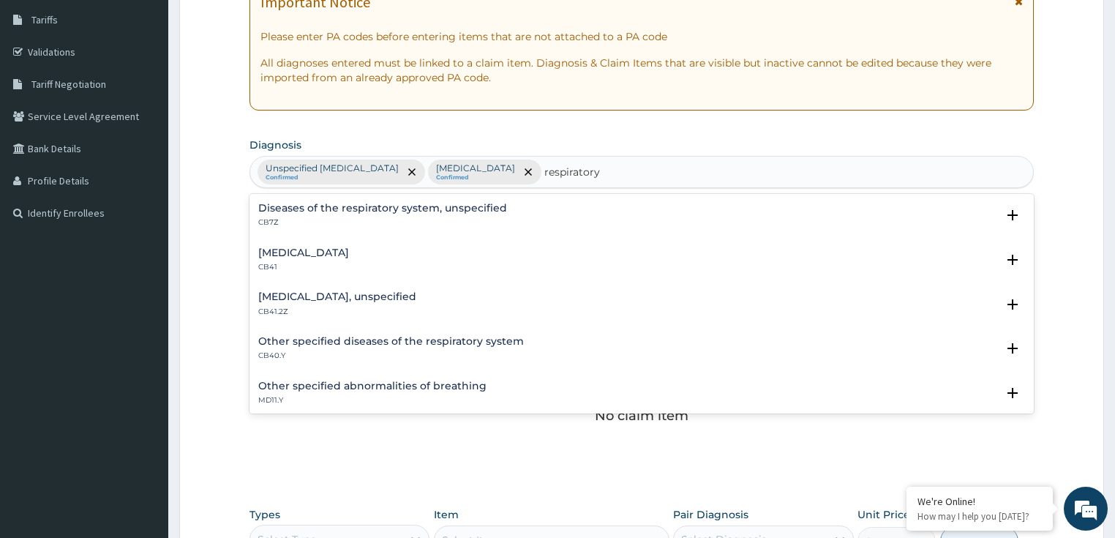
click at [322, 216] on div "Diseases of the respiratory system, unspecified CB7Z" at bounding box center [382, 216] width 249 height 26
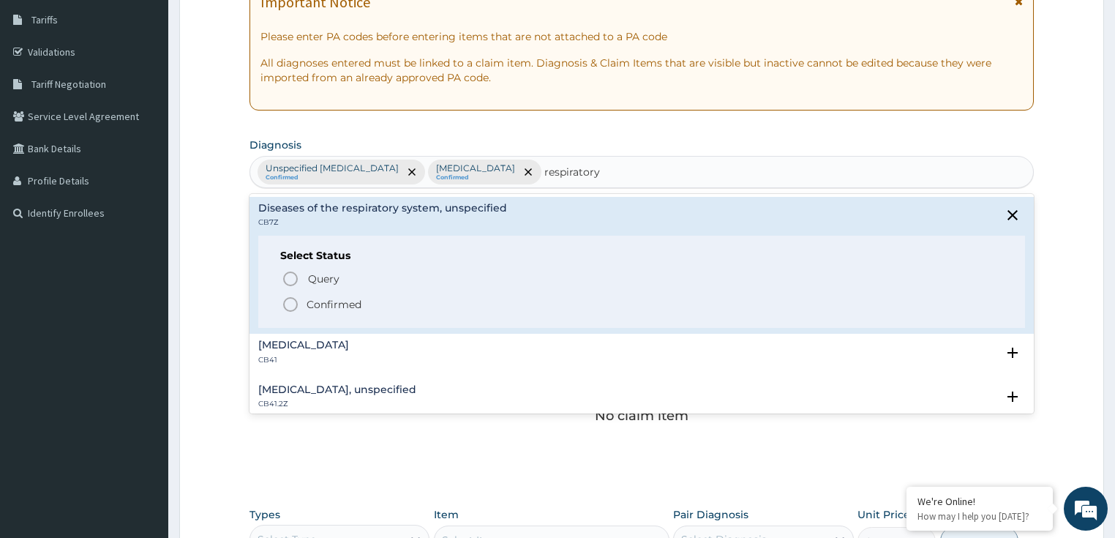
click at [340, 304] on p "Confirmed" at bounding box center [333, 304] width 55 height 15
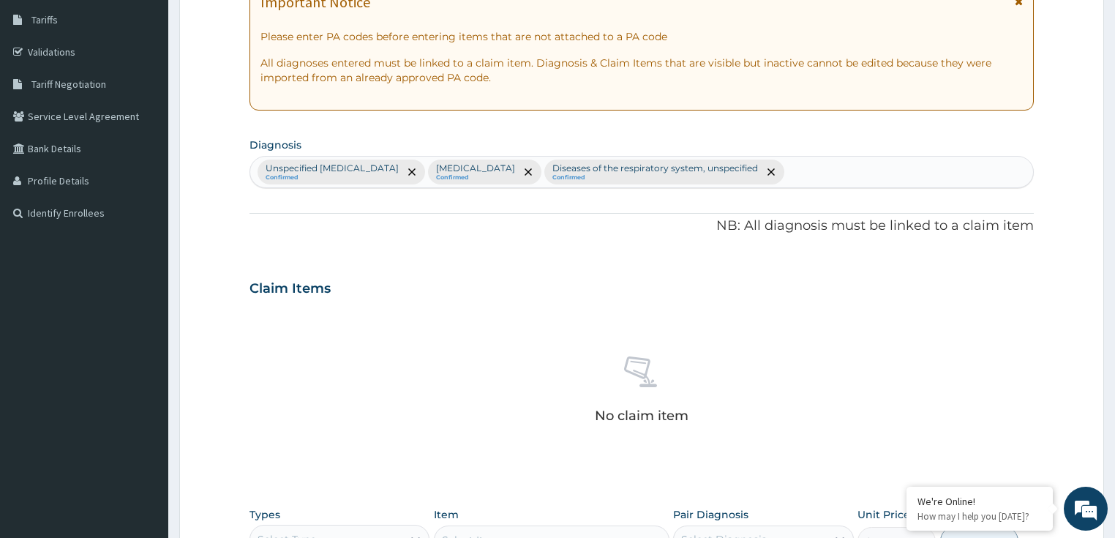
click at [654, 236] on div "PA Code / Prescription Code Enter Code(Secondary Care Only) Encounter Date 09-1…" at bounding box center [641, 283] width 785 height 761
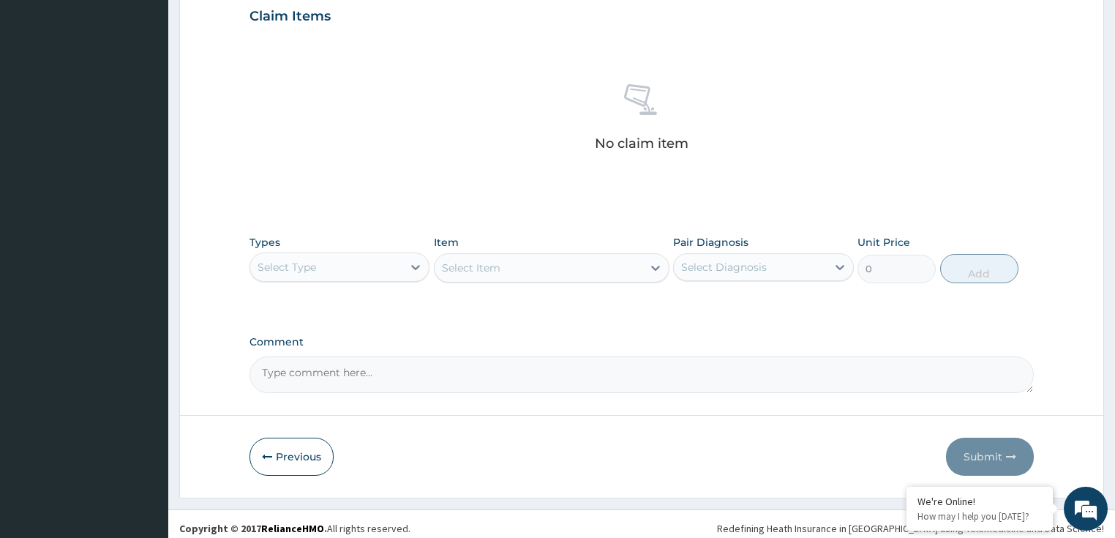
scroll to position [515, 0]
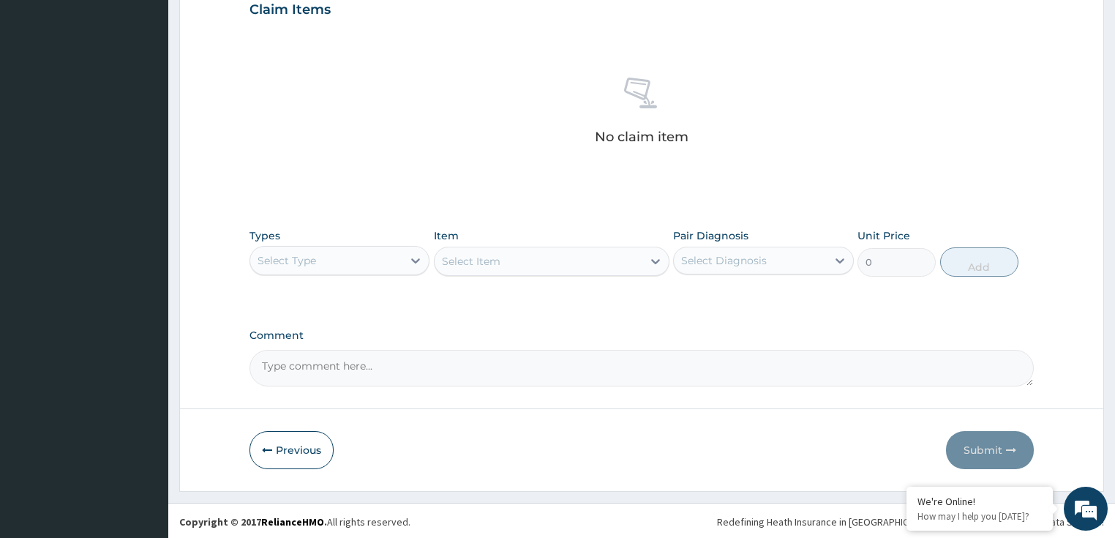
click at [295, 257] on div "Select Type" at bounding box center [286, 260] width 59 height 15
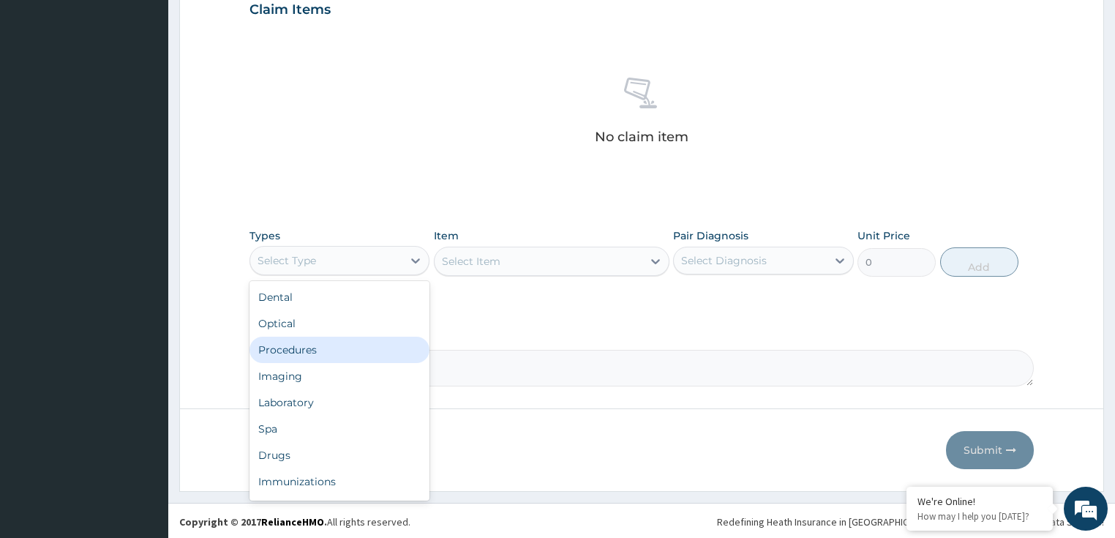
click at [344, 344] on div "Procedures" at bounding box center [339, 349] width 181 height 26
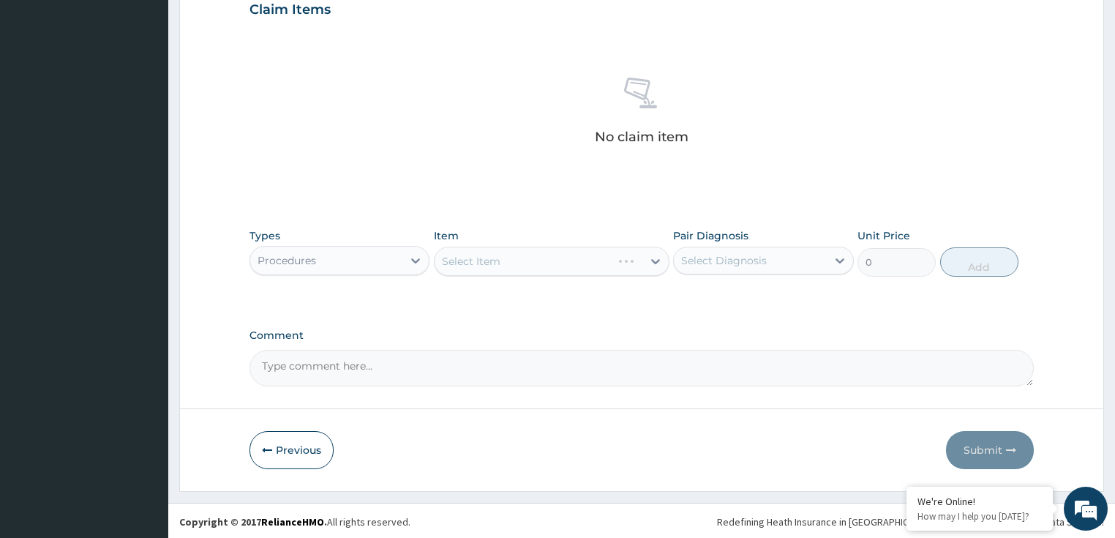
click at [506, 259] on div "Select Item" at bounding box center [551, 260] width 235 height 29
click at [674, 304] on div "PA Code / Prescription Code Enter Code(Secondary Care Only) Encounter Date 09-1…" at bounding box center [641, 5] width 785 height 761
click at [560, 259] on div "Select Item" at bounding box center [551, 260] width 235 height 29
click at [734, 341] on div "Comment" at bounding box center [641, 357] width 785 height 57
click at [540, 257] on div "Select Item" at bounding box center [538, 260] width 208 height 23
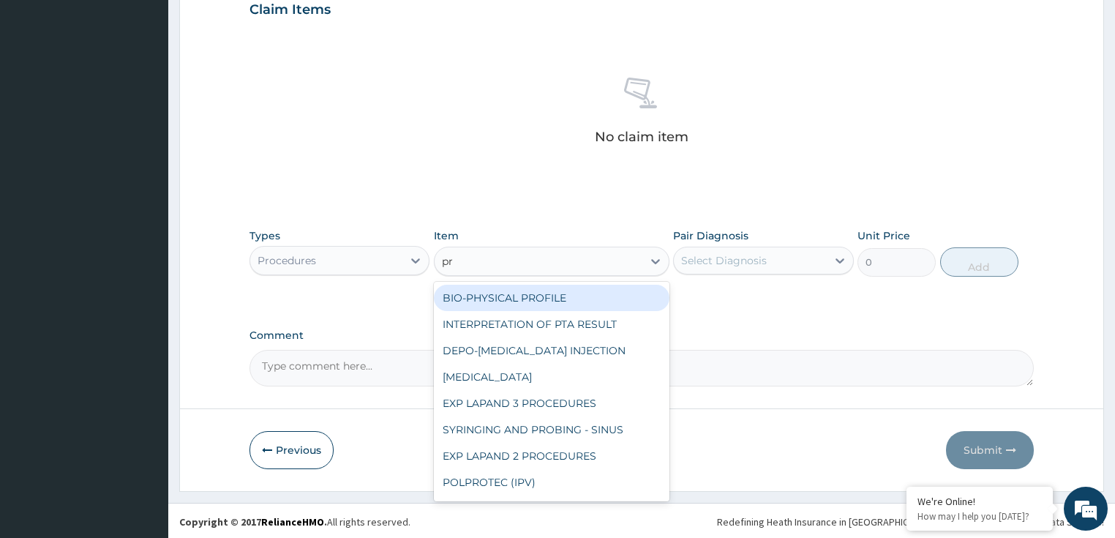
type input "pra"
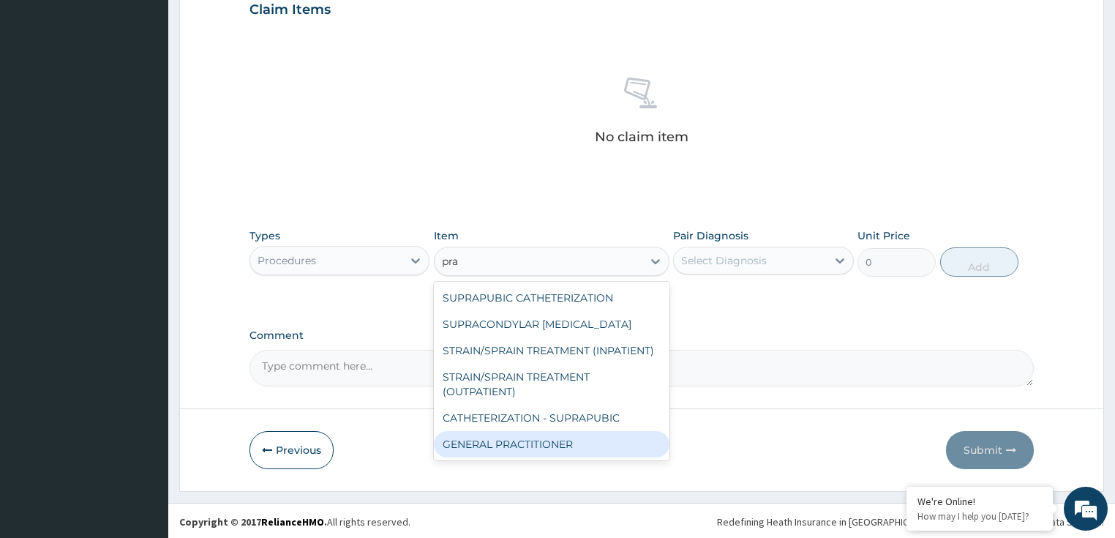
click at [529, 442] on div "GENERAL PRACTITIONER" at bounding box center [551, 444] width 235 height 26
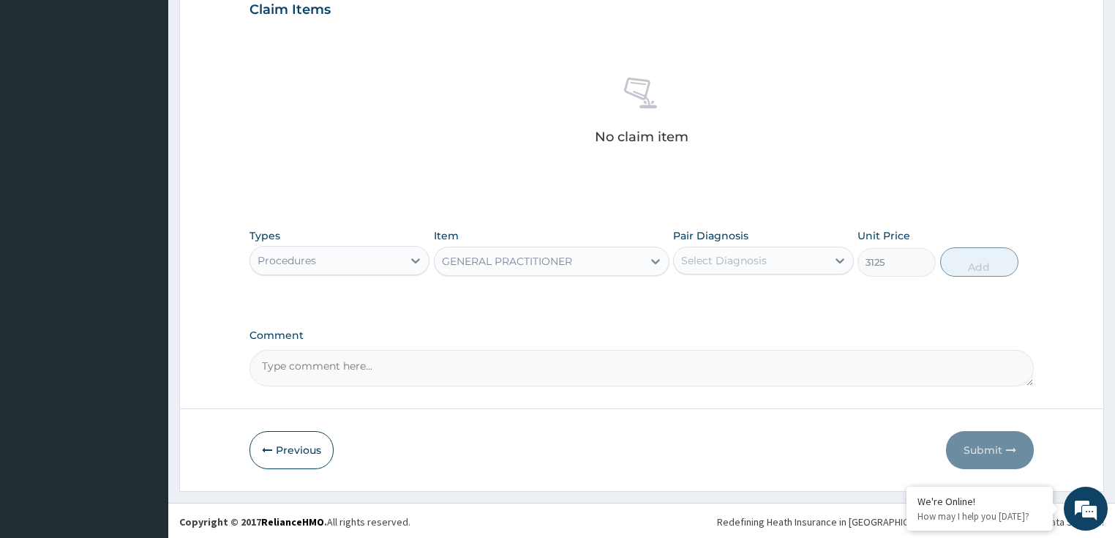
click at [325, 267] on div "Procedures" at bounding box center [326, 260] width 153 height 23
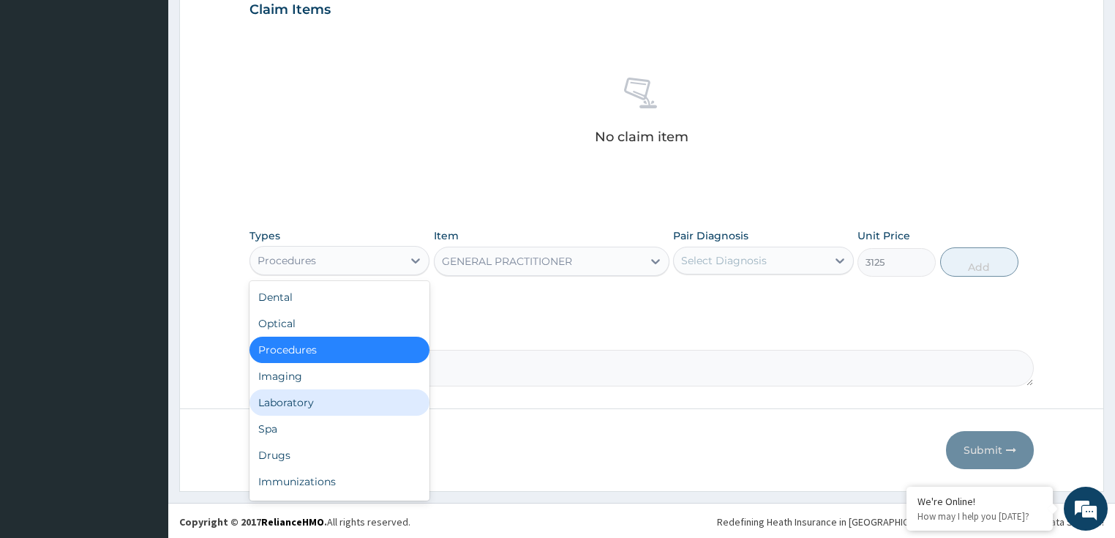
click at [315, 410] on div "Laboratory" at bounding box center [339, 402] width 181 height 26
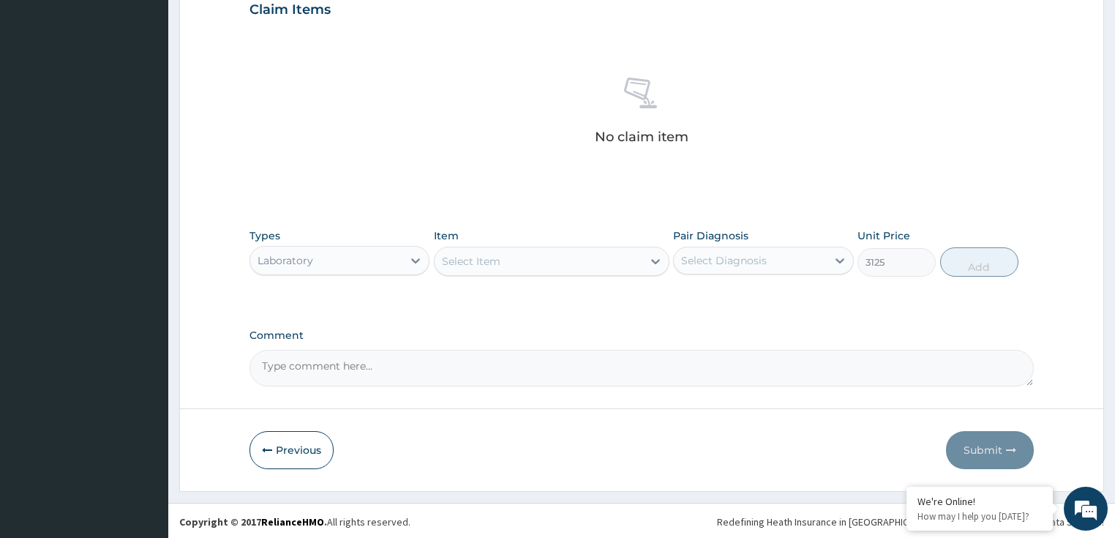
type input "0"
click at [617, 266] on div "Select Item" at bounding box center [551, 260] width 235 height 29
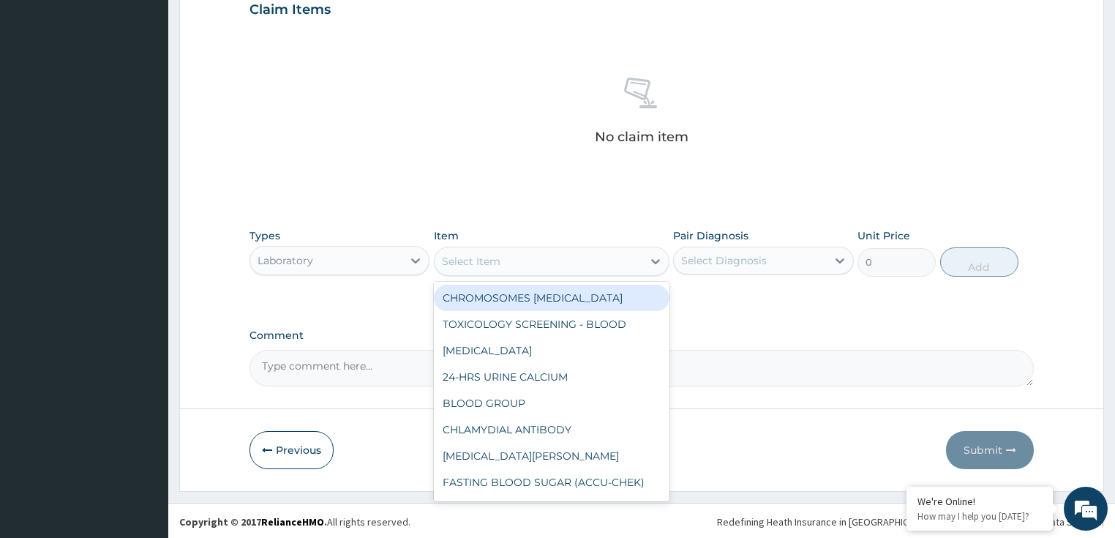
click at [617, 266] on div "Select Item" at bounding box center [538, 260] width 208 height 23
paste input "ARTEMETHER AND LUMEFANTRINE 80/480MG TAB (GENERIC)"
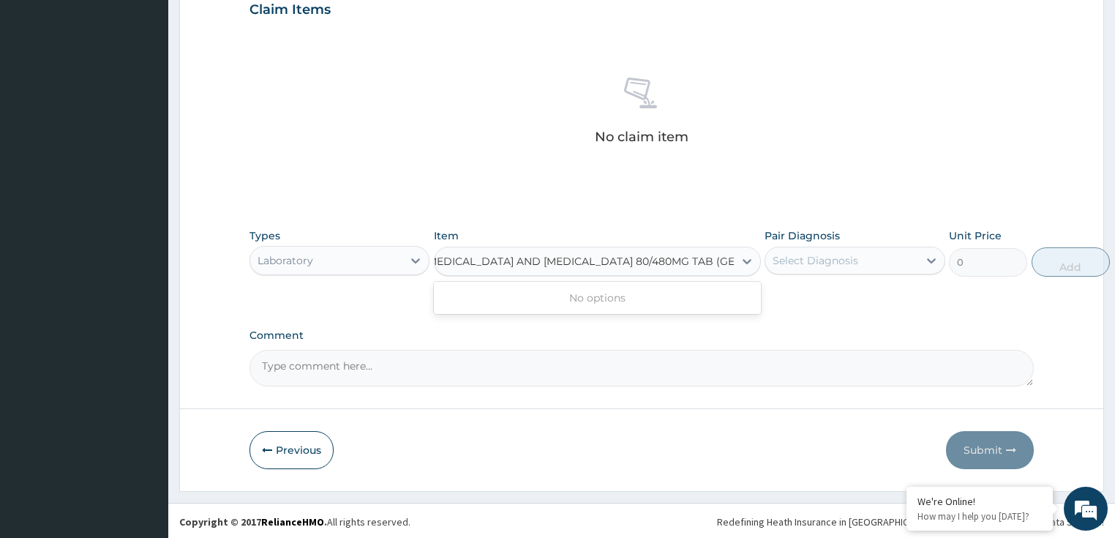
scroll to position [0, 18]
type input "ARTEMETHER AND LUMEFANTRINE 80/480MG TAB (GEN"
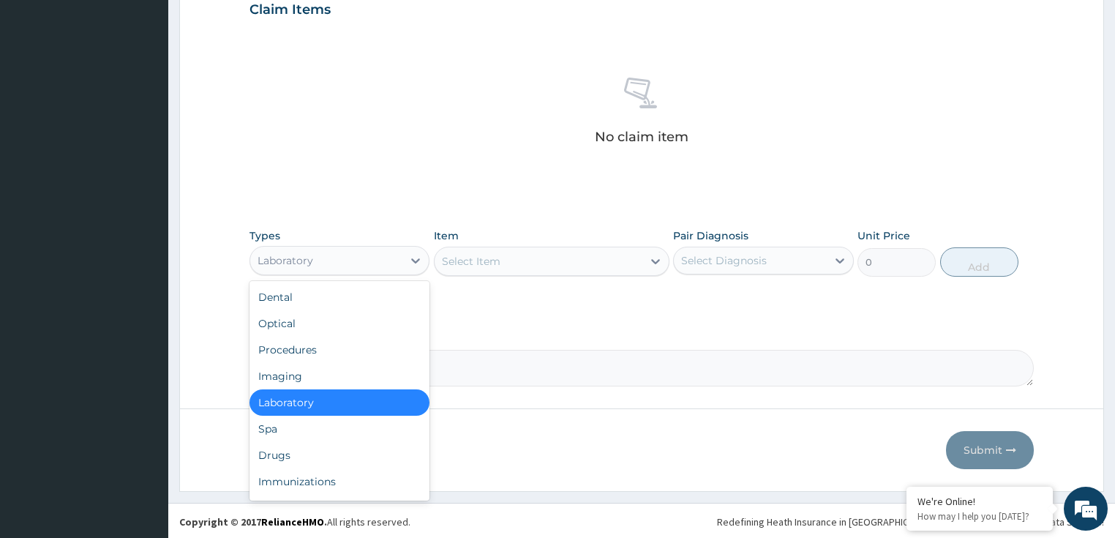
scroll to position [0, 0]
click at [333, 264] on div "Laboratory" at bounding box center [326, 260] width 153 height 23
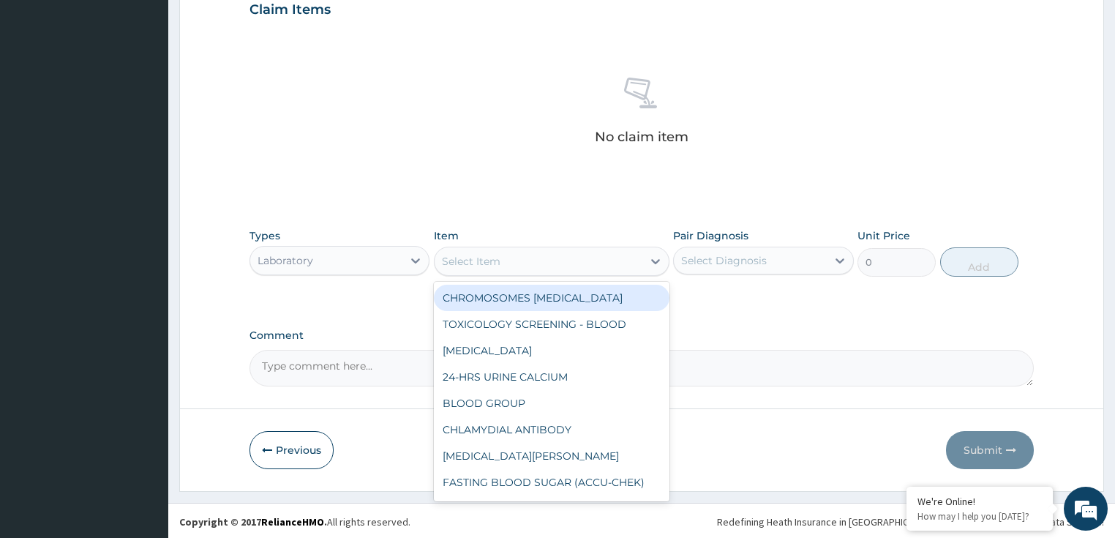
click at [497, 263] on div "Select Item" at bounding box center [471, 261] width 59 height 15
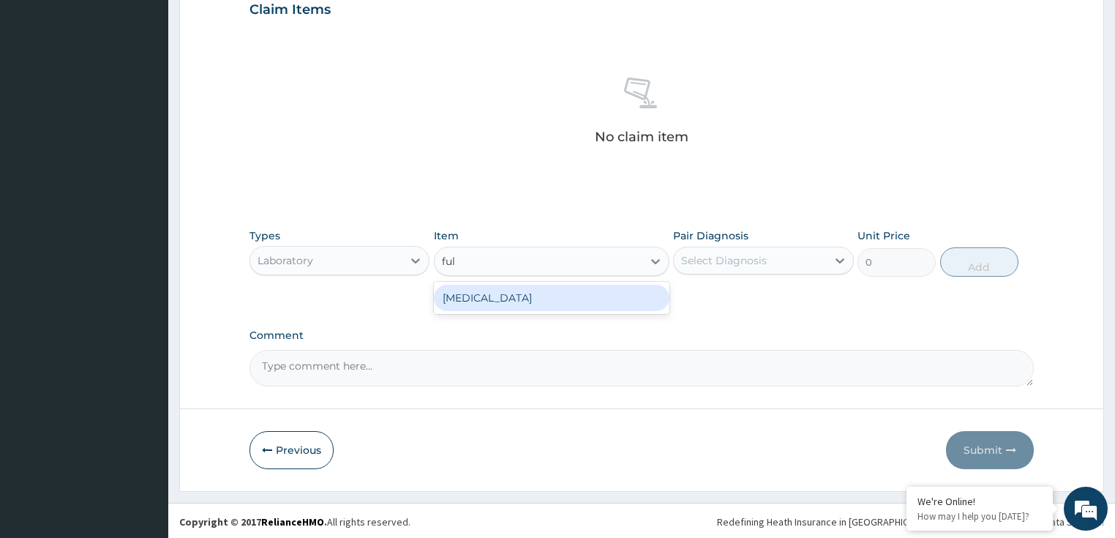
type input "full"
click at [494, 297] on div "[MEDICAL_DATA]" at bounding box center [551, 297] width 235 height 26
type input "3375"
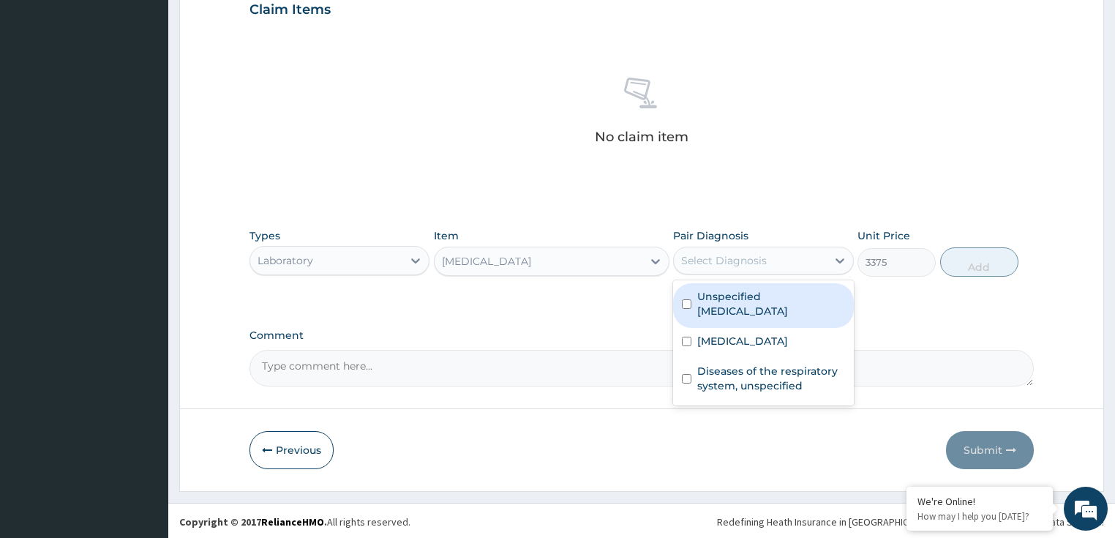
click at [694, 266] on div "Select Diagnosis" at bounding box center [750, 260] width 153 height 23
click at [744, 303] on label "Unspecified bacterial disease" at bounding box center [771, 303] width 148 height 29
checkbox input "true"
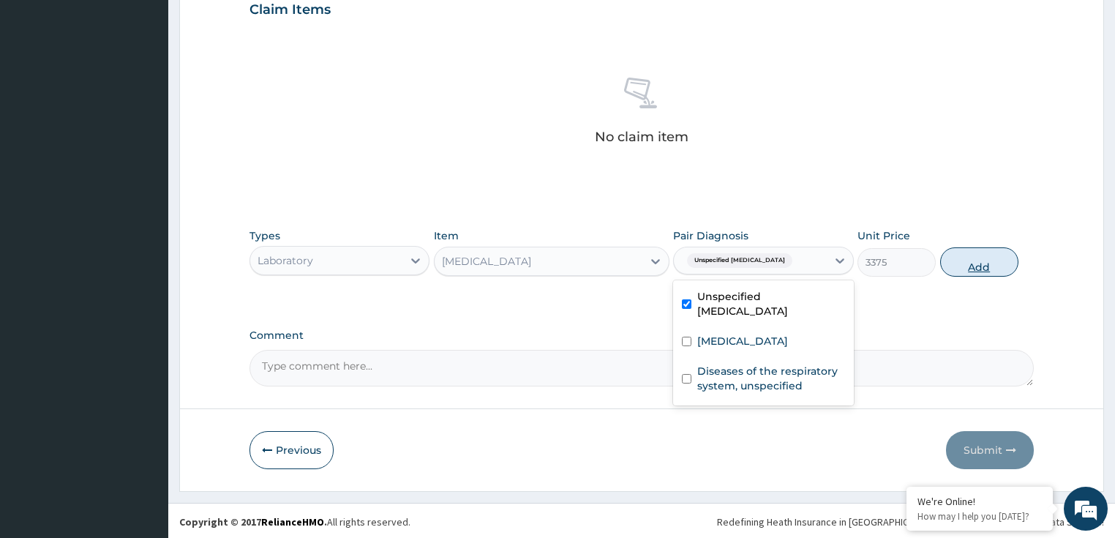
click at [994, 259] on button "Add" at bounding box center [979, 261] width 78 height 29
type input "0"
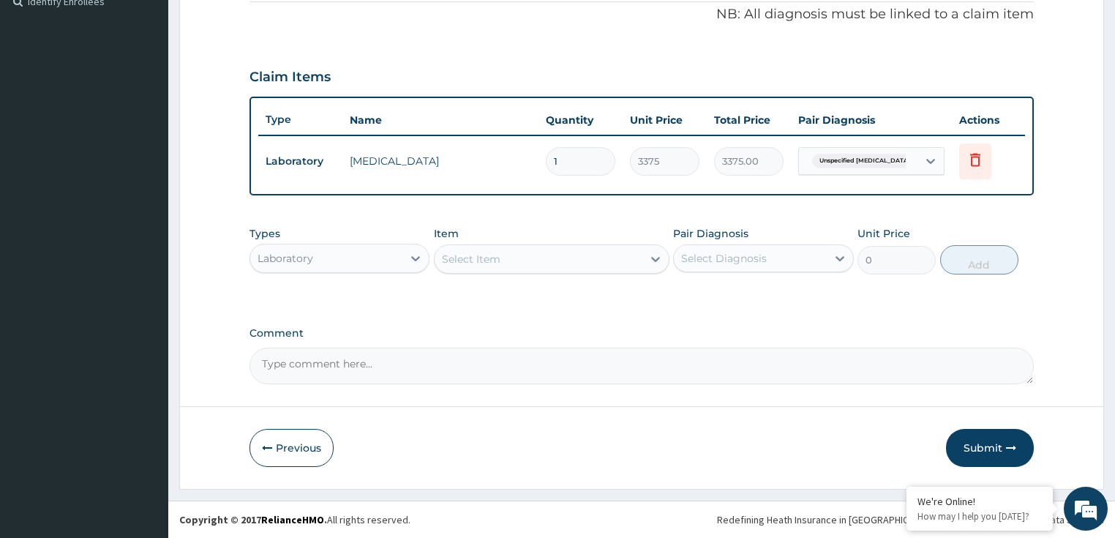
scroll to position [445, 0]
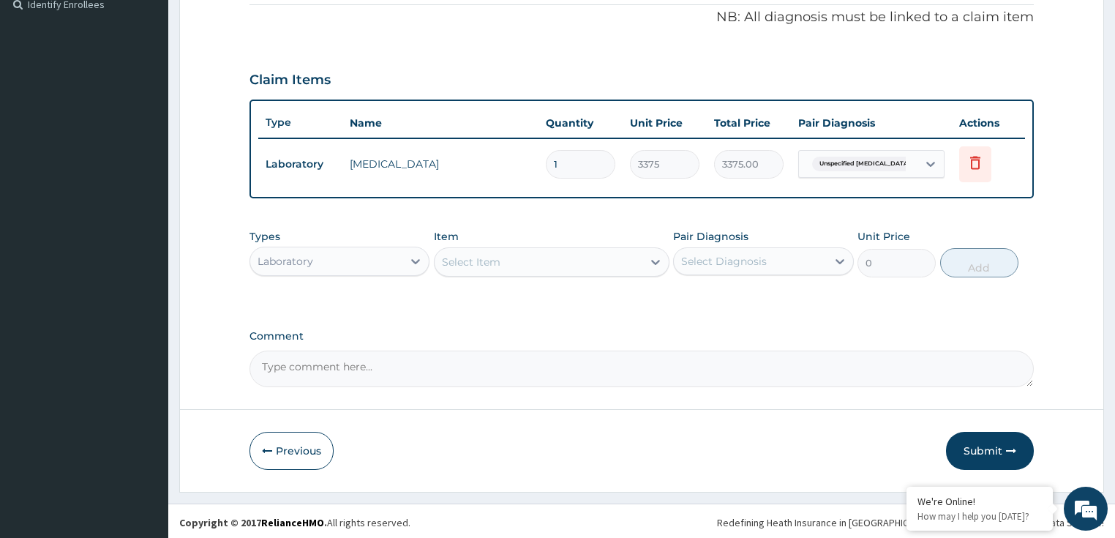
click at [492, 268] on div "Select Item" at bounding box center [538, 261] width 208 height 23
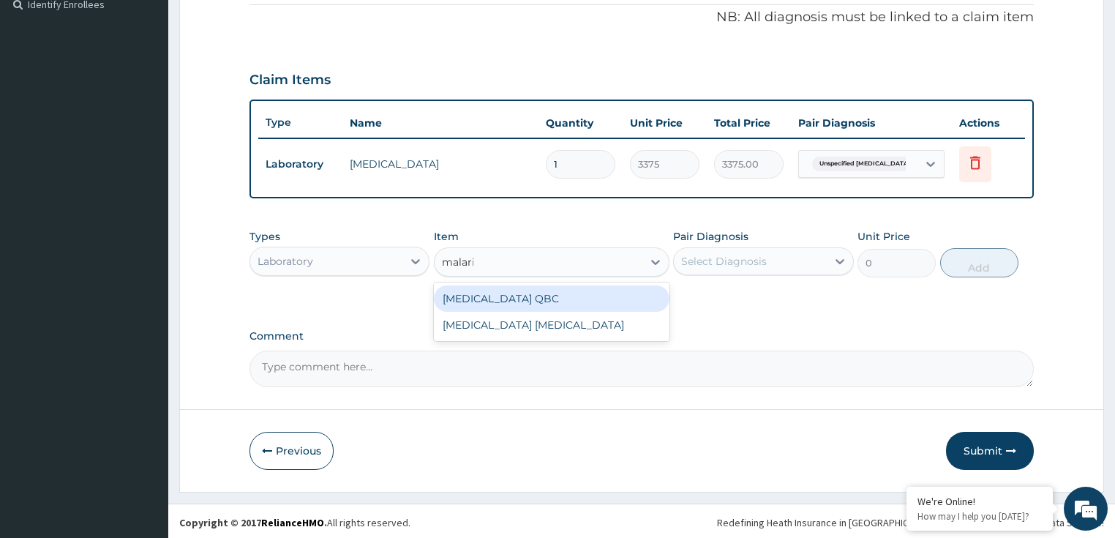
type input "malaria"
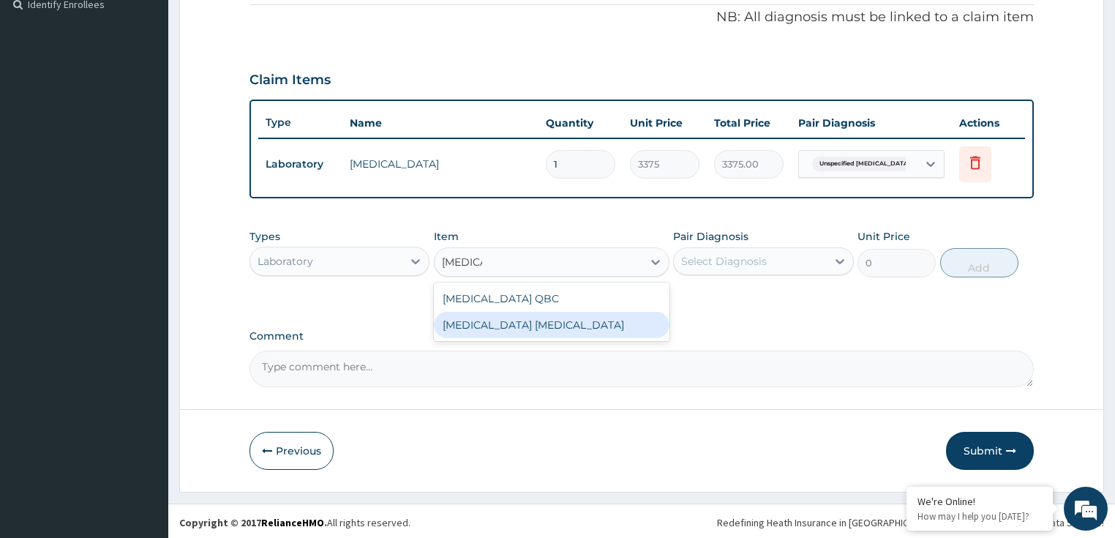
click at [516, 325] on div "[MEDICAL_DATA] [MEDICAL_DATA]" at bounding box center [551, 325] width 235 height 26
type input "2025"
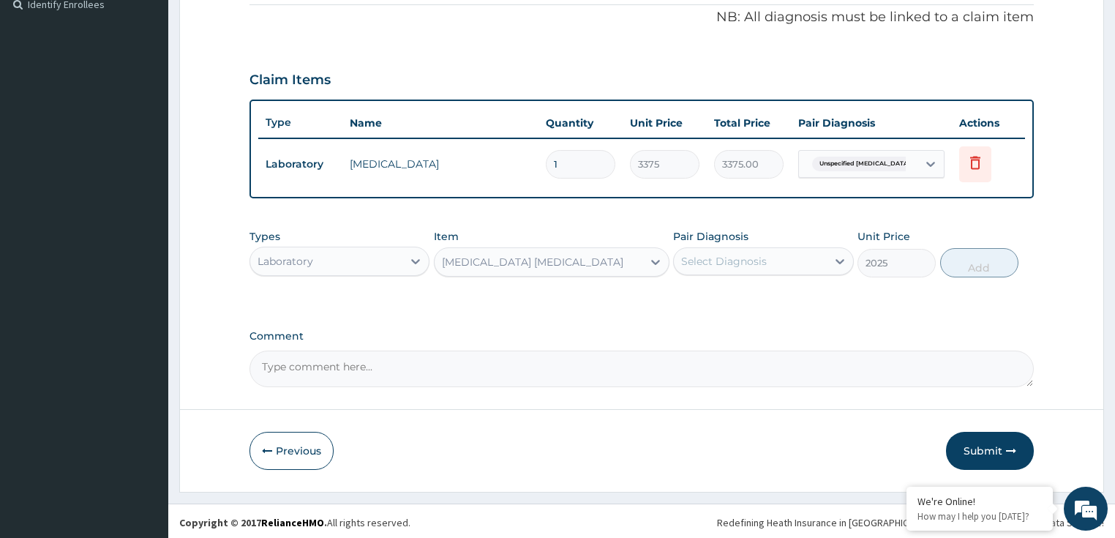
click at [696, 272] on div "Select Diagnosis" at bounding box center [763, 261] width 181 height 28
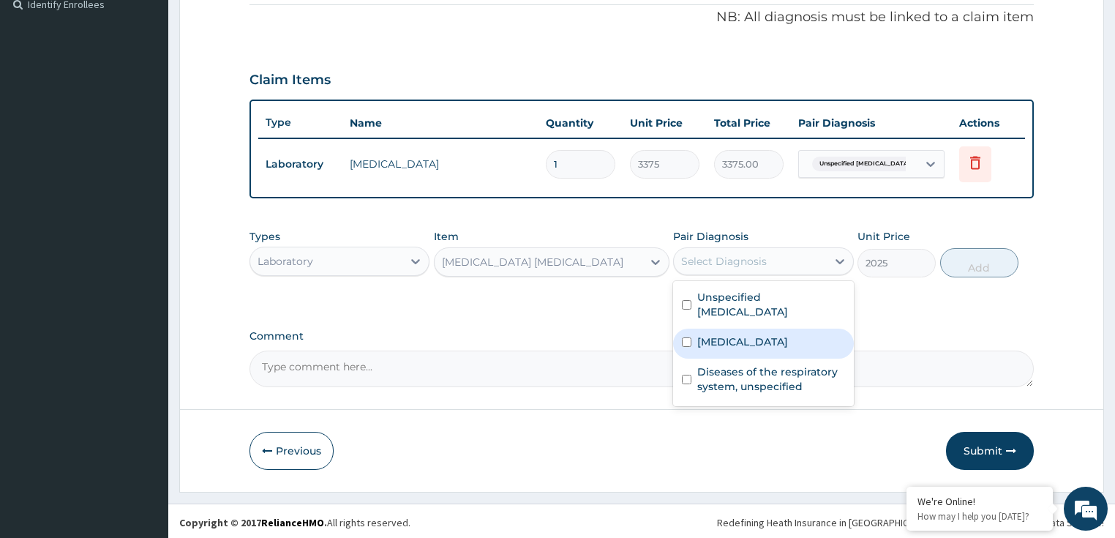
click at [706, 349] on div "Malaria, unspecified" at bounding box center [763, 343] width 181 height 30
checkbox input "true"
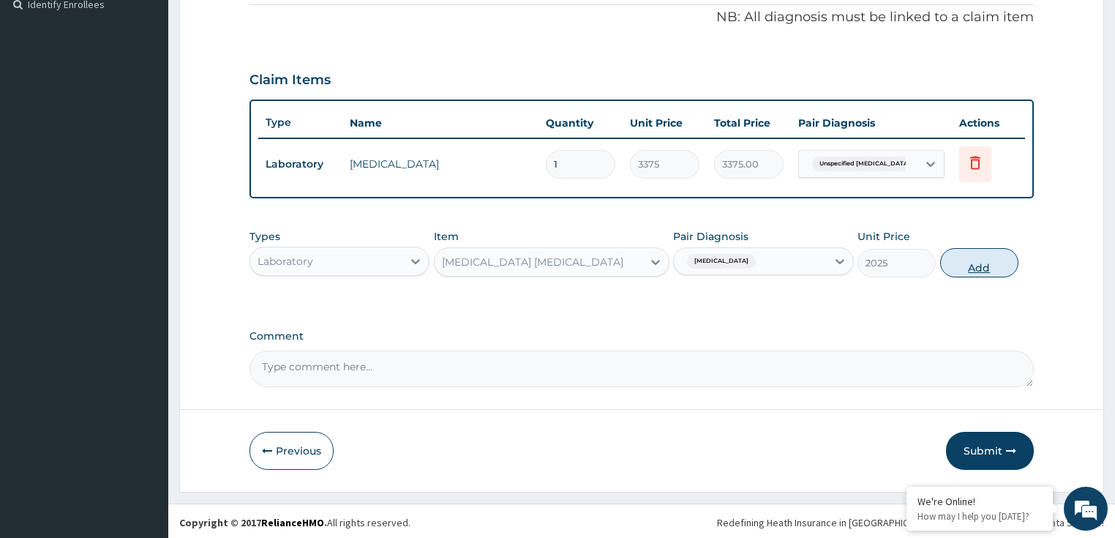
click at [989, 252] on button "Add" at bounding box center [979, 262] width 78 height 29
type input "0"
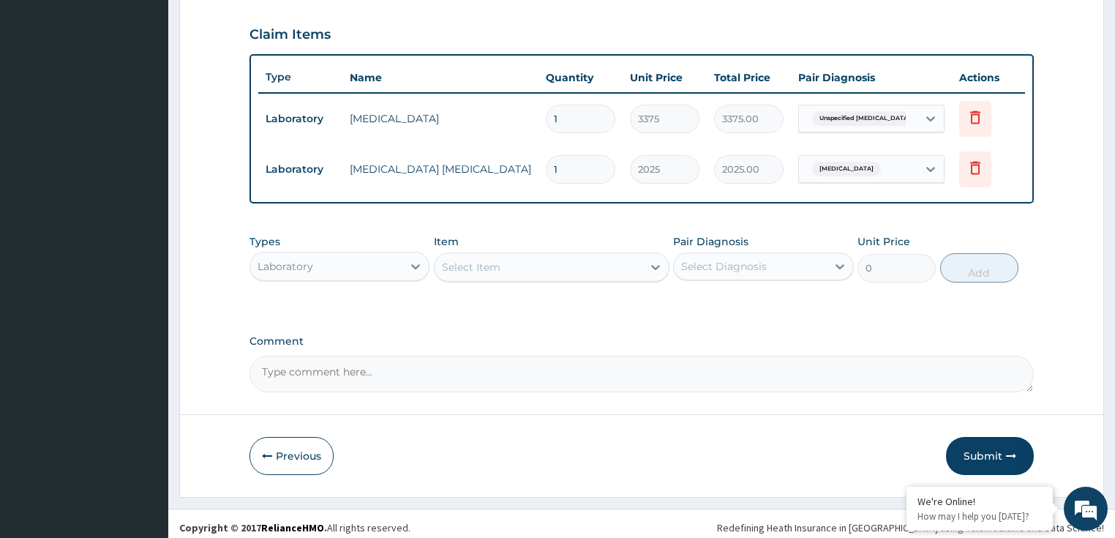
scroll to position [495, 0]
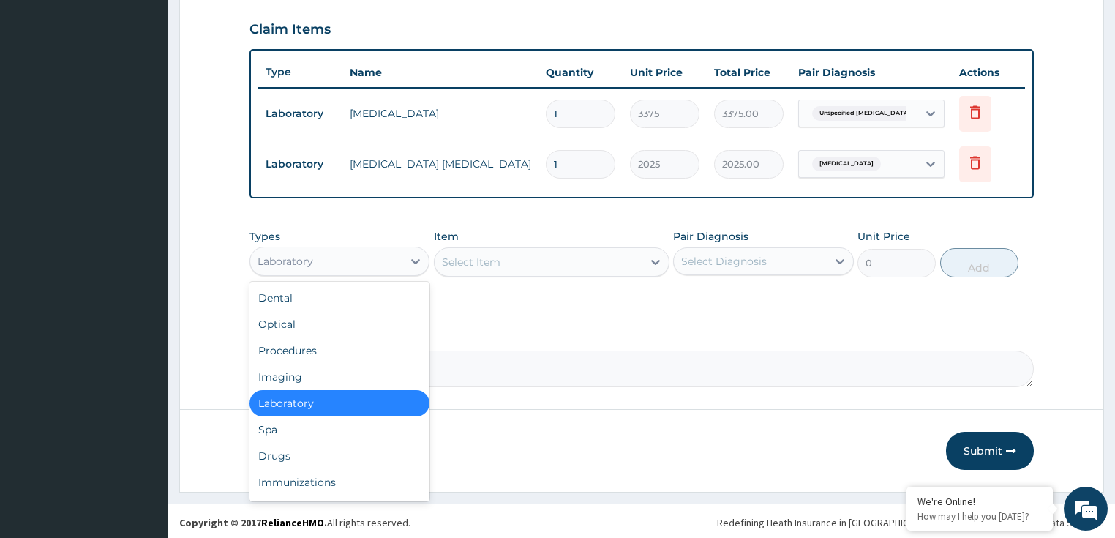
click at [380, 266] on div "Laboratory" at bounding box center [326, 260] width 153 height 23
click at [357, 342] on div "Procedures" at bounding box center [339, 350] width 181 height 26
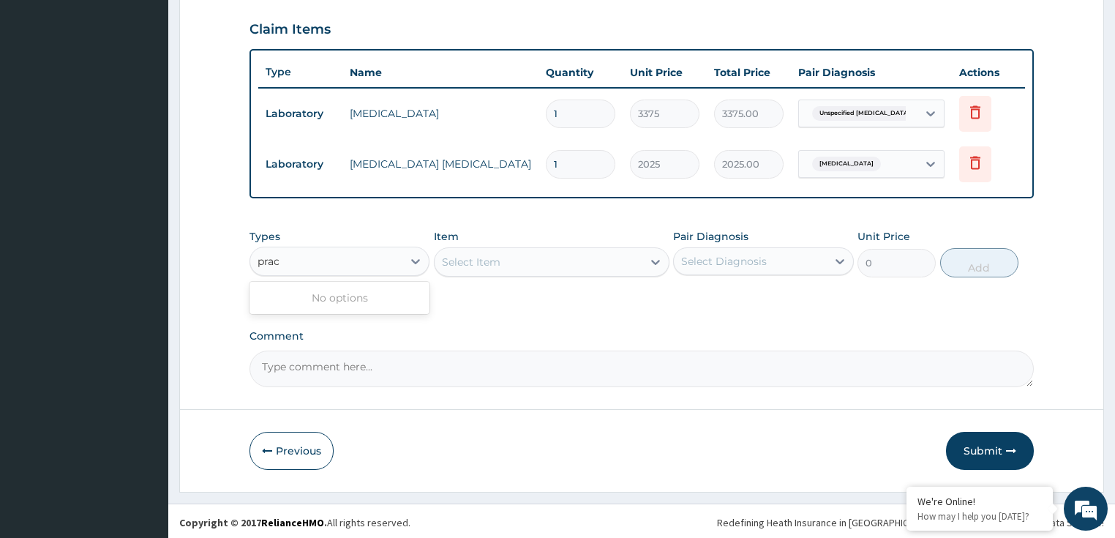
type input "prac"
click at [492, 392] on form "Step 2 of 2 PA Code / Prescription Code Enter Code(Secondary Care Only) Encount…" at bounding box center [641, 36] width 924 height 909
click at [456, 247] on div "Select Item" at bounding box center [551, 261] width 235 height 29
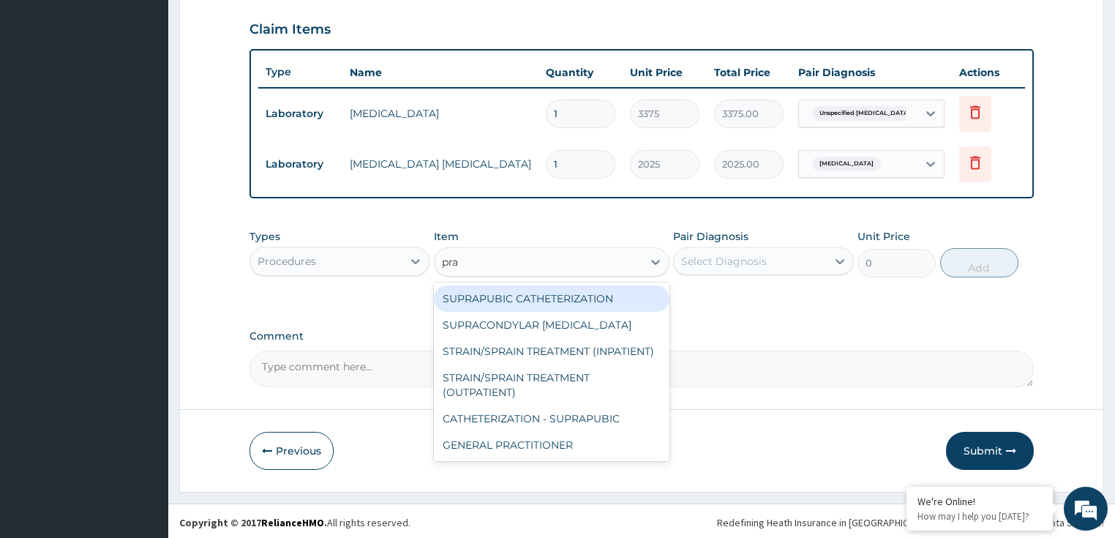
type input "prac"
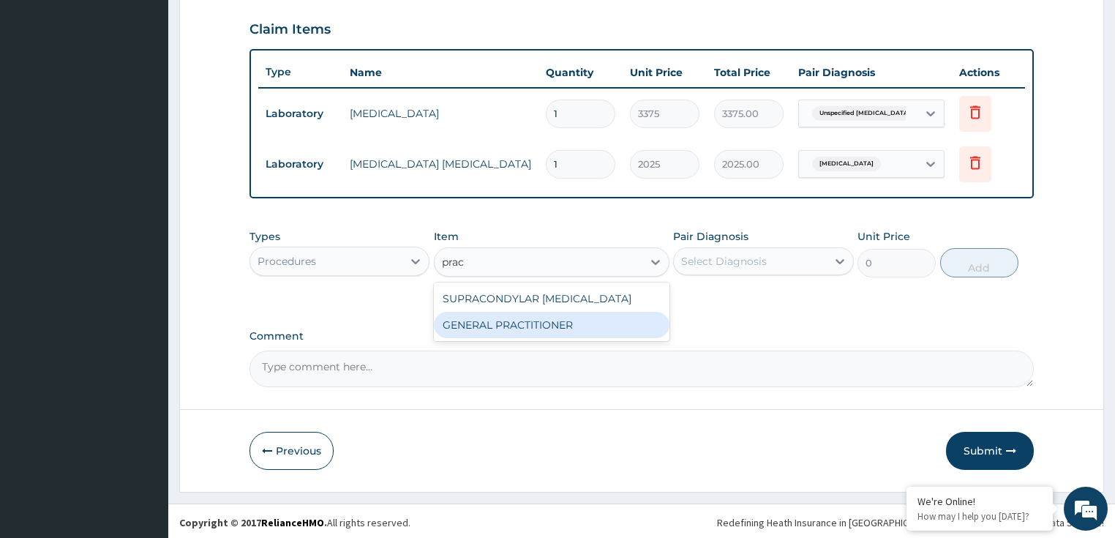
click at [475, 323] on div "GENERAL PRACTITIONER" at bounding box center [551, 325] width 235 height 26
type input "3125"
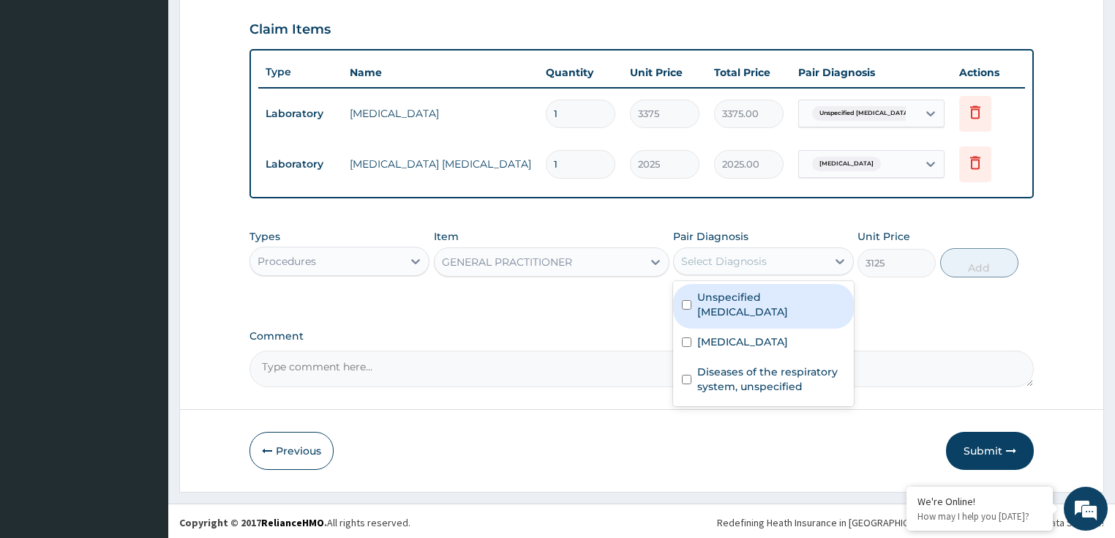
click at [758, 271] on div "Select Diagnosis" at bounding box center [763, 261] width 181 height 28
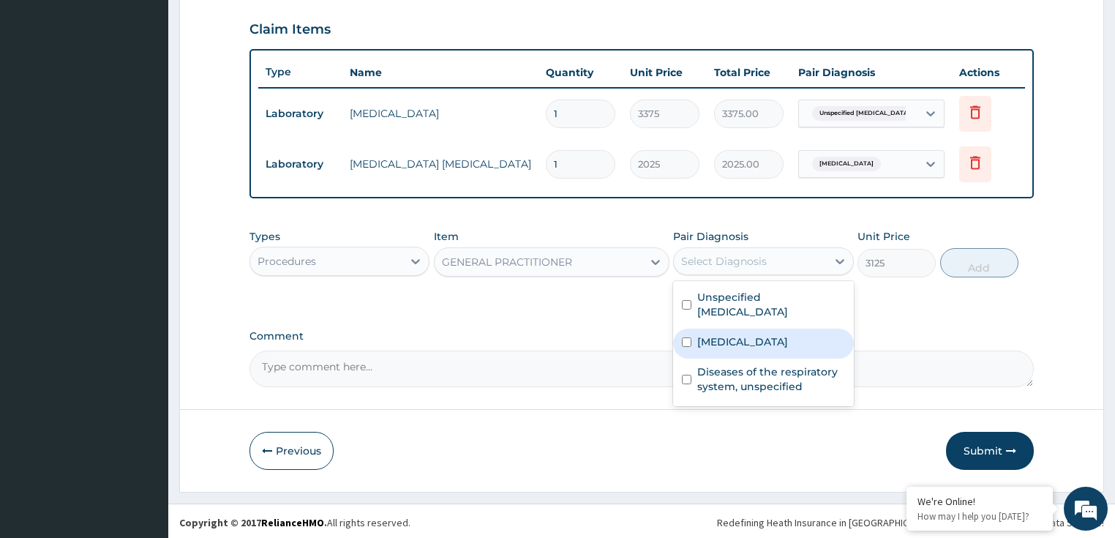
click at [756, 328] on div "Malaria, unspecified" at bounding box center [763, 343] width 181 height 30
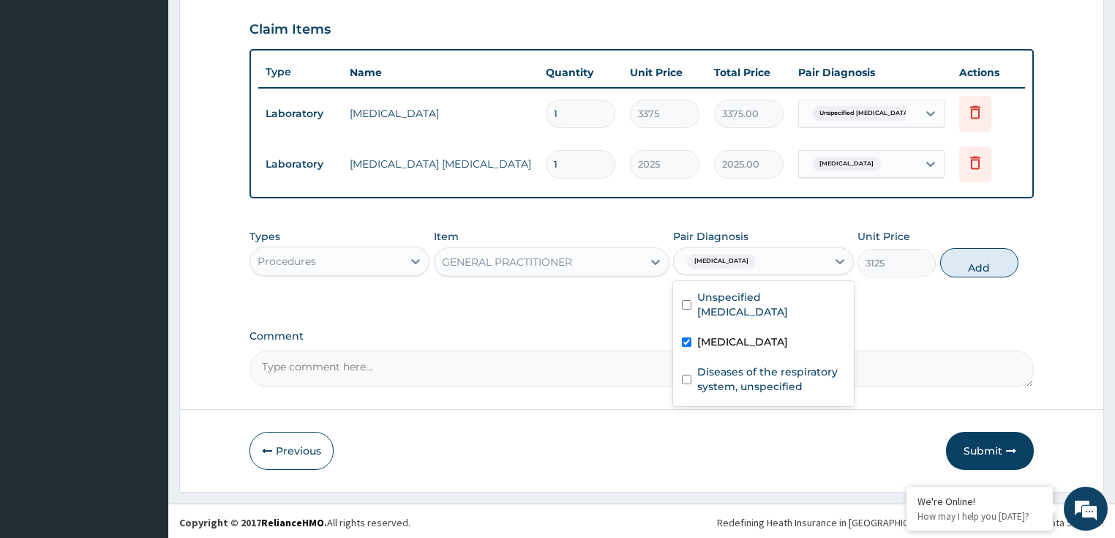
checkbox input "true"
click at [761, 309] on label "Unspecified bacterial disease" at bounding box center [771, 304] width 148 height 29
checkbox input "true"
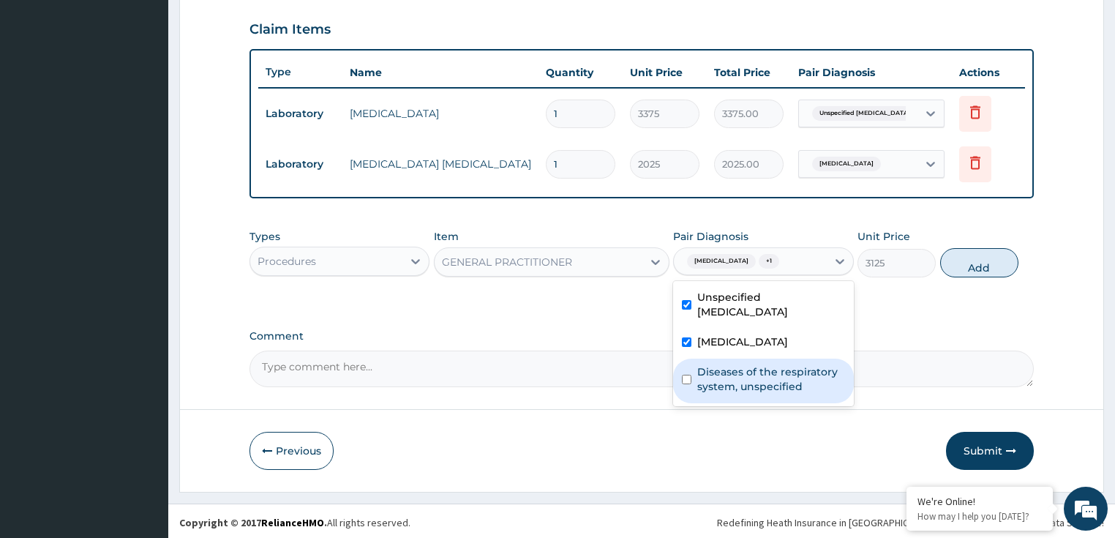
click at [753, 388] on label "Diseases of the respiratory system, unspecified" at bounding box center [771, 378] width 148 height 29
checkbox input "true"
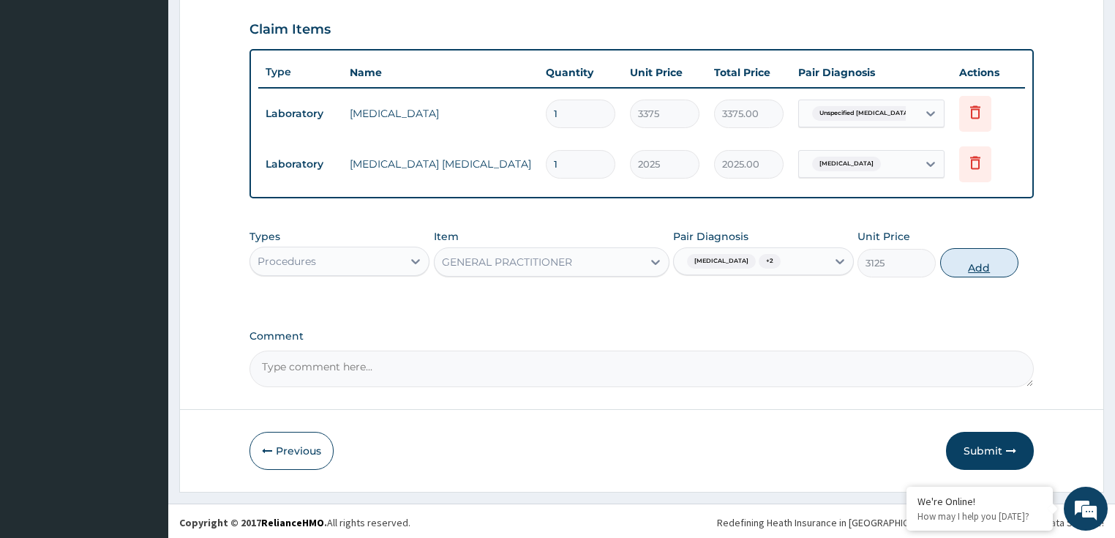
click at [971, 260] on button "Add" at bounding box center [979, 262] width 78 height 29
type input "0"
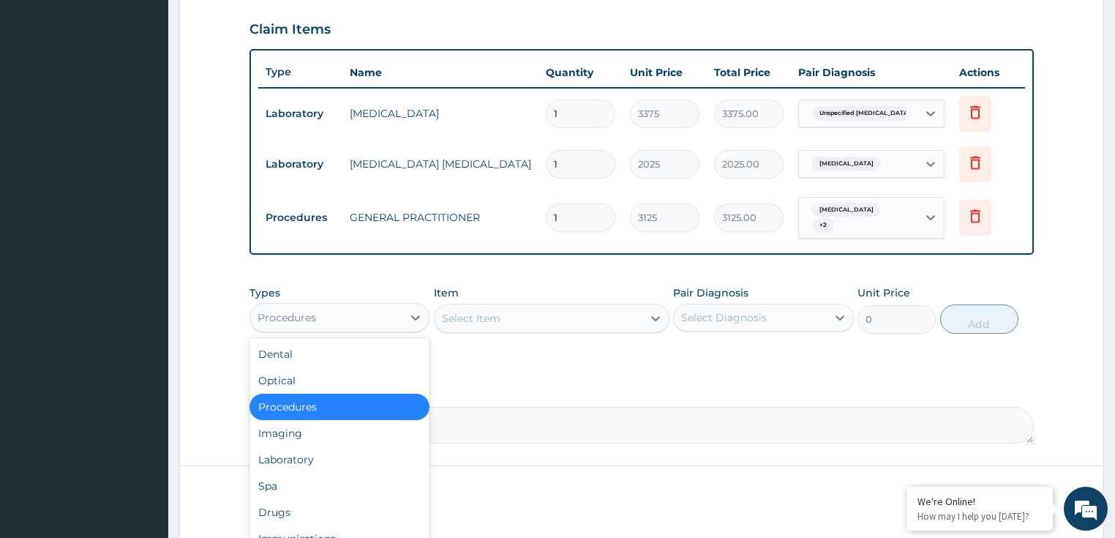
click at [289, 313] on div "Procedures" at bounding box center [286, 317] width 59 height 15
click at [313, 486] on div "Spa" at bounding box center [339, 485] width 181 height 26
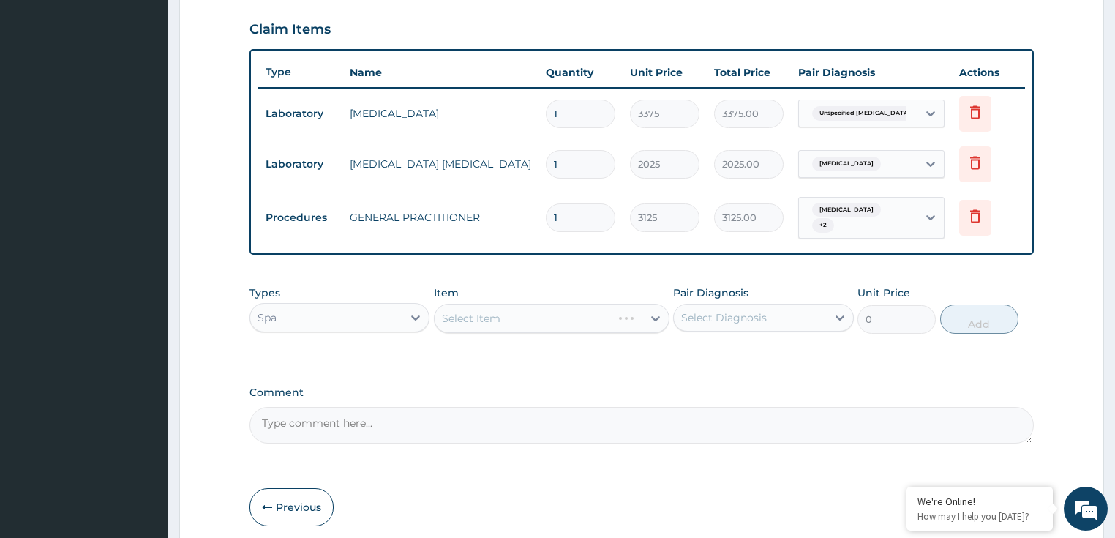
click at [333, 306] on div "Spa" at bounding box center [326, 317] width 153 height 23
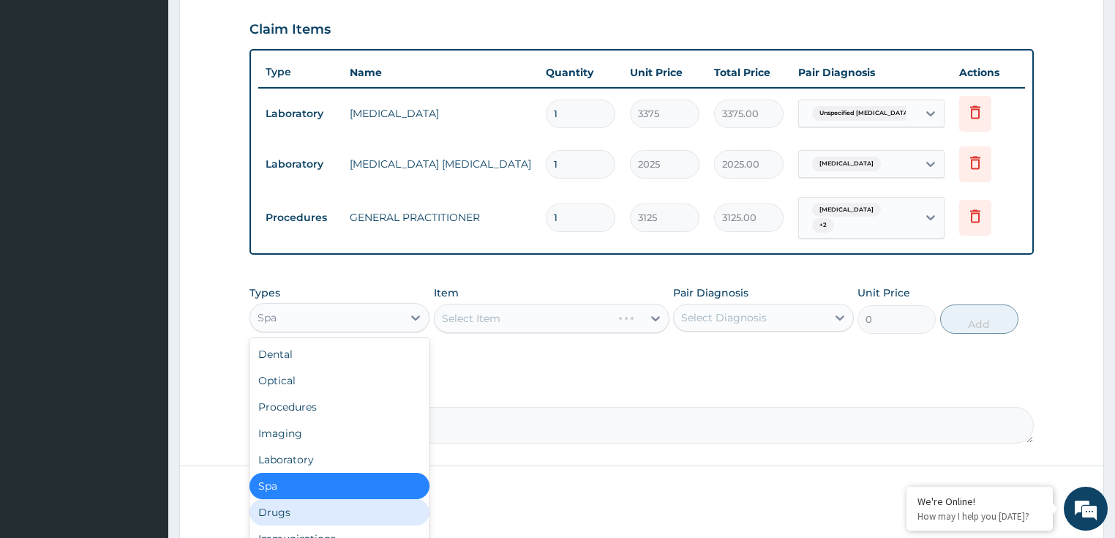
click at [282, 510] on div "Drugs" at bounding box center [339, 512] width 181 height 26
click at [282, 510] on button "Previous" at bounding box center [291, 507] width 84 height 38
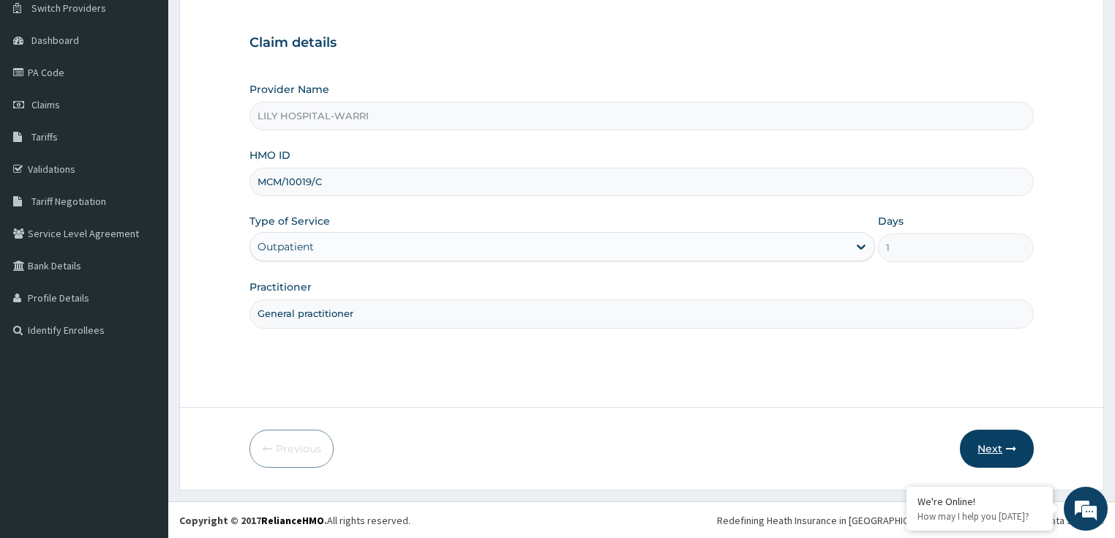
click at [1000, 442] on button "Next" at bounding box center [996, 448] width 74 height 38
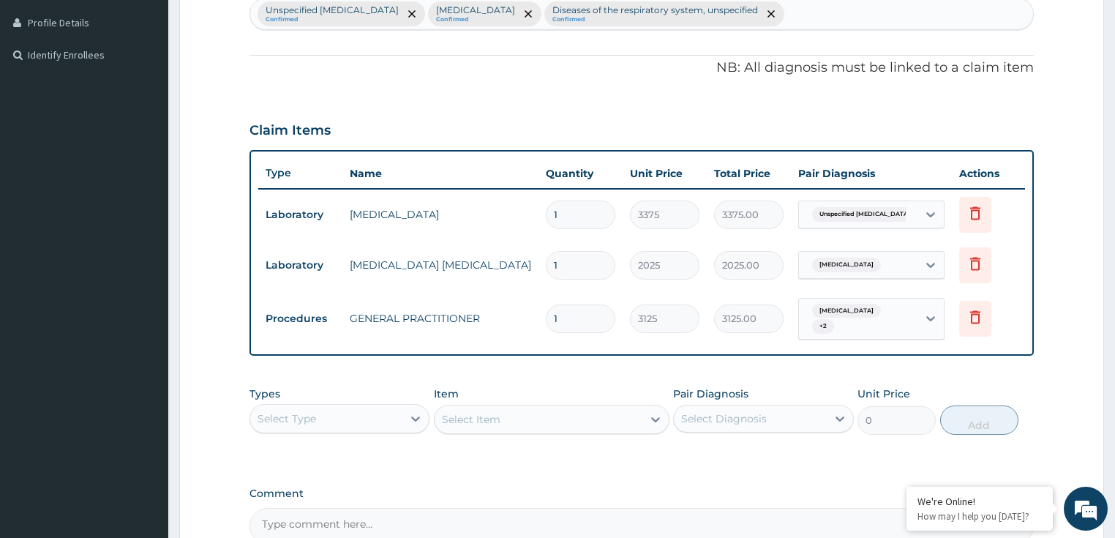
scroll to position [412, 0]
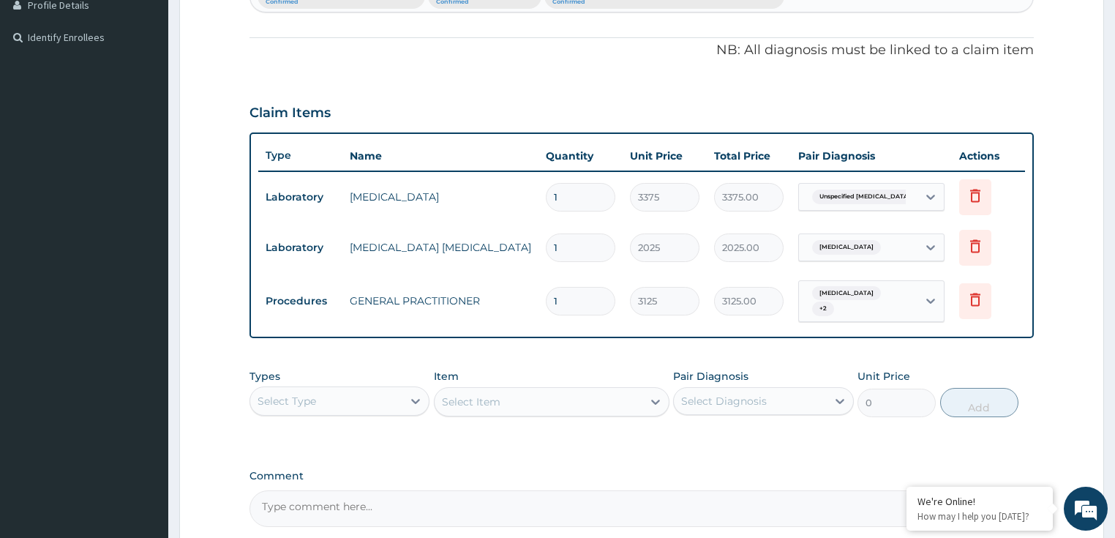
click at [380, 397] on div "Select Type" at bounding box center [326, 400] width 153 height 23
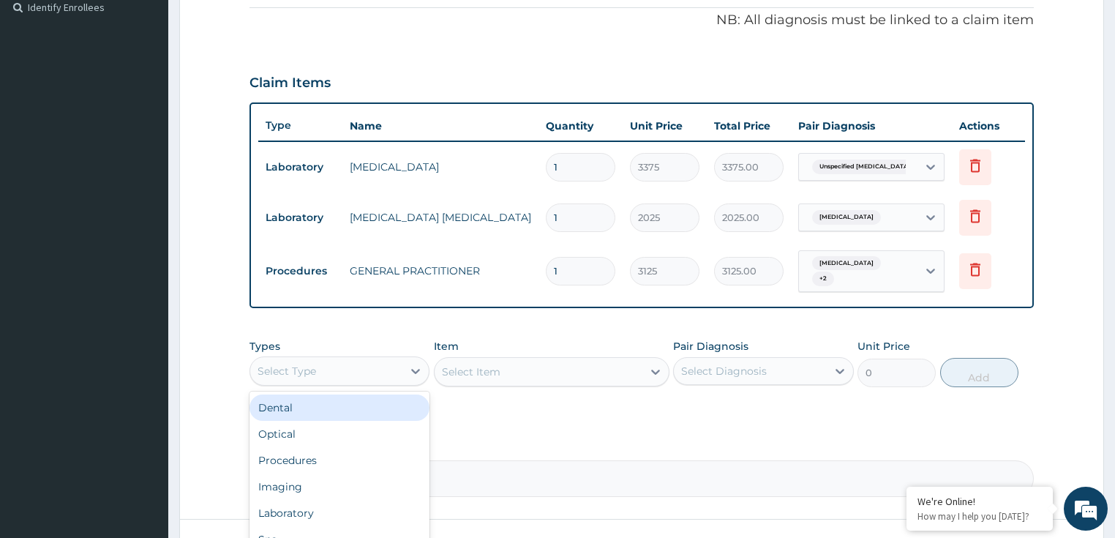
scroll to position [470, 0]
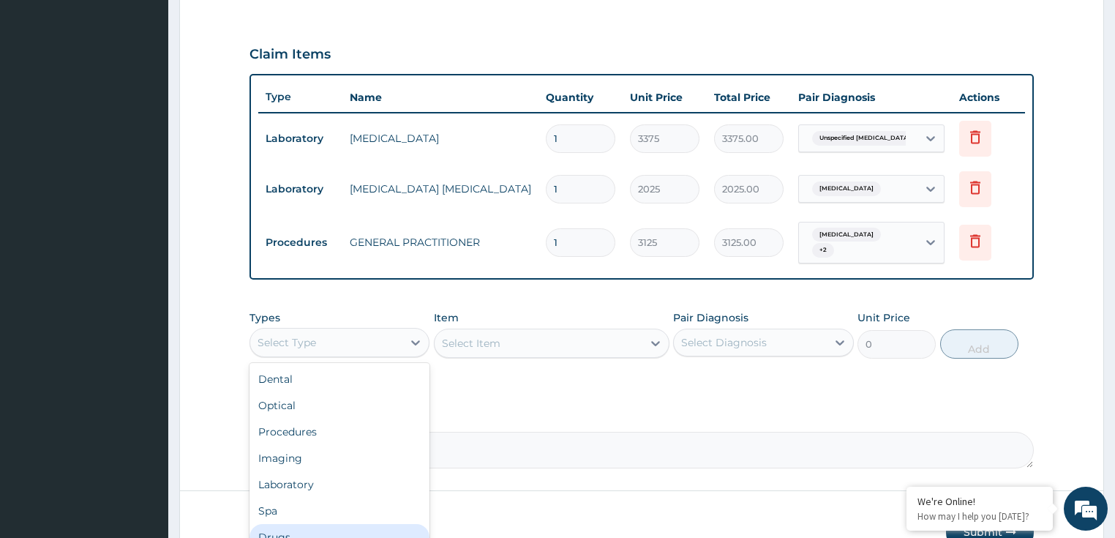
click at [301, 531] on div "Drugs" at bounding box center [339, 537] width 181 height 26
click at [301, 531] on button "Previous" at bounding box center [291, 532] width 84 height 38
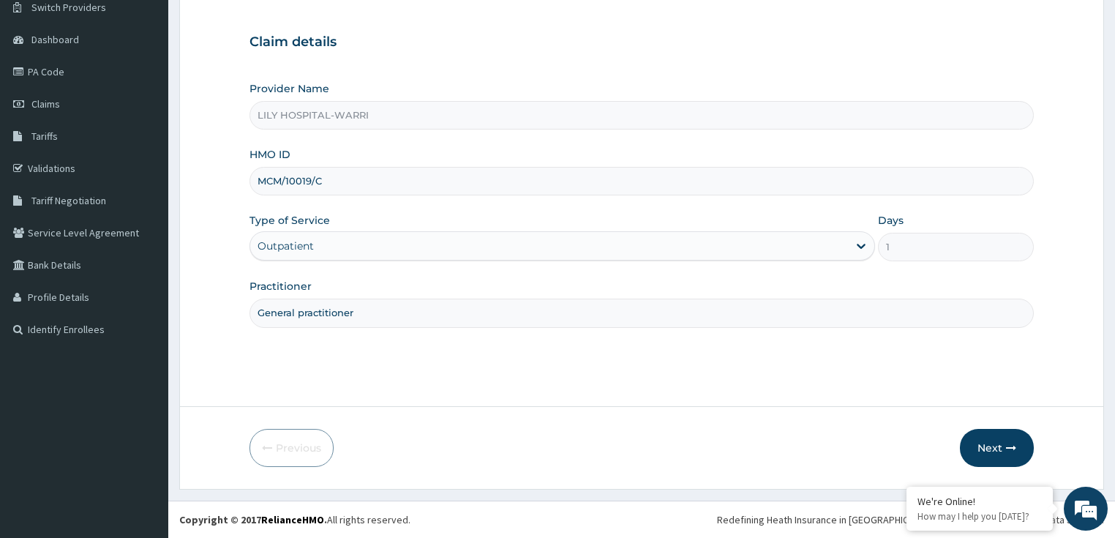
scroll to position [119, 0]
click at [975, 463] on button "Next" at bounding box center [996, 448] width 74 height 38
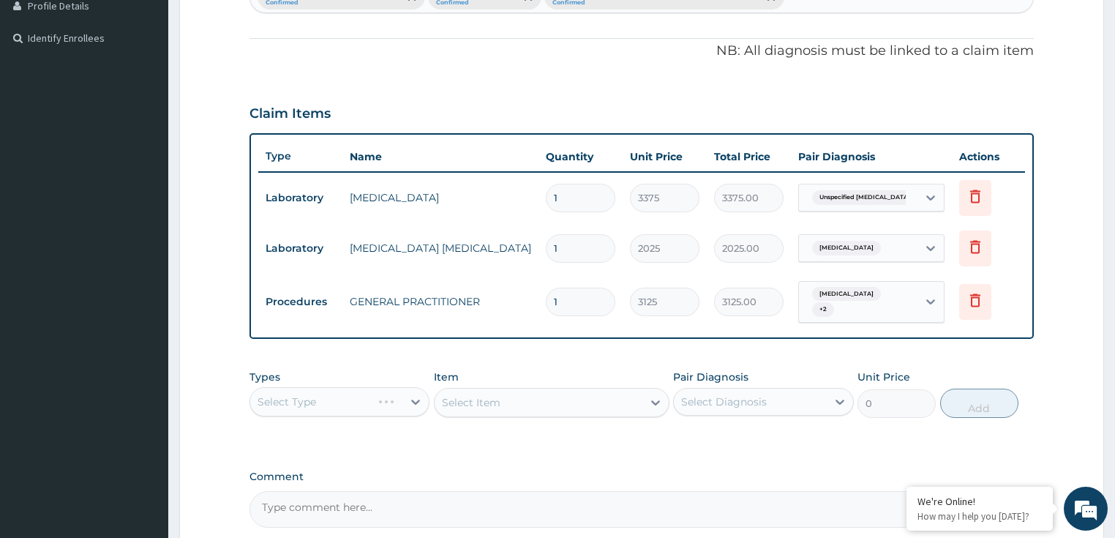
scroll to position [470, 0]
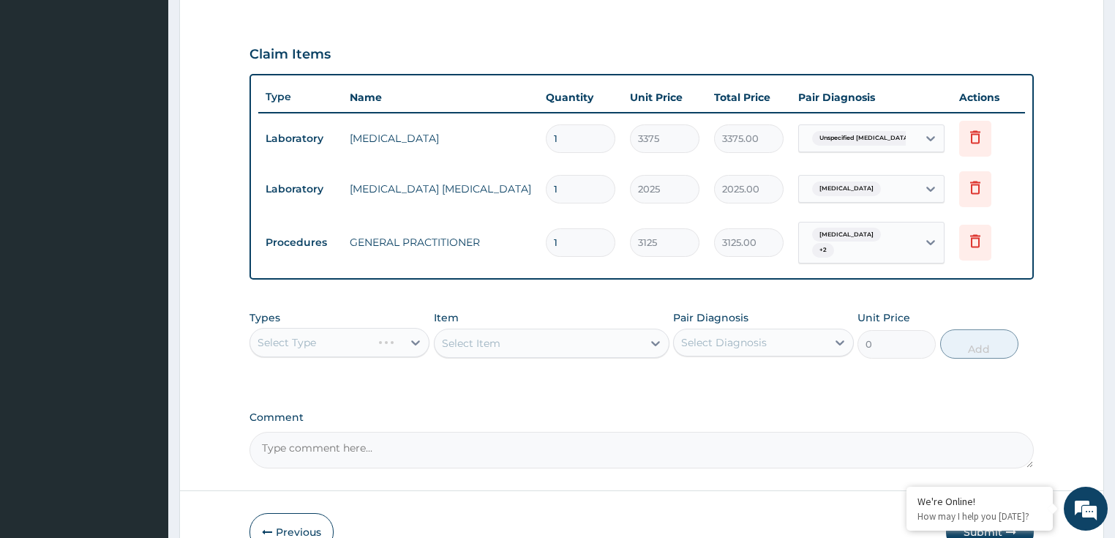
click at [354, 346] on div "Select Type" at bounding box center [339, 342] width 181 height 29
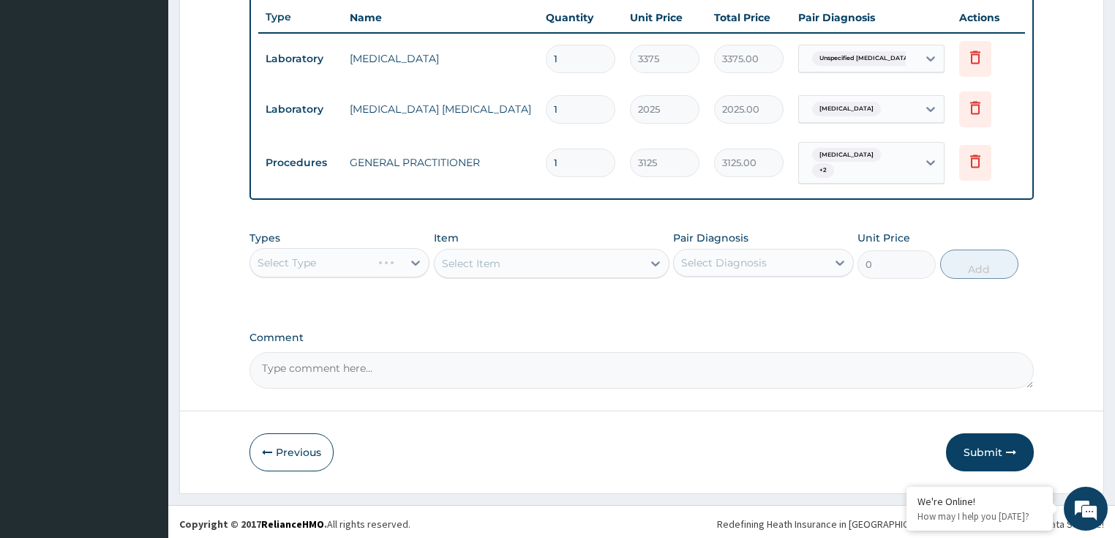
scroll to position [551, 0]
click at [292, 260] on div "Select Type" at bounding box center [339, 260] width 181 height 29
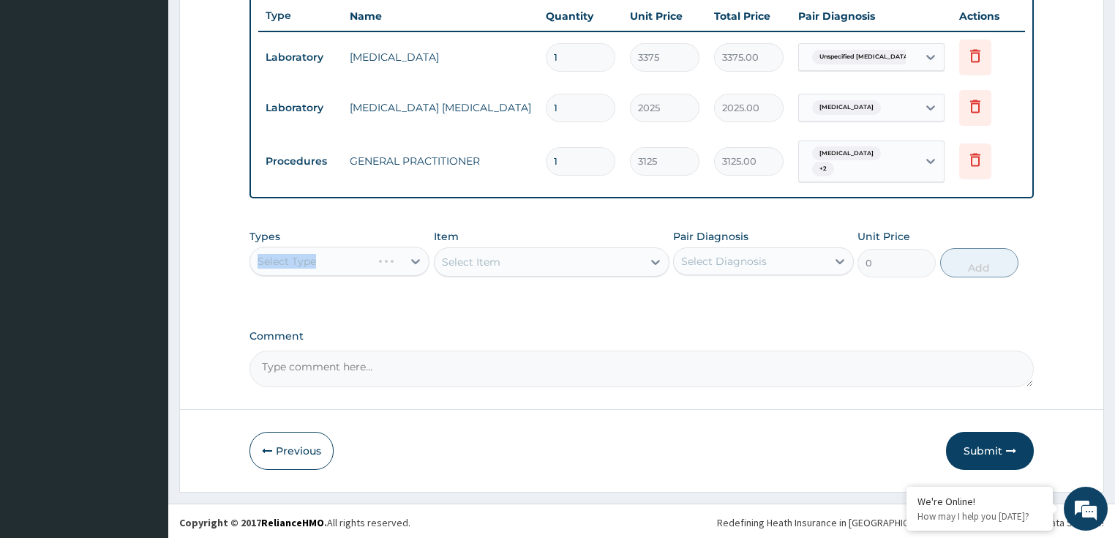
click at [328, 293] on div "Types Select Type Item Select Item Pair Diagnosis Select Diagnosis Unit Price 0…" at bounding box center [641, 264] width 785 height 85
click at [325, 272] on div "Select Type" at bounding box center [339, 260] width 181 height 29
click at [340, 266] on div "Select Type" at bounding box center [339, 260] width 181 height 29
click at [410, 271] on div "Select Type" at bounding box center [339, 260] width 181 height 29
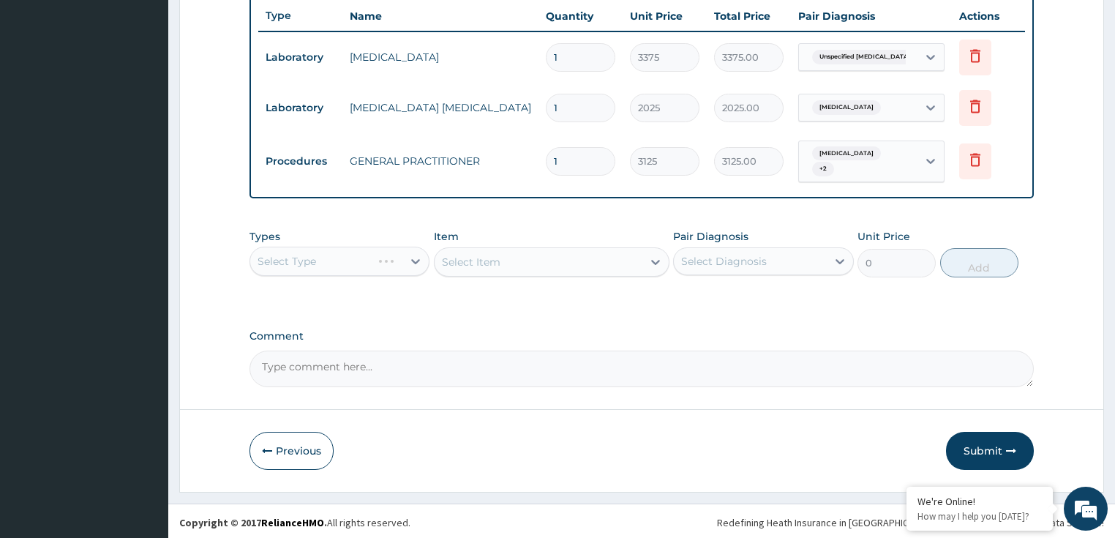
click at [410, 271] on div "Select Type" at bounding box center [339, 260] width 181 height 29
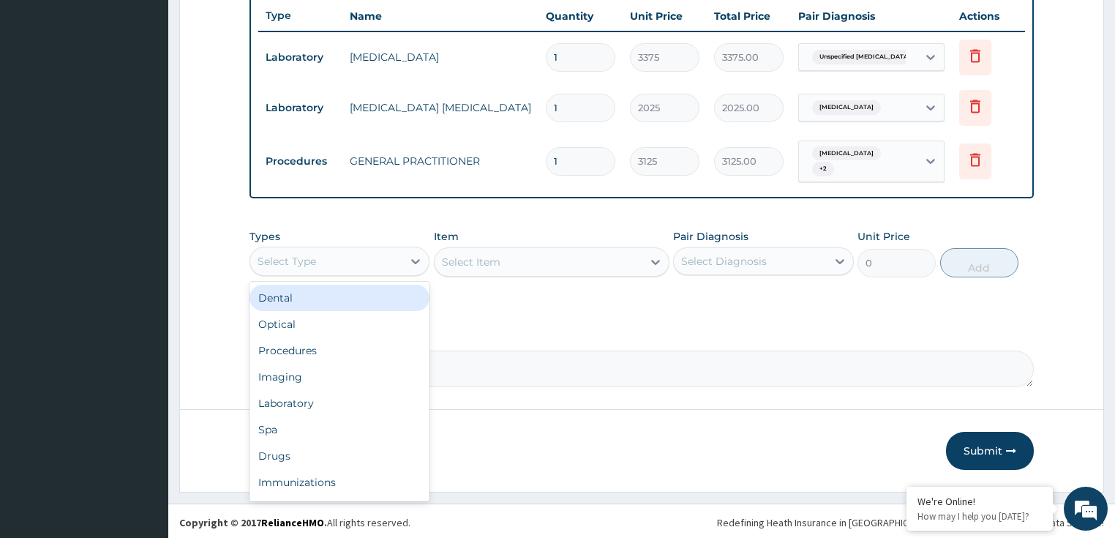
click at [360, 267] on div "Select Type" at bounding box center [326, 260] width 153 height 23
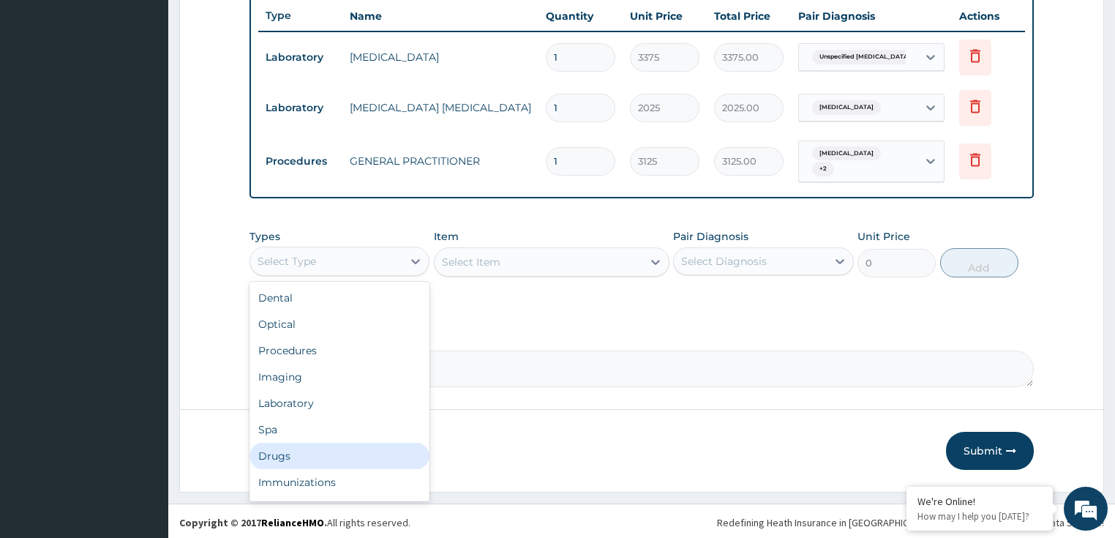
click at [295, 453] on div "Drugs" at bounding box center [339, 455] width 181 height 26
click at [295, 453] on button "Previous" at bounding box center [291, 450] width 84 height 38
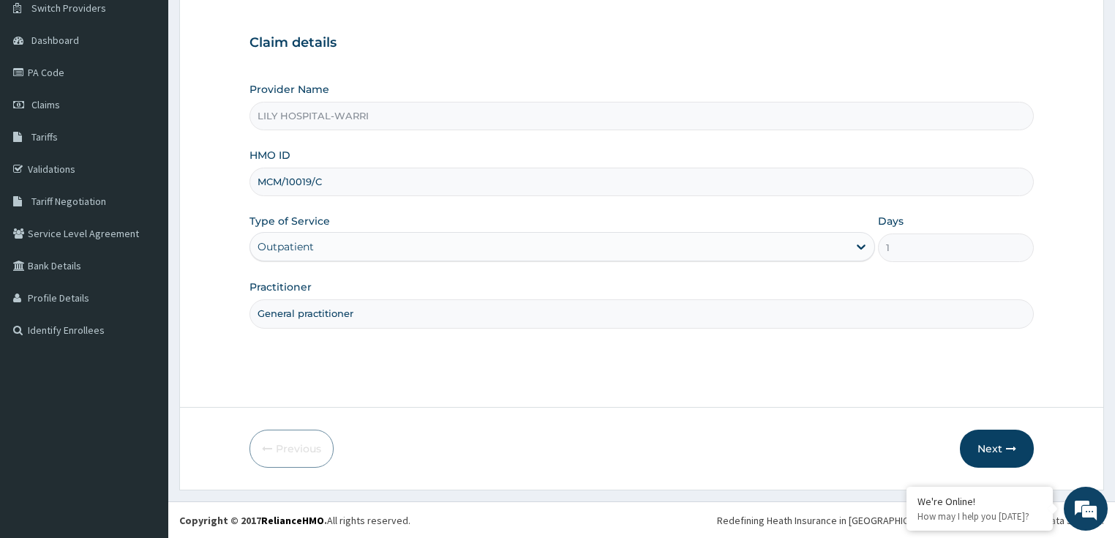
drag, startPoint x: 971, startPoint y: 449, endPoint x: 141, endPoint y: 476, distance: 830.5
click at [971, 450] on button "Next" at bounding box center [996, 448] width 74 height 38
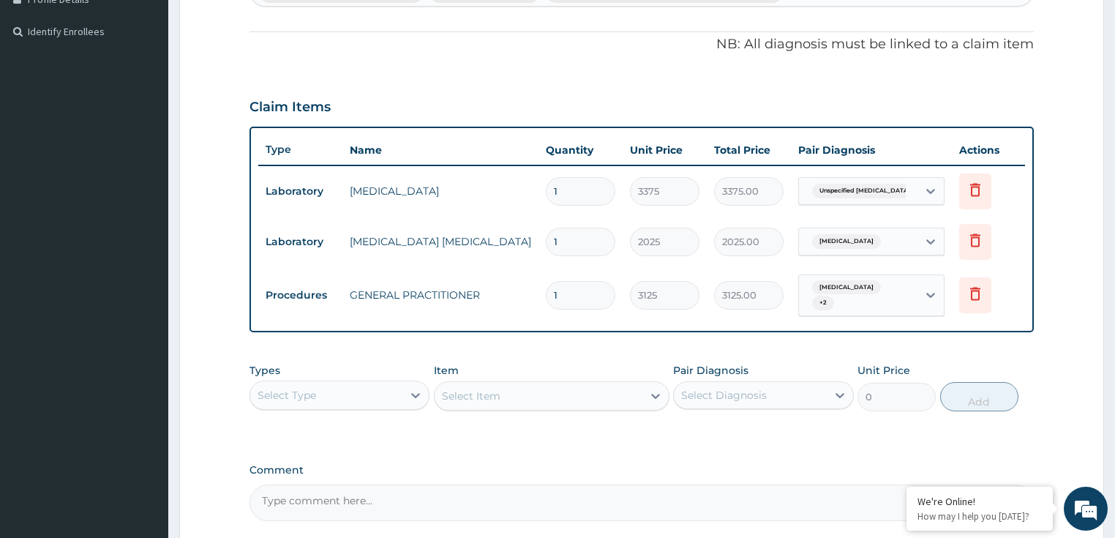
scroll to position [470, 0]
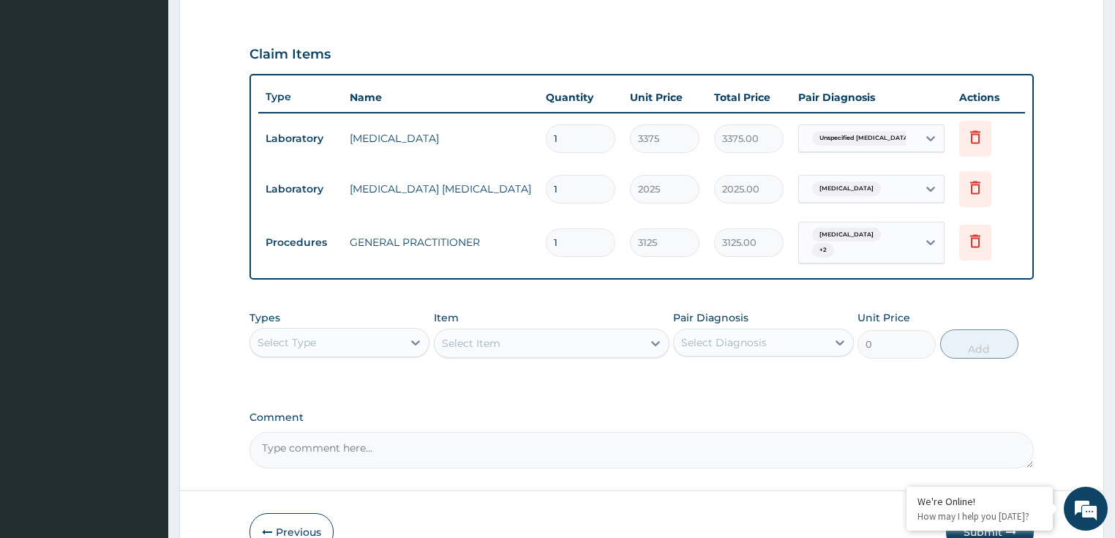
click at [312, 341] on div "Select Type" at bounding box center [286, 342] width 59 height 15
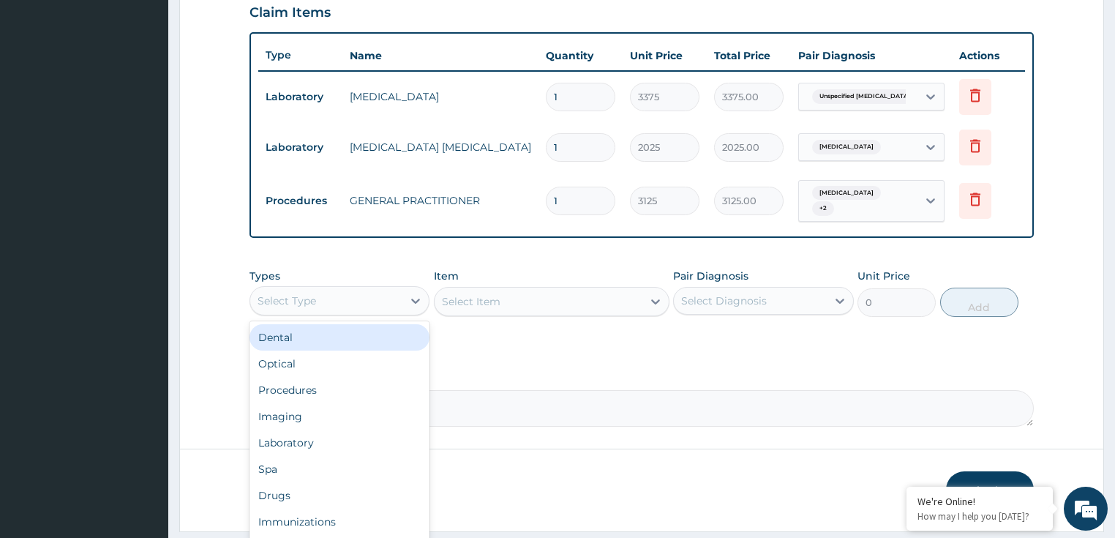
scroll to position [551, 0]
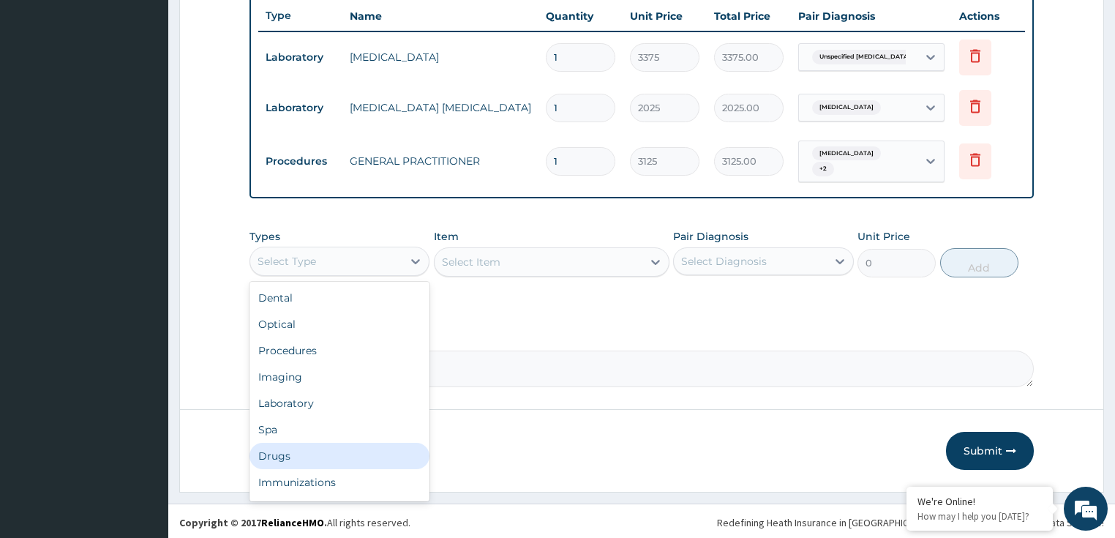
click at [285, 455] on div "Drugs" at bounding box center [339, 455] width 181 height 26
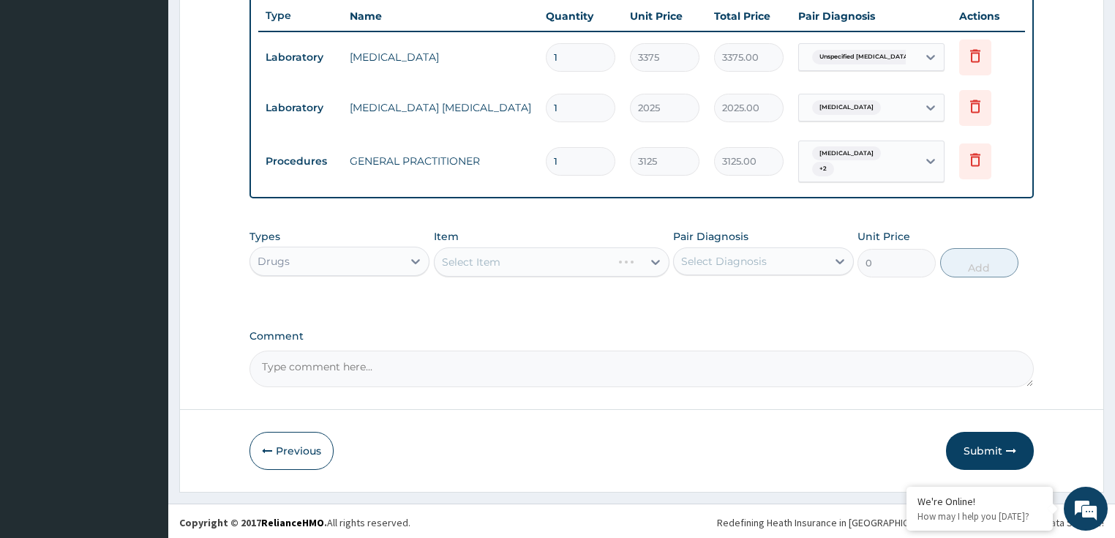
click at [503, 271] on div "Select Item" at bounding box center [551, 261] width 235 height 29
click at [606, 257] on div "Select Item" at bounding box center [522, 261] width 177 height 23
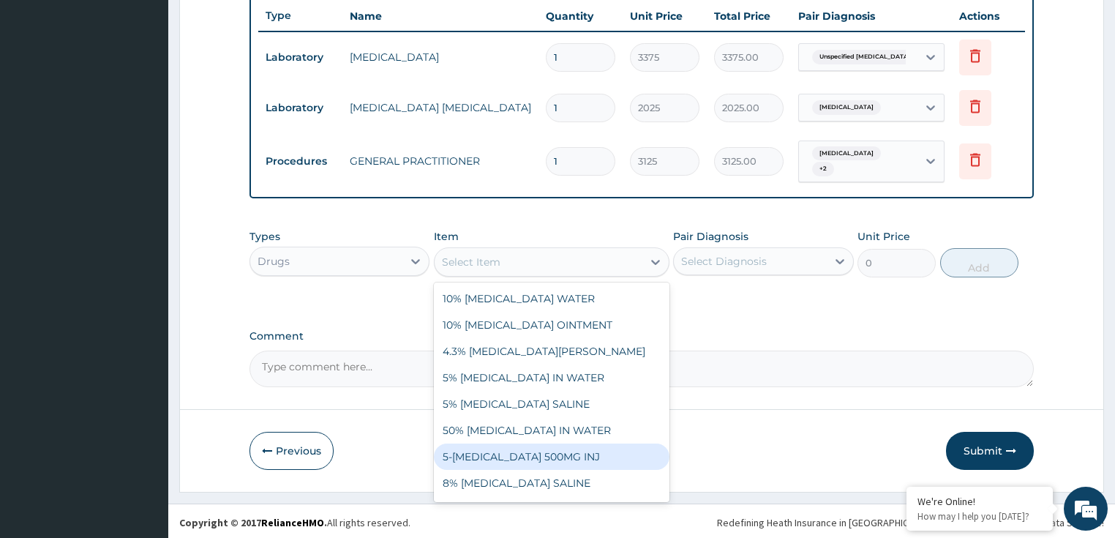
click at [491, 256] on div "Select Item" at bounding box center [471, 261] width 59 height 15
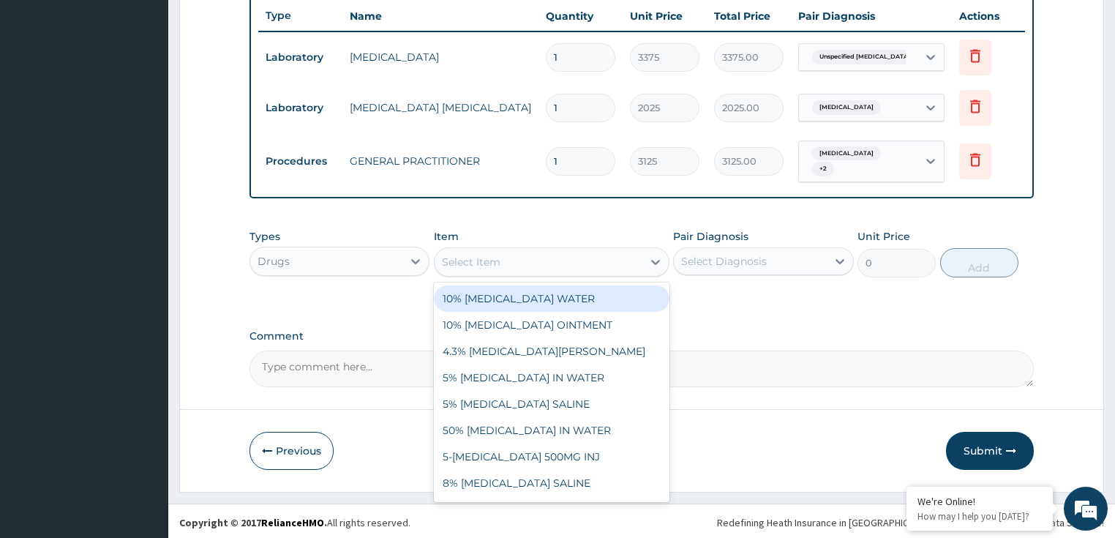
click at [491, 256] on div "Select Item" at bounding box center [471, 261] width 59 height 15
paste input "ARTEMETHER AND LUMEFANTRINE 80/480MG TAB (GENERIC)"
type input "ARTEMETHER AND LUMEFANTRINE 80/480MG TAB (GENERIC)"
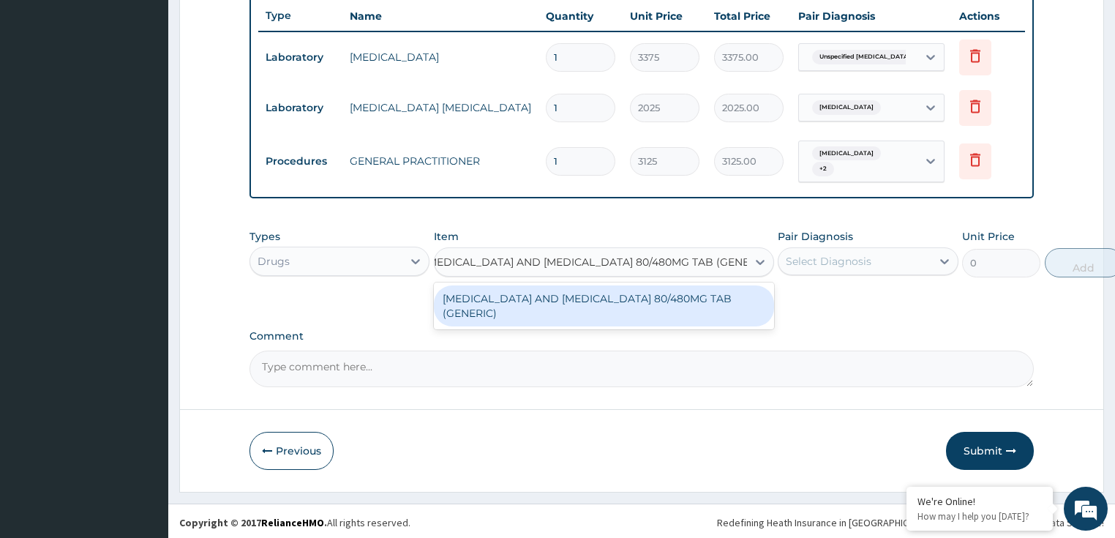
click at [505, 308] on div "ARTEMETHER AND LUMEFANTRINE 80/480MG TAB (GENERIC)" at bounding box center [604, 305] width 340 height 41
type input "210"
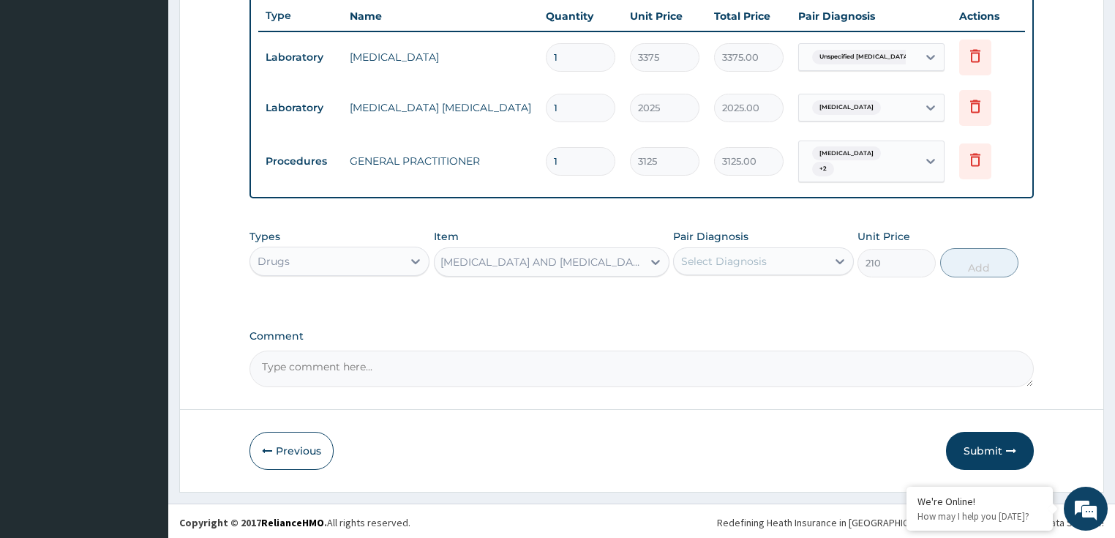
click at [799, 260] on div "Select Diagnosis" at bounding box center [750, 260] width 153 height 23
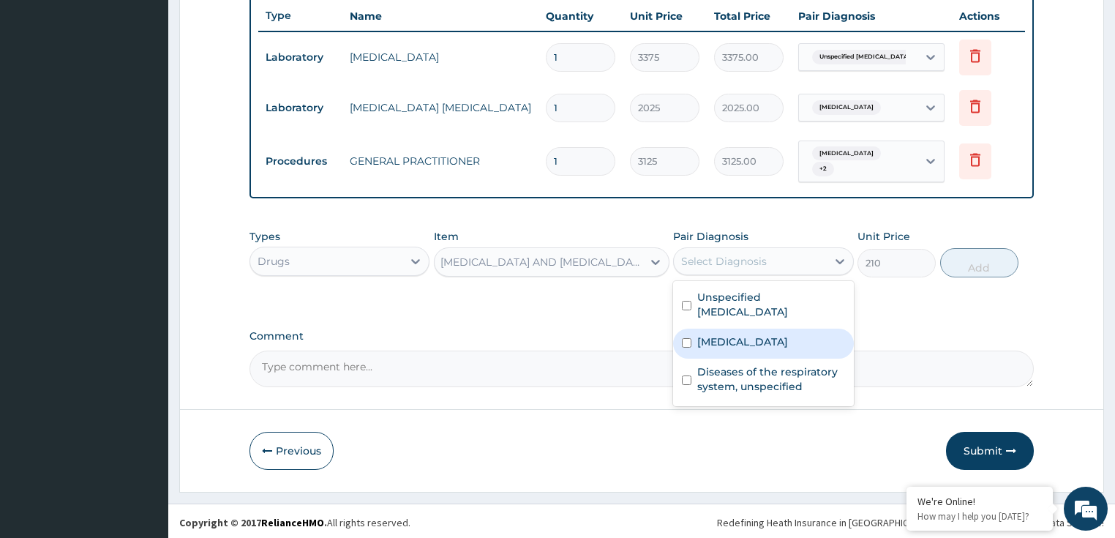
click at [772, 345] on label "Malaria, unspecified" at bounding box center [742, 341] width 91 height 15
checkbox input "true"
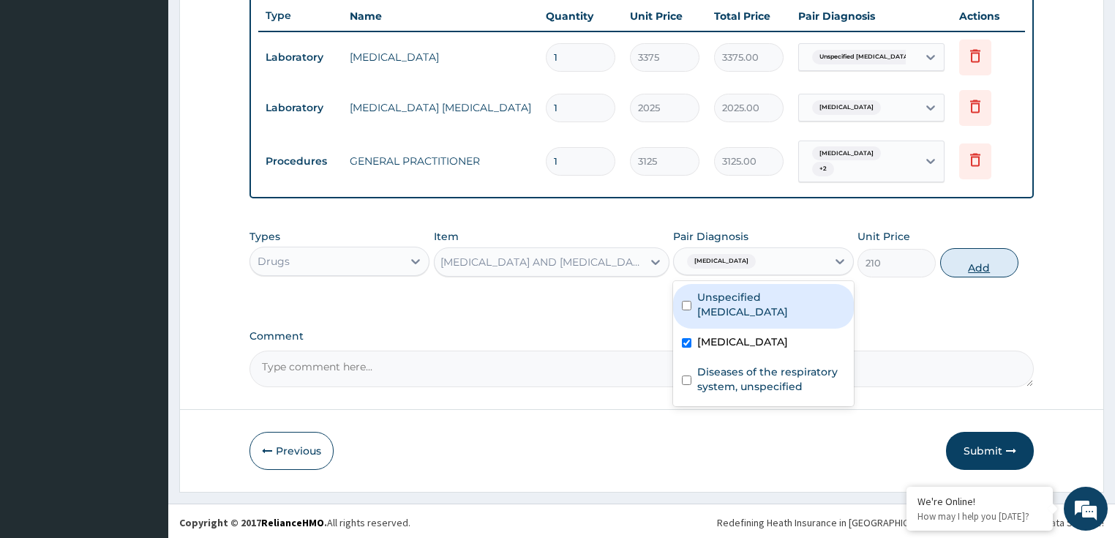
click at [975, 262] on button "Add" at bounding box center [979, 262] width 78 height 29
type input "0"
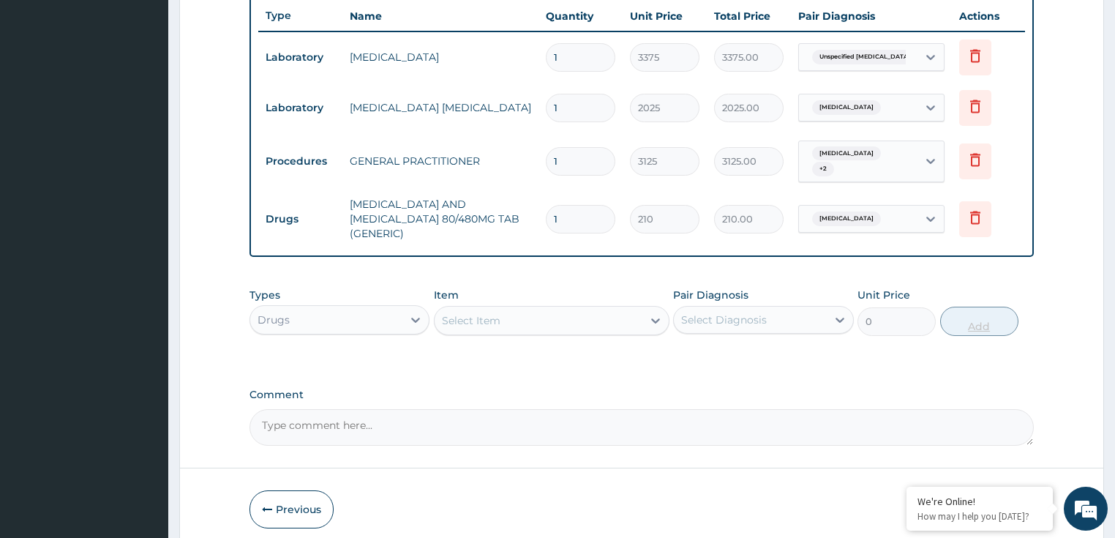
scroll to position [0, 0]
type input "0.00"
type input "6"
type input "1260.00"
type input "6"
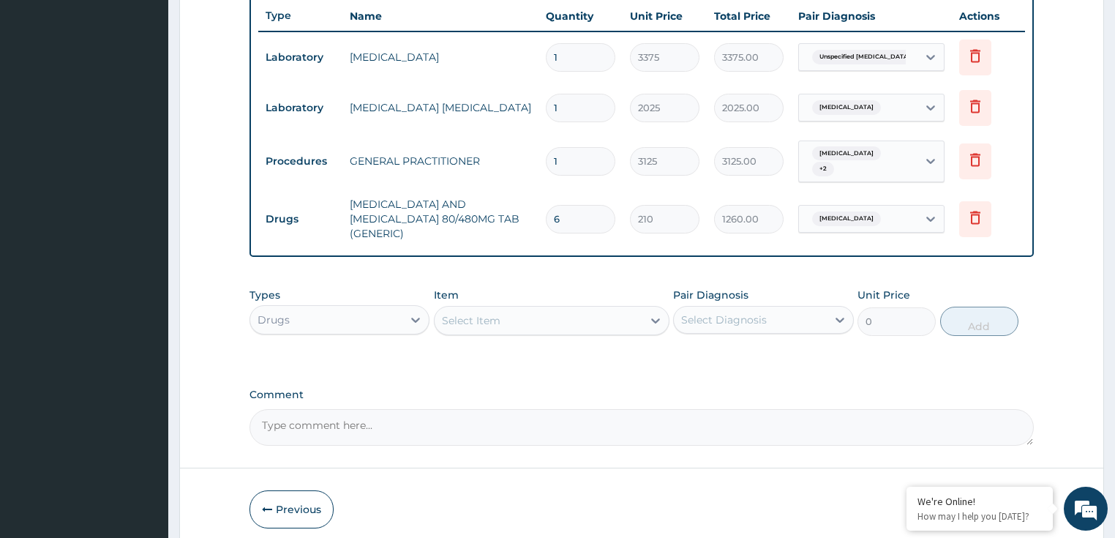
click at [478, 369] on div "PA Code / Prescription Code Enter Code(Secondary Care Only) Encounter Date 09-1…" at bounding box center [641, 16] width 785 height 857
click at [488, 323] on div "Select Item" at bounding box center [471, 320] width 59 height 15
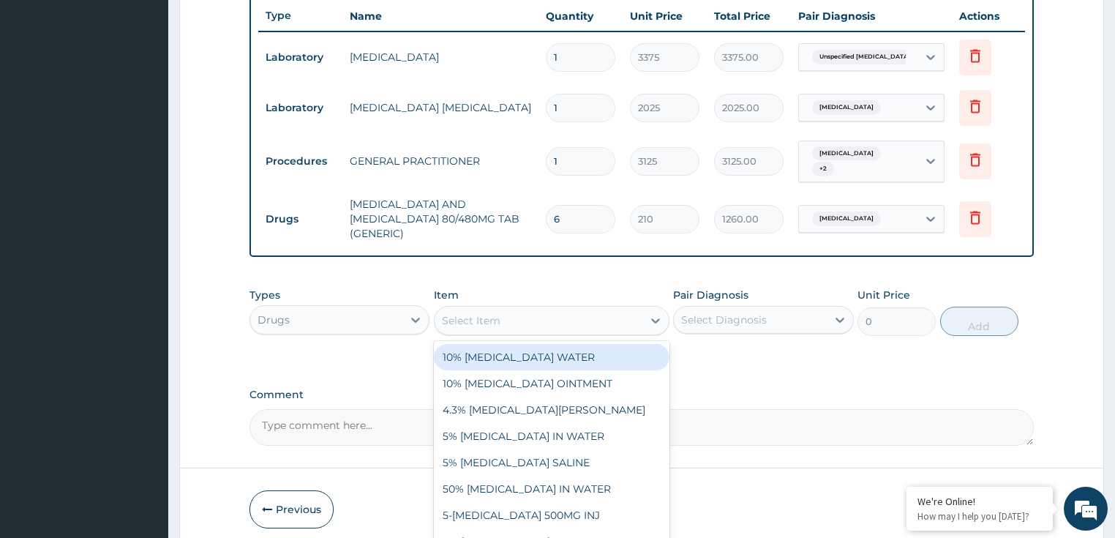
paste input "COUGH SYR WITH [MEDICAL_DATA] (CHILD)"
type input "COUGH SYR WITH [MEDICAL_DATA] (CHILD)"
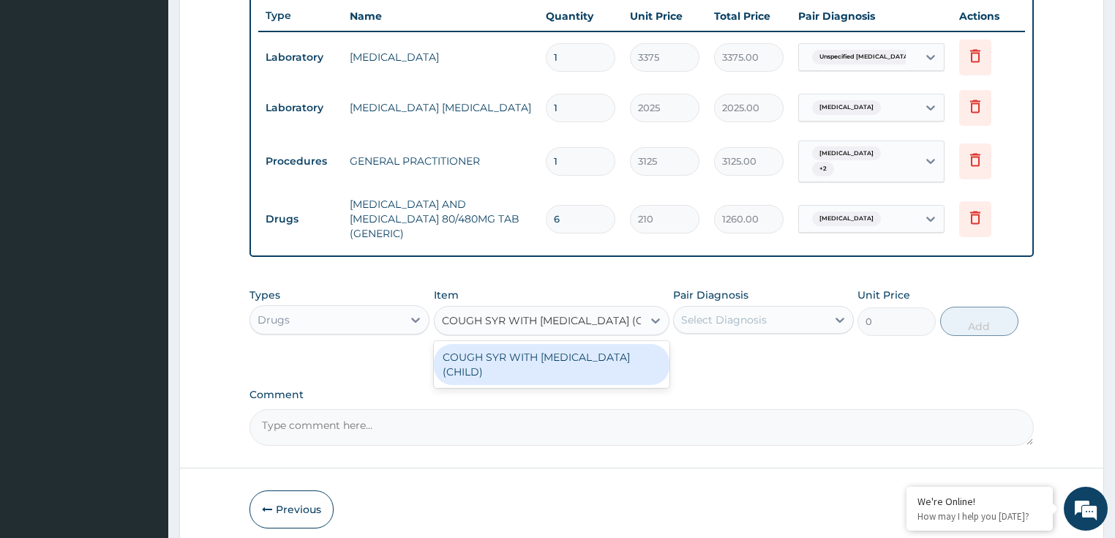
click at [519, 363] on div "COUGH SYR WITH [MEDICAL_DATA] (CHILD)" at bounding box center [551, 364] width 235 height 41
type input "900"
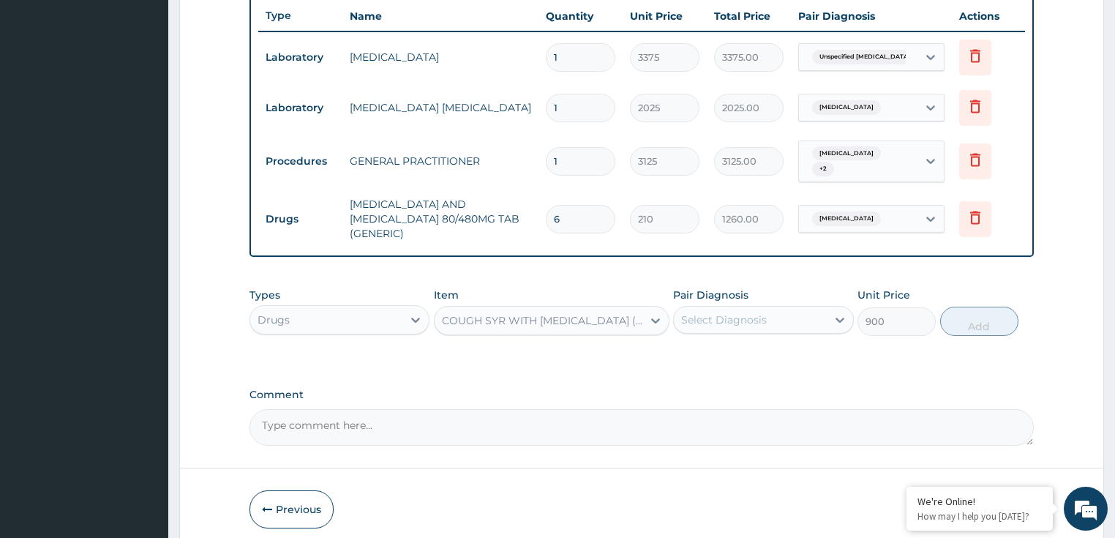
click at [747, 313] on div "Select Diagnosis" at bounding box center [724, 319] width 86 height 15
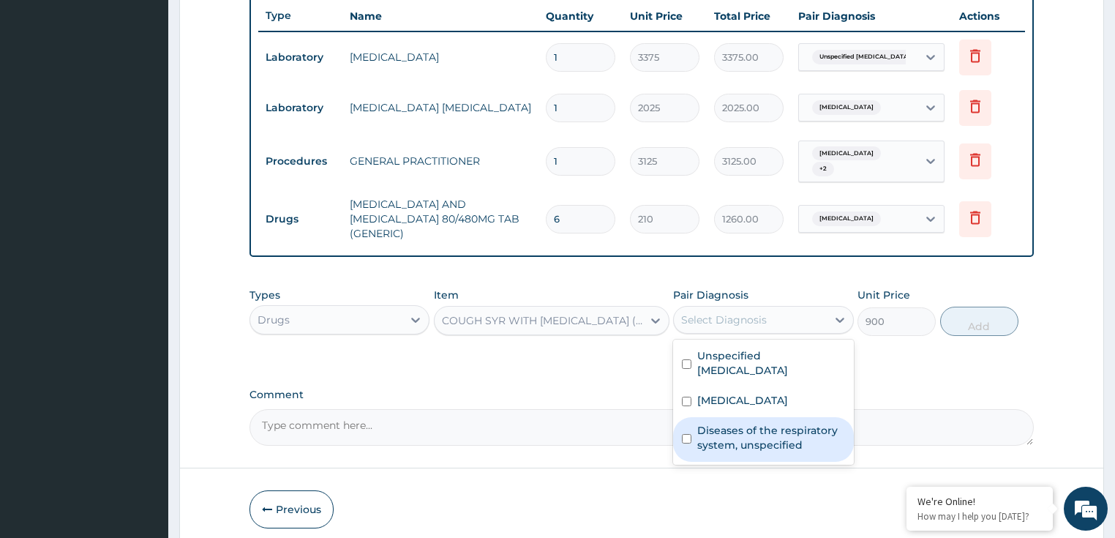
click at [754, 436] on label "Diseases of the respiratory system, unspecified" at bounding box center [771, 437] width 148 height 29
checkbox input "true"
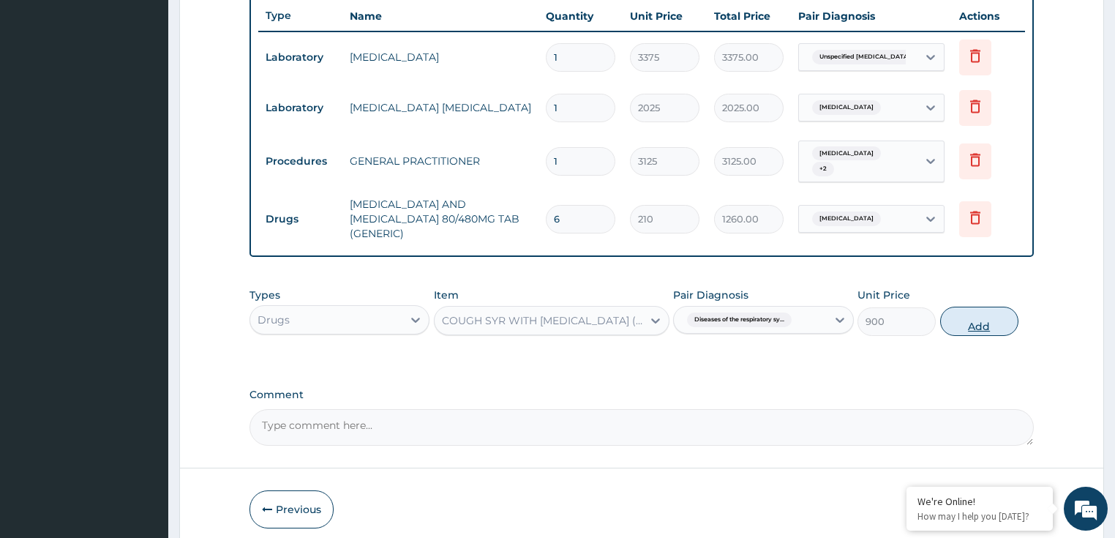
click at [975, 321] on button "Add" at bounding box center [979, 320] width 78 height 29
type input "0"
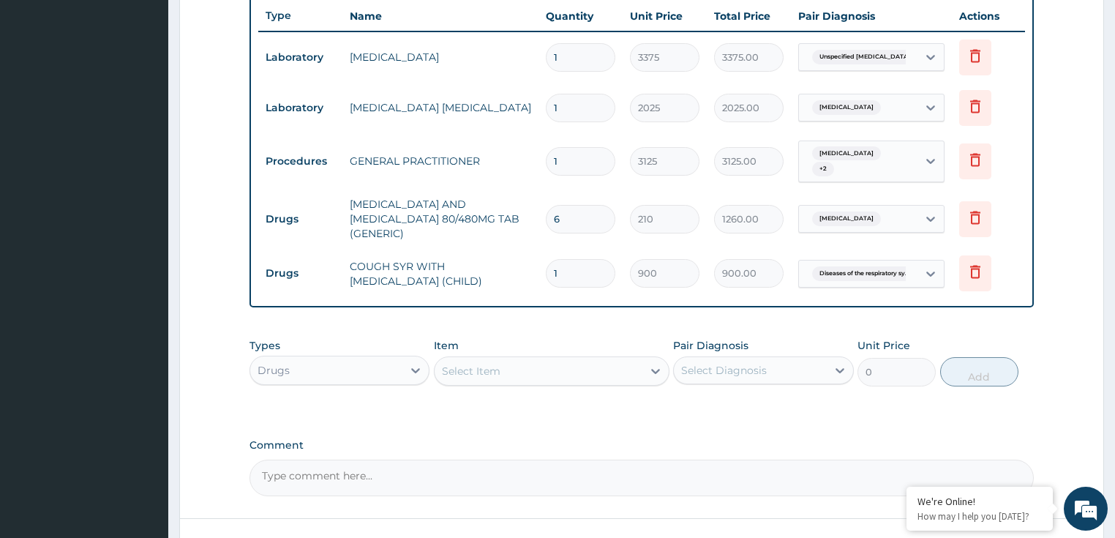
click at [486, 374] on div "Select Item" at bounding box center [471, 370] width 59 height 15
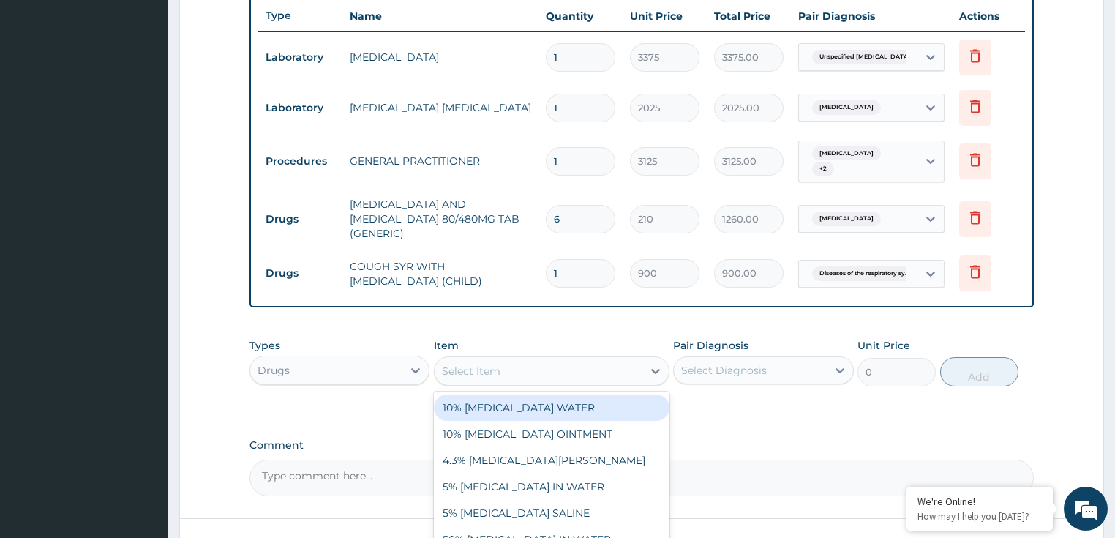
paste input "COUGH SYR WITH [MEDICAL_DATA] (CHILD)"
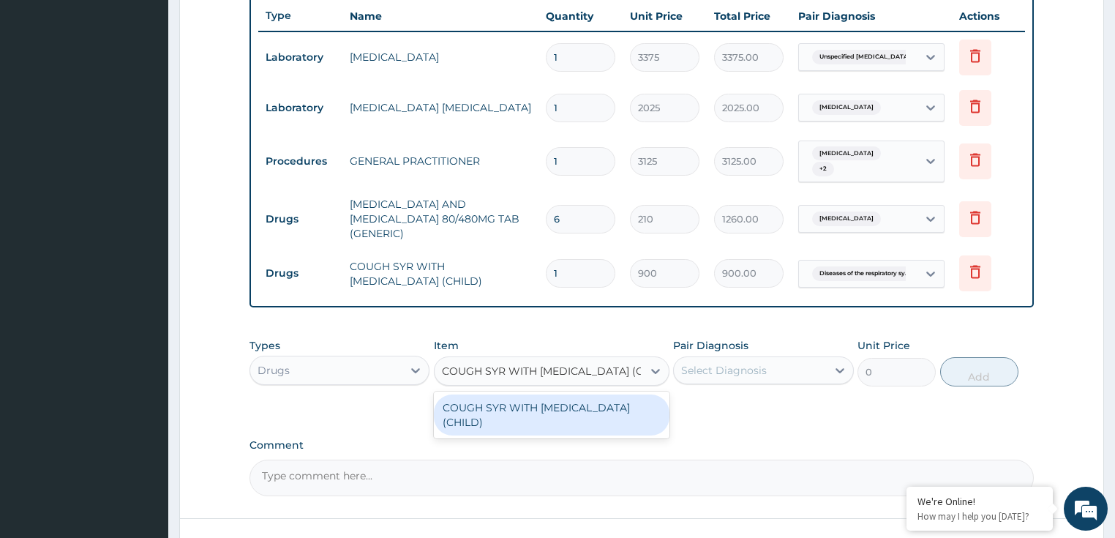
type input "COUGH SYR WITH [MEDICAL_DATA] (CHILD)"
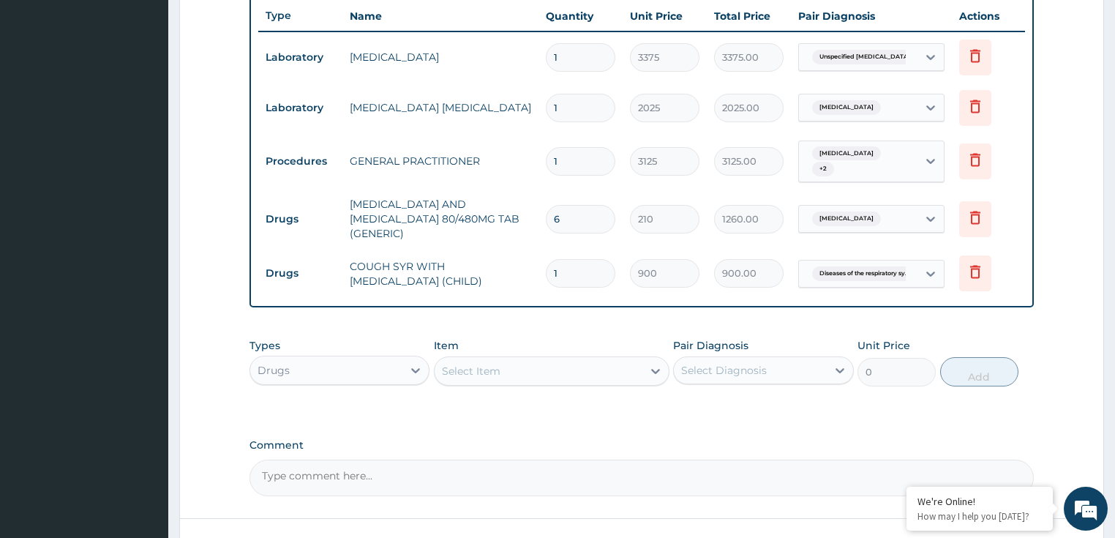
paste input "[MEDICAL_DATA] 500MG TAB"
type input "[MEDICAL_DATA] 500MG TAB"
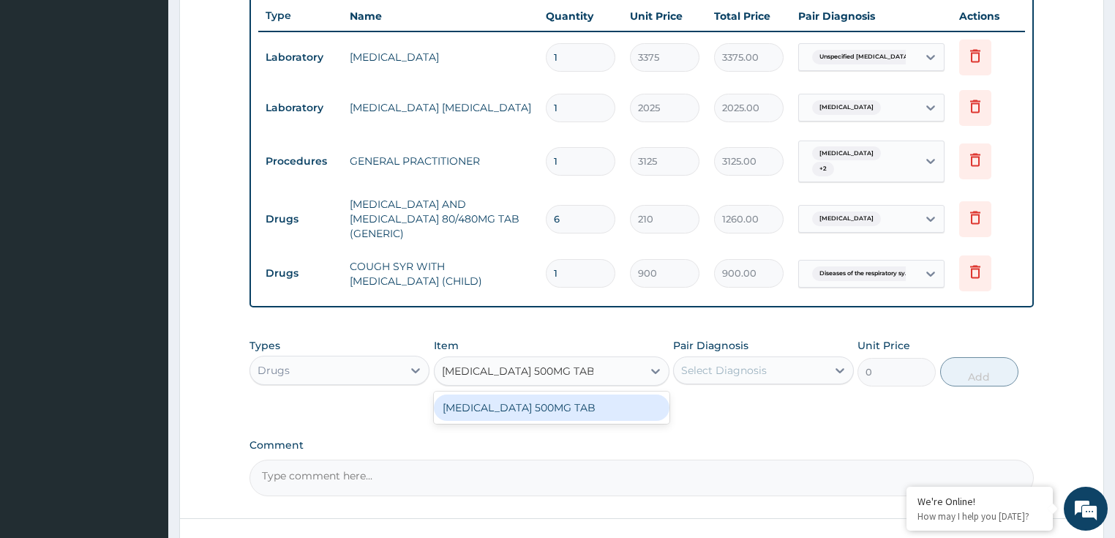
click at [520, 401] on div "[MEDICAL_DATA] 500MG TAB" at bounding box center [551, 407] width 235 height 26
type input "20"
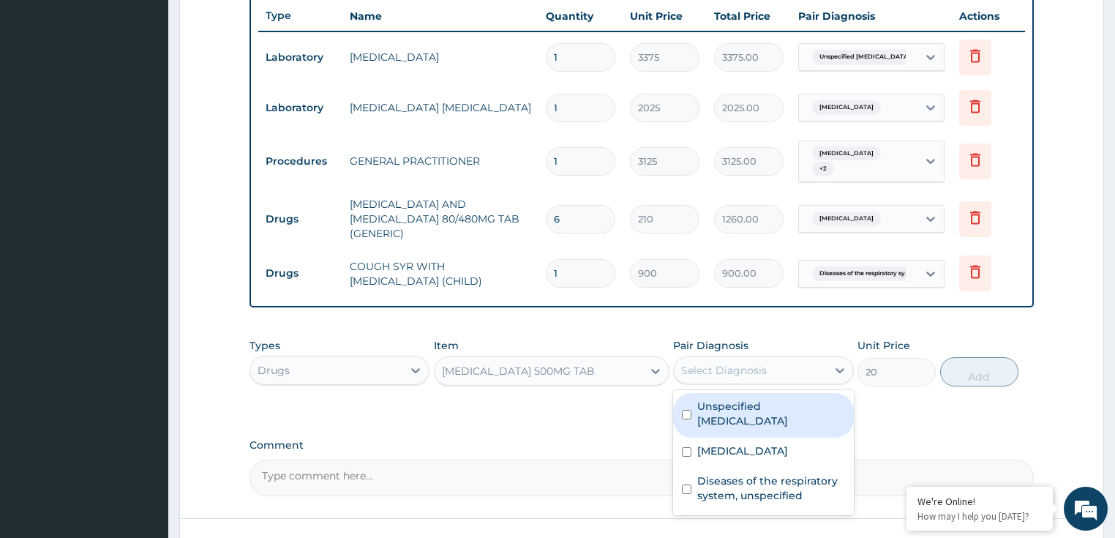
click at [796, 372] on div "Select Diagnosis" at bounding box center [750, 369] width 153 height 23
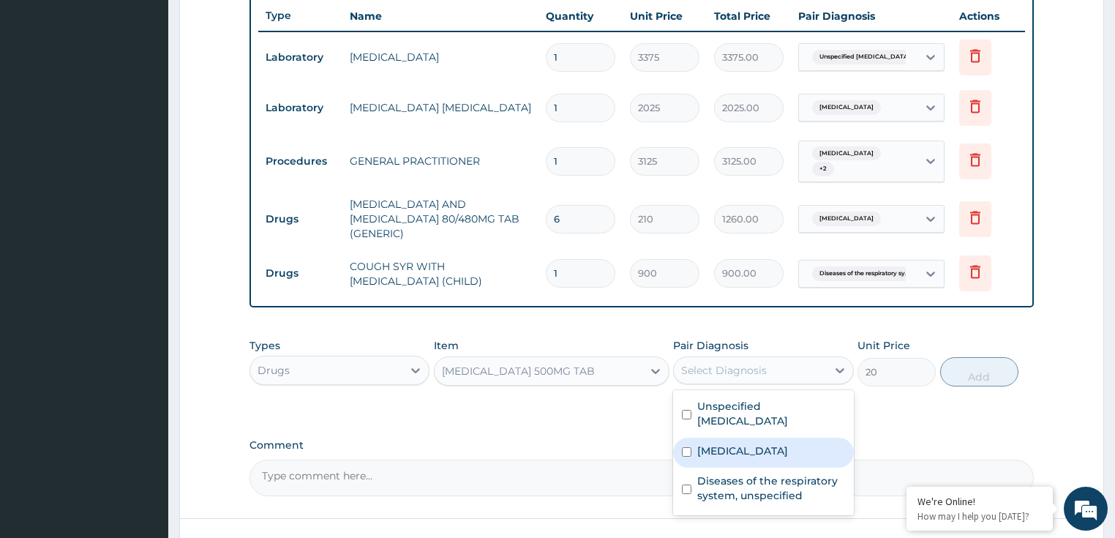
click at [760, 453] on label "[MEDICAL_DATA]" at bounding box center [742, 450] width 91 height 15
checkbox input "true"
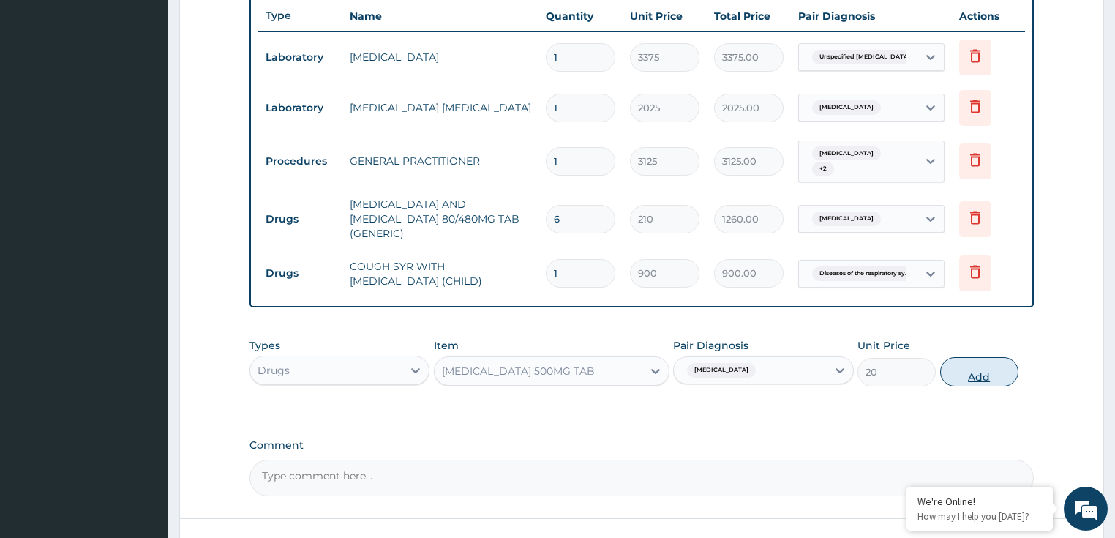
click at [967, 376] on button "Add" at bounding box center [979, 371] width 78 height 29
type input "0"
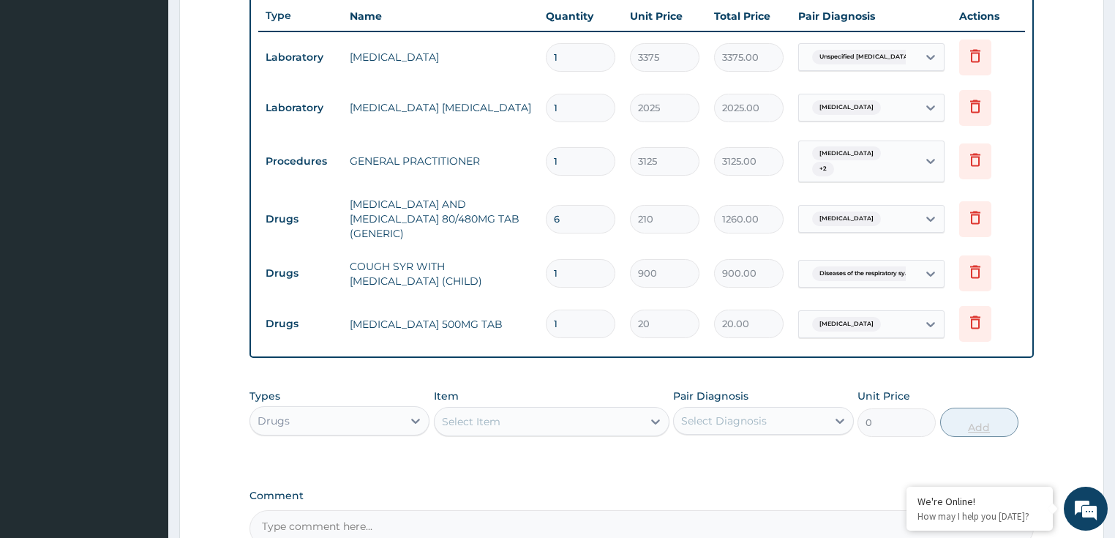
type input "18"
type input "360.00"
type input "18"
click at [694, 391] on label "Pair Diagnosis" at bounding box center [710, 395] width 75 height 15
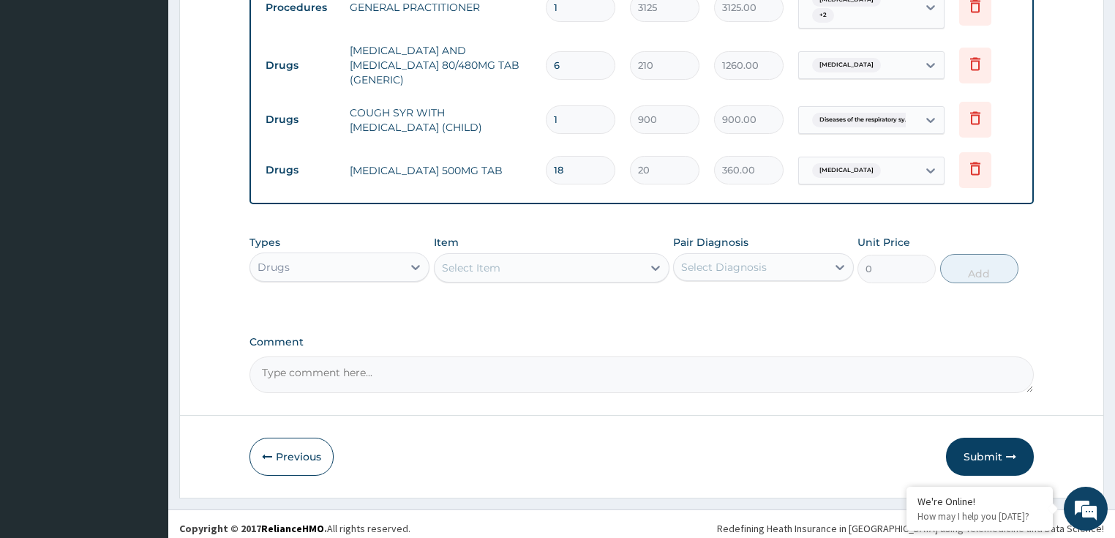
scroll to position [711, 0]
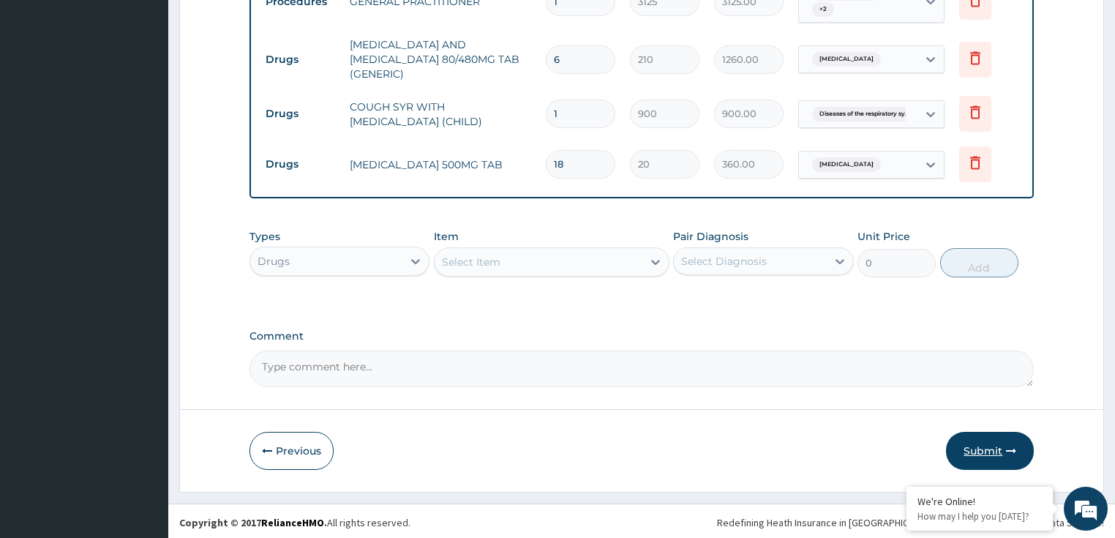
click at [976, 450] on button "Submit" at bounding box center [990, 450] width 88 height 38
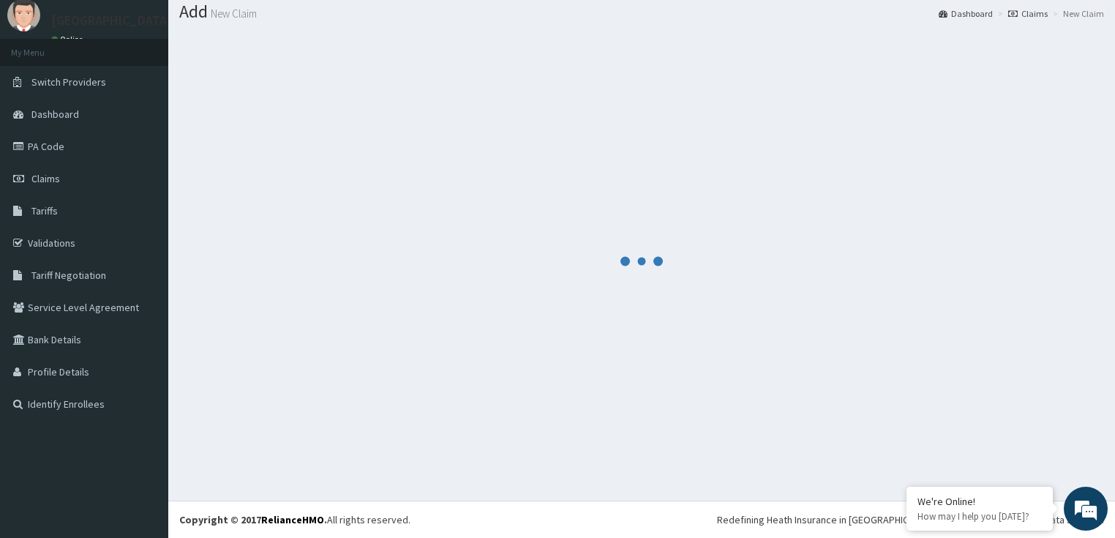
scroll to position [45, 0]
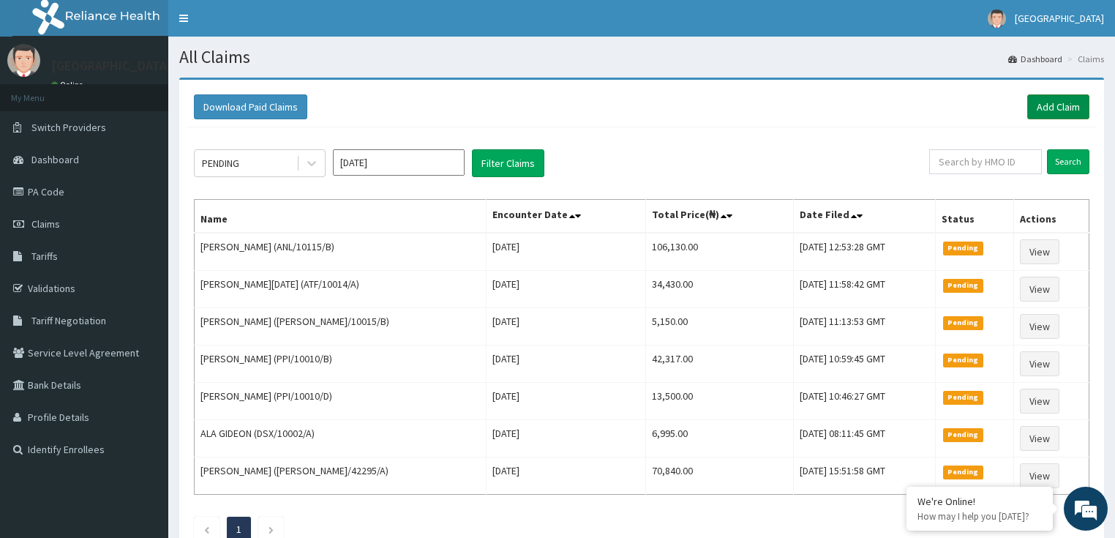
click at [1065, 106] on link "Add Claim" at bounding box center [1058, 106] width 62 height 25
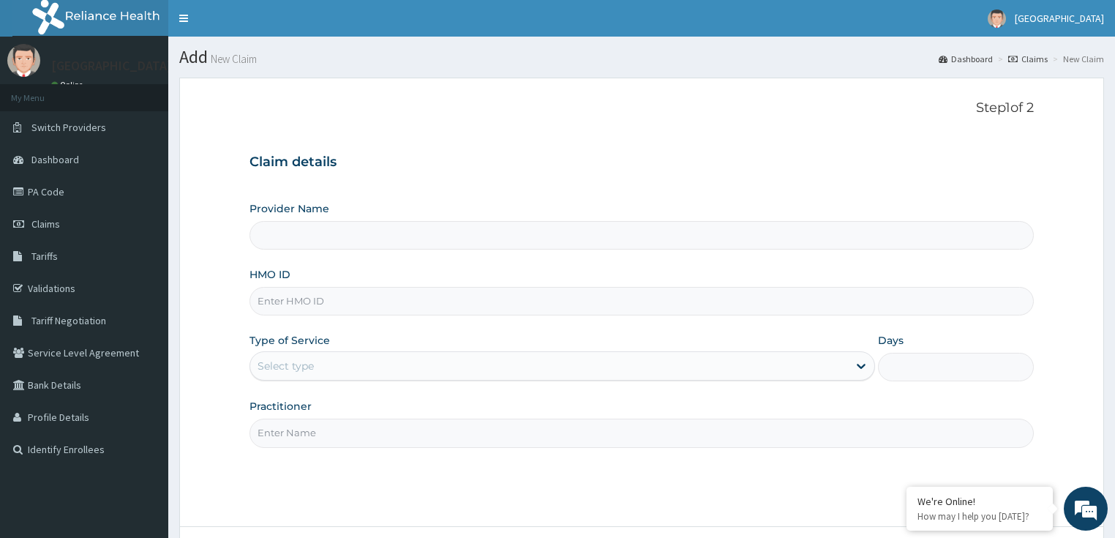
type input "LILY HOSPITAL-WARRI"
click at [314, 123] on div "Step 1 of 2 Claim details Provider Name LILY HOSPITAL-WARRI HMO ID Type of Serv…" at bounding box center [641, 301] width 785 height 403
click at [270, 298] on input "HMO ID" at bounding box center [641, 301] width 785 height 29
paste input "MCM/10019/B"
type input "MCM/10019/B"
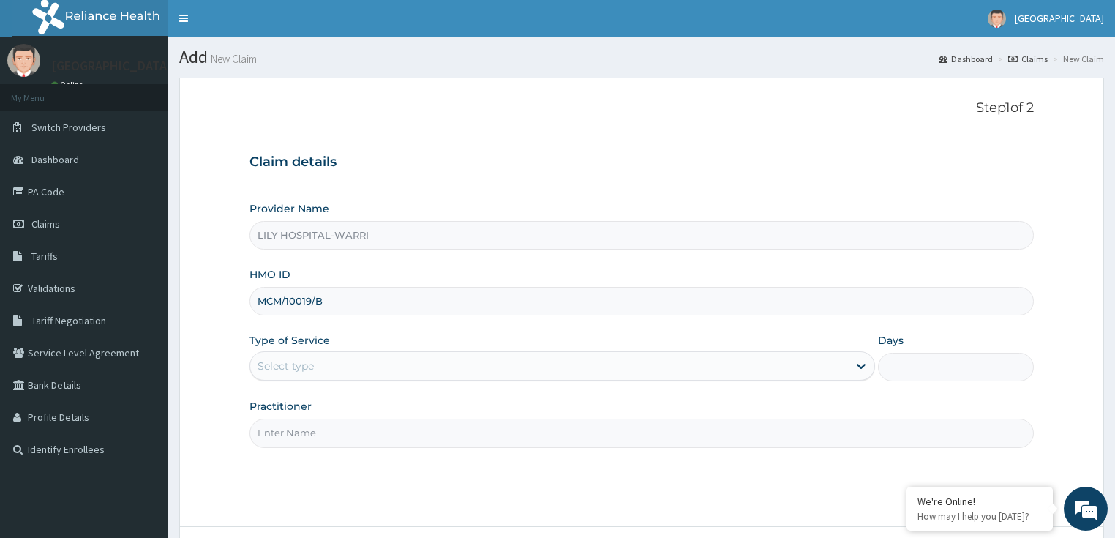
click at [301, 354] on div "Select type" at bounding box center [548, 365] width 597 height 23
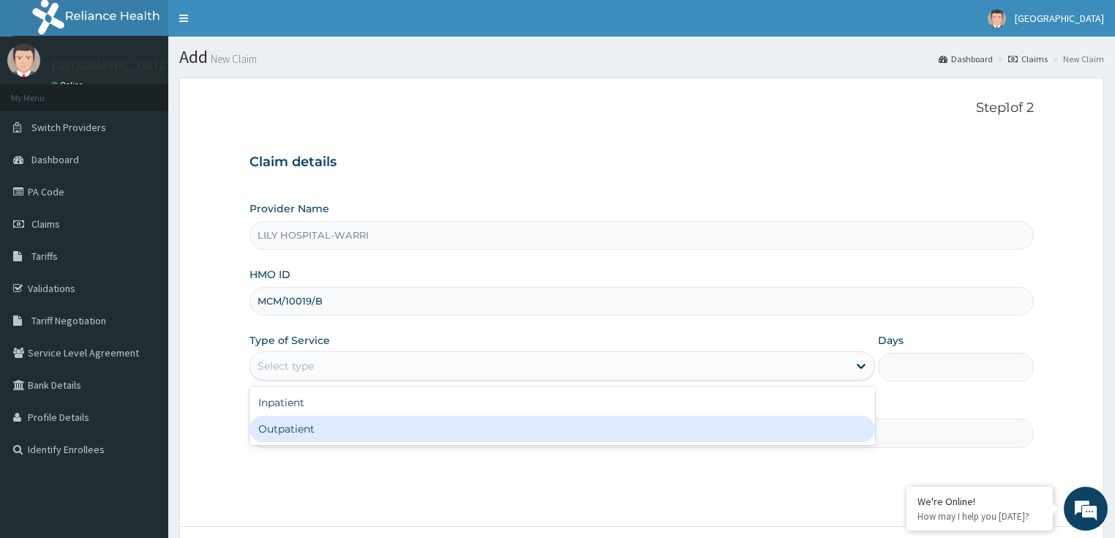
click at [287, 429] on div "Outpatient" at bounding box center [561, 428] width 625 height 26
type input "1"
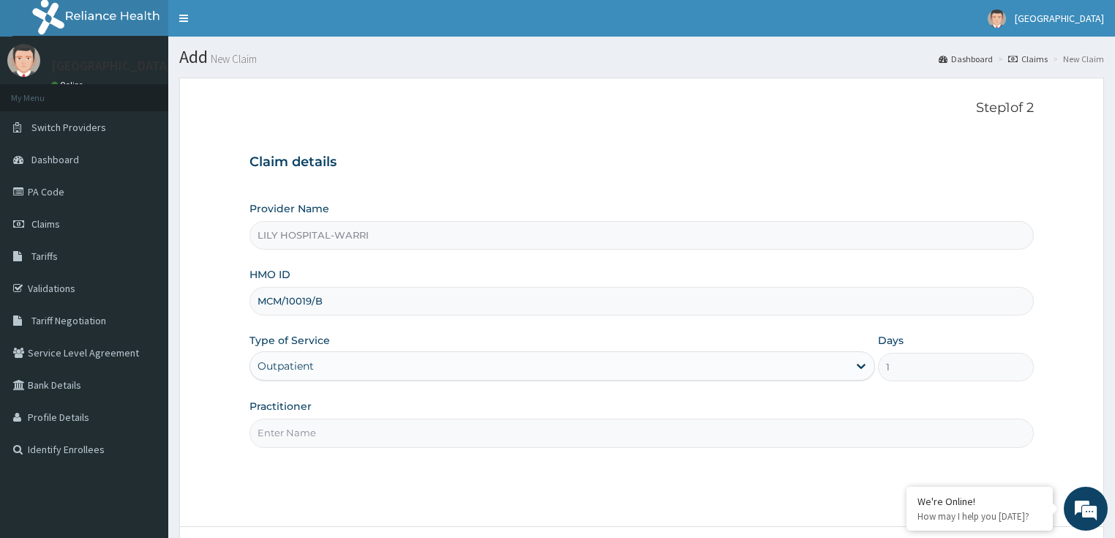
click at [276, 429] on input "Practitioner" at bounding box center [641, 432] width 785 height 29
type input "General practitioner"
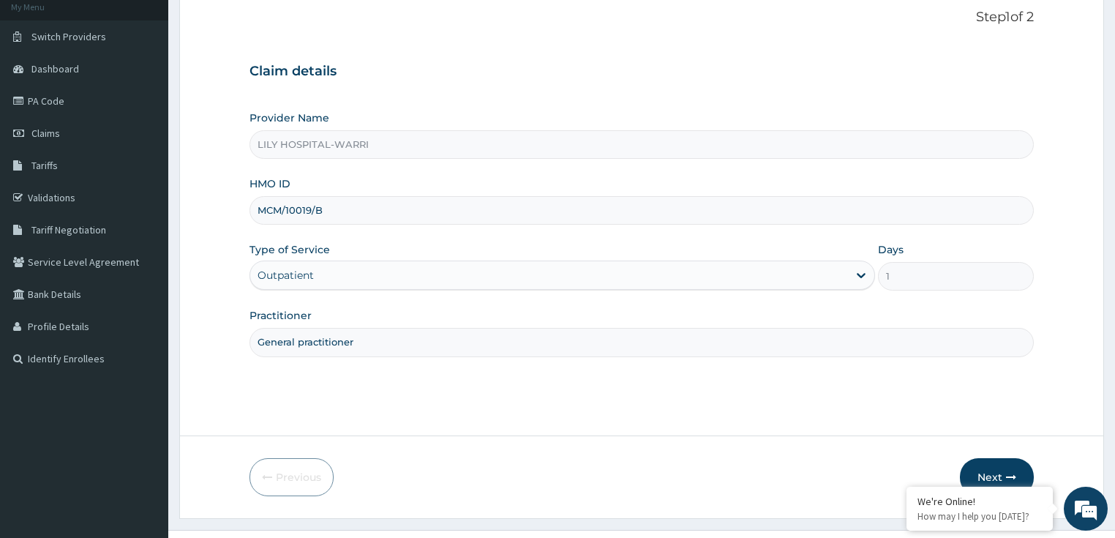
scroll to position [119, 0]
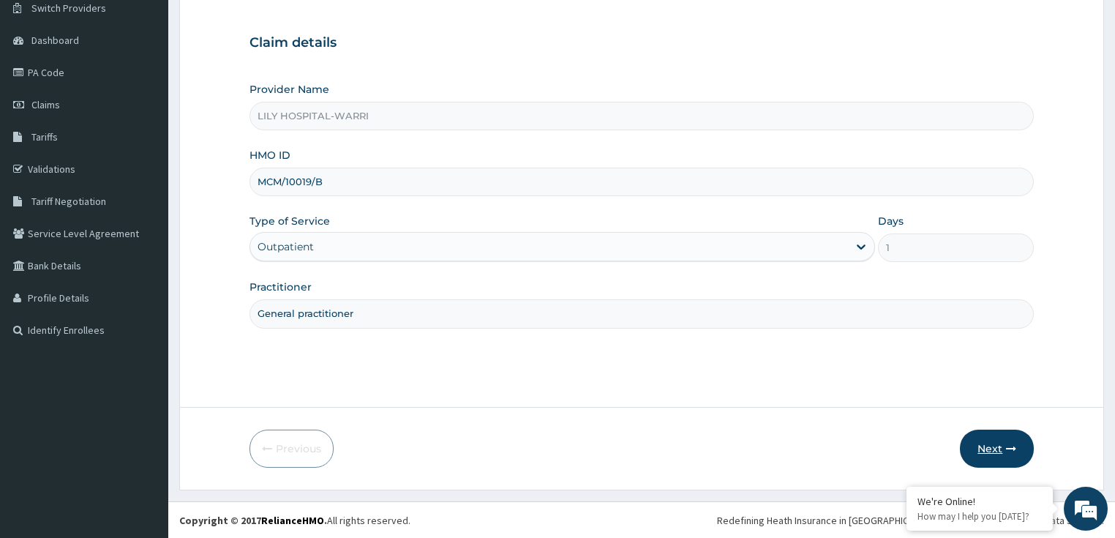
click at [978, 442] on button "Next" at bounding box center [996, 448] width 74 height 38
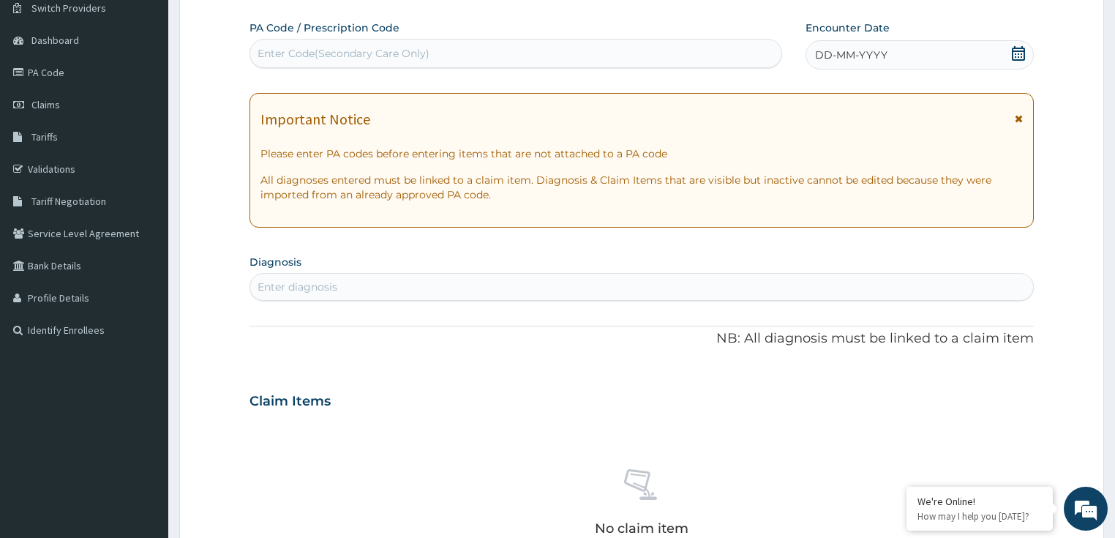
click at [292, 42] on div "Enter Code(Secondary Care Only)" at bounding box center [515, 53] width 531 height 23
paste input "PA/54D434"
type input "PA/54D434"
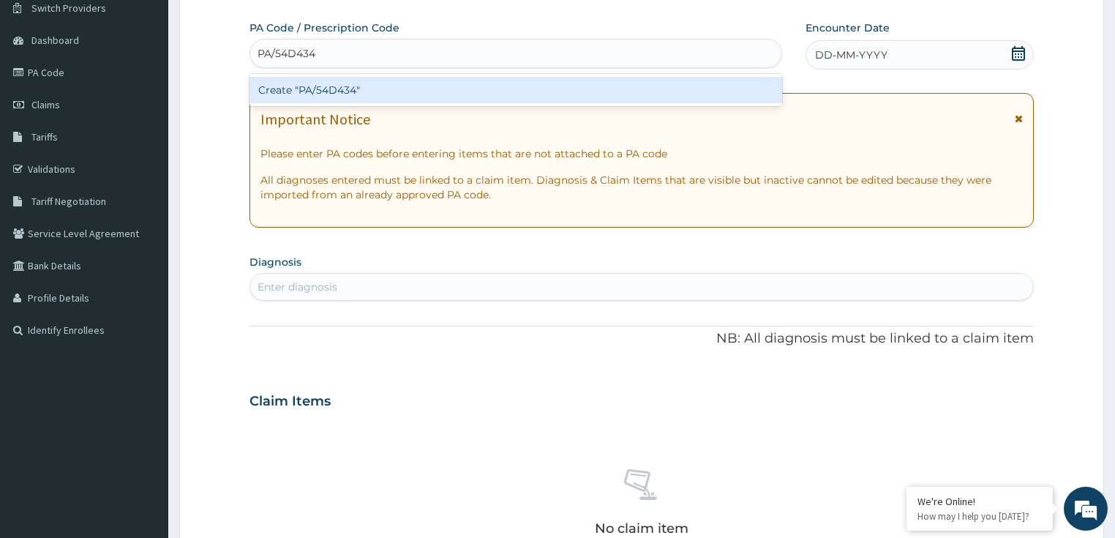
click at [292, 94] on div "Create "PA/54D434"" at bounding box center [515, 90] width 532 height 26
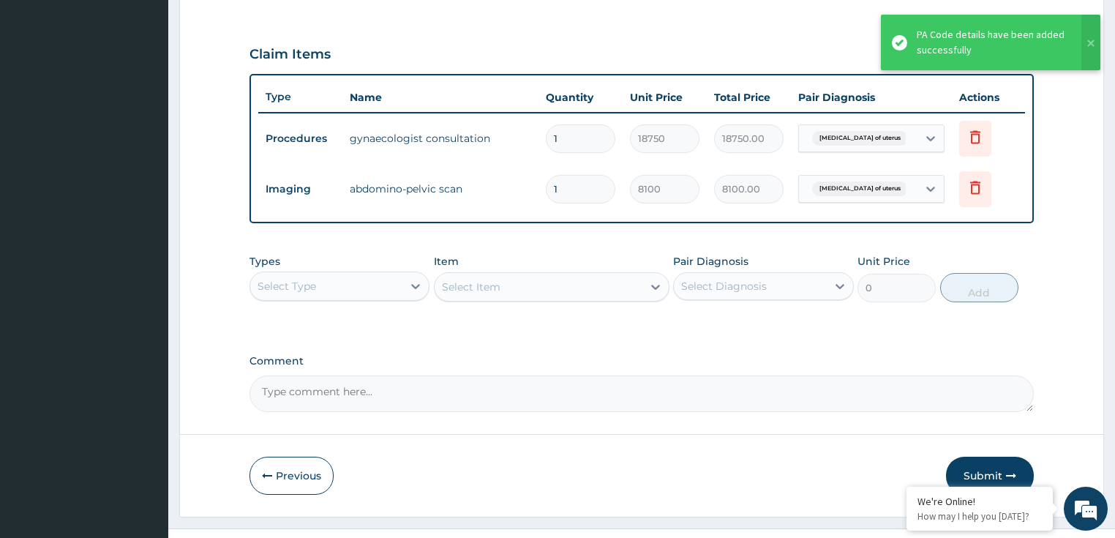
click at [290, 301] on div "Select Type" at bounding box center [339, 285] width 181 height 29
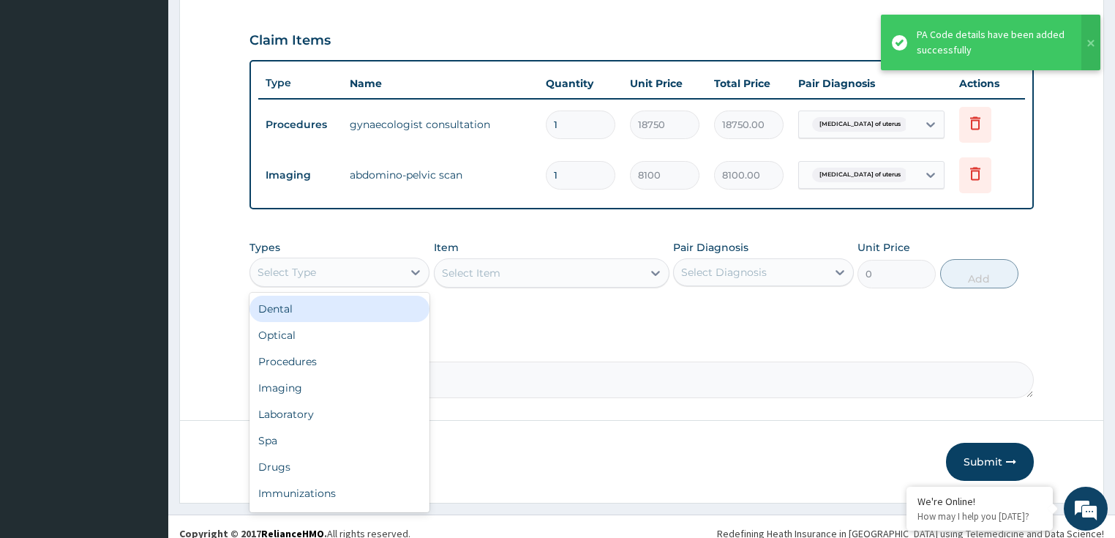
scroll to position [485, 0]
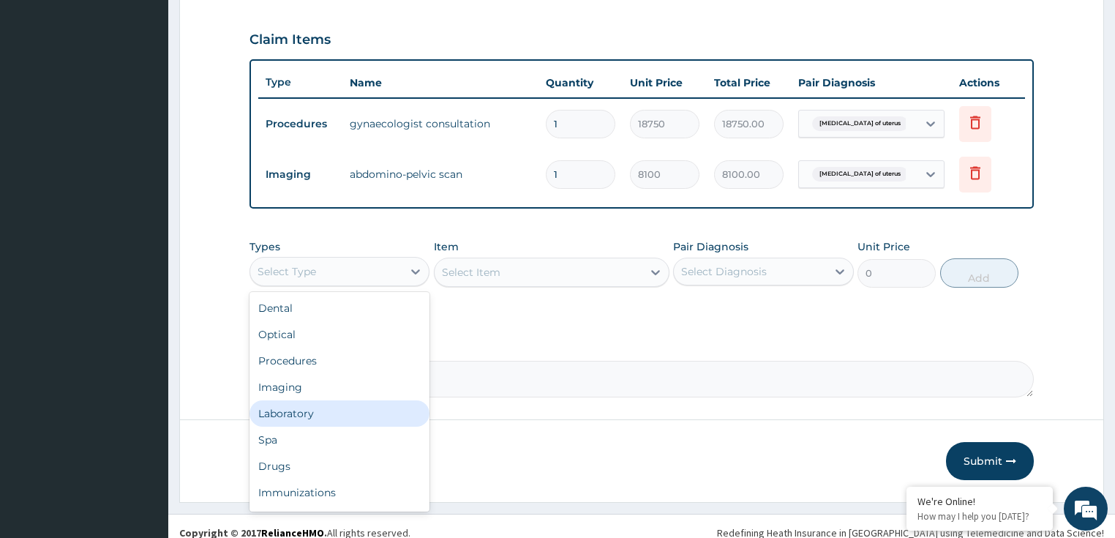
click at [307, 408] on div "Laboratory" at bounding box center [339, 413] width 181 height 26
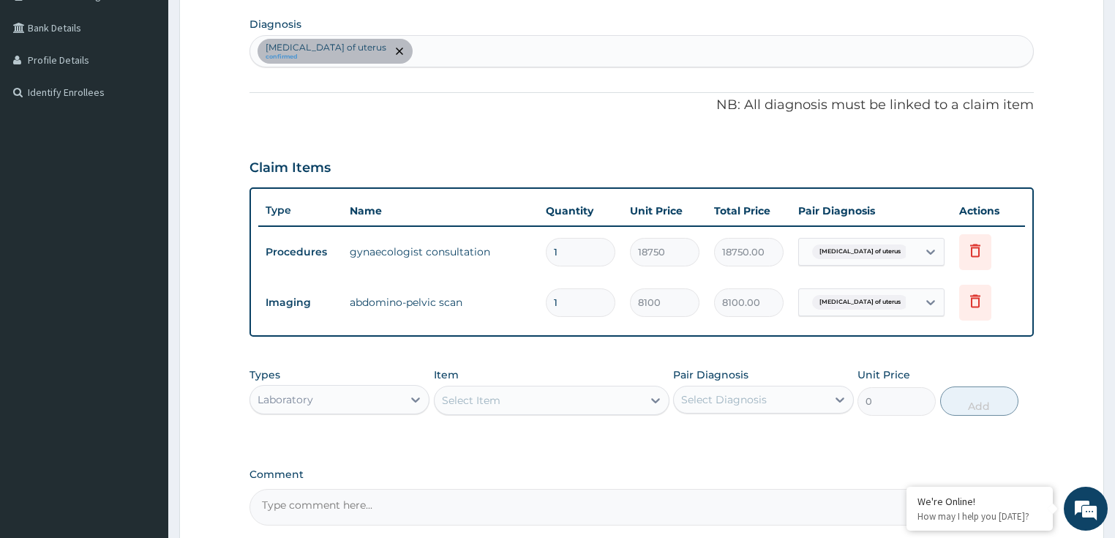
scroll to position [368, 0]
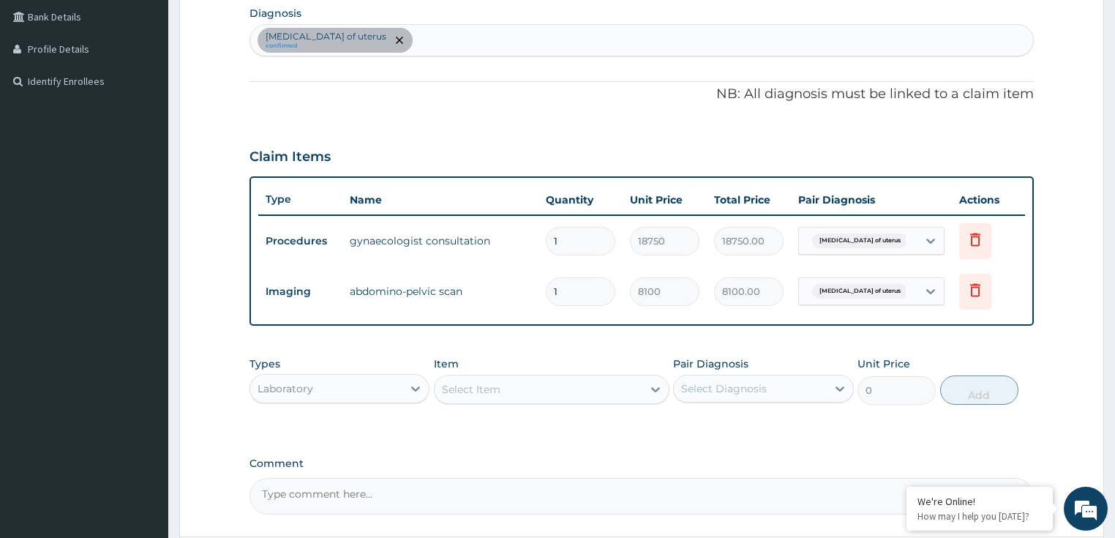
click at [418, 33] on div "[MEDICAL_DATA] of uterus confirmed" at bounding box center [641, 40] width 783 height 31
type input "urinary tract"
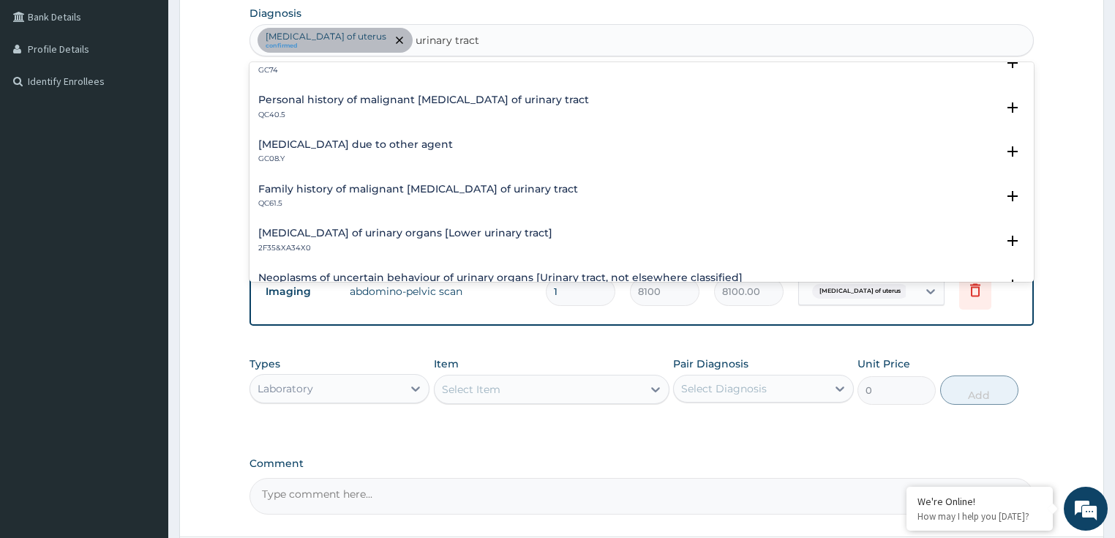
scroll to position [1580, 0]
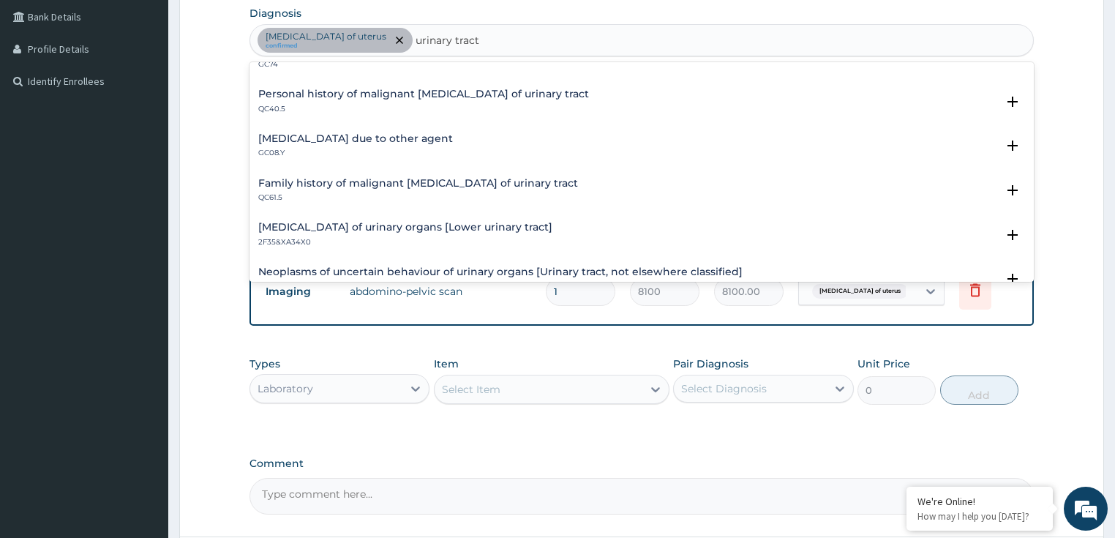
click at [408, 148] on p "GC08.Y" at bounding box center [355, 153] width 195 height 10
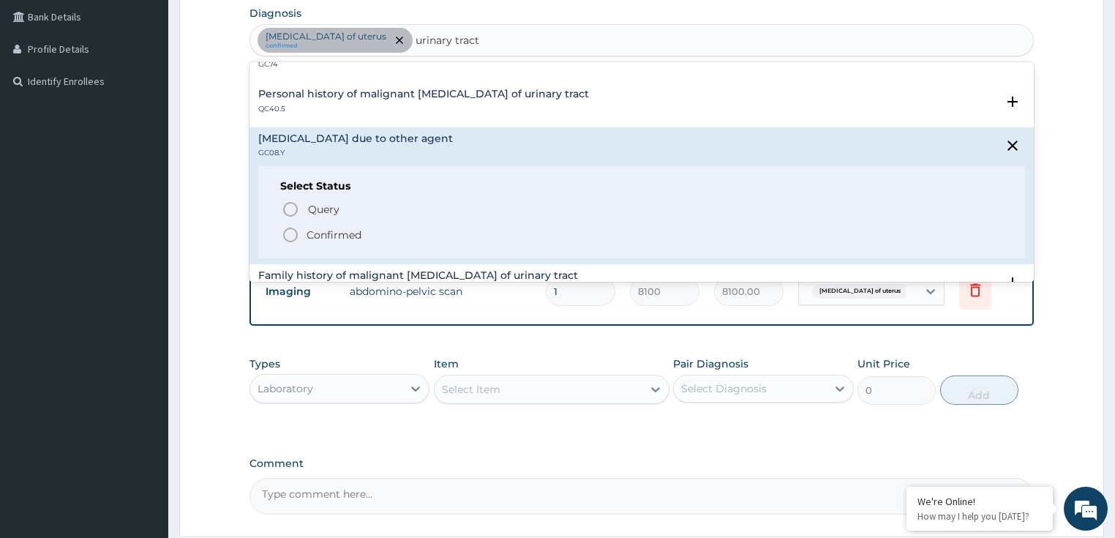
click at [342, 231] on p "Confirmed" at bounding box center [333, 234] width 55 height 15
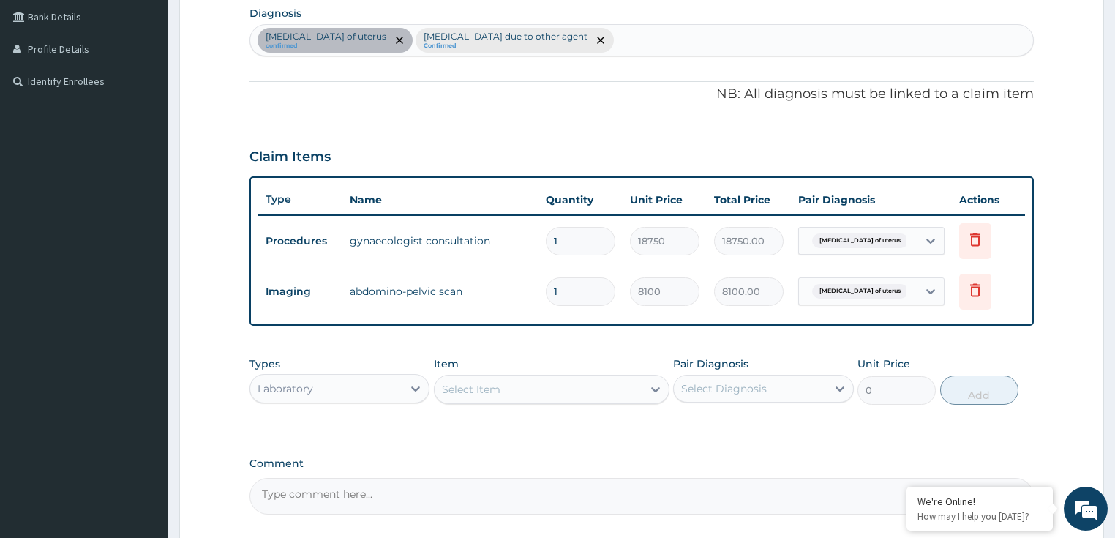
click at [495, 391] on div "Select Item" at bounding box center [471, 389] width 59 height 15
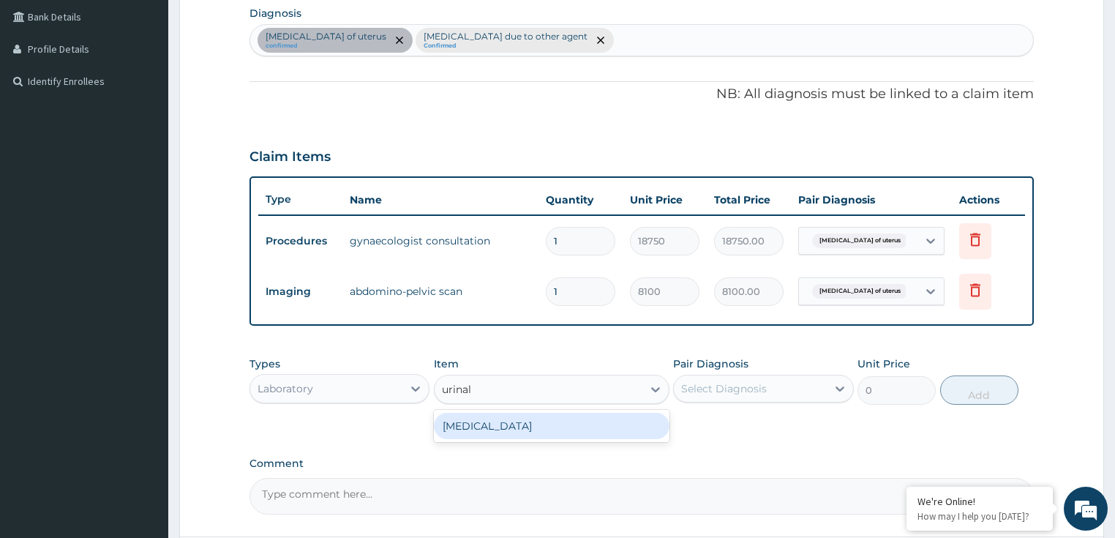
type input "urinaly"
click at [494, 423] on div "[MEDICAL_DATA]" at bounding box center [551, 425] width 235 height 26
type input "1215"
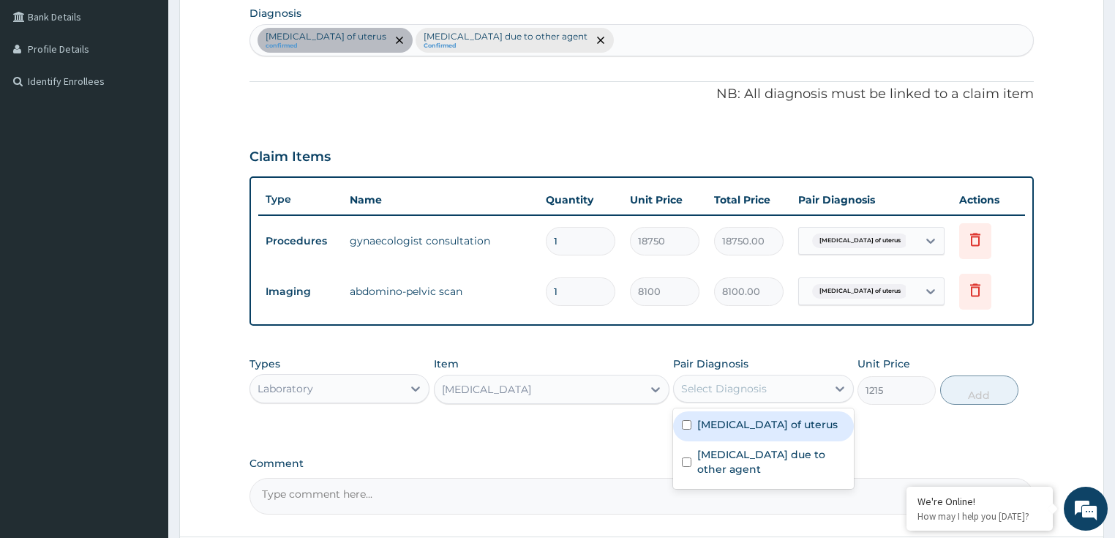
drag, startPoint x: 744, startPoint y: 392, endPoint x: 761, endPoint y: 401, distance: 19.3
click at [744, 393] on div "Select Diagnosis" at bounding box center [724, 388] width 86 height 15
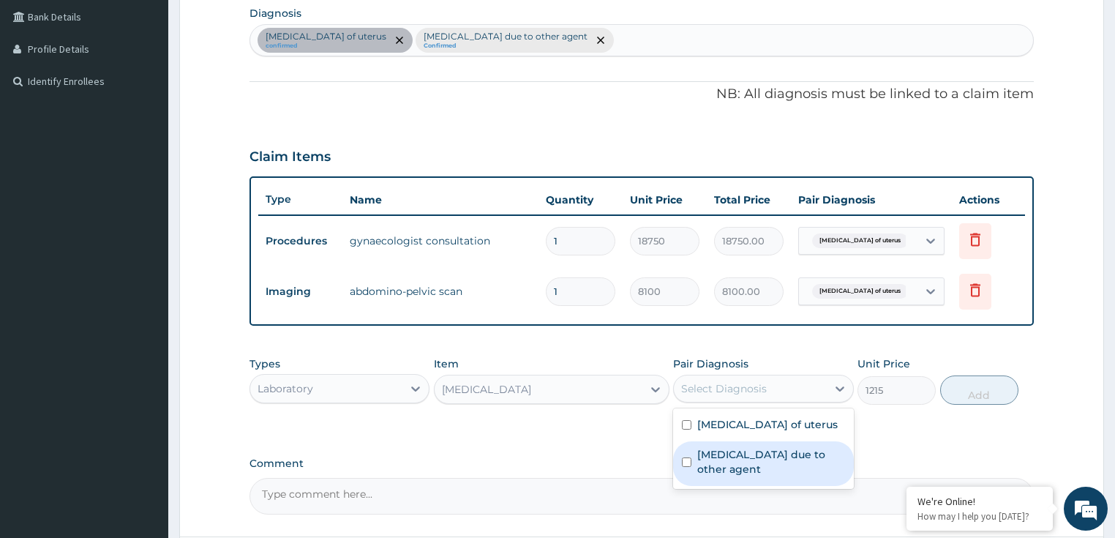
click at [772, 469] on label "[MEDICAL_DATA] due to other agent" at bounding box center [771, 461] width 148 height 29
checkbox input "true"
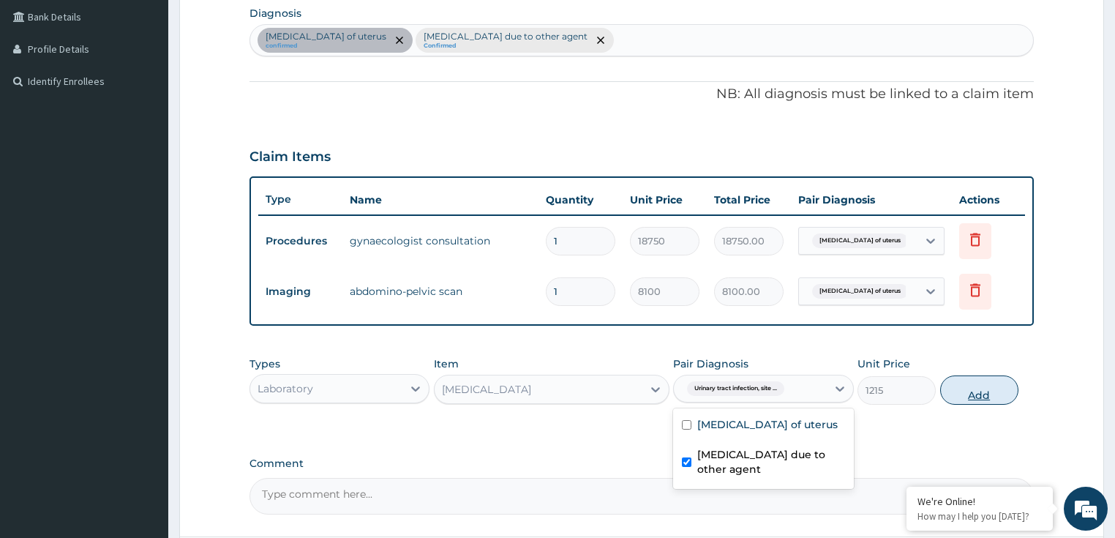
click at [962, 393] on button "Add" at bounding box center [979, 389] width 78 height 29
type input "0"
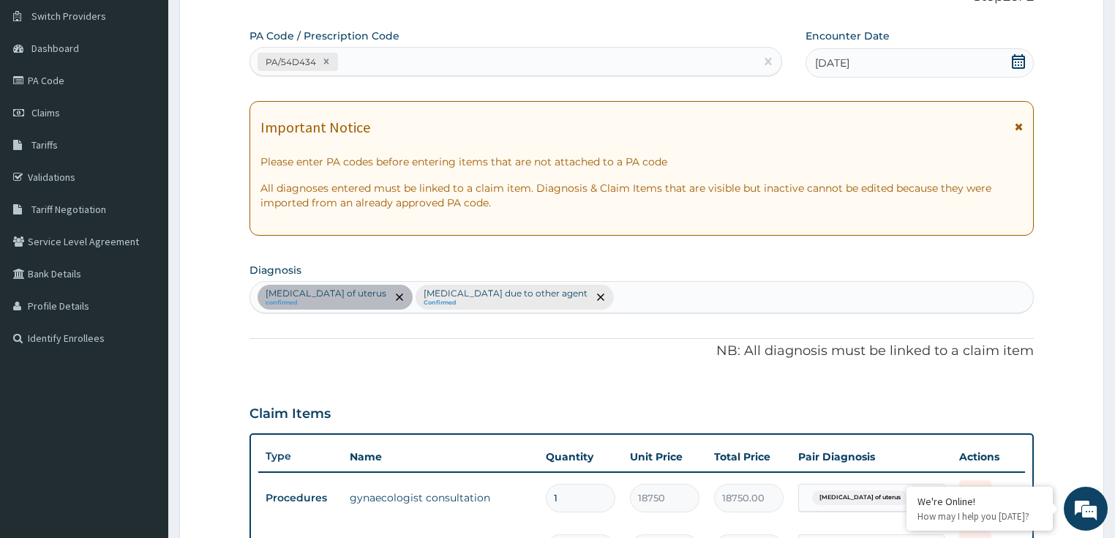
scroll to position [75, 0]
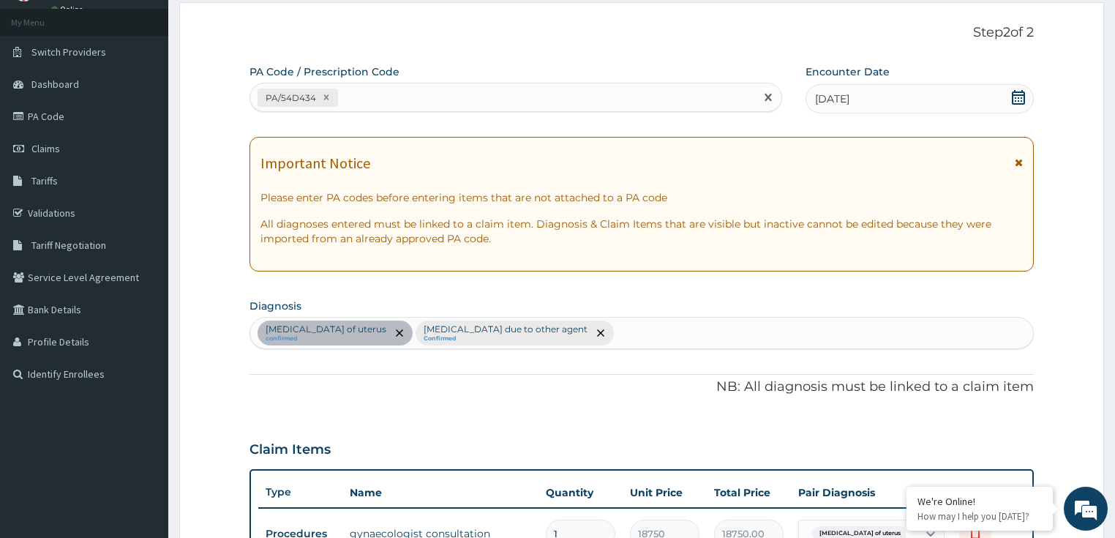
click at [375, 108] on div "PA/54D434" at bounding box center [502, 98] width 505 height 24
paste input "PA/06E1F8"
type input "PA/06E1F8"
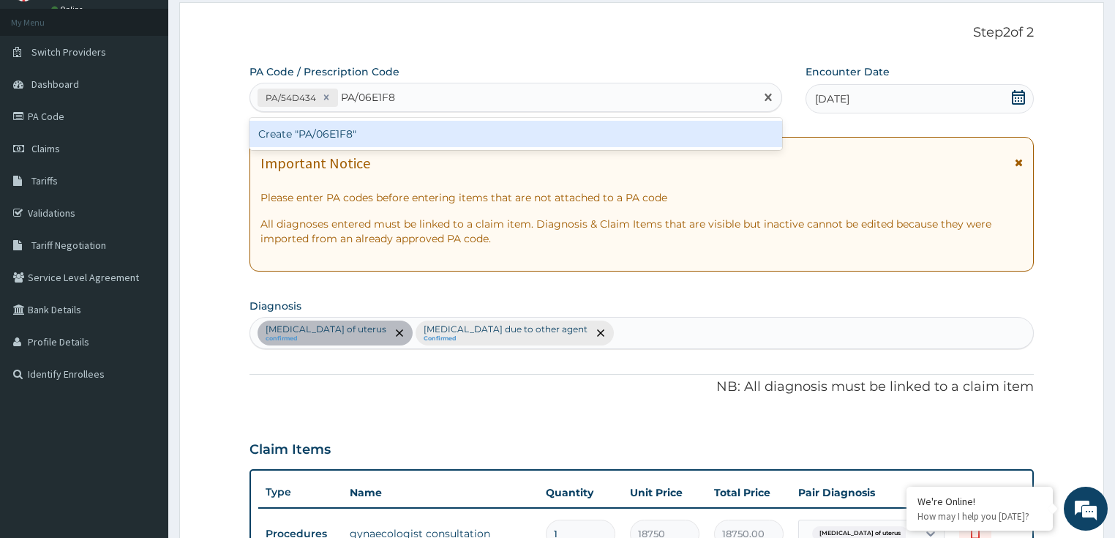
click at [378, 140] on div "Create "PA/06E1F8"" at bounding box center [515, 134] width 532 height 26
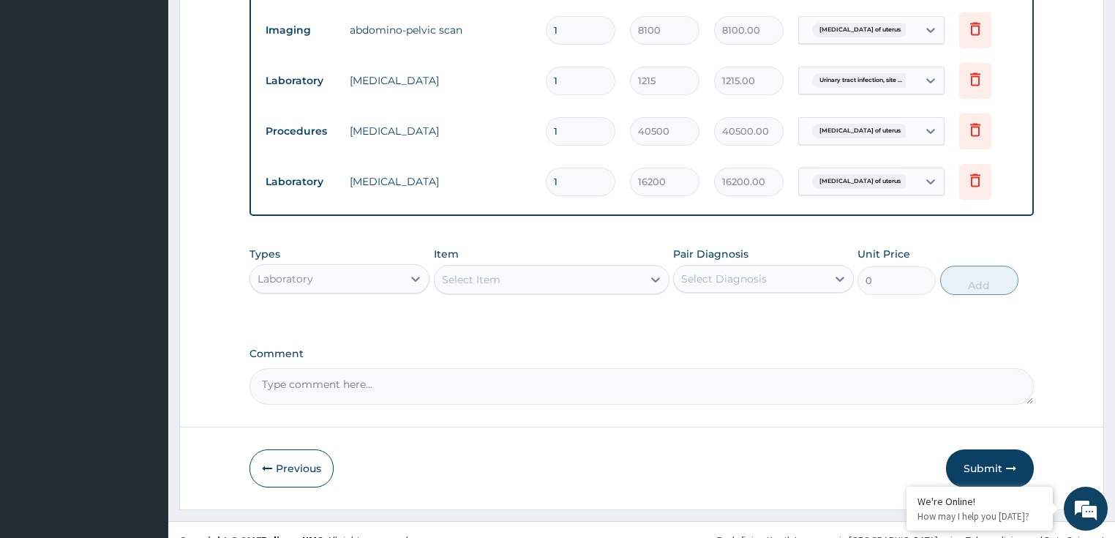
scroll to position [646, 0]
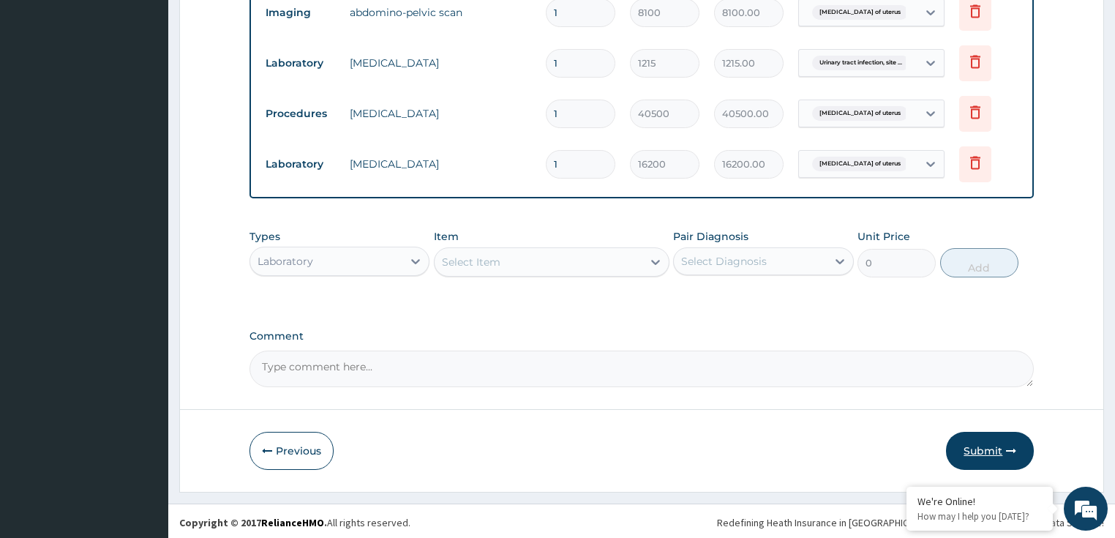
click at [977, 450] on button "Submit" at bounding box center [990, 450] width 88 height 38
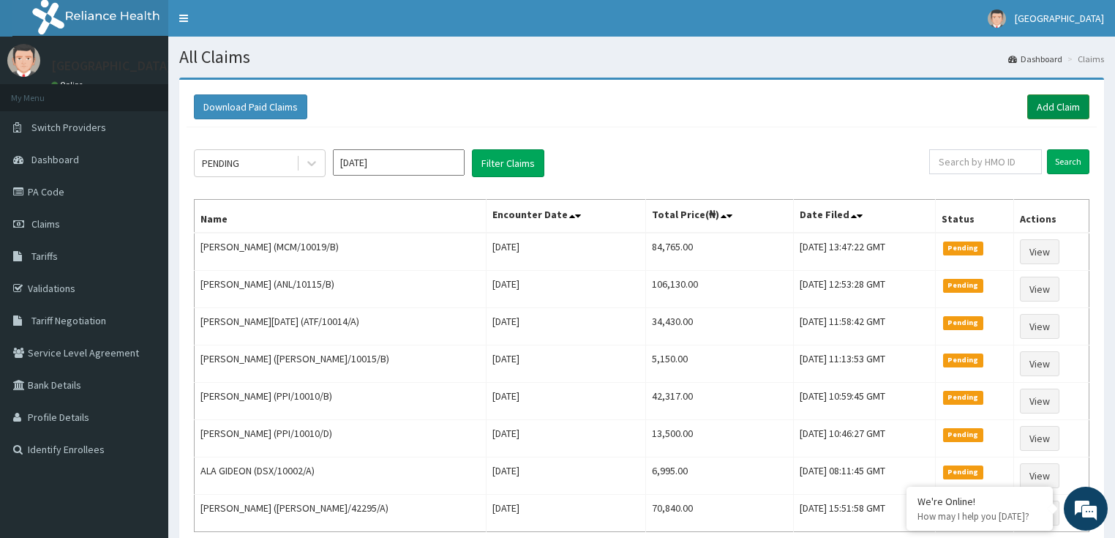
click at [1055, 105] on link "Add Claim" at bounding box center [1058, 106] width 62 height 25
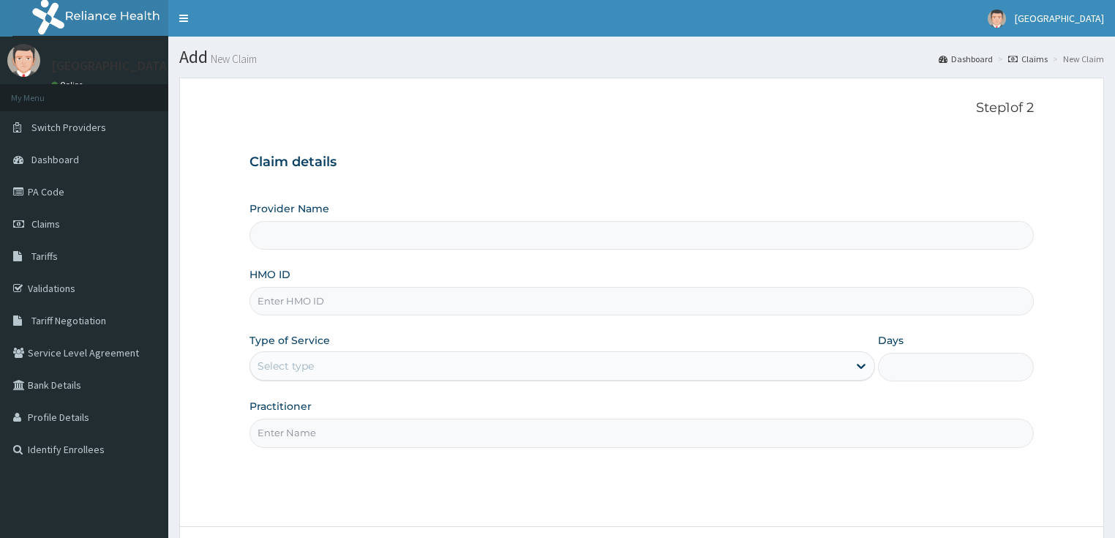
type input "LILY HOSPITAL-WARRI"
click at [262, 309] on input "HMO ID" at bounding box center [641, 301] width 785 height 29
paste input "MCM/10019/B"
type input "MCM/10019/B"
click at [271, 372] on div "Select type" at bounding box center [285, 365] width 56 height 15
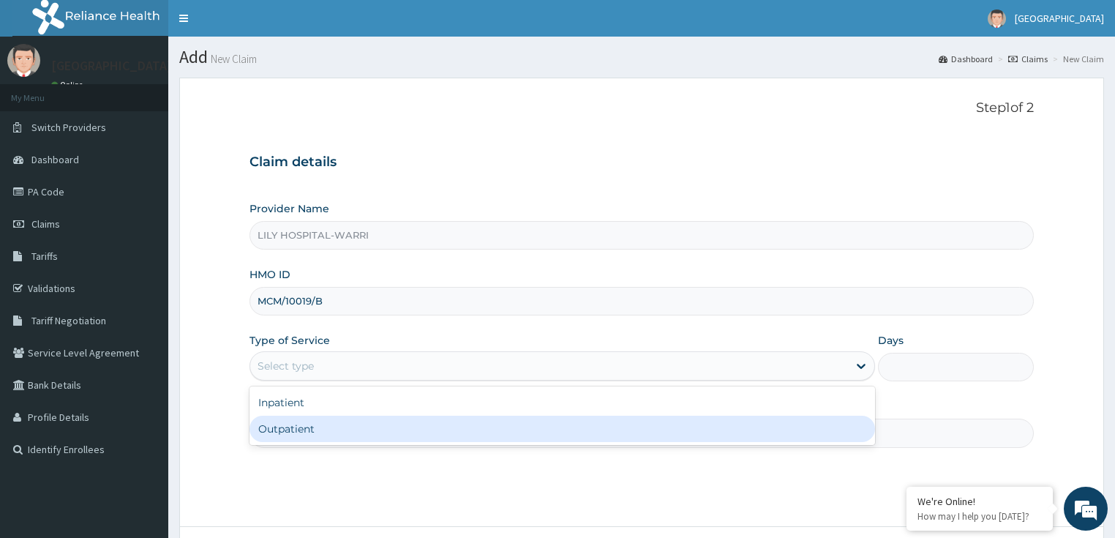
click at [284, 434] on div "Outpatient" at bounding box center [561, 428] width 625 height 26
type input "1"
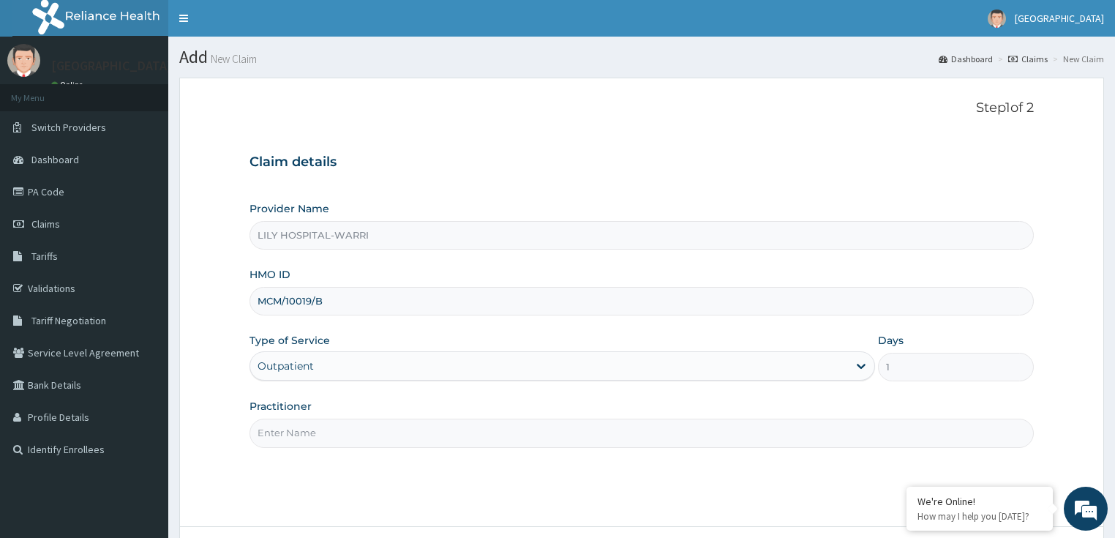
click at [287, 439] on input "Practitioner" at bounding box center [641, 432] width 785 height 29
type input "General practitioner"
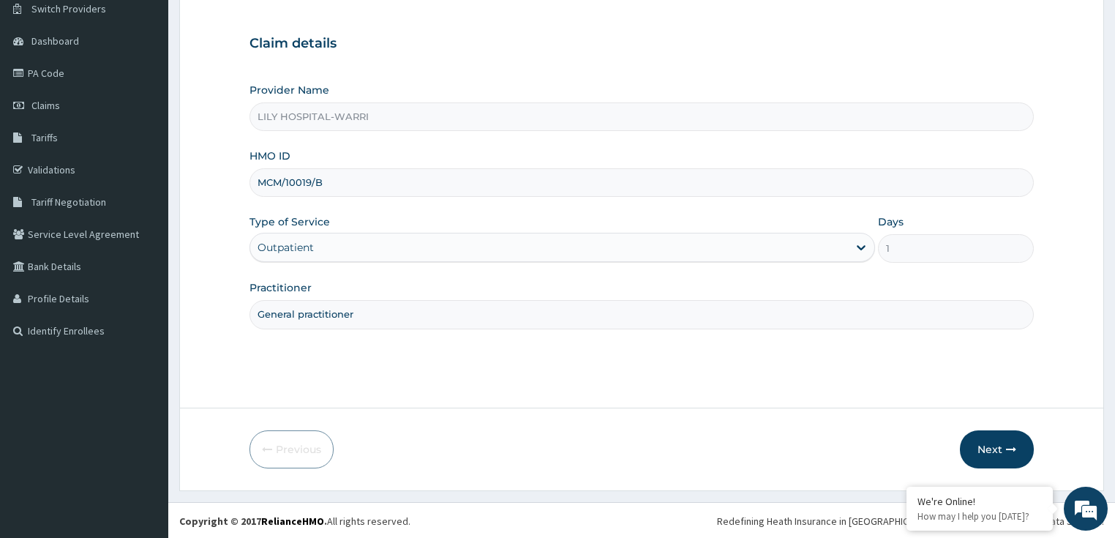
scroll to position [117, 0]
click at [988, 453] on button "Next" at bounding box center [996, 450] width 74 height 38
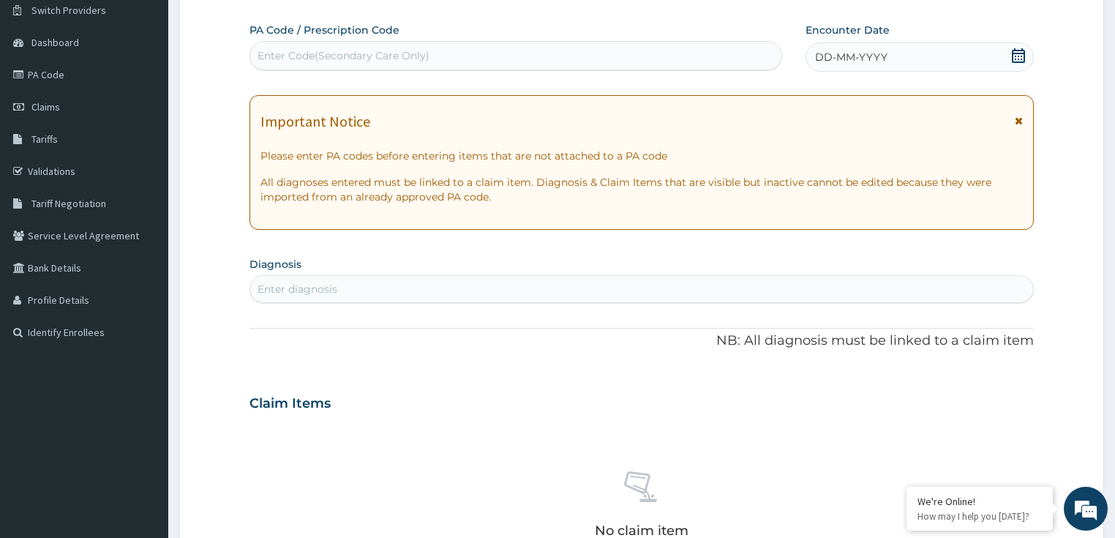
scroll to position [0, 0]
click at [314, 55] on div "Enter Code(Secondary Care Only)" at bounding box center [343, 55] width 172 height 15
paste input "PA/698B46"
type input "PA/698B46"
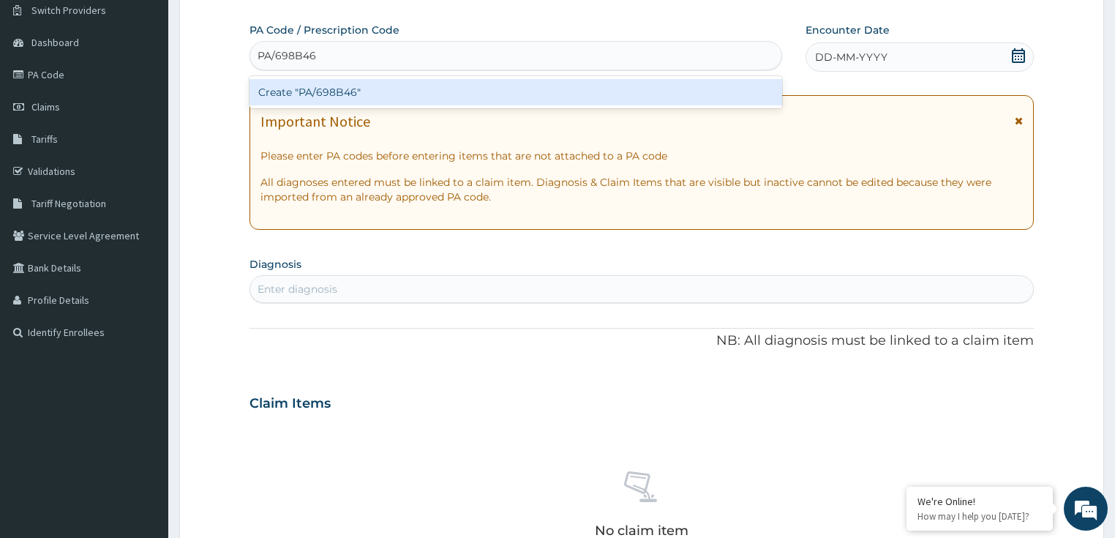
click at [325, 94] on div "Create "PA/698B46"" at bounding box center [515, 92] width 532 height 26
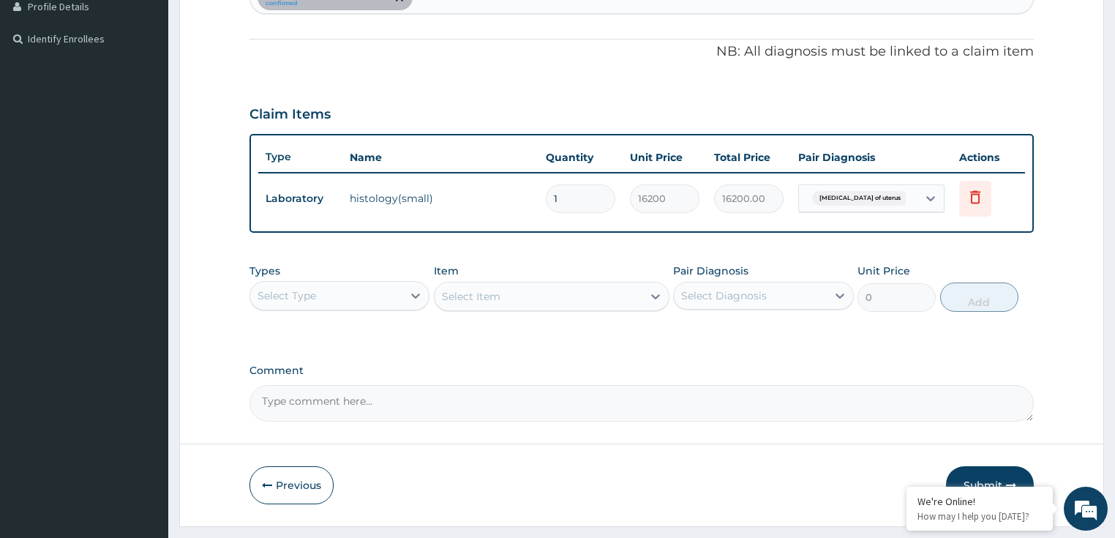
scroll to position [445, 0]
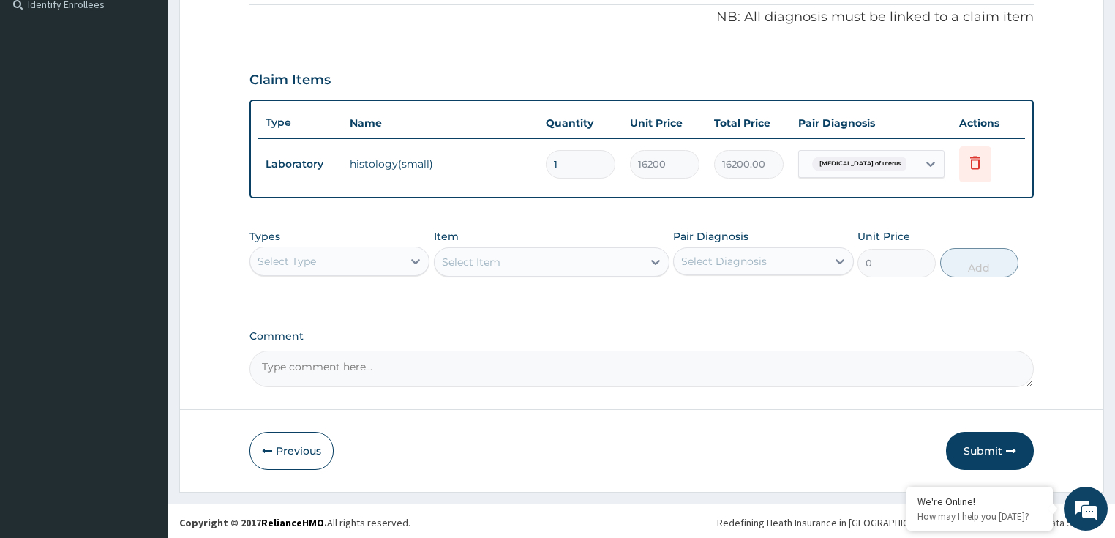
click at [297, 260] on div "Select Type" at bounding box center [286, 261] width 59 height 15
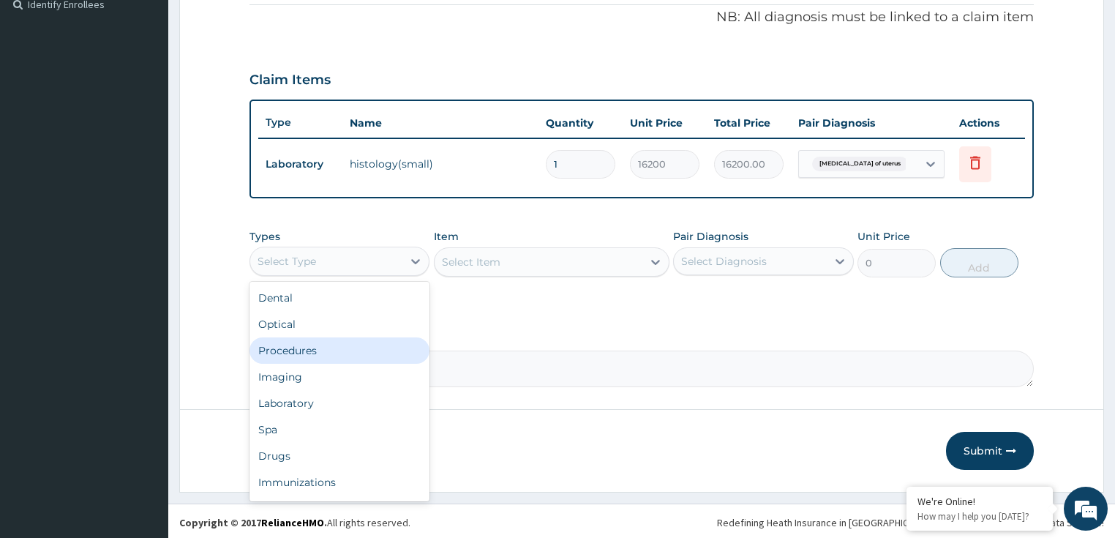
click at [354, 351] on div "Procedures" at bounding box center [339, 350] width 181 height 26
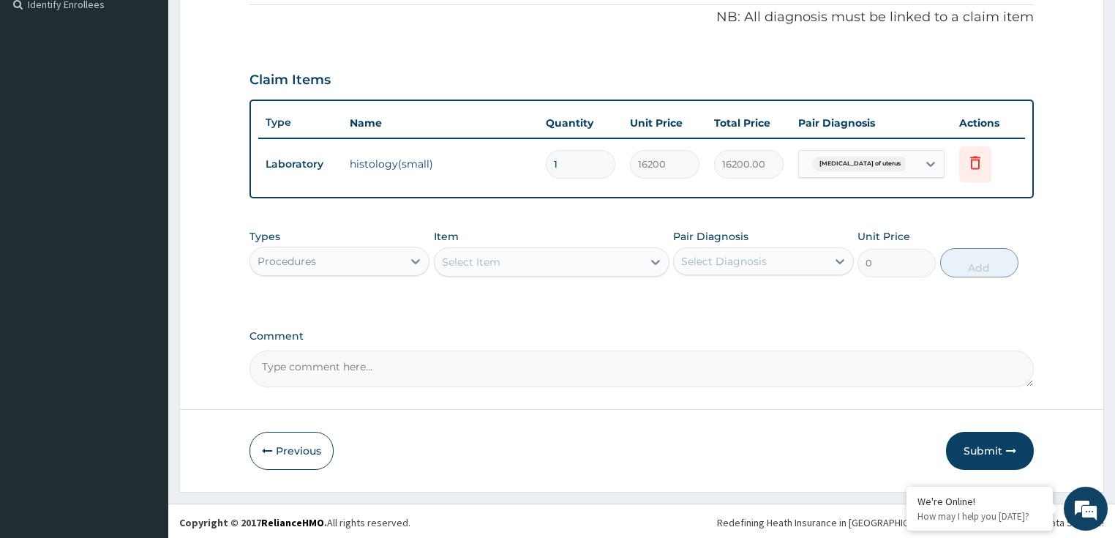
click at [483, 255] on div "Select Item" at bounding box center [471, 261] width 59 height 15
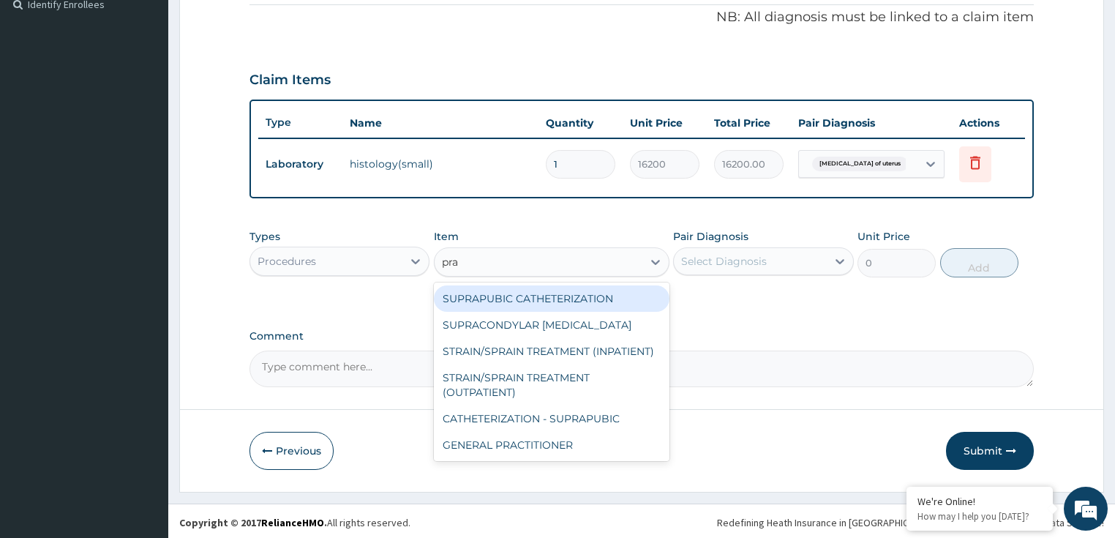
type input "prac"
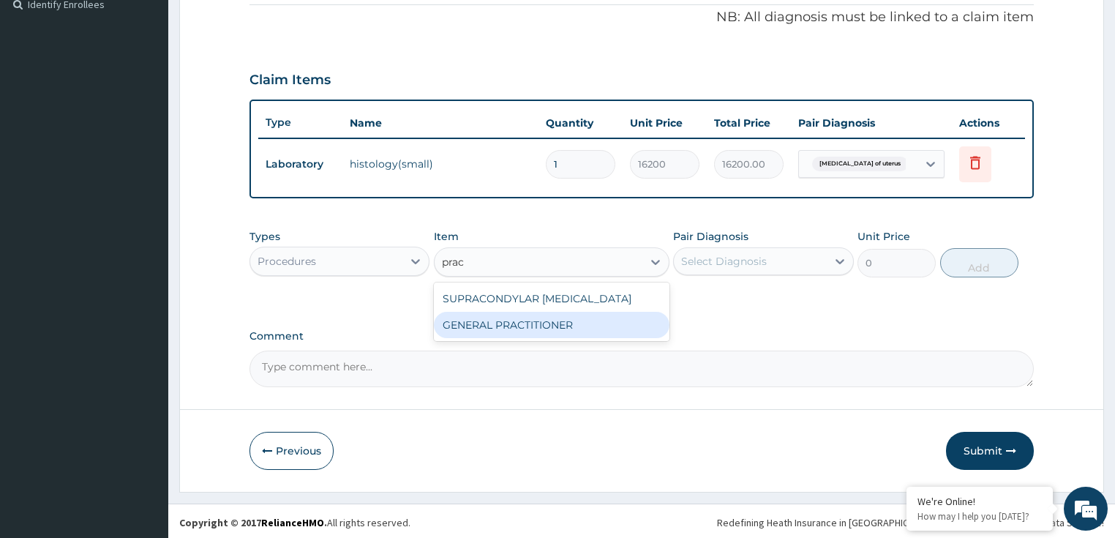
click at [477, 321] on div "GENERAL PRACTITIONER" at bounding box center [551, 325] width 235 height 26
type input "3125"
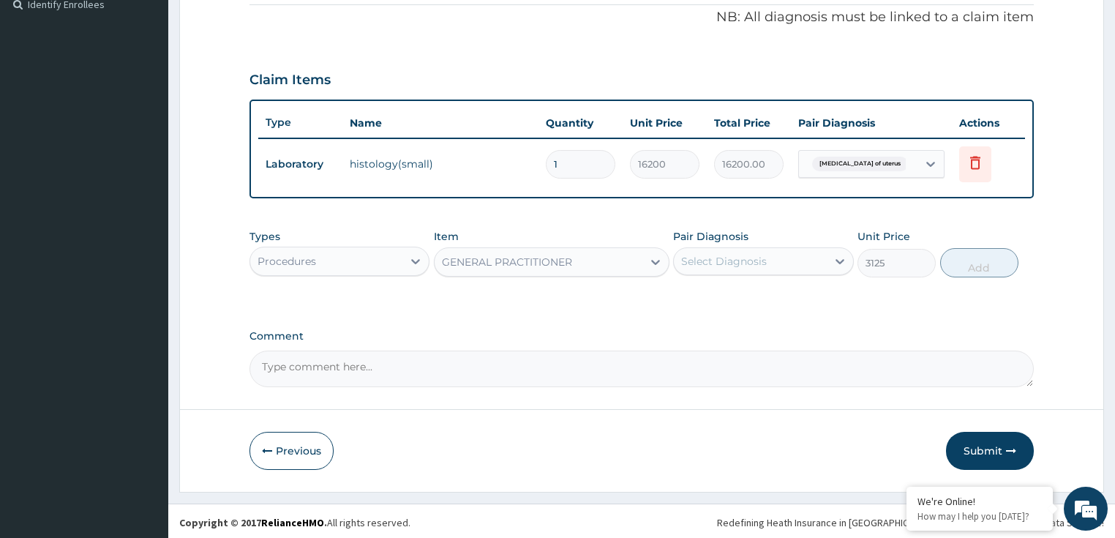
drag, startPoint x: 738, startPoint y: 252, endPoint x: 739, endPoint y: 270, distance: 18.3
click at [739, 254] on div "Select Diagnosis" at bounding box center [724, 261] width 86 height 15
click at [736, 293] on label "Leiomyoma of uterus" at bounding box center [767, 297] width 140 height 15
checkbox input "true"
click at [973, 266] on button "Add" at bounding box center [979, 262] width 78 height 29
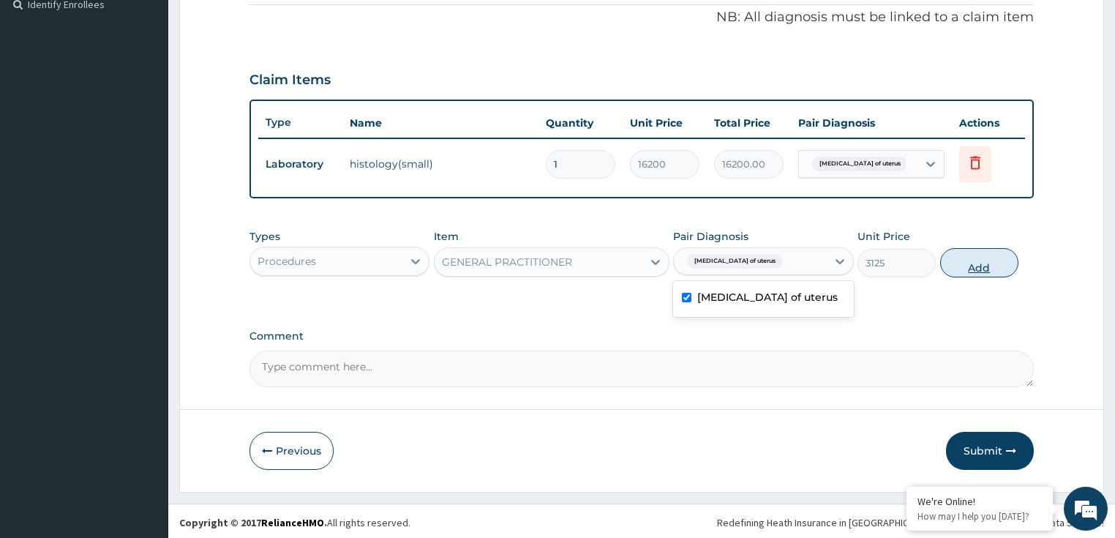
type input "0"
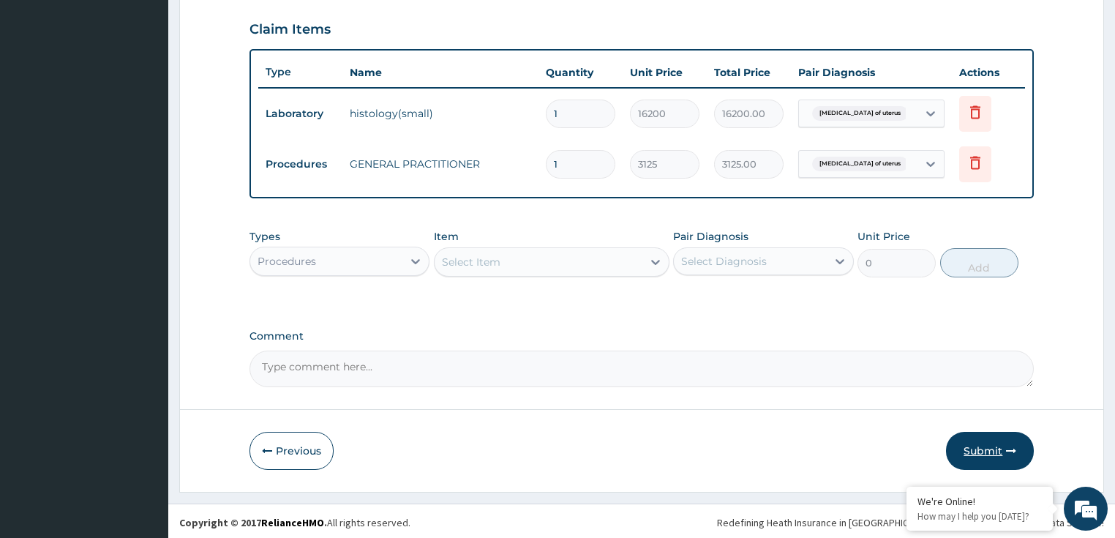
click at [957, 447] on button "Submit" at bounding box center [990, 450] width 88 height 38
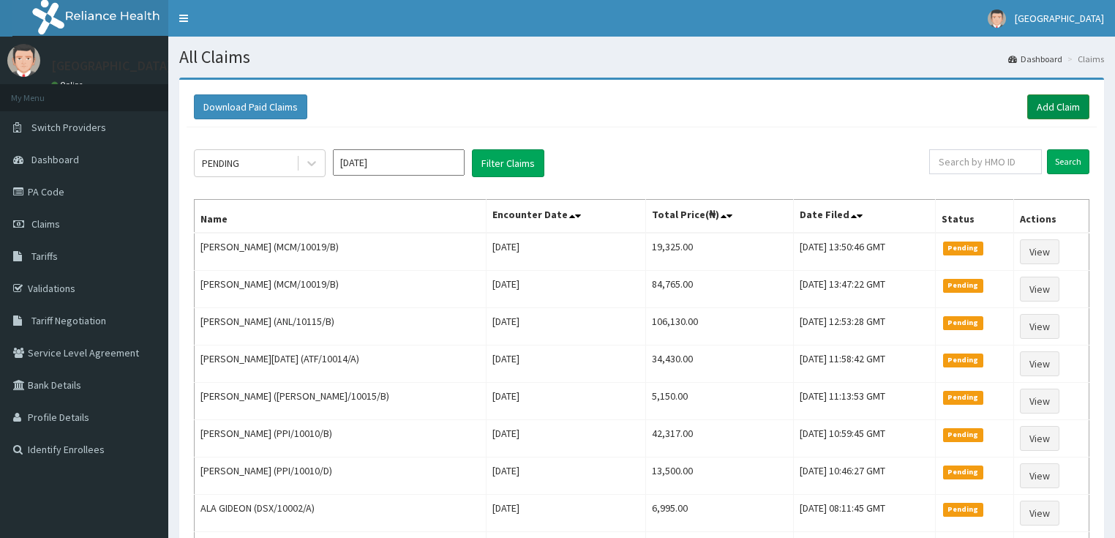
click at [1063, 114] on link "Add Claim" at bounding box center [1058, 106] width 62 height 25
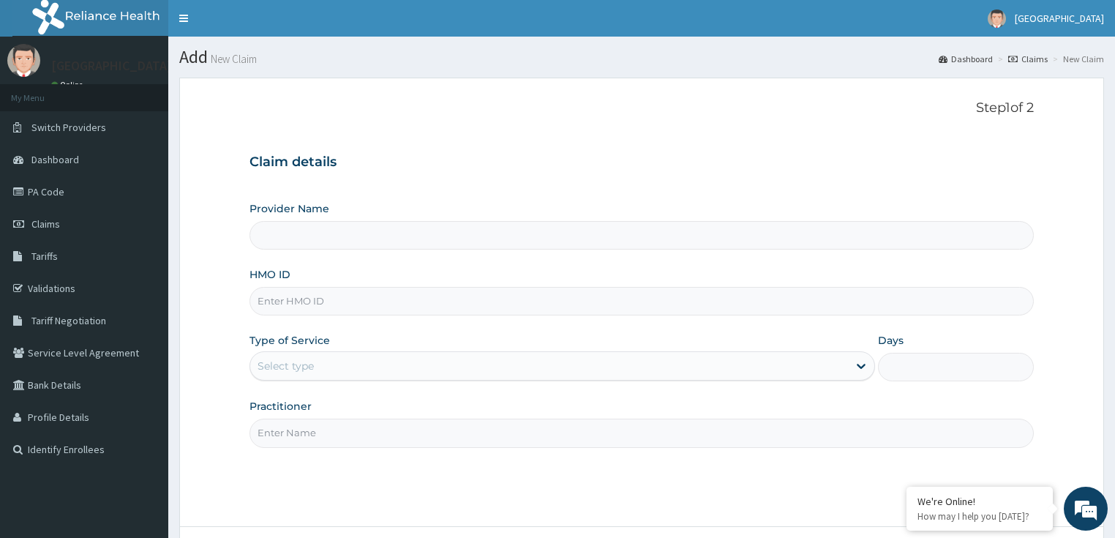
click at [275, 306] on input "HMO ID" at bounding box center [641, 301] width 785 height 29
paste input "RET/43079/A"
type input "RET/43079/A"
click at [293, 371] on div "Select type" at bounding box center [285, 365] width 56 height 15
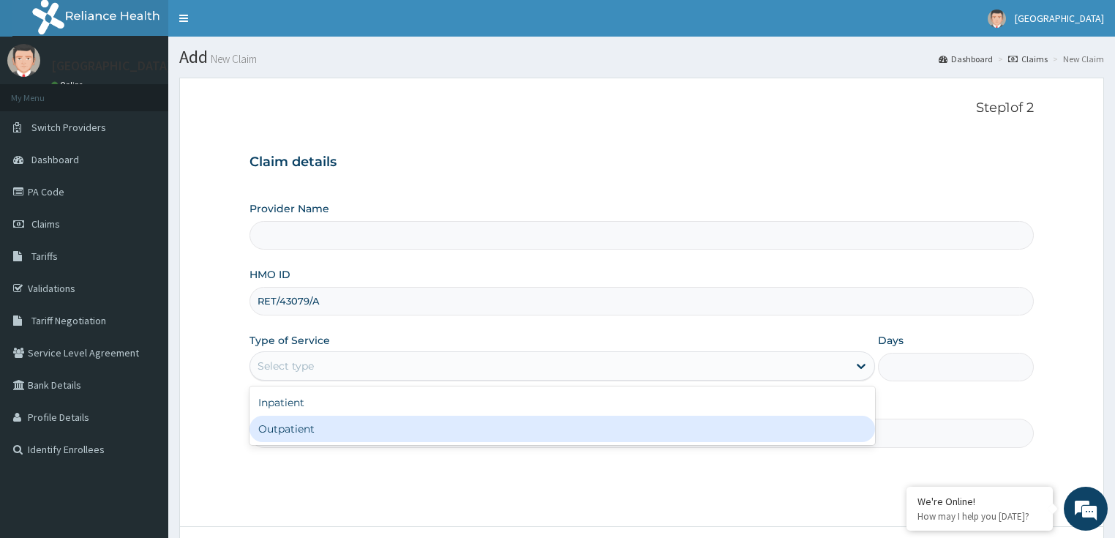
type input "LILY HOSPITAL-WARRI"
click at [278, 436] on div "Outpatient" at bounding box center [561, 428] width 625 height 26
type input "1"
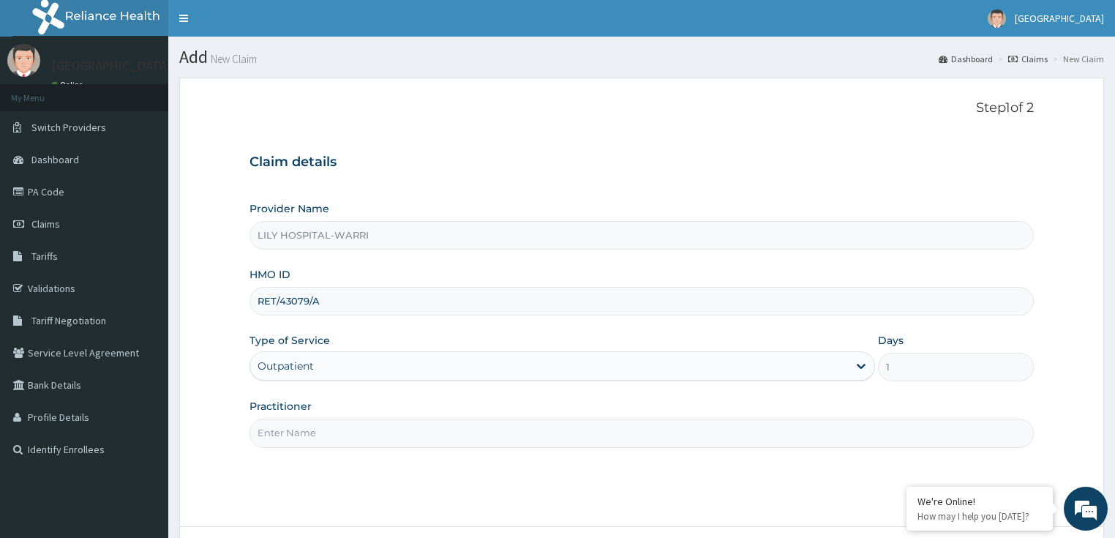
click at [278, 426] on input "Practitioner" at bounding box center [641, 432] width 785 height 29
type input "General practitioner"
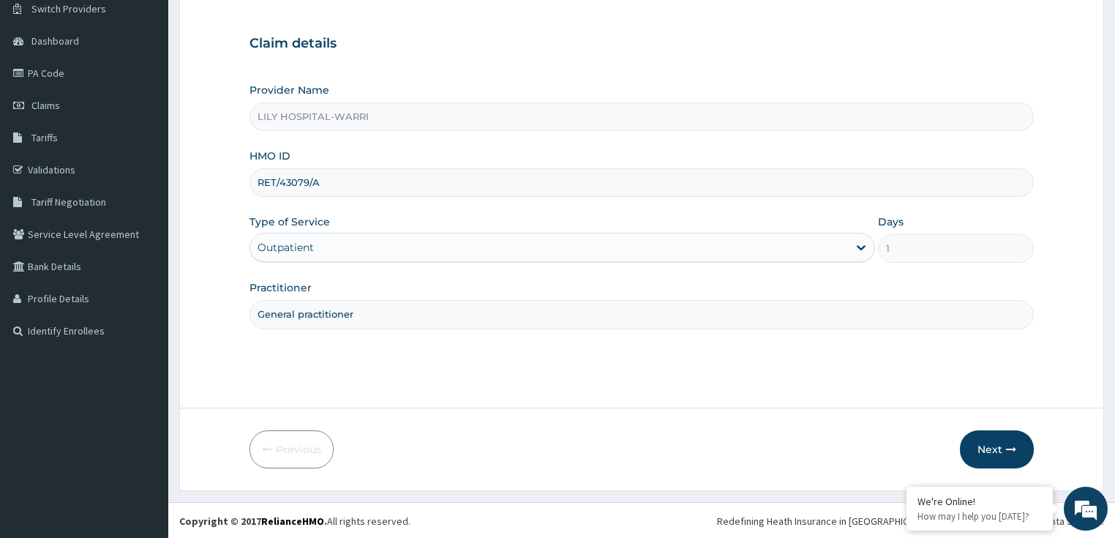
scroll to position [119, 0]
click at [988, 449] on button "Next" at bounding box center [996, 448] width 74 height 38
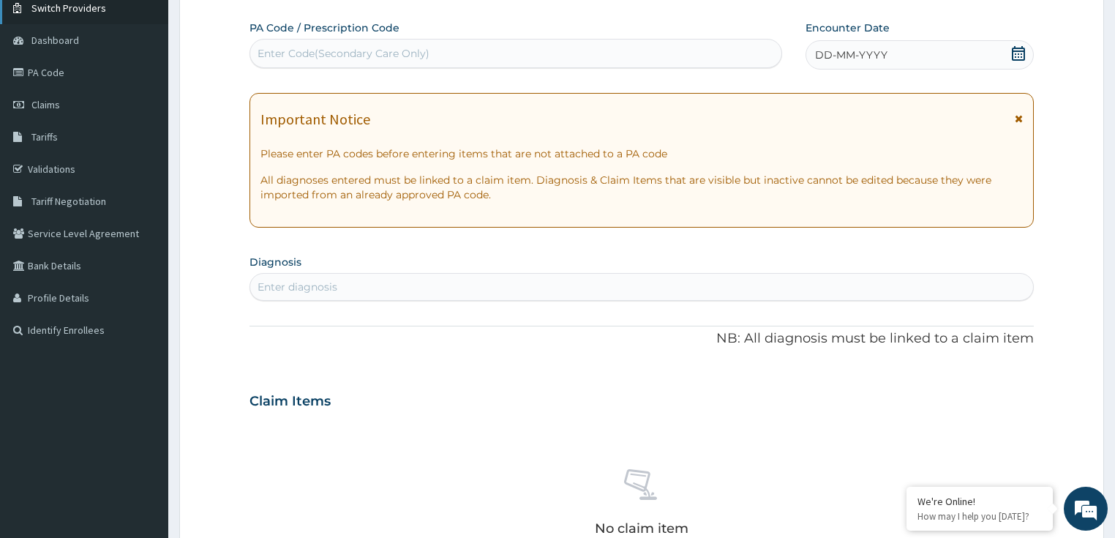
scroll to position [0, 0]
click at [279, 37] on div "PA Code / Prescription Code Enter Code(Secondary Care Only)" at bounding box center [515, 44] width 532 height 48
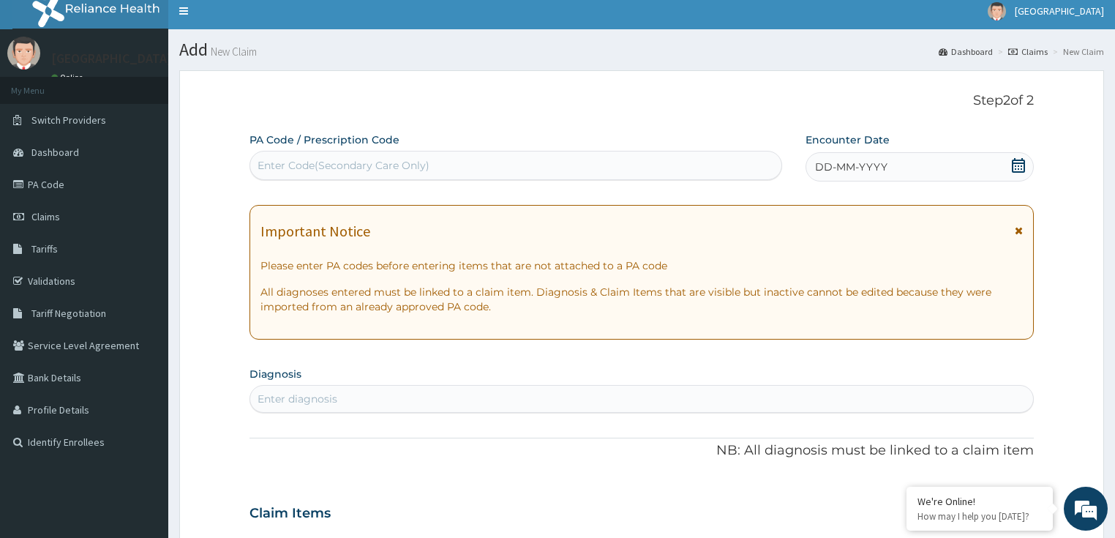
click at [281, 60] on div "Add New Claim Dashboard Claims New Claim Step 2 of 2 PA Code / Prescription Cod…" at bounding box center [641, 517] width 946 height 976
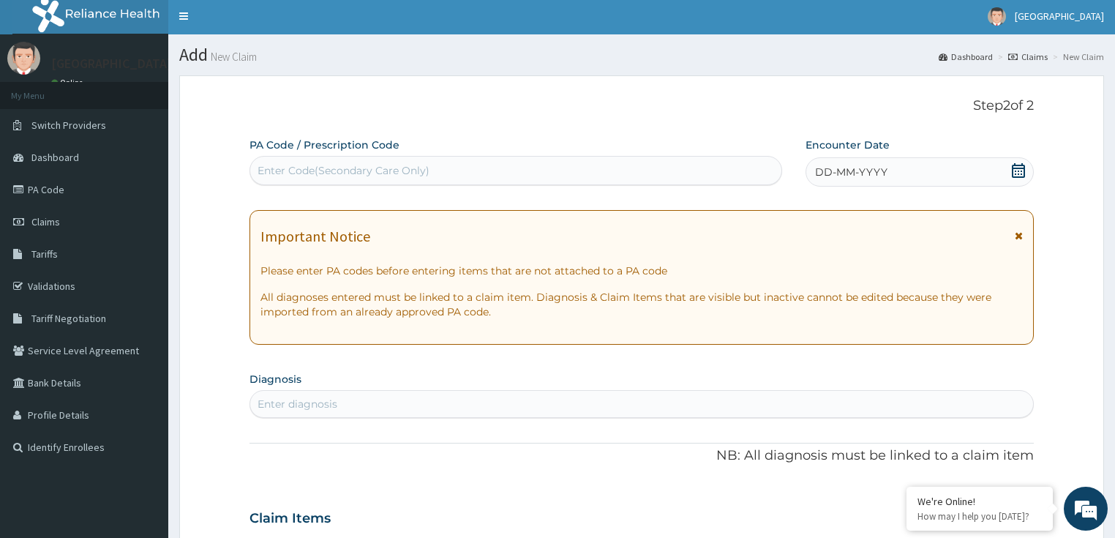
click at [257, 167] on div "Enter Code(Secondary Care Only)" at bounding box center [343, 170] width 172 height 15
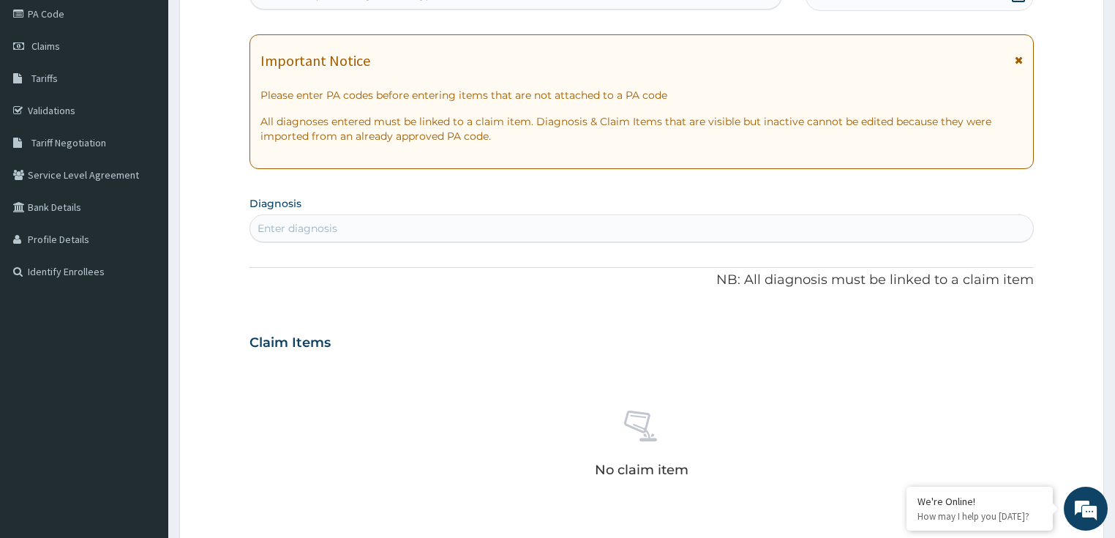
paste input "PA/475216"
type input "PA/475216"
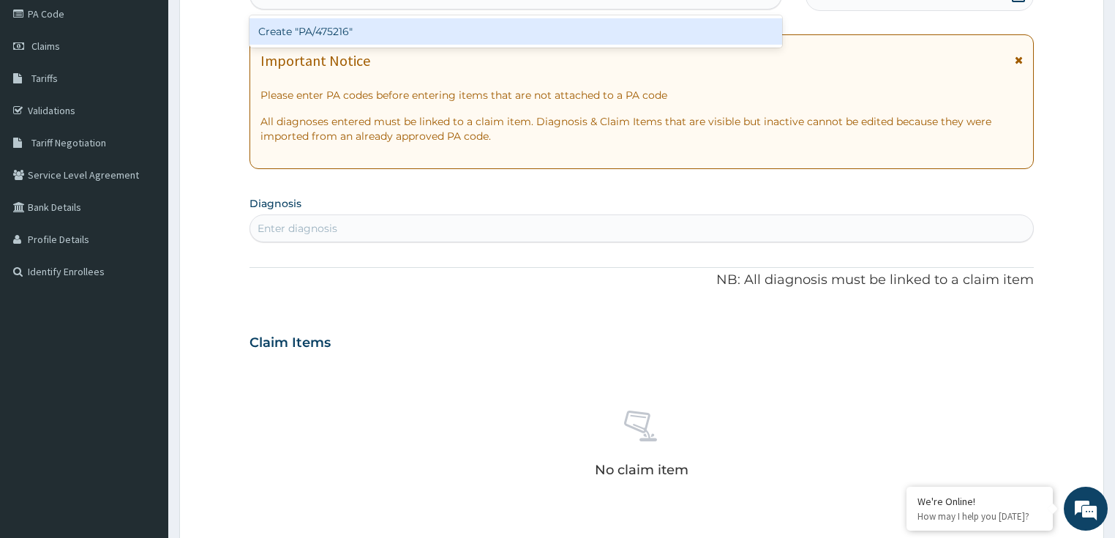
scroll to position [166, 0]
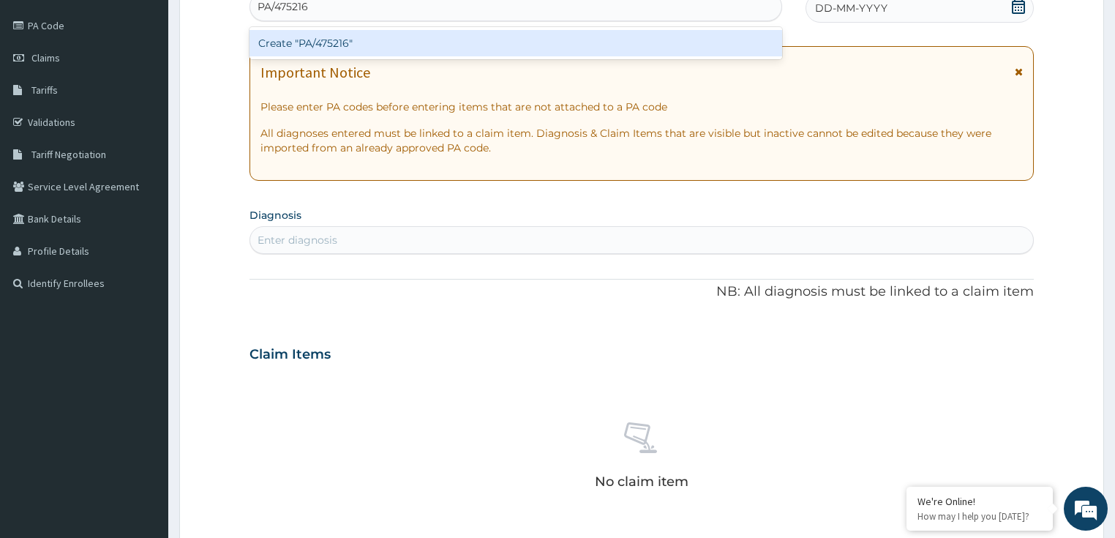
click at [352, 44] on div "Create "PA/475216"" at bounding box center [515, 43] width 532 height 26
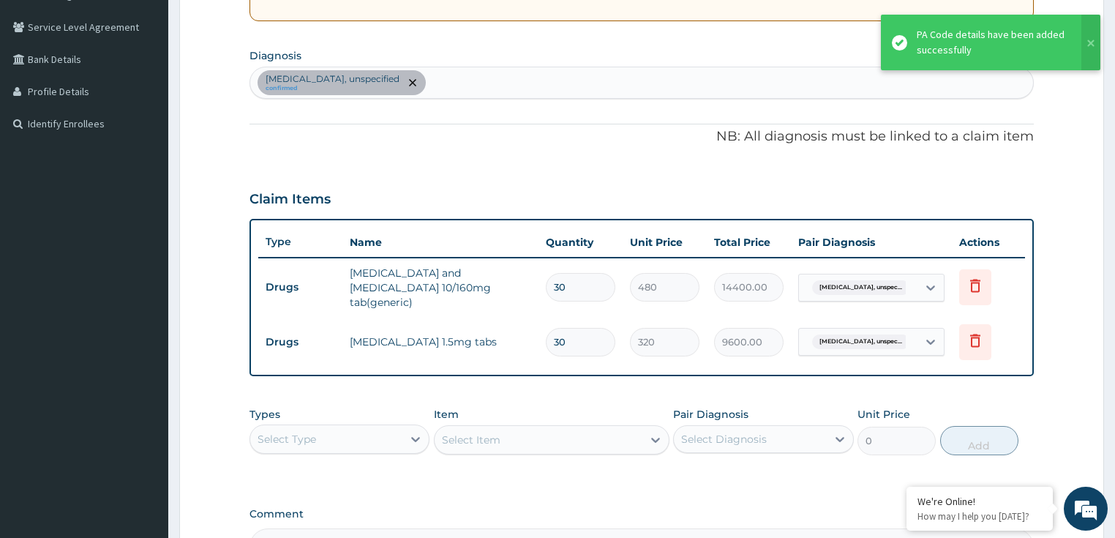
scroll to position [342, 0]
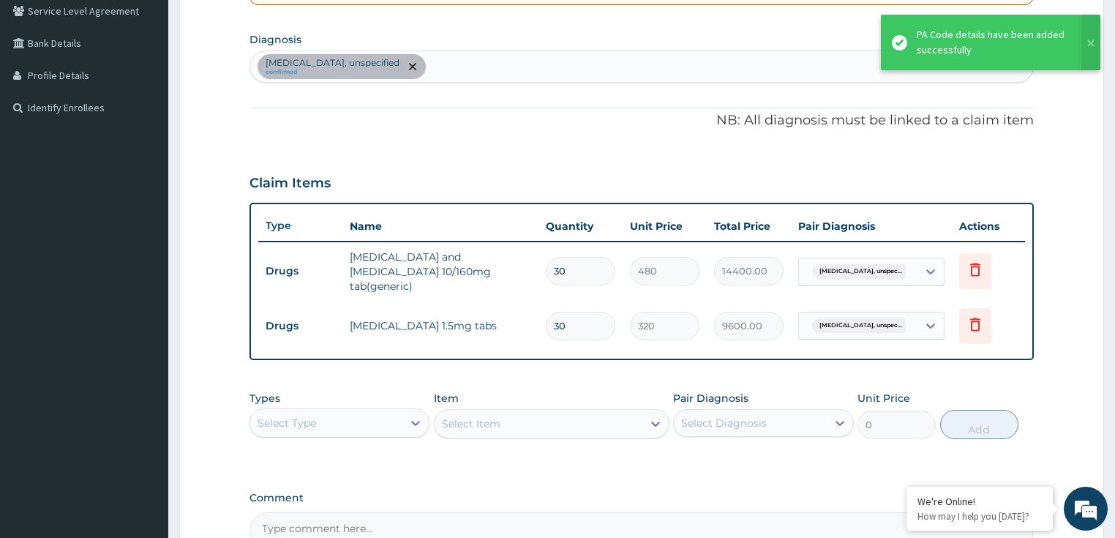
click at [323, 430] on div "Types Select Type Item Select Item Pair Diagnosis Select Diagnosis Unit Price 0…" at bounding box center [641, 414] width 785 height 63
click at [323, 419] on div "Select Type" at bounding box center [326, 422] width 153 height 23
click at [328, 502] on div "Procedures" at bounding box center [339, 512] width 181 height 26
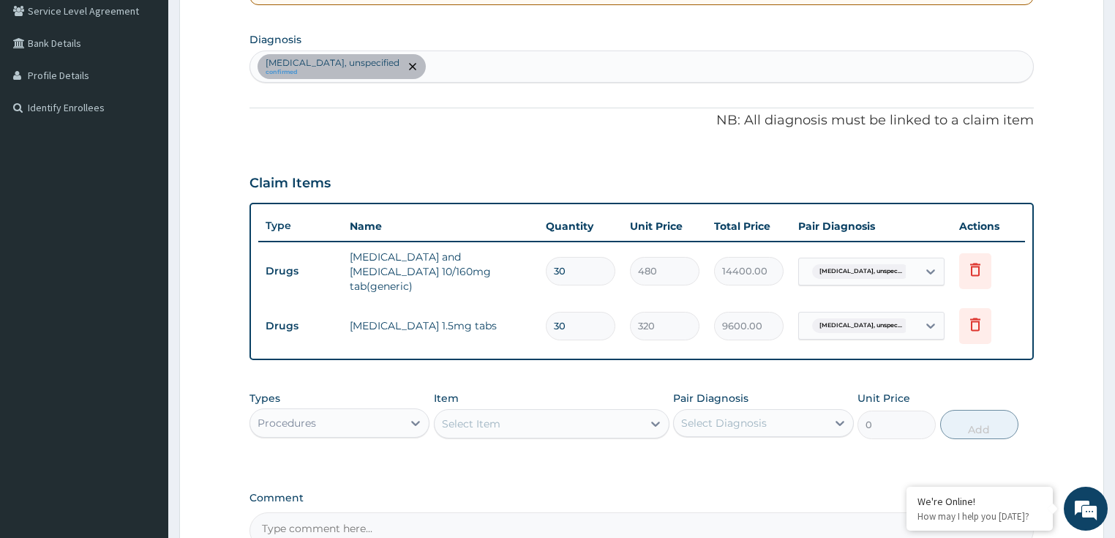
click at [500, 421] on div "Select Item" at bounding box center [538, 423] width 208 height 23
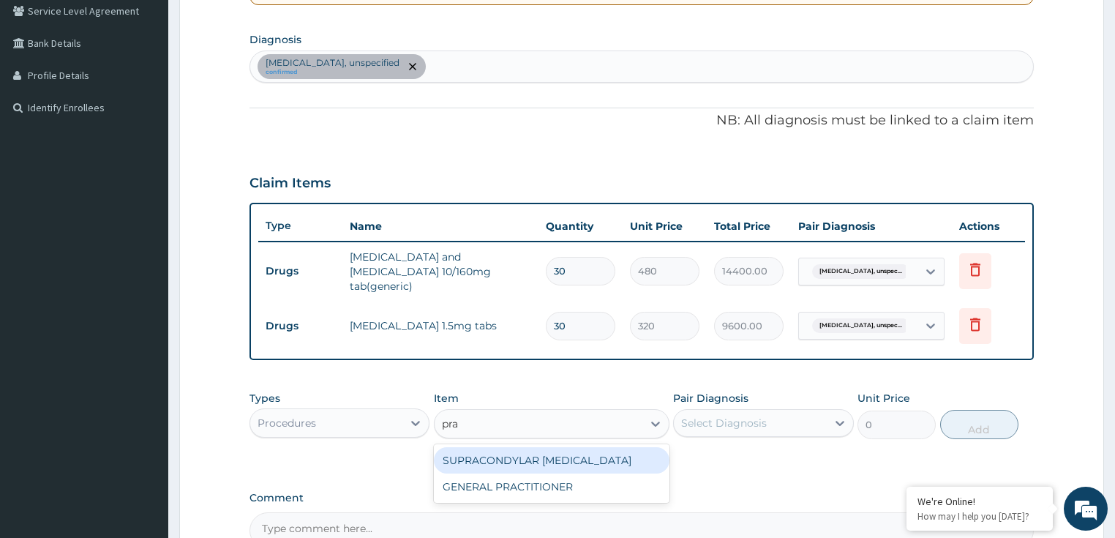
type input "prac"
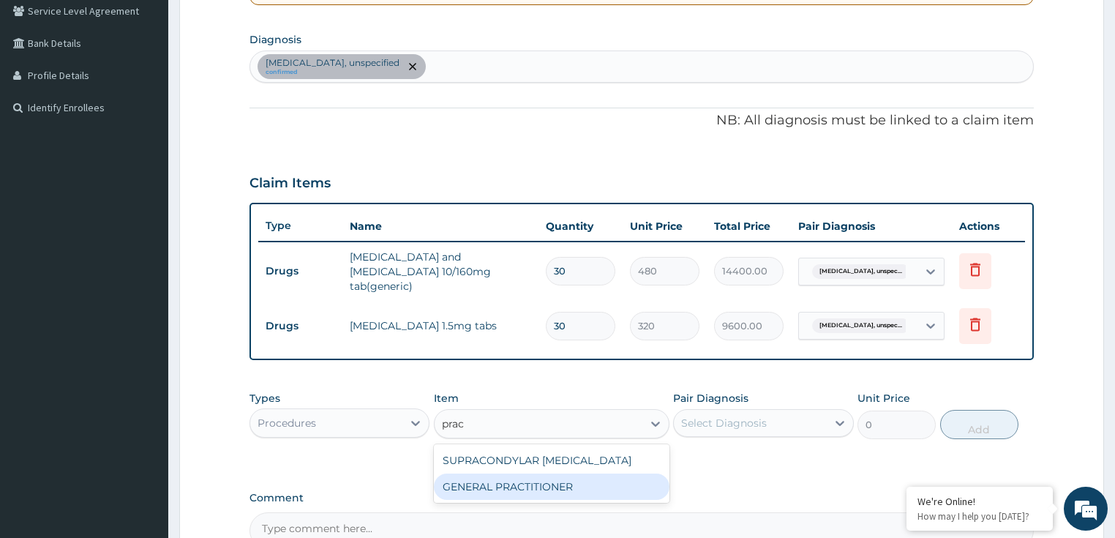
click at [502, 478] on div "GENERAL PRACTITIONER" at bounding box center [551, 486] width 235 height 26
type input "3125"
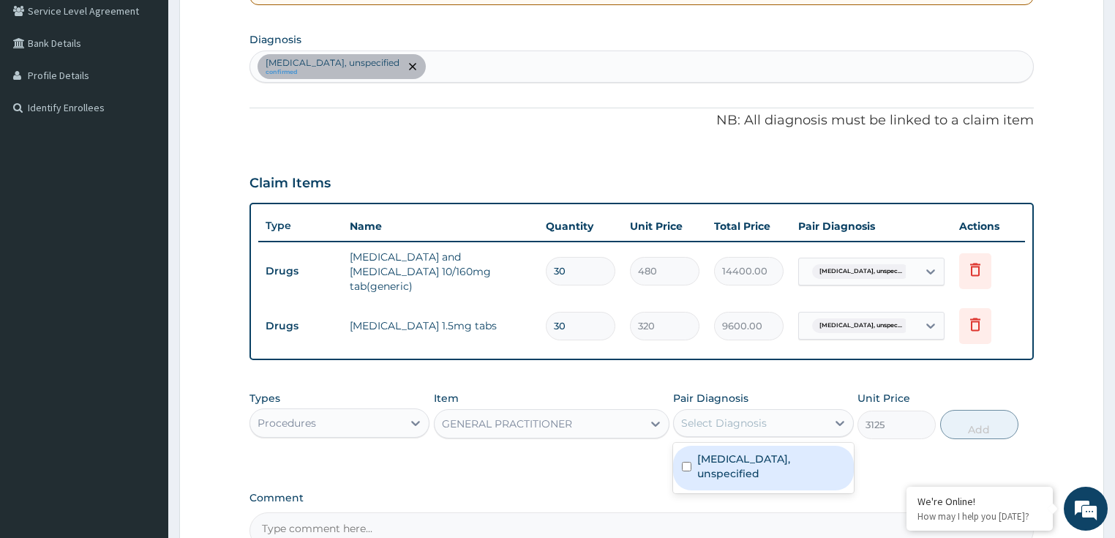
click at [743, 417] on div "Select Diagnosis" at bounding box center [724, 422] width 86 height 15
click at [762, 451] on label "[MEDICAL_DATA], unspecified" at bounding box center [771, 465] width 148 height 29
checkbox input "true"
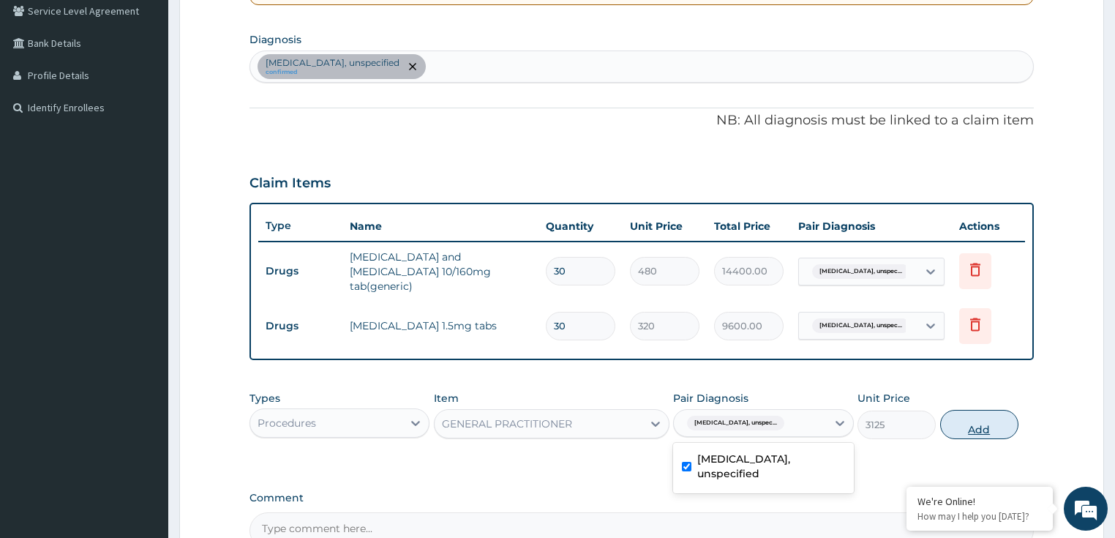
click at [992, 412] on button "Add" at bounding box center [979, 424] width 78 height 29
type input "0"
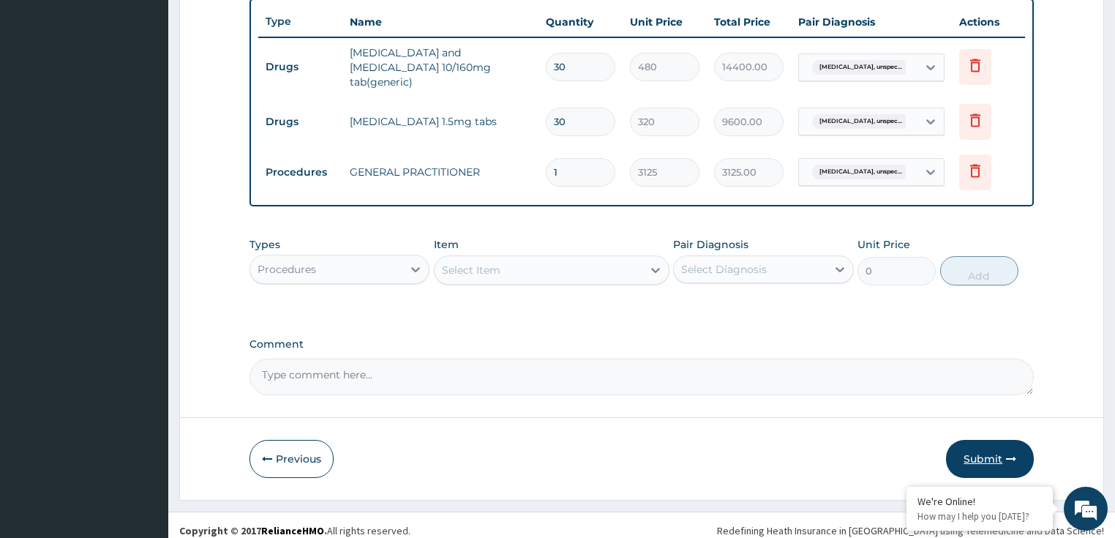
click at [979, 450] on button "Submit" at bounding box center [990, 459] width 88 height 38
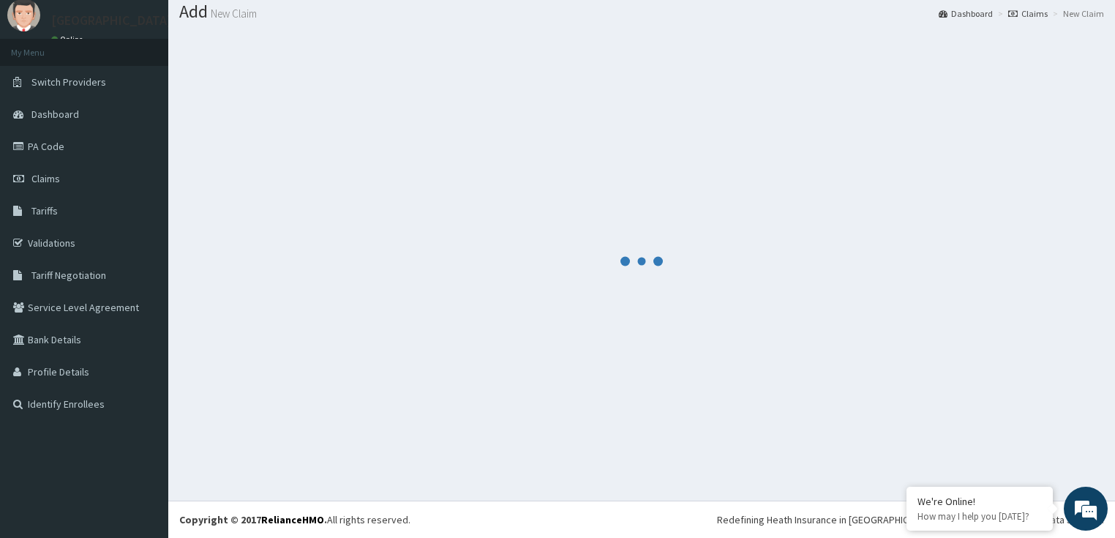
scroll to position [45, 0]
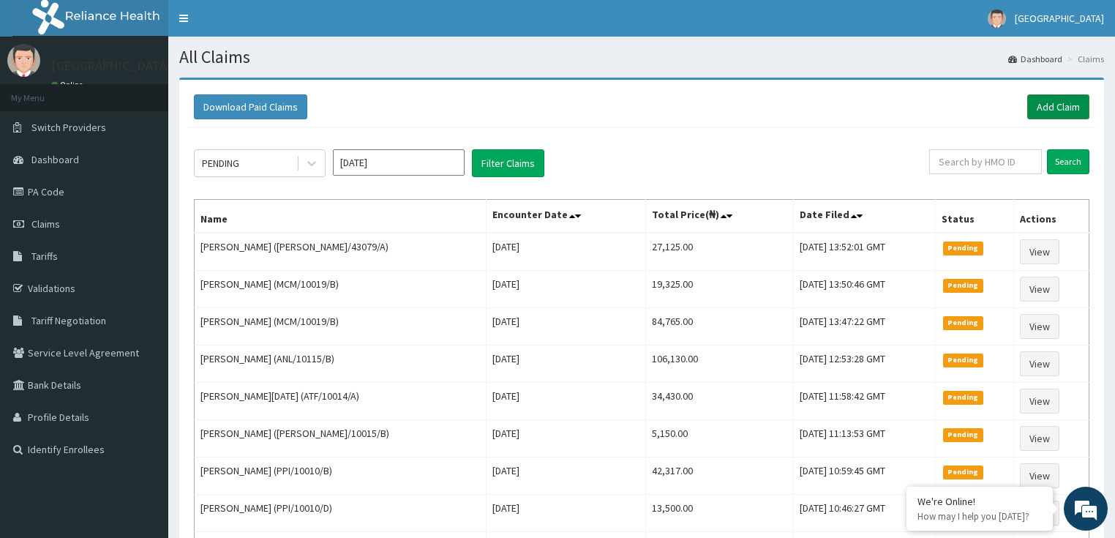
click at [1031, 108] on link "Add Claim" at bounding box center [1058, 106] width 62 height 25
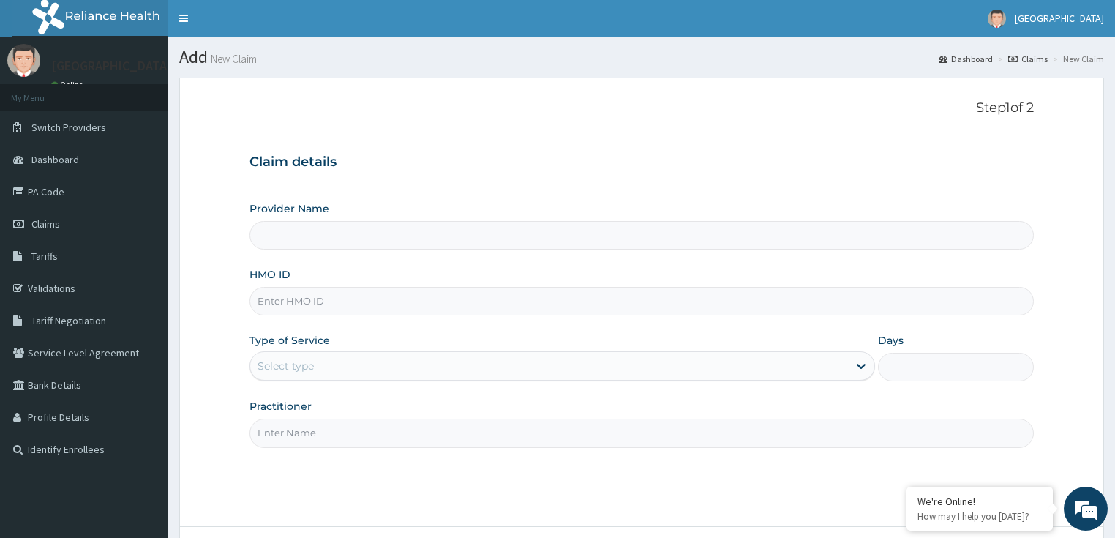
click at [295, 85] on form "Step 1 of 2 Claim details Provider Name HMO ID Type of Service Select type Days…" at bounding box center [641, 343] width 924 height 531
type input "LILY HOSPITAL-WARRI"
drag, startPoint x: 275, startPoint y: 319, endPoint x: 272, endPoint y: 298, distance: 20.7
click at [274, 319] on div "Provider Name LILY HOSPITAL-WARRI HMO ID Type of Service Select type Days Pract…" at bounding box center [641, 324] width 785 height 246
click at [272, 292] on input "HMO ID" at bounding box center [641, 301] width 785 height 29
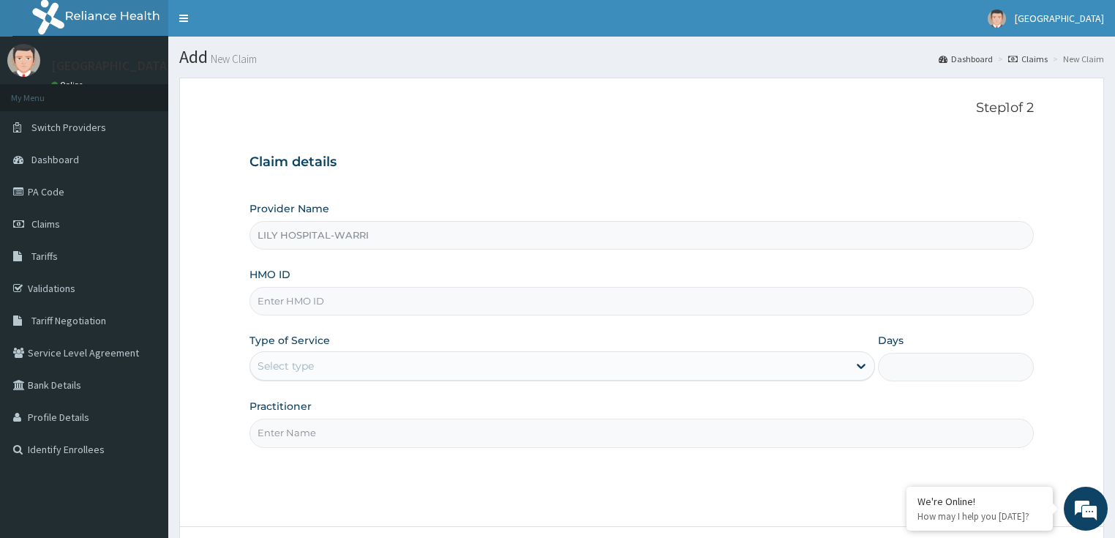
paste input "ELI/10084/A"
type input "ELI/10084/A"
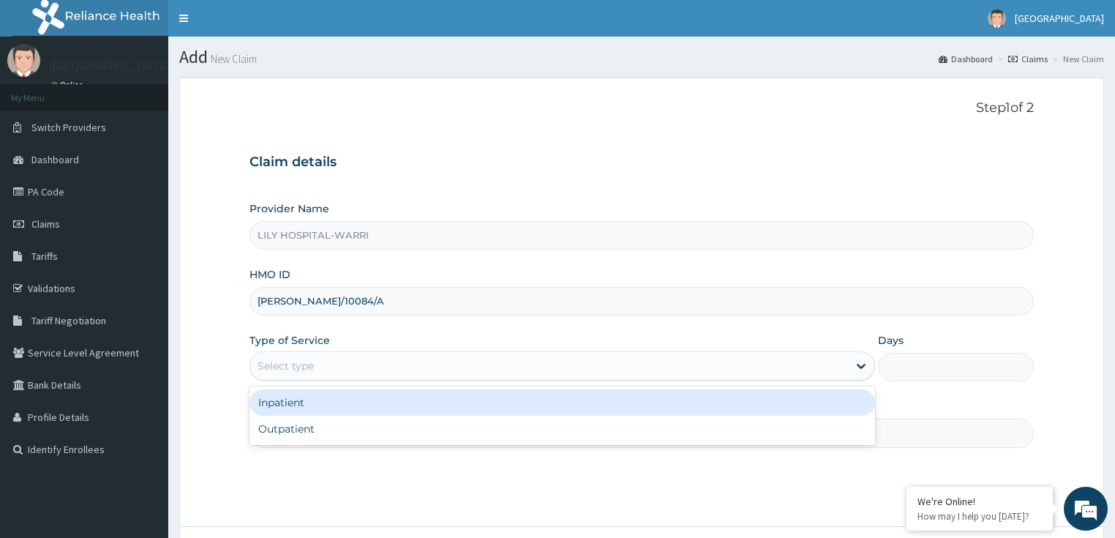
click at [278, 360] on div "Select type" at bounding box center [285, 365] width 56 height 15
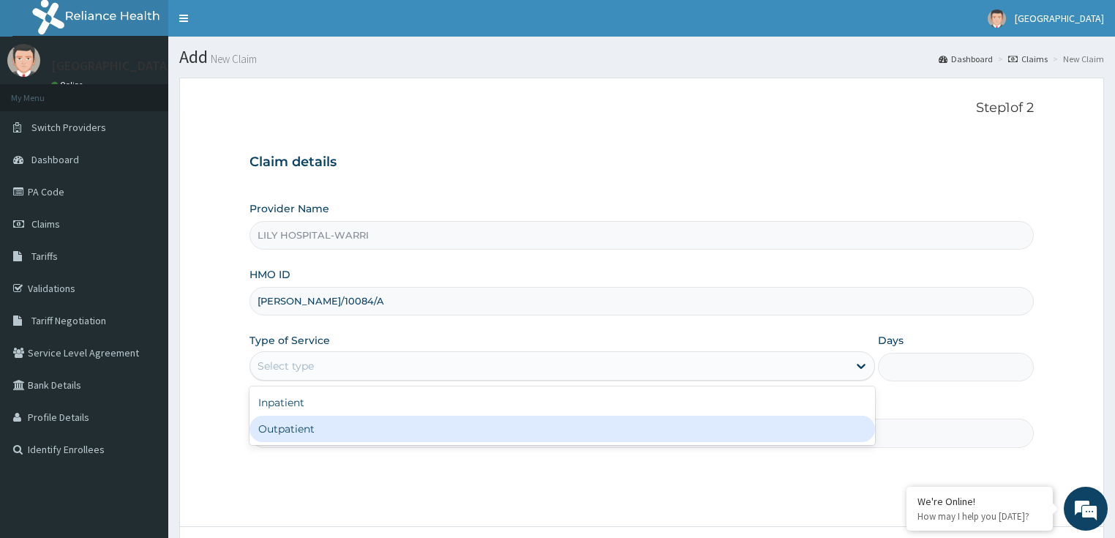
click at [281, 419] on div "Outpatient" at bounding box center [561, 428] width 625 height 26
type input "1"
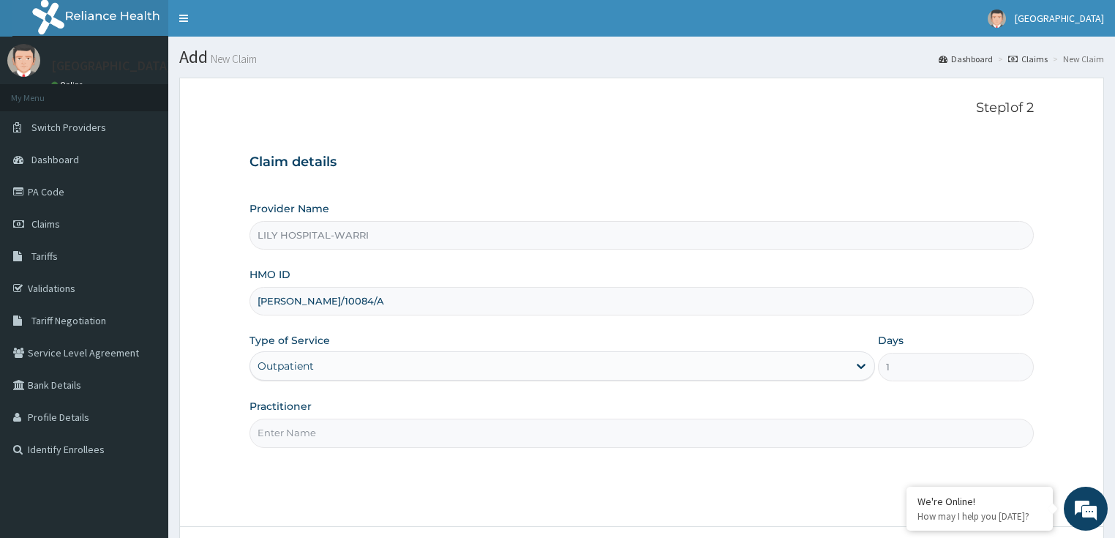
click at [297, 436] on input "Practitioner" at bounding box center [641, 432] width 785 height 29
type input "General practitioner"
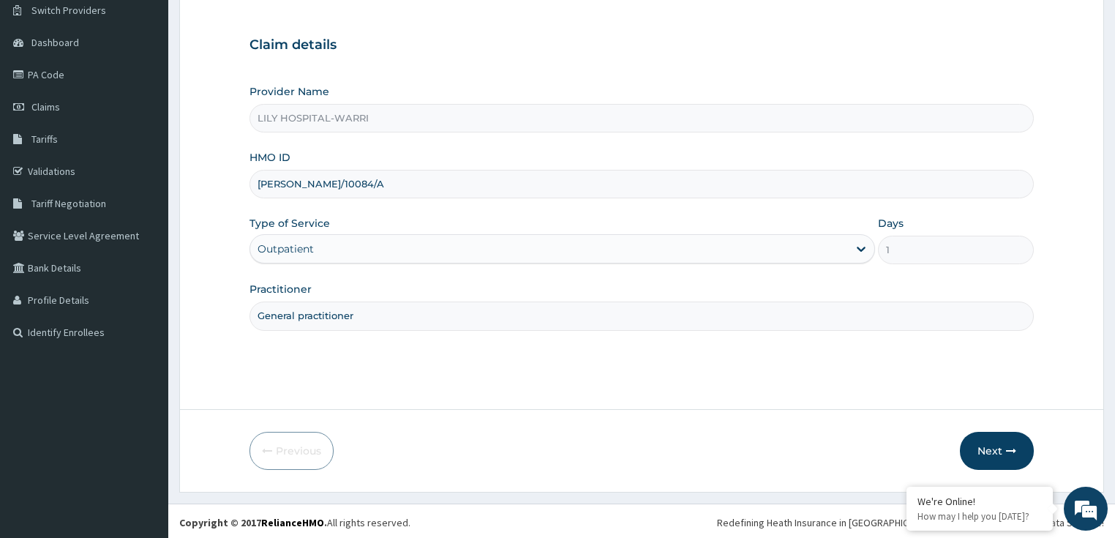
scroll to position [119, 0]
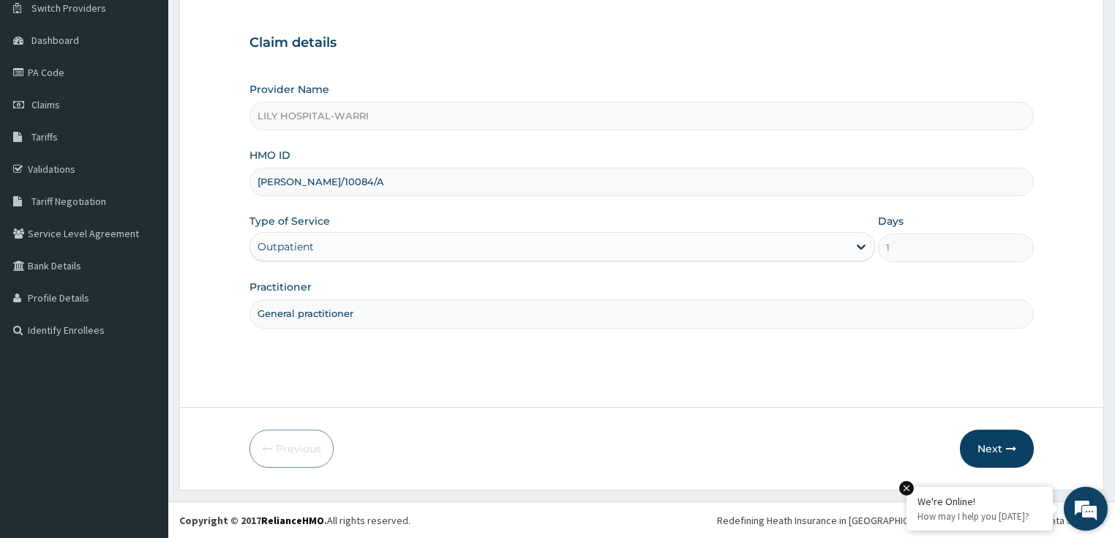
click at [906, 489] on em at bounding box center [906, 487] width 15 height 15
click at [975, 464] on button "Next" at bounding box center [996, 448] width 74 height 38
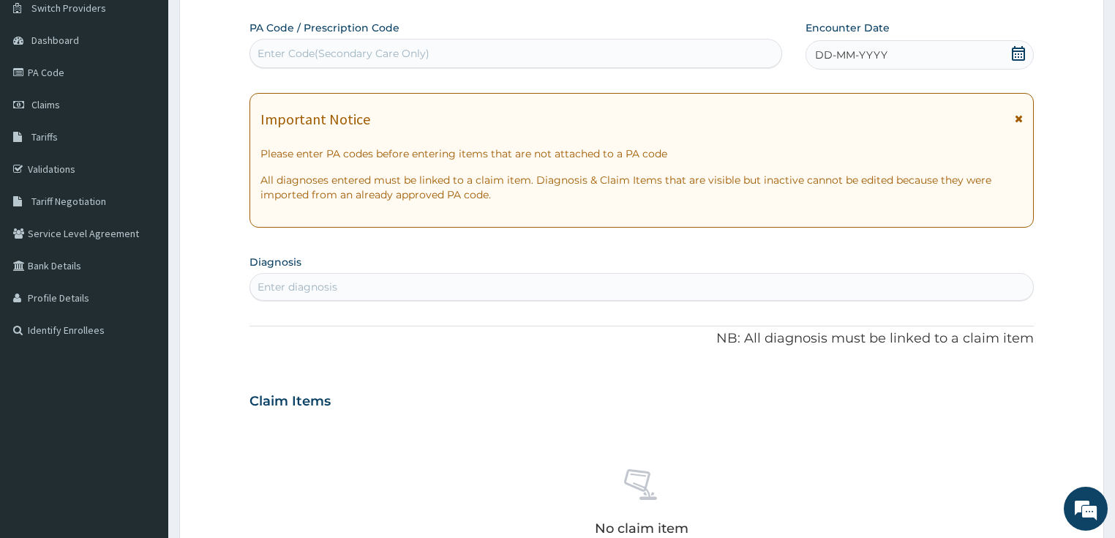
click at [316, 50] on div "Enter Code(Secondary Care Only)" at bounding box center [343, 53] width 172 height 15
paste input "PA/4E12F4"
type input "PA/4E12F4"
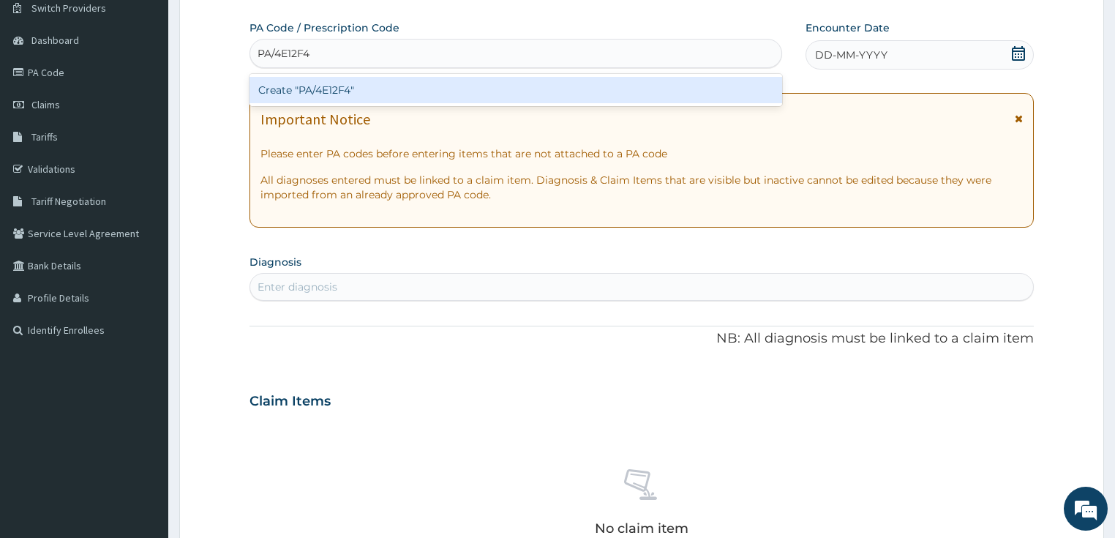
click at [313, 79] on div "Create "PA/4E12F4"" at bounding box center [515, 90] width 532 height 26
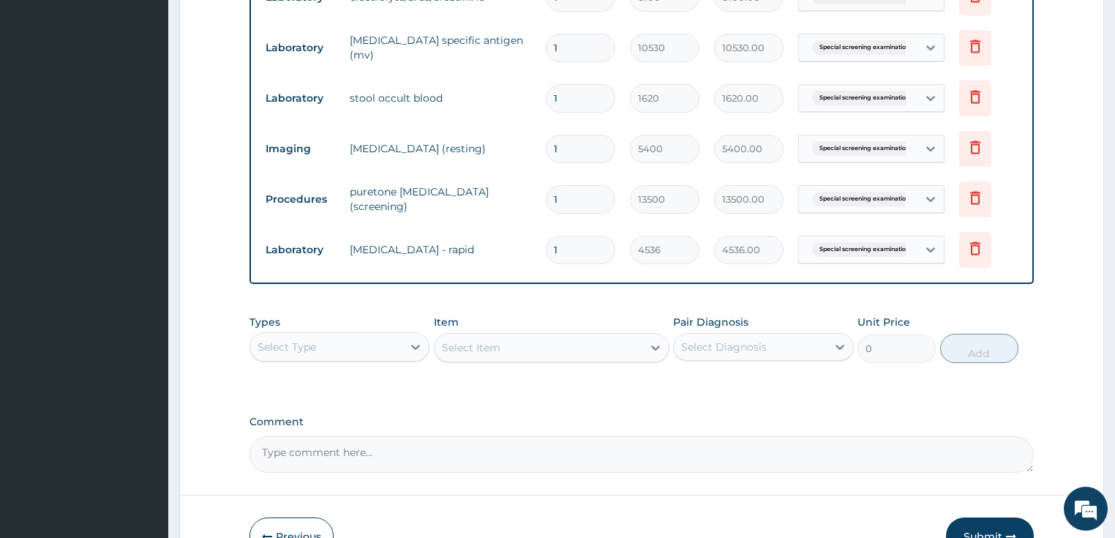
scroll to position [1049, 0]
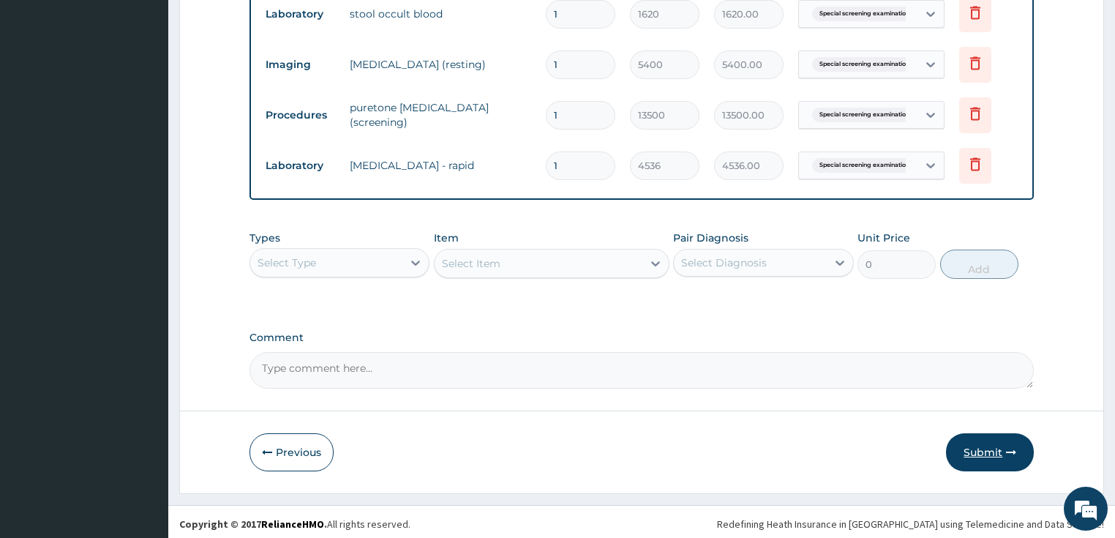
click at [994, 448] on button "Submit" at bounding box center [990, 452] width 88 height 38
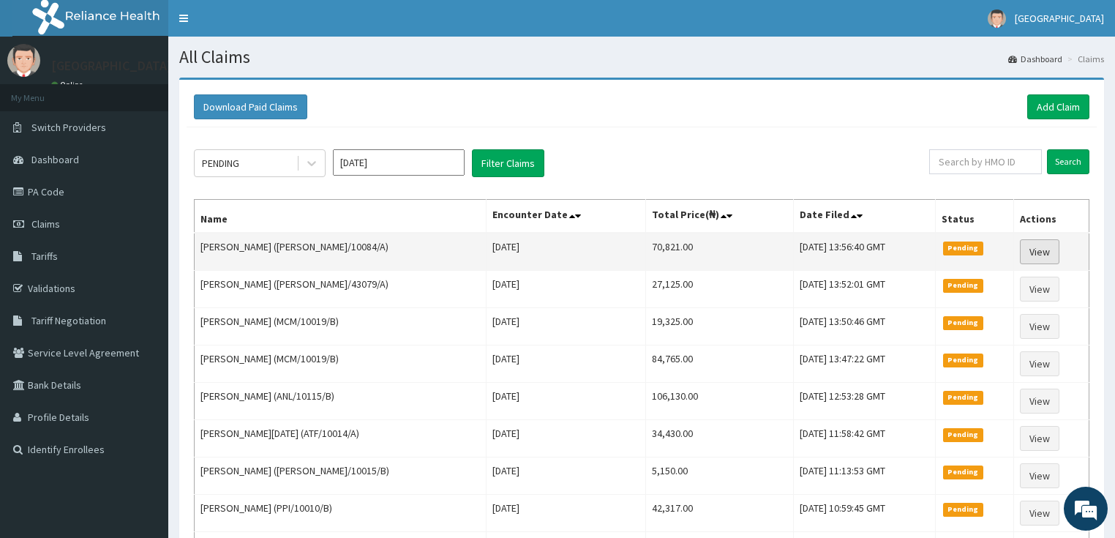
click at [1047, 250] on link "View" at bounding box center [1038, 251] width 39 height 25
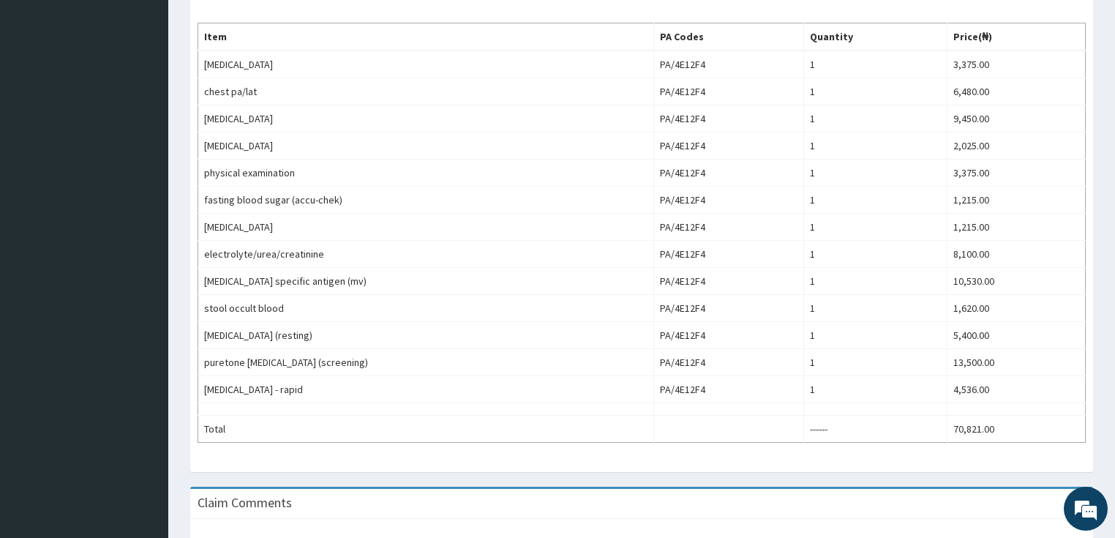
click at [177, 75] on div "Provider - LILY HOSPITAL-WARRI Reopen Claim HMO ID [PERSON_NAME]/10084/A ([PERS…" at bounding box center [641, 133] width 946 height 1048
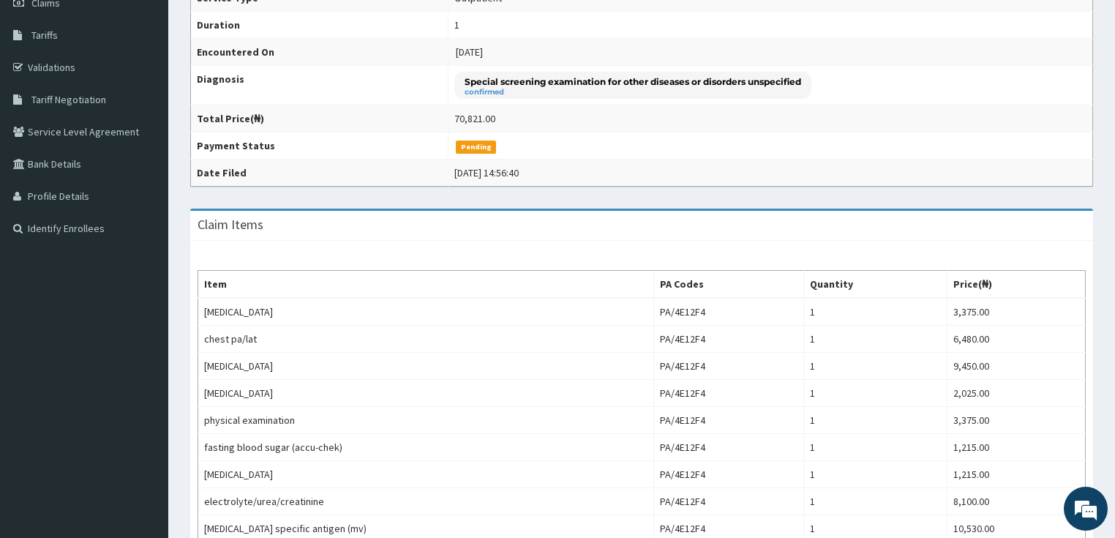
scroll to position [117, 0]
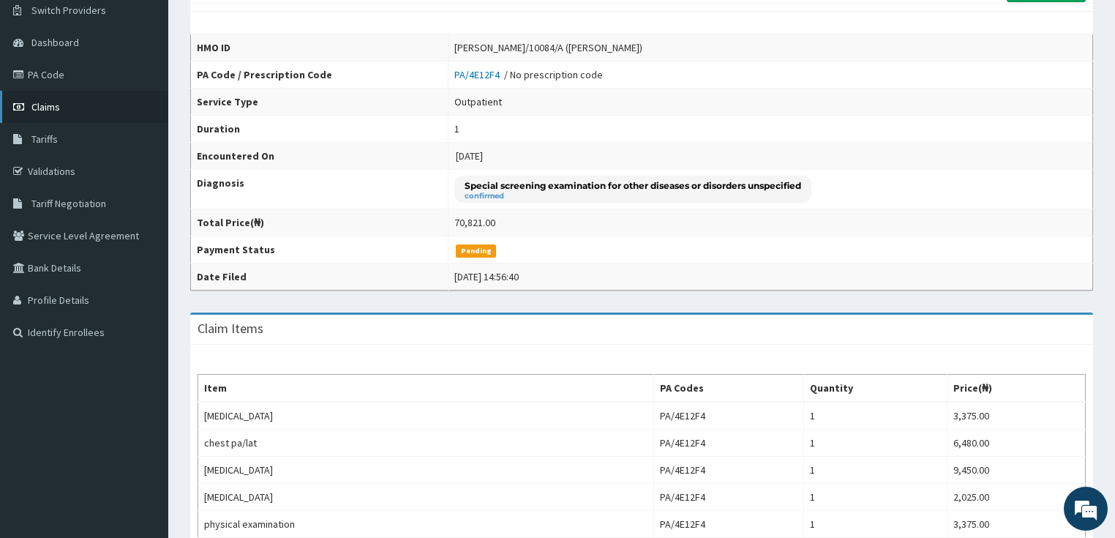
click at [61, 110] on link "Claims" at bounding box center [84, 107] width 168 height 32
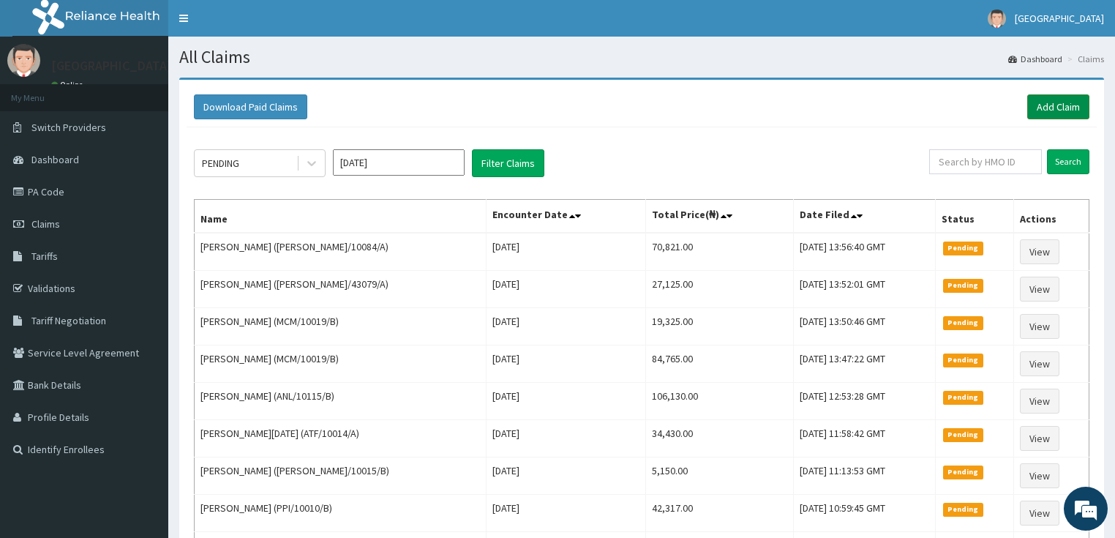
click at [1071, 102] on link "Add Claim" at bounding box center [1058, 106] width 62 height 25
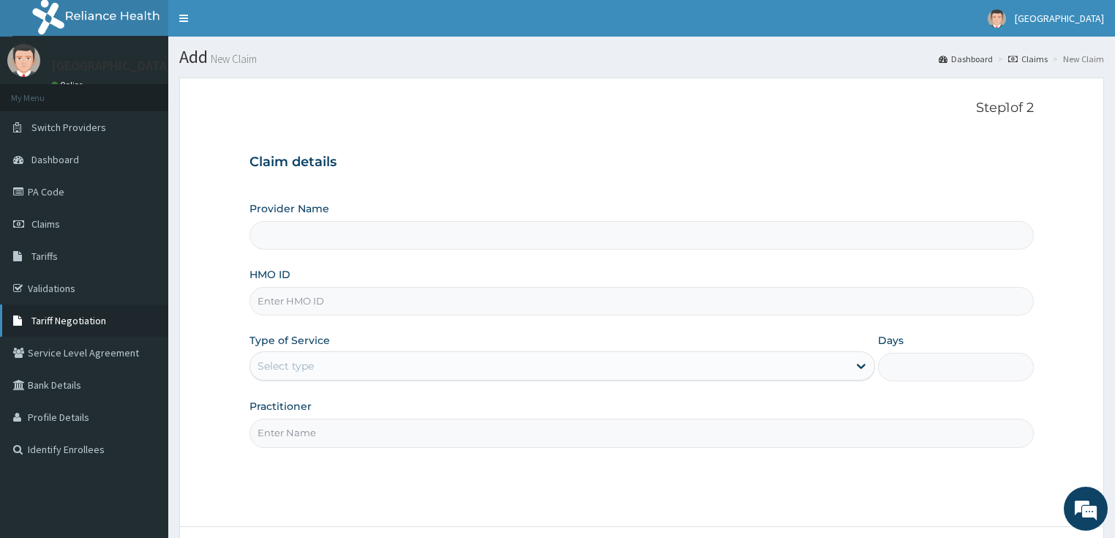
type input "LILY HOSPITAL-WARRI"
click at [223, 99] on form "Step 1 of 2 Claim details Provider Name LILY HOSPITAL-WARRI HMO ID Type of Serv…" at bounding box center [641, 343] width 924 height 531
click at [295, 304] on input "HMO ID" at bounding box center [641, 301] width 785 height 29
paste input "PES/10141/B"
type input "PES/10141/B"
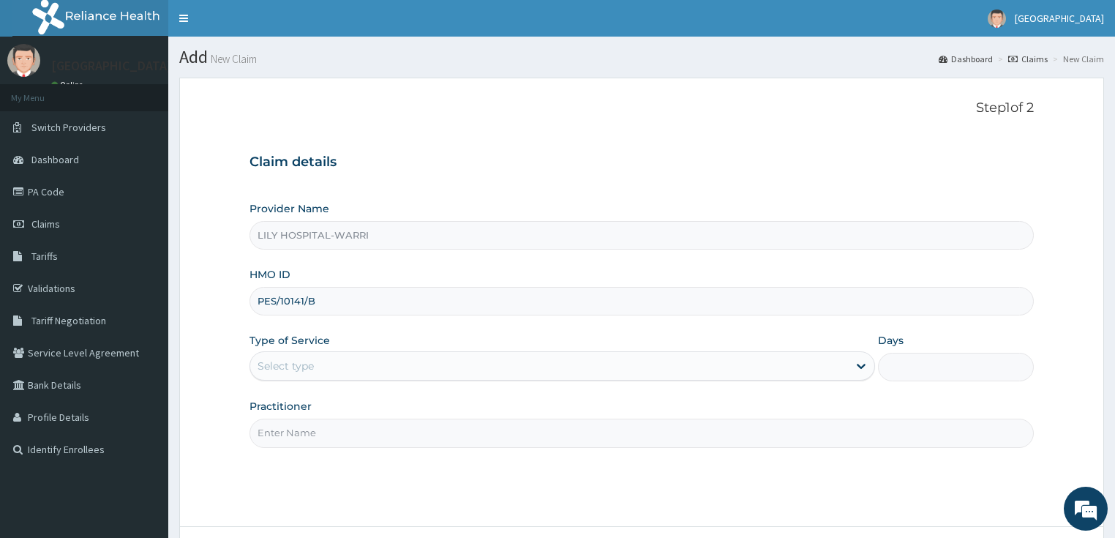
click at [285, 372] on div "Select type" at bounding box center [548, 365] width 597 height 23
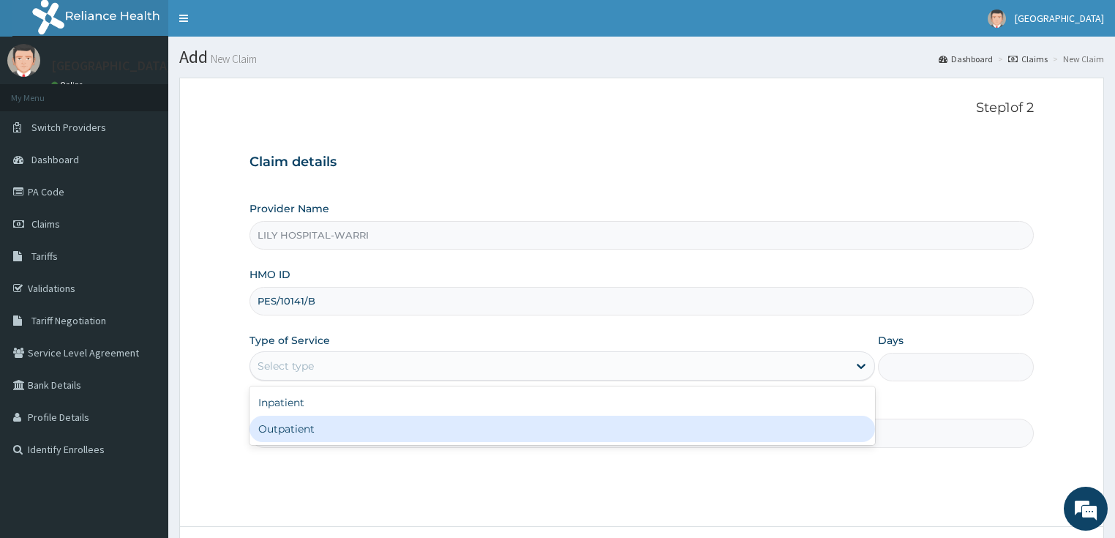
click at [286, 427] on div "Outpatient" at bounding box center [561, 428] width 625 height 26
type input "1"
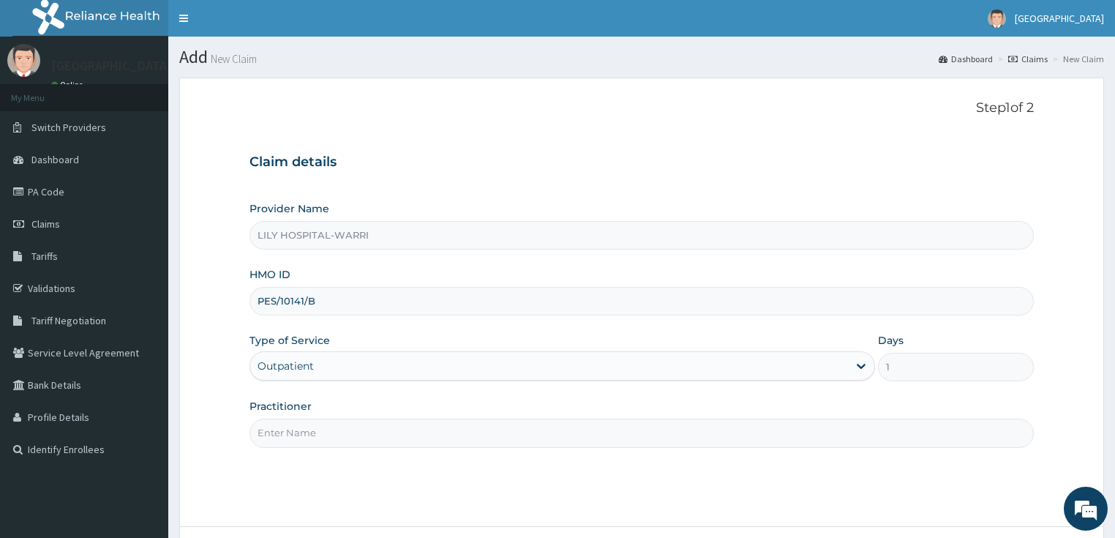
click at [288, 436] on input "Practitioner" at bounding box center [641, 432] width 785 height 29
type input "General practitioner"
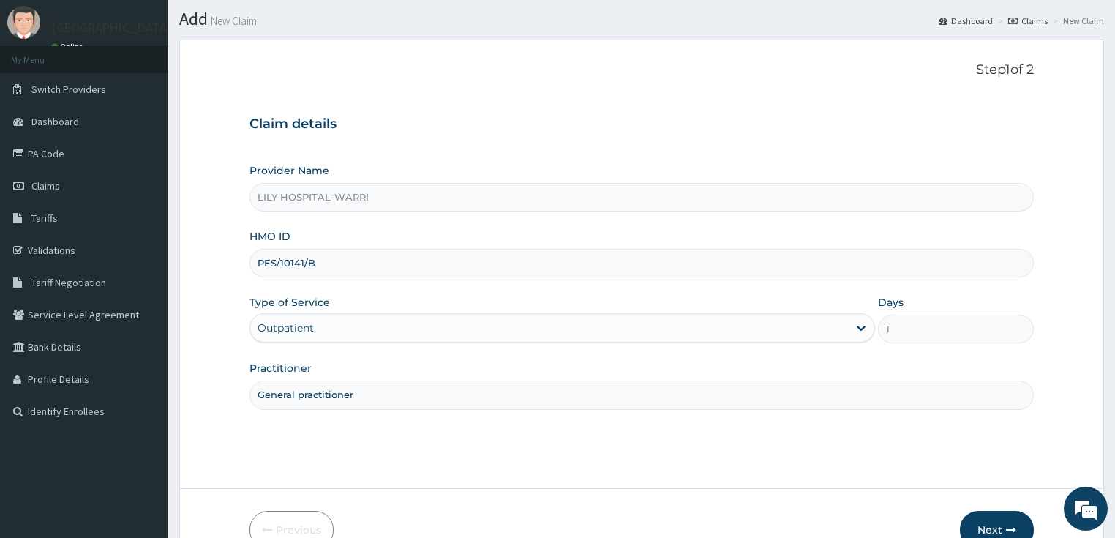
scroll to position [59, 0]
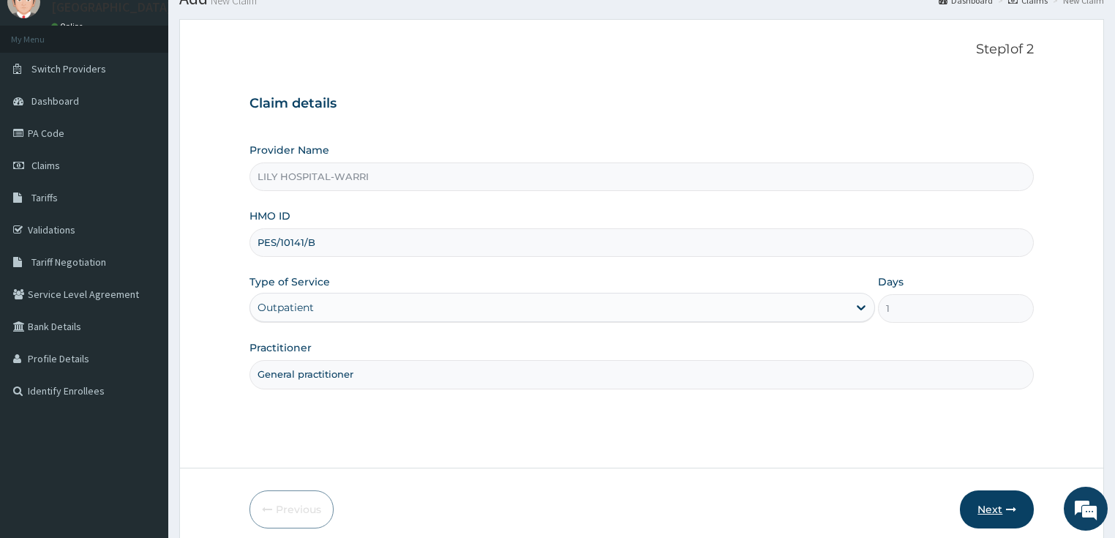
click at [984, 511] on button "Next" at bounding box center [996, 509] width 74 height 38
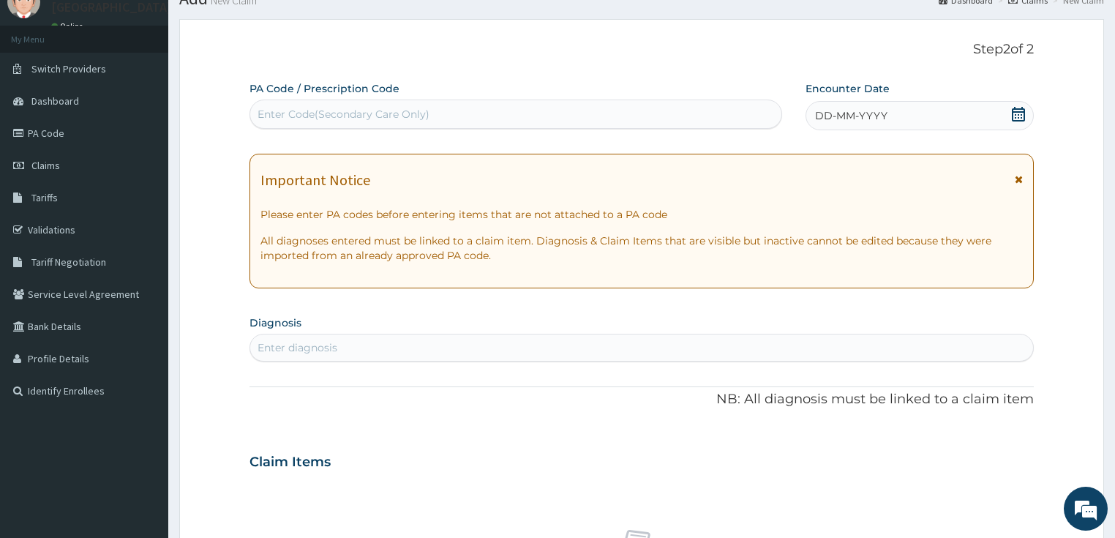
click at [293, 100] on div "Enter Code(Secondary Care Only)" at bounding box center [515, 113] width 532 height 29
paste input "PA/AAF296"
type input "PA/AAF296"
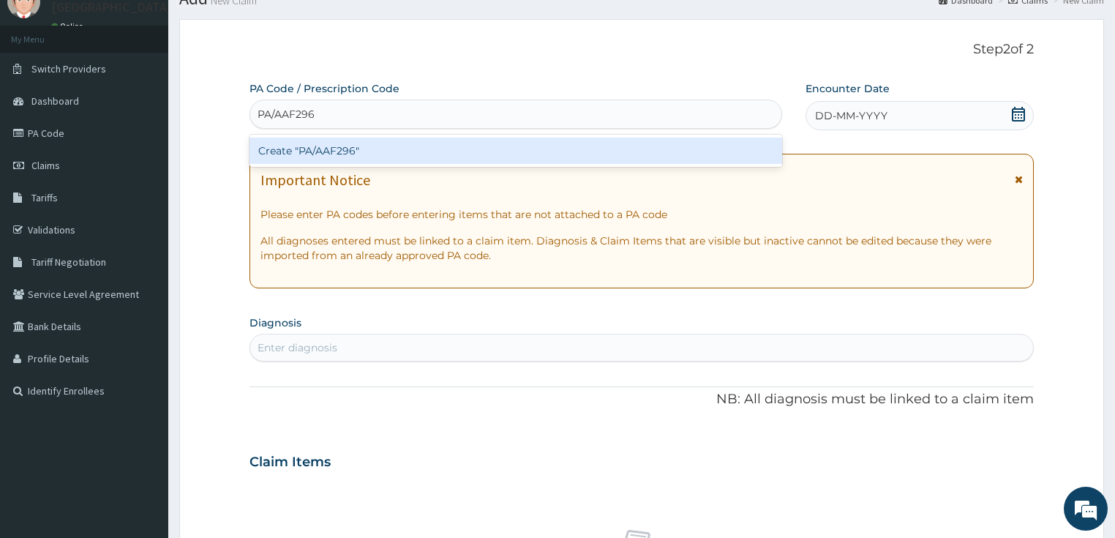
click at [303, 157] on div "Create "PA/AAF296"" at bounding box center [515, 150] width 532 height 26
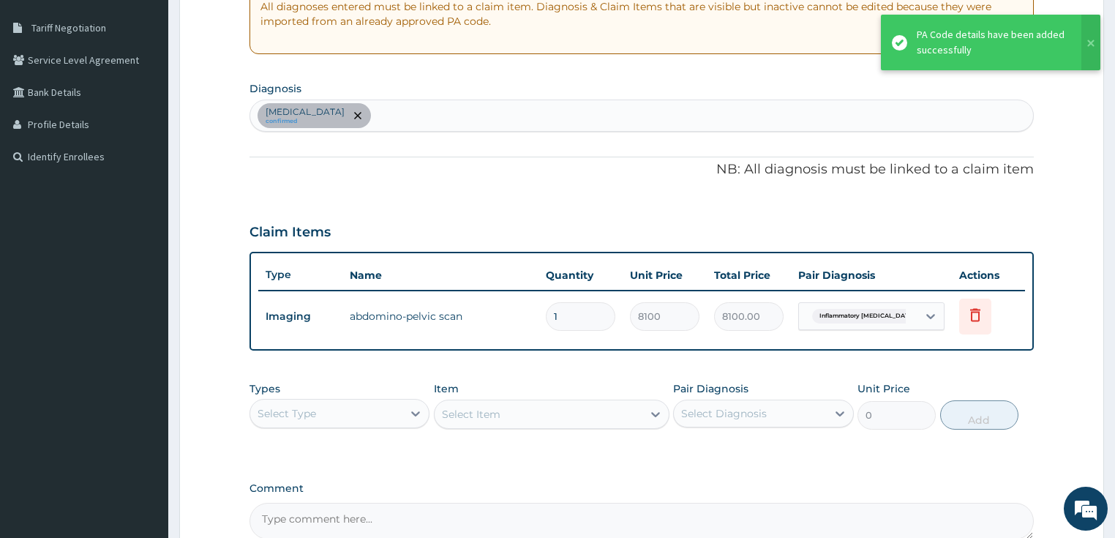
scroll to position [317, 0]
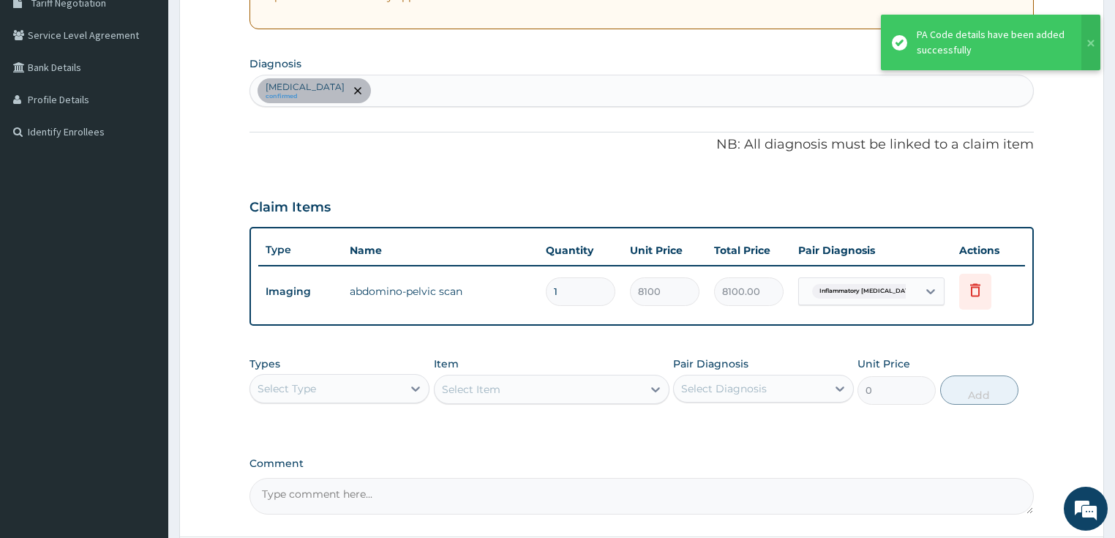
click at [386, 377] on div "Select Type" at bounding box center [326, 388] width 153 height 23
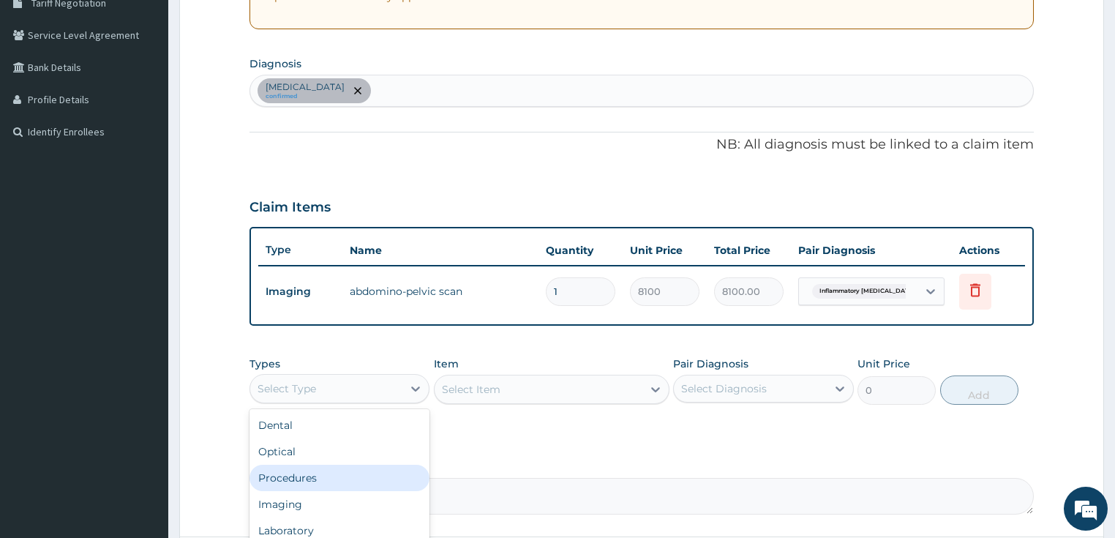
click at [307, 480] on div "Procedures" at bounding box center [339, 477] width 181 height 26
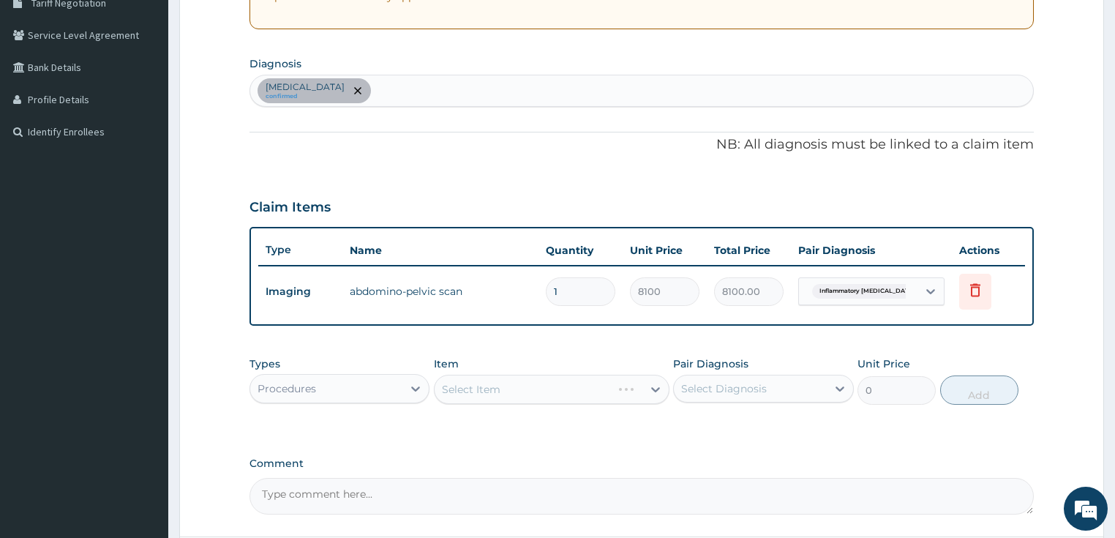
click at [495, 75] on div "Inflammatory liver disease, unspecified confirmed" at bounding box center [641, 91] width 785 height 32
type input "[MEDICAL_DATA]"
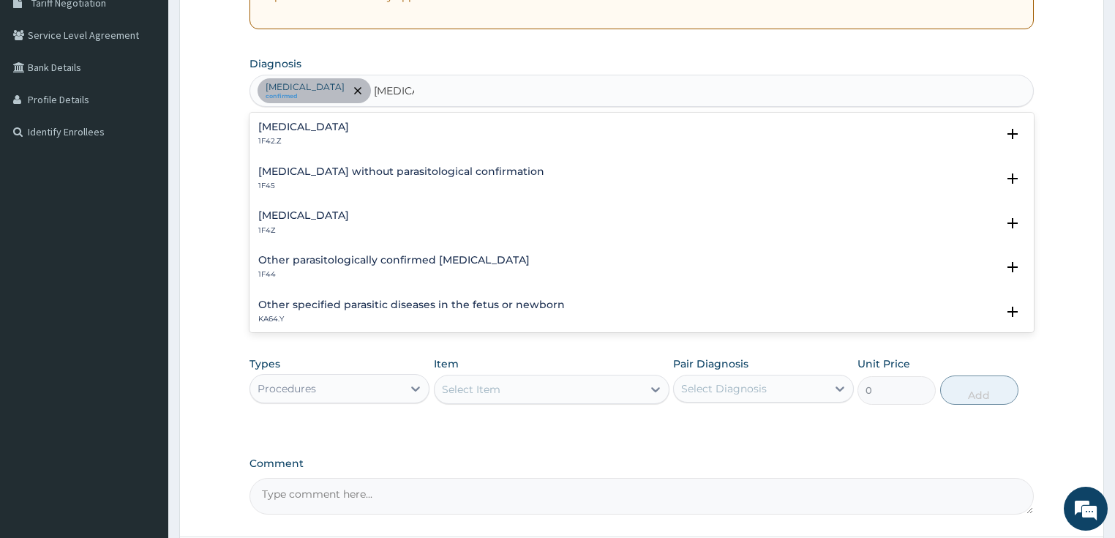
click at [345, 222] on div "Malaria, unspecified 1F4Z" at bounding box center [303, 223] width 91 height 26
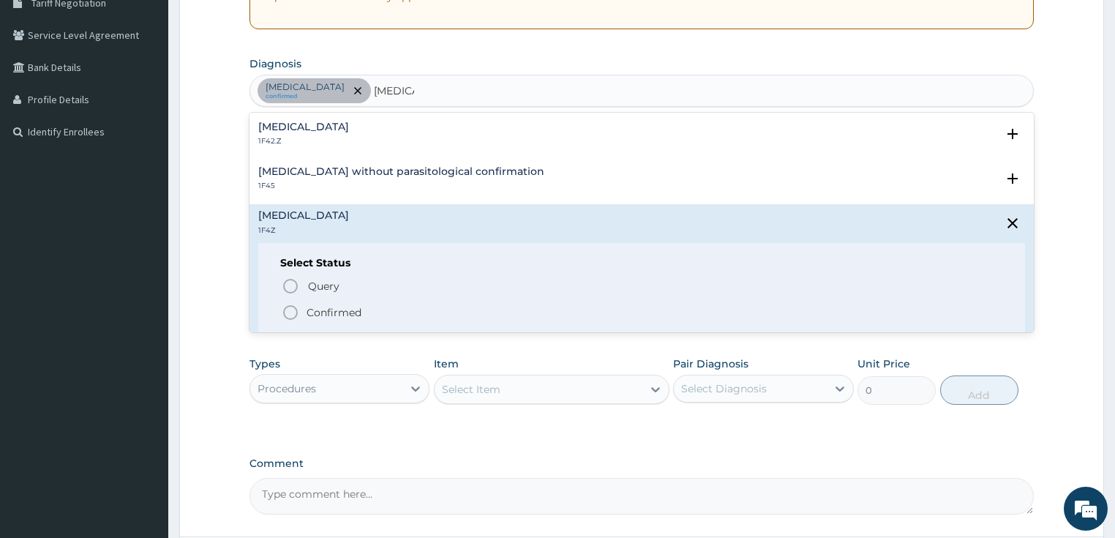
click at [325, 313] on p "Confirmed" at bounding box center [333, 312] width 55 height 15
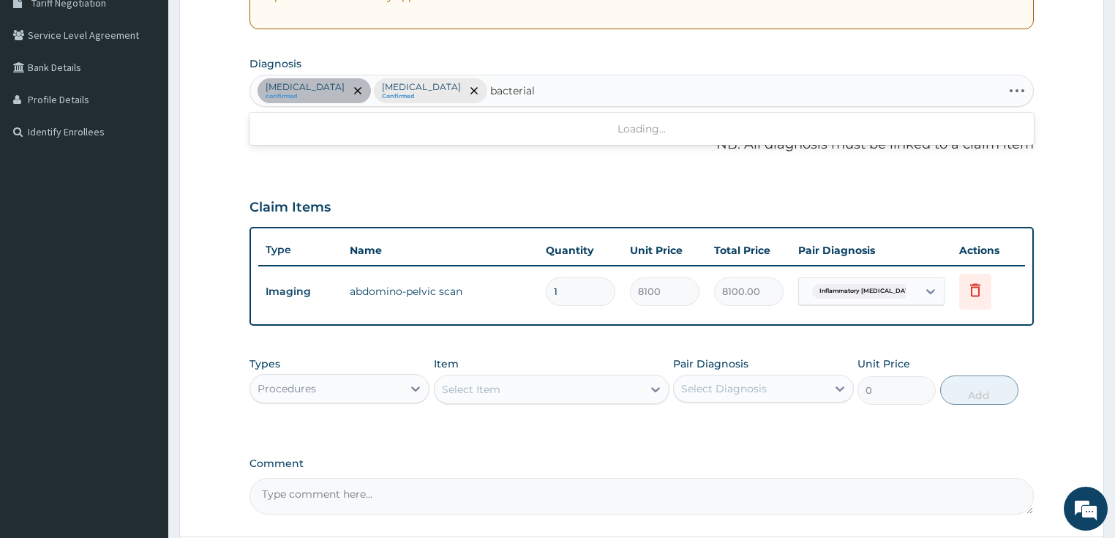
type input "bacterial"
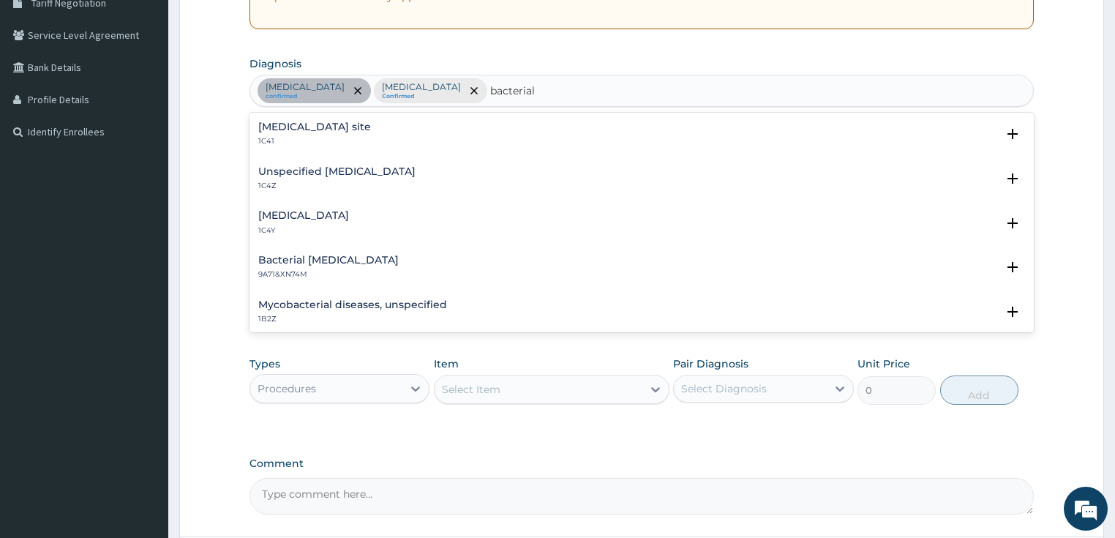
click at [325, 176] on h4 "Unspecified bacterial disease" at bounding box center [336, 171] width 157 height 11
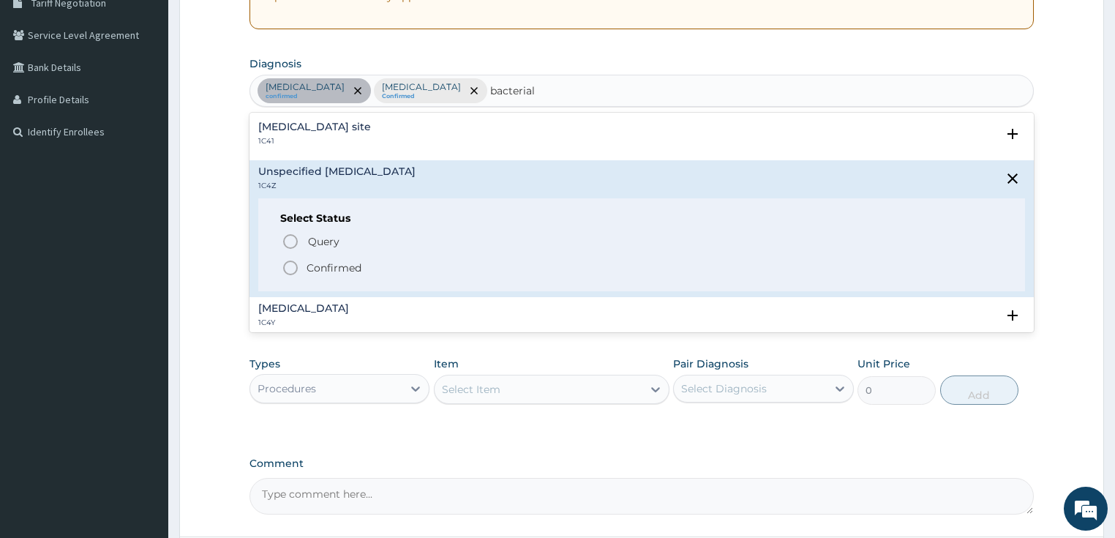
click at [325, 269] on p "Confirmed" at bounding box center [333, 267] width 55 height 15
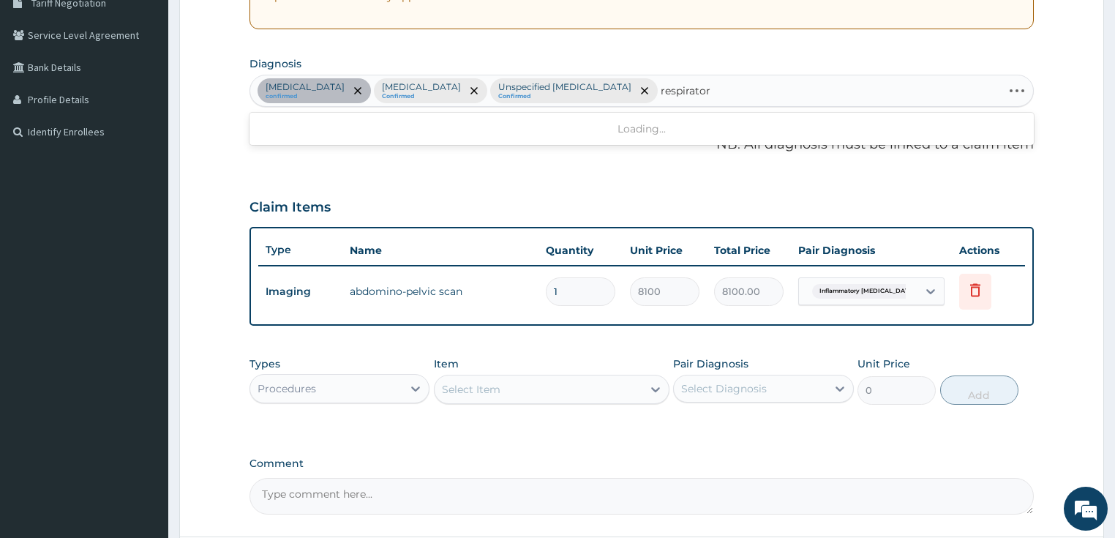
type input "respiratory"
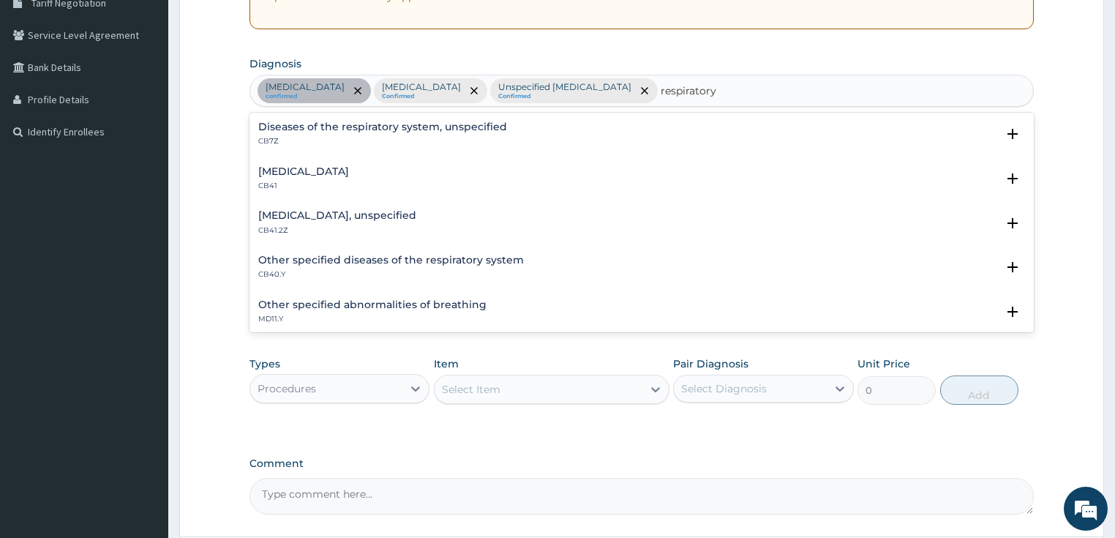
click at [273, 140] on p "CB7Z" at bounding box center [382, 141] width 249 height 10
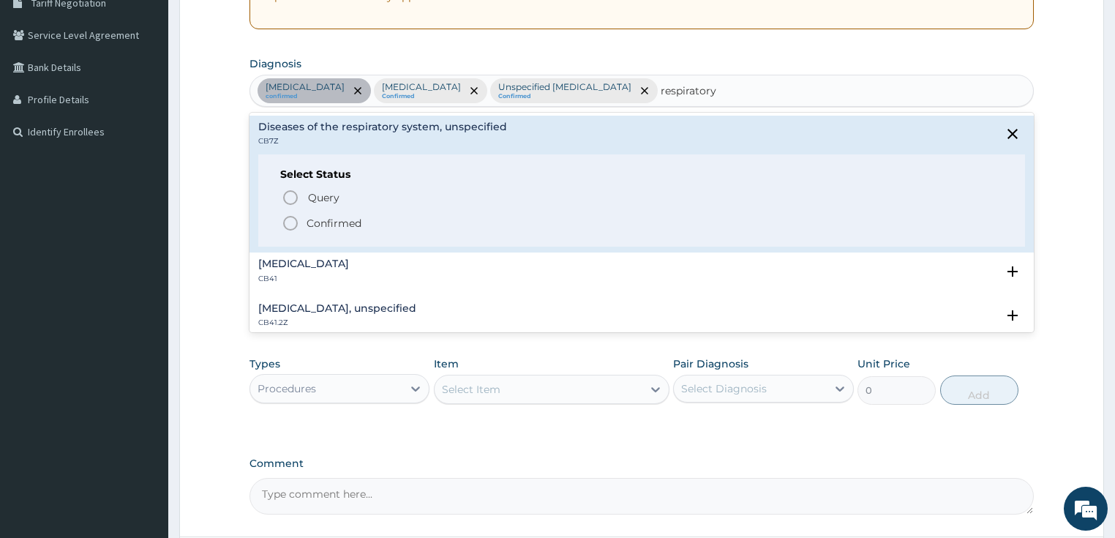
click at [331, 216] on p "Confirmed" at bounding box center [333, 223] width 55 height 15
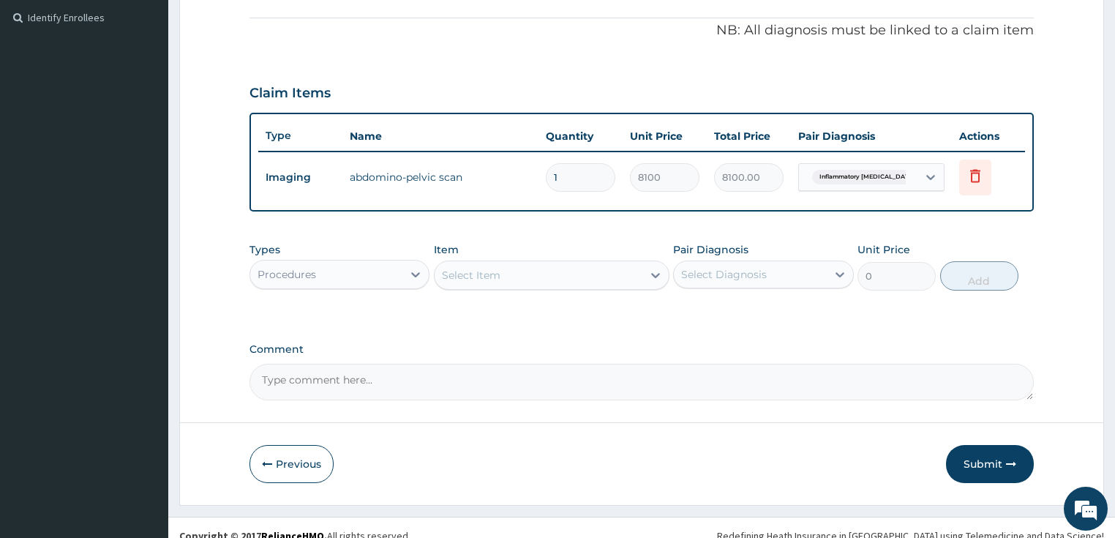
scroll to position [445, 0]
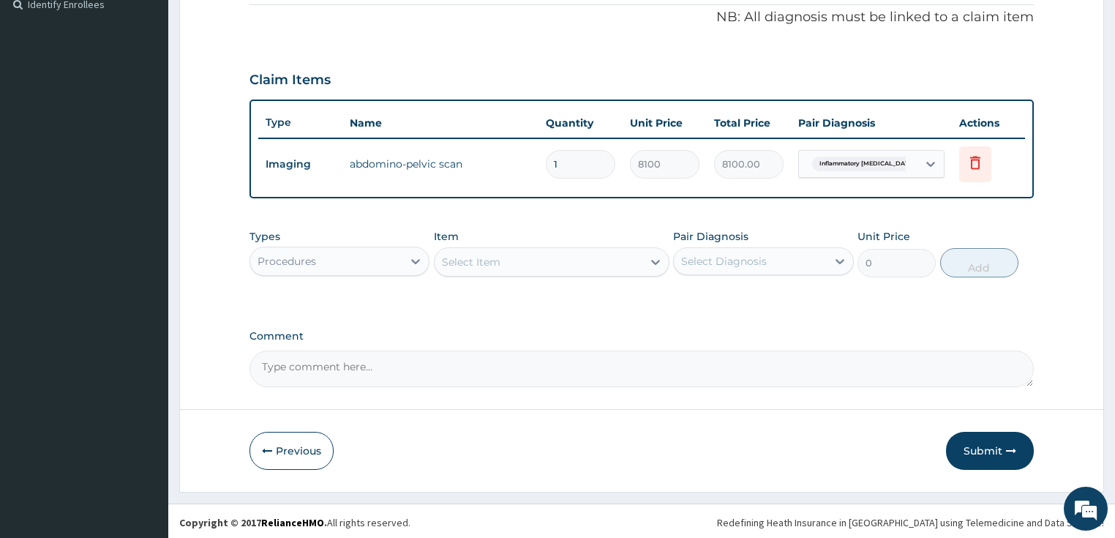
click at [488, 265] on div "Select Item" at bounding box center [471, 261] width 59 height 15
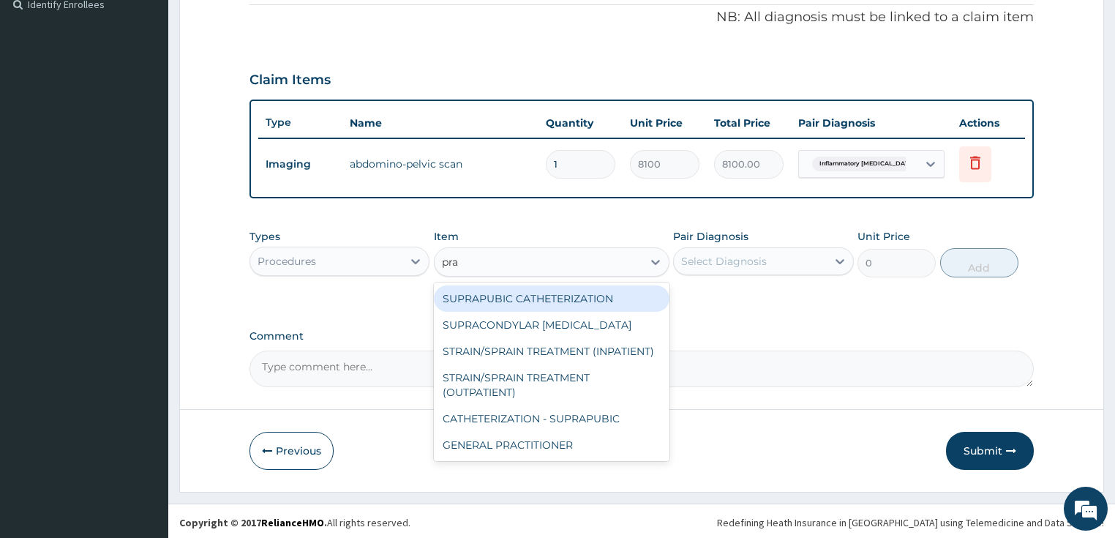
type input "prac"
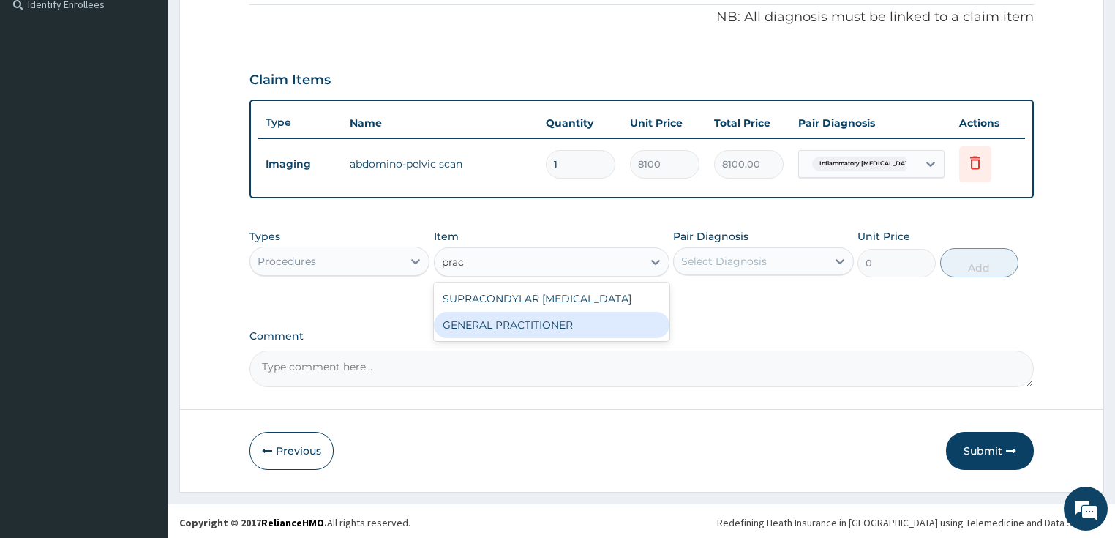
click at [491, 322] on div "GENERAL PRACTITIONER" at bounding box center [551, 325] width 235 height 26
type input "3125"
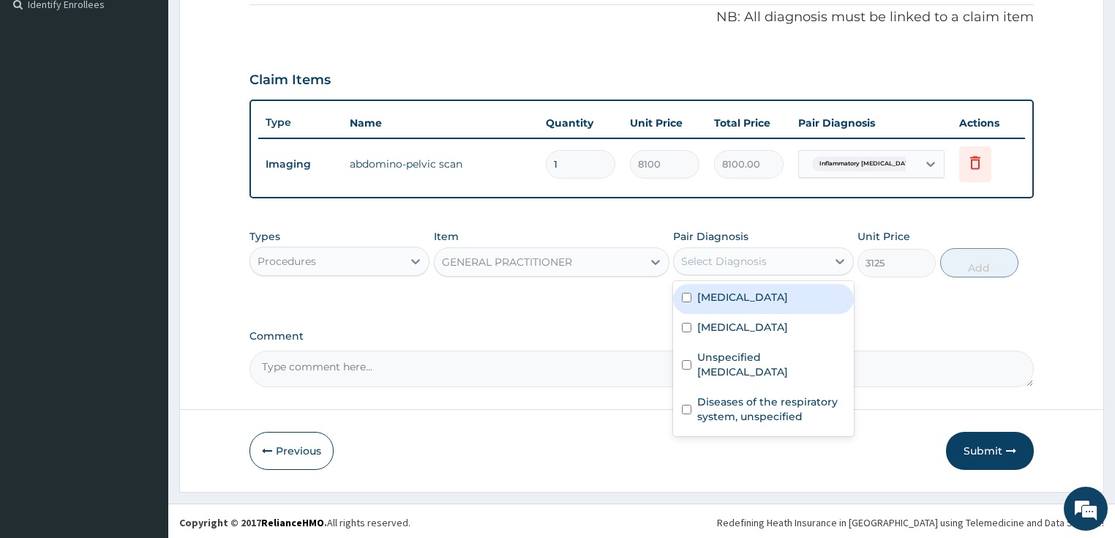
click at [732, 256] on div "Select Diagnosis" at bounding box center [724, 261] width 86 height 15
click at [735, 304] on label "Inflammatory liver disease, unspecified" at bounding box center [742, 297] width 91 height 15
checkbox input "true"
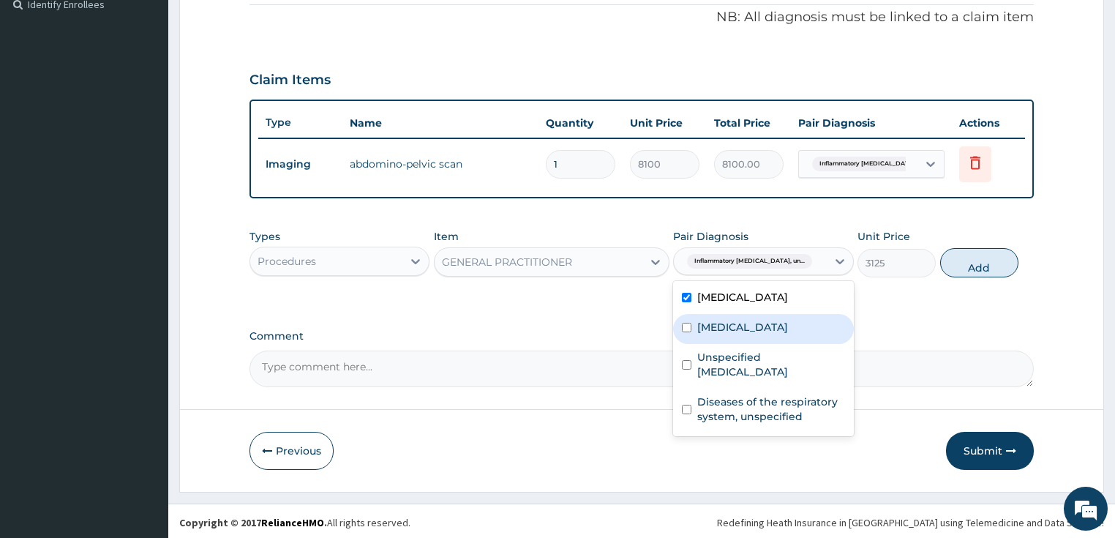
click at [728, 334] on label "[MEDICAL_DATA]" at bounding box center [742, 327] width 91 height 15
checkbox input "true"
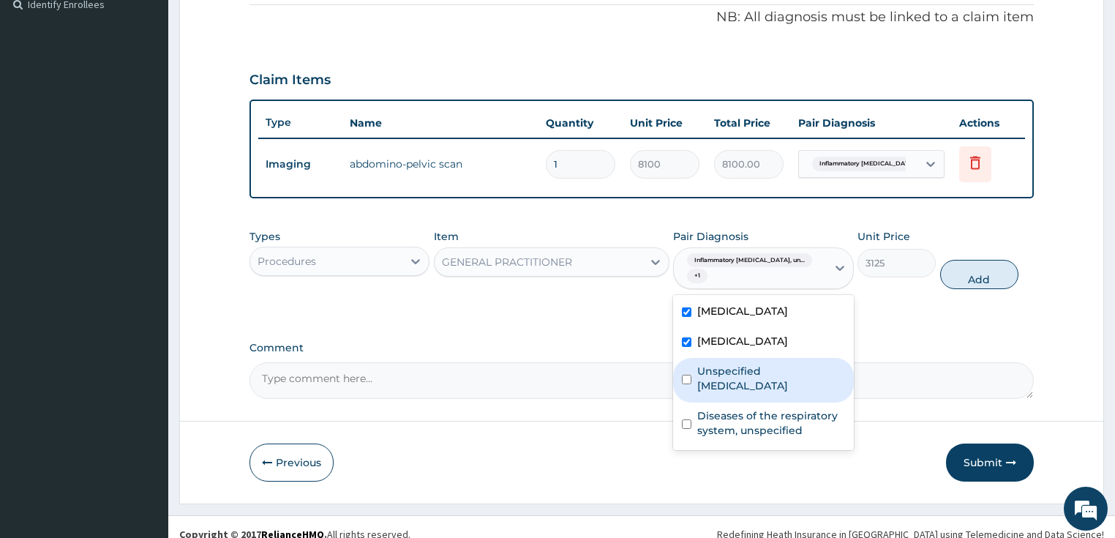
click at [742, 393] on label "Unspecified bacterial disease" at bounding box center [771, 377] width 148 height 29
checkbox input "true"
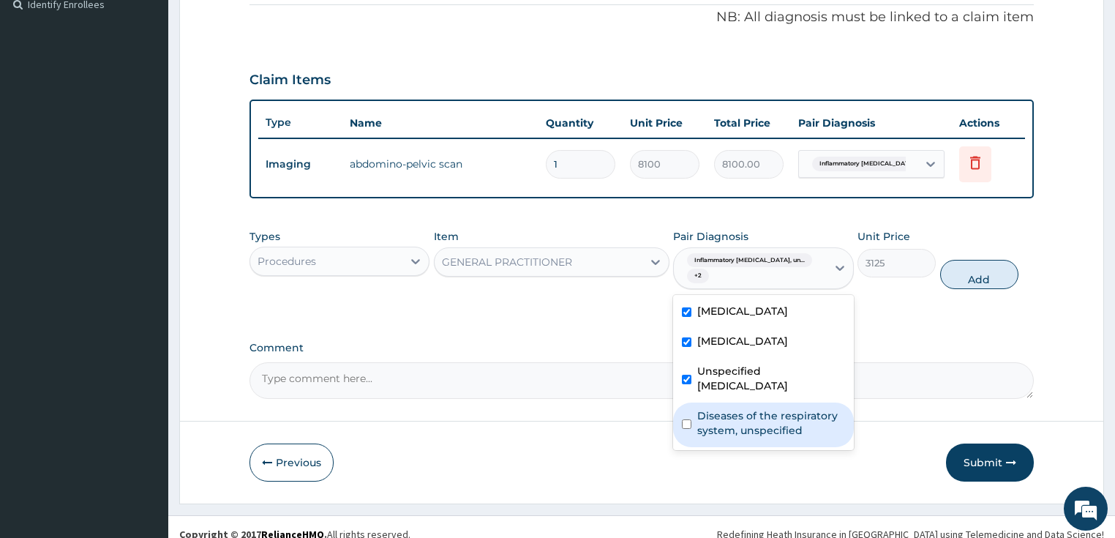
click at [728, 437] on label "Diseases of the respiratory system, unspecified" at bounding box center [771, 422] width 148 height 29
checkbox input "true"
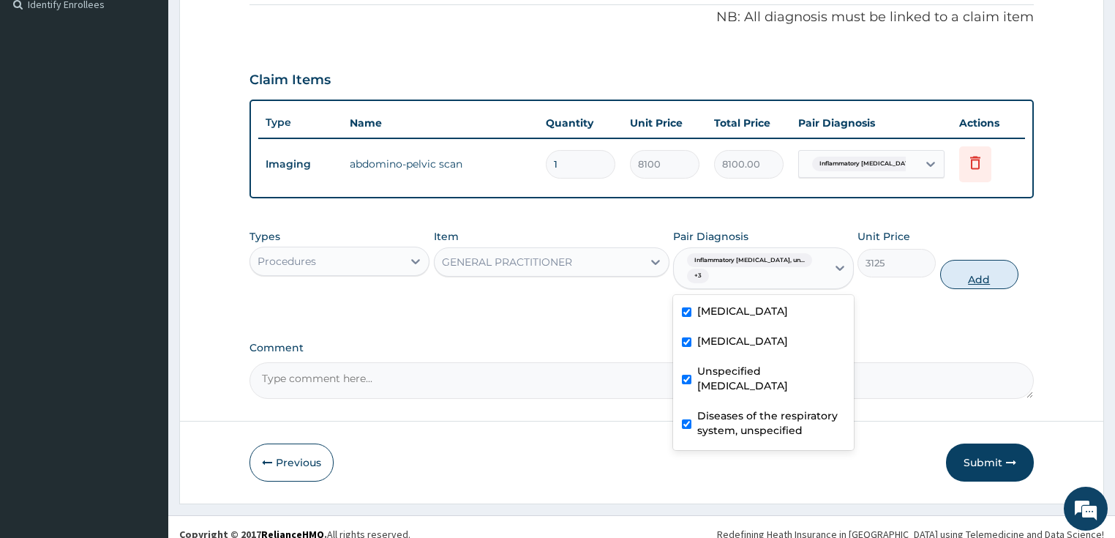
click at [983, 274] on button "Add" at bounding box center [979, 274] width 78 height 29
type input "0"
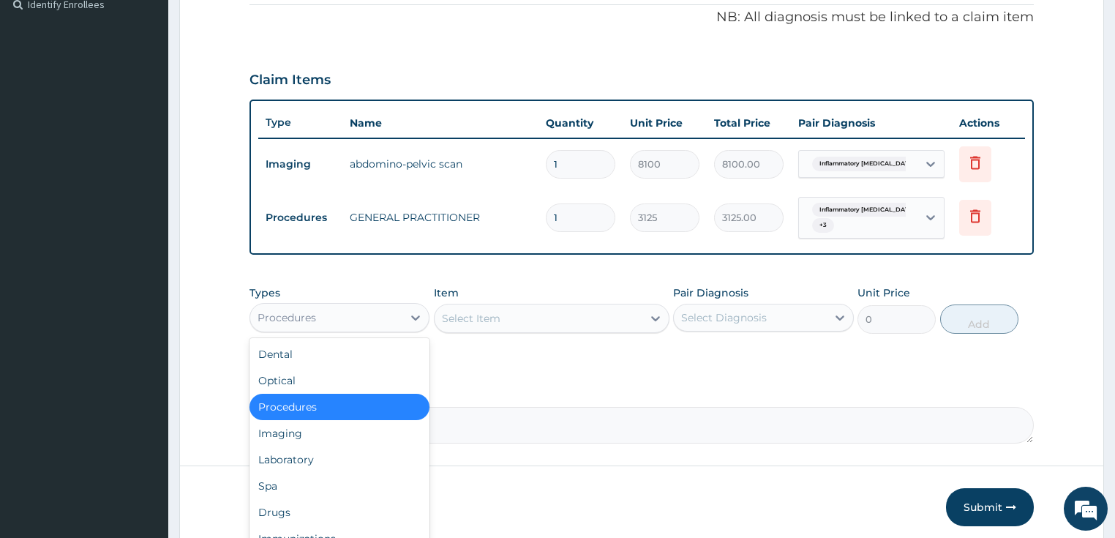
click at [377, 314] on div "Procedures" at bounding box center [326, 317] width 153 height 23
click at [301, 513] on div "Drugs" at bounding box center [339, 512] width 181 height 26
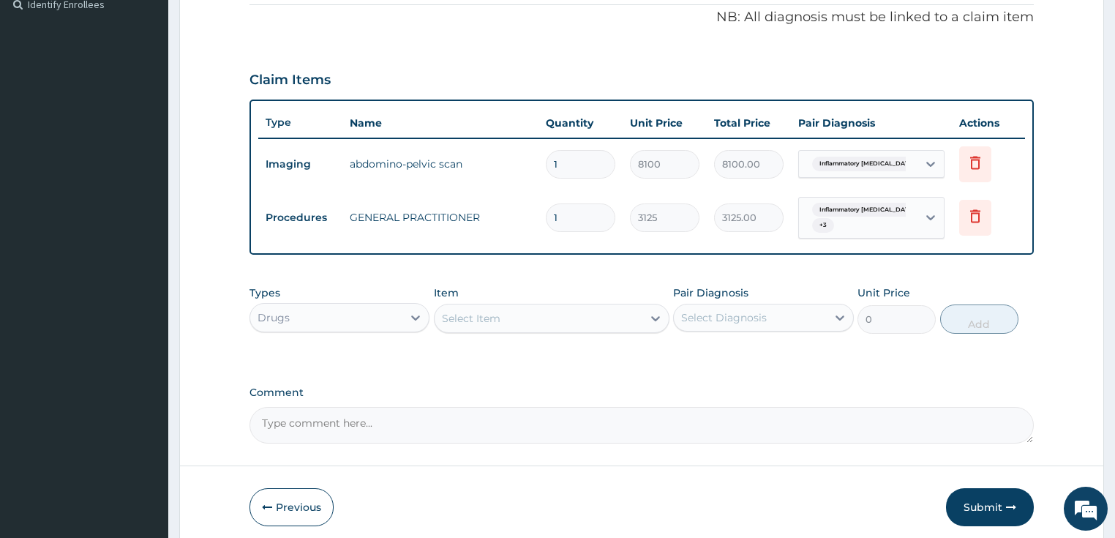
click at [526, 316] on div "Select Item" at bounding box center [538, 317] width 208 height 23
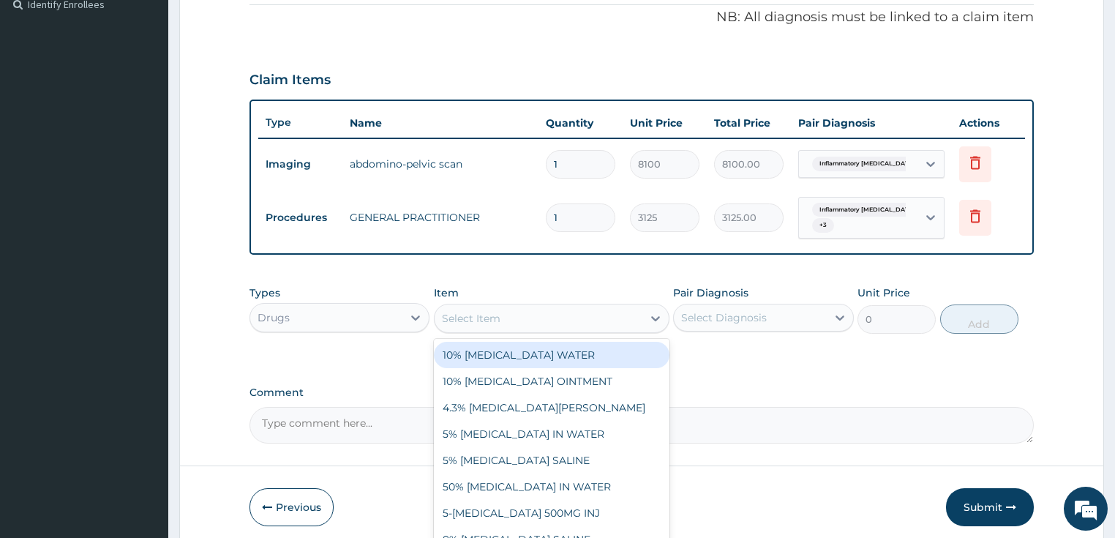
paste input "AZITHROMYCIN 500MG TAB"
type input "AZITHROMYCIN 500MG TAB"
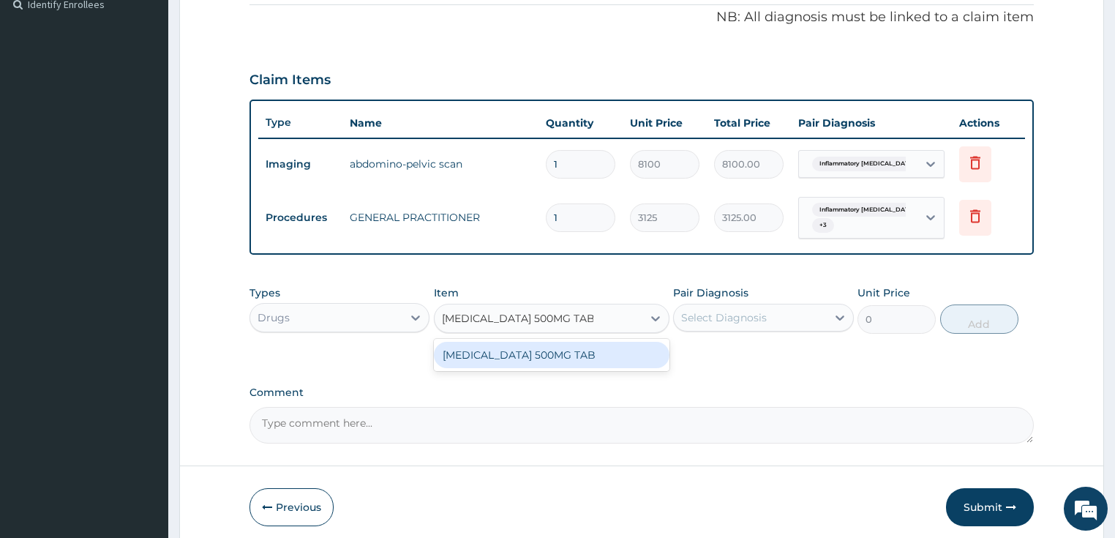
click at [532, 354] on div "AZITHROMYCIN 500MG TAB" at bounding box center [551, 355] width 235 height 26
type input "480"
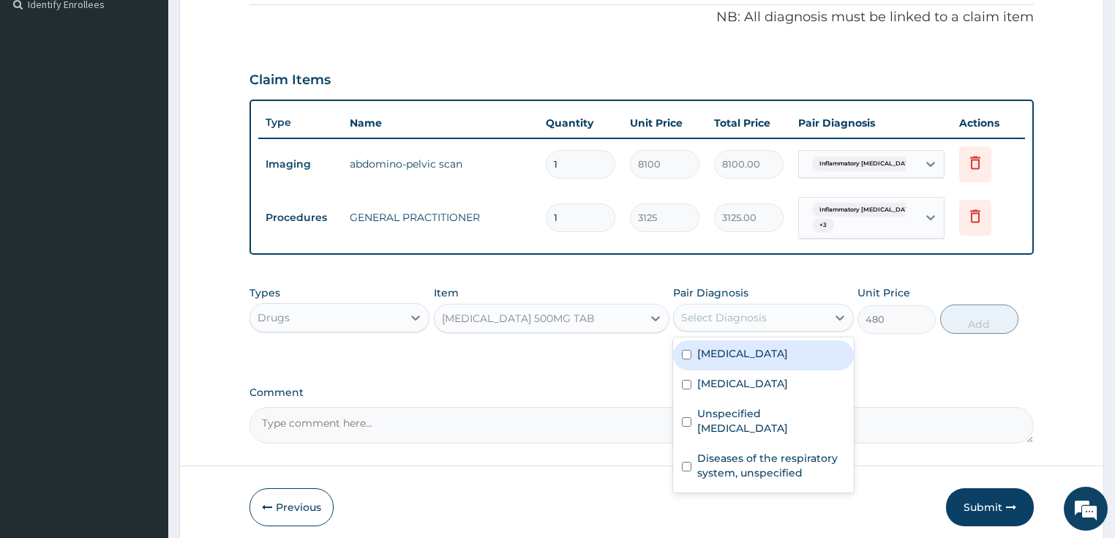
click at [702, 320] on div "Select Diagnosis" at bounding box center [724, 317] width 86 height 15
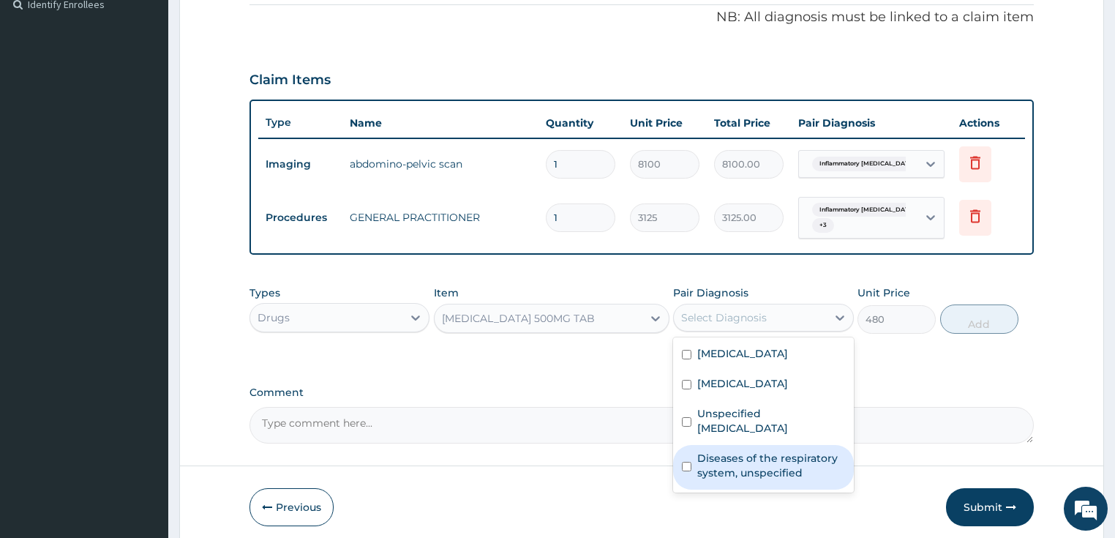
click at [755, 479] on label "Diseases of the respiratory system, unspecified" at bounding box center [771, 464] width 148 height 29
checkbox input "true"
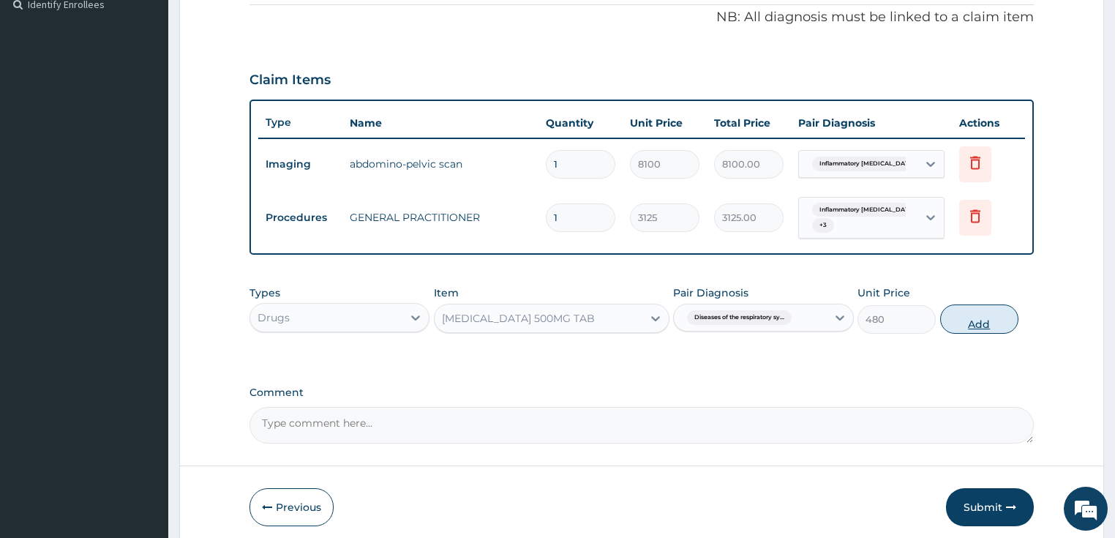
click at [989, 311] on button "Add" at bounding box center [979, 318] width 78 height 29
type input "0"
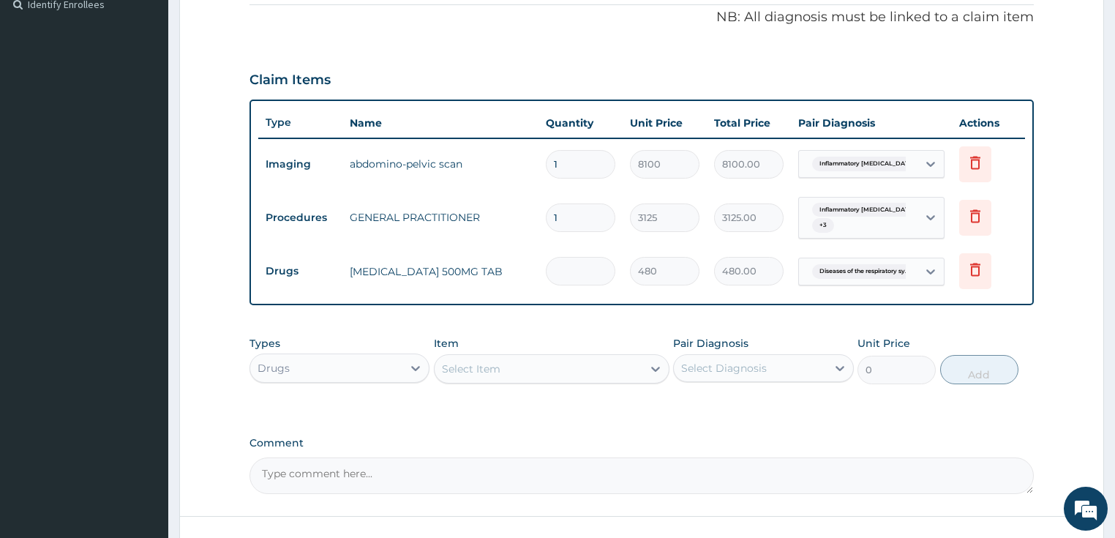
type input "0.00"
type input "4"
type input "1920.00"
type input "4"
type input "0.00"
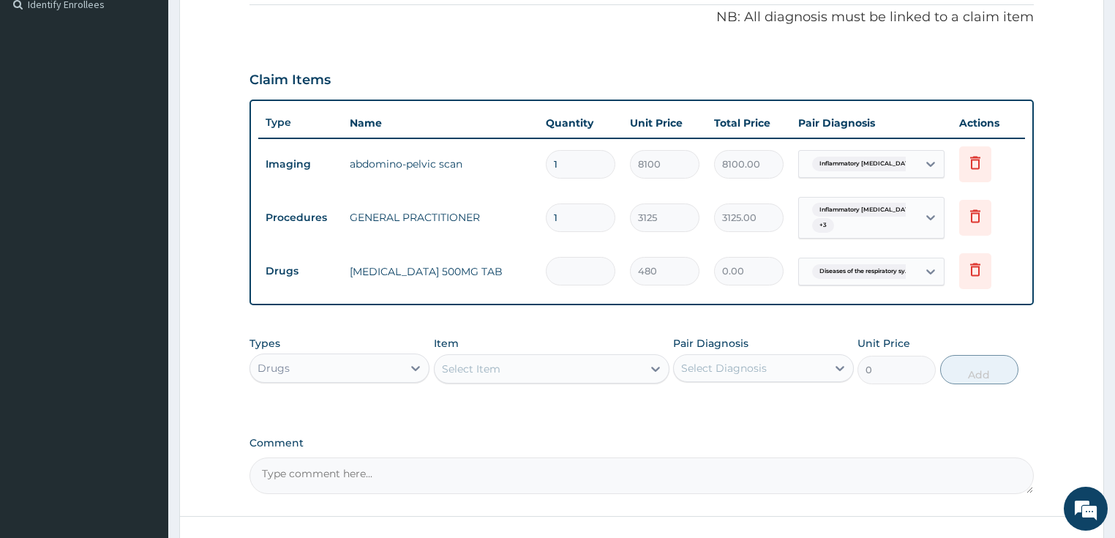
type input "5"
type input "2400.00"
type input "5"
click at [467, 358] on div "Select Item" at bounding box center [538, 368] width 208 height 23
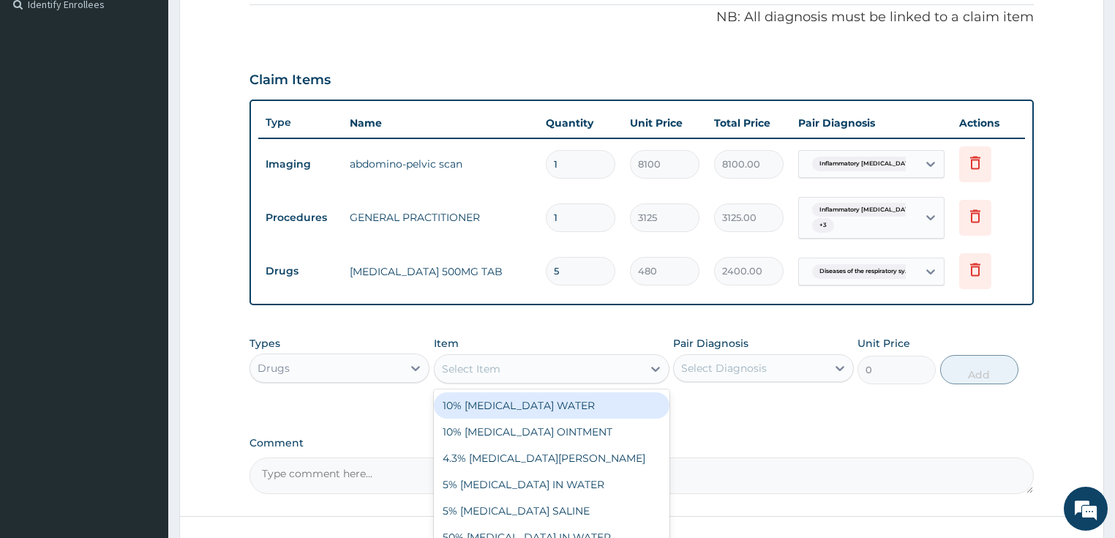
paste input "PARACETAMOL 500MG TAB"
type input "PARACETAMOL 500MG TAB"
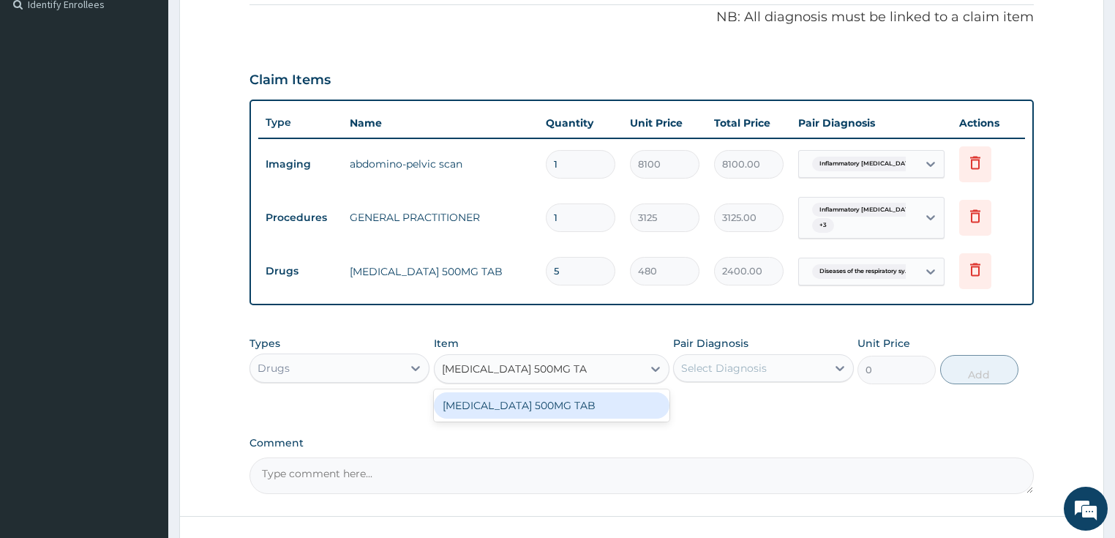
click at [492, 400] on div "PARACETAMOL 500MG TAB" at bounding box center [551, 405] width 235 height 26
type input "20"
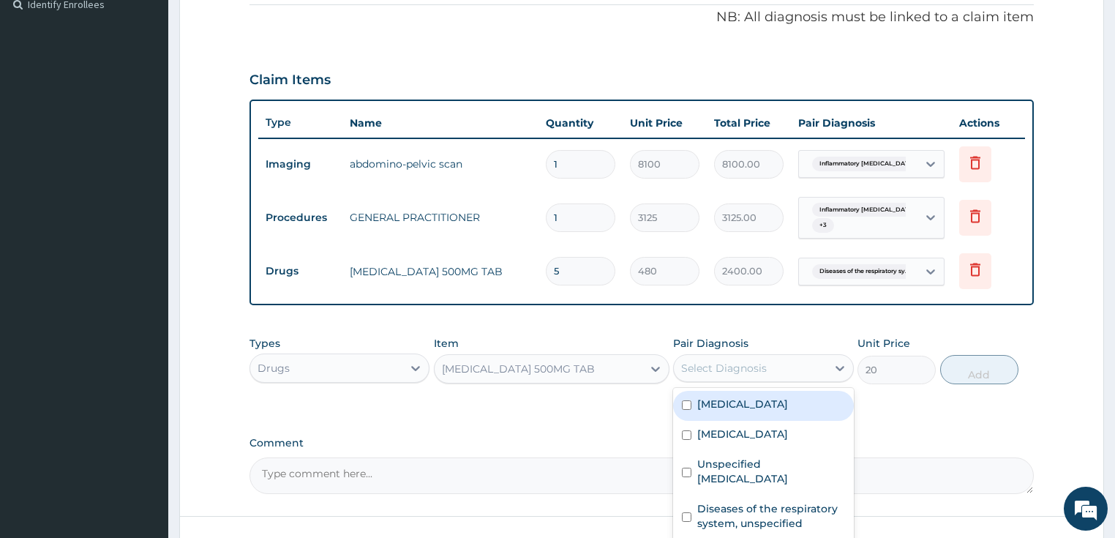
click at [709, 372] on div "Select Diagnosis" at bounding box center [724, 368] width 86 height 15
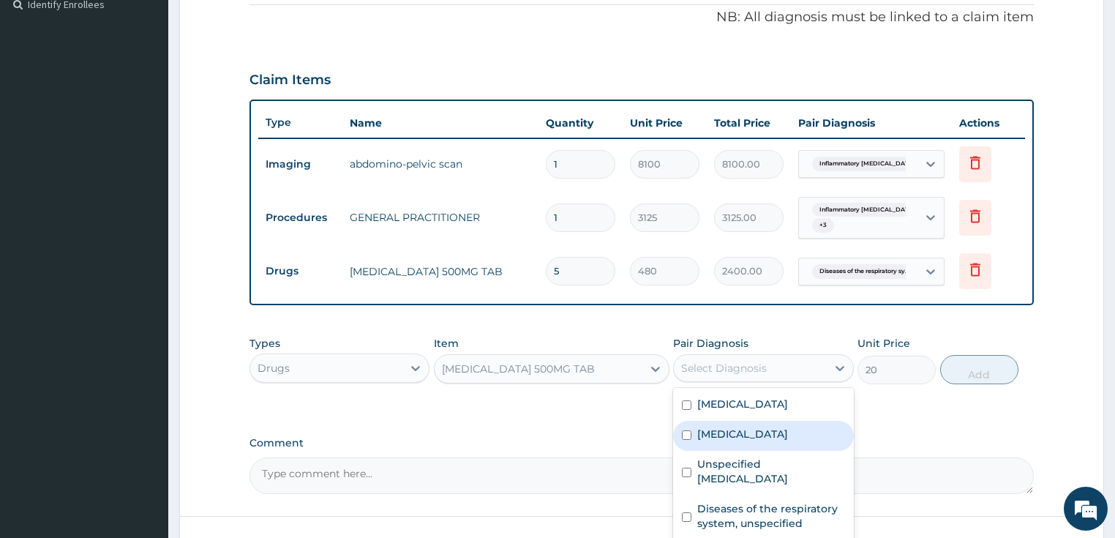
click at [769, 450] on div "Malaria, unspecified" at bounding box center [763, 436] width 181 height 30
checkbox input "true"
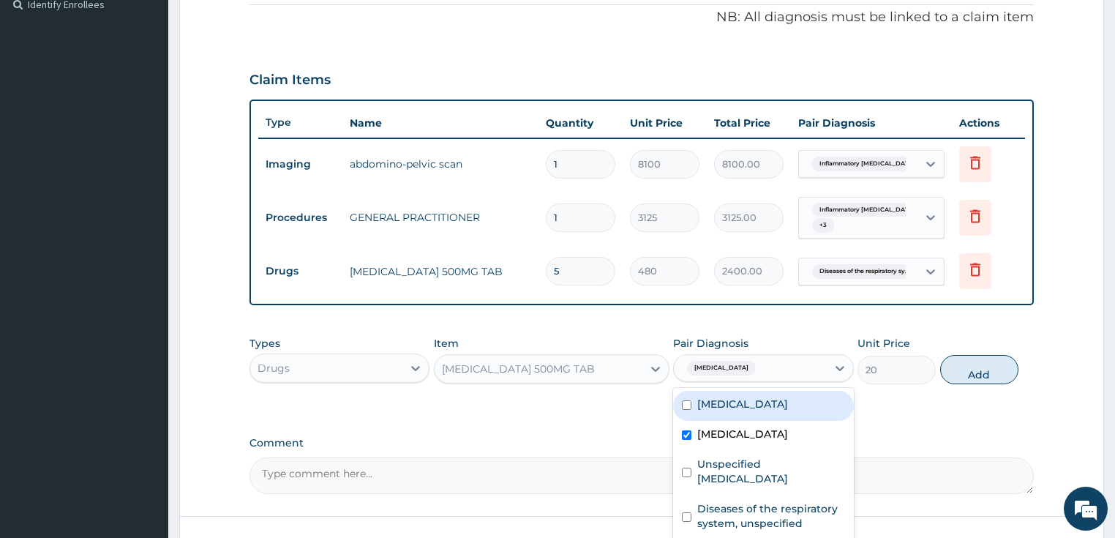
click at [971, 369] on button "Add" at bounding box center [979, 369] width 78 height 29
type input "0"
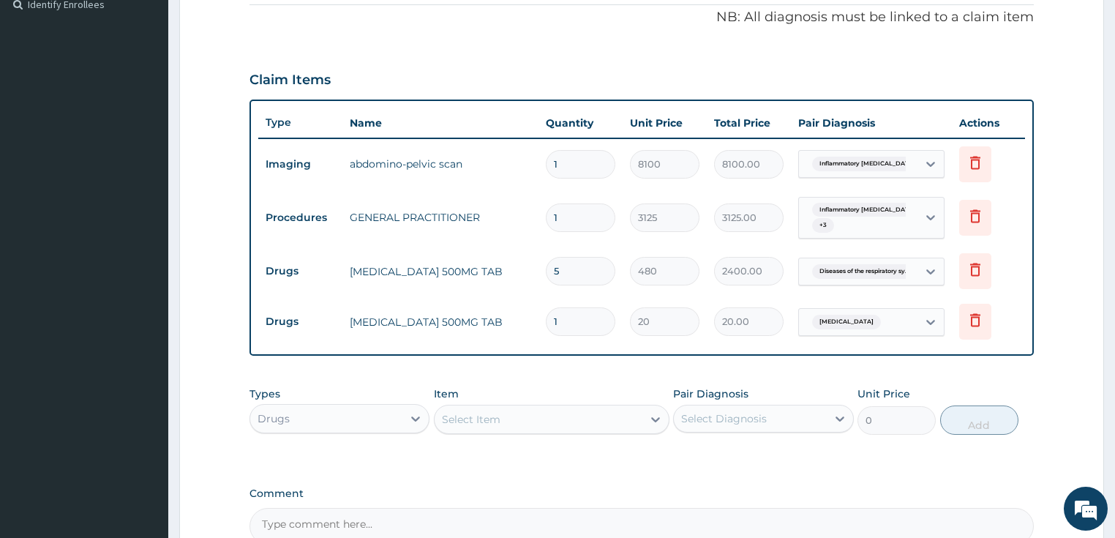
type input "0.00"
type input "3"
type input "60.00"
type input "30"
type input "600.00"
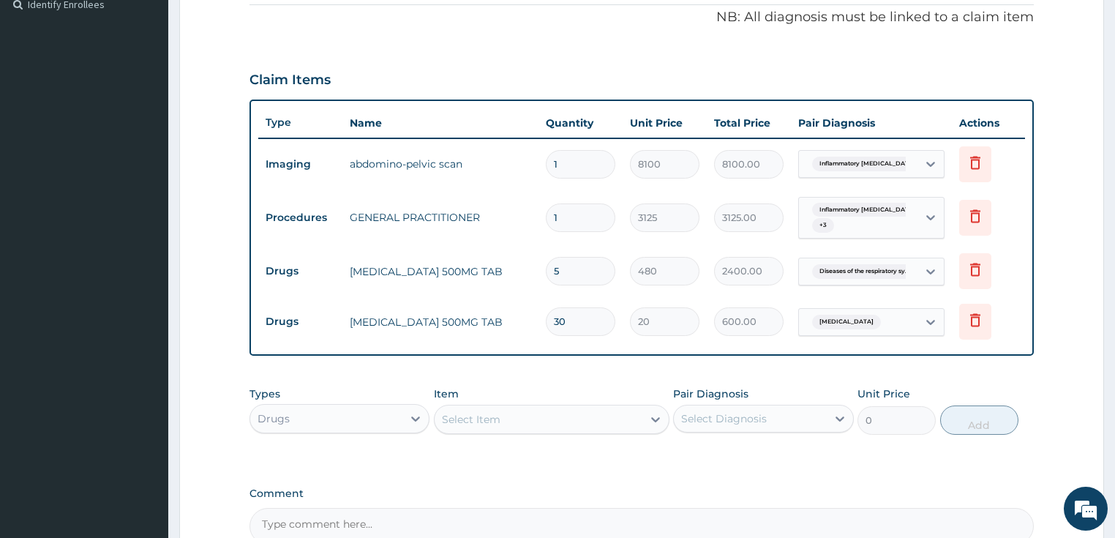
type input "30"
click at [681, 478] on div "PA Code / Prescription Code PA/AAF296 Encounter Date 10-10-2025 Important Notic…" at bounding box center [641, 119] width 785 height 849
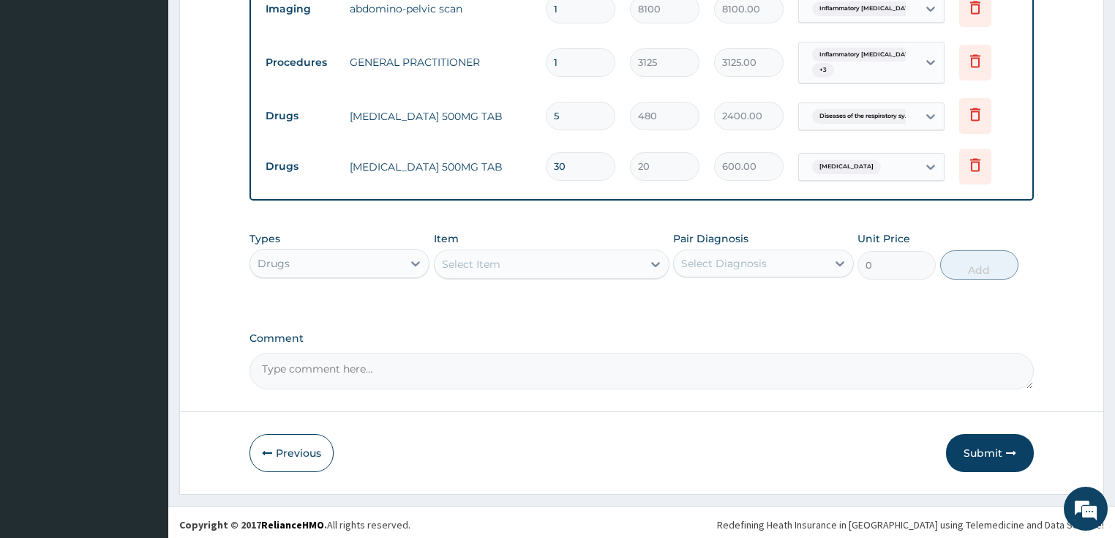
scroll to position [602, 0]
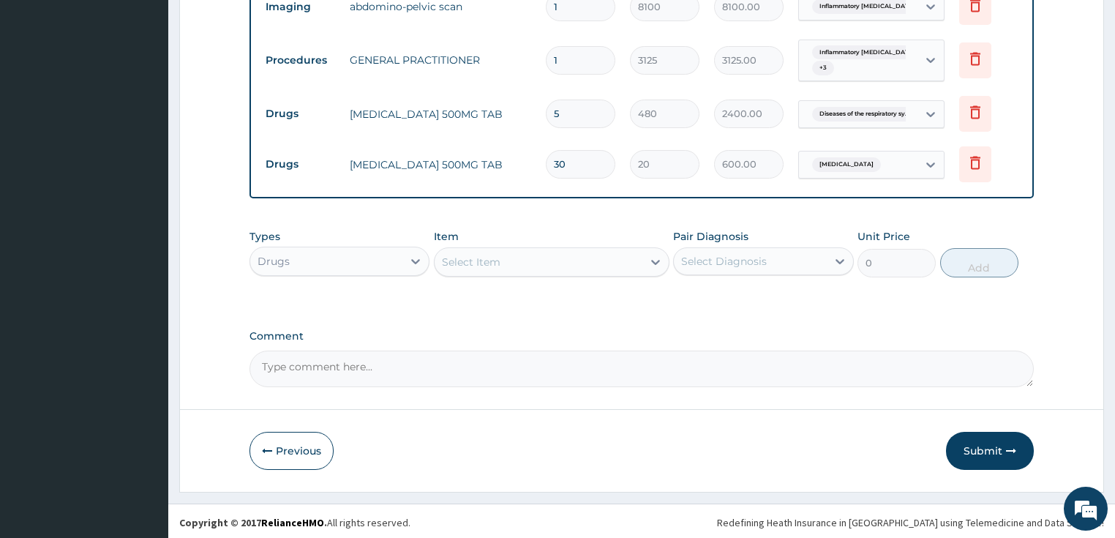
click at [481, 254] on div "Select Item" at bounding box center [471, 261] width 59 height 15
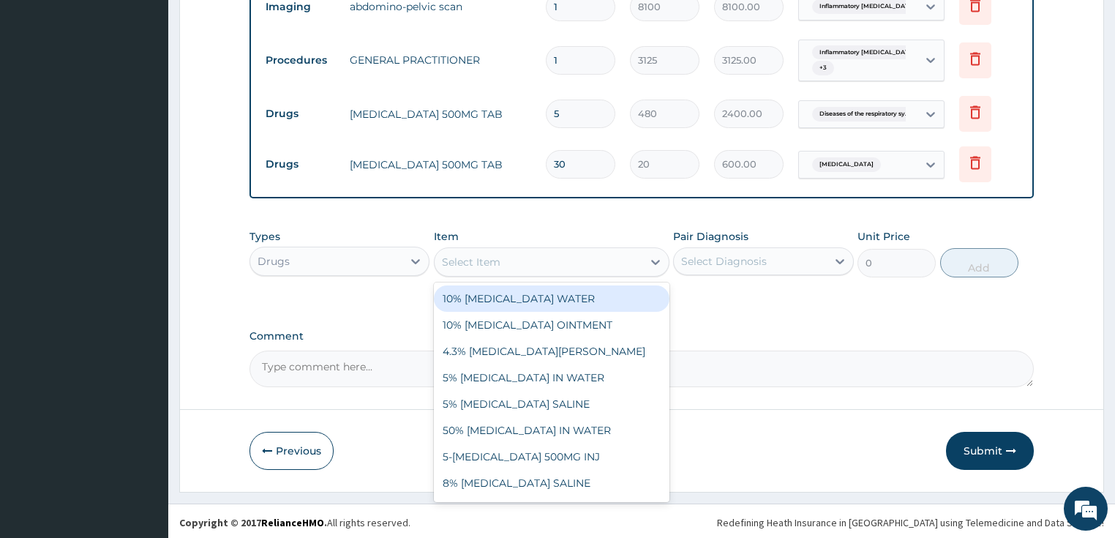
paste input "COUGH SYR WITH CETIRIZINE (ADULT)"
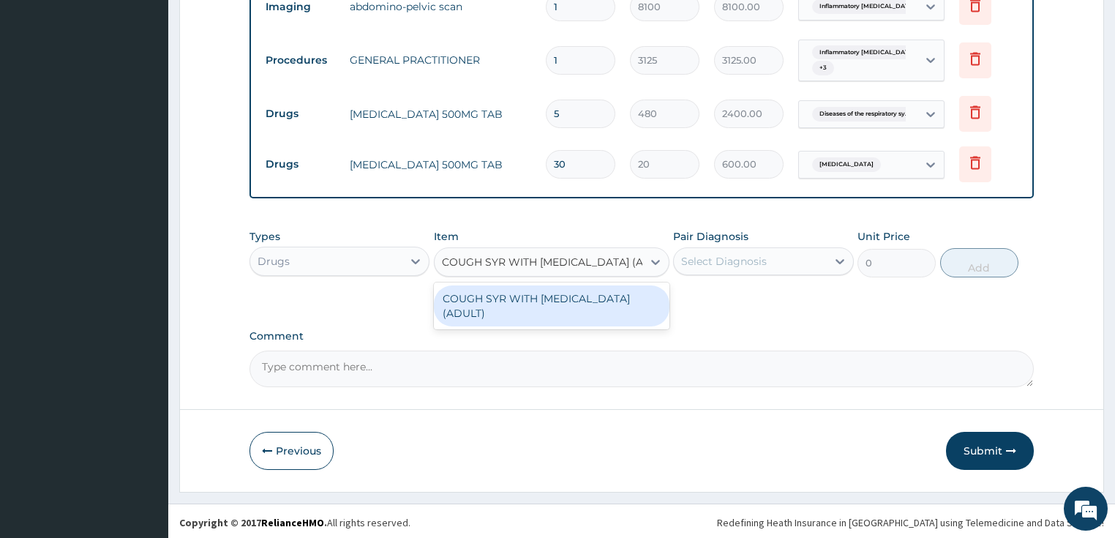
type input "COUGH SYR WITH CETIRIZINE (ADULT)"
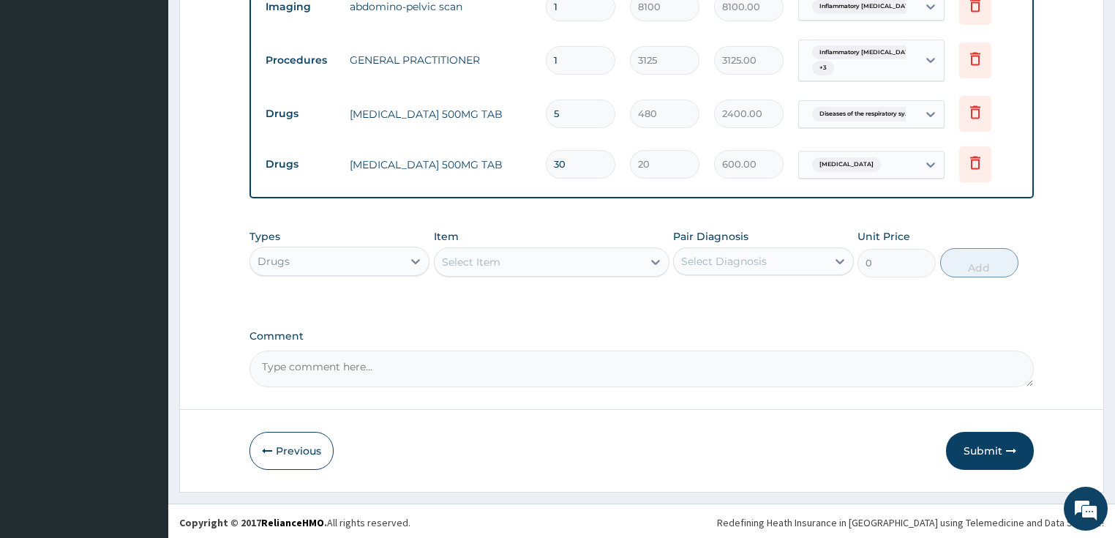
click at [497, 269] on div "Select Item" at bounding box center [538, 261] width 208 height 23
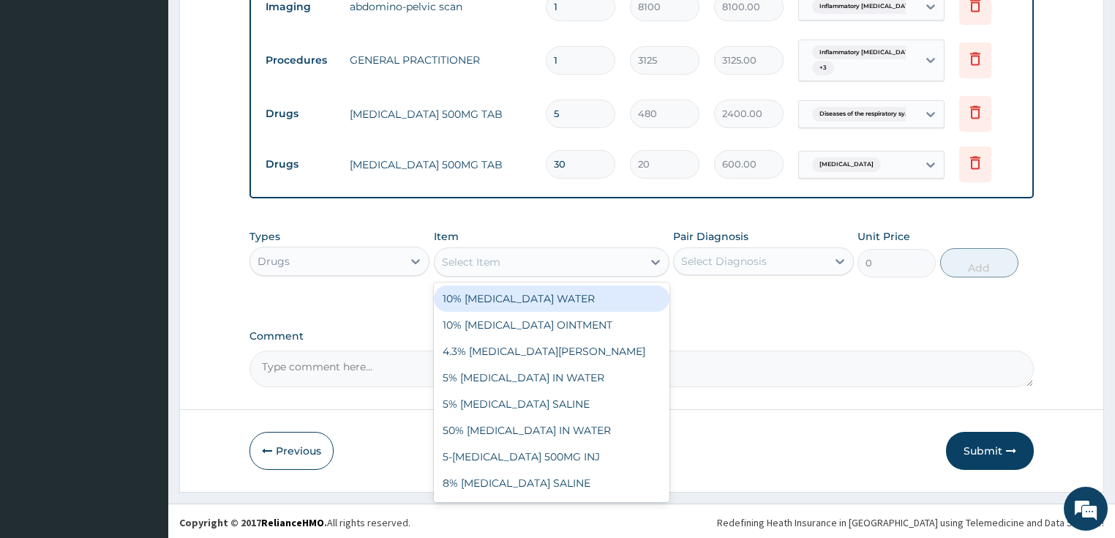
paste input "COUGH SYR WITH CETIRIZINE (ADULT)"
type input "COUGH SYR WITH CETIRIZINE (ADULT)"
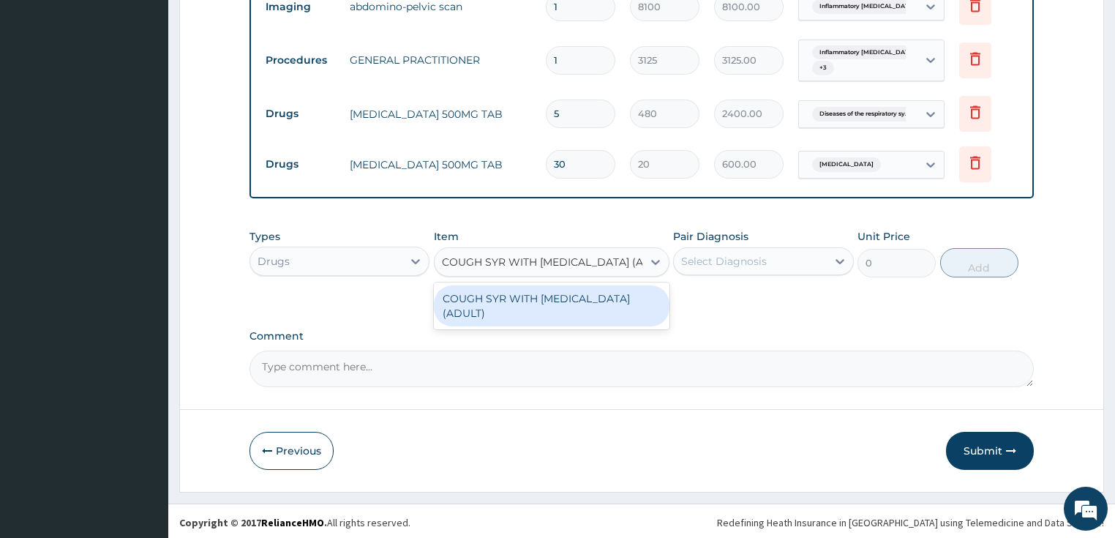
click at [505, 298] on div "COUGH SYR WITH CETIRIZINE (ADULT)" at bounding box center [551, 305] width 235 height 41
type input "790"
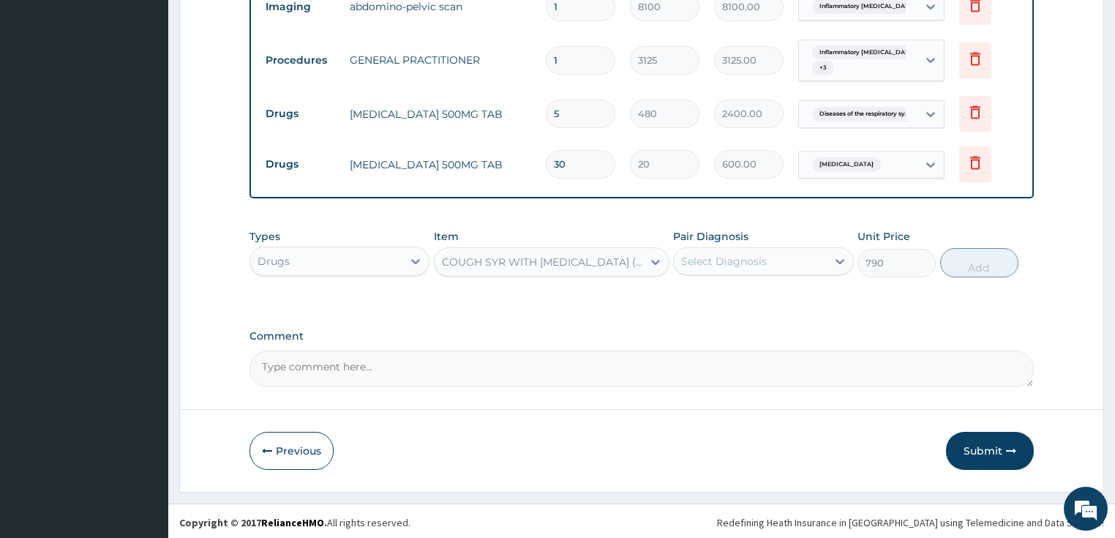
click at [704, 265] on div "Select Diagnosis" at bounding box center [724, 261] width 86 height 15
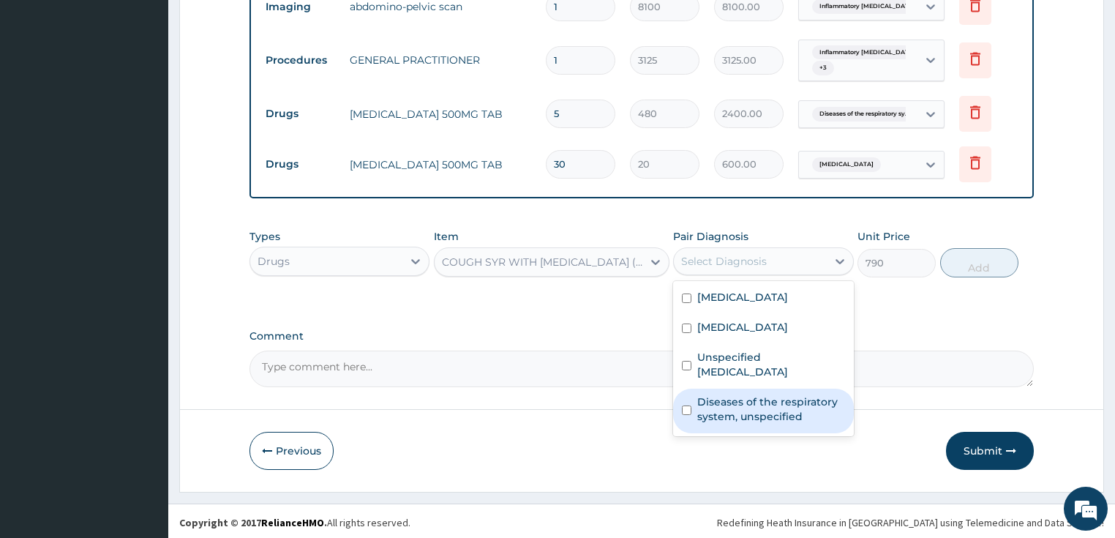
click at [720, 433] on div "Diseases of the respiratory system, unspecified" at bounding box center [763, 410] width 181 height 45
checkbox input "true"
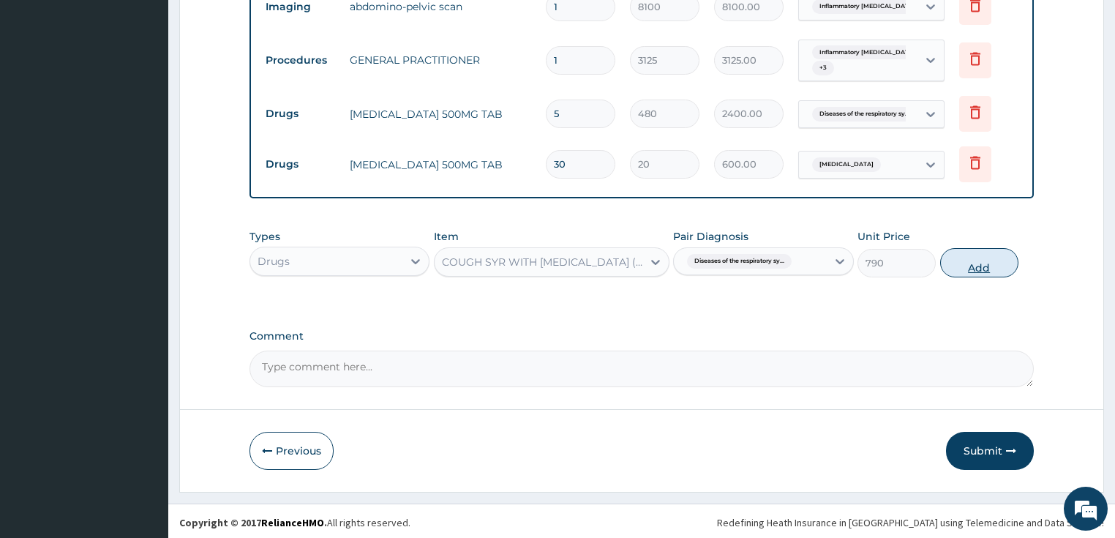
click at [985, 258] on button "Add" at bounding box center [979, 262] width 78 height 29
type input "0"
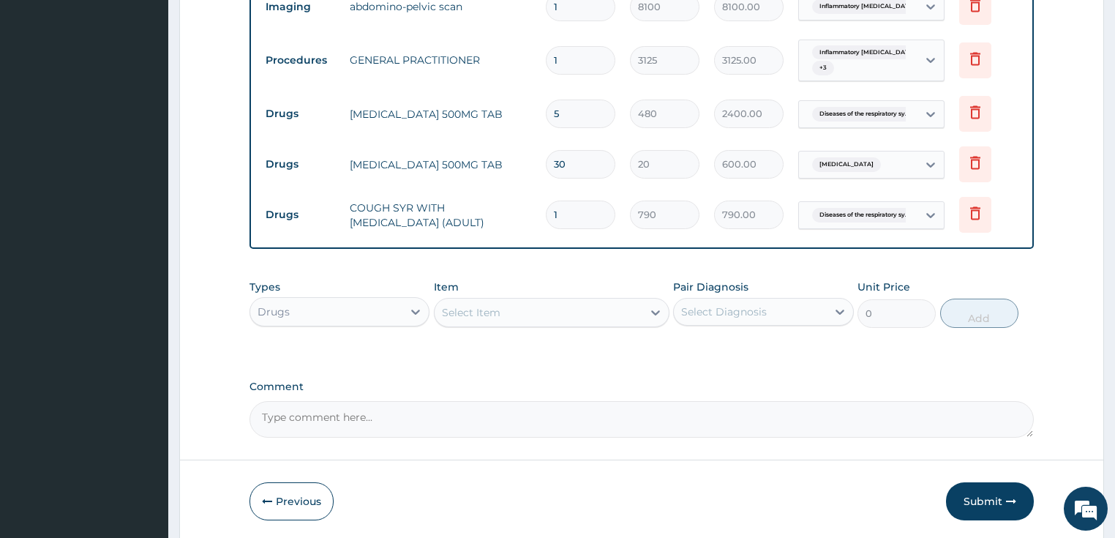
click at [294, 302] on div "Drugs" at bounding box center [326, 311] width 153 height 23
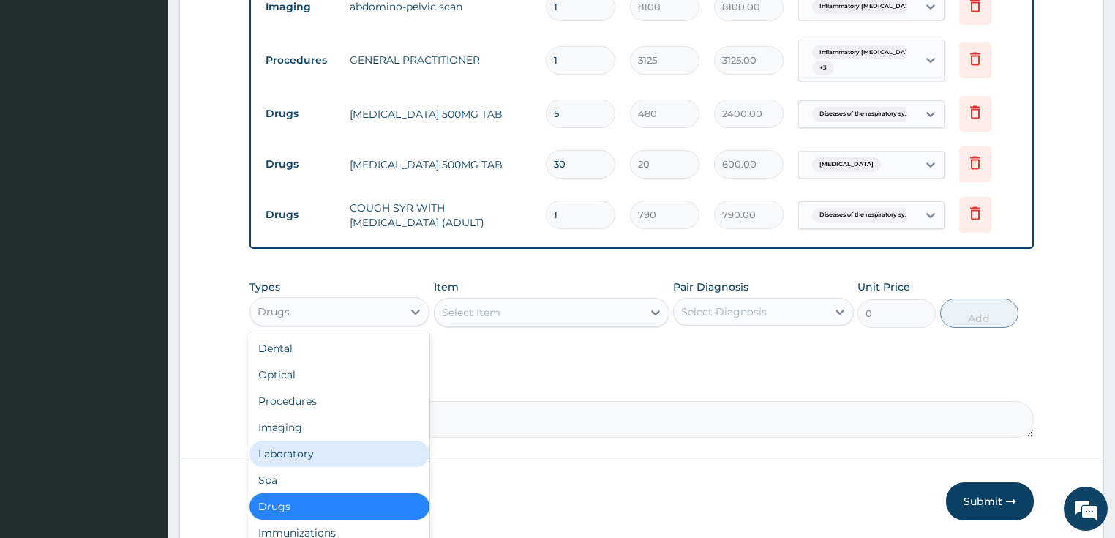
click at [315, 456] on div "Laboratory" at bounding box center [339, 453] width 181 height 26
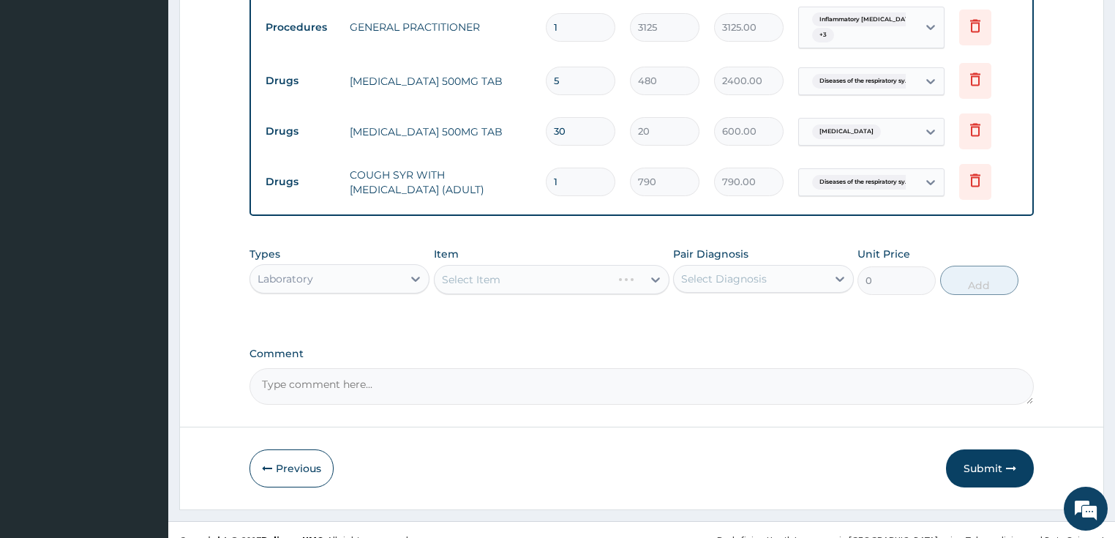
scroll to position [652, 0]
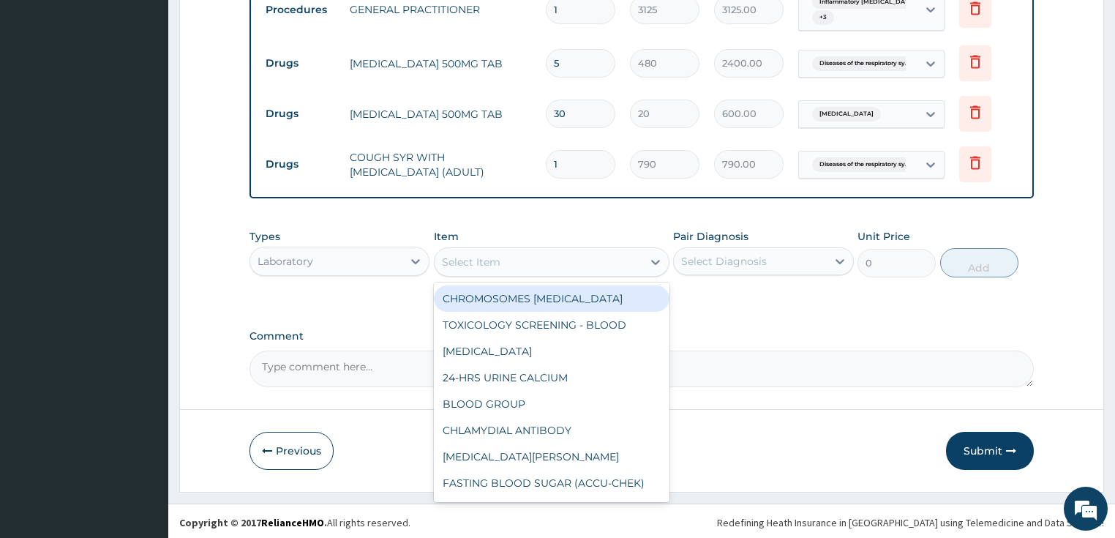
click at [509, 258] on div "Select Item" at bounding box center [538, 261] width 208 height 23
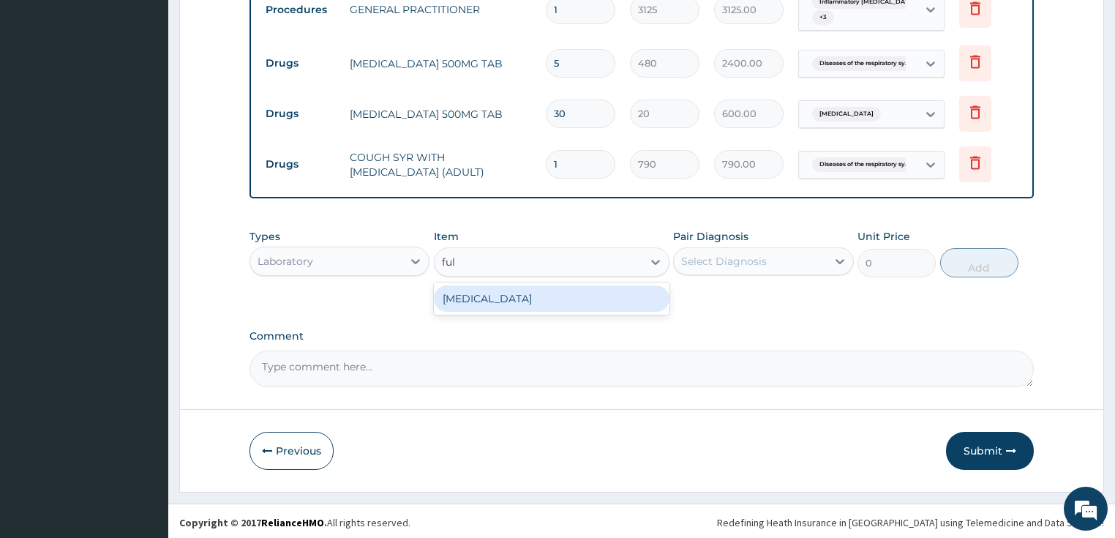
type input "full"
click at [518, 302] on div "FULL BLOOD COUNT" at bounding box center [551, 298] width 235 height 26
type input "3375"
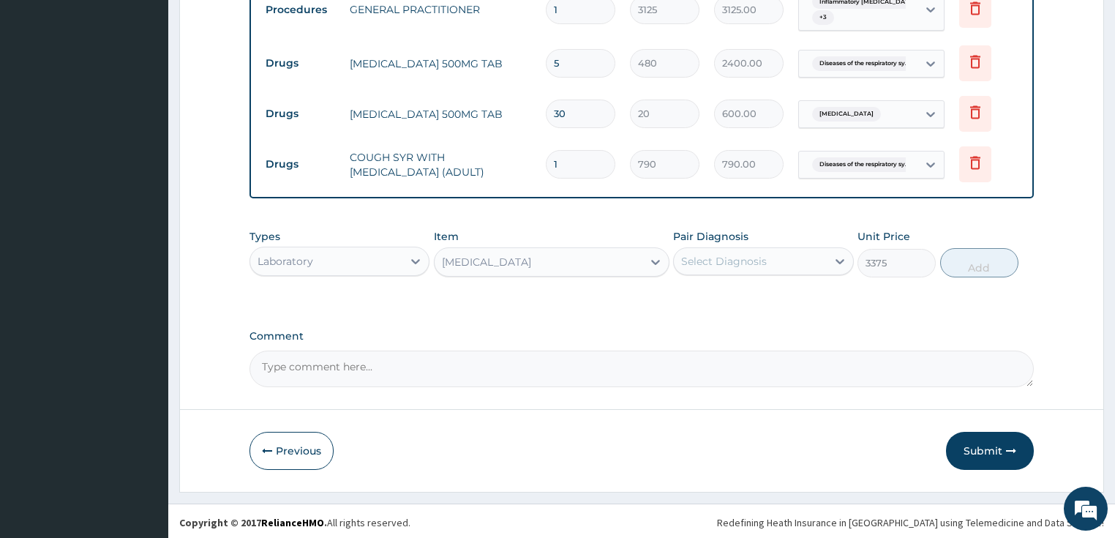
click at [708, 257] on div "Select Diagnosis" at bounding box center [724, 261] width 86 height 15
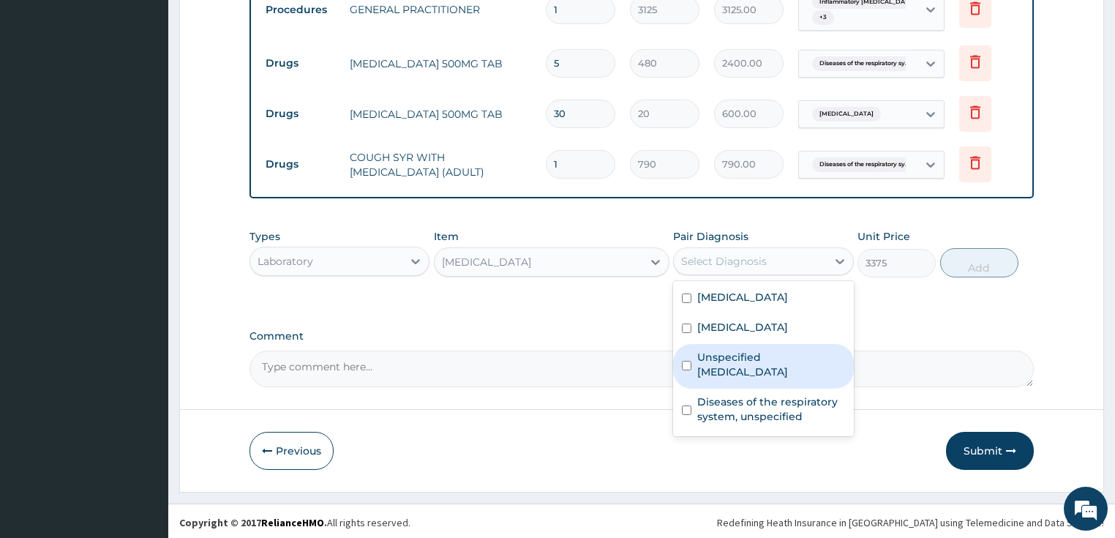
click at [739, 379] on label "Unspecified bacterial disease" at bounding box center [771, 364] width 148 height 29
checkbox input "true"
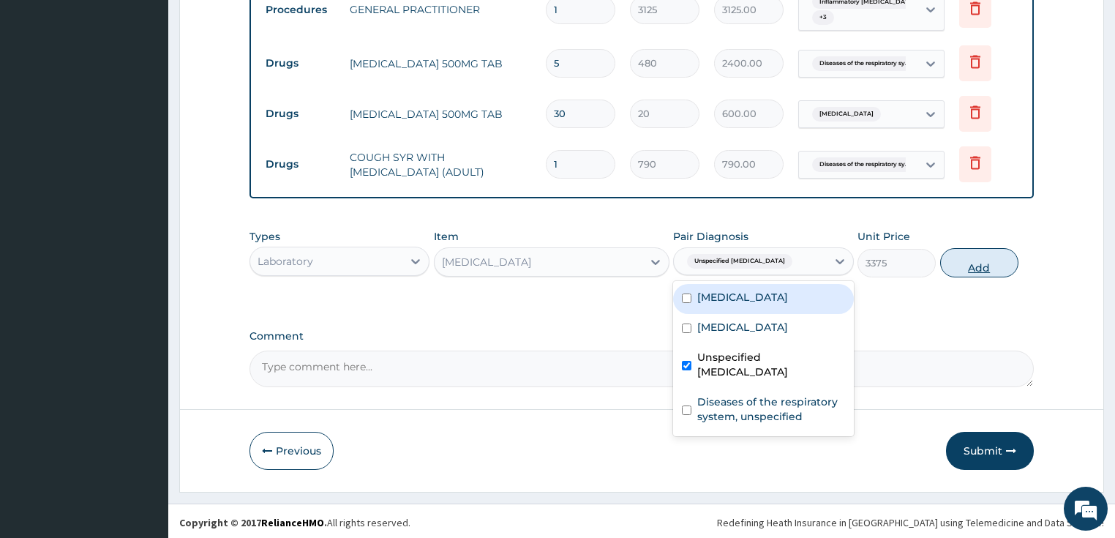
click at [968, 257] on button "Add" at bounding box center [979, 262] width 78 height 29
type input "0"
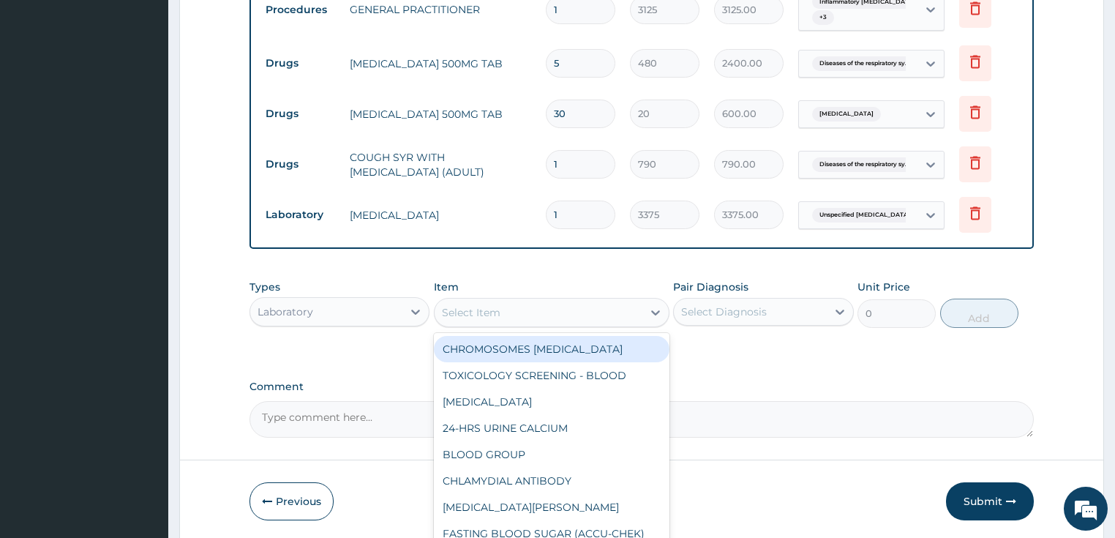
click at [530, 308] on div "Select Item" at bounding box center [538, 312] width 208 height 23
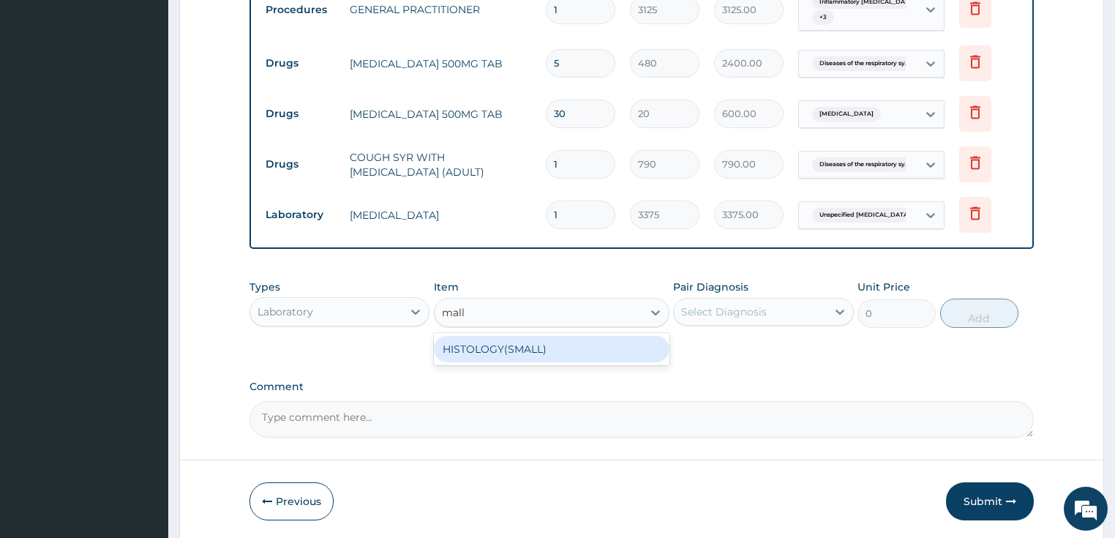
type input "mal"
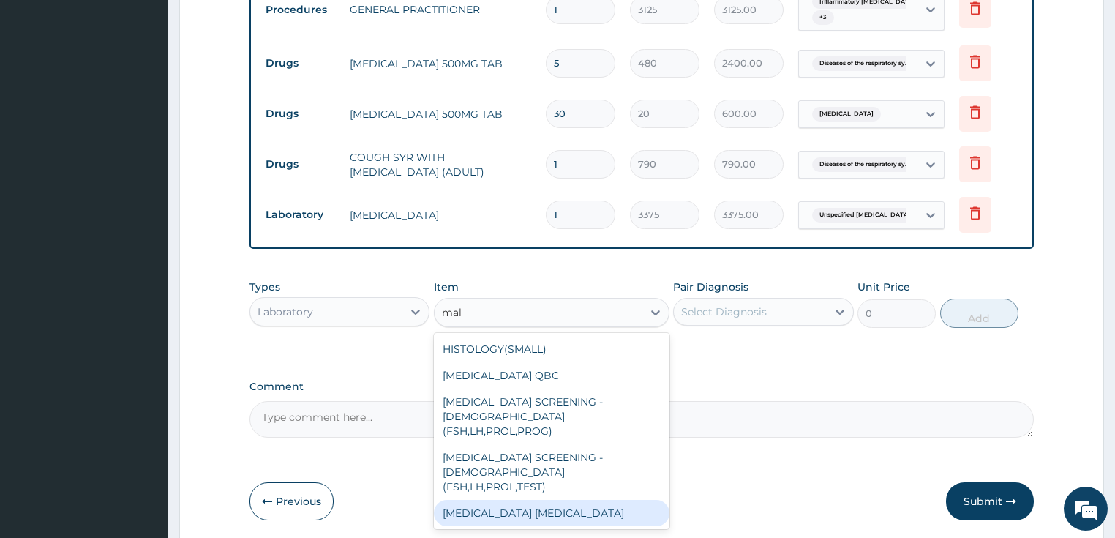
click at [563, 499] on div "MALARIA PARASITE" at bounding box center [551, 512] width 235 height 26
type input "2025"
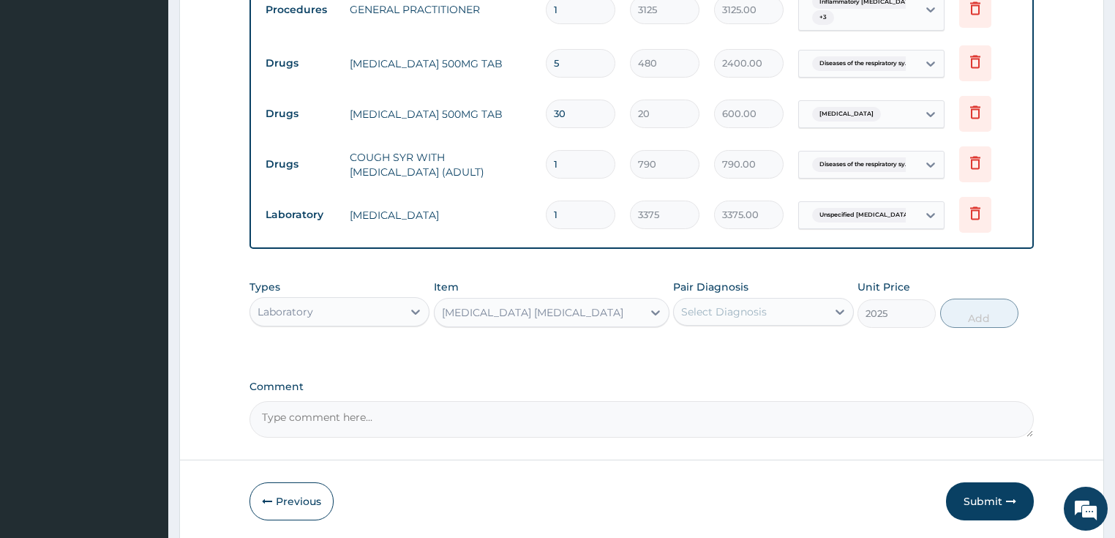
click at [740, 316] on div "Select Diagnosis" at bounding box center [750, 311] width 153 height 23
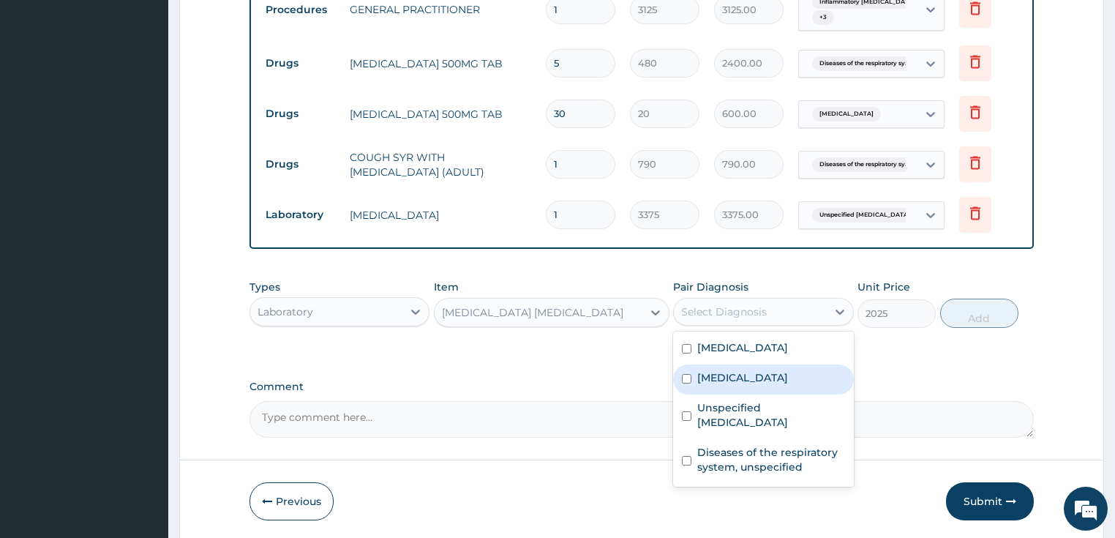
click at [749, 394] on div "Malaria, unspecified" at bounding box center [763, 379] width 181 height 30
checkbox input "true"
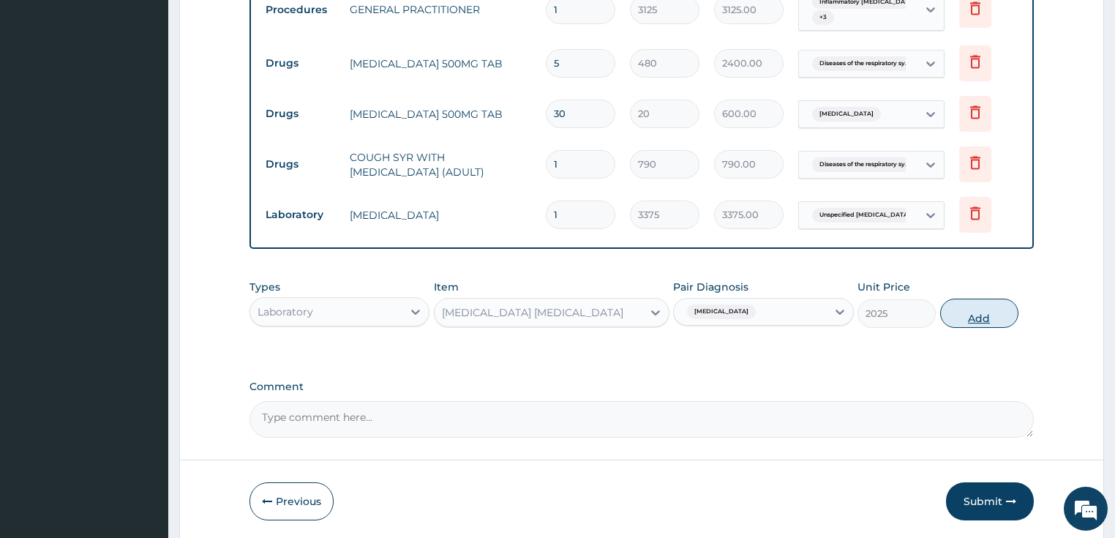
click at [977, 312] on button "Add" at bounding box center [979, 312] width 78 height 29
type input "0"
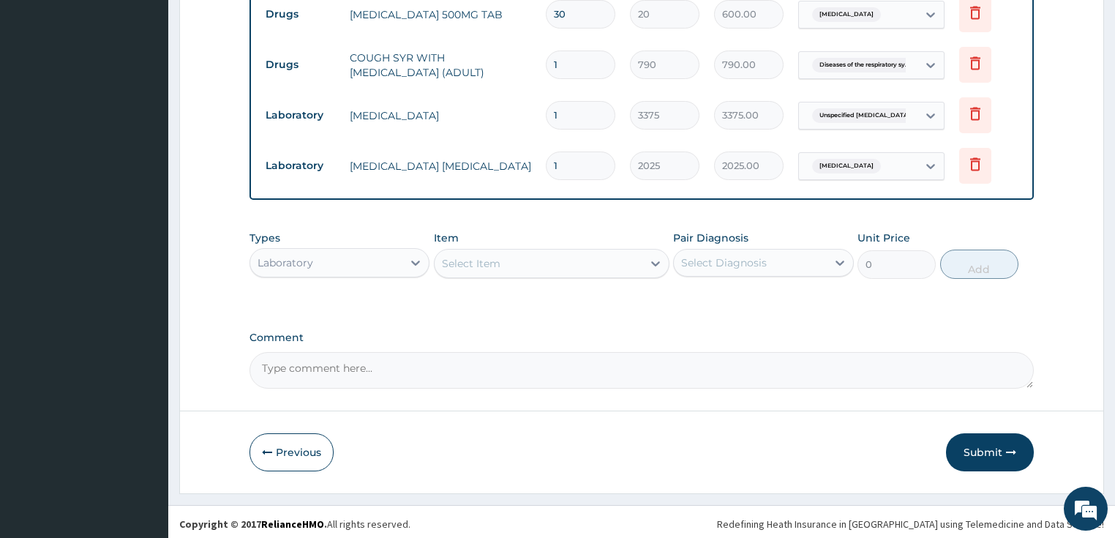
scroll to position [753, 0]
click at [992, 445] on button "Submit" at bounding box center [990, 451] width 88 height 38
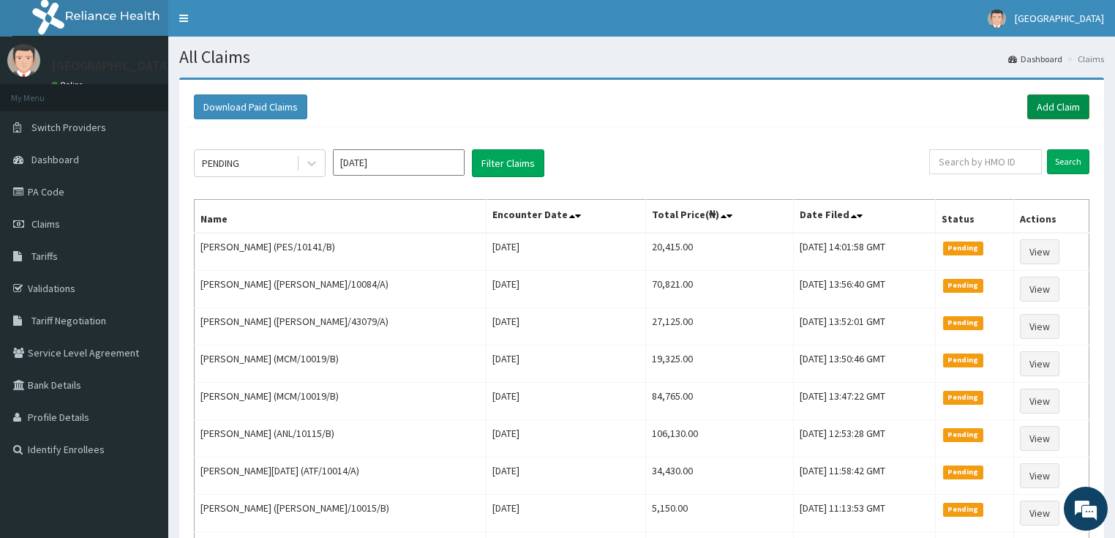
click at [1041, 98] on link "Add Claim" at bounding box center [1058, 106] width 62 height 25
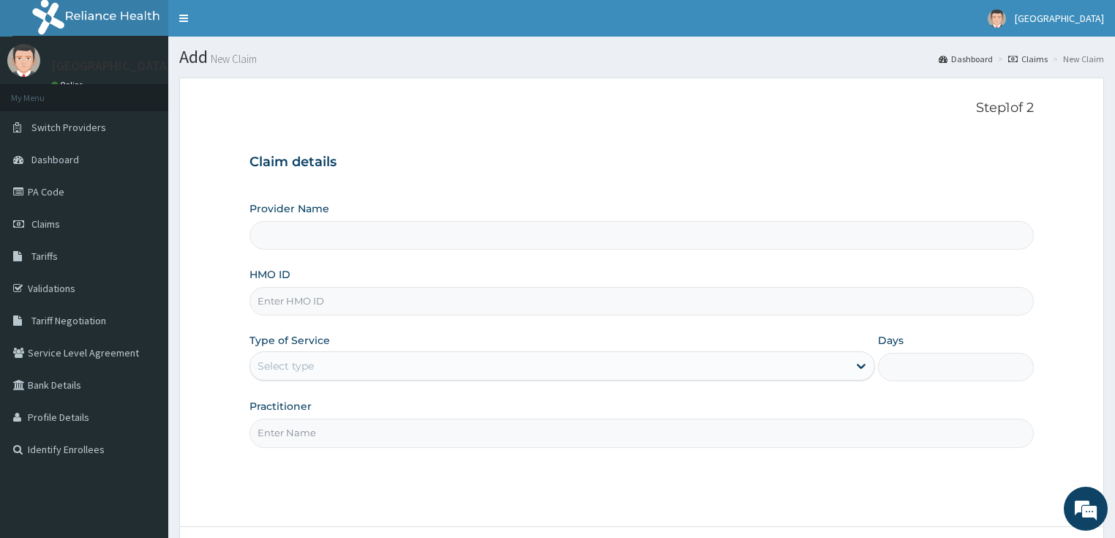
type input "LILY HOSPITAL-WARRI"
click at [275, 303] on input "HMO ID" at bounding box center [641, 301] width 785 height 29
paste input "DSX/10002/A"
type input "DSX/10002/A"
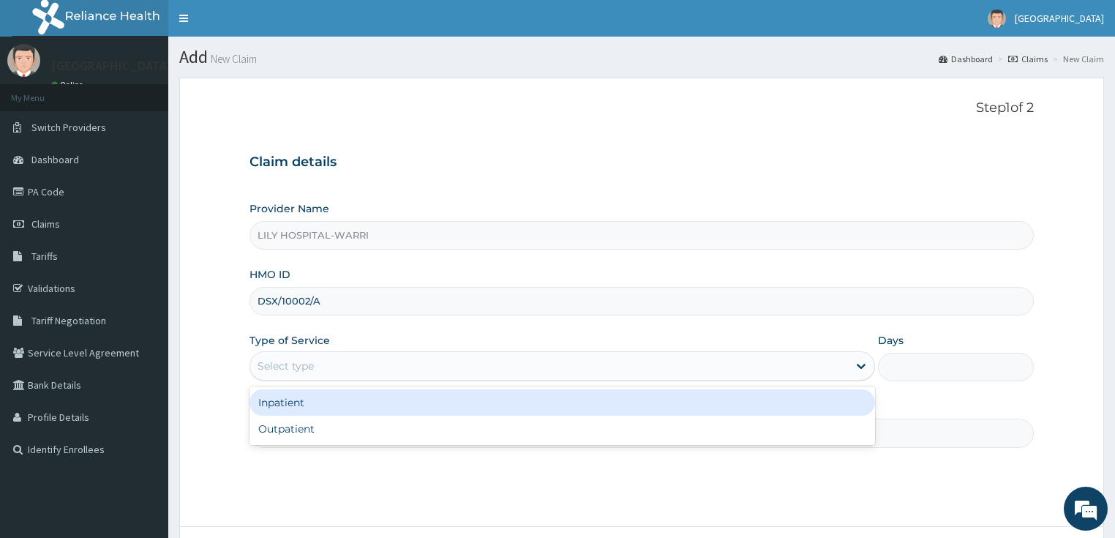
click at [272, 369] on div "Select type" at bounding box center [285, 365] width 56 height 15
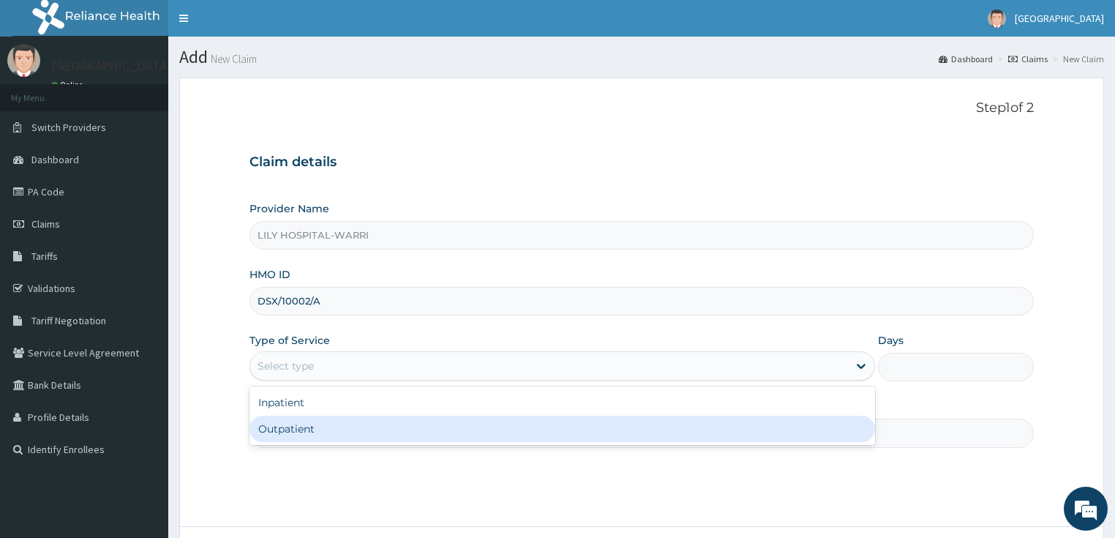
click at [272, 433] on div "Outpatient" at bounding box center [561, 428] width 625 height 26
type input "1"
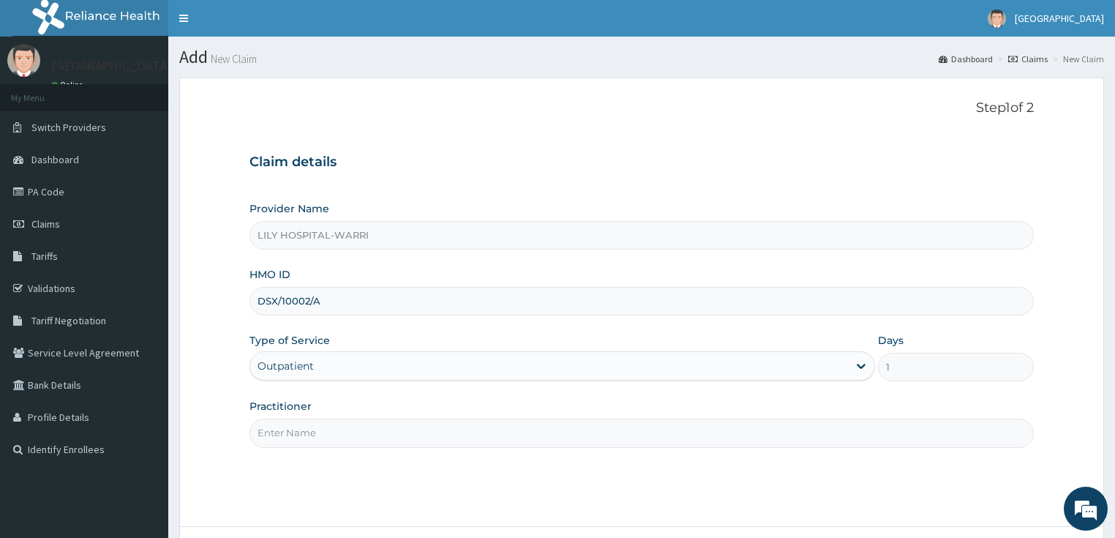
drag, startPoint x: 206, startPoint y: 271, endPoint x: 173, endPoint y: 226, distance: 55.9
click at [207, 271] on form "Step 1 of 2 Claim details Provider Name LILY HOSPITAL-WARRI HMO ID DSX/10002/A …" at bounding box center [641, 343] width 924 height 531
drag, startPoint x: 346, startPoint y: 311, endPoint x: 209, endPoint y: 321, distance: 137.1
click at [209, 321] on form "Step 1 of 2 Claim details Provider Name LILY HOSPITAL-WARRI HMO ID DSX/10002/A …" at bounding box center [641, 343] width 924 height 531
paste input "RBN/10143/B"
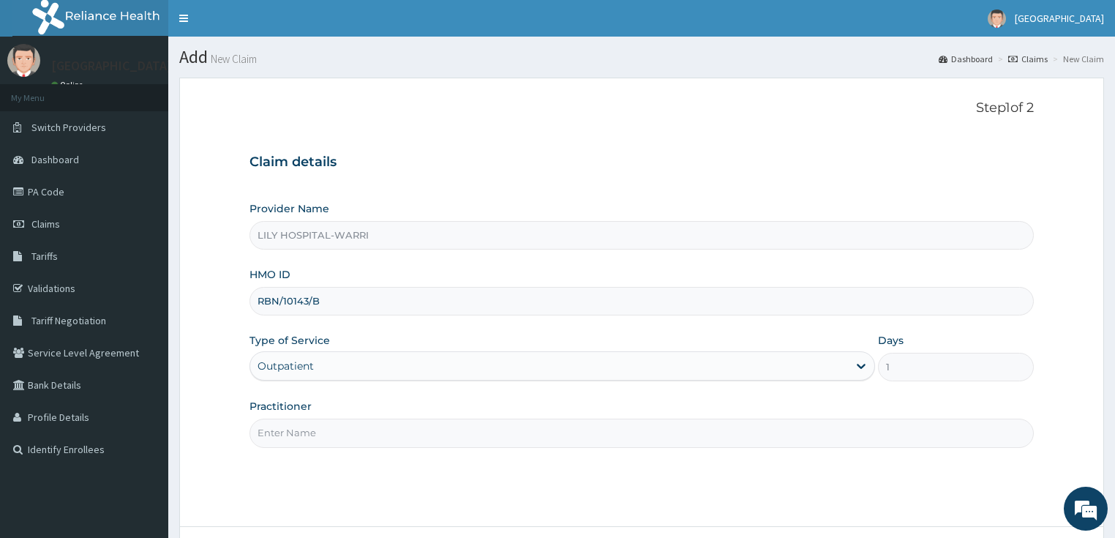
type input "RBN/10143/B"
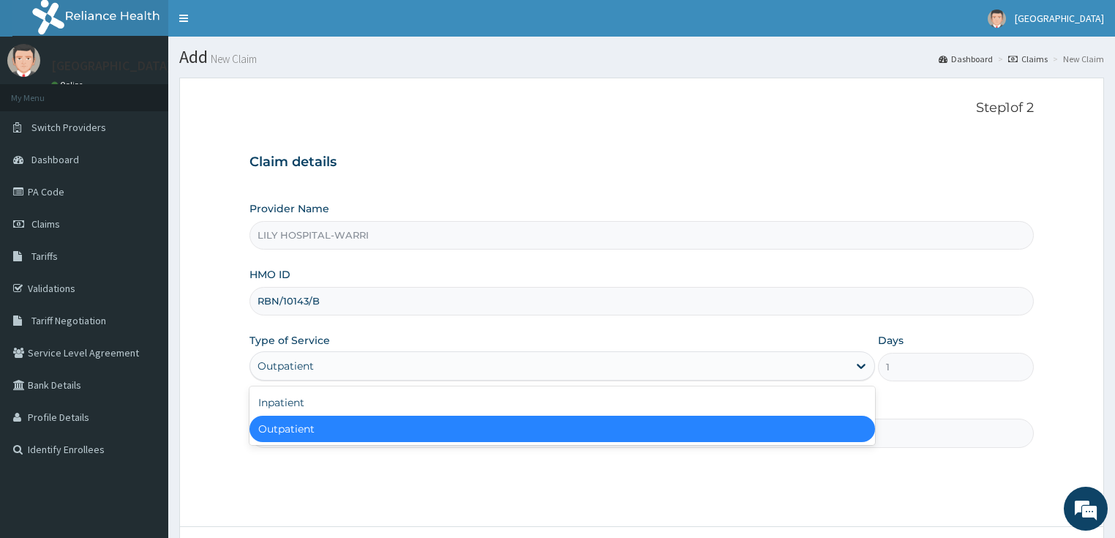
click at [271, 363] on div "Outpatient" at bounding box center [285, 365] width 56 height 15
click at [269, 469] on div "Step 1 of 2 Claim details Provider Name LILY HOSPITAL-WARRI HMO ID RBN/10143/B …" at bounding box center [641, 301] width 785 height 403
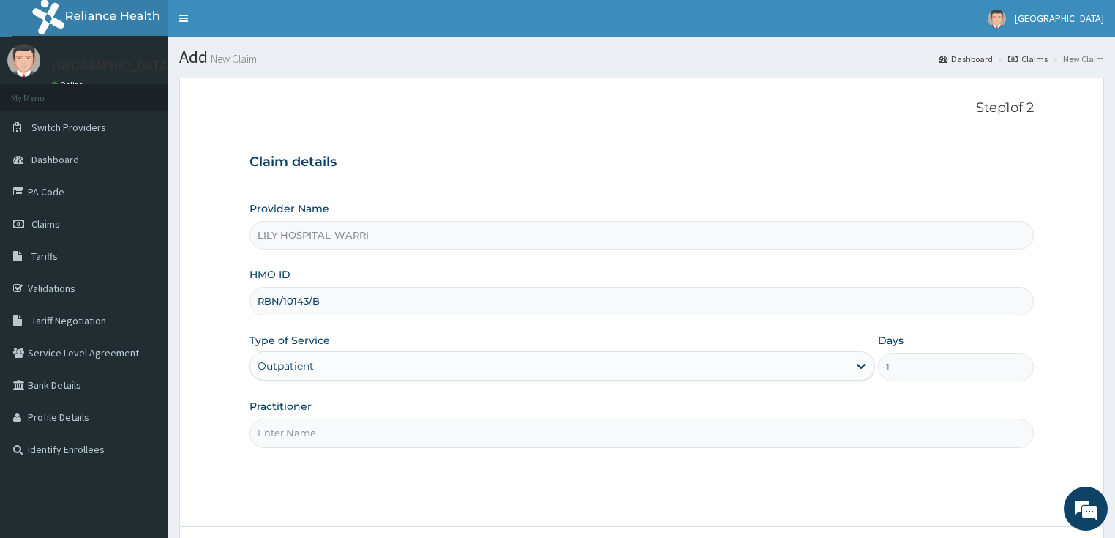
click at [278, 418] on input "Practitioner" at bounding box center [641, 432] width 785 height 29
type input "General practitioner"
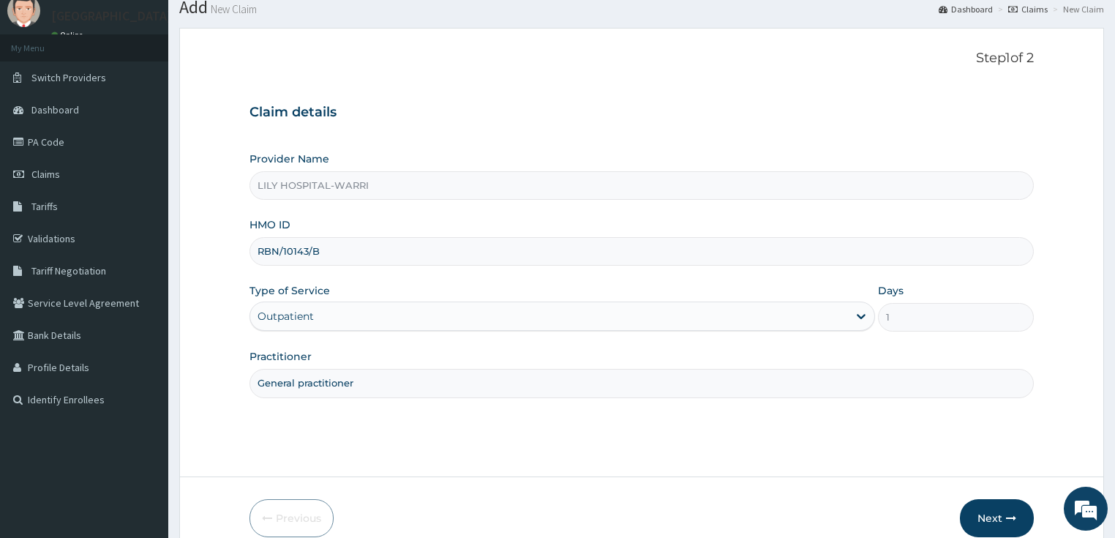
scroll to position [119, 0]
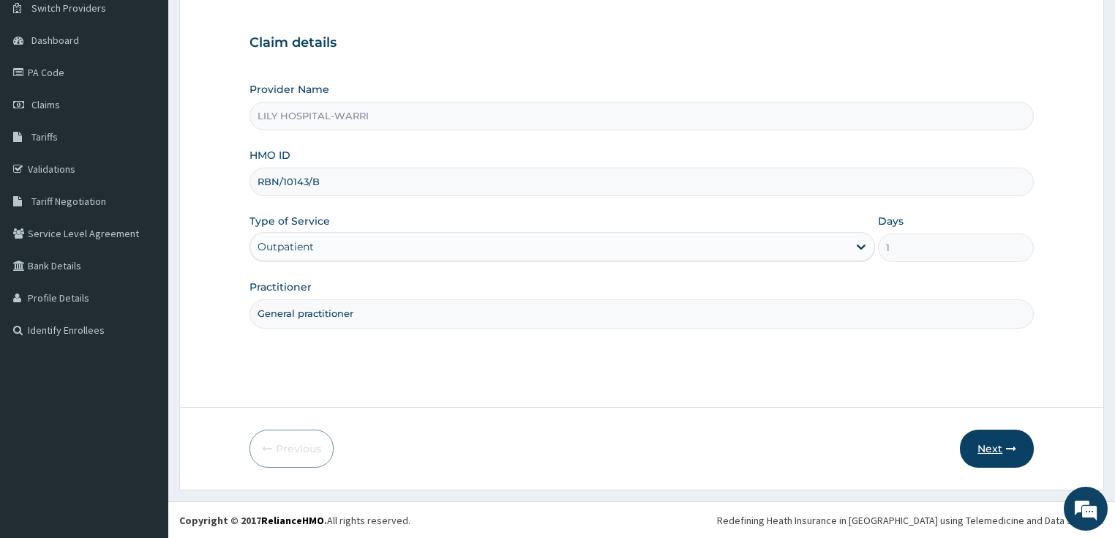
click at [988, 445] on button "Next" at bounding box center [996, 448] width 74 height 38
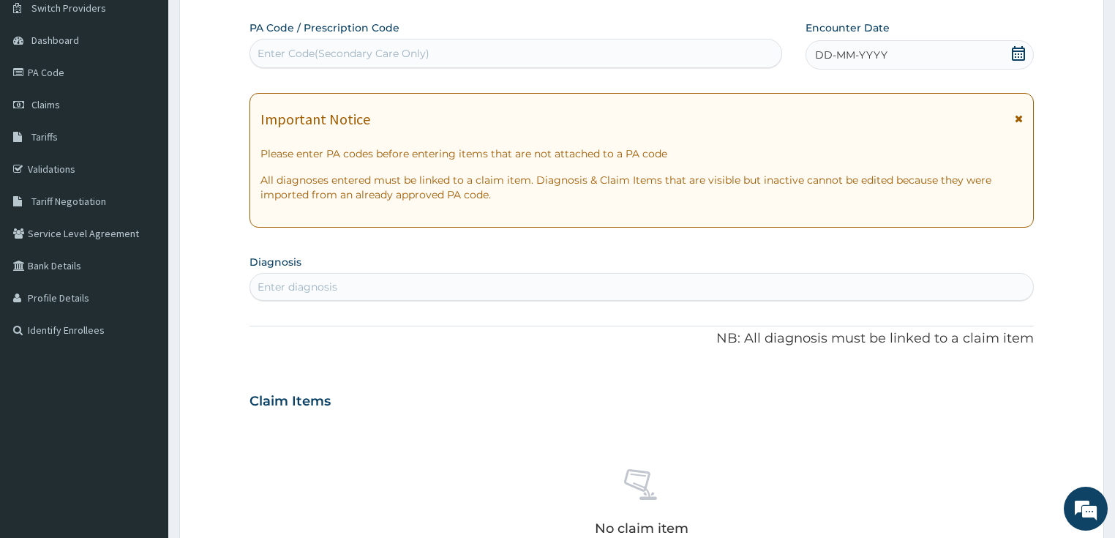
click at [864, 65] on div "DD-MM-YYYY" at bounding box center [919, 54] width 228 height 29
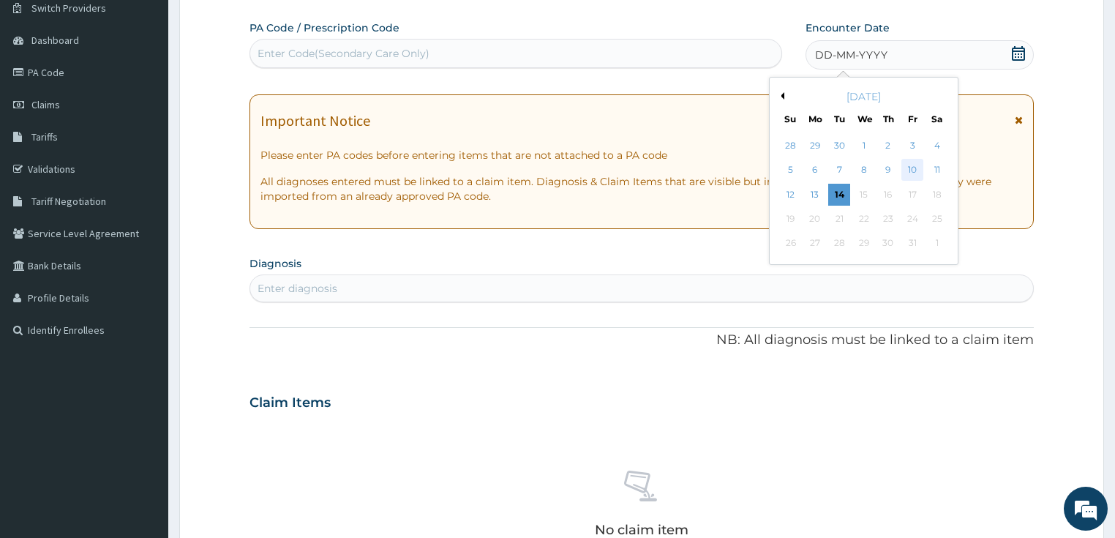
click at [904, 172] on div "10" at bounding box center [912, 170] width 22 height 22
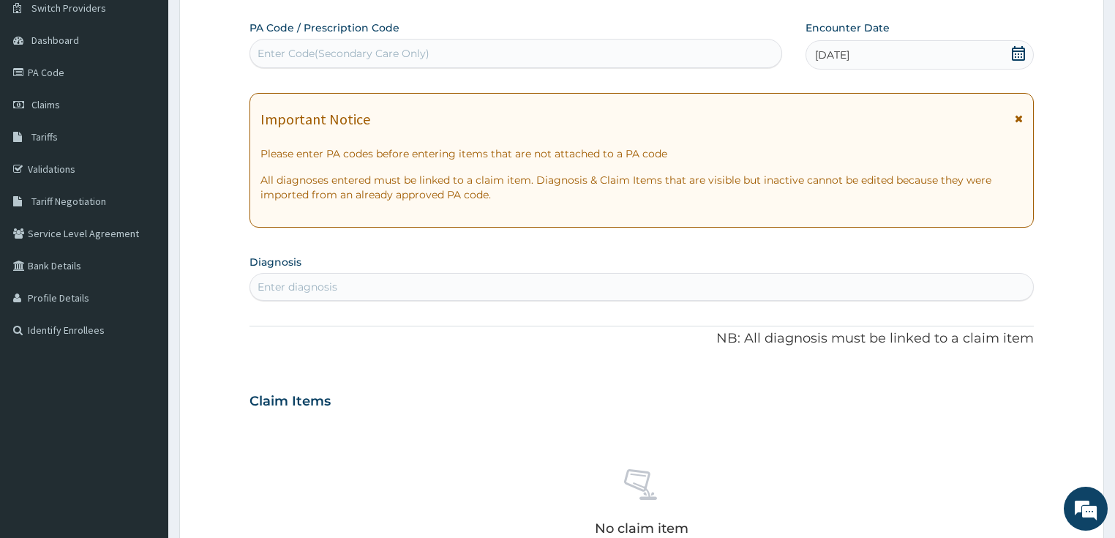
click at [845, 50] on span "[DATE]" at bounding box center [832, 55] width 34 height 15
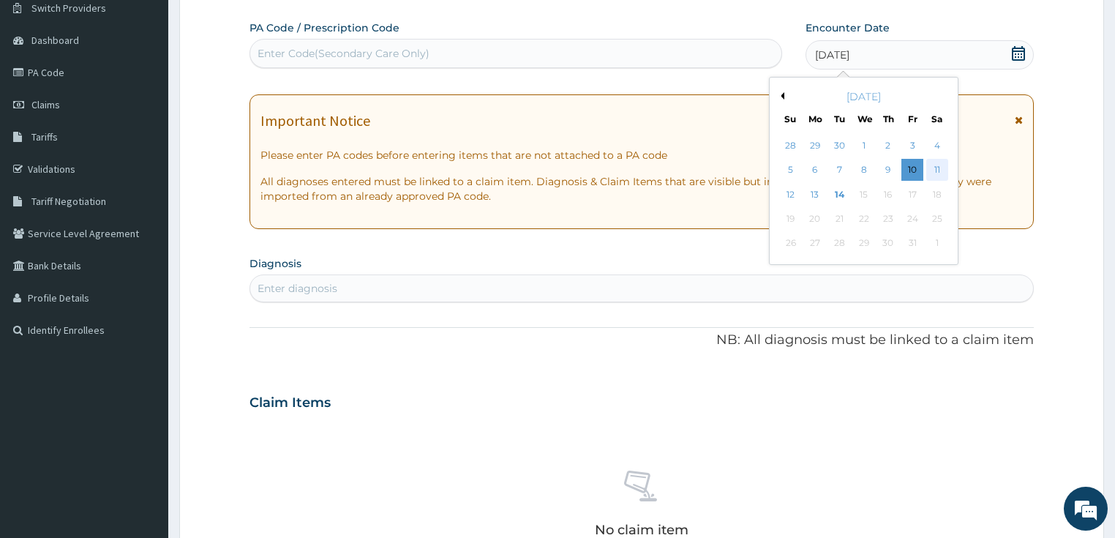
click at [941, 173] on div "11" at bounding box center [937, 170] width 22 height 22
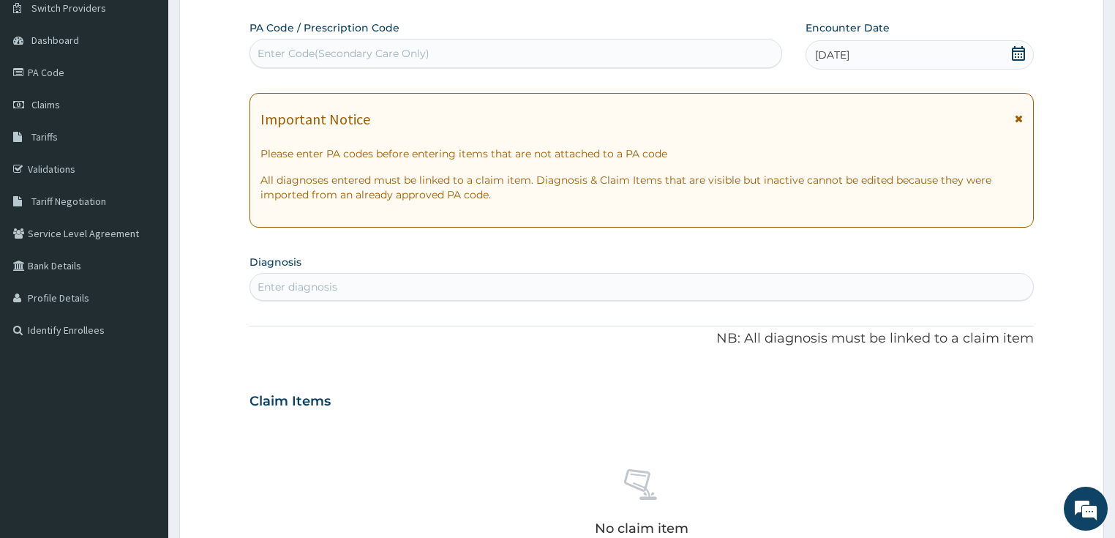
click at [360, 292] on div "Enter diagnosis" at bounding box center [641, 286] width 783 height 23
type input "respiratory"
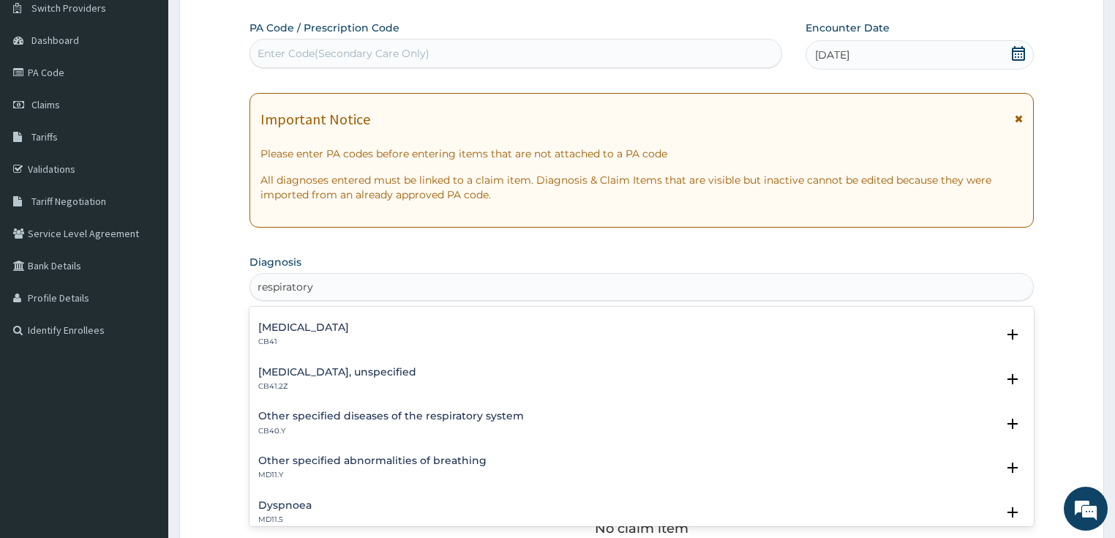
scroll to position [59, 0]
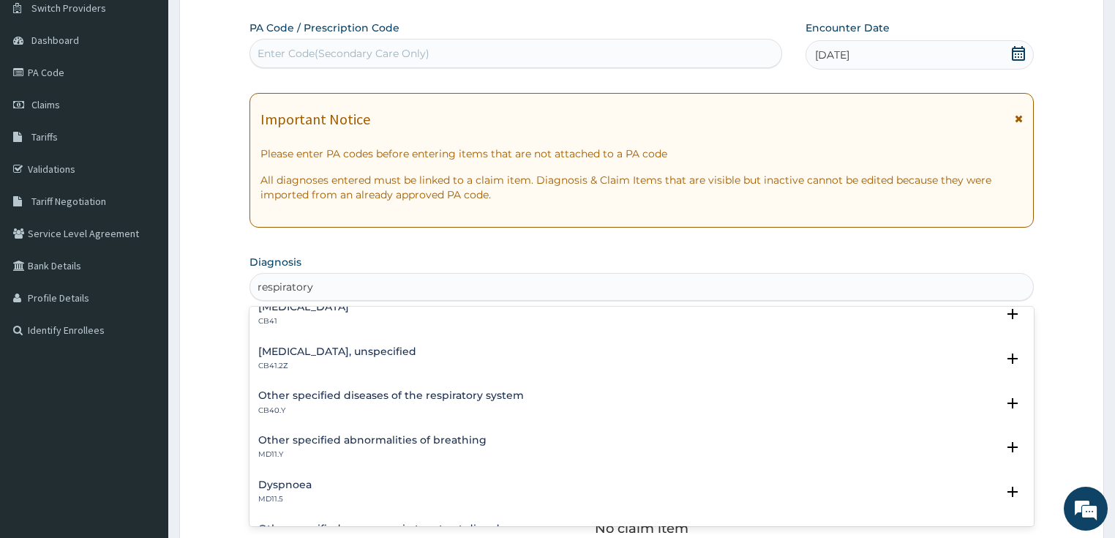
click at [351, 399] on h4 "Other specified diseases of the respiratory system" at bounding box center [390, 395] width 265 height 11
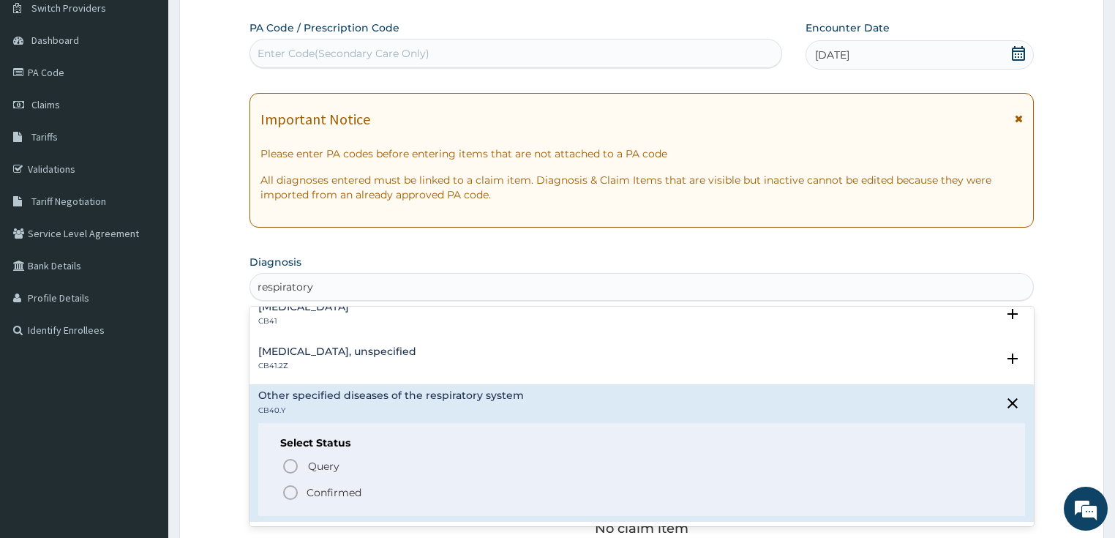
click at [313, 495] on p "Confirmed" at bounding box center [333, 492] width 55 height 15
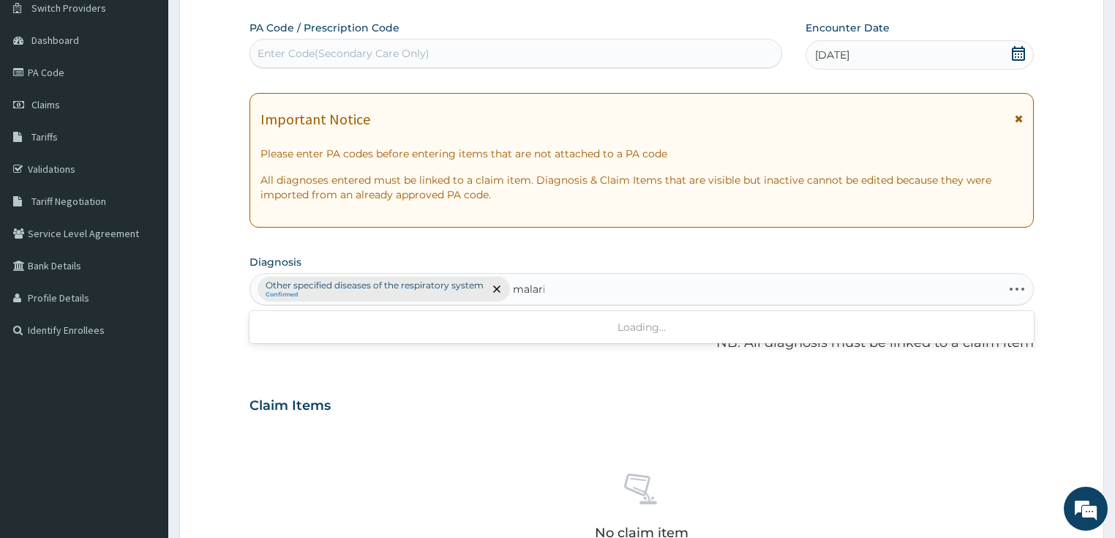
type input "[MEDICAL_DATA]"
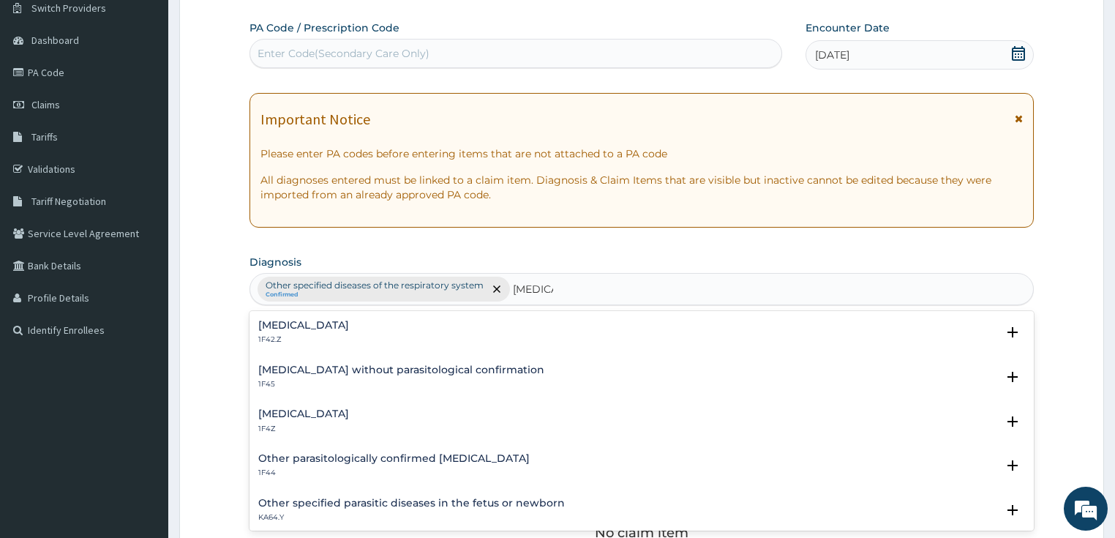
click at [316, 421] on div "[MEDICAL_DATA] 1F4Z" at bounding box center [303, 421] width 91 height 26
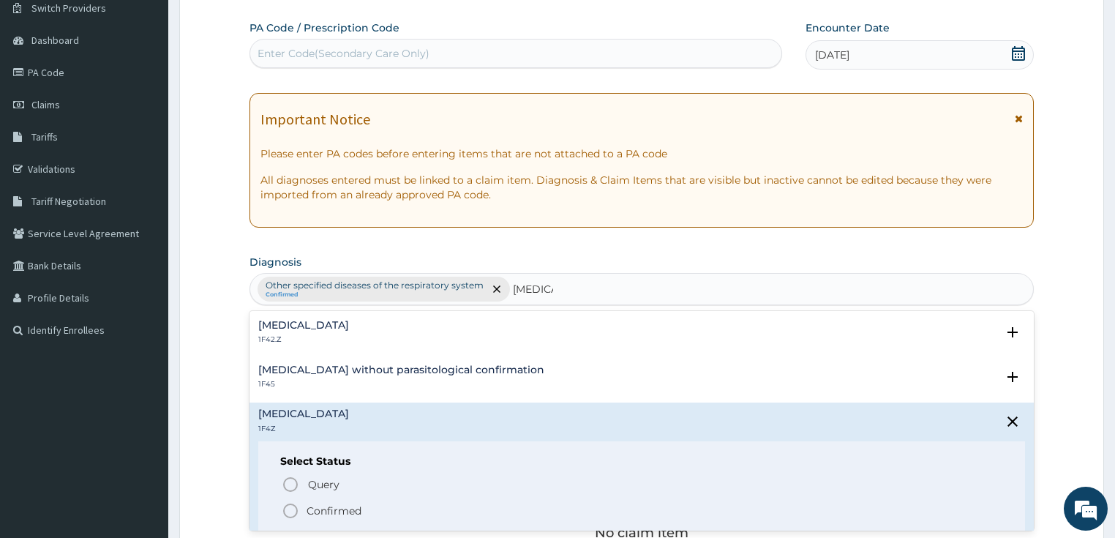
click at [316, 514] on p "Confirmed" at bounding box center [333, 510] width 55 height 15
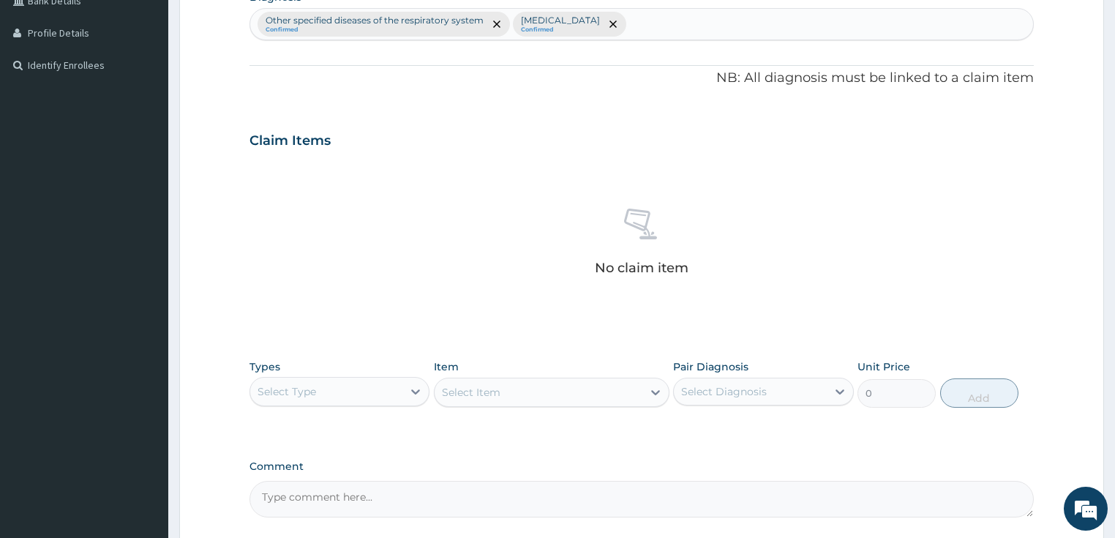
scroll to position [412, 0]
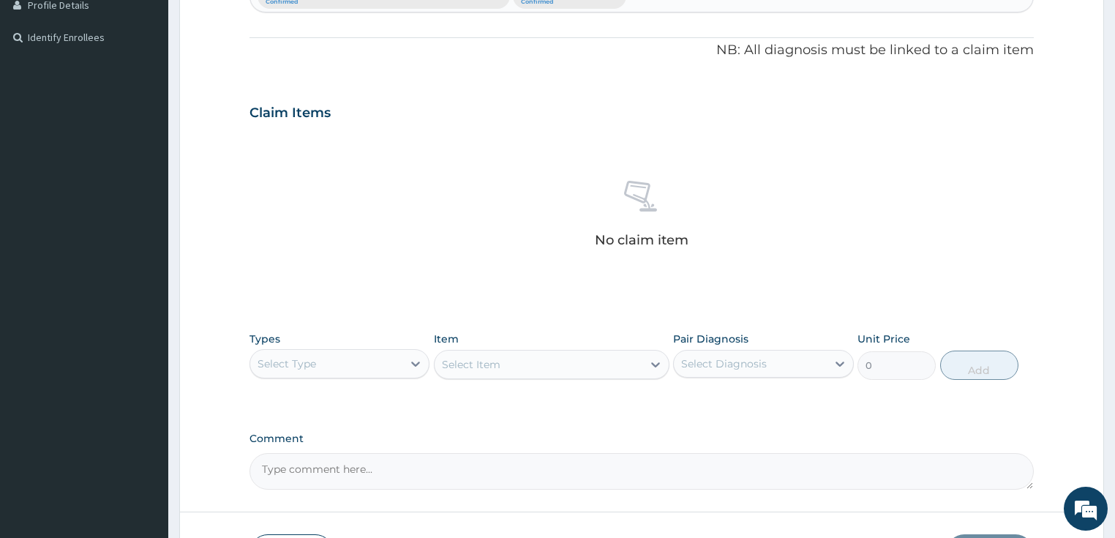
click at [336, 360] on div "Select Type" at bounding box center [326, 363] width 153 height 23
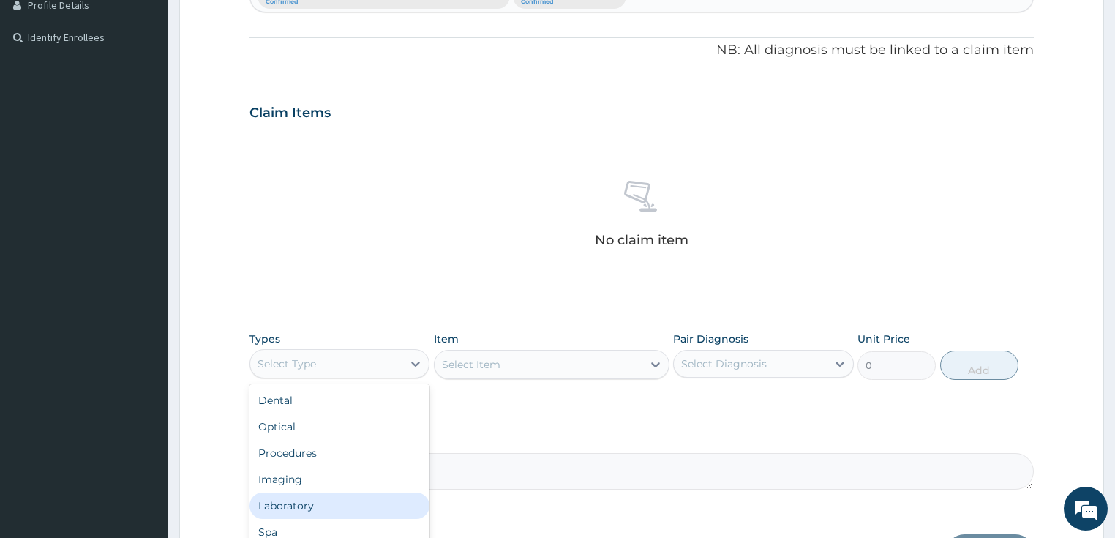
click at [301, 505] on div "Laboratory" at bounding box center [339, 505] width 181 height 26
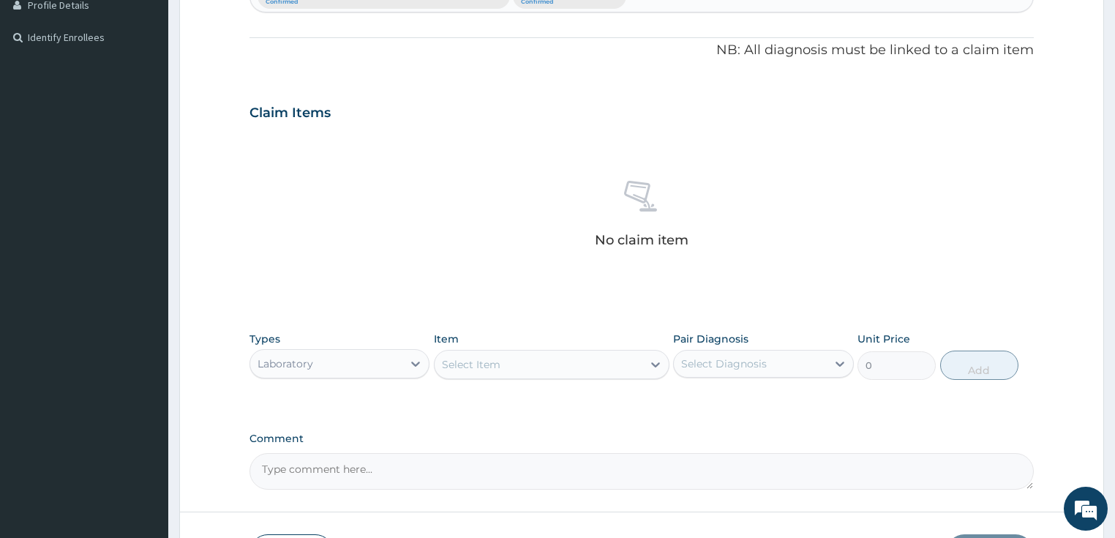
click at [536, 369] on div "Select Item" at bounding box center [538, 363] width 208 height 23
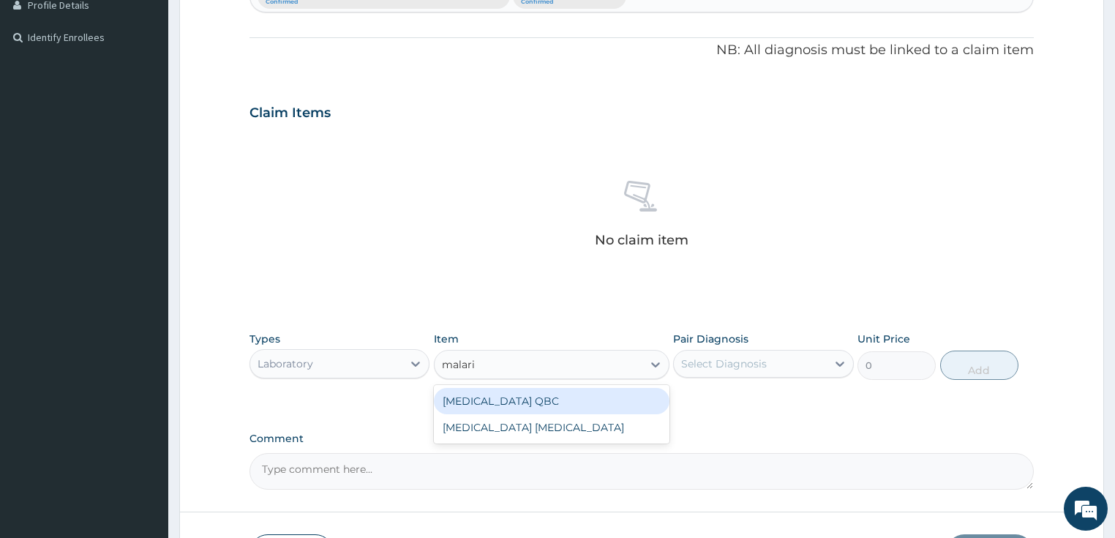
type input "[MEDICAL_DATA]"
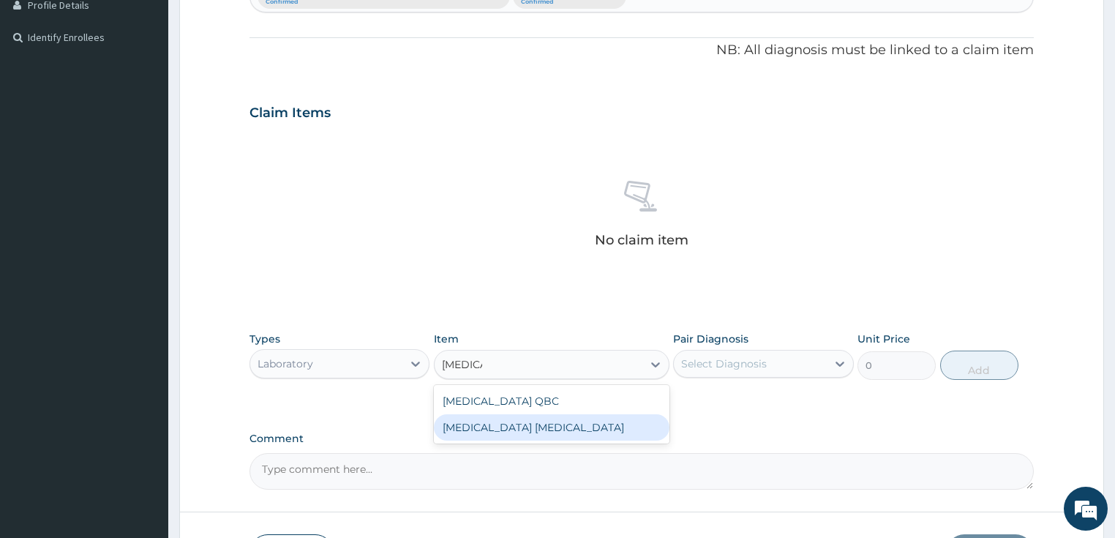
click at [587, 421] on div "[MEDICAL_DATA] [MEDICAL_DATA]" at bounding box center [551, 427] width 235 height 26
type input "2025"
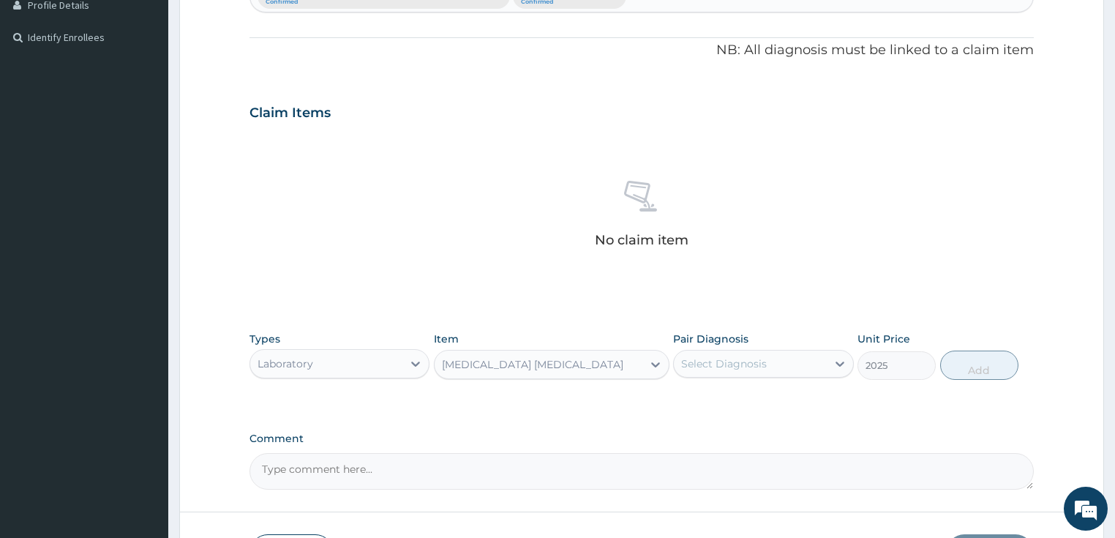
click at [699, 372] on div "Select Diagnosis" at bounding box center [750, 363] width 153 height 23
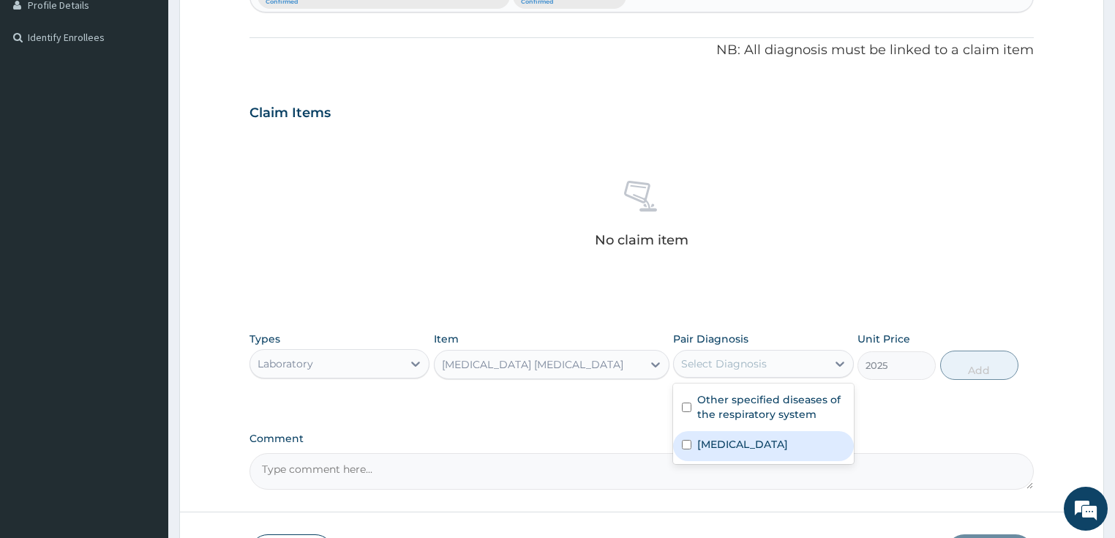
click at [795, 455] on div "[MEDICAL_DATA]" at bounding box center [763, 446] width 181 height 30
checkbox input "true"
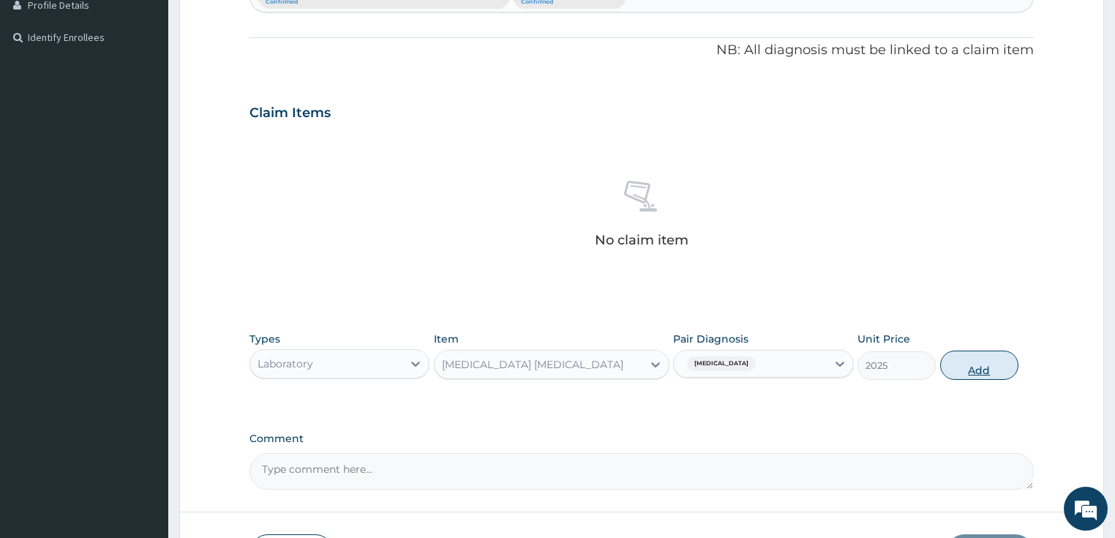
click at [965, 355] on button "Add" at bounding box center [979, 364] width 78 height 29
type input "0"
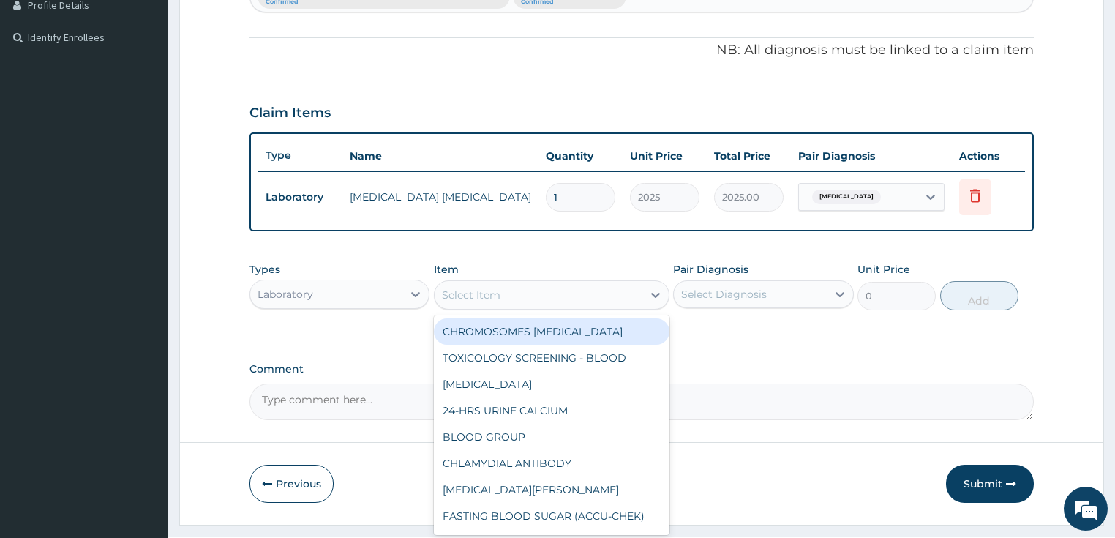
click at [489, 298] on div "Select Item" at bounding box center [471, 294] width 59 height 15
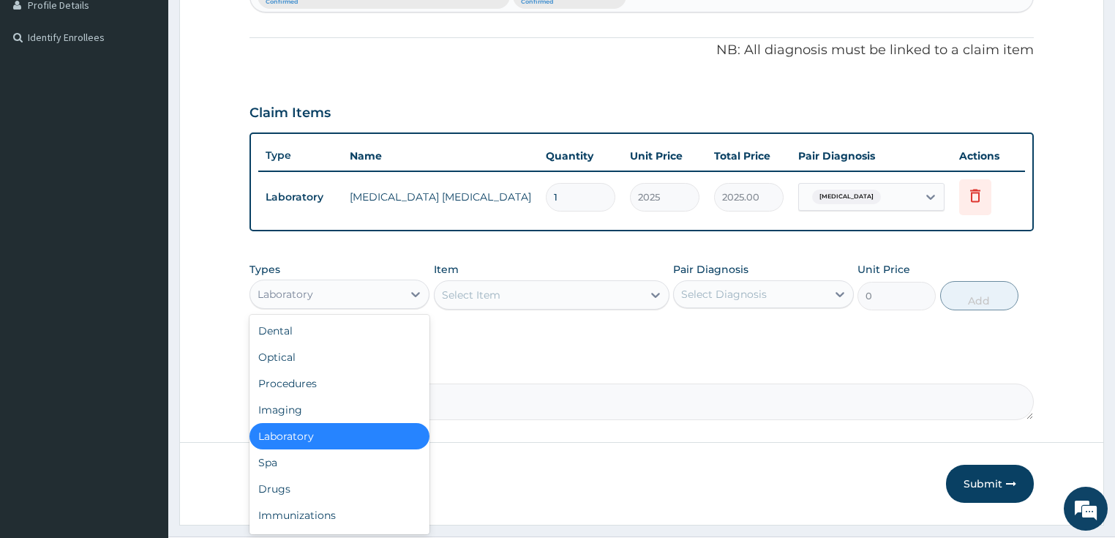
click at [347, 293] on div "Laboratory" at bounding box center [326, 293] width 153 height 23
click at [285, 489] on div "Drugs" at bounding box center [339, 488] width 181 height 26
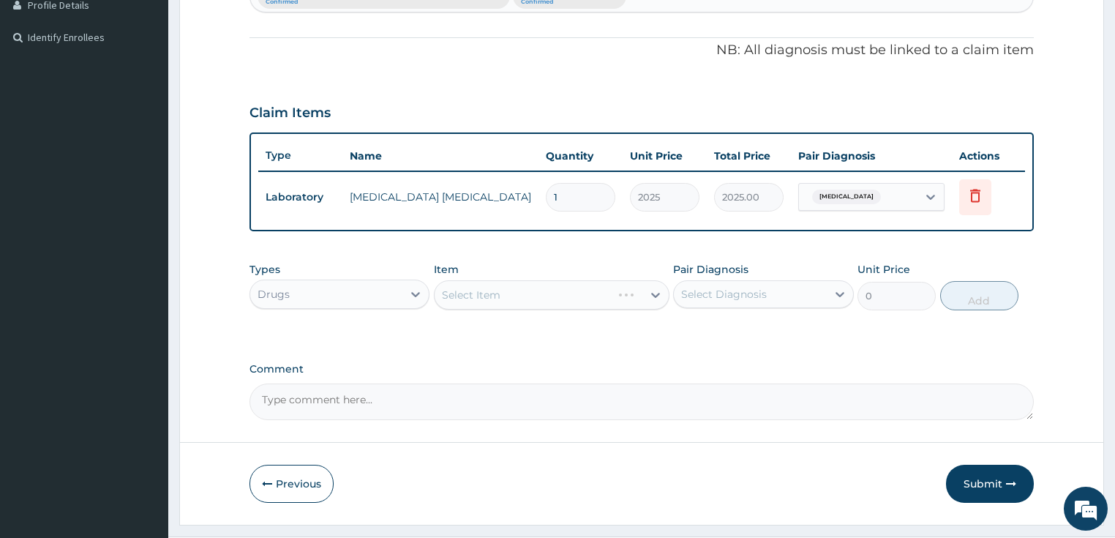
click at [257, 67] on div "PA Code / Prescription Code Enter Code(Secondary Care Only) Encounter Date [DAT…" at bounding box center [641, 74] width 785 height 692
click at [465, 291] on div "Select Item" at bounding box center [551, 294] width 235 height 29
click at [371, 56] on p "NB: All diagnosis must be linked to a claim item" at bounding box center [641, 50] width 785 height 19
click at [546, 296] on div "Select Item" at bounding box center [538, 294] width 208 height 23
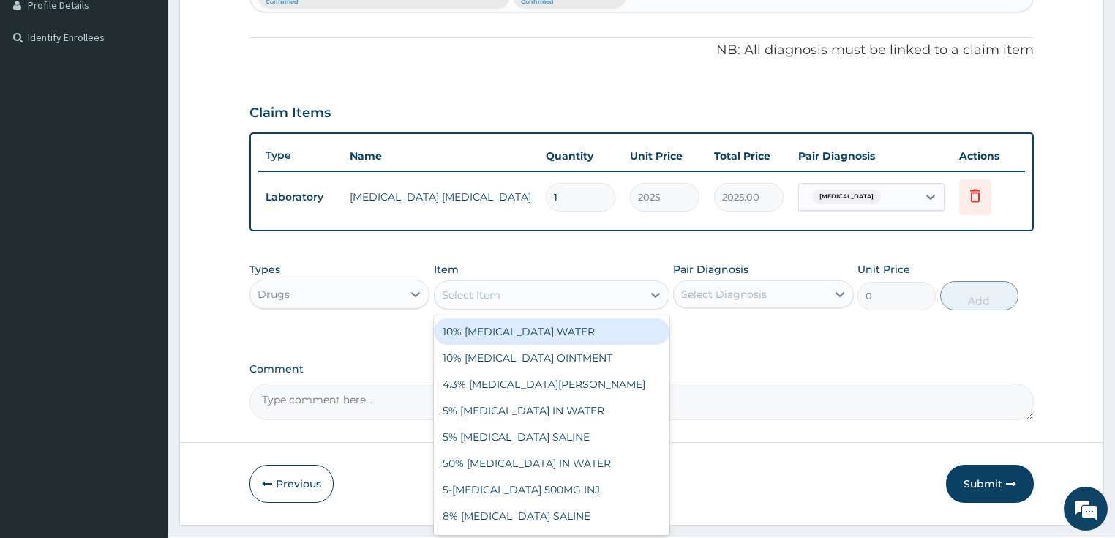
paste input "[MEDICAL_DATA] 500MG CAP"
type input "[MEDICAL_DATA] 500MG CAP"
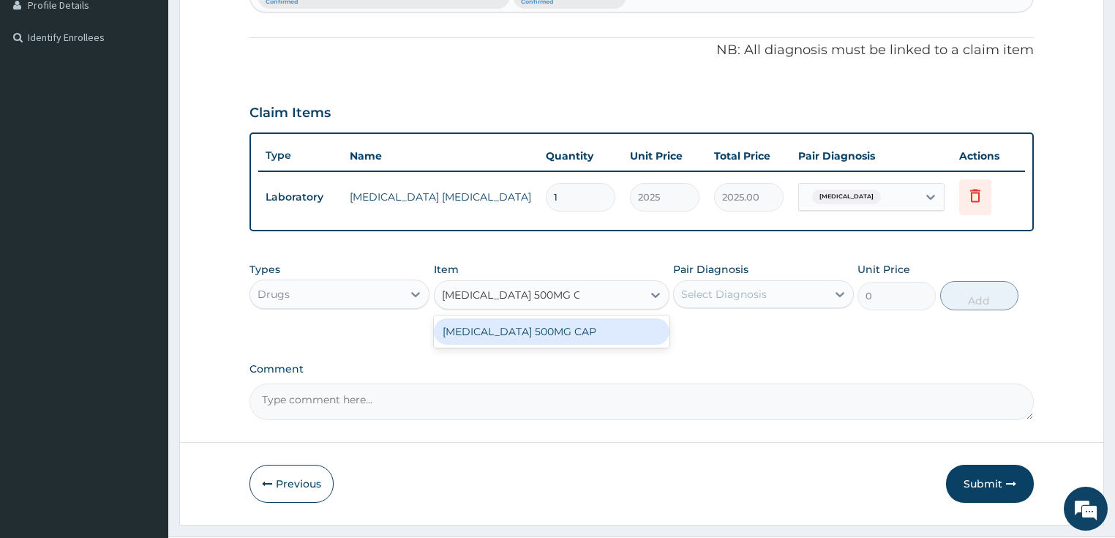
click at [561, 328] on div "[MEDICAL_DATA] 500MG CAP" at bounding box center [551, 331] width 235 height 26
type input "160"
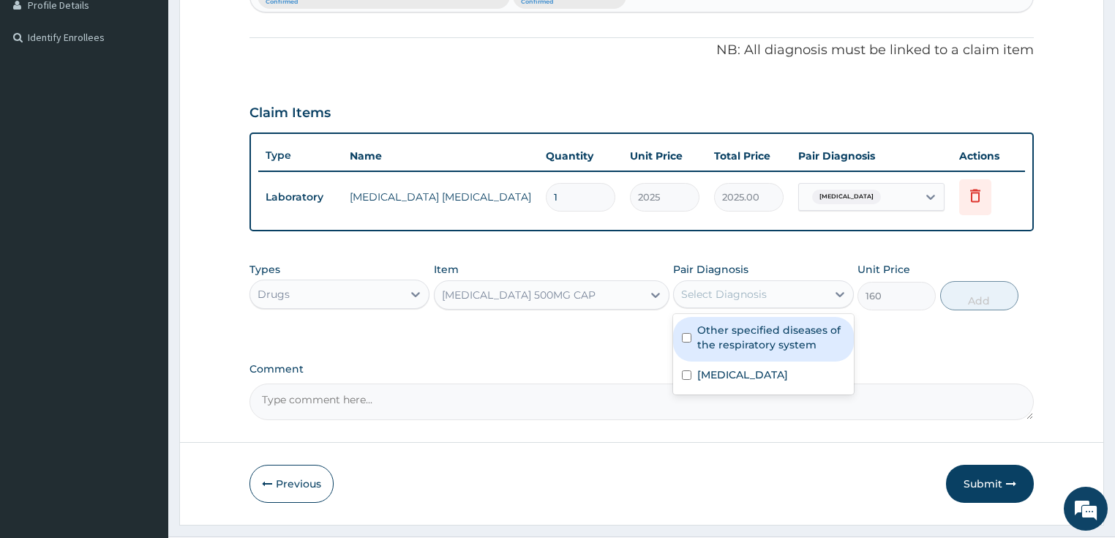
click at [728, 283] on div "Select Diagnosis" at bounding box center [750, 293] width 153 height 23
click at [758, 340] on label "Other specified diseases of the respiratory system" at bounding box center [771, 337] width 148 height 29
checkbox input "true"
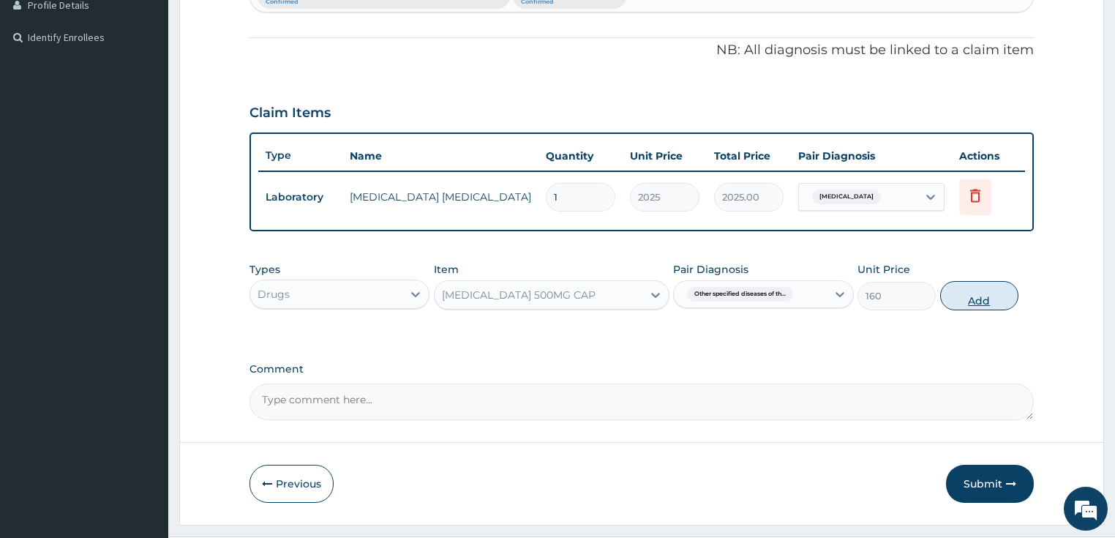
click at [973, 285] on button "Add" at bounding box center [979, 295] width 78 height 29
type input "0"
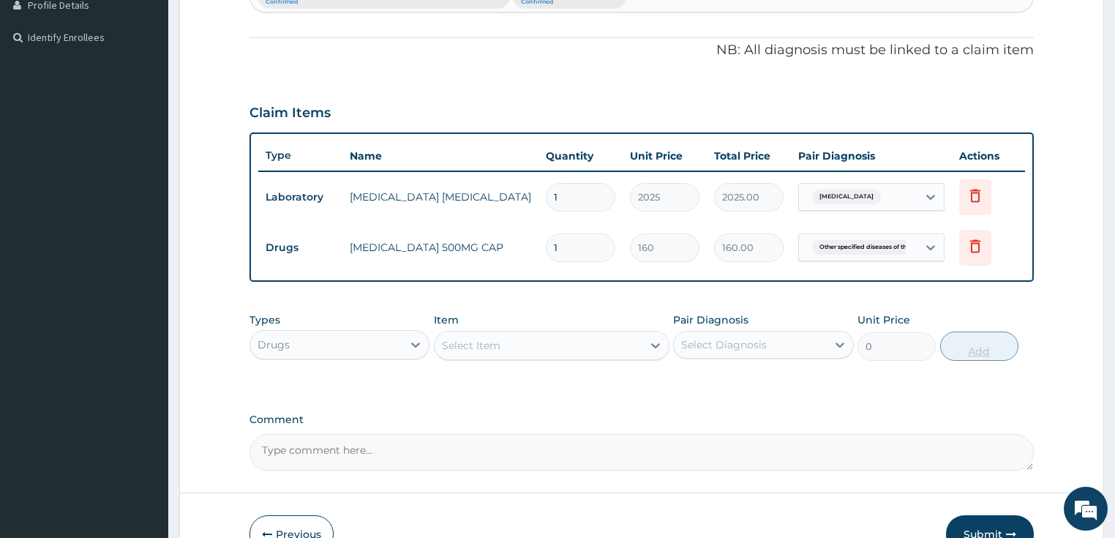
type input "15"
type input "2400.00"
type input "15"
click at [477, 354] on div "Select Item" at bounding box center [538, 344] width 208 height 23
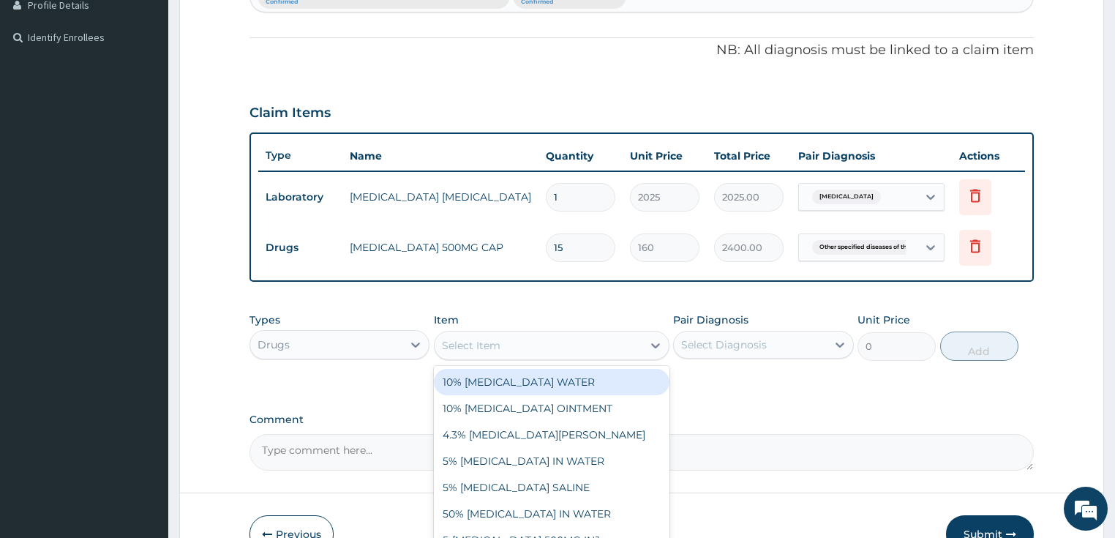
paste input "BRONCHOLYTE SYRUP"
type input "BRONCHOLYTE SYRUP"
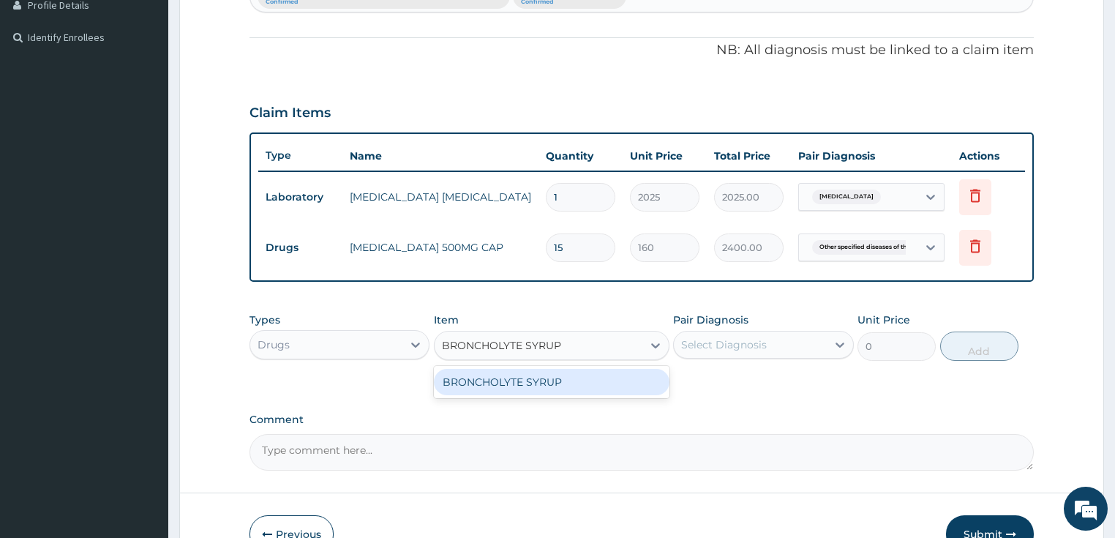
click at [512, 383] on div "BRONCHOLYTE SYRUP" at bounding box center [551, 382] width 235 height 26
type input "1280"
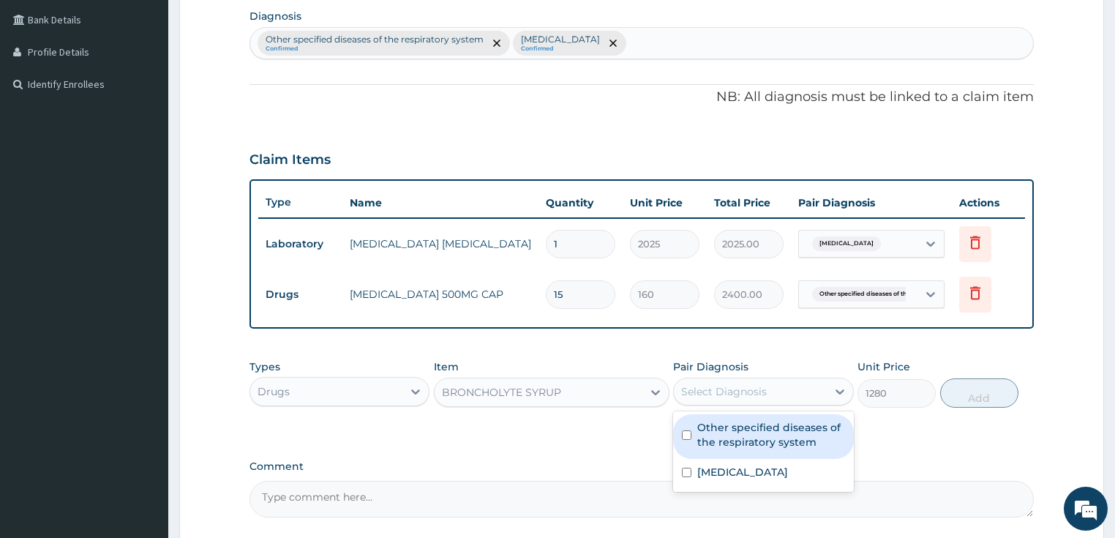
click at [741, 338] on div "PA Code / Prescription Code Enter Code(Secondary Care Only) Encounter Date [DAT…" at bounding box center [641, 146] width 785 height 742
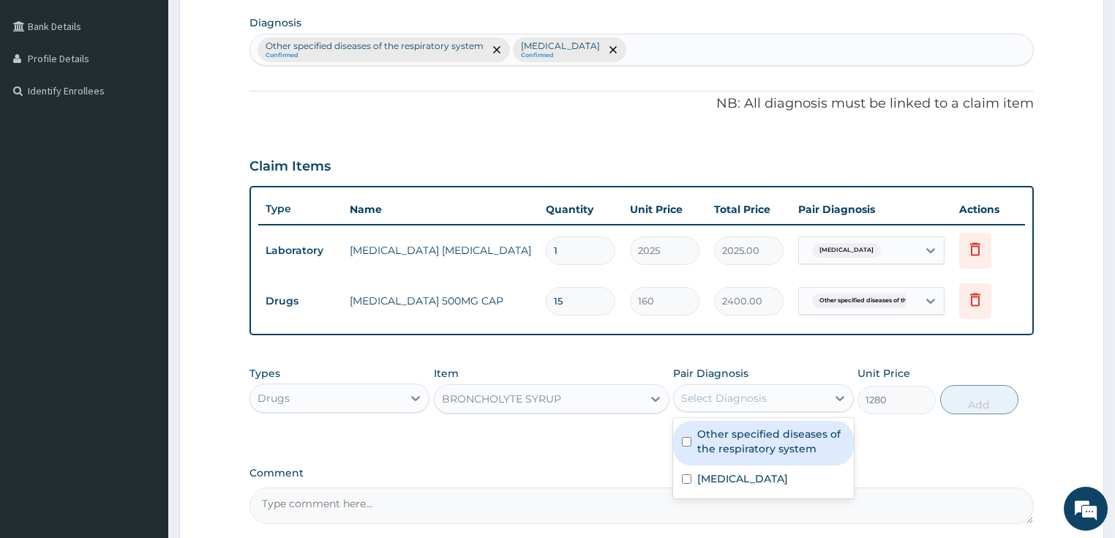
scroll to position [353, 0]
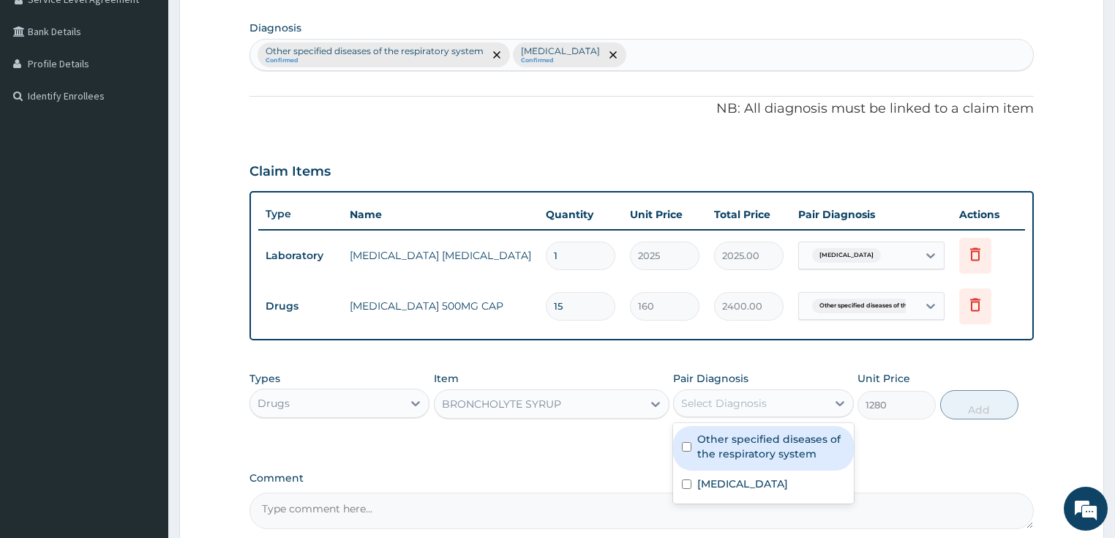
click at [755, 450] on label "Other specified diseases of the respiratory system" at bounding box center [771, 445] width 148 height 29
checkbox input "true"
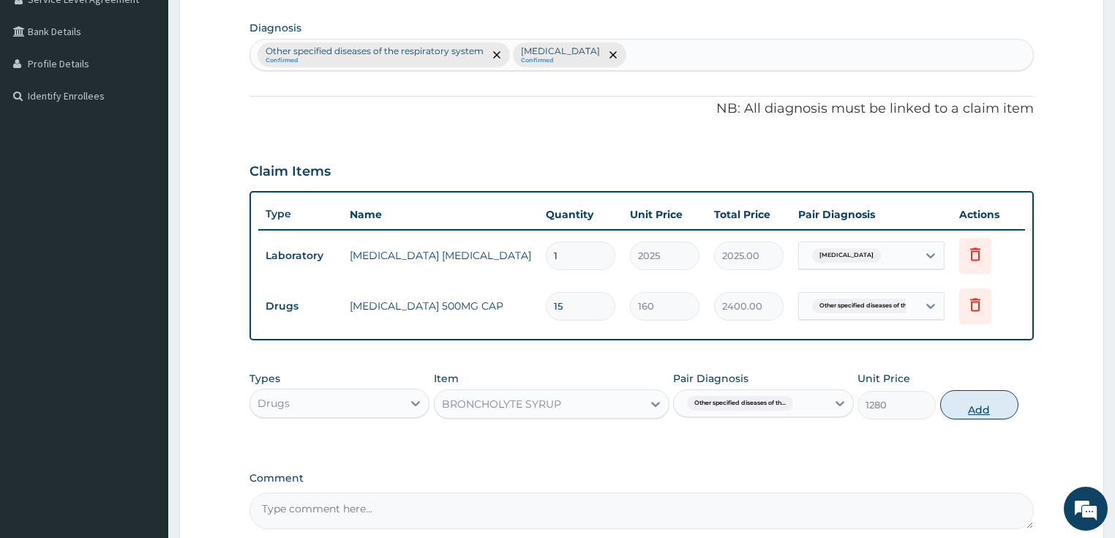
click at [962, 396] on button "Add" at bounding box center [979, 404] width 78 height 29
type input "0"
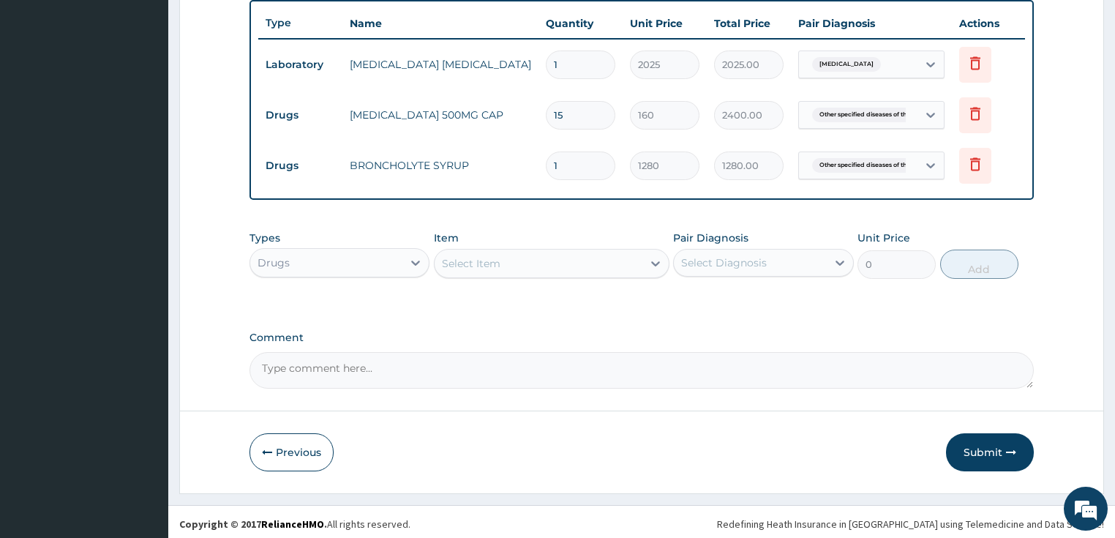
scroll to position [546, 0]
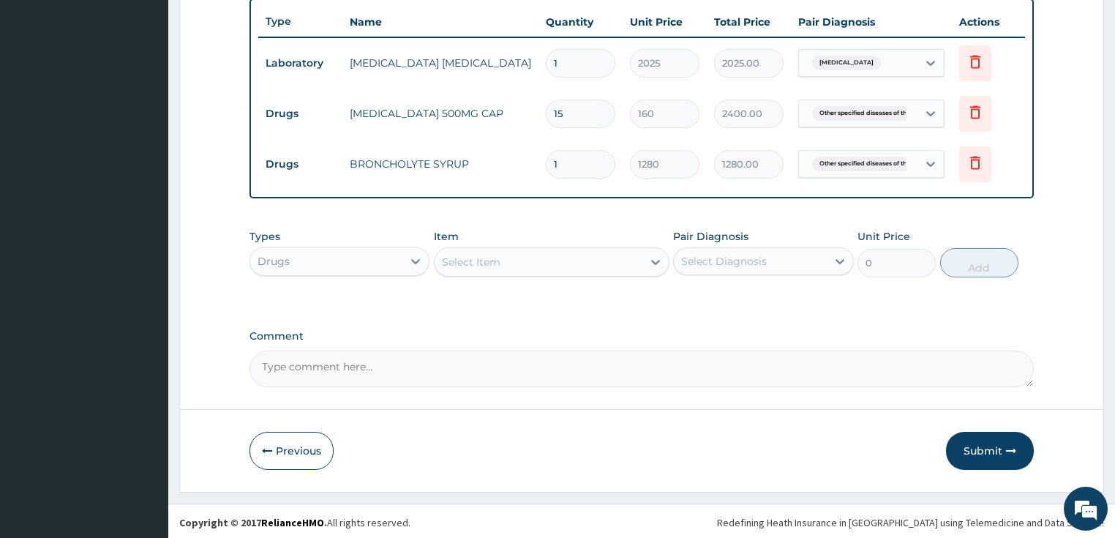
click at [480, 260] on div "Select Item" at bounding box center [471, 261] width 59 height 15
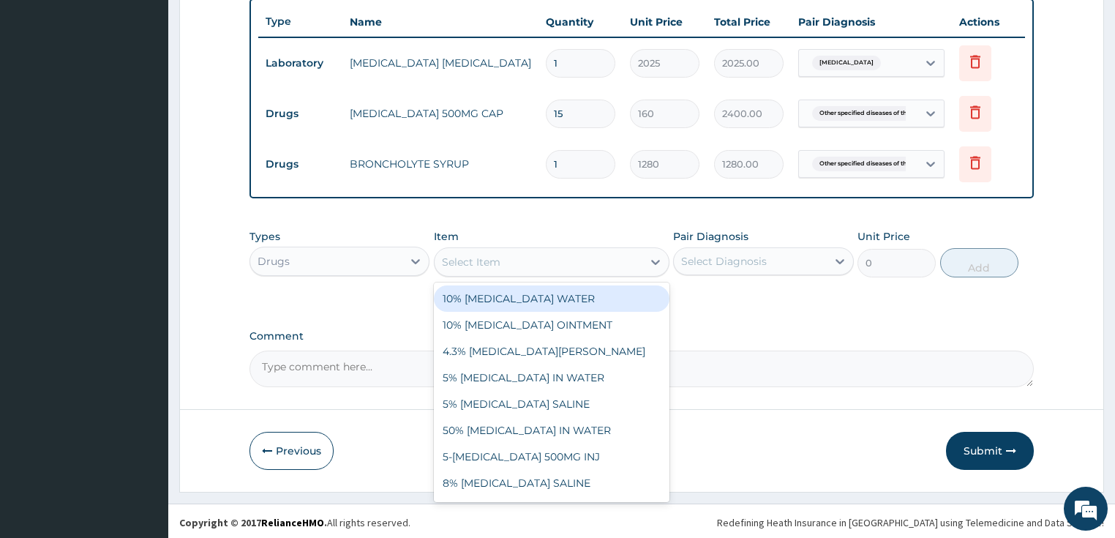
paste input "PARACETAMOL 500MG TAB"
type input "PARACETAMOL 500MG TAB"
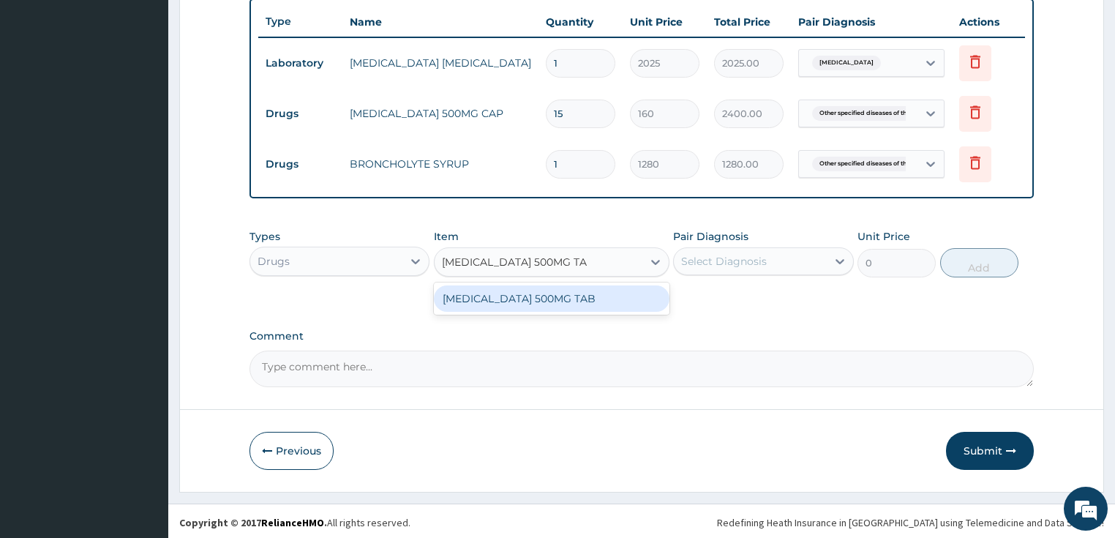
click at [500, 302] on div "PARACETAMOL 500MG TAB" at bounding box center [551, 298] width 235 height 26
type input "20"
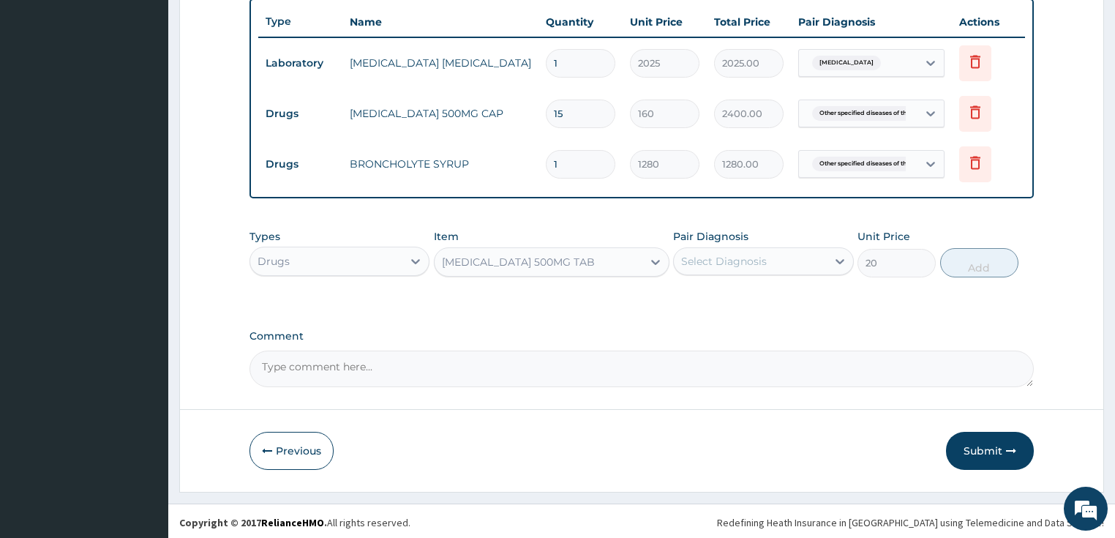
click at [712, 254] on div "Select Diagnosis" at bounding box center [724, 261] width 86 height 15
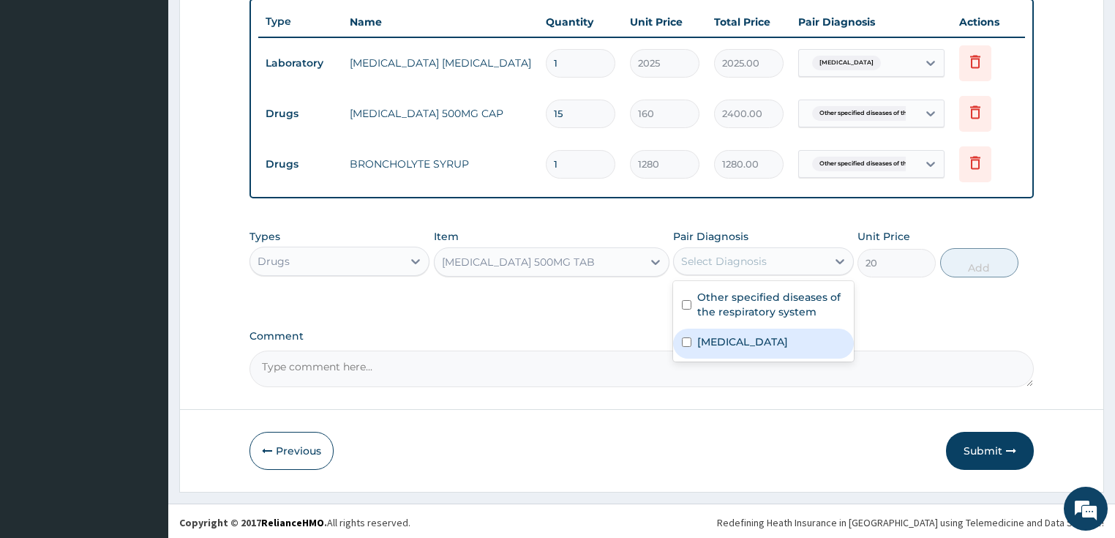
click at [731, 342] on label "[MEDICAL_DATA]" at bounding box center [742, 341] width 91 height 15
checkbox input "true"
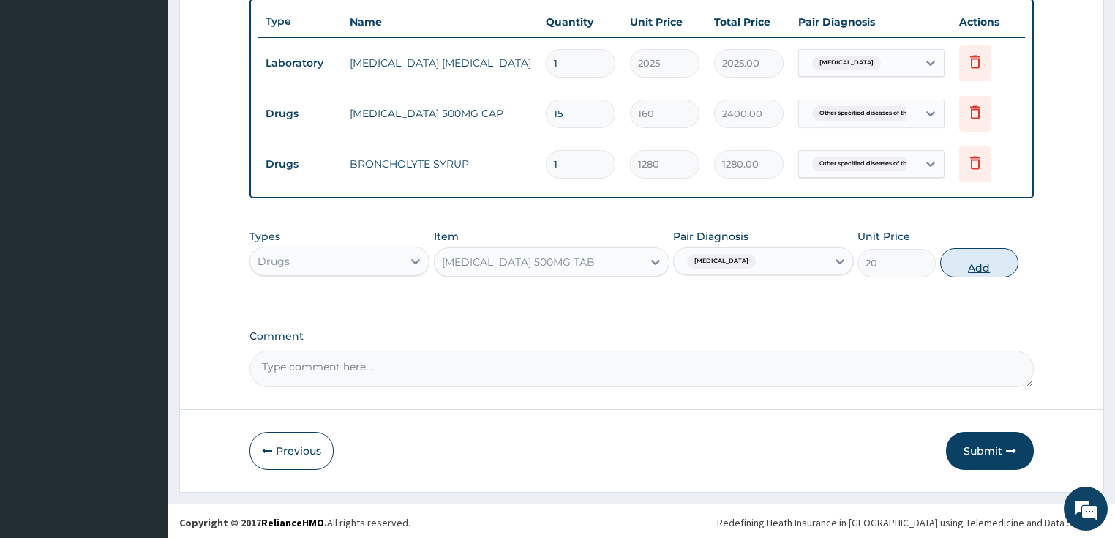
click at [993, 263] on button "Add" at bounding box center [979, 262] width 78 height 29
type input "0"
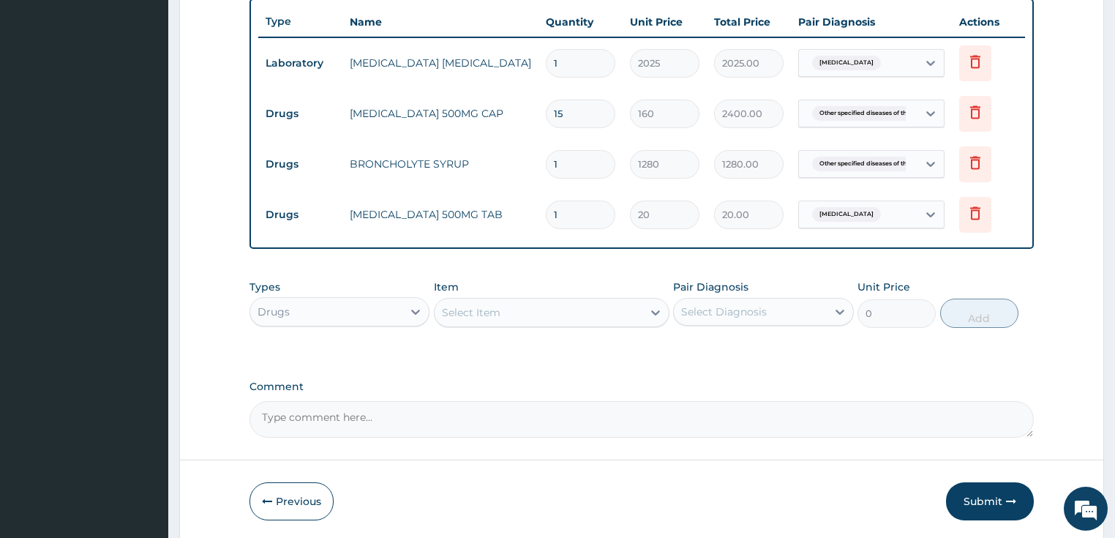
type input "18"
type input "360.00"
type input "18"
click at [486, 374] on div "PA Code / Prescription Code Enter Code(Secondary Care Only) Encounter Date 11-1…" at bounding box center [641, 15] width 785 height 843
click at [968, 486] on button "Submit" at bounding box center [990, 501] width 88 height 38
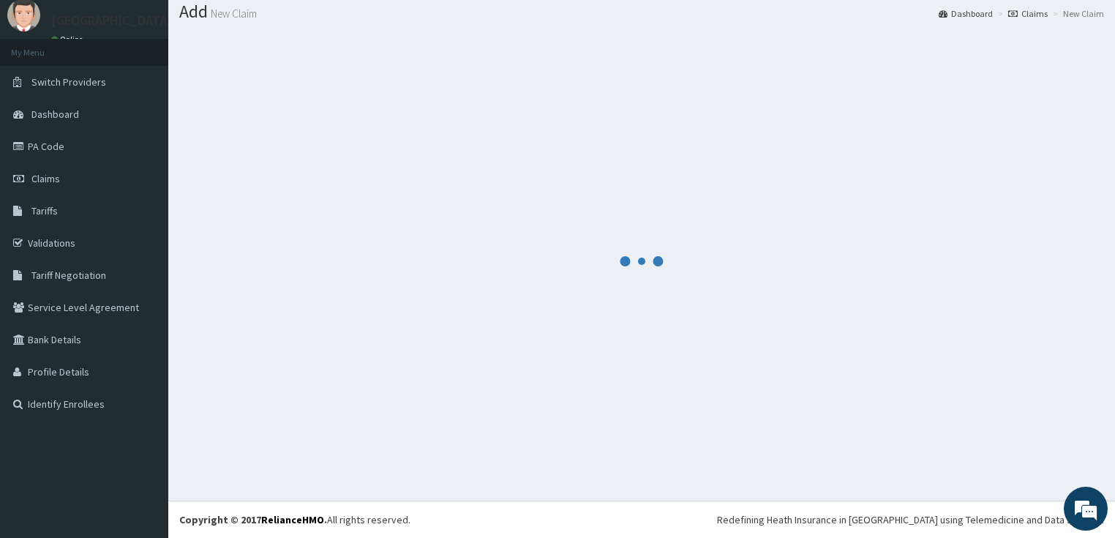
scroll to position [45, 0]
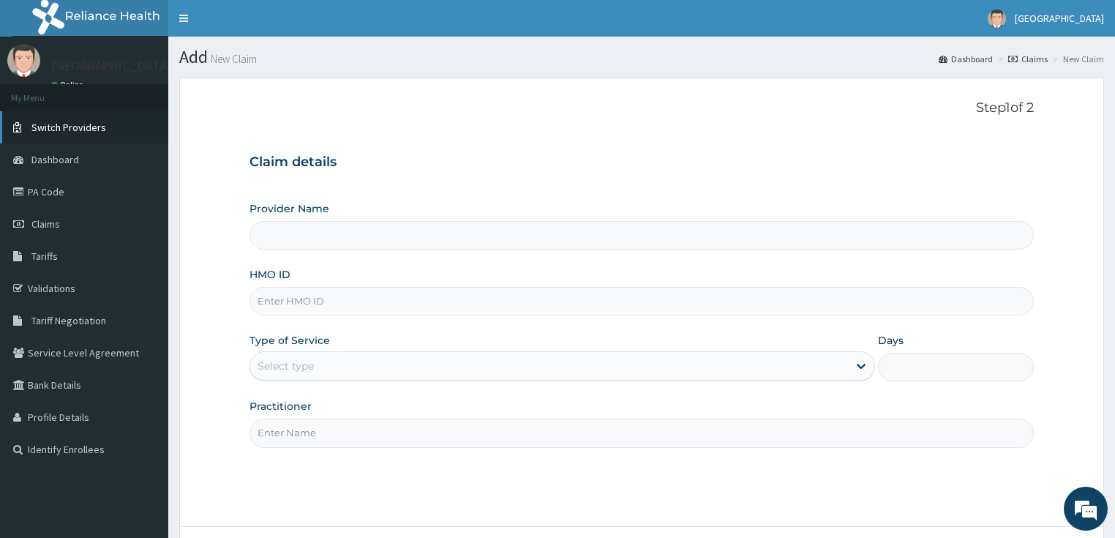
type input "LILY HOSPITAL-WARRI"
click at [434, 81] on form "Step 1 of 2 Claim details Provider Name LILY HOSPITAL-WARRI HMO ID Type of Serv…" at bounding box center [641, 343] width 924 height 531
click at [301, 316] on div "Provider Name LILY HOSPITAL-WARRI HMO ID Type of Service Select type Days Pract…" at bounding box center [641, 324] width 785 height 246
click at [304, 301] on input "HMO ID" at bounding box center [641, 301] width 785 height 29
paste input "RLD/10043/D"
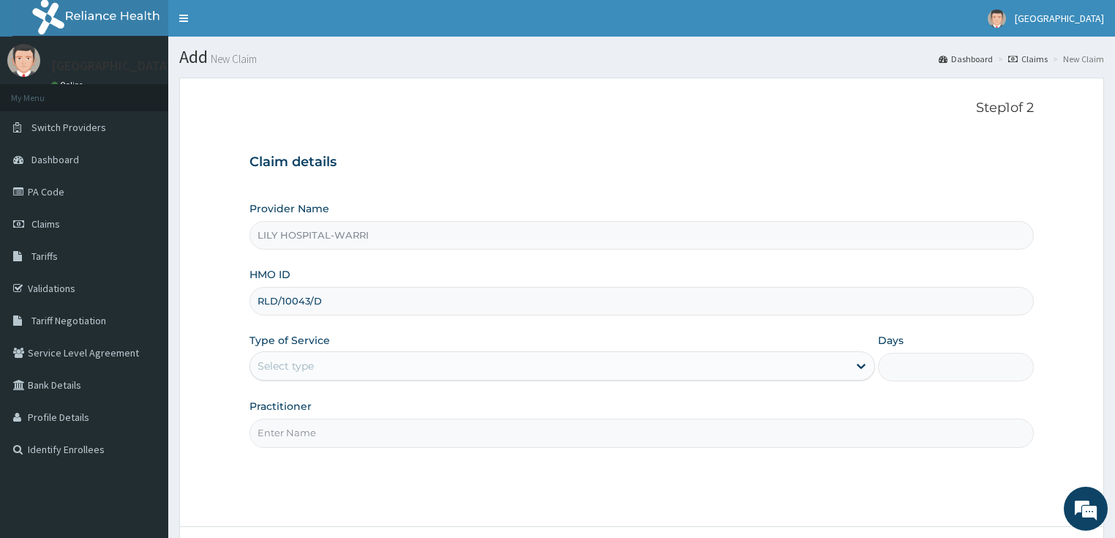
type input "RLD/10043/D"
click at [286, 361] on div "Select type" at bounding box center [285, 365] width 56 height 15
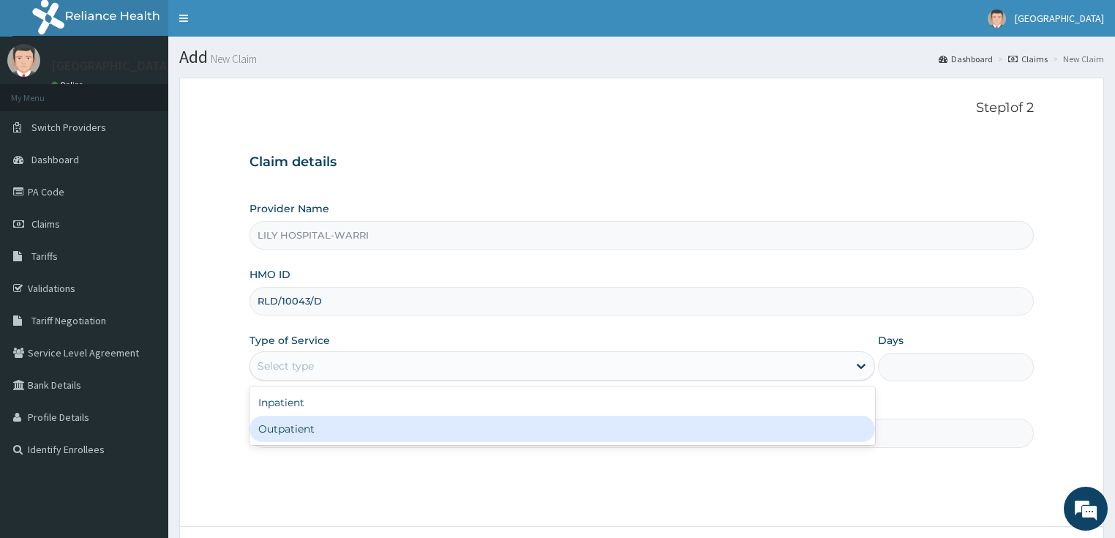
click at [277, 425] on div "Outpatient" at bounding box center [561, 428] width 625 height 26
type input "1"
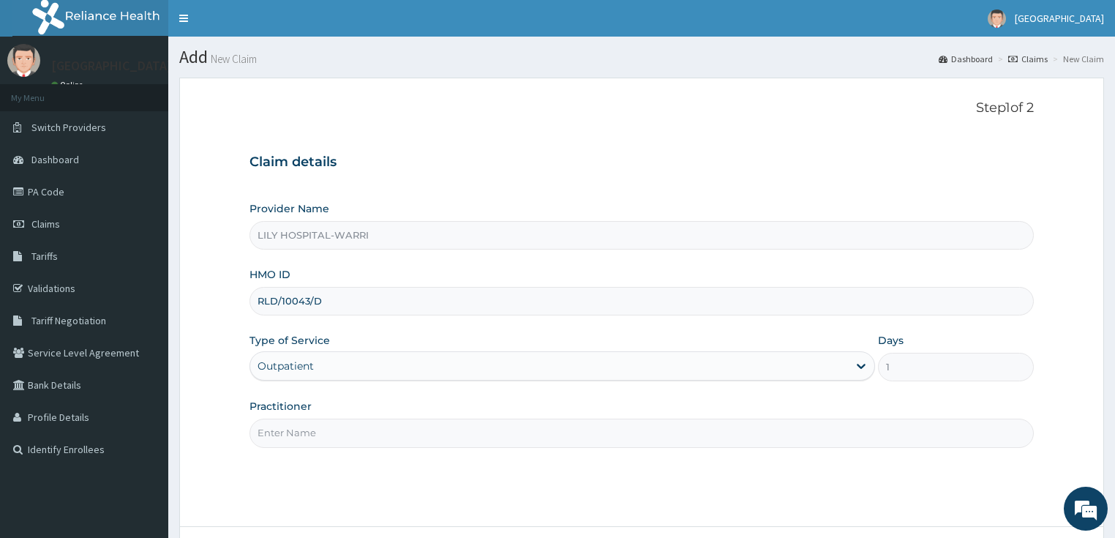
click at [278, 426] on input "Practitioner" at bounding box center [641, 432] width 785 height 29
type input "General practitioner"
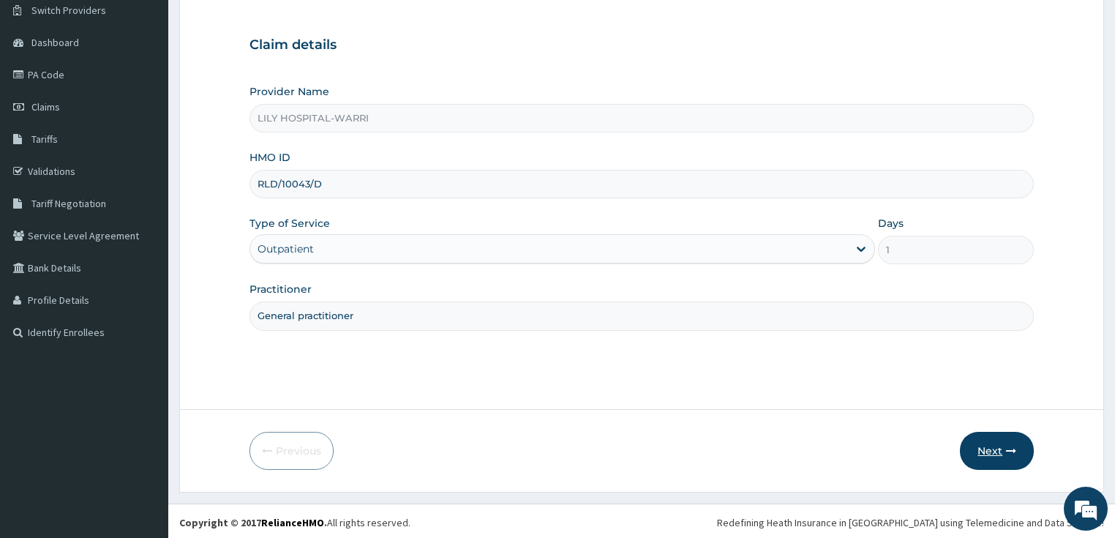
click at [990, 449] on button "Next" at bounding box center [996, 450] width 74 height 38
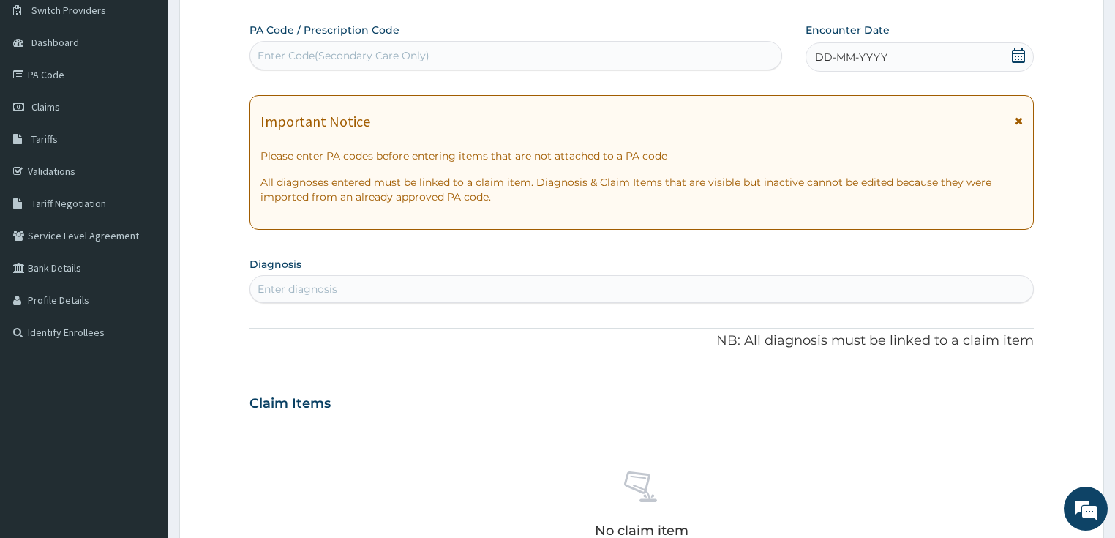
scroll to position [59, 0]
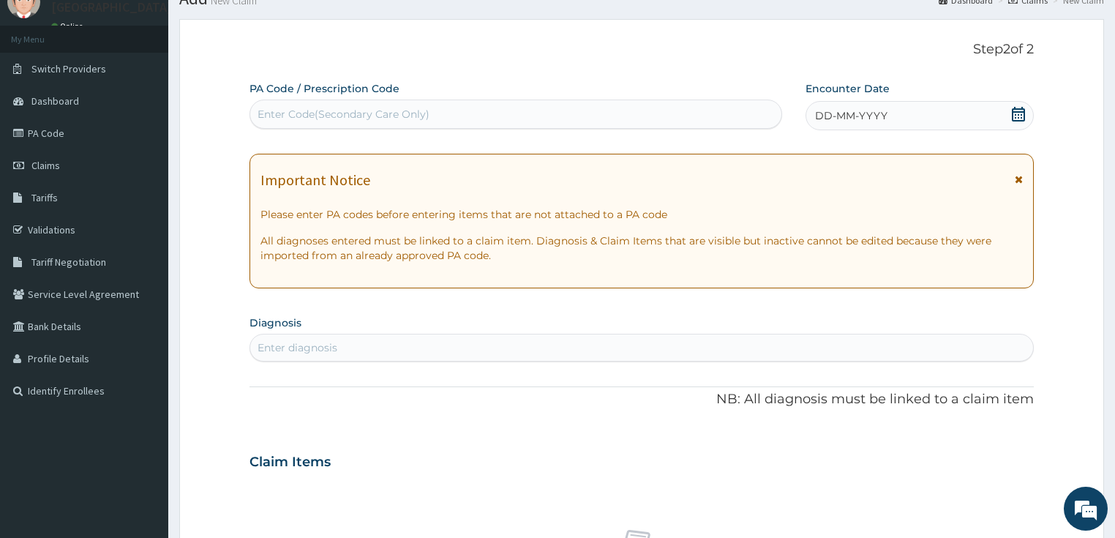
click at [295, 112] on div "Enter Code(Secondary Care Only)" at bounding box center [343, 114] width 172 height 15
paste input "PA/BEC803"
type input "PA/BEC803"
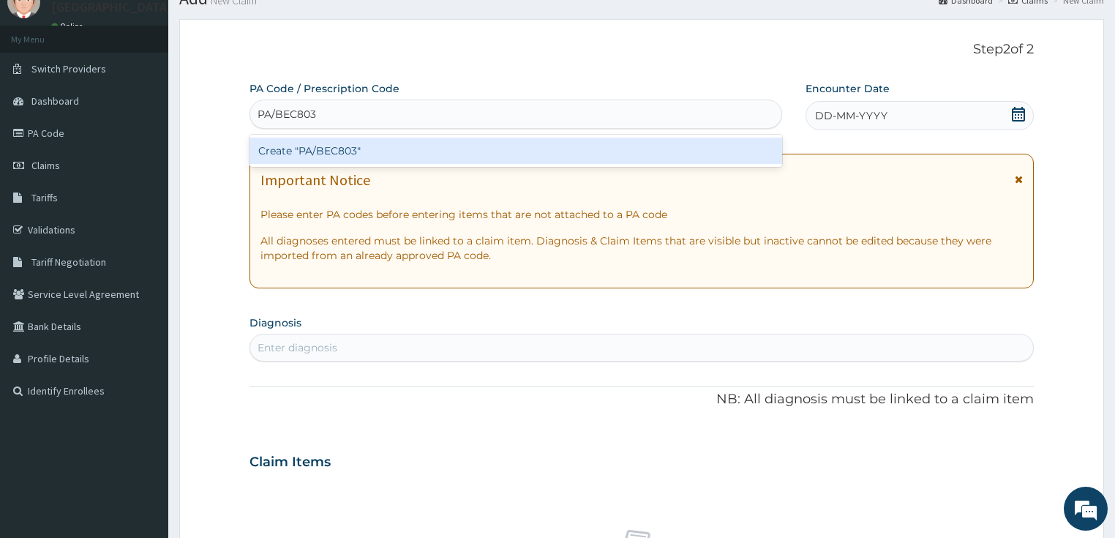
click at [297, 165] on div "Create "PA/BEC803"" at bounding box center [515, 151] width 532 height 32
click at [296, 151] on div "Create "PA/BEC803"" at bounding box center [515, 150] width 532 height 26
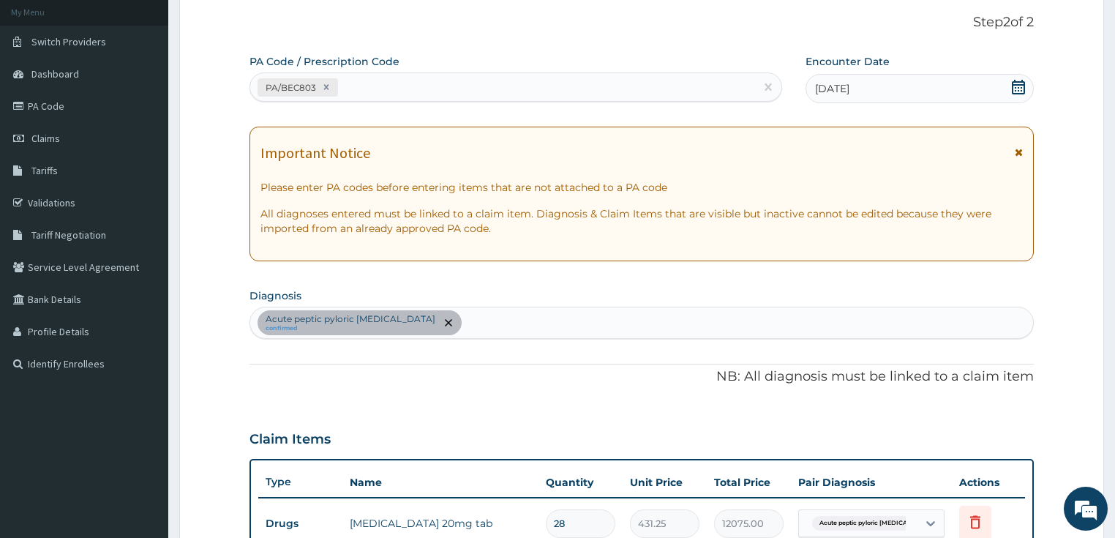
scroll to position [0, 0]
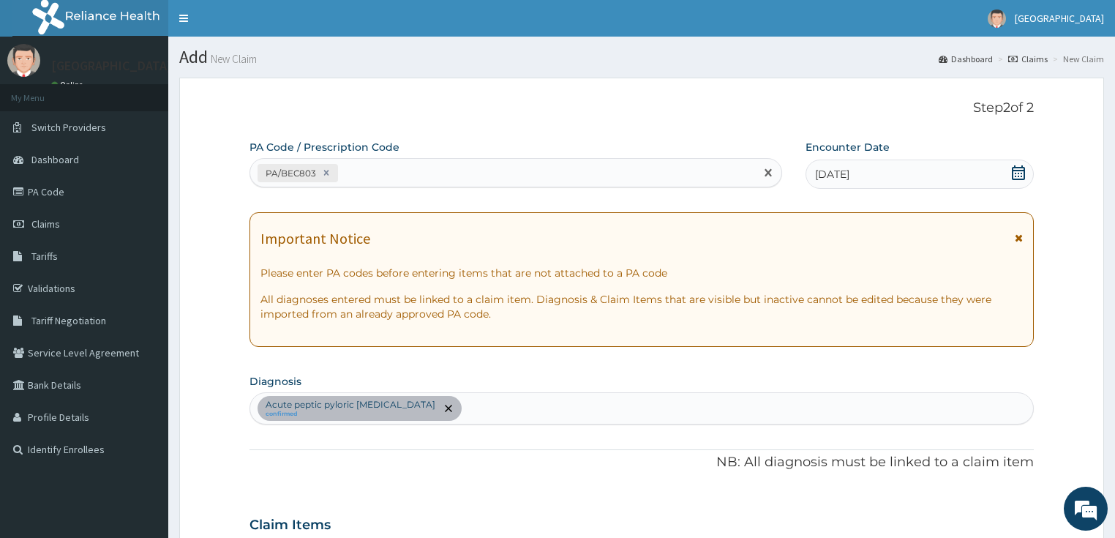
click at [369, 173] on div "PA/BEC803" at bounding box center [502, 173] width 505 height 24
paste input "PA/D80C86"
type input "PA/D80C86"
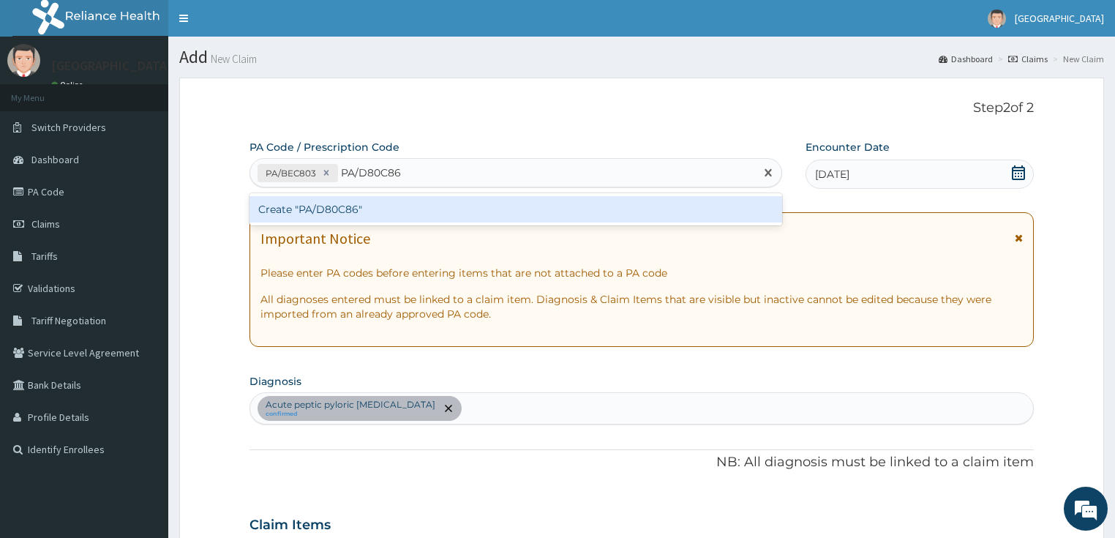
click at [344, 210] on div "Create "PA/D80C86"" at bounding box center [515, 209] width 532 height 26
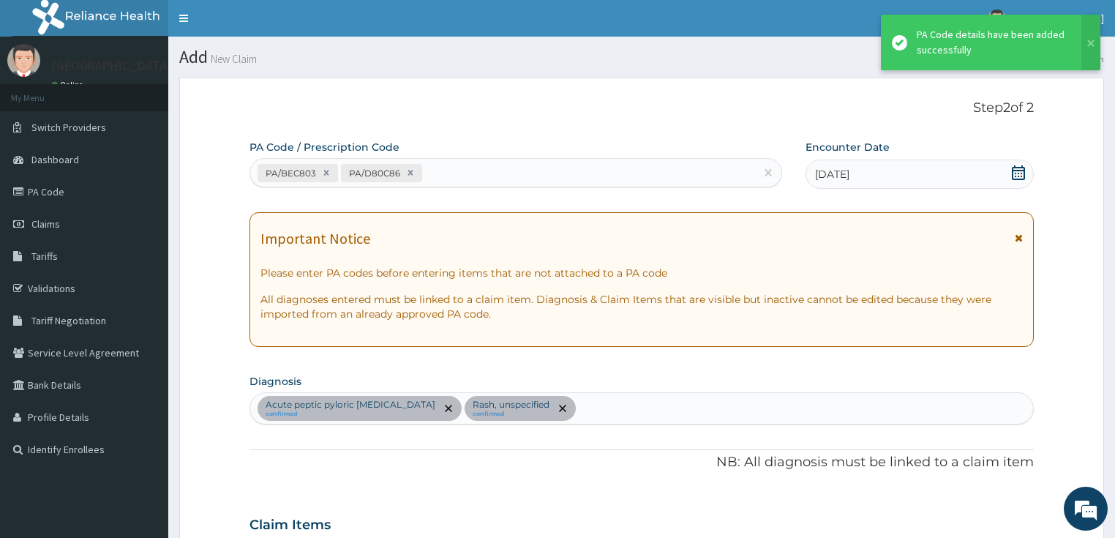
scroll to position [539, 0]
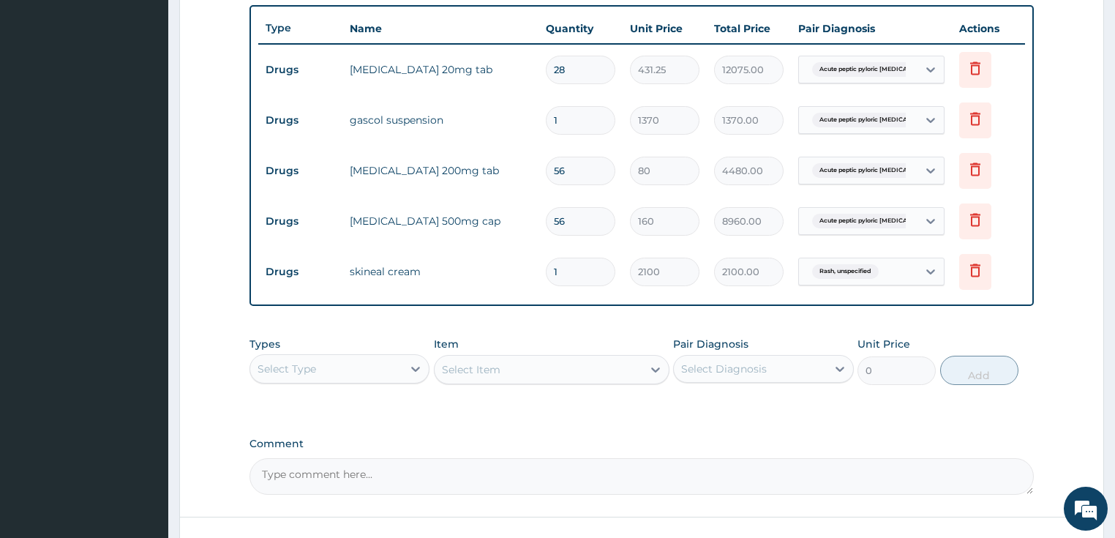
click at [312, 366] on div "Select Type" at bounding box center [286, 368] width 59 height 15
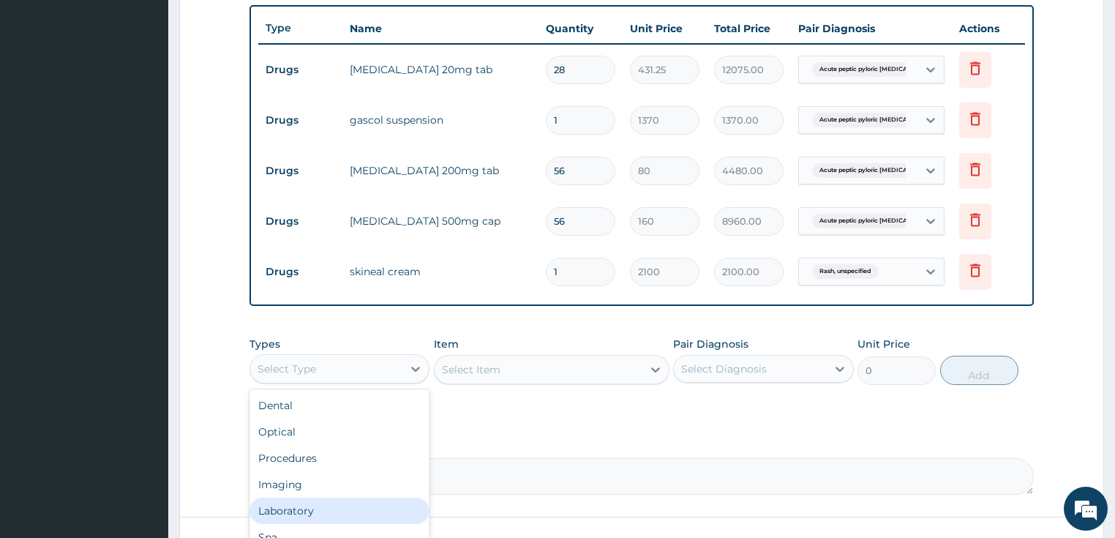
click at [331, 499] on div "Laboratory" at bounding box center [339, 510] width 181 height 26
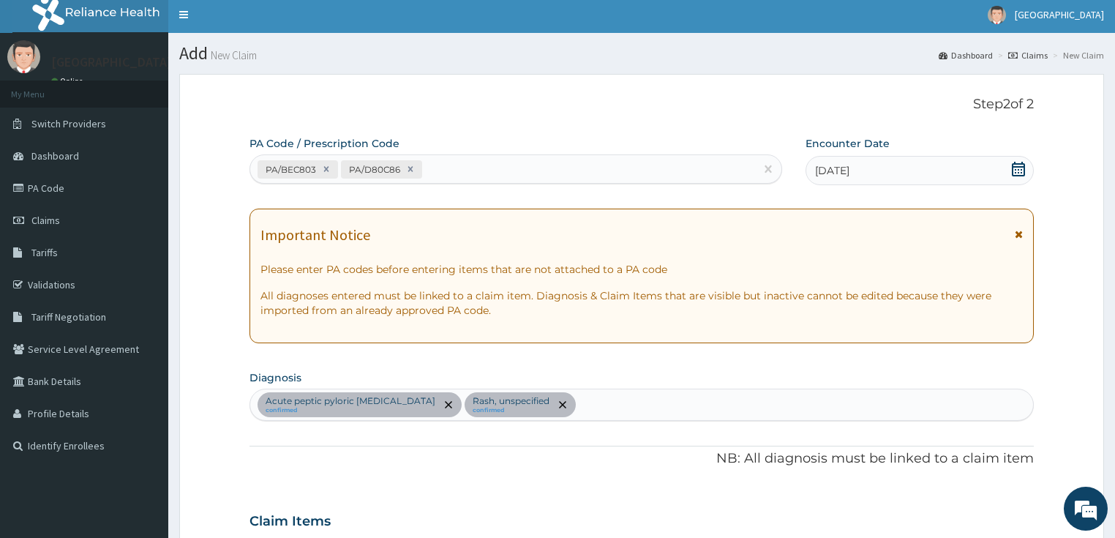
scroll to position [0, 0]
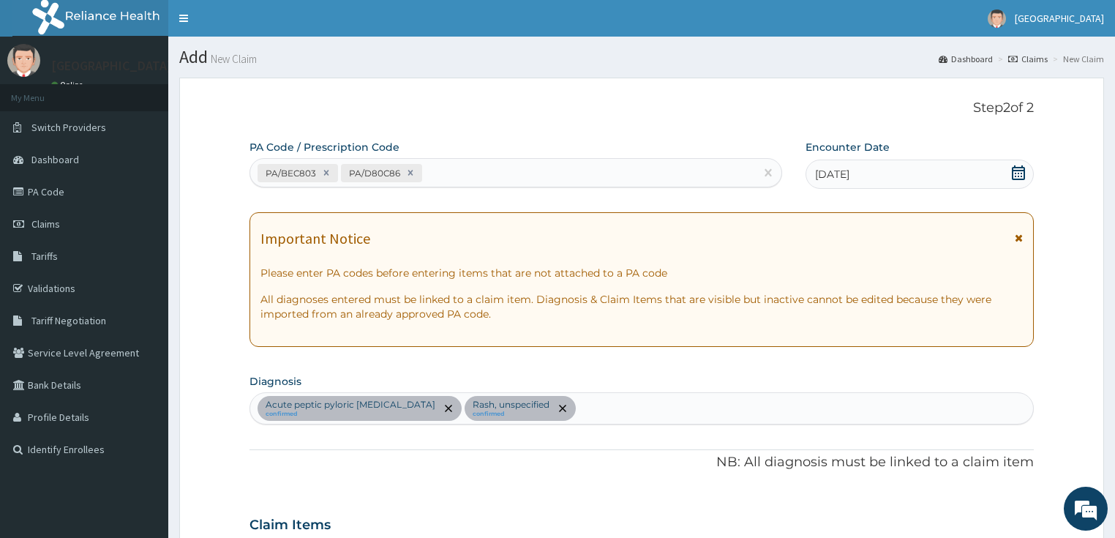
click at [434, 176] on div "PA/BEC803 PA/D80C86" at bounding box center [502, 173] width 505 height 24
paste input "PA/E51D84"
type input "PA/E51D84"
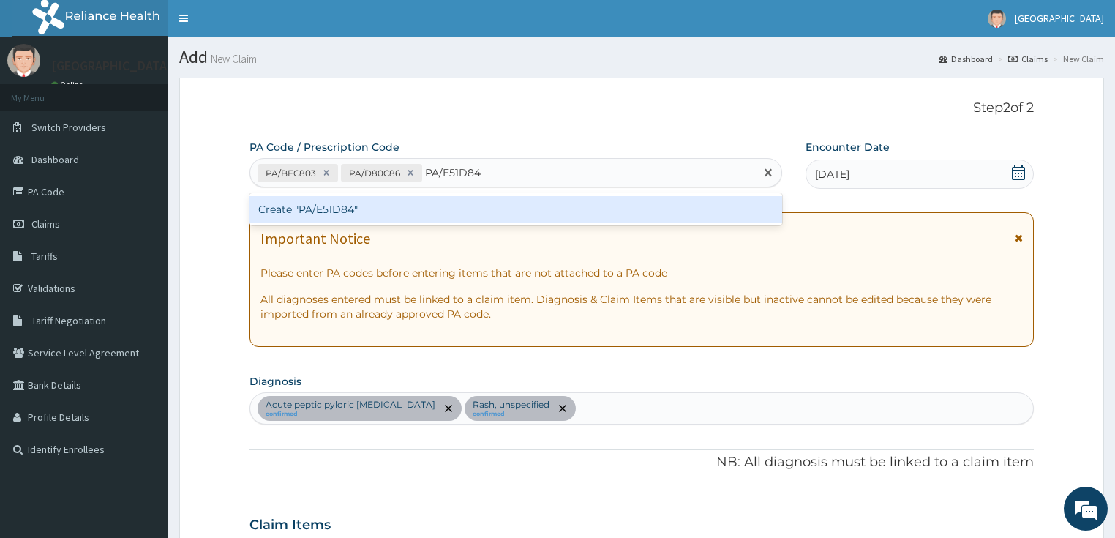
click at [448, 216] on div "Create "PA/E51D84"" at bounding box center [515, 209] width 532 height 26
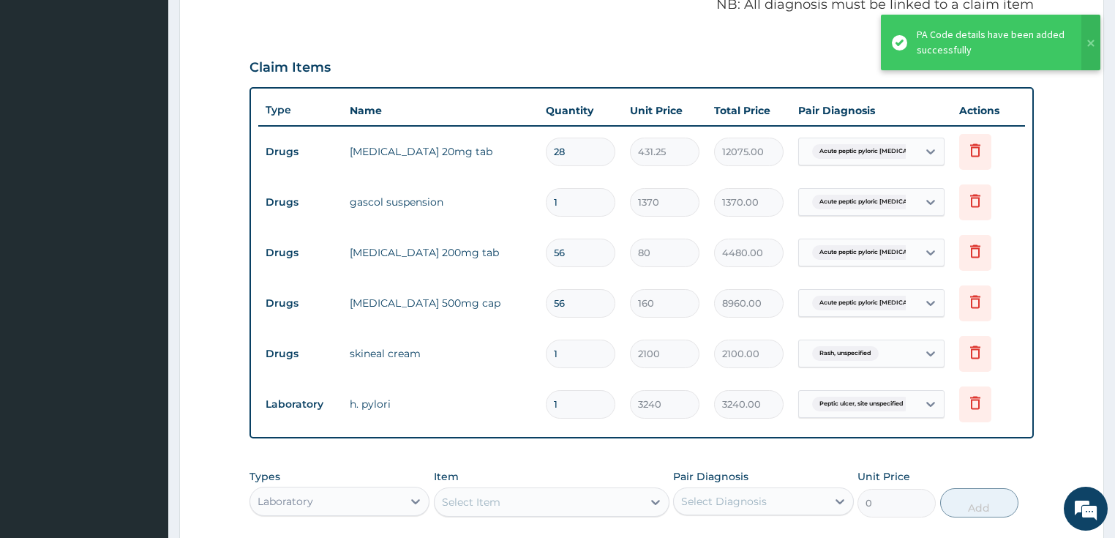
scroll to position [472, 0]
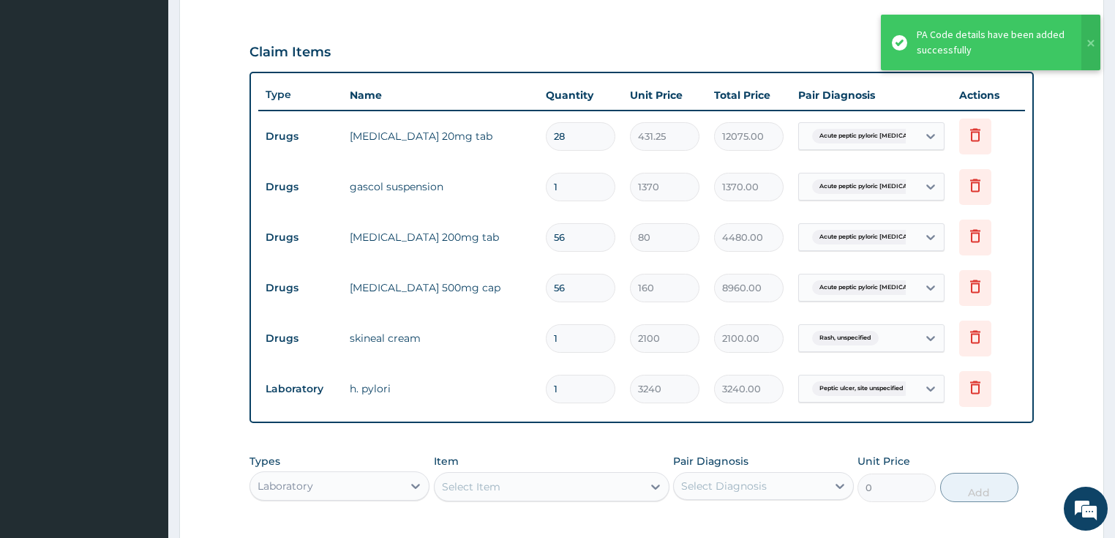
click at [567, 465] on div "Item Select Item" at bounding box center [551, 477] width 235 height 48
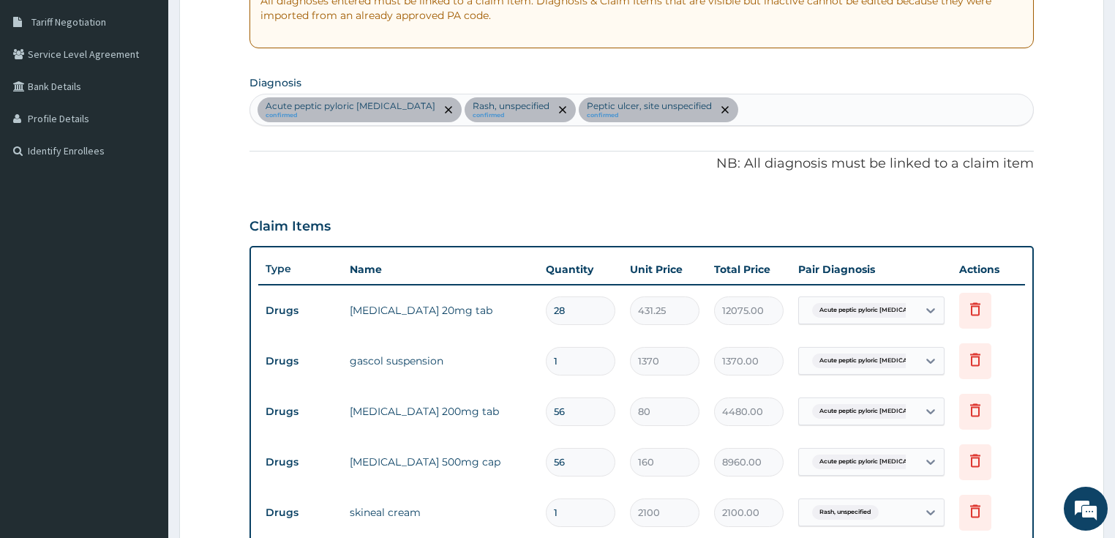
scroll to position [297, 0]
click at [745, 117] on div "Acute peptic pyloric ulcer confirmed Rash, unspecified confirmed Peptic ulcer, …" at bounding box center [641, 111] width 783 height 31
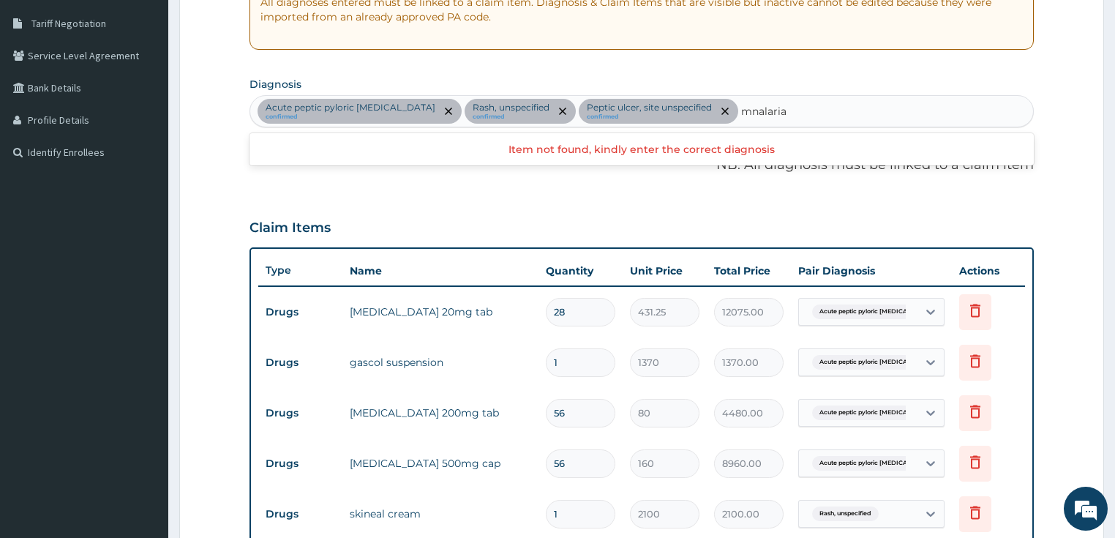
click at [741, 113] on input "mnalaria" at bounding box center [764, 111] width 47 height 15
type input "[MEDICAL_DATA]"
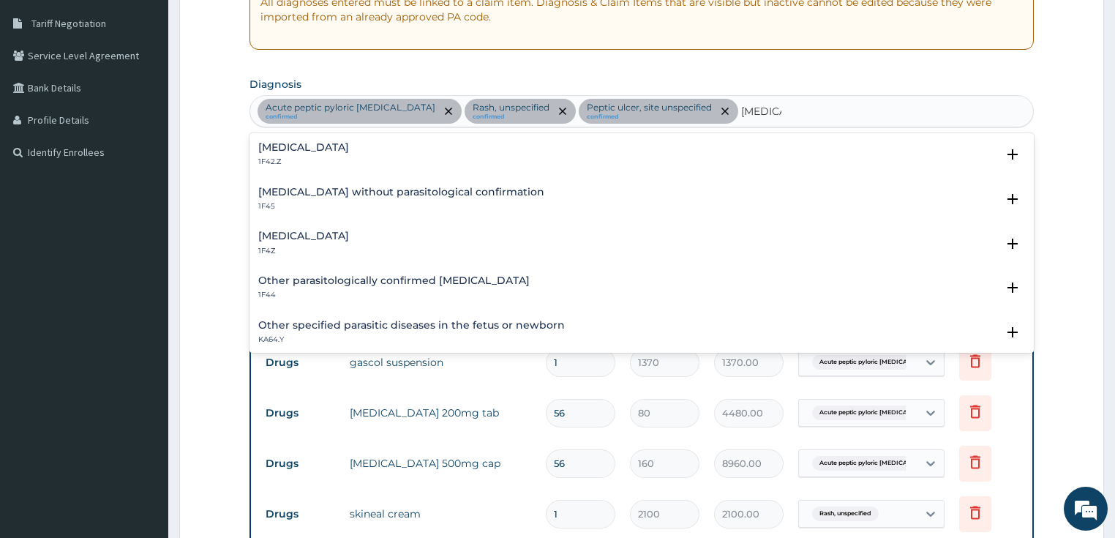
click at [330, 241] on h4 "[MEDICAL_DATA]" at bounding box center [303, 235] width 91 height 11
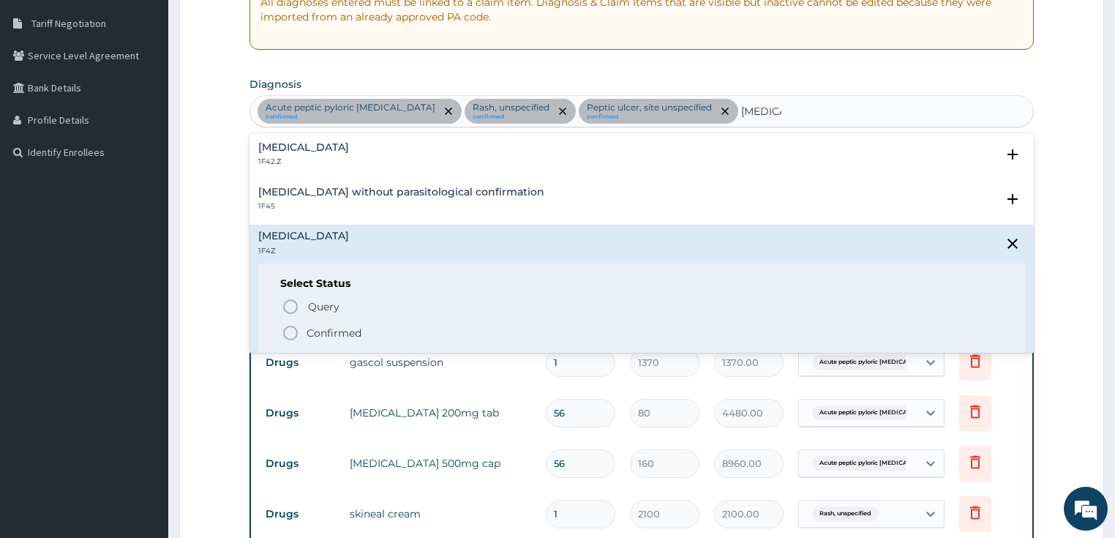
click at [316, 330] on p "Confirmed" at bounding box center [333, 332] width 55 height 15
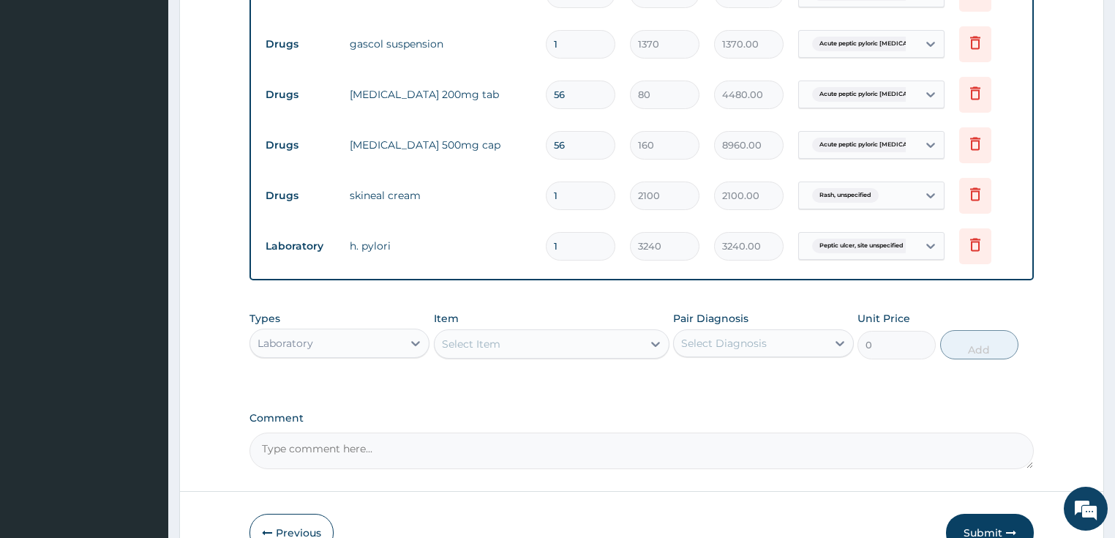
scroll to position [648, 0]
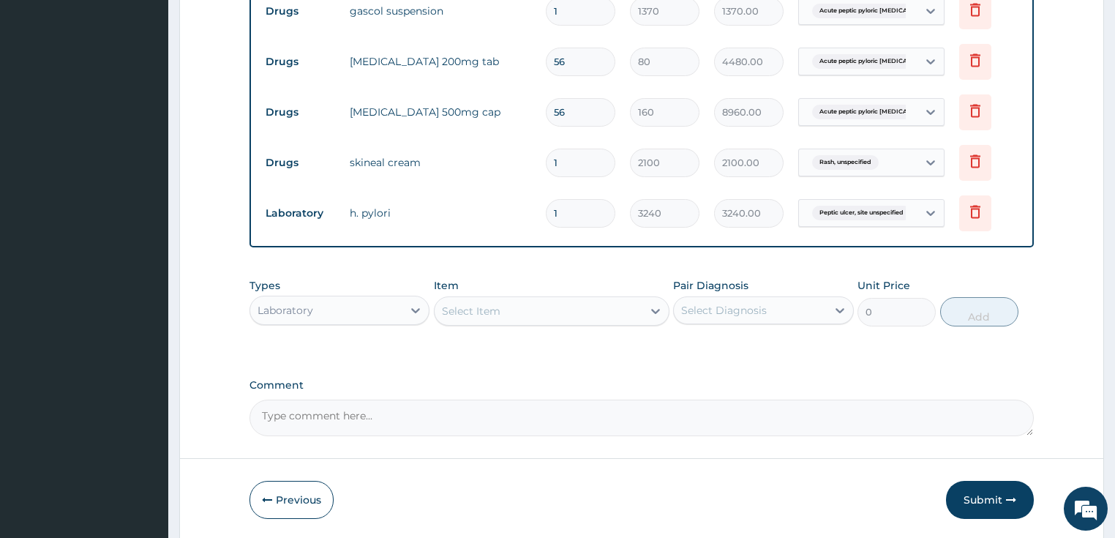
click at [480, 309] on div "Select Item" at bounding box center [471, 310] width 59 height 15
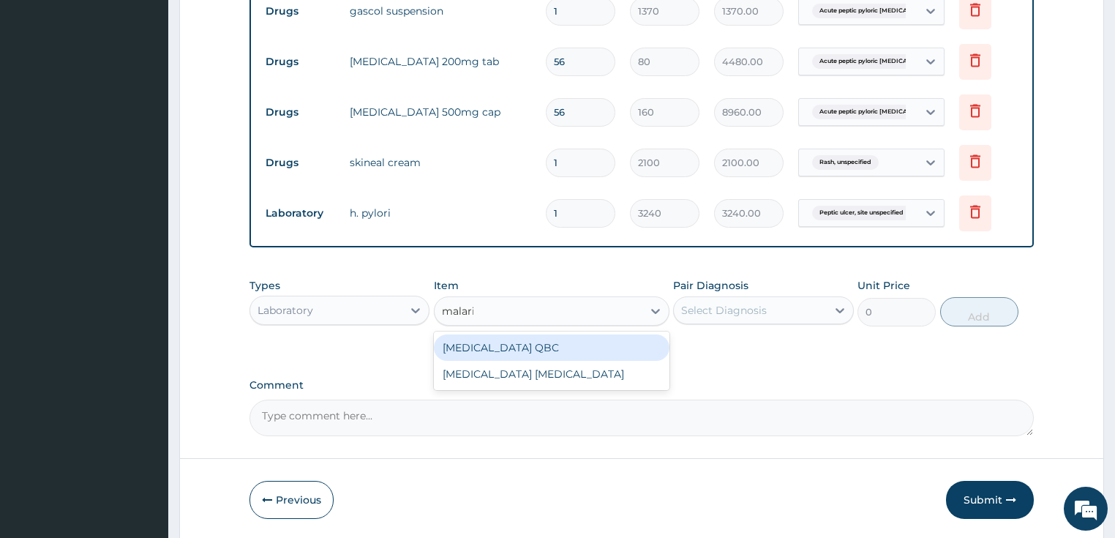
type input "[MEDICAL_DATA]"
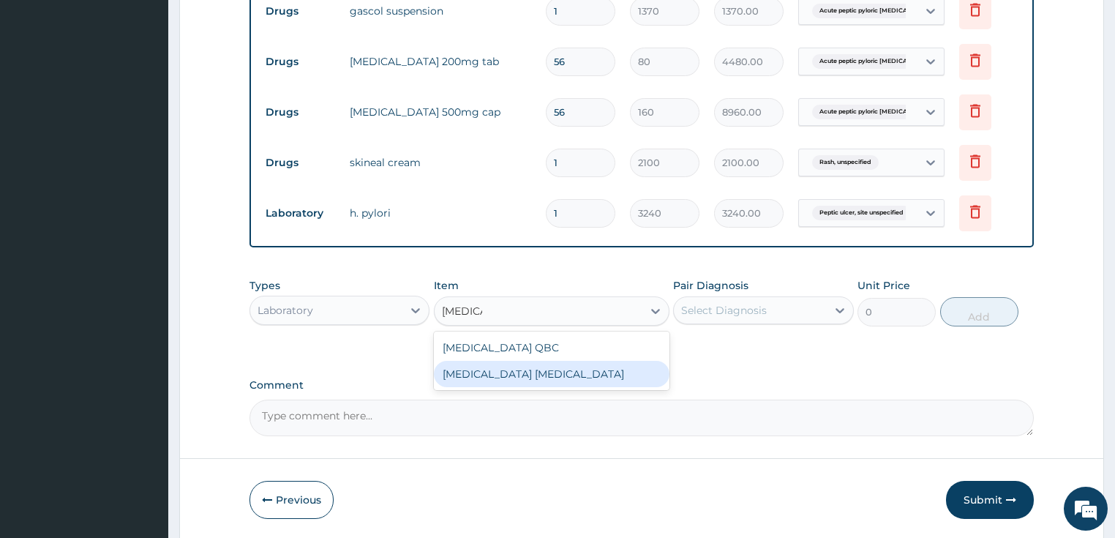
click at [545, 370] on div "MALARIA PARASITE" at bounding box center [551, 374] width 235 height 26
type input "2025"
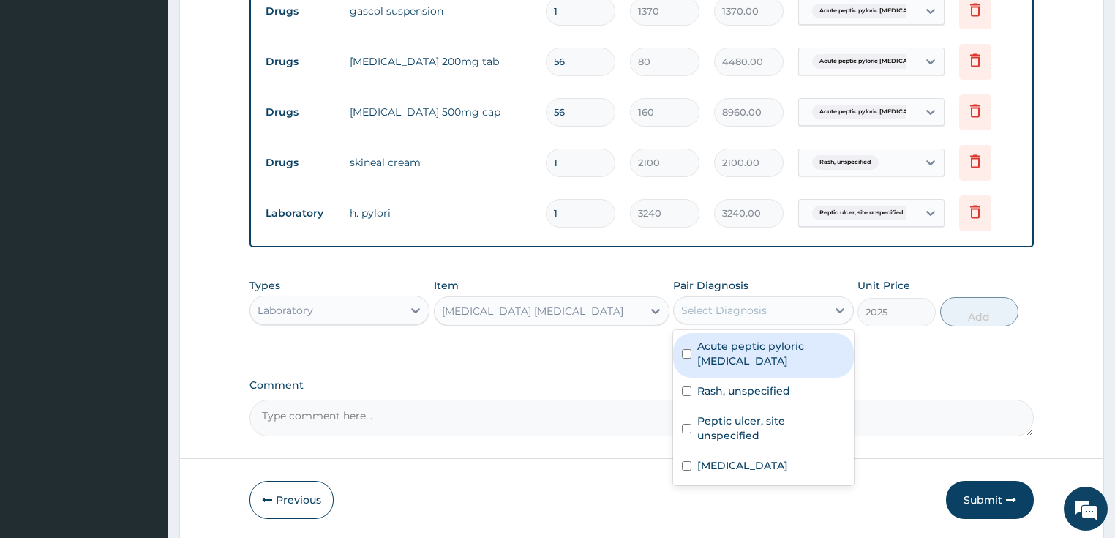
click at [791, 305] on div "Select Diagnosis" at bounding box center [750, 309] width 153 height 23
click at [766, 351] on div "Acute peptic pyloric ulcer" at bounding box center [763, 355] width 181 height 45
checkbox input "true"
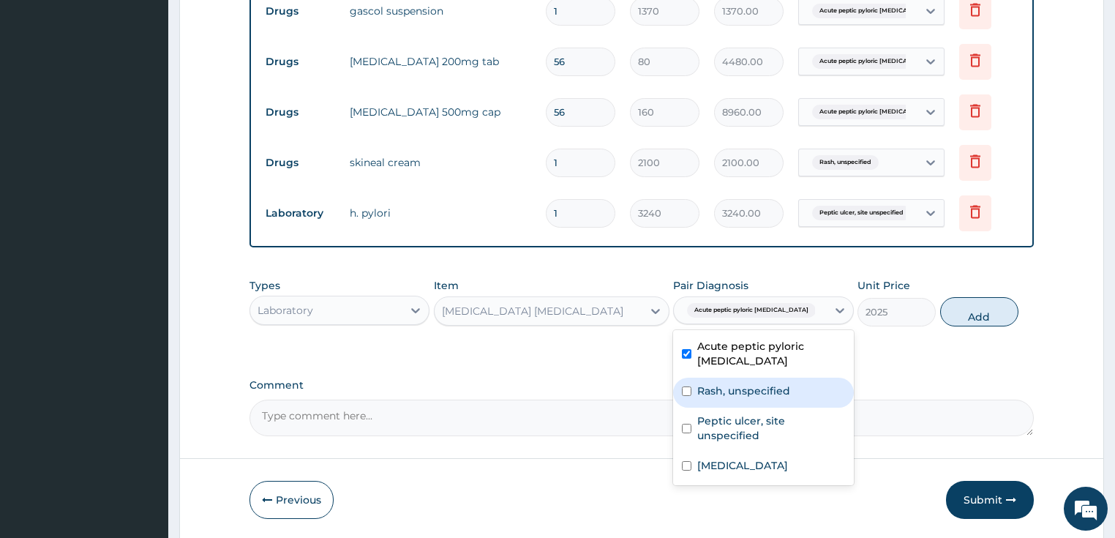
click at [758, 380] on div "Rash, unspecified" at bounding box center [763, 392] width 181 height 30
checkbox input "true"
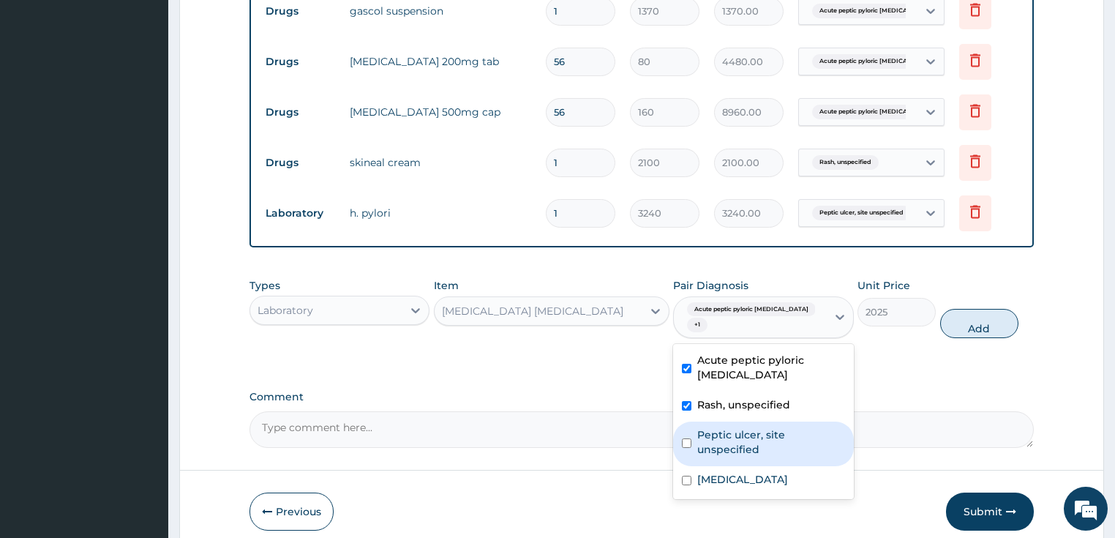
click at [747, 427] on label "Peptic ulcer, site unspecified" at bounding box center [771, 441] width 148 height 29
checkbox input "true"
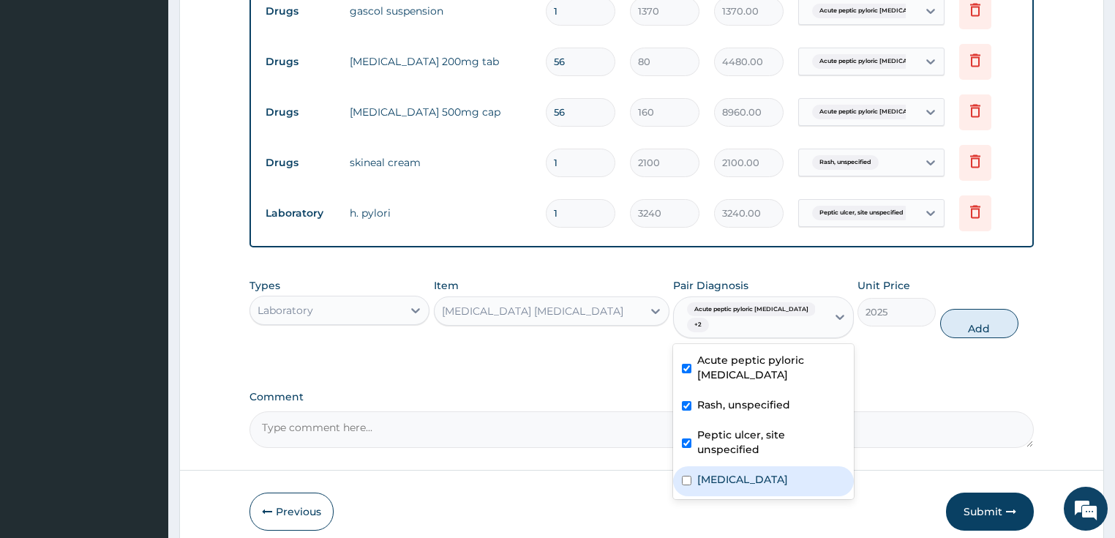
click at [740, 472] on label "[MEDICAL_DATA]" at bounding box center [742, 479] width 91 height 15
checkbox input "true"
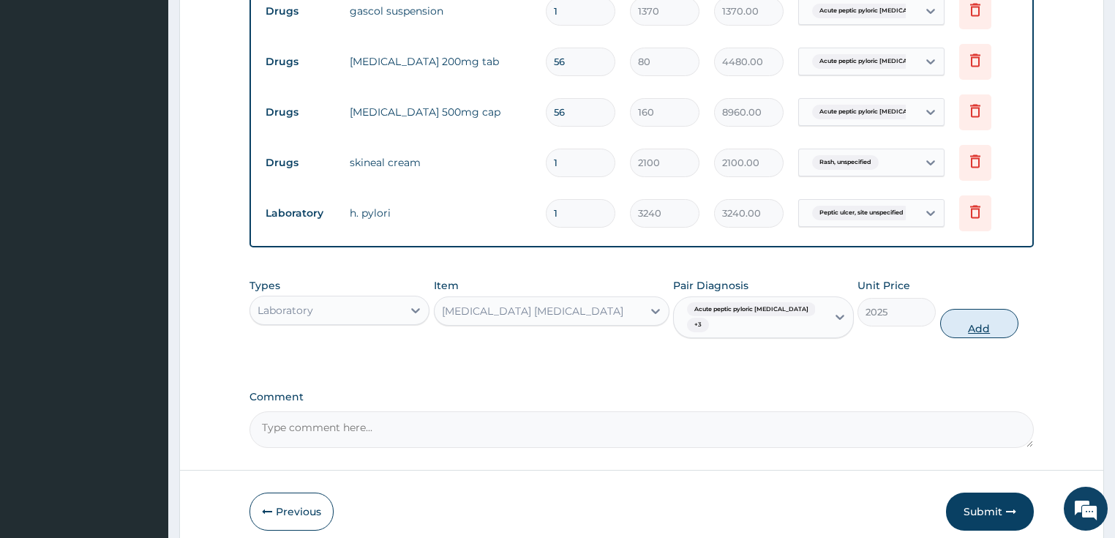
click at [964, 309] on button "Add" at bounding box center [979, 323] width 78 height 29
type input "0"
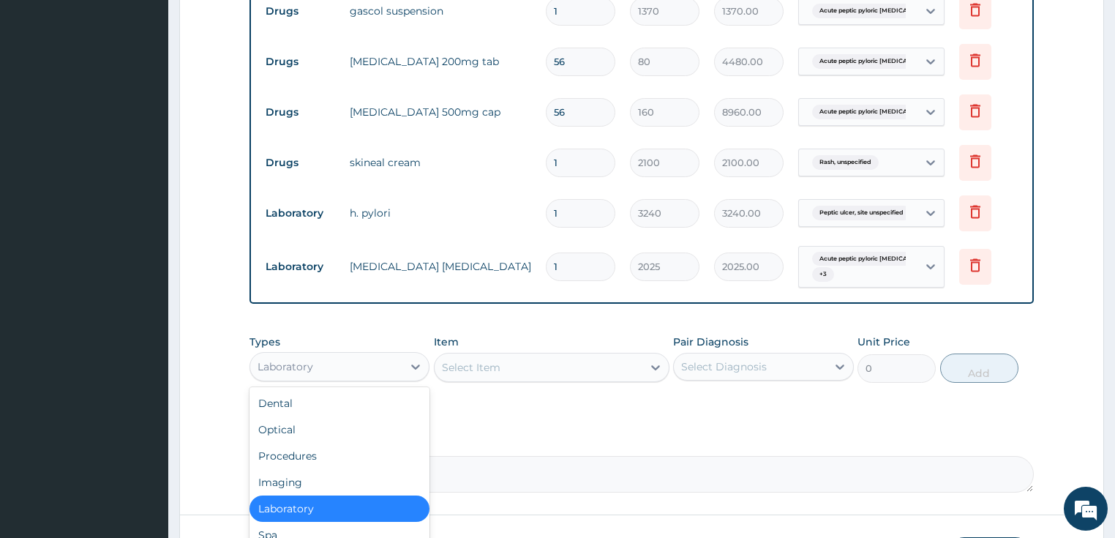
click at [339, 369] on div "Laboratory" at bounding box center [326, 366] width 153 height 23
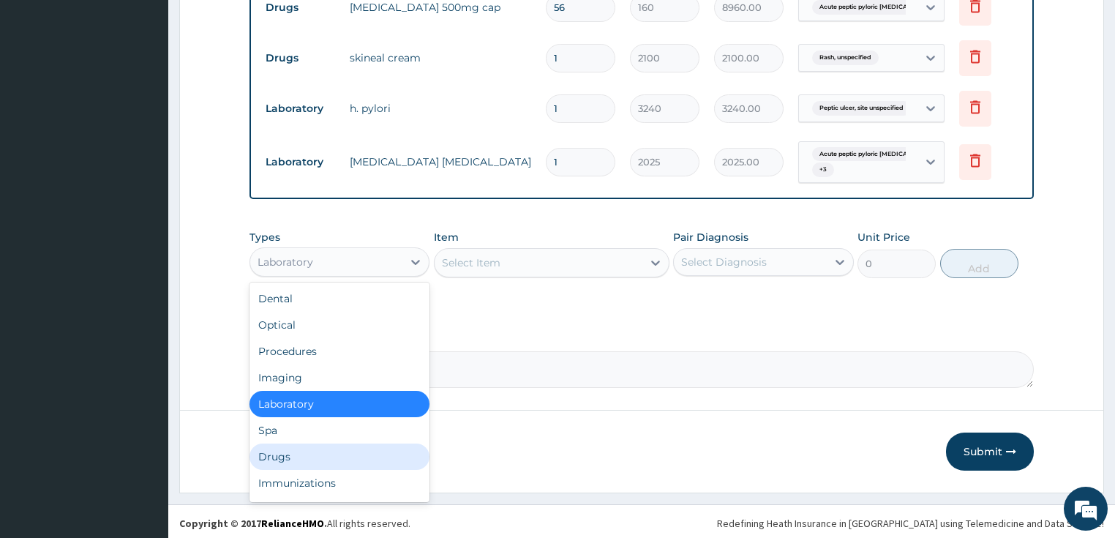
scroll to position [0, 0]
click at [311, 342] on div "Procedures" at bounding box center [339, 351] width 181 height 26
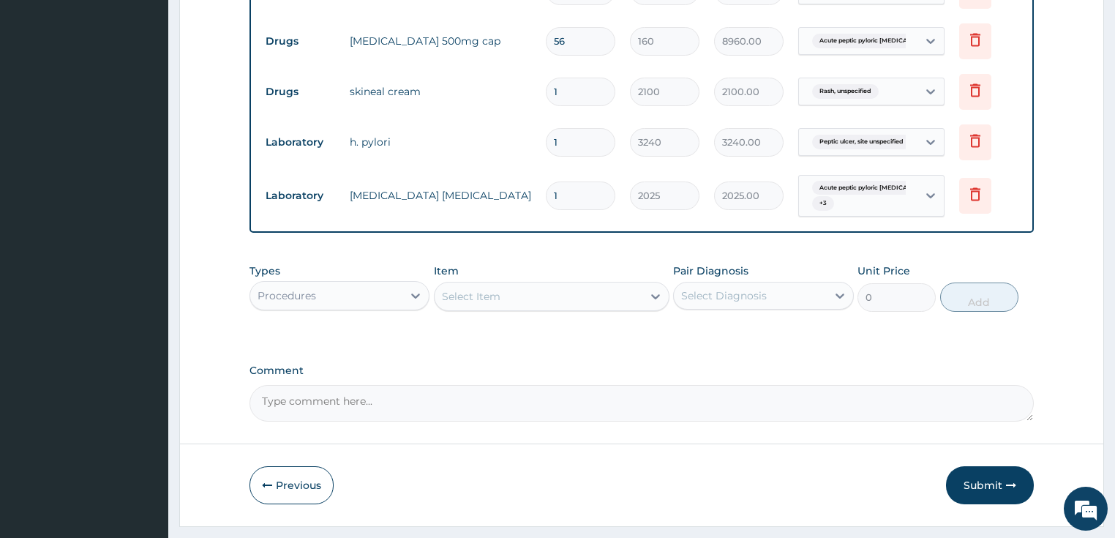
scroll to position [753, 0]
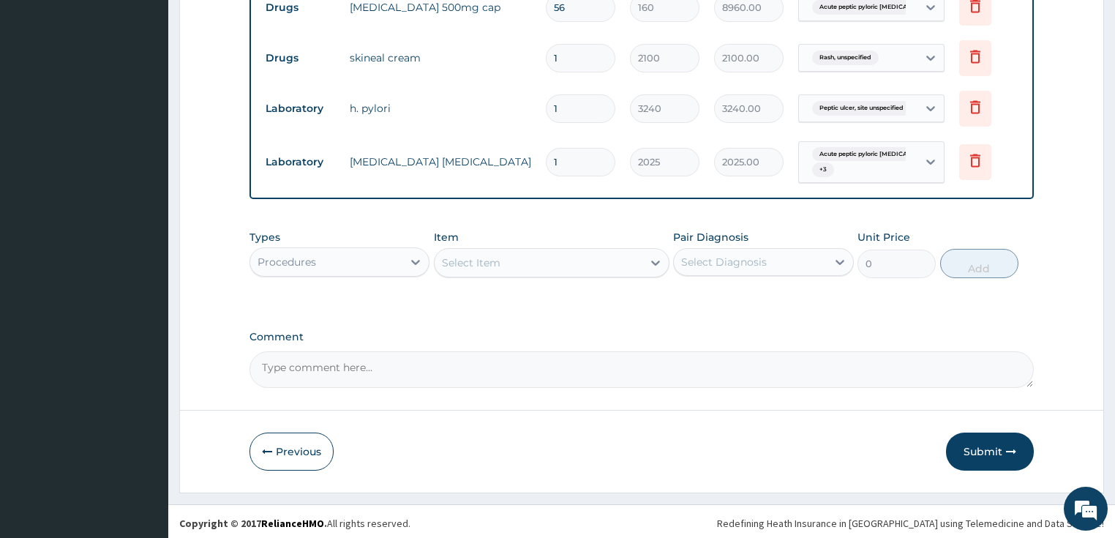
click at [481, 260] on div "Select Item" at bounding box center [471, 262] width 59 height 15
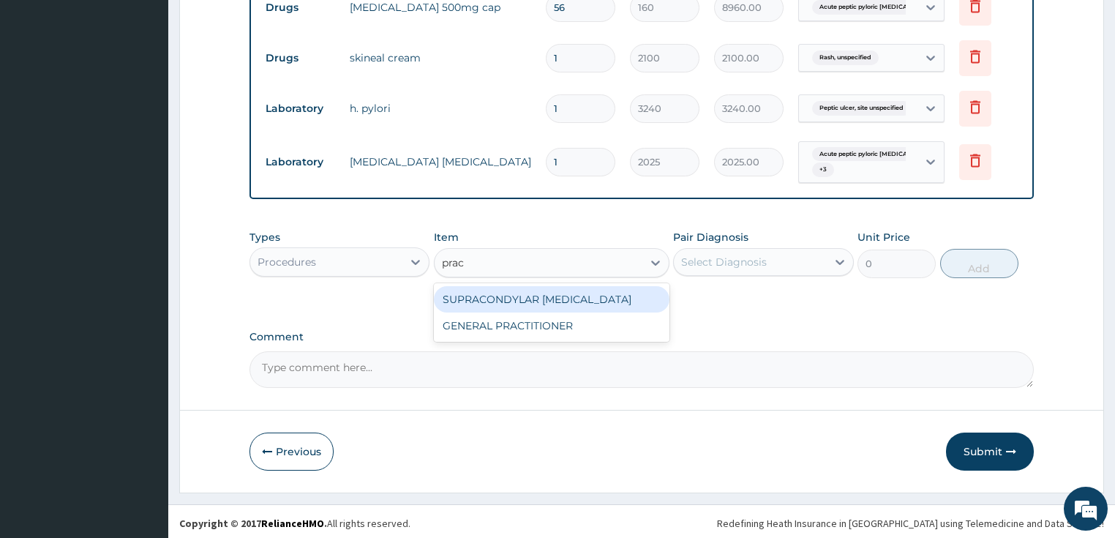
type input "pract"
click at [501, 303] on div "GENERAL PRACTITIONER" at bounding box center [551, 299] width 235 height 26
type input "3125"
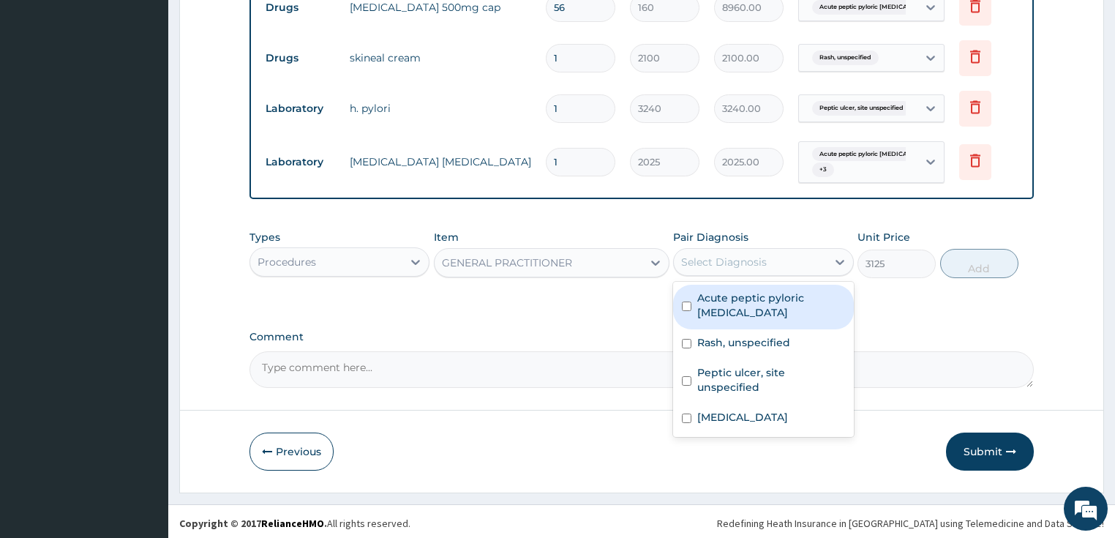
click at [760, 266] on div "Select Diagnosis" at bounding box center [750, 261] width 153 height 23
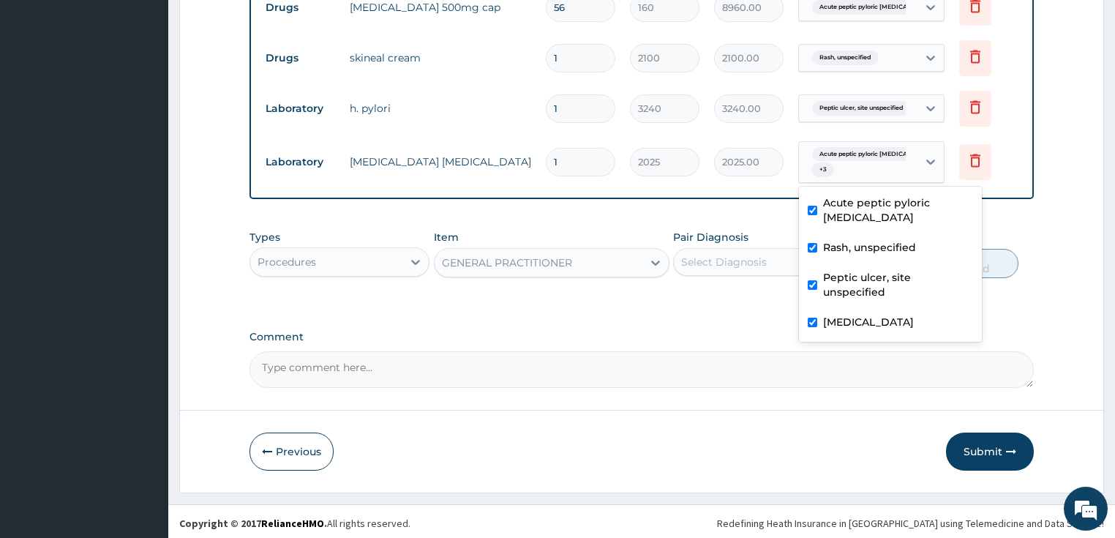
click at [832, 160] on div "Acute peptic pyloric ulcer + 3" at bounding box center [855, 162] width 99 height 35
click at [851, 271] on div "Peptic ulcer, site unspecified" at bounding box center [890, 286] width 183 height 45
checkbox input "false"
click at [848, 242] on div "Rash, unspecified" at bounding box center [890, 249] width 183 height 30
checkbox input "false"
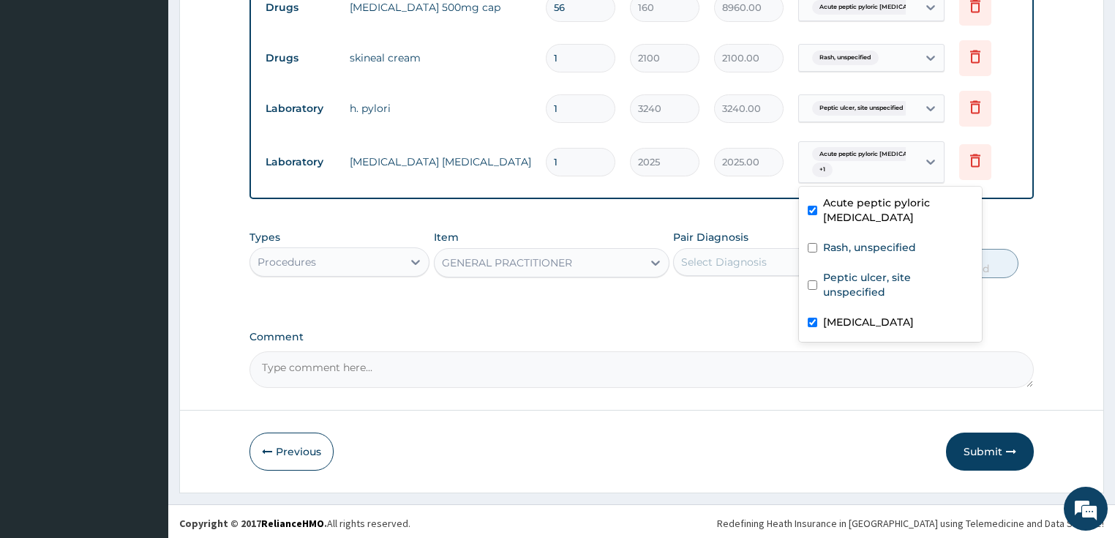
click at [848, 213] on div "Acute peptic pyloric ulcer" at bounding box center [890, 211] width 183 height 45
checkbox input "false"
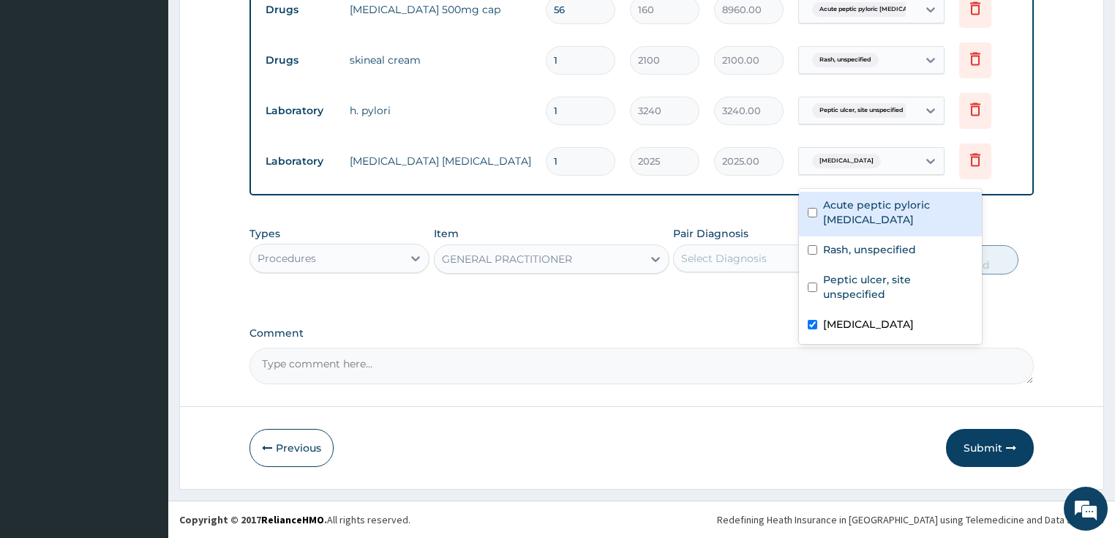
scroll to position [747, 0]
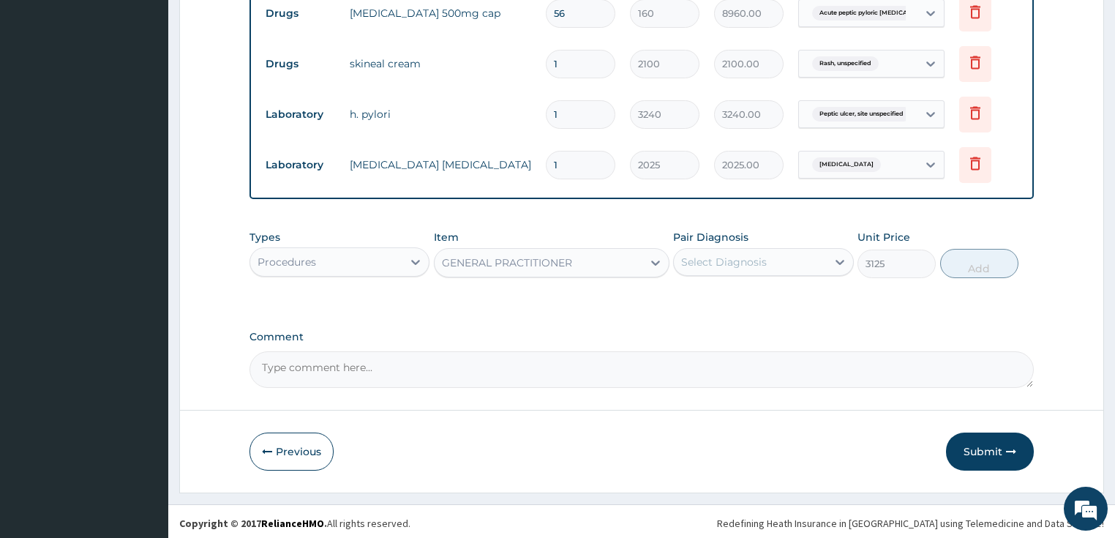
click at [739, 339] on label "Comment" at bounding box center [641, 337] width 785 height 12
click at [739, 351] on textarea "Comment" at bounding box center [641, 369] width 785 height 37
click at [763, 268] on div "Select Diagnosis" at bounding box center [750, 261] width 153 height 23
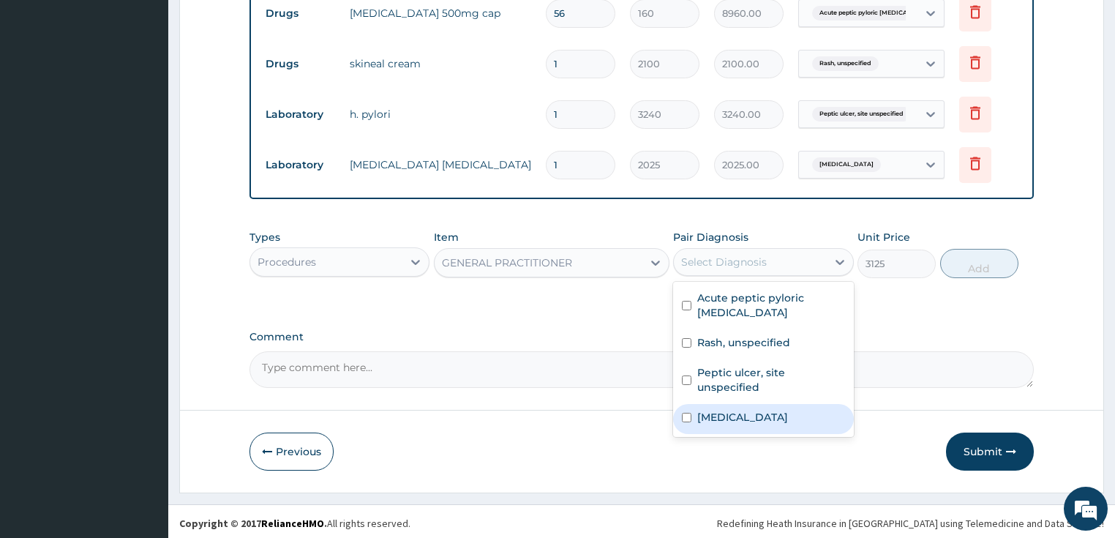
click at [750, 410] on label "Malaria, unspecified" at bounding box center [742, 417] width 91 height 15
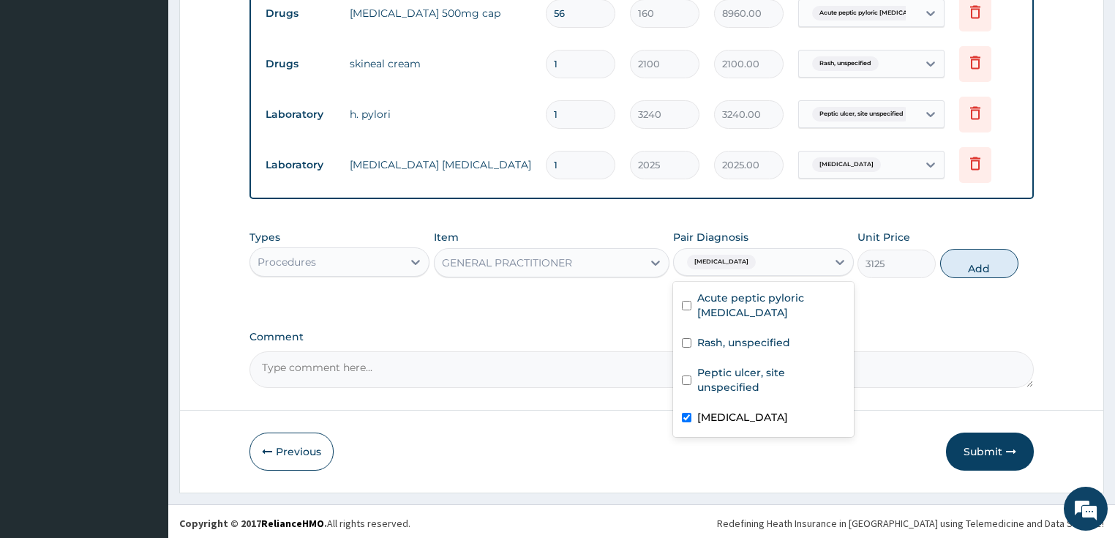
checkbox input "true"
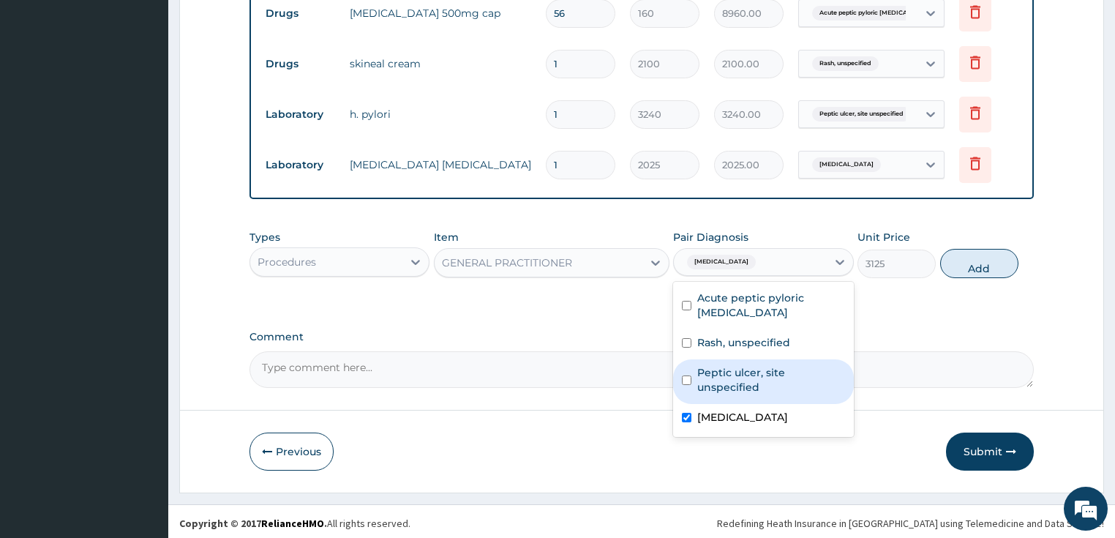
click at [745, 365] on label "Peptic ulcer, site unspecified" at bounding box center [771, 379] width 148 height 29
checkbox input "true"
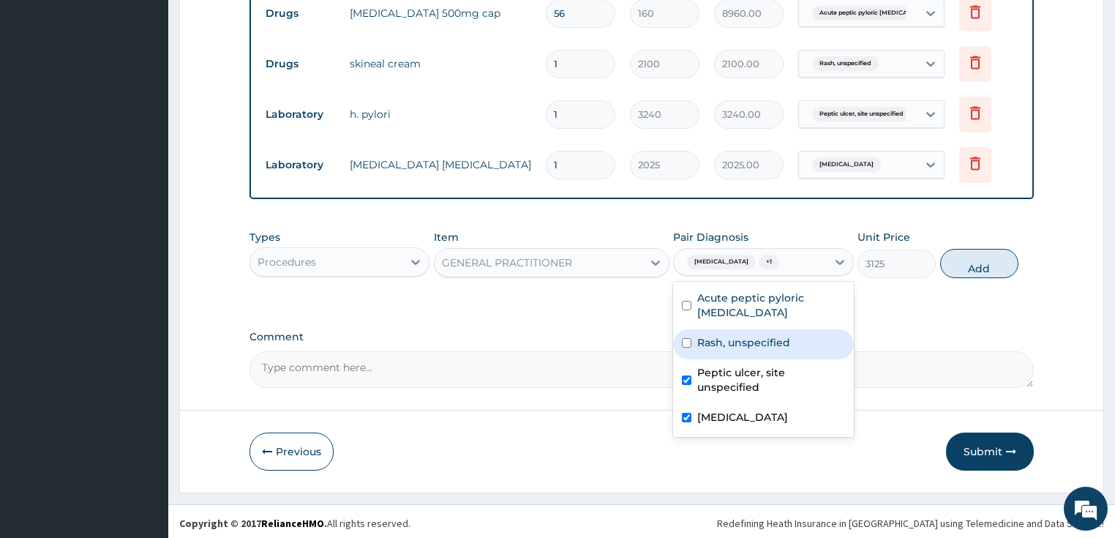
click at [740, 329] on div "Rash, unspecified" at bounding box center [763, 344] width 181 height 30
checkbox input "true"
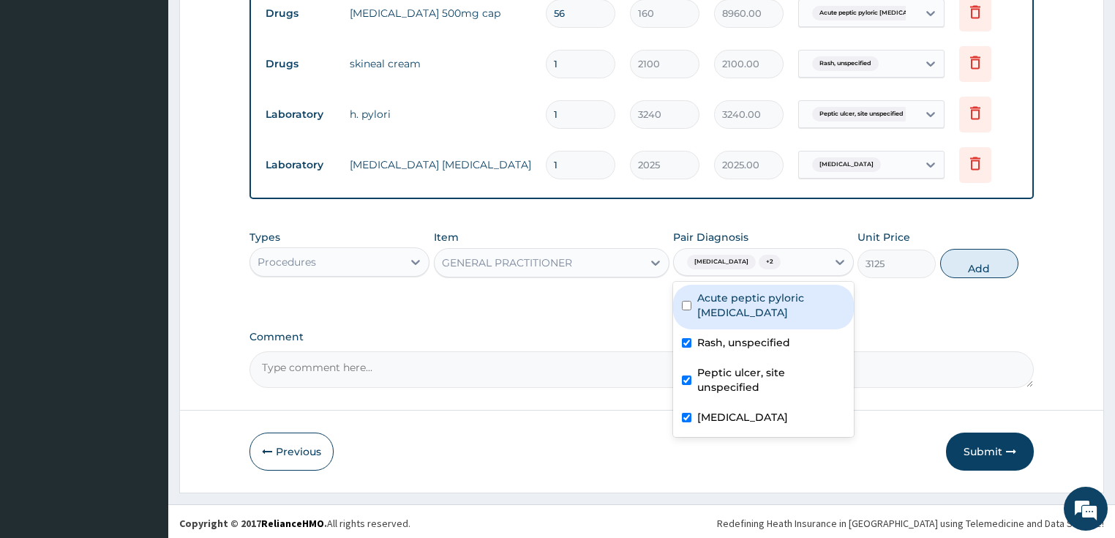
click at [740, 290] on label "Acute peptic pyloric ulcer" at bounding box center [771, 304] width 148 height 29
checkbox input "true"
click at [954, 253] on button "Add" at bounding box center [979, 263] width 78 height 29
type input "0"
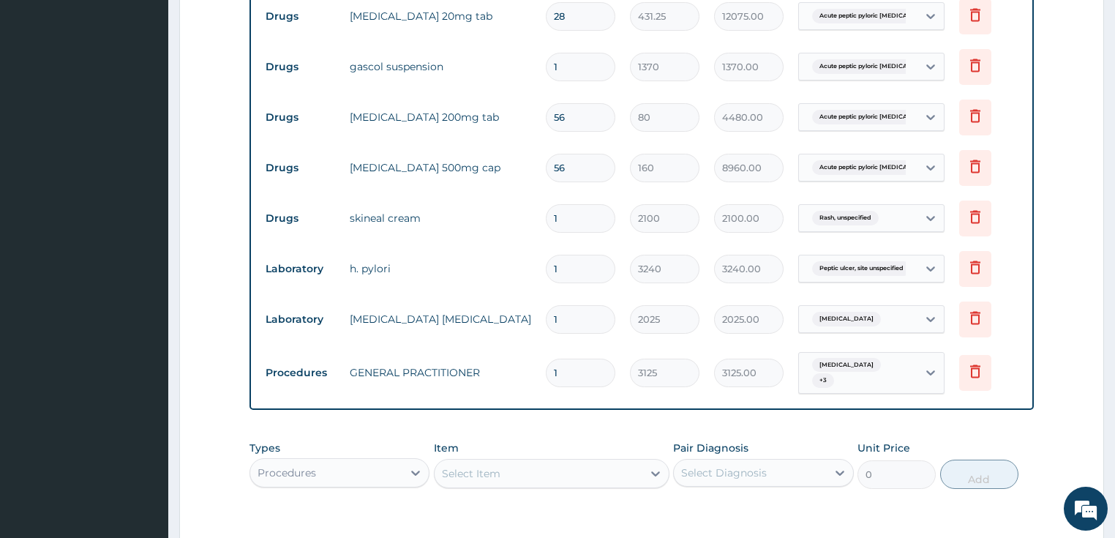
scroll to position [571, 0]
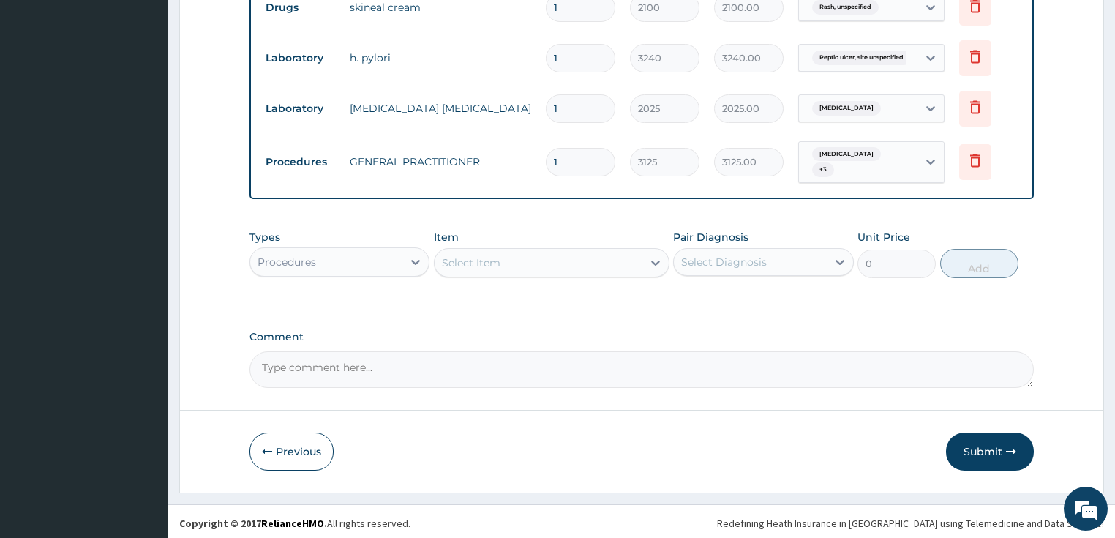
click at [982, 464] on button "Submit" at bounding box center [990, 451] width 88 height 38
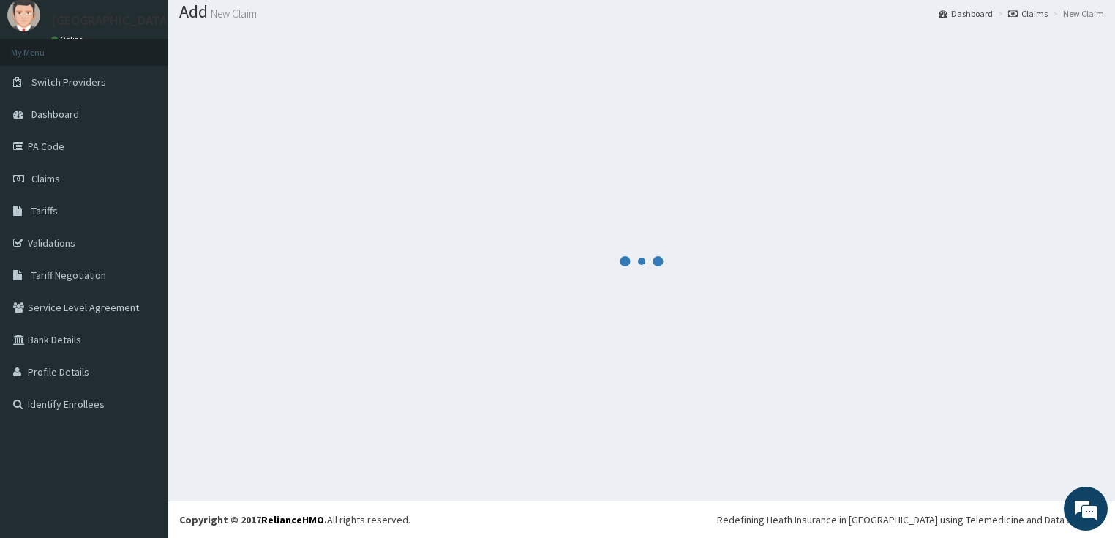
scroll to position [45, 0]
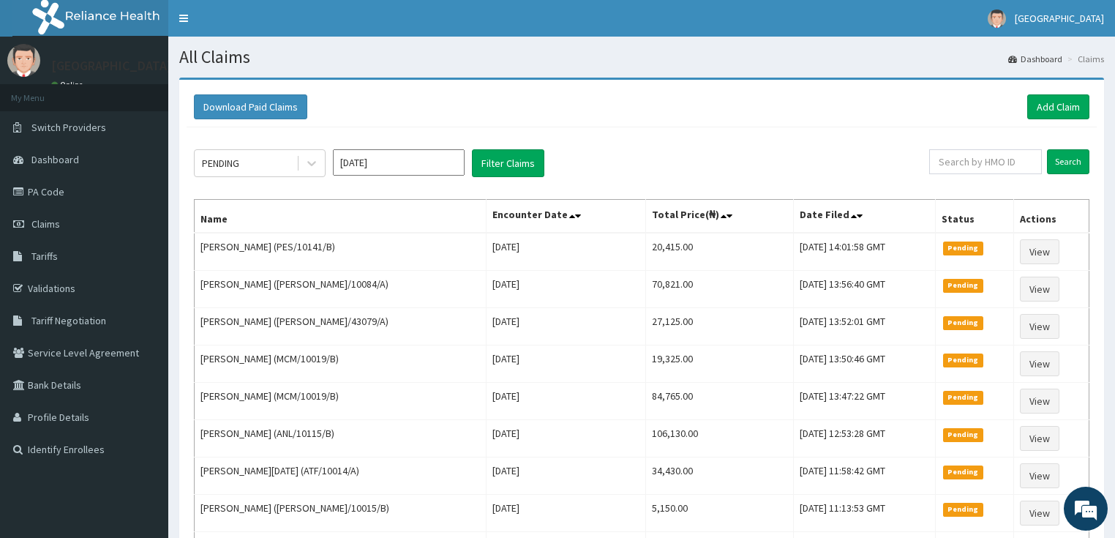
click at [321, 124] on div "Download Paid Claims Add Claim" at bounding box center [641, 107] width 910 height 40
click at [79, 231] on link "Claims" at bounding box center [84, 224] width 168 height 32
click at [1037, 121] on div "Download Paid Claims Add Claim" at bounding box center [641, 107] width 910 height 40
click at [1035, 107] on link "Add Claim" at bounding box center [1058, 106] width 62 height 25
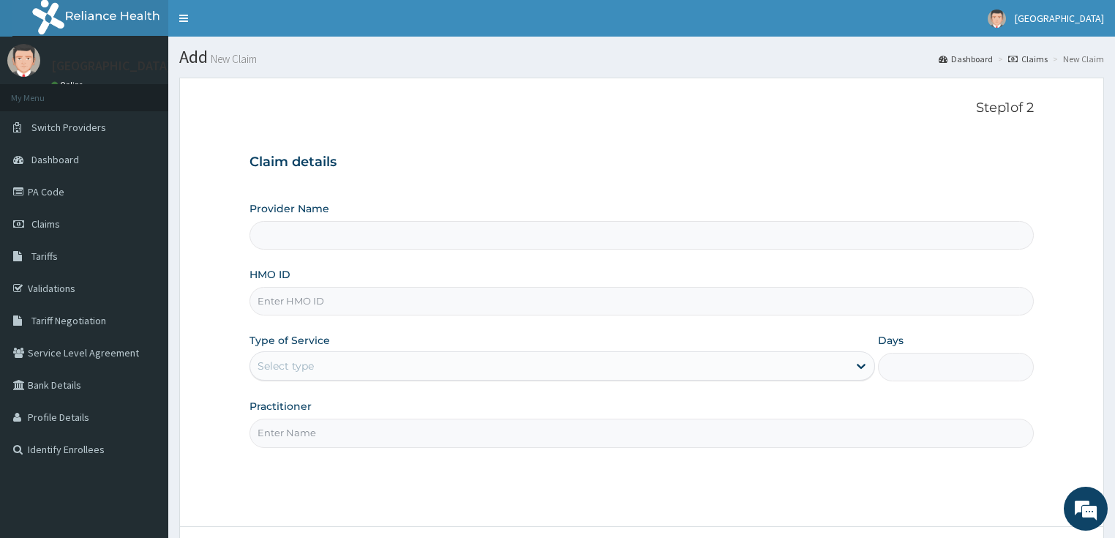
click at [270, 300] on input "HMO ID" at bounding box center [641, 301] width 785 height 29
paste input "[PERSON_NAME]/10044/D"
type input "[PERSON_NAME]/10044/D"
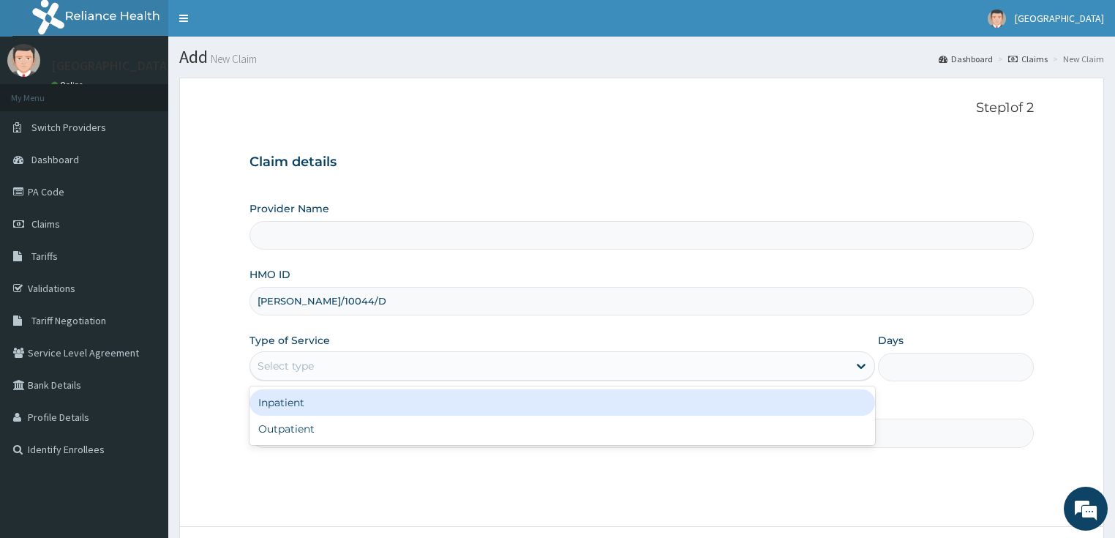
click at [278, 363] on div "Select type" at bounding box center [285, 365] width 56 height 15
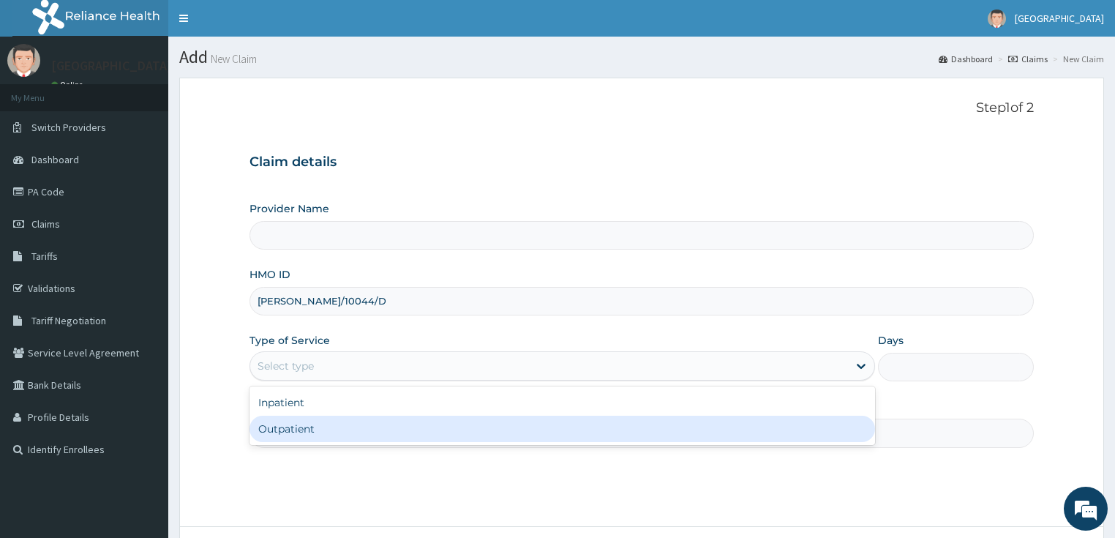
click at [281, 430] on div "Outpatient" at bounding box center [561, 428] width 625 height 26
type input "1"
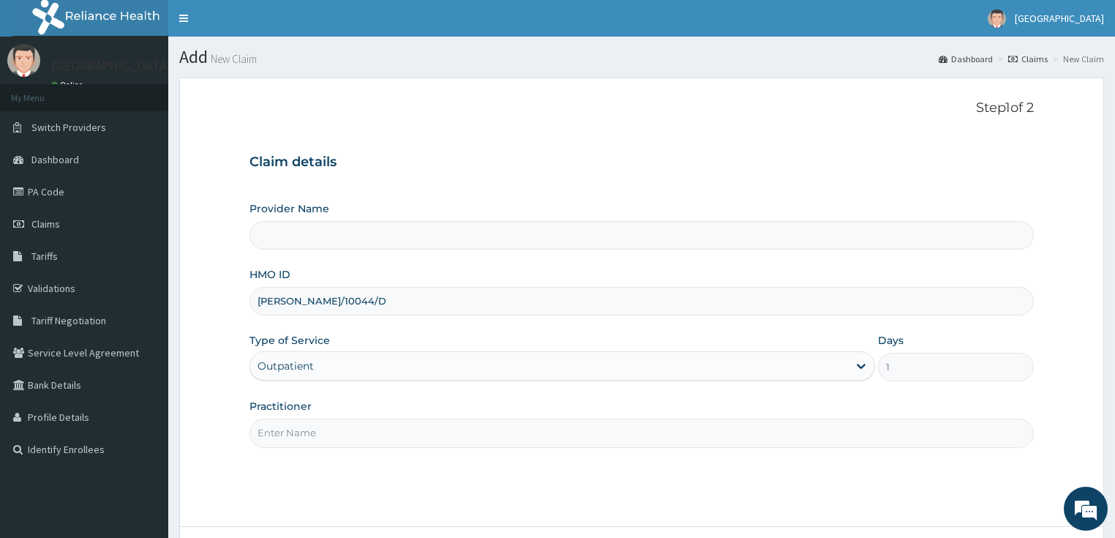
click at [273, 434] on input "Practitioner" at bounding box center [641, 432] width 785 height 29
type input "General practitioner"
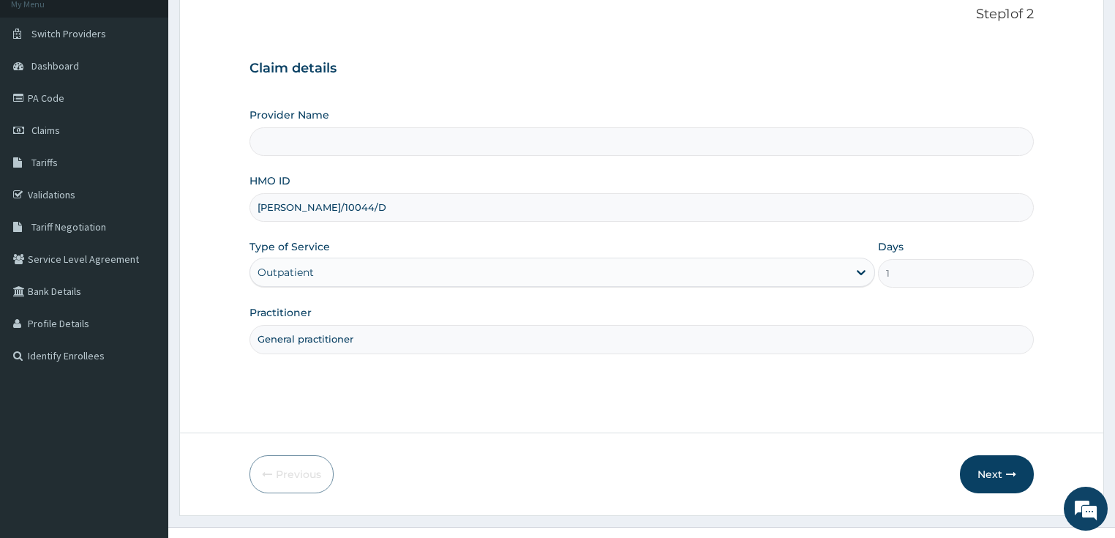
scroll to position [119, 0]
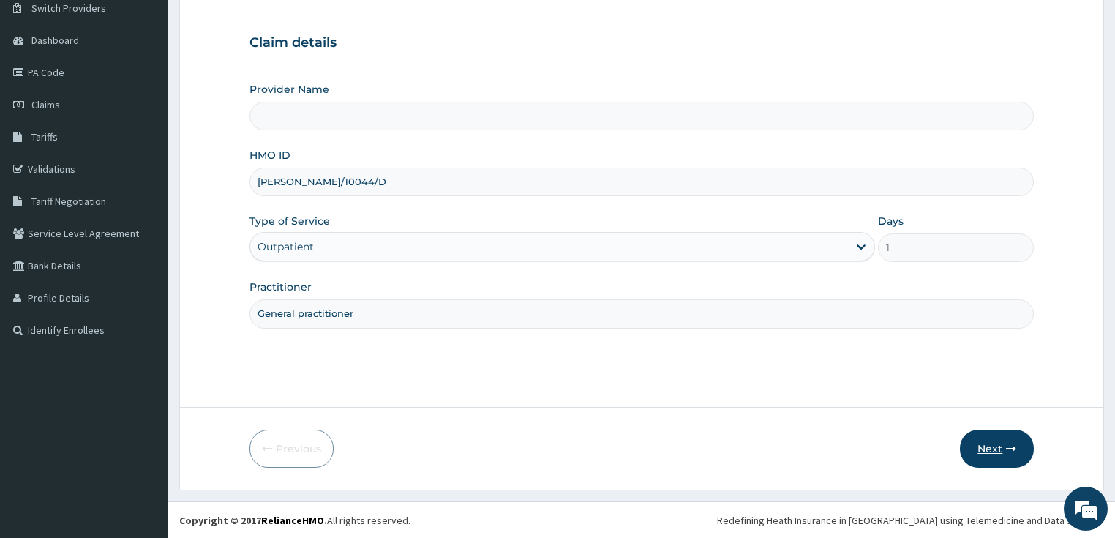
click at [998, 437] on button "Next" at bounding box center [996, 448] width 74 height 38
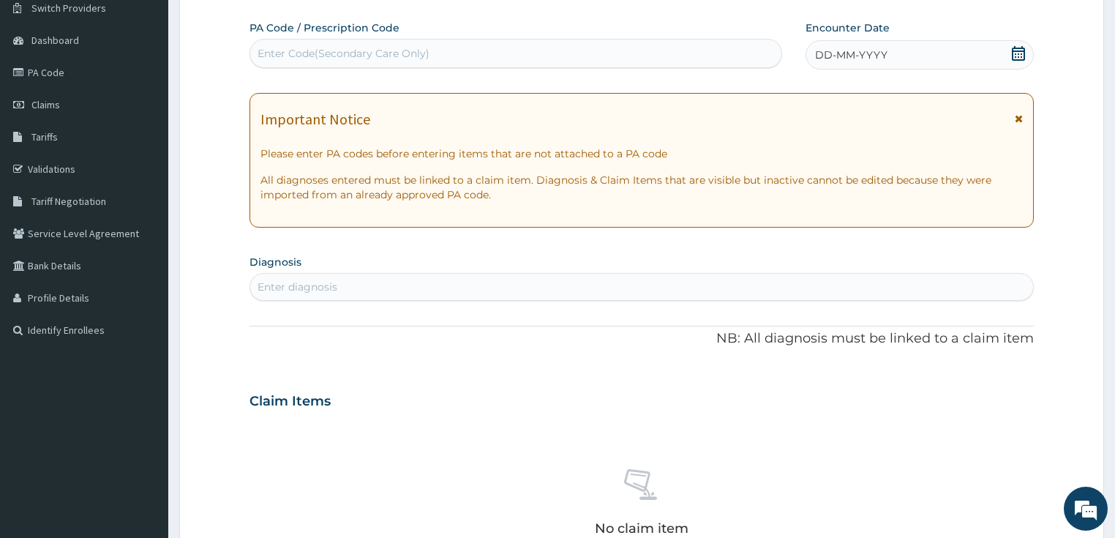
click at [839, 59] on span "DD-MM-YYYY" at bounding box center [851, 55] width 72 height 15
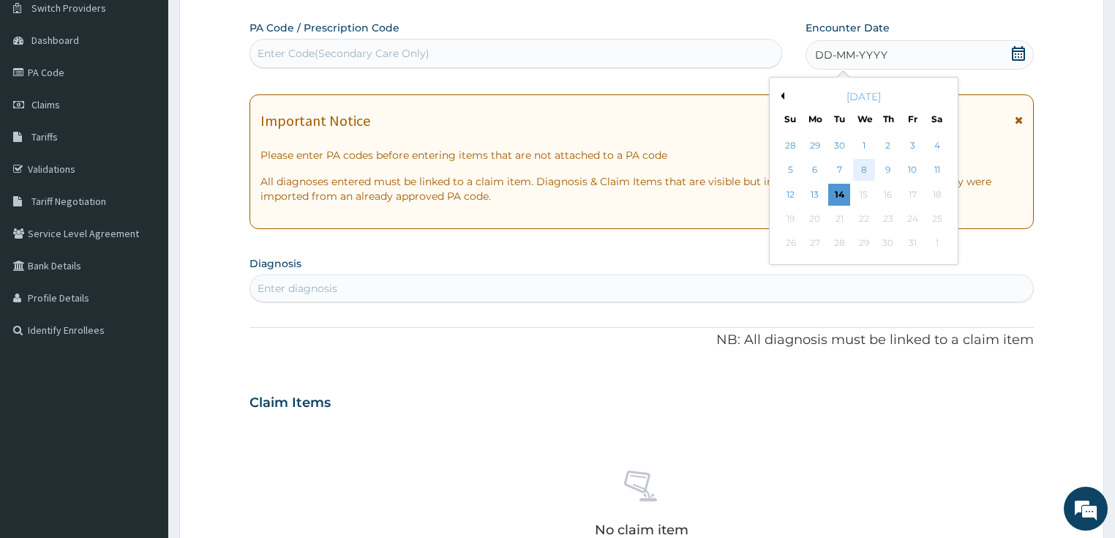
scroll to position [0, 0]
click at [793, 196] on div "12" at bounding box center [791, 195] width 22 height 22
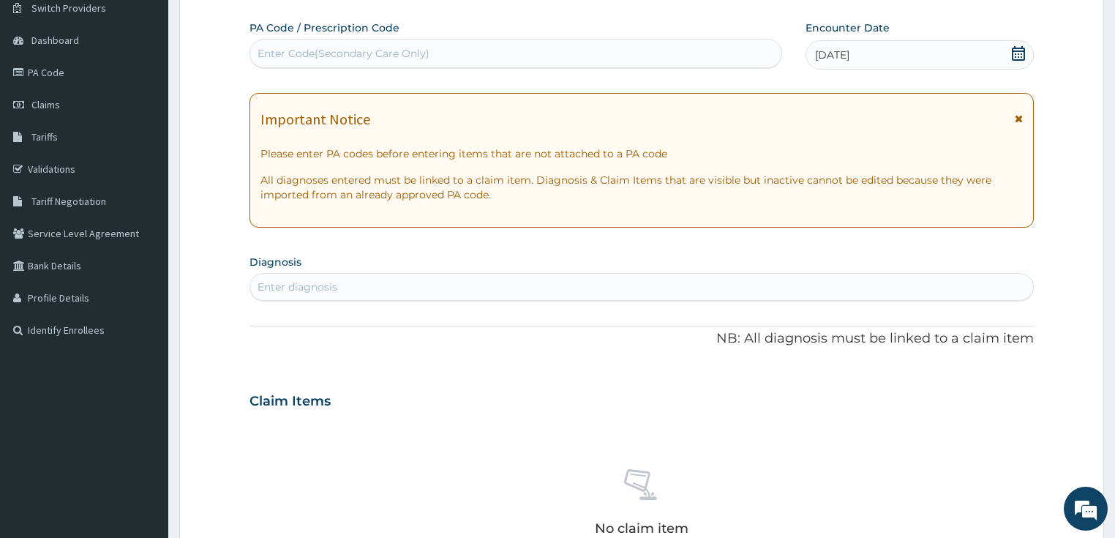
click at [283, 293] on div "Enter diagnosis" at bounding box center [297, 286] width 80 height 15
type input "[MEDICAL_DATA]"
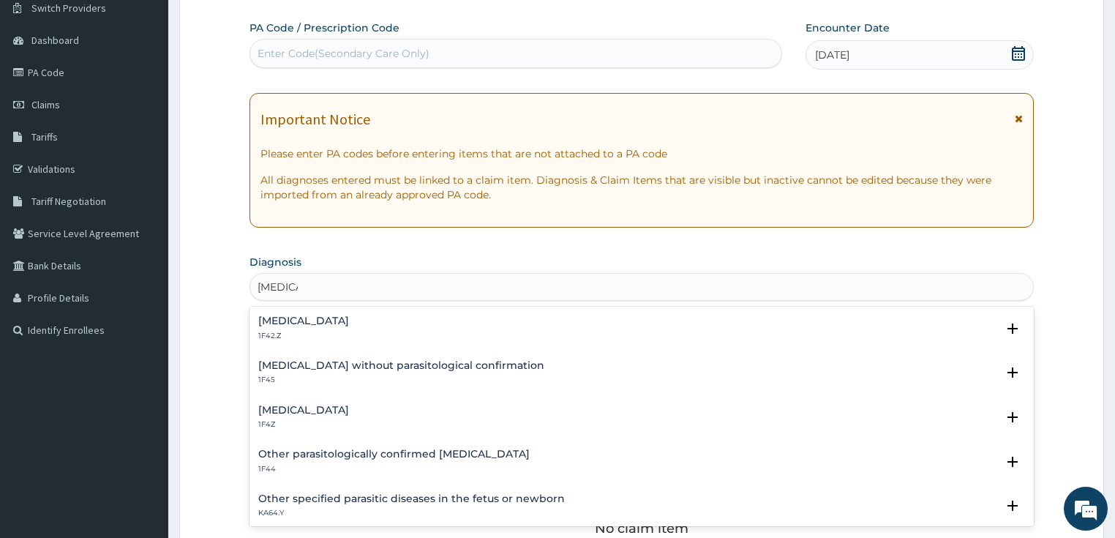
click at [299, 421] on p "1F4Z" at bounding box center [303, 424] width 91 height 10
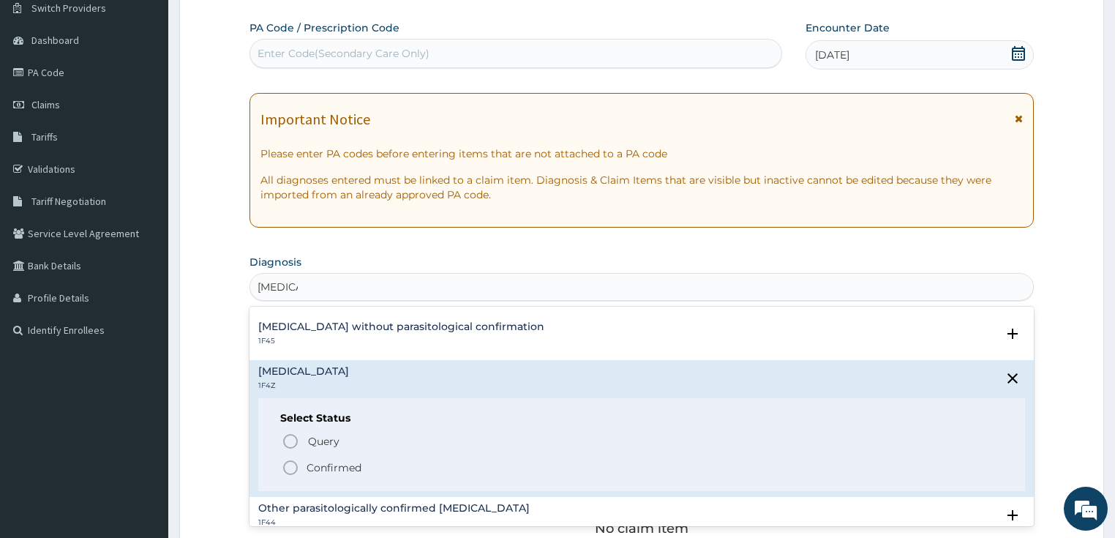
scroll to position [59, 0]
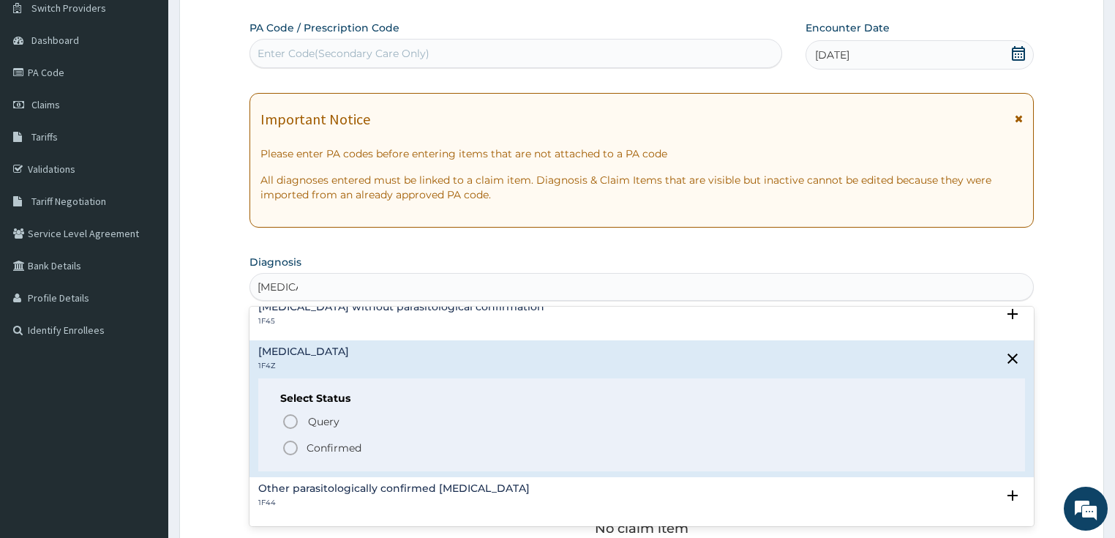
click at [301, 448] on span "Confirmed" at bounding box center [643, 448] width 722 height 18
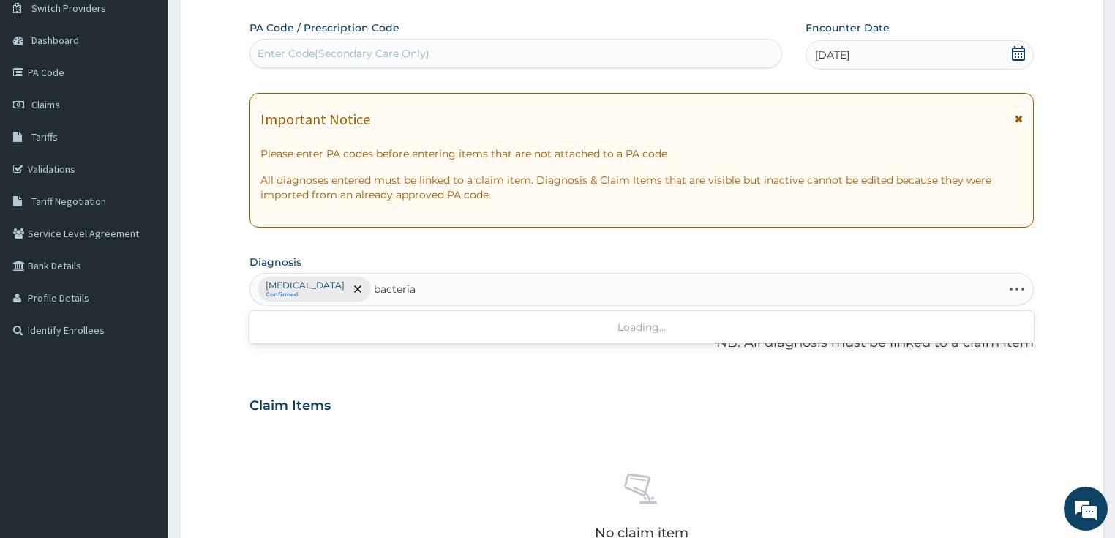
type input "bacterial"
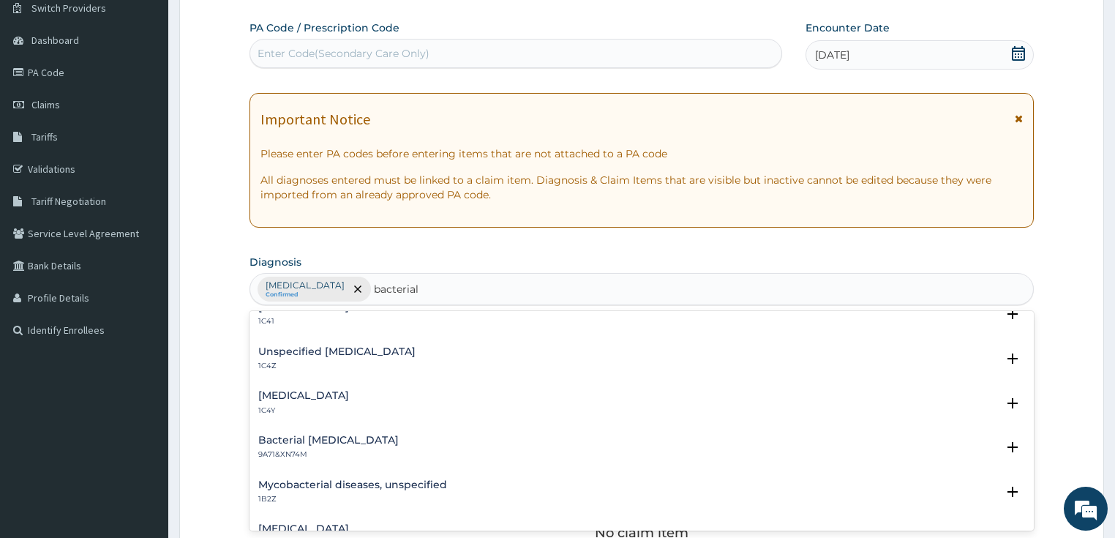
scroll to position [0, 0]
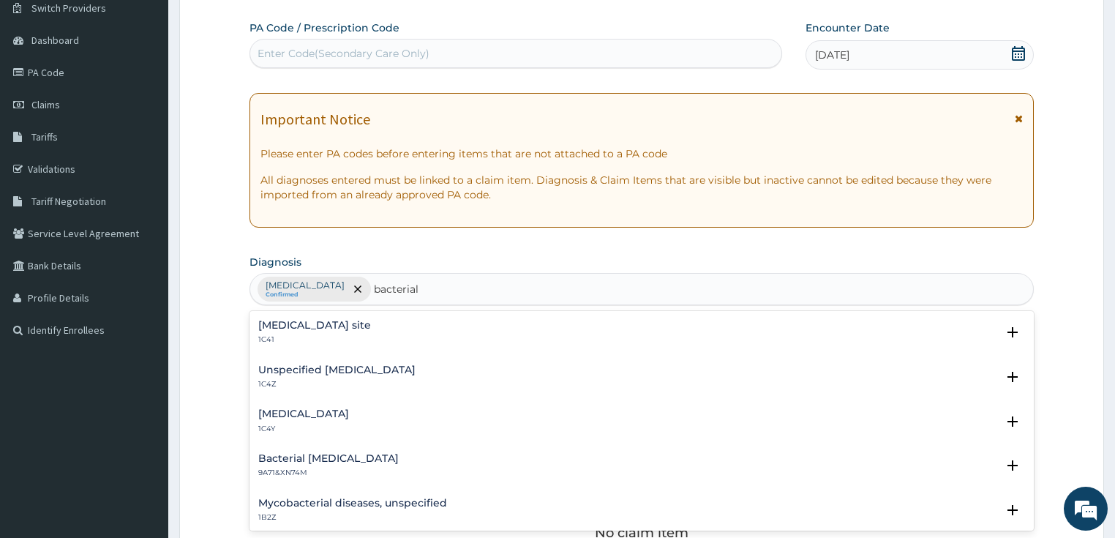
click at [317, 372] on h4 "Unspecified [MEDICAL_DATA]" at bounding box center [336, 369] width 157 height 11
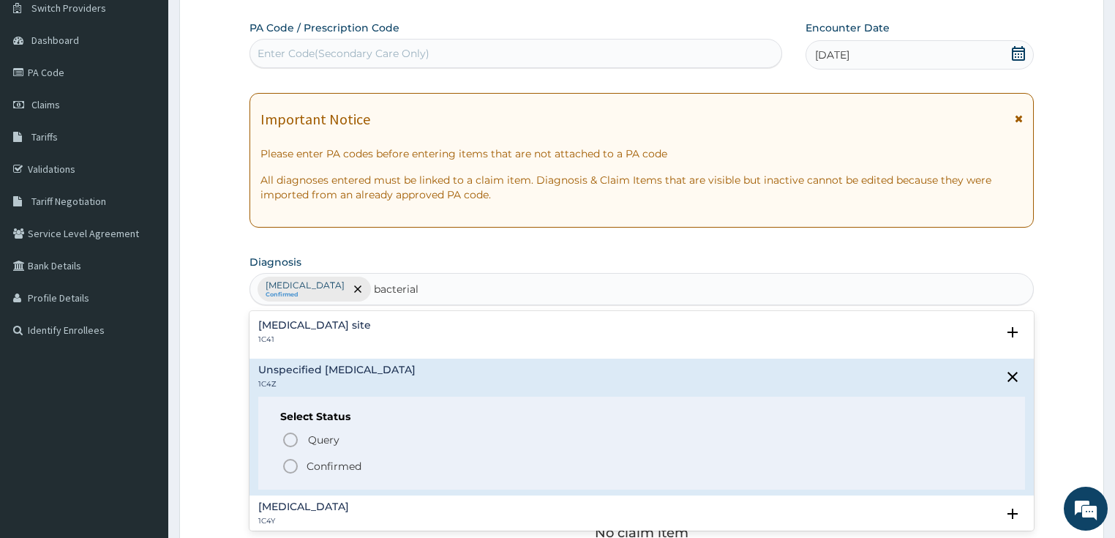
click at [331, 463] on p "Confirmed" at bounding box center [333, 466] width 55 height 15
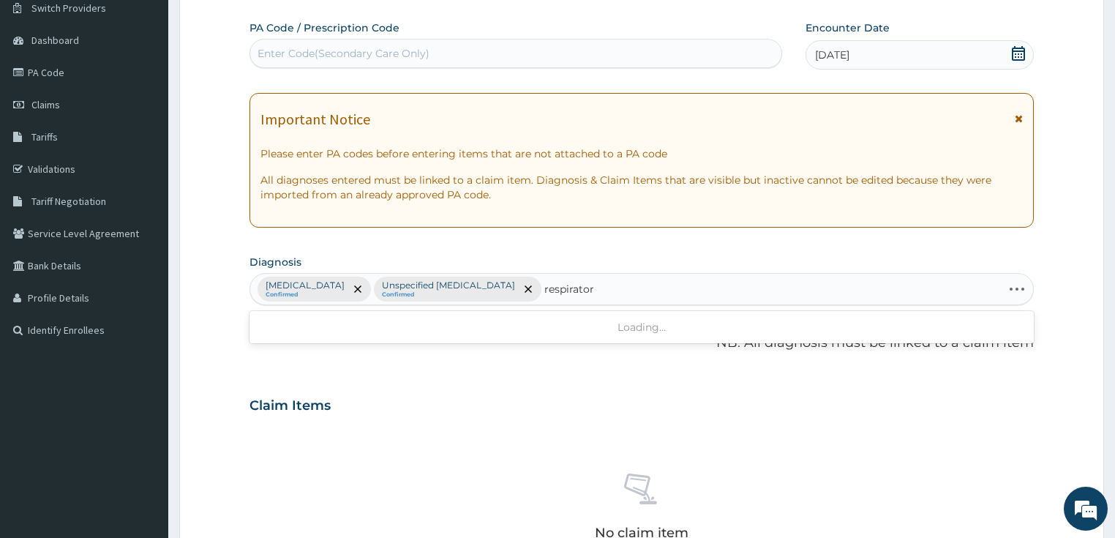
type input "respiratory"
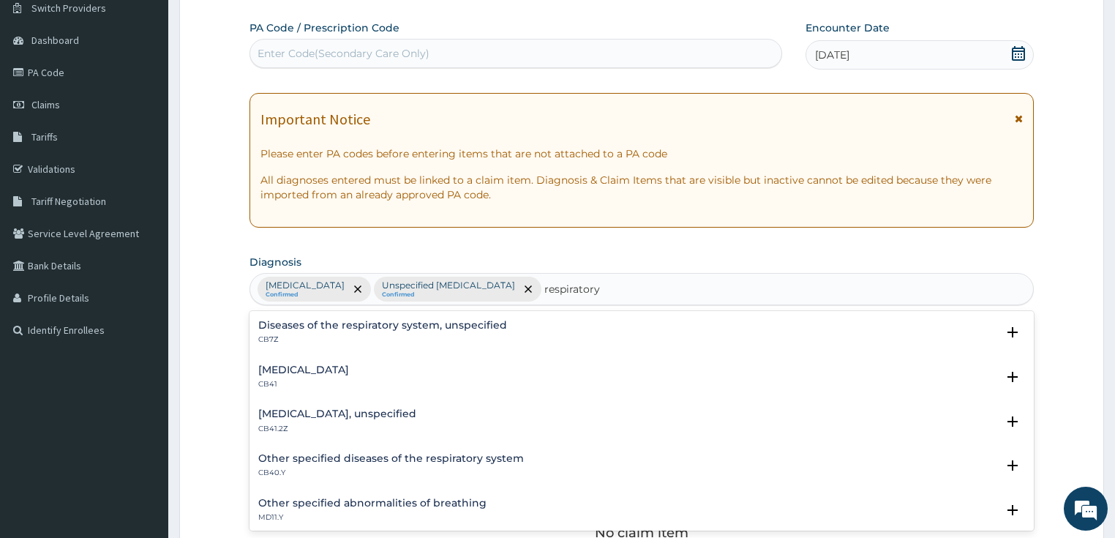
click at [259, 328] on h4 "Diseases of the respiratory system, unspecified" at bounding box center [382, 325] width 249 height 11
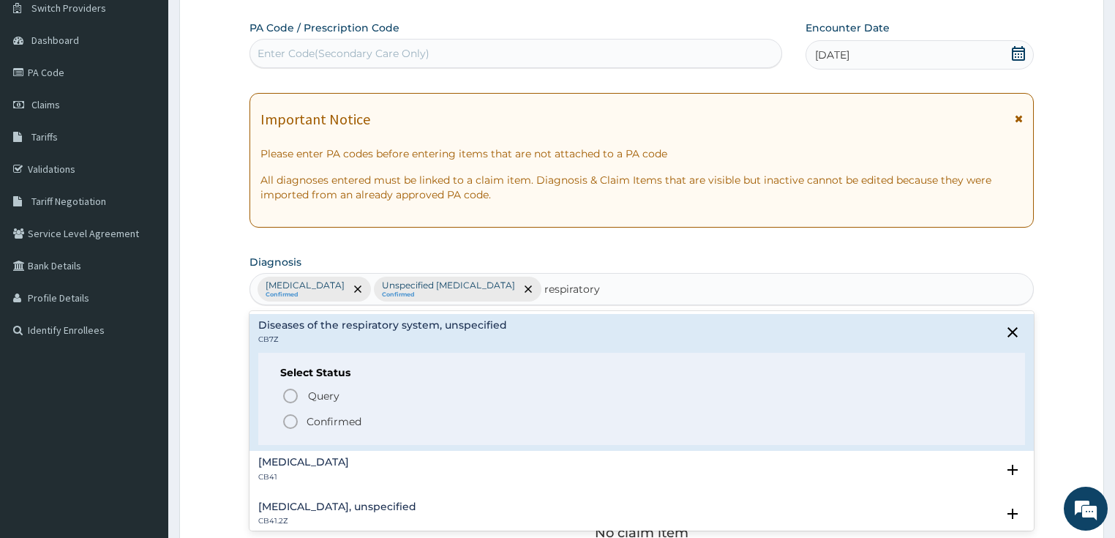
click at [301, 421] on span "Confirmed" at bounding box center [643, 421] width 722 height 18
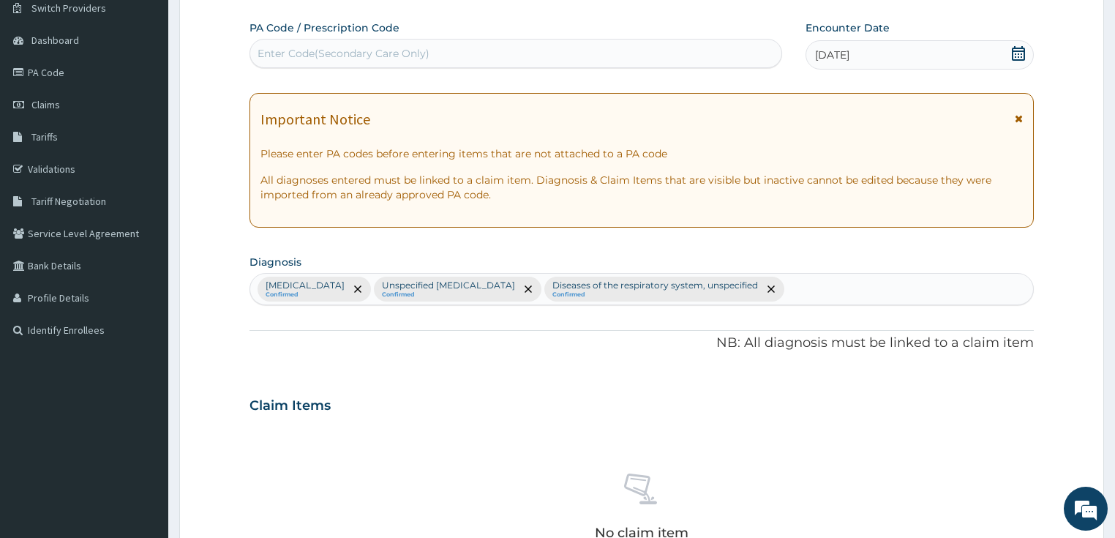
click at [199, 78] on form "Step 2 of 2 PA Code / Prescription Code Enter Code(Secondary Care Only) Encount…" at bounding box center [641, 422] width 924 height 928
click at [379, 377] on div "PA Code / Prescription Code Enter Code(Secondary Care Only) Encounter Date 12-1…" at bounding box center [641, 400] width 785 height 761
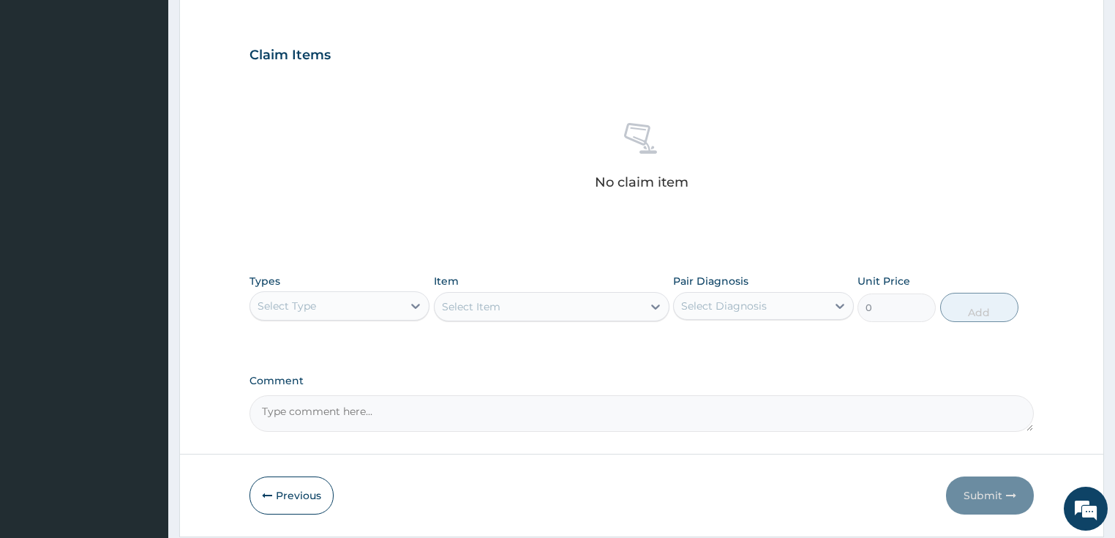
scroll to position [470, 0]
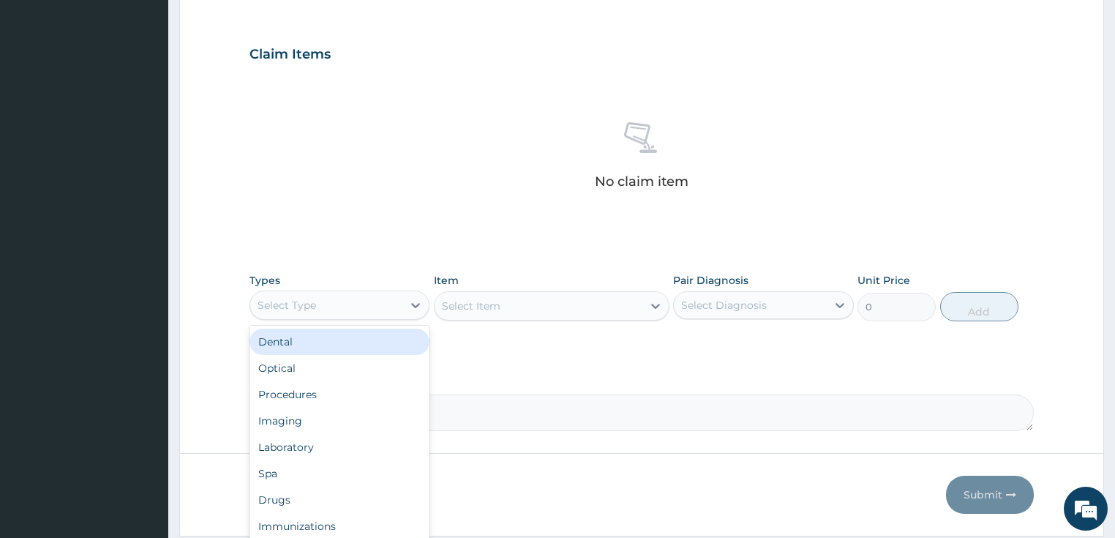
click at [325, 301] on div "Select Type" at bounding box center [326, 304] width 153 height 23
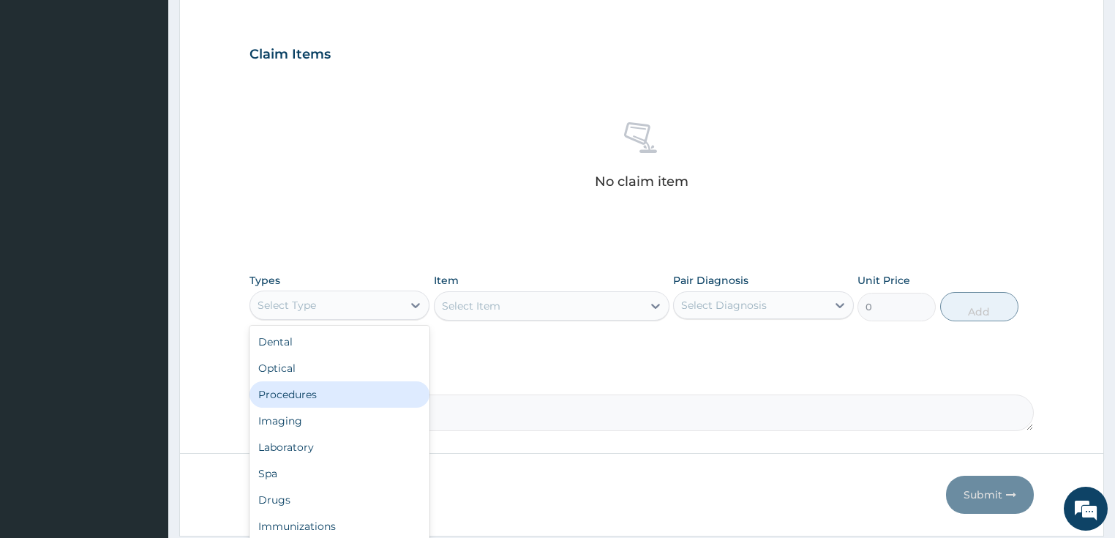
click at [322, 391] on div "Procedures" at bounding box center [339, 394] width 181 height 26
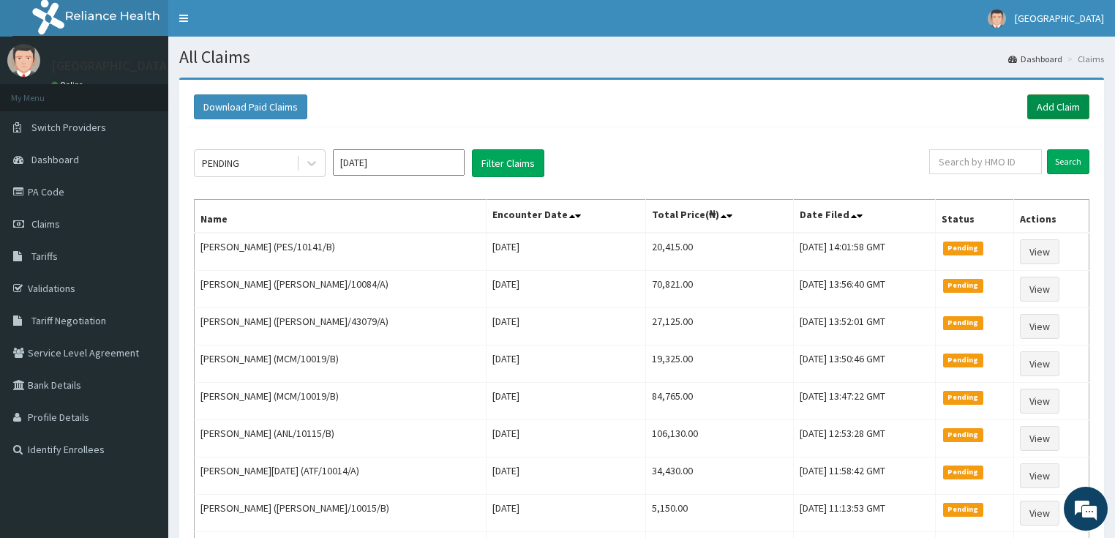
click at [1064, 101] on link "Add Claim" at bounding box center [1058, 106] width 62 height 25
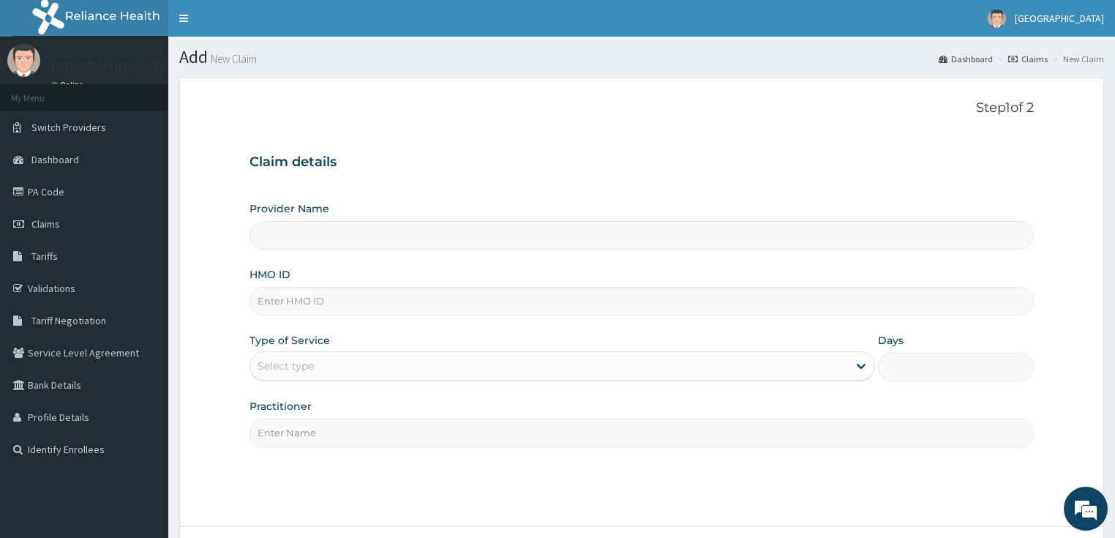
type input "LILY HOSPITAL-WARRI"
click at [298, 303] on input "HMO ID" at bounding box center [641, 301] width 785 height 29
paste input "[PERSON_NAME]/10044/D"
type input "[PERSON_NAME]/10044/D"
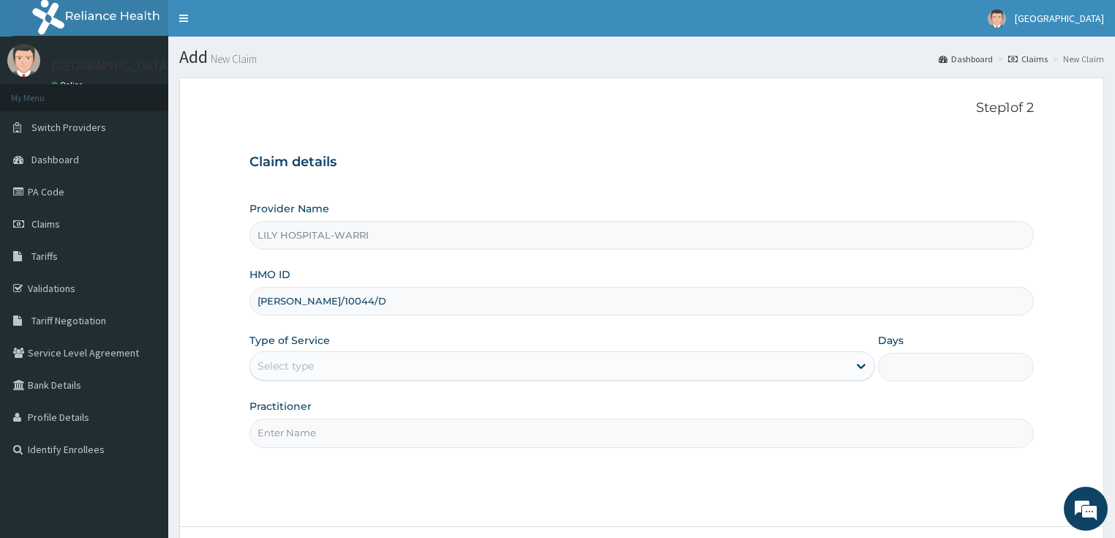
click at [295, 366] on div "Select type" at bounding box center [285, 365] width 56 height 15
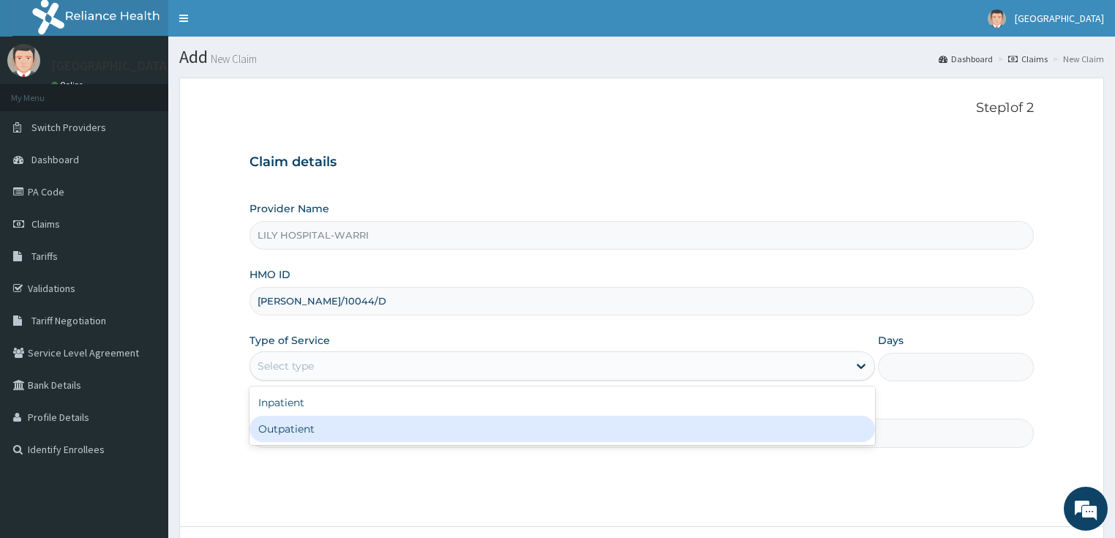
click at [293, 421] on div "Outpatient" at bounding box center [561, 428] width 625 height 26
type input "1"
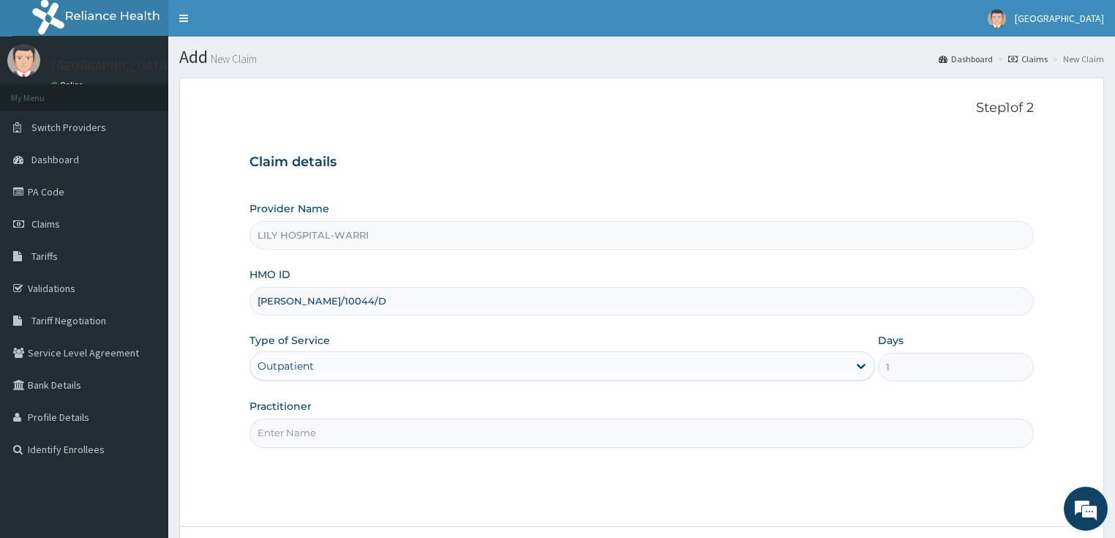
click at [274, 427] on input "Practitioner" at bounding box center [641, 432] width 785 height 29
type input "General practitioner"
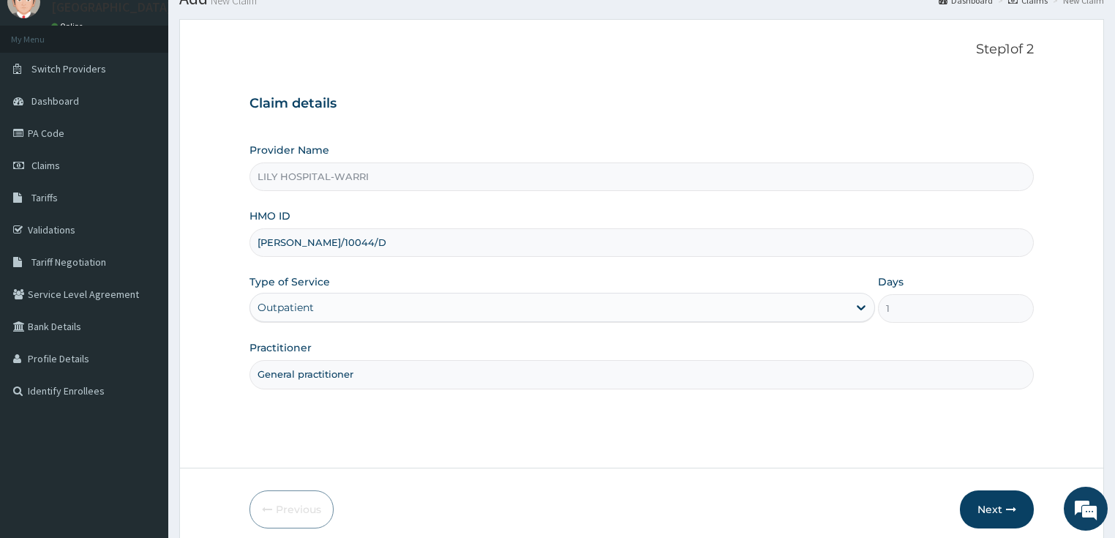
scroll to position [37, 0]
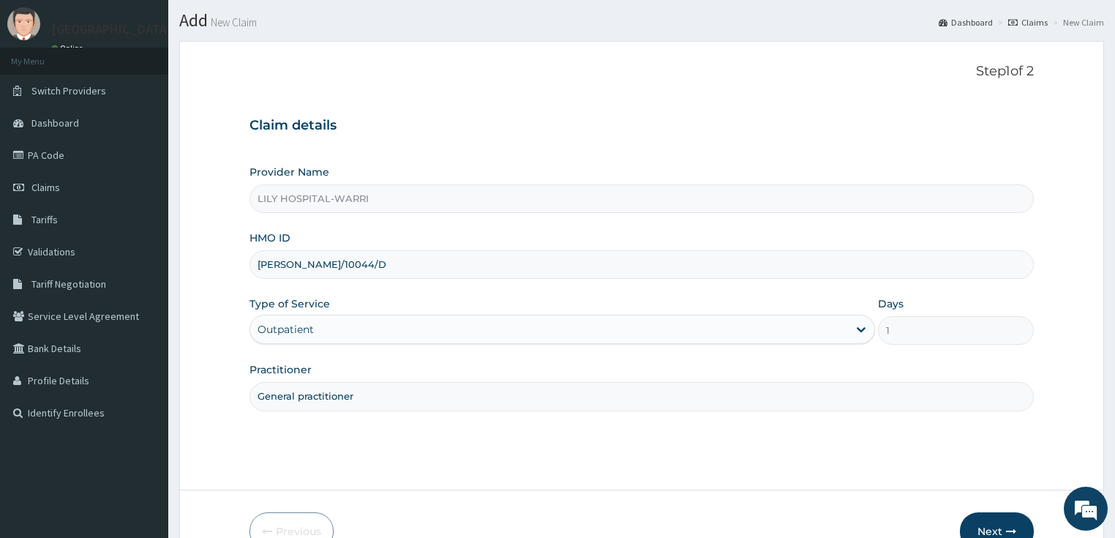
click at [994, 453] on form "Step 1 of 2 Claim details Provider Name LILY HOSPITAL-WARRI HMO ID ELI/10044/D …" at bounding box center [641, 306] width 924 height 531
click at [994, 453] on div "Step 1 of 2 Claim details Provider Name LILY HOSPITAL-WARRI HMO ID ELI/10044/D …" at bounding box center [641, 265] width 785 height 403
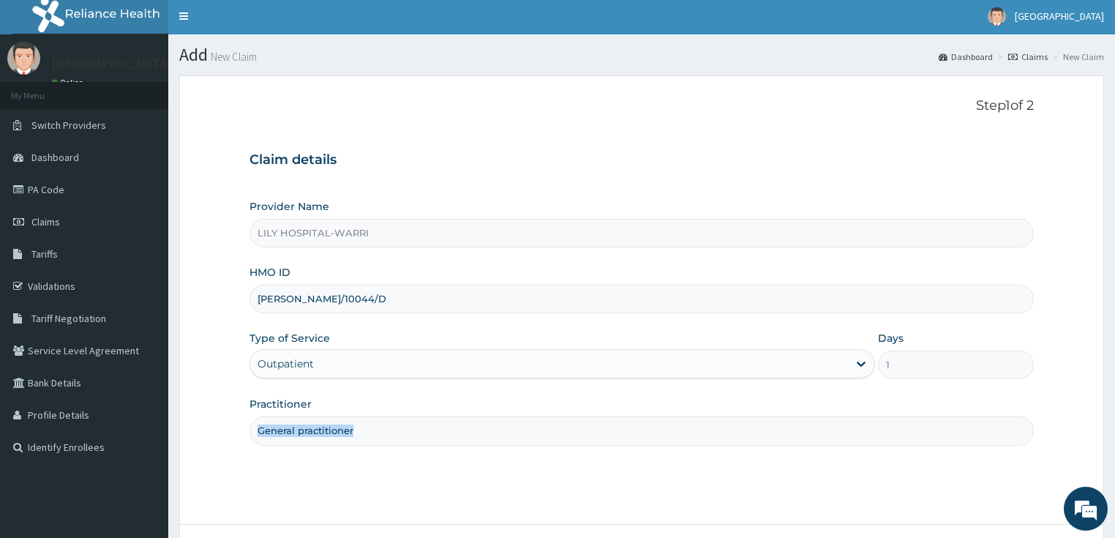
click at [435, 486] on div "Step 1 of 2 Claim details Provider Name LILY HOSPITAL-WARRI HMO ID ELI/10044/D …" at bounding box center [641, 299] width 785 height 403
click at [1006, 454] on div "Step 1 of 2 Claim details Provider Name LILY HOSPITAL-WARRI HMO ID ELI/10044/D …" at bounding box center [641, 298] width 785 height 403
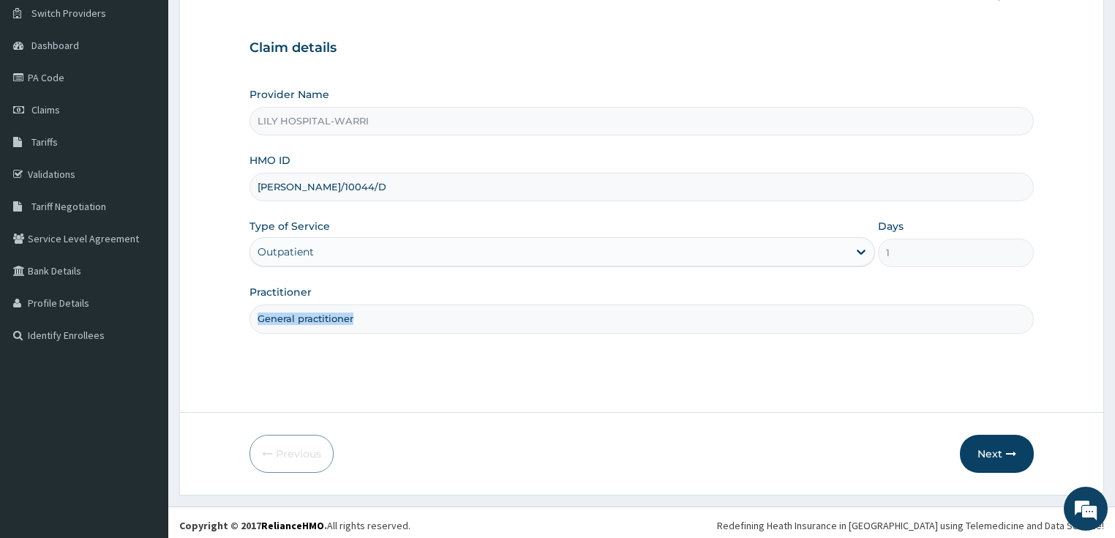
scroll to position [119, 0]
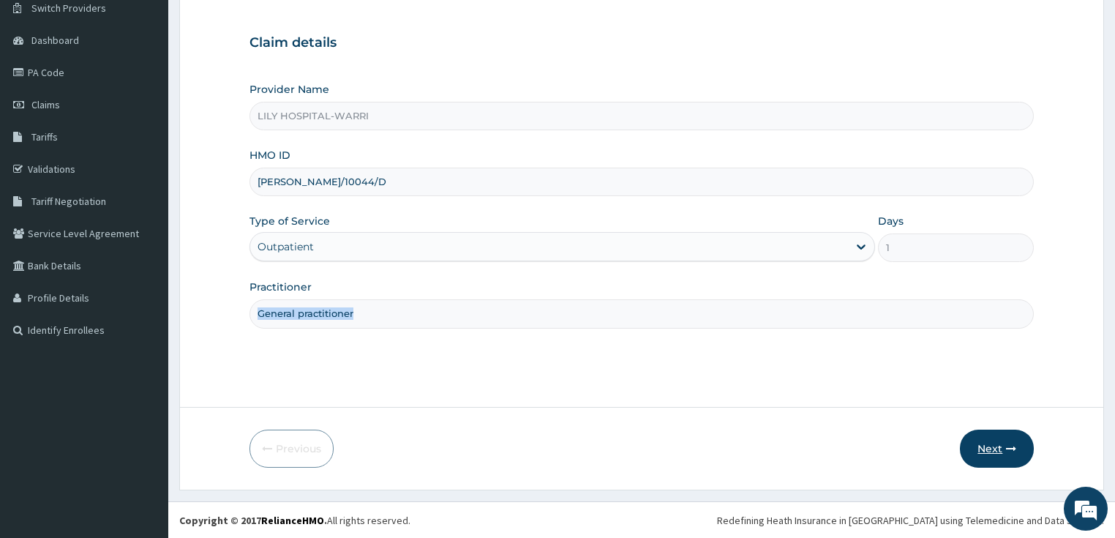
click at [993, 453] on button "Next" at bounding box center [996, 448] width 74 height 38
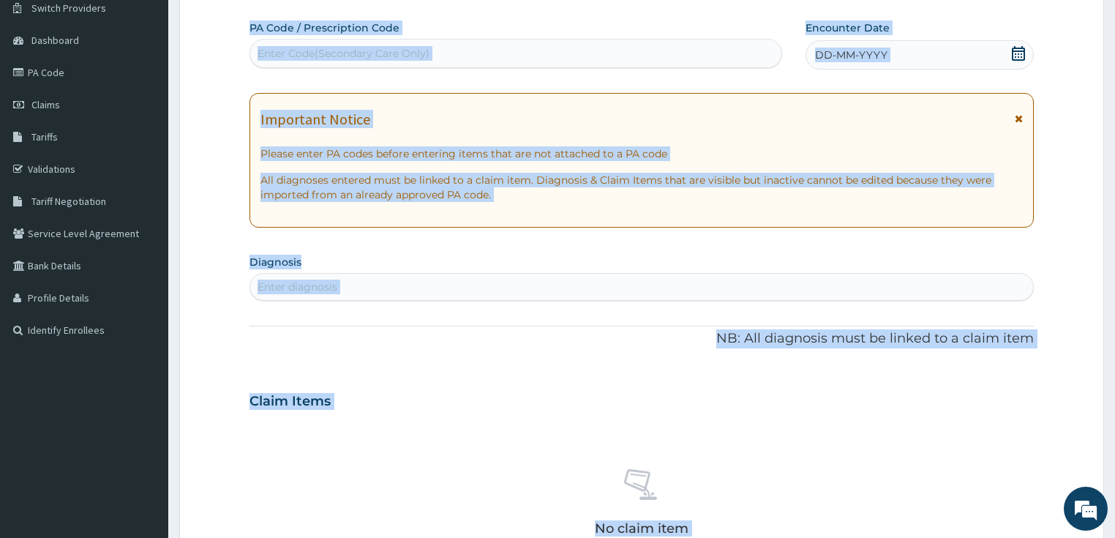
click at [421, 382] on div "Claim Items" at bounding box center [641, 398] width 785 height 38
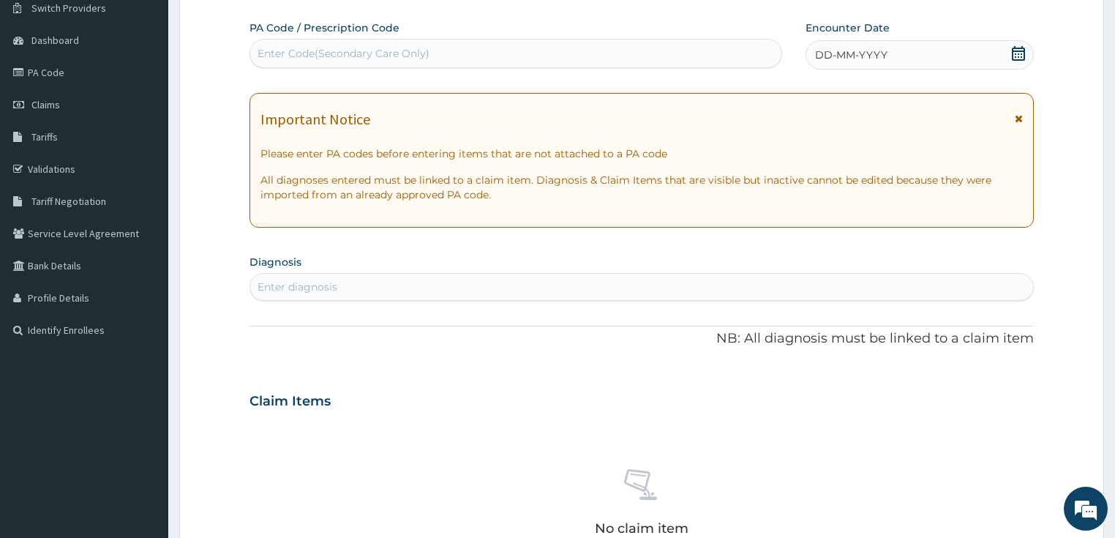
click at [421, 382] on div "Claim Items" at bounding box center [641, 398] width 785 height 38
click at [269, 290] on div "Enter diagnosis" at bounding box center [297, 286] width 80 height 15
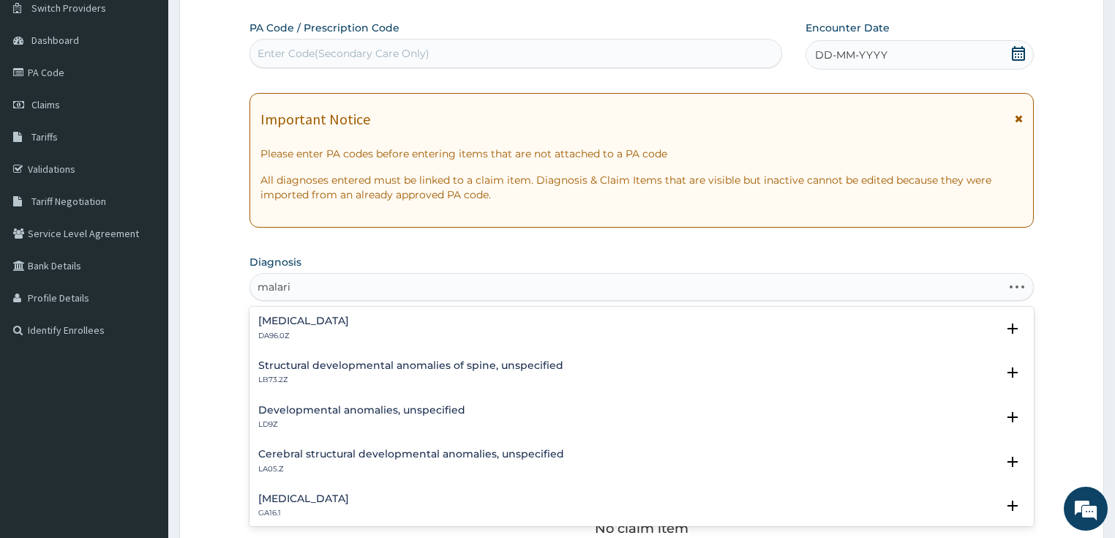
type input "malaria"
click at [331, 418] on div "Malaria, unspecified 1F4Z" at bounding box center [303, 417] width 91 height 26
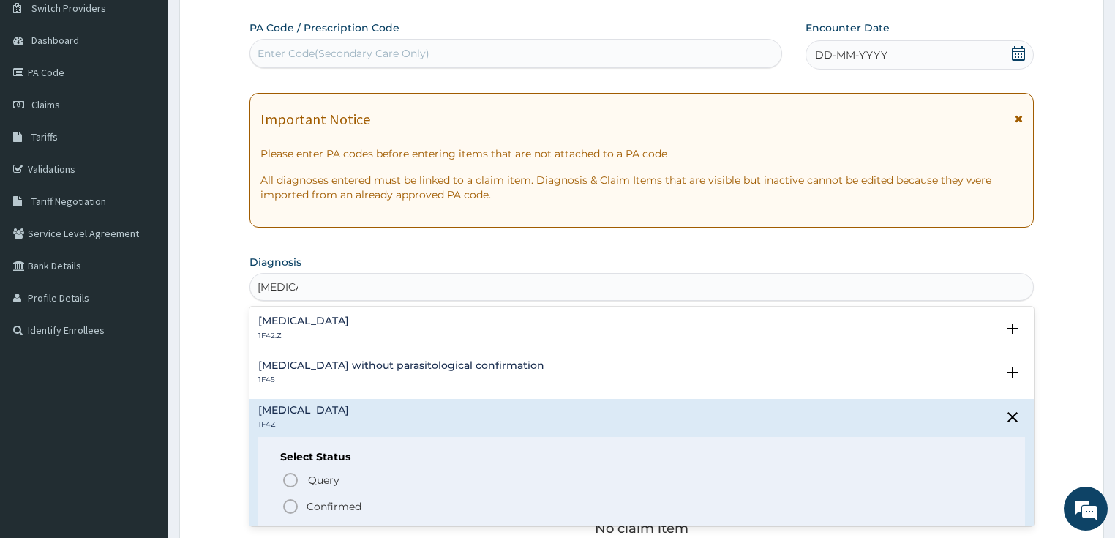
click at [328, 505] on p "Confirmed" at bounding box center [333, 506] width 55 height 15
click at [328, 505] on div "No claim item" at bounding box center [641, 505] width 785 height 168
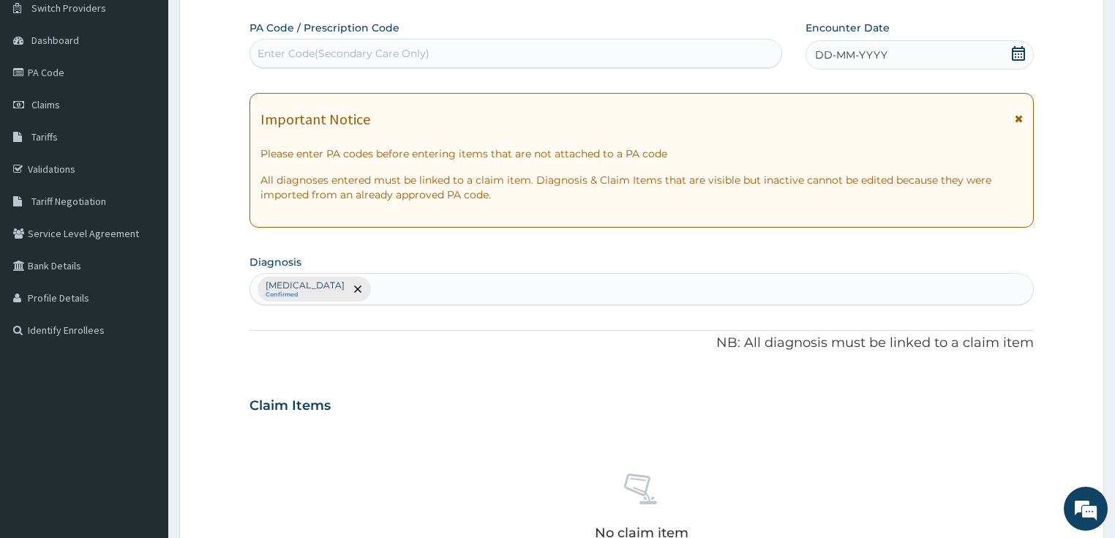
click at [400, 290] on div "Malaria, unspecified Confirmed" at bounding box center [641, 289] width 783 height 31
type input "bacterial"
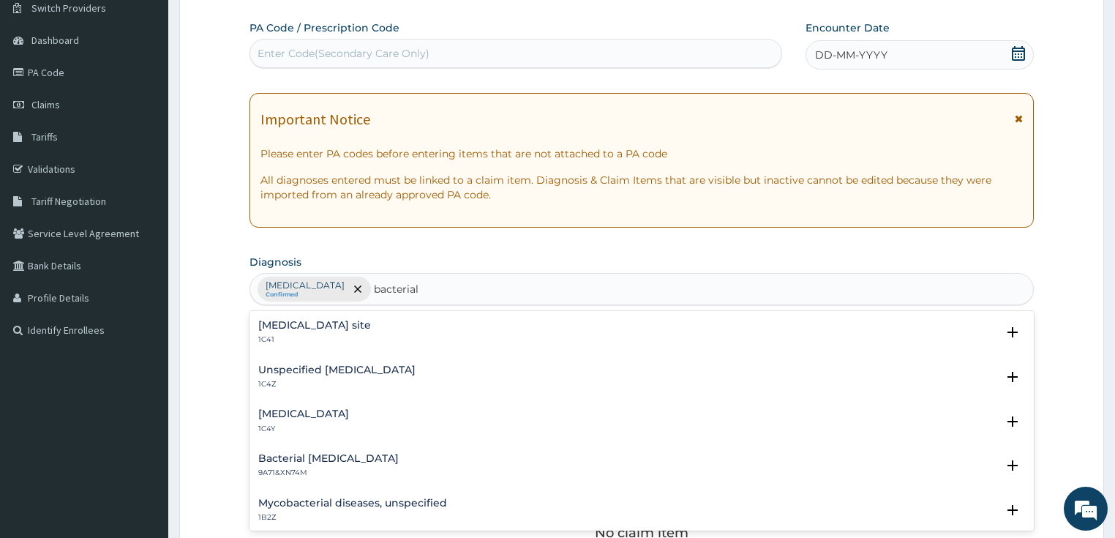
click at [333, 372] on h4 "Unspecified bacterial disease" at bounding box center [336, 369] width 157 height 11
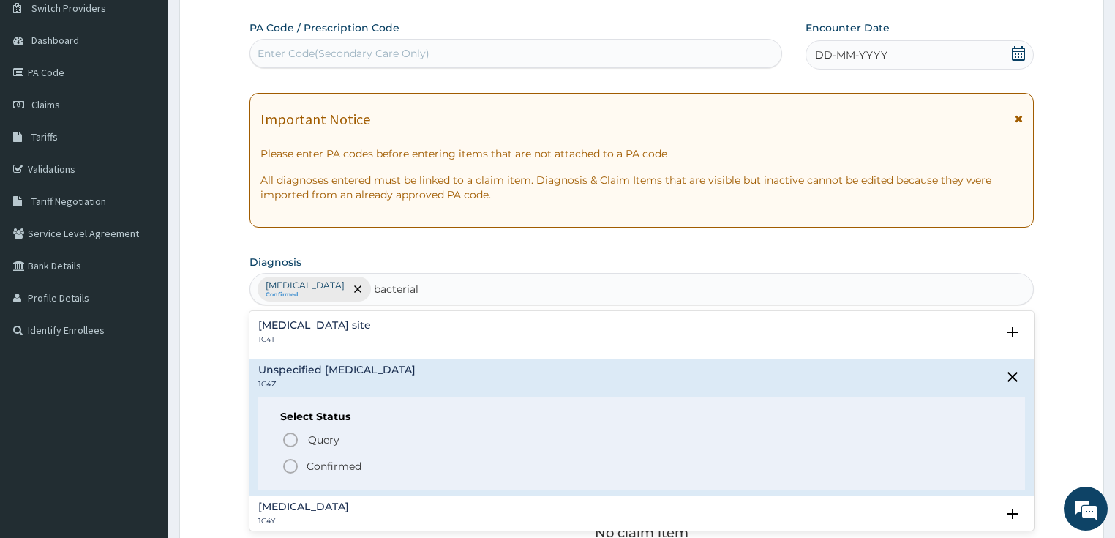
click at [323, 466] on p "Confirmed" at bounding box center [333, 466] width 55 height 15
click at [323, 466] on div "No claim item" at bounding box center [641, 509] width 785 height 168
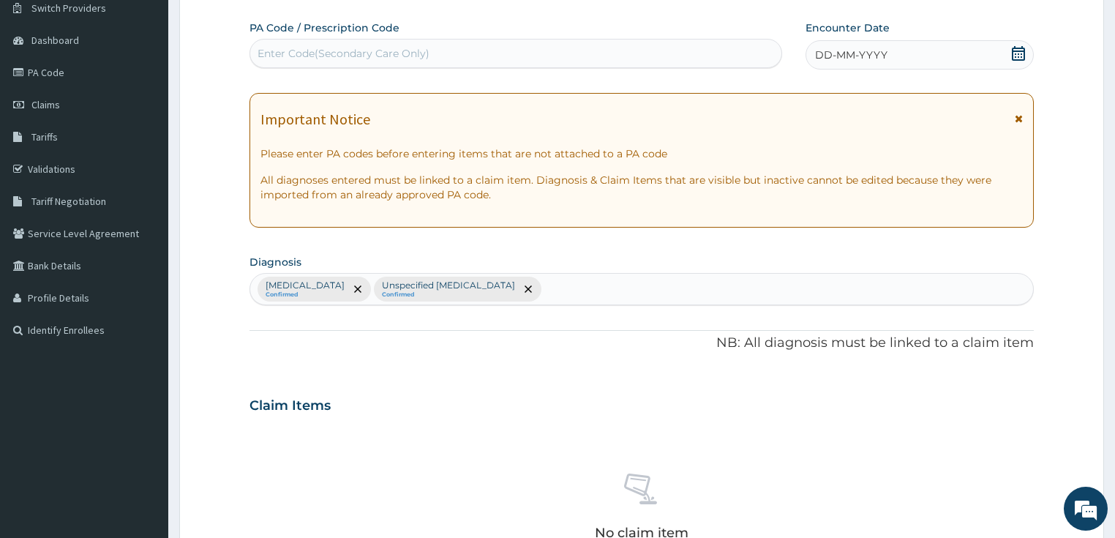
click at [573, 285] on div "Malaria, unspecified Confirmed Unspecified bacterial disease Confirmed" at bounding box center [641, 289] width 783 height 31
type input "r"
type input "res"
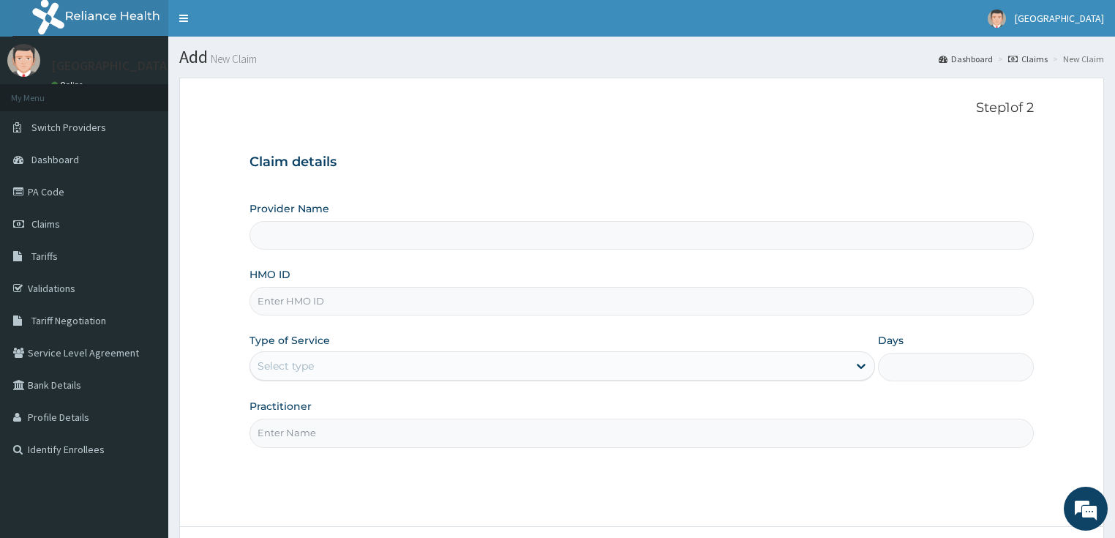
scroll to position [119, 0]
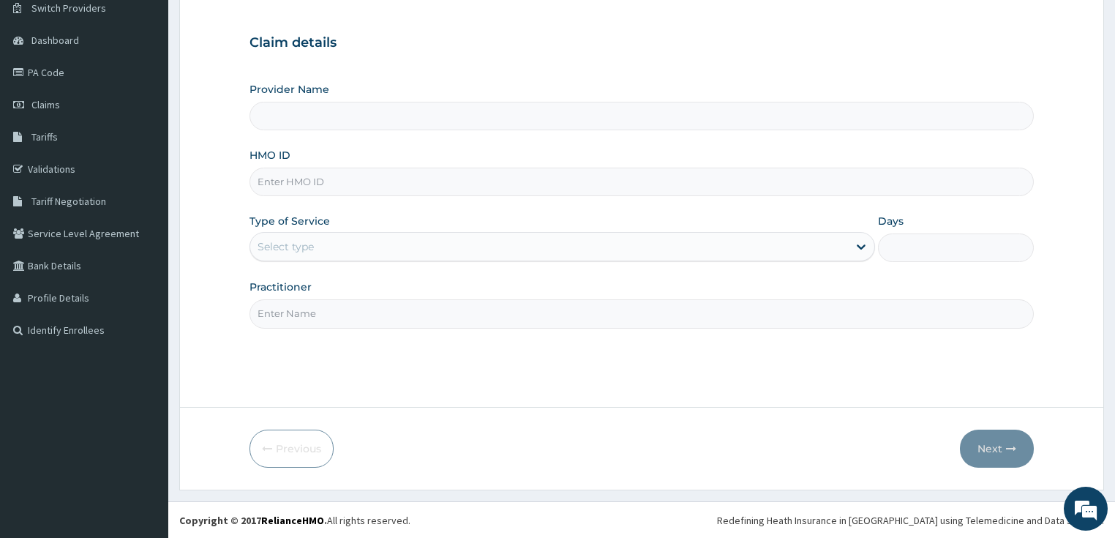
type input "LILY HOSPITAL-WARRI"
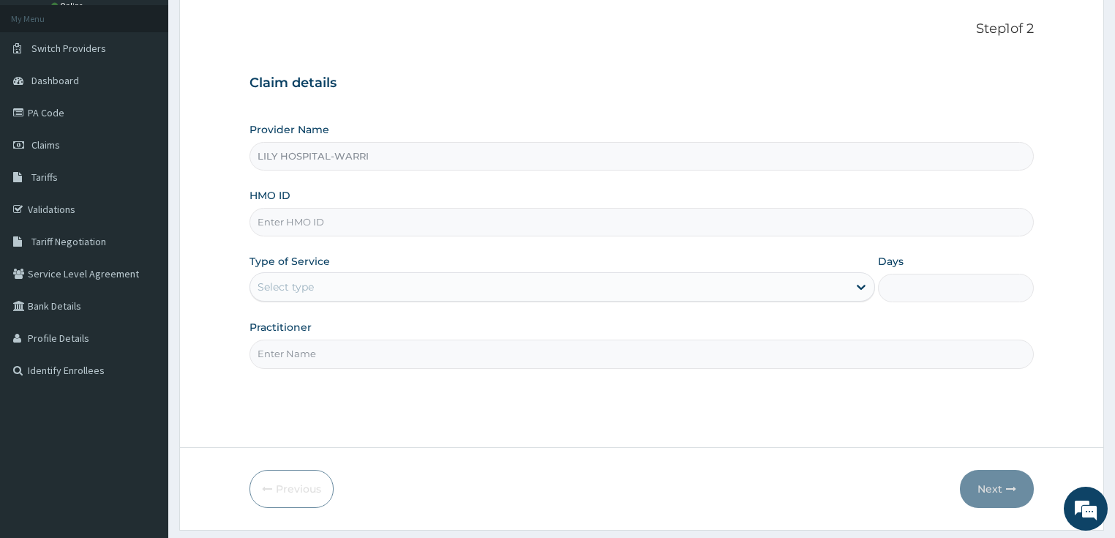
scroll to position [61, 0]
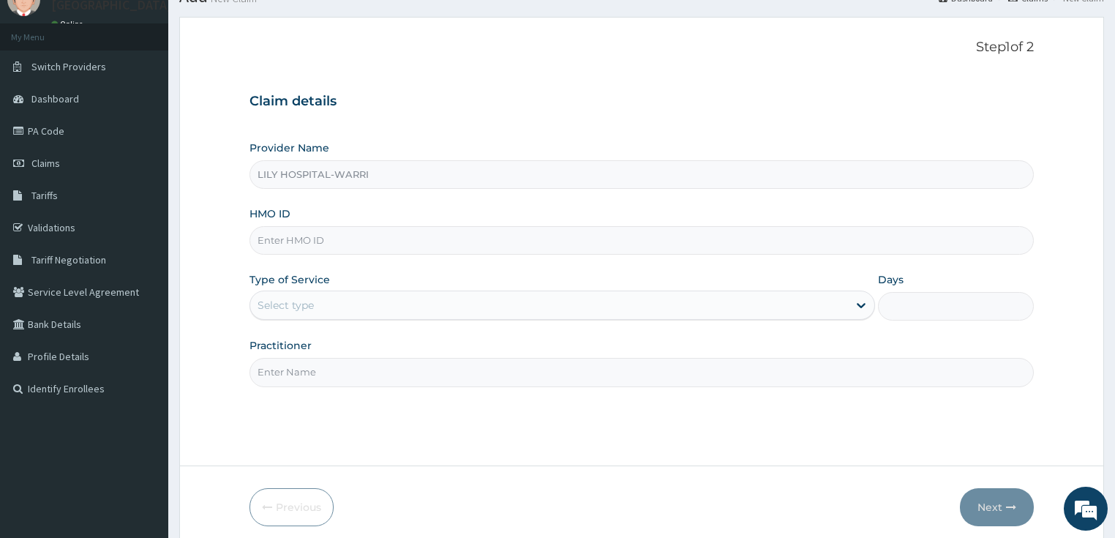
click at [290, 257] on div "Provider Name LILY HOSPITAL-WARRI HMO ID Type of Service Select type Days Pract…" at bounding box center [641, 263] width 785 height 246
click at [320, 245] on input "HMO ID" at bounding box center [641, 240] width 785 height 29
paste input "[PERSON_NAME]/10044/D"
type input "[PERSON_NAME]/10044/D"
click at [266, 290] on div "Select type" at bounding box center [561, 304] width 625 height 29
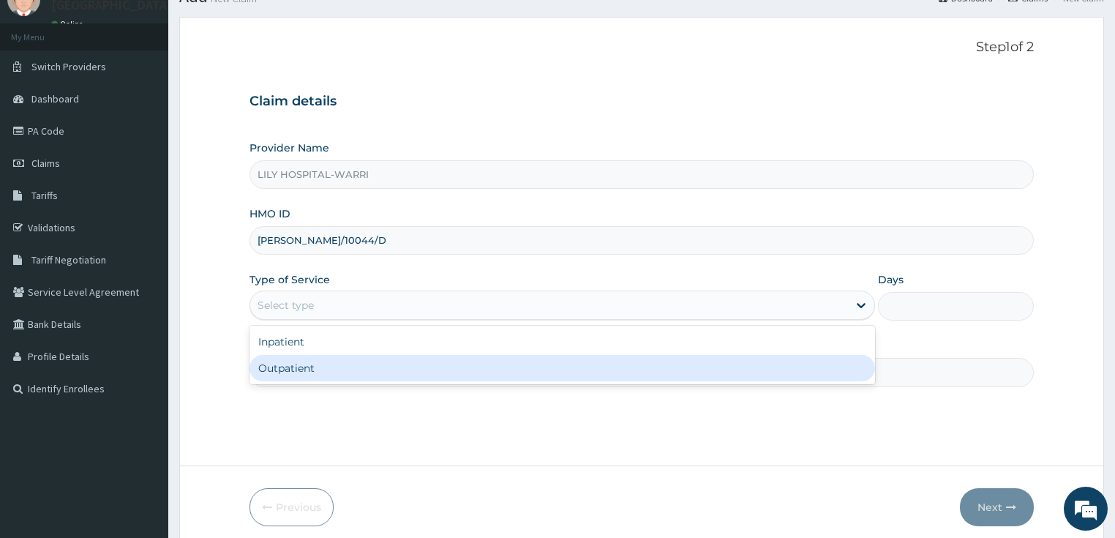
click at [274, 377] on div "Outpatient" at bounding box center [561, 368] width 625 height 26
type input "1"
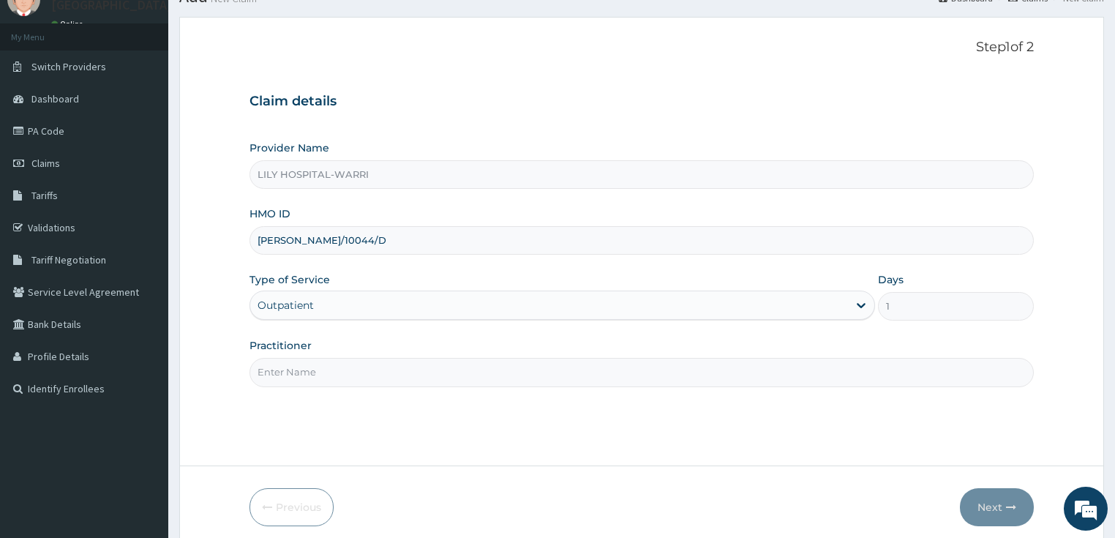
click at [274, 372] on input "Practitioner" at bounding box center [641, 372] width 785 height 29
type input "General practitioner"
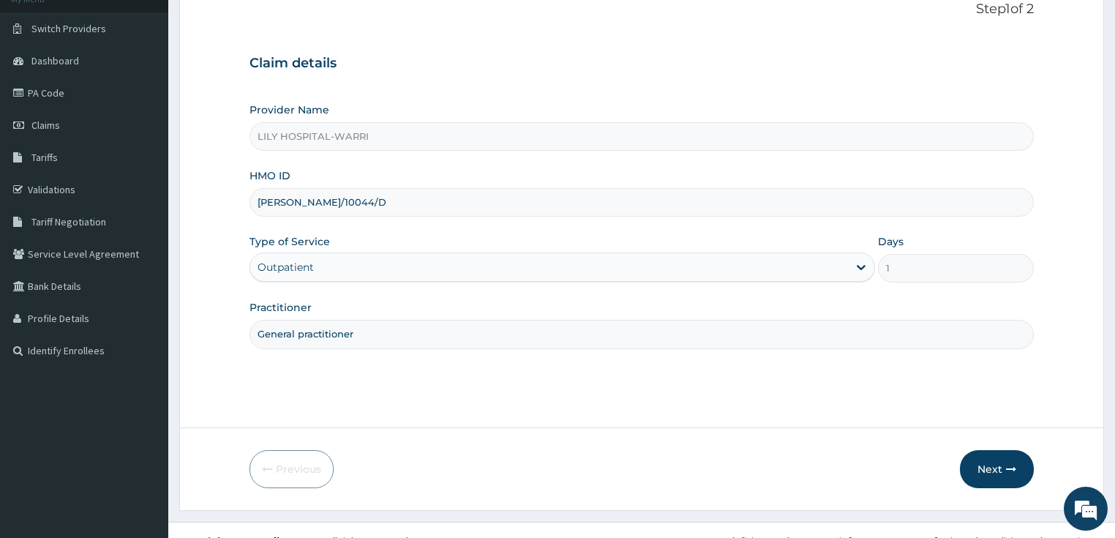
scroll to position [119, 0]
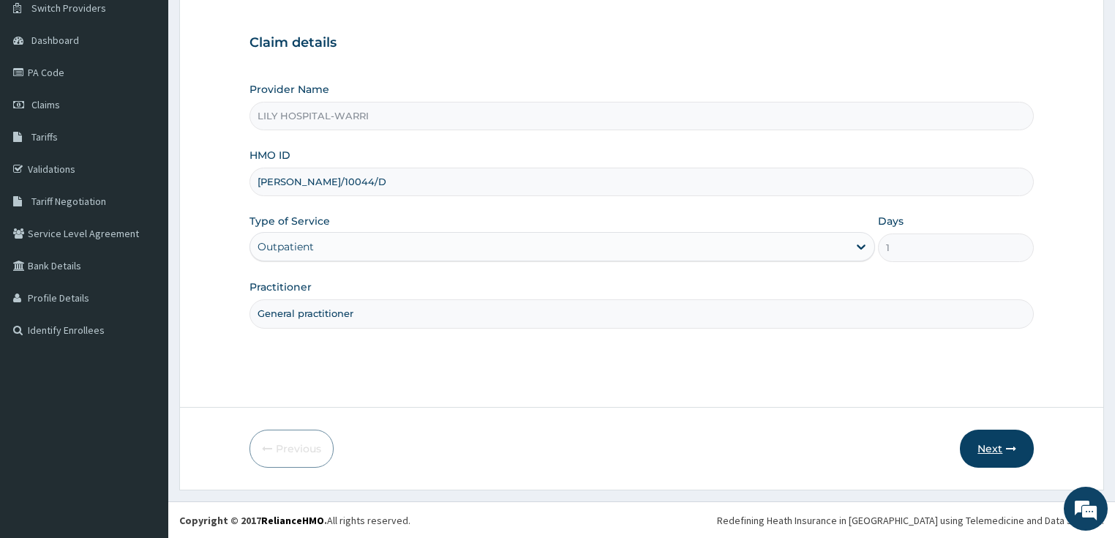
click at [983, 458] on button "Next" at bounding box center [996, 448] width 74 height 38
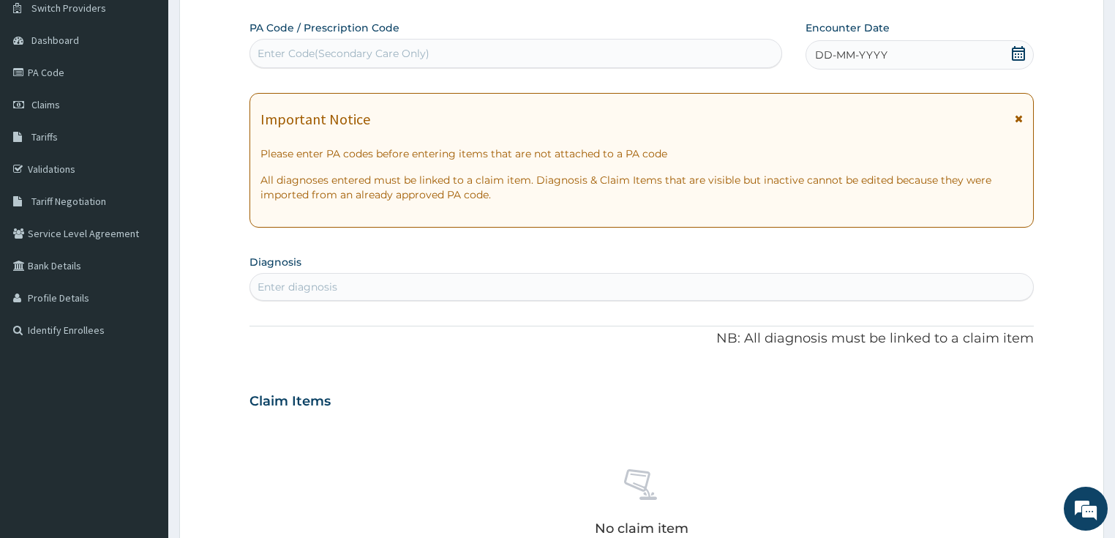
click at [272, 293] on div "Enter diagnosis" at bounding box center [297, 286] width 80 height 15
type input "[MEDICAL_DATA]"
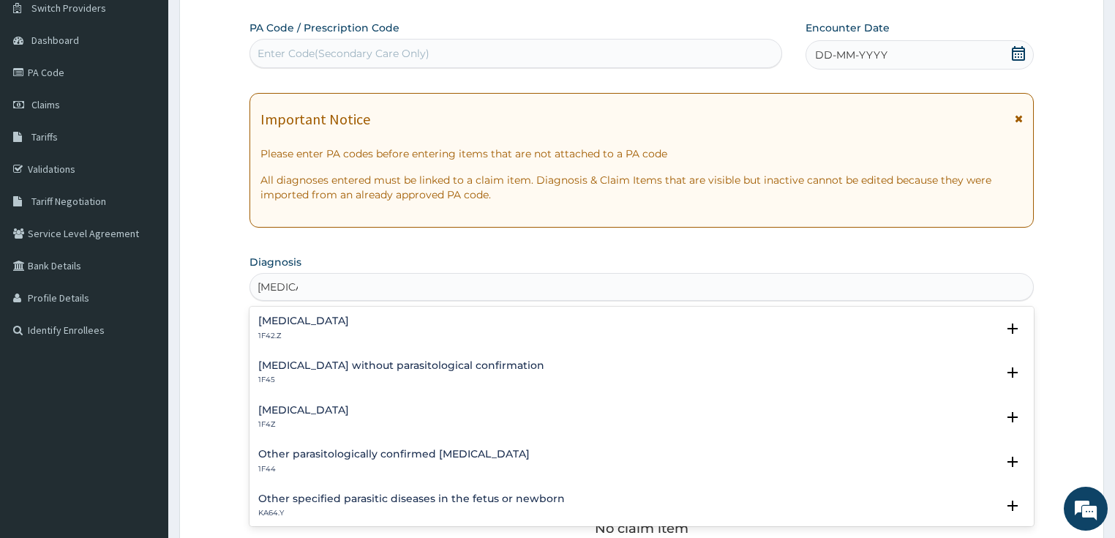
click at [339, 401] on div "Malaria, unspecified 1F4Z Select Status Query Query covers suspected (?), Keep …" at bounding box center [641, 421] width 785 height 45
click at [284, 424] on p "1F4Z" at bounding box center [303, 424] width 91 height 10
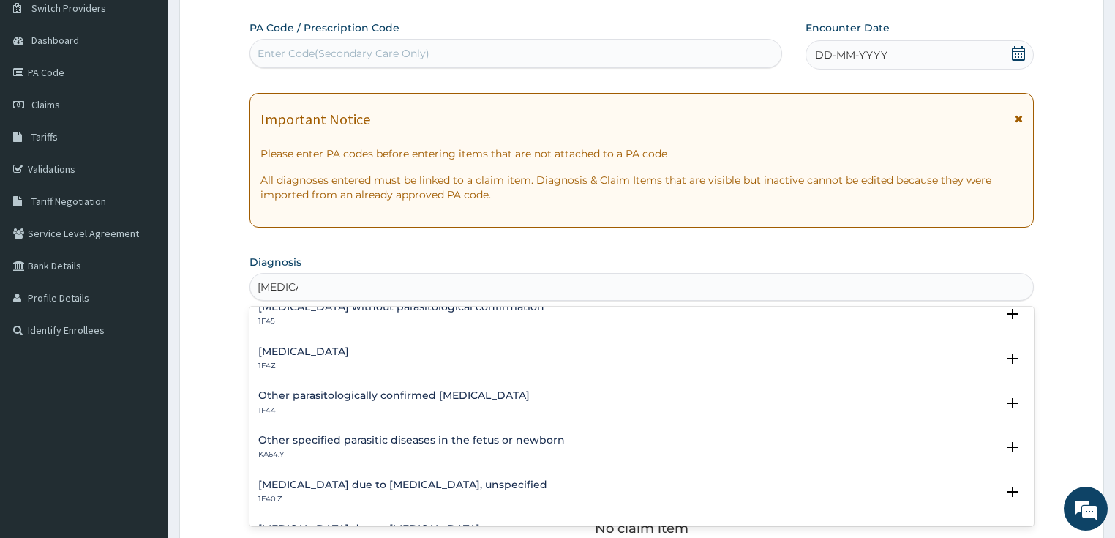
click at [301, 361] on p "1F4Z" at bounding box center [303, 366] width 91 height 10
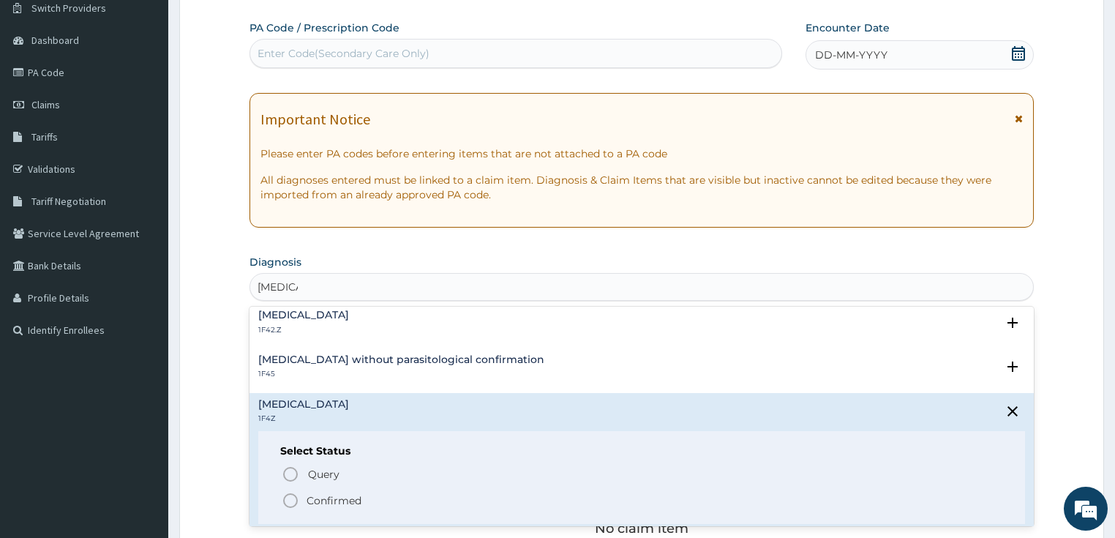
scroll to position [0, 0]
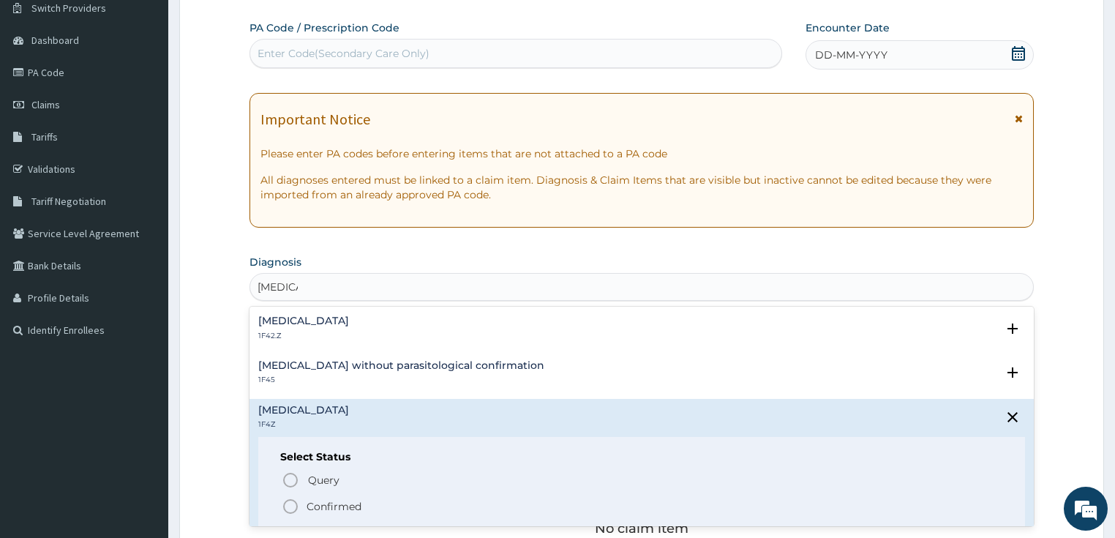
click at [335, 505] on p "Confirmed" at bounding box center [333, 506] width 55 height 15
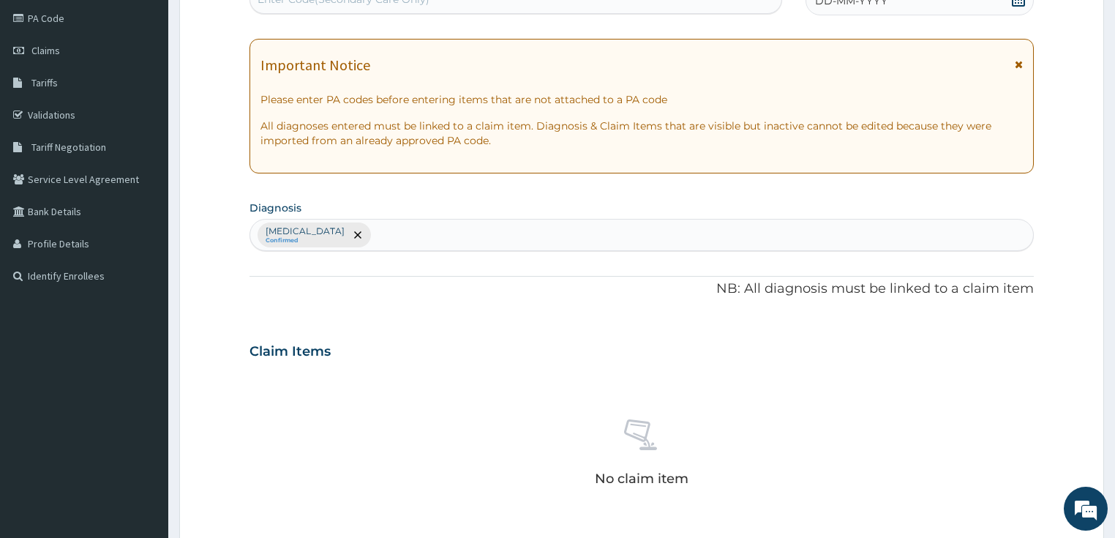
scroll to position [176, 0]
